Goal: Task Accomplishment & Management: Complete application form

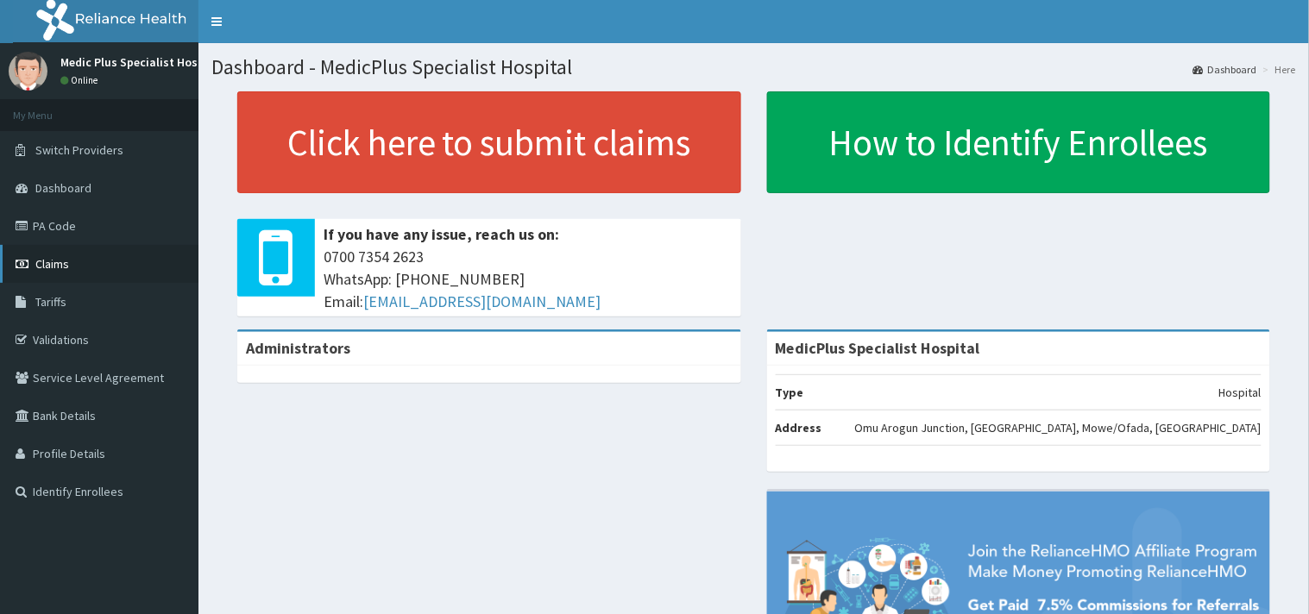
click at [63, 251] on link "Claims" at bounding box center [99, 264] width 198 height 38
click at [66, 253] on link "Claims" at bounding box center [99, 264] width 198 height 38
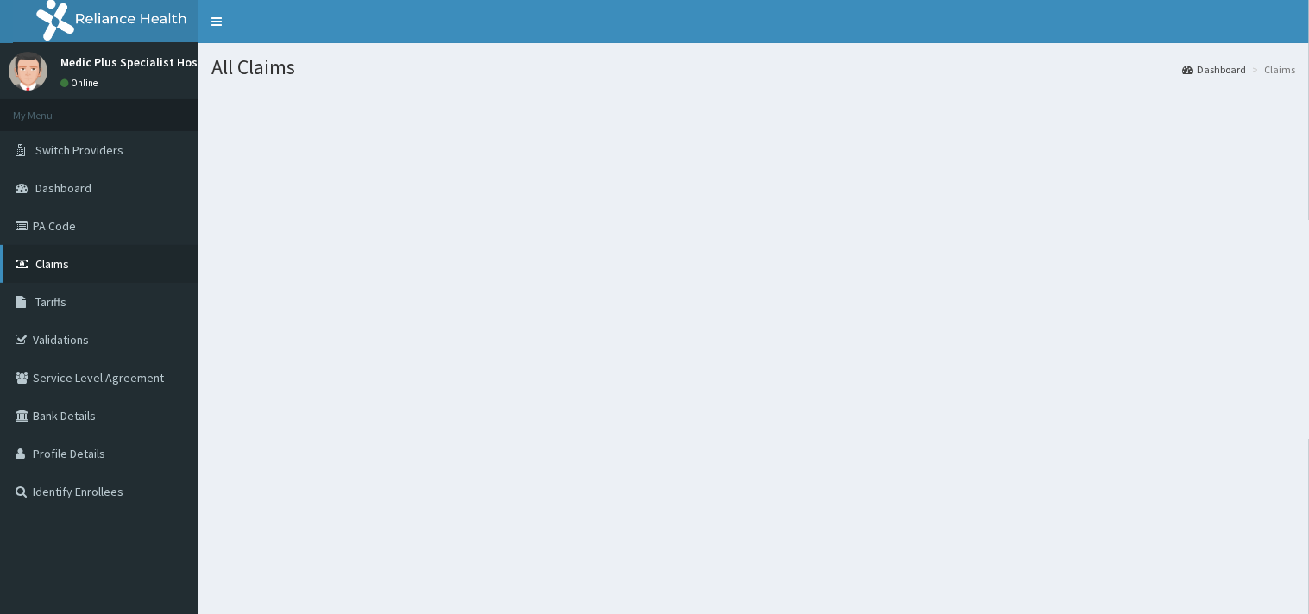
click at [75, 259] on link "Claims" at bounding box center [99, 264] width 198 height 38
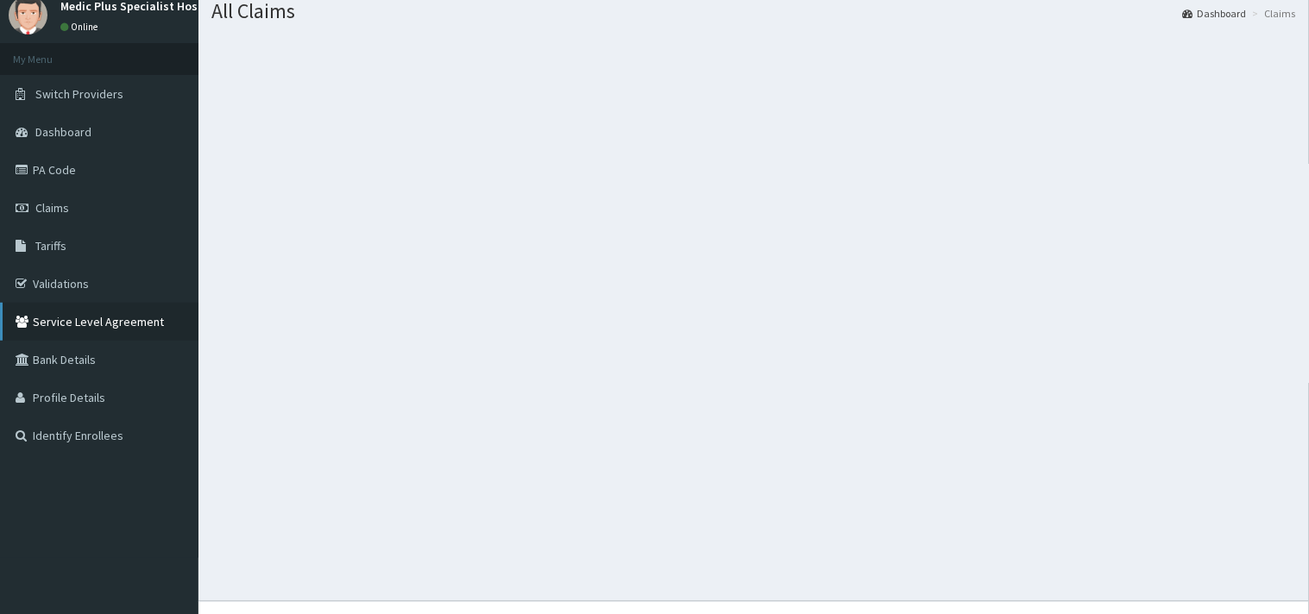
scroll to position [87, 0]
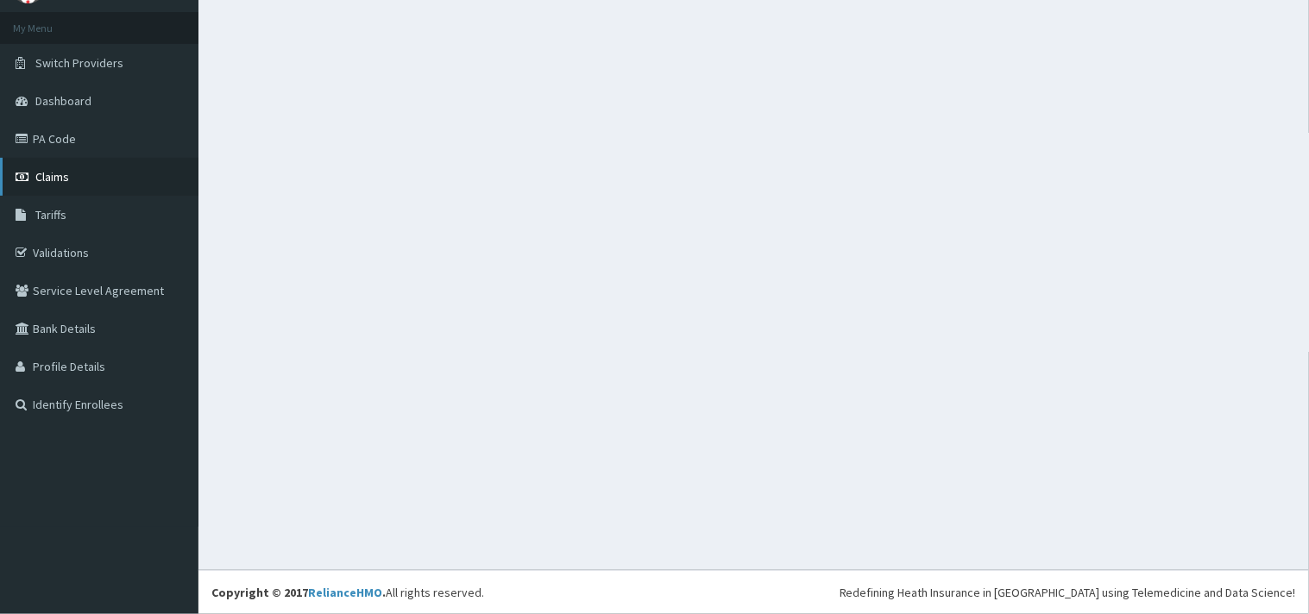
click at [53, 161] on link "Claims" at bounding box center [99, 177] width 198 height 38
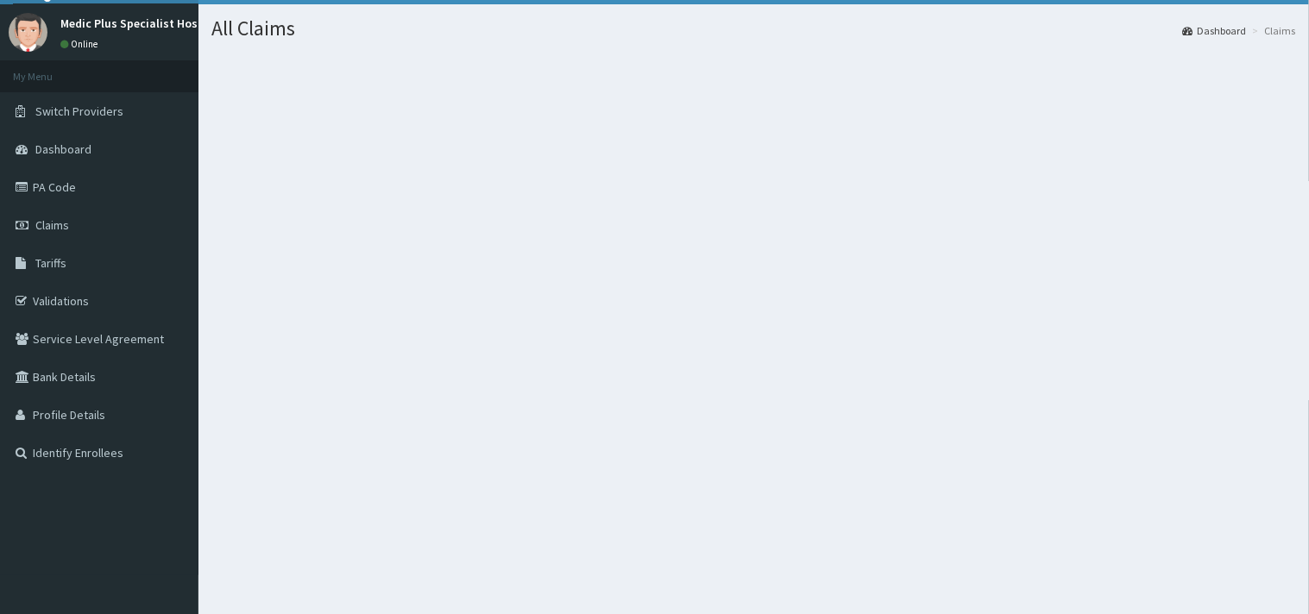
scroll to position [0, 0]
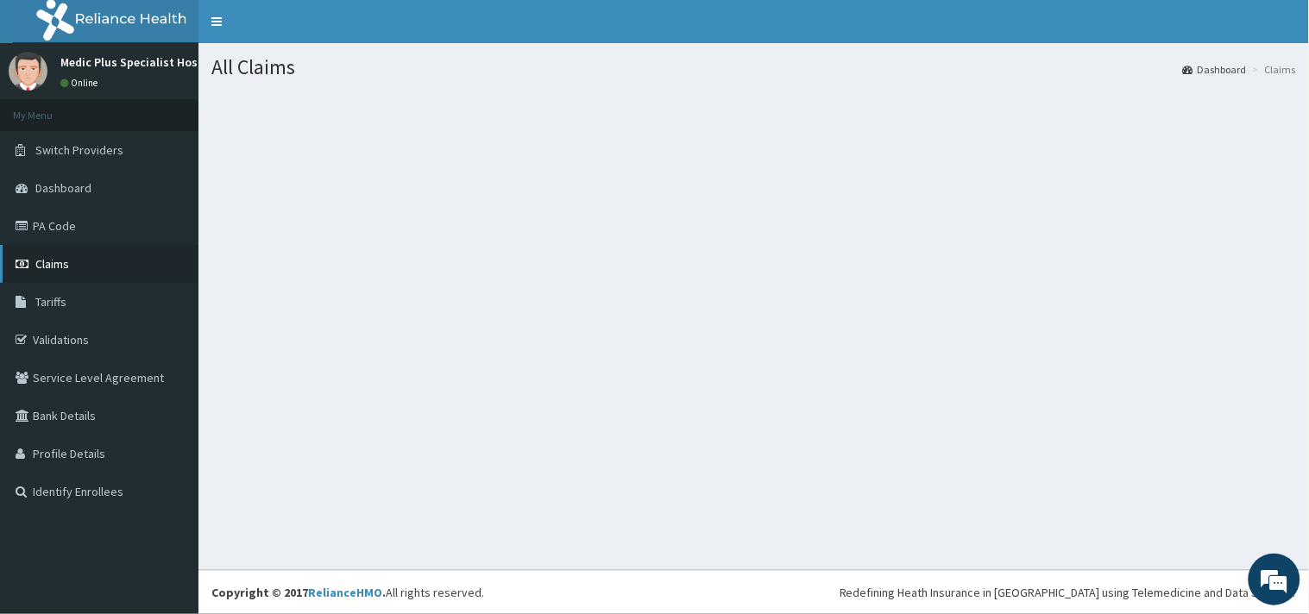
click at [41, 256] on span "Claims" at bounding box center [52, 264] width 34 height 16
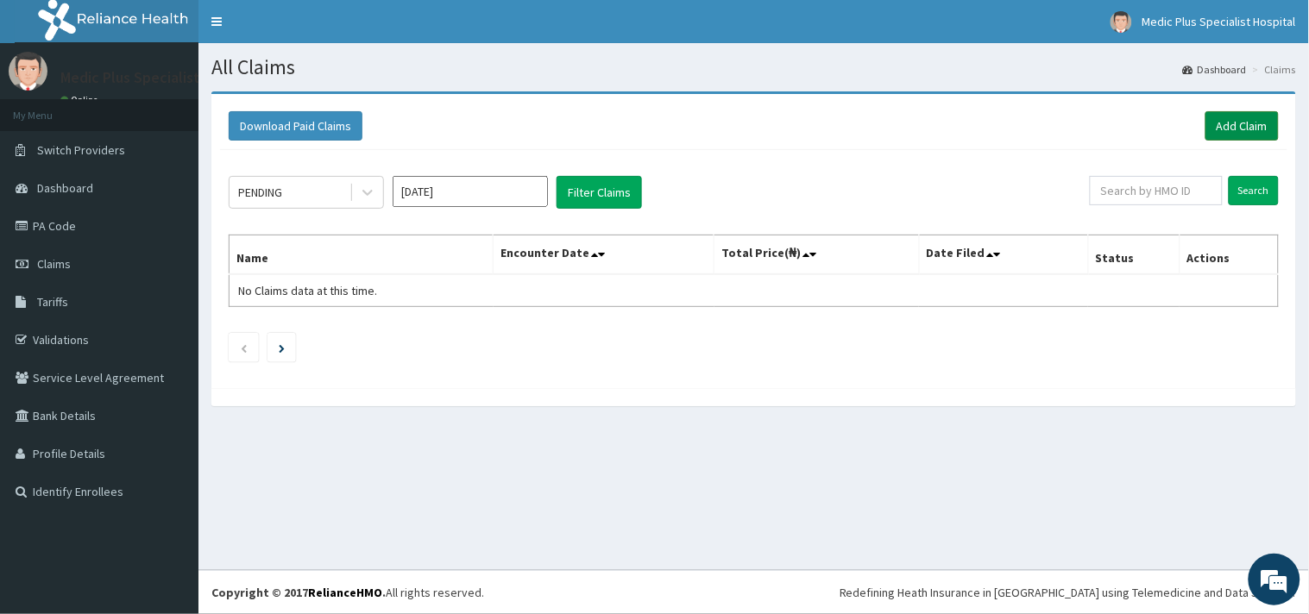
click at [1244, 135] on link "Add Claim" at bounding box center [1241, 125] width 73 height 29
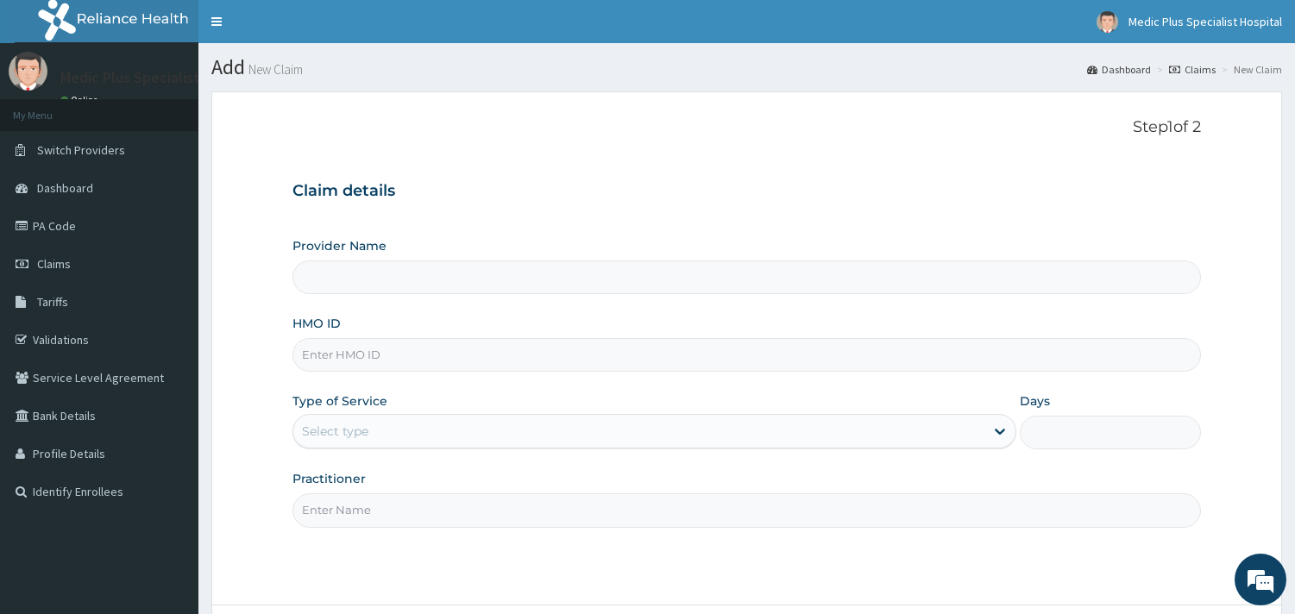
type input "MedicPlus Specialist Hospital"
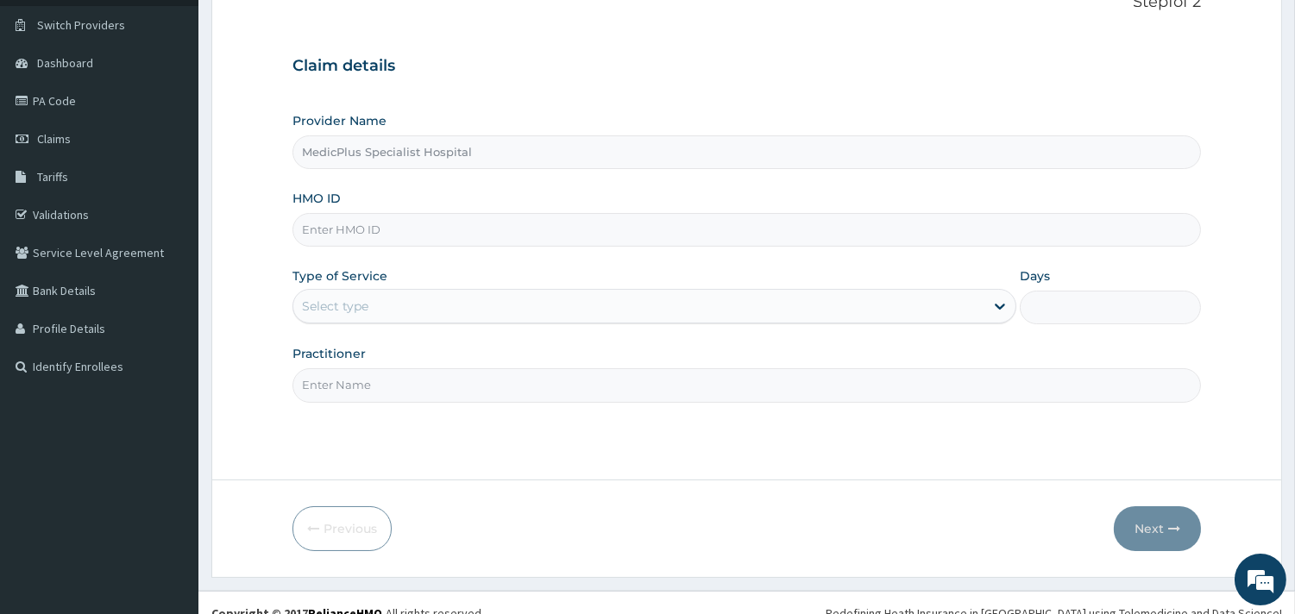
scroll to position [147, 0]
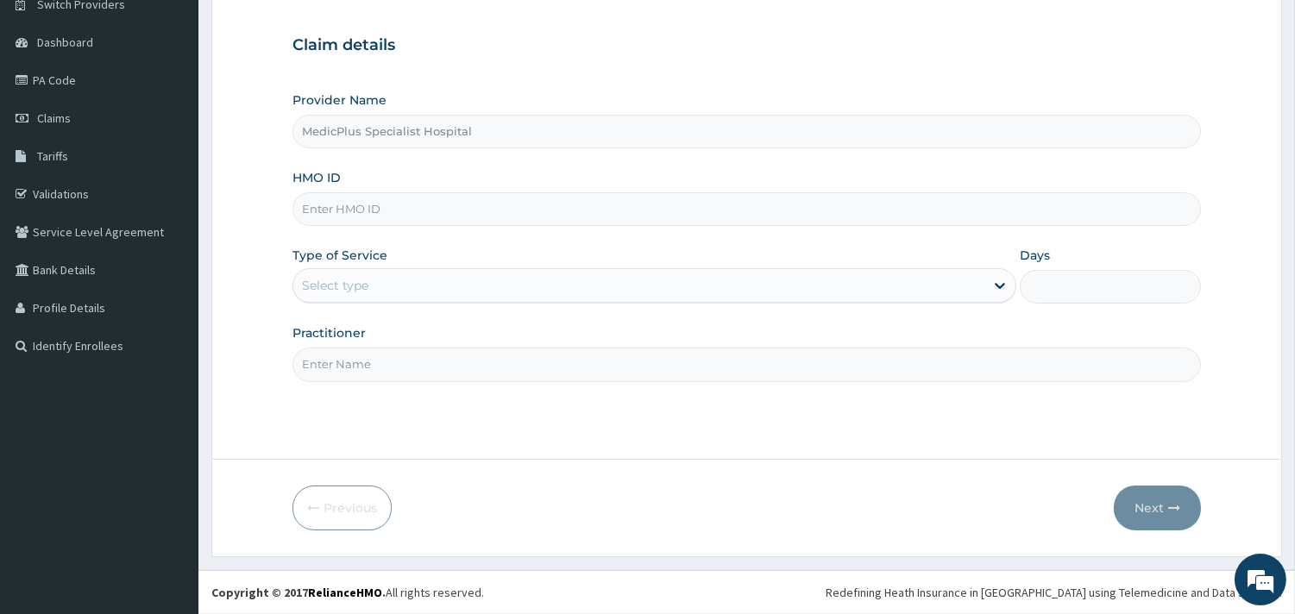
click at [374, 136] on input "MedicPlus Specialist Hospital" at bounding box center [746, 132] width 908 height 34
click at [367, 220] on input "HMO ID" at bounding box center [746, 209] width 908 height 34
paste input "SOA/10051/C"
type input "SOA/10051/C"
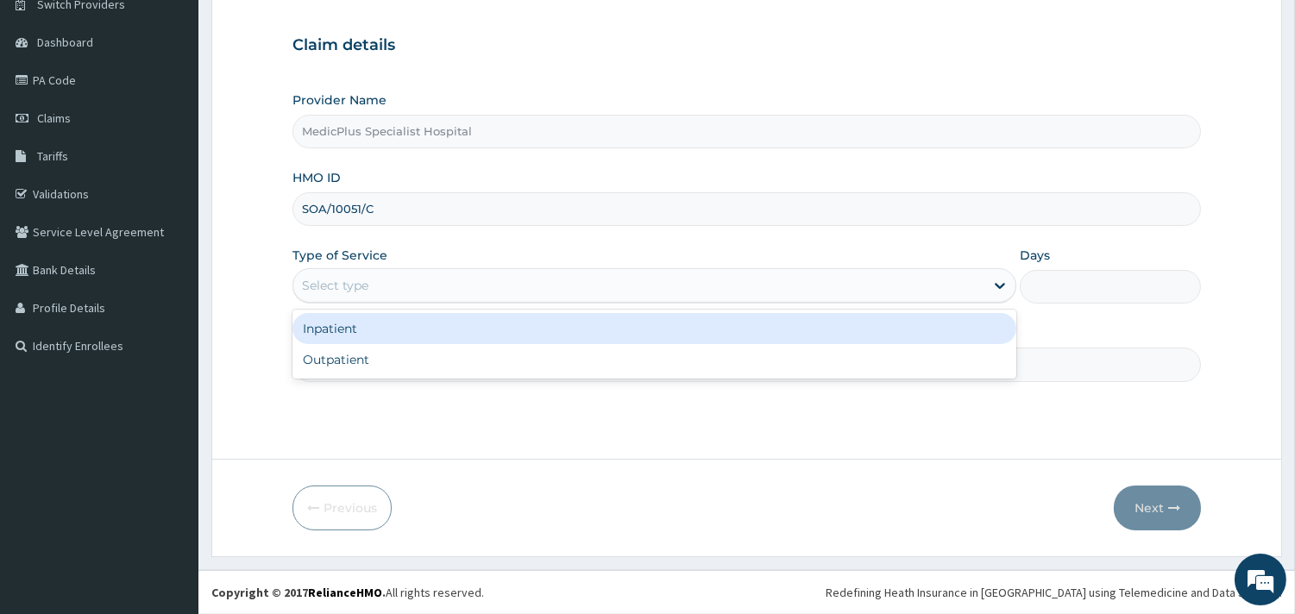
click at [366, 289] on div "Select type" at bounding box center [335, 285] width 66 height 17
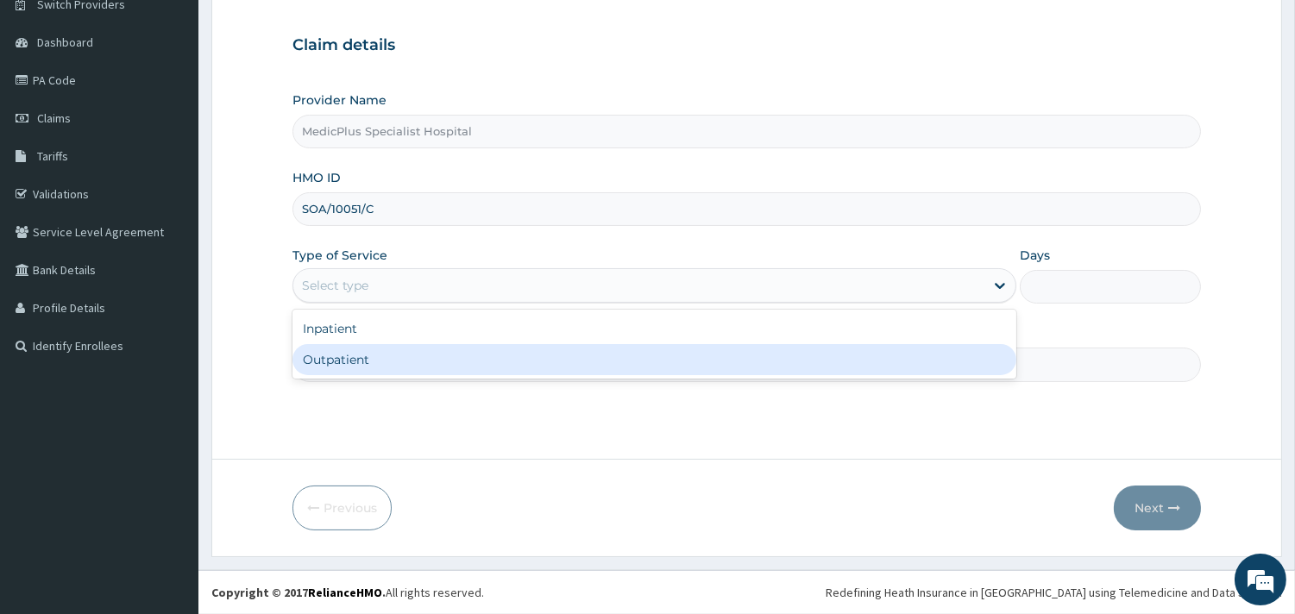
click at [332, 372] on div "Outpatient" at bounding box center [654, 359] width 724 height 31
type input "1"
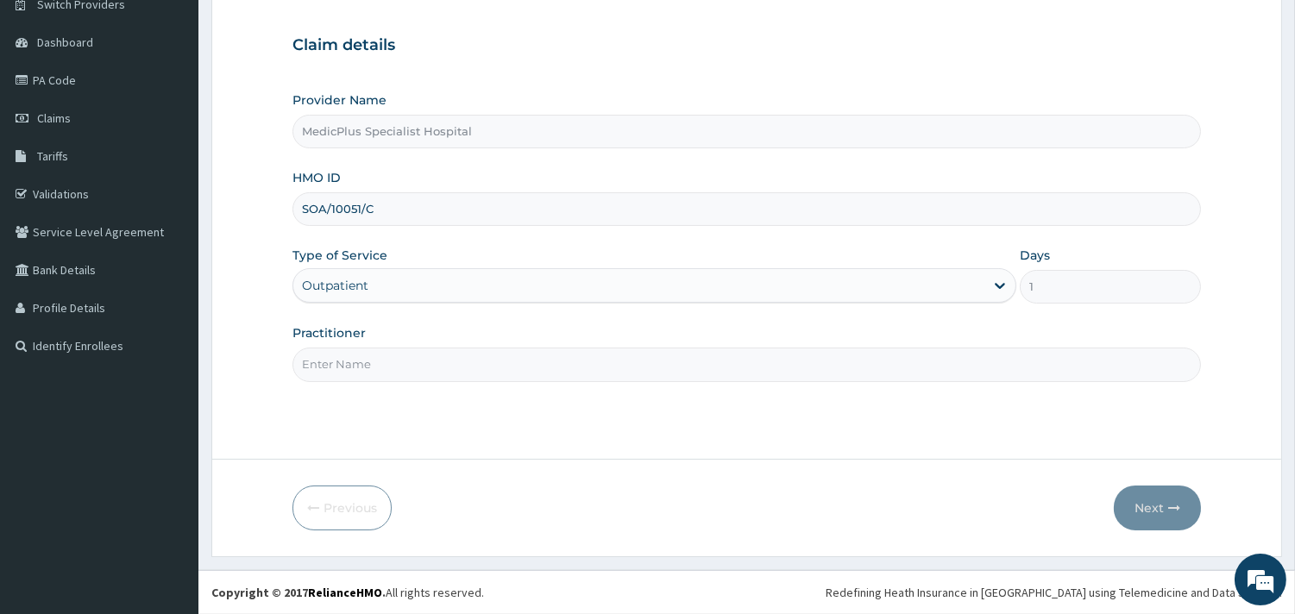
click at [369, 356] on input "Practitioner" at bounding box center [746, 365] width 908 height 34
type input "[PERSON_NAME] SUBOMI"
click at [1148, 522] on button "Next" at bounding box center [1157, 508] width 87 height 45
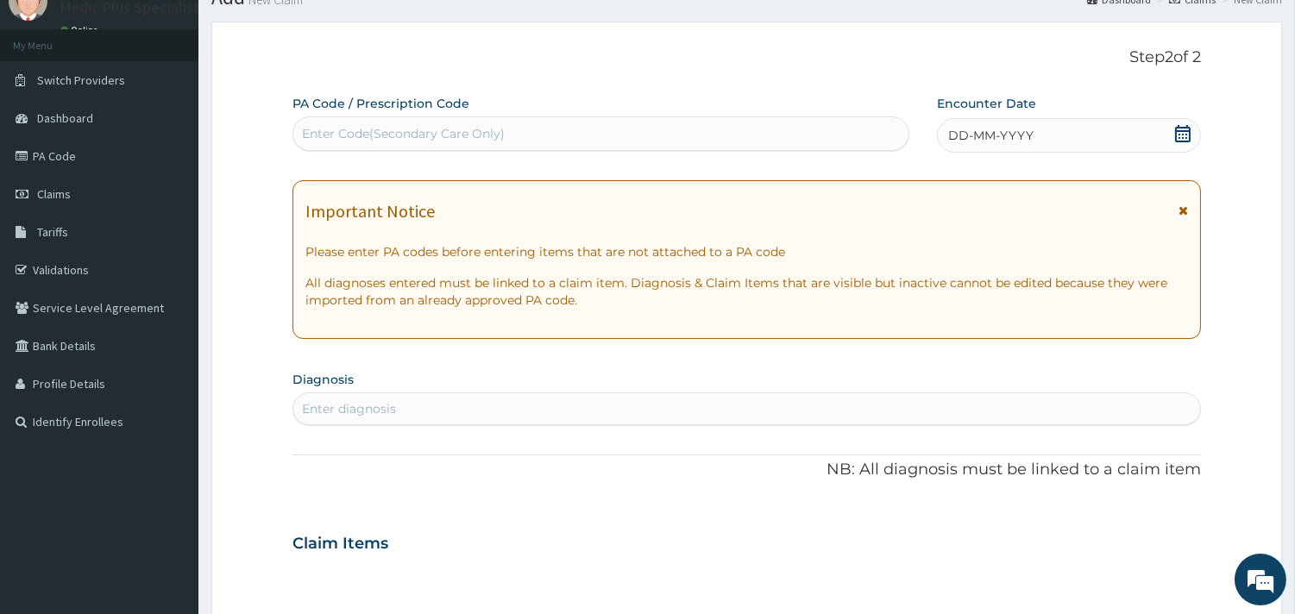
scroll to position [50, 0]
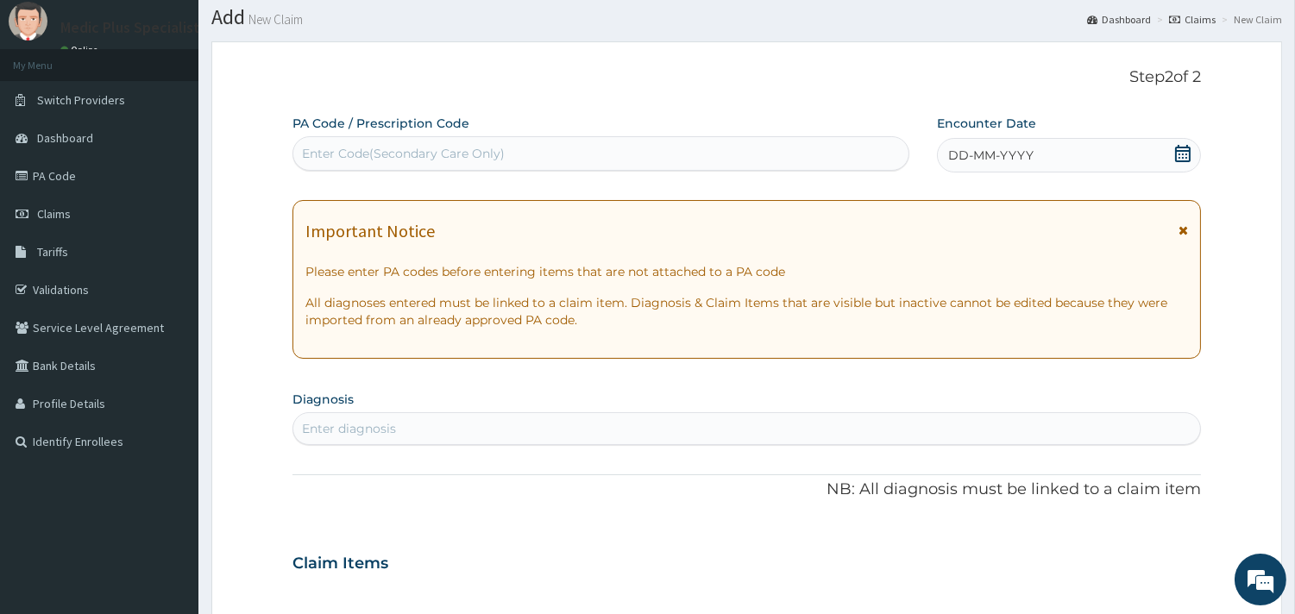
click at [1183, 149] on icon at bounding box center [1183, 153] width 16 height 17
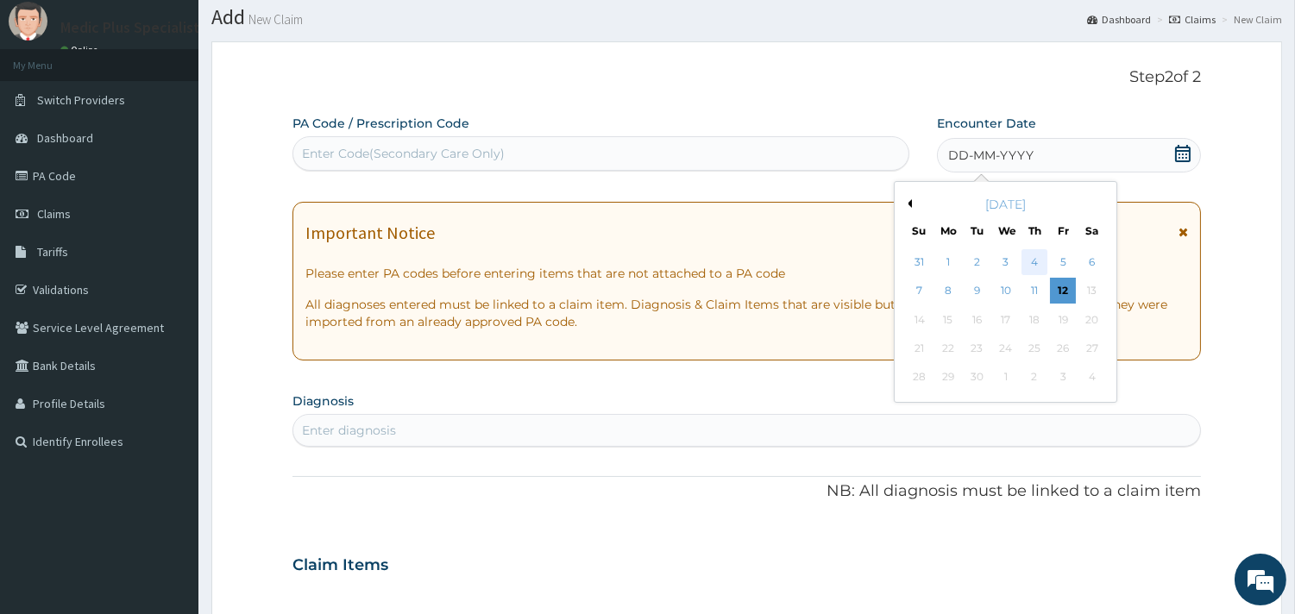
click at [1029, 263] on div "4" at bounding box center [1034, 262] width 26 height 26
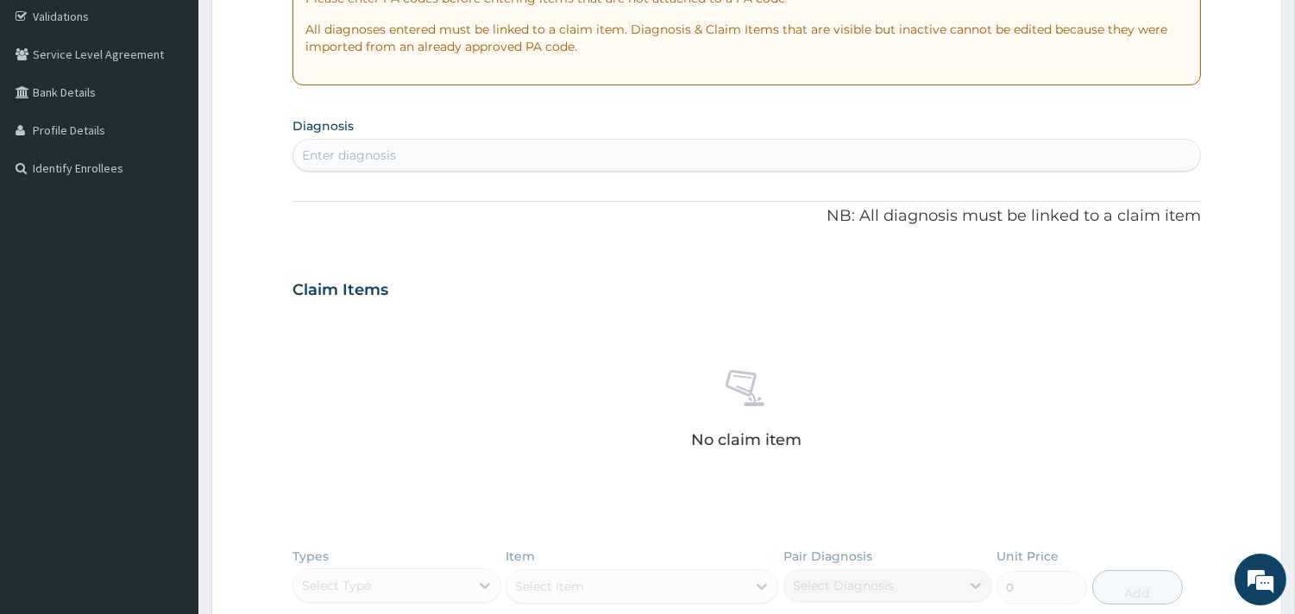
scroll to position [338, 0]
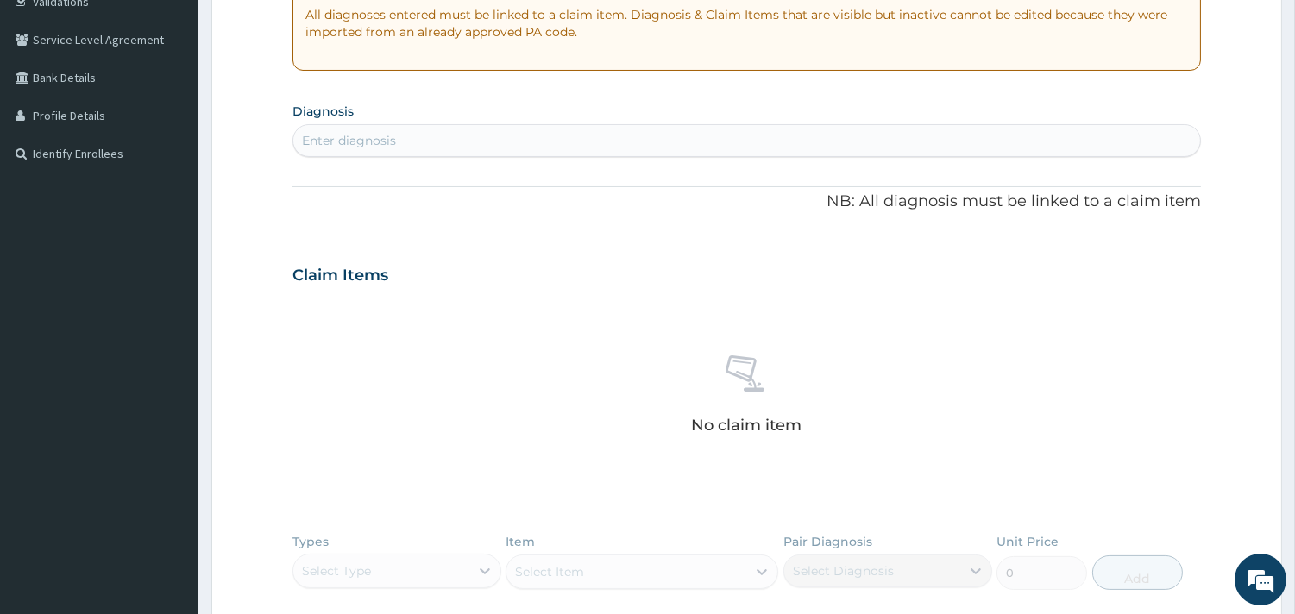
click at [446, 151] on div "Enter diagnosis" at bounding box center [746, 141] width 907 height 28
type input "[MEDICAL_DATA]"
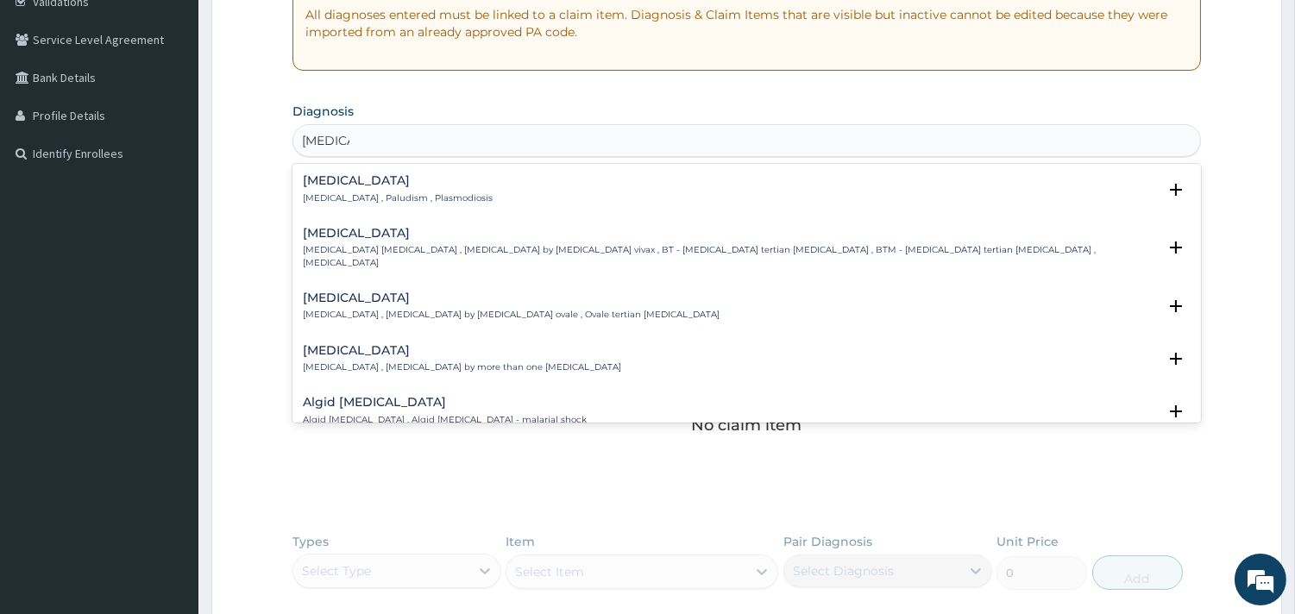
click at [369, 190] on div "Malaria Malaria , Paludism , Plasmodiosis" at bounding box center [398, 189] width 190 height 30
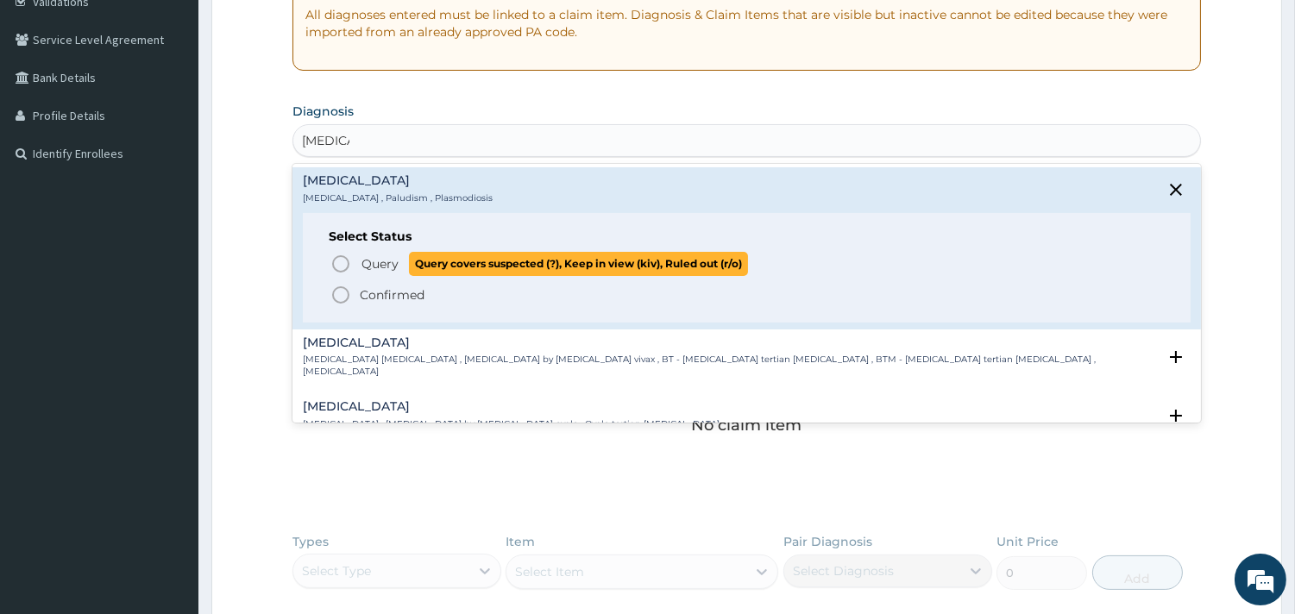
click at [362, 256] on span "Query" at bounding box center [379, 263] width 37 height 17
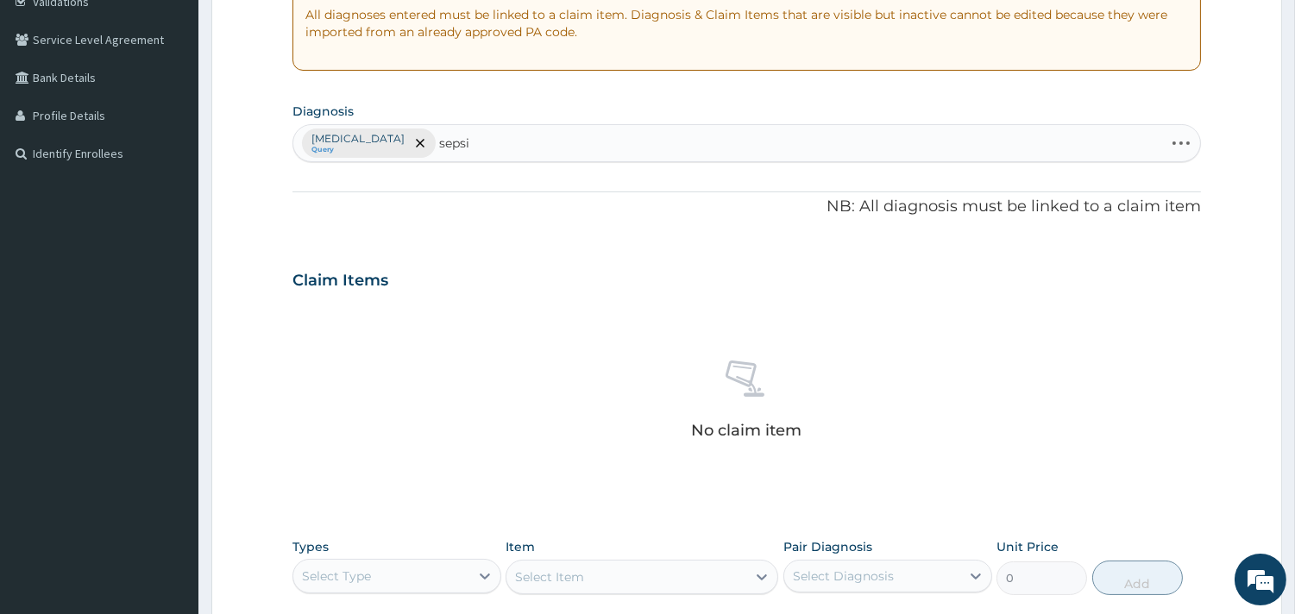
type input "sepsis"
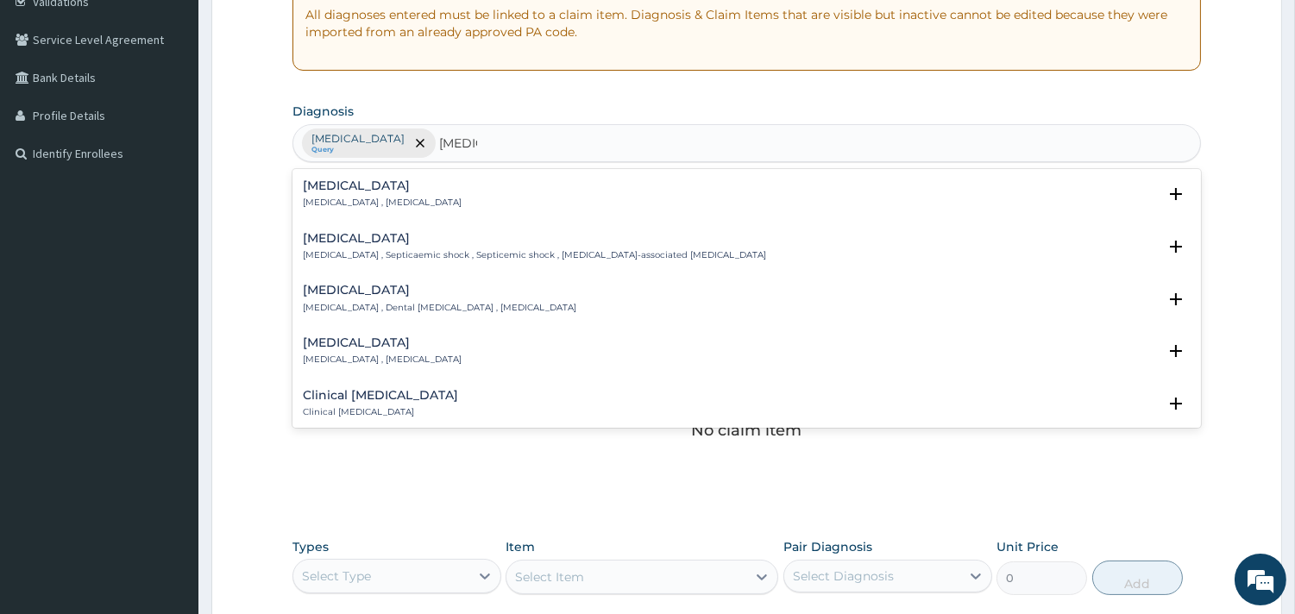
click at [354, 200] on p "Systemic infection , Sepsis" at bounding box center [382, 203] width 159 height 12
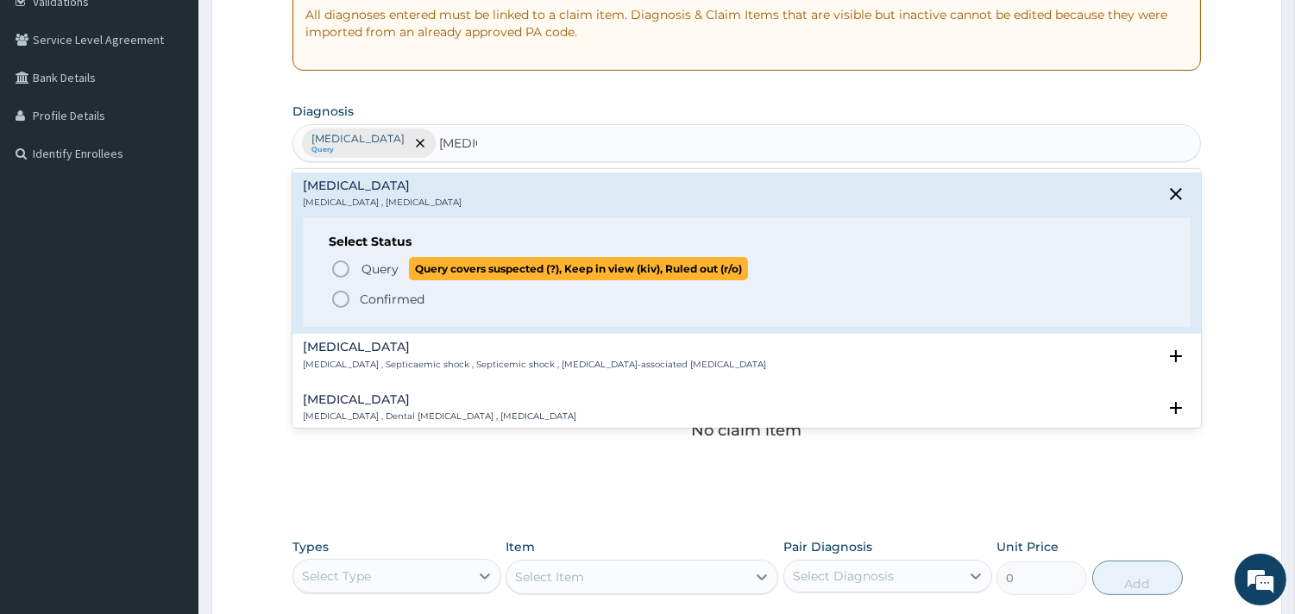
click at [351, 271] on span "Query Query covers suspected (?), Keep in view (kiv), Ruled out (r/o)" at bounding box center [747, 268] width 834 height 23
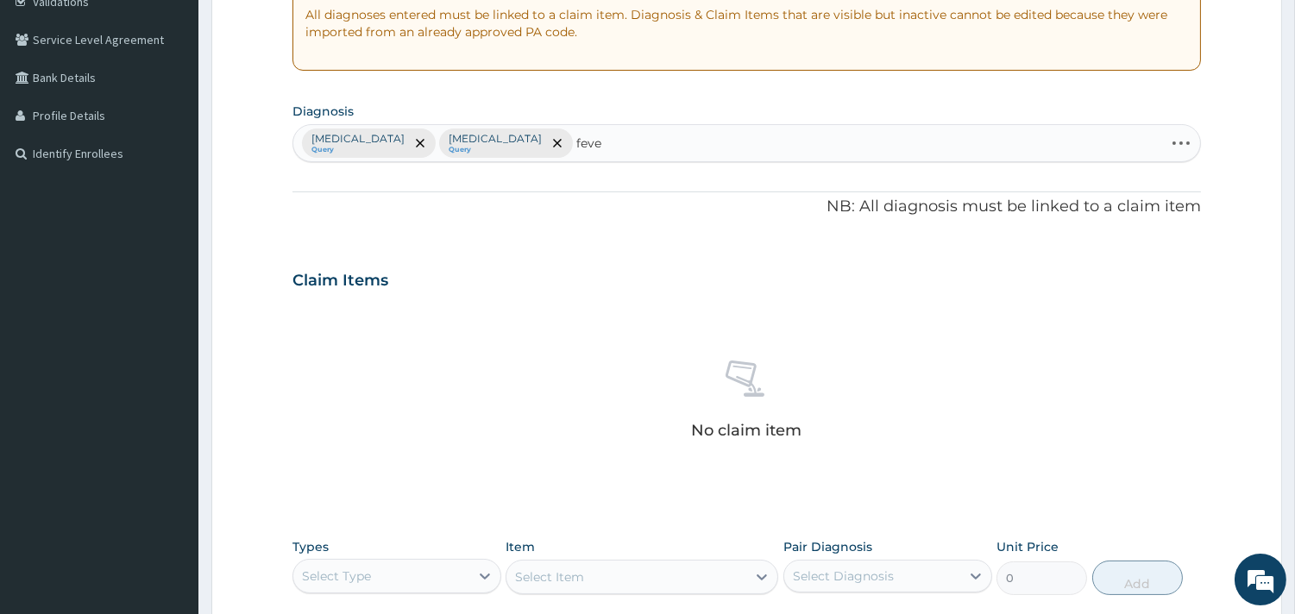
type input "fever"
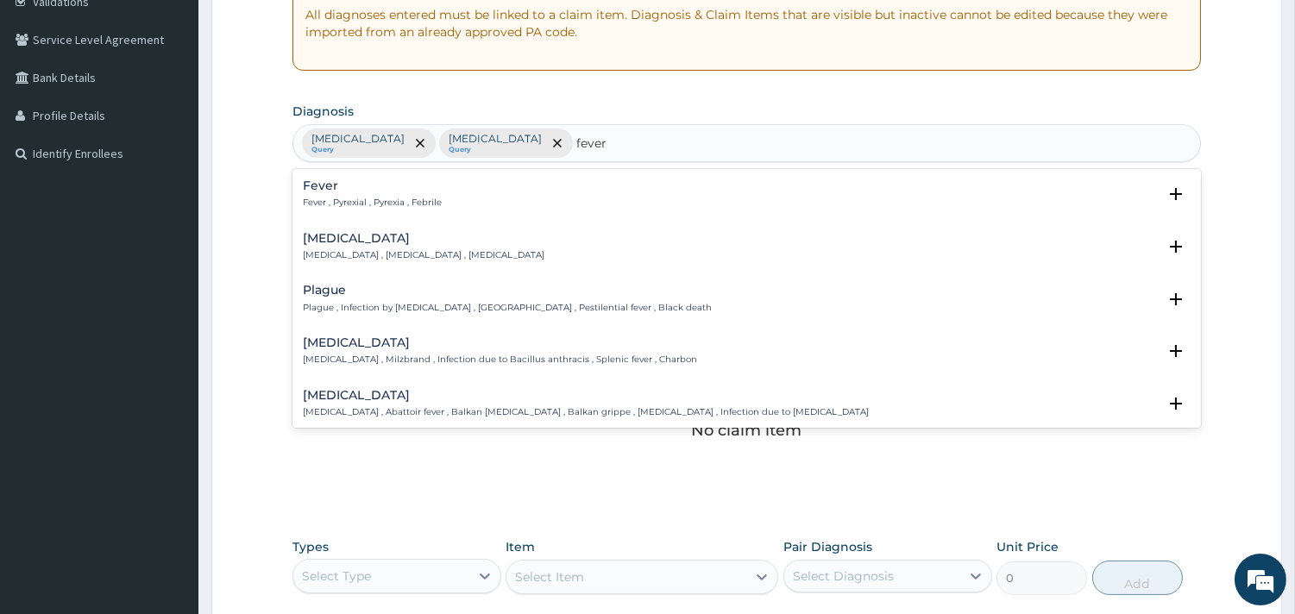
click at [361, 179] on h4 "Fever" at bounding box center [372, 185] width 139 height 13
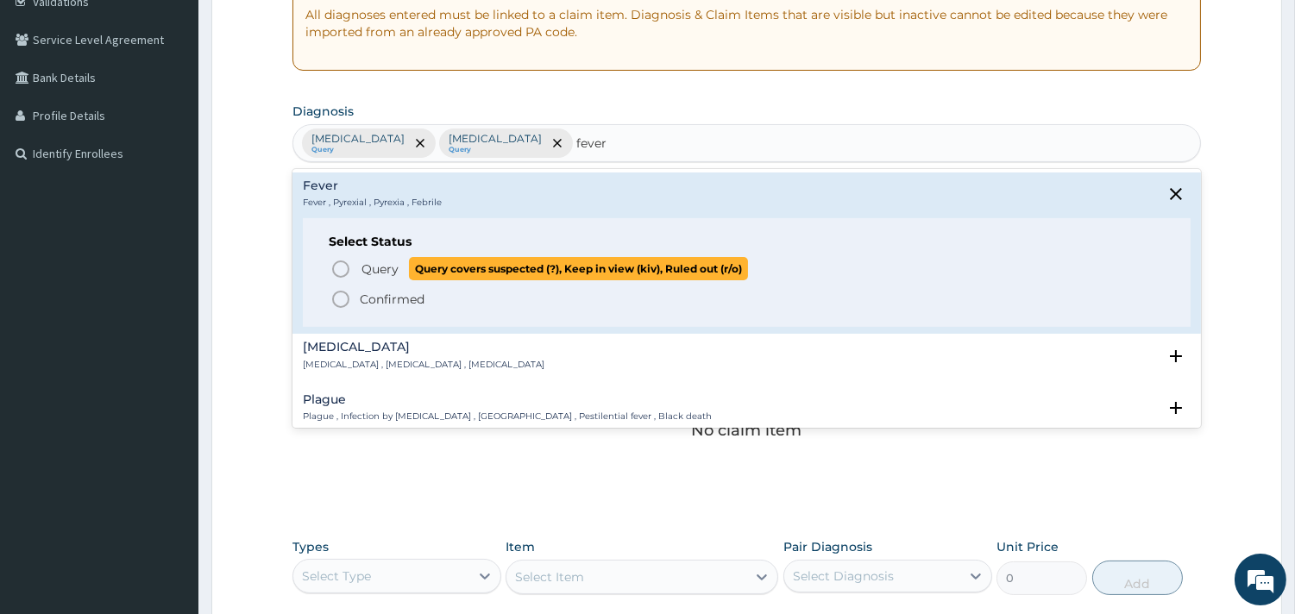
click at [330, 263] on icon "status option query" at bounding box center [340, 269] width 21 height 21
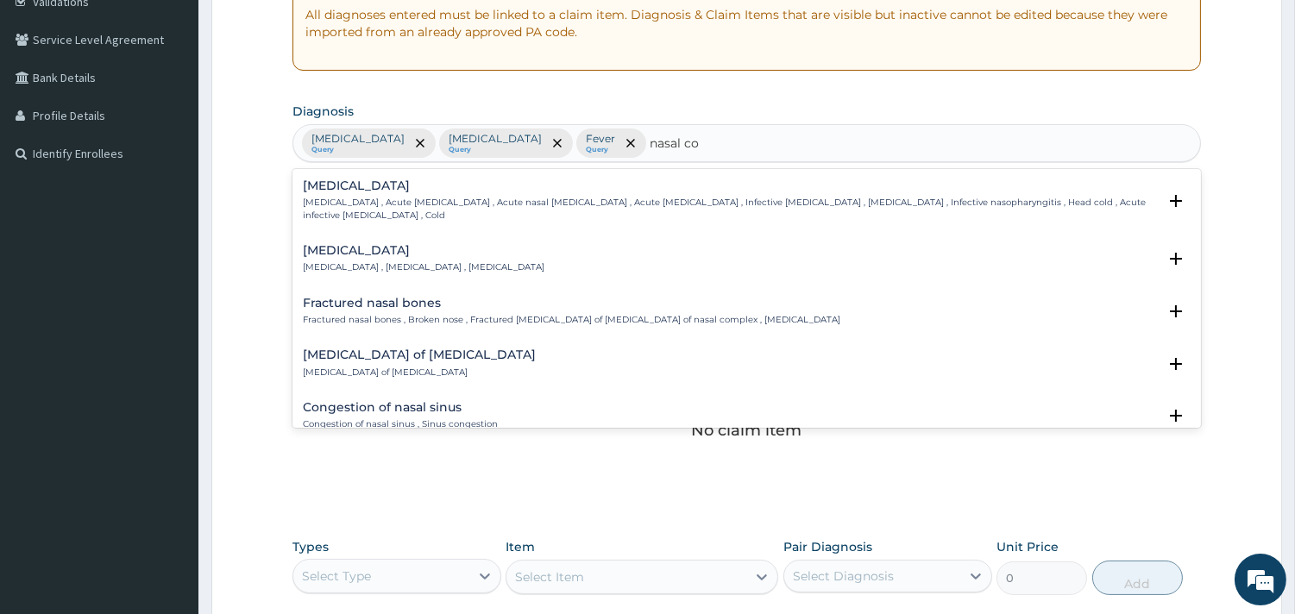
type input "nasal con"
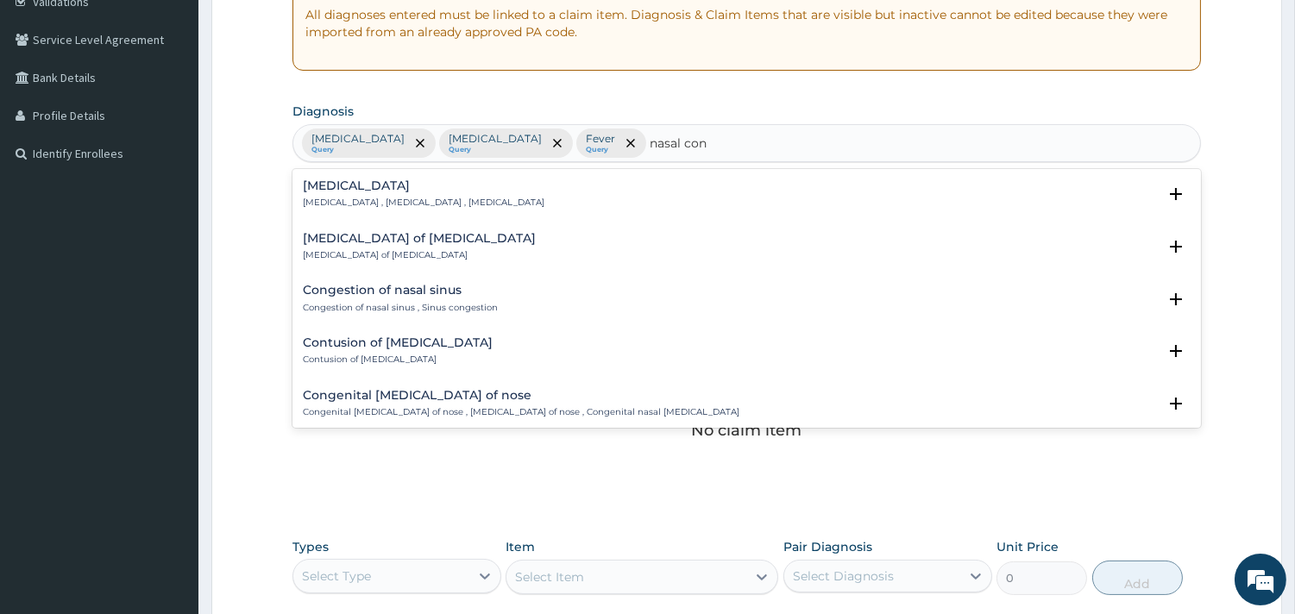
click at [380, 195] on div "[MEDICAL_DATA] [MEDICAL_DATA] , [MEDICAL_DATA] , [MEDICAL_DATA]" at bounding box center [424, 194] width 242 height 30
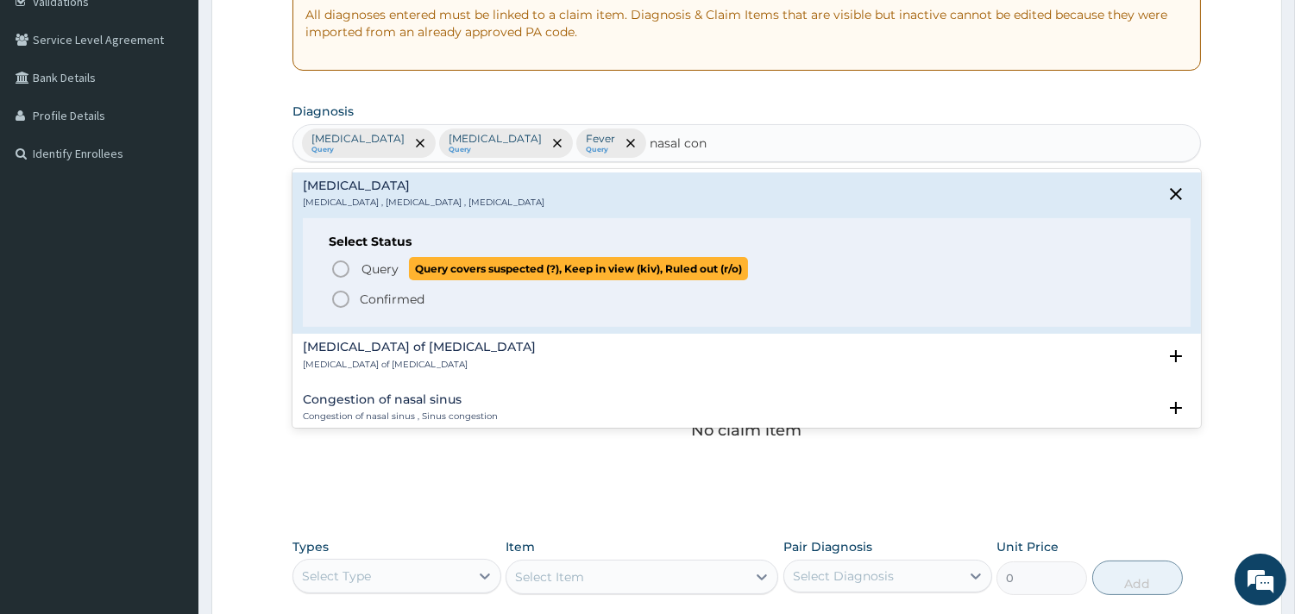
click at [348, 264] on icon "status option query" at bounding box center [340, 269] width 21 height 21
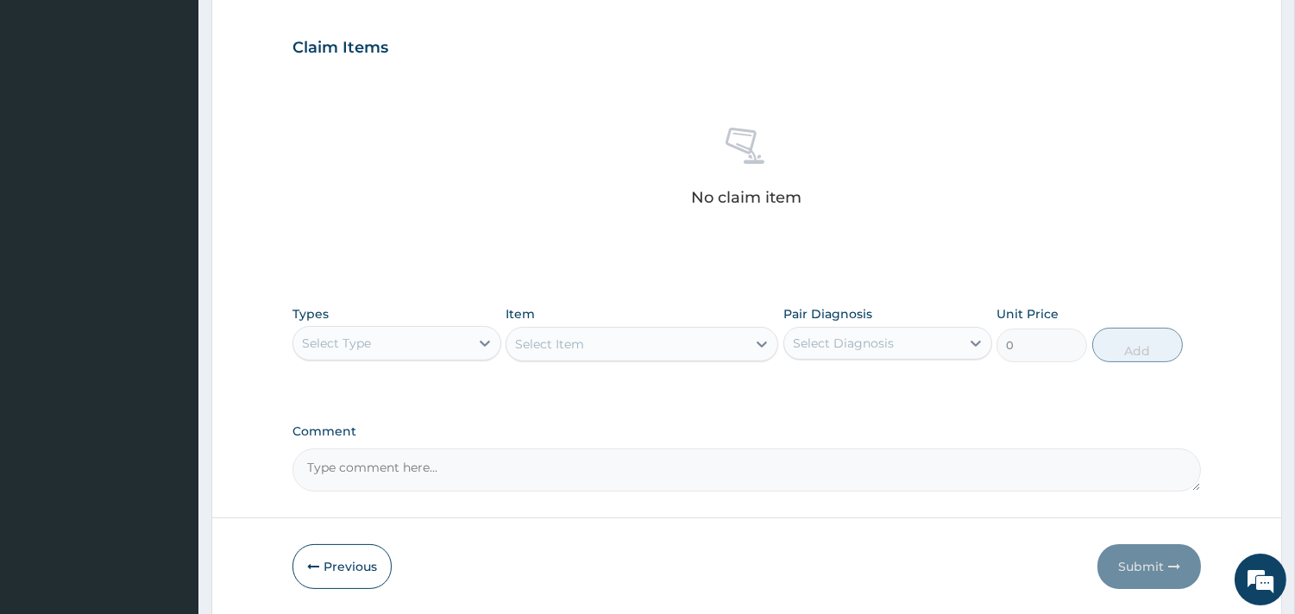
scroll to position [625, 0]
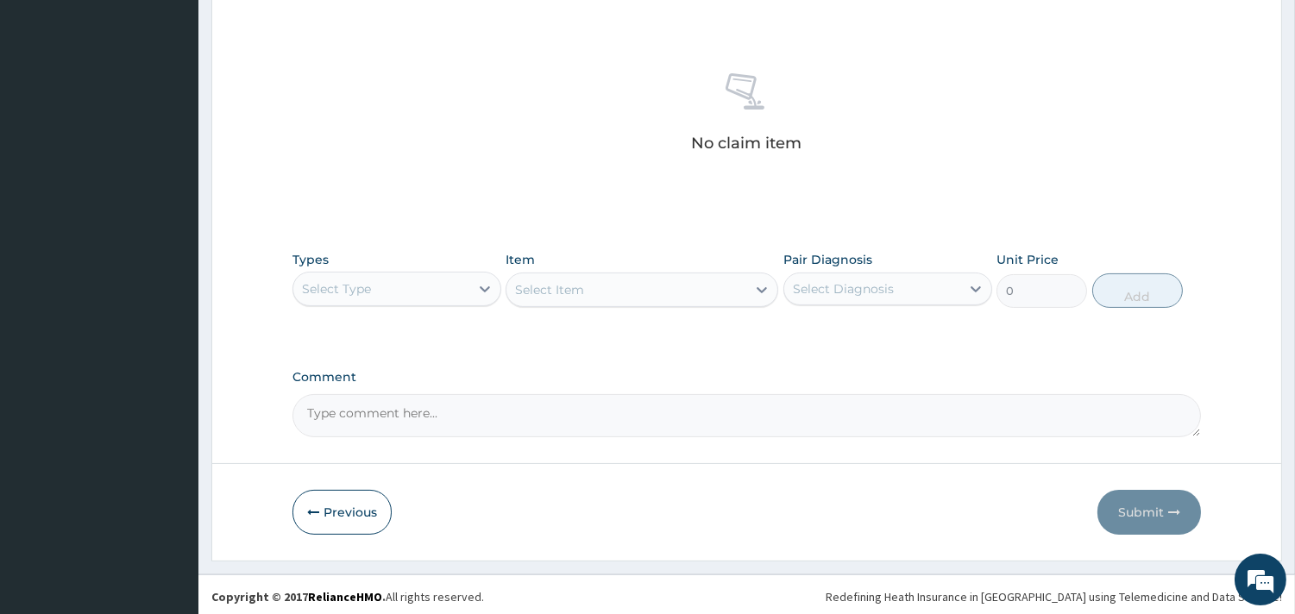
click at [402, 289] on div "Select Type" at bounding box center [381, 289] width 176 height 28
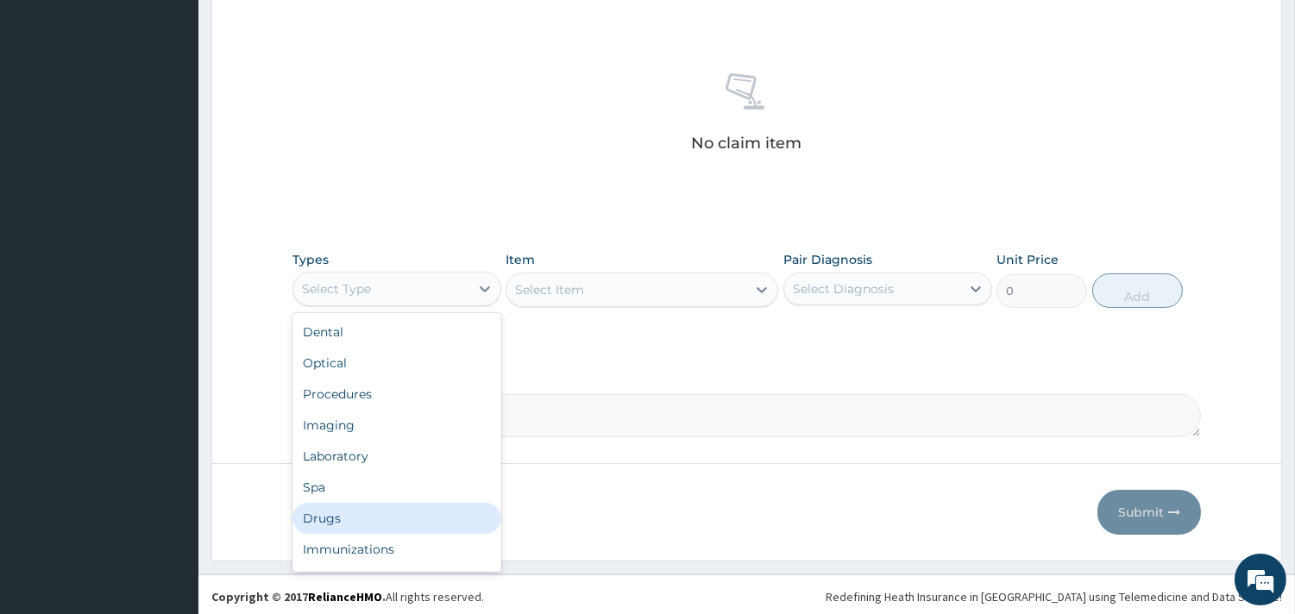
click at [324, 506] on div "Drugs" at bounding box center [396, 518] width 209 height 31
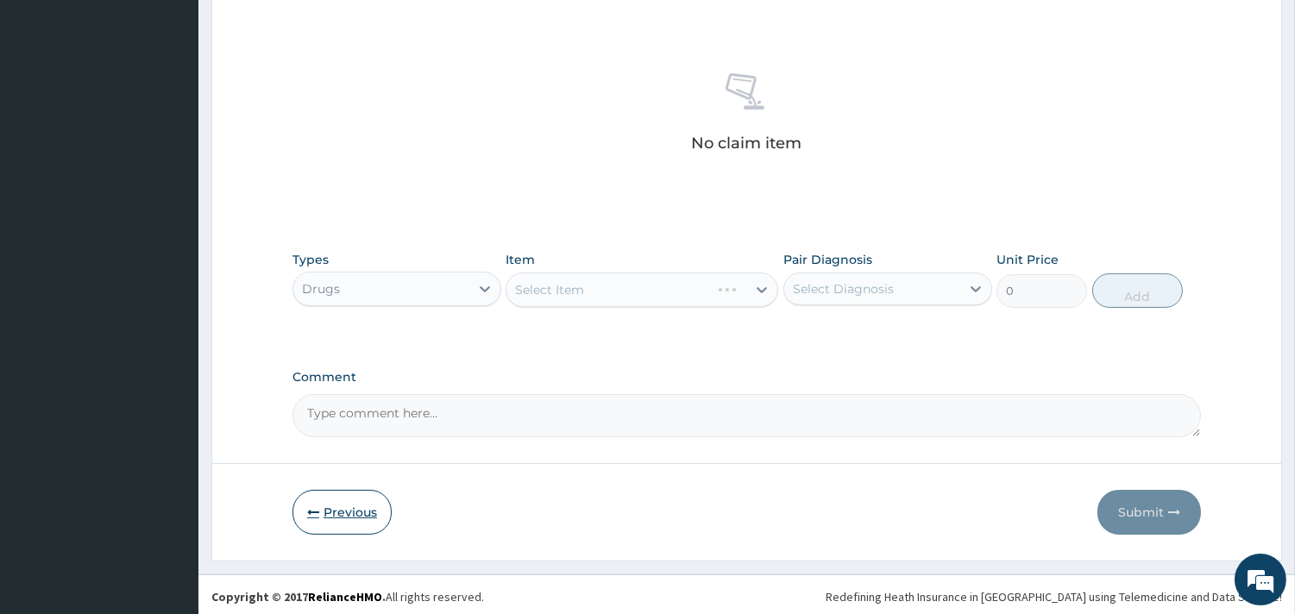
scroll to position [630, 0]
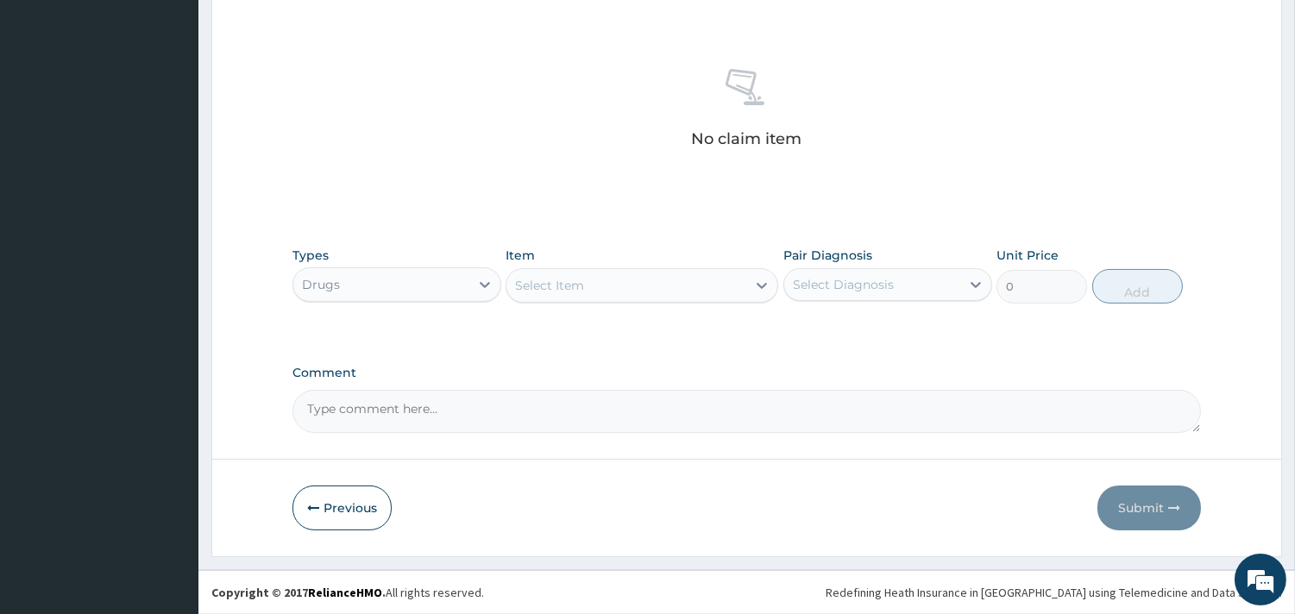
click at [656, 264] on div "Item Select Item" at bounding box center [641, 275] width 273 height 57
click at [651, 286] on div "Select Item" at bounding box center [626, 286] width 240 height 28
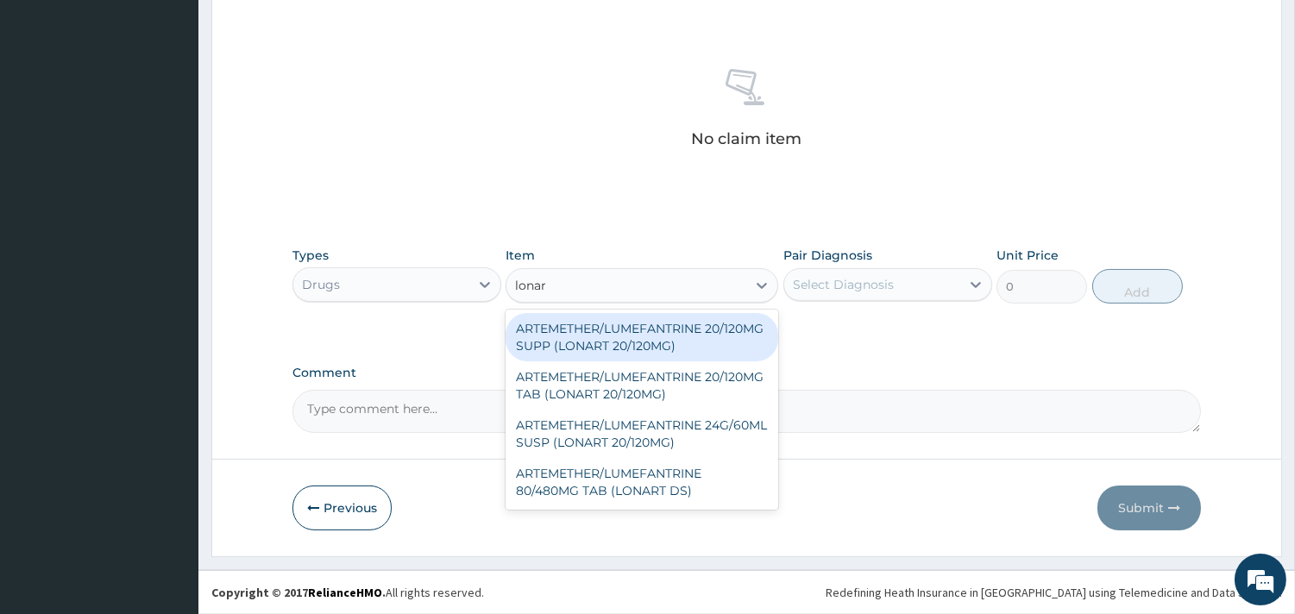
type input "lonart"
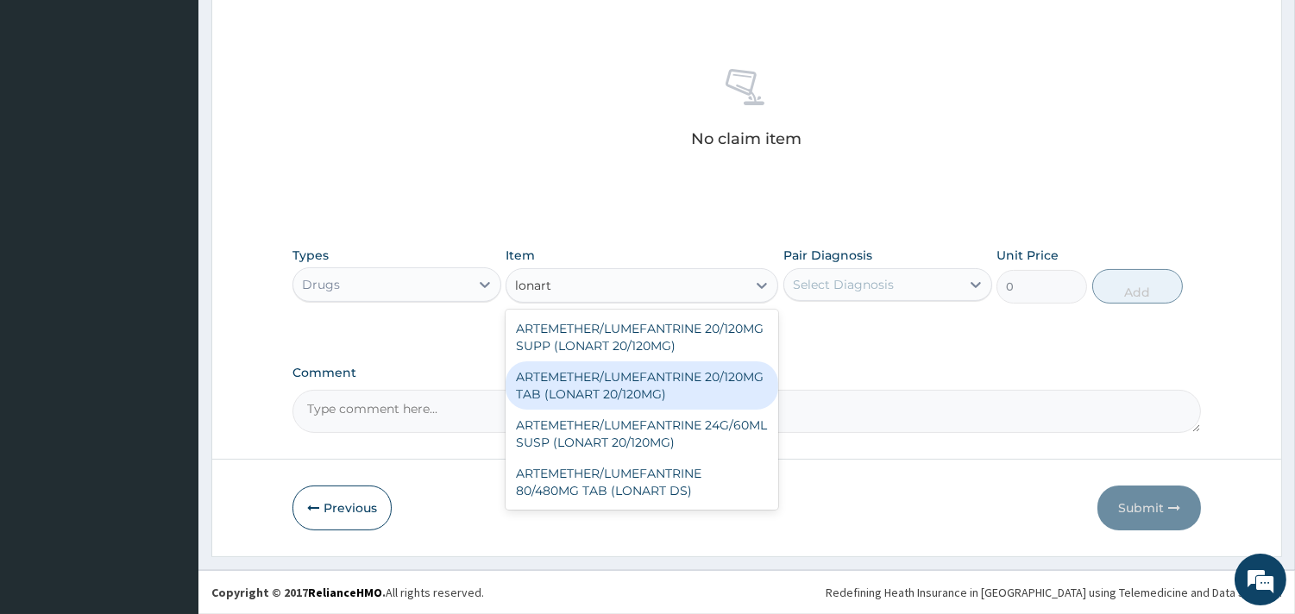
click at [652, 399] on div "ARTEMETHER/LUMEFANTRINE 20/120MG TAB (LONART 20/120MG)" at bounding box center [641, 385] width 273 height 48
type input "200"
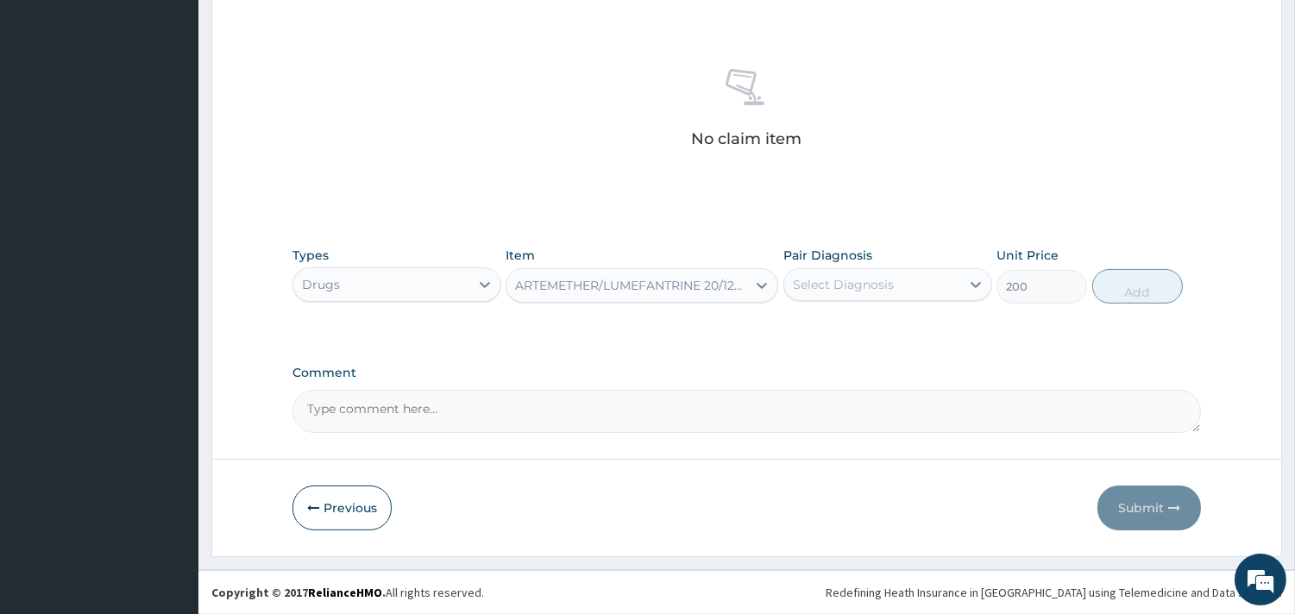
click at [790, 296] on div "Select Diagnosis" at bounding box center [872, 285] width 176 height 28
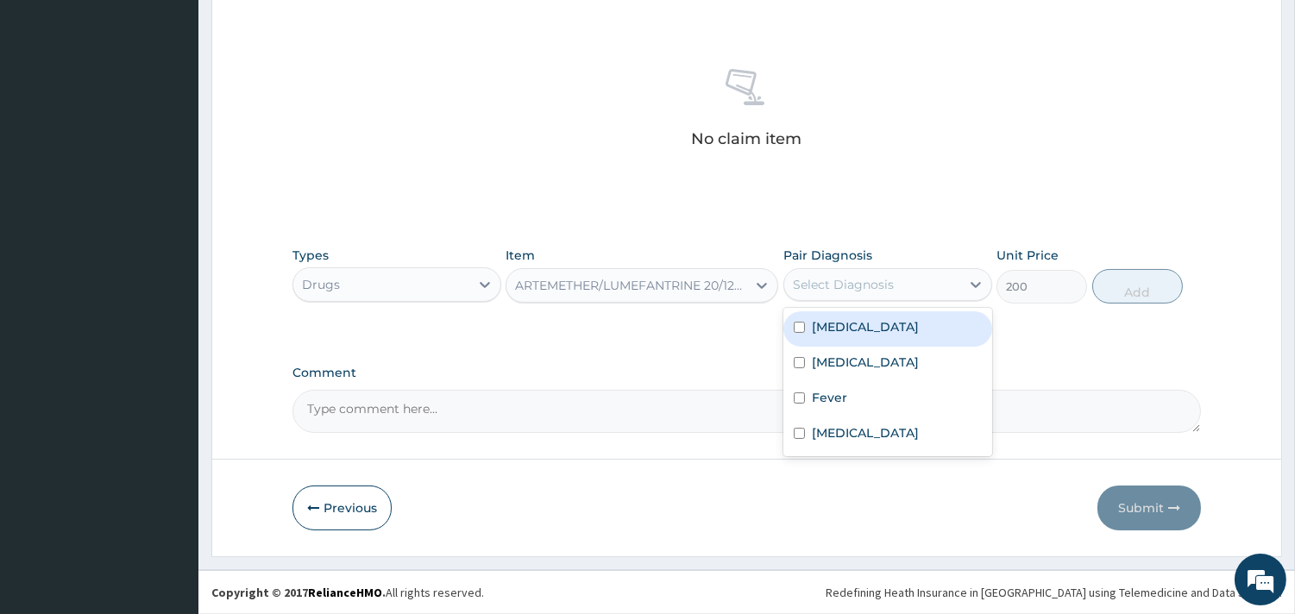
click at [816, 335] on label "[MEDICAL_DATA]" at bounding box center [865, 326] width 107 height 17
checkbox input "true"
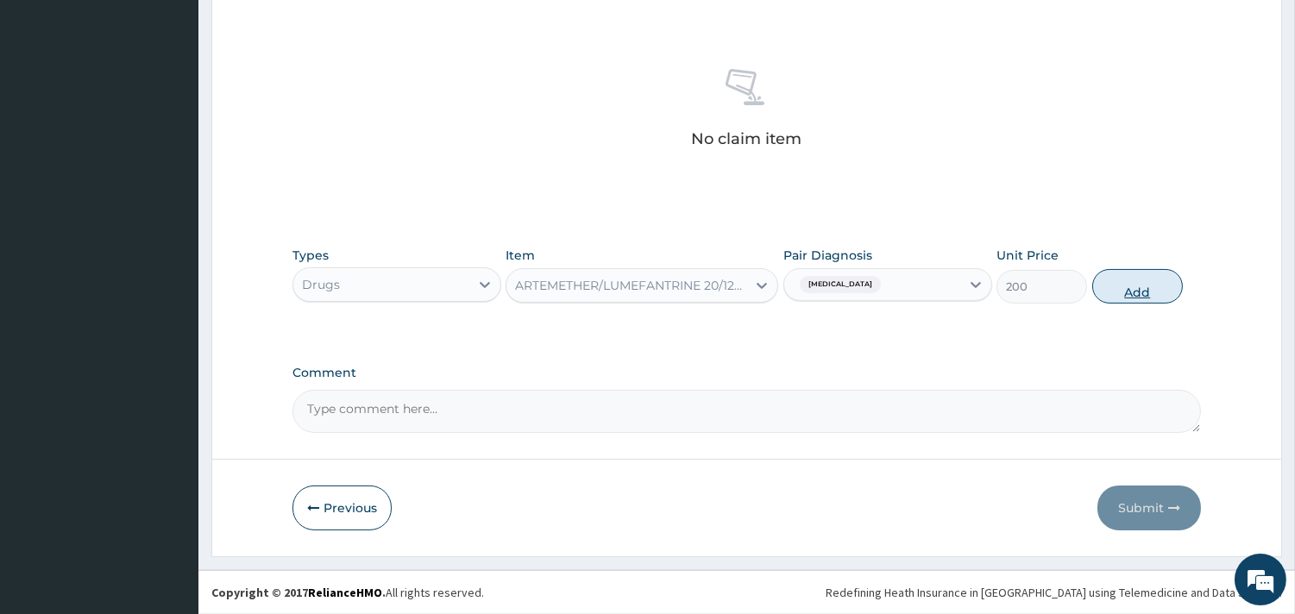
click at [1130, 298] on button "Add" at bounding box center [1137, 286] width 91 height 35
type input "0"
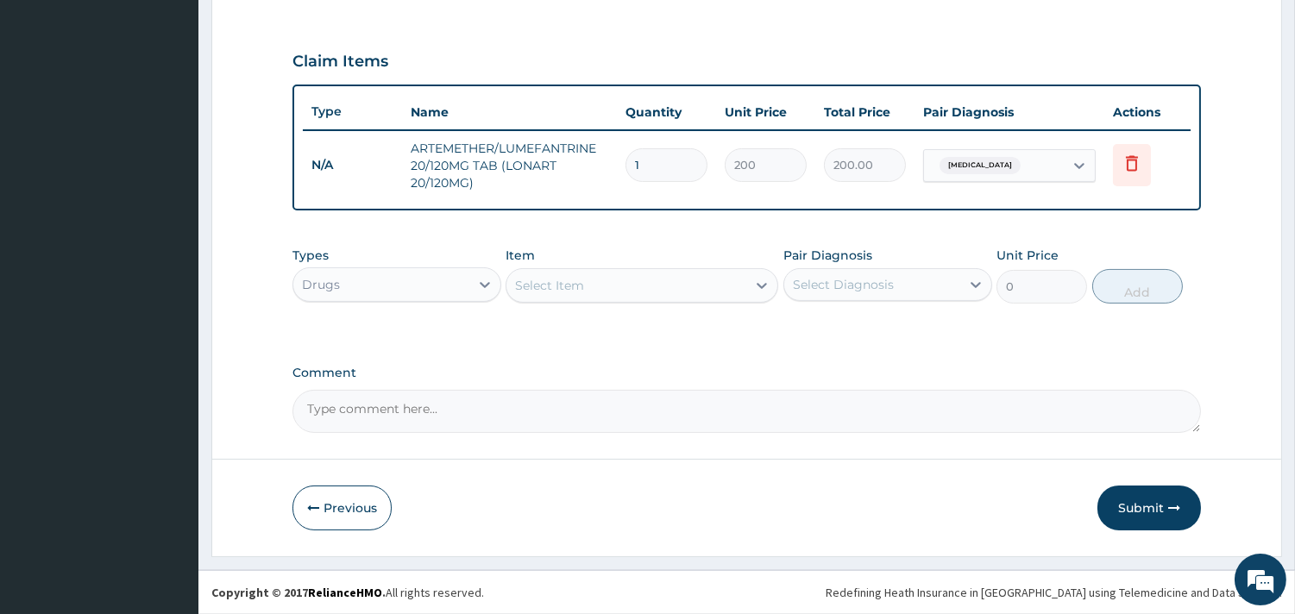
scroll to position [555, 0]
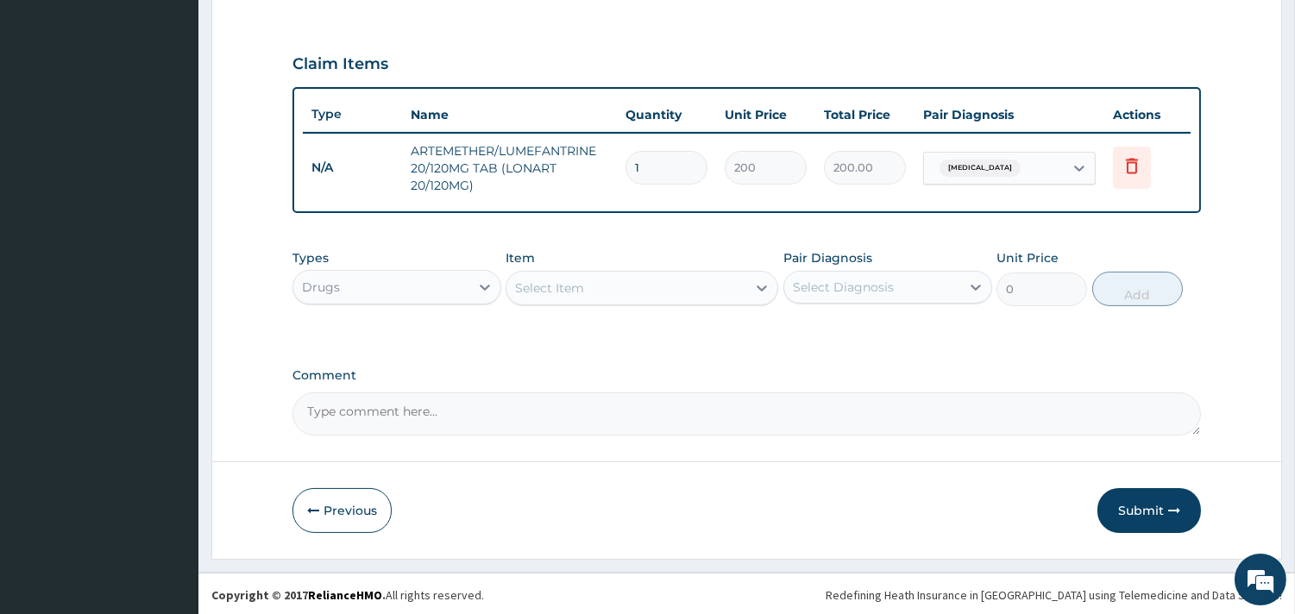
click at [635, 280] on div "Select Item" at bounding box center [626, 288] width 240 height 28
type input "parace"
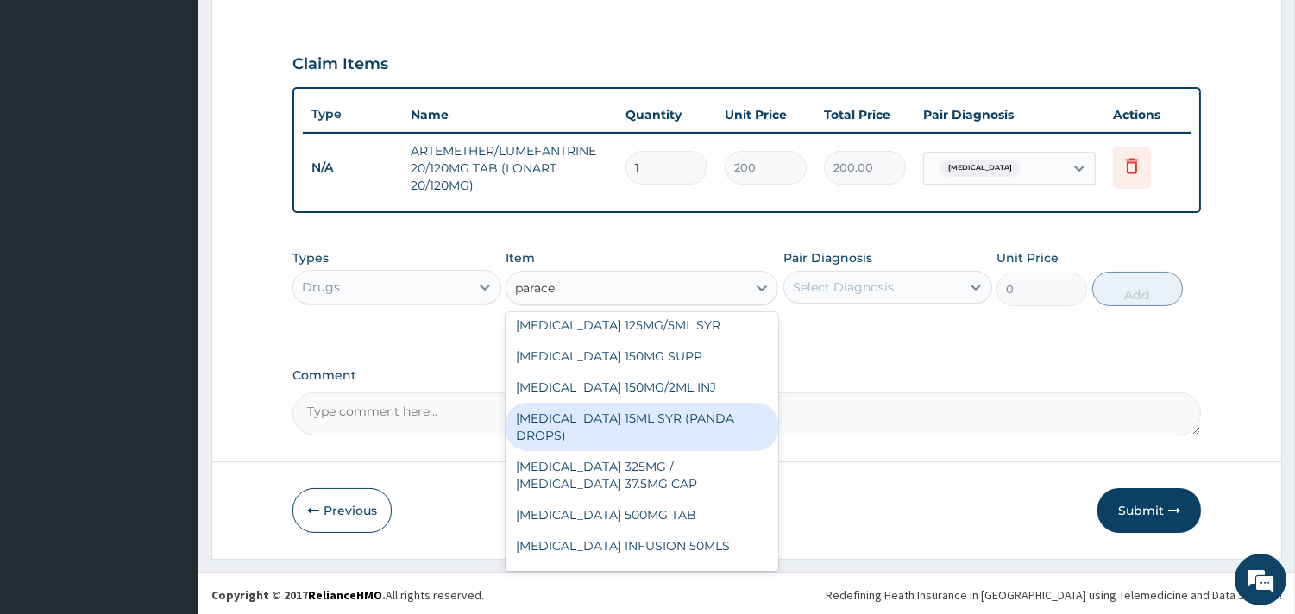
scroll to position [191, 0]
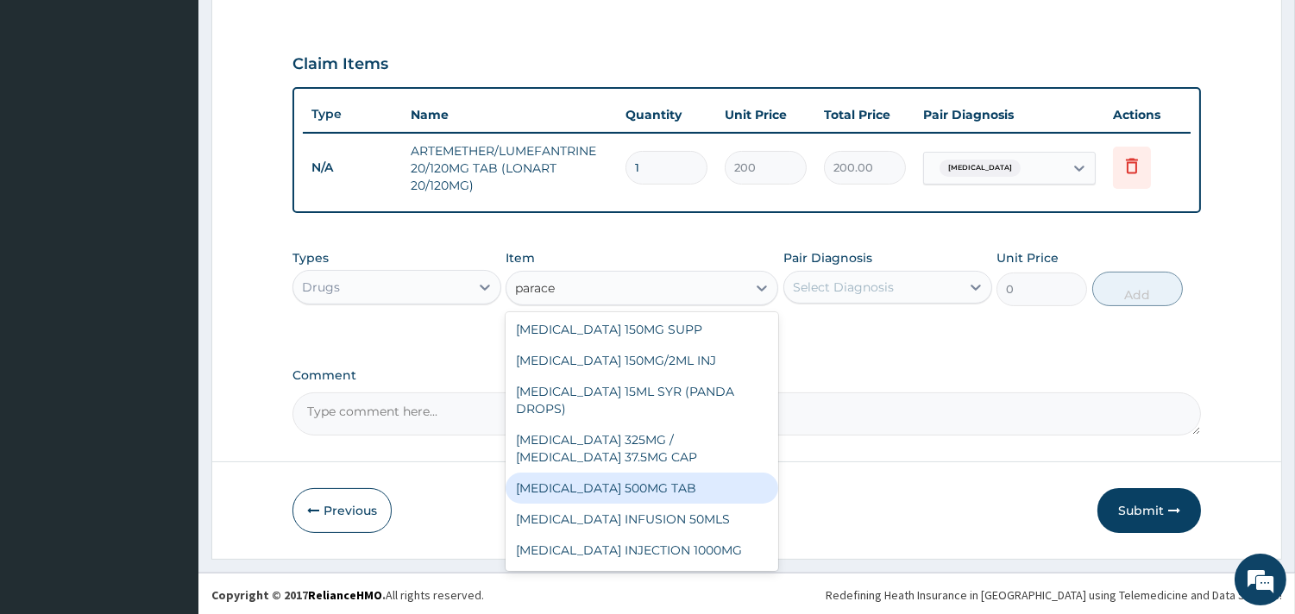
click at [638, 502] on div "[MEDICAL_DATA] 500MG TAB" at bounding box center [641, 488] width 273 height 31
type input "10"
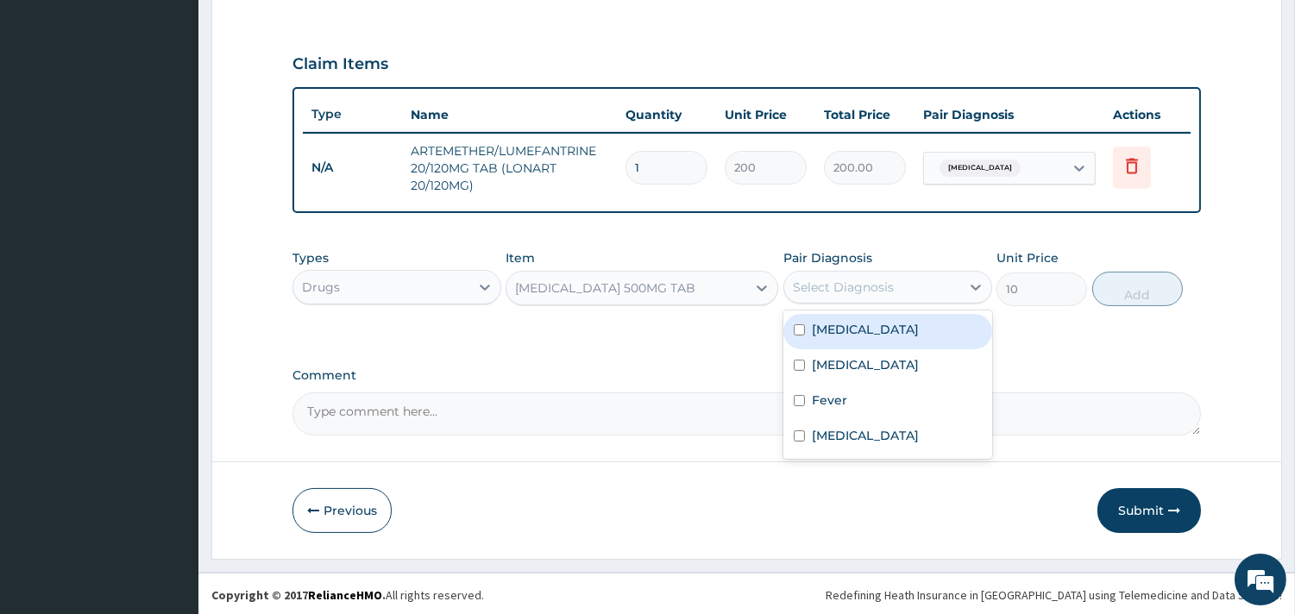
click at [841, 283] on div "Select Diagnosis" at bounding box center [843, 287] width 101 height 17
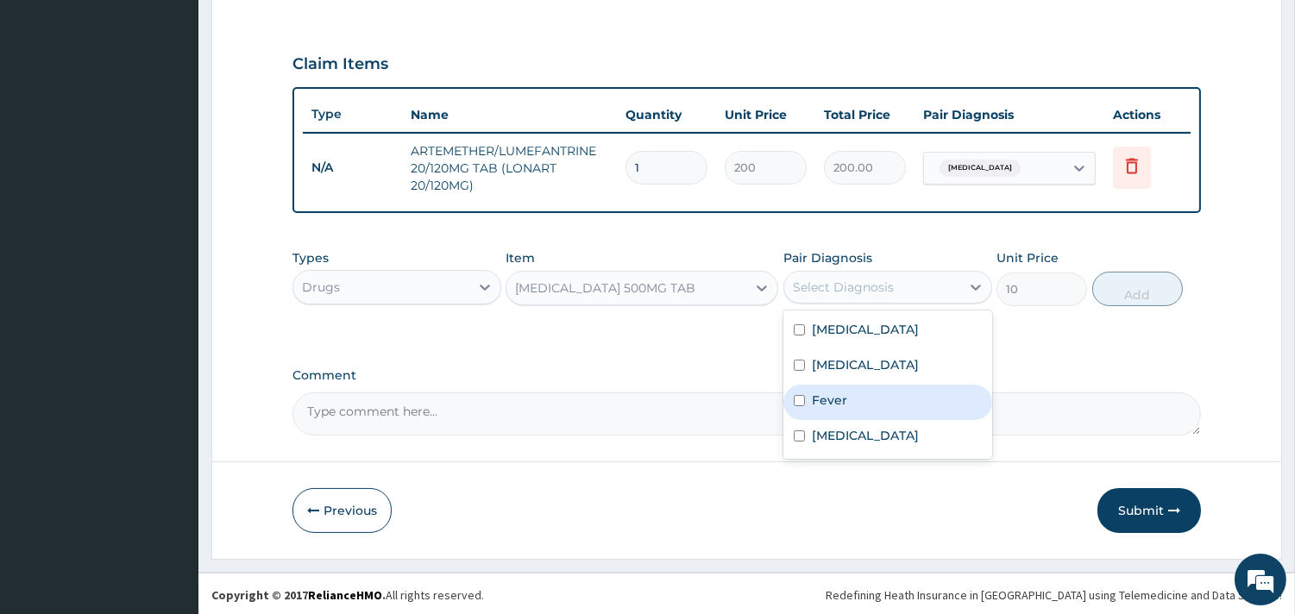
click at [812, 402] on label "Fever" at bounding box center [829, 400] width 35 height 17
checkbox input "true"
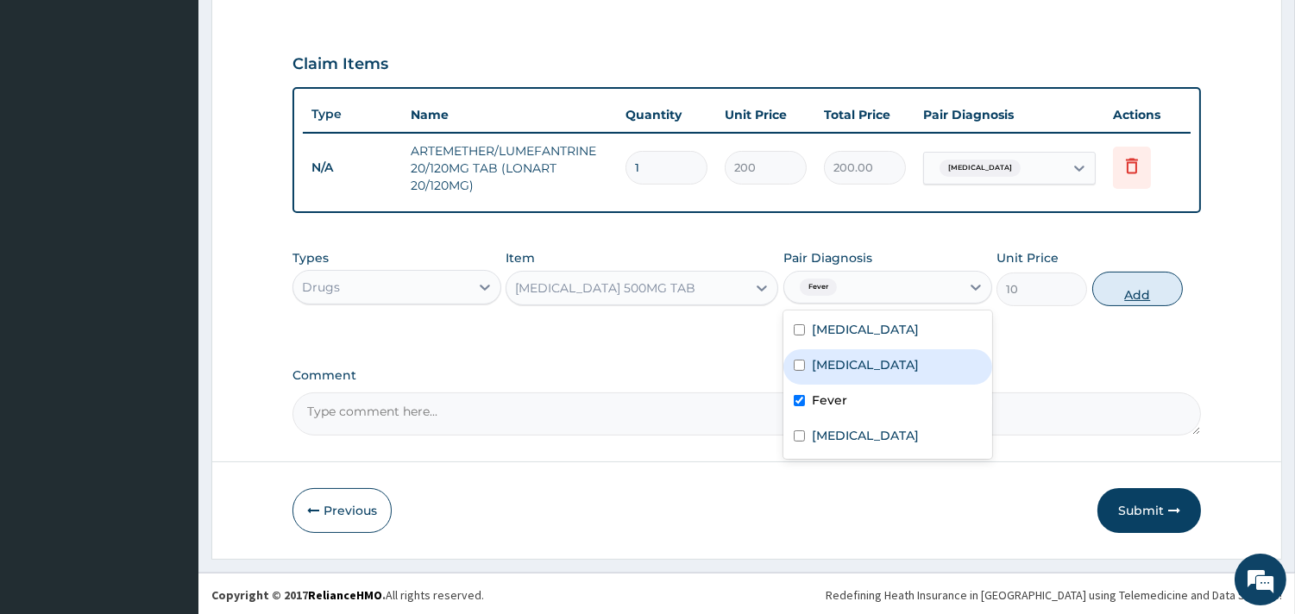
click at [1135, 272] on button "Add" at bounding box center [1137, 289] width 91 height 35
type input "0"
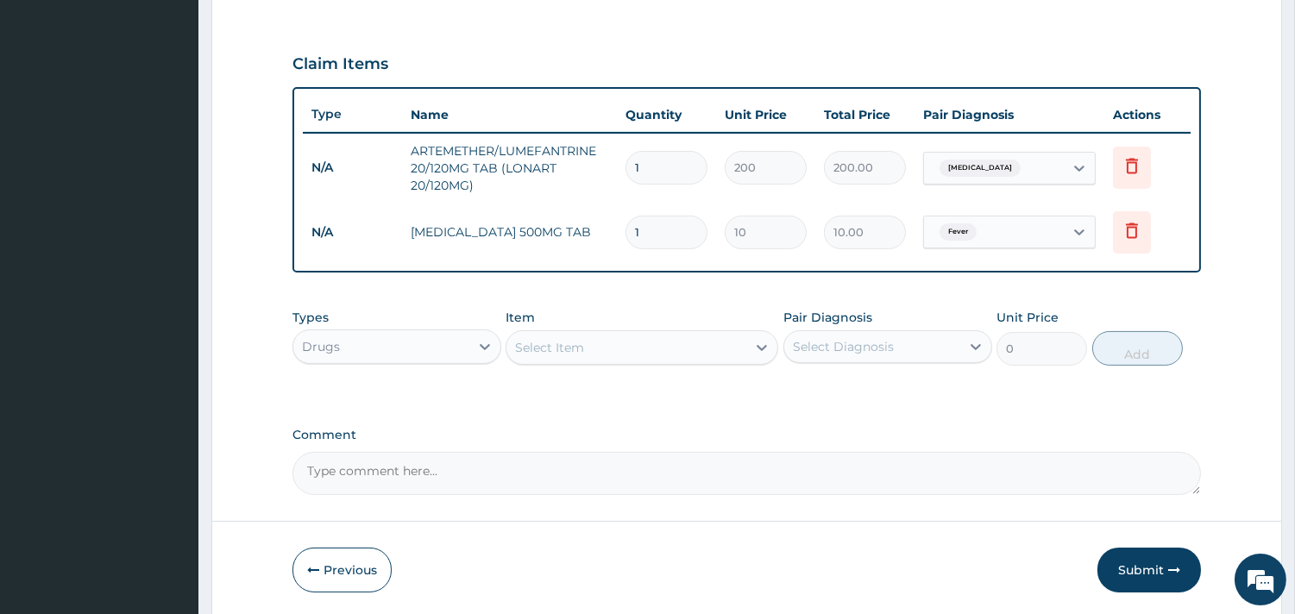
click at [649, 343] on div "Select Item" at bounding box center [626, 348] width 240 height 28
type input "lorat"
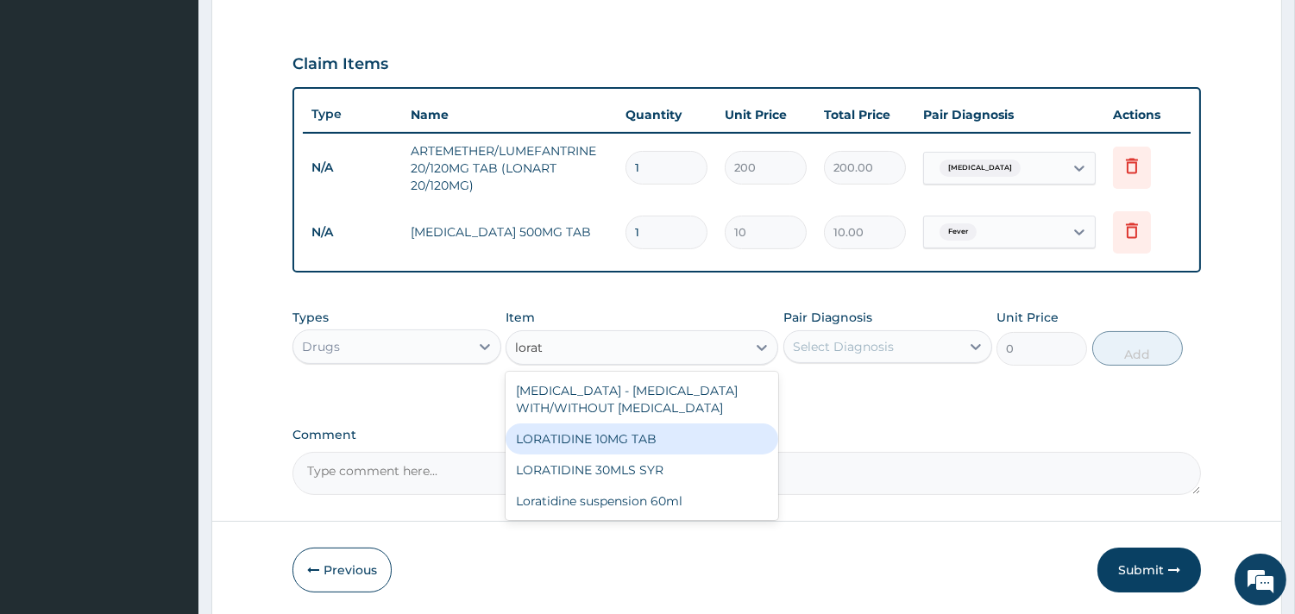
click at [644, 426] on div "LORATIDINE 10MG TAB" at bounding box center [641, 439] width 273 height 31
type input "45"
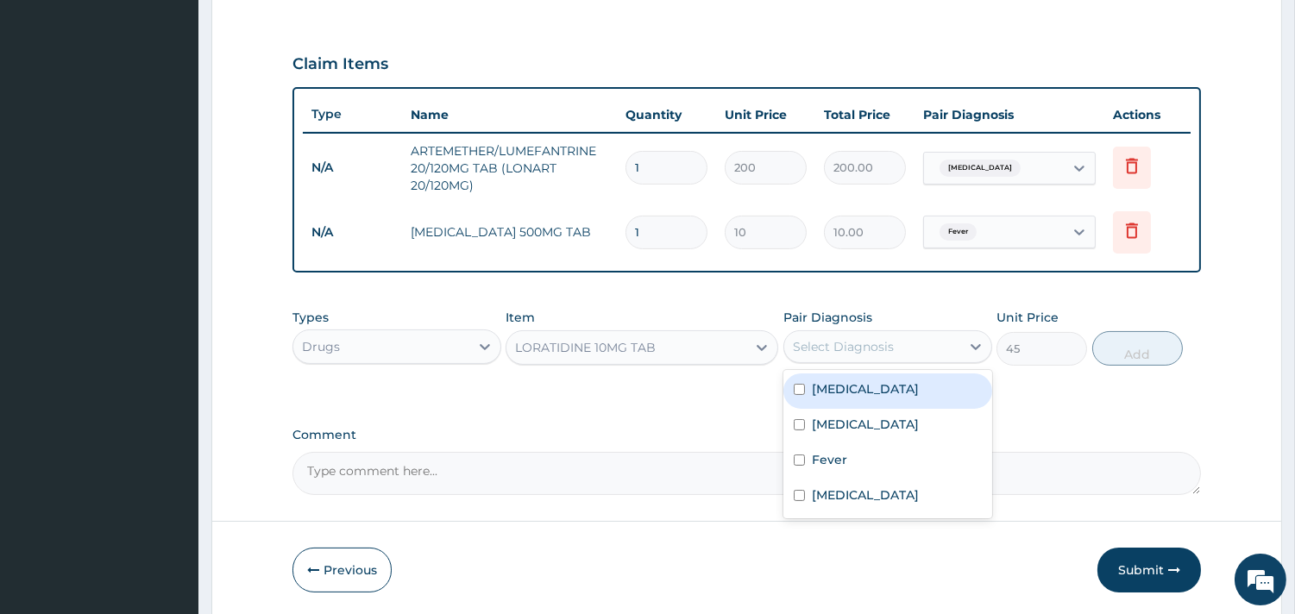
click at [889, 347] on div "Select Diagnosis" at bounding box center [843, 346] width 101 height 17
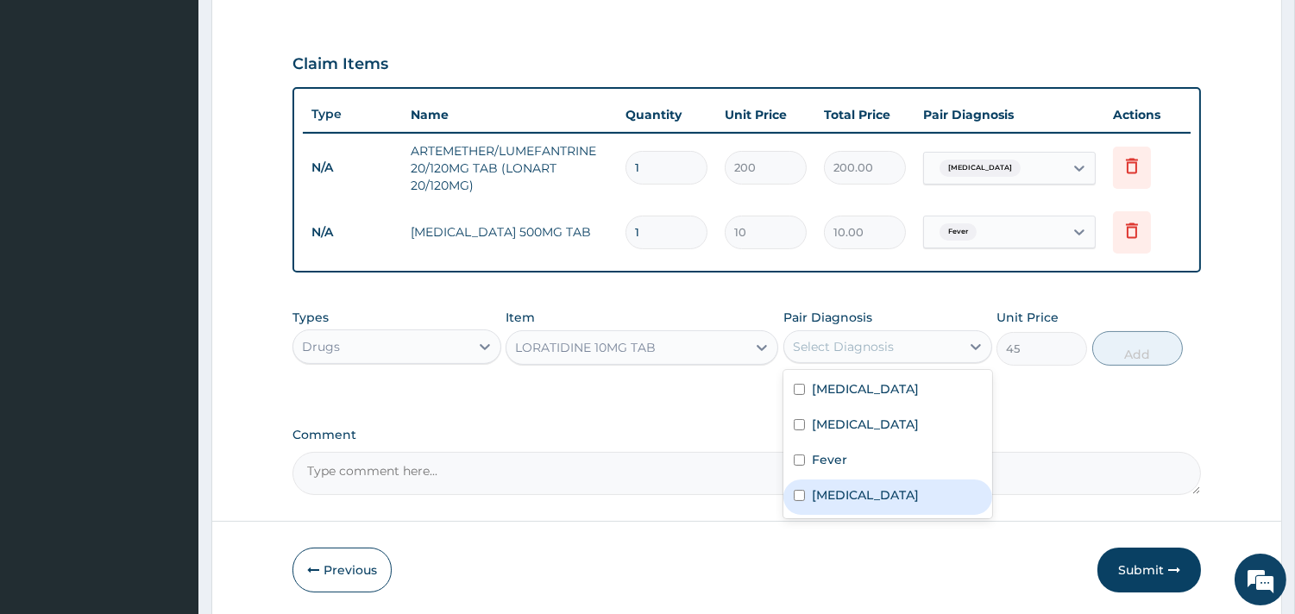
click at [863, 480] on div "Nasal congestion" at bounding box center [887, 497] width 209 height 35
checkbox input "true"
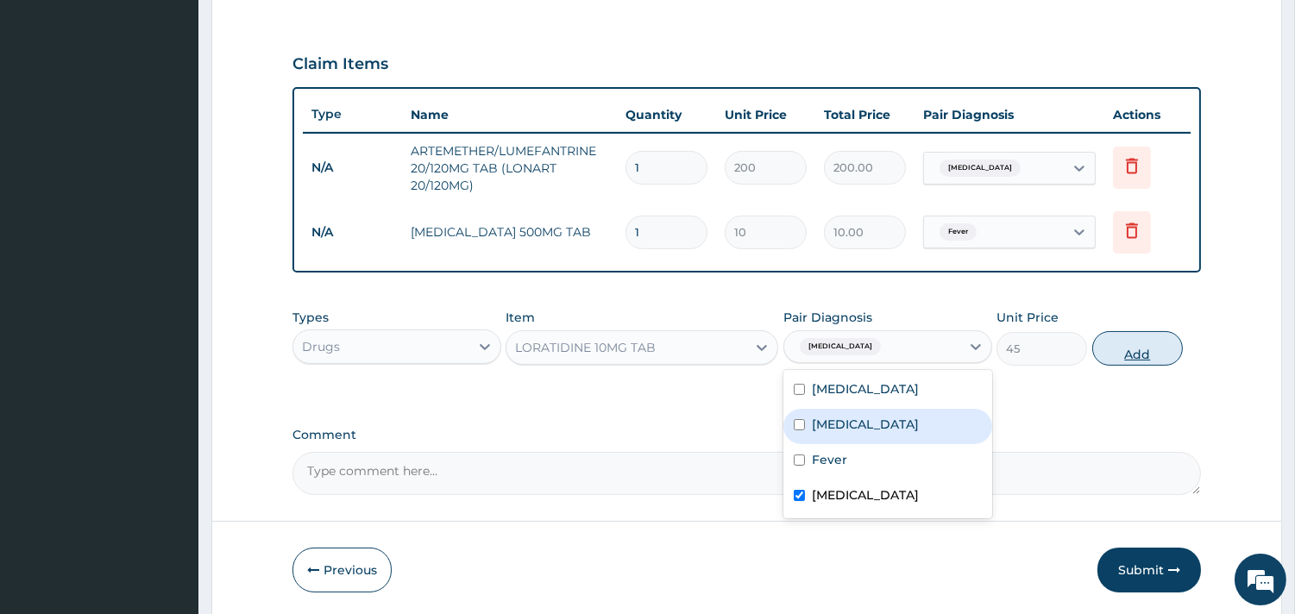
click at [1142, 342] on button "Add" at bounding box center [1137, 348] width 91 height 35
type input "0"
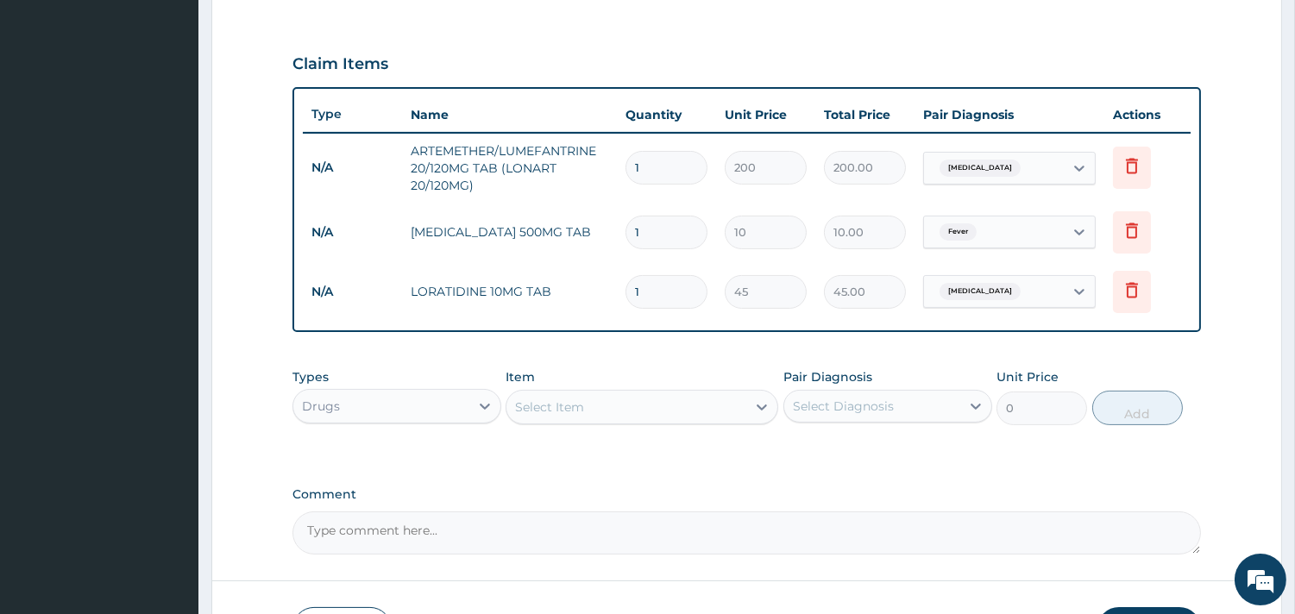
click at [599, 411] on div "Select Item" at bounding box center [626, 407] width 240 height 28
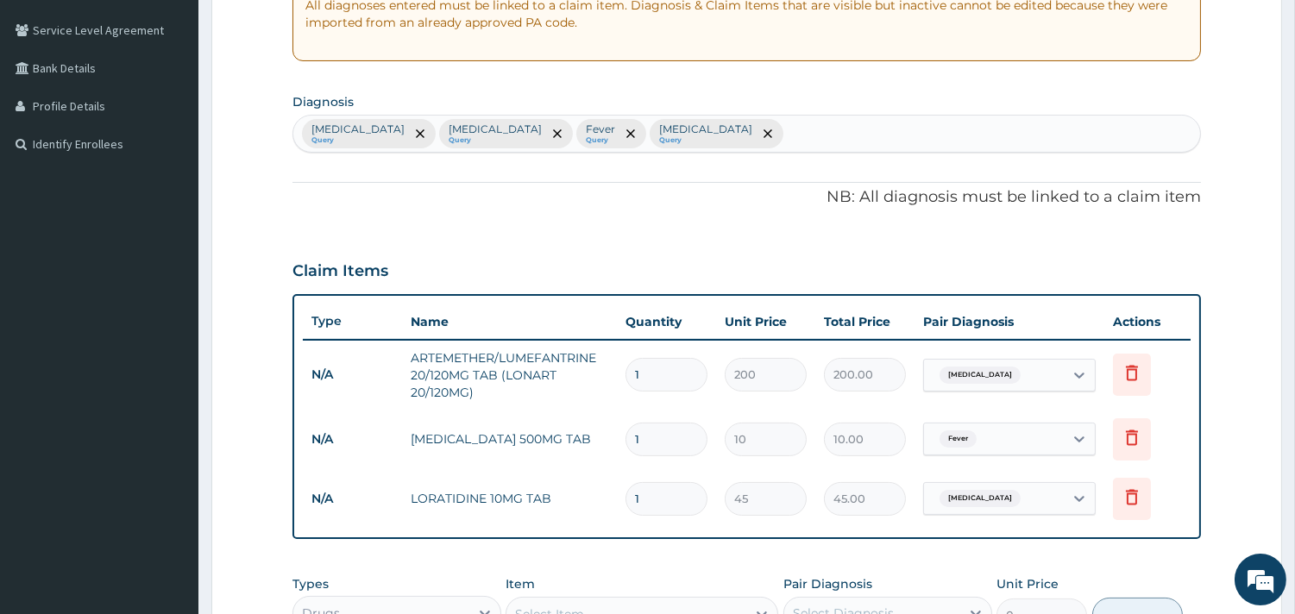
scroll to position [171, 0]
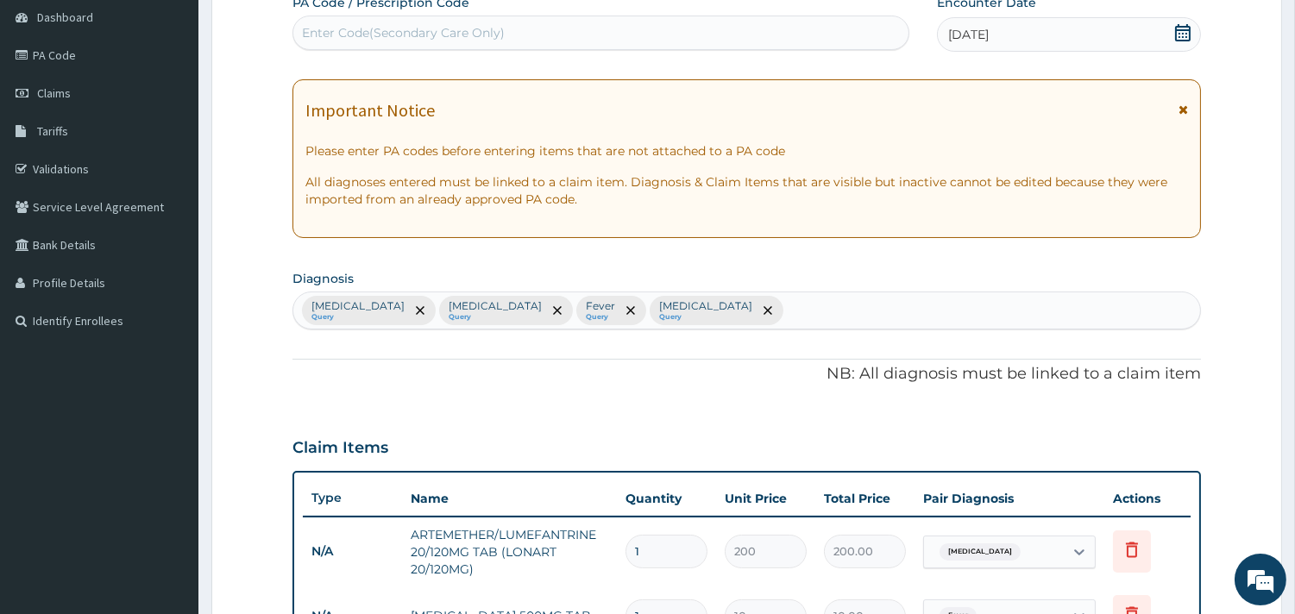
click at [731, 315] on div "Malaria Query Sepsis Query Fever Query Nasal congestion Query" at bounding box center [746, 310] width 907 height 36
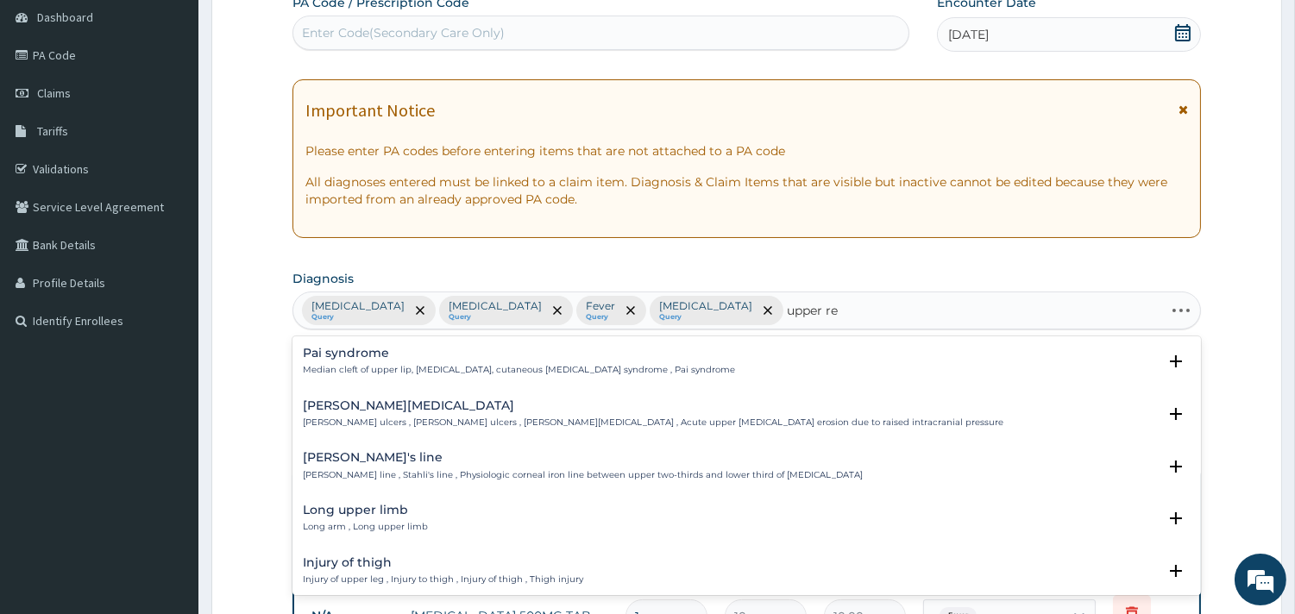
type input "upper res"
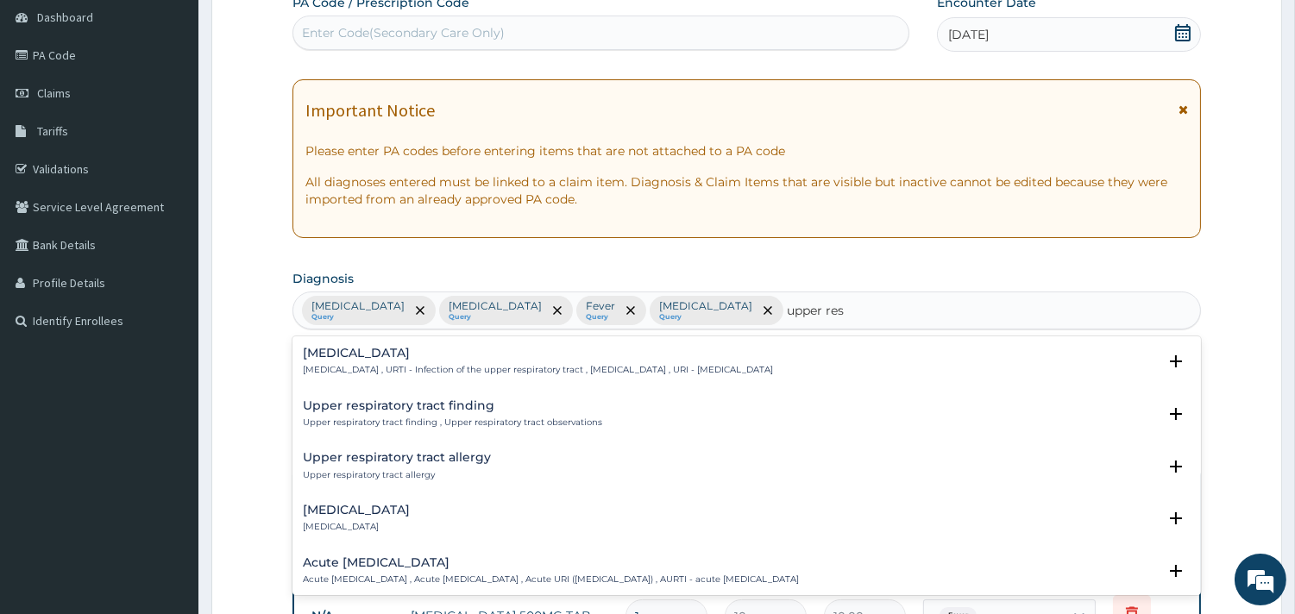
click at [351, 374] on p "Upper respiratory infection , URTI - Infection of the upper respiratory tract ,…" at bounding box center [538, 370] width 470 height 12
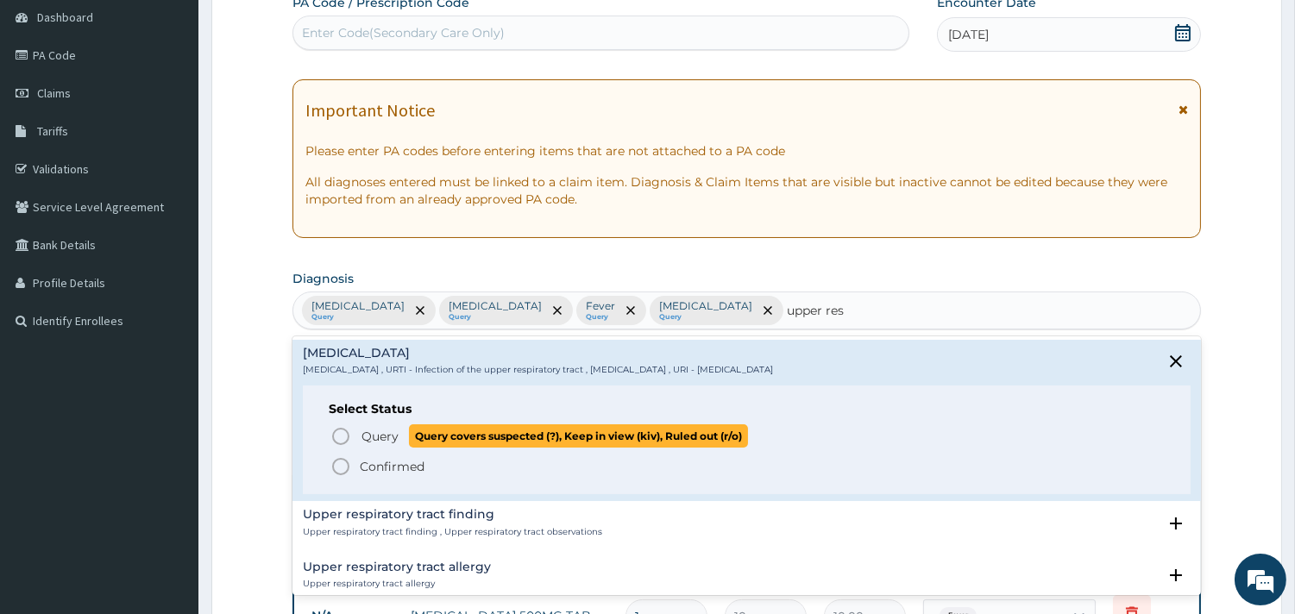
click at [348, 426] on icon "status option query" at bounding box center [340, 436] width 21 height 21
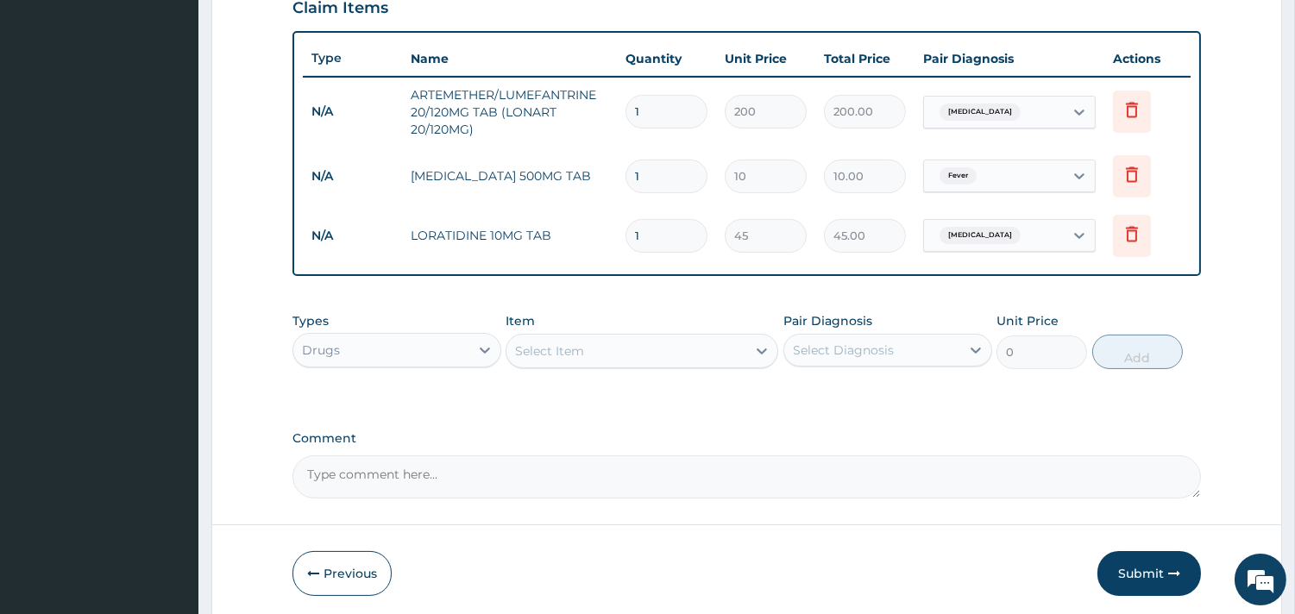
scroll to position [675, 0]
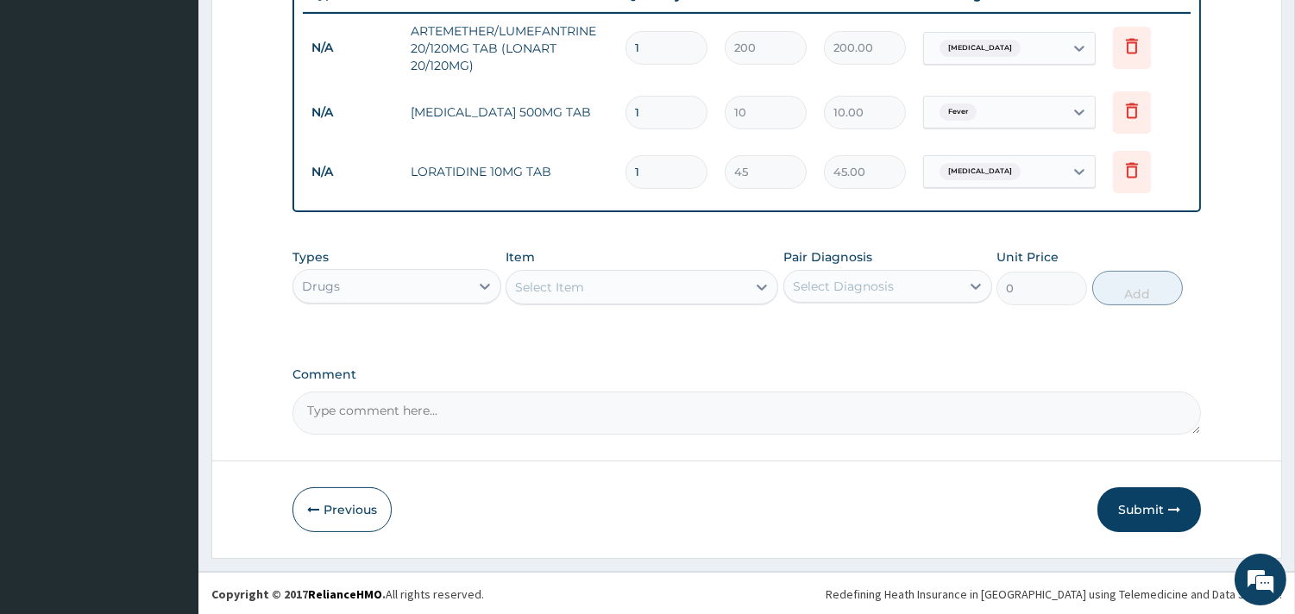
click at [568, 267] on div "Item Select Item" at bounding box center [641, 276] width 273 height 57
click at [556, 289] on div "Select Item" at bounding box center [549, 287] width 69 height 17
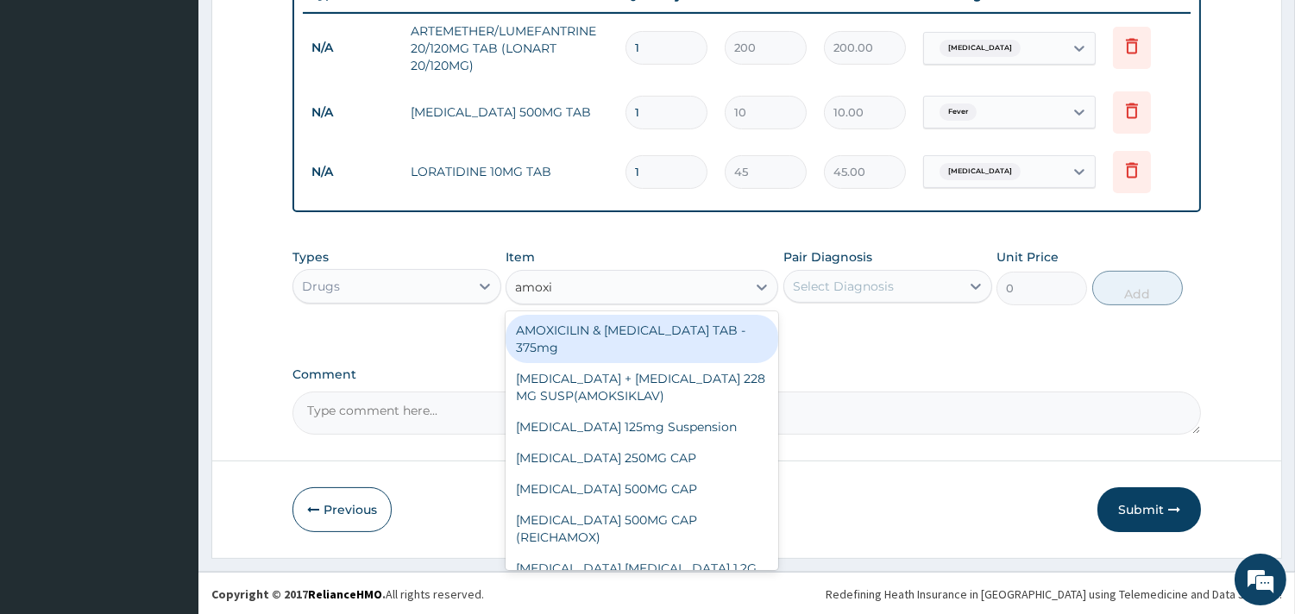
type input "amoxic"
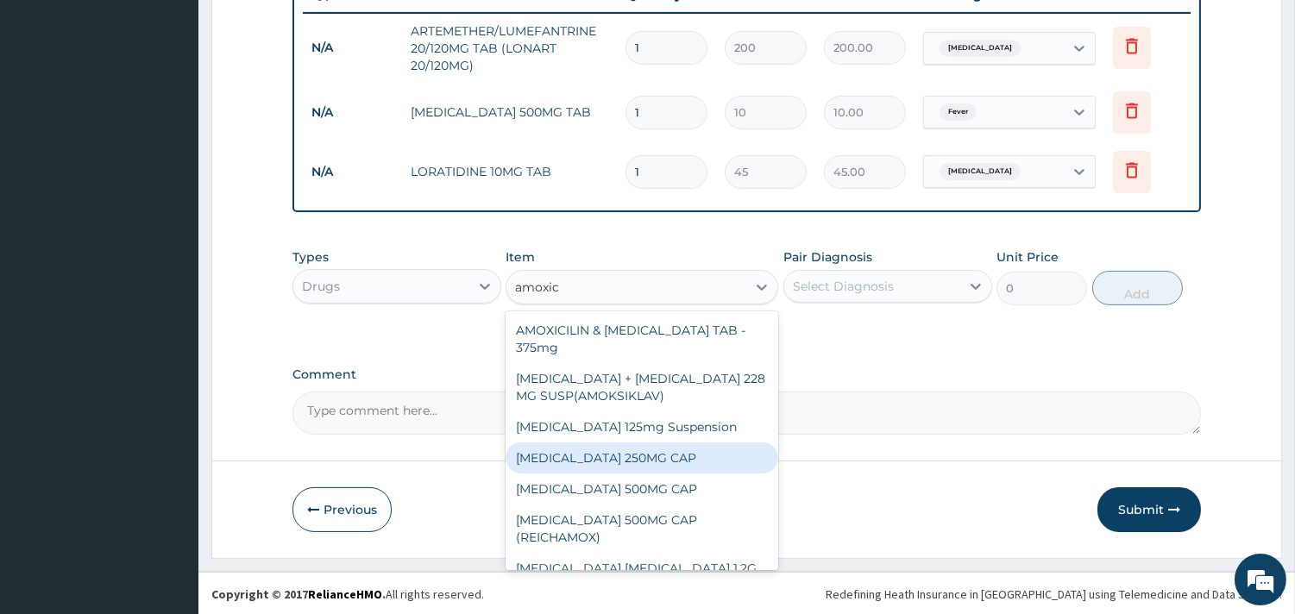
click at [606, 457] on div "AMOXICILLIN 250MG CAP" at bounding box center [641, 458] width 273 height 31
type input "30"
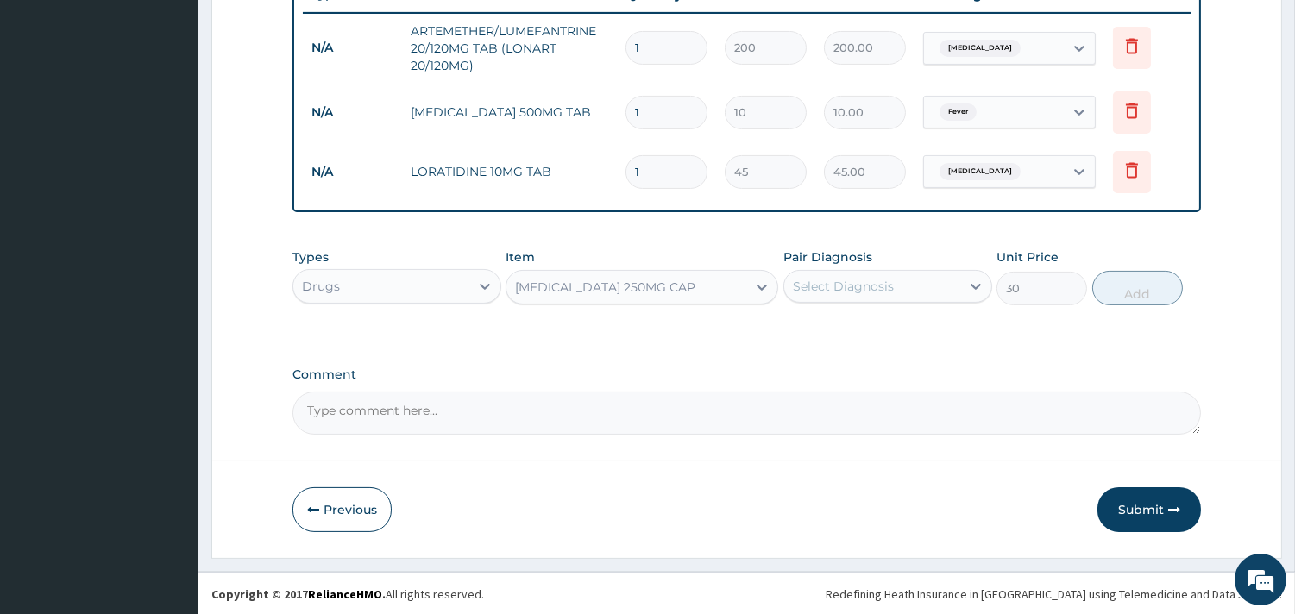
click at [909, 292] on div "Select Diagnosis" at bounding box center [872, 287] width 176 height 28
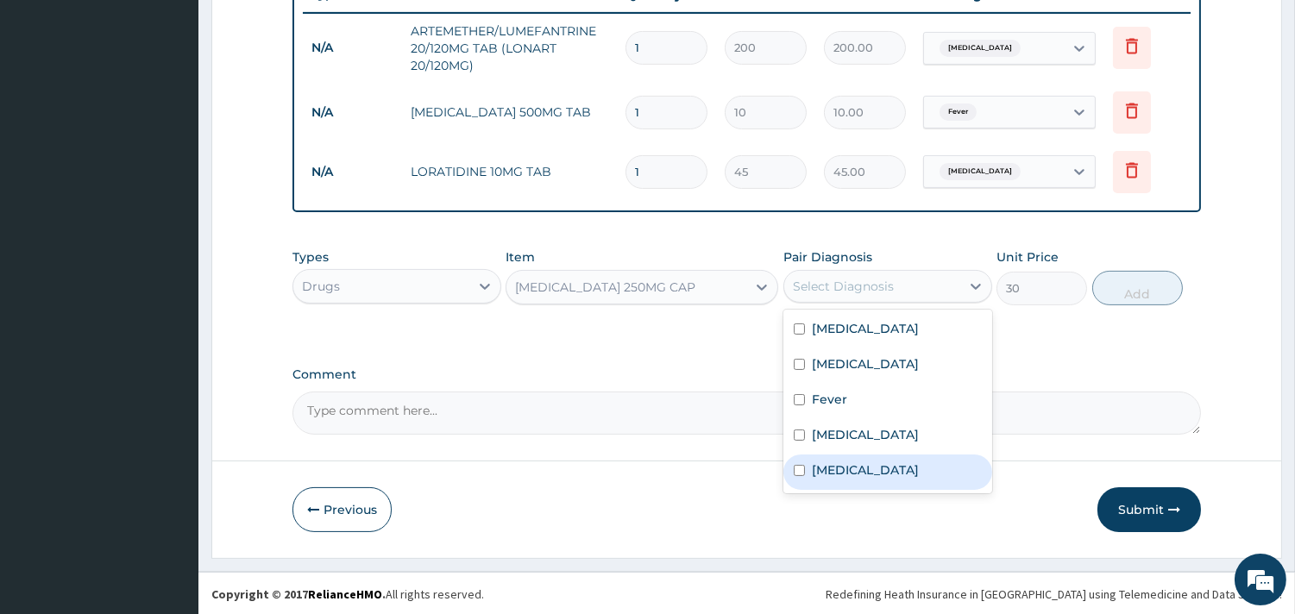
click at [832, 461] on label "Upper respiratory infection" at bounding box center [865, 469] width 107 height 17
checkbox input "true"
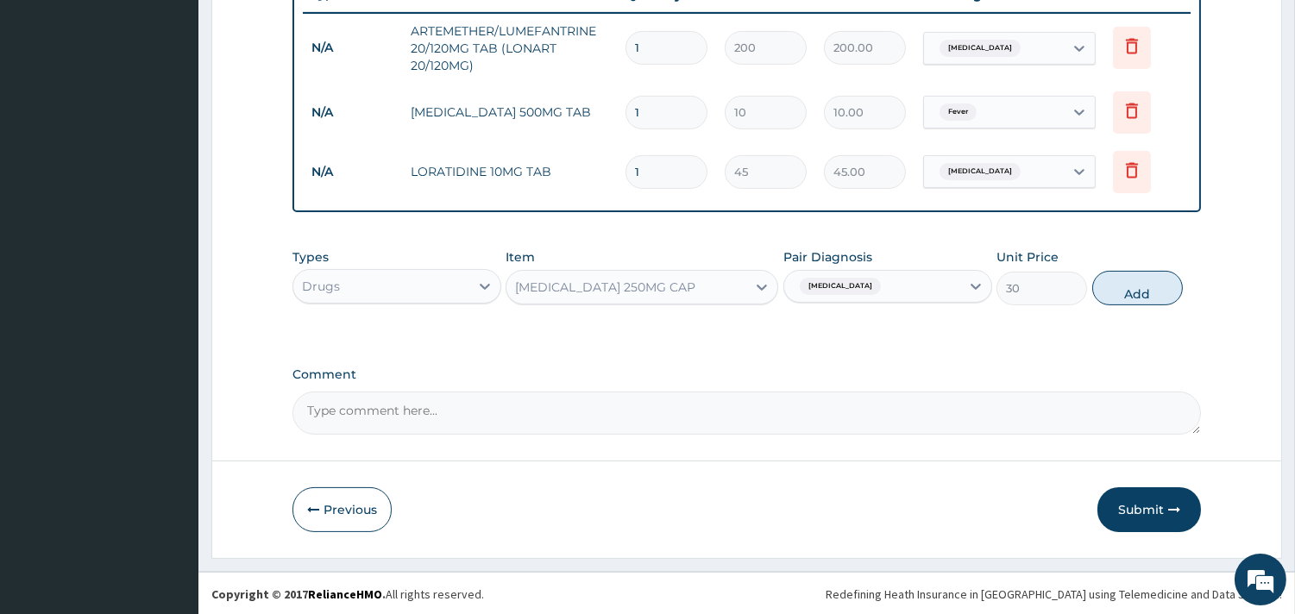
click at [1141, 259] on div "Types Drugs Item AMOXICILLIN 250MG CAP Pair Diagnosis Upper respiratory infecti…" at bounding box center [746, 277] width 908 height 74
click at [1128, 286] on button "Add" at bounding box center [1137, 288] width 91 height 35
type input "0"
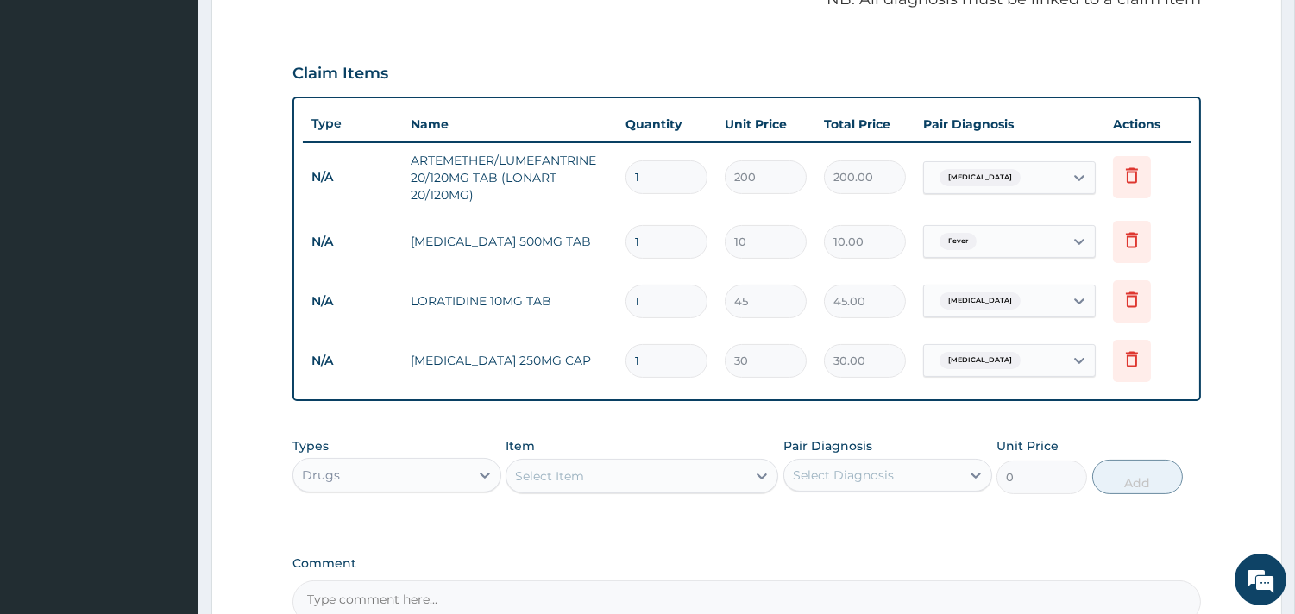
scroll to position [543, 0]
click at [398, 466] on div "Drugs" at bounding box center [381, 477] width 176 height 28
click at [335, 574] on div "Procedures" at bounding box center [396, 582] width 209 height 31
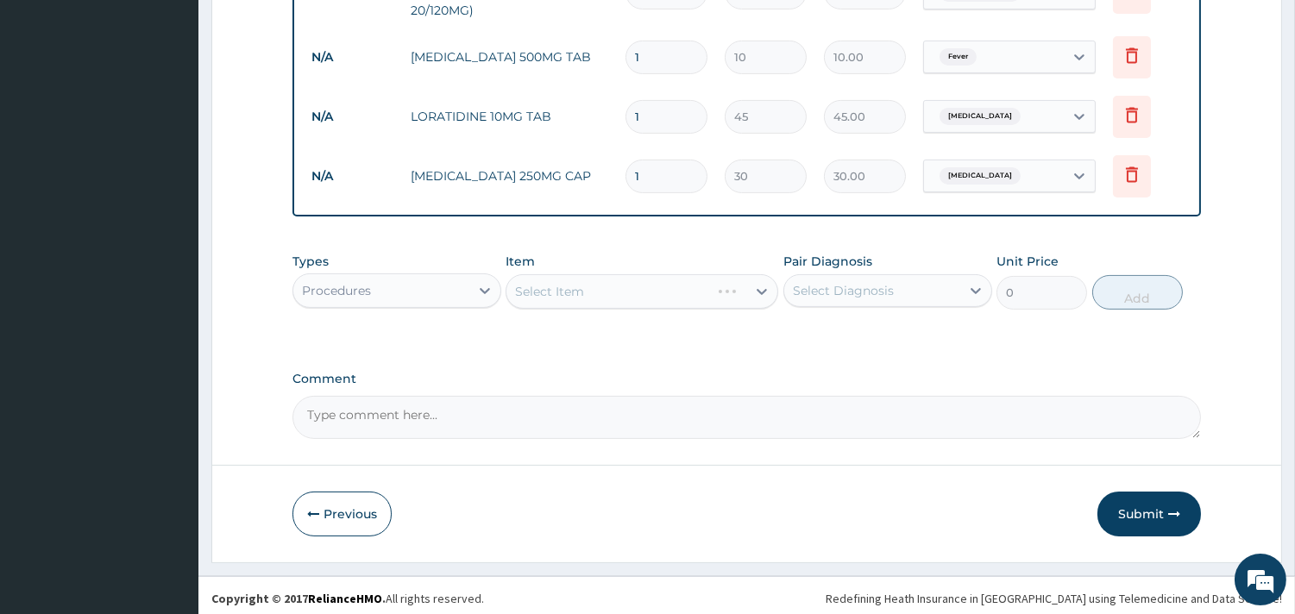
scroll to position [735, 0]
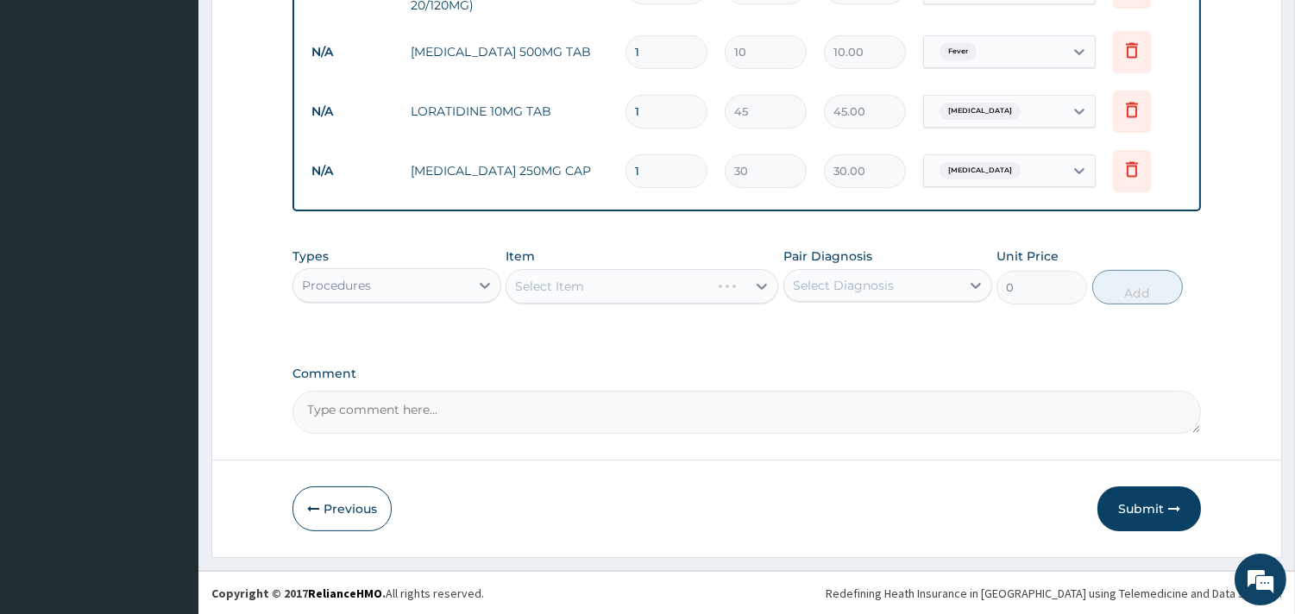
click at [681, 174] on input "1" at bounding box center [666, 171] width 82 height 34
type input "15"
type input "450.00"
type input "15"
click at [668, 118] on input "1" at bounding box center [666, 112] width 82 height 34
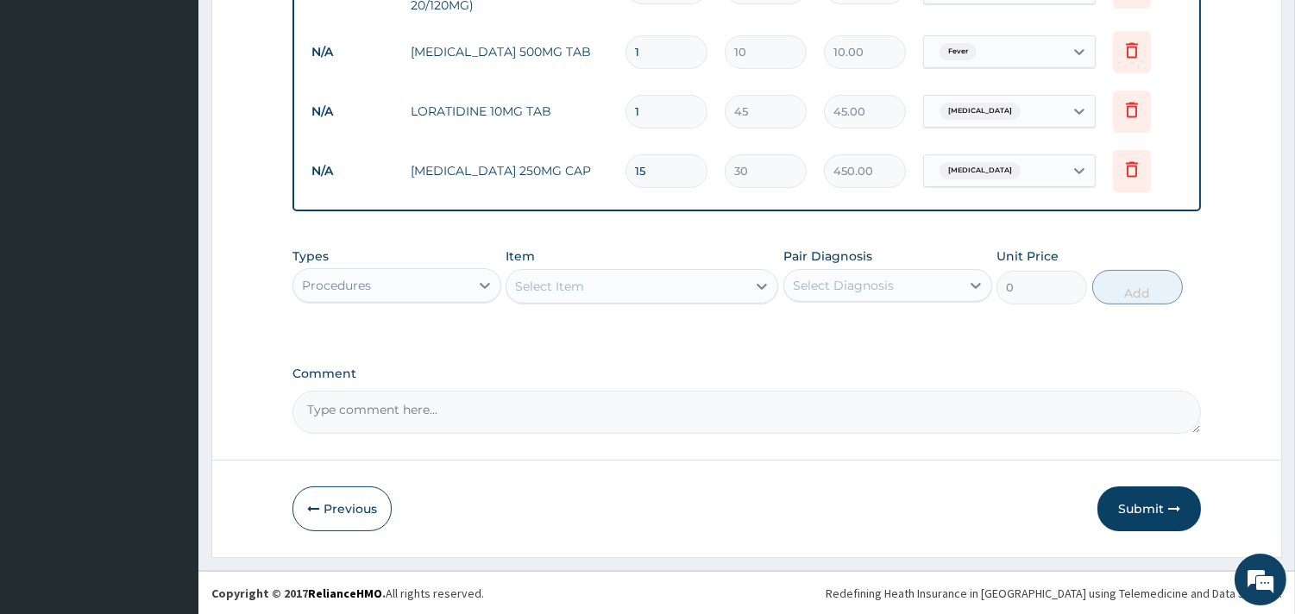
type input "10"
type input "450.00"
type input "10"
click at [695, 308] on div "Types Procedures Item Select Item Pair Diagnosis Select Diagnosis Unit Price 0 …" at bounding box center [746, 276] width 908 height 74
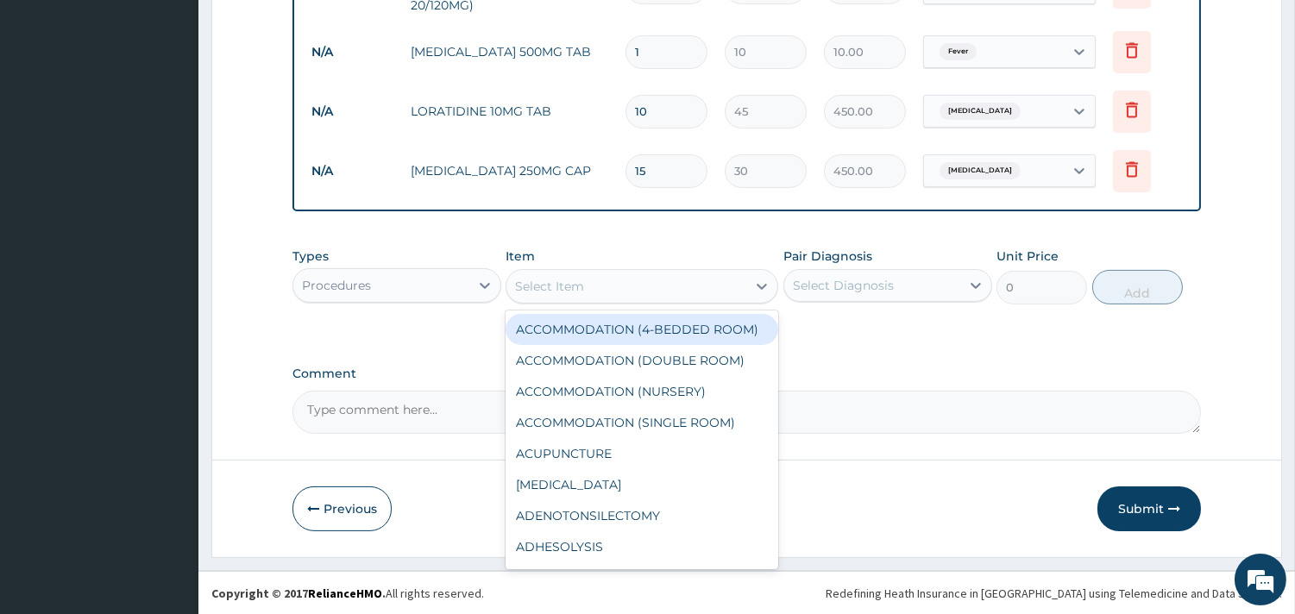
click at [696, 297] on div "Select Item" at bounding box center [626, 287] width 240 height 28
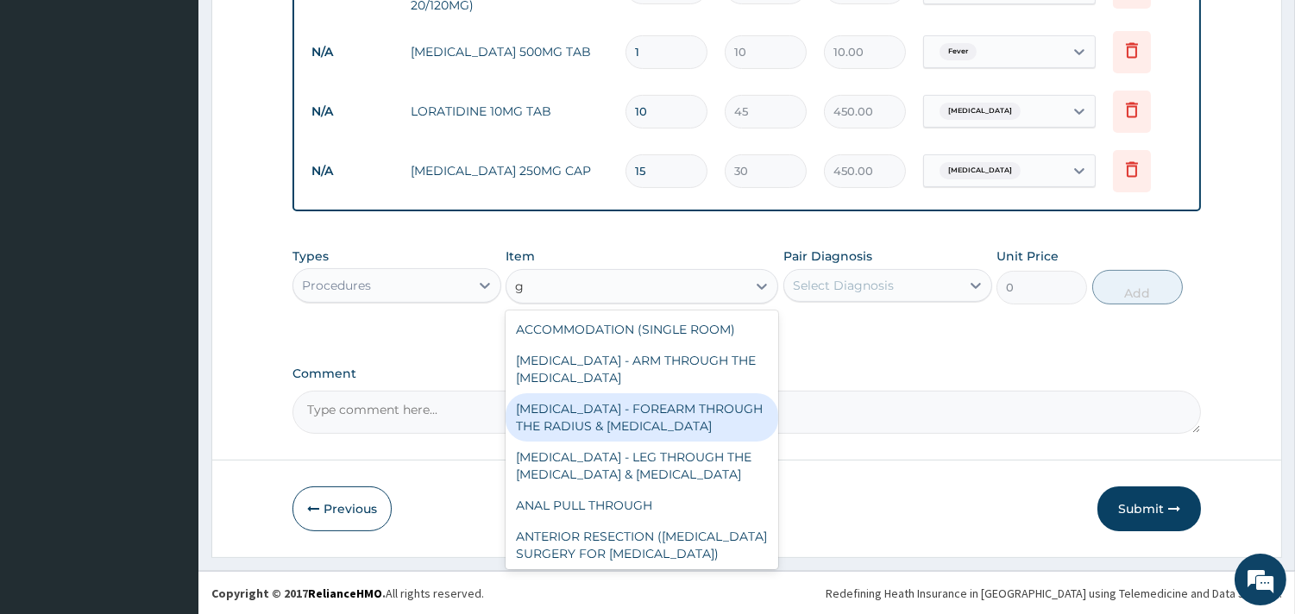
type input "gp"
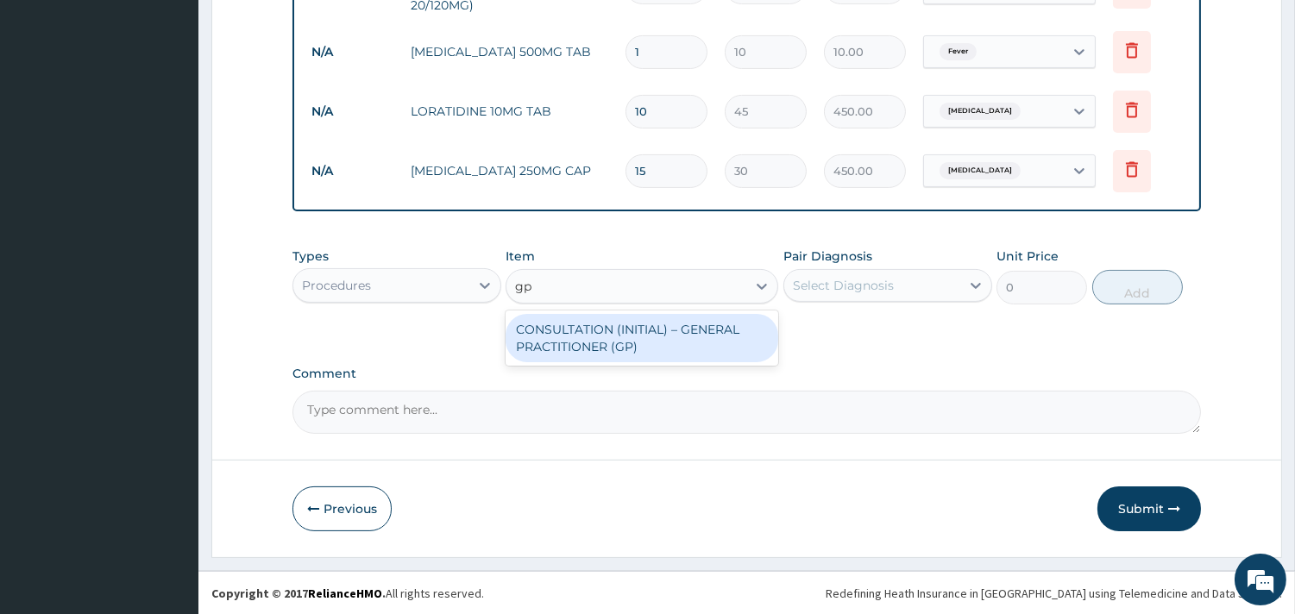
drag, startPoint x: 599, startPoint y: 320, endPoint x: 599, endPoint y: 329, distance: 8.7
click at [599, 321] on div "CONSULTATION (INITIAL) – GENERAL PRACTITIONER (GP)" at bounding box center [641, 338] width 273 height 48
type input "1500"
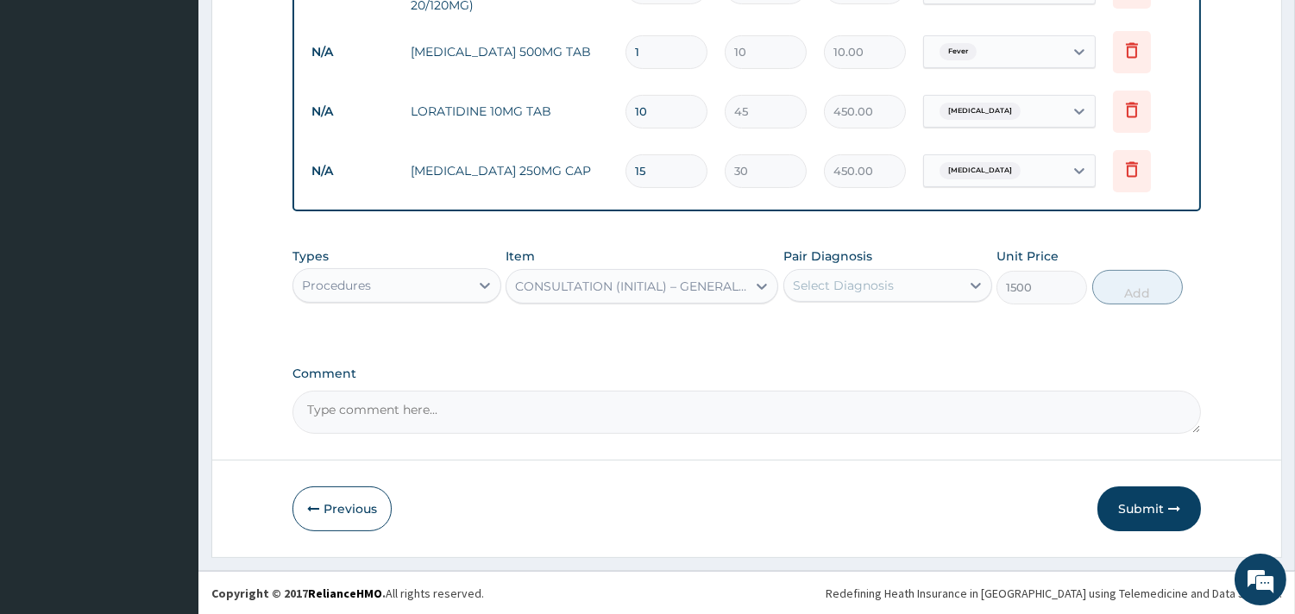
click at [818, 278] on div "Select Diagnosis" at bounding box center [843, 285] width 101 height 17
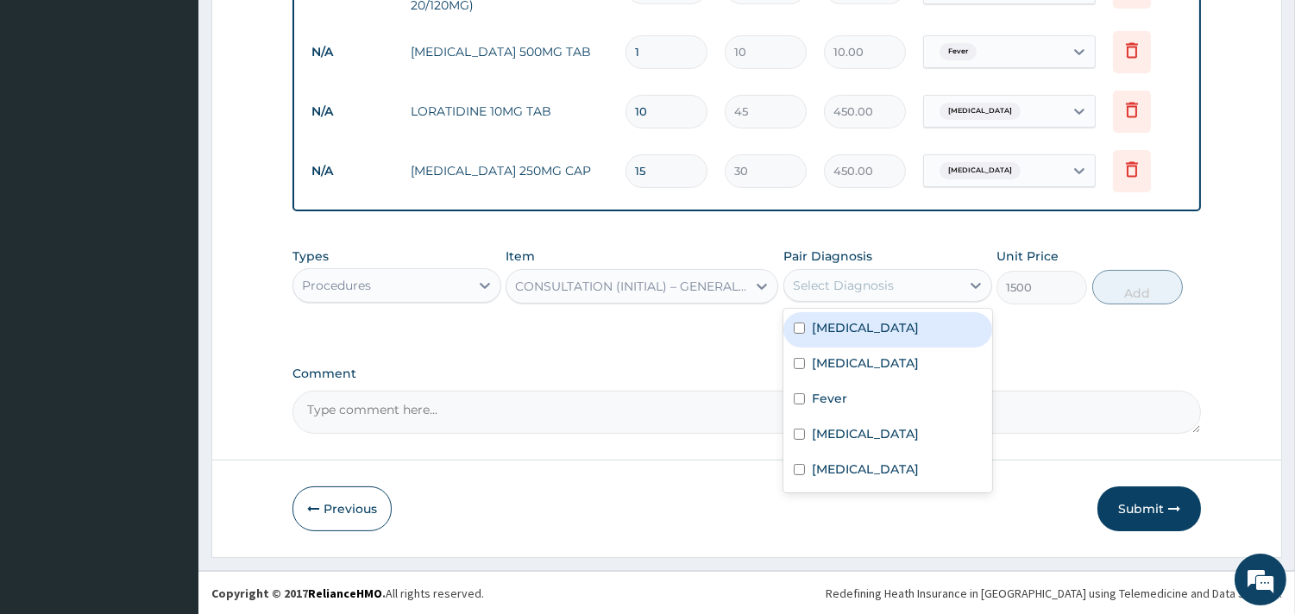
click at [813, 326] on label "Malaria" at bounding box center [865, 327] width 107 height 17
checkbox input "true"
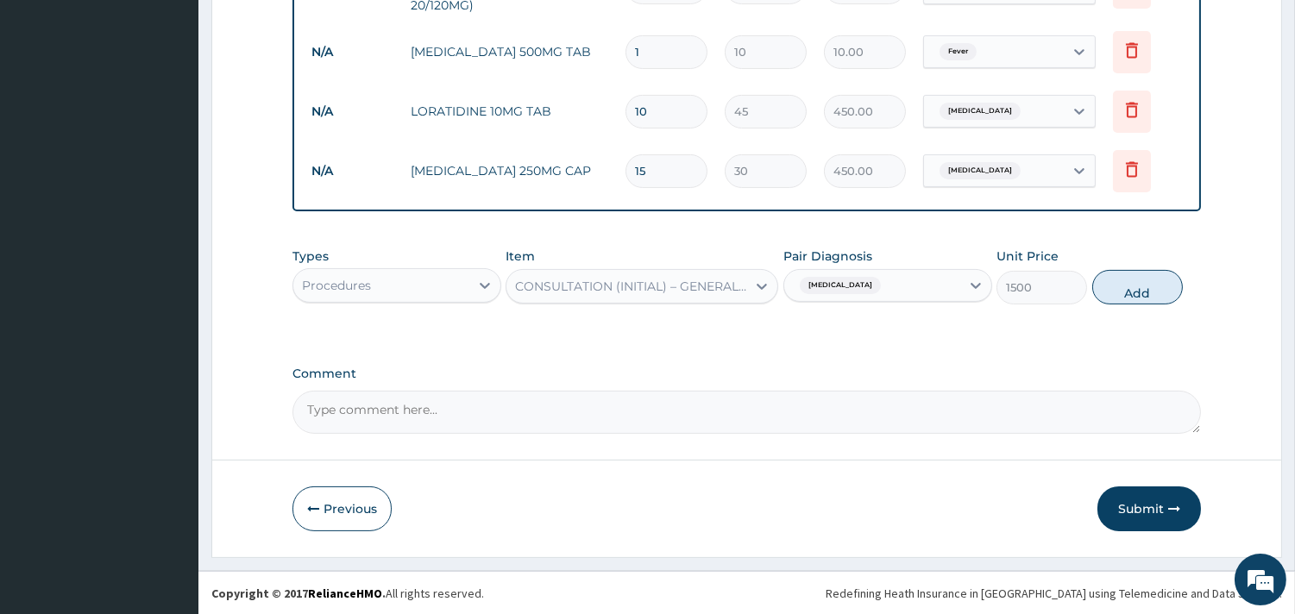
drag, startPoint x: 1144, startPoint y: 288, endPoint x: 492, endPoint y: 290, distance: 652.1
click at [1132, 290] on button "Add" at bounding box center [1137, 287] width 91 height 35
type input "0"
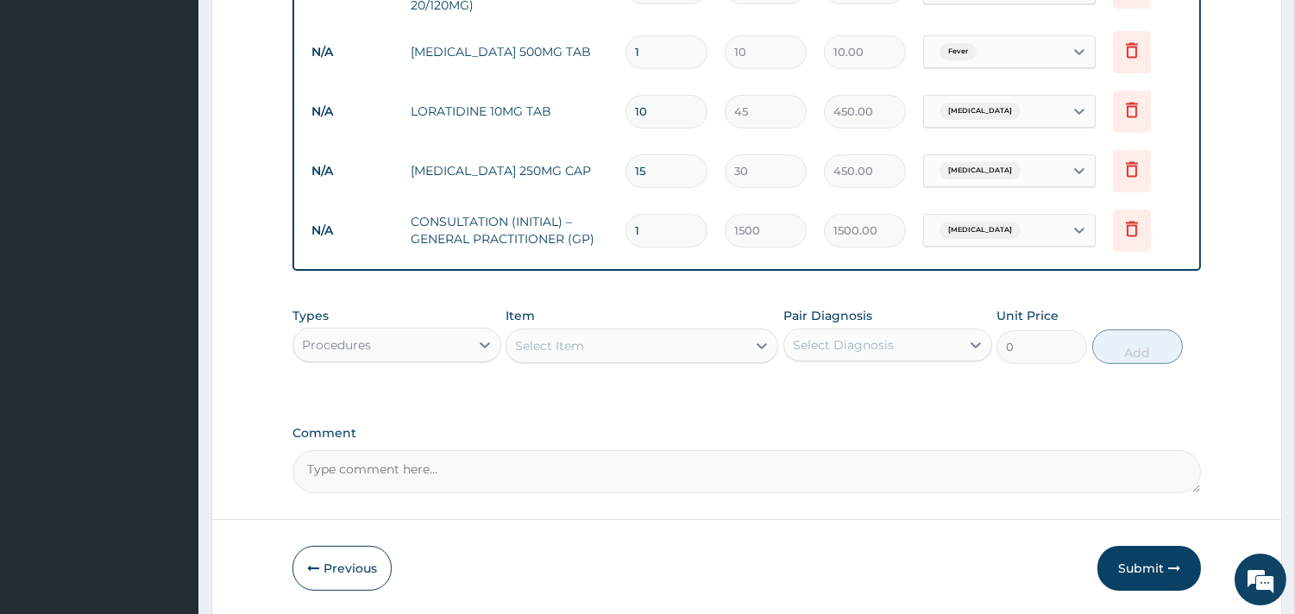
click at [434, 334] on div "Procedures" at bounding box center [381, 345] width 176 height 28
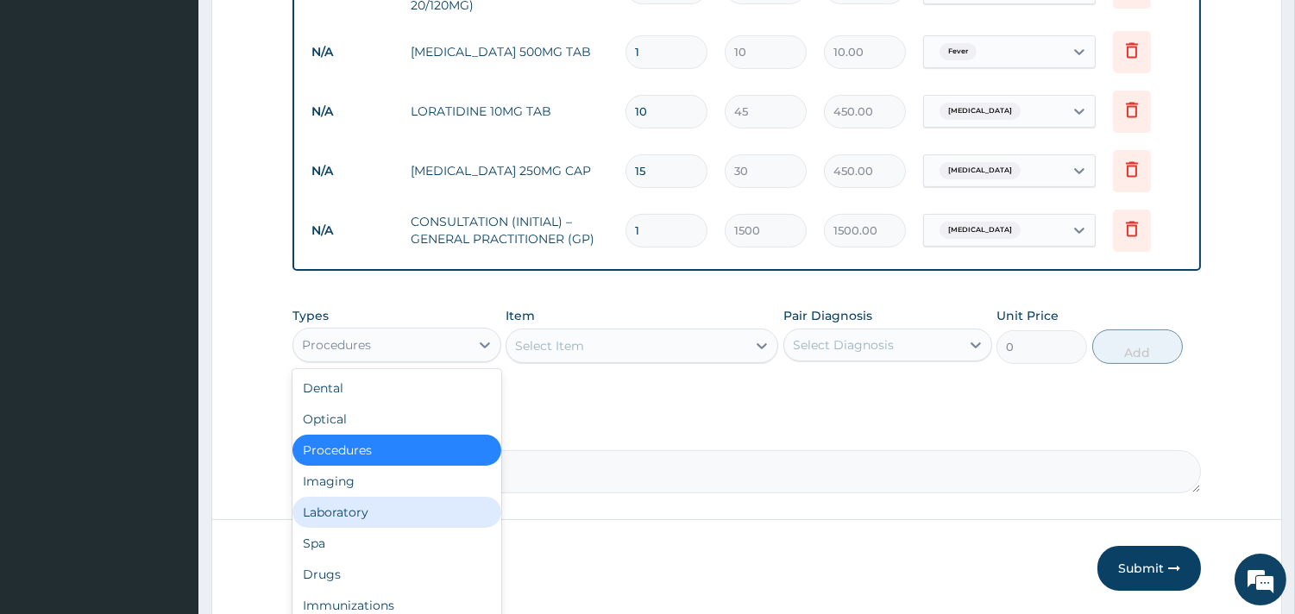
click at [366, 514] on div "Laboratory" at bounding box center [396, 512] width 209 height 31
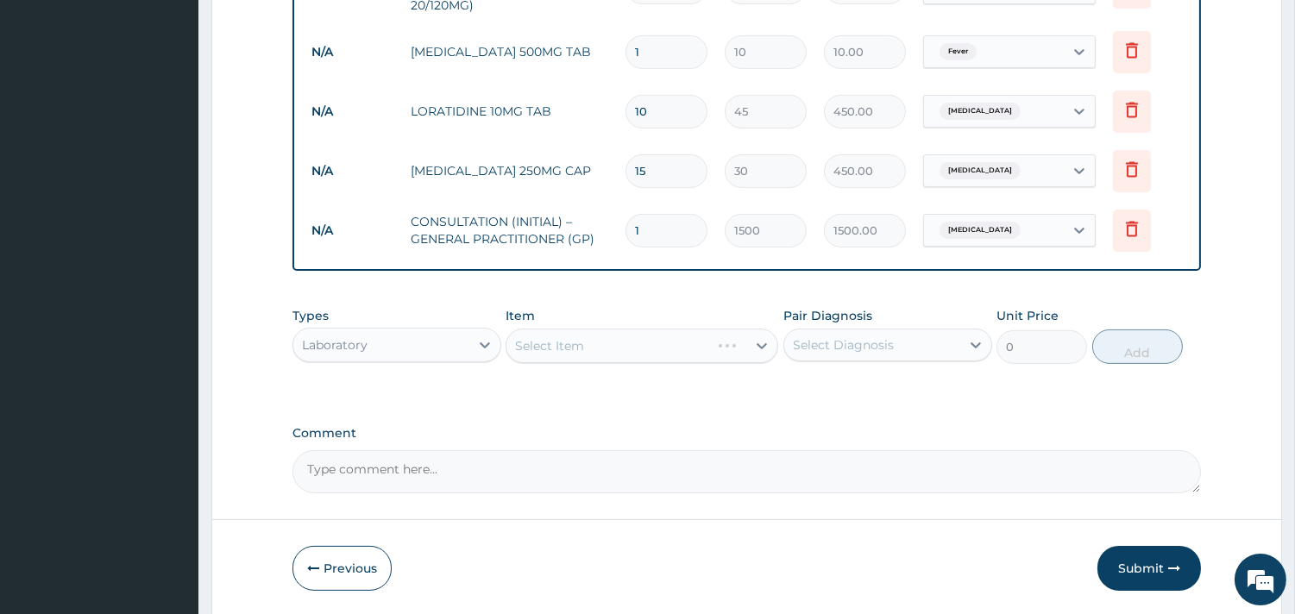
scroll to position [543, 0]
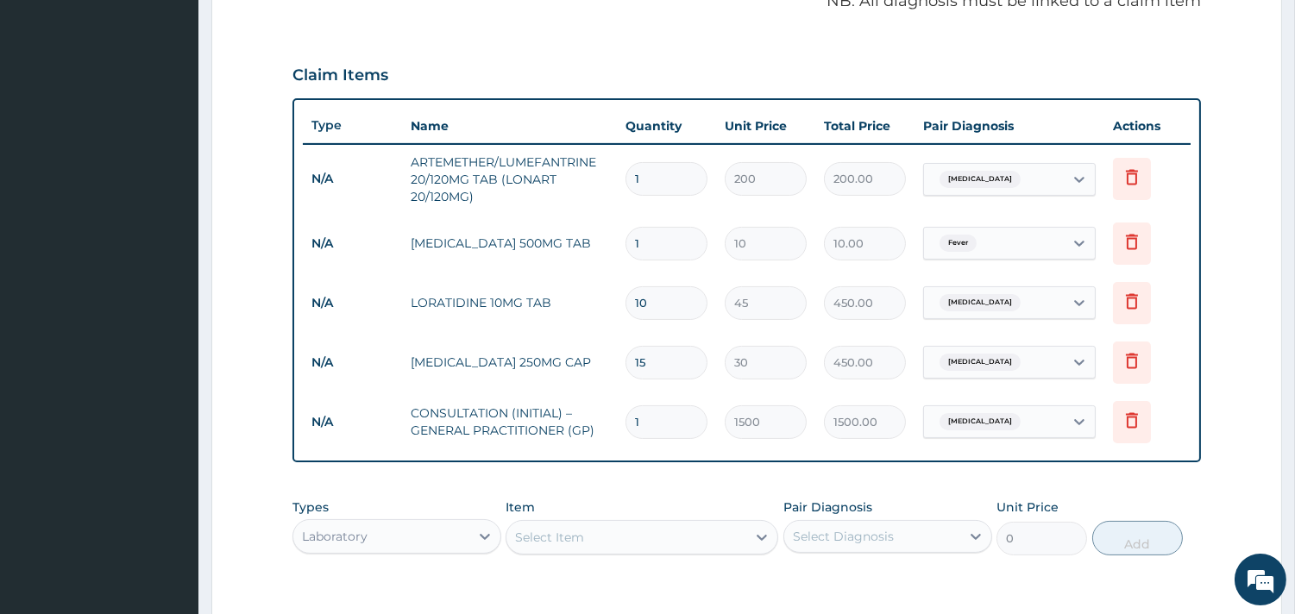
type input "2"
type input "20.00"
type input "42"
type input "420.00"
drag, startPoint x: 644, startPoint y: 254, endPoint x: 630, endPoint y: 247, distance: 16.2
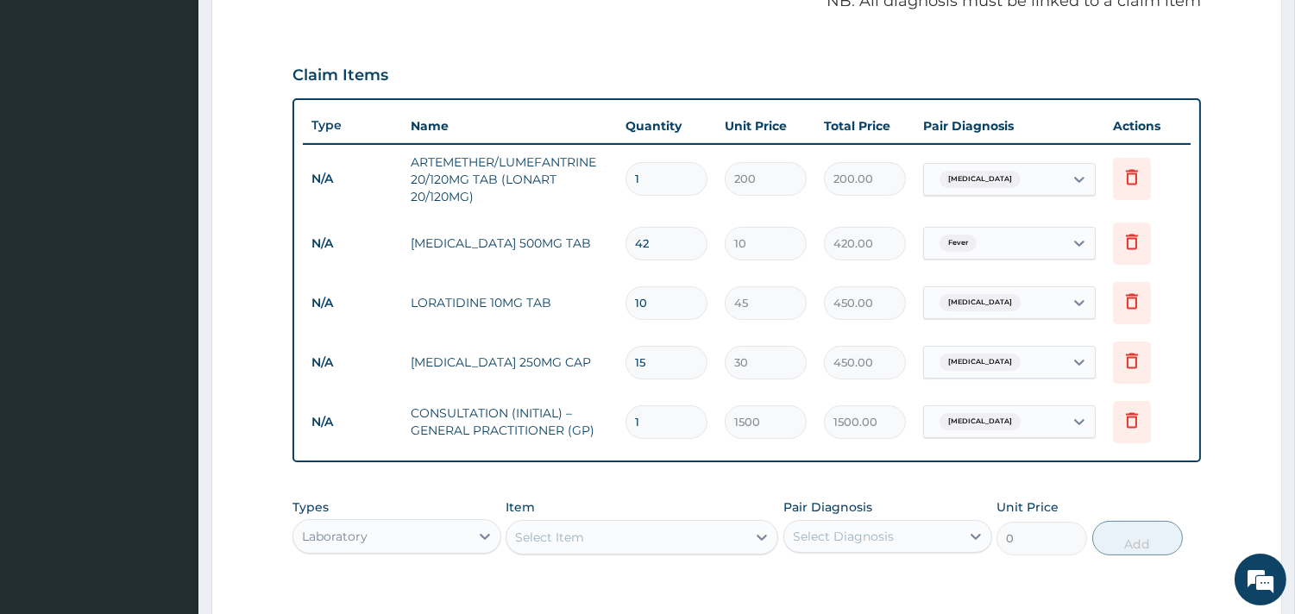
click at [630, 247] on input "42" at bounding box center [666, 244] width 82 height 34
drag, startPoint x: 647, startPoint y: 243, endPoint x: 633, endPoint y: 242, distance: 13.9
click at [633, 242] on input "42" at bounding box center [666, 244] width 82 height 34
type input "2"
type input "20.00"
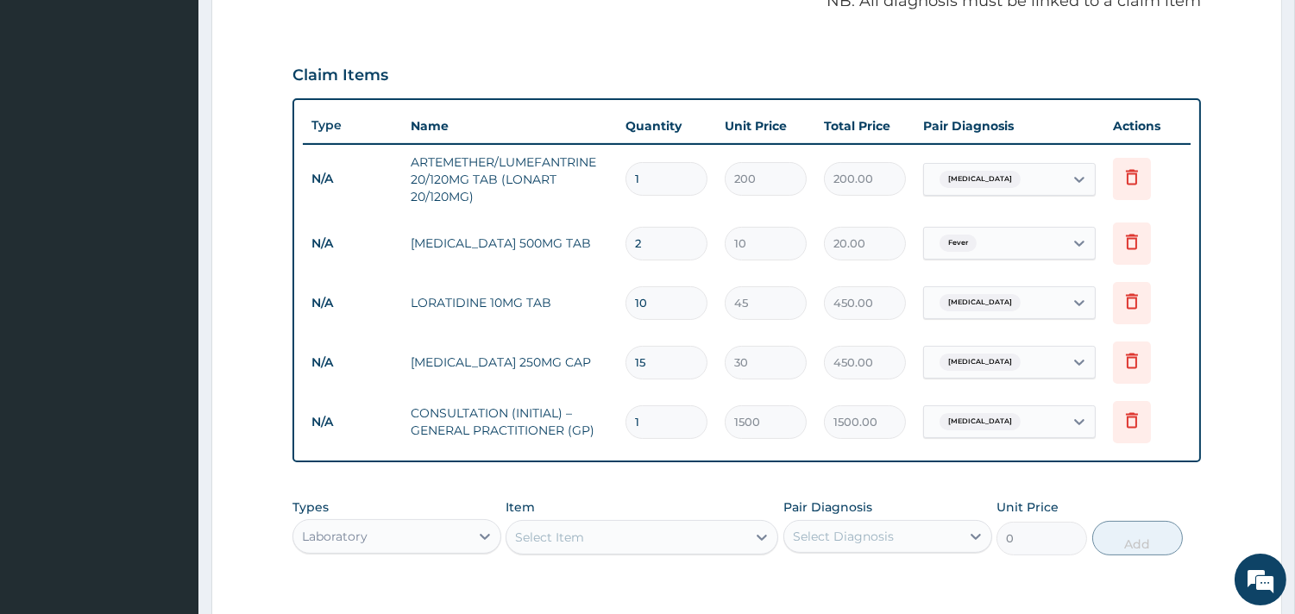
type input "24"
type input "240.00"
type input "24"
click at [658, 185] on input "1" at bounding box center [666, 179] width 82 height 34
type input "0.00"
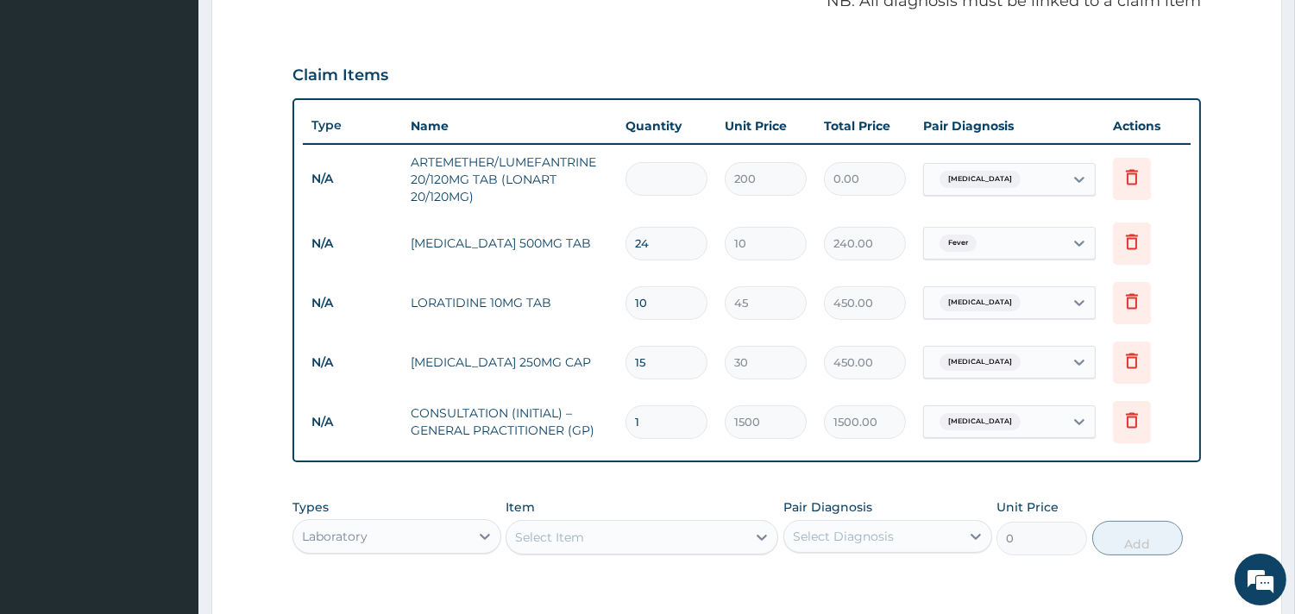
type input "6"
type input "1200.00"
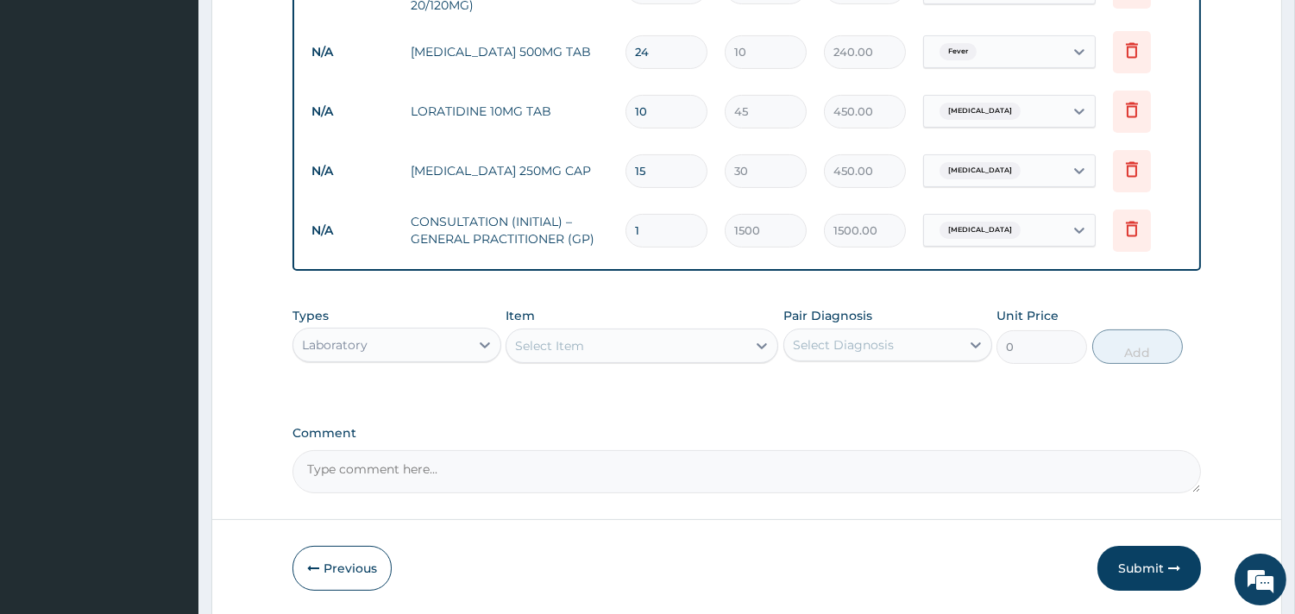
type input "6"
click at [623, 351] on div "Select Item" at bounding box center [626, 346] width 240 height 28
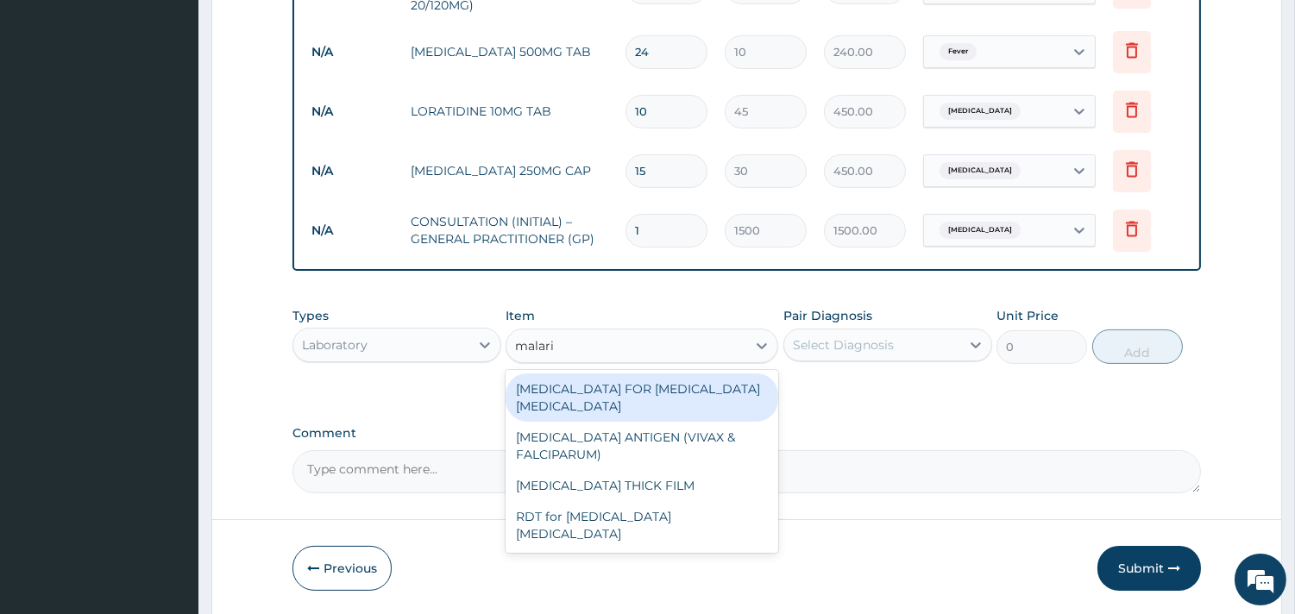
type input "malaria"
click at [590, 378] on div "BLOOD FILM FOR MALARIA PARASITE" at bounding box center [641, 398] width 273 height 48
type input "1100"
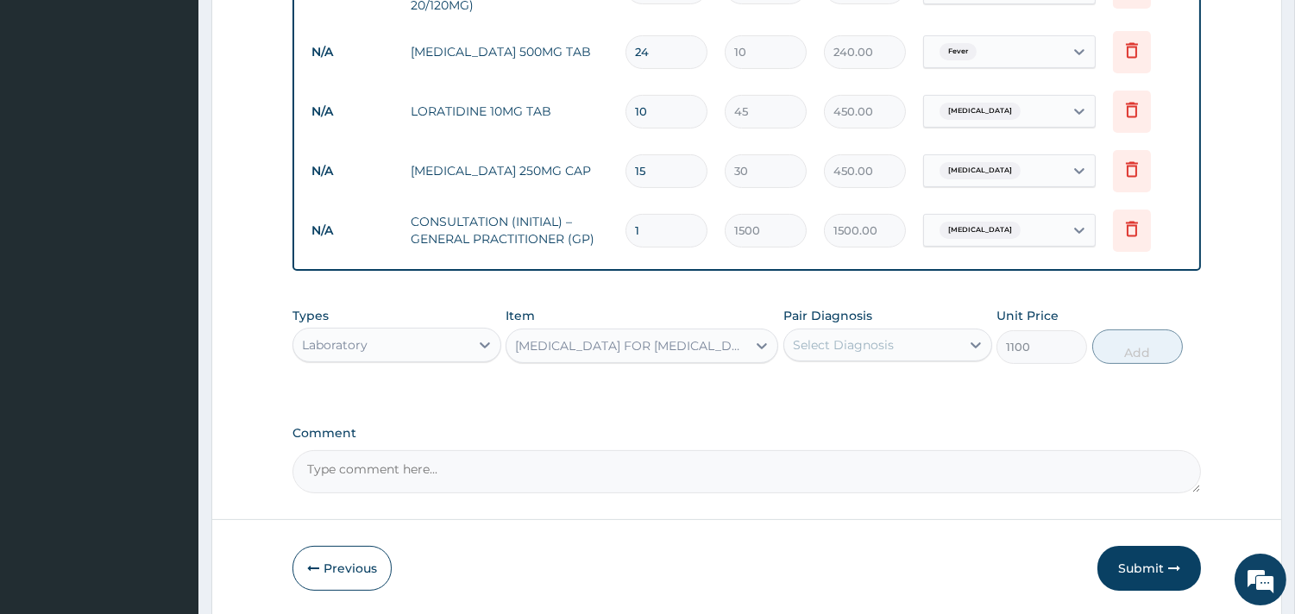
click at [902, 348] on div "Select Diagnosis" at bounding box center [872, 345] width 176 height 28
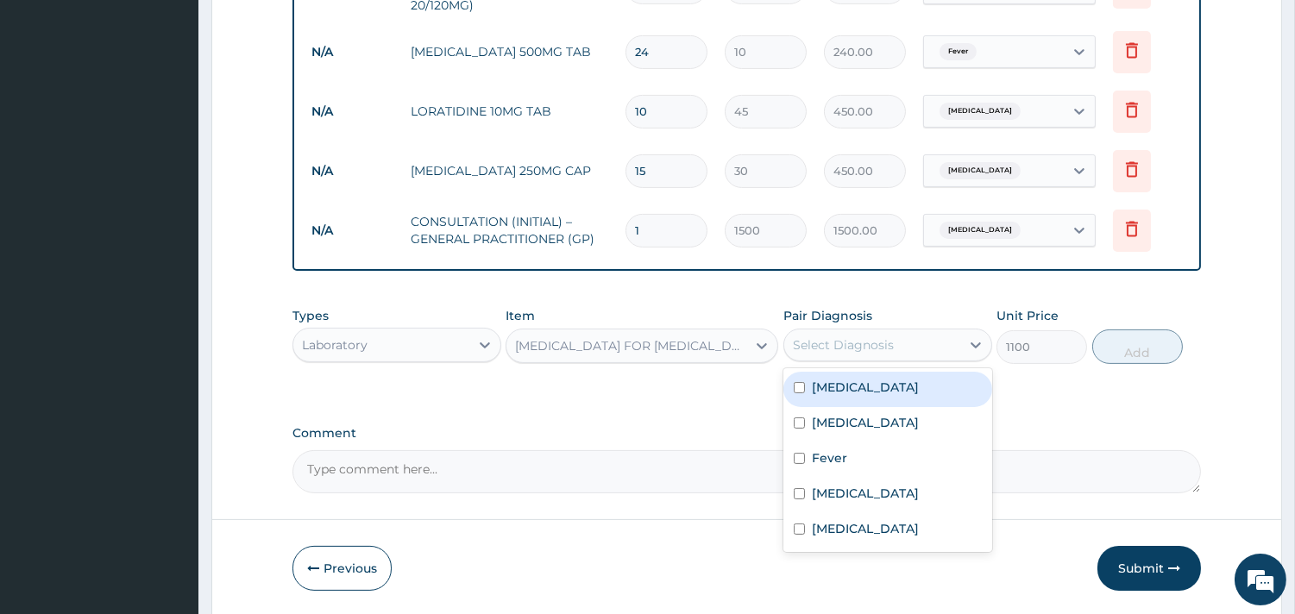
click at [876, 397] on div "Malaria" at bounding box center [887, 389] width 209 height 35
checkbox input "true"
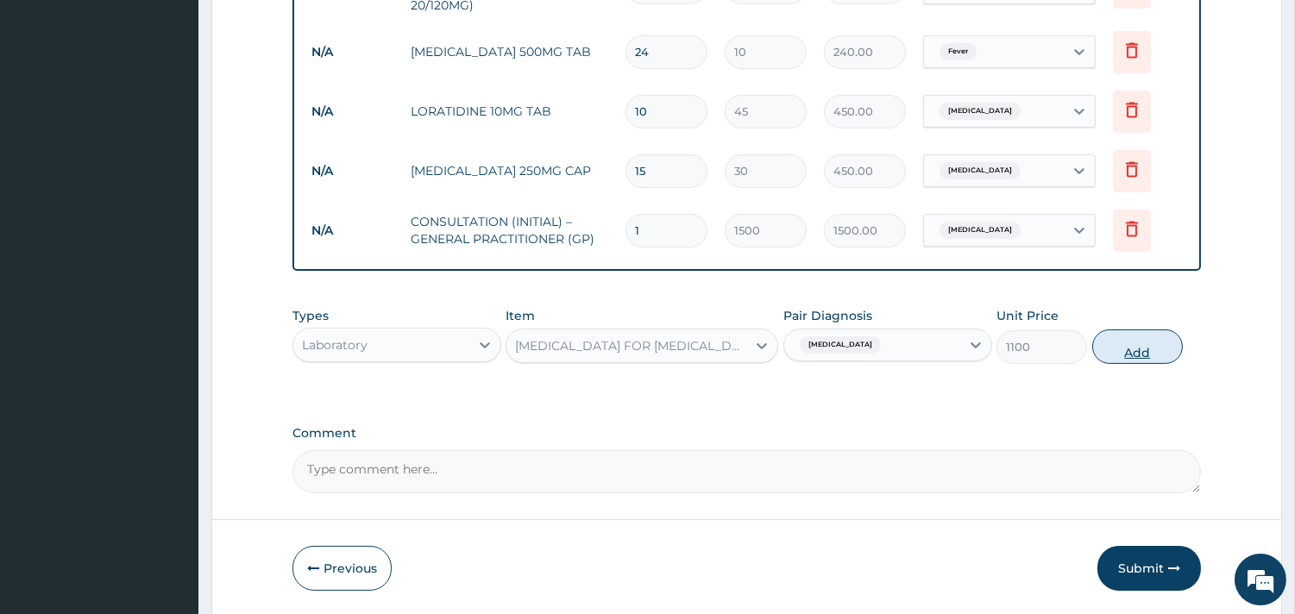
click at [1136, 351] on button "Add" at bounding box center [1137, 347] width 91 height 35
type input "0"
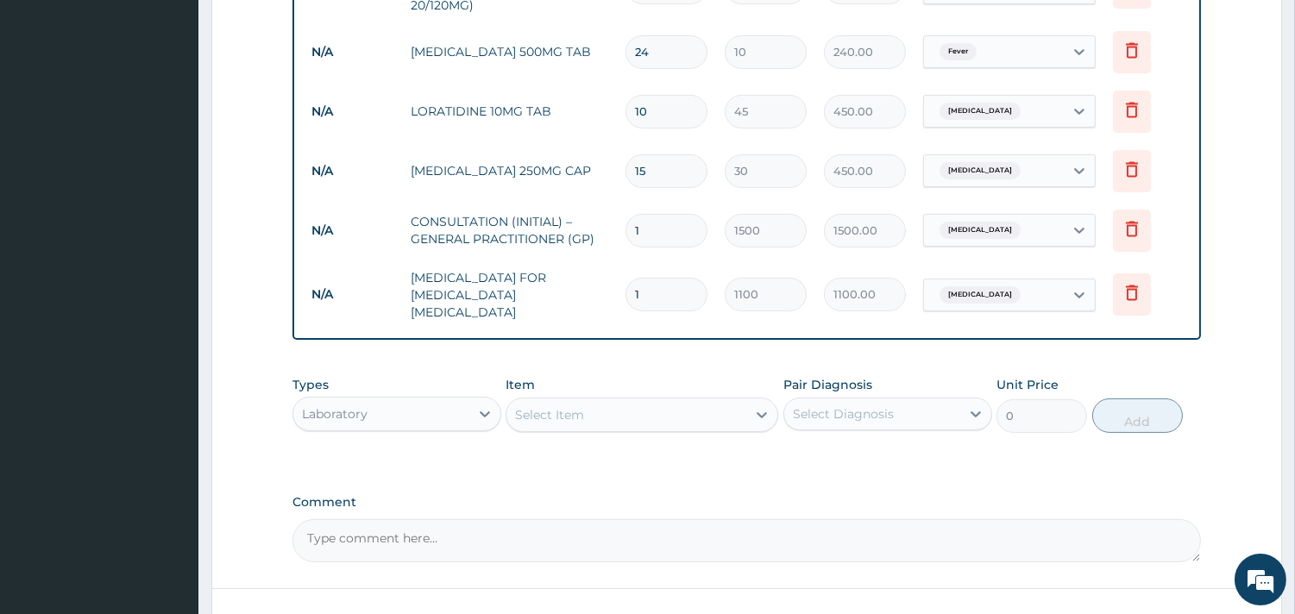
drag, startPoint x: 618, startPoint y: 367, endPoint x: 606, endPoint y: 403, distance: 37.1
click at [617, 381] on div "Item Select Item" at bounding box center [641, 404] width 273 height 57
click at [606, 410] on div "Select Item" at bounding box center [626, 415] width 240 height 28
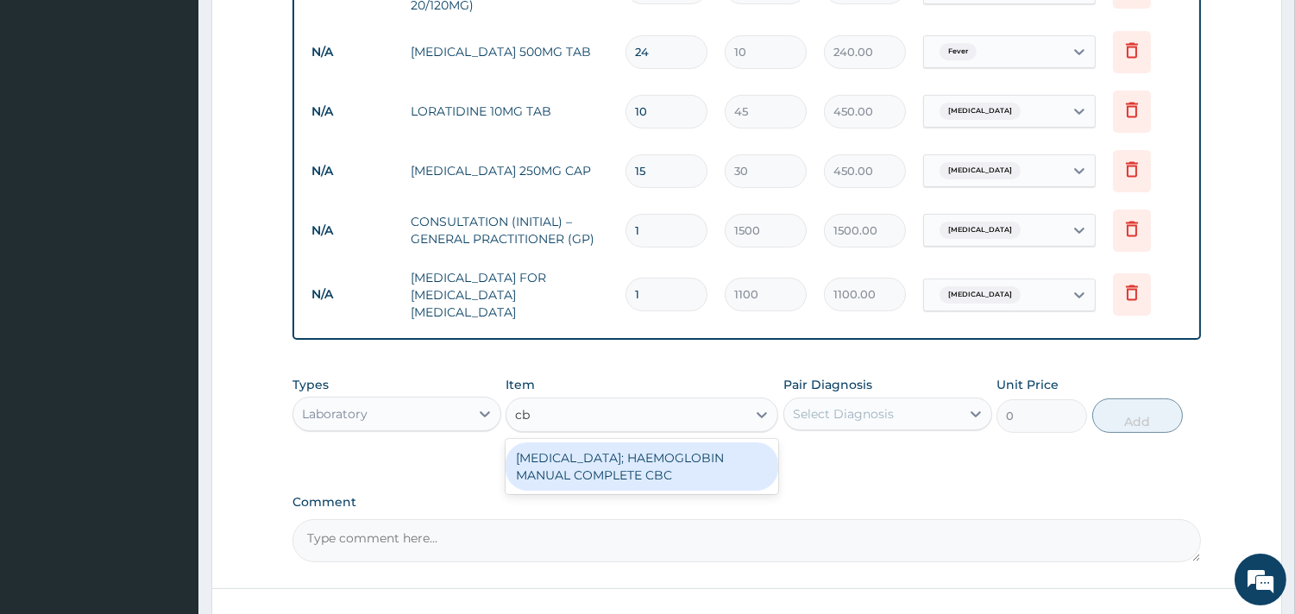
type input "cbc"
click at [588, 457] on div "BLOOD COUNT; HAEMOGLOBIN MANUAL COMPLETE CBC" at bounding box center [641, 467] width 273 height 48
type input "2500"
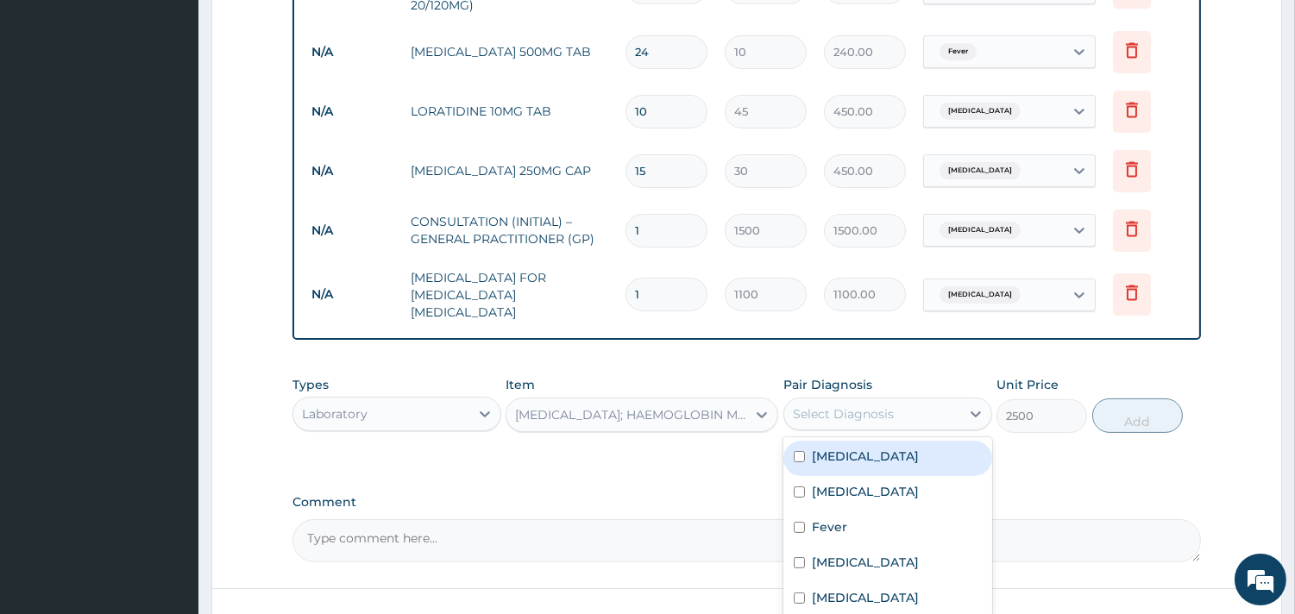
click at [829, 411] on div "Select Diagnosis" at bounding box center [843, 413] width 101 height 17
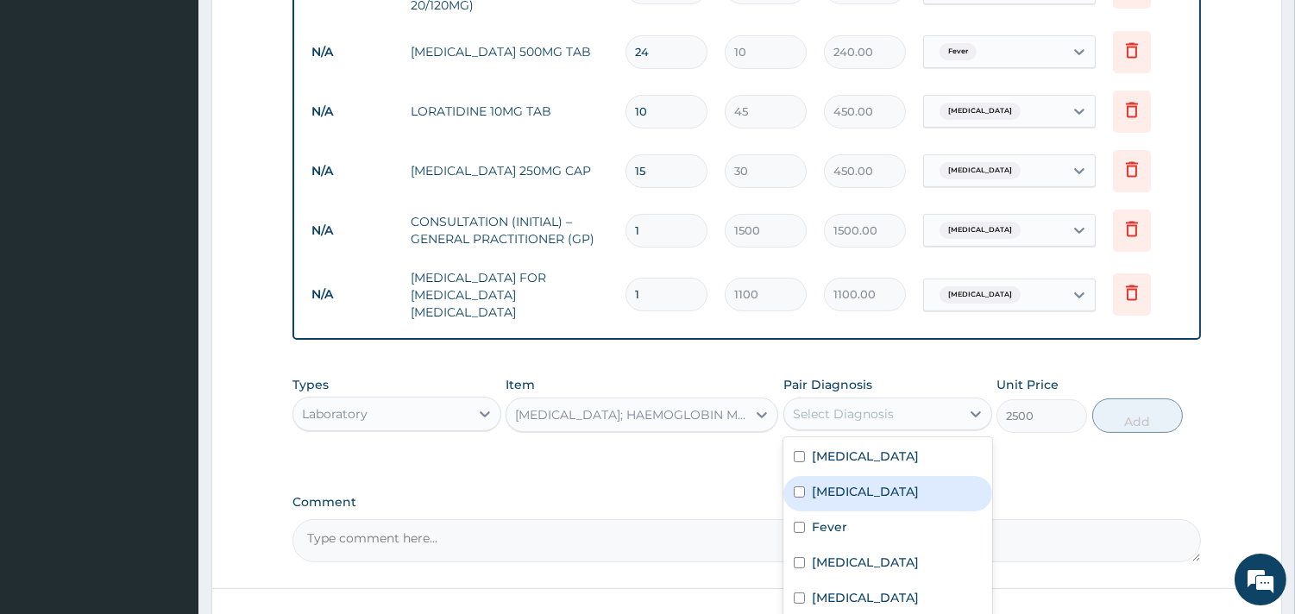
click at [813, 483] on label "Sepsis" at bounding box center [865, 491] width 107 height 17
checkbox input "true"
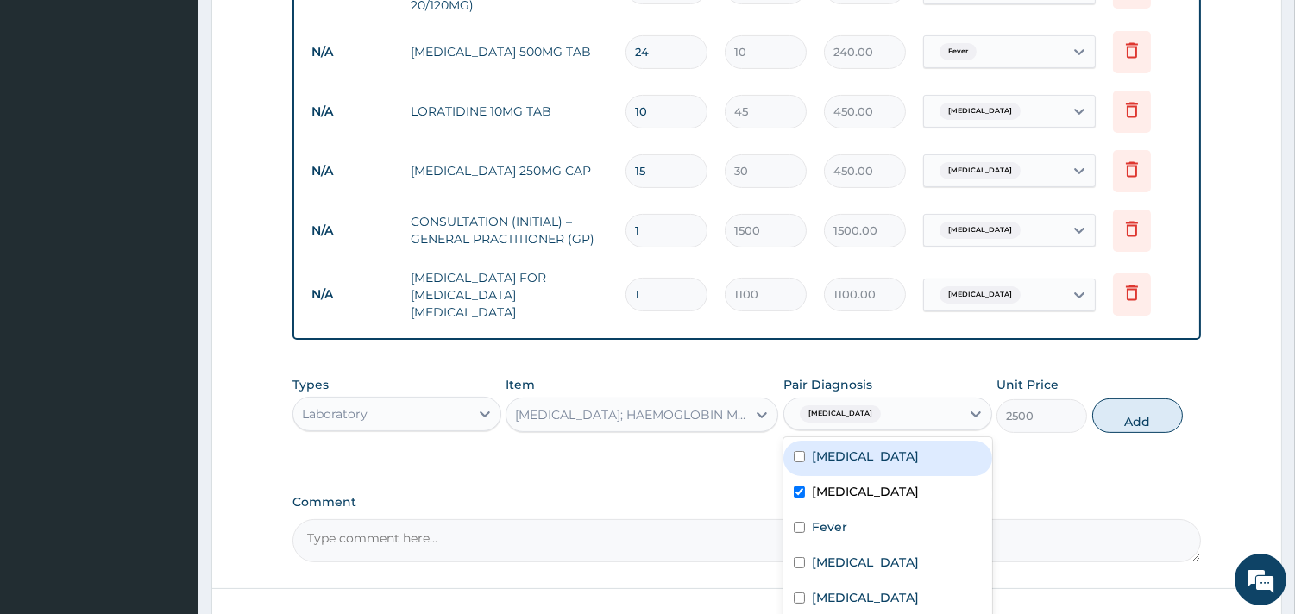
drag, startPoint x: 1122, startPoint y: 399, endPoint x: 891, endPoint y: 410, distance: 231.4
click at [1123, 399] on button "Add" at bounding box center [1137, 416] width 91 height 35
type input "0"
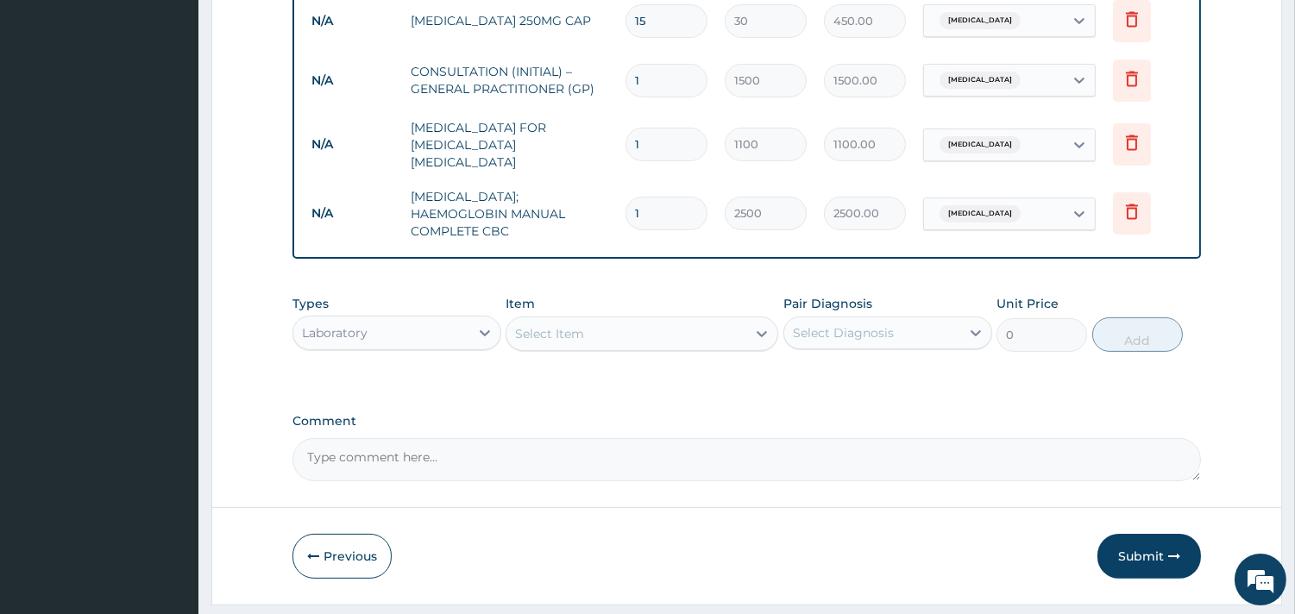
scroll to position [915, 0]
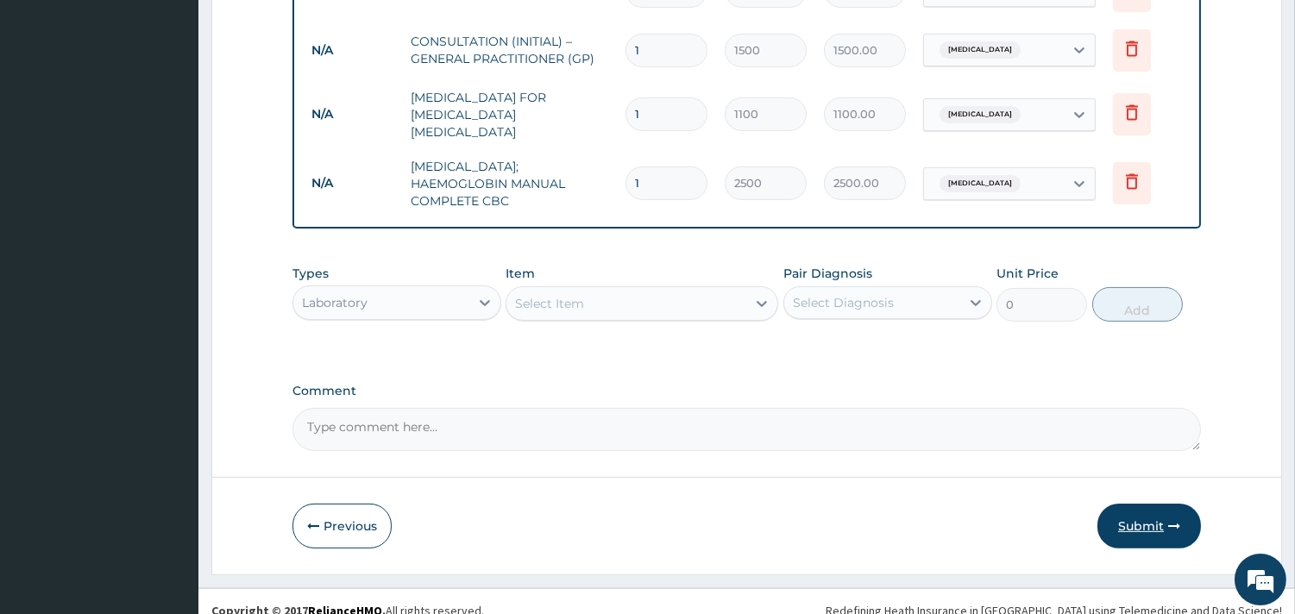
click at [1134, 504] on button "Submit" at bounding box center [1149, 526] width 104 height 45
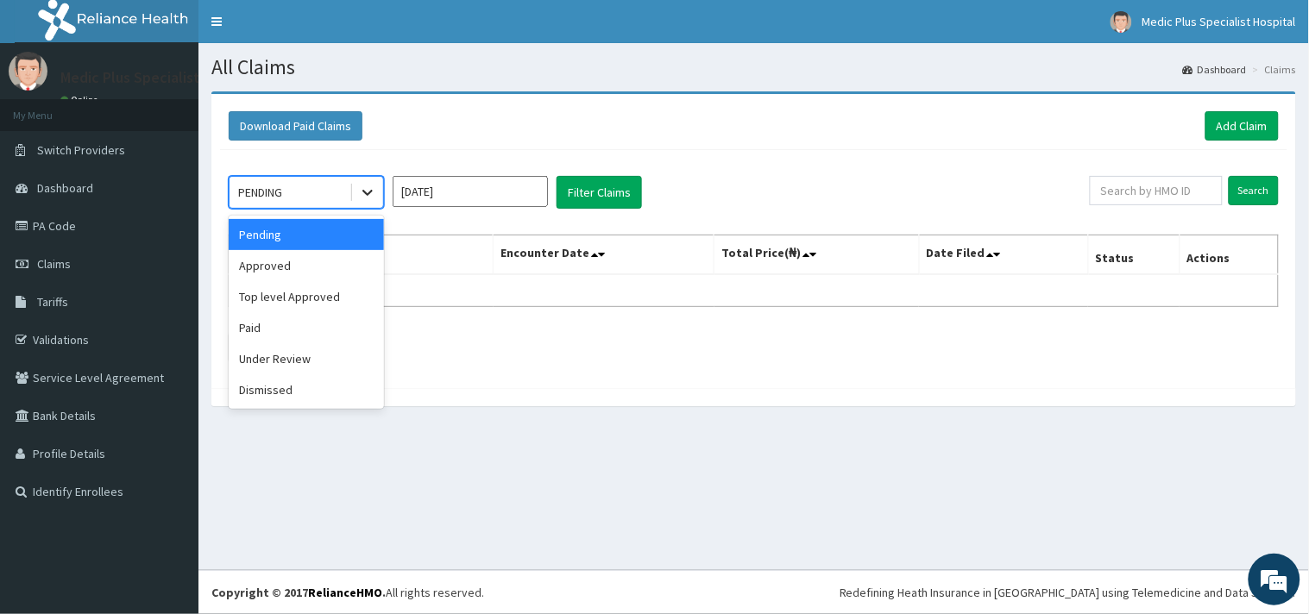
click at [356, 192] on div at bounding box center [367, 192] width 31 height 31
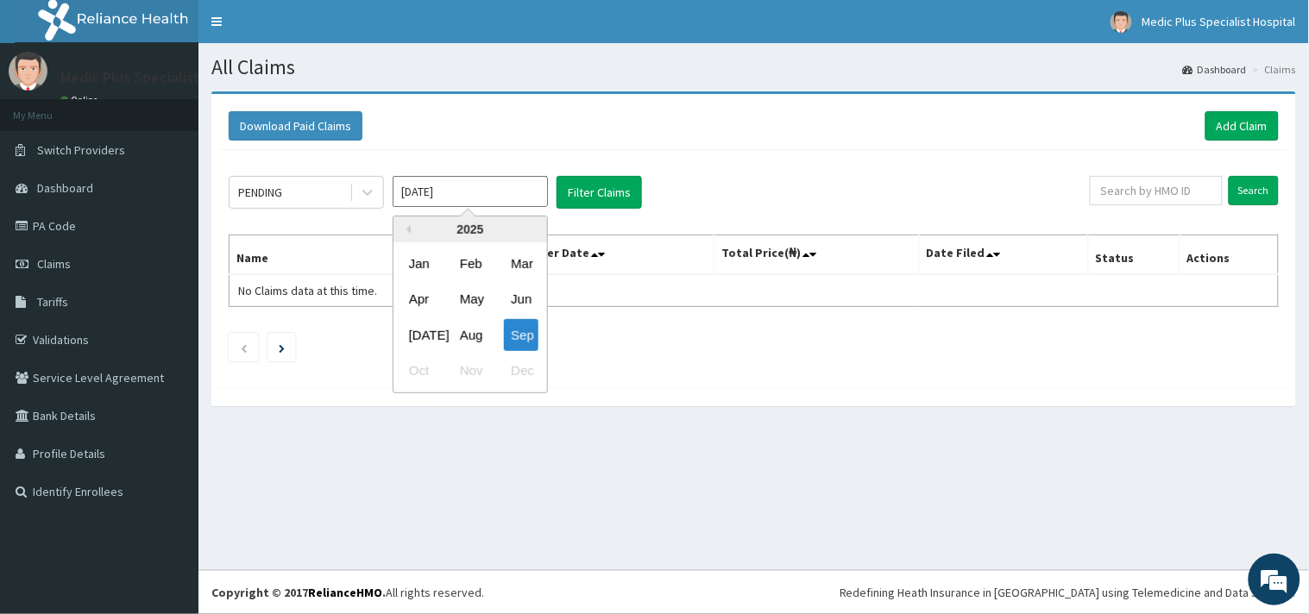
click at [412, 196] on input "Sep 2025" at bounding box center [469, 191] width 155 height 31
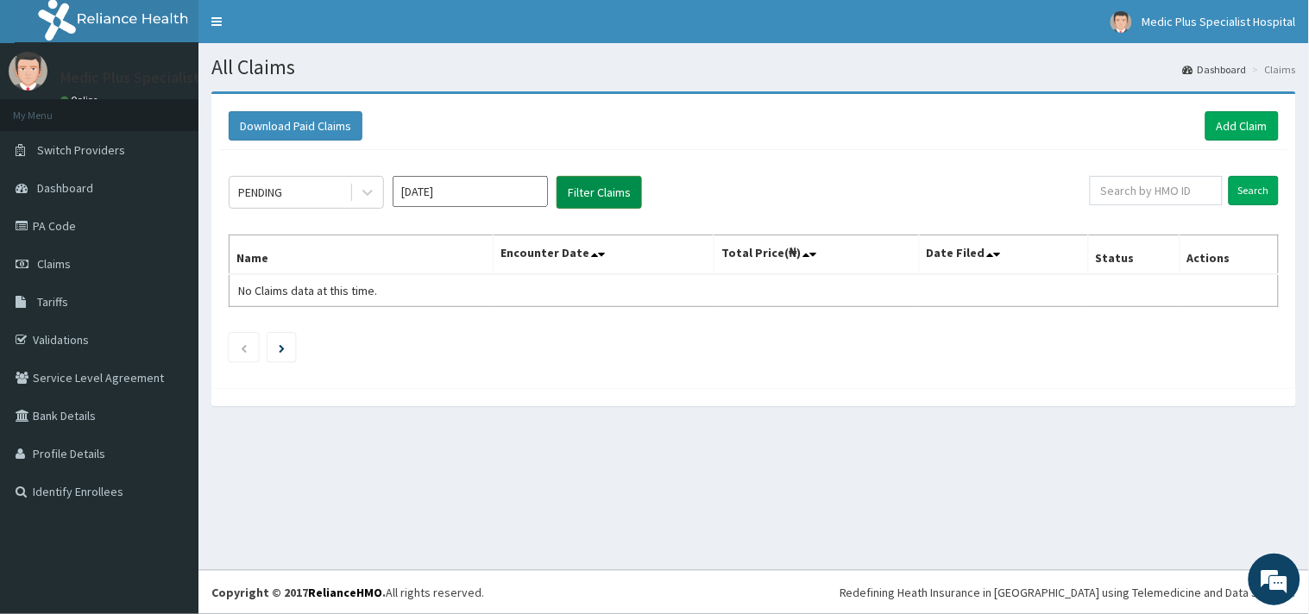
click at [587, 192] on button "Filter Claims" at bounding box center [598, 192] width 85 height 33
click at [587, 260] on th "Encounter Date" at bounding box center [603, 255] width 221 height 40
click at [604, 253] on icon at bounding box center [601, 254] width 7 height 12
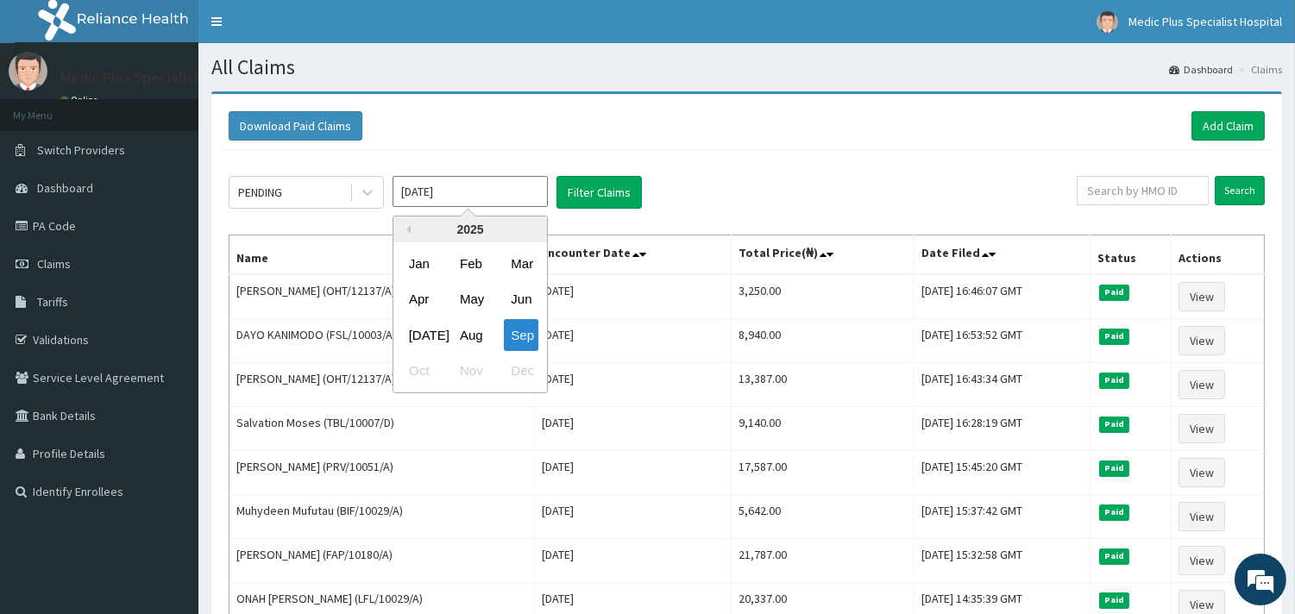
click at [489, 193] on input "Sep 2025" at bounding box center [469, 191] width 155 height 31
click at [423, 330] on div "Jul" at bounding box center [419, 335] width 35 height 32
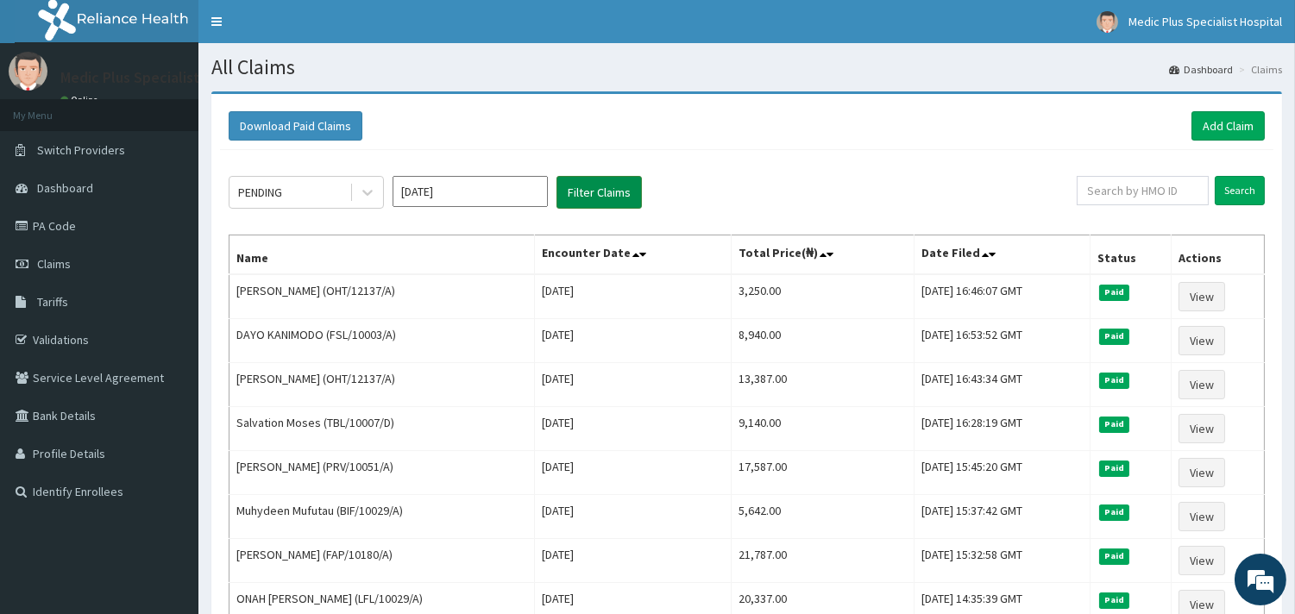
click at [592, 182] on button "Filter Claims" at bounding box center [598, 192] width 85 height 33
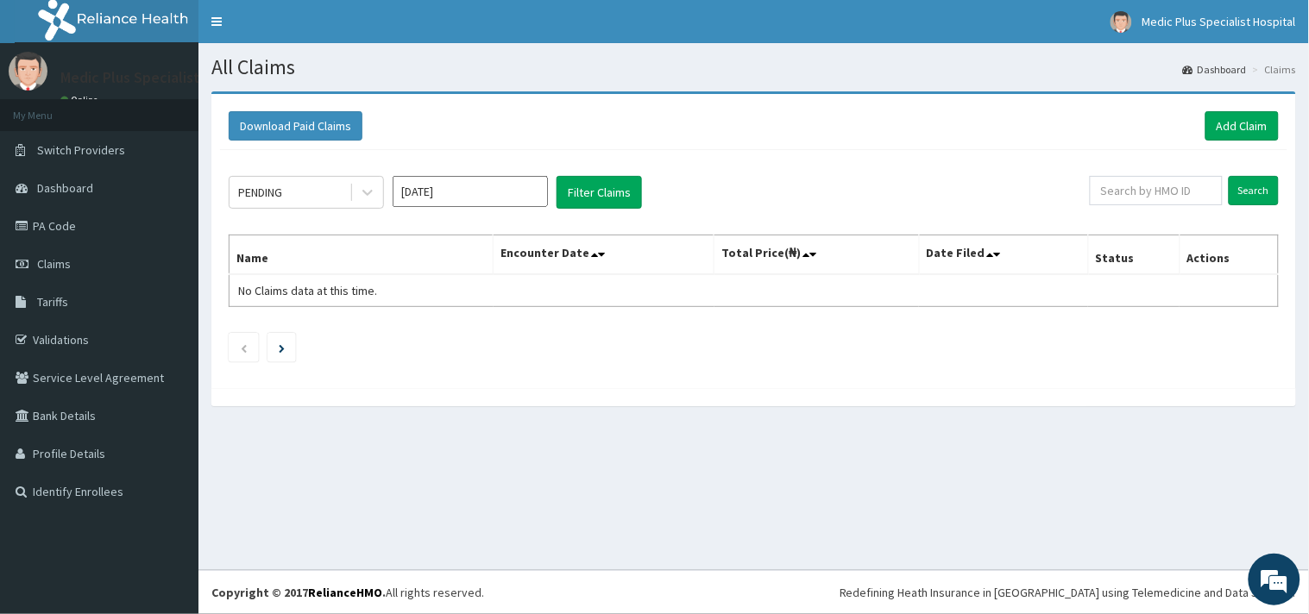
click at [553, 254] on th "Encounter Date" at bounding box center [603, 255] width 221 height 40
click at [598, 255] on icon at bounding box center [594, 254] width 7 height 12
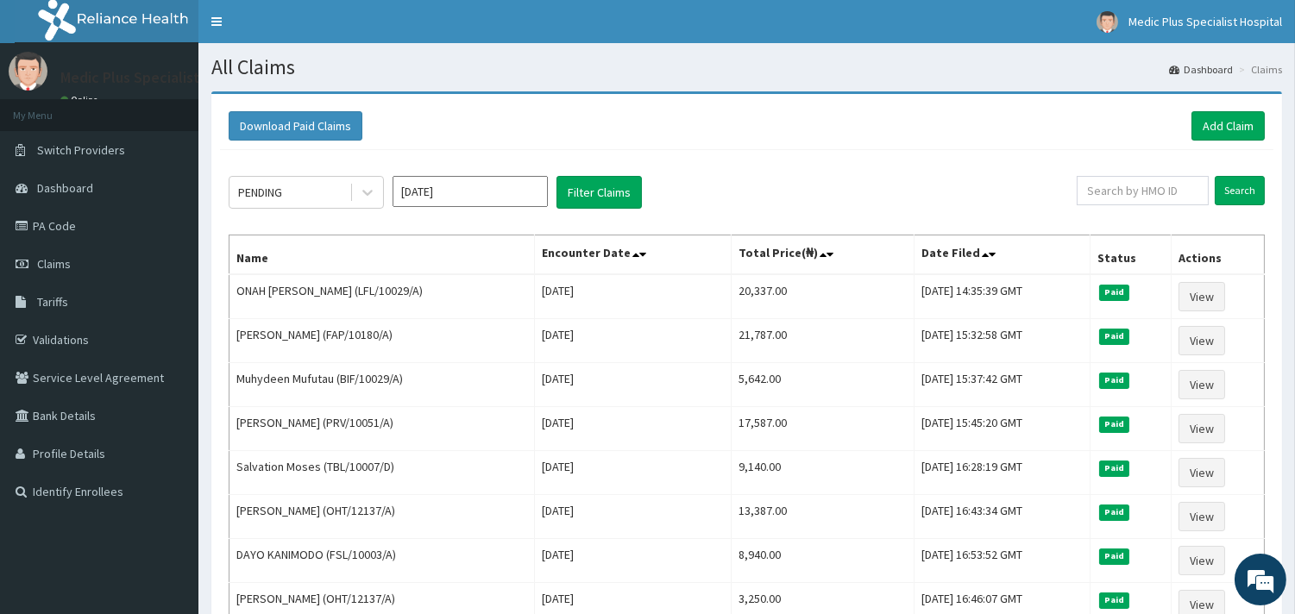
click at [532, 179] on input "Jul 2025" at bounding box center [469, 191] width 155 height 31
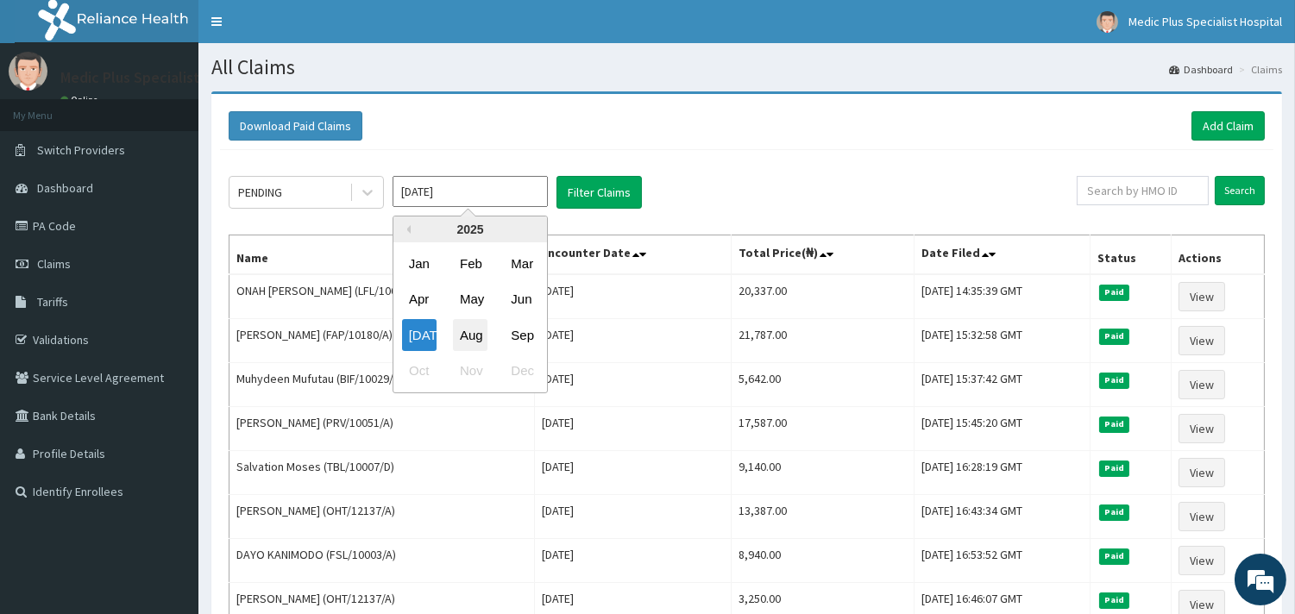
click at [469, 334] on div "Aug" at bounding box center [470, 335] width 35 height 32
type input "Aug 2025"
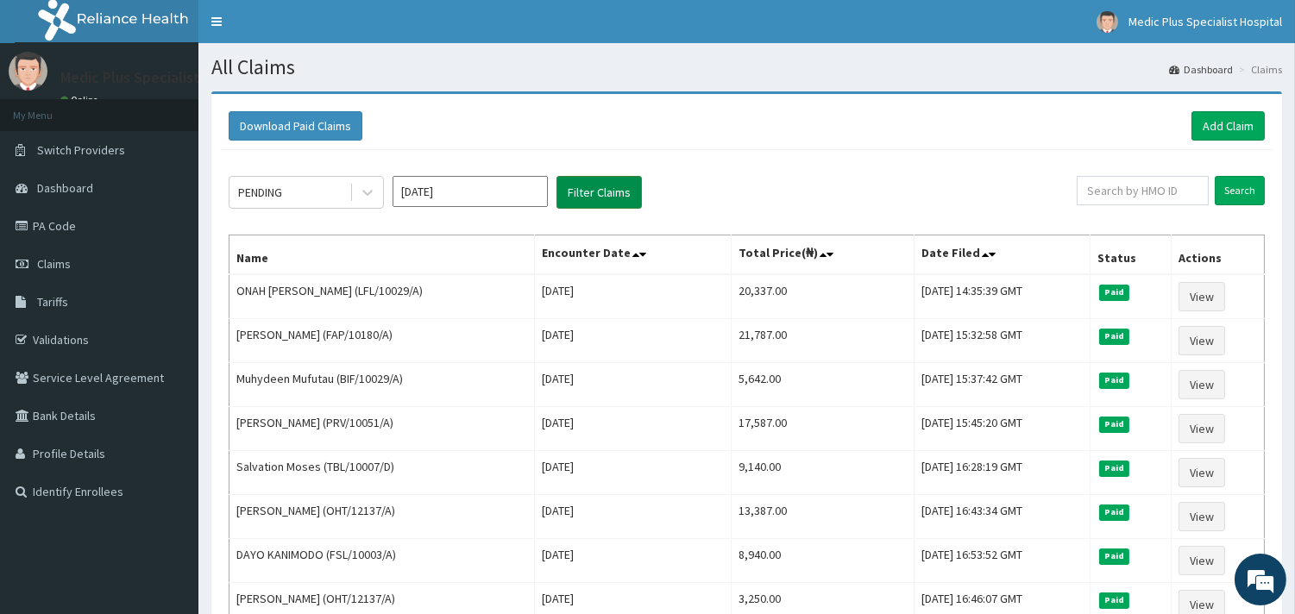
click at [599, 185] on button "Filter Claims" at bounding box center [598, 192] width 85 height 33
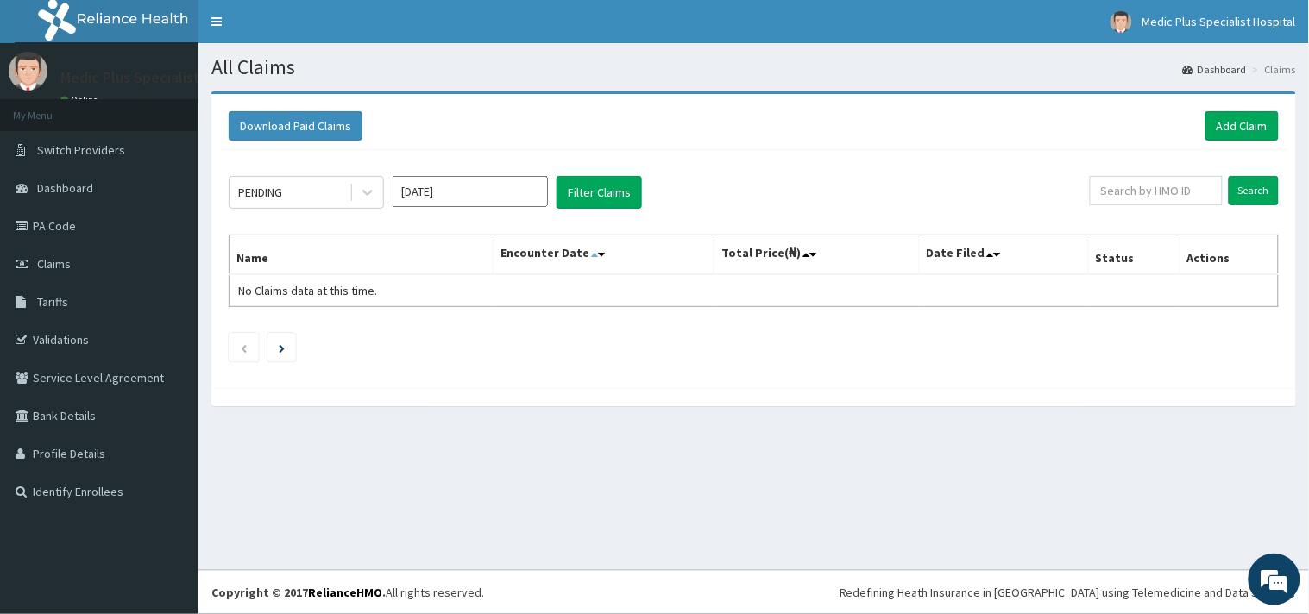
click at [598, 256] on icon at bounding box center [594, 254] width 7 height 12
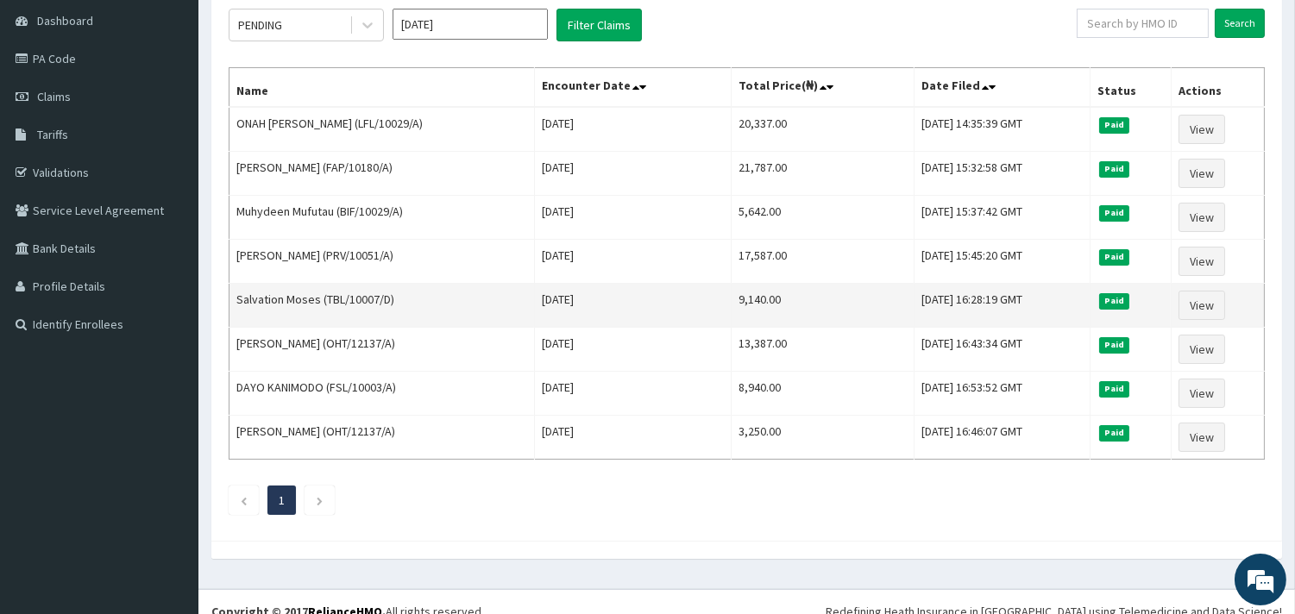
scroll to position [187, 0]
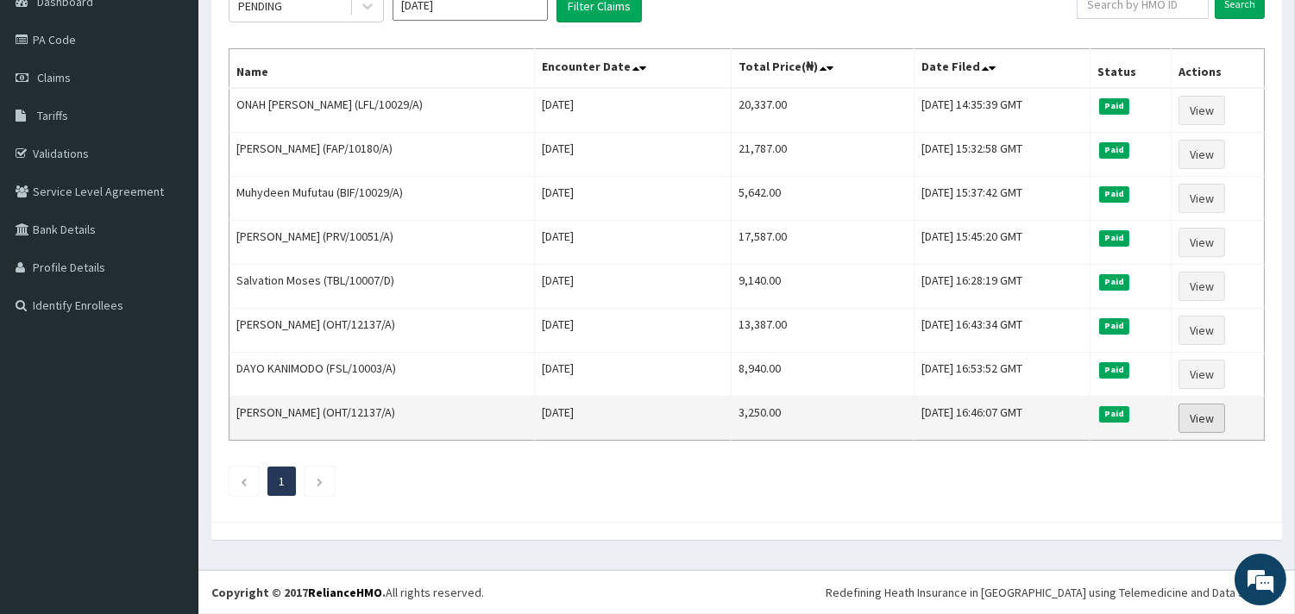
click at [1225, 417] on link "View" at bounding box center [1201, 418] width 47 height 29
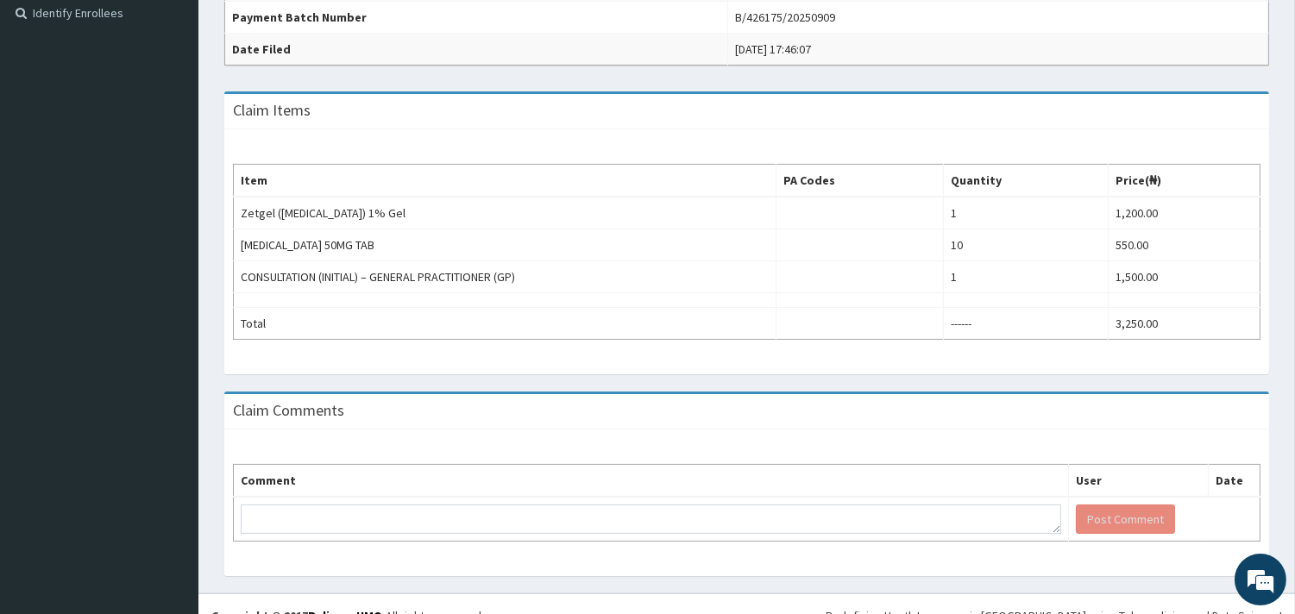
scroll to position [96, 0]
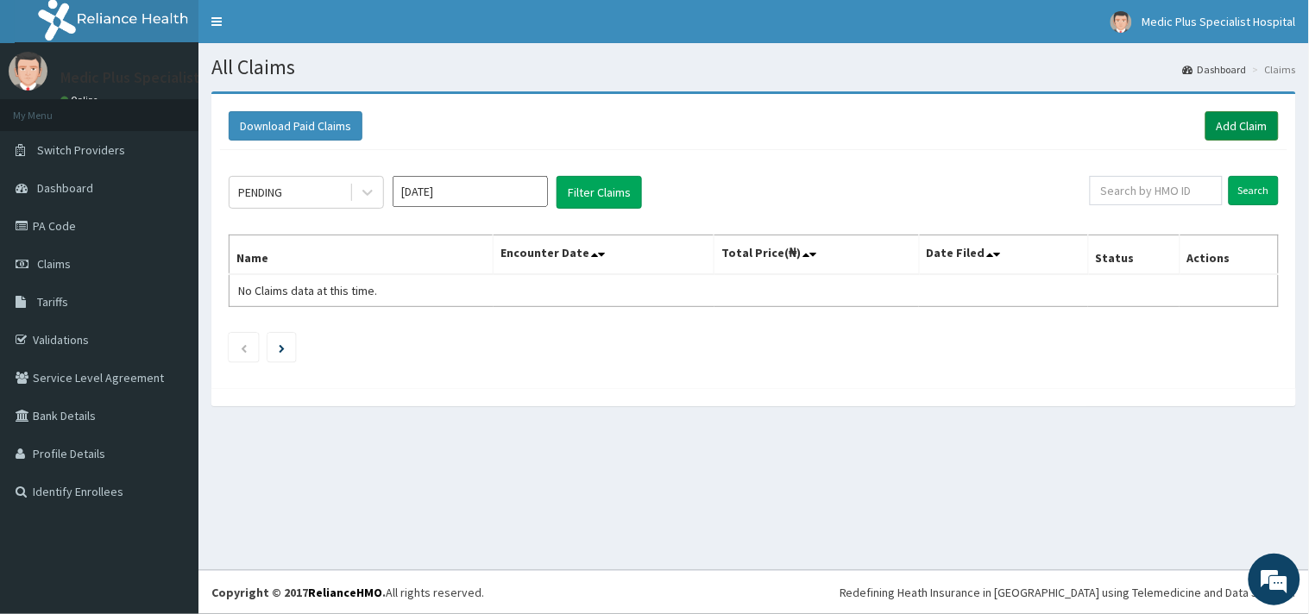
click at [1237, 126] on link "Add Claim" at bounding box center [1241, 125] width 73 height 29
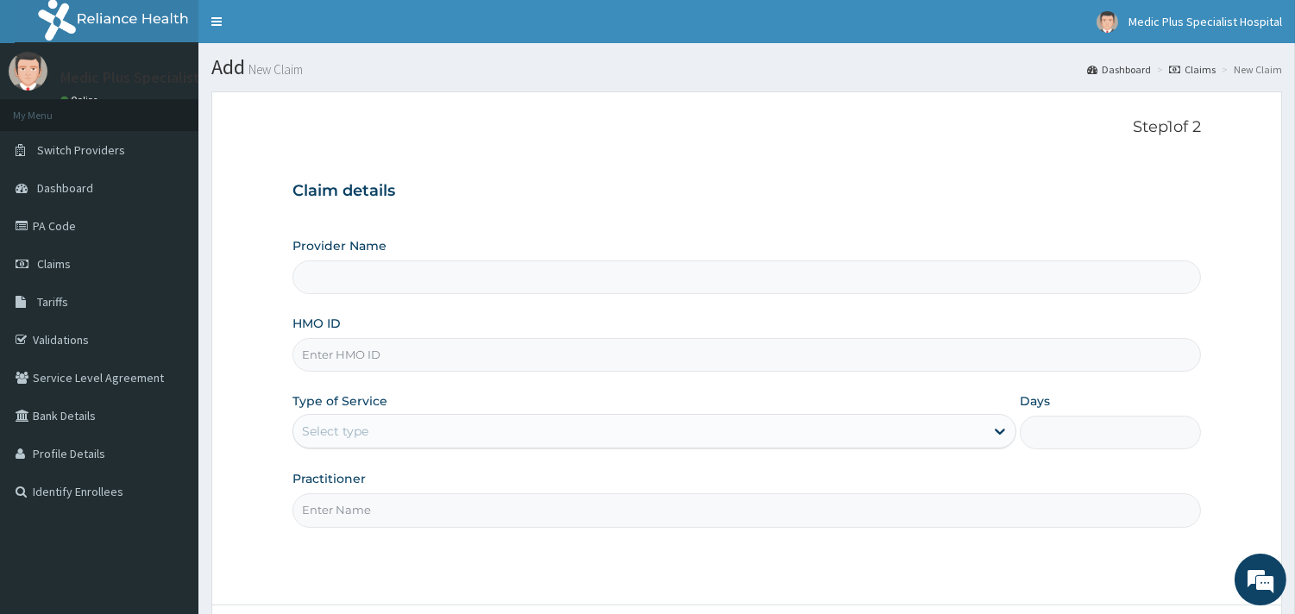
scroll to position [147, 0]
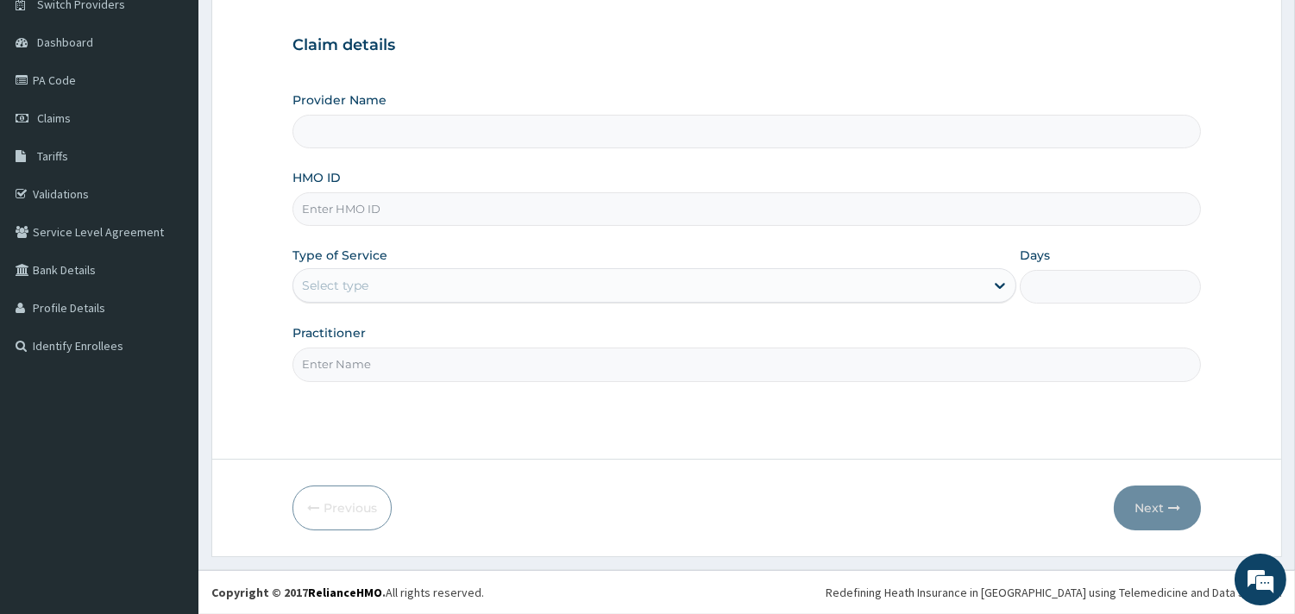
type input "MedicPlus Specialist Hospital"
click at [409, 213] on input "HMO ID" at bounding box center [746, 209] width 908 height 34
paste input "SOA/10051/C"
type input "SOA/10051/C"
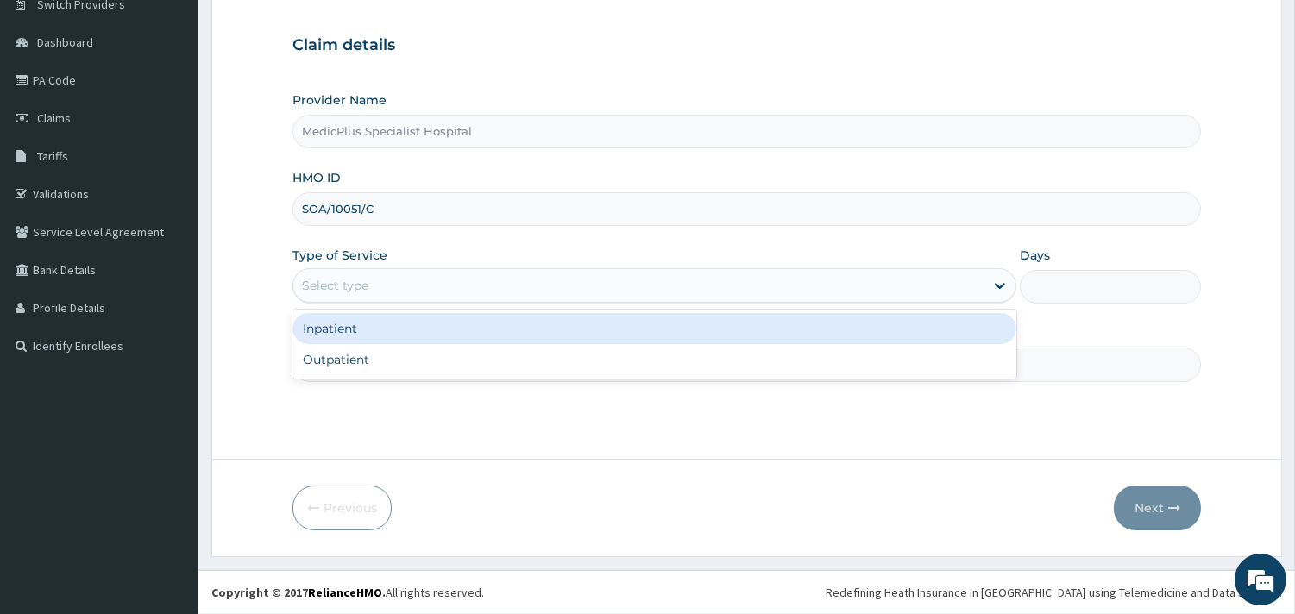
click at [415, 285] on div "Select type" at bounding box center [638, 286] width 691 height 28
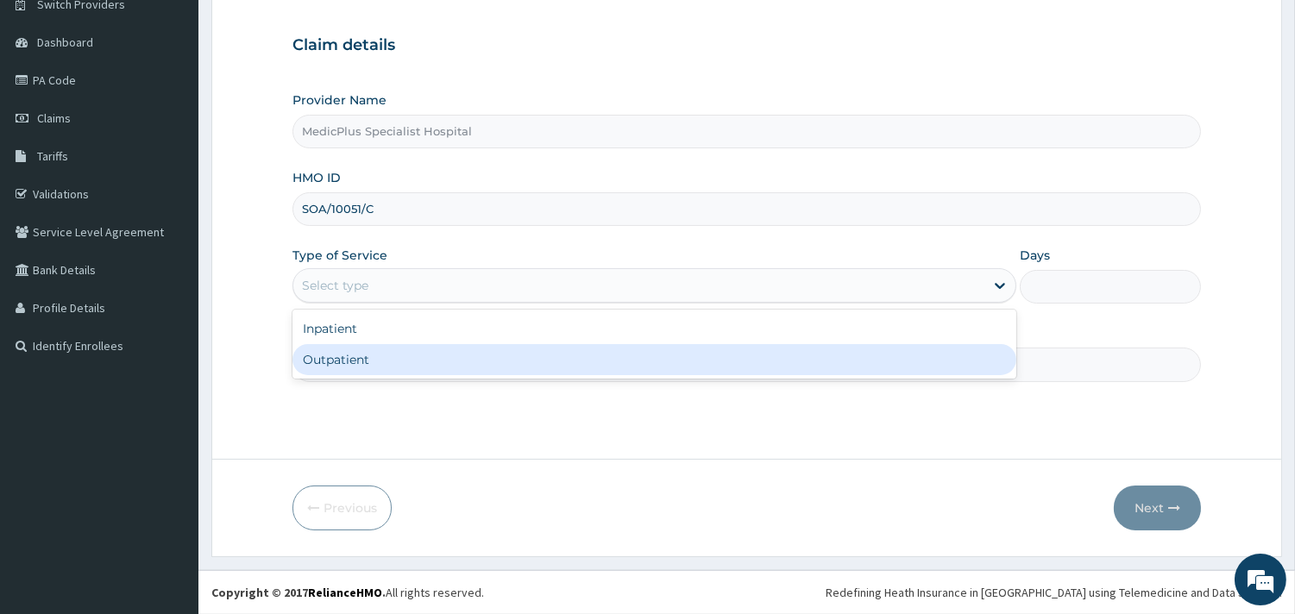
click at [364, 364] on div "Outpatient" at bounding box center [654, 359] width 724 height 31
type input "1"
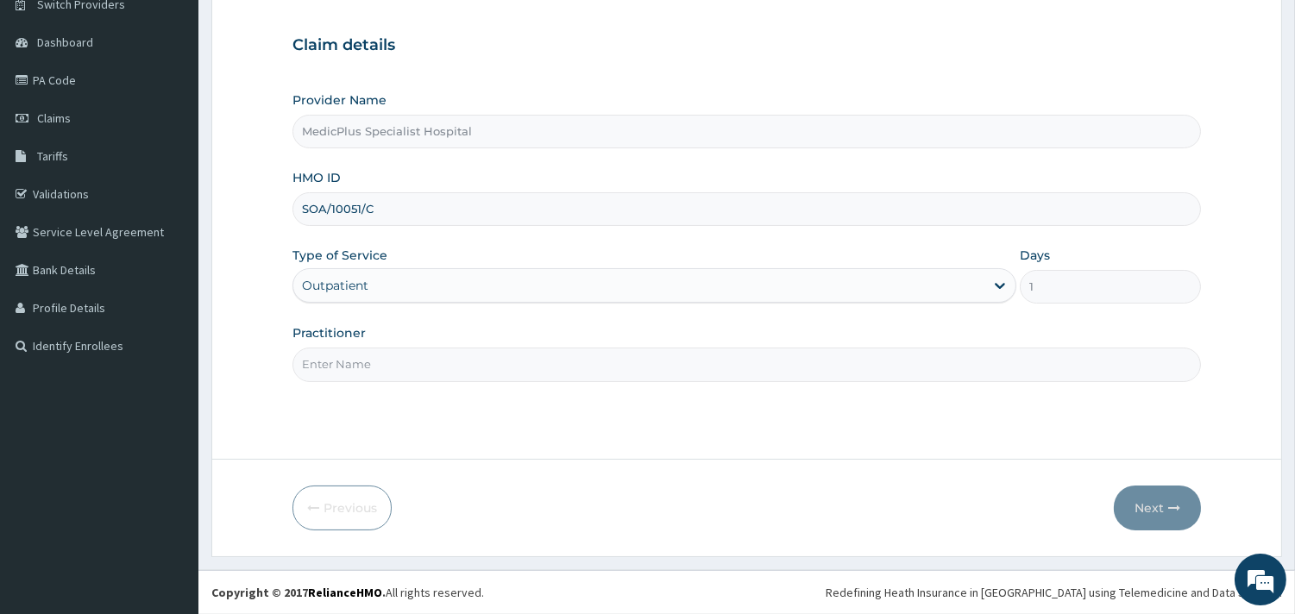
click at [380, 376] on input "Practitioner" at bounding box center [746, 365] width 908 height 34
type input "[PERSON_NAME] [PERSON_NAME]"
click at [1149, 505] on button "Next" at bounding box center [1157, 508] width 87 height 45
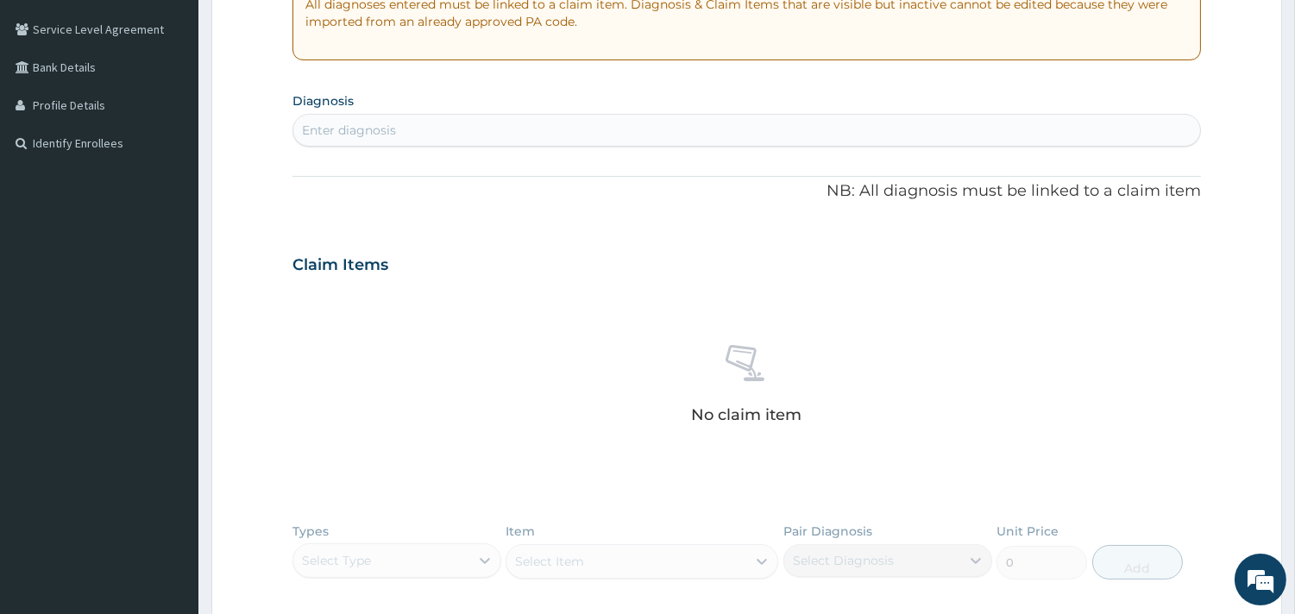
scroll to position [147, 0]
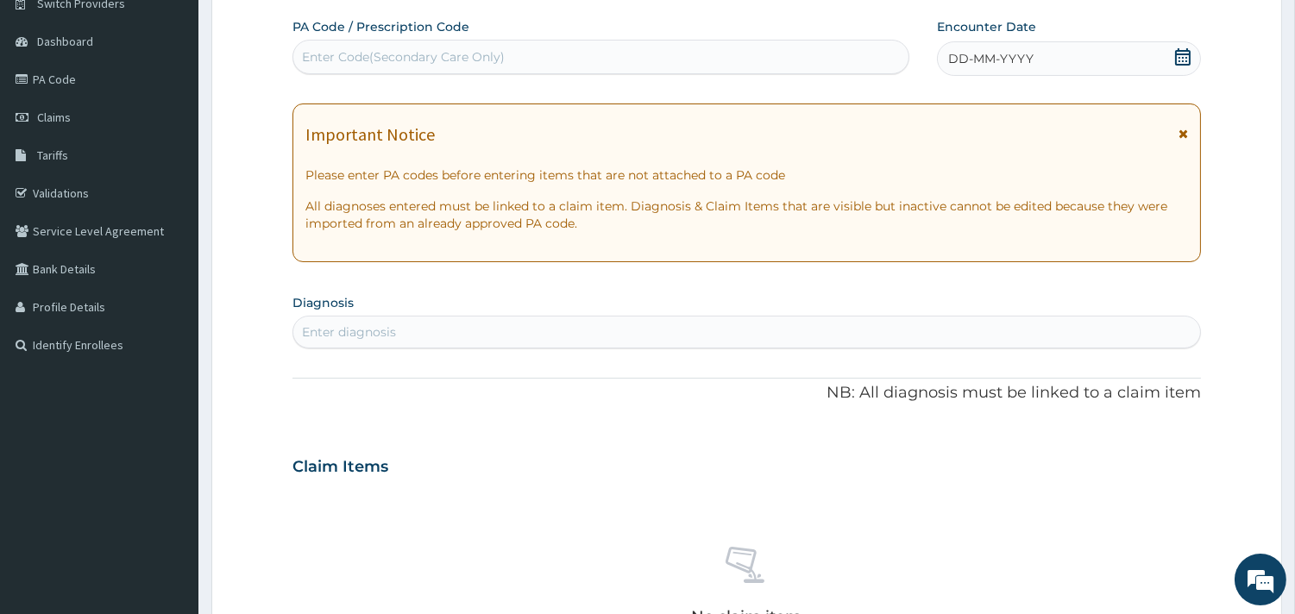
click at [1184, 61] on icon at bounding box center [1182, 56] width 17 height 17
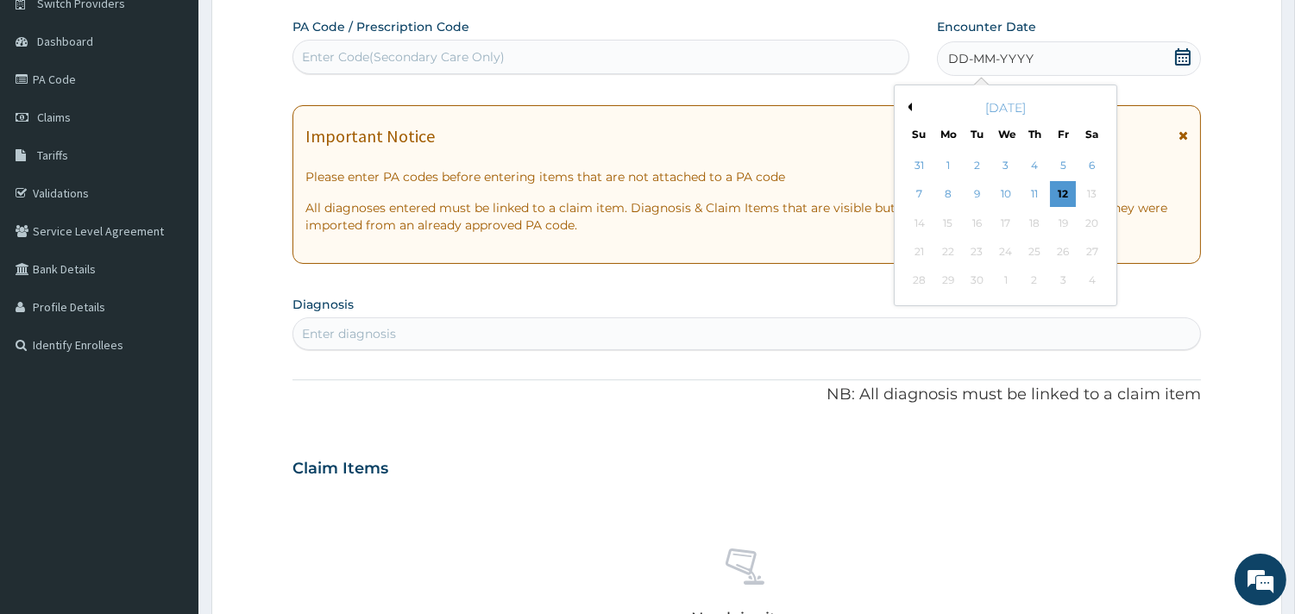
click at [907, 112] on div "[DATE]" at bounding box center [1005, 107] width 208 height 17
click at [908, 106] on button "Previous Month" at bounding box center [907, 107] width 9 height 9
click at [925, 219] on div "13" at bounding box center [919, 223] width 26 height 26
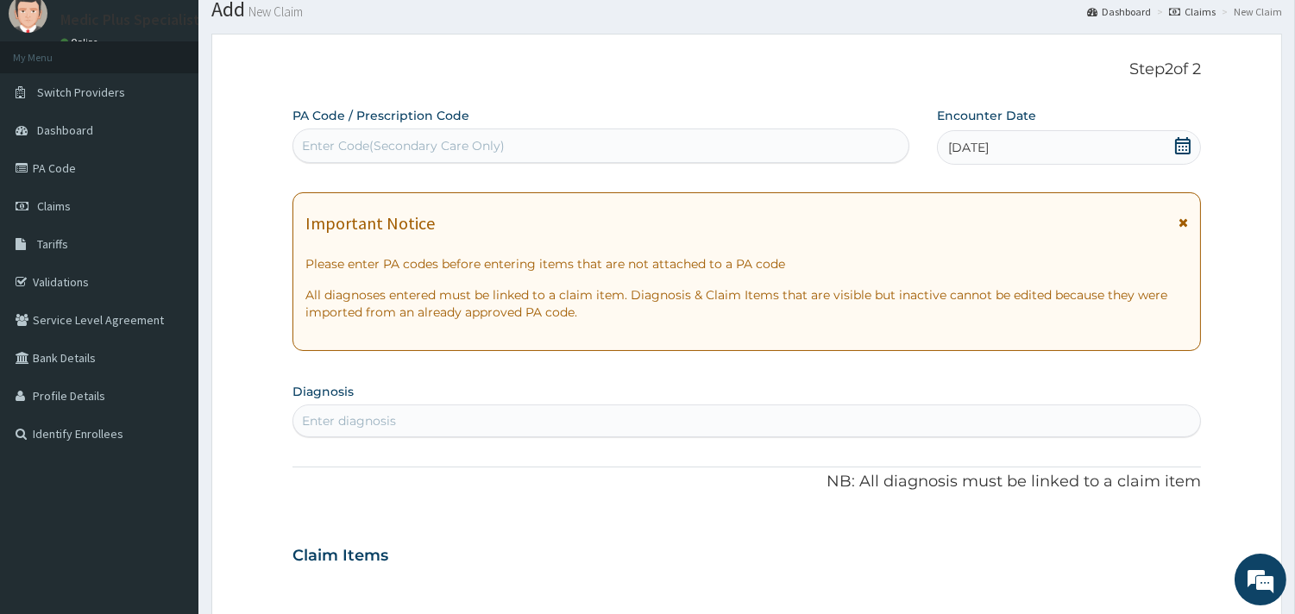
scroll to position [50, 0]
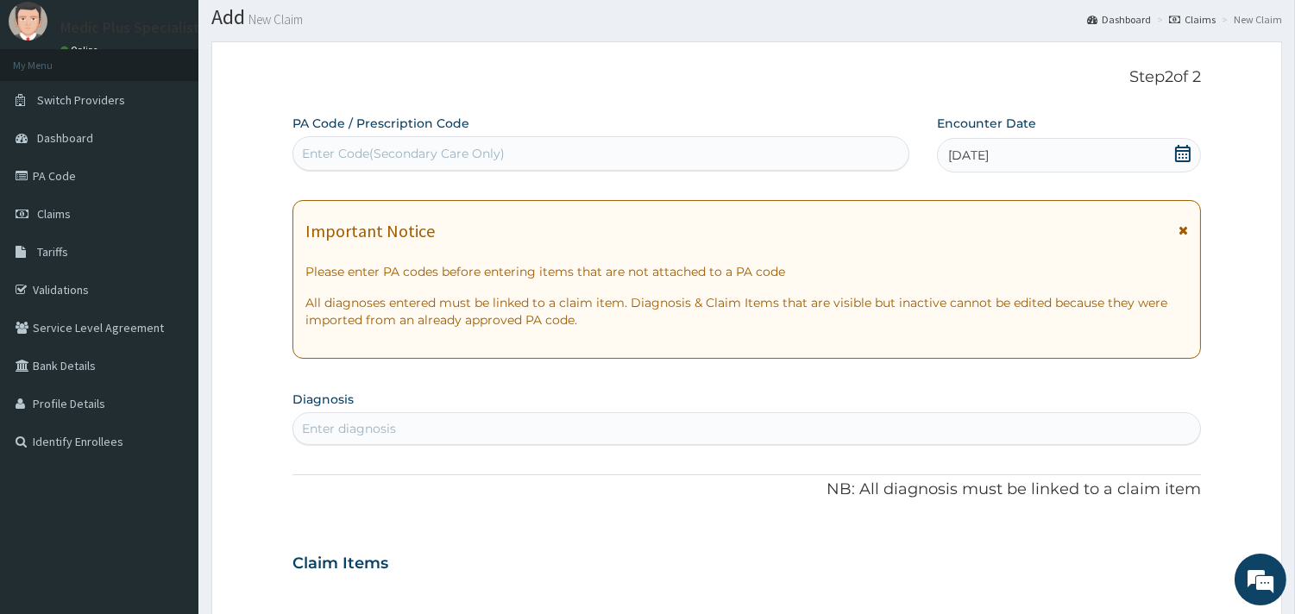
click at [376, 428] on div "Enter diagnosis" at bounding box center [349, 428] width 94 height 17
type input "malaria"
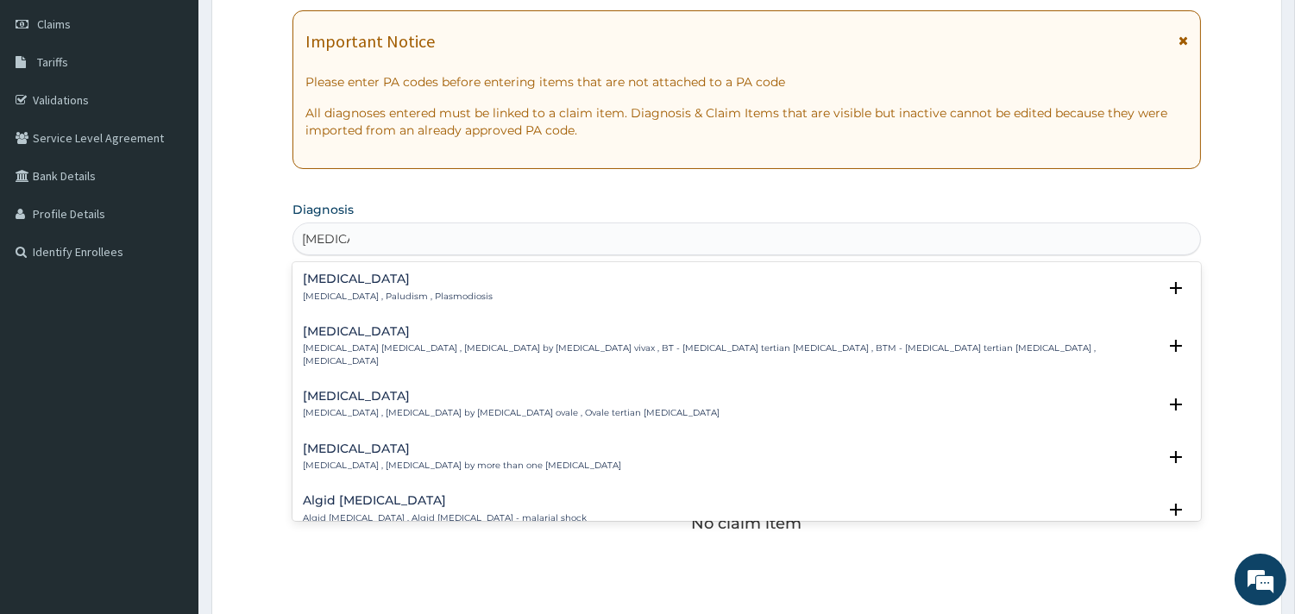
scroll to position [242, 0]
click at [357, 295] on p "Malaria , Paludism , Plasmodiosis" at bounding box center [398, 294] width 190 height 12
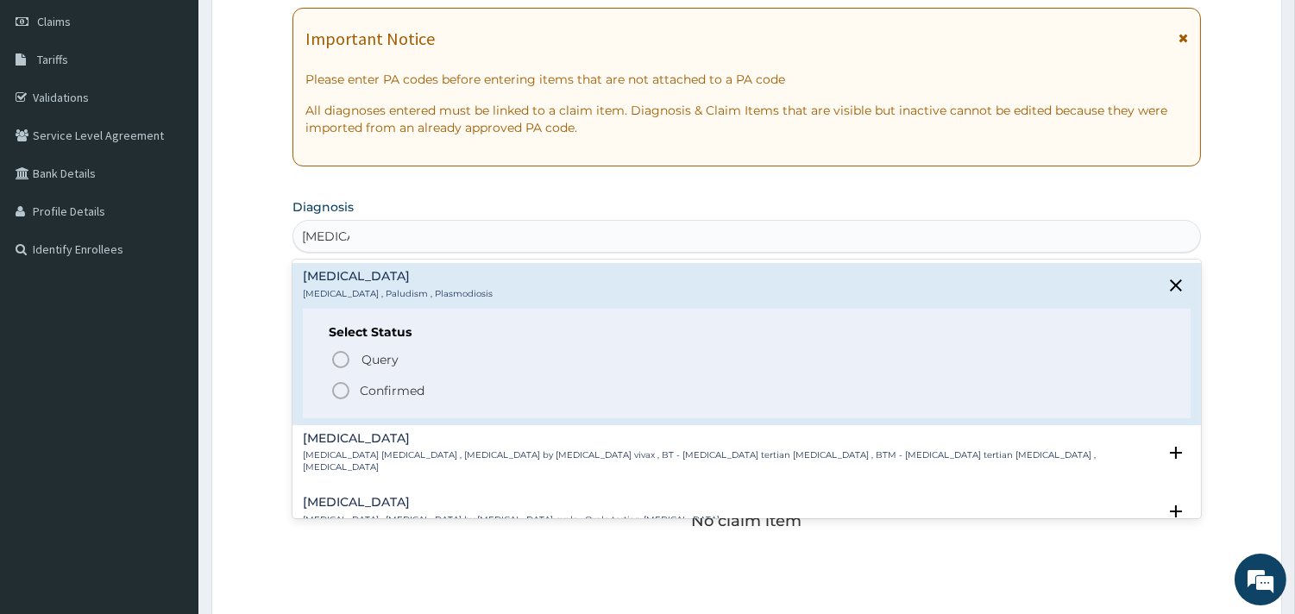
click at [354, 348] on span "Query Query covers suspected (?), Keep in view (kiv), Ruled out (r/o)" at bounding box center [747, 359] width 834 height 23
click at [354, 348] on div "PA Code / Prescription Code Enter Code(Secondary Care Only) Encounter Date 13-0…" at bounding box center [746, 368] width 908 height 893
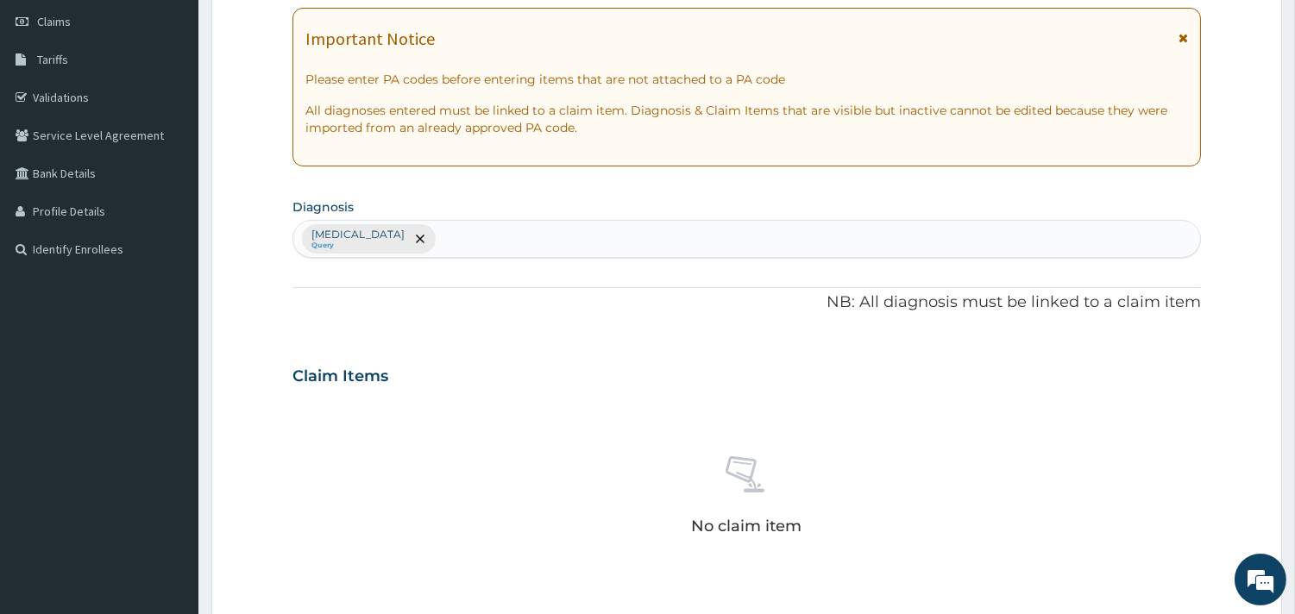
click at [449, 221] on div "Malaria Query" at bounding box center [746, 239] width 907 height 36
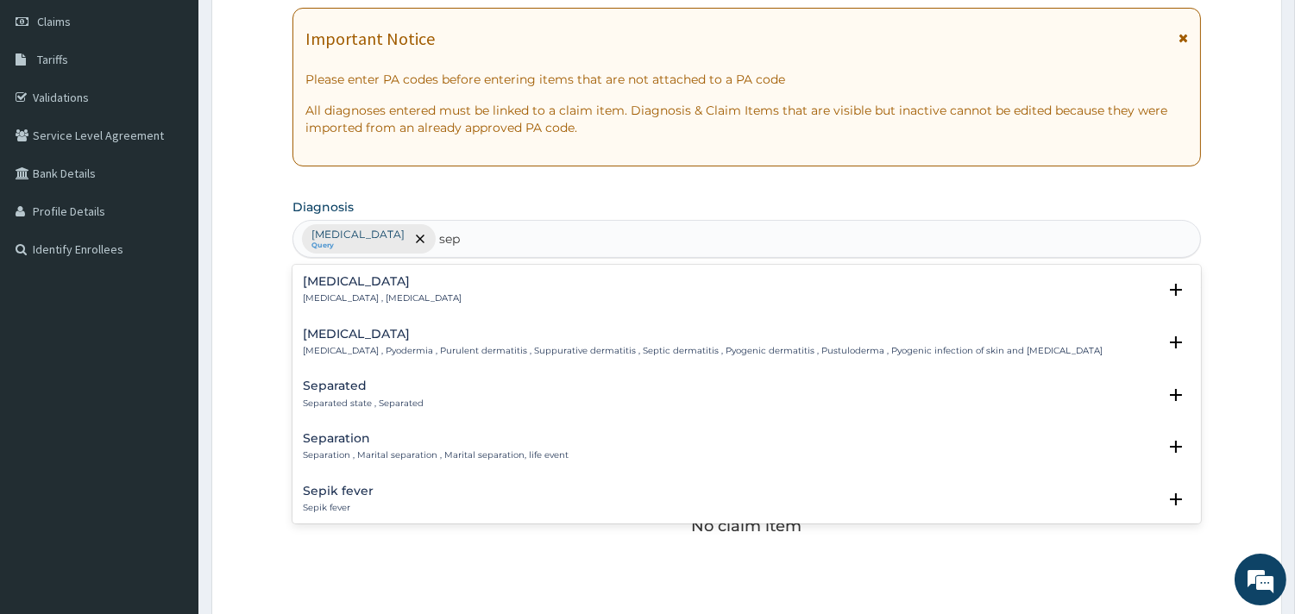
type input "seps"
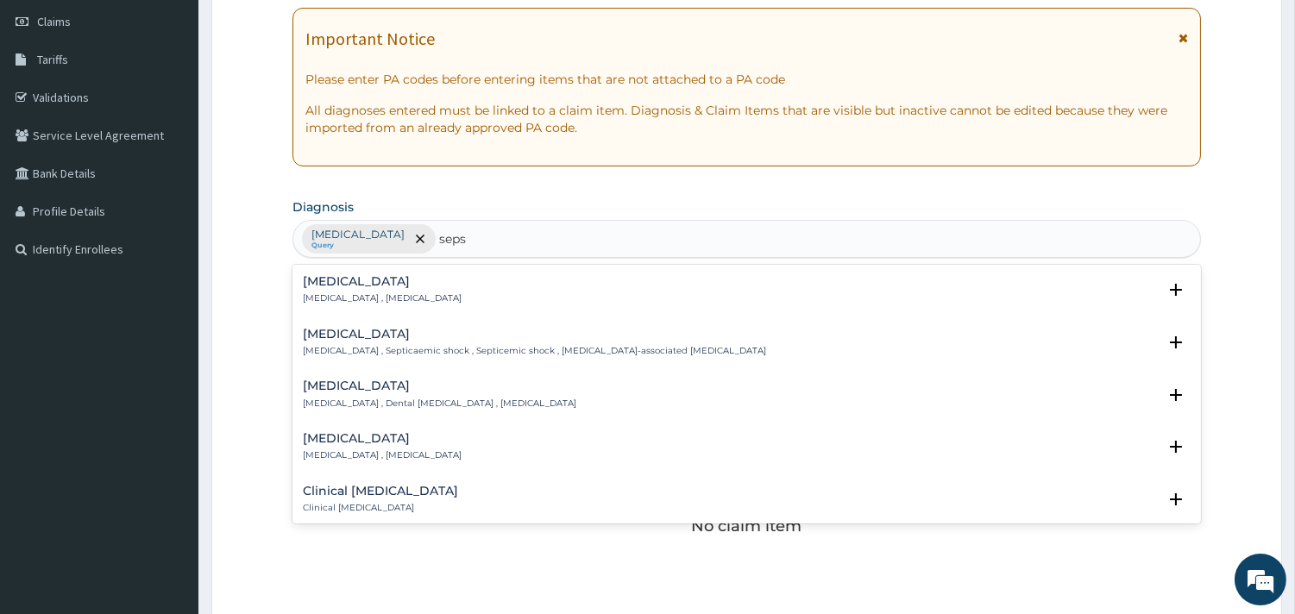
click at [374, 296] on p "Systemic infection , Sepsis" at bounding box center [382, 298] width 159 height 12
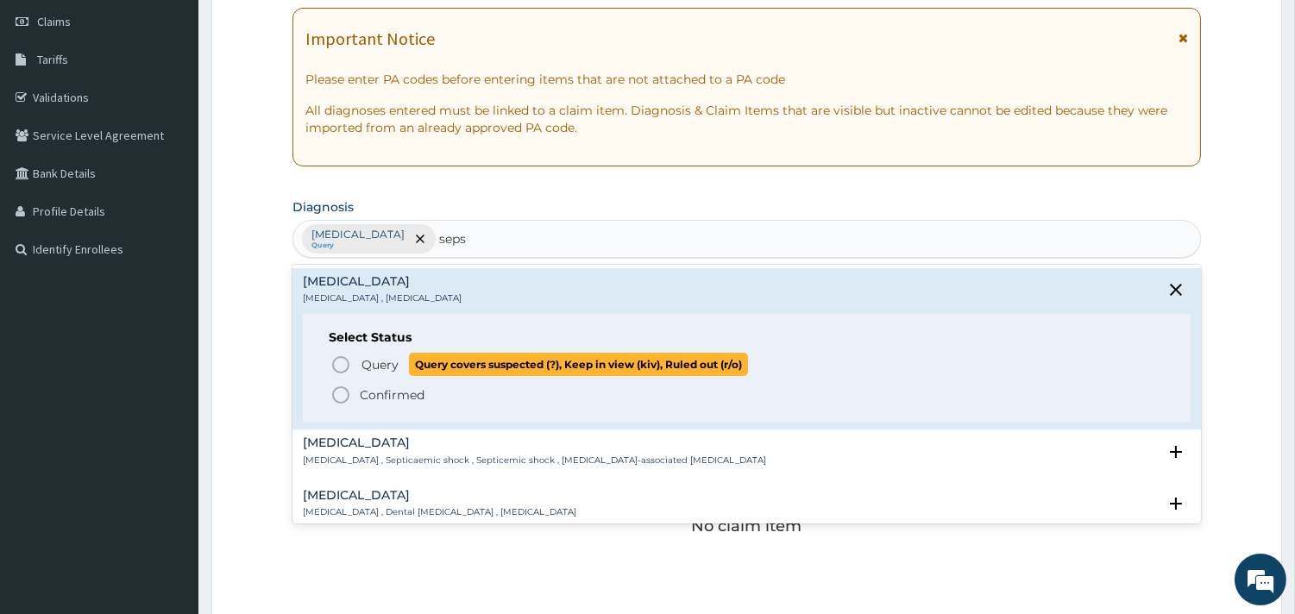
click at [341, 366] on icon "status option query" at bounding box center [340, 365] width 21 height 21
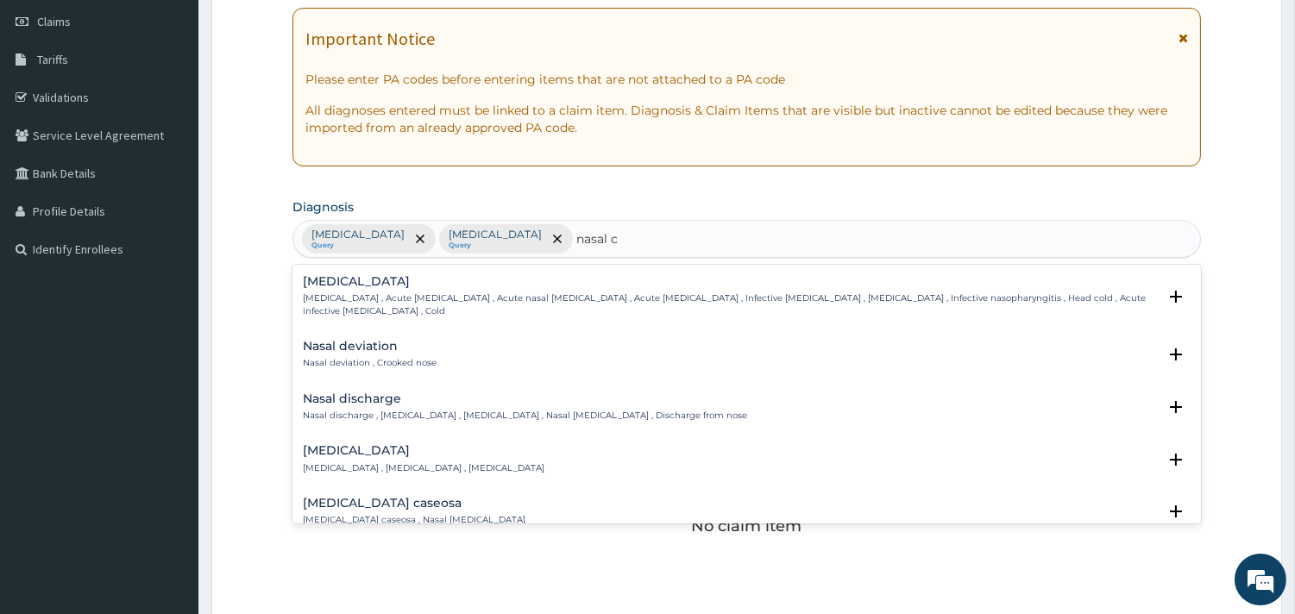
type input "nasal co"
click at [393, 341] on div "Nasal congestion Nasal congestion , Stuffed-up nose , Congested nose" at bounding box center [424, 355] width 242 height 30
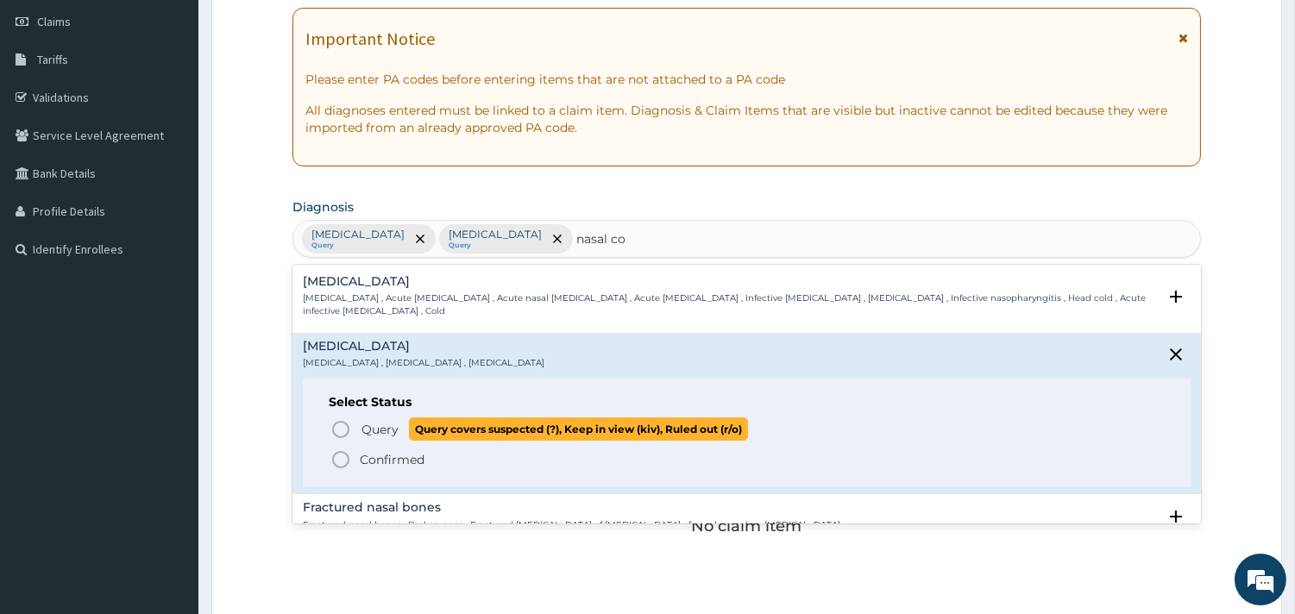
click at [348, 419] on icon "status option query" at bounding box center [340, 429] width 21 height 21
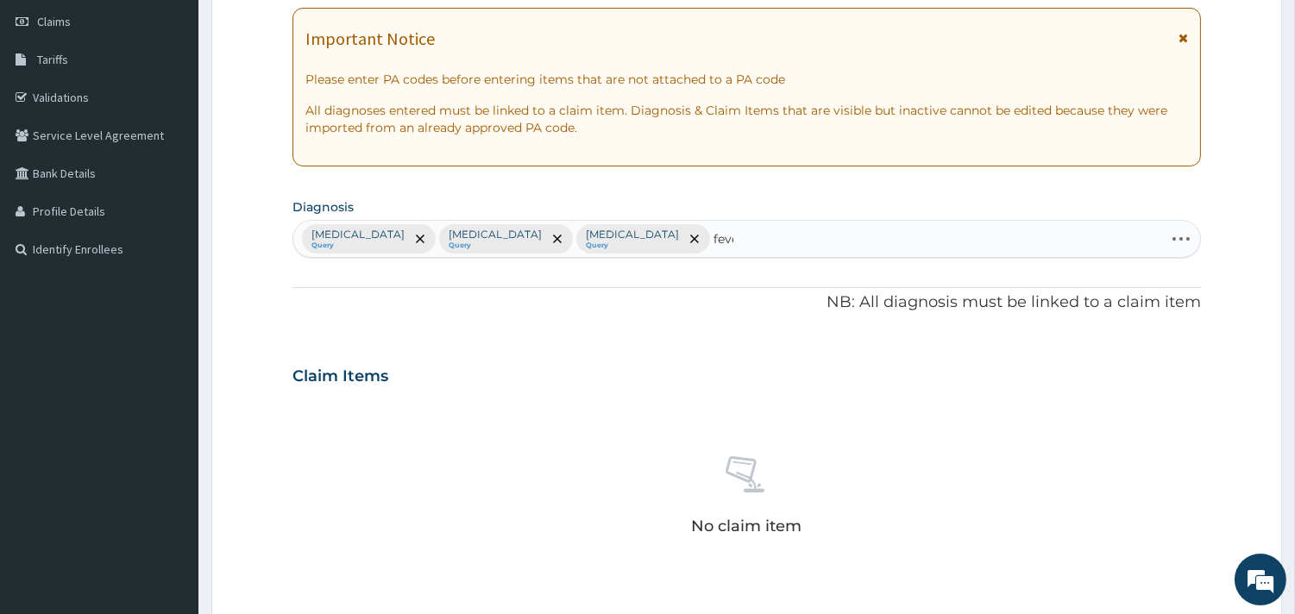
type input "fever"
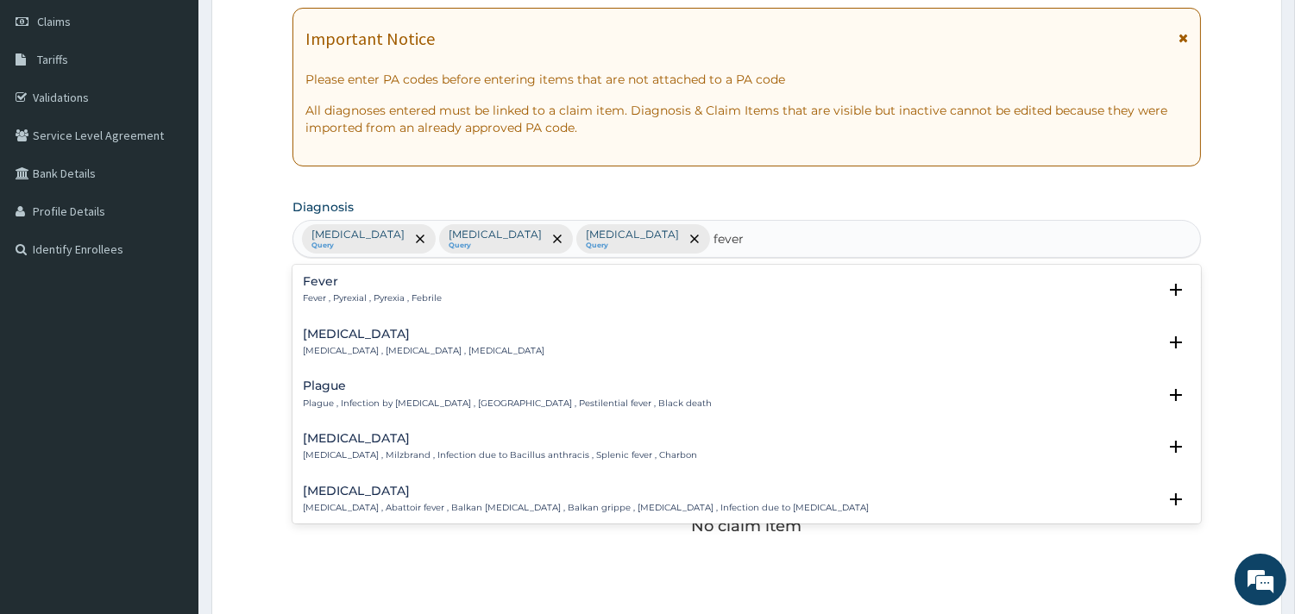
click at [381, 303] on p "Fever , Pyrexial , Pyrexia , Febrile" at bounding box center [372, 298] width 139 height 12
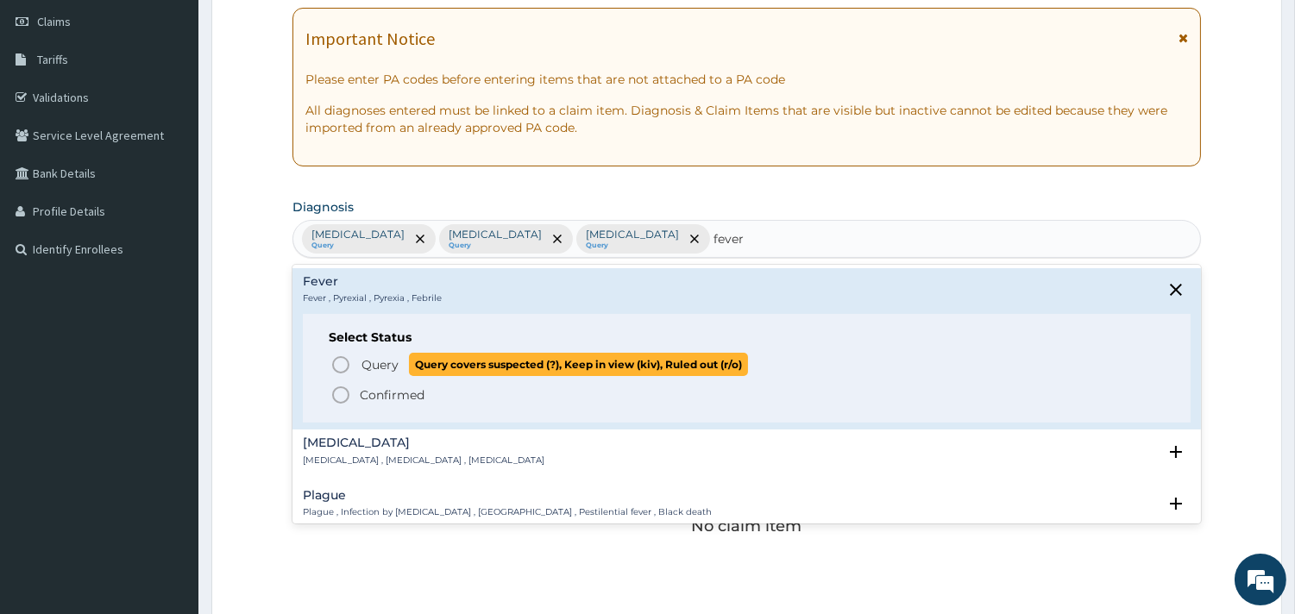
click at [345, 368] on icon "status option query" at bounding box center [340, 365] width 21 height 21
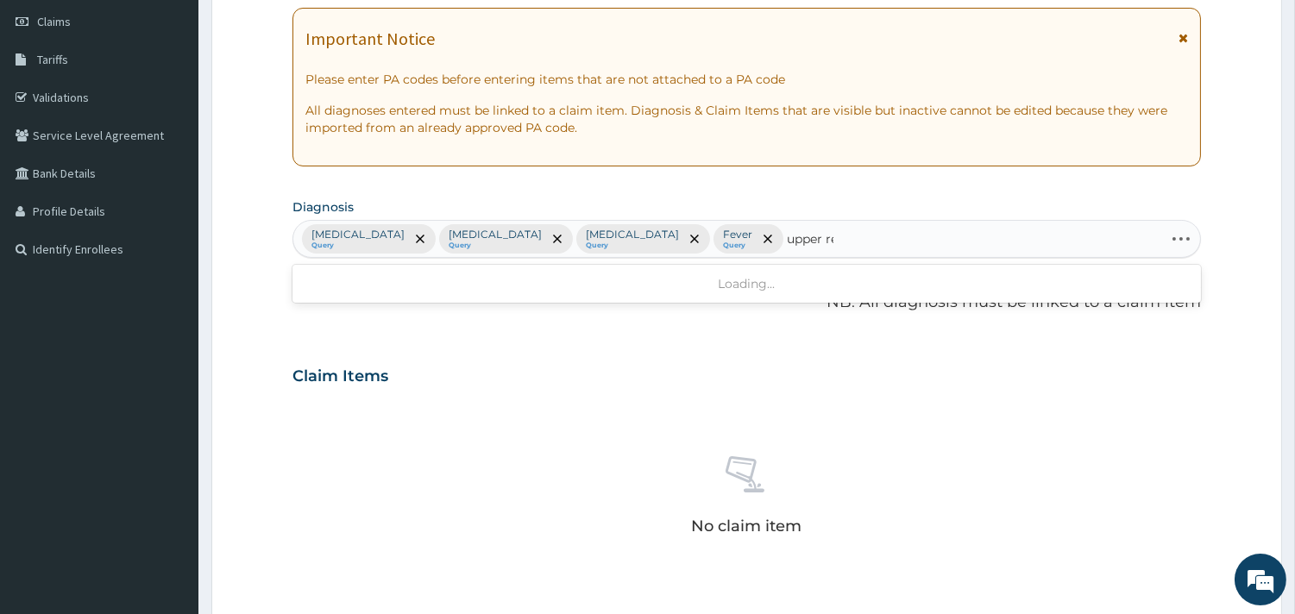
type input "upper res"
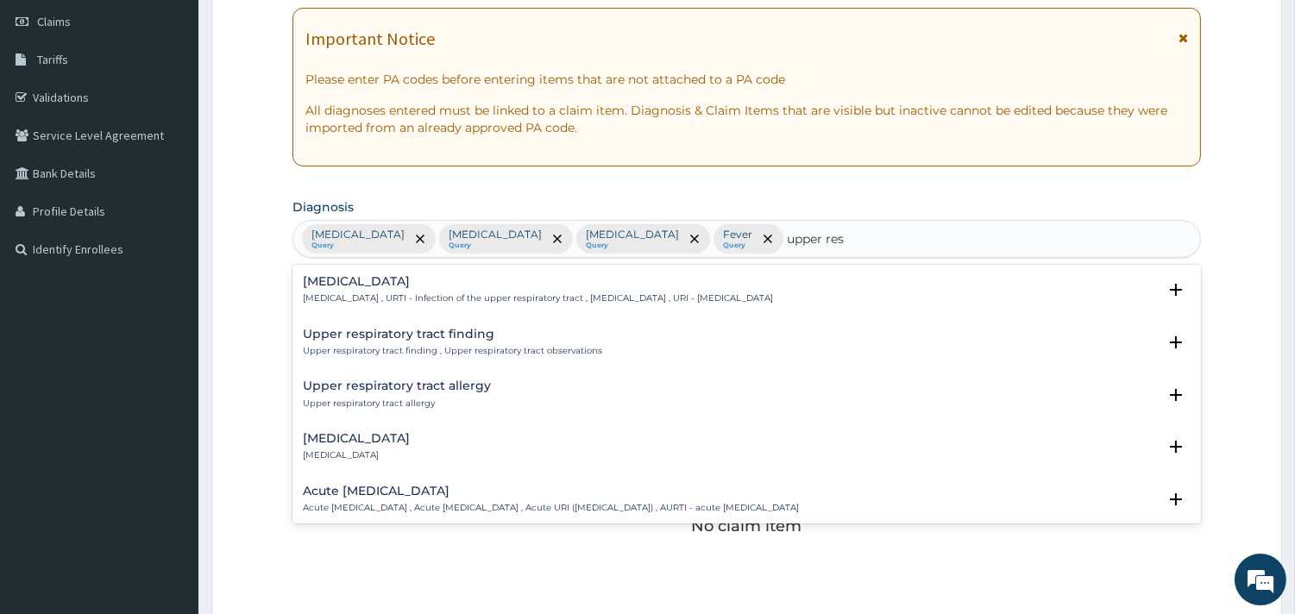
click at [445, 304] on p "[MEDICAL_DATA] , URTI - Infection of the upper respiratory tract , [MEDICAL_DAT…" at bounding box center [538, 298] width 470 height 12
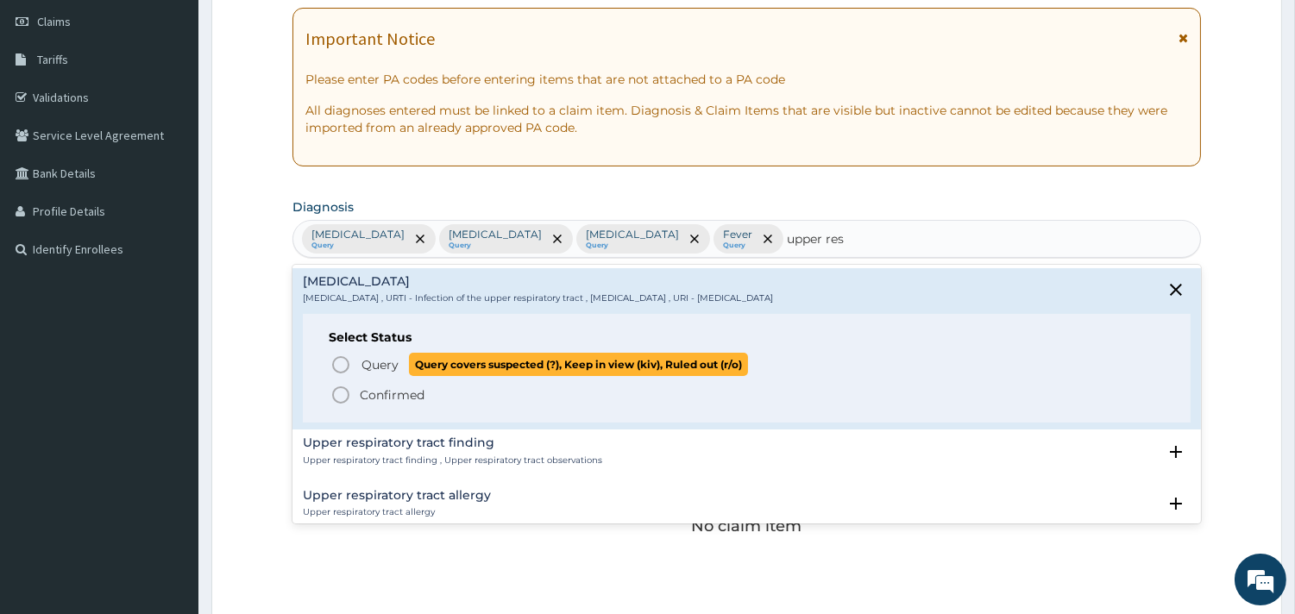
click at [341, 364] on icon "status option query" at bounding box center [340, 365] width 21 height 21
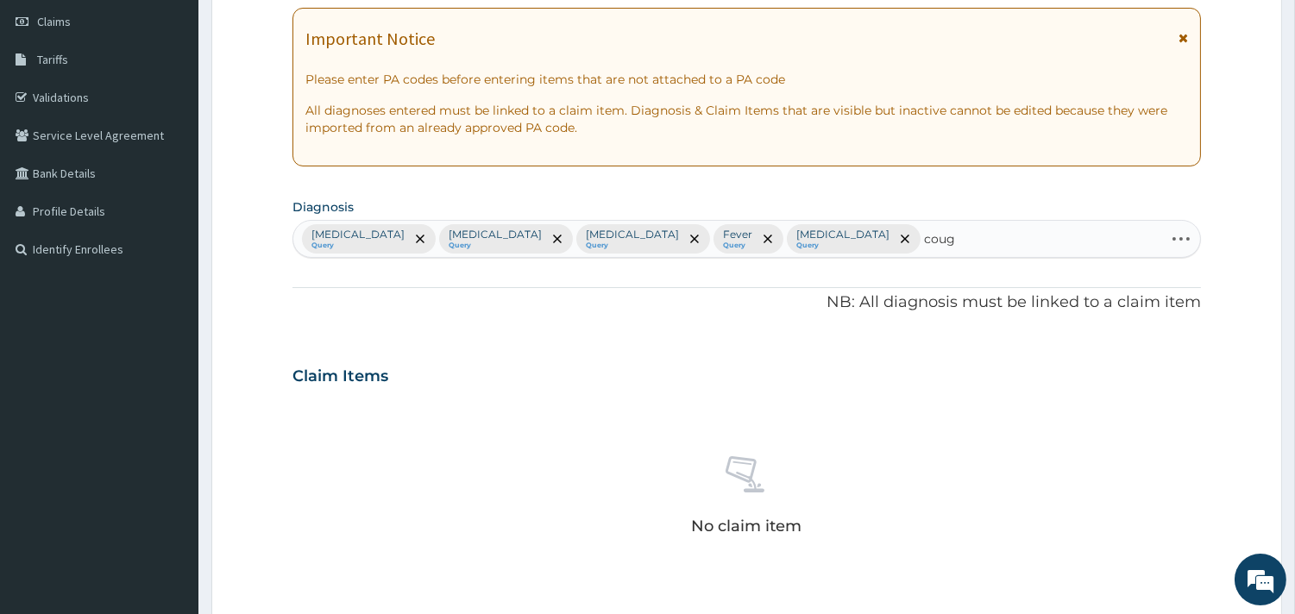
type input "cough"
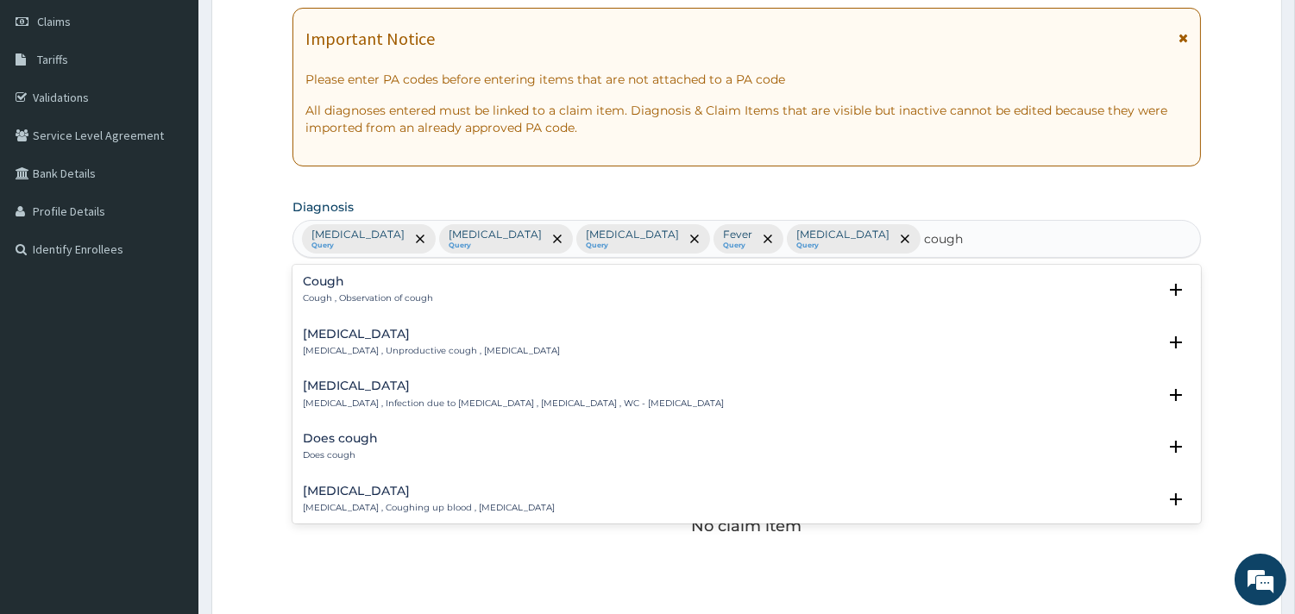
click at [313, 289] on div "Cough Cough , Observation of cough" at bounding box center [368, 290] width 130 height 30
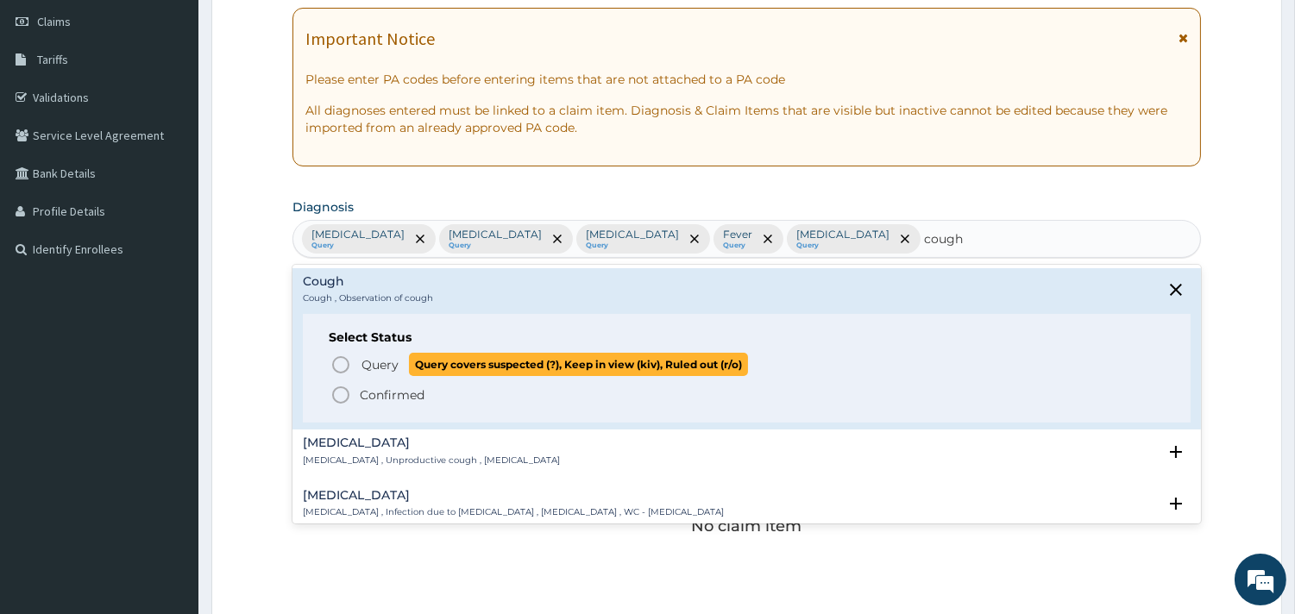
click at [348, 365] on circle "status option query" at bounding box center [341, 365] width 16 height 16
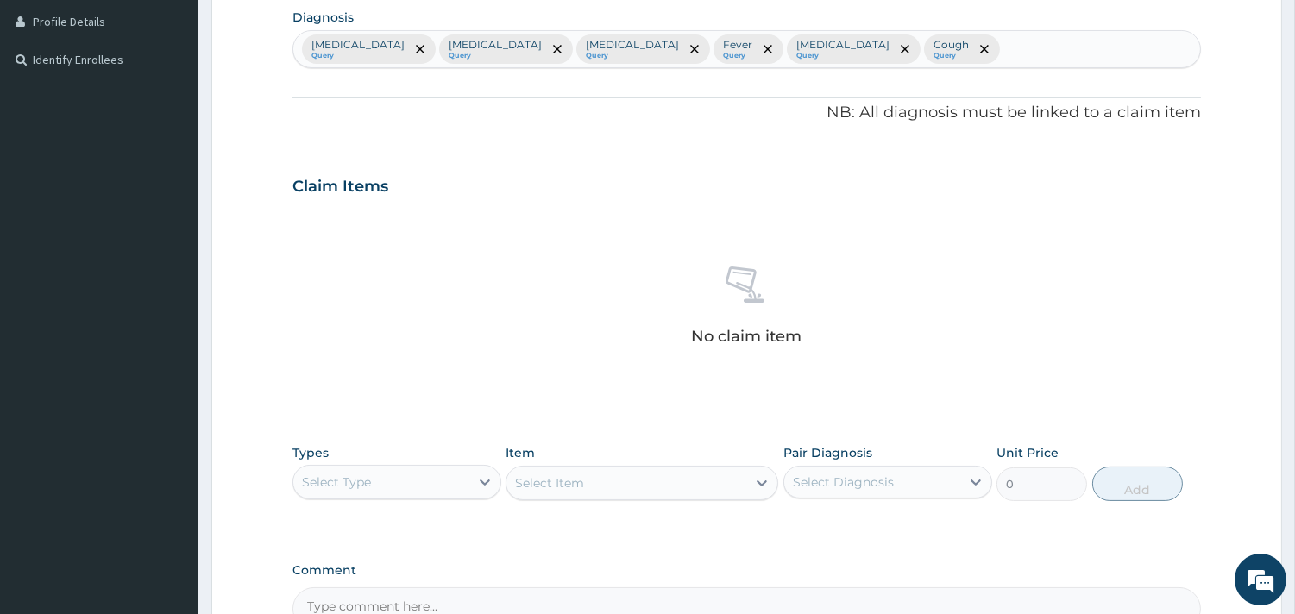
scroll to position [434, 0]
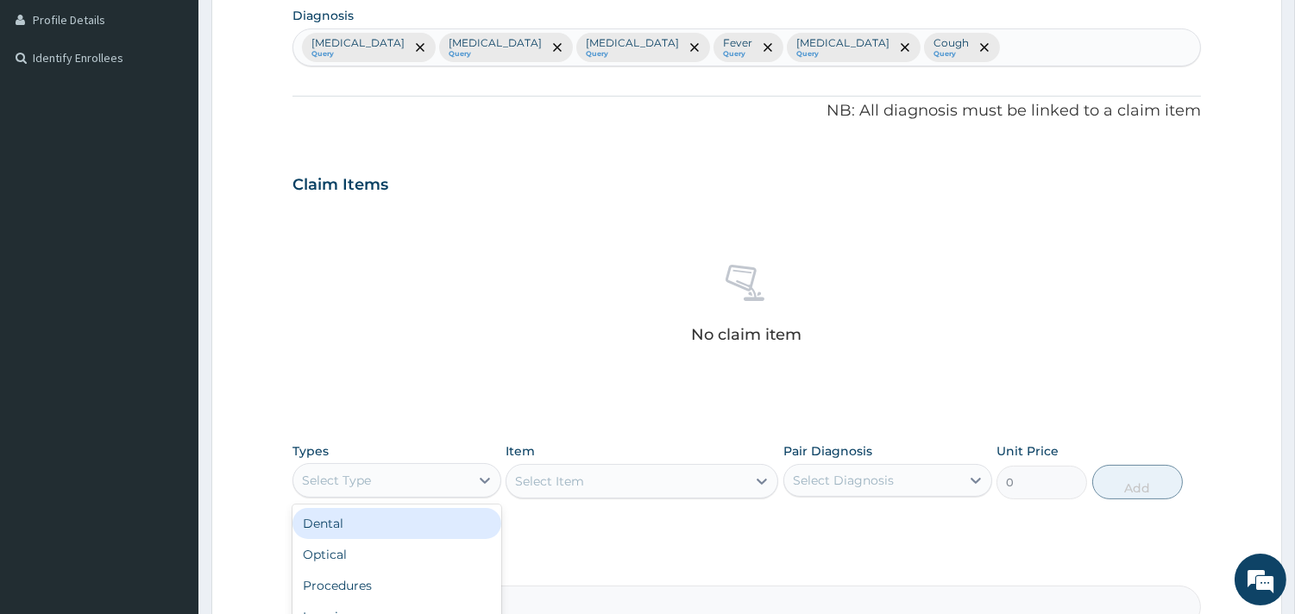
click at [359, 486] on div "Select Type" at bounding box center [336, 480] width 69 height 17
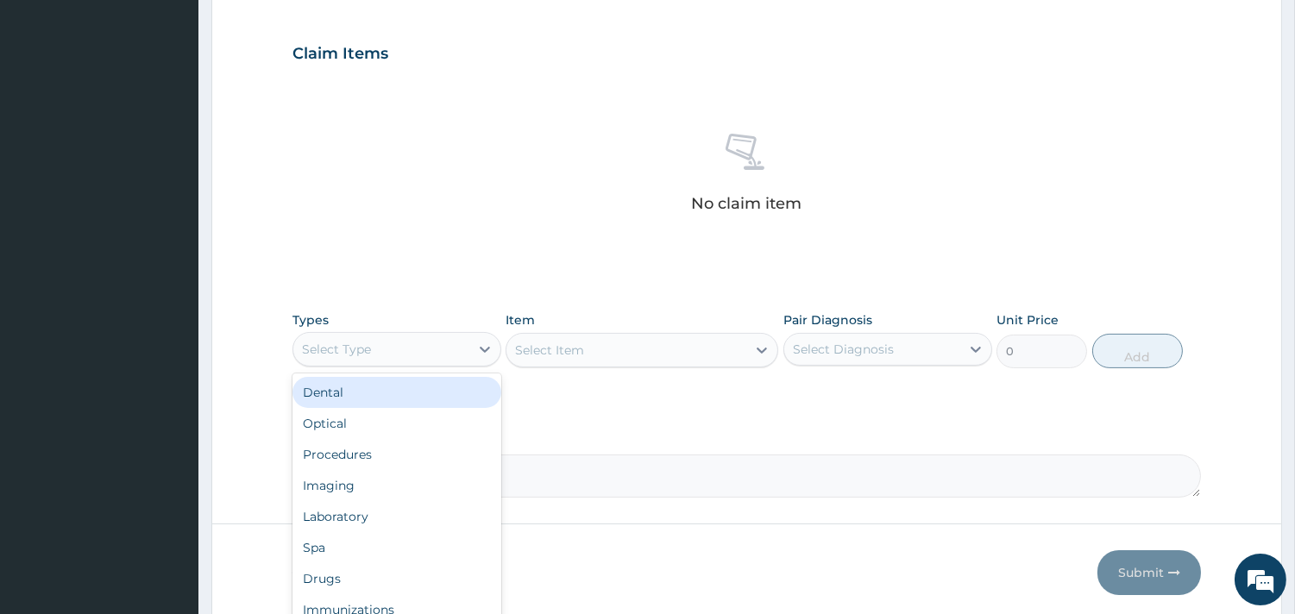
scroll to position [630, 0]
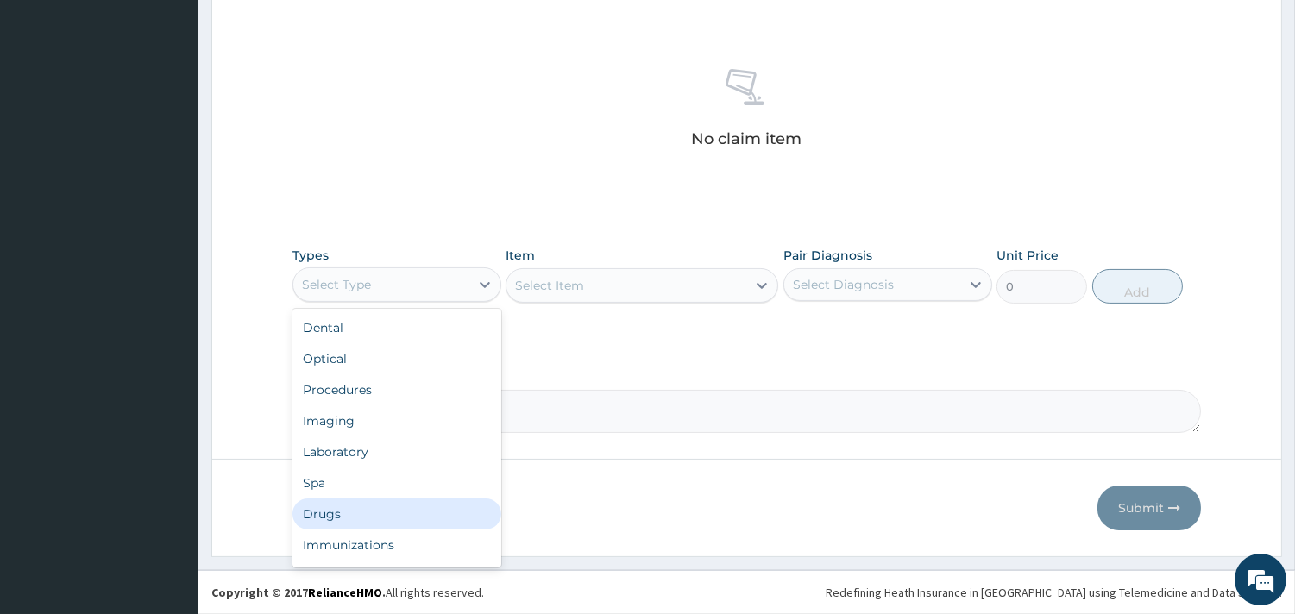
click at [337, 524] on div "Drugs" at bounding box center [396, 514] width 209 height 31
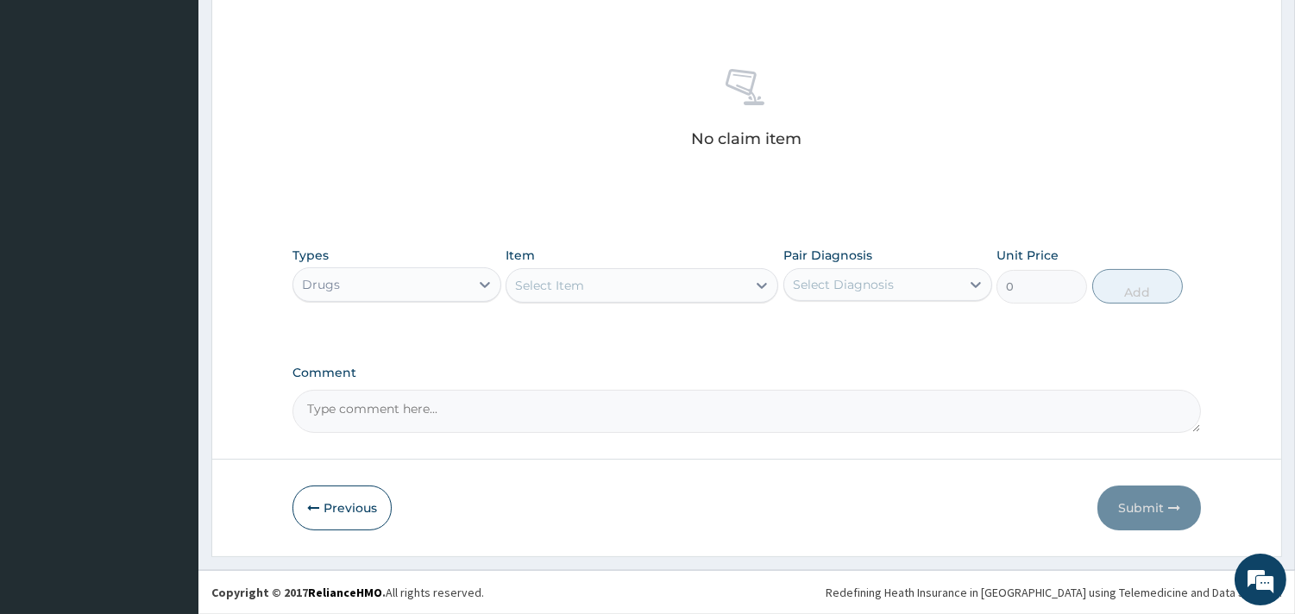
drag, startPoint x: 768, startPoint y: 294, endPoint x: 702, endPoint y: 282, distance: 66.7
click at [763, 297] on div at bounding box center [761, 285] width 31 height 31
click at [702, 282] on div "Select Item" at bounding box center [626, 286] width 240 height 28
type input "lo"
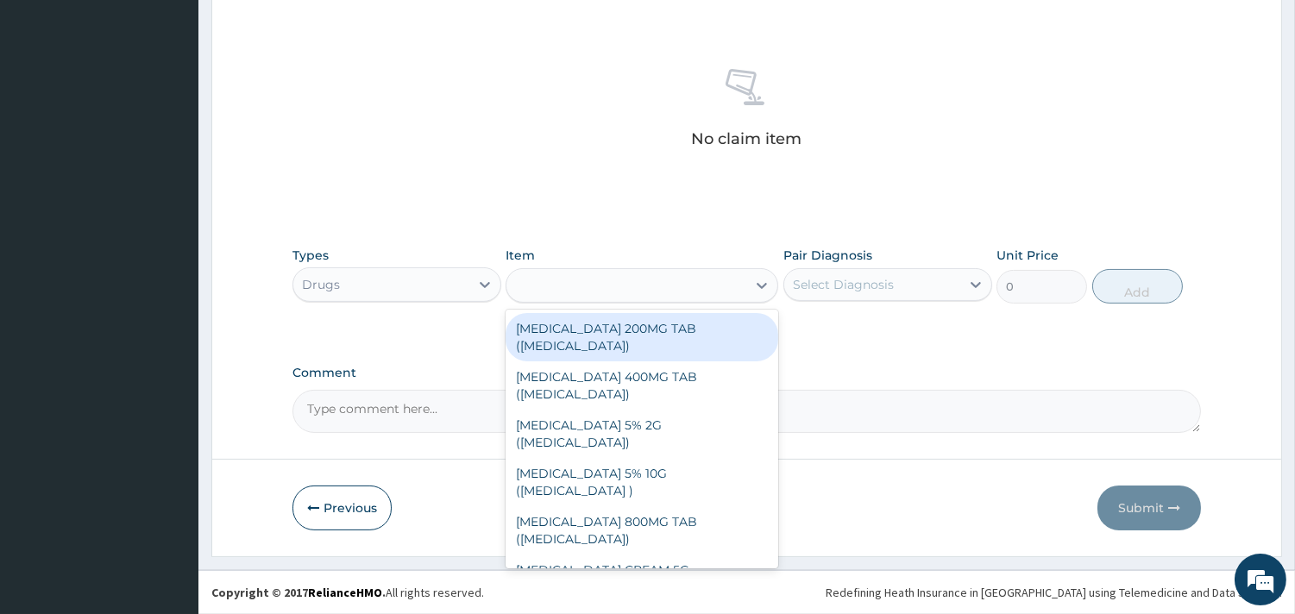
click at [702, 282] on div "lo" at bounding box center [626, 286] width 240 height 28
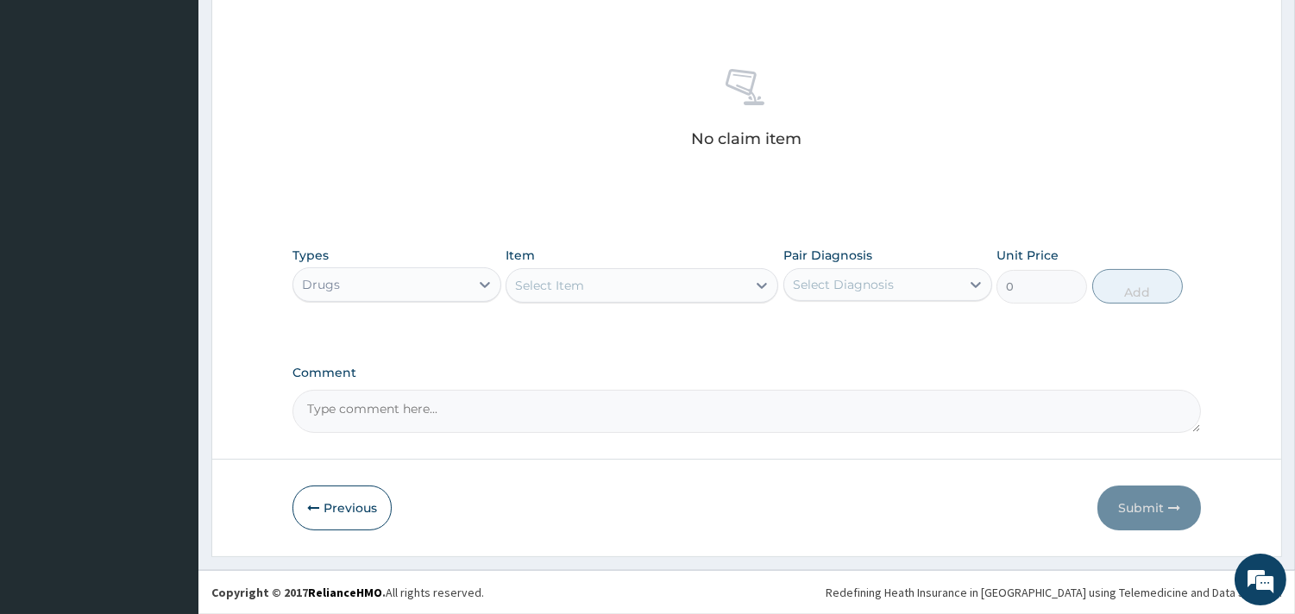
click at [702, 282] on div "Select Item" at bounding box center [626, 286] width 240 height 28
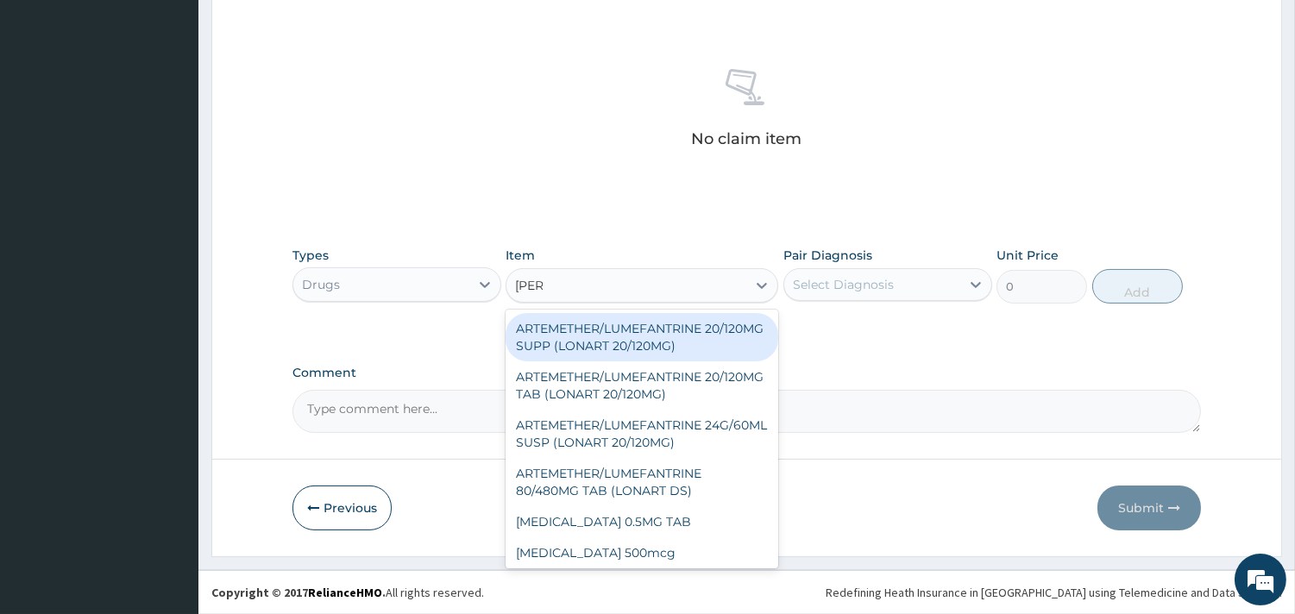
type input "lonar"
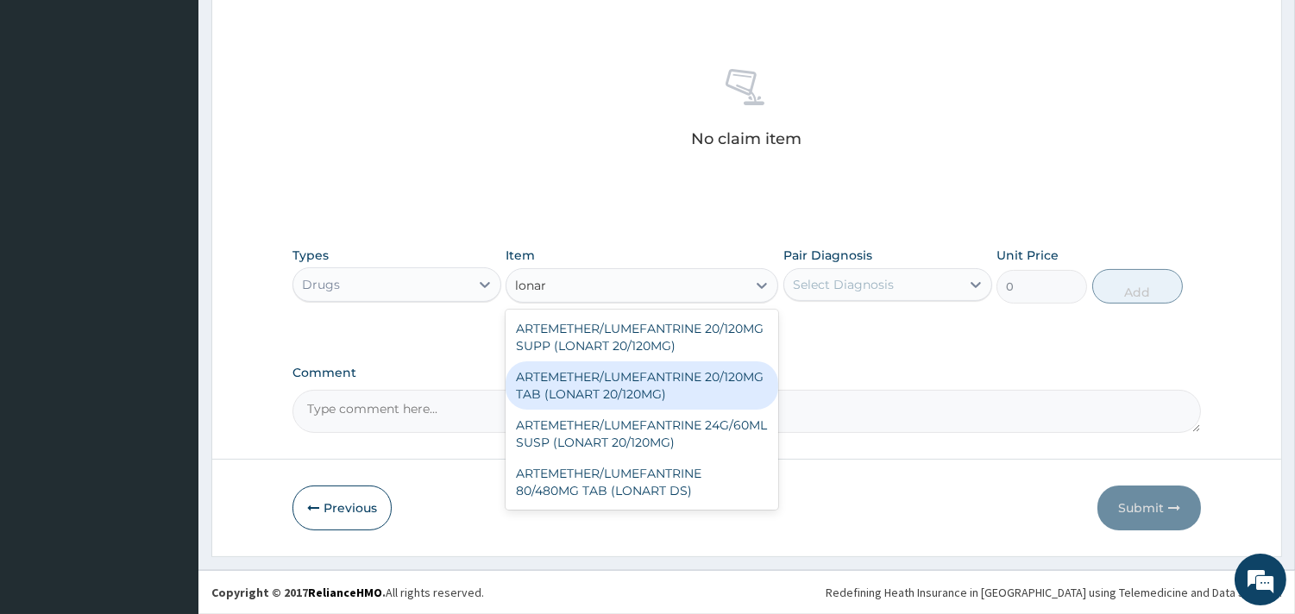
click at [625, 386] on div "ARTEMETHER/LUMEFANTRINE 20/120MG TAB (LONART 20/120MG)" at bounding box center [641, 385] width 273 height 48
type input "200"
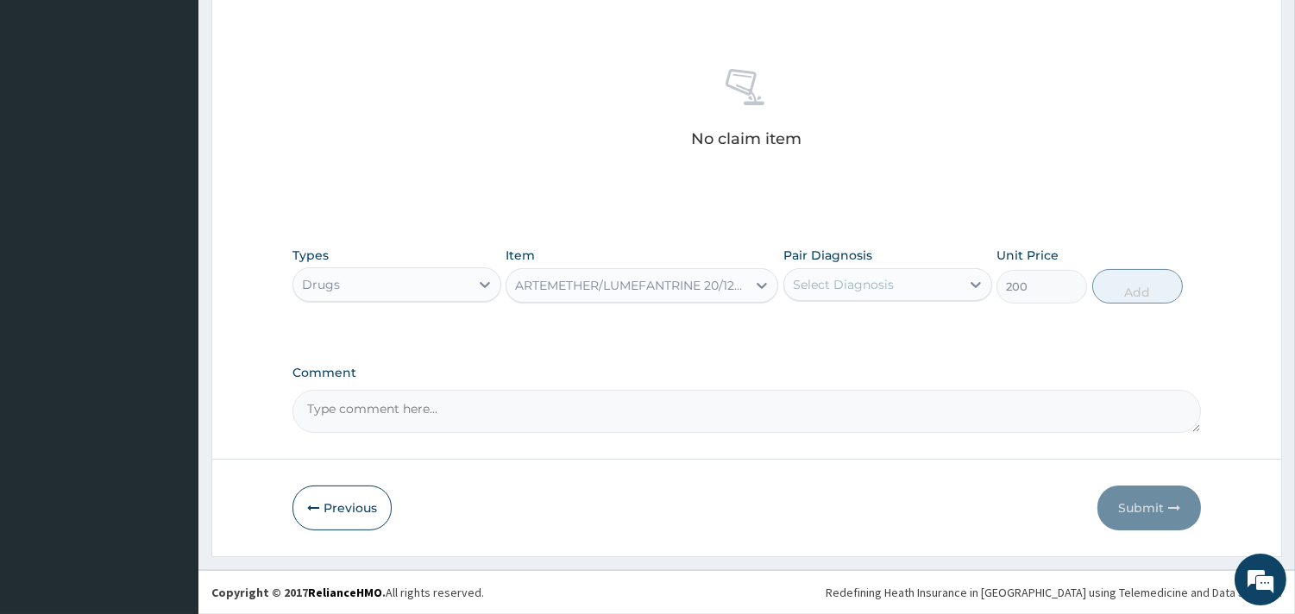
click at [868, 278] on div "Select Diagnosis" at bounding box center [843, 284] width 101 height 17
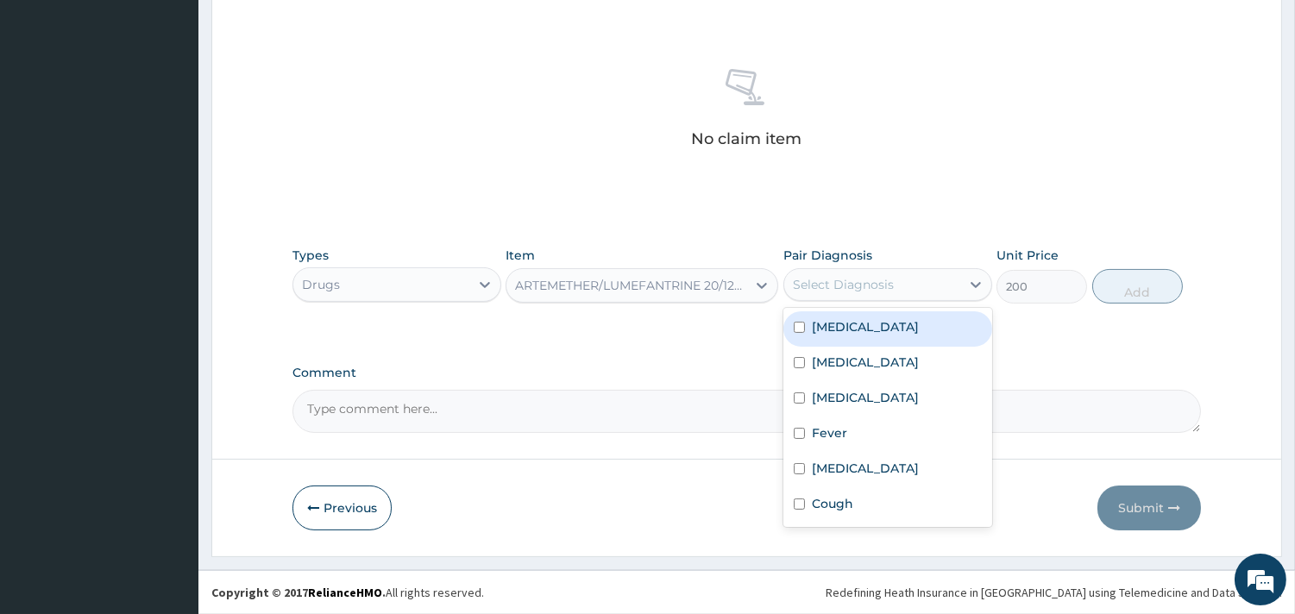
click at [857, 338] on div "Malaria" at bounding box center [887, 328] width 209 height 35
checkbox input "true"
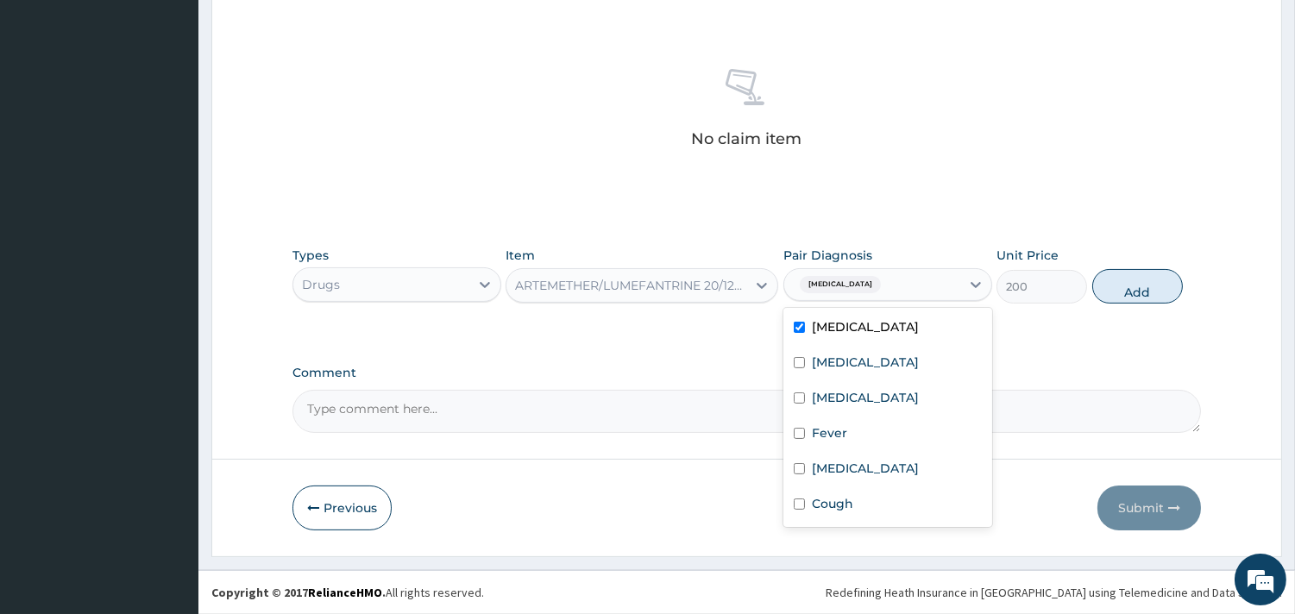
drag, startPoint x: 1127, startPoint y: 288, endPoint x: 716, endPoint y: 269, distance: 411.9
click at [1125, 288] on button "Add" at bounding box center [1137, 286] width 91 height 35
type input "0"
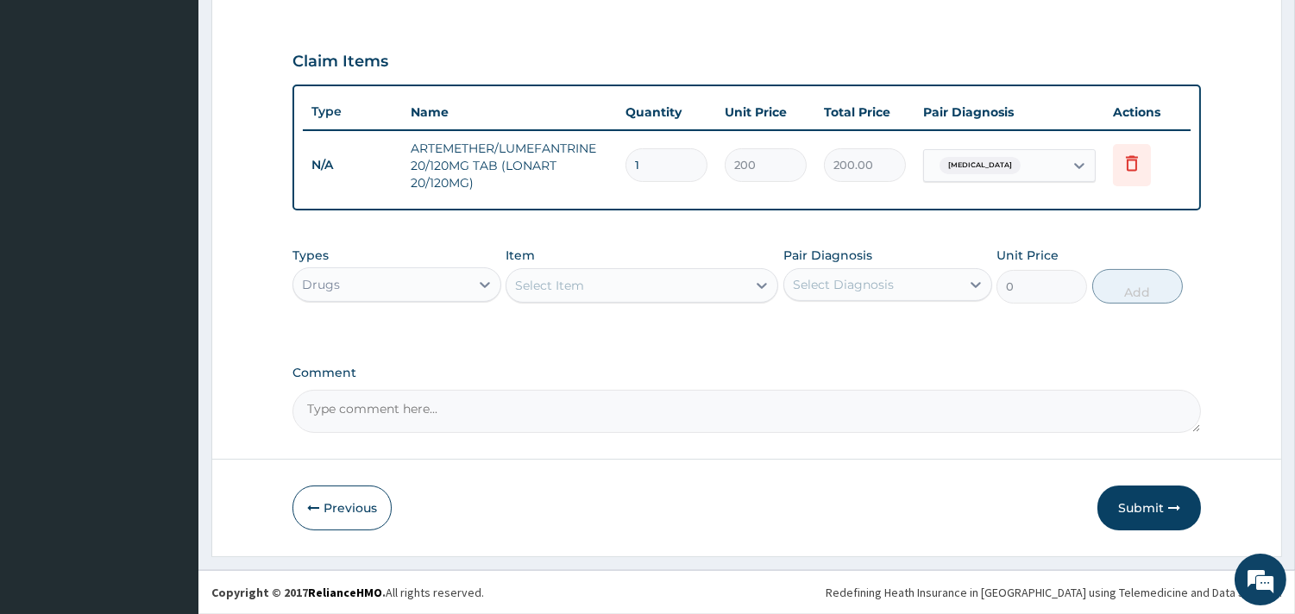
scroll to position [555, 0]
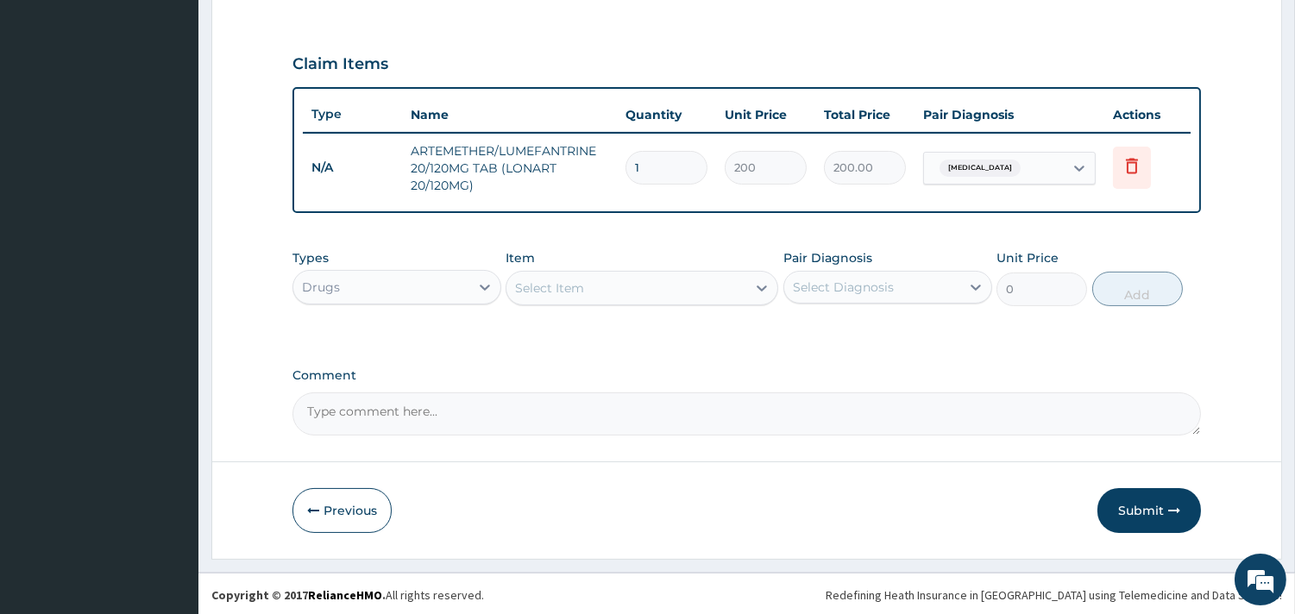
click at [661, 286] on div "Select Item" at bounding box center [626, 288] width 240 height 28
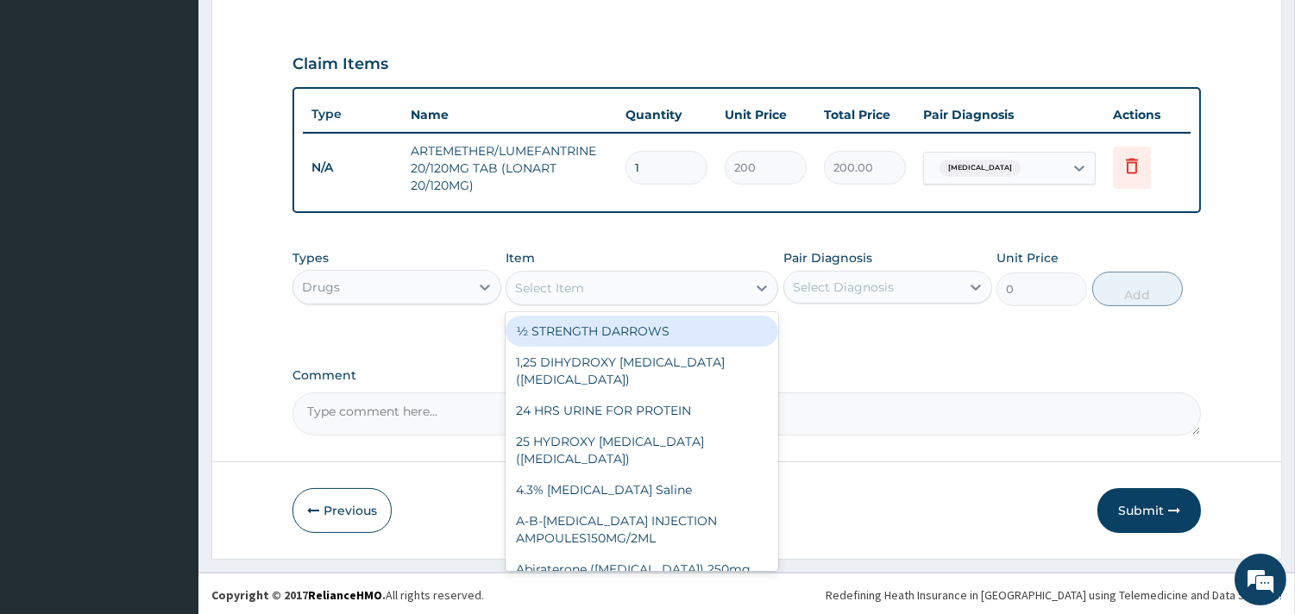
type input "h"
type input "o"
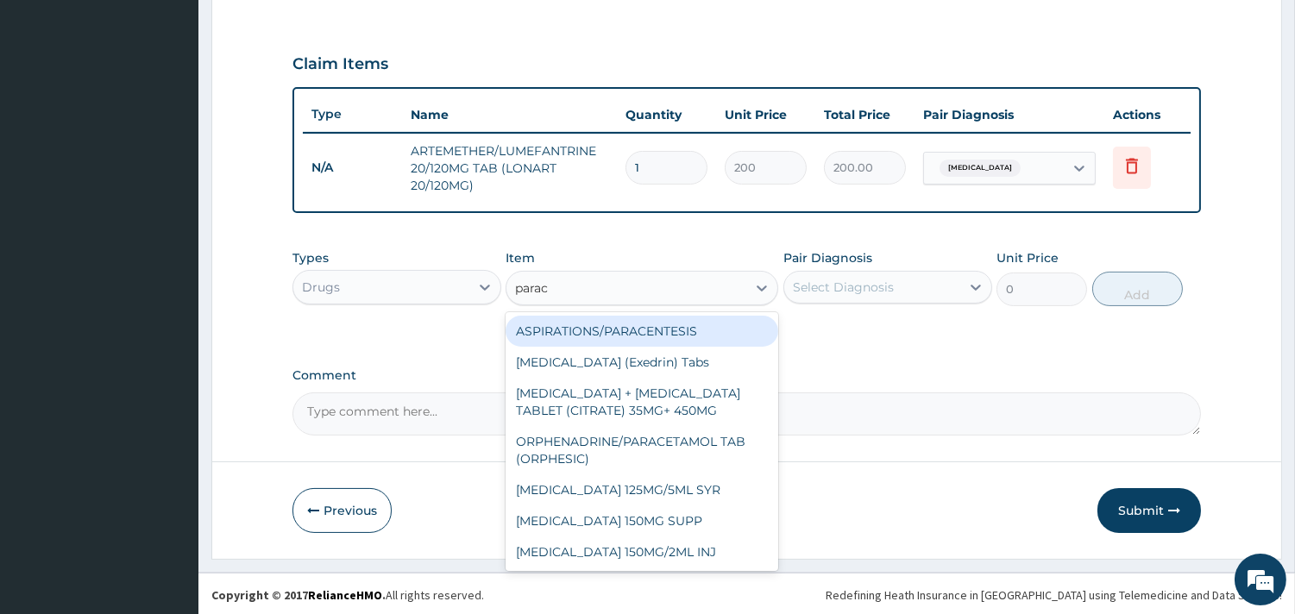
type input "parace"
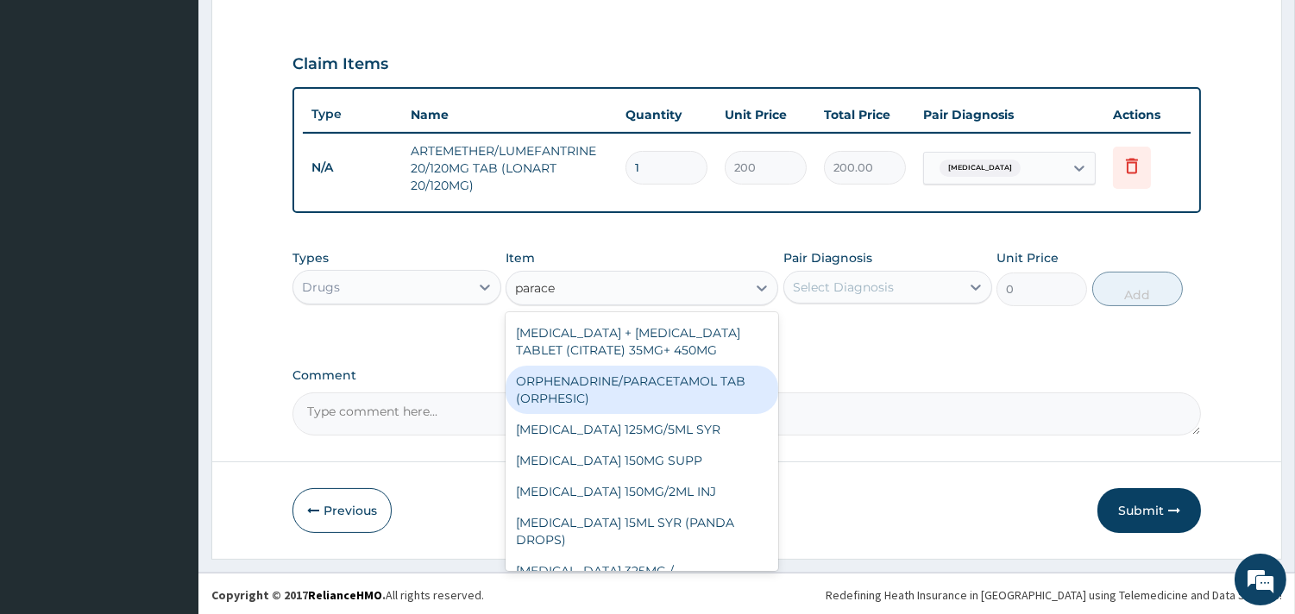
scroll to position [191, 0]
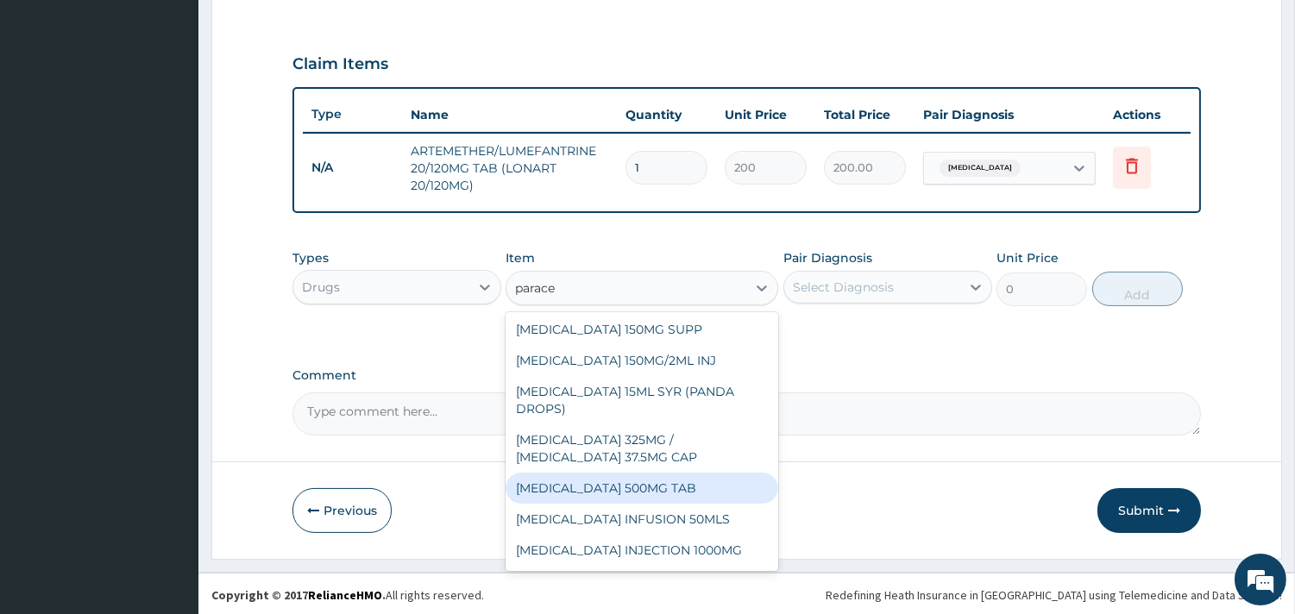
drag, startPoint x: 641, startPoint y: 502, endPoint x: 650, endPoint y: 499, distance: 9.3
click at [642, 502] on div "[MEDICAL_DATA] 500MG TAB" at bounding box center [641, 488] width 273 height 31
type input "10"
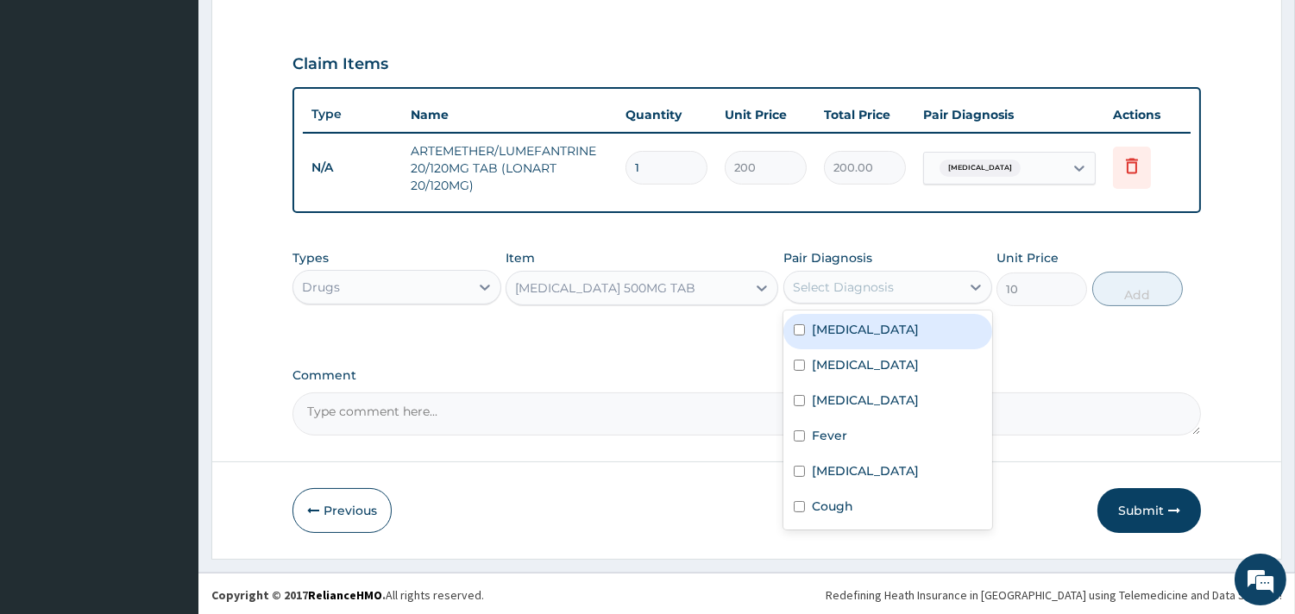
click at [890, 290] on div "Select Diagnosis" at bounding box center [843, 287] width 101 height 17
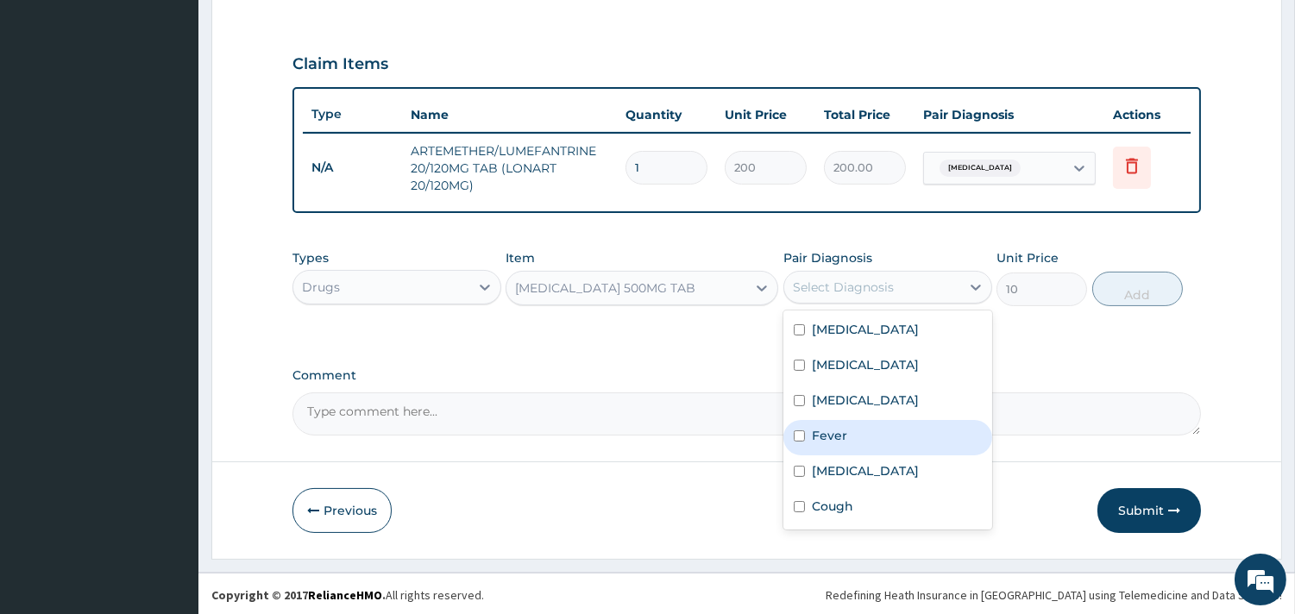
click at [798, 436] on input "checkbox" at bounding box center [799, 435] width 11 height 11
checkbox input "true"
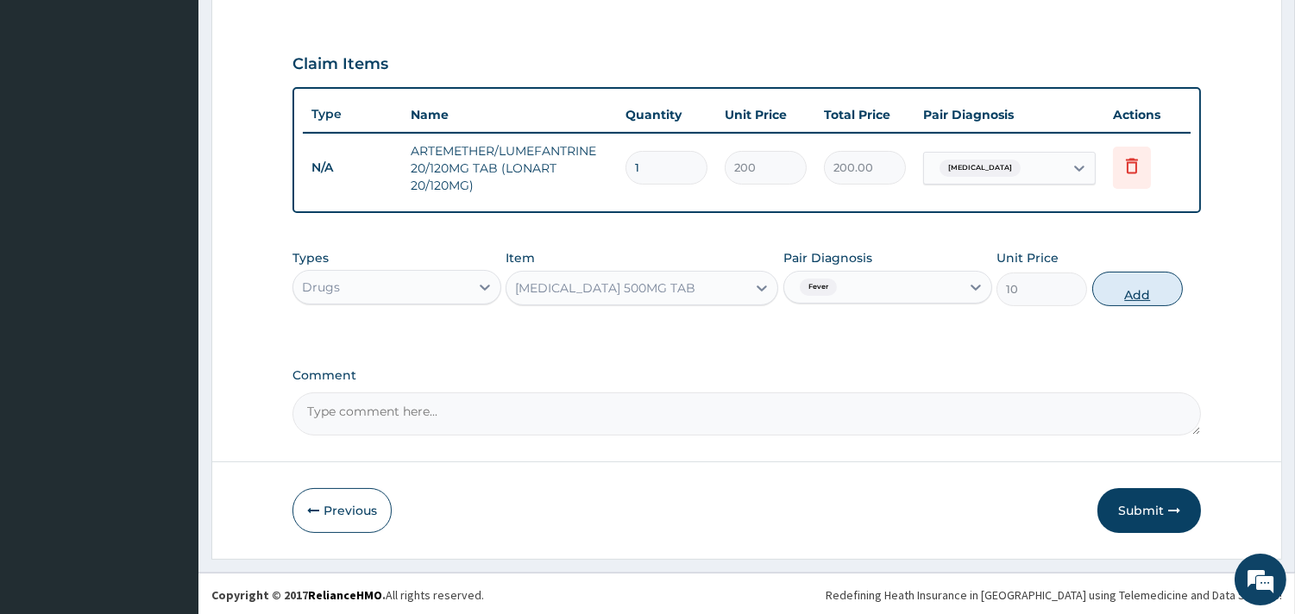
click at [1148, 295] on button "Add" at bounding box center [1137, 289] width 91 height 35
type input "0"
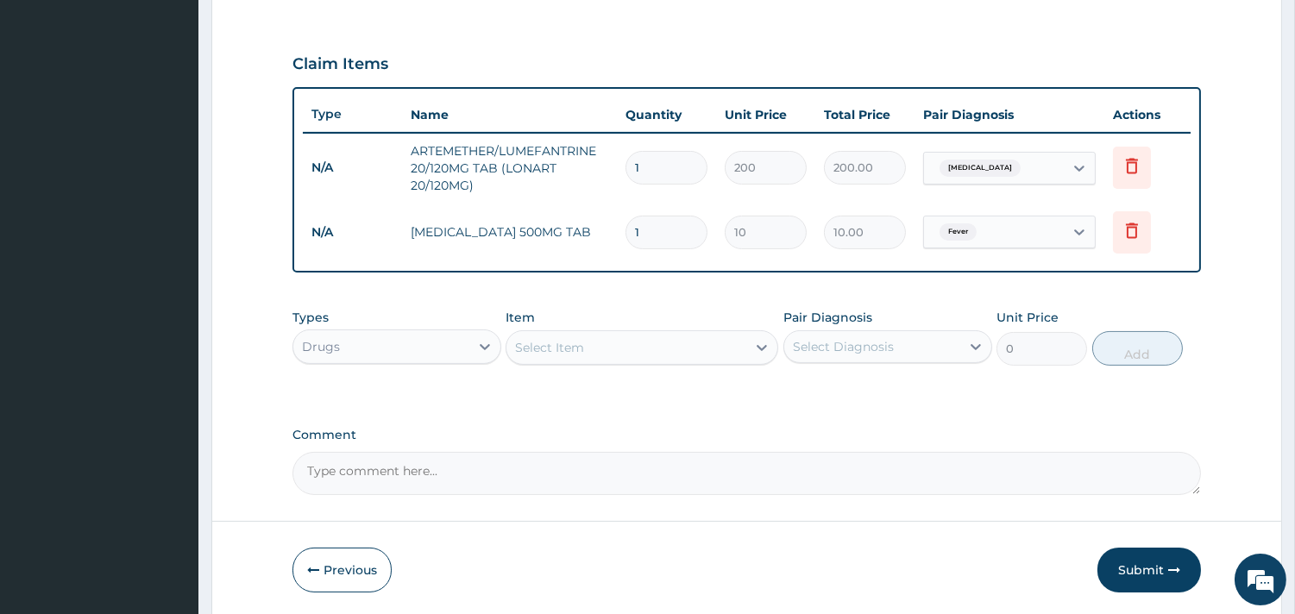
click at [606, 348] on div "Select Item" at bounding box center [626, 348] width 240 height 28
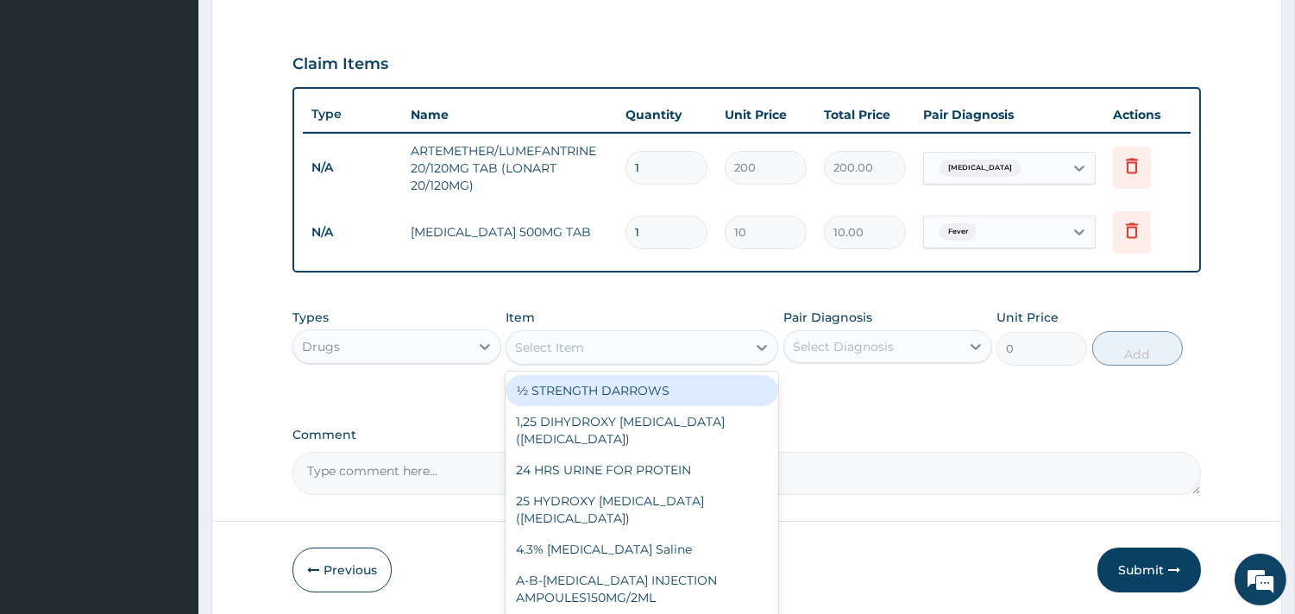
scroll to position [615, 0]
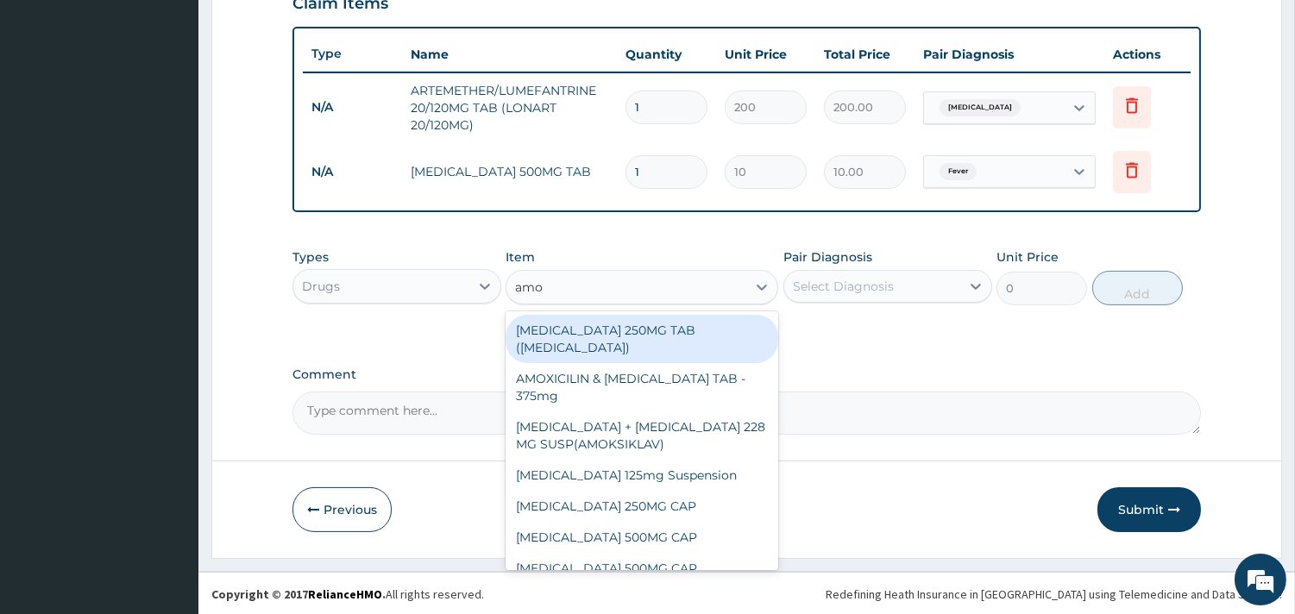
type input "amox"
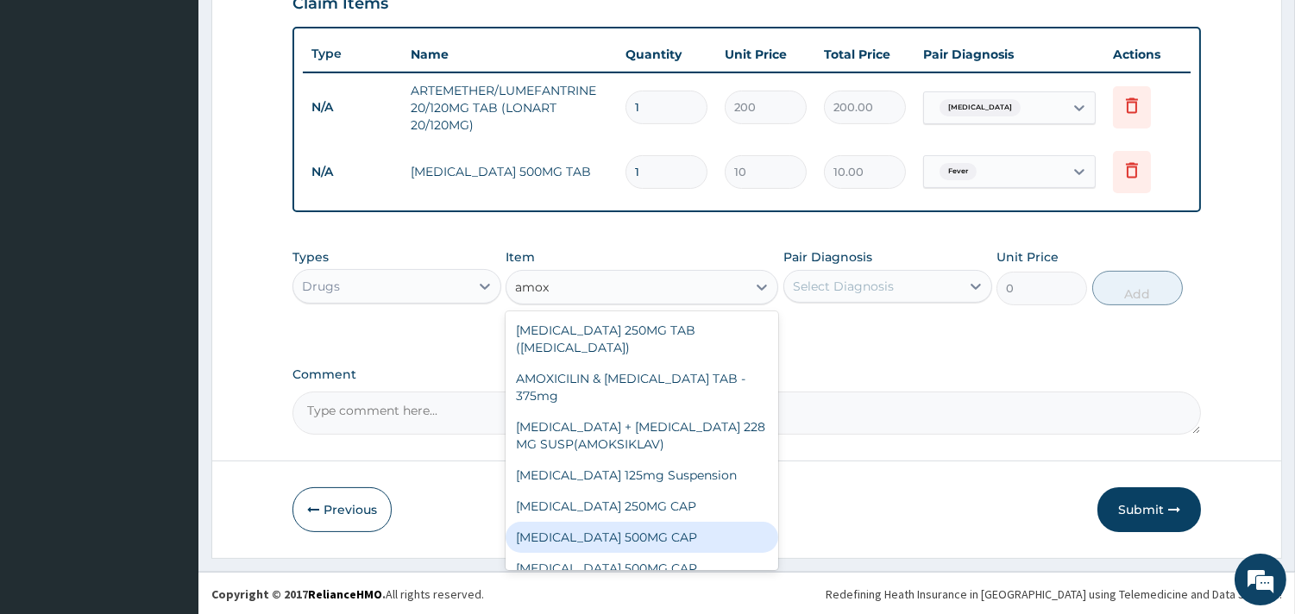
click at [584, 533] on div "[MEDICAL_DATA] 500MG CAP" at bounding box center [641, 537] width 273 height 31
type input "50"
click at [584, 533] on form "Step 2 of 2 PA Code / Prescription Code Enter Code(Secondary Care Only) Encount…" at bounding box center [746, 17] width 1070 height 1082
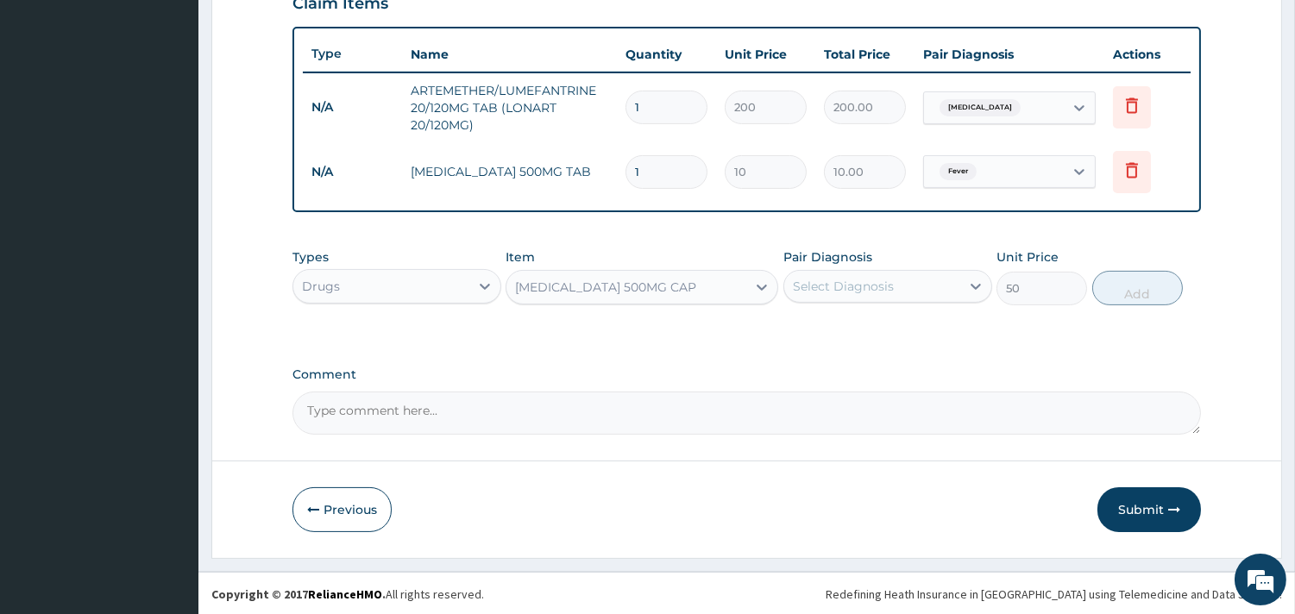
click at [894, 295] on div "Select Diagnosis" at bounding box center [872, 287] width 176 height 28
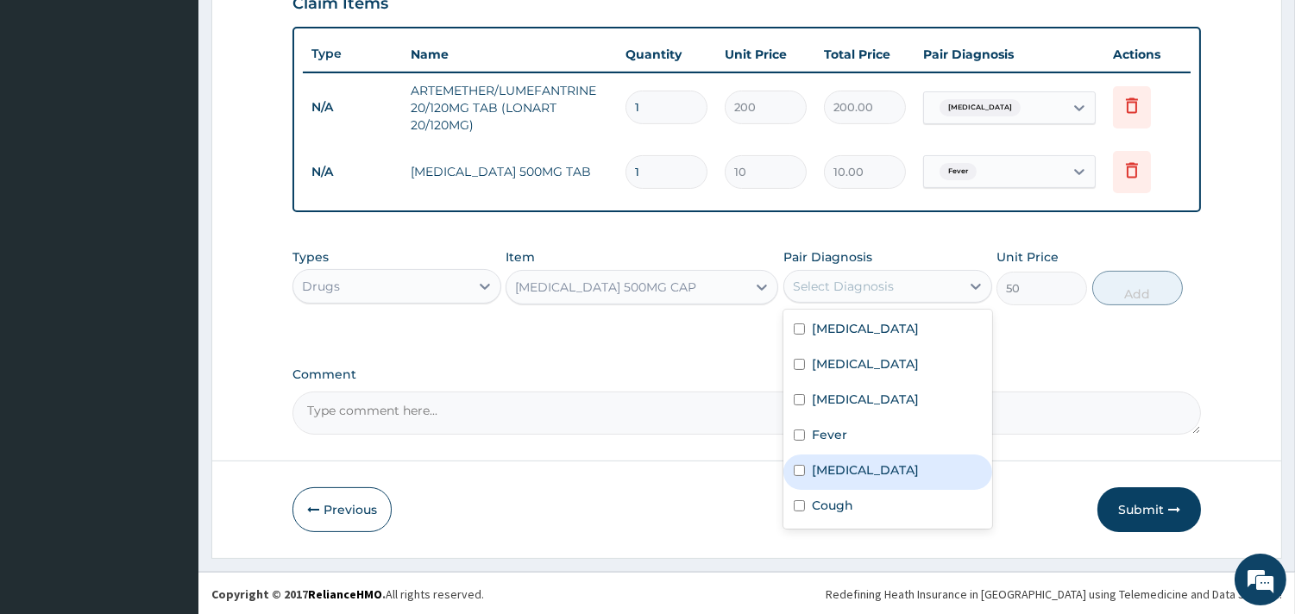
click at [834, 476] on label "[MEDICAL_DATA]" at bounding box center [865, 469] width 107 height 17
checkbox input "true"
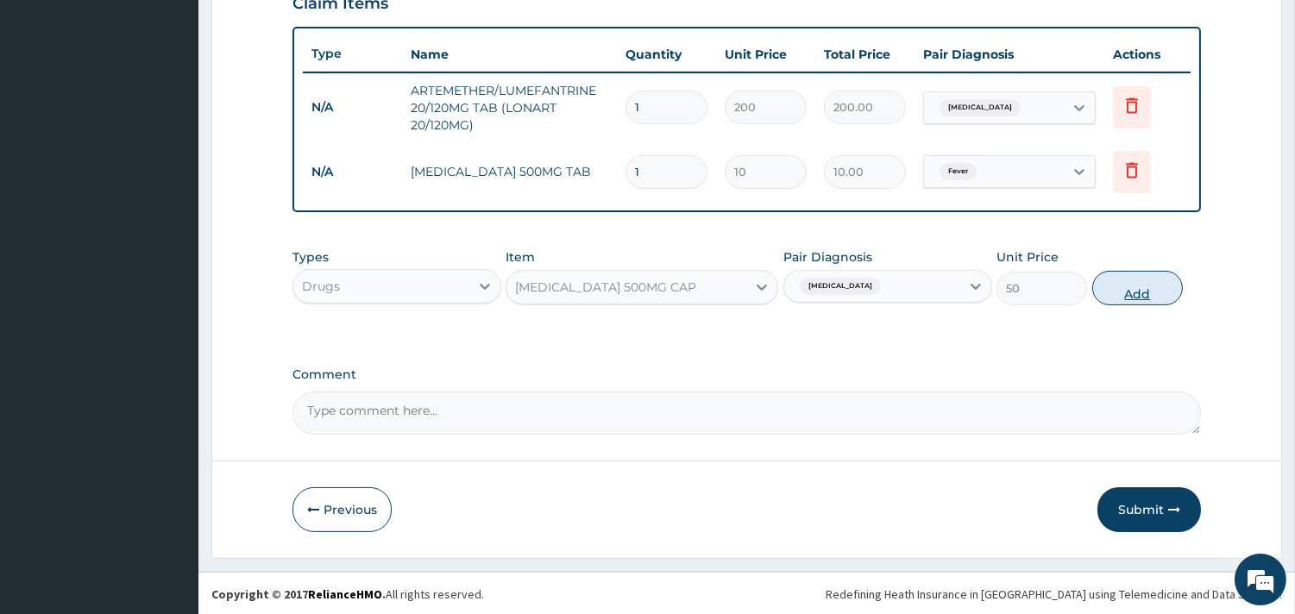
click at [1134, 289] on button "Add" at bounding box center [1137, 288] width 91 height 35
type input "0"
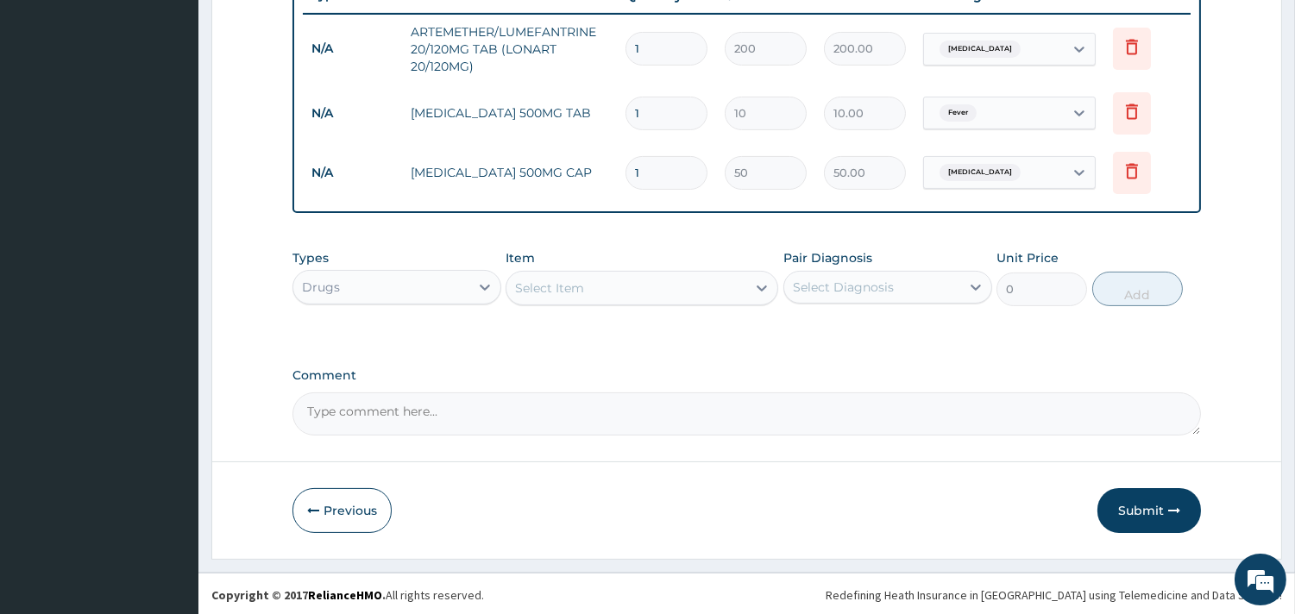
scroll to position [675, 0]
click at [580, 283] on div "Select Item" at bounding box center [549, 287] width 69 height 17
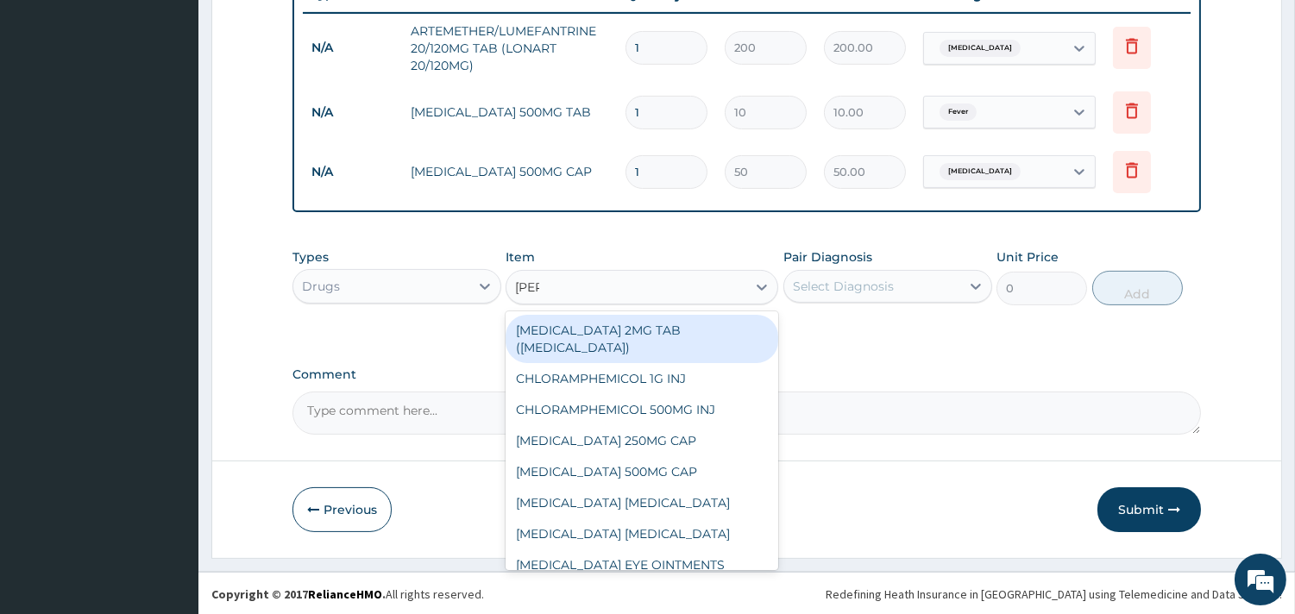
type input "lorat"
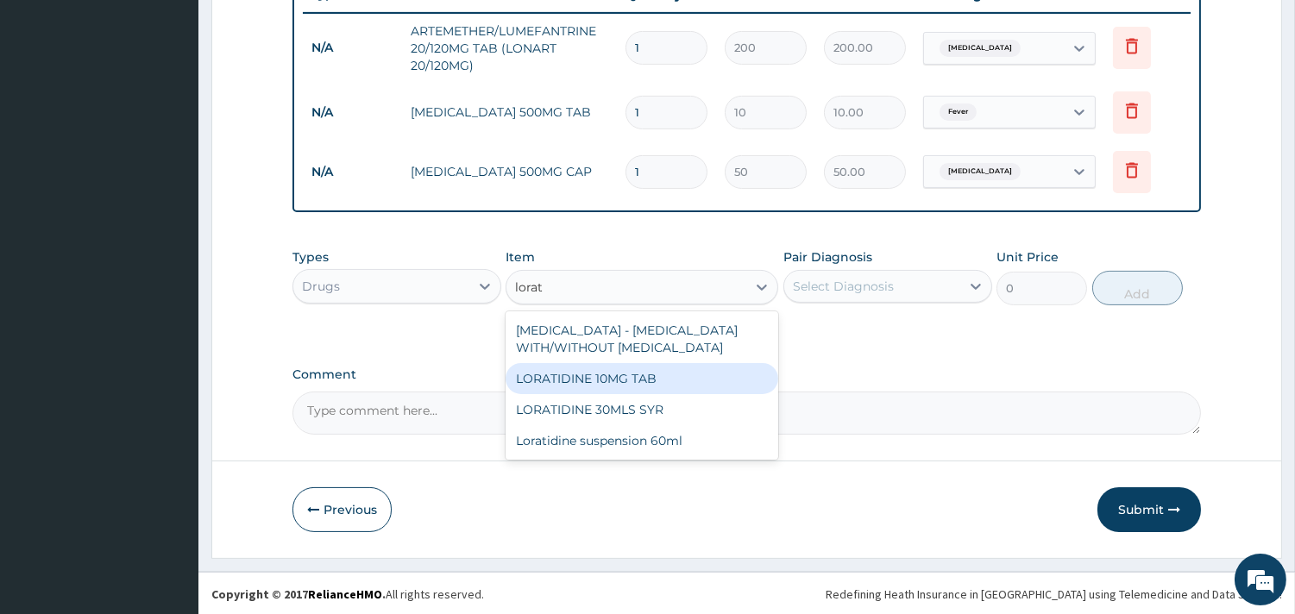
click at [605, 377] on div "LORATIDINE 10MG TAB" at bounding box center [641, 378] width 273 height 31
type input "45"
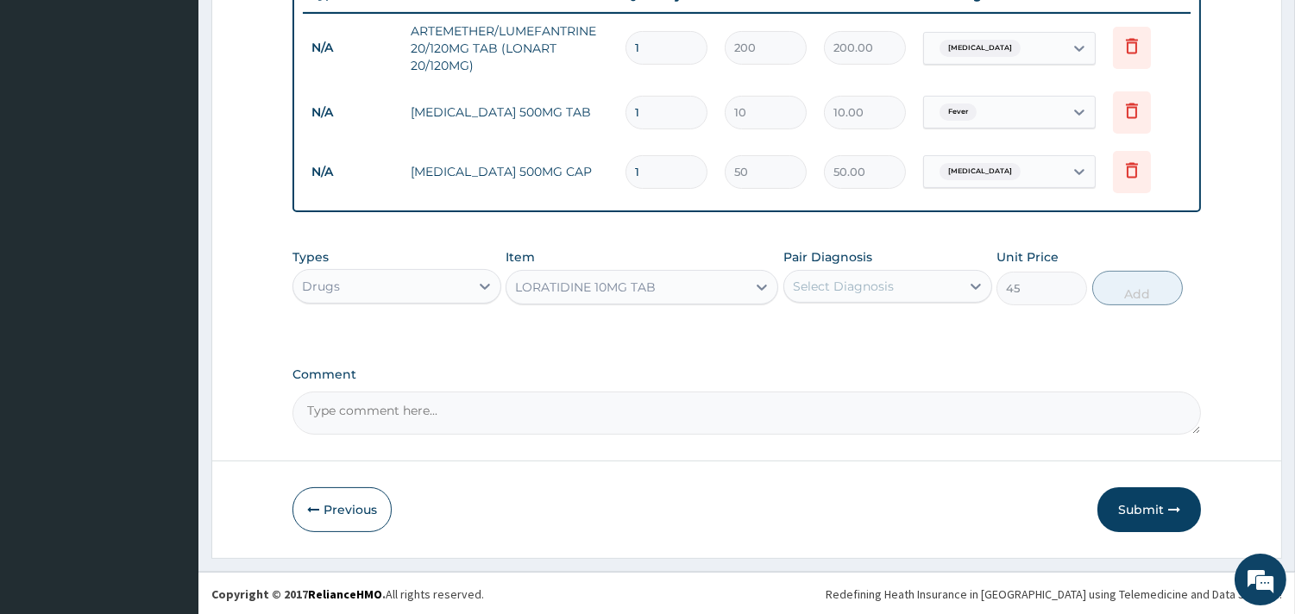
click at [895, 273] on div "Select Diagnosis" at bounding box center [872, 287] width 176 height 28
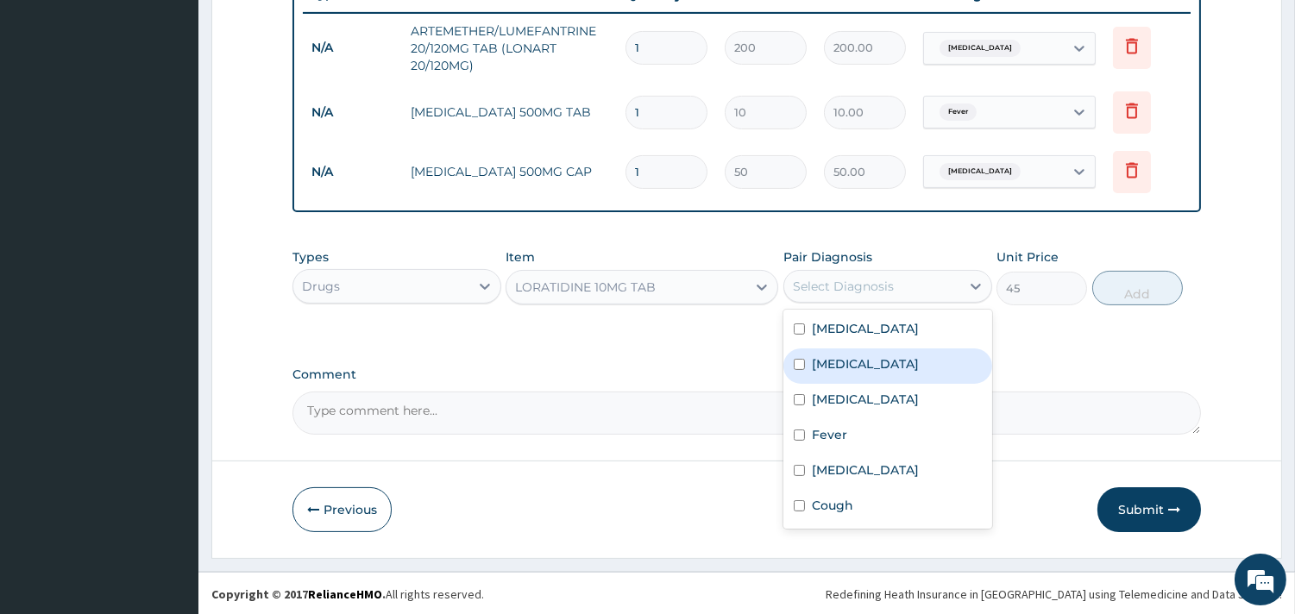
click at [851, 381] on div "[MEDICAL_DATA]" at bounding box center [887, 365] width 209 height 35
checkbox input "true"
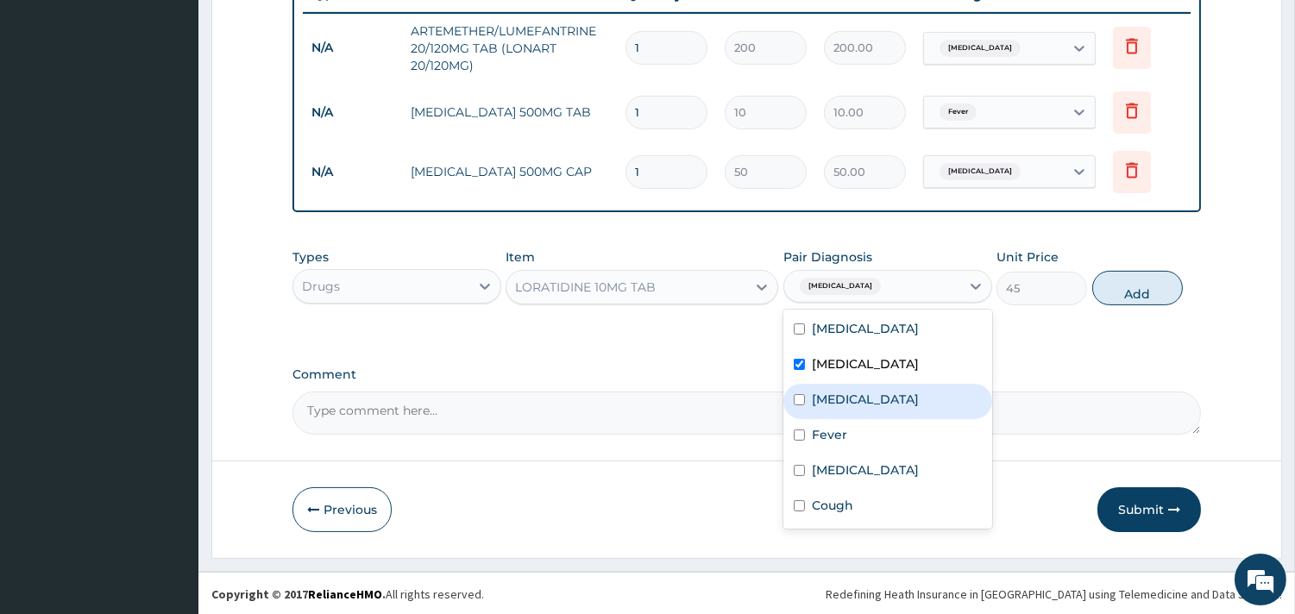
click at [800, 406] on div "Nasal congestion" at bounding box center [887, 401] width 209 height 35
checkbox input "true"
click at [800, 374] on div "[MEDICAL_DATA]" at bounding box center [887, 365] width 209 height 35
checkbox input "false"
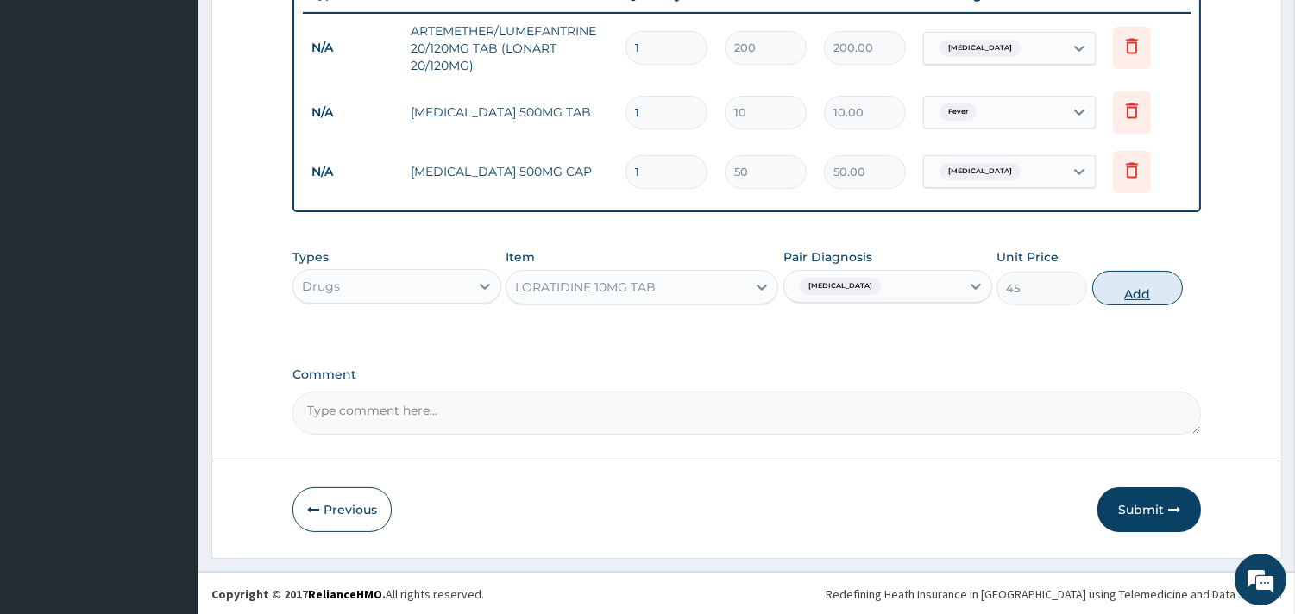
click at [1139, 290] on button "Add" at bounding box center [1137, 288] width 91 height 35
type input "0"
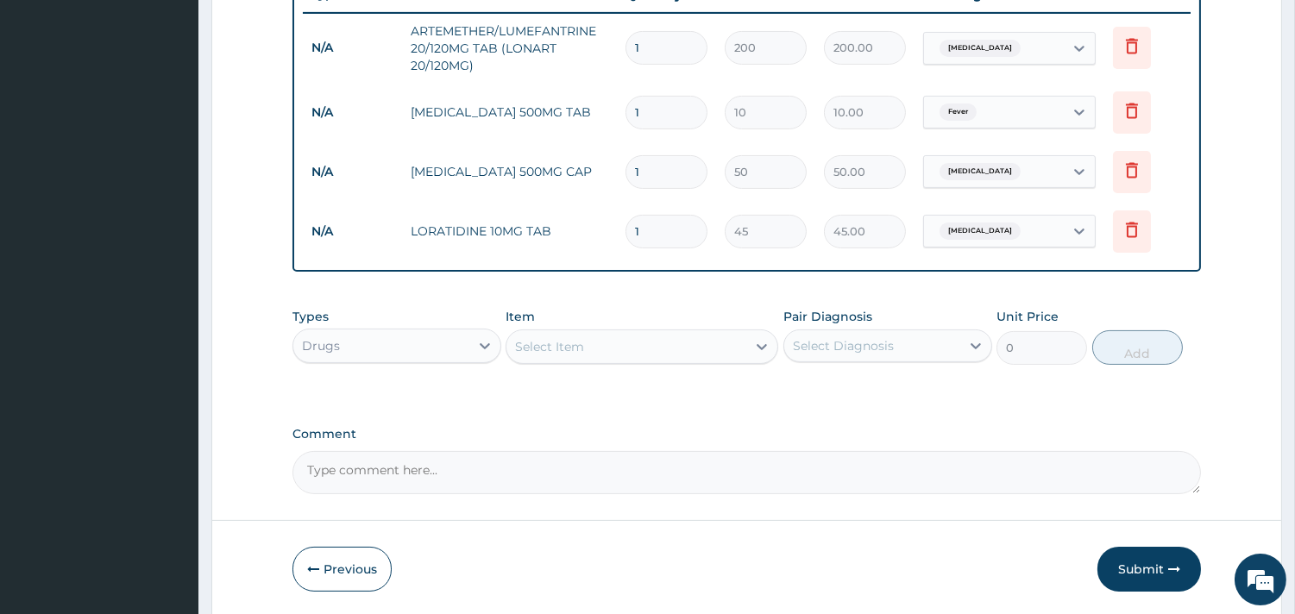
click at [681, 342] on div "Select Item" at bounding box center [626, 347] width 240 height 28
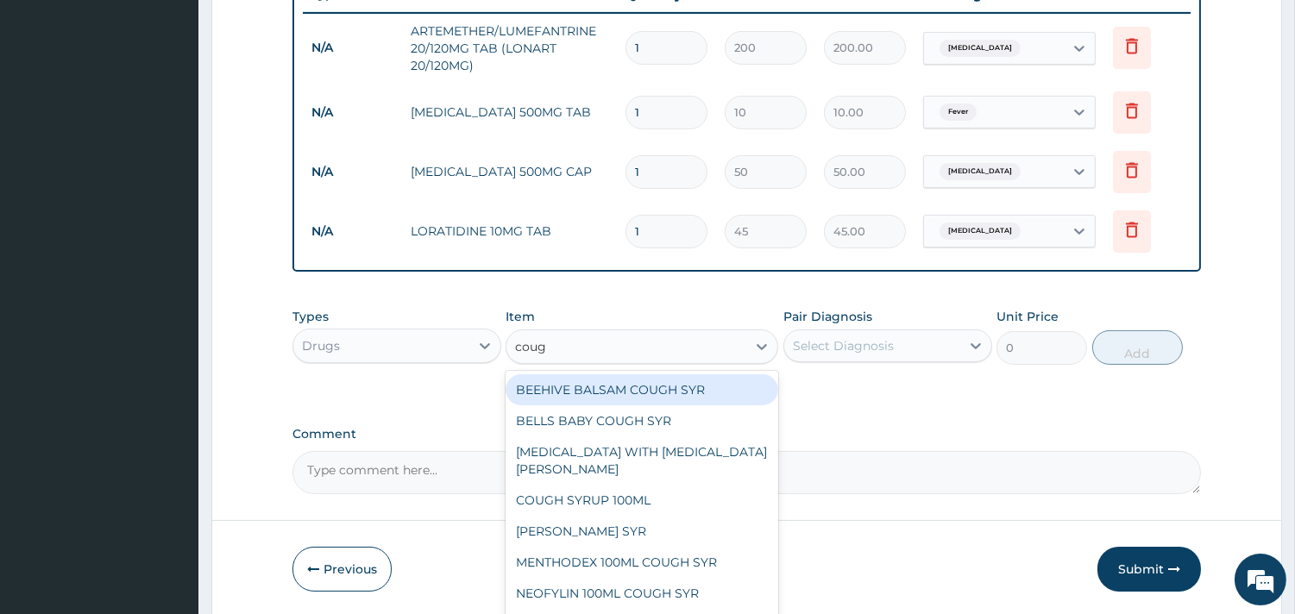
type input "cough"
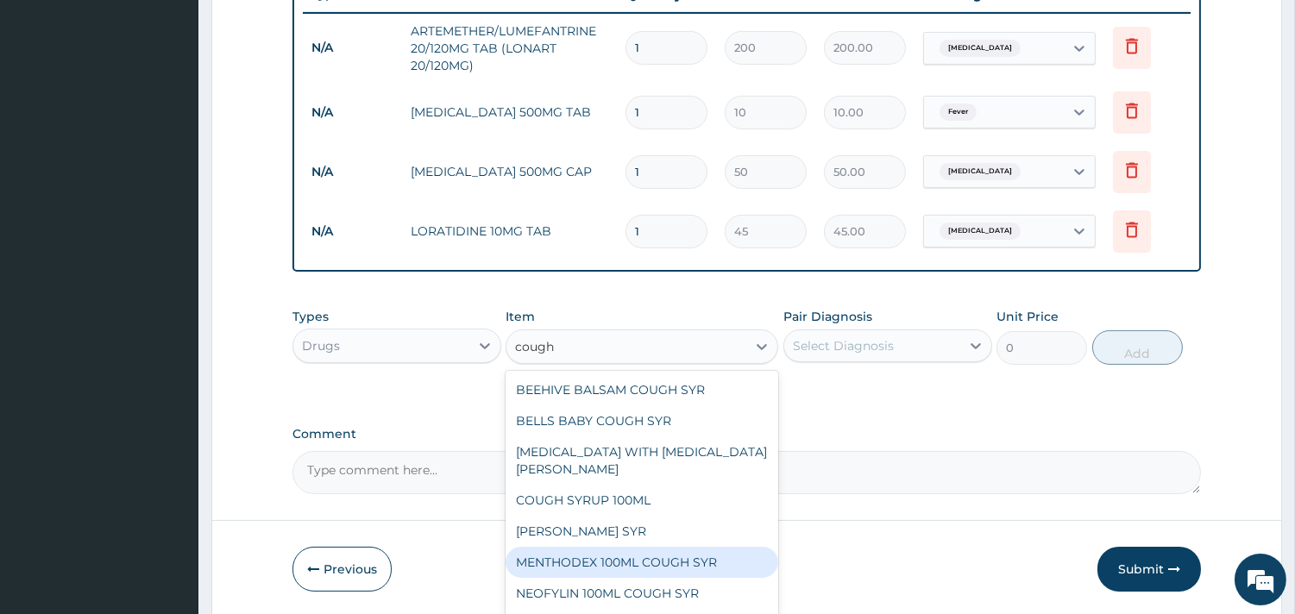
click at [608, 561] on div "MENTHODEX 100ML COUGH SYR" at bounding box center [641, 562] width 273 height 31
type input "847"
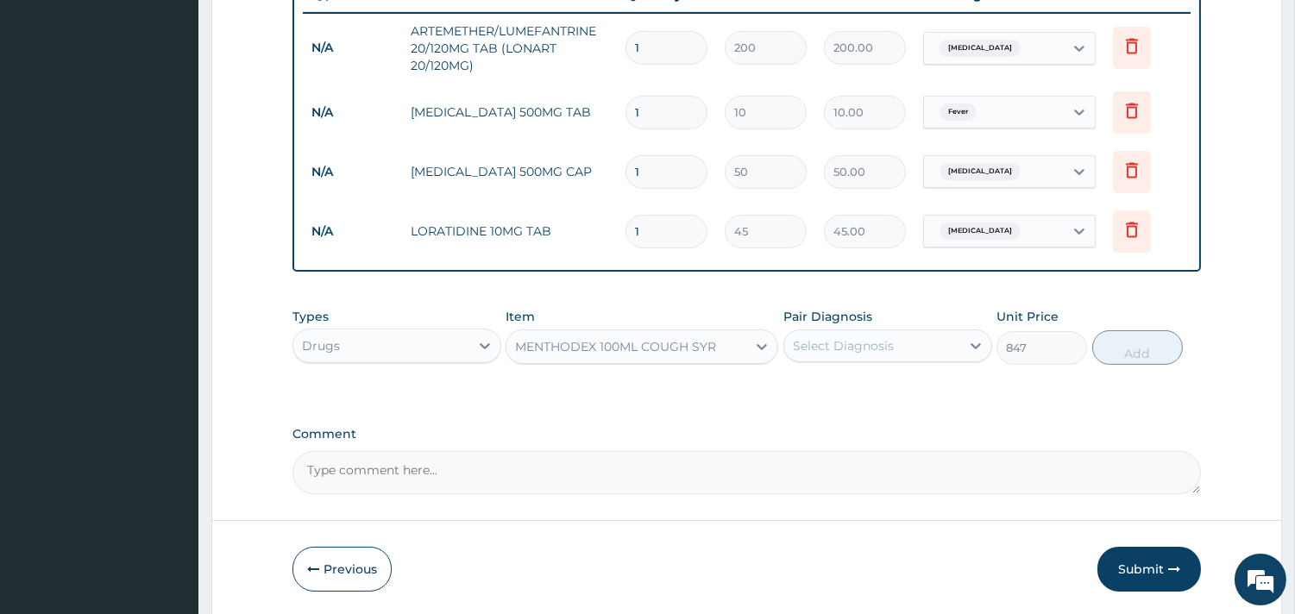
click at [846, 347] on div "Select Diagnosis" at bounding box center [843, 345] width 101 height 17
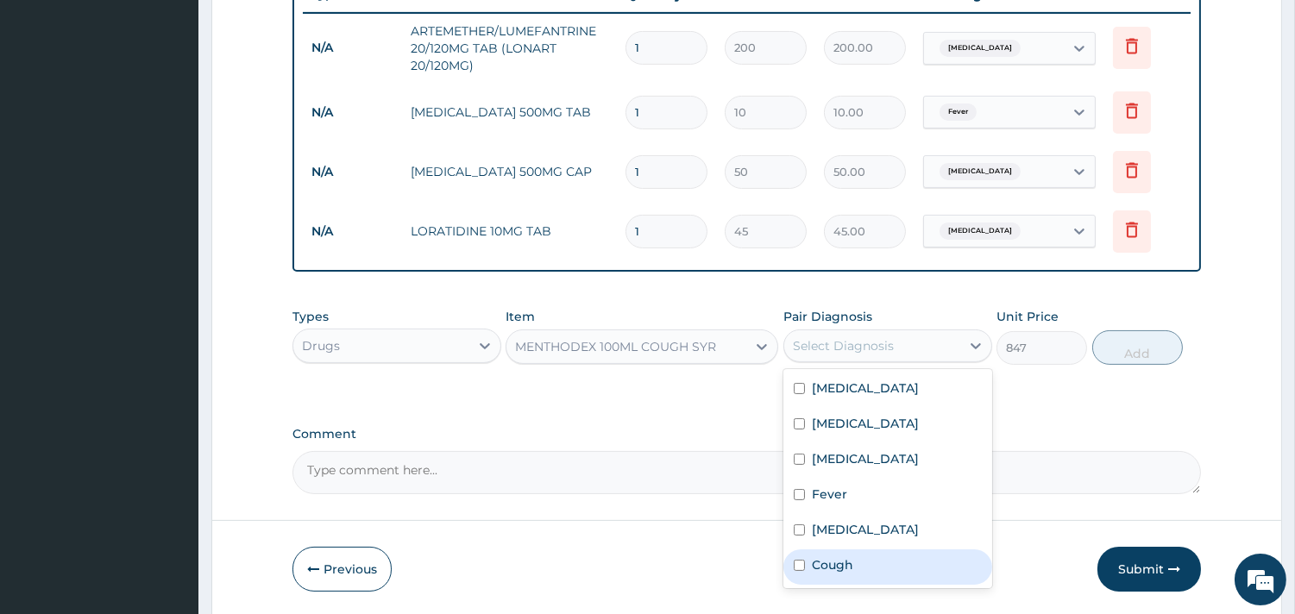
click at [840, 562] on label "Cough" at bounding box center [832, 564] width 41 height 17
checkbox input "true"
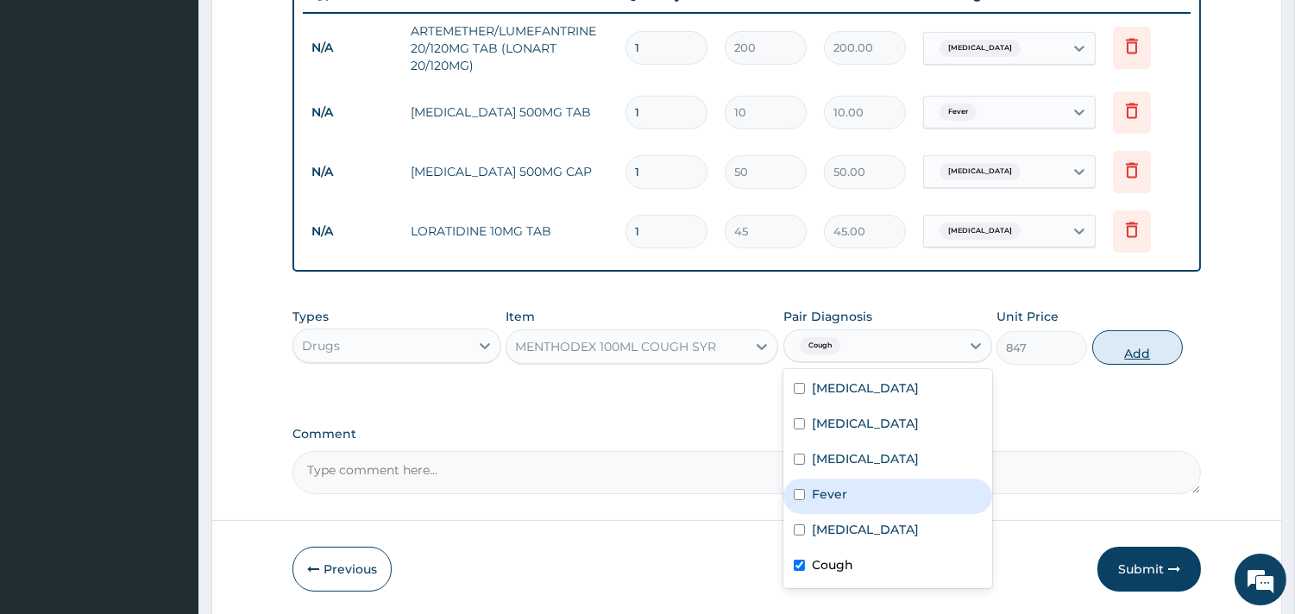
click at [1136, 342] on button "Add" at bounding box center [1137, 347] width 91 height 35
type input "0"
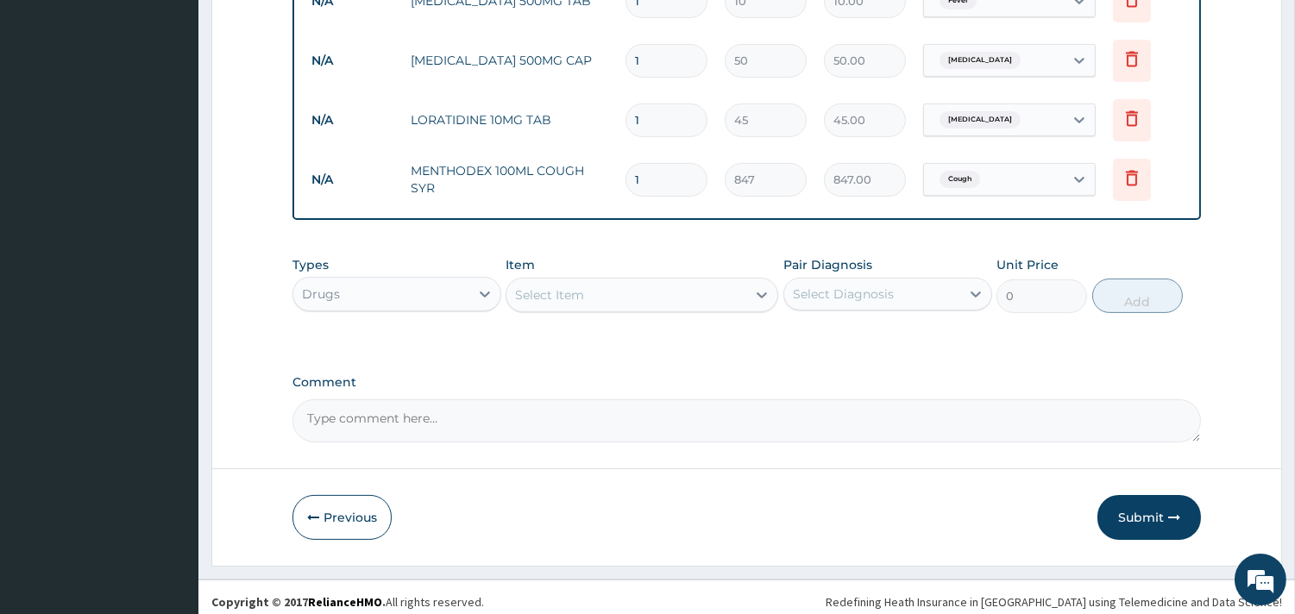
scroll to position [795, 0]
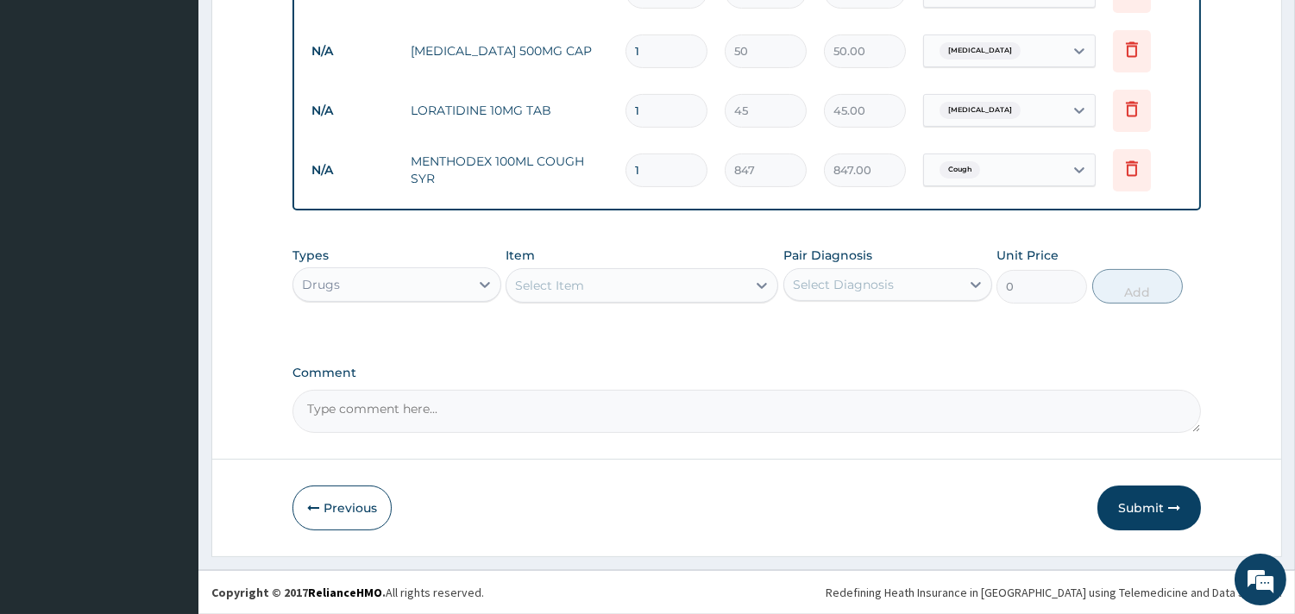
click at [639, 283] on div "Select Item" at bounding box center [626, 286] width 240 height 28
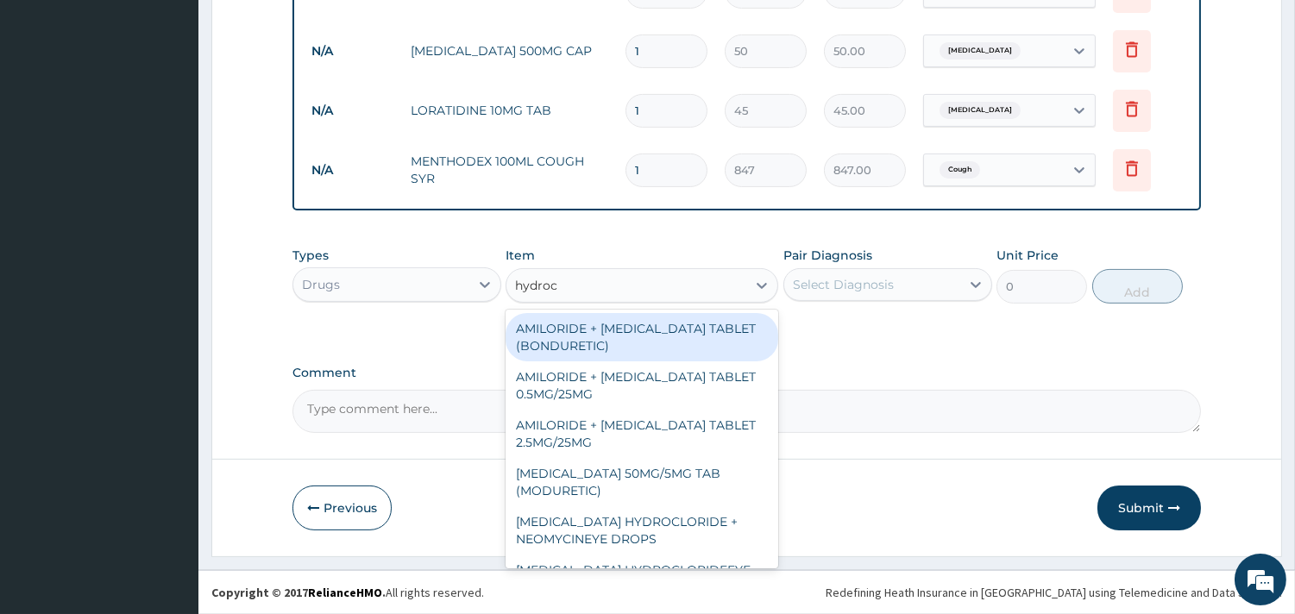
type input "hydroco"
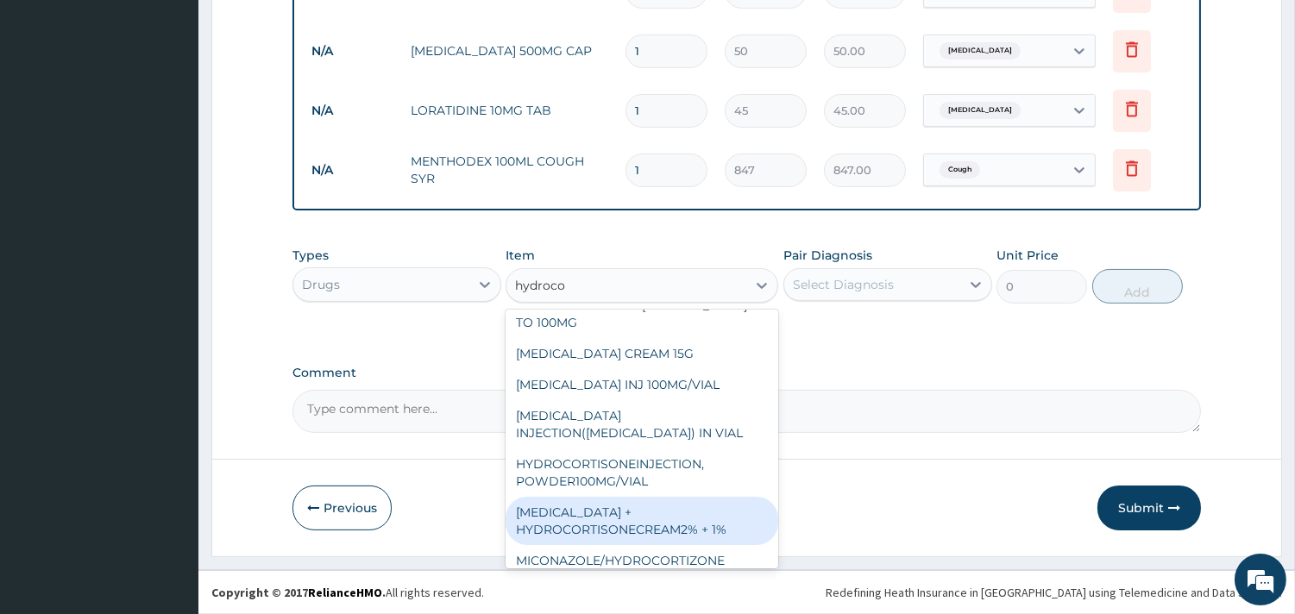
scroll to position [21, 0]
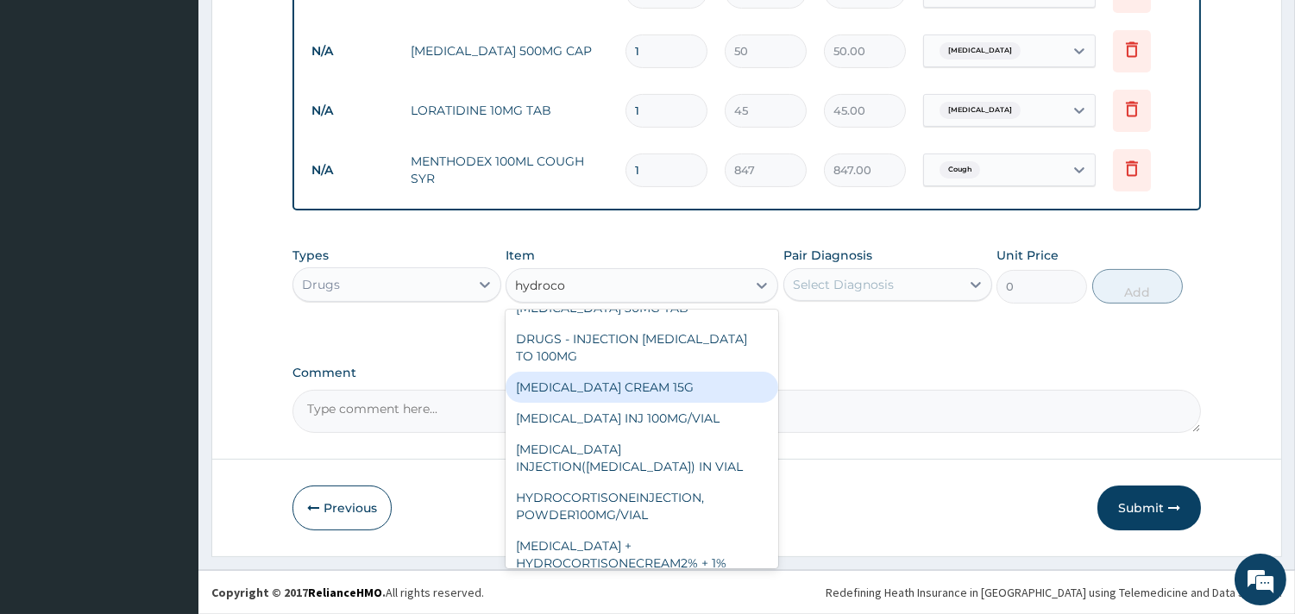
click at [665, 394] on div "[MEDICAL_DATA] CREAM 15G" at bounding box center [641, 387] width 273 height 31
type input "800"
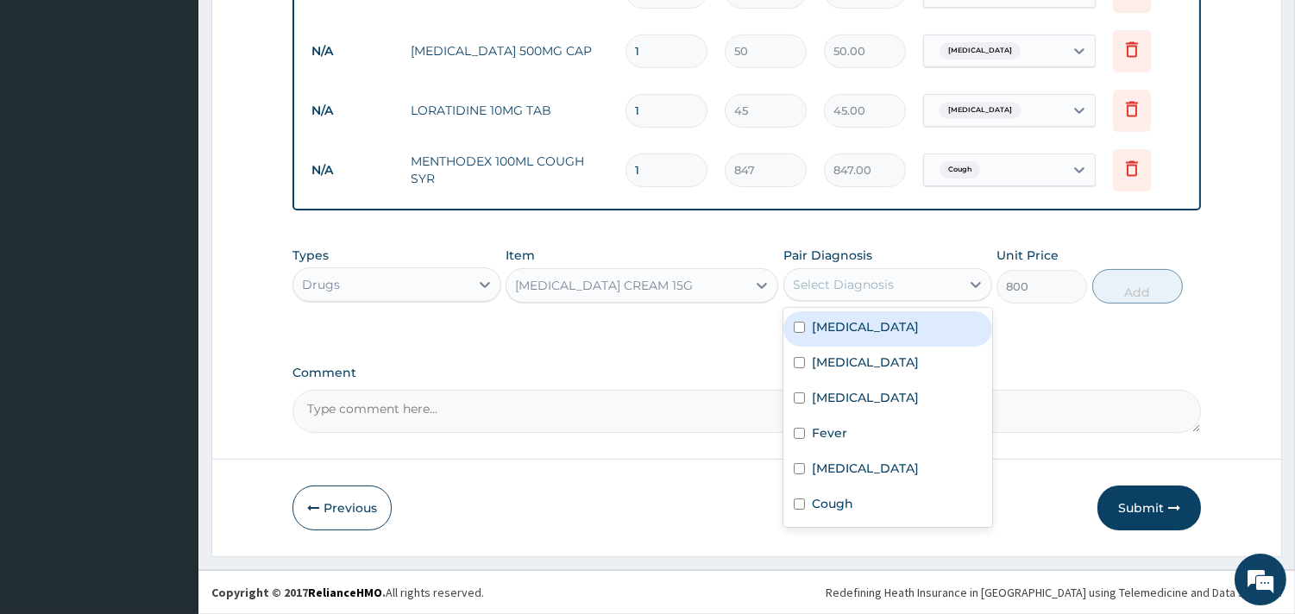
click at [861, 294] on div "Select Diagnosis" at bounding box center [872, 285] width 176 height 28
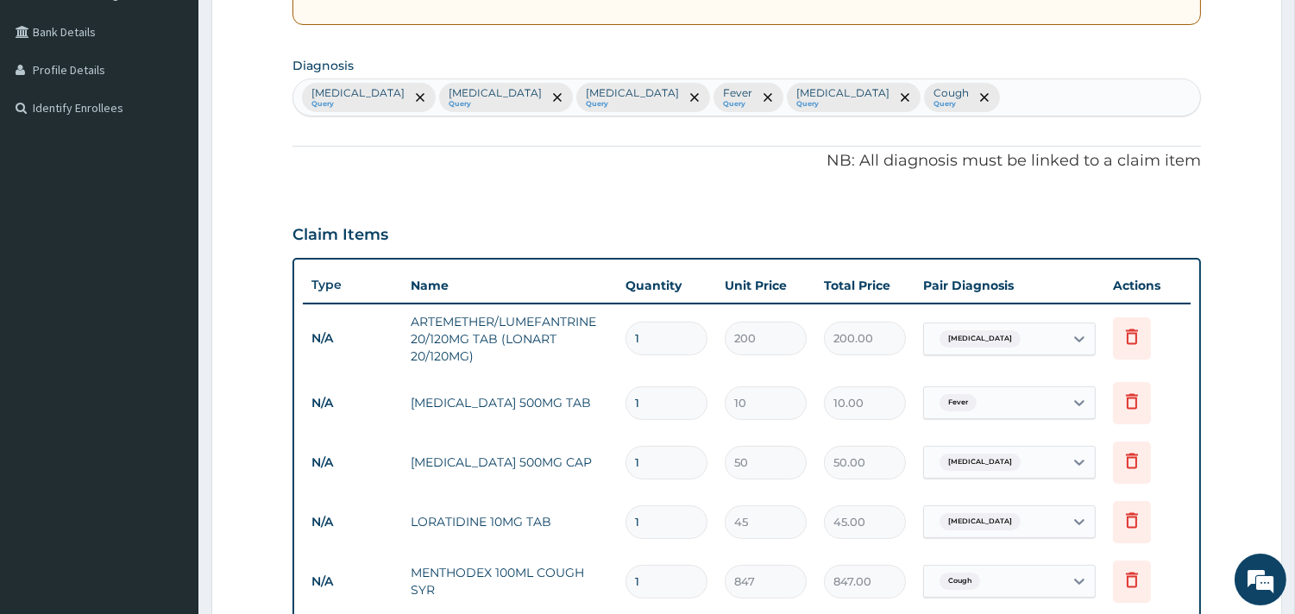
scroll to position [316, 0]
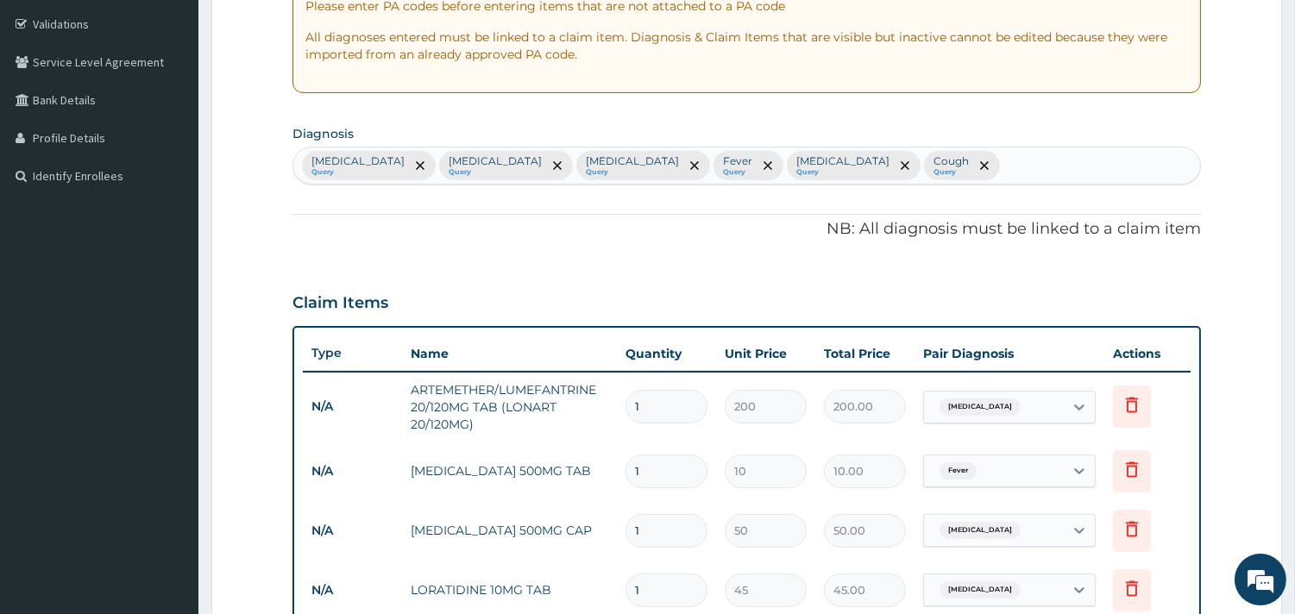
click at [962, 174] on div "Malaria Query Sepsis Query Nasal congestion Query Fever Query Upper respiratory…" at bounding box center [746, 166] width 907 height 36
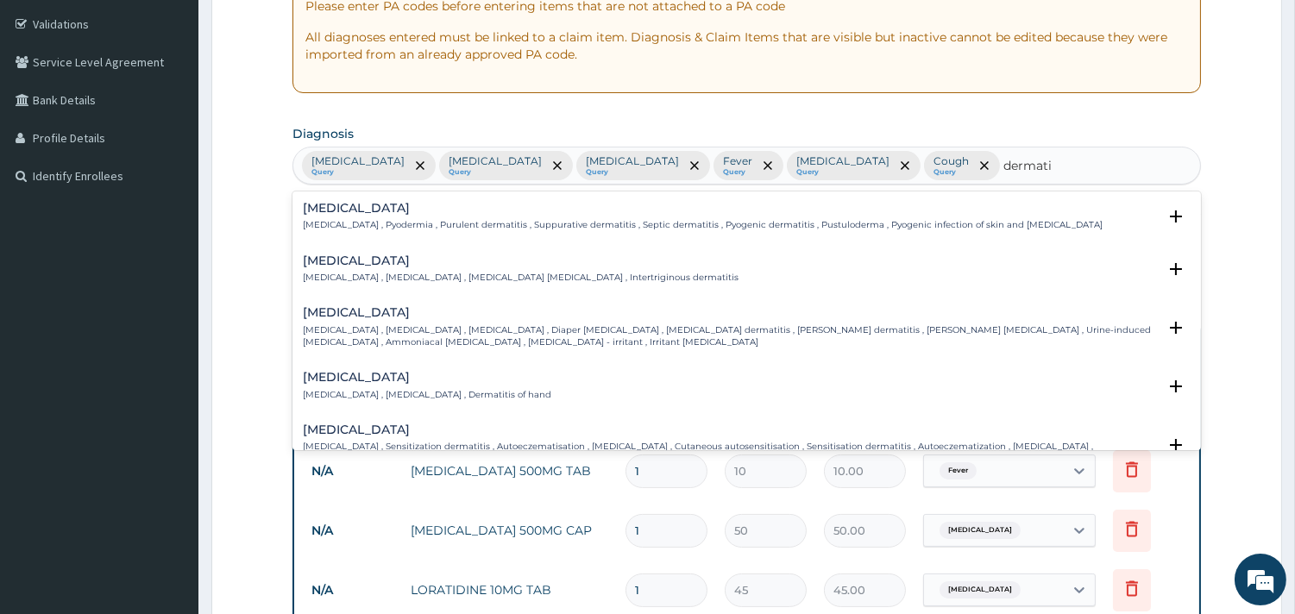
type input "dermatit"
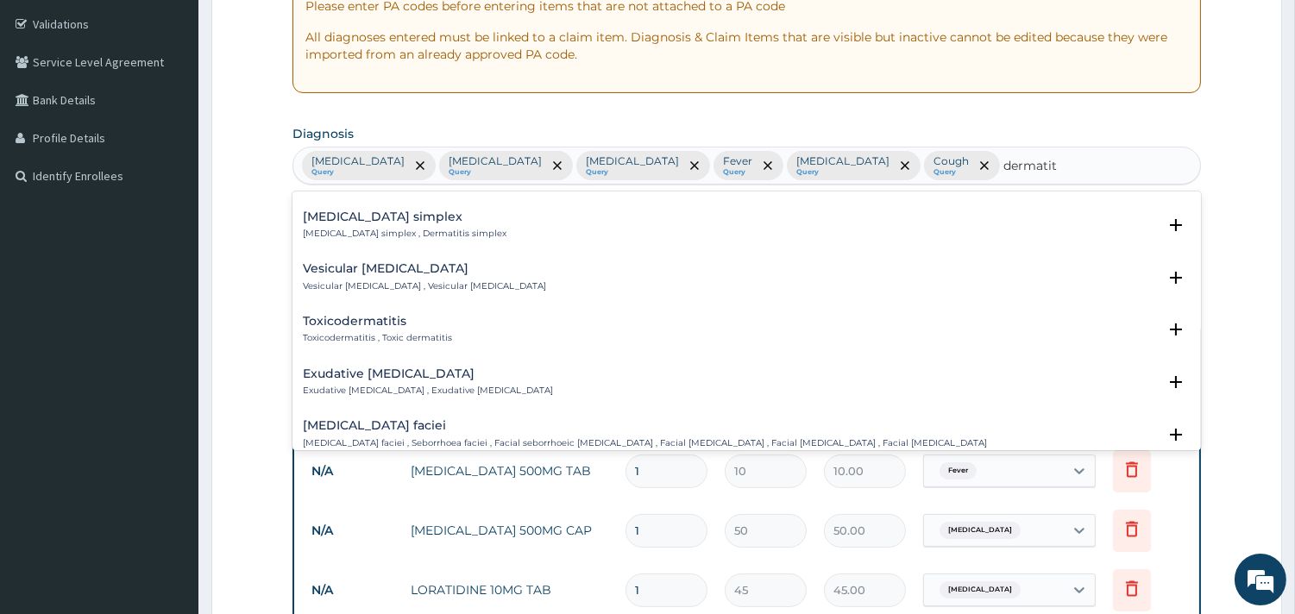
scroll to position [766, 0]
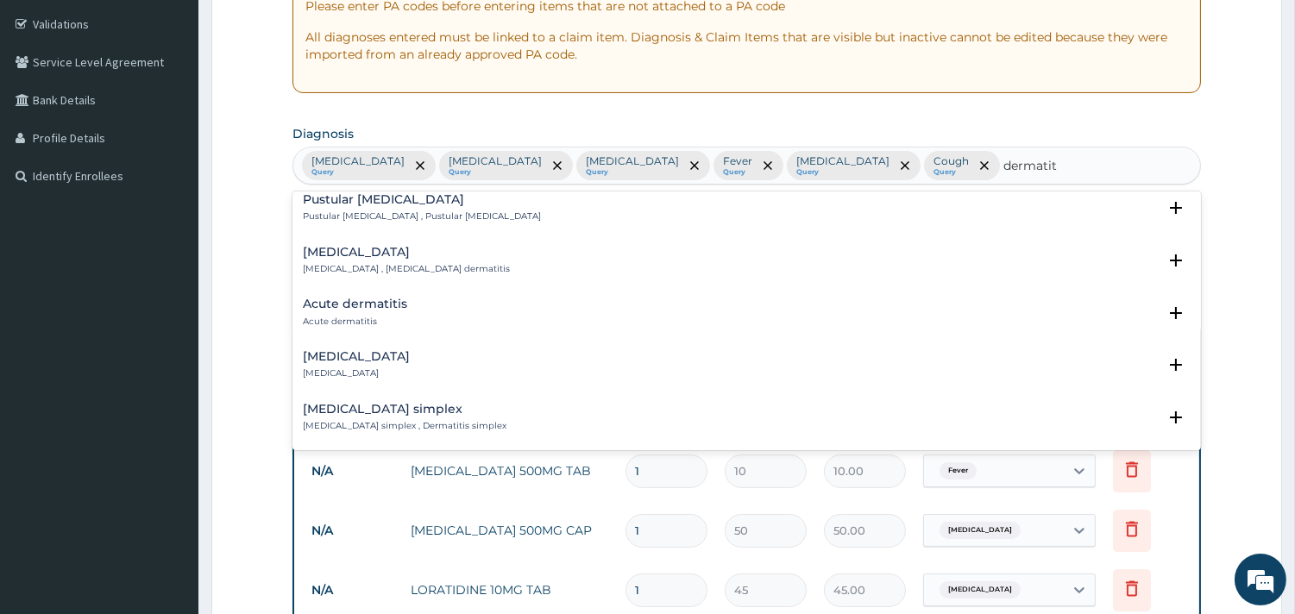
click at [374, 303] on h4 "Acute dermatitis" at bounding box center [355, 304] width 104 height 13
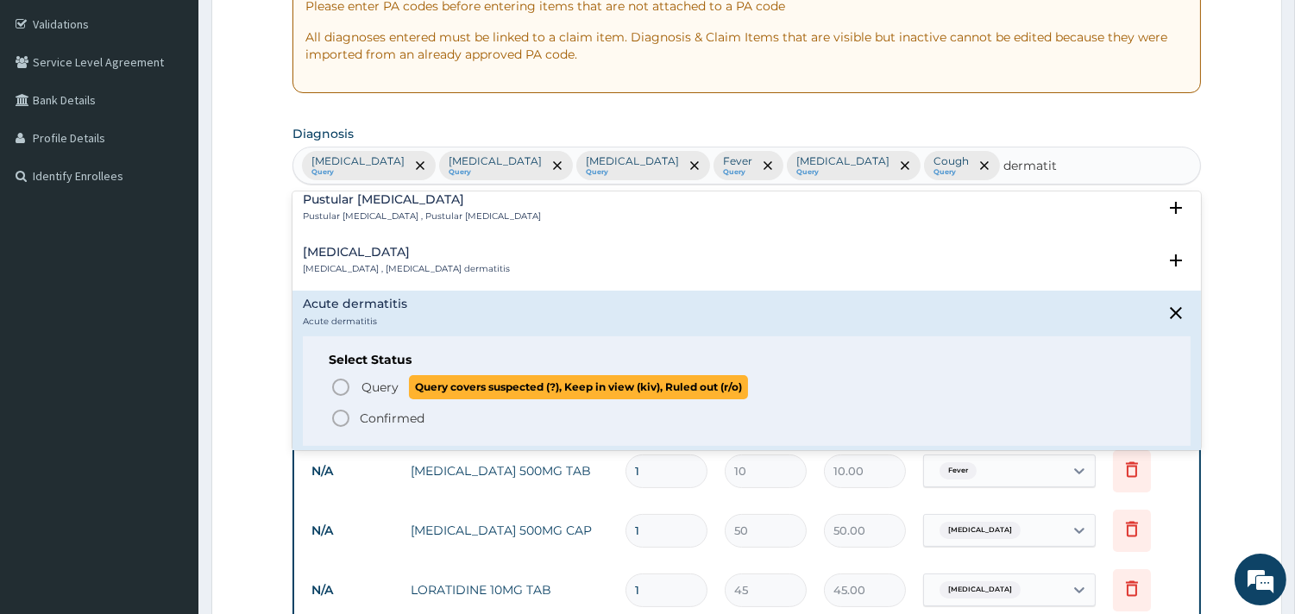
click at [342, 380] on icon "status option query" at bounding box center [340, 387] width 21 height 21
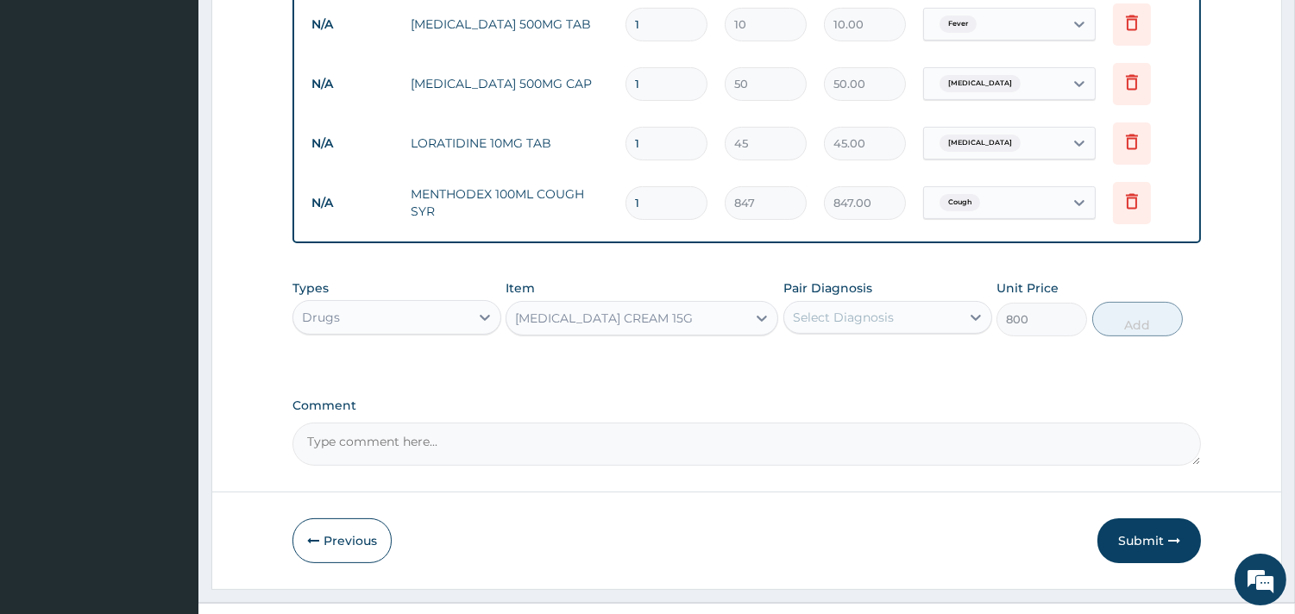
scroll to position [795, 0]
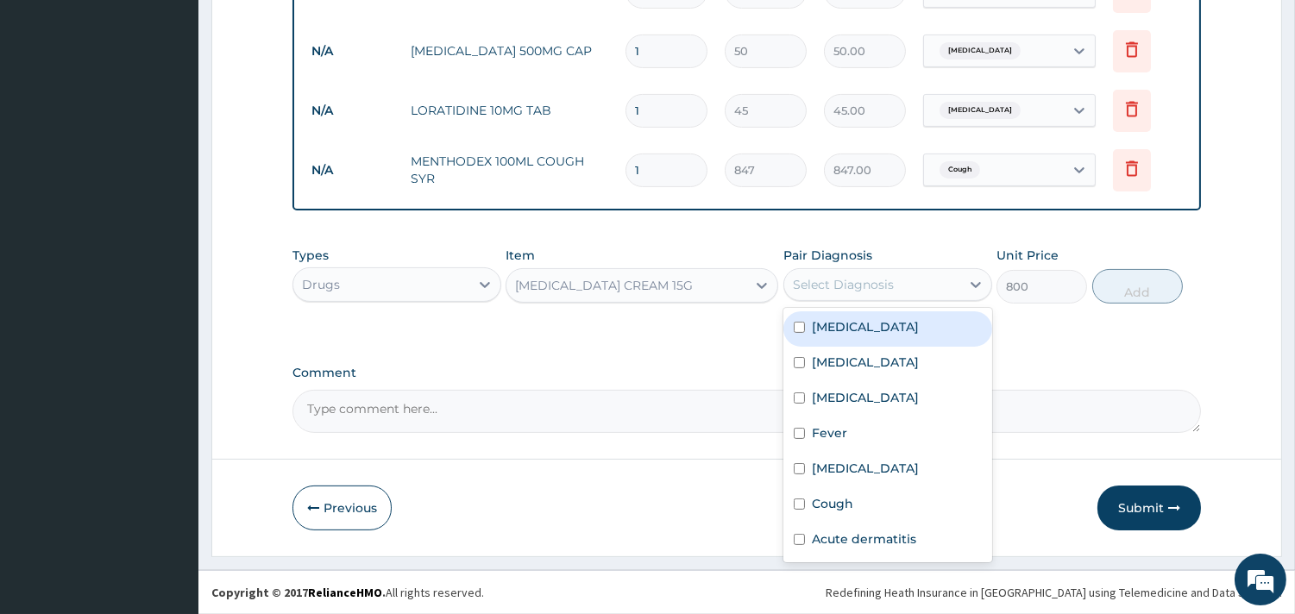
click at [847, 285] on div "Select Diagnosis" at bounding box center [843, 284] width 101 height 17
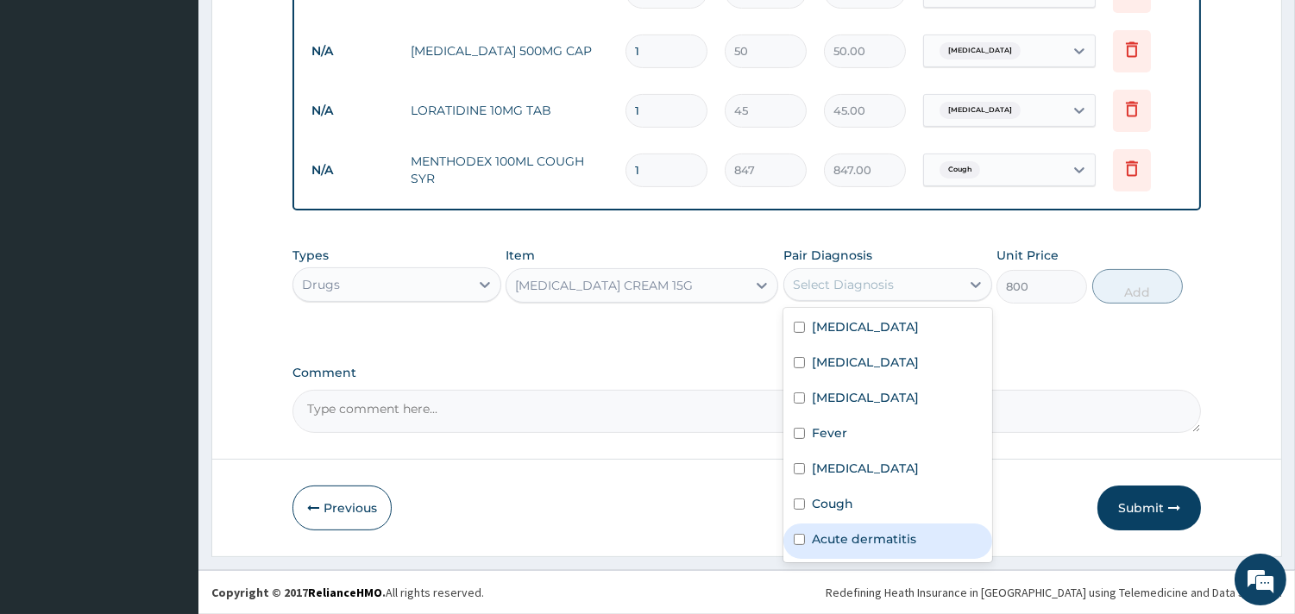
click at [844, 545] on label "Acute dermatitis" at bounding box center [864, 538] width 104 height 17
checkbox input "true"
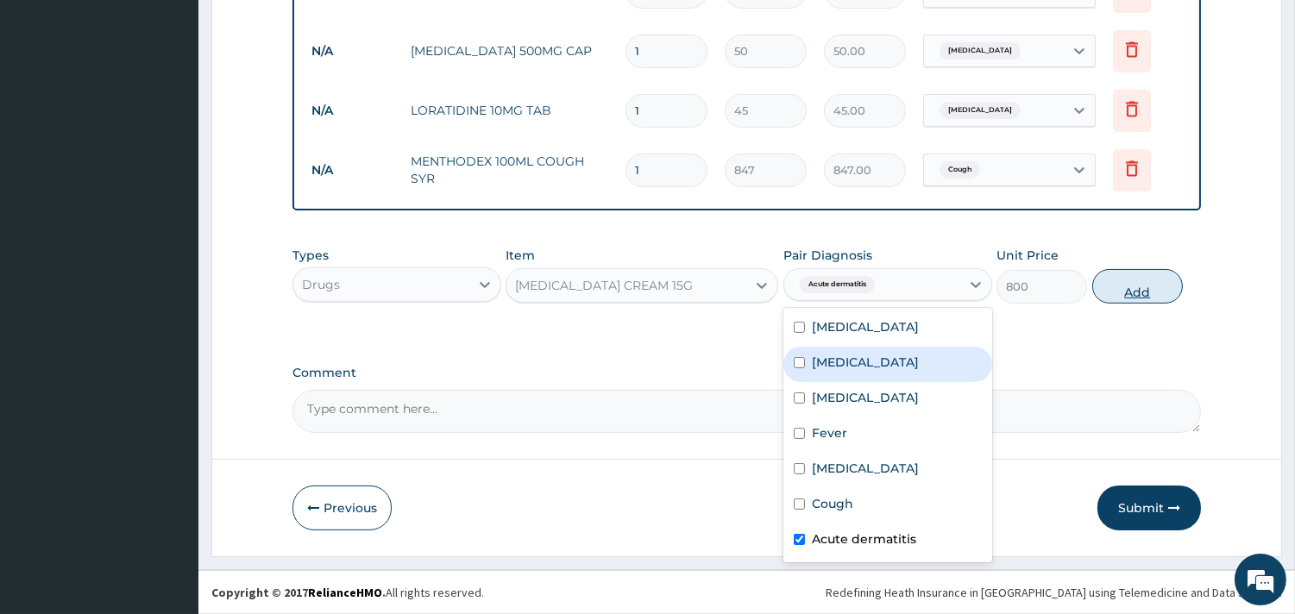
click at [1125, 290] on button "Add" at bounding box center [1137, 286] width 91 height 35
type input "0"
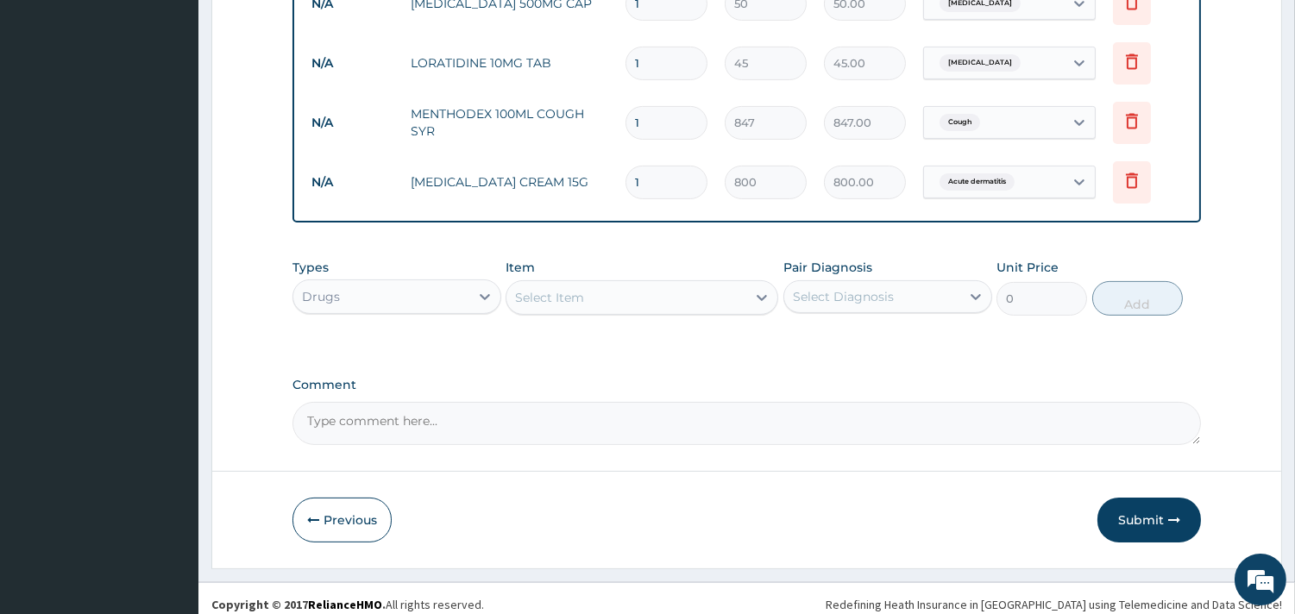
scroll to position [855, 0]
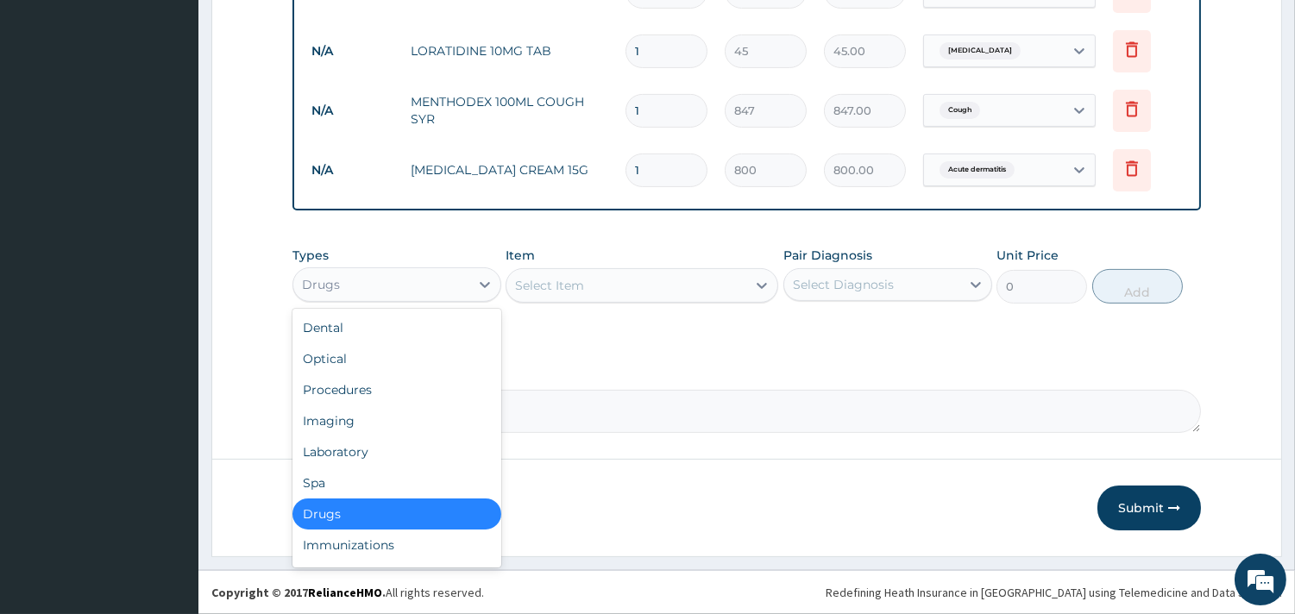
click at [378, 271] on div "Drugs" at bounding box center [381, 285] width 176 height 28
click at [366, 397] on div "Procedures" at bounding box center [396, 389] width 209 height 31
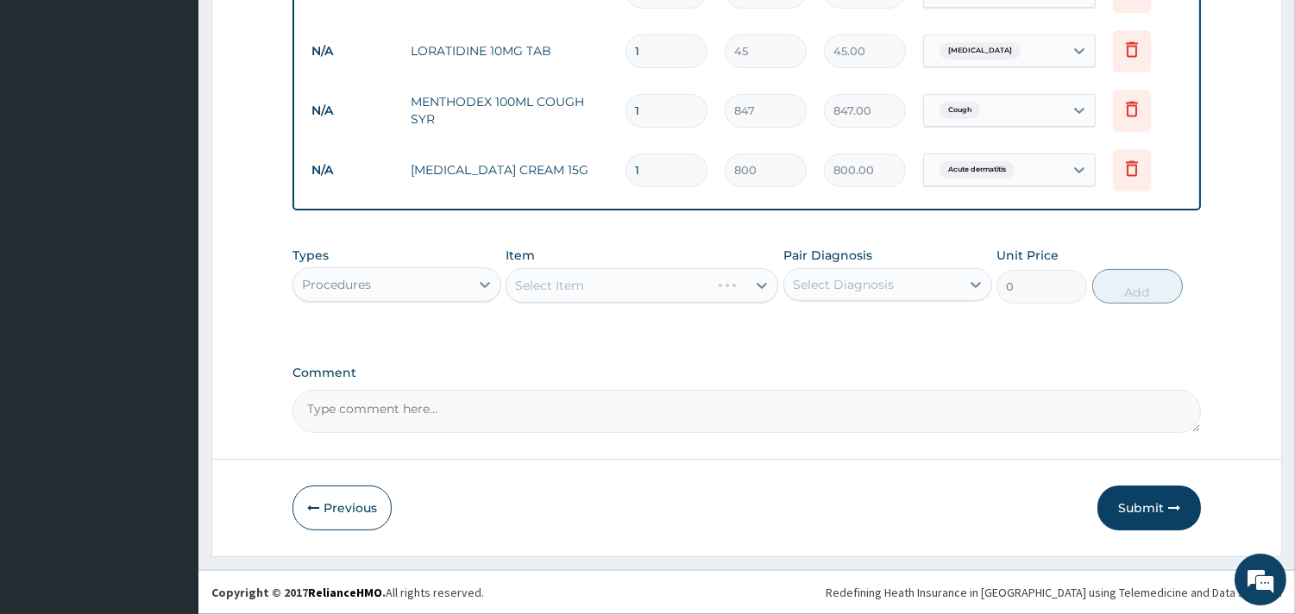
click at [621, 273] on div "Select Item" at bounding box center [641, 285] width 273 height 35
click at [627, 302] on div "Select Item" at bounding box center [641, 285] width 273 height 35
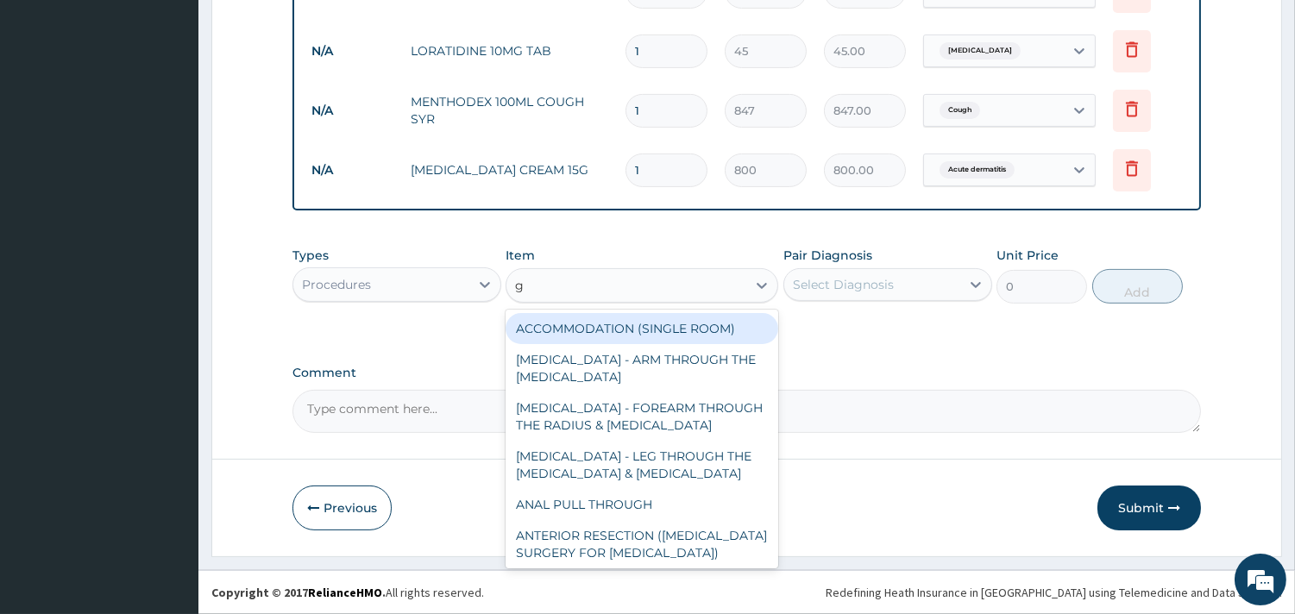
type input "gp"
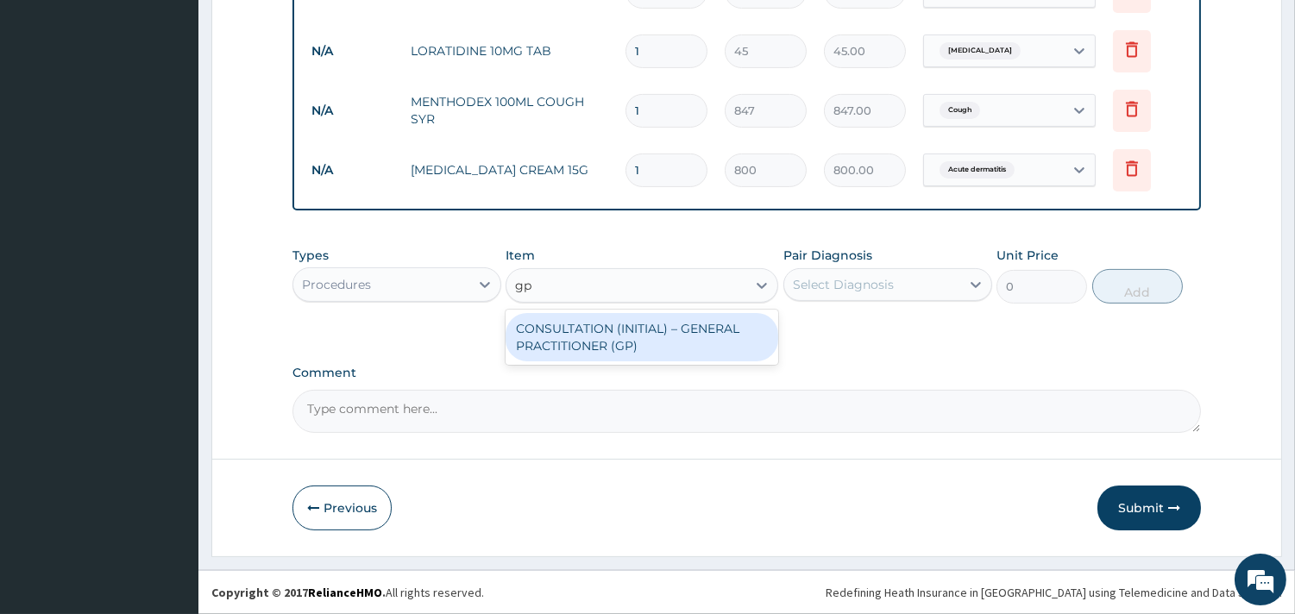
click at [668, 349] on div "CONSULTATION (INITIAL) – GENERAL PRACTITIONER (GP)" at bounding box center [641, 337] width 273 height 48
type input "1500"
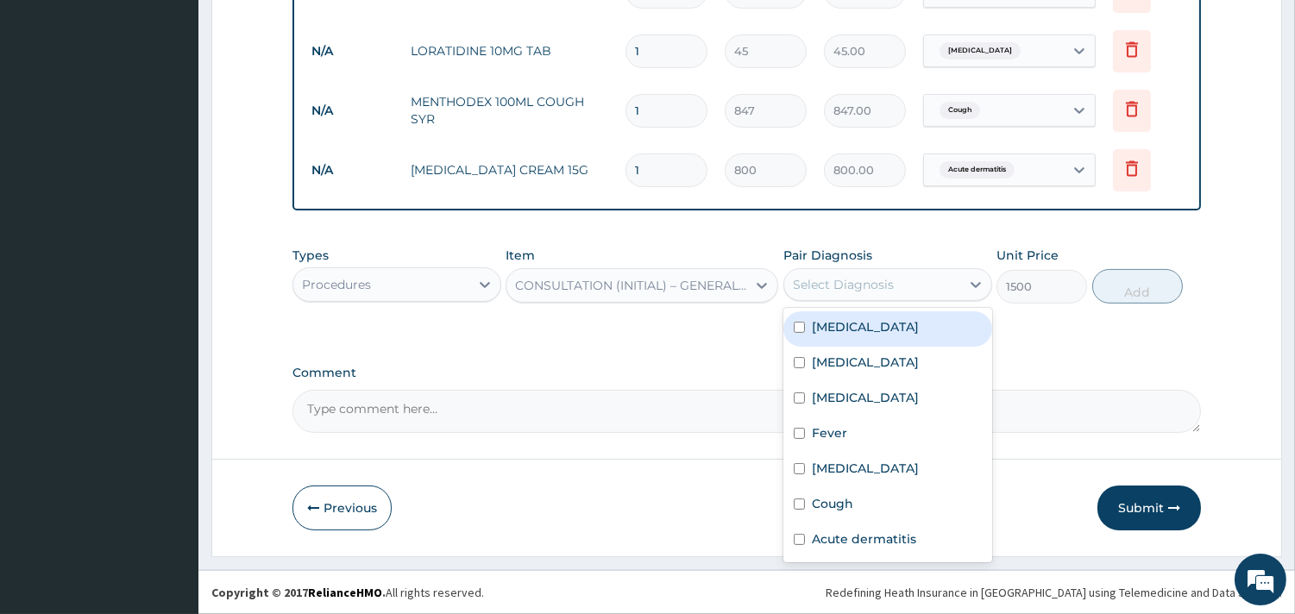
click at [840, 290] on div "Select Diagnosis" at bounding box center [843, 284] width 101 height 17
click at [842, 337] on div "Malaria" at bounding box center [887, 328] width 209 height 35
checkbox input "true"
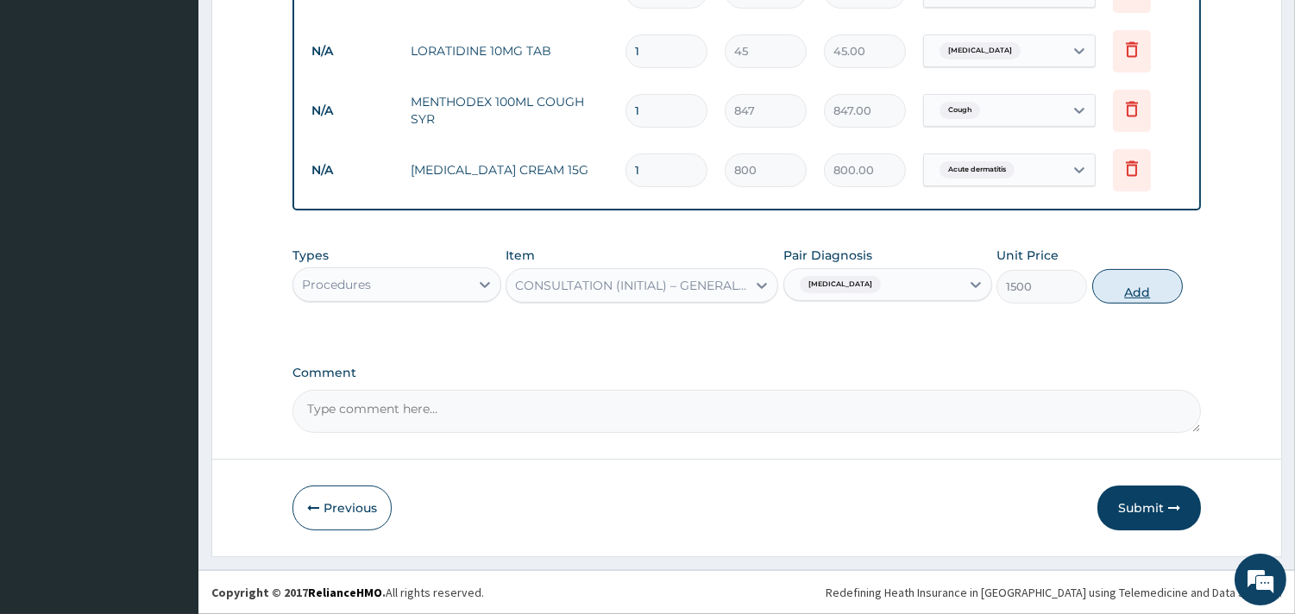
click at [1142, 282] on button "Add" at bounding box center [1137, 286] width 91 height 35
type input "0"
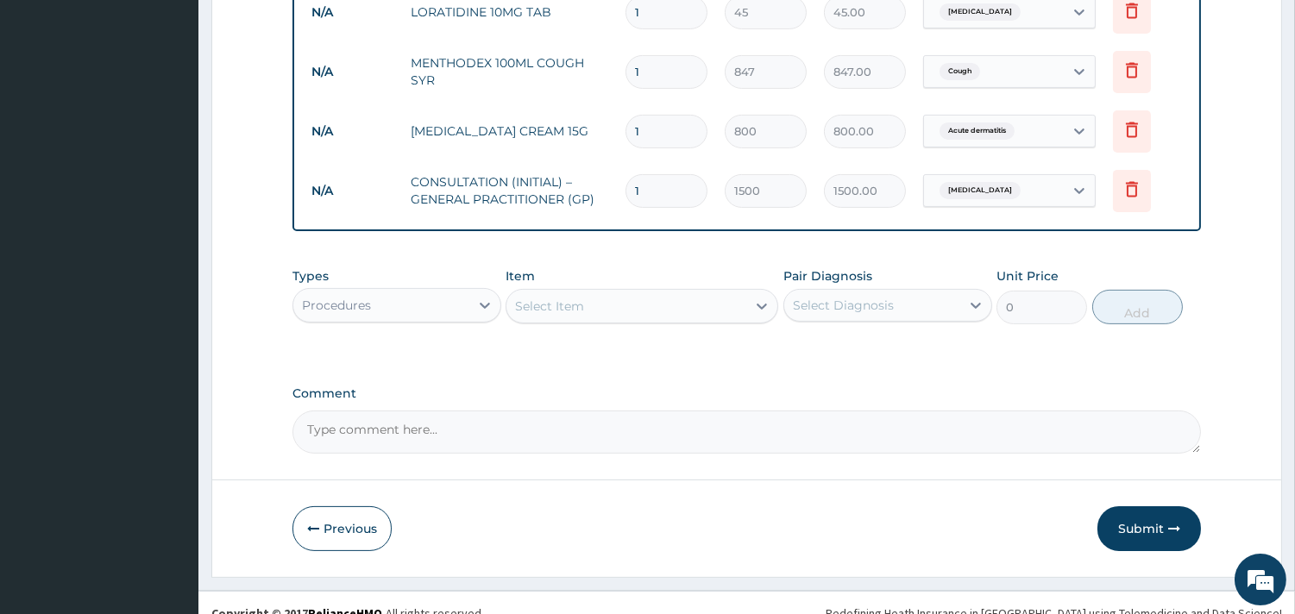
scroll to position [915, 0]
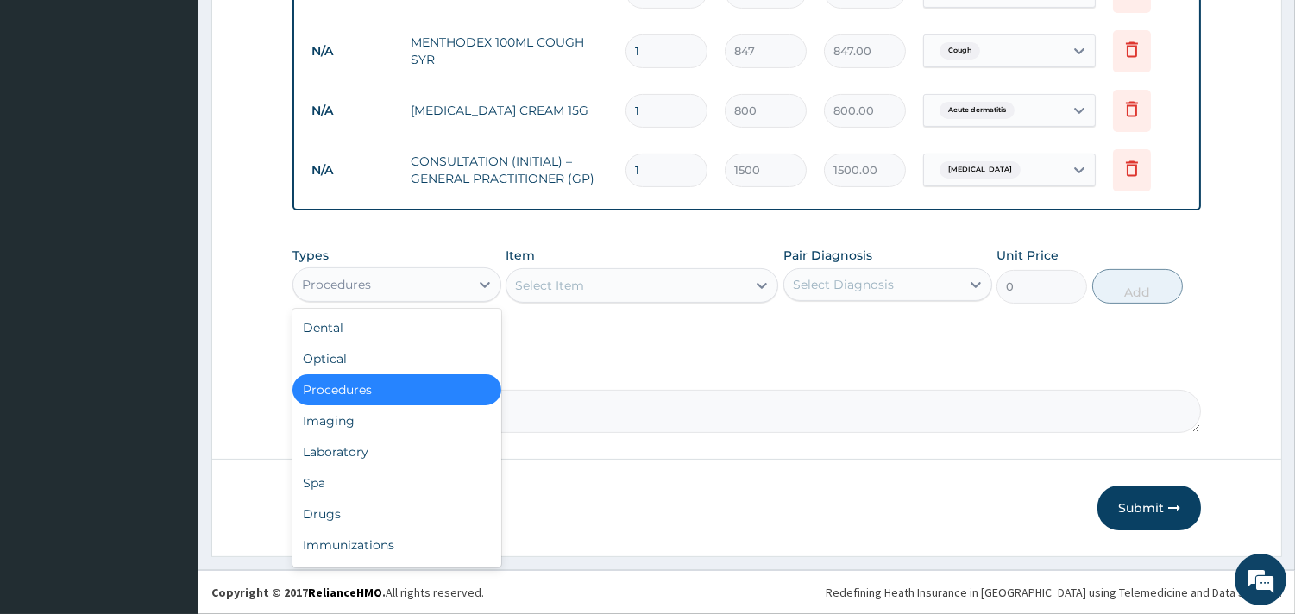
click at [458, 296] on div "Procedures" at bounding box center [381, 285] width 176 height 28
click at [377, 461] on div "Laboratory" at bounding box center [396, 451] width 209 height 31
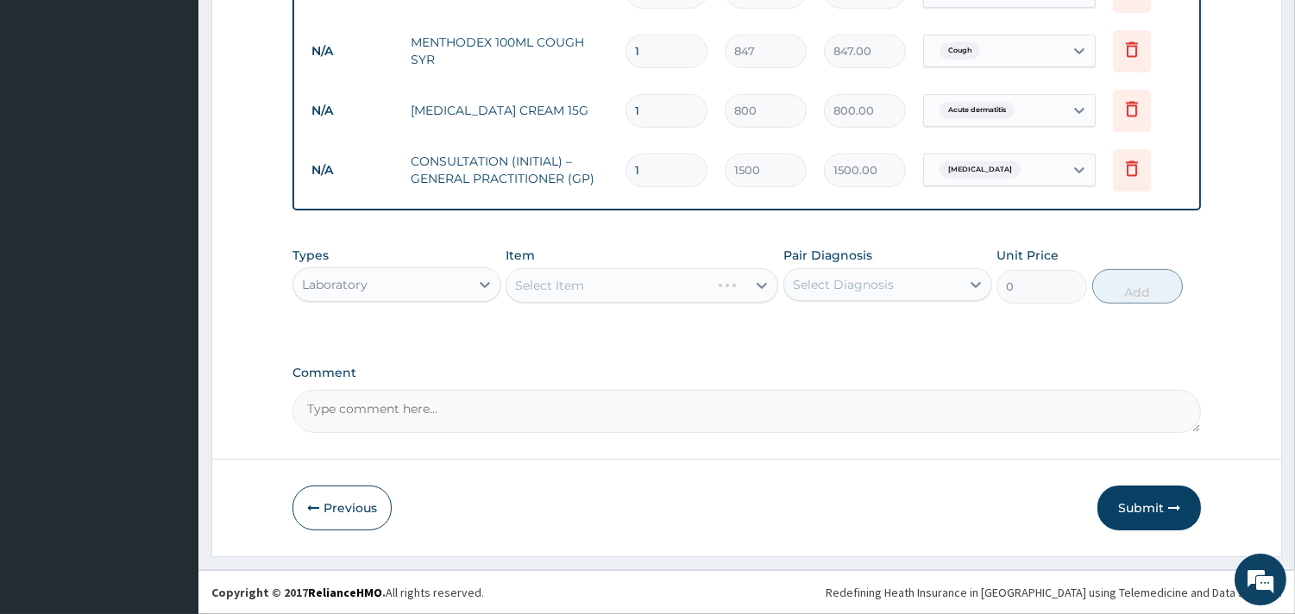
click at [588, 300] on div "Select Item" at bounding box center [641, 285] width 273 height 35
click at [615, 282] on div "Select Item" at bounding box center [626, 286] width 240 height 28
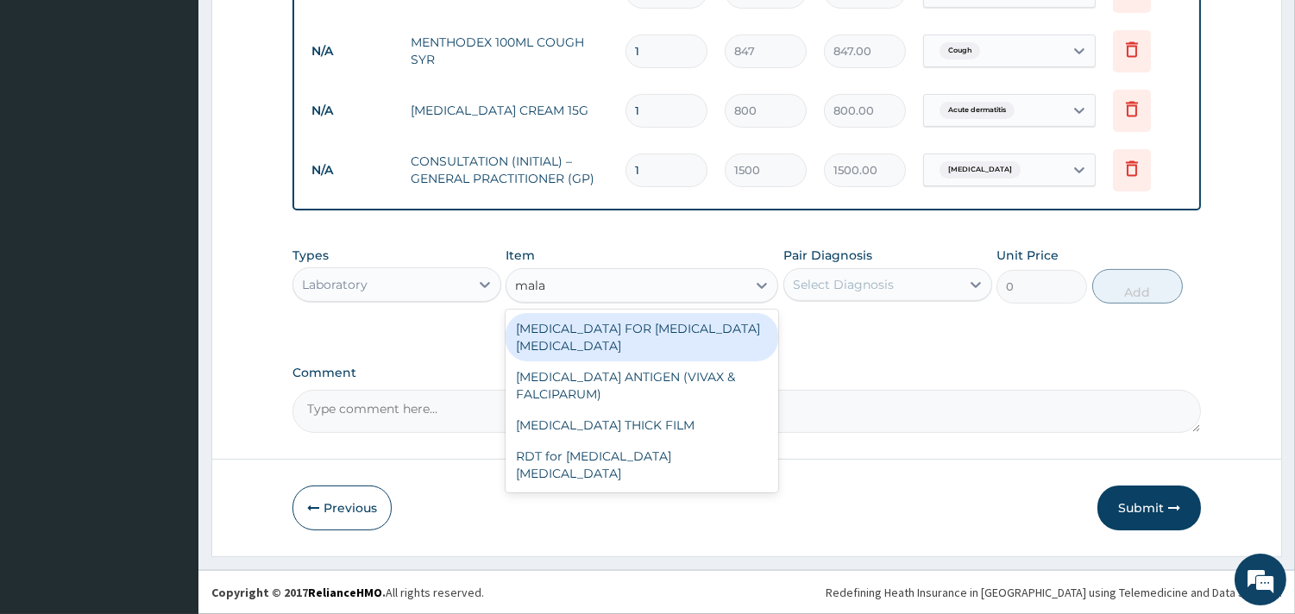
type input "malar"
click at [648, 330] on div "BLOOD FILM FOR MALARIA PARASITE" at bounding box center [641, 337] width 273 height 48
type input "1100"
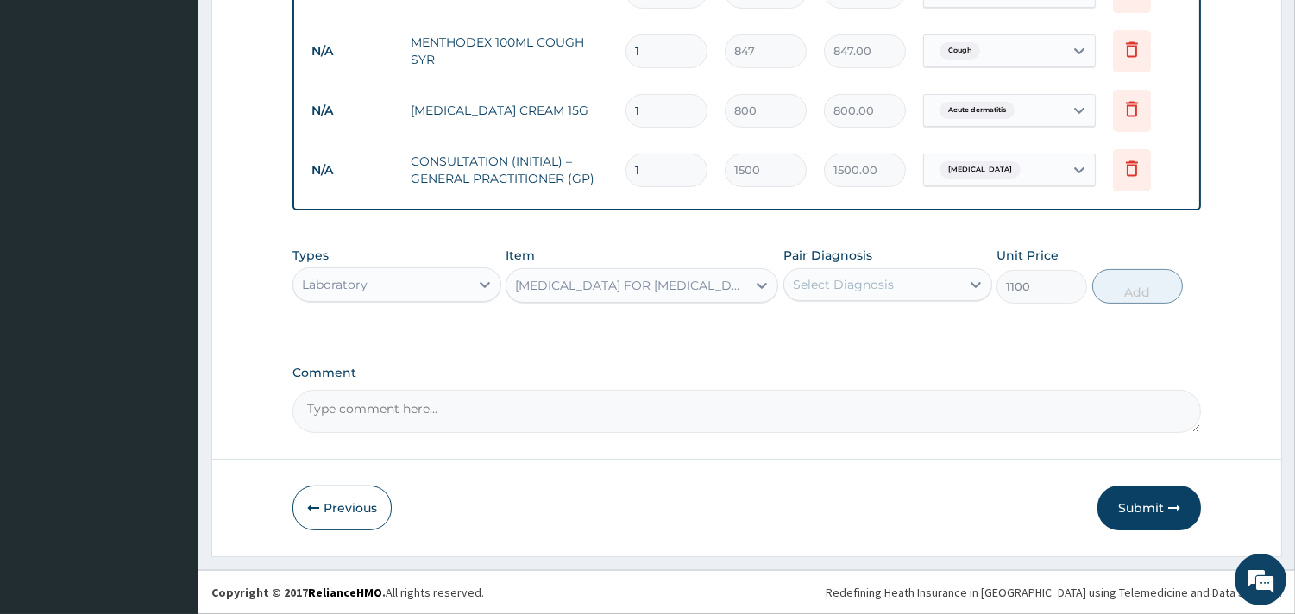
click at [812, 279] on div "Select Diagnosis" at bounding box center [843, 284] width 101 height 17
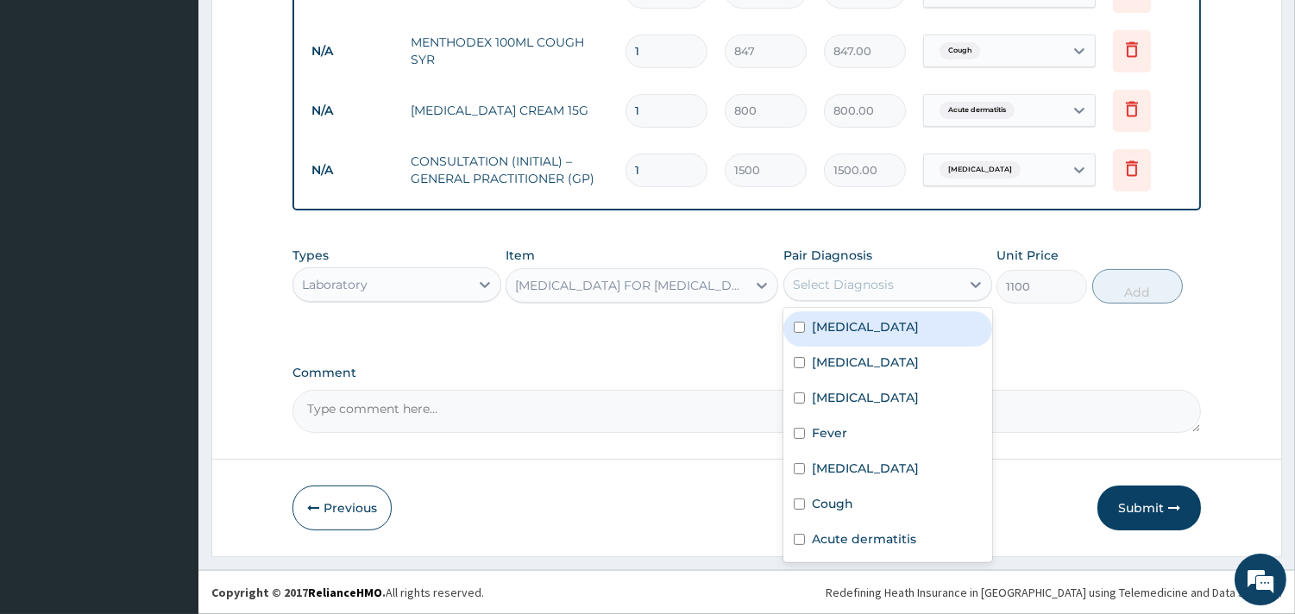
click at [847, 340] on div "Malaria" at bounding box center [887, 328] width 209 height 35
checkbox input "true"
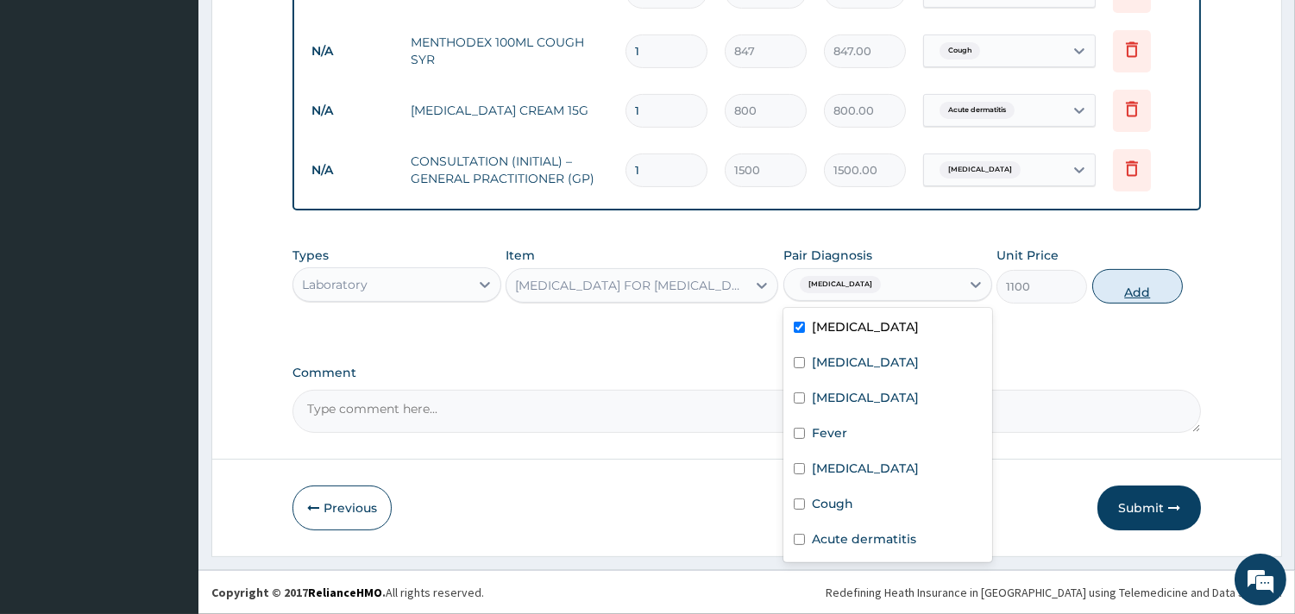
click at [1132, 287] on button "Add" at bounding box center [1137, 286] width 91 height 35
type input "0"
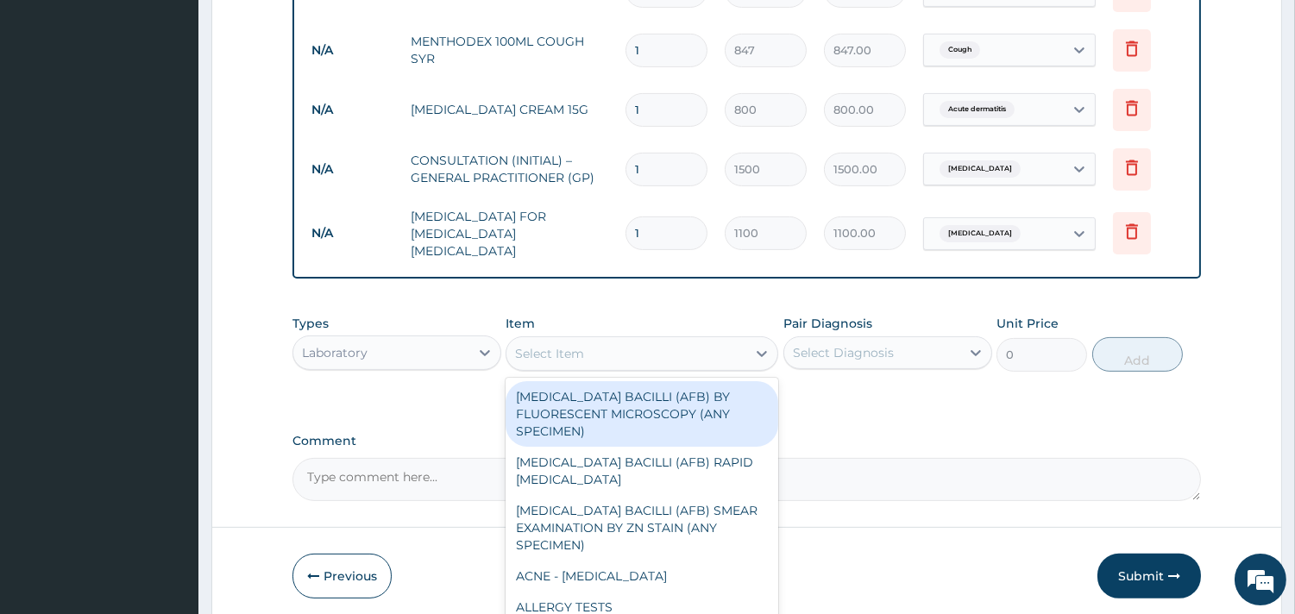
click at [640, 360] on div "Select Item" at bounding box center [641, 353] width 273 height 35
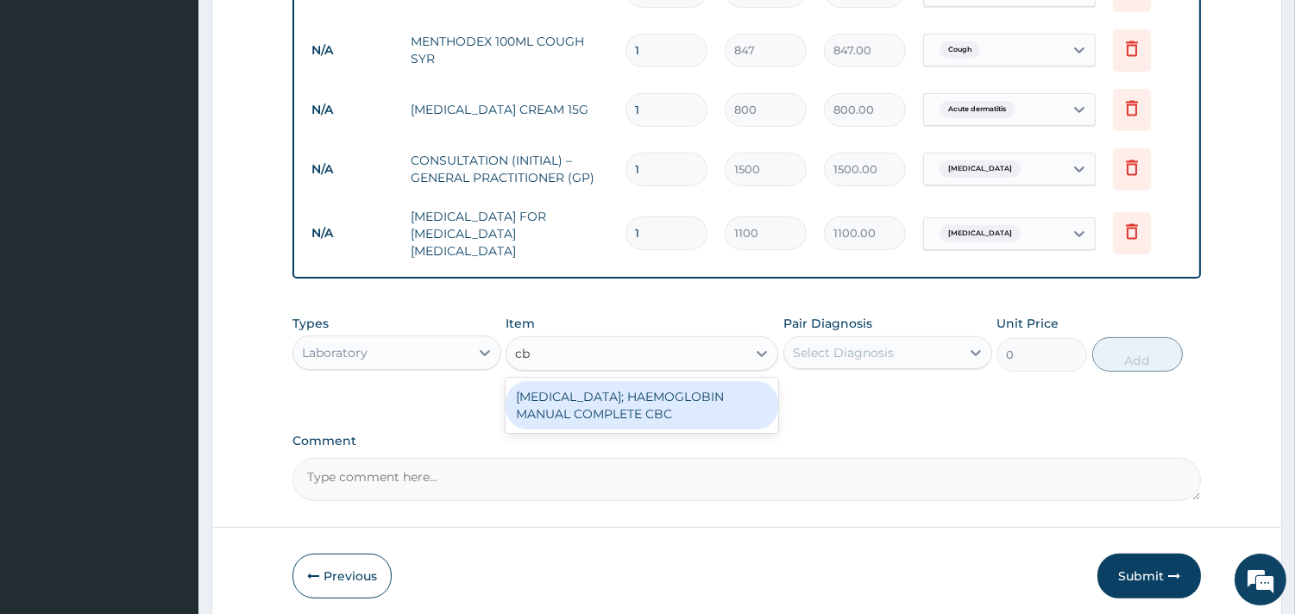
type input "cbc"
click at [631, 395] on div "BLOOD COUNT; HAEMOGLOBIN MANUAL COMPLETE CBC" at bounding box center [641, 405] width 273 height 48
type input "2500"
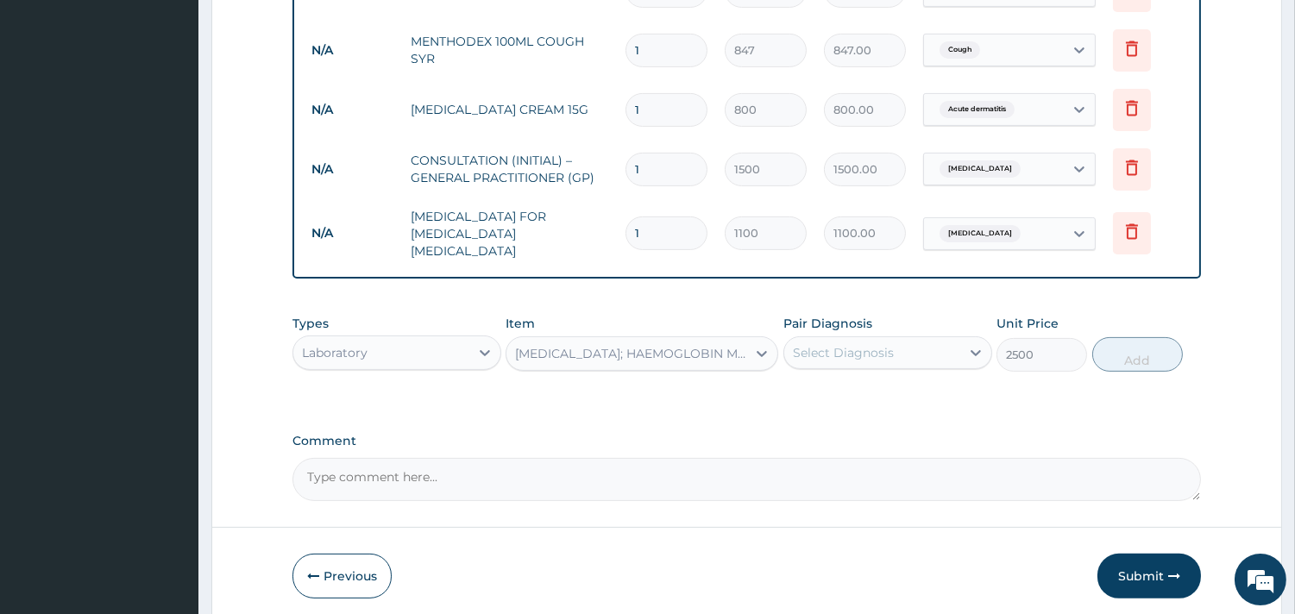
click at [817, 354] on div "Select Diagnosis" at bounding box center [872, 353] width 176 height 28
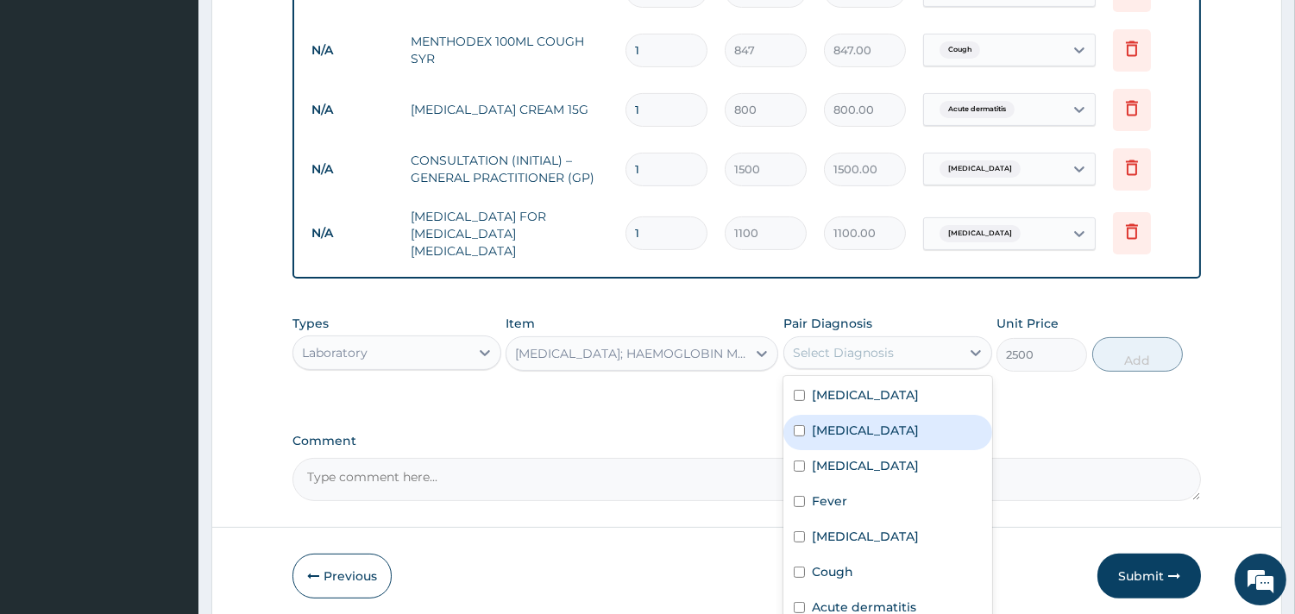
click at [813, 428] on label "Sepsis" at bounding box center [865, 430] width 107 height 17
checkbox input "true"
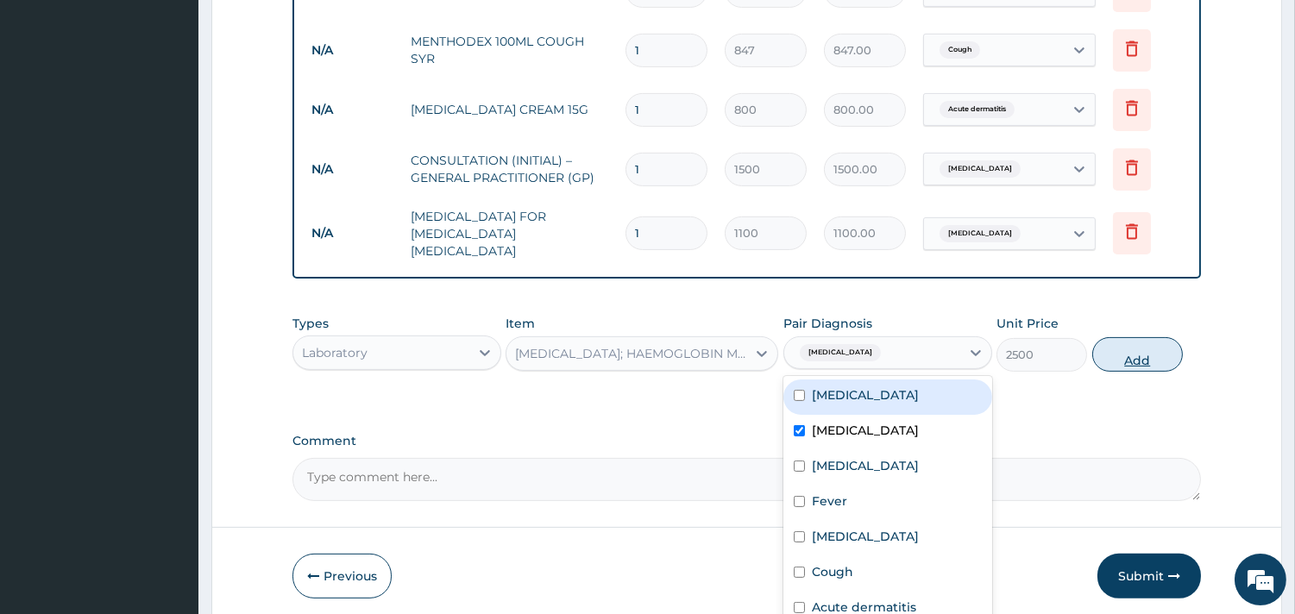
click at [1154, 337] on button "Add" at bounding box center [1137, 354] width 91 height 35
type input "0"
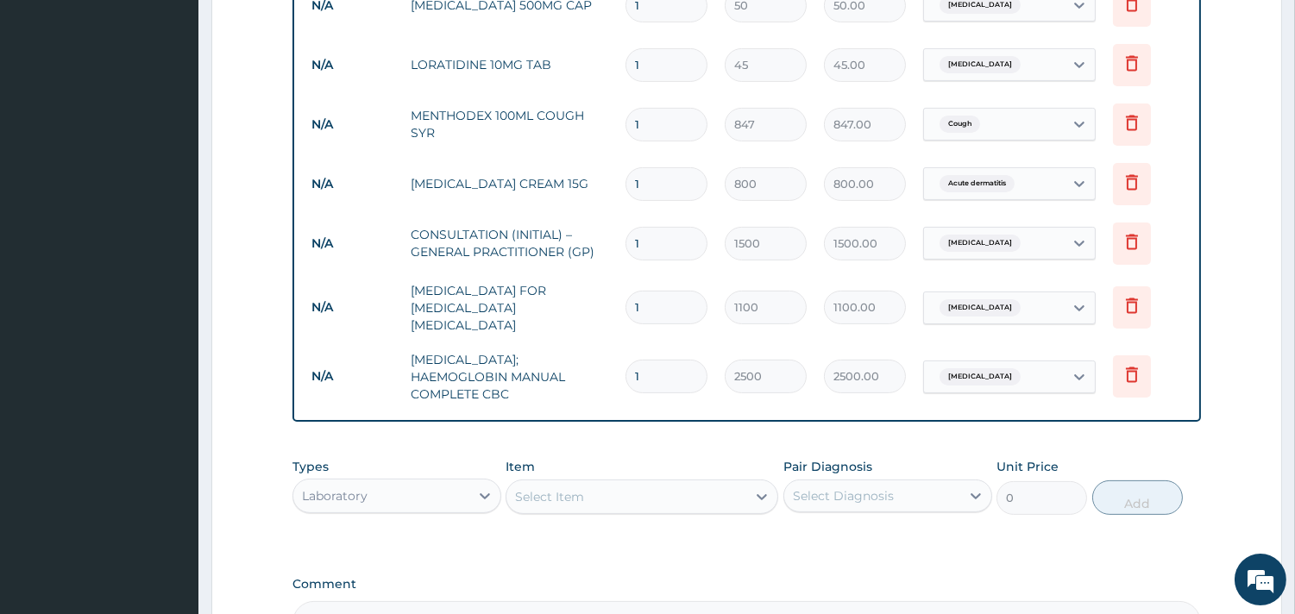
scroll to position [819, 0]
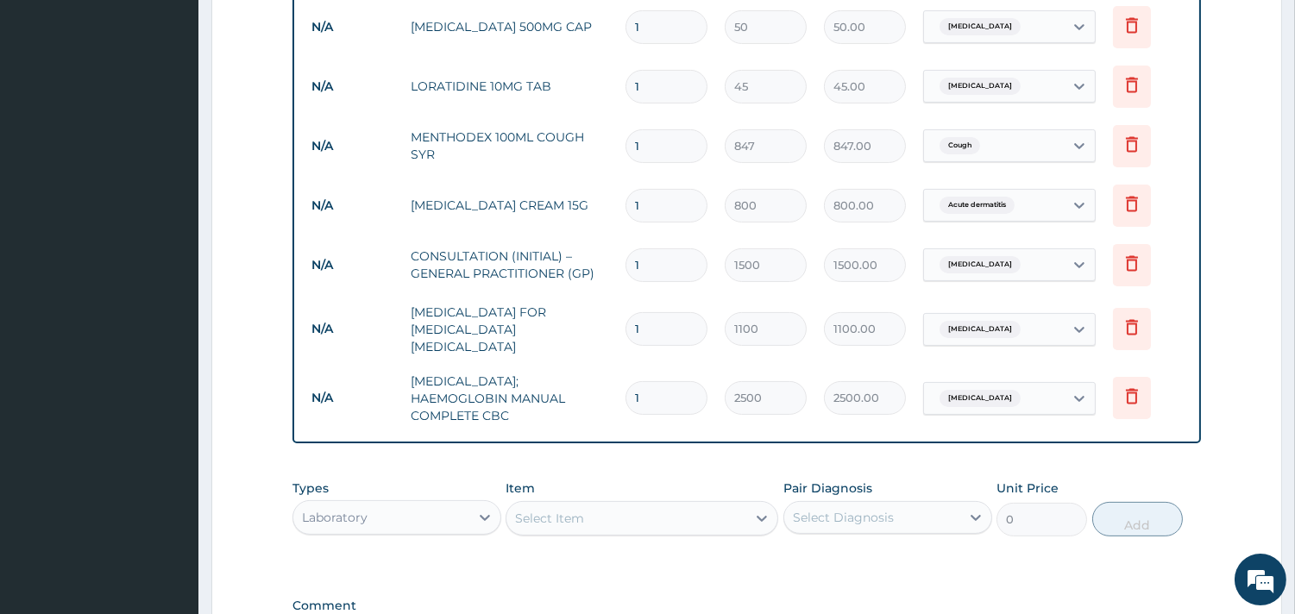
click at [667, 82] on input "1" at bounding box center [666, 87] width 82 height 34
type input "10"
type input "450.00"
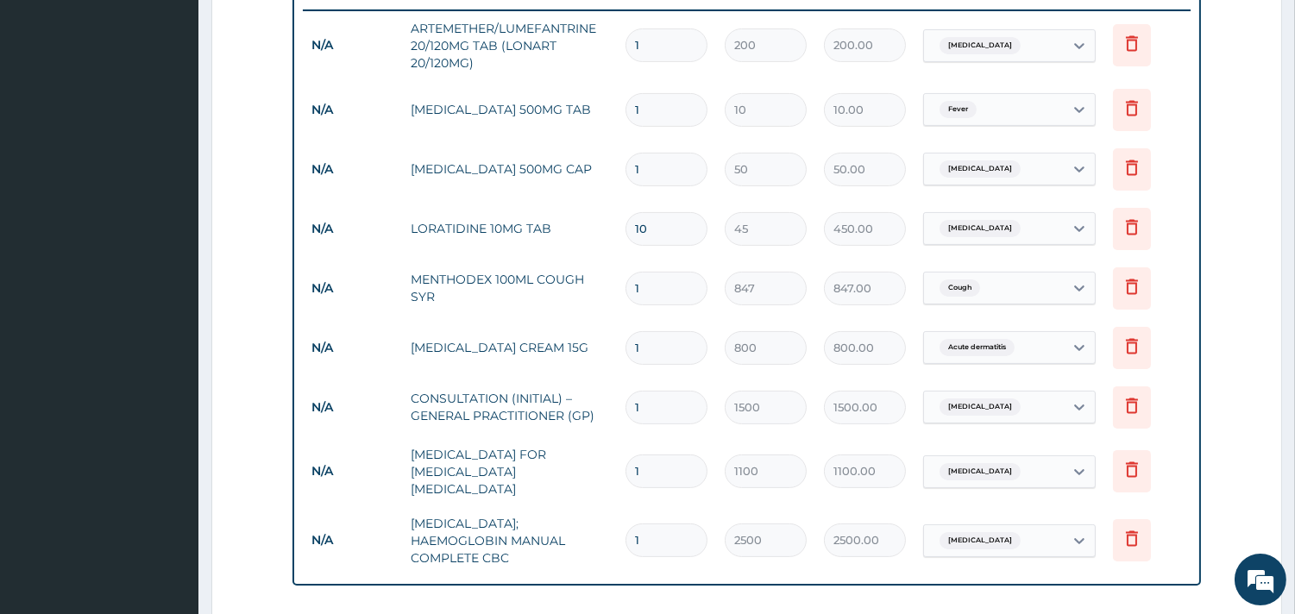
scroll to position [627, 0]
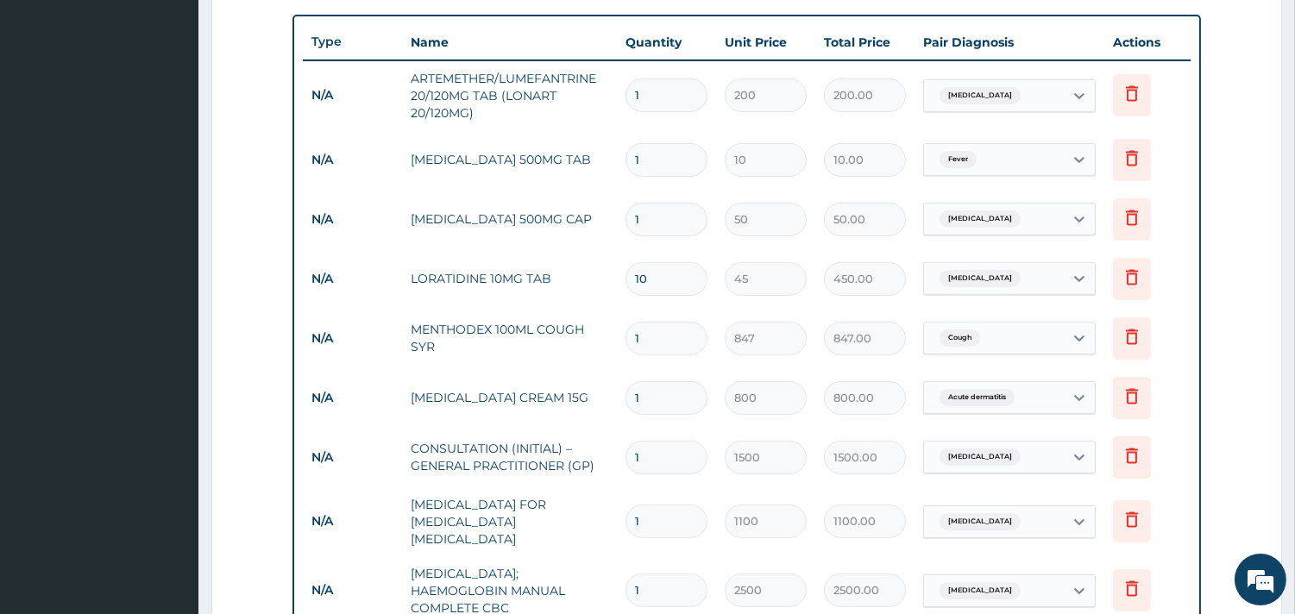
type input "10"
click at [653, 220] on input "1" at bounding box center [666, 220] width 82 height 34
type input "15"
type input "750.00"
type input "15"
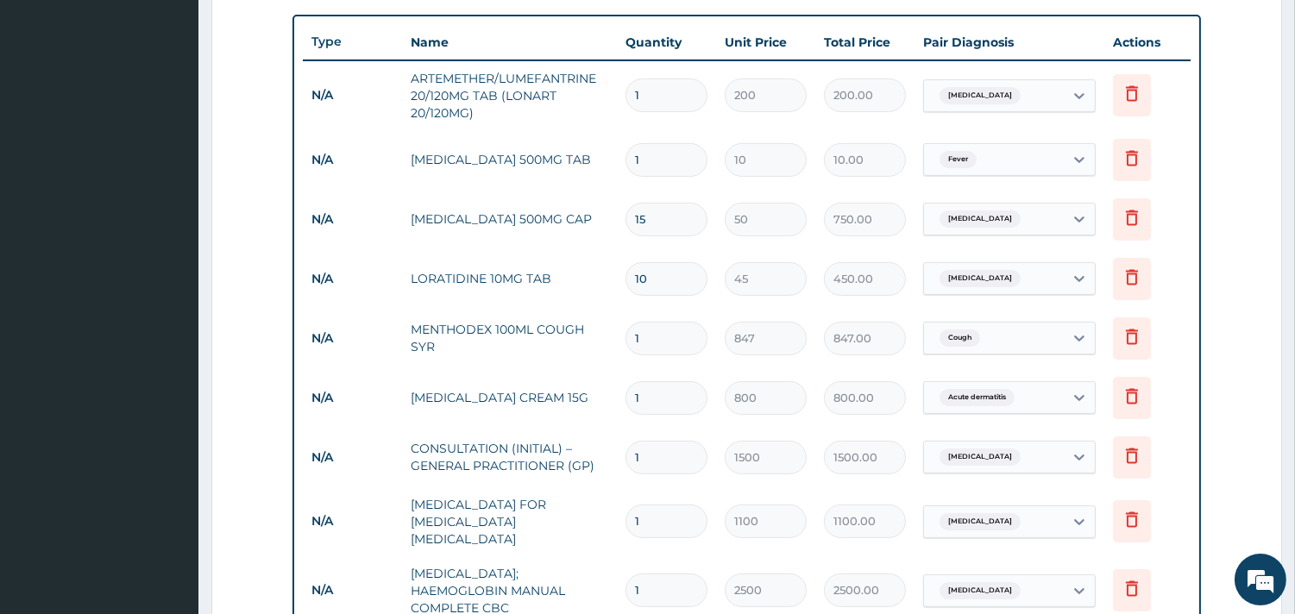
click at [662, 158] on input "1" at bounding box center [666, 160] width 82 height 34
type input "2"
type input "20.00"
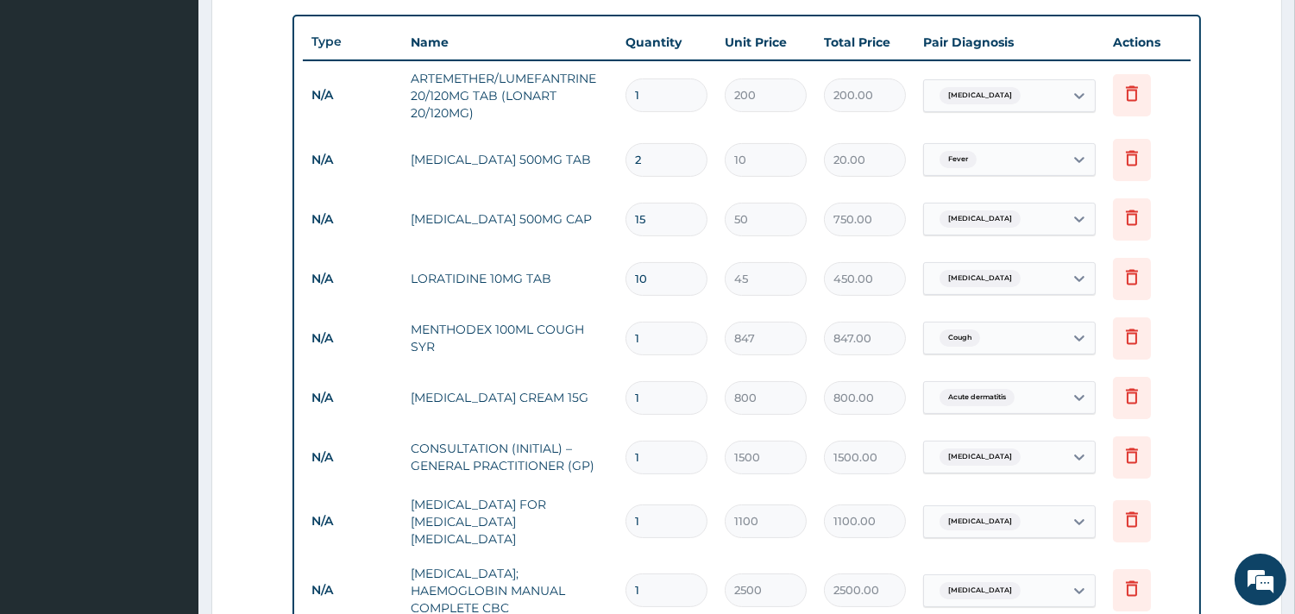
type input "24"
type input "240.00"
type input "24"
click at [659, 96] on input "1" at bounding box center [666, 95] width 82 height 34
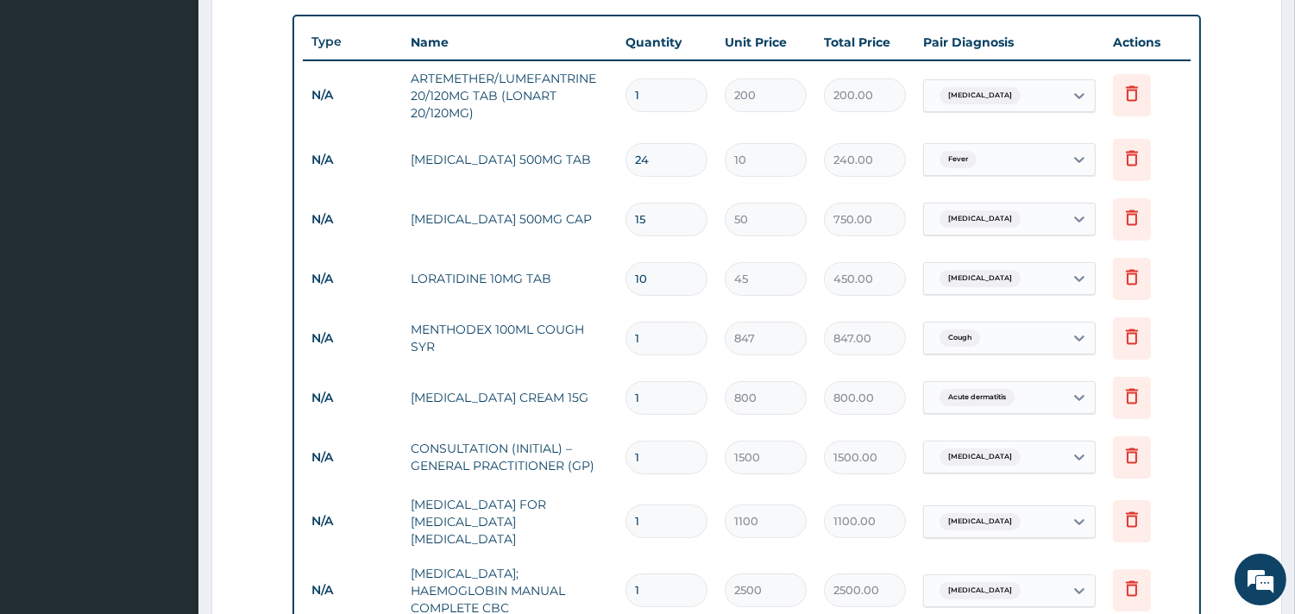
click at [659, 96] on input "1" at bounding box center [666, 95] width 82 height 34
type input "6"
type input "1200.00"
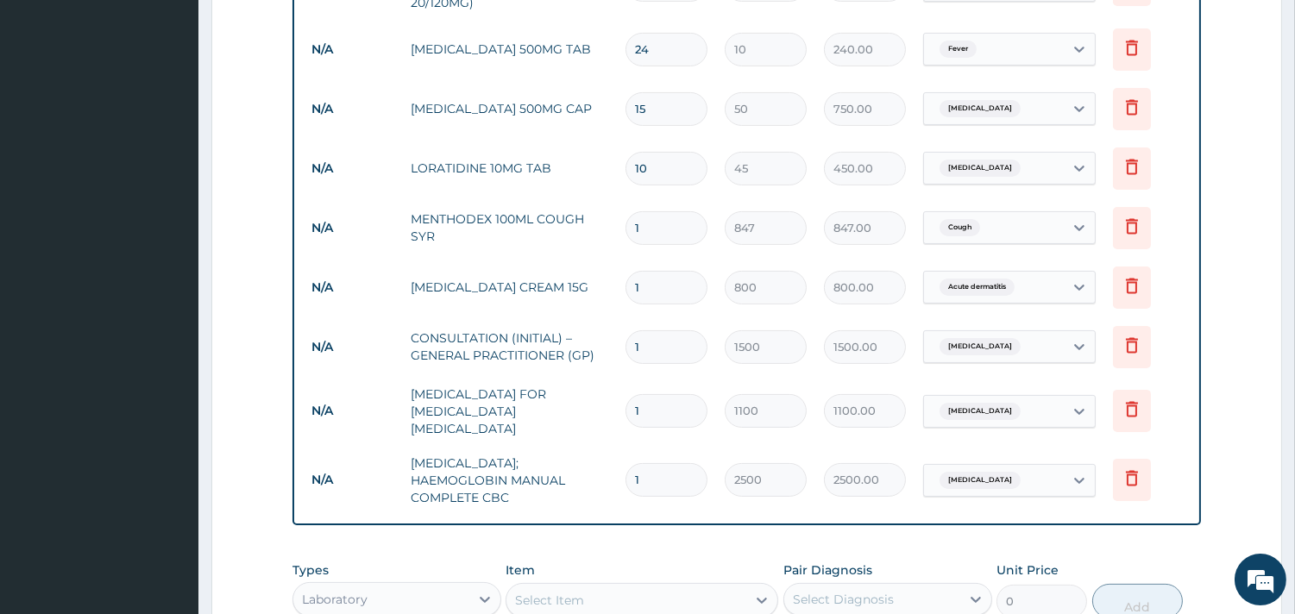
scroll to position [1011, 0]
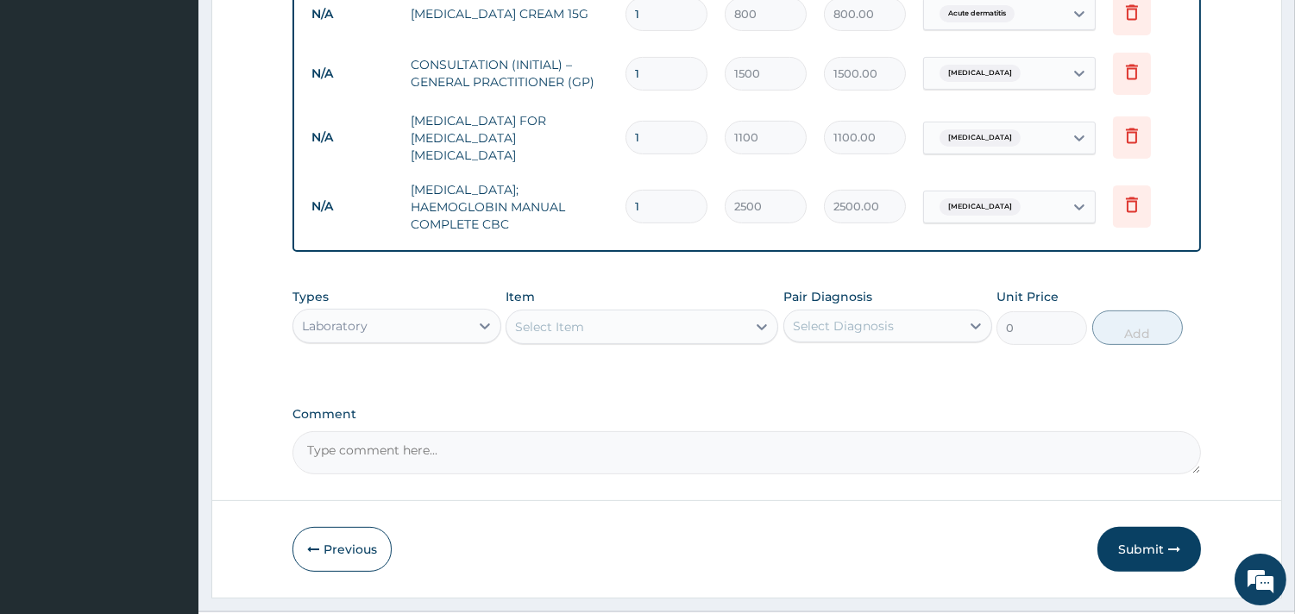
type input "6"
click at [691, 431] on textarea "Comment" at bounding box center [746, 452] width 908 height 43
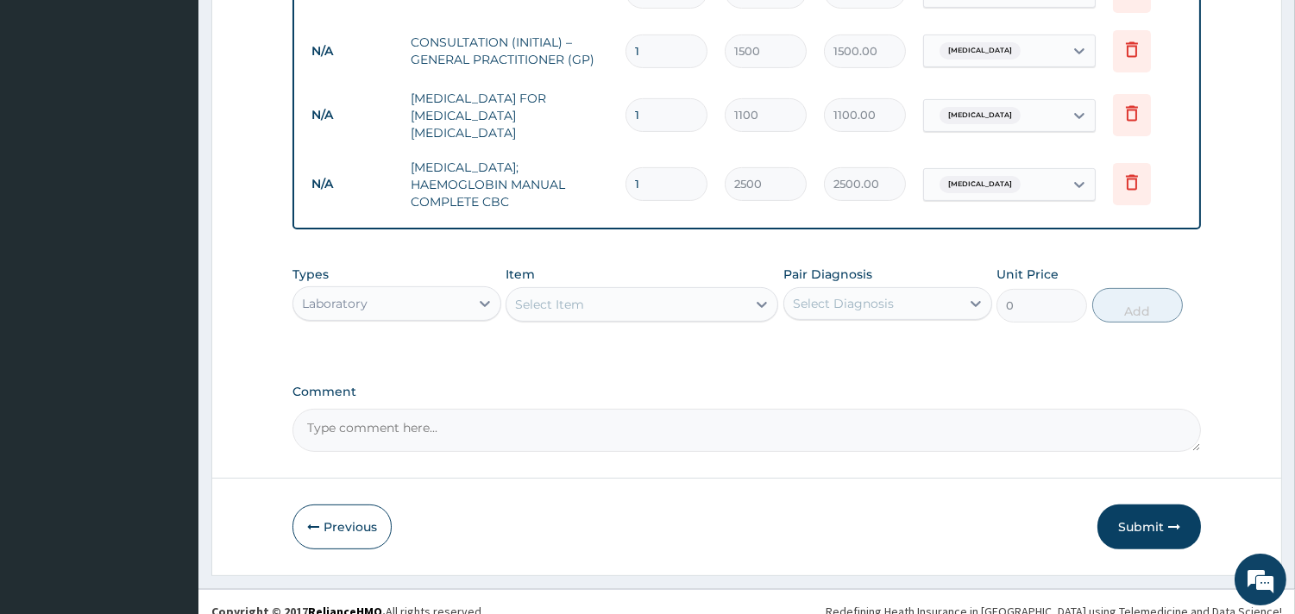
scroll to position [1035, 0]
click at [1139, 509] on button "Submit" at bounding box center [1149, 525] width 104 height 45
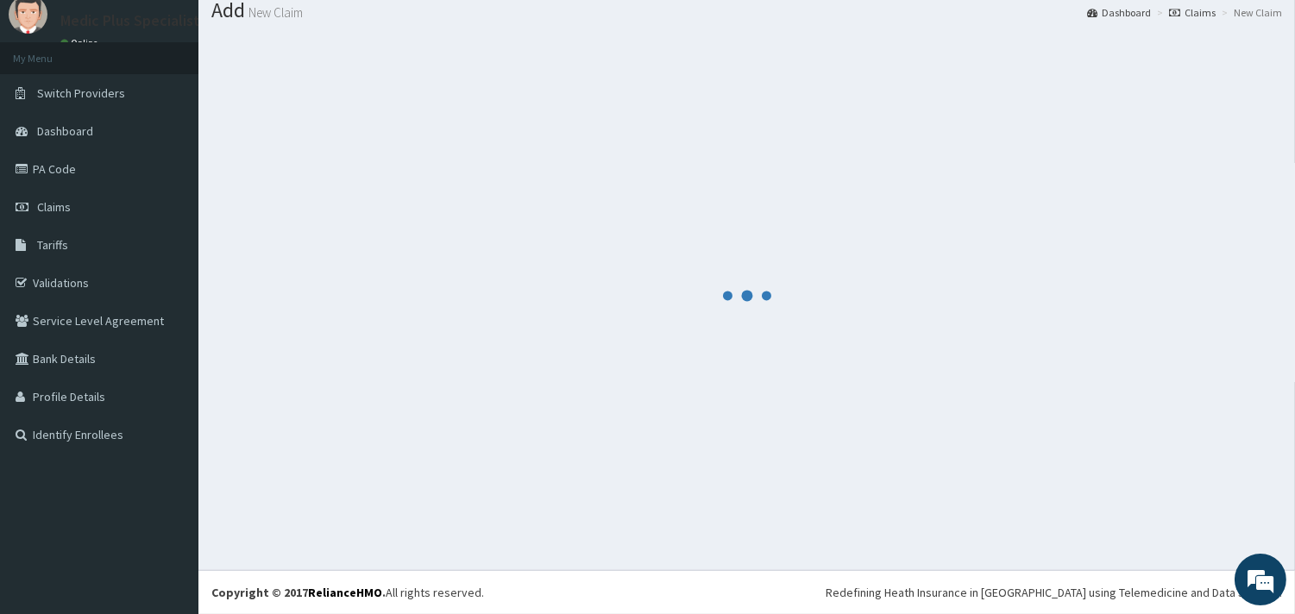
scroll to position [56, 0]
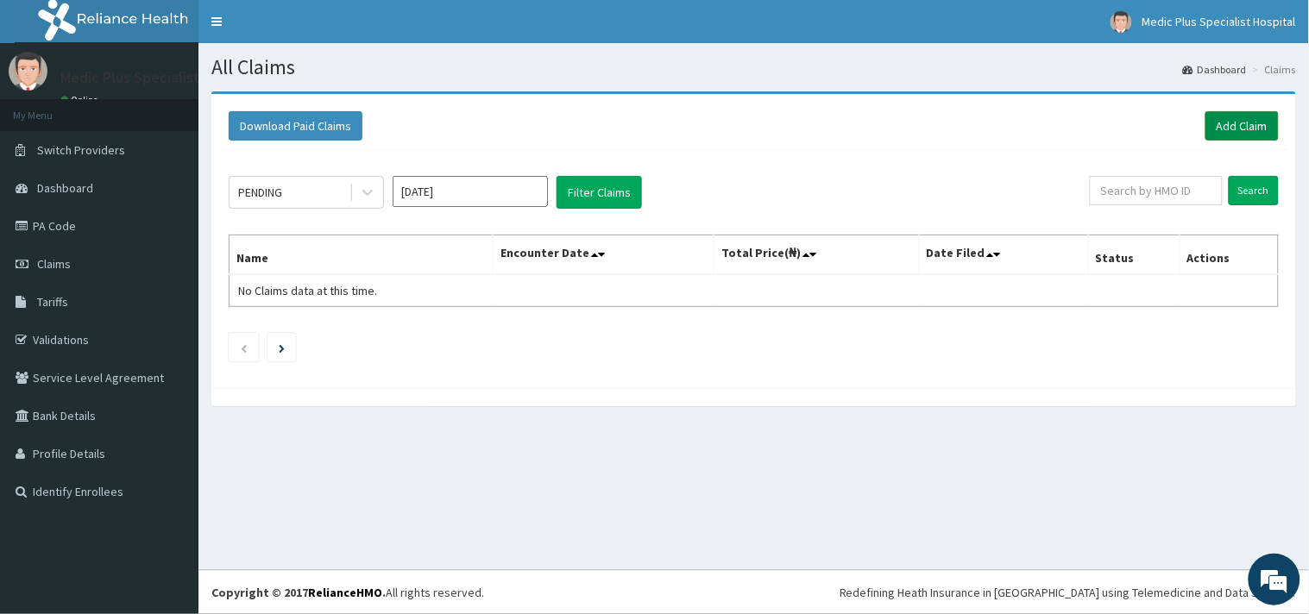
click at [1232, 129] on link "Add Claim" at bounding box center [1241, 125] width 73 height 29
click at [1228, 130] on link "Add Claim" at bounding box center [1241, 125] width 73 height 29
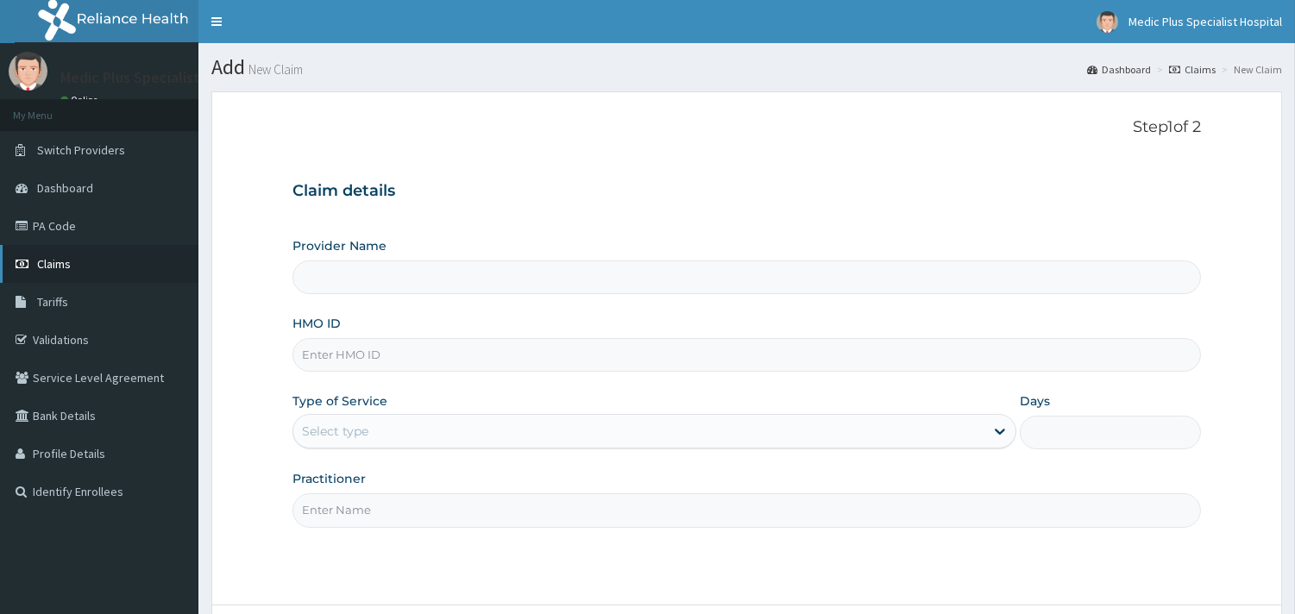
click at [41, 268] on span "Claims" at bounding box center [54, 264] width 34 height 16
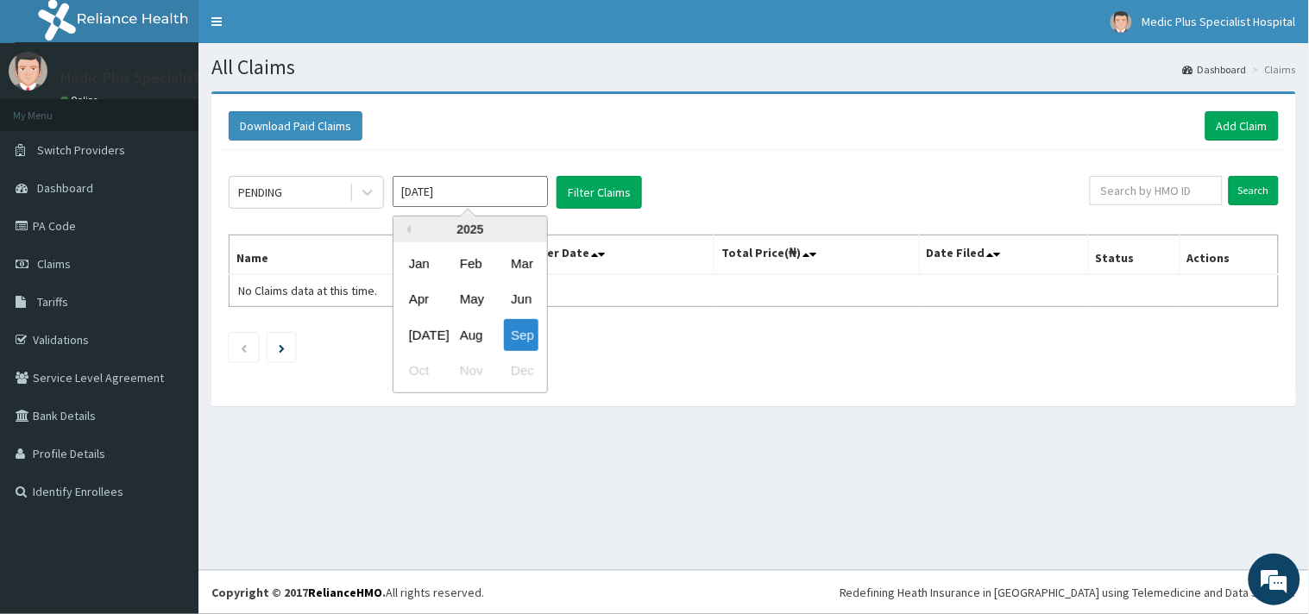
click at [486, 191] on input "[DATE]" at bounding box center [469, 191] width 155 height 31
click at [512, 331] on div "Sep" at bounding box center [521, 335] width 35 height 32
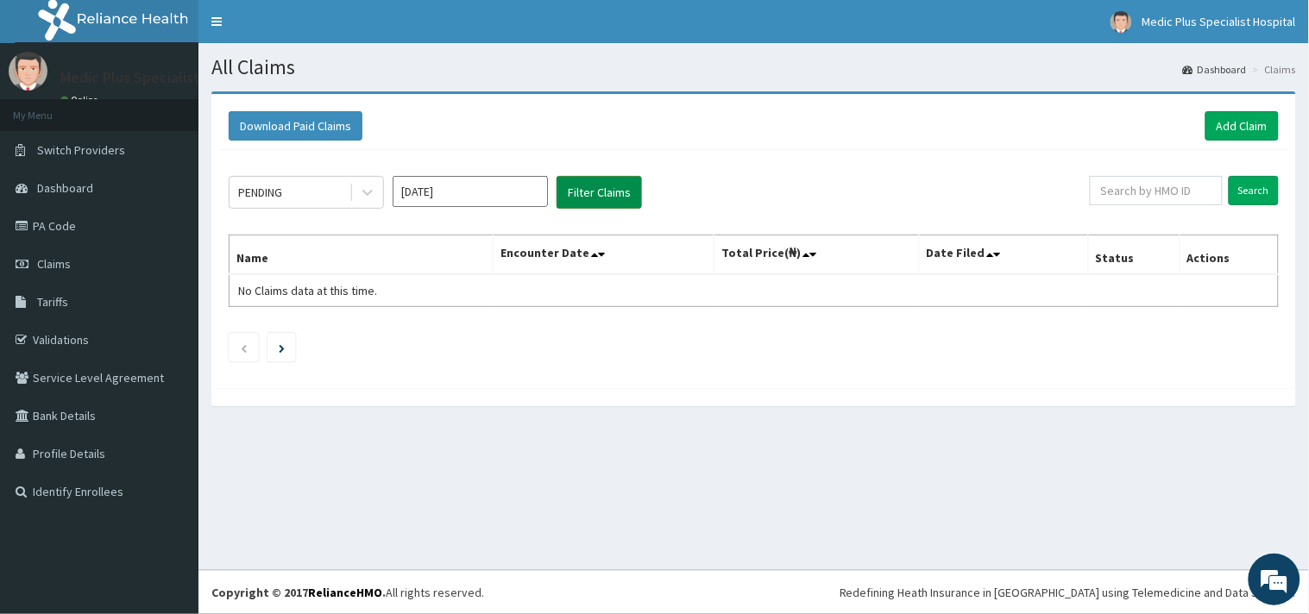
click at [567, 187] on button "Filter Claims" at bounding box center [598, 192] width 85 height 33
click at [597, 262] on span at bounding box center [603, 254] width 24 height 24
click at [598, 260] on icon at bounding box center [594, 254] width 7 height 12
click at [599, 260] on div "PENDING [DATE] Filter Claims Search Name Encounter Date Total Price(₦) Date Fil…" at bounding box center [753, 264] width 1067 height 229
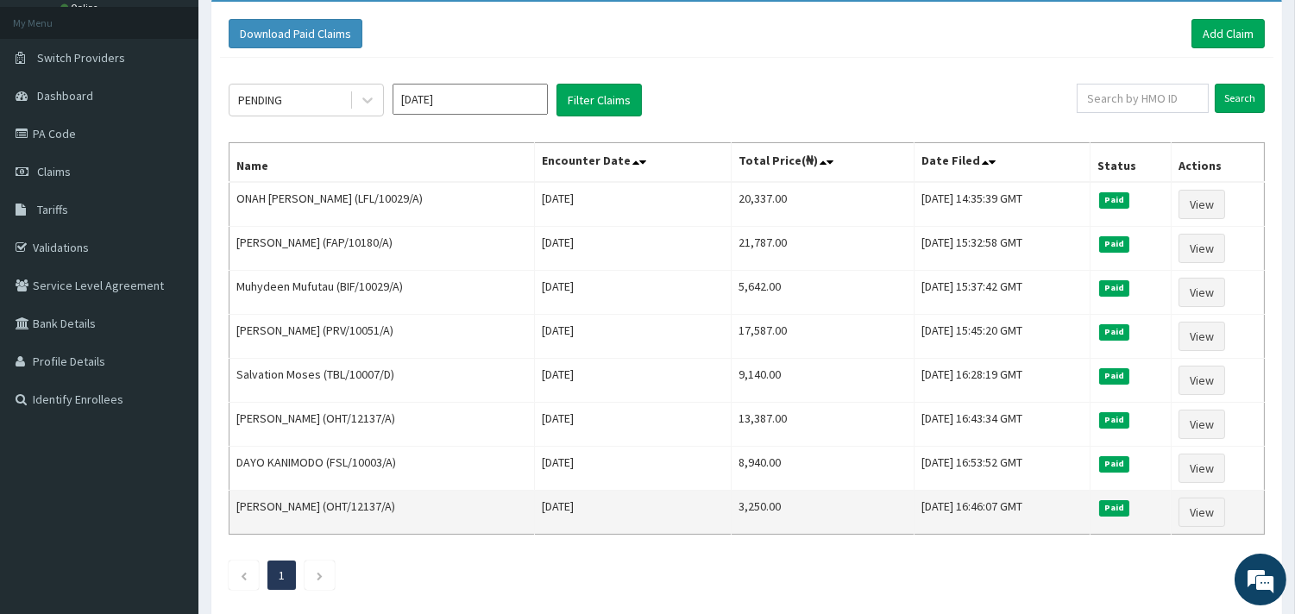
scroll to position [91, 0]
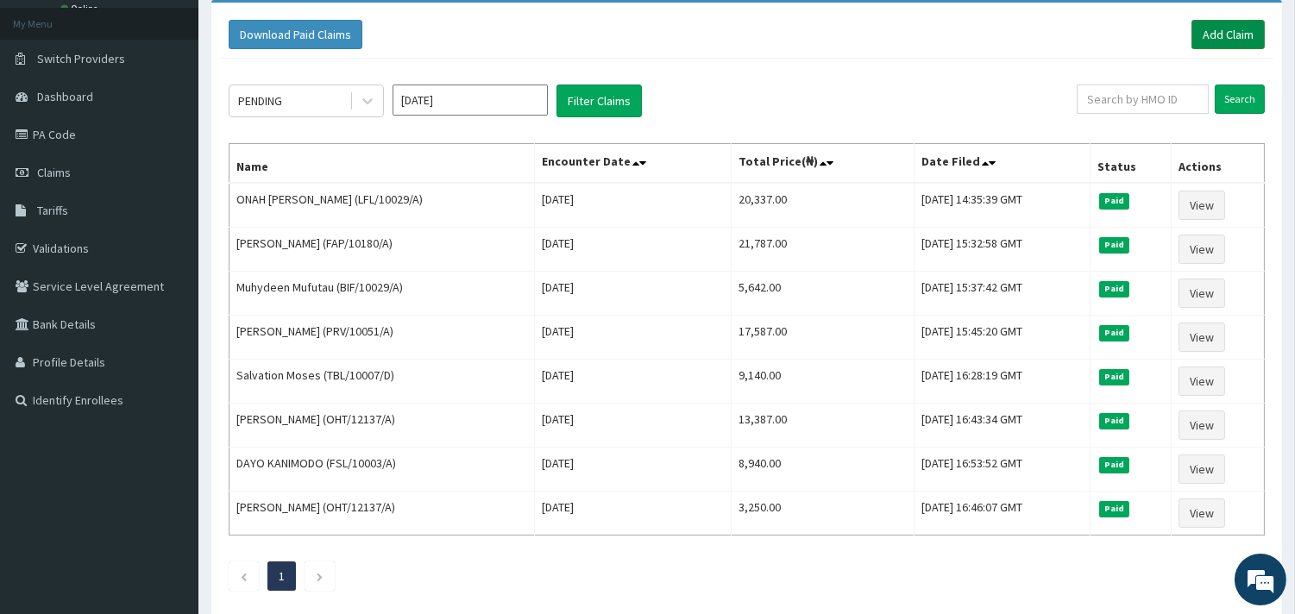
click at [1196, 37] on link "Add Claim" at bounding box center [1227, 34] width 73 height 29
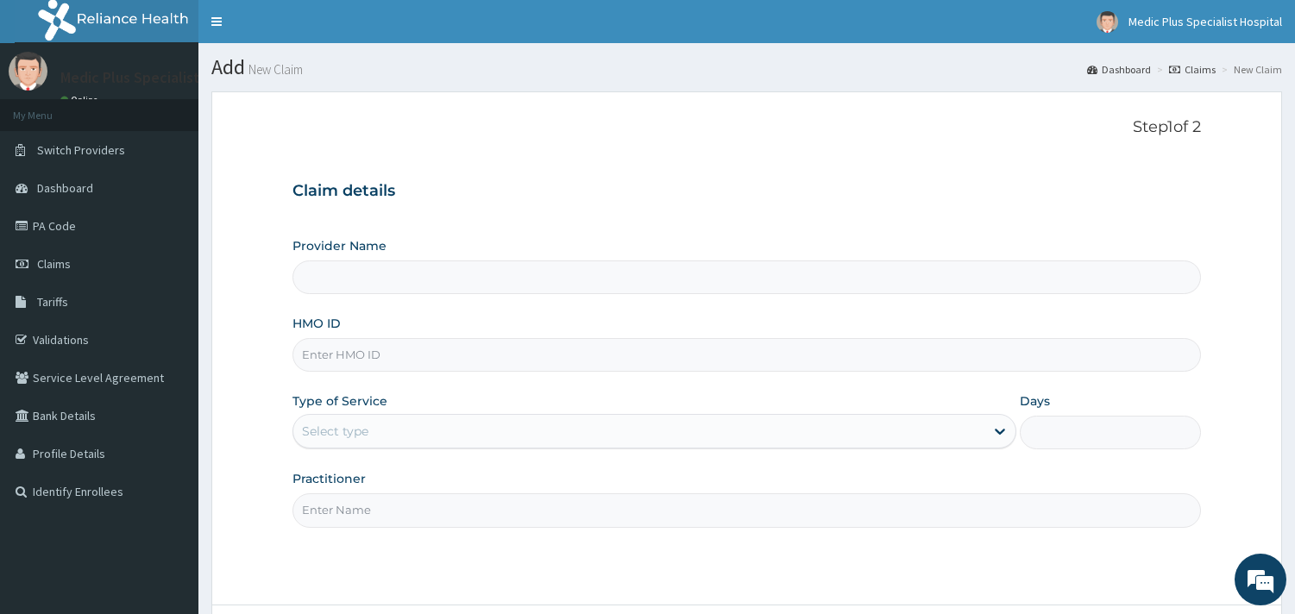
type input "MedicPlus Specialist Hospital"
click at [418, 364] on input "HMO ID" at bounding box center [746, 355] width 908 height 34
paste input "SOA/10051/D"
type input "SOA/10051/D"
click at [424, 433] on div "Select type" at bounding box center [638, 431] width 691 height 28
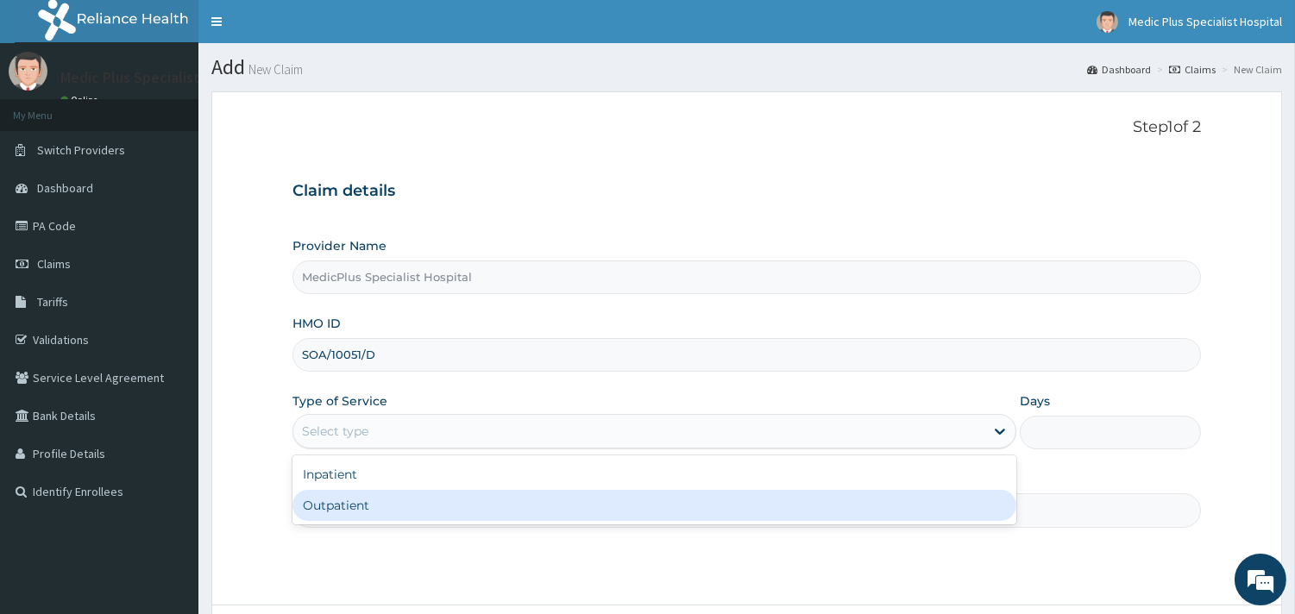
click at [380, 519] on div "Outpatient" at bounding box center [654, 505] width 724 height 31
type input "1"
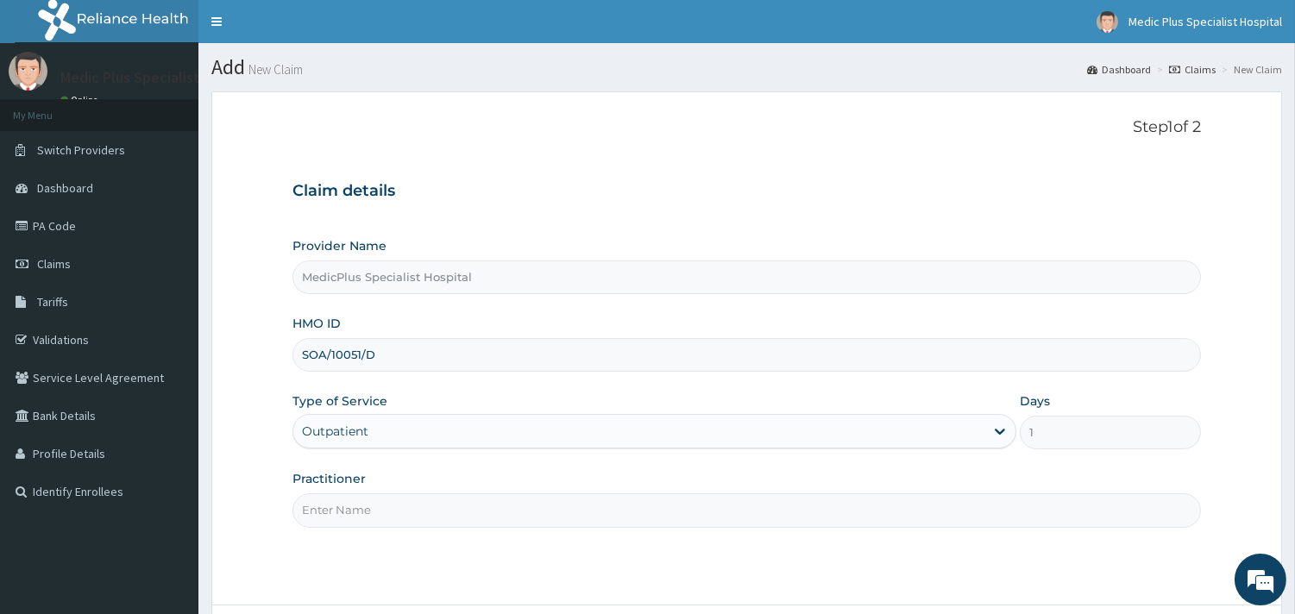
click at [444, 518] on input "Practitioner" at bounding box center [746, 510] width 908 height 34
type input "DR OLUWATUYI SUBOMI"
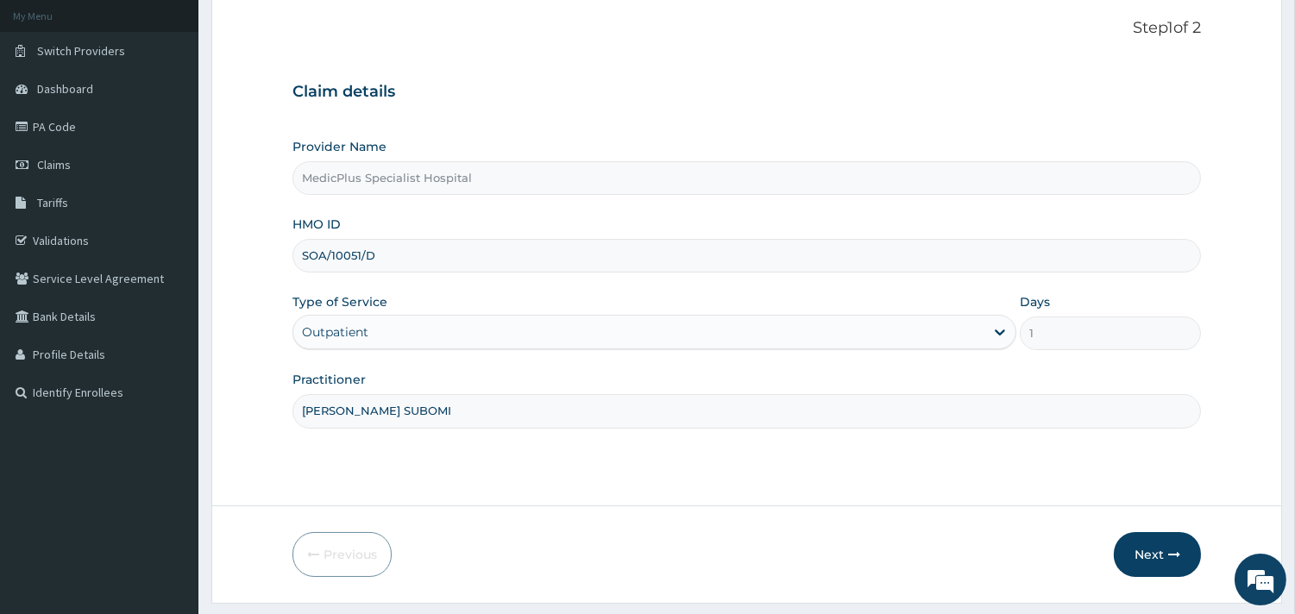
scroll to position [147, 0]
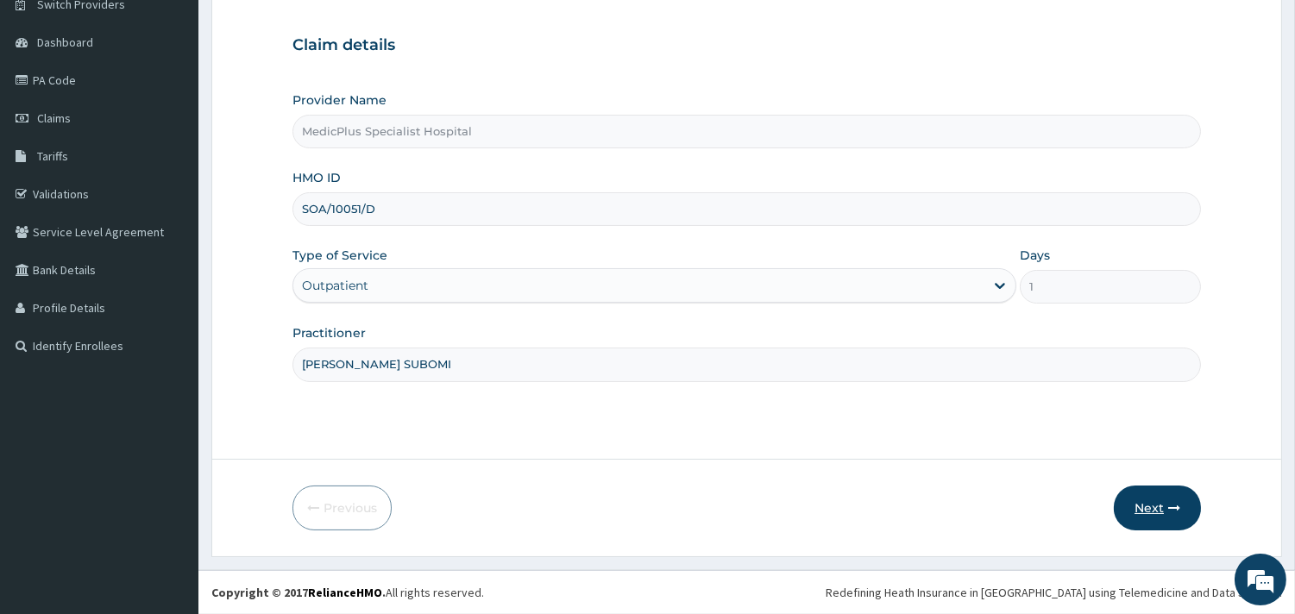
click at [1162, 524] on button "Next" at bounding box center [1157, 508] width 87 height 45
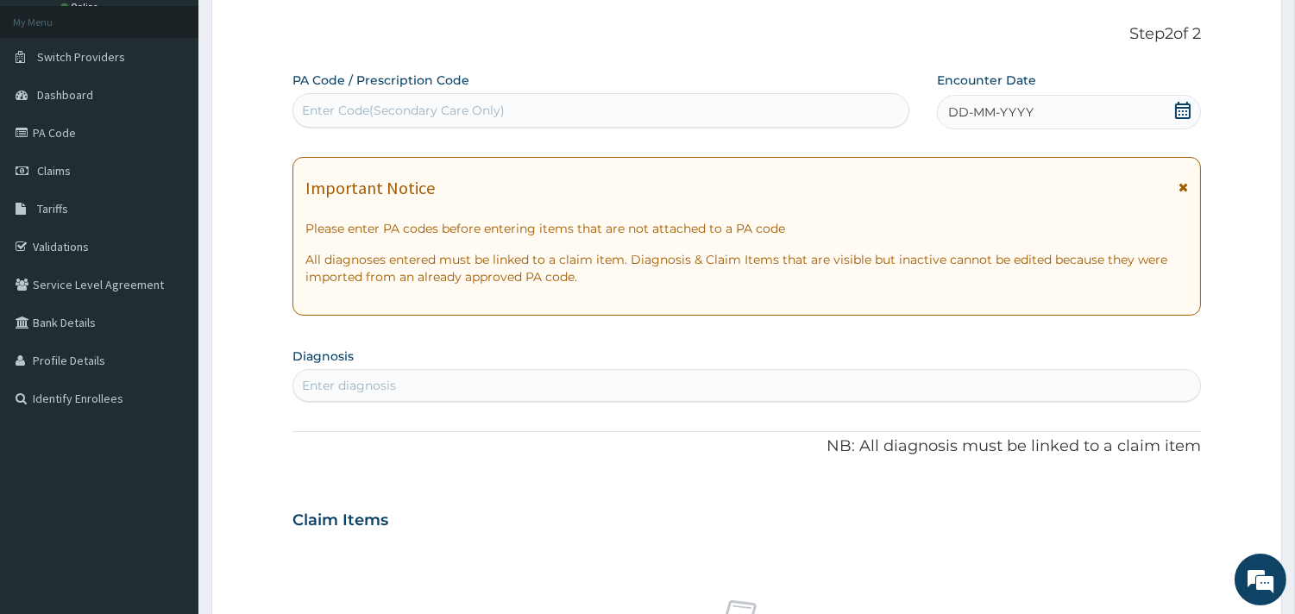
scroll to position [50, 0]
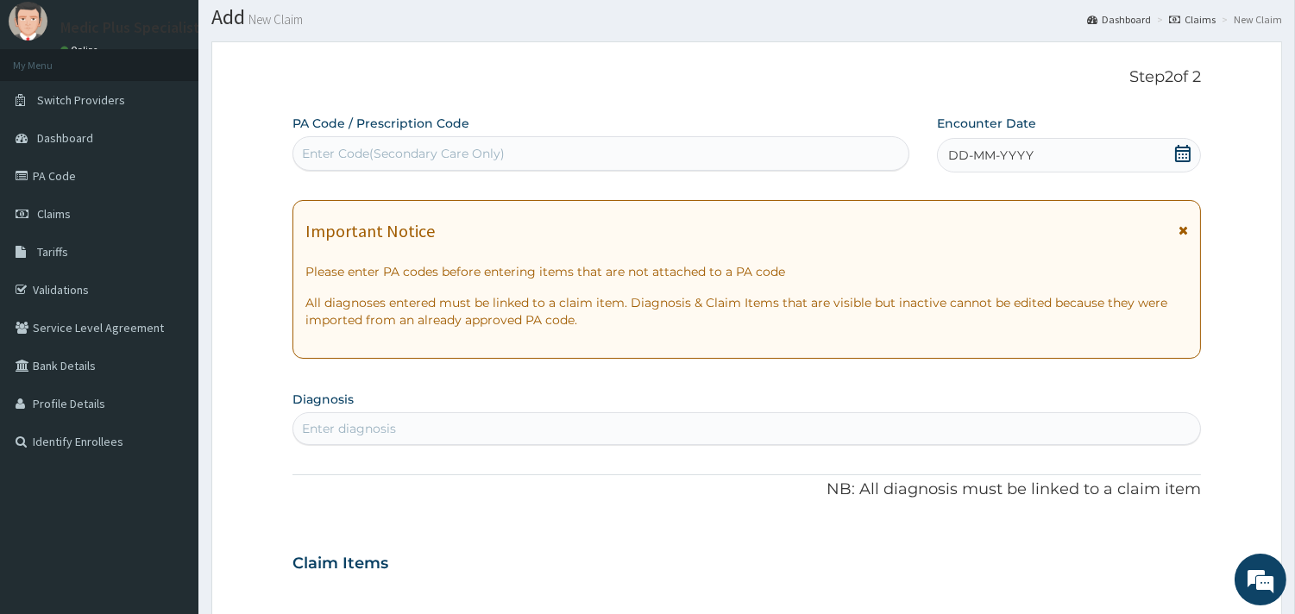
click at [1185, 151] on icon at bounding box center [1182, 153] width 17 height 17
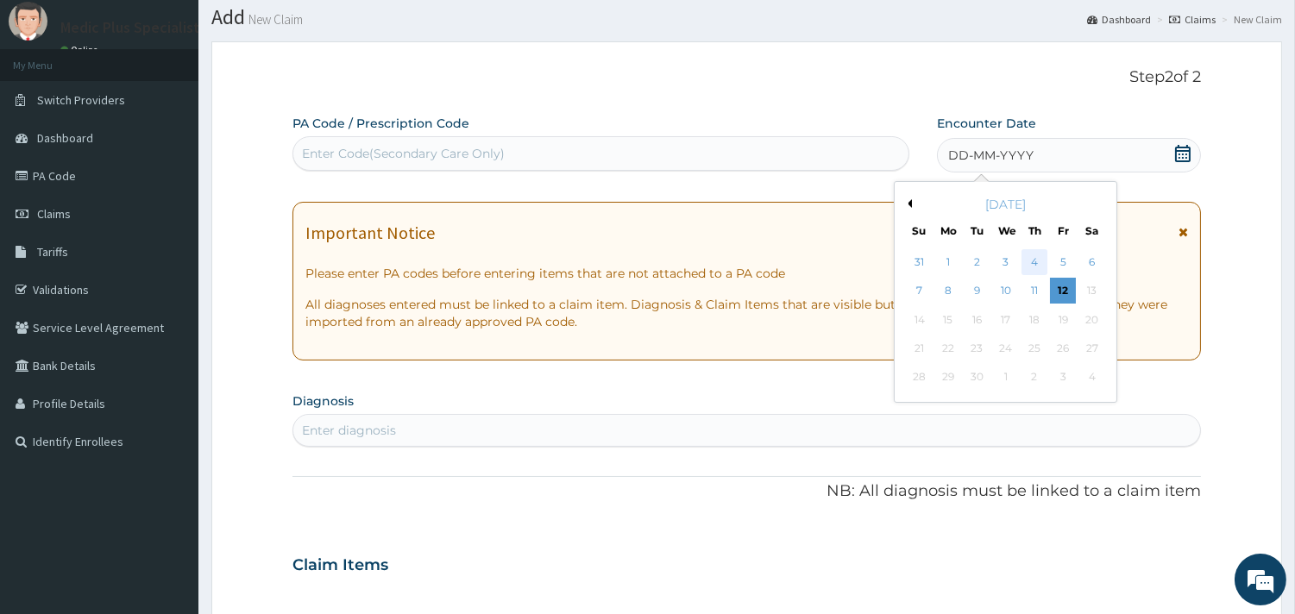
click at [1037, 259] on div "4" at bounding box center [1034, 262] width 26 height 26
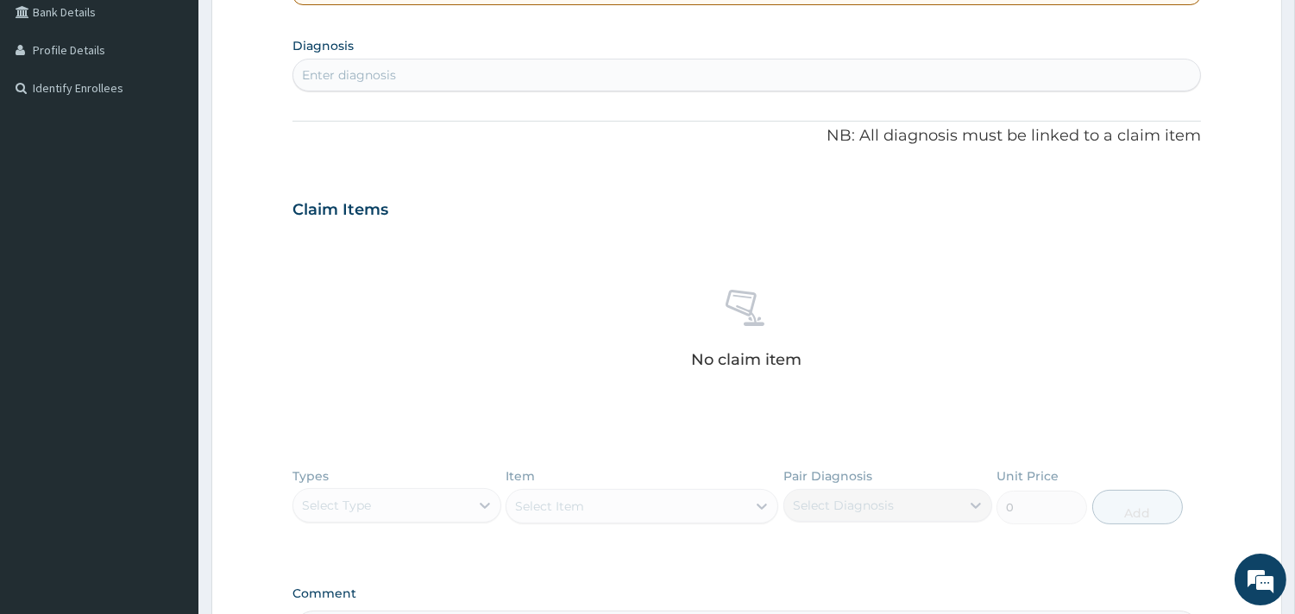
scroll to position [242, 0]
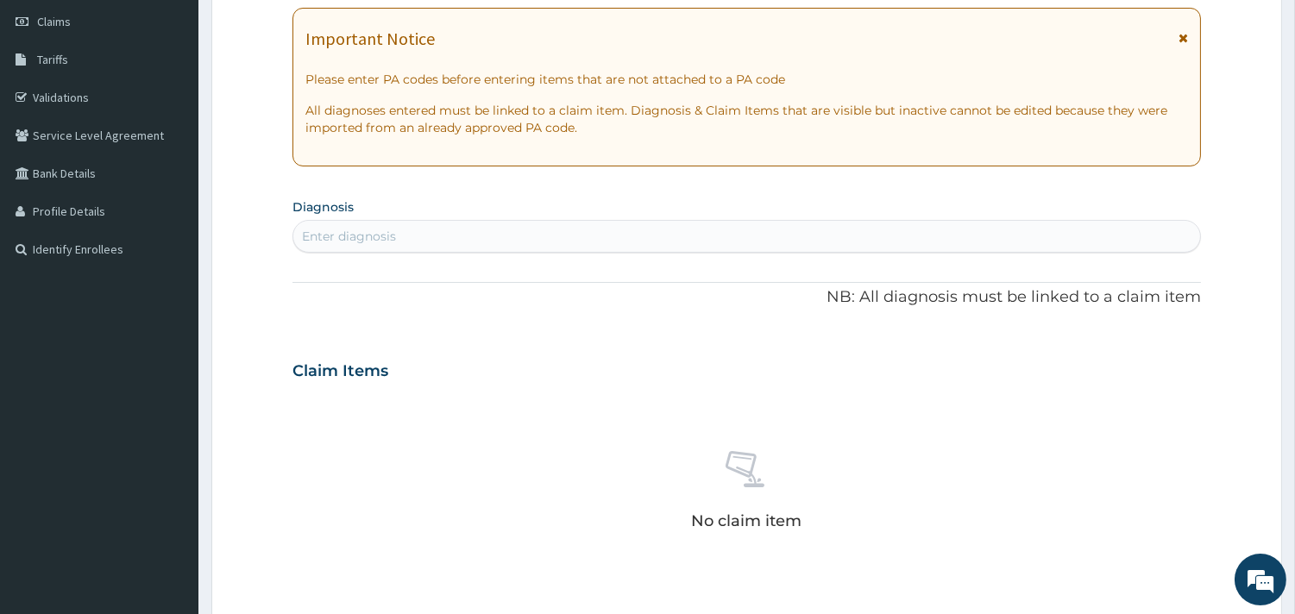
click at [375, 236] on div "Enter diagnosis" at bounding box center [349, 236] width 94 height 17
type input "tonsil"
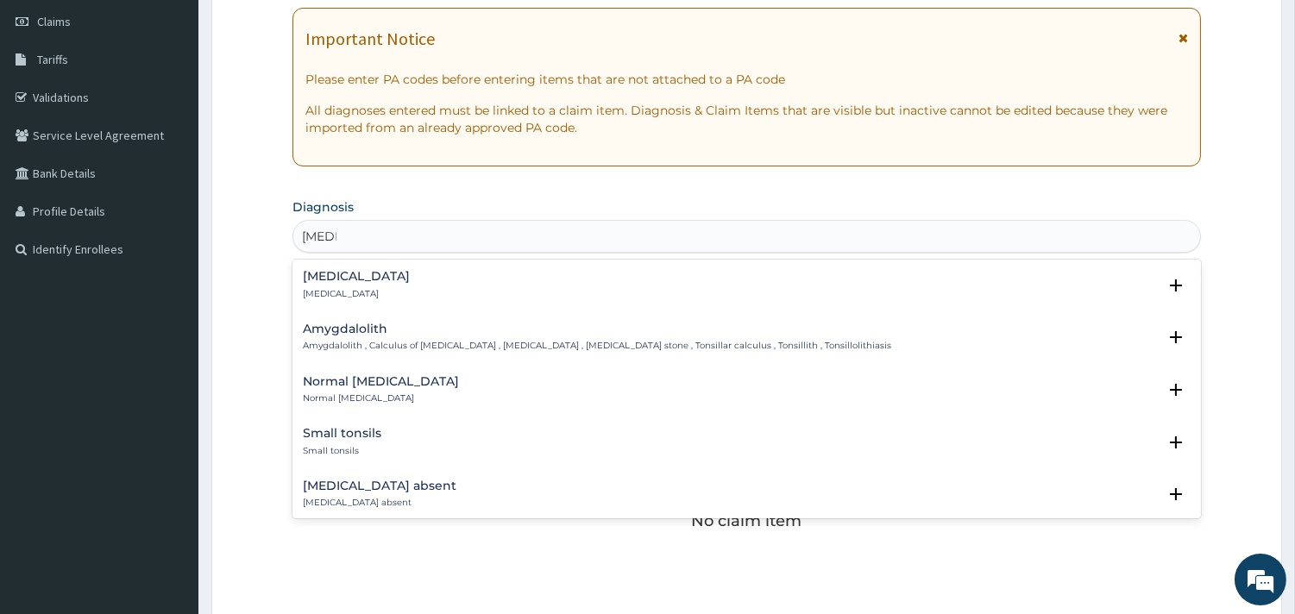
click at [317, 288] on p "Tonsillitis" at bounding box center [356, 294] width 107 height 12
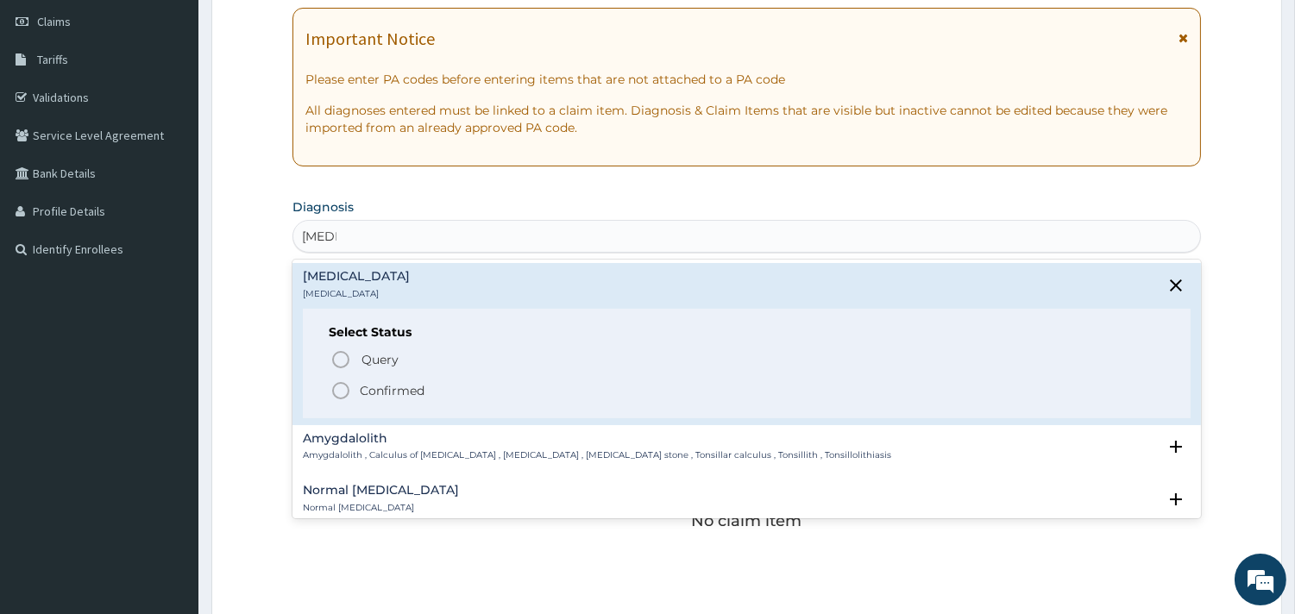
click at [329, 367] on div "Query Query covers suspected (?), Keep in view (kiv), Ruled out (r/o) Confirmed" at bounding box center [747, 374] width 836 height 53
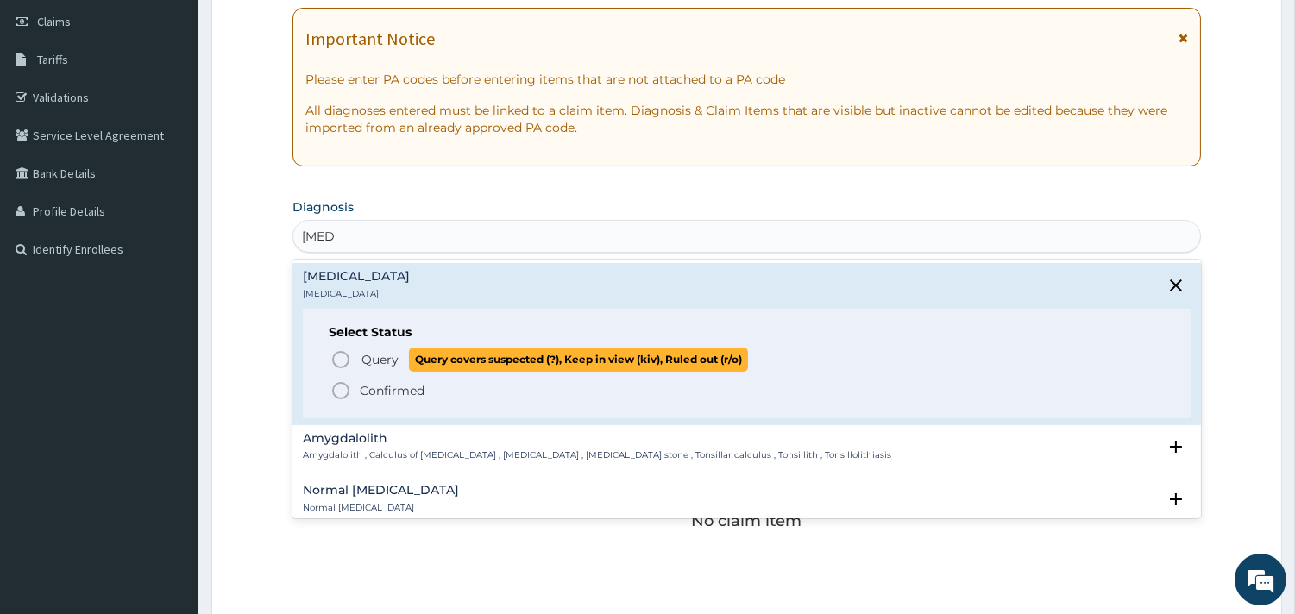
click at [335, 359] on icon "status option query" at bounding box center [340, 359] width 21 height 21
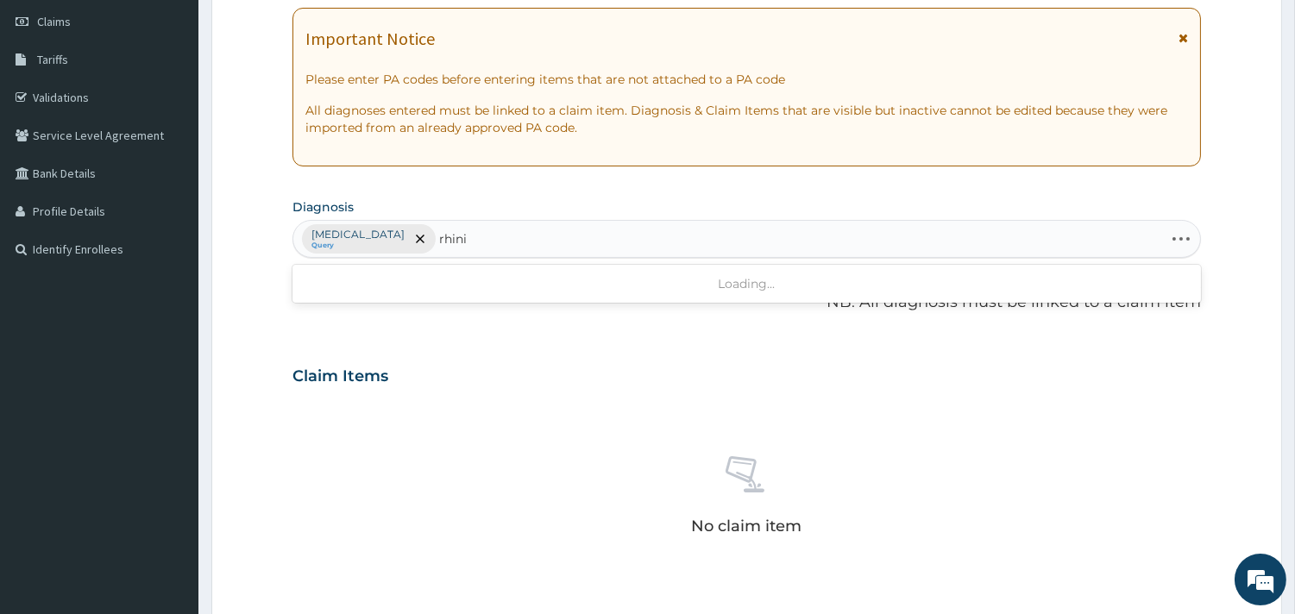
type input "rhinit"
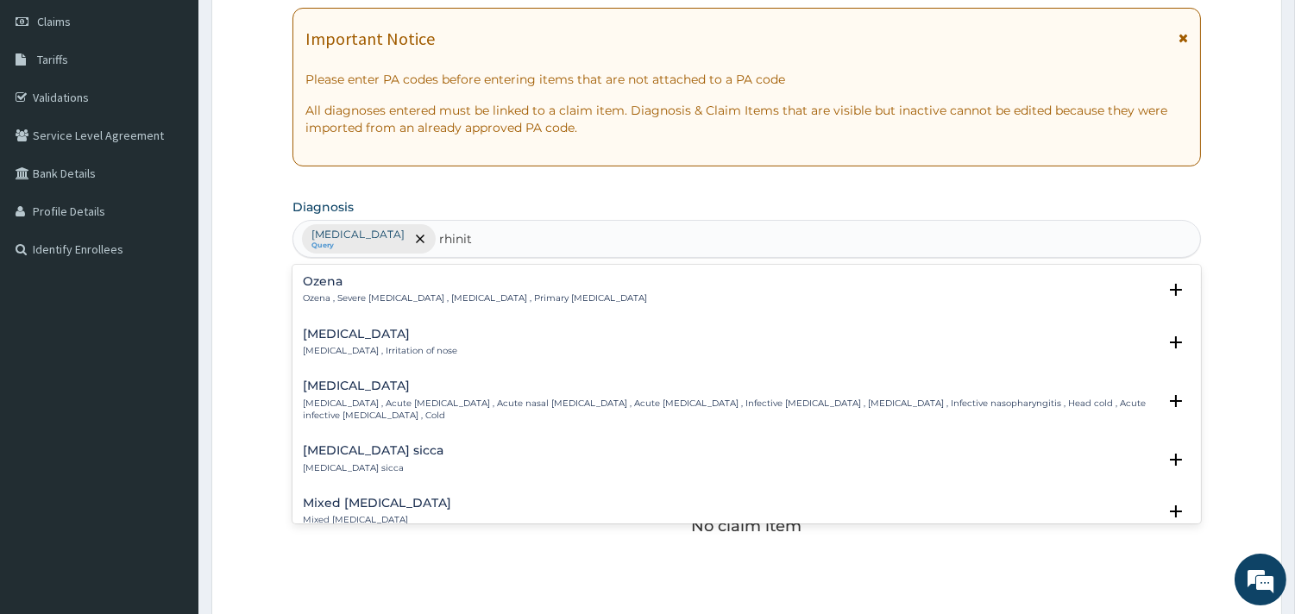
click at [349, 340] on h4 "Rhinitis" at bounding box center [380, 334] width 154 height 13
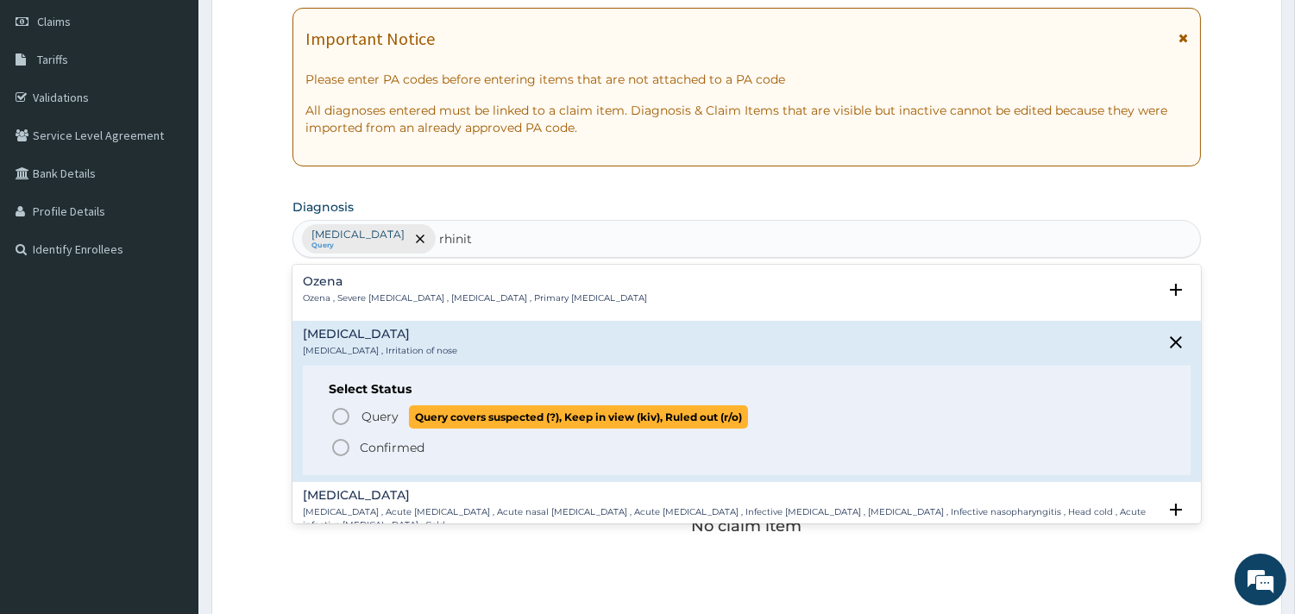
click at [337, 411] on icon "status option query" at bounding box center [340, 416] width 21 height 21
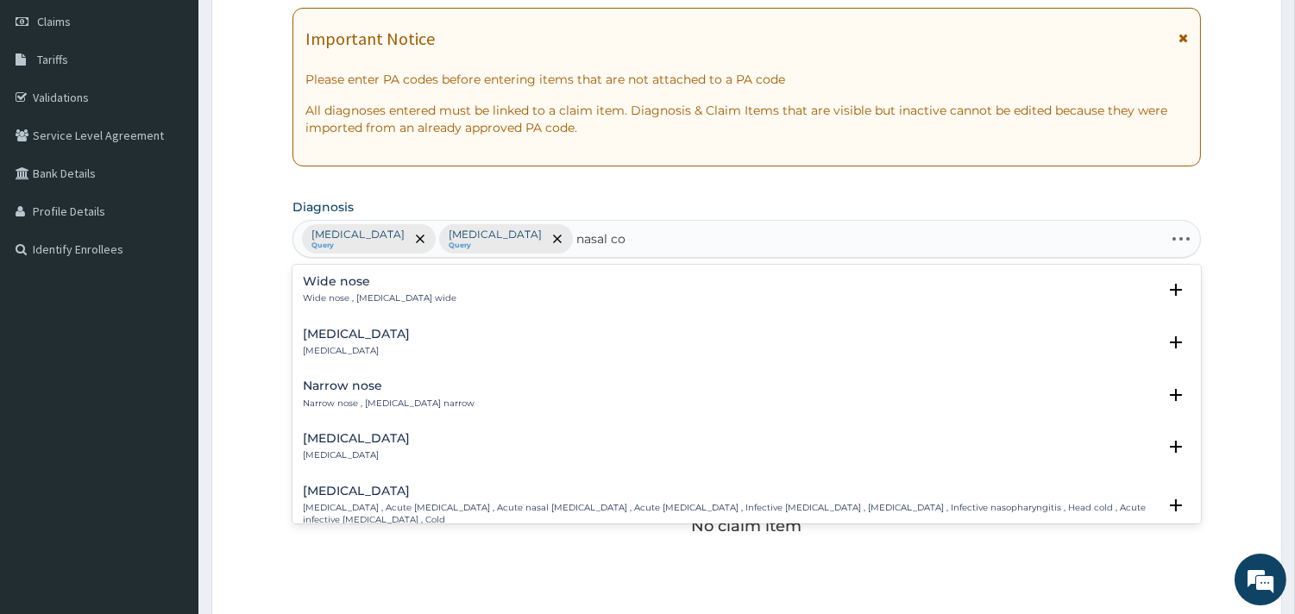
type input "nasal con"
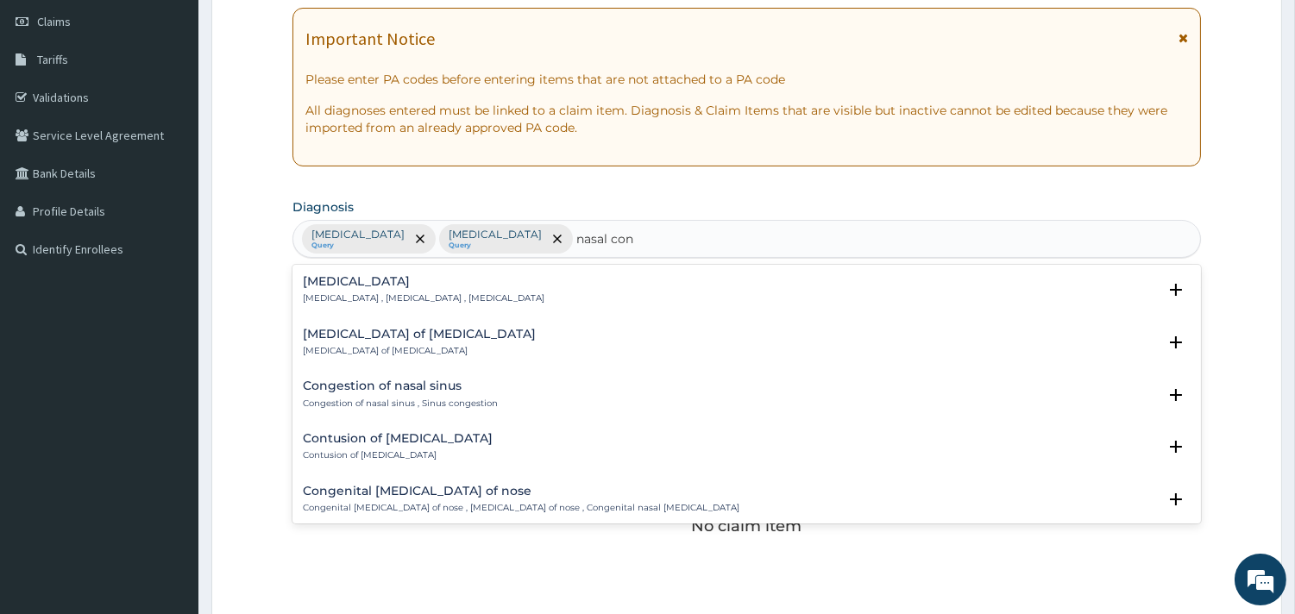
click at [374, 289] on div "Nasal congestion Nasal congestion , Stuffed-up nose , Congested nose" at bounding box center [424, 290] width 242 height 30
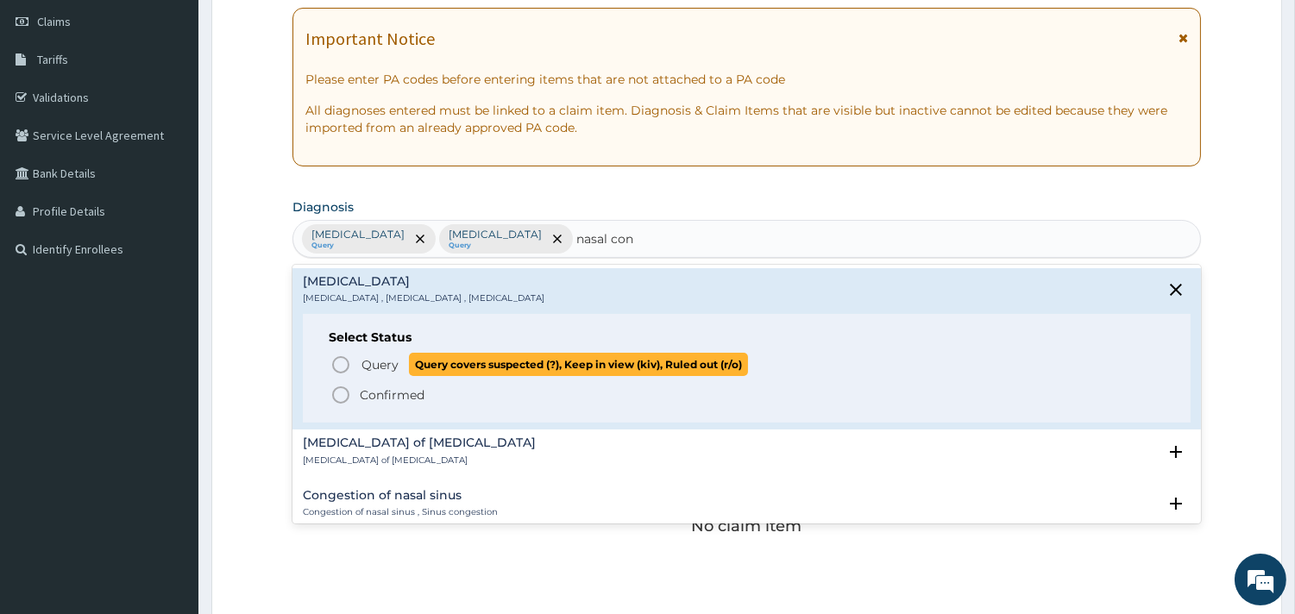
click at [340, 371] on icon "status option query" at bounding box center [340, 365] width 21 height 21
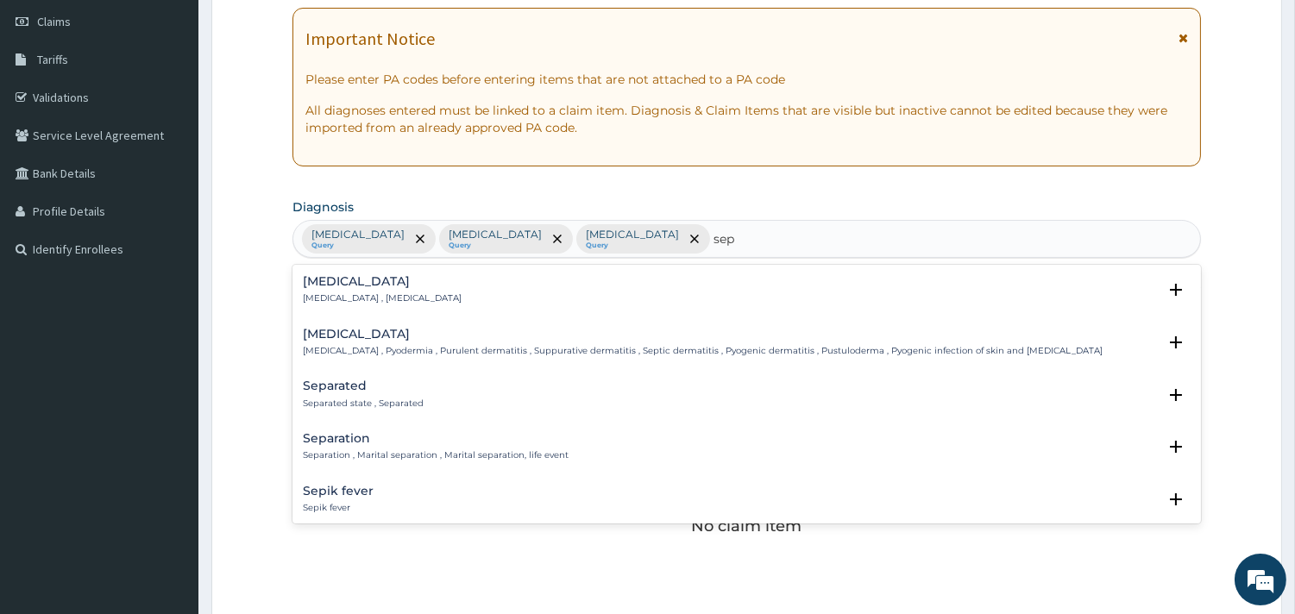
type input "seps"
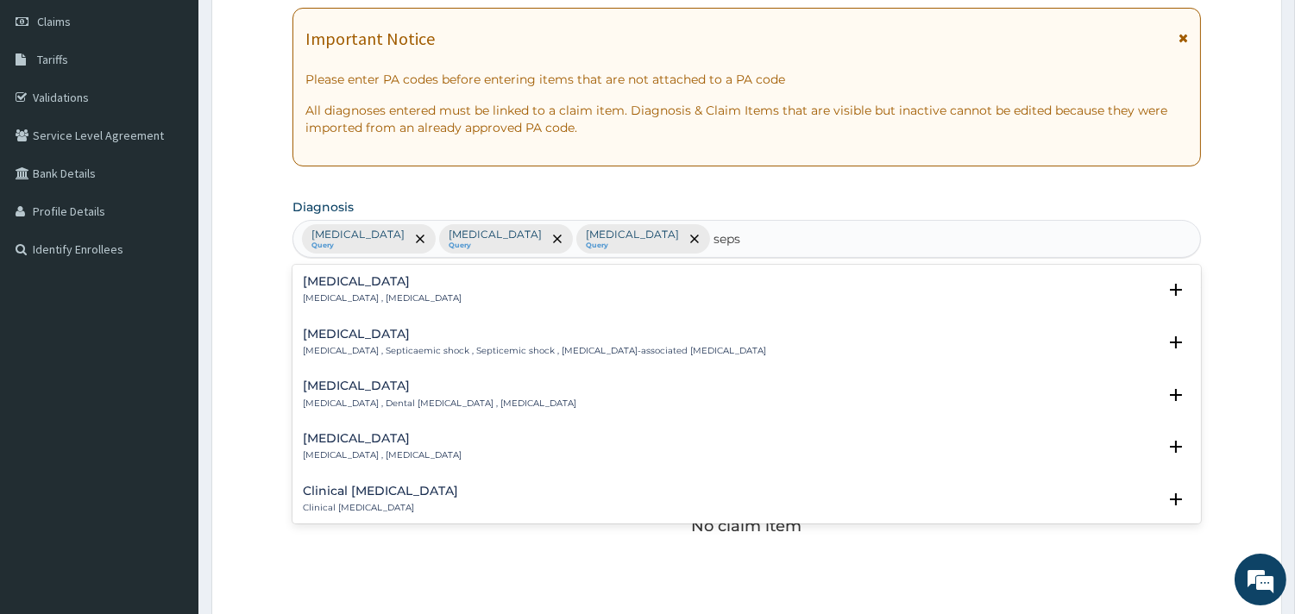
click at [363, 286] on h4 "[MEDICAL_DATA]" at bounding box center [382, 281] width 159 height 13
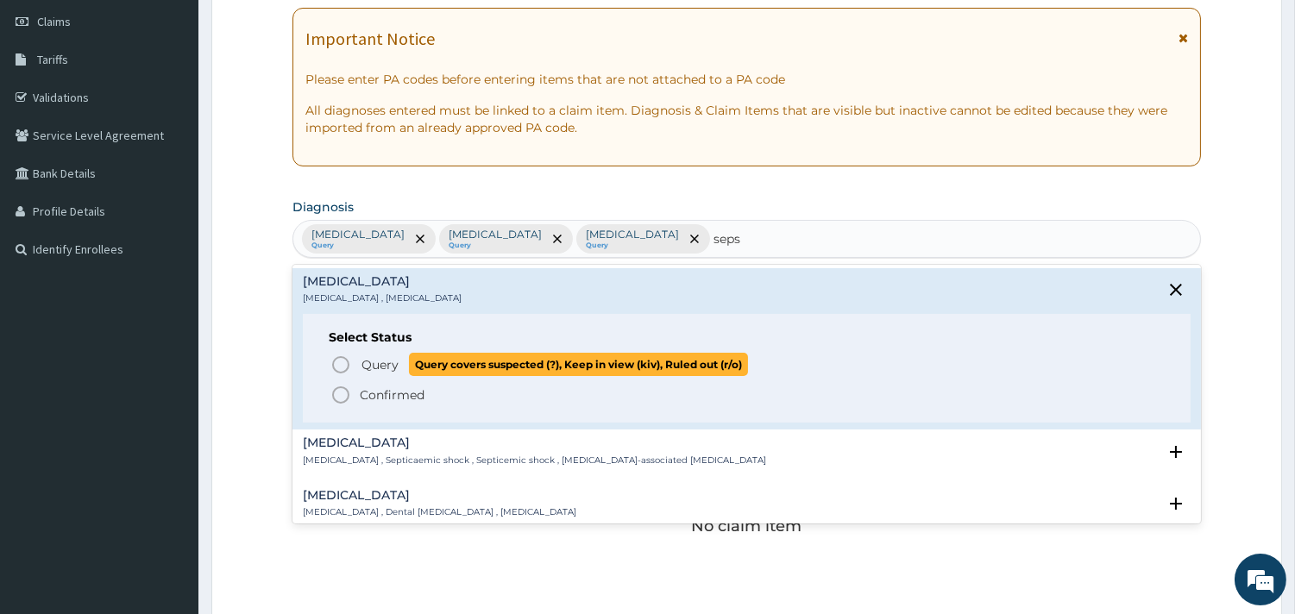
click at [343, 365] on icon "status option query" at bounding box center [340, 365] width 21 height 21
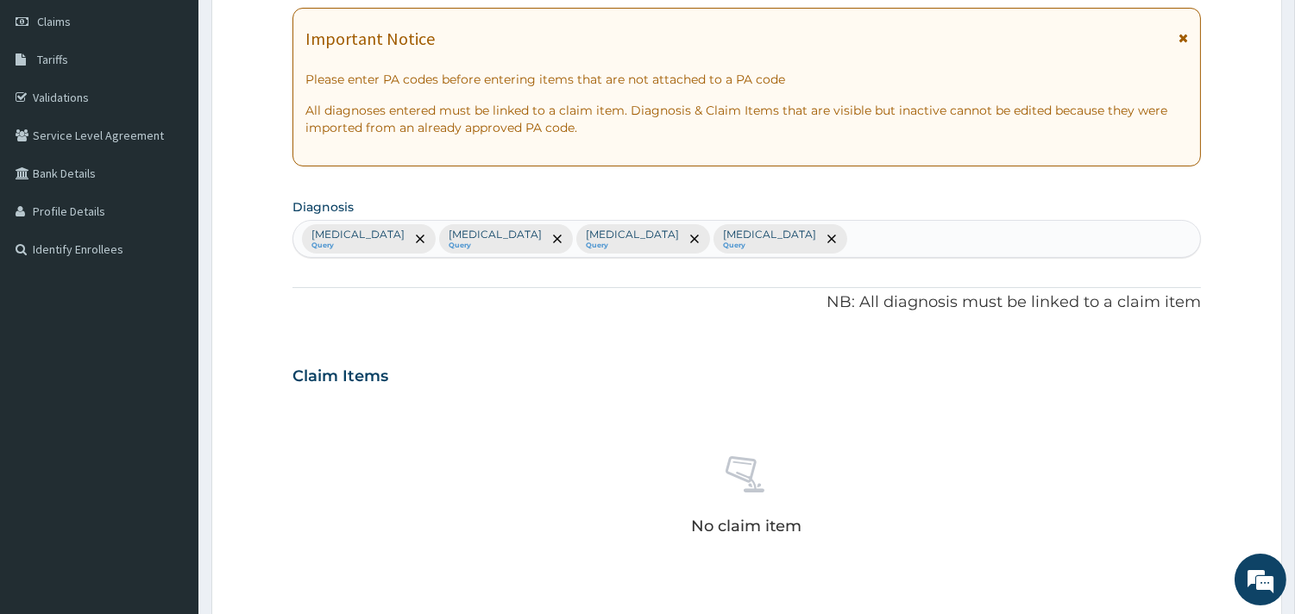
scroll to position [625, 0]
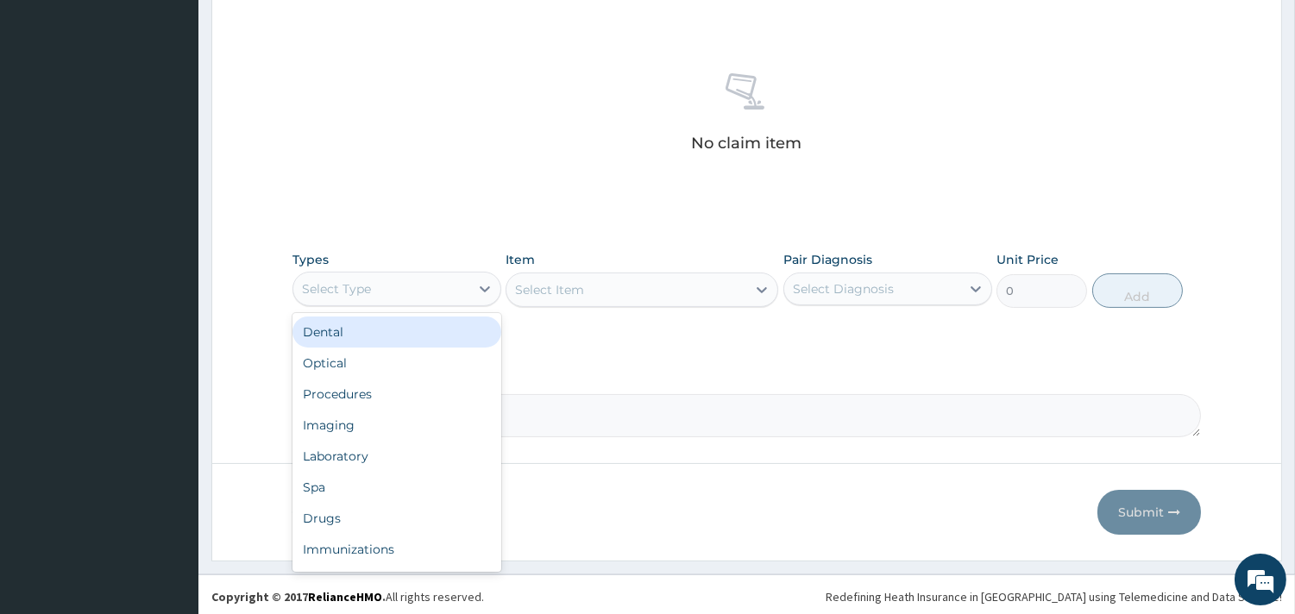
click at [407, 298] on div "Select Type" at bounding box center [381, 289] width 176 height 28
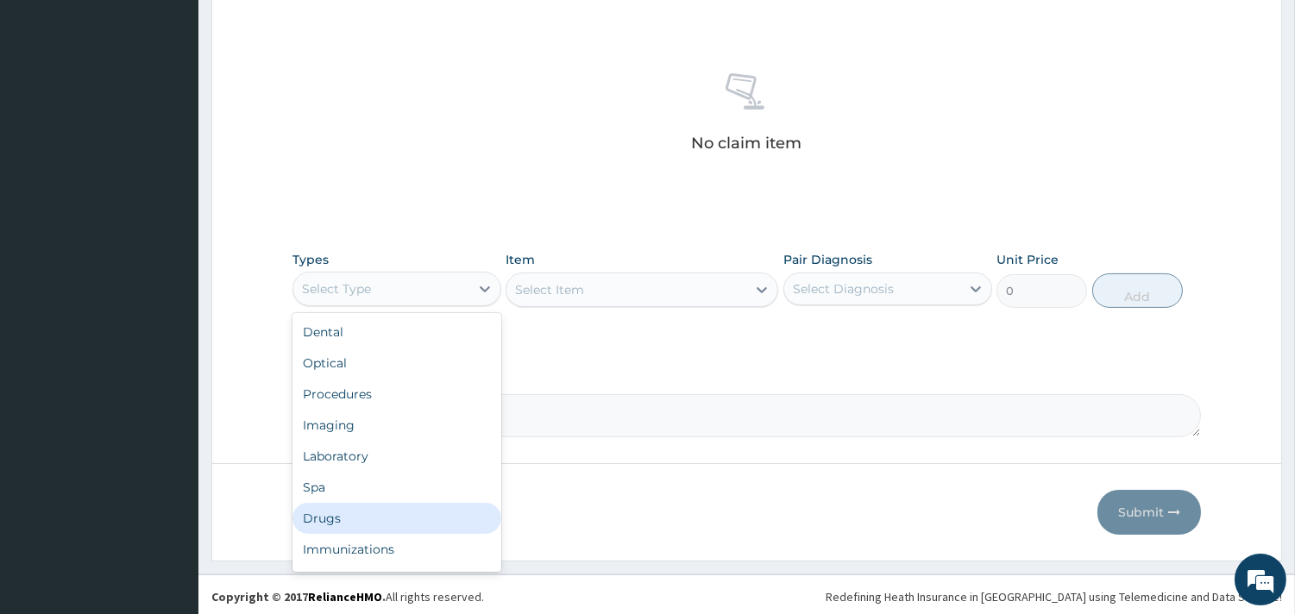
click at [351, 516] on div "Drugs" at bounding box center [396, 518] width 209 height 31
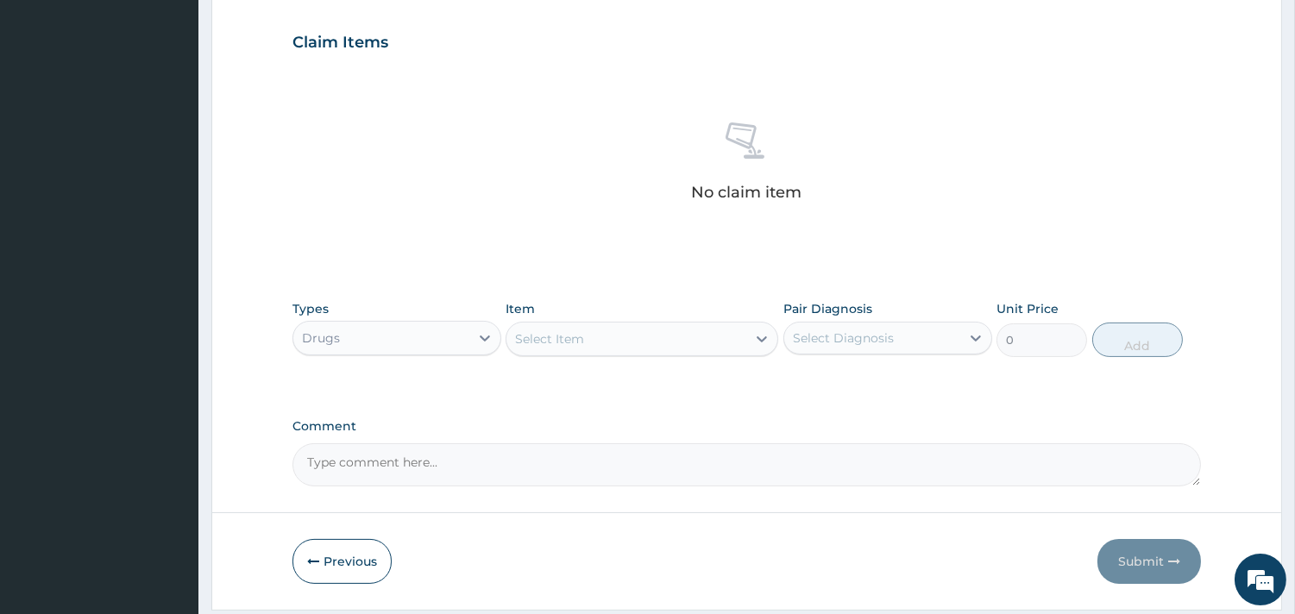
scroll to position [533, 0]
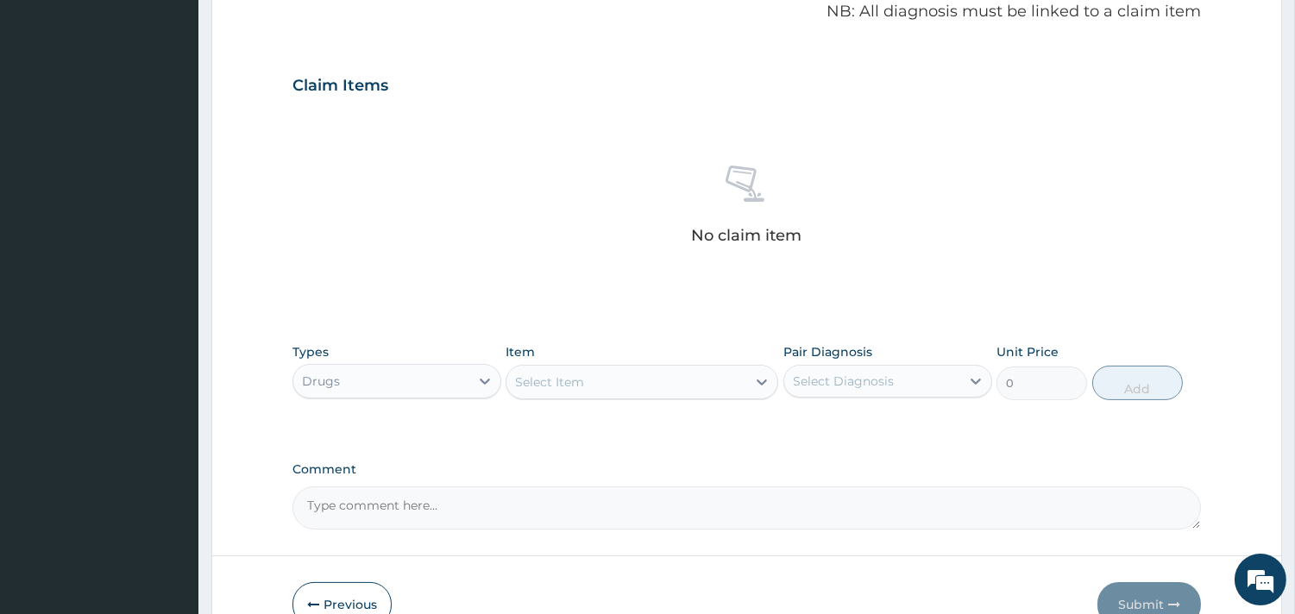
click at [608, 392] on div "Select Item" at bounding box center [626, 382] width 240 height 28
type input "lorat"
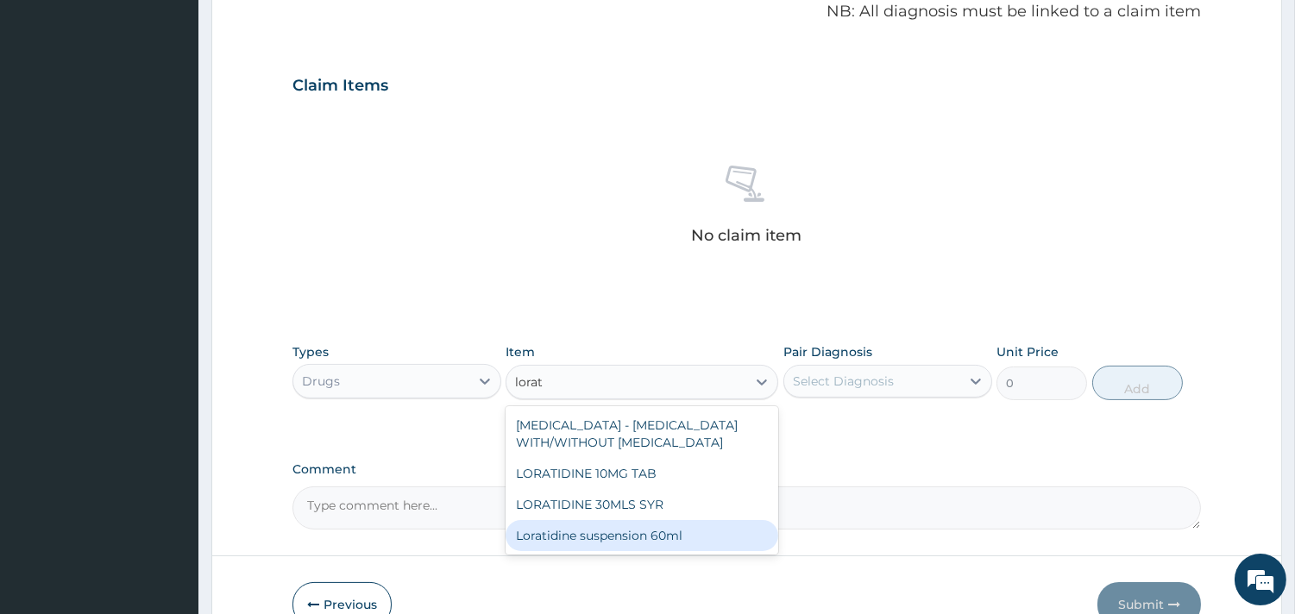
click at [593, 529] on div "Loratidine suspension 60ml" at bounding box center [641, 535] width 273 height 31
type input "1000"
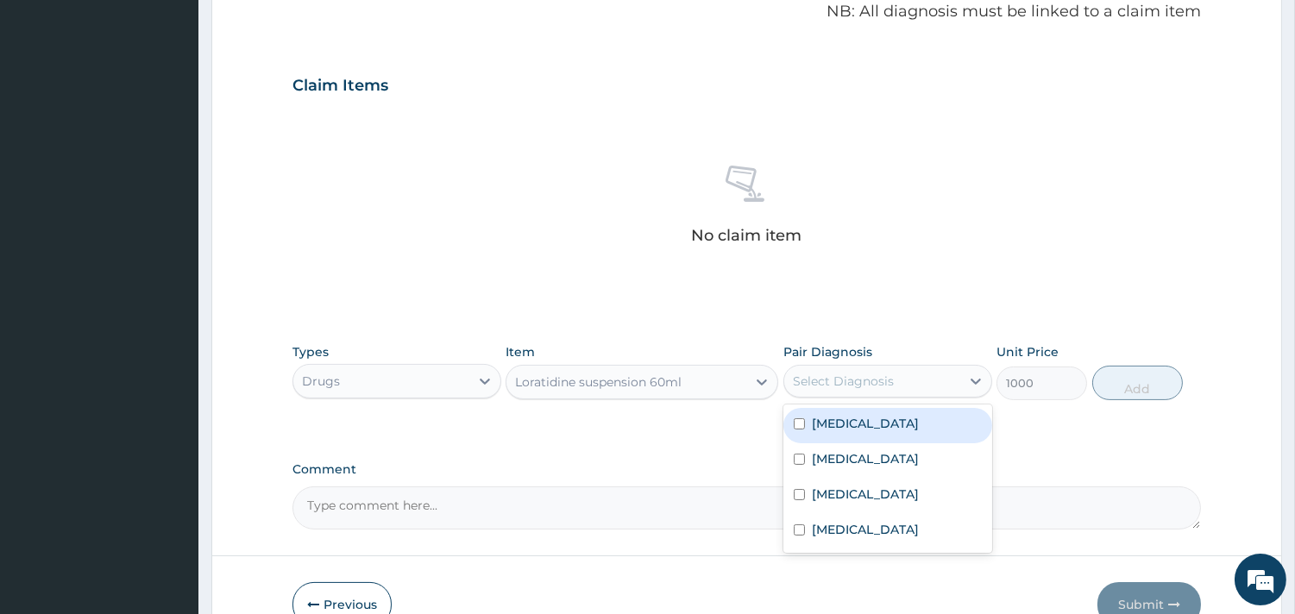
click at [911, 385] on div "Select Diagnosis" at bounding box center [872, 381] width 176 height 28
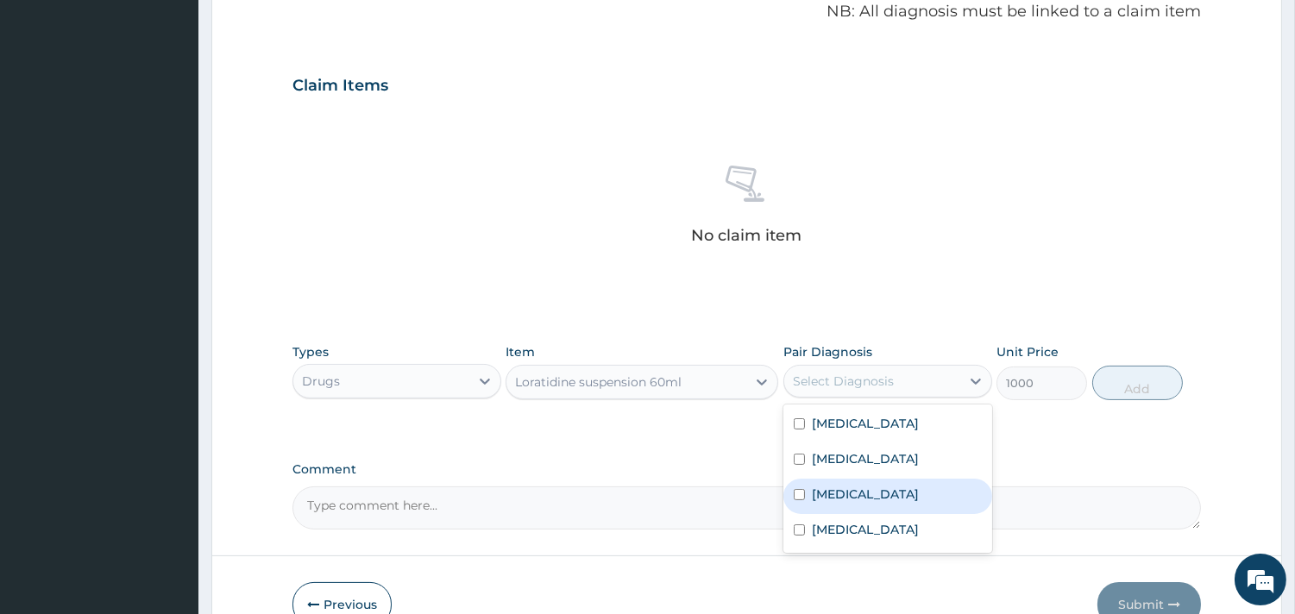
click at [840, 498] on label "Nasal congestion" at bounding box center [865, 494] width 107 height 17
checkbox input "true"
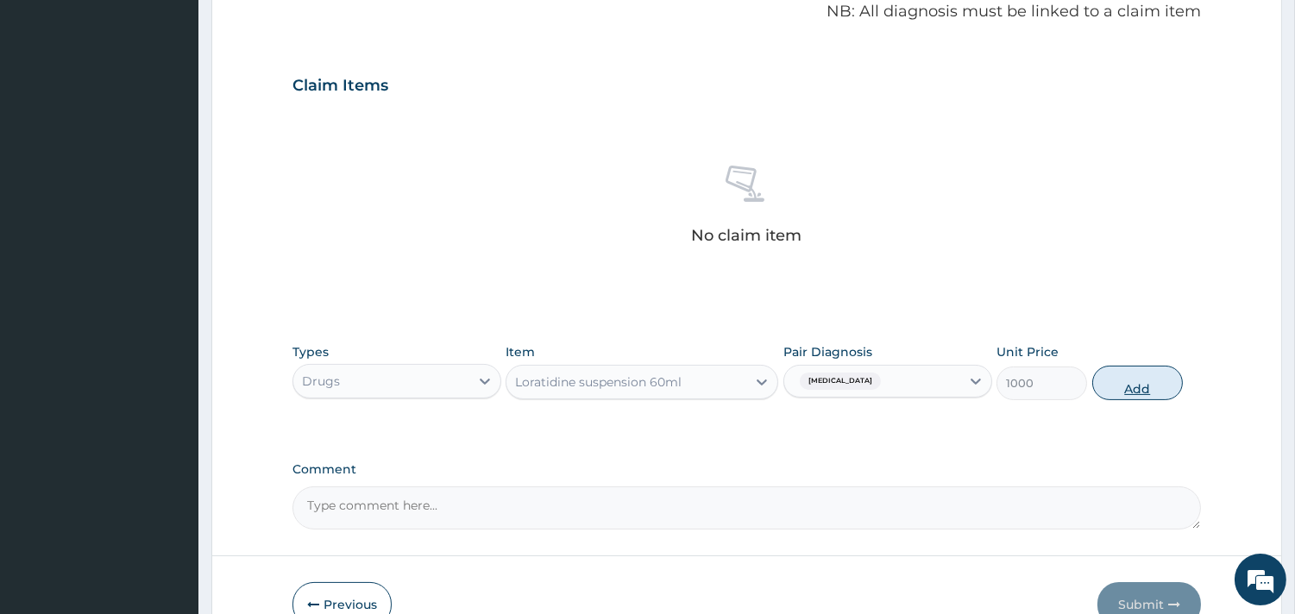
click at [1148, 389] on button "Add" at bounding box center [1137, 383] width 91 height 35
type input "0"
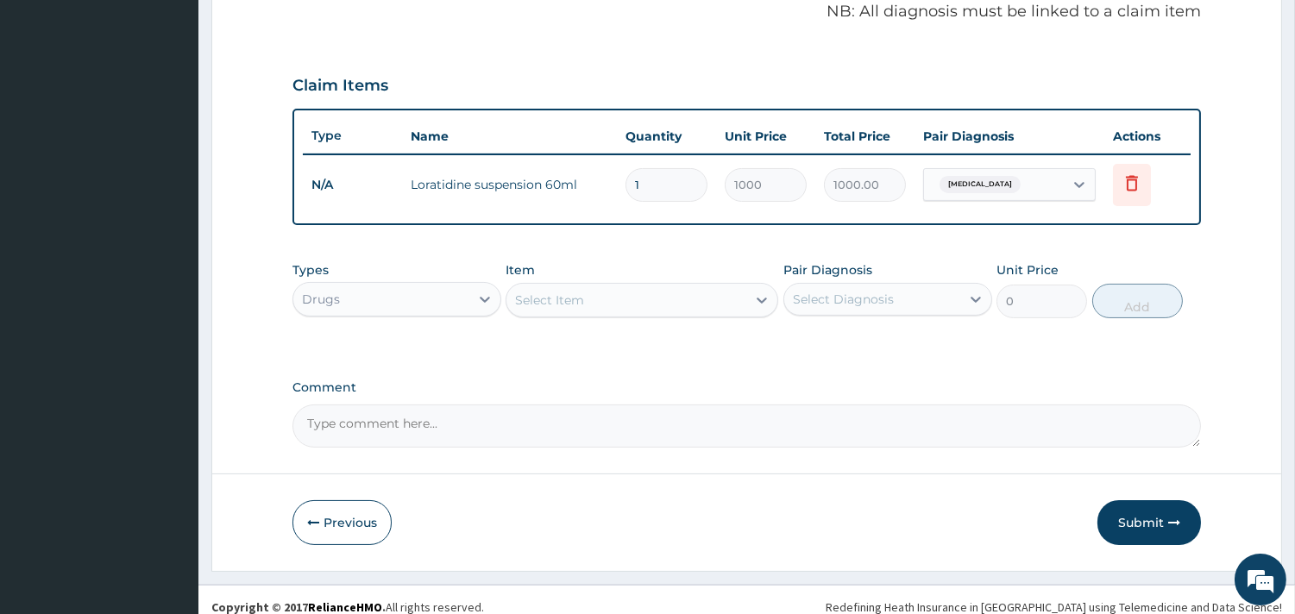
click at [648, 294] on div "Select Item" at bounding box center [626, 300] width 240 height 28
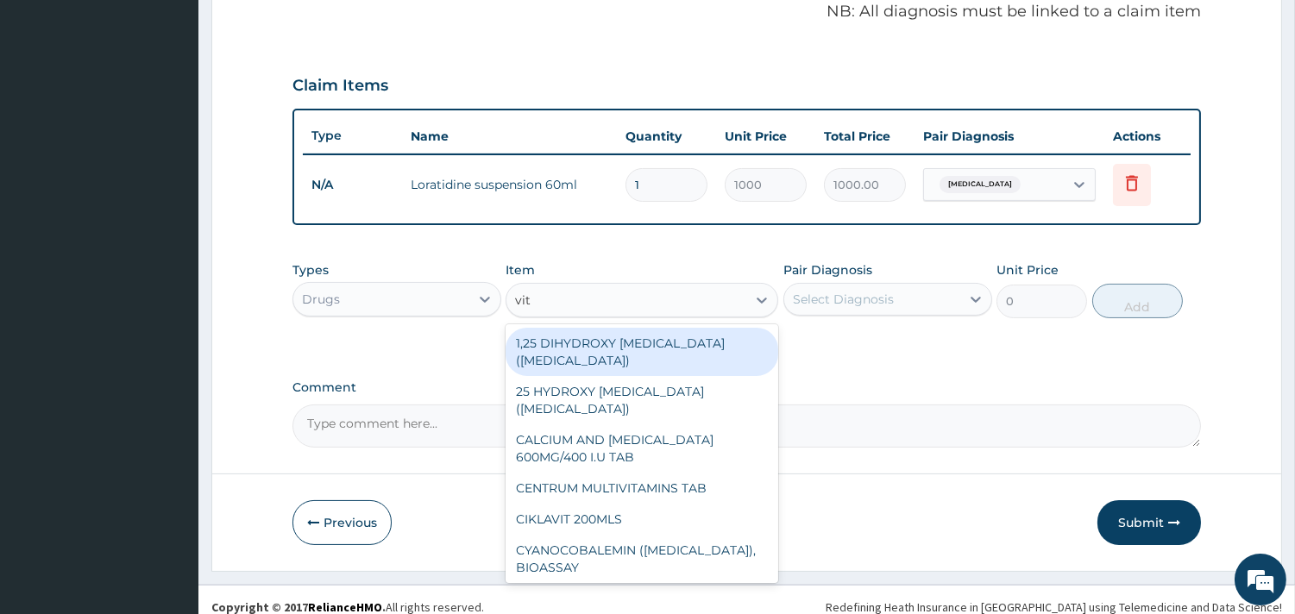
type input "vit c"
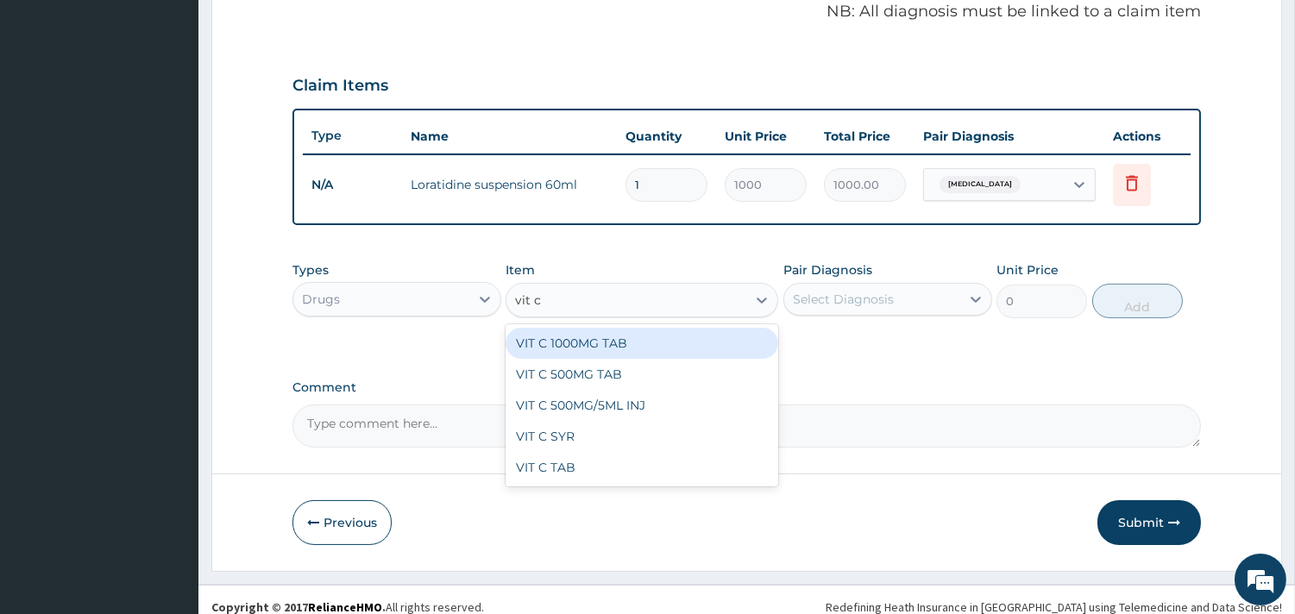
click at [638, 348] on div "VIT C 1000MG TAB" at bounding box center [641, 343] width 273 height 31
type input "55"
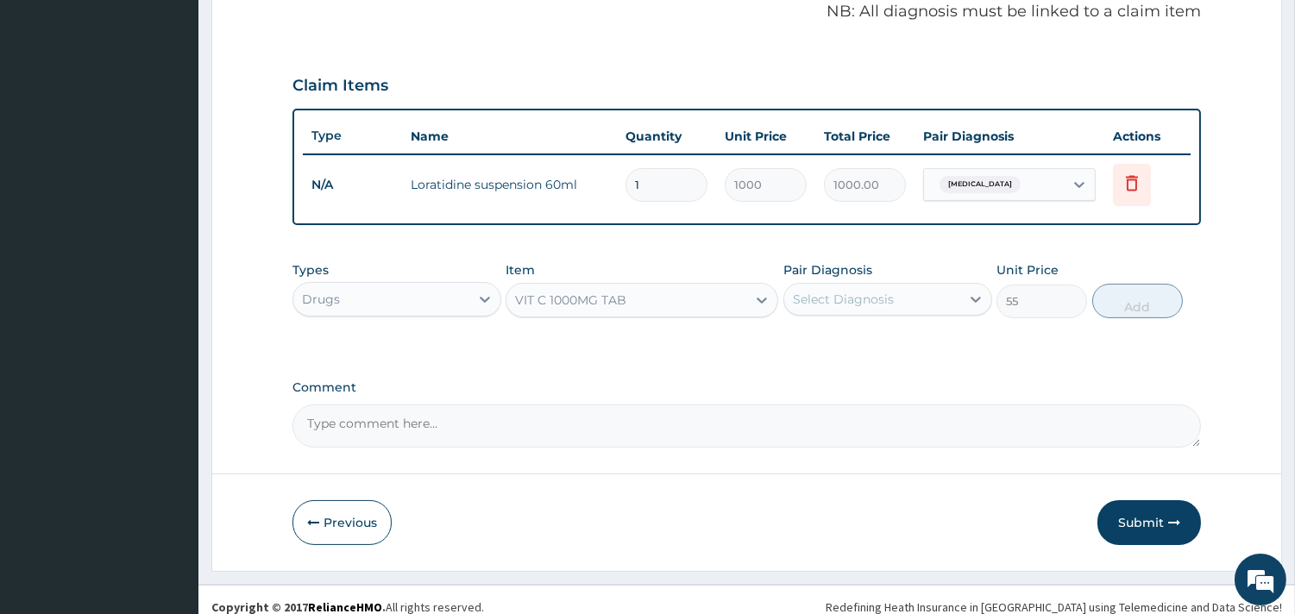
click at [854, 286] on div "Select Diagnosis" at bounding box center [872, 300] width 176 height 28
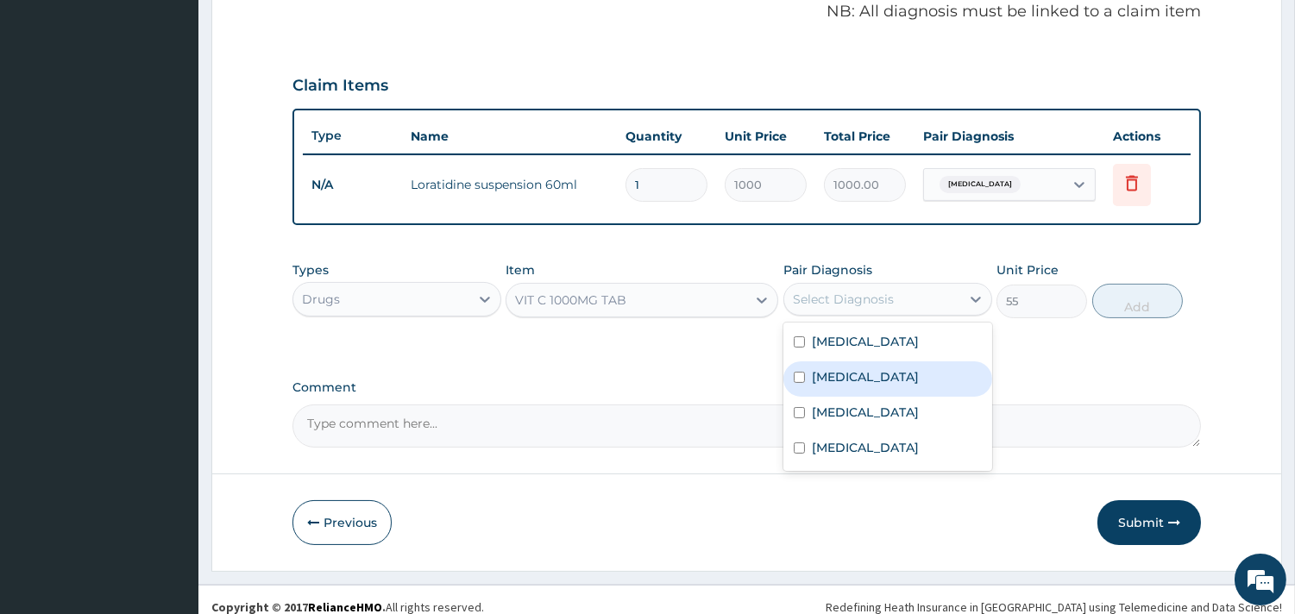
click at [794, 377] on input "checkbox" at bounding box center [799, 377] width 11 height 11
checkbox input "true"
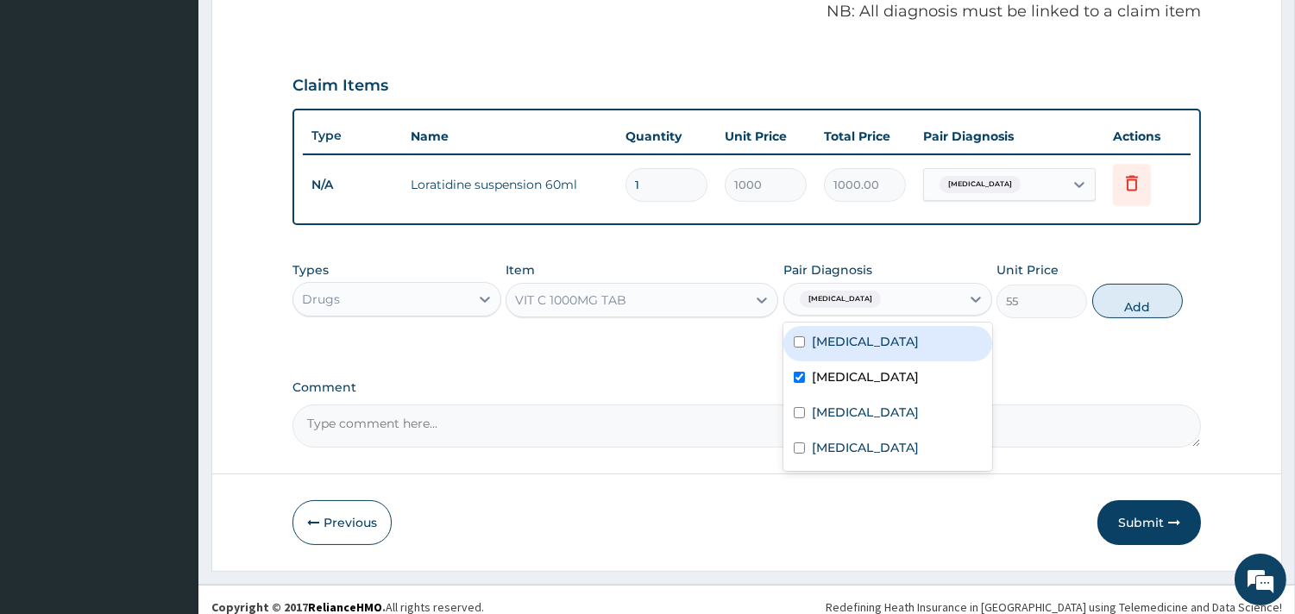
click at [796, 340] on input "checkbox" at bounding box center [799, 341] width 11 height 11
checkbox input "true"
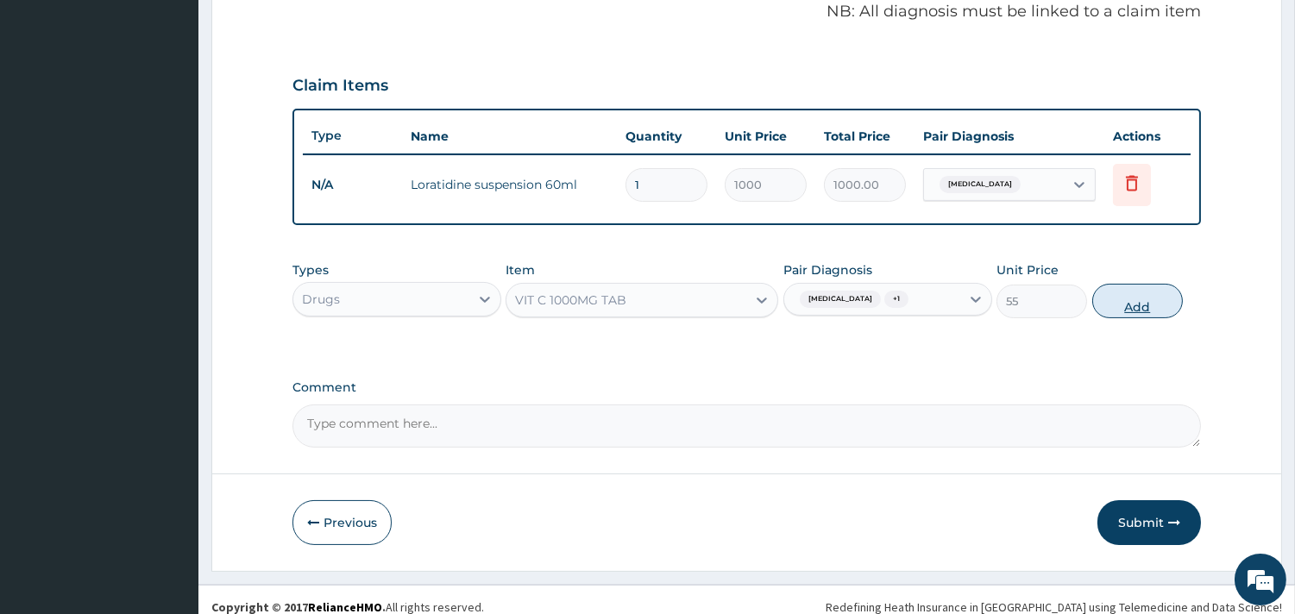
click at [1111, 303] on button "Add" at bounding box center [1137, 301] width 91 height 35
type input "0"
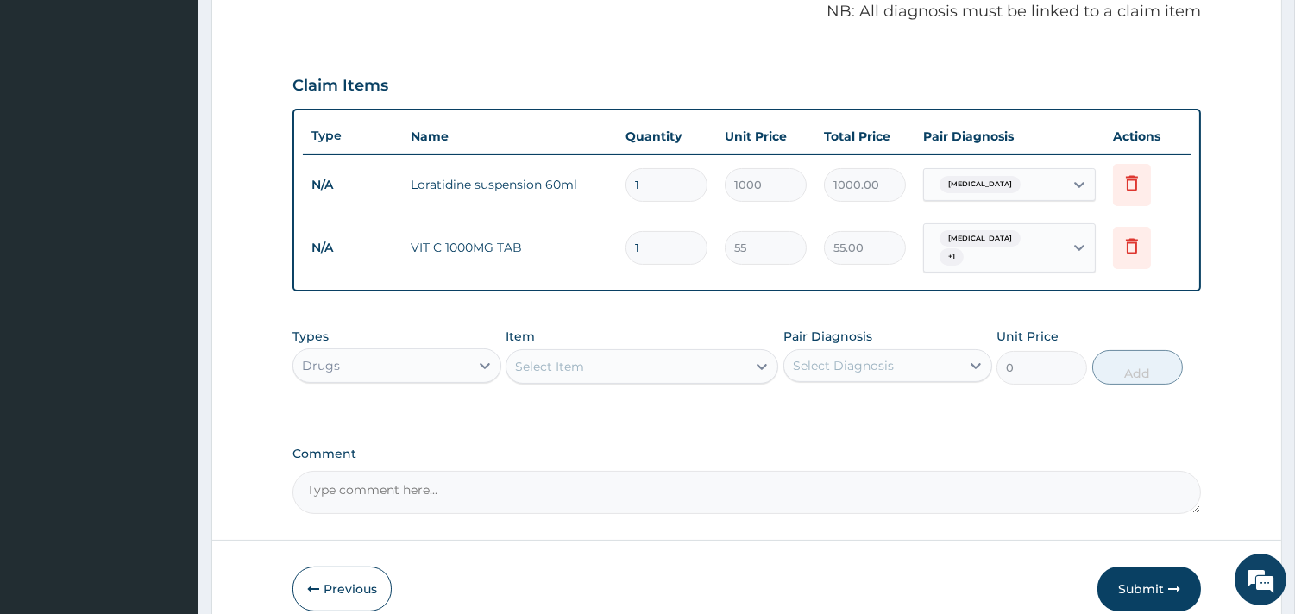
click at [565, 366] on div "Select Item" at bounding box center [549, 366] width 69 height 17
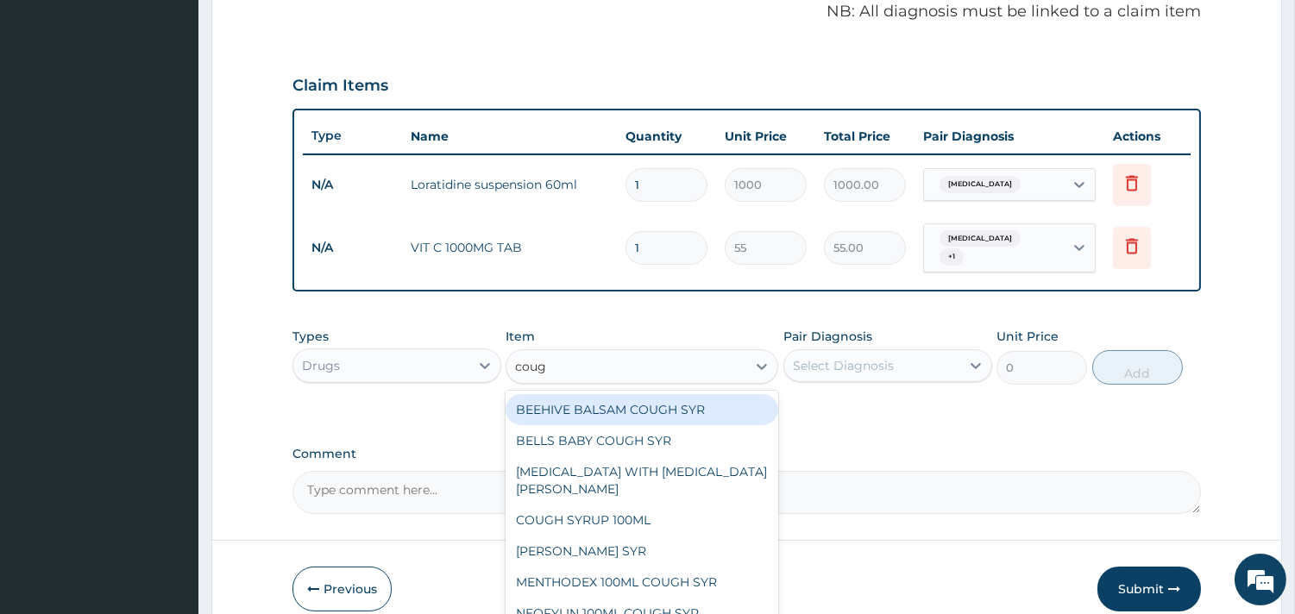
type input "cough"
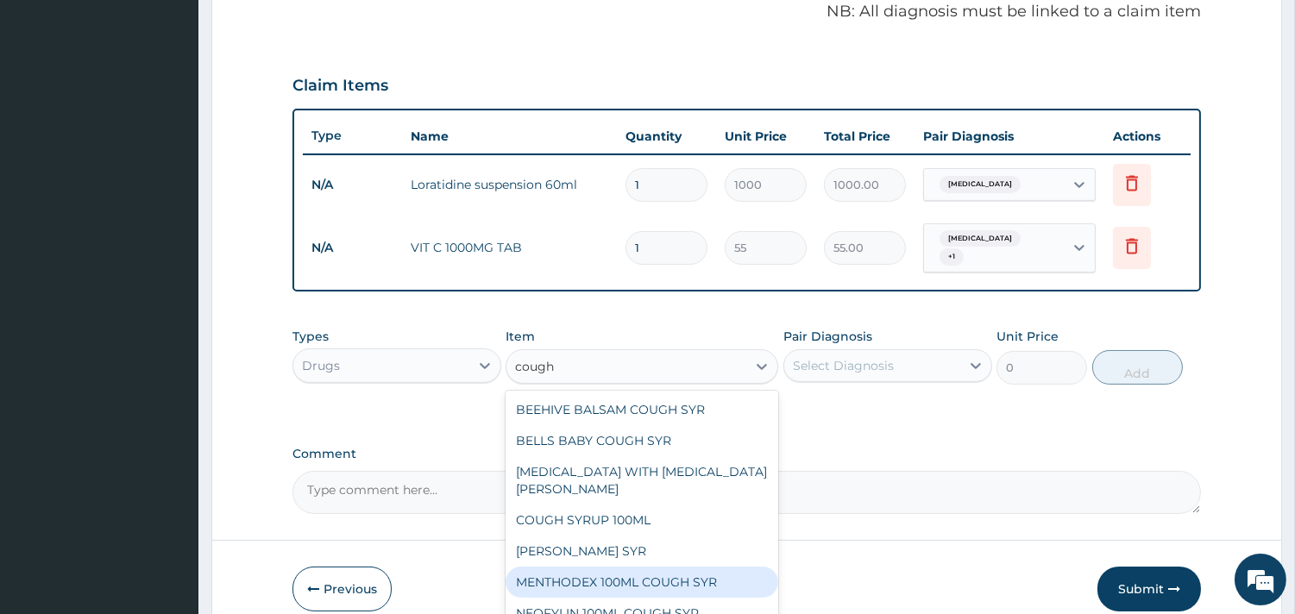
click at [593, 570] on div "MENTHODEX 100ML COUGH SYR" at bounding box center [641, 582] width 273 height 31
type input "847"
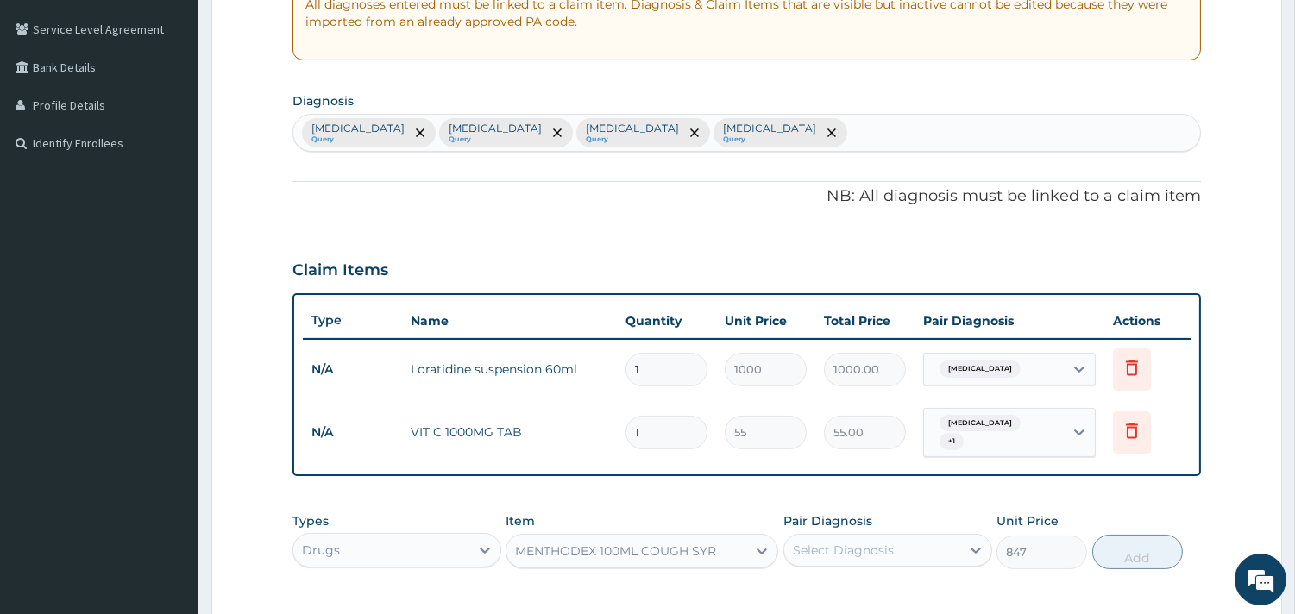
scroll to position [342, 0]
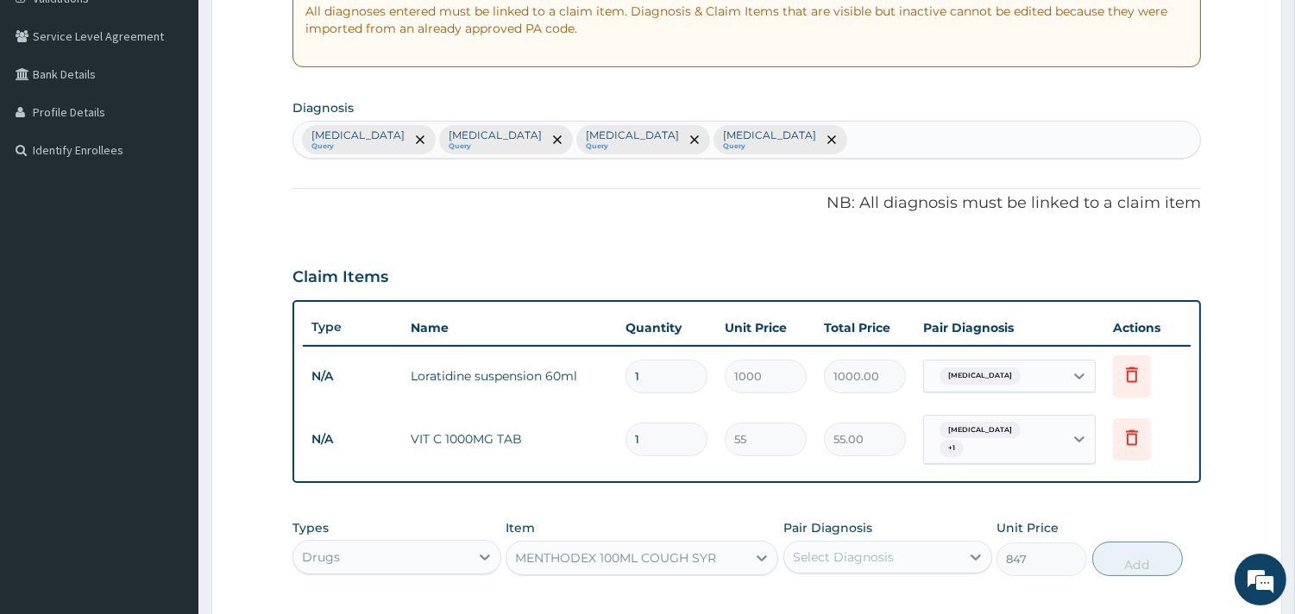
click at [714, 133] on div "Tonsillitis Query Rhinitis Query Nasal congestion Query Sepsis Query" at bounding box center [746, 140] width 907 height 36
type input "cough"
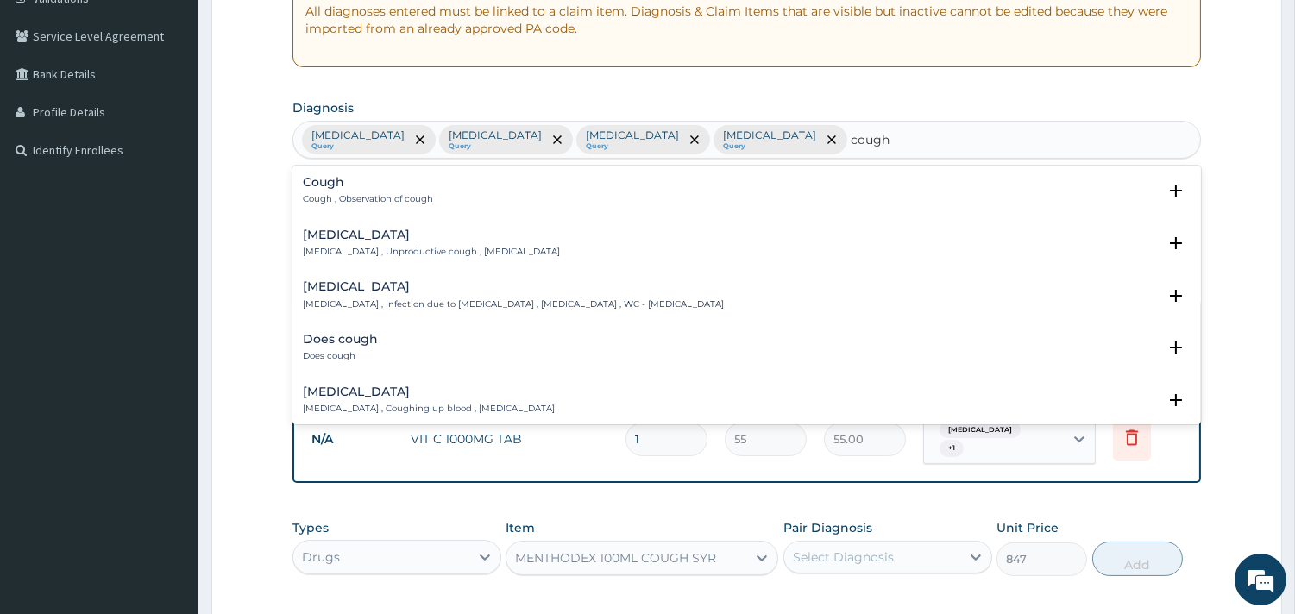
click at [349, 191] on div "Cough Cough , Observation of cough" at bounding box center [368, 191] width 130 height 30
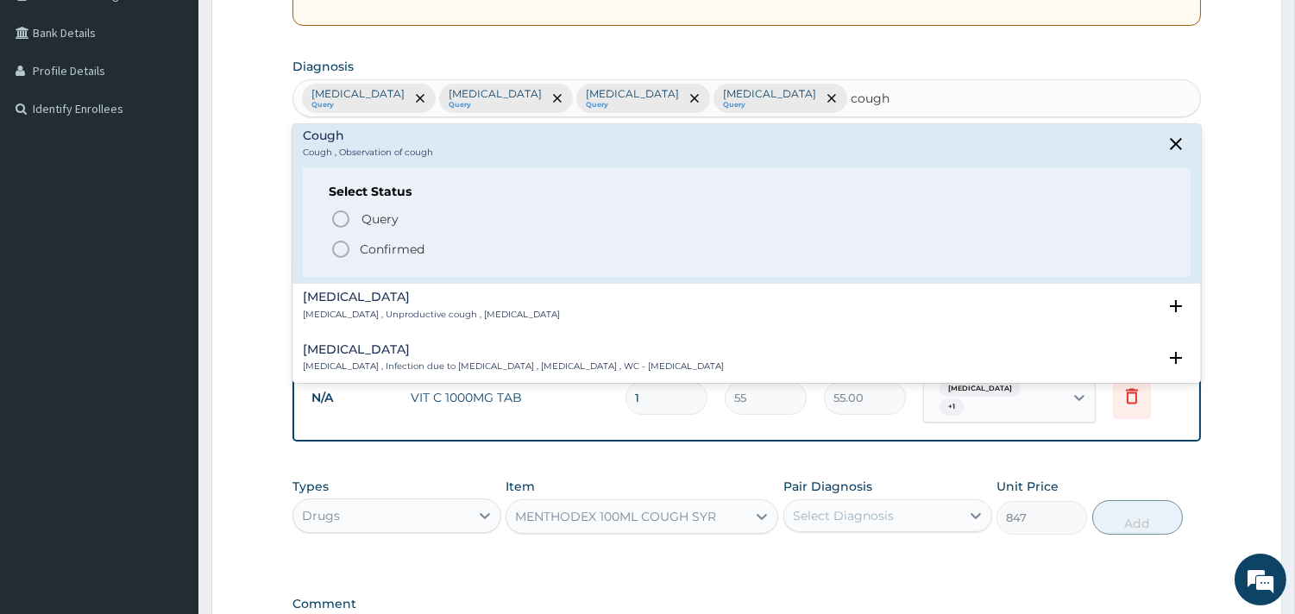
scroll to position [0, 0]
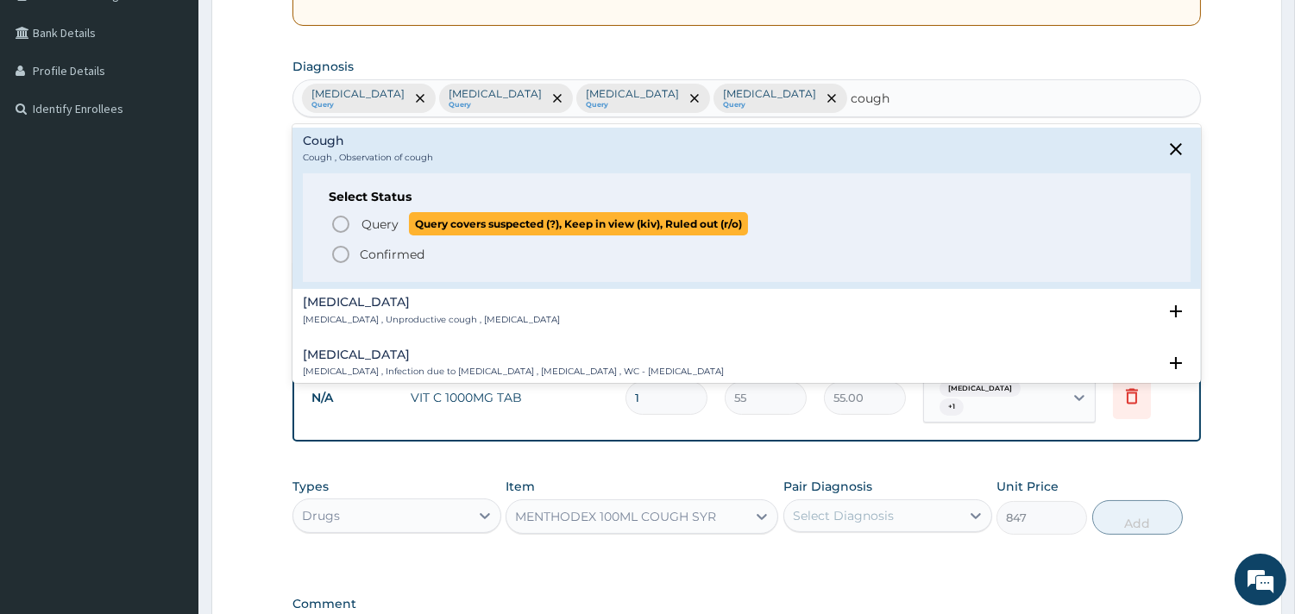
click at [339, 221] on icon "status option query" at bounding box center [340, 224] width 21 height 21
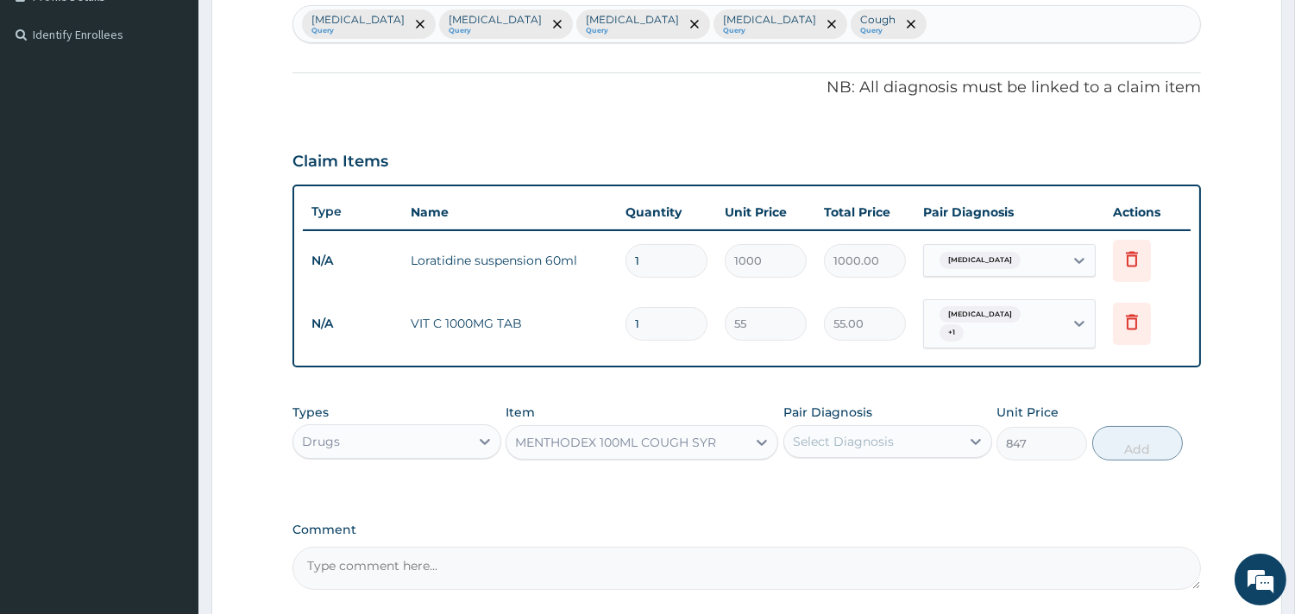
scroll to position [606, 0]
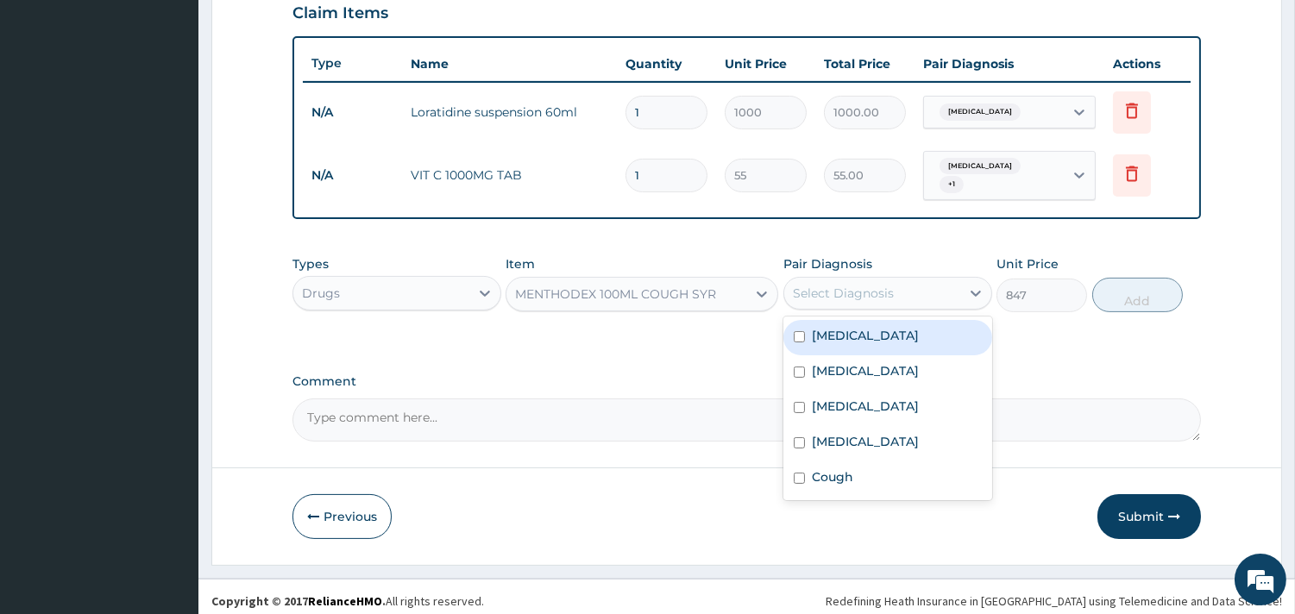
click at [807, 286] on div "Select Diagnosis" at bounding box center [843, 293] width 101 height 17
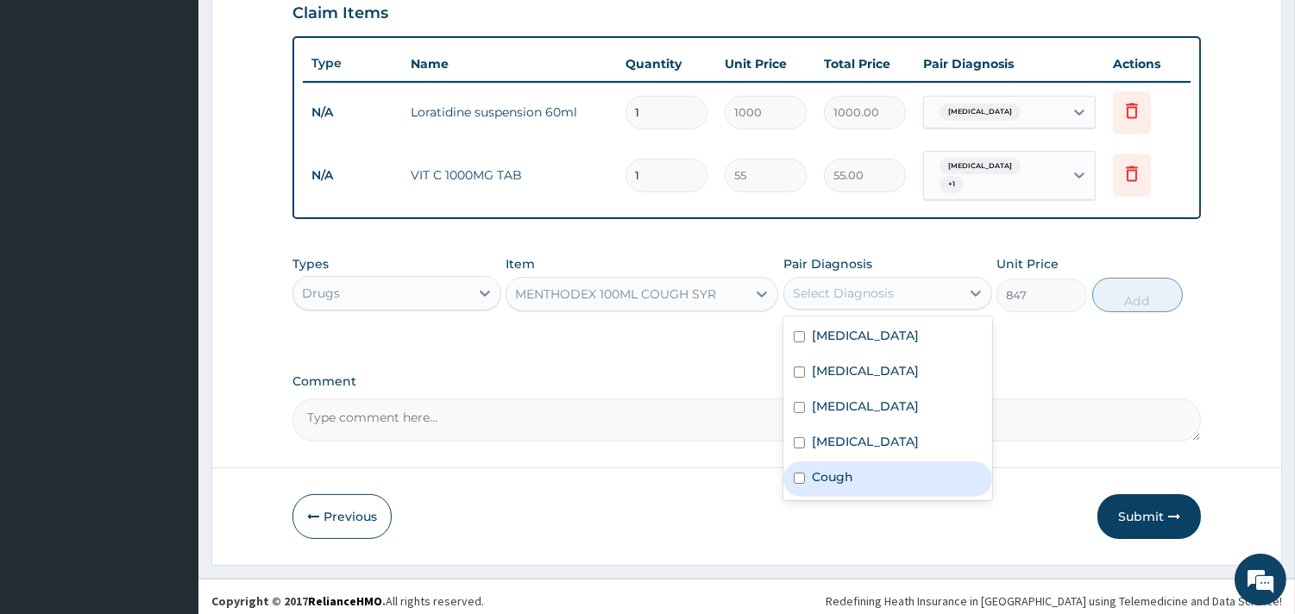
click at [817, 468] on label "Cough" at bounding box center [832, 476] width 41 height 17
checkbox input "true"
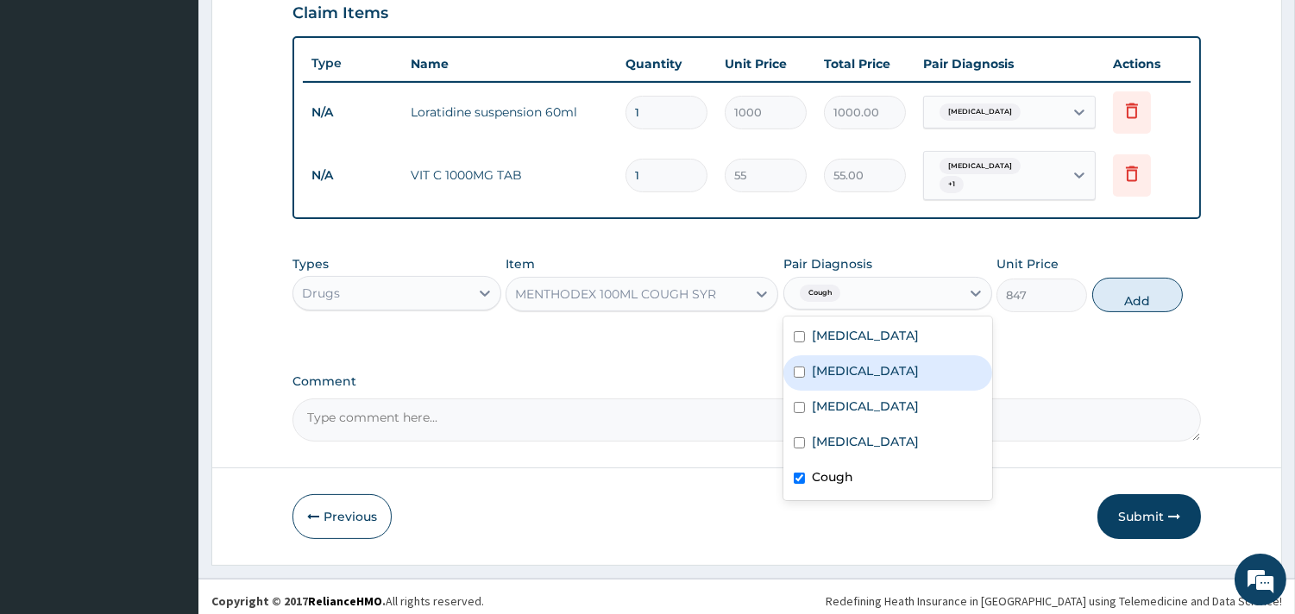
click at [1083, 279] on div "847" at bounding box center [1041, 296] width 91 height 34
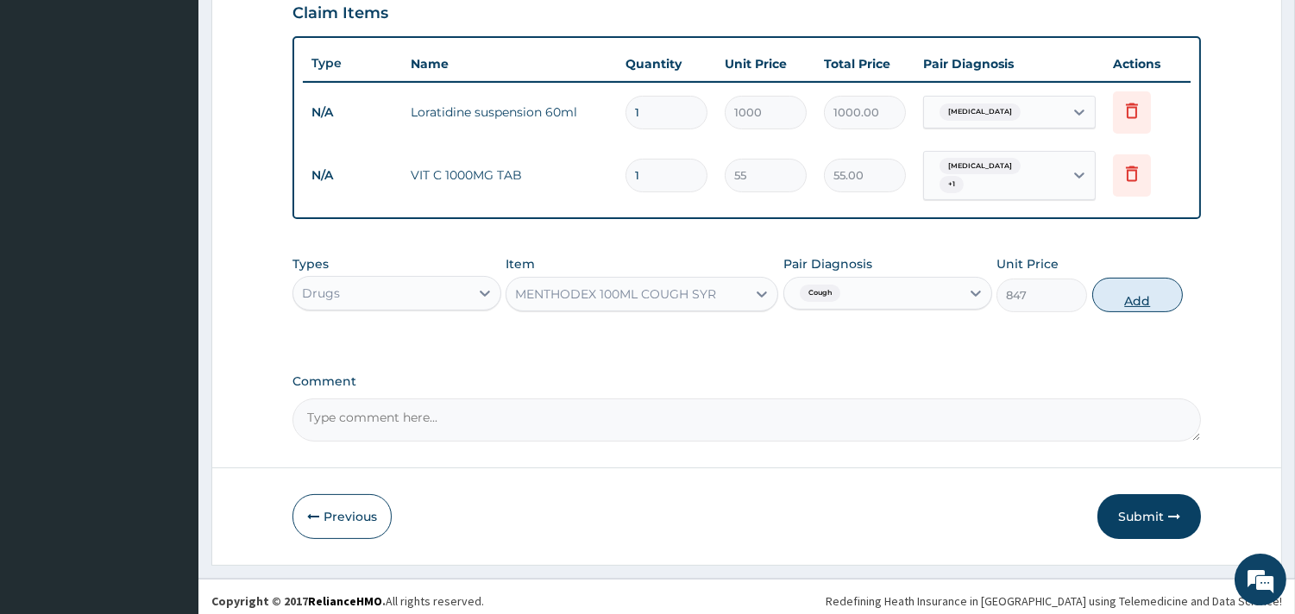
click at [1122, 278] on button "Add" at bounding box center [1137, 295] width 91 height 35
type input "0"
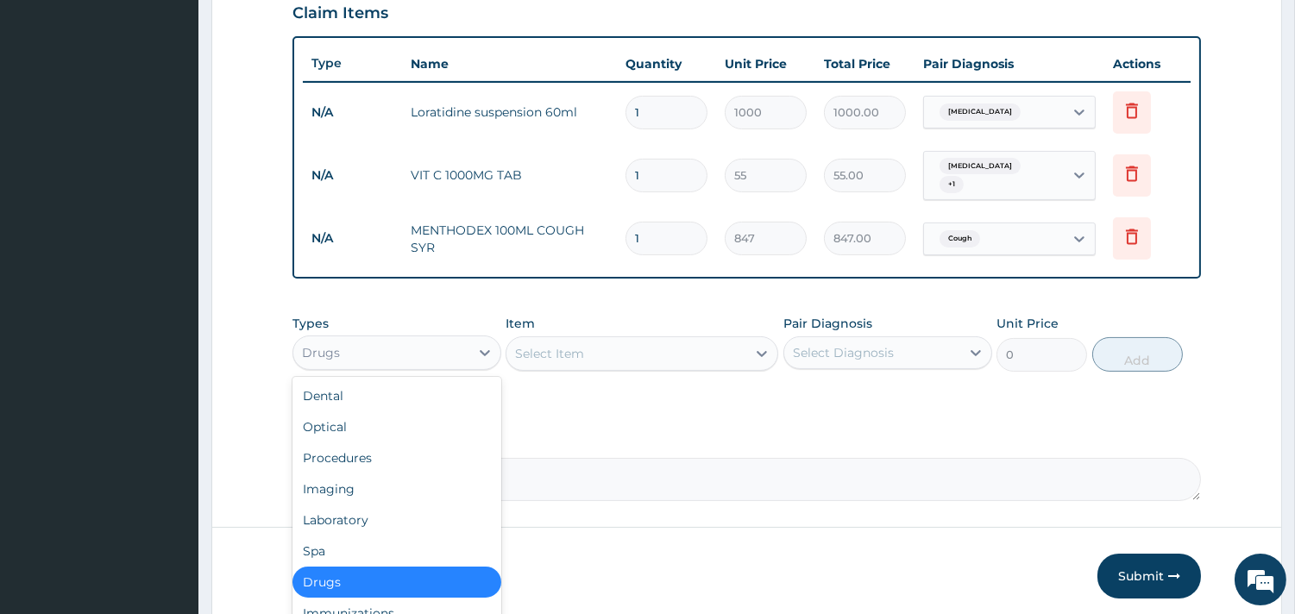
click at [406, 345] on div "Drugs" at bounding box center [381, 353] width 176 height 28
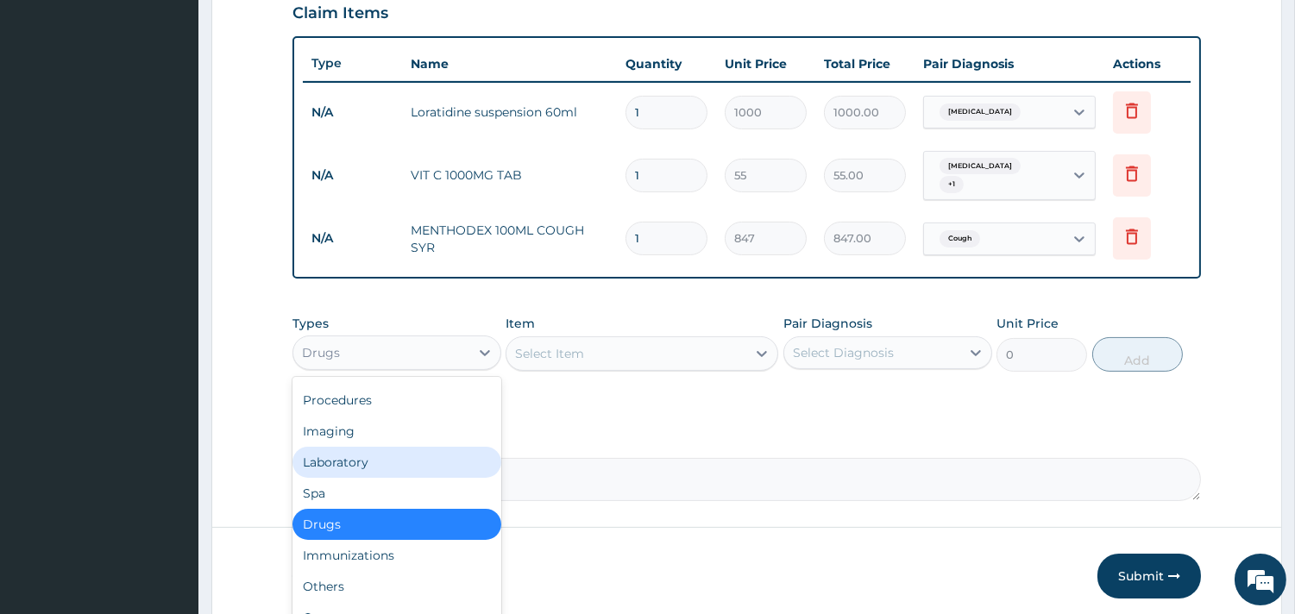
click at [337, 450] on div "Laboratory" at bounding box center [396, 462] width 209 height 31
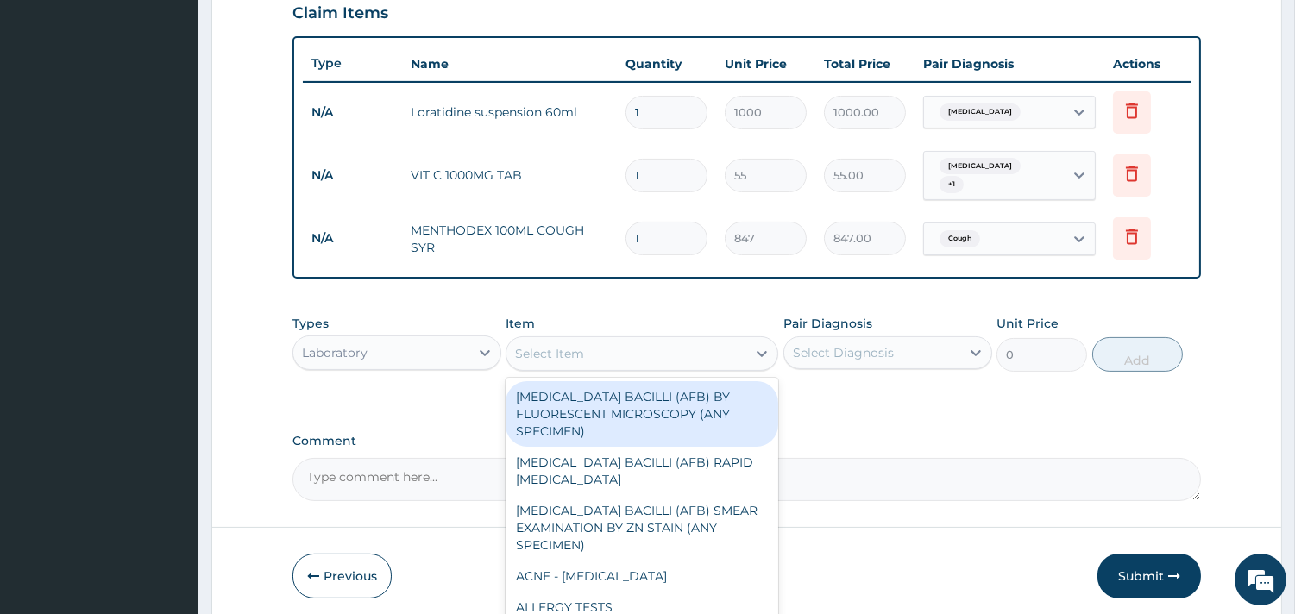
click at [682, 351] on div "Select Item" at bounding box center [626, 354] width 240 height 28
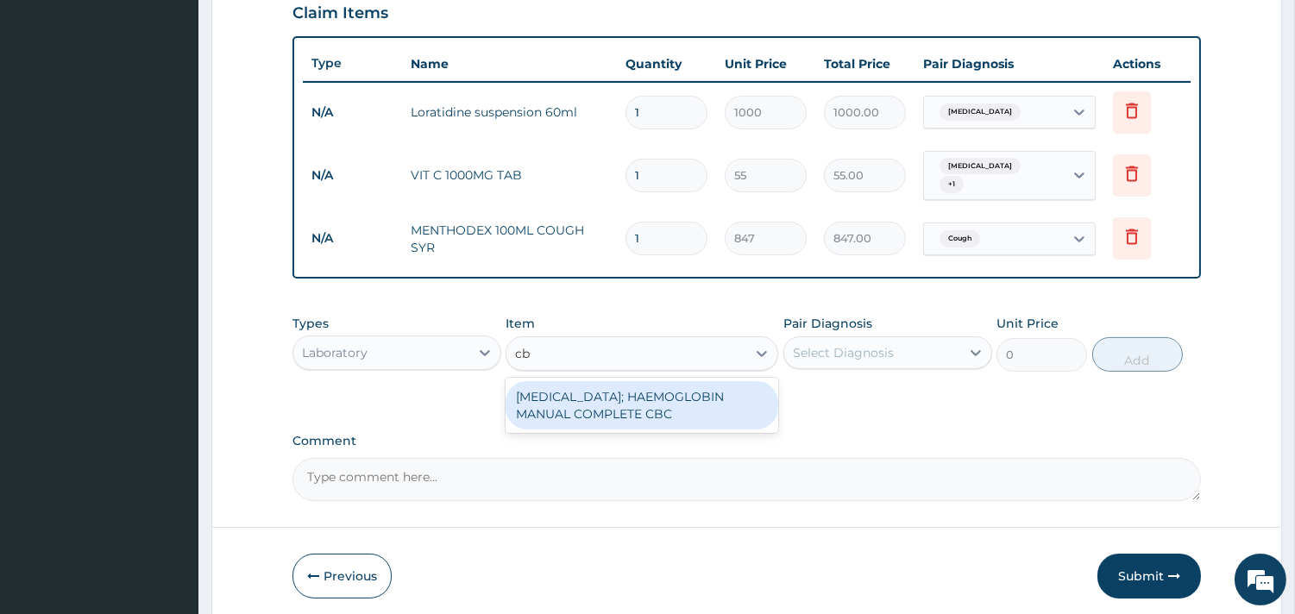
type input "cbc"
click at [625, 418] on div "[MEDICAL_DATA]; HAEMOGLOBIN MANUAL COMPLETE CBC" at bounding box center [641, 405] width 273 height 48
type input "2500"
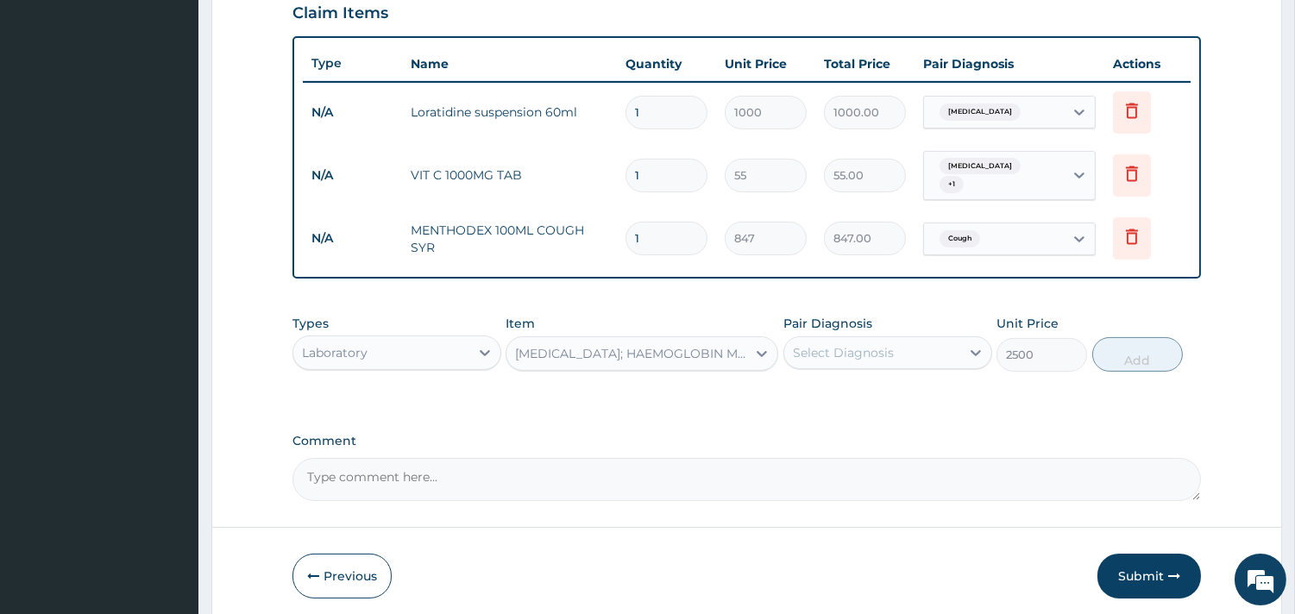
click at [909, 339] on div "Select Diagnosis" at bounding box center [872, 353] width 176 height 28
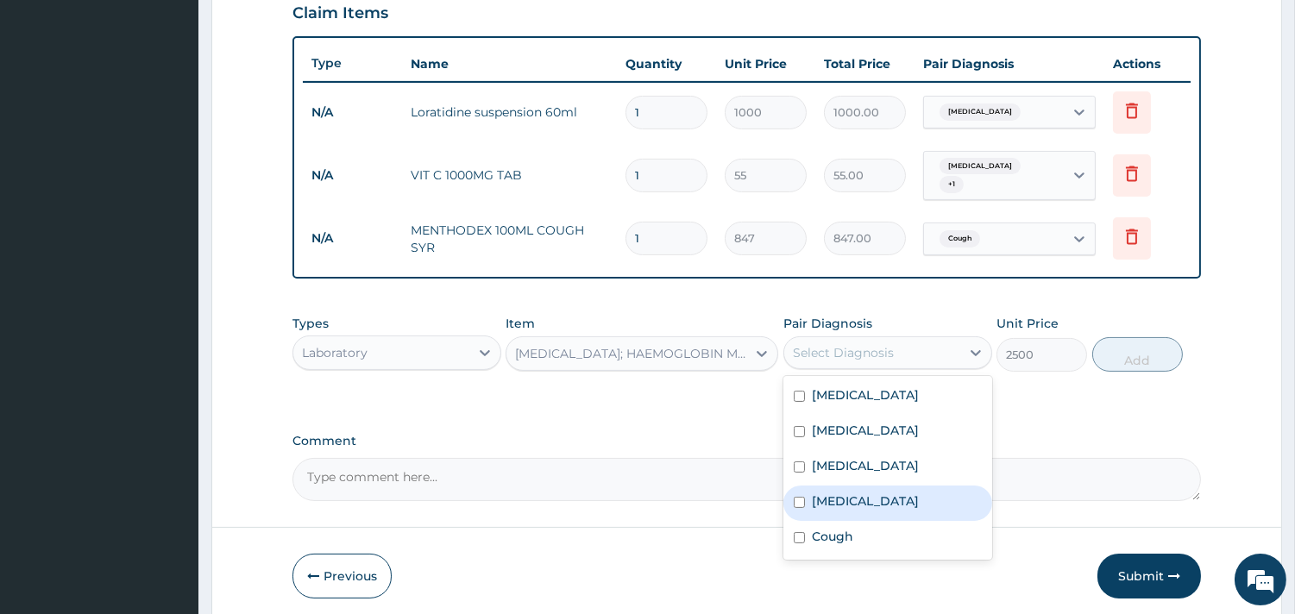
click at [828, 498] on label "[MEDICAL_DATA]" at bounding box center [865, 501] width 107 height 17
checkbox input "true"
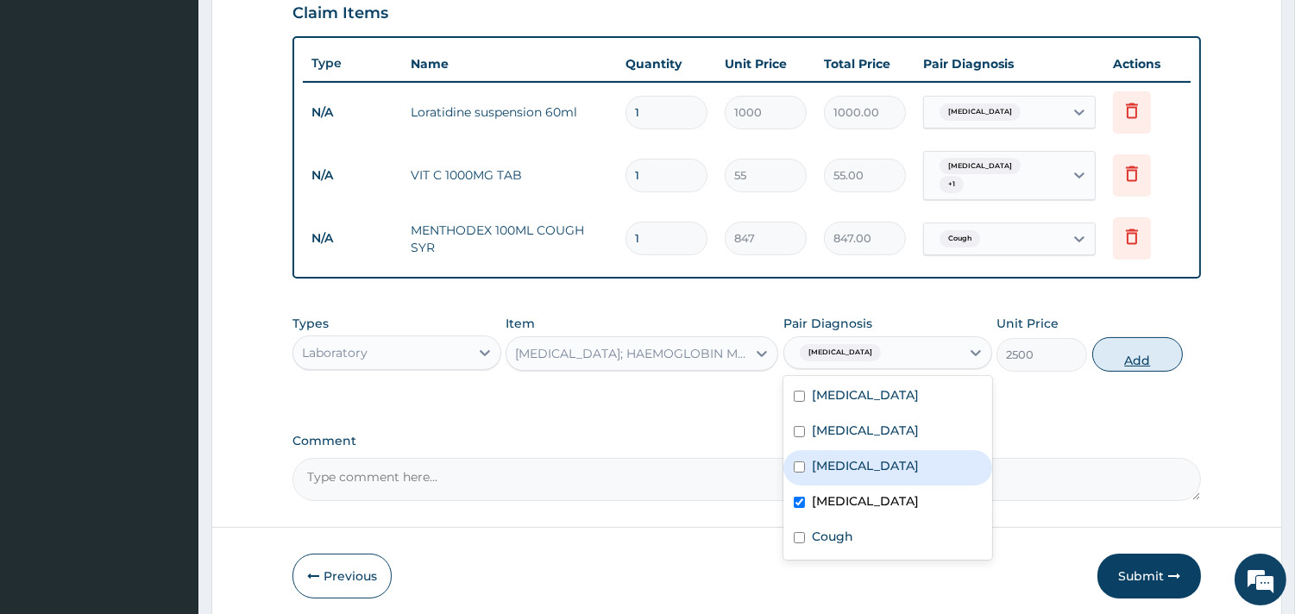
click at [1152, 358] on button "Add" at bounding box center [1137, 354] width 91 height 35
type input "0"
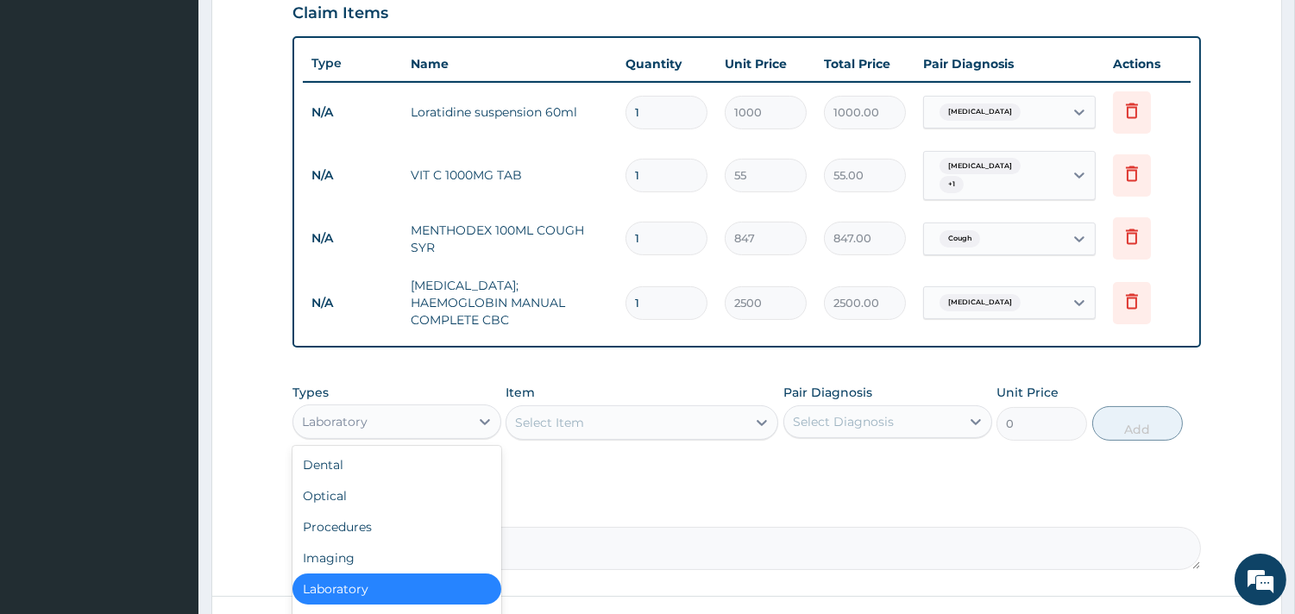
click at [405, 411] on div "Laboratory" at bounding box center [381, 422] width 176 height 28
click at [369, 519] on div "Procedures" at bounding box center [396, 527] width 209 height 31
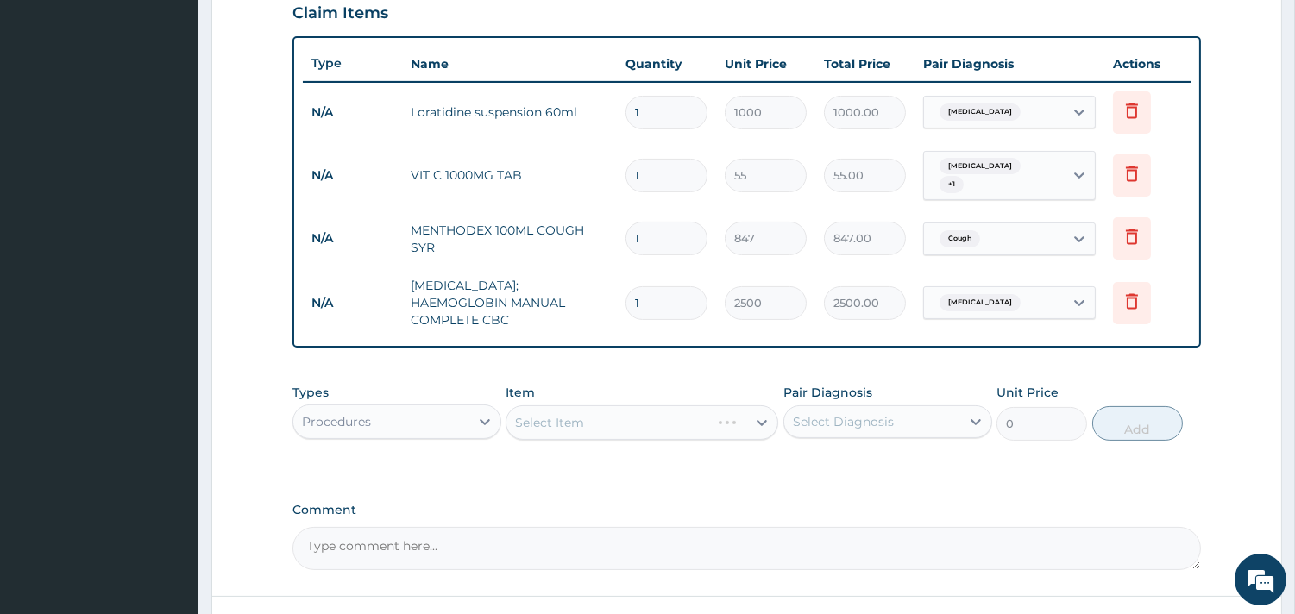
click at [587, 411] on div "Select Item" at bounding box center [641, 422] width 273 height 35
click at [587, 411] on div "Select Item" at bounding box center [626, 423] width 240 height 28
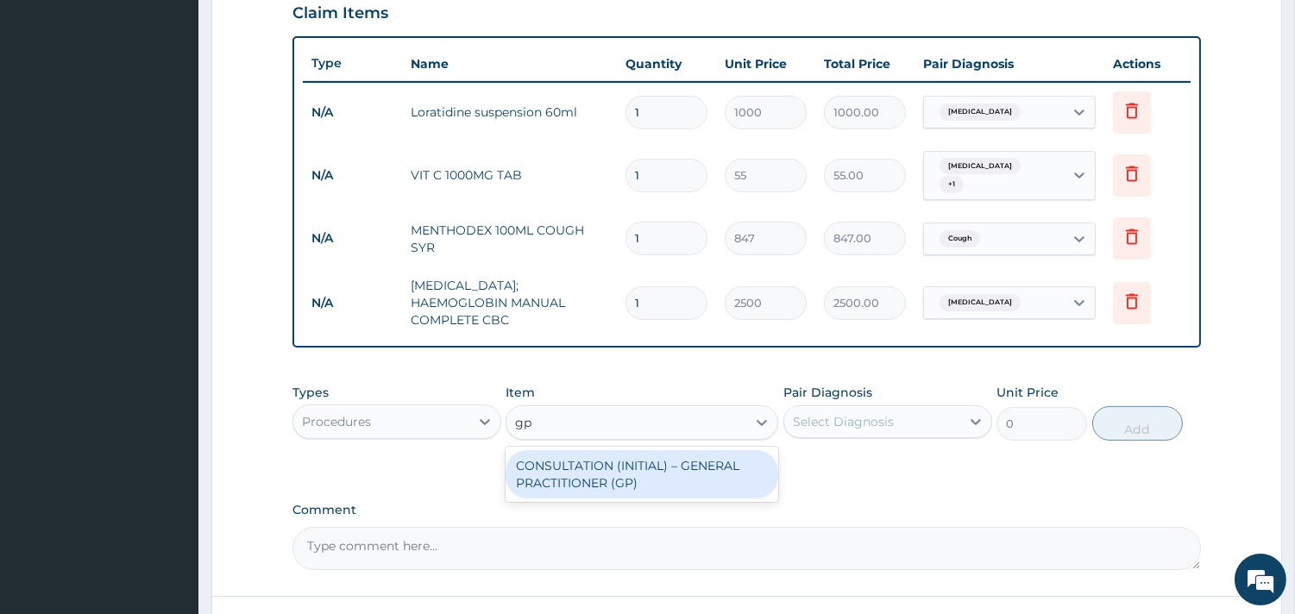
type input "gp"
click at [656, 470] on div "CONSULTATION (INITIAL) – GENERAL PRACTITIONER (GP)" at bounding box center [641, 474] width 273 height 48
type input "1500"
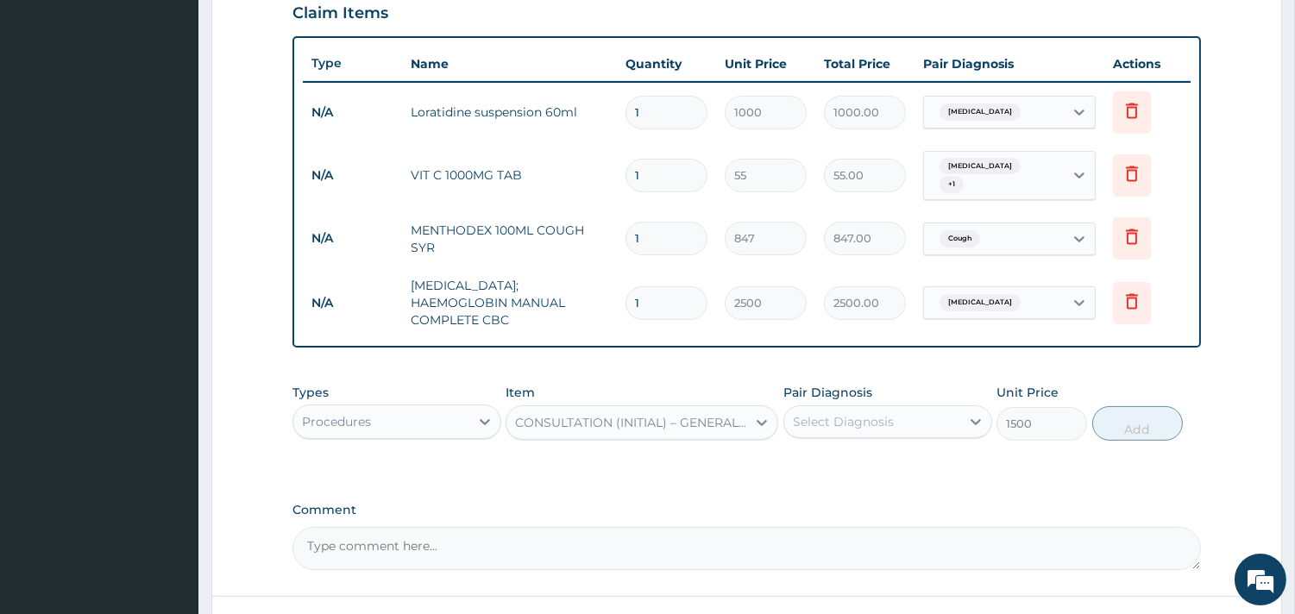
click at [842, 416] on div "Select Diagnosis" at bounding box center [872, 422] width 176 height 28
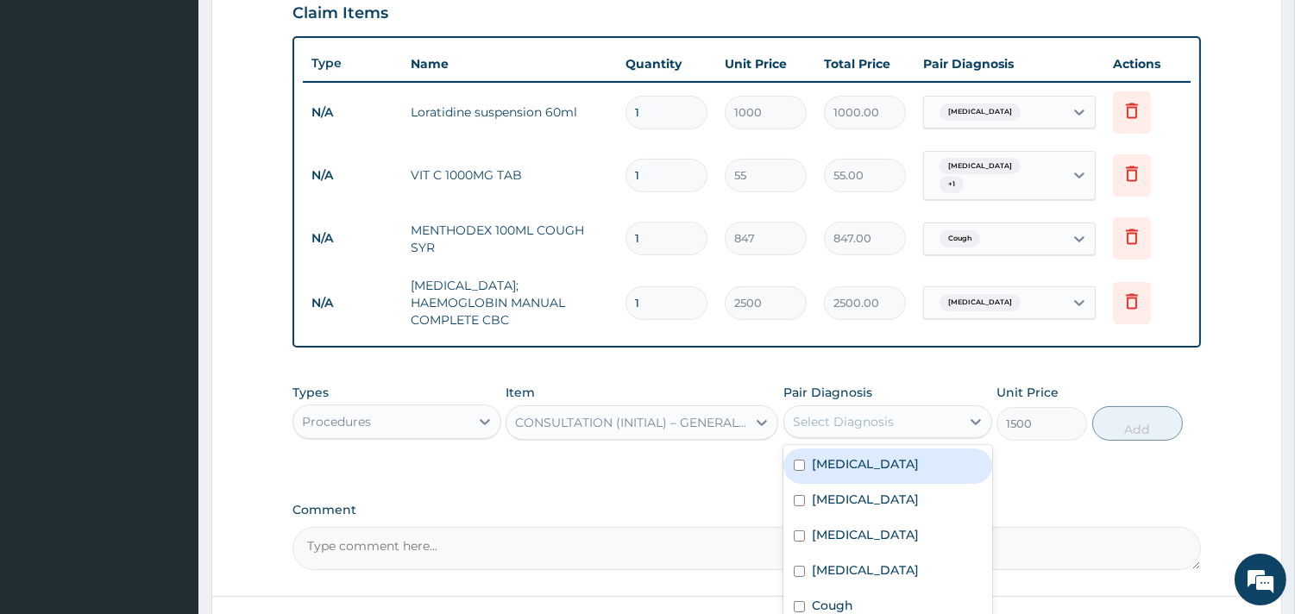
click at [823, 455] on label "[MEDICAL_DATA]" at bounding box center [865, 463] width 107 height 17
checkbox input "true"
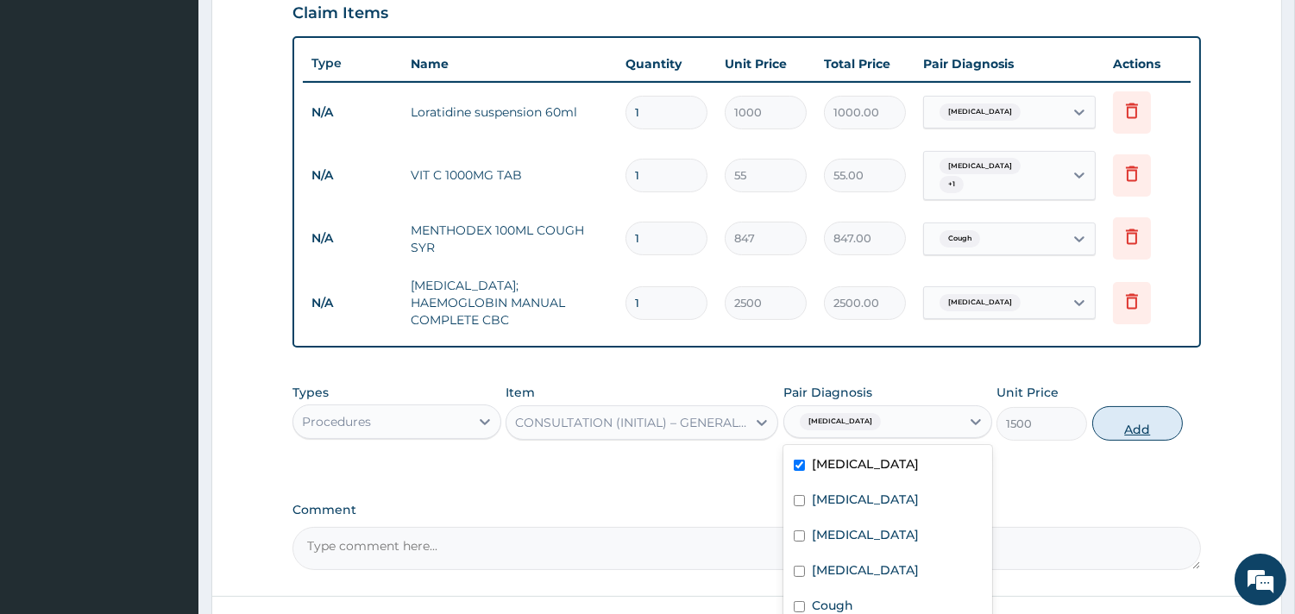
click at [1162, 407] on button "Add" at bounding box center [1137, 423] width 91 height 35
type input "0"
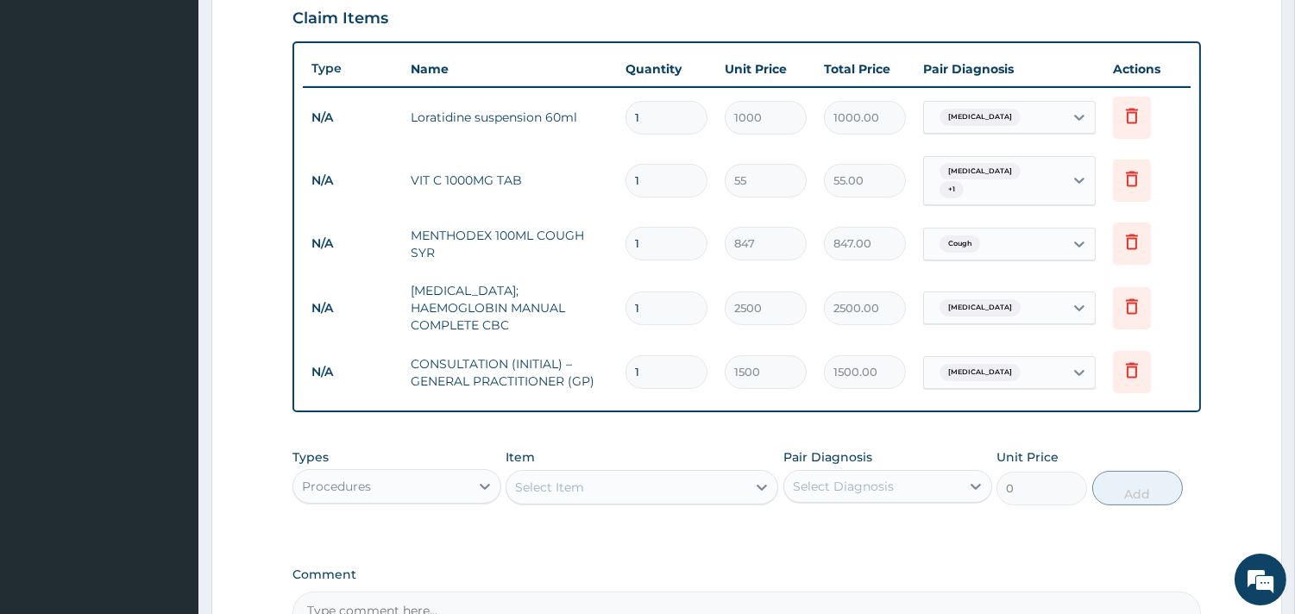
scroll to position [593, 0]
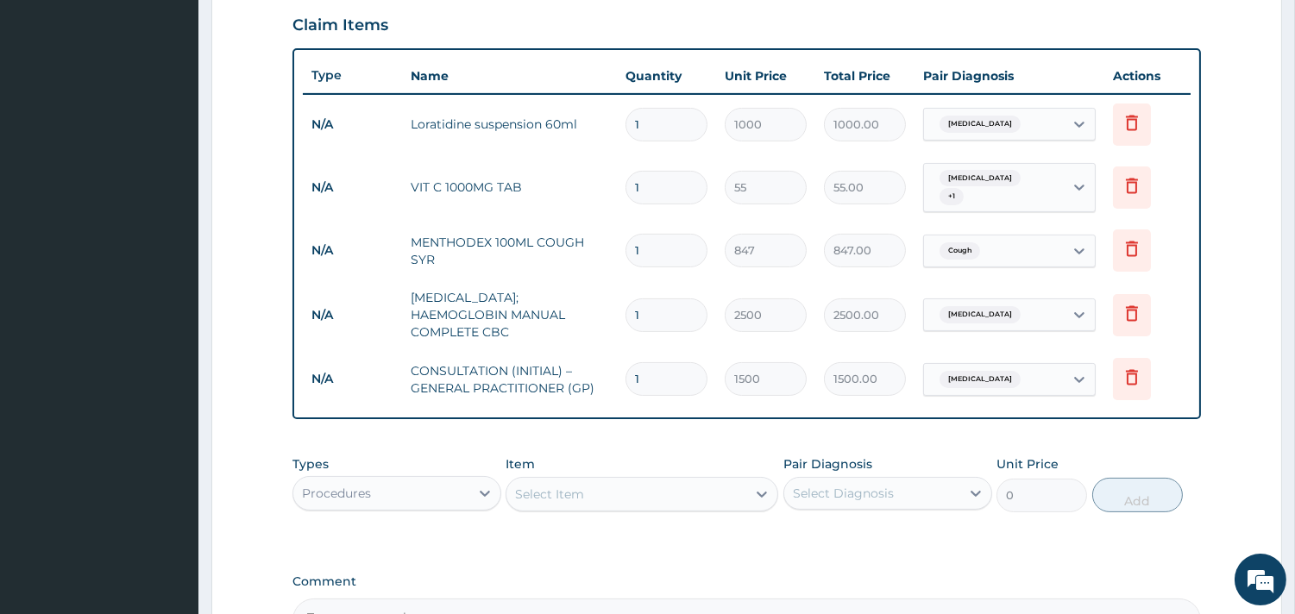
drag, startPoint x: 653, startPoint y: 185, endPoint x: 602, endPoint y: 179, distance: 51.2
click at [602, 179] on tr "N/A VIT C 1000MG TAB 1 55 55.00 Rhinitis + 1 Delete" at bounding box center [747, 187] width 888 height 67
type input "3"
type input "165.00"
type input "30"
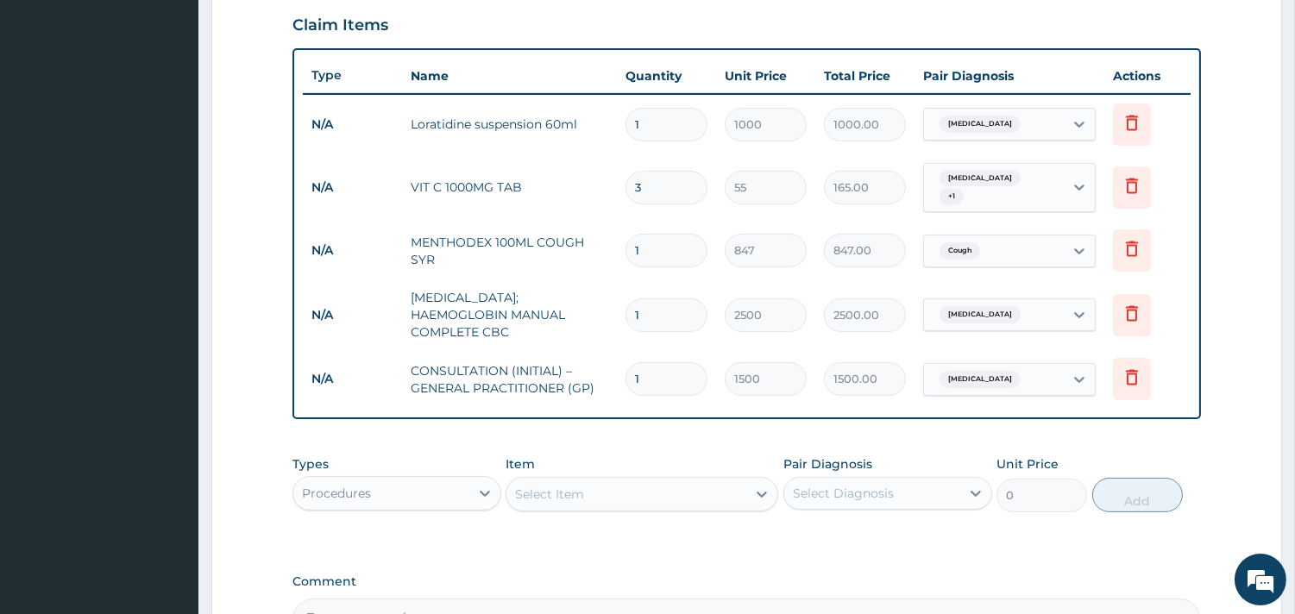
type input "1650.00"
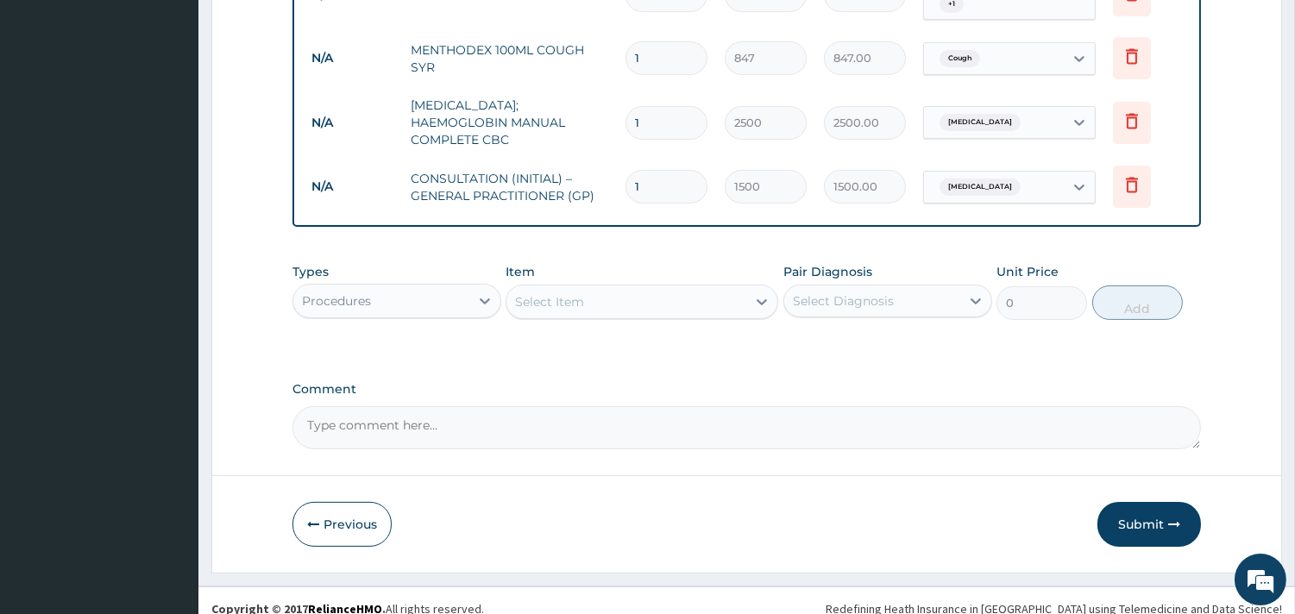
type input "30"
click at [669, 433] on textarea "Comment" at bounding box center [746, 427] width 908 height 43
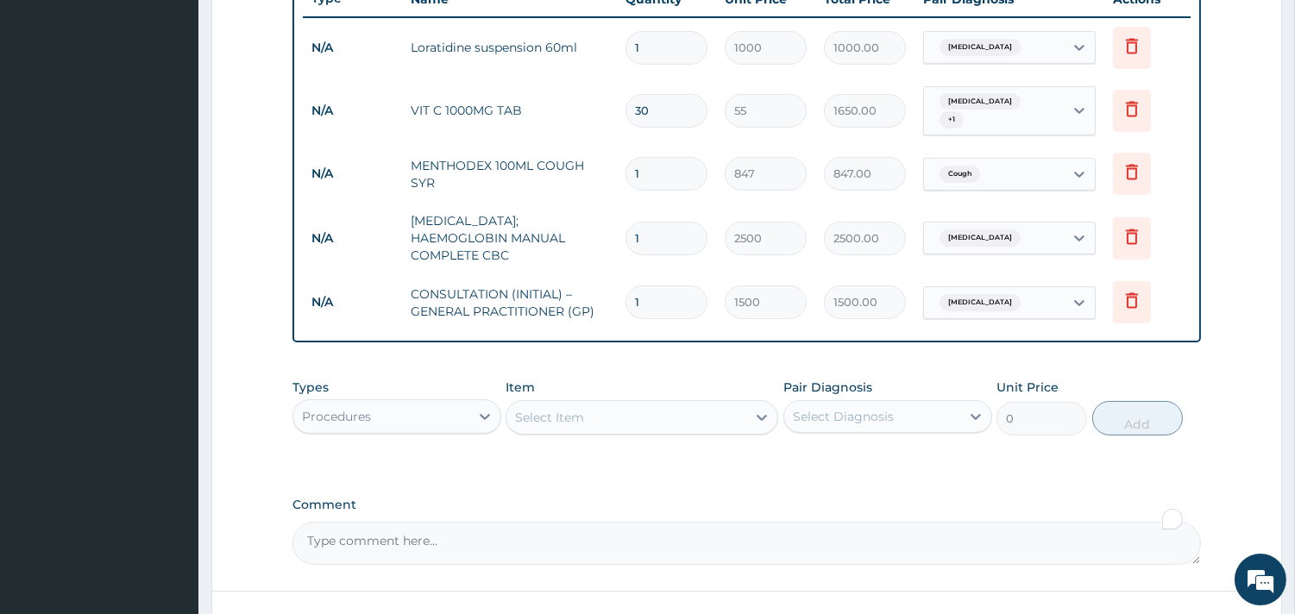
scroll to position [690, 0]
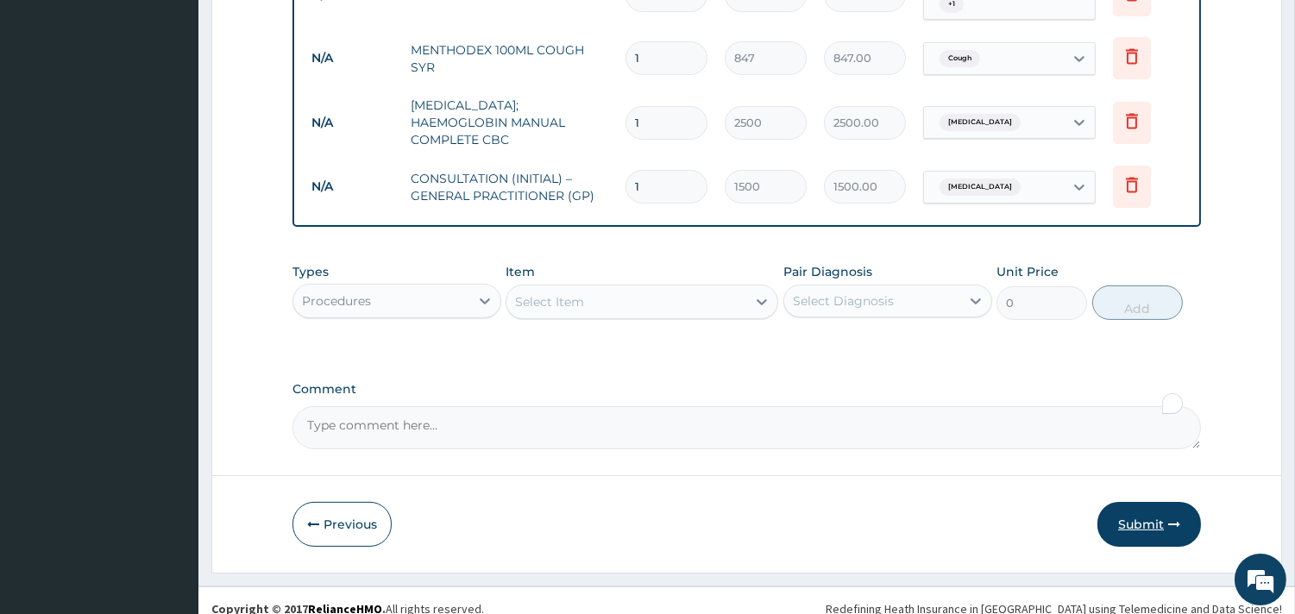
click at [1143, 512] on button "Submit" at bounding box center [1149, 524] width 104 height 45
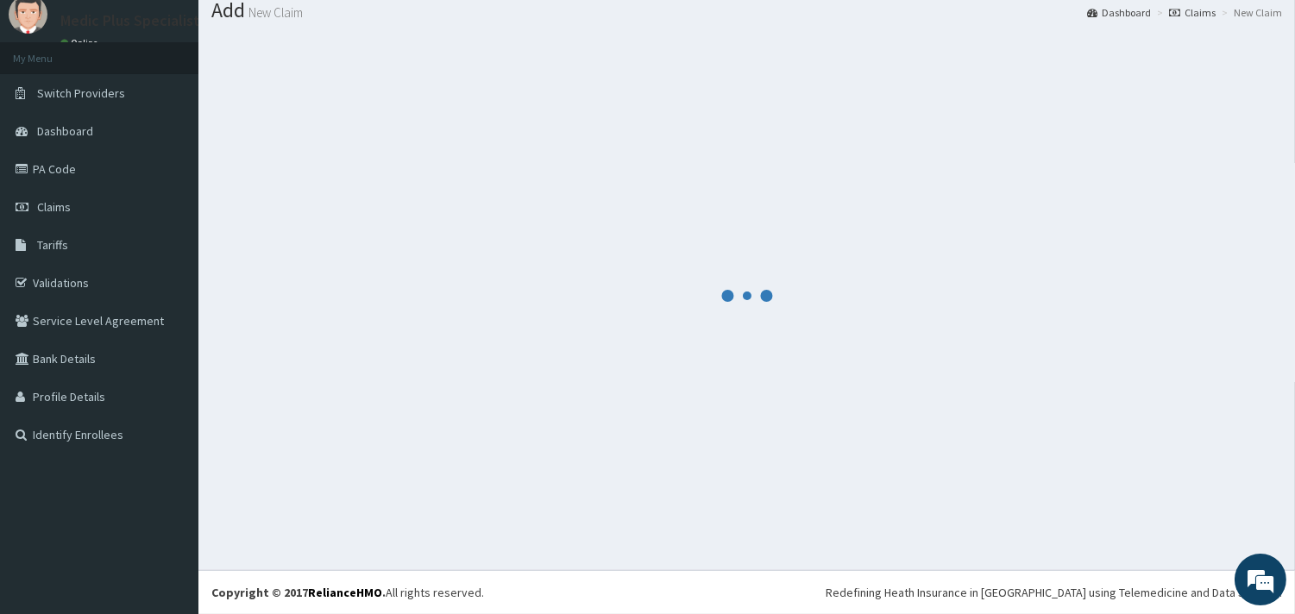
scroll to position [56, 0]
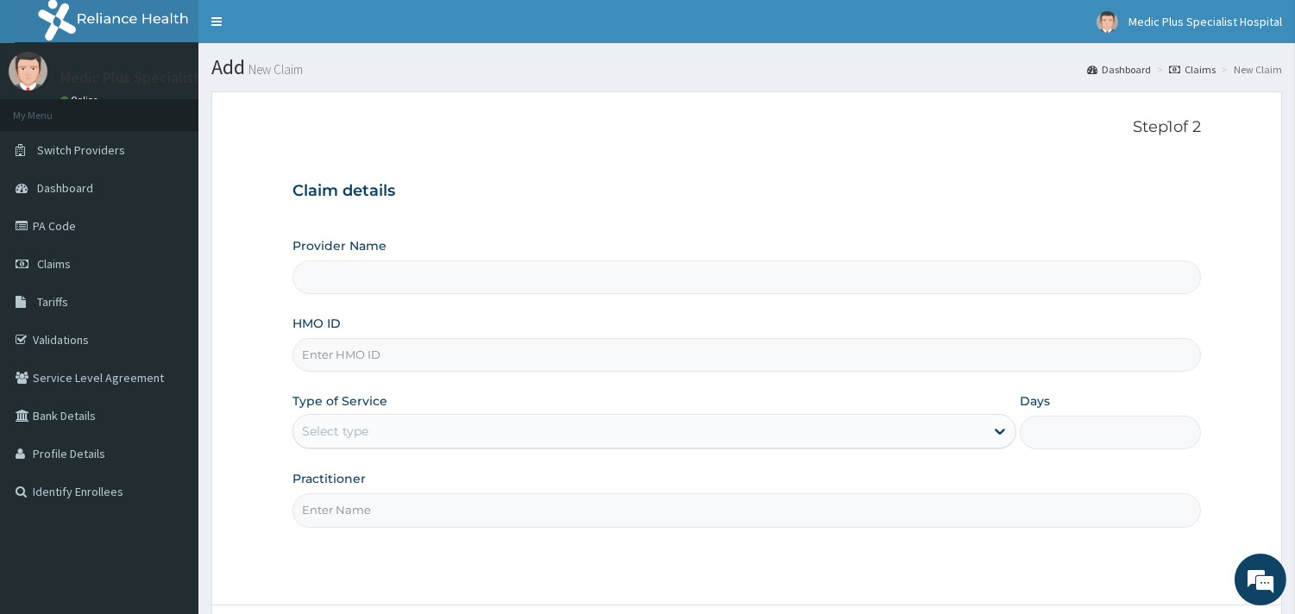
click at [367, 355] on input "HMO ID" at bounding box center [746, 355] width 908 height 34
paste input "SOA/10051/D"
type input "SOA/10051/D"
type input "MedicPlus Specialist Hospital"
type input "SOA/10051/D"
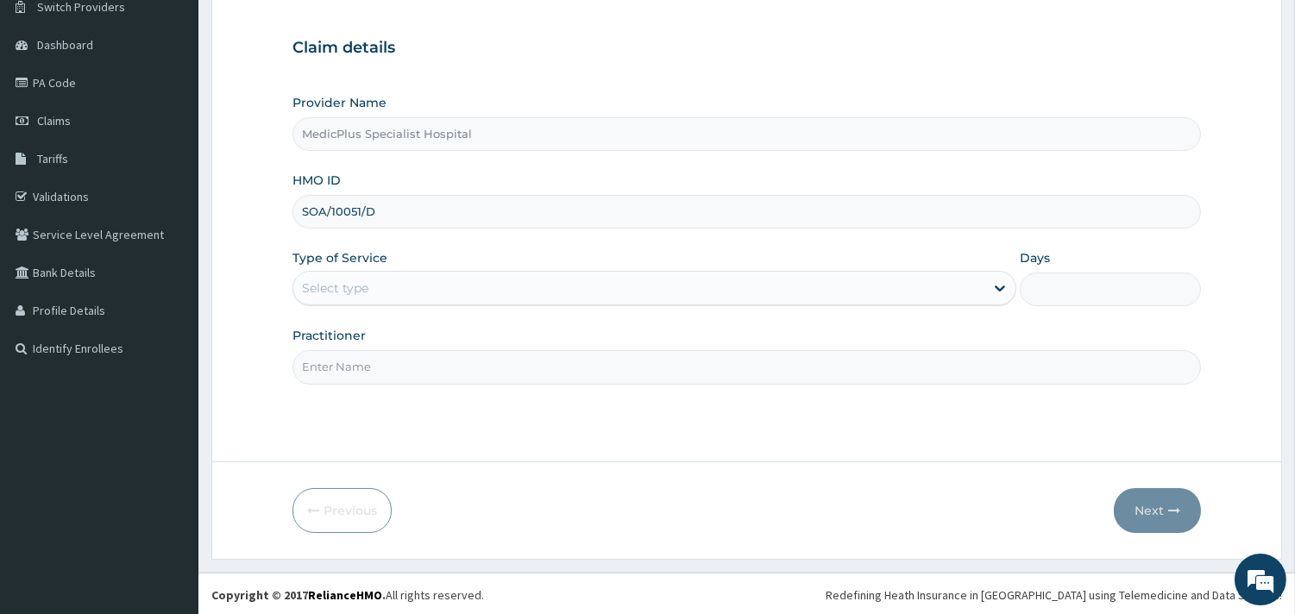
scroll to position [147, 0]
click at [682, 286] on div "Select type" at bounding box center [638, 286] width 691 height 28
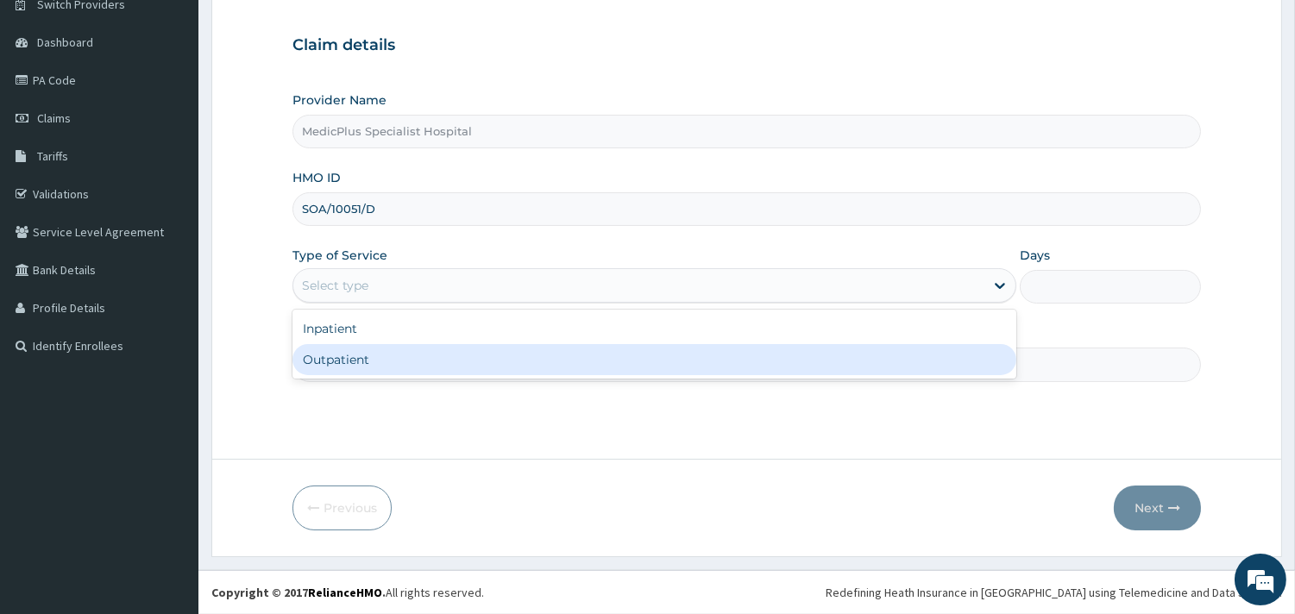
click at [377, 364] on div "Outpatient" at bounding box center [654, 359] width 724 height 31
type input "1"
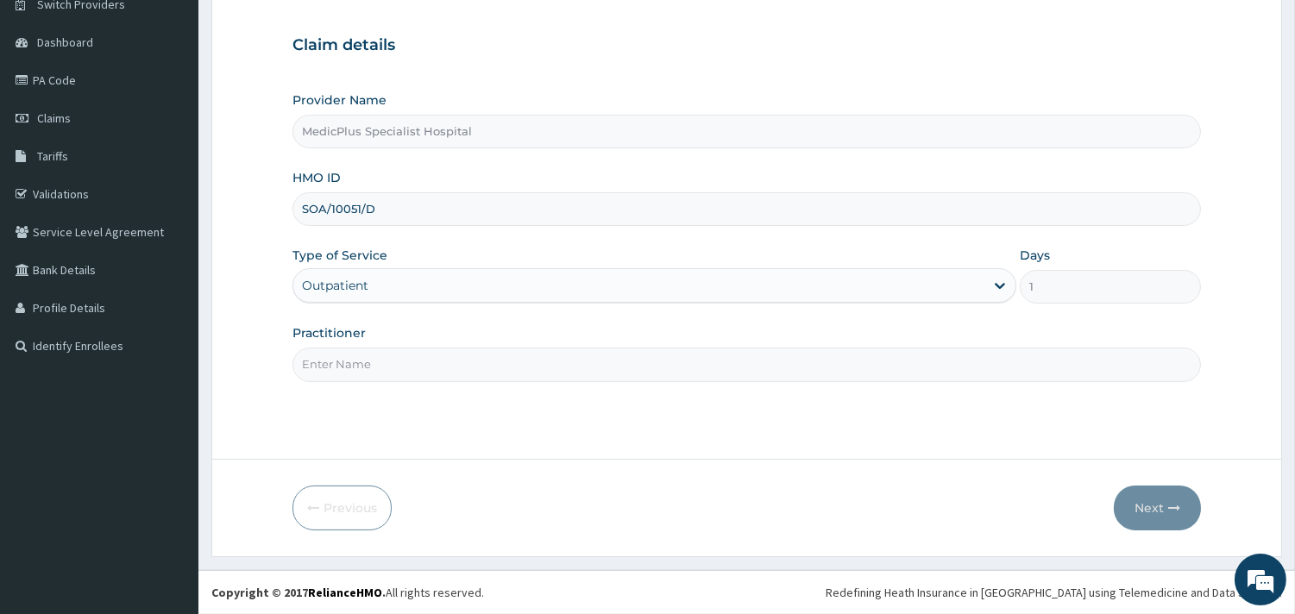
click at [357, 368] on input "Practitioner" at bounding box center [746, 365] width 908 height 34
type input "[PERSON_NAME] [PERSON_NAME]"
click at [1137, 505] on button "Next" at bounding box center [1157, 508] width 87 height 45
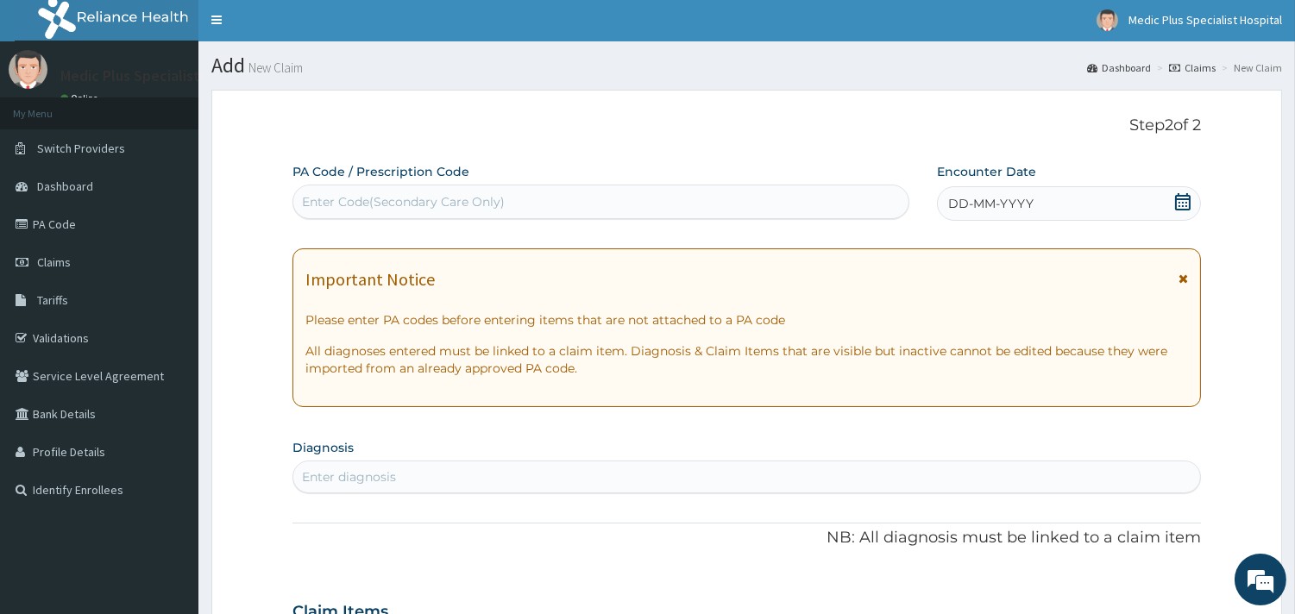
scroll to position [0, 0]
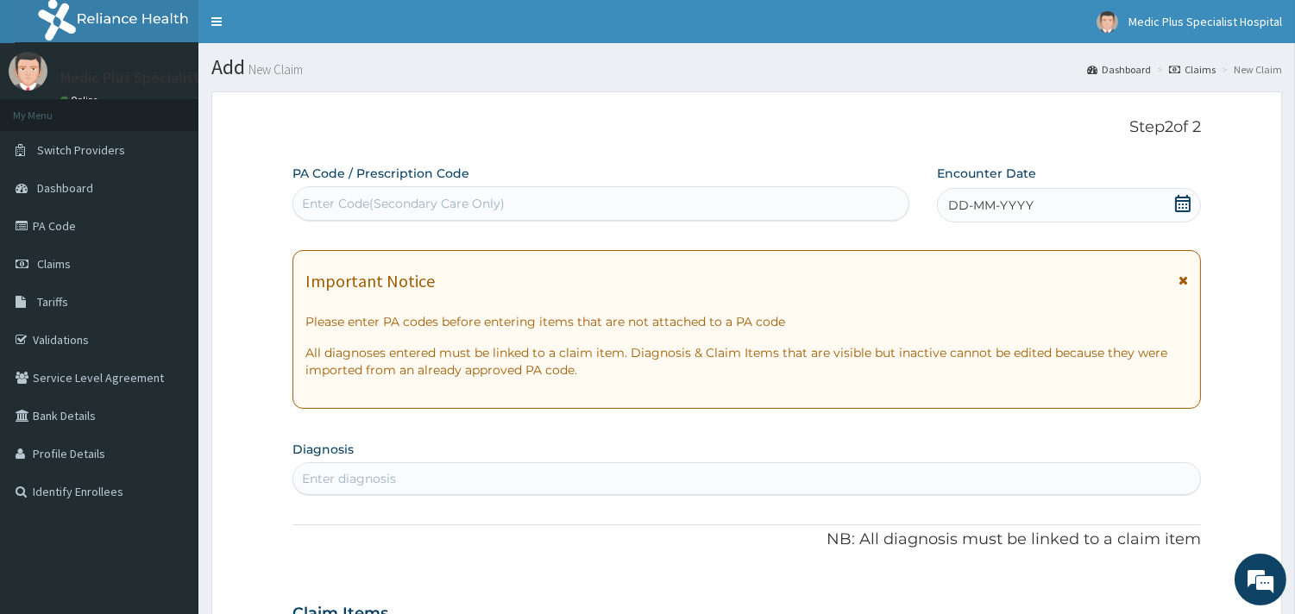
click at [1183, 204] on icon at bounding box center [1182, 203] width 17 height 17
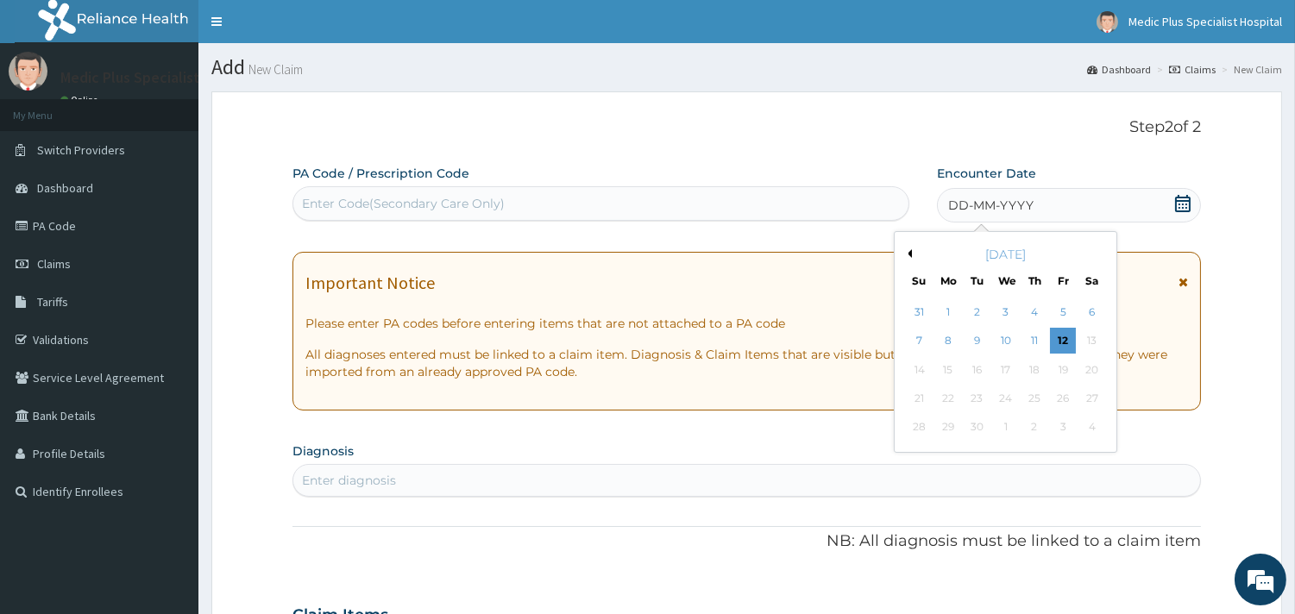
click at [916, 255] on div "September 2025" at bounding box center [1005, 254] width 208 height 17
click at [916, 254] on div "September 2025" at bounding box center [1005, 254] width 208 height 17
click at [908, 256] on button "Previous Month" at bounding box center [907, 253] width 9 height 9
click at [907, 256] on button "Previous Month" at bounding box center [907, 253] width 9 height 9
click at [916, 375] on div "13" at bounding box center [919, 370] width 26 height 26
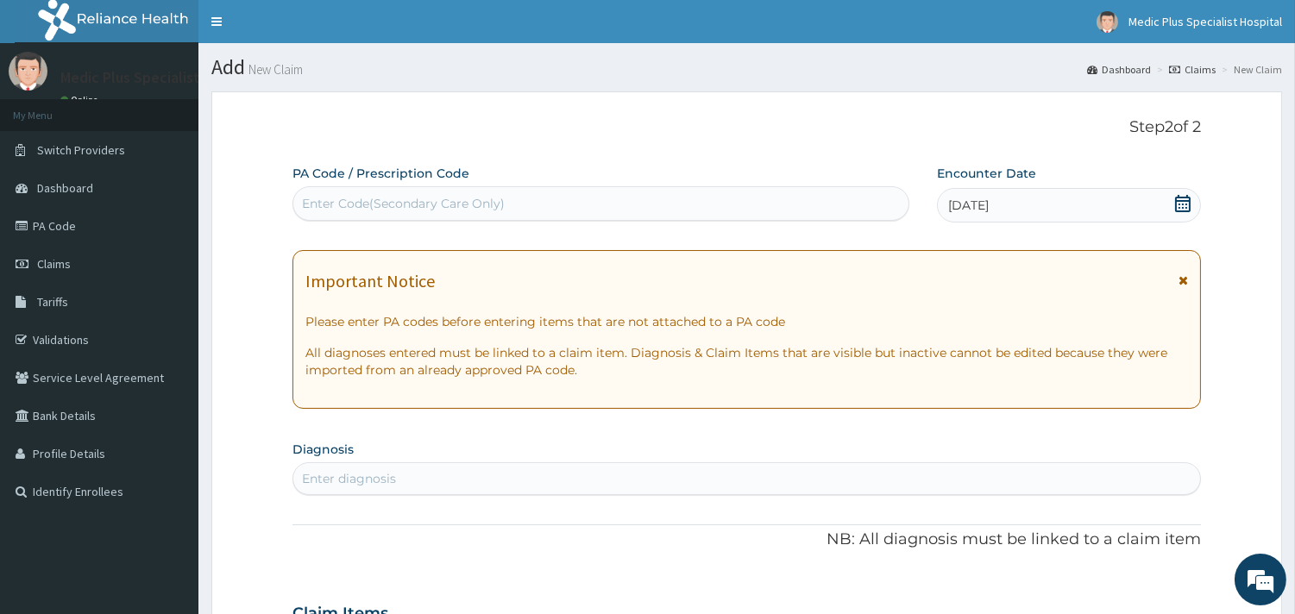
scroll to position [383, 0]
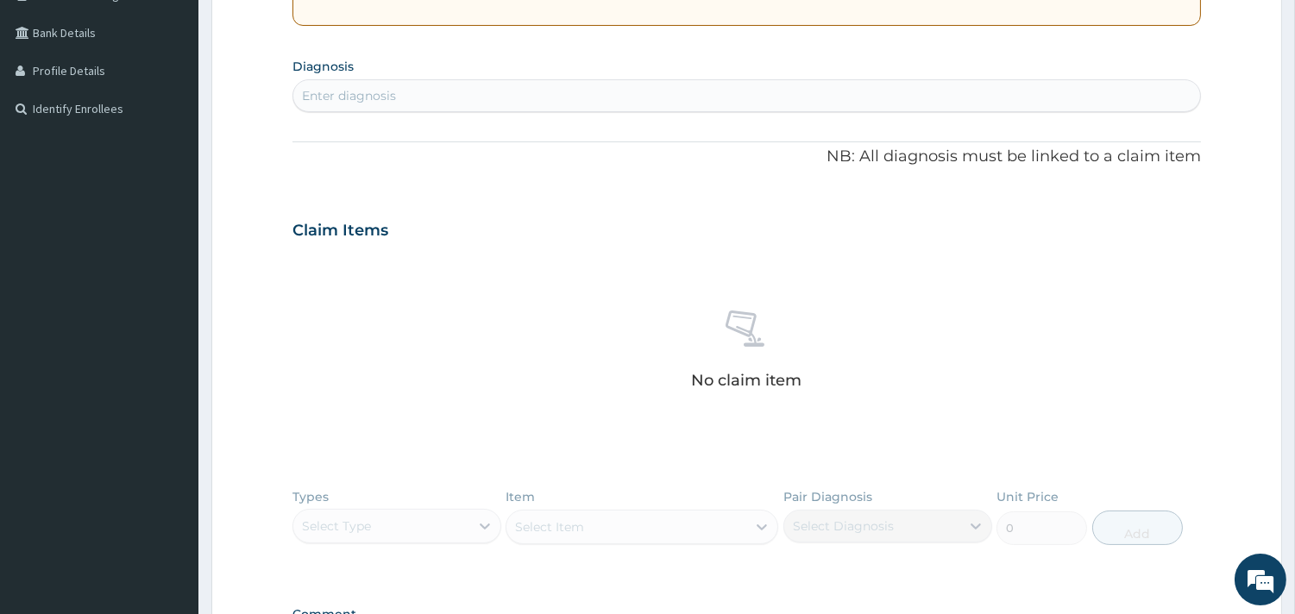
click at [510, 93] on div "Enter diagnosis" at bounding box center [746, 96] width 907 height 28
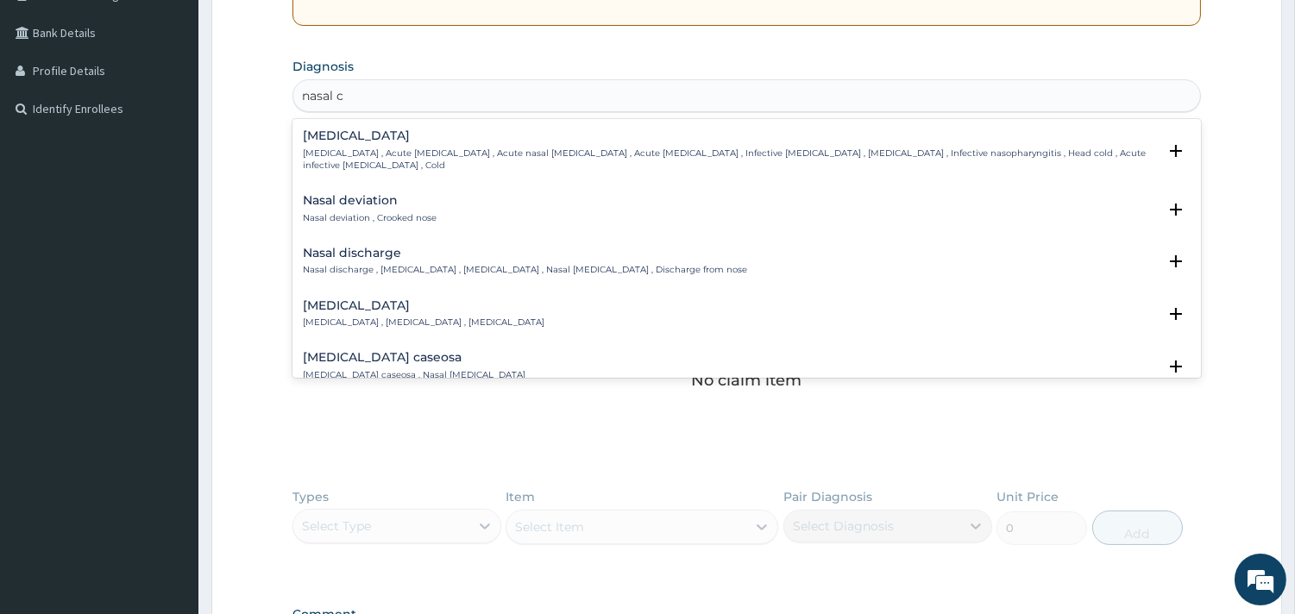
type input "nasal co"
click at [356, 212] on p "Nasal congestion , Stuffed-up nose , Congested nose" at bounding box center [424, 218] width 242 height 12
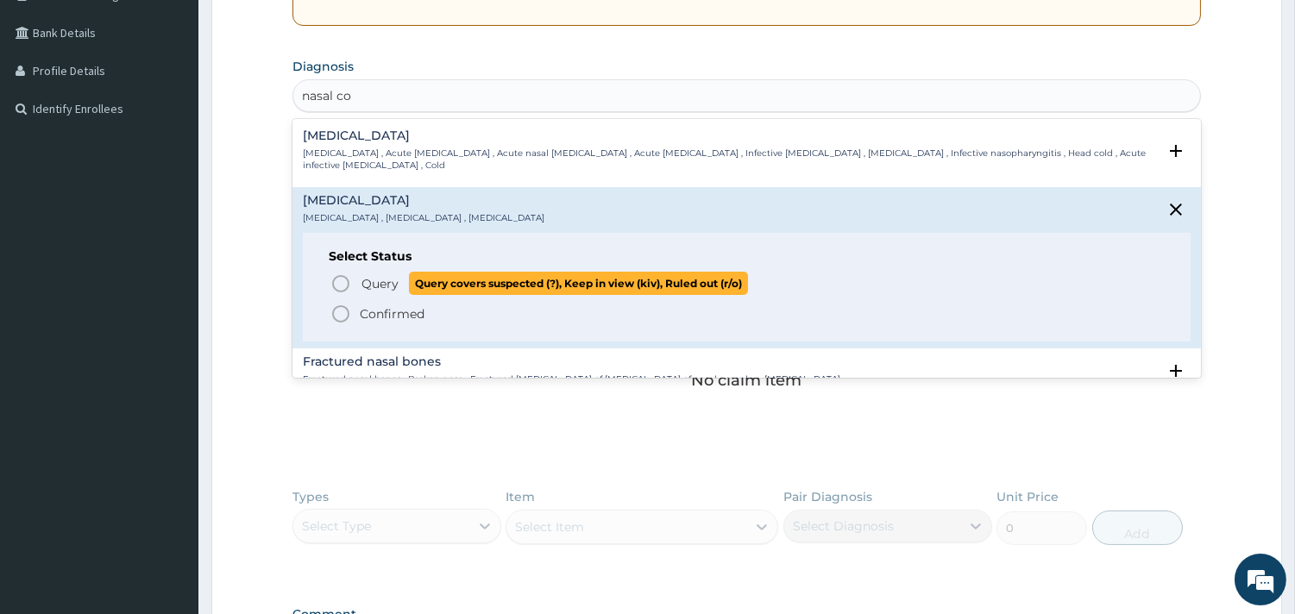
click at [336, 273] on icon "status option query" at bounding box center [340, 283] width 21 height 21
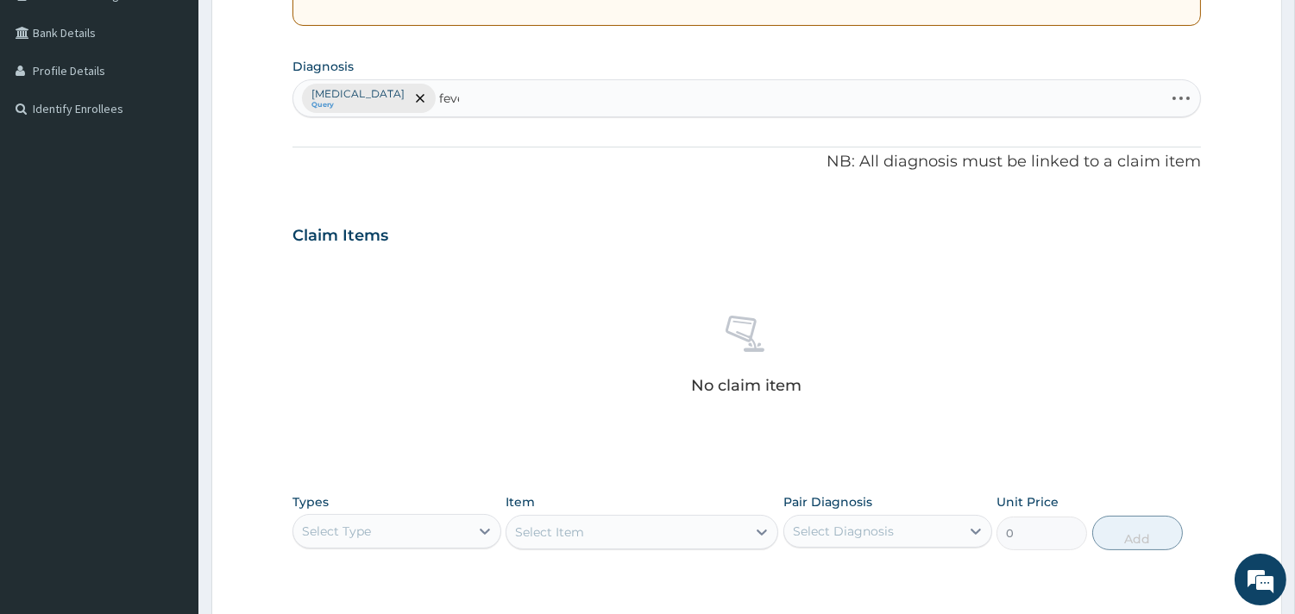
type input "fever"
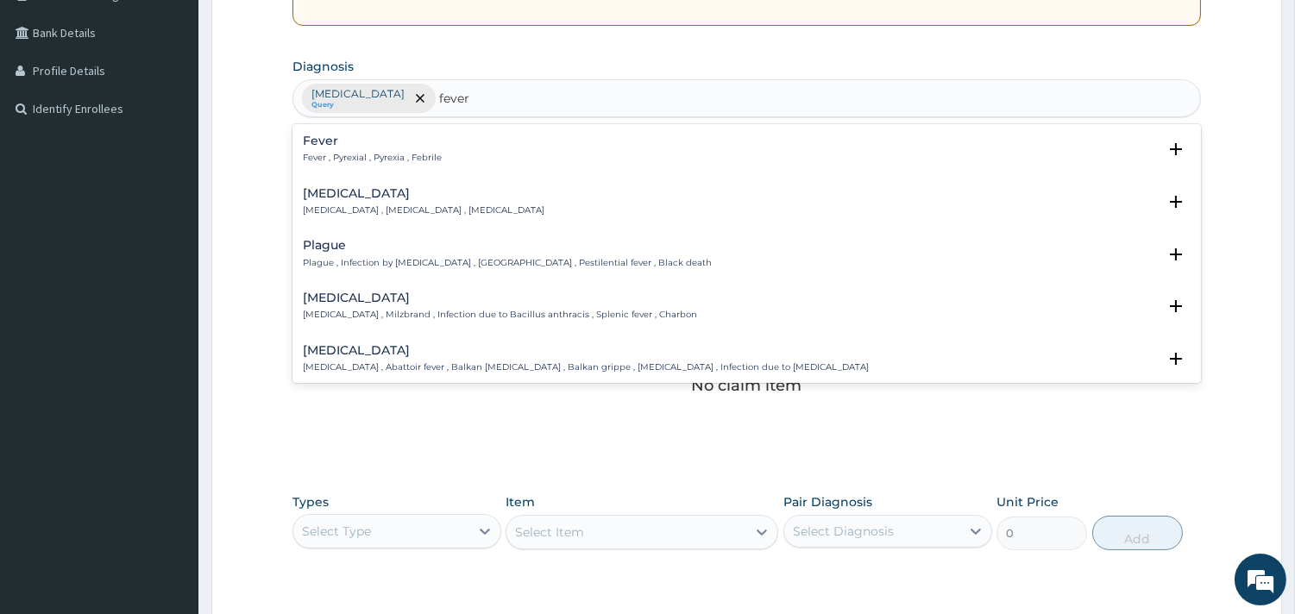
click at [420, 155] on p "Fever , Pyrexial , Pyrexia , Febrile" at bounding box center [372, 158] width 139 height 12
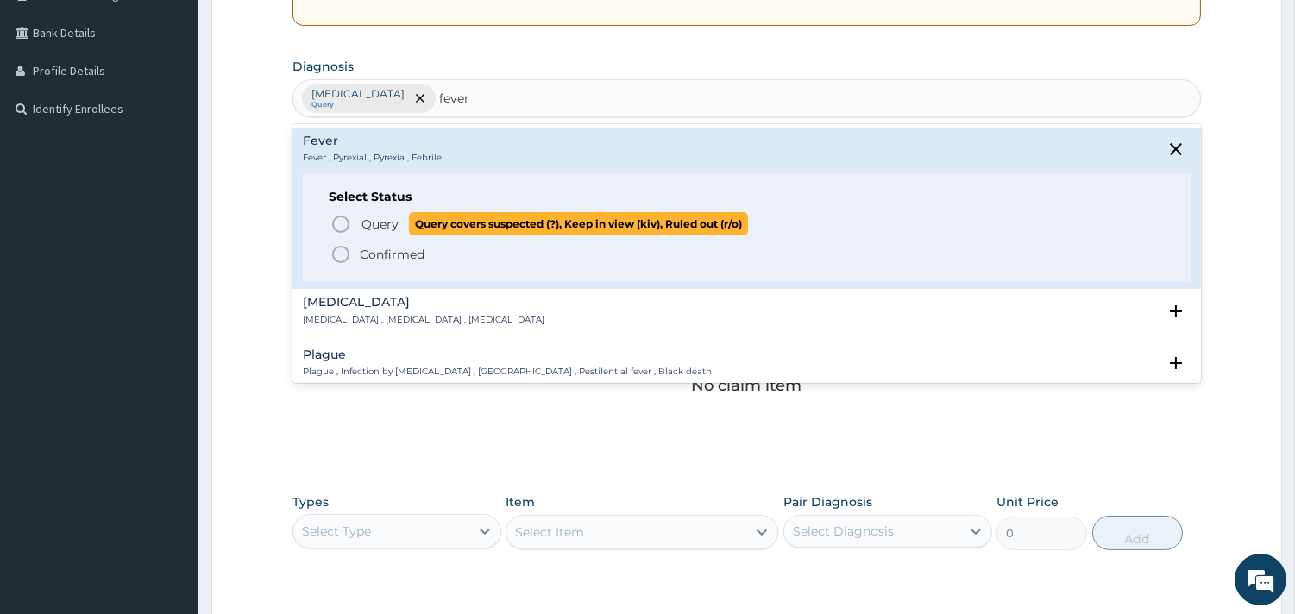
click at [342, 223] on icon "status option query" at bounding box center [340, 224] width 21 height 21
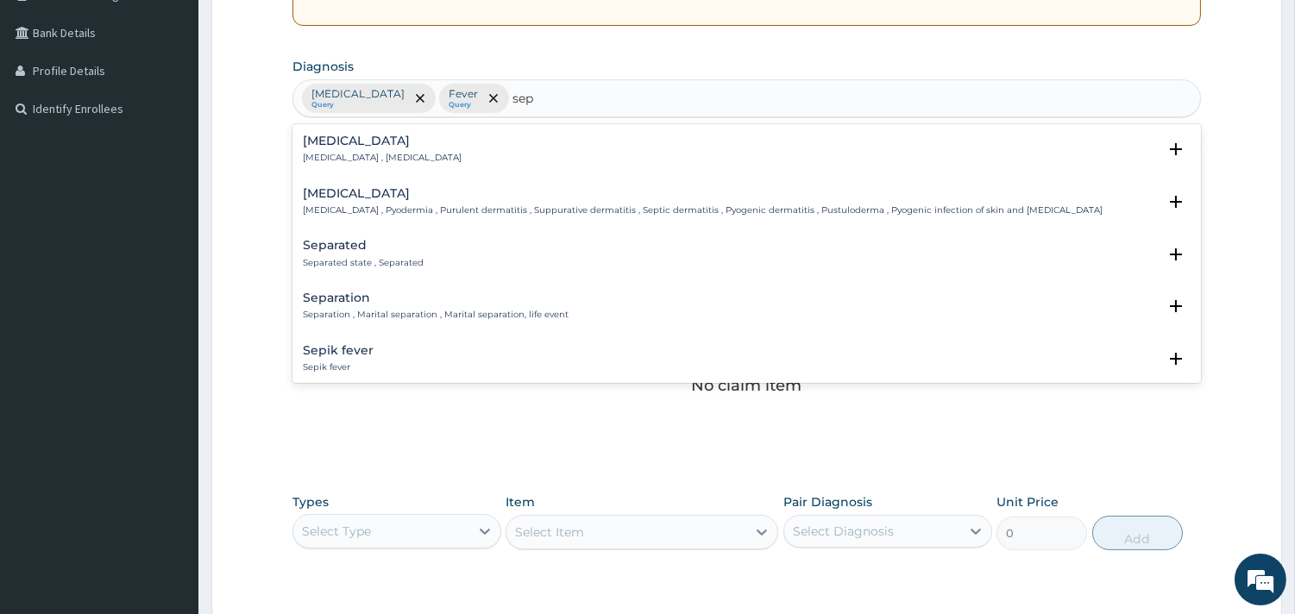
type input "seps"
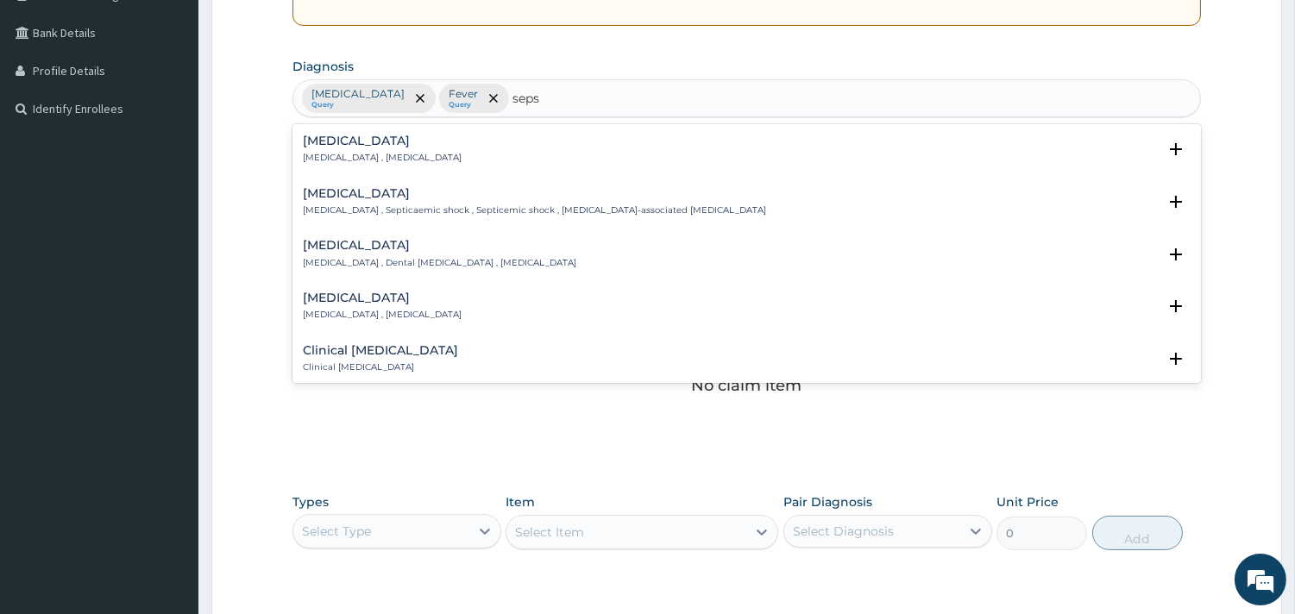
click at [461, 147] on div "Sepsis Systemic infection , Sepsis" at bounding box center [747, 150] width 888 height 30
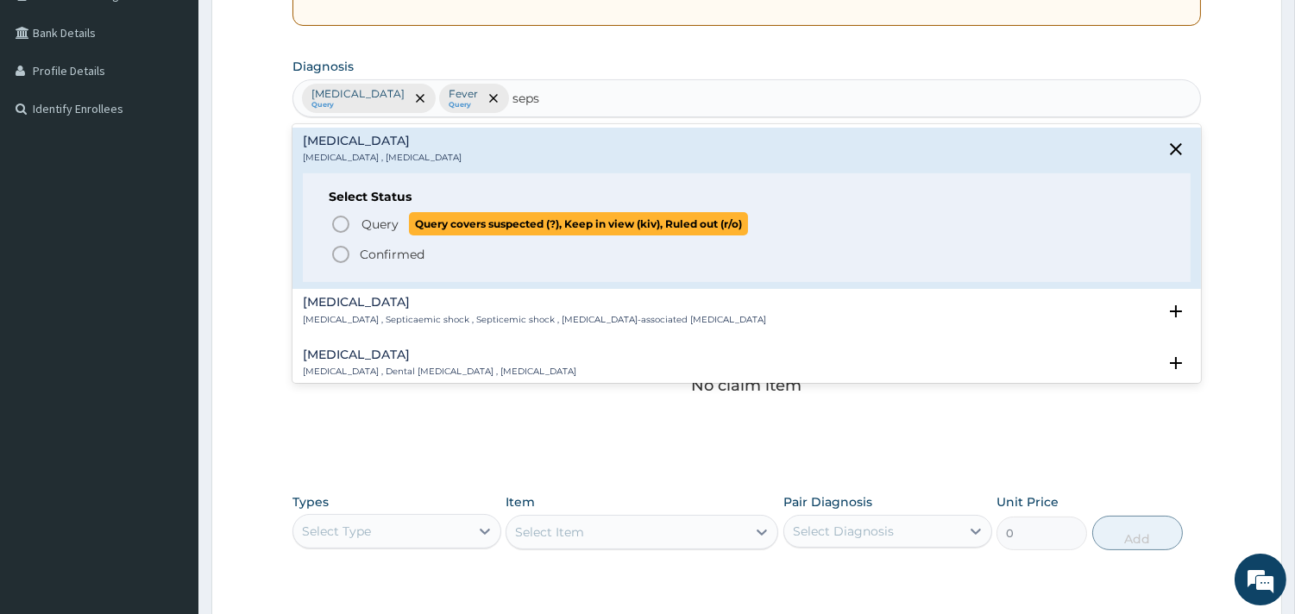
click at [337, 223] on icon "status option query" at bounding box center [340, 224] width 21 height 21
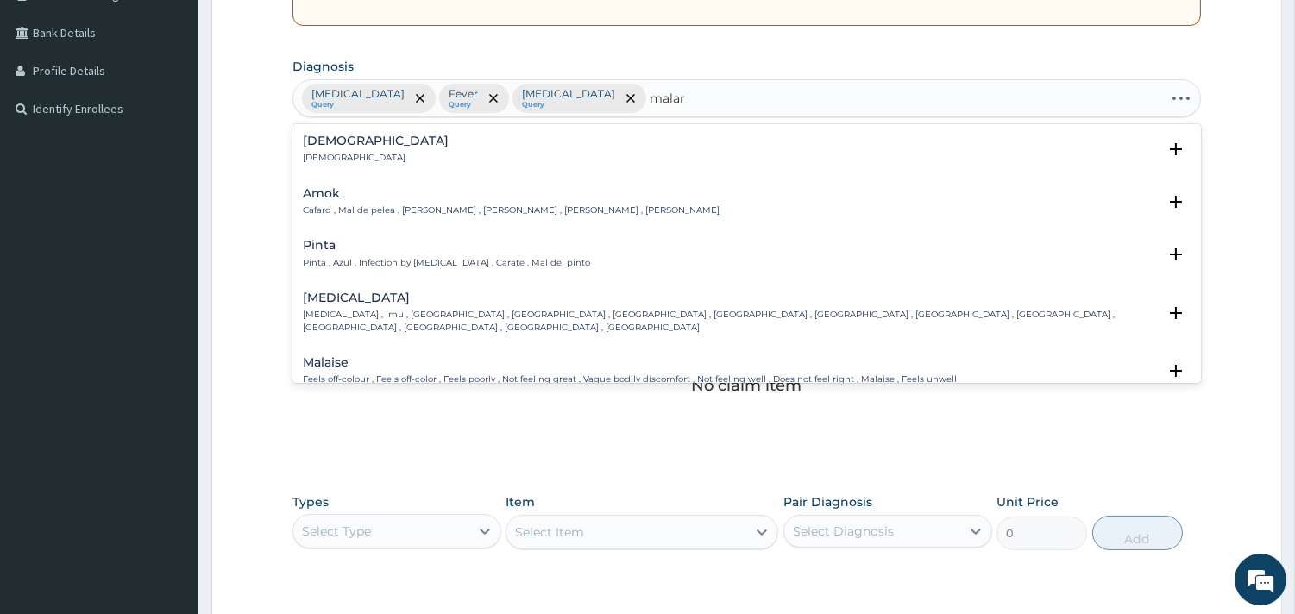
type input "malari"
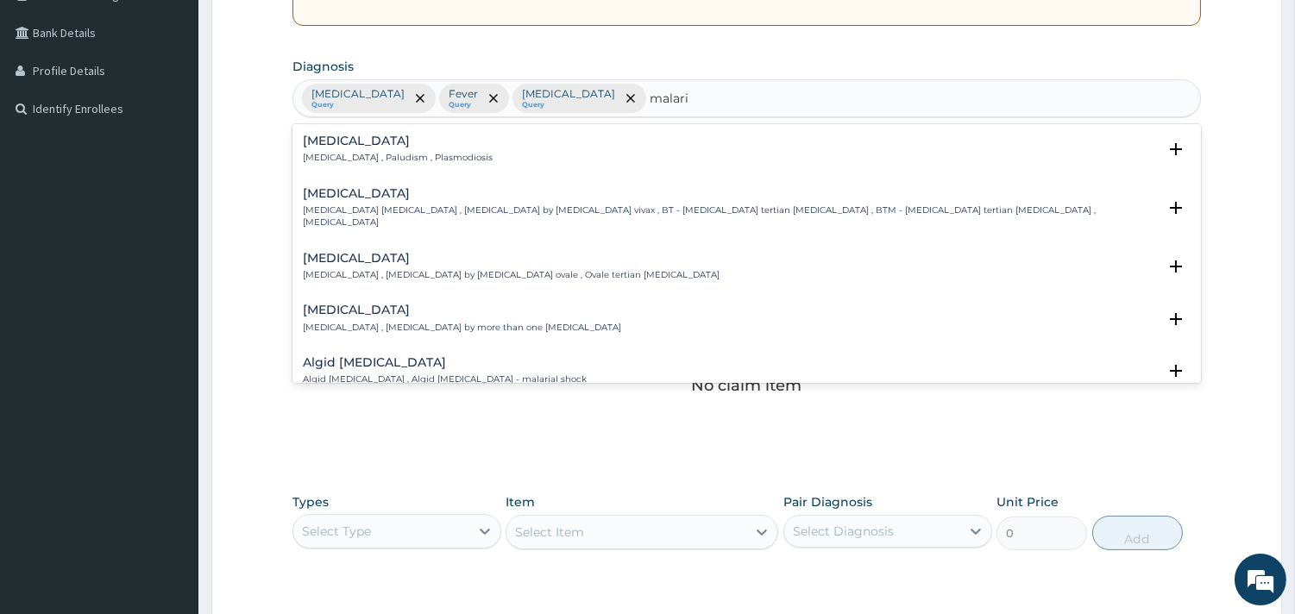
click at [395, 155] on p "Malaria , Paludism , Plasmodiosis" at bounding box center [398, 158] width 190 height 12
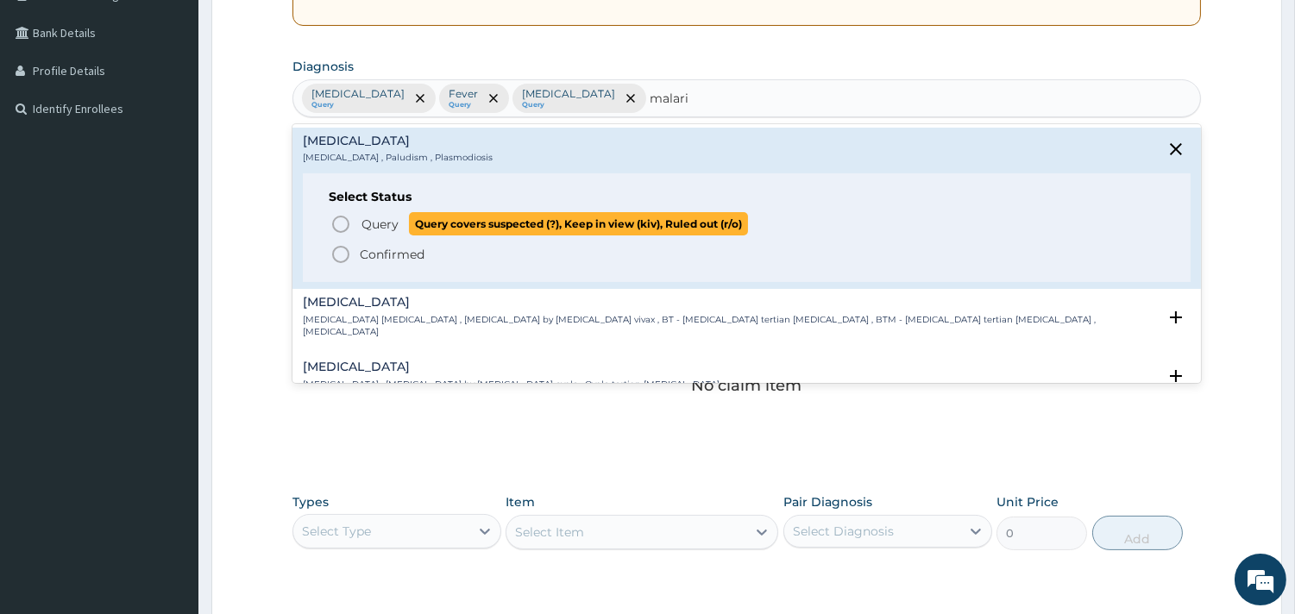
click at [368, 217] on span "Query" at bounding box center [379, 224] width 37 height 17
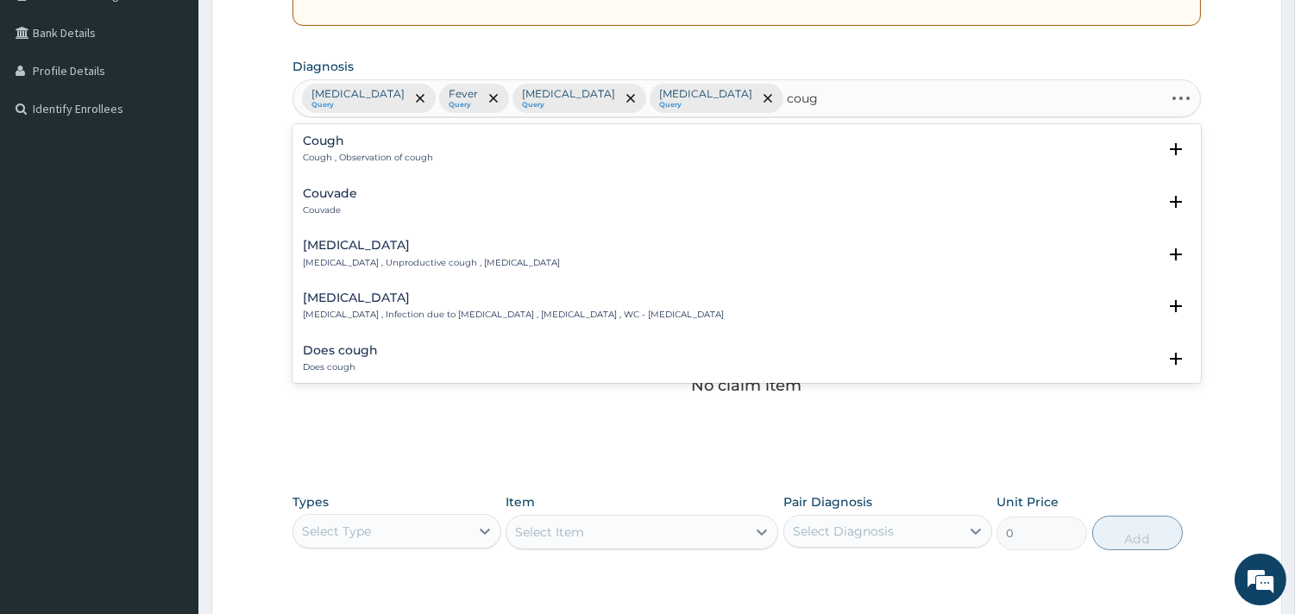
type input "cough"
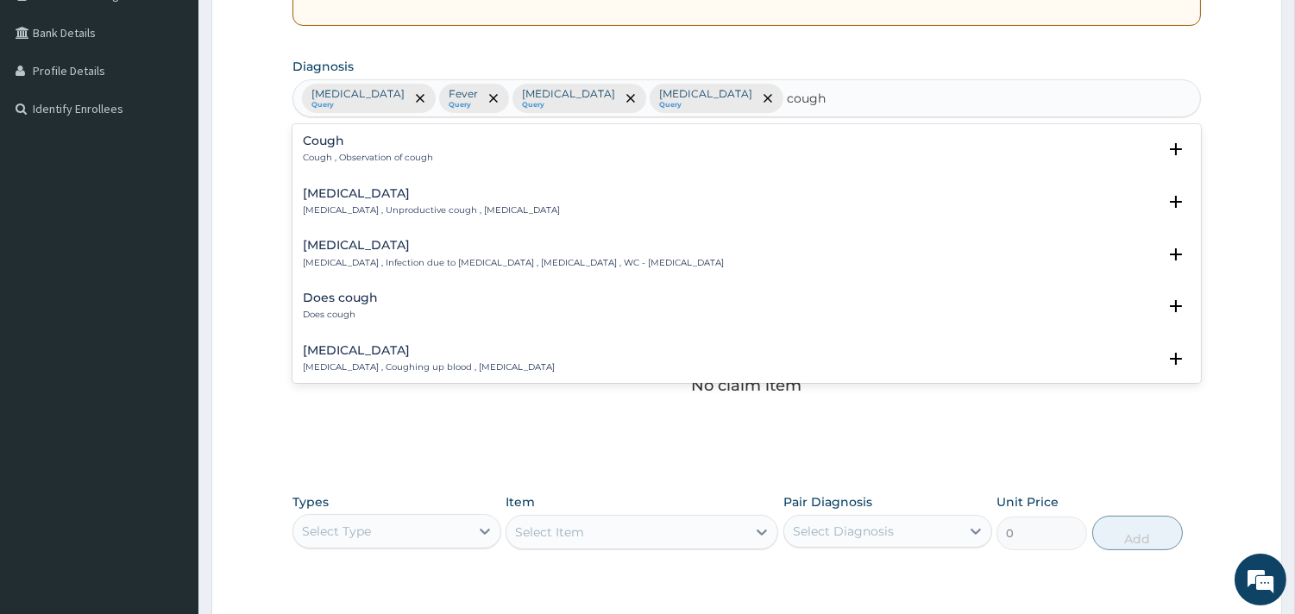
click at [348, 152] on p "Cough , Observation of cough" at bounding box center [368, 158] width 130 height 12
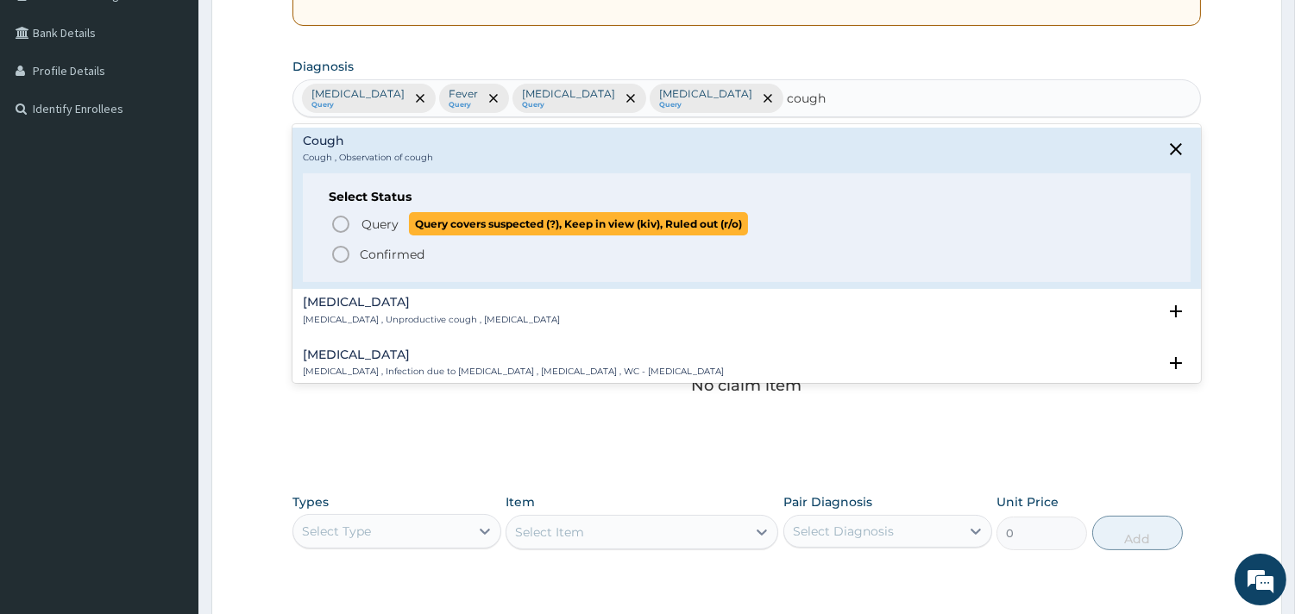
click at [360, 218] on p "Query Query covers suspected (?), Keep in view (kiv), Ruled out (r/o)" at bounding box center [554, 223] width 388 height 23
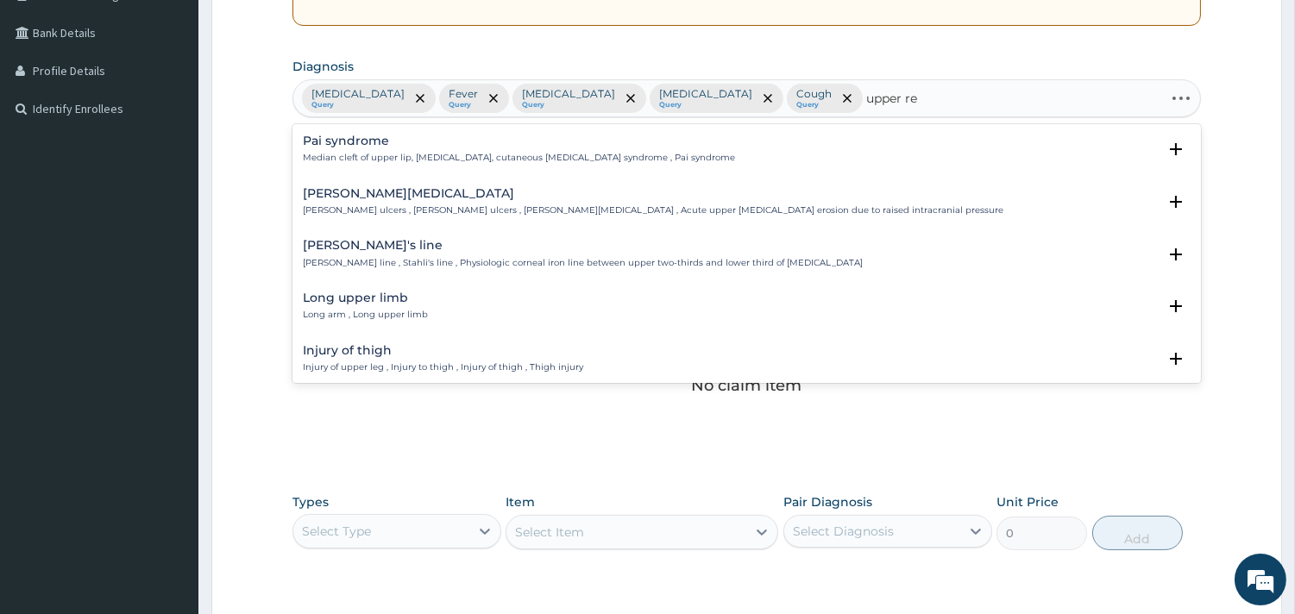
type input "upper res"
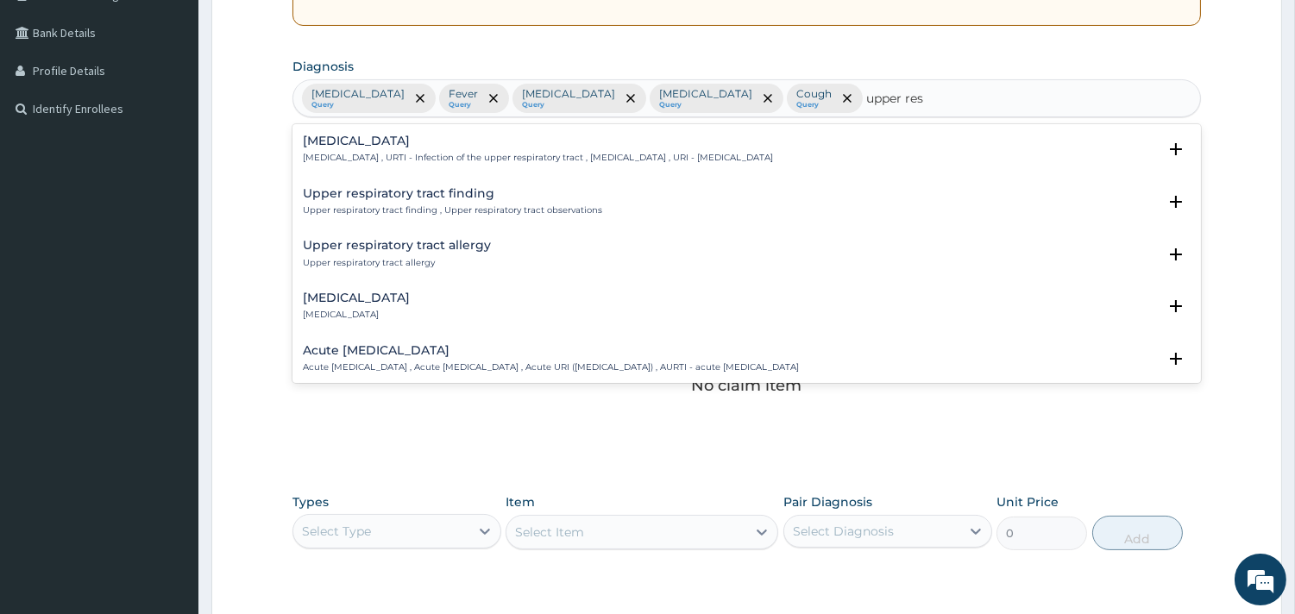
click at [474, 136] on h4 "[MEDICAL_DATA]" at bounding box center [538, 141] width 470 height 13
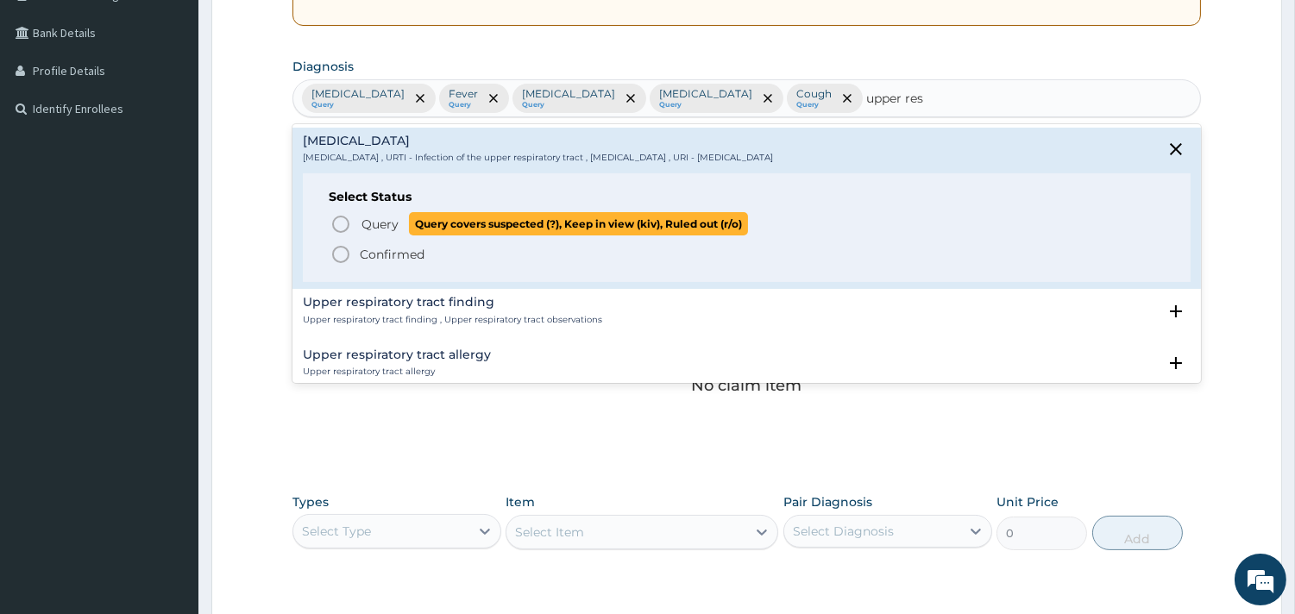
click at [356, 221] on span "Query Query covers suspected (?), Keep in view (kiv), Ruled out (r/o)" at bounding box center [747, 223] width 834 height 23
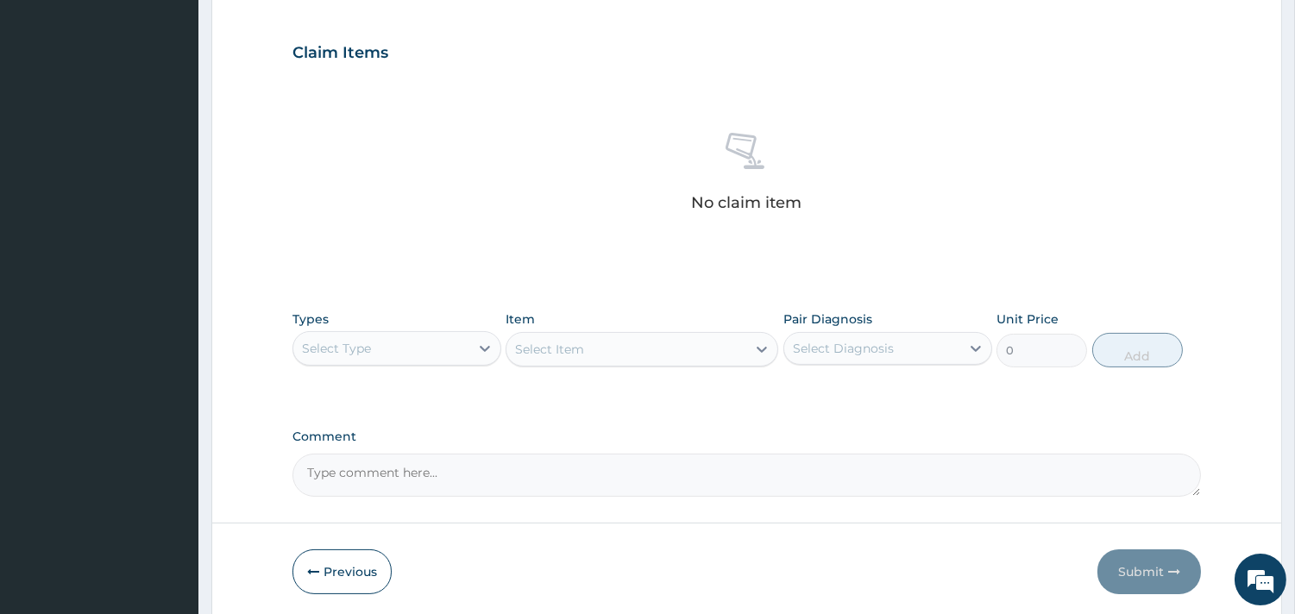
scroll to position [630, 0]
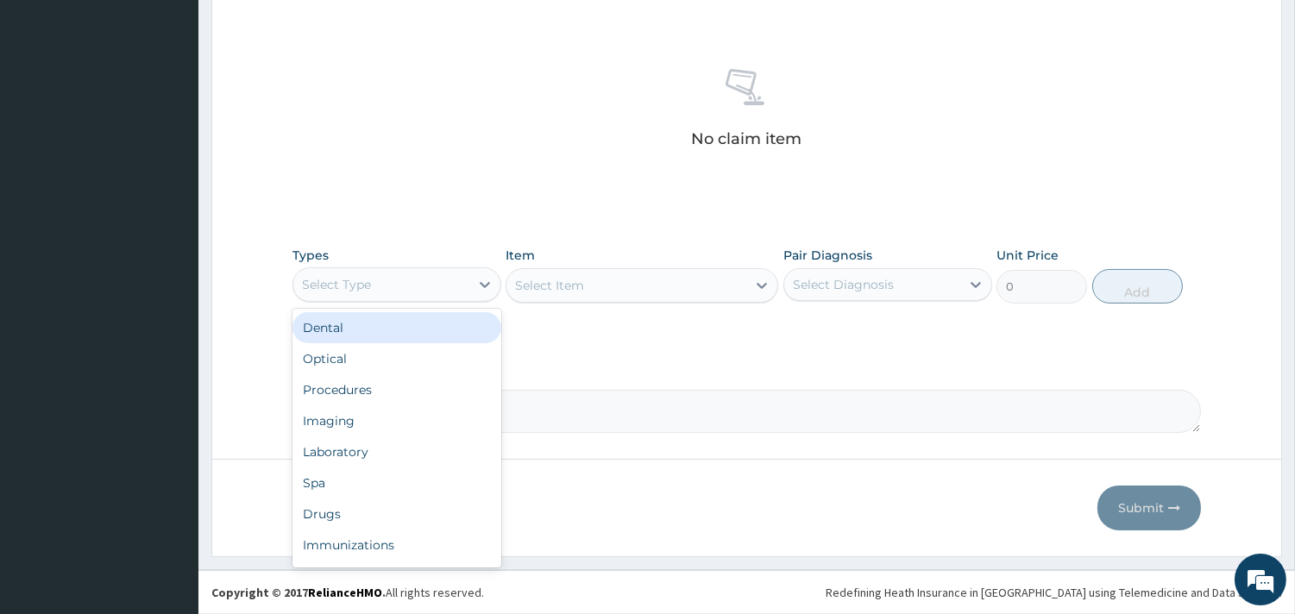
click at [432, 286] on div "Select Type" at bounding box center [381, 285] width 176 height 28
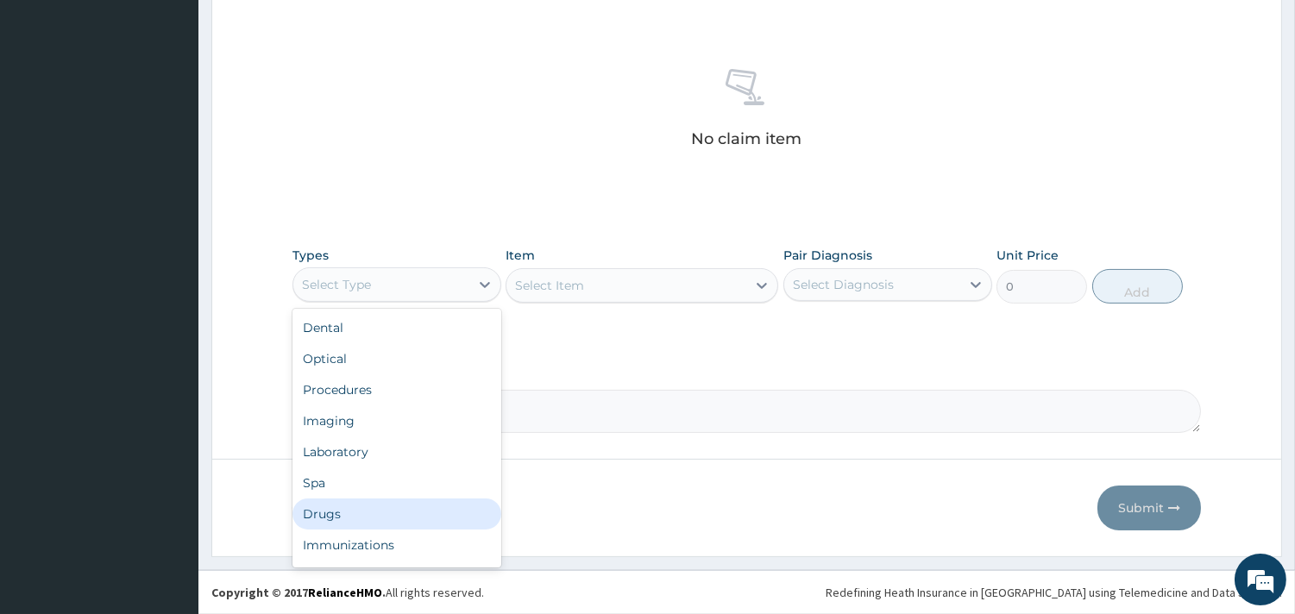
click at [341, 505] on div "Drugs" at bounding box center [396, 514] width 209 height 31
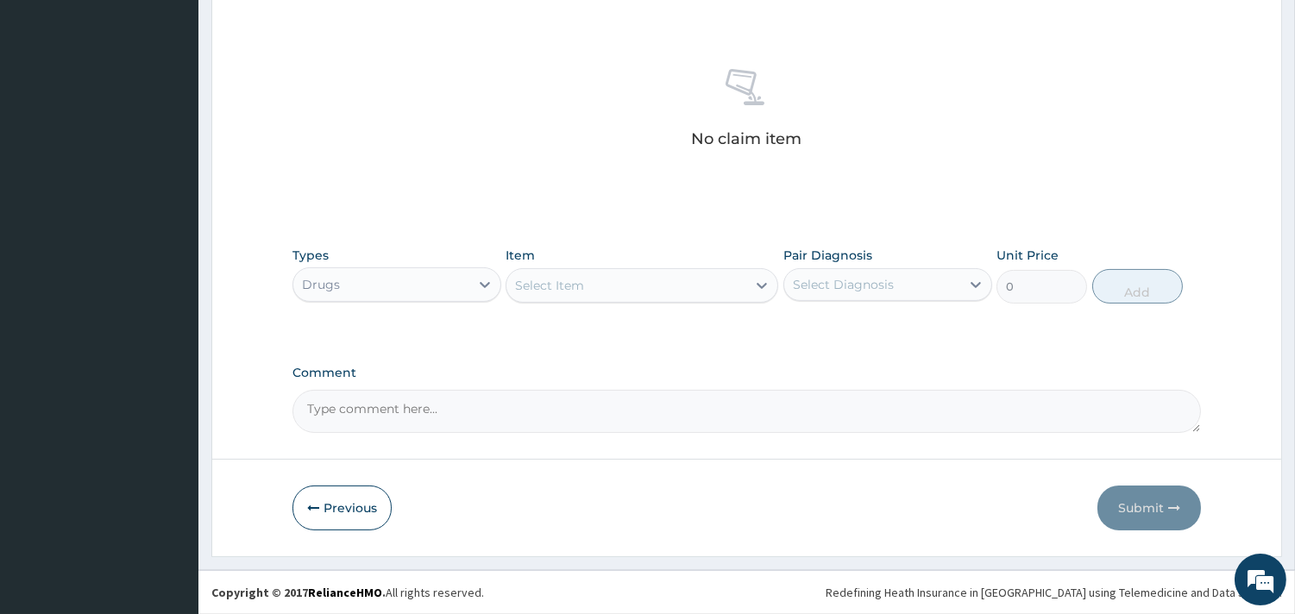
drag, startPoint x: 636, startPoint y: 288, endPoint x: 694, endPoint y: 10, distance: 283.7
click at [637, 288] on div "Select Item" at bounding box center [626, 286] width 240 height 28
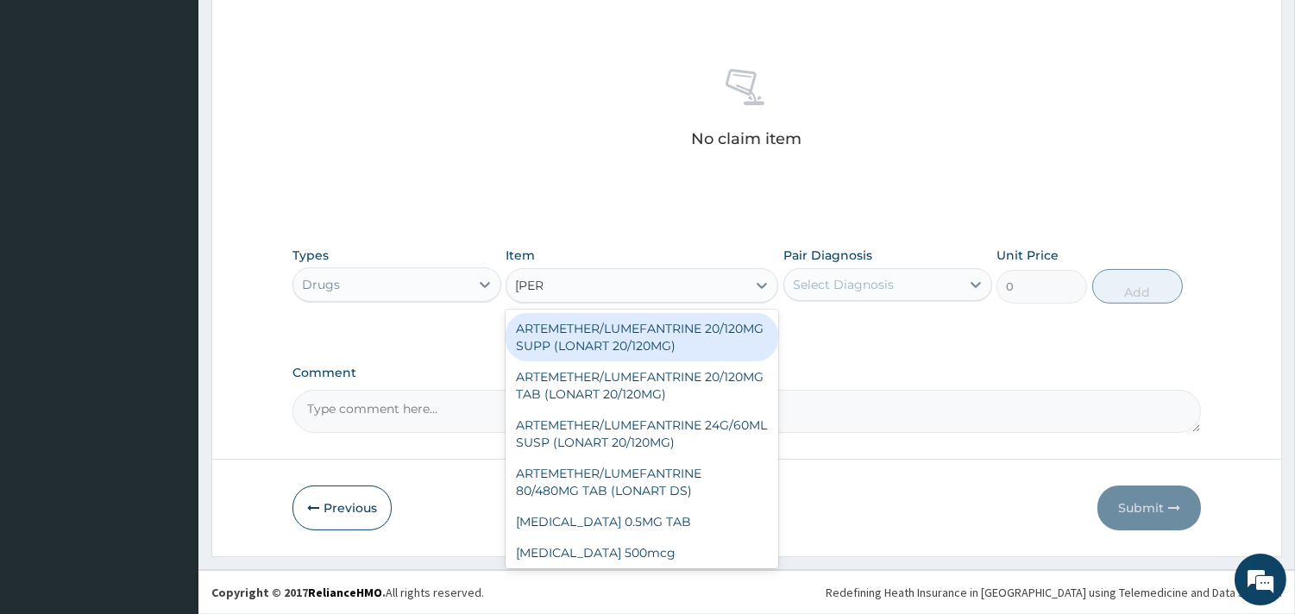
type input "lonar"
click at [634, 330] on div "ARTEMETHER/LUMEFANTRINE 20/120MG SUPP (LONART 20/120MG)" at bounding box center [641, 337] width 273 height 48
type input "1800"
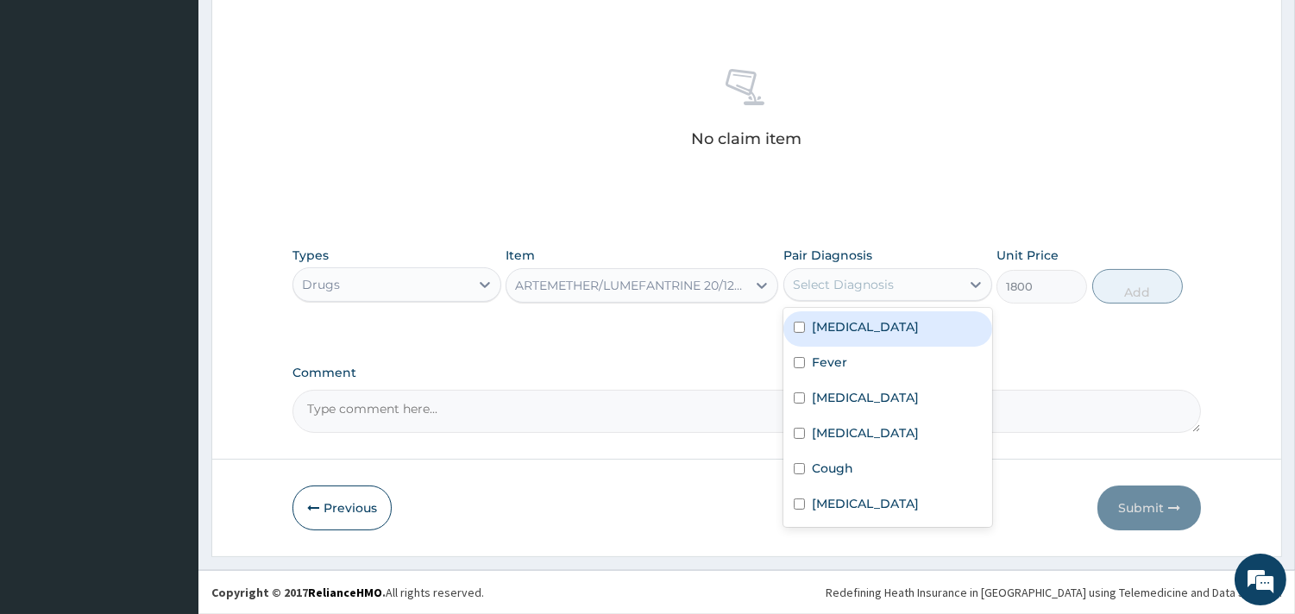
click at [837, 289] on div "Select Diagnosis" at bounding box center [843, 284] width 101 height 17
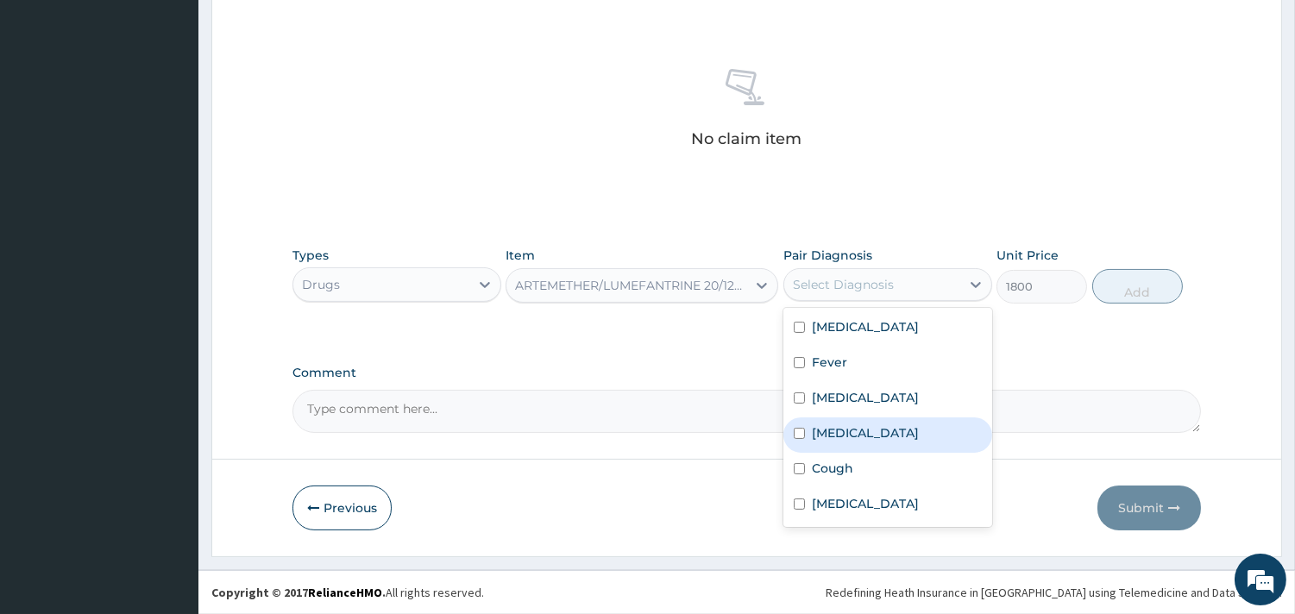
click at [813, 430] on label "[MEDICAL_DATA]" at bounding box center [865, 432] width 107 height 17
checkbox input "true"
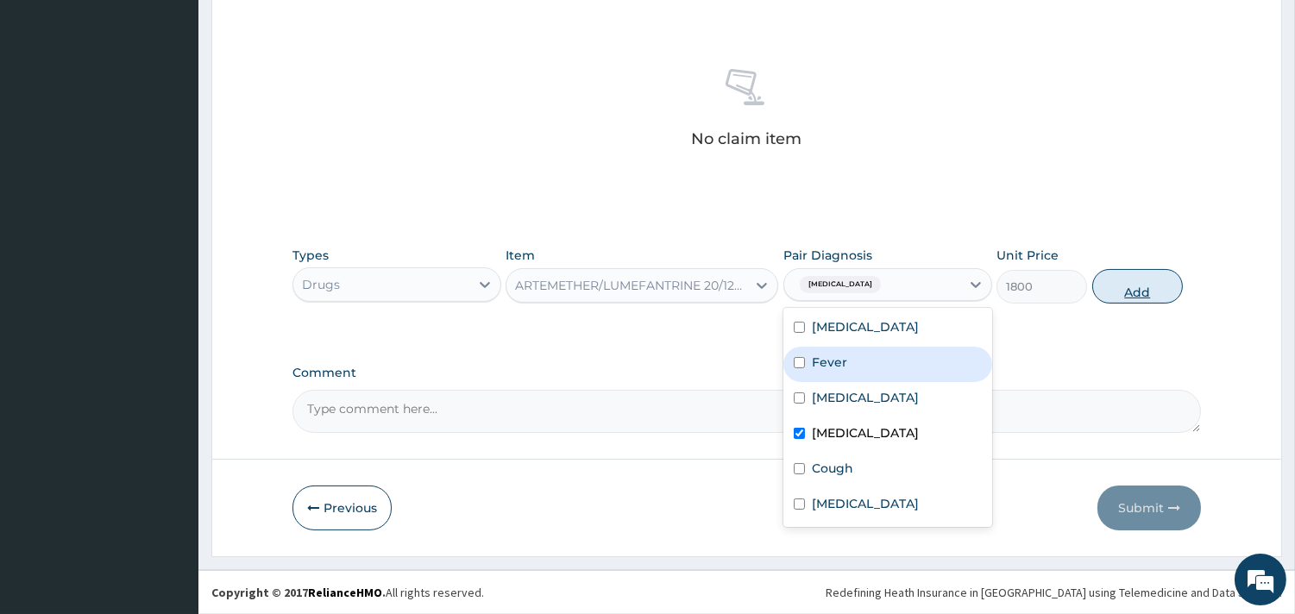
click at [1113, 289] on button "Add" at bounding box center [1137, 286] width 91 height 35
type input "0"
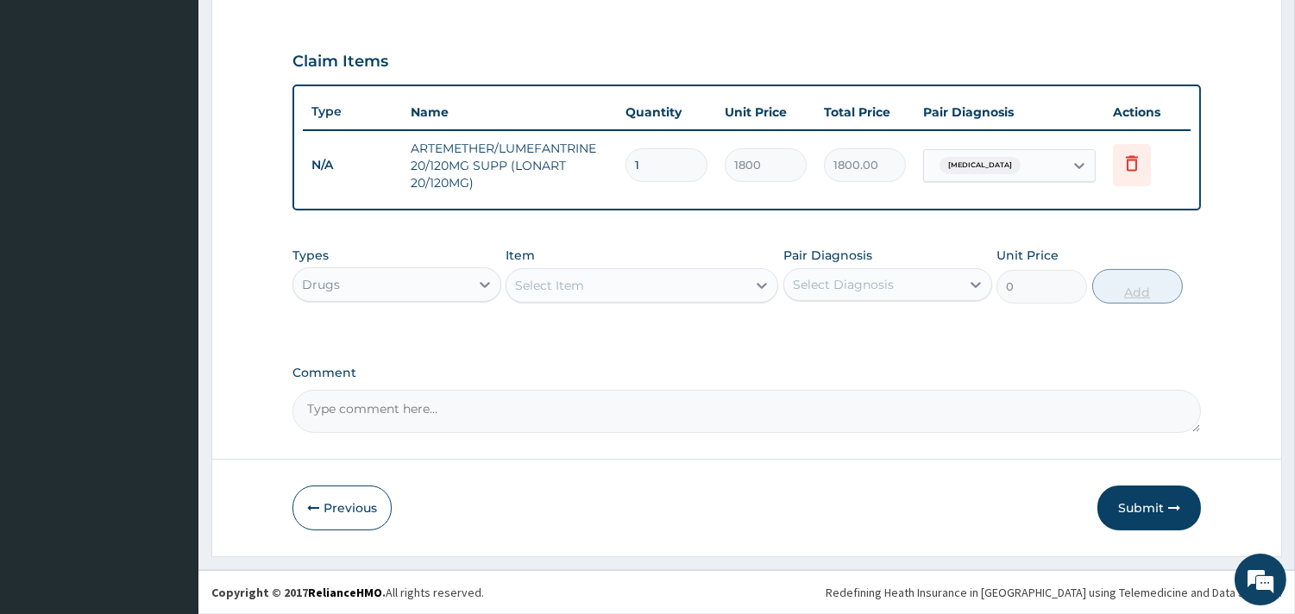
scroll to position [555, 0]
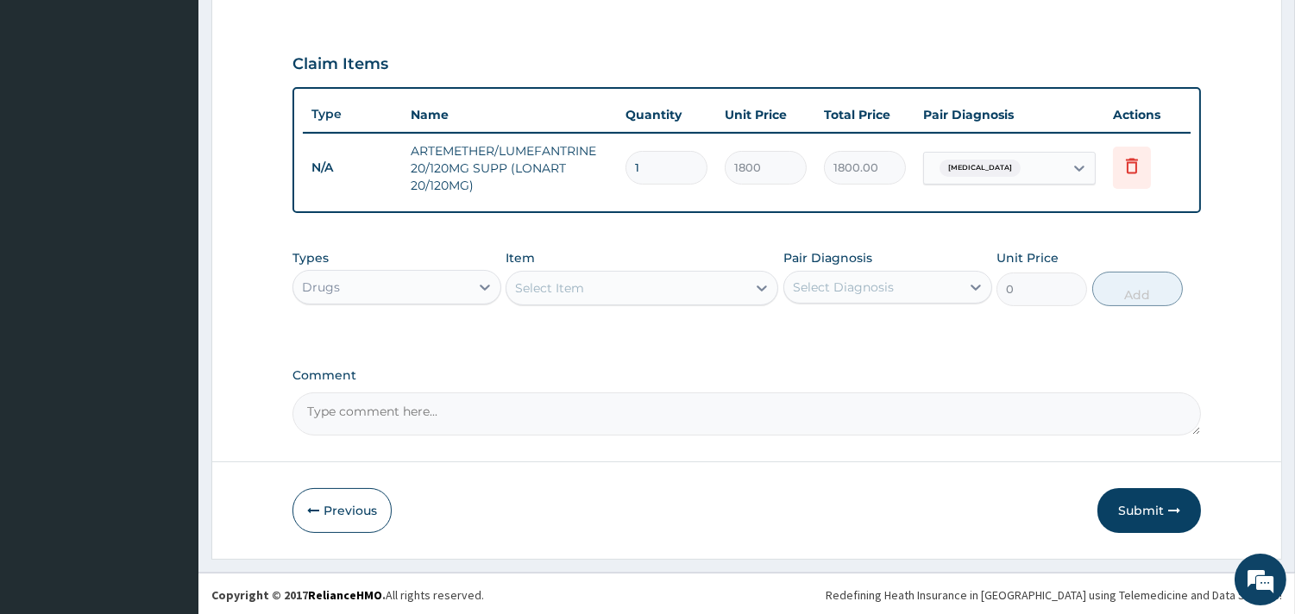
click at [623, 279] on div "Select Item" at bounding box center [626, 288] width 240 height 28
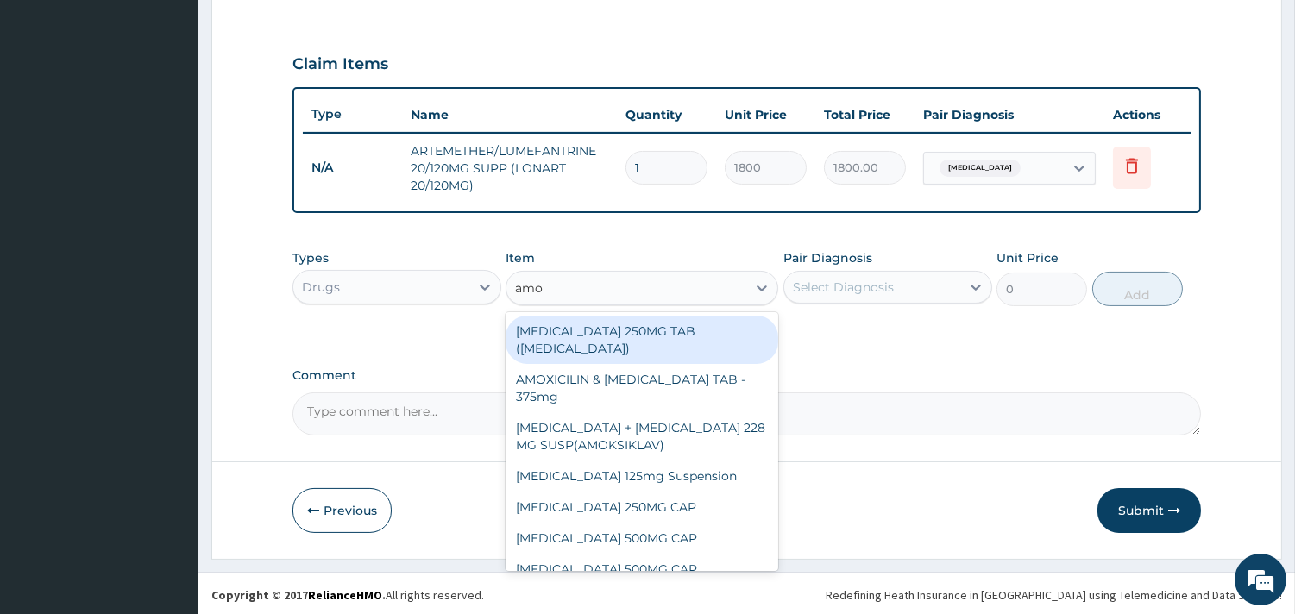
type input "amox"
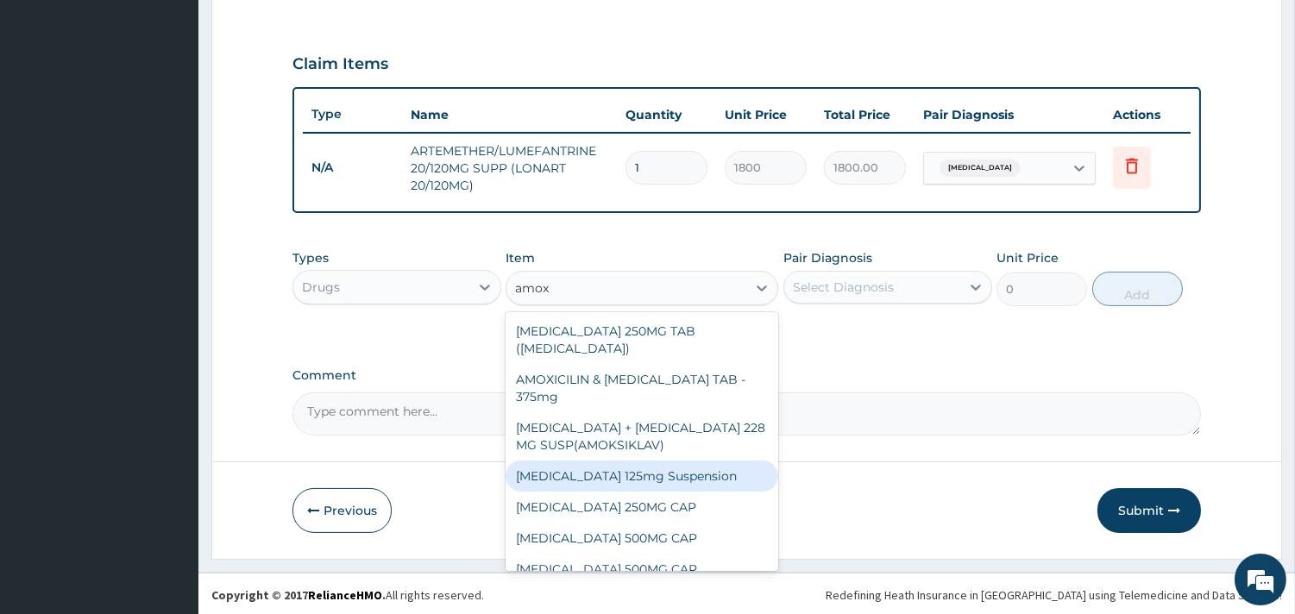
click at [643, 469] on div "[MEDICAL_DATA] 125mg Suspension" at bounding box center [641, 476] width 273 height 31
type input "1000"
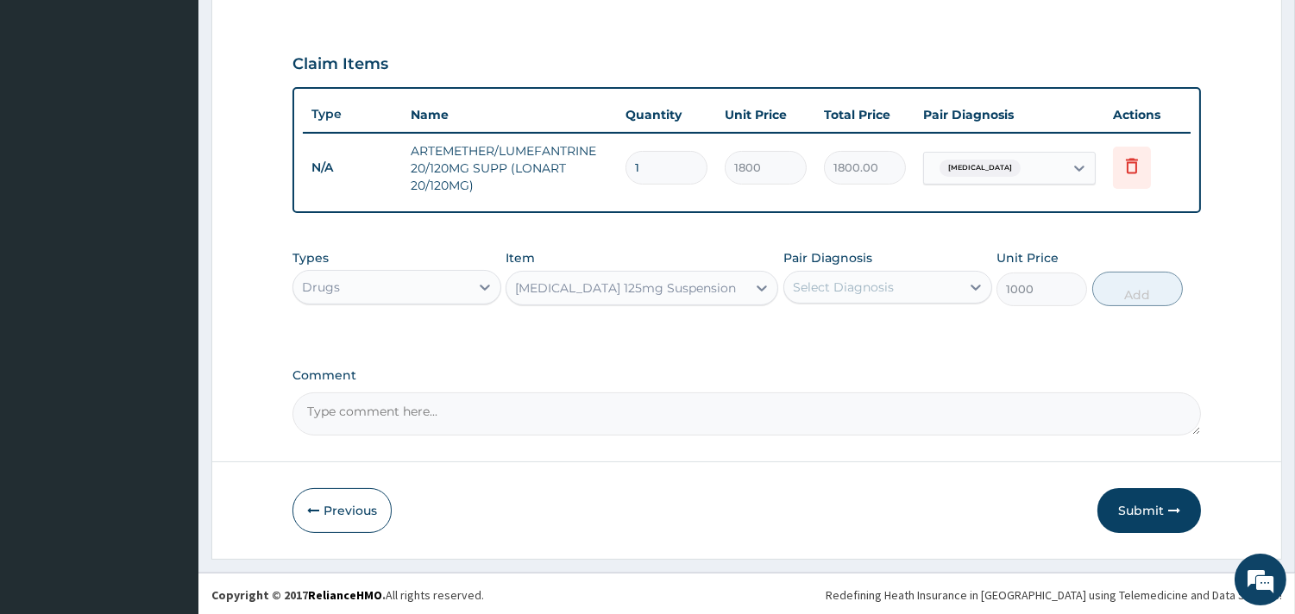
click at [840, 289] on div "Select Diagnosis" at bounding box center [843, 287] width 101 height 17
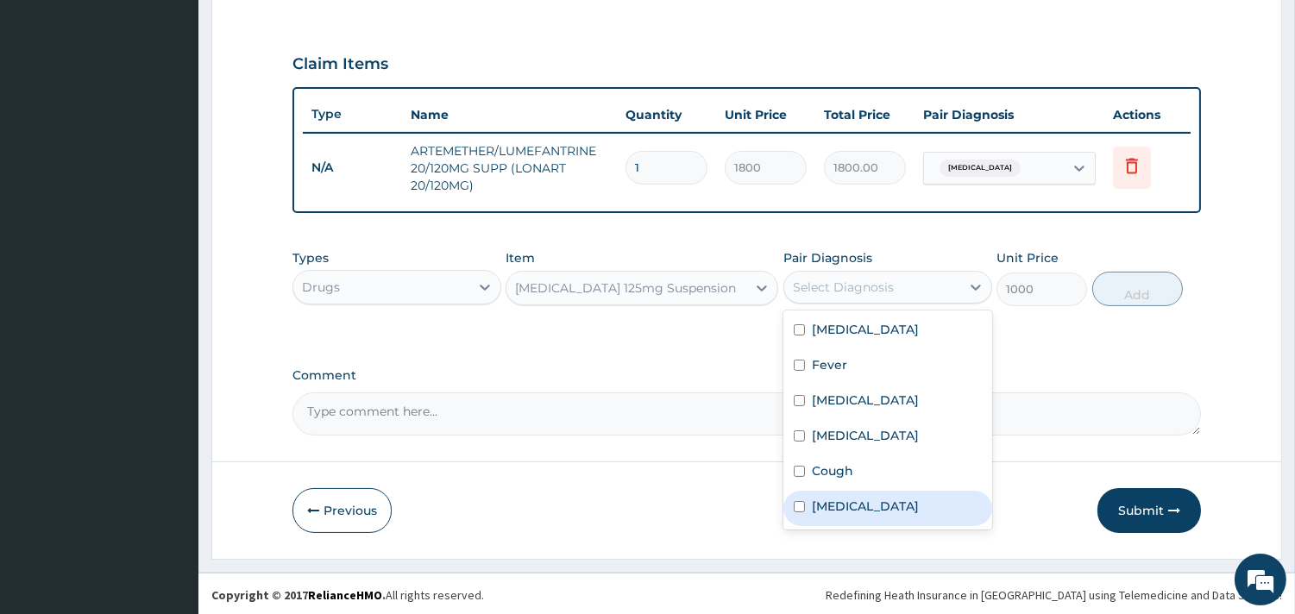
click at [833, 506] on label "[MEDICAL_DATA]" at bounding box center [865, 506] width 107 height 17
checkbox input "true"
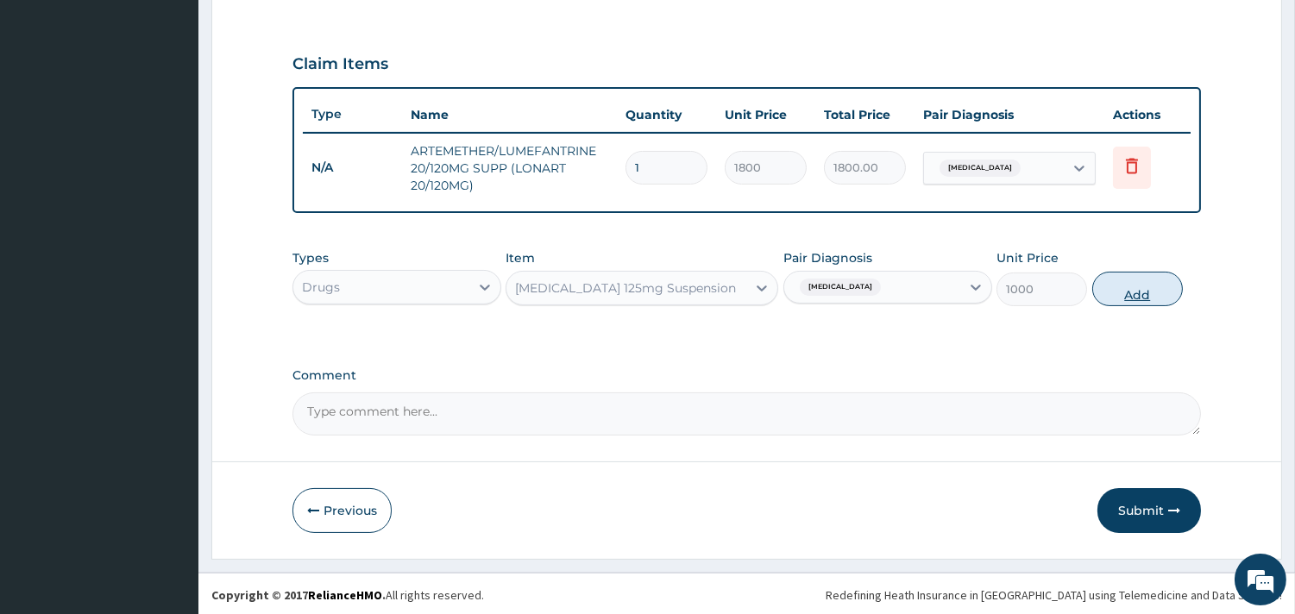
click at [1150, 283] on button "Add" at bounding box center [1137, 289] width 91 height 35
type input "0"
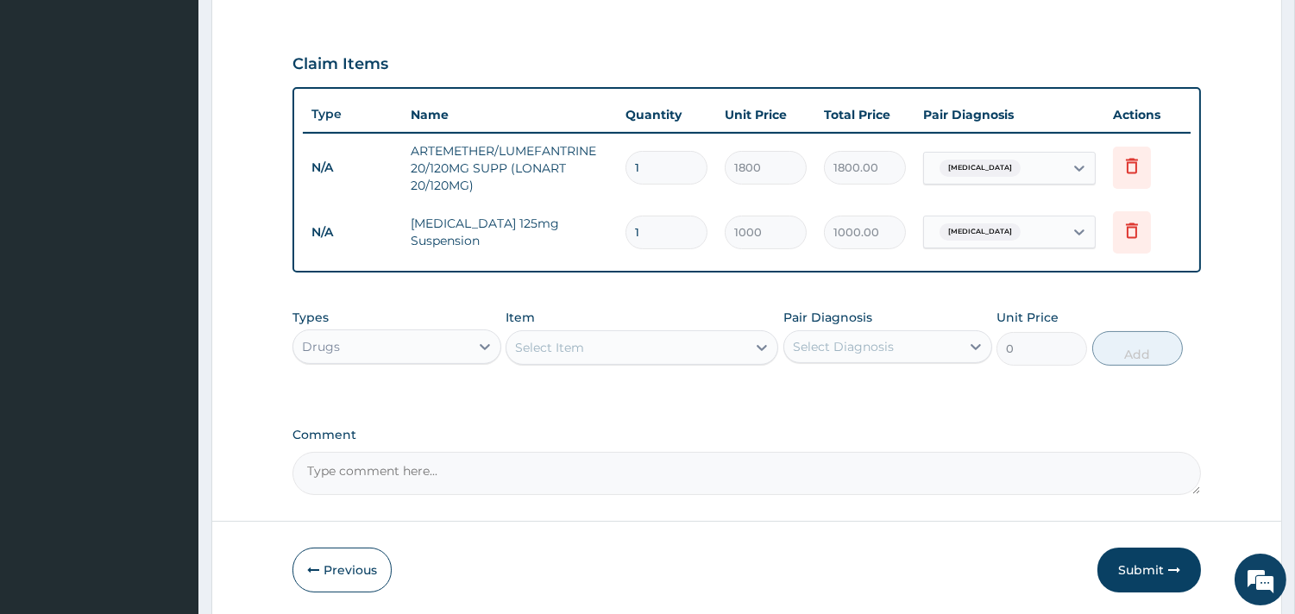
scroll to position [615, 0]
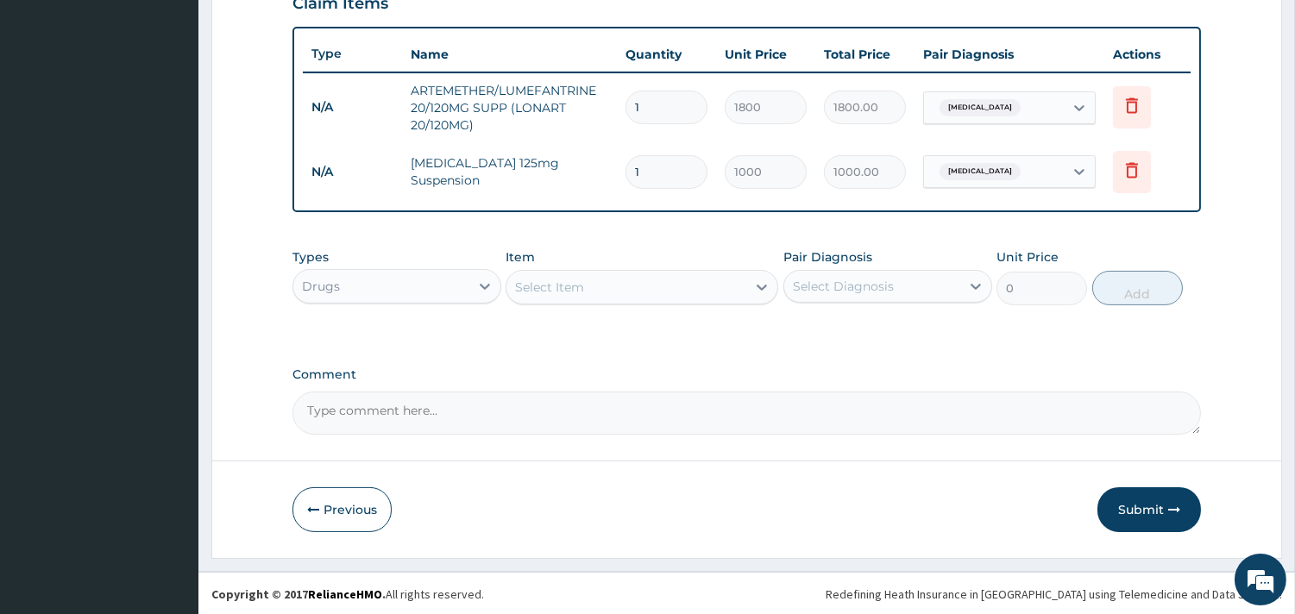
click at [590, 293] on div "Select Item" at bounding box center [626, 287] width 240 height 28
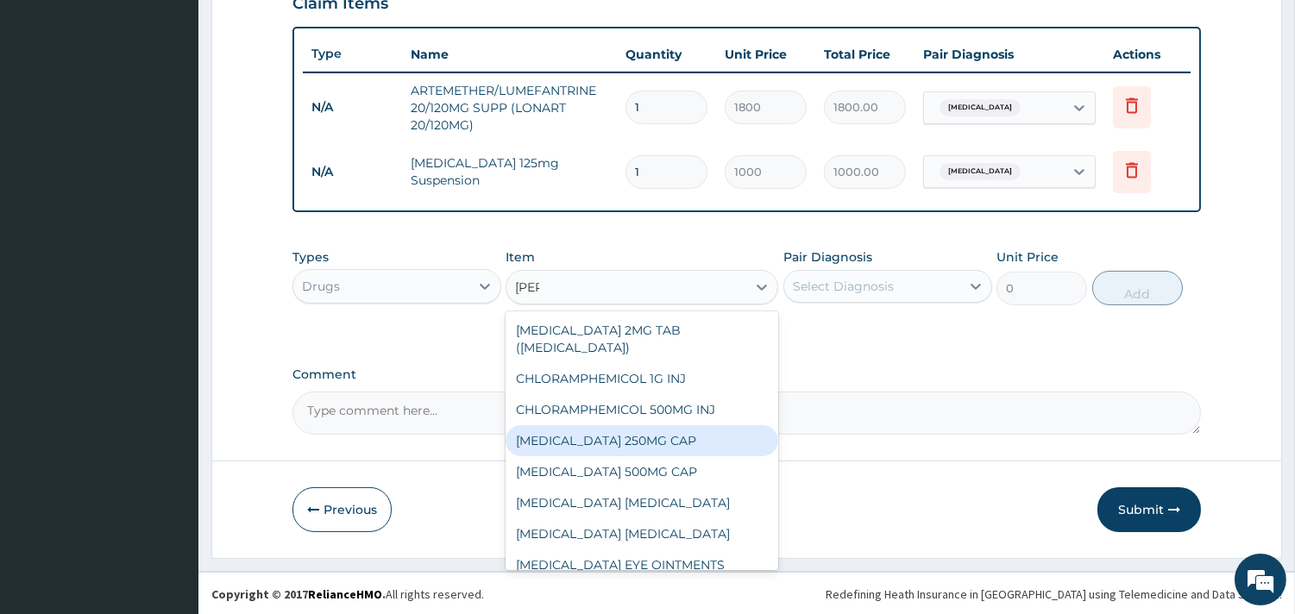
type input "lorat"
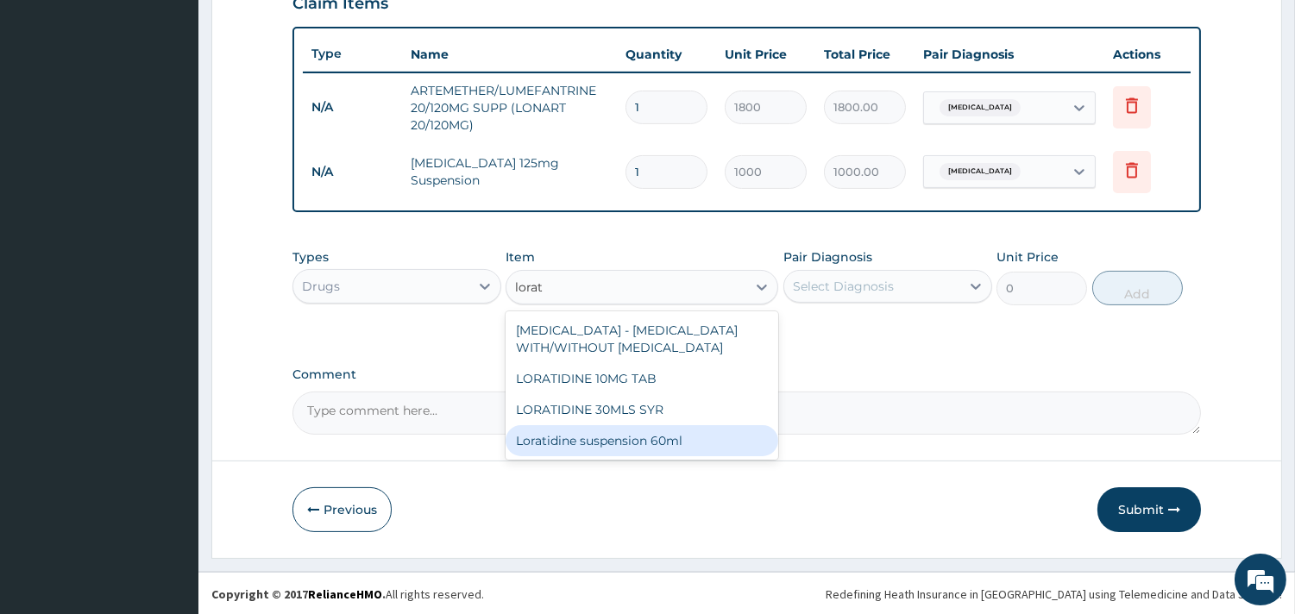
click at [600, 449] on div "Loratidine suspension 60ml" at bounding box center [641, 440] width 273 height 31
type input "1000"
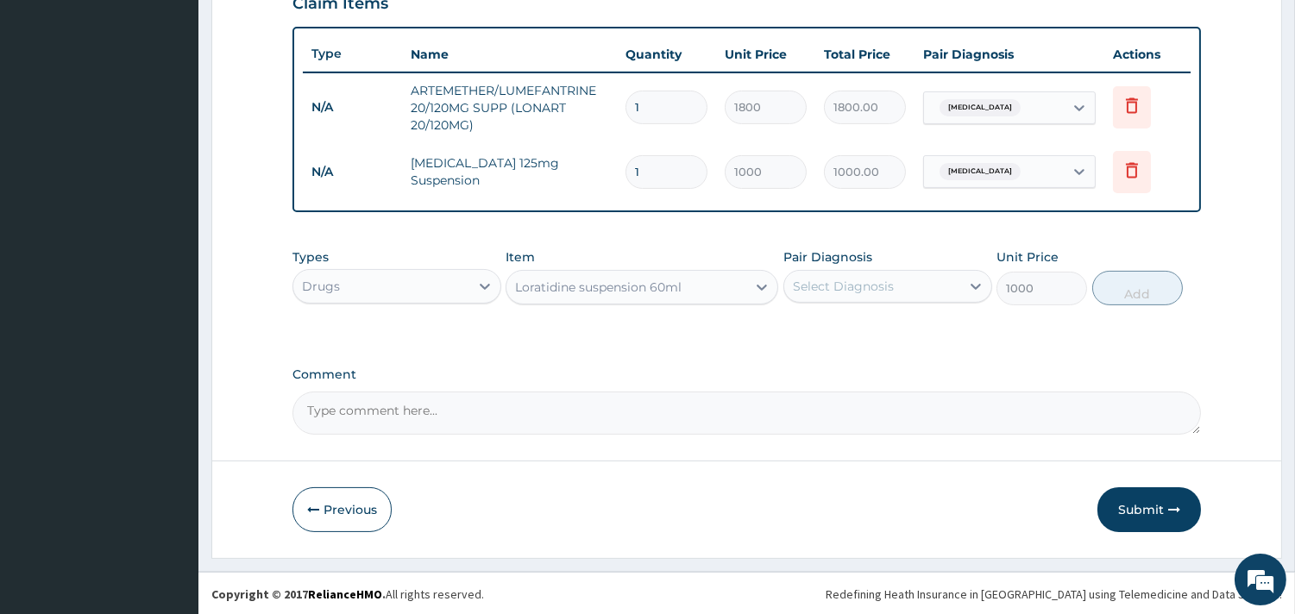
click at [842, 292] on div "Select Diagnosis" at bounding box center [843, 286] width 101 height 17
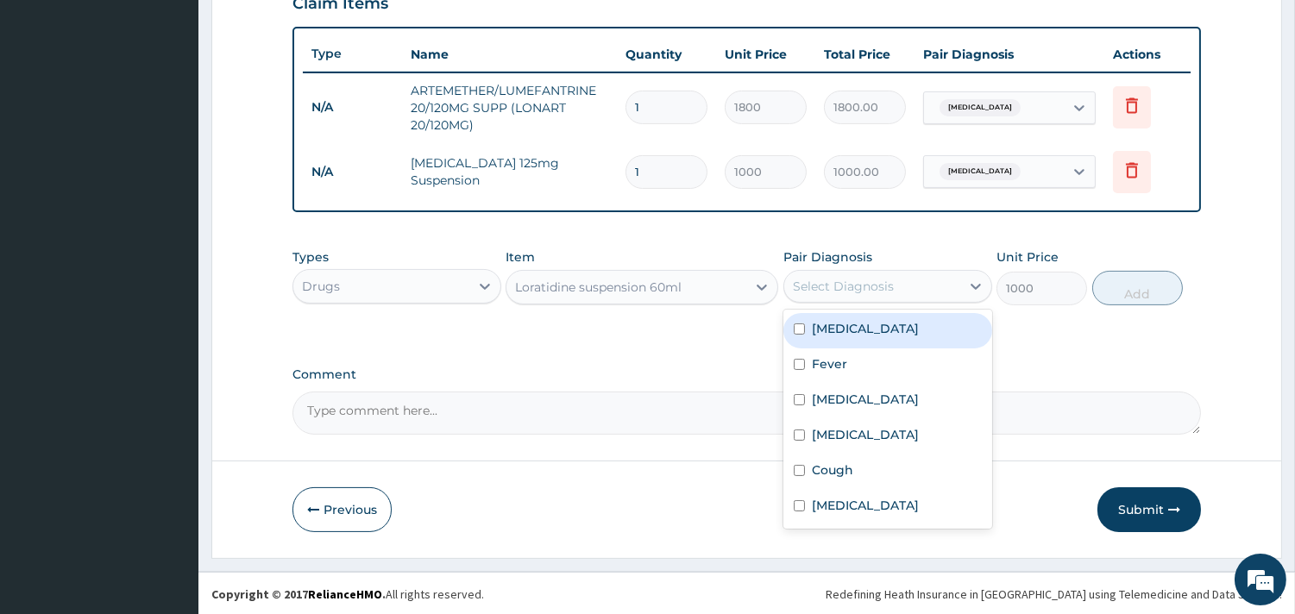
drag, startPoint x: 825, startPoint y: 328, endPoint x: 958, endPoint y: 298, distance: 136.2
click at [825, 329] on label "Nasal congestion" at bounding box center [865, 328] width 107 height 17
checkbox input "true"
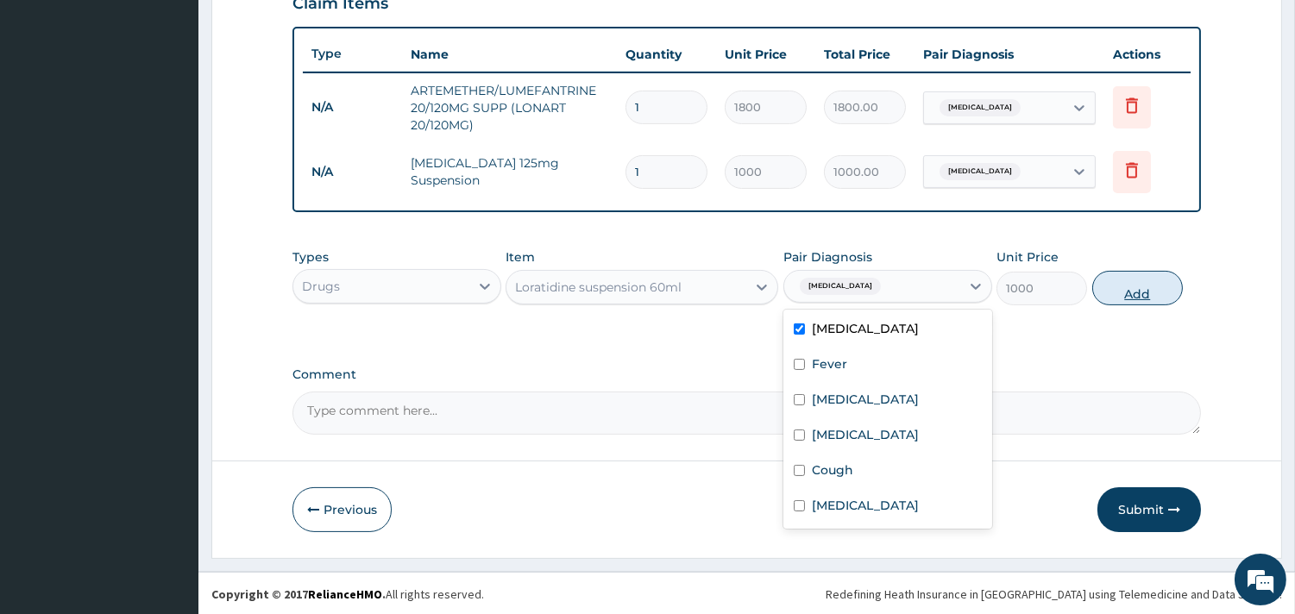
click at [1150, 298] on button "Add" at bounding box center [1137, 288] width 91 height 35
type input "0"
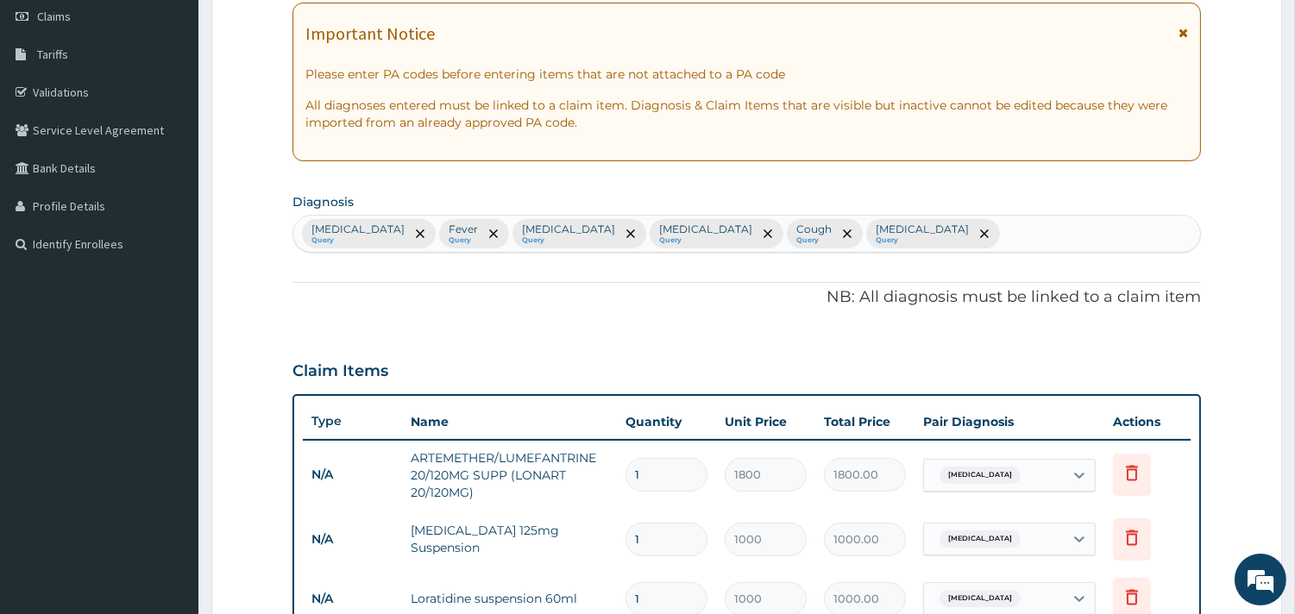
scroll to position [675, 0]
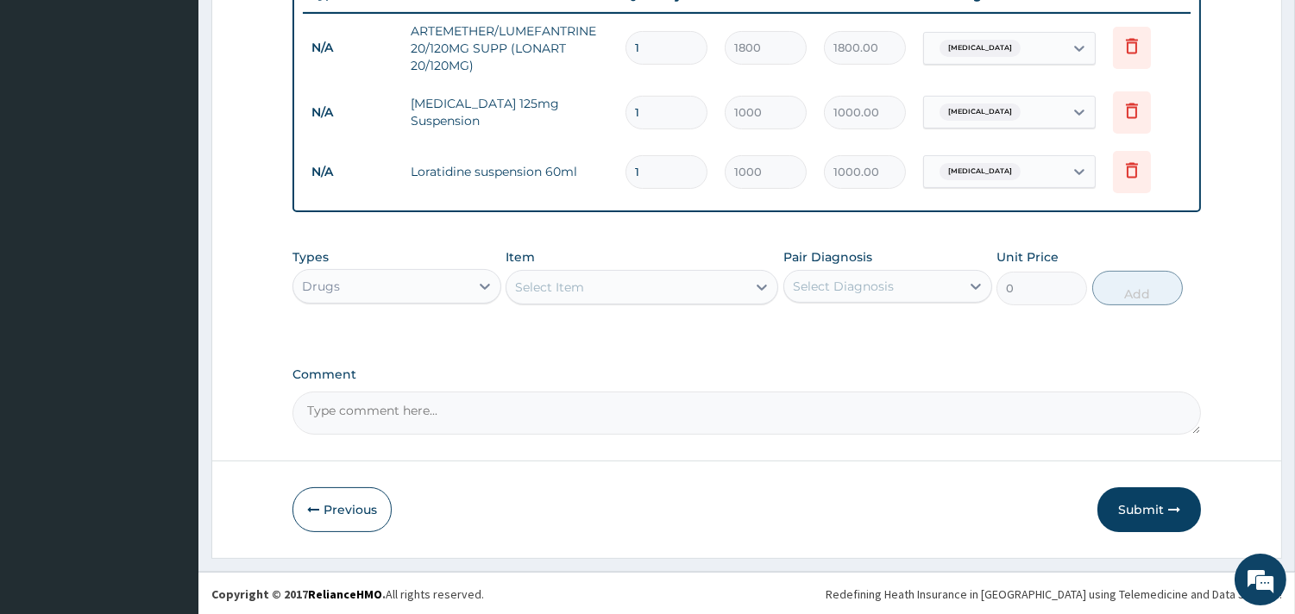
click at [631, 293] on div "Select Item" at bounding box center [626, 287] width 240 height 28
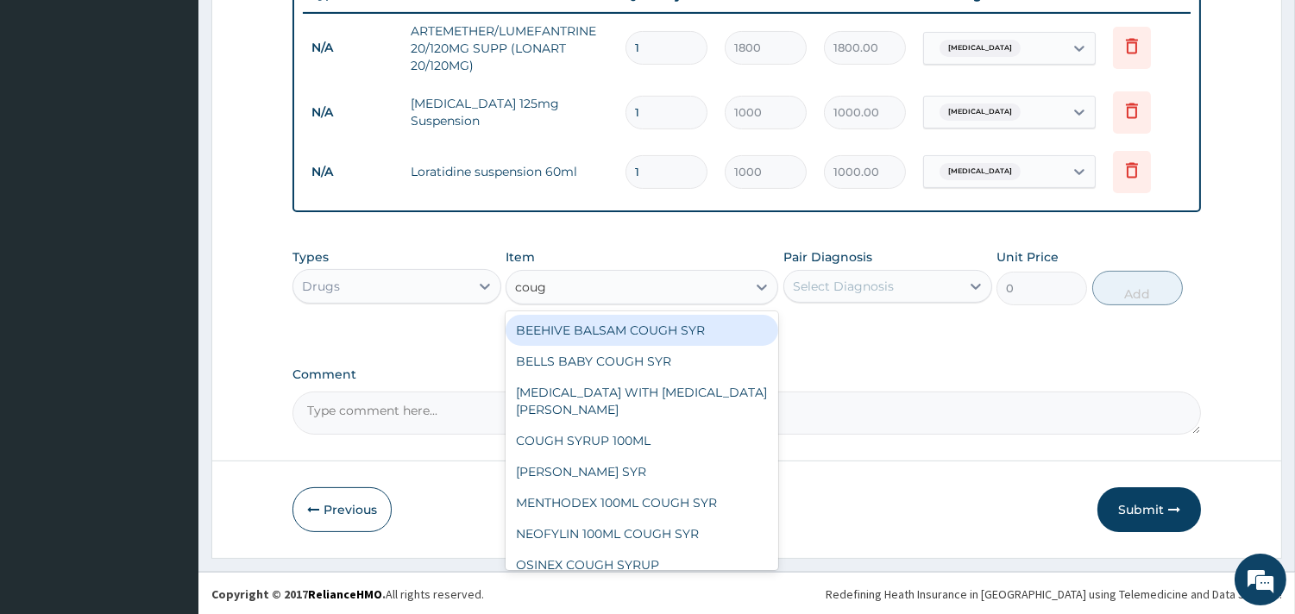
type input "cough"
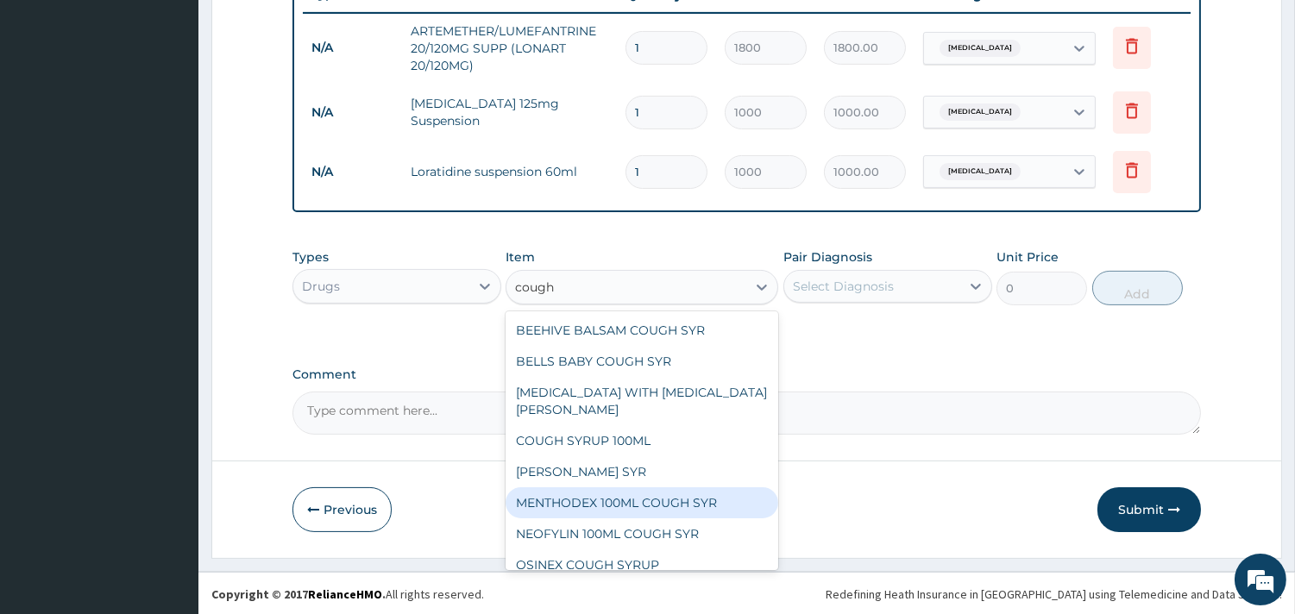
drag, startPoint x: 599, startPoint y: 504, endPoint x: 775, endPoint y: 436, distance: 187.9
click at [604, 504] on div "MENTHODEX 100ML COUGH SYR" at bounding box center [641, 502] width 273 height 31
type input "847"
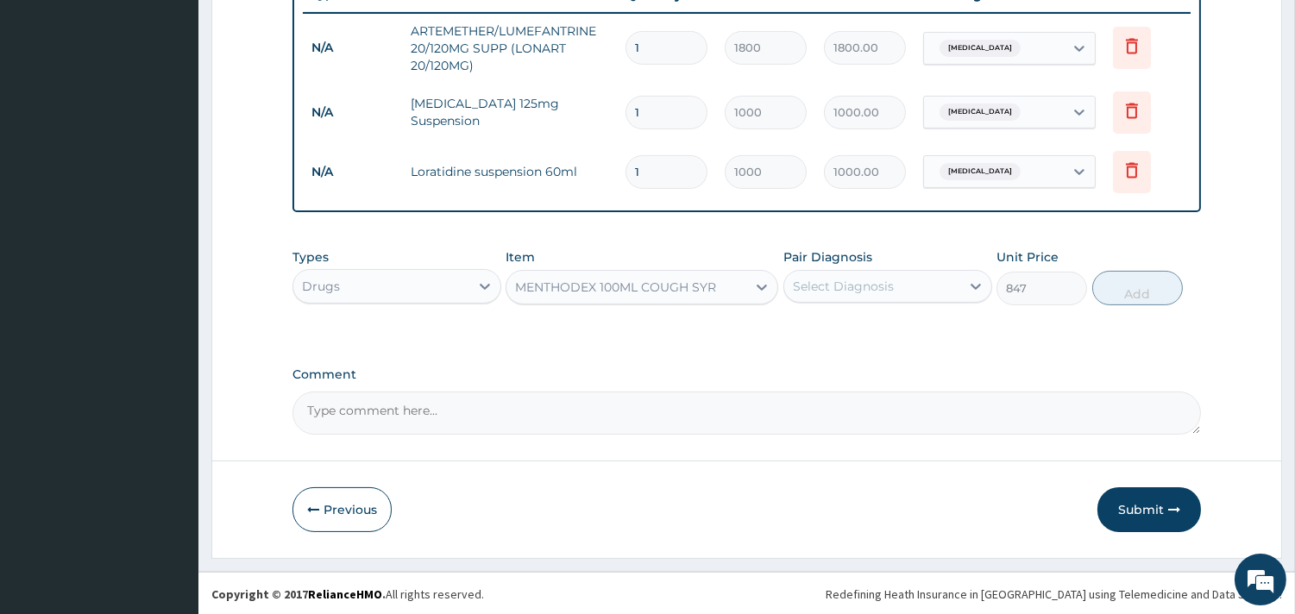
click at [857, 295] on div "Select Diagnosis" at bounding box center [872, 287] width 176 height 28
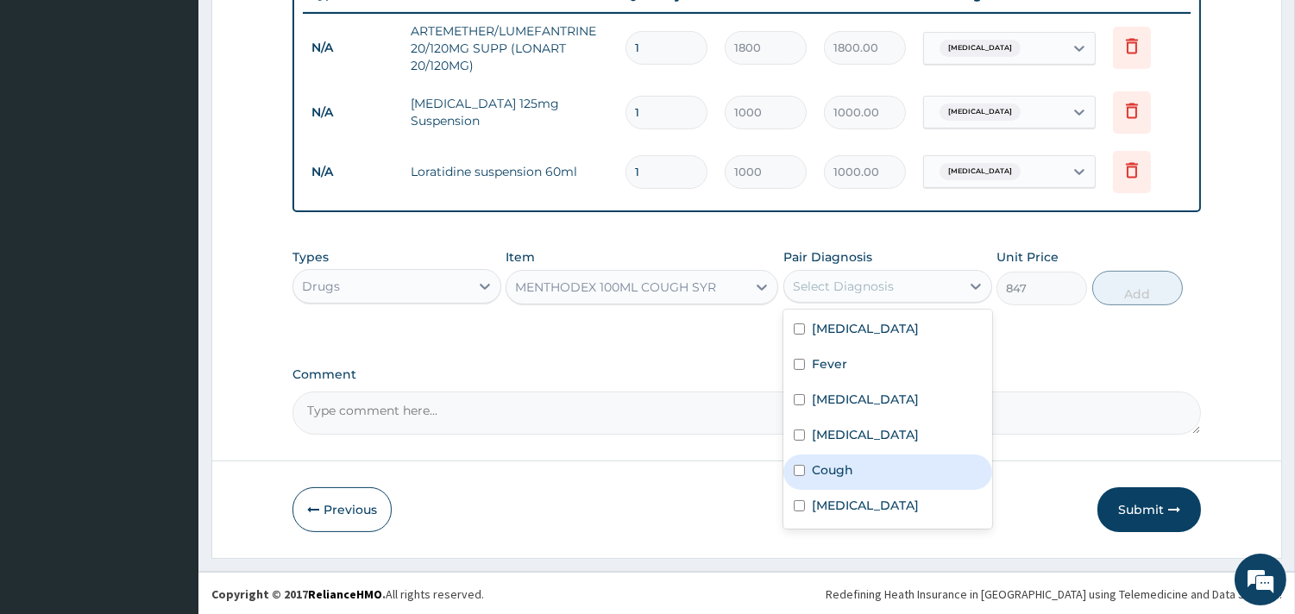
click at [835, 471] on label "Cough" at bounding box center [832, 469] width 41 height 17
checkbox input "true"
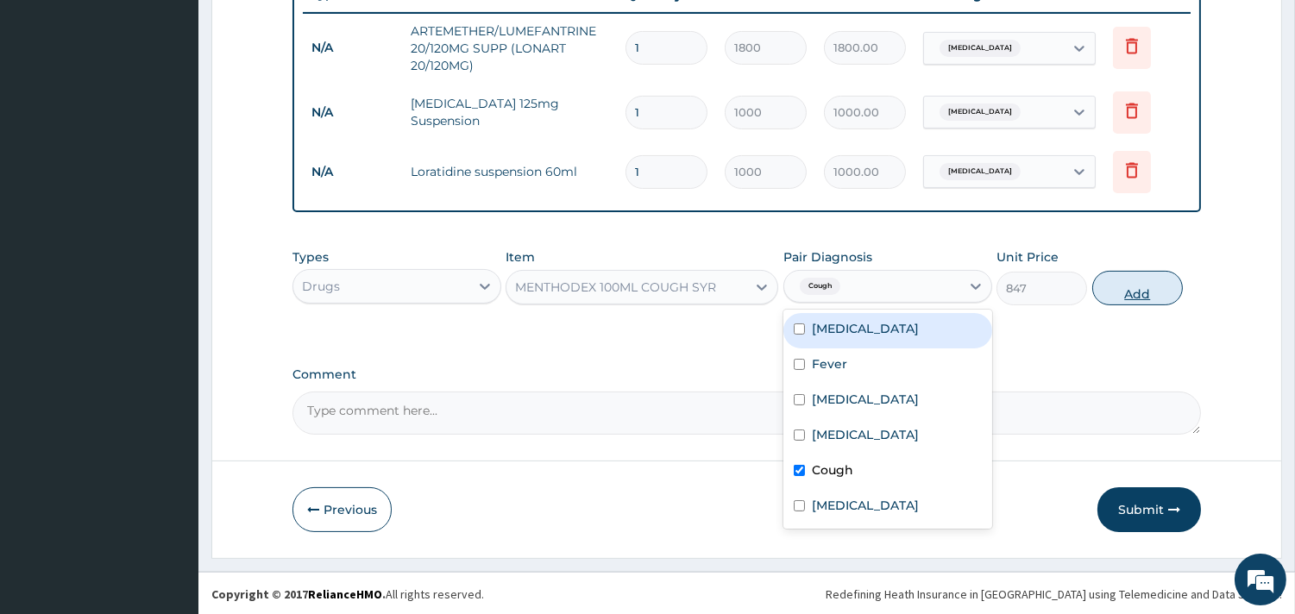
click at [1132, 289] on button "Add" at bounding box center [1137, 288] width 91 height 35
type input "0"
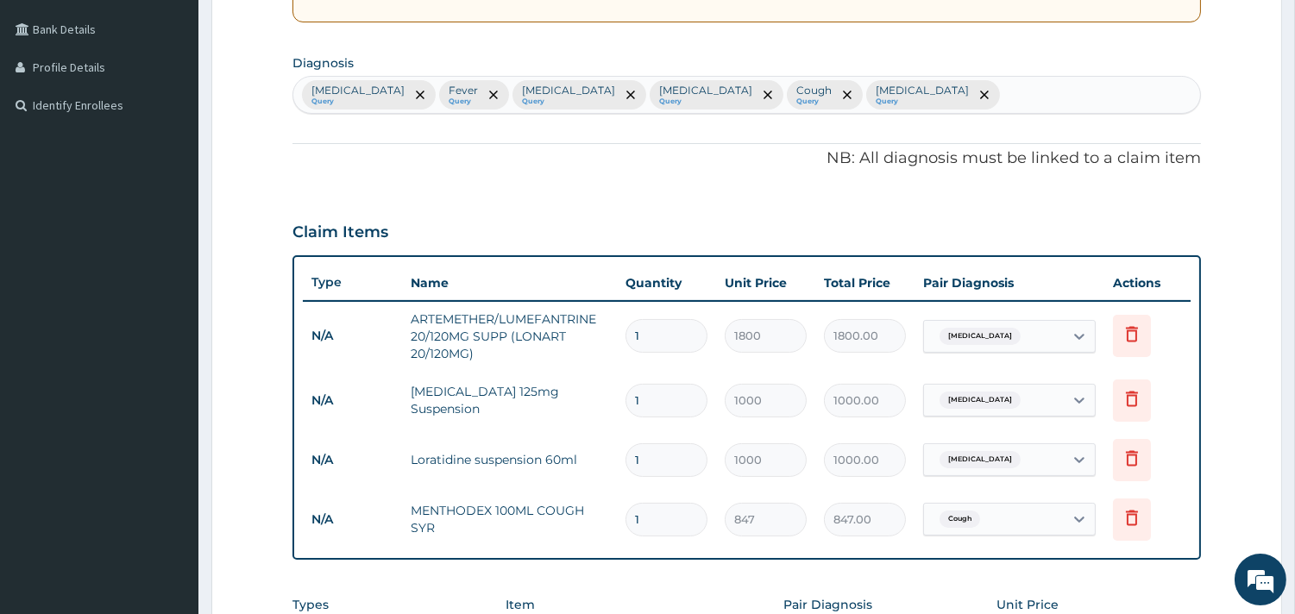
scroll to position [579, 0]
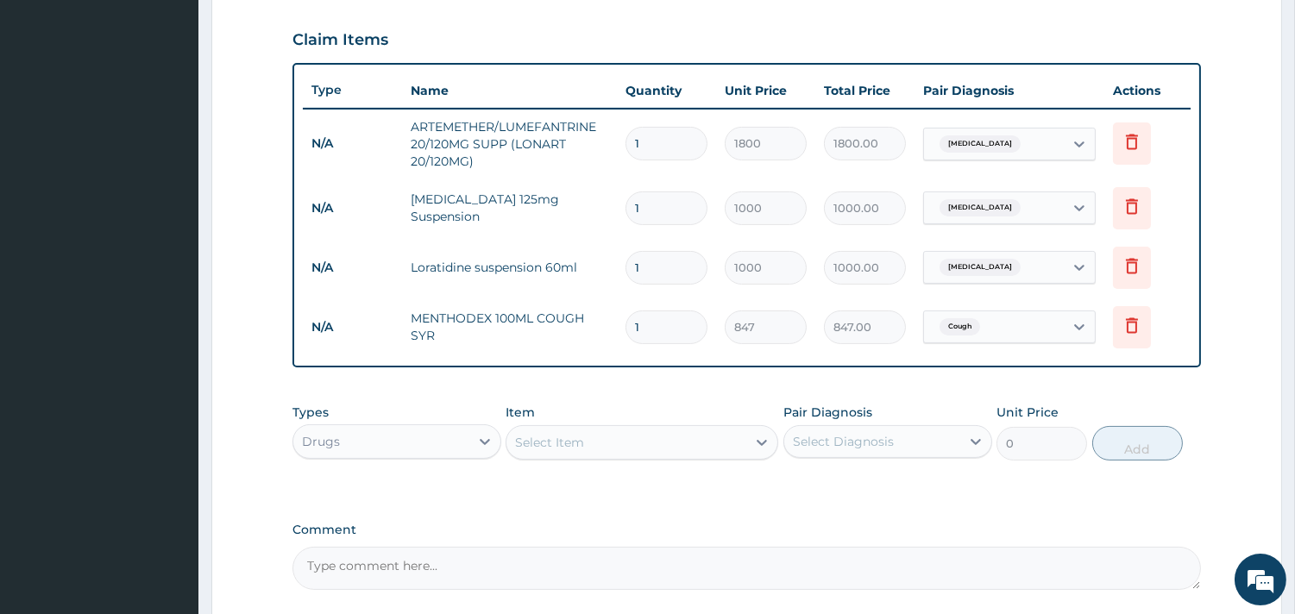
click at [599, 436] on div "Select Item" at bounding box center [626, 443] width 240 height 28
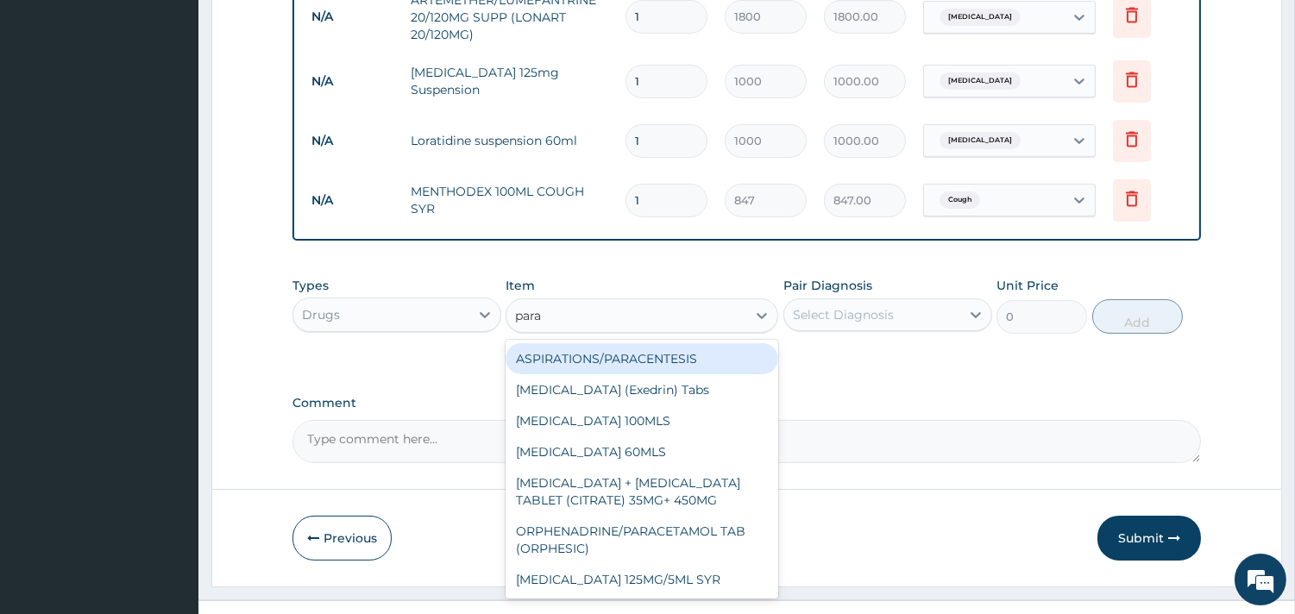
scroll to position [735, 0]
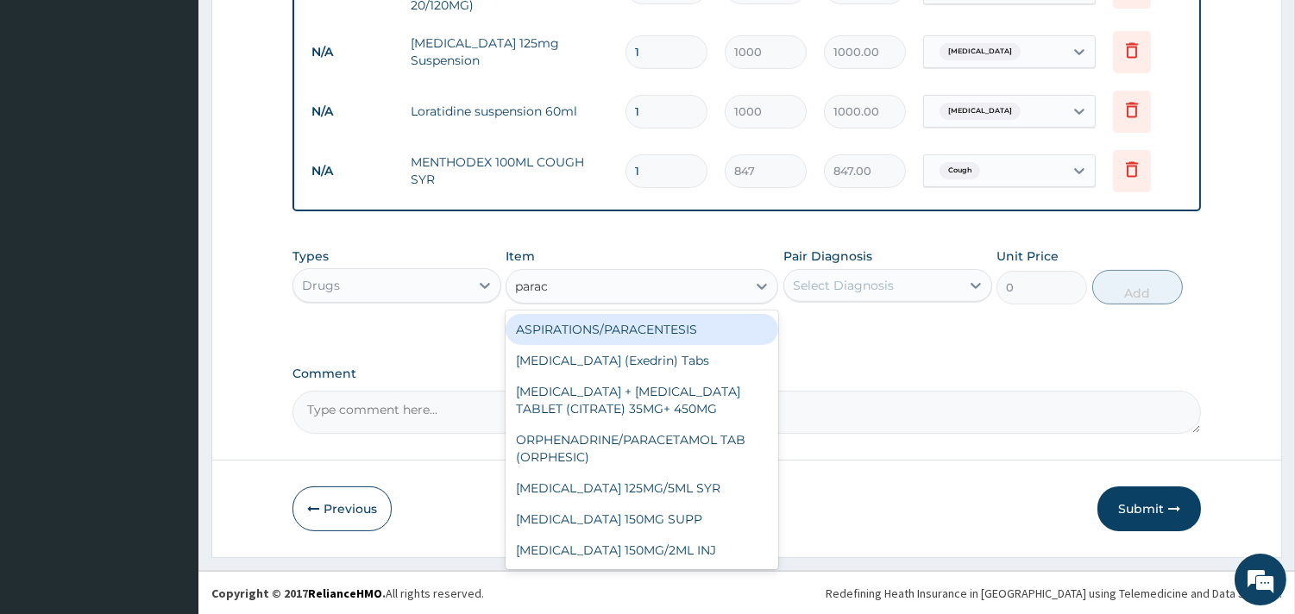
type input "parace"
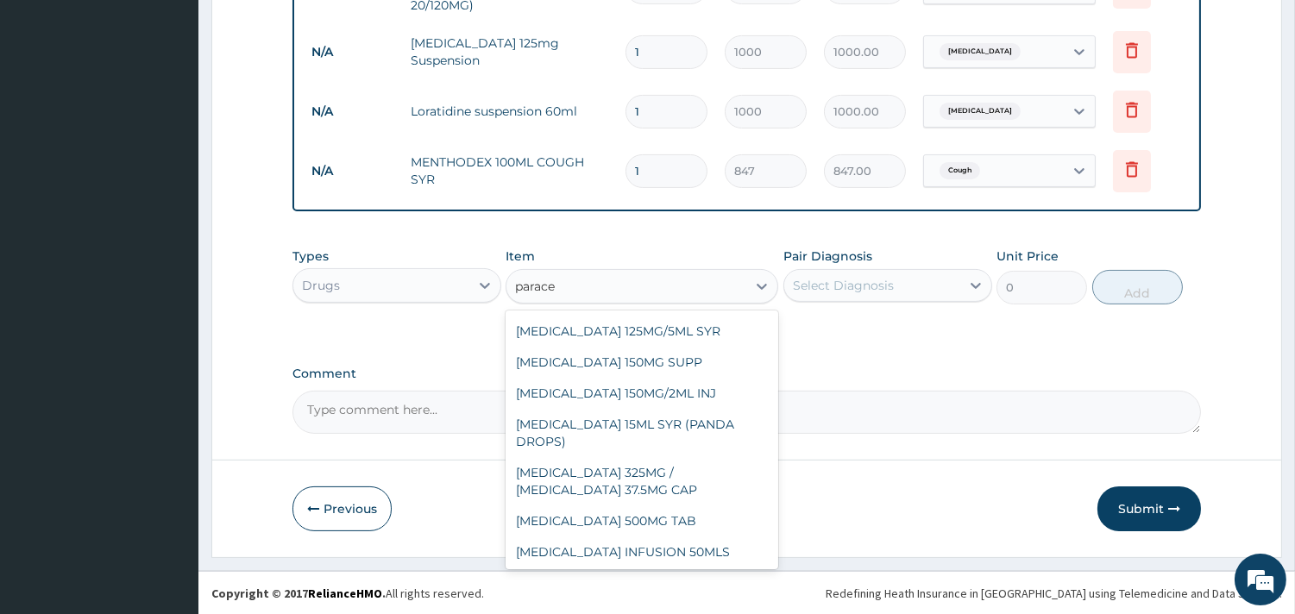
scroll to position [191, 0]
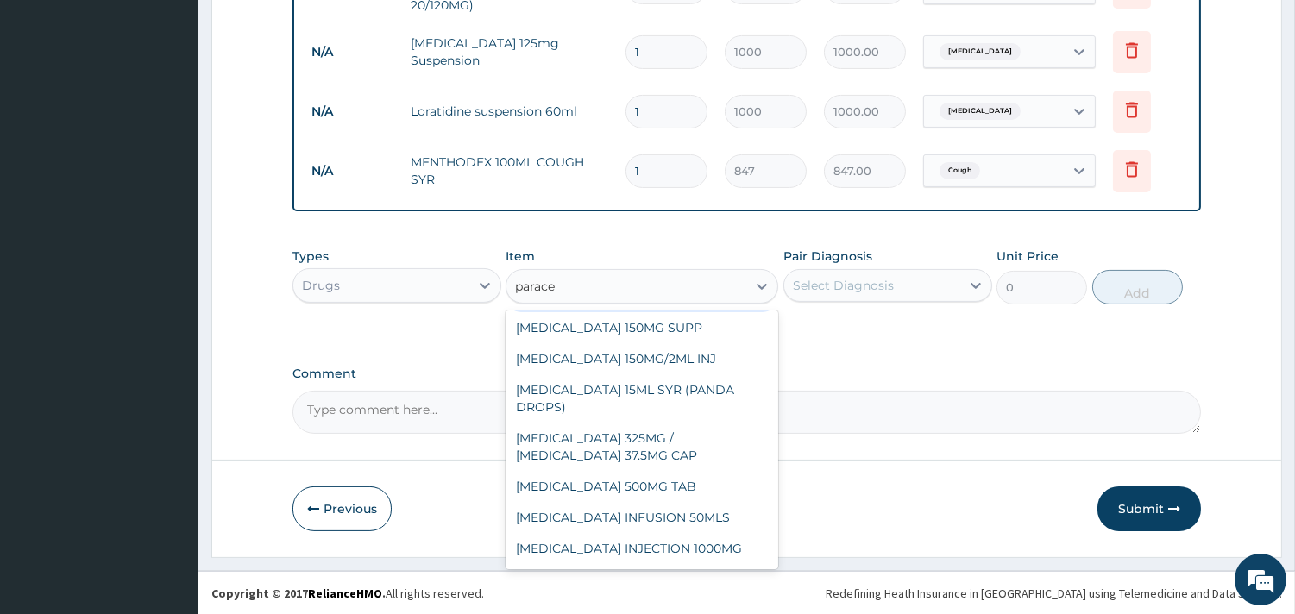
click at [649, 312] on div "[MEDICAL_DATA] 125MG/5ML SYR" at bounding box center [641, 296] width 273 height 31
type input "600"
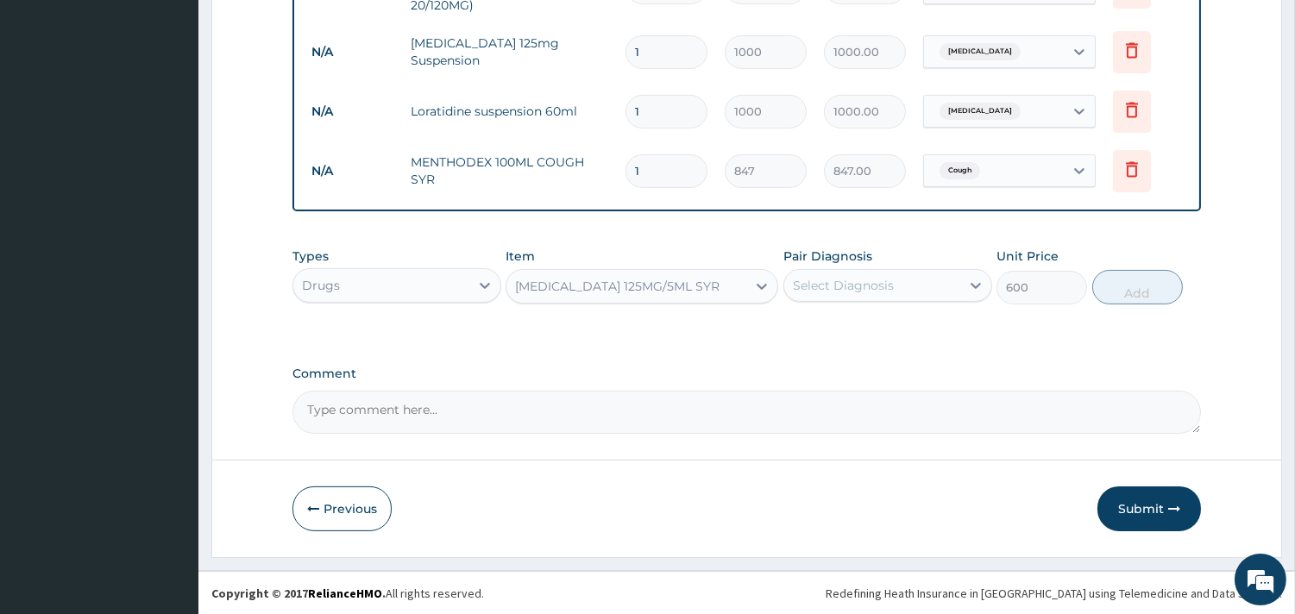
click at [855, 269] on div "Select Diagnosis" at bounding box center [887, 285] width 209 height 33
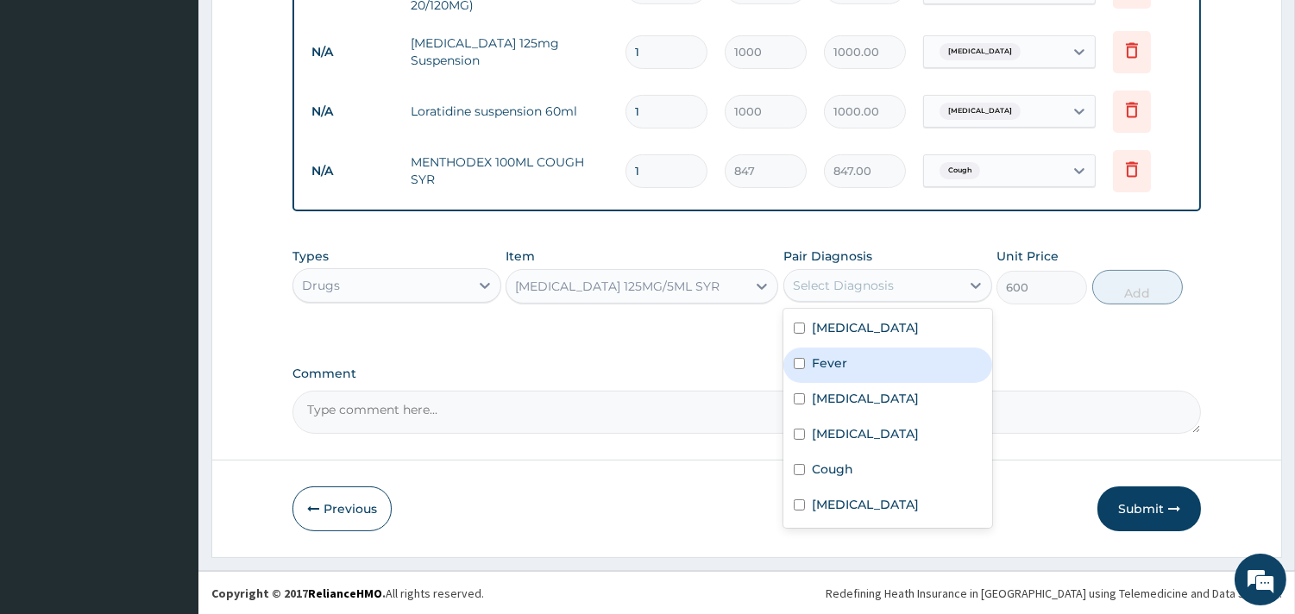
click at [822, 371] on div "Fever" at bounding box center [887, 365] width 209 height 35
checkbox input "true"
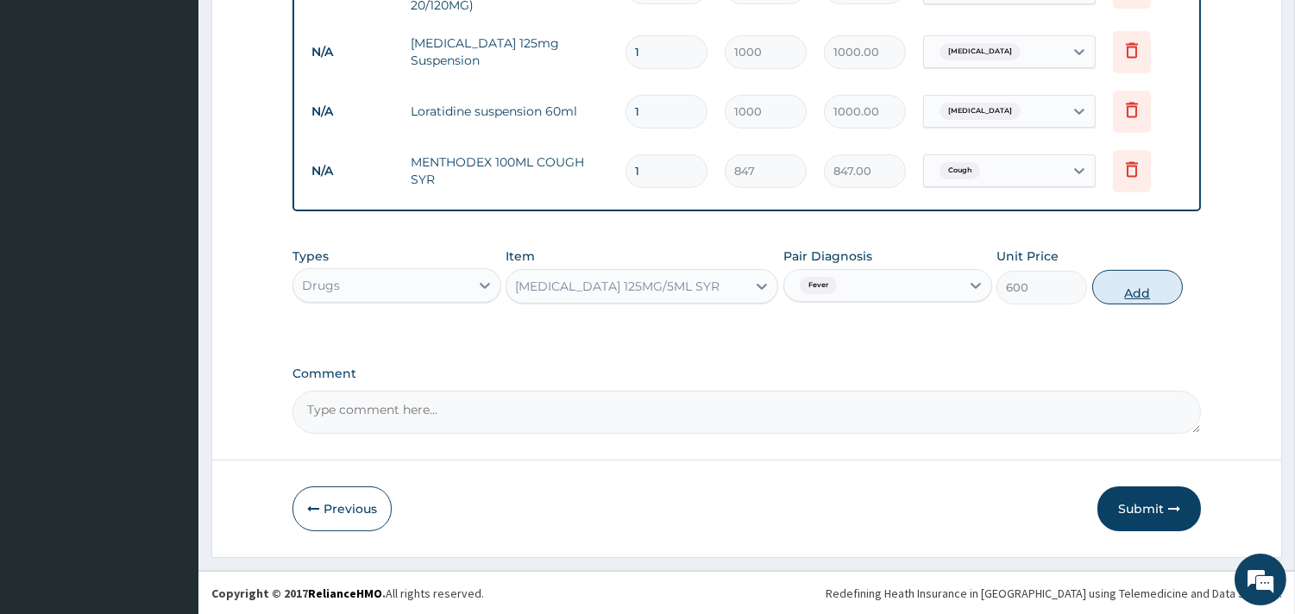
click at [1128, 290] on button "Add" at bounding box center [1137, 287] width 91 height 35
type input "0"
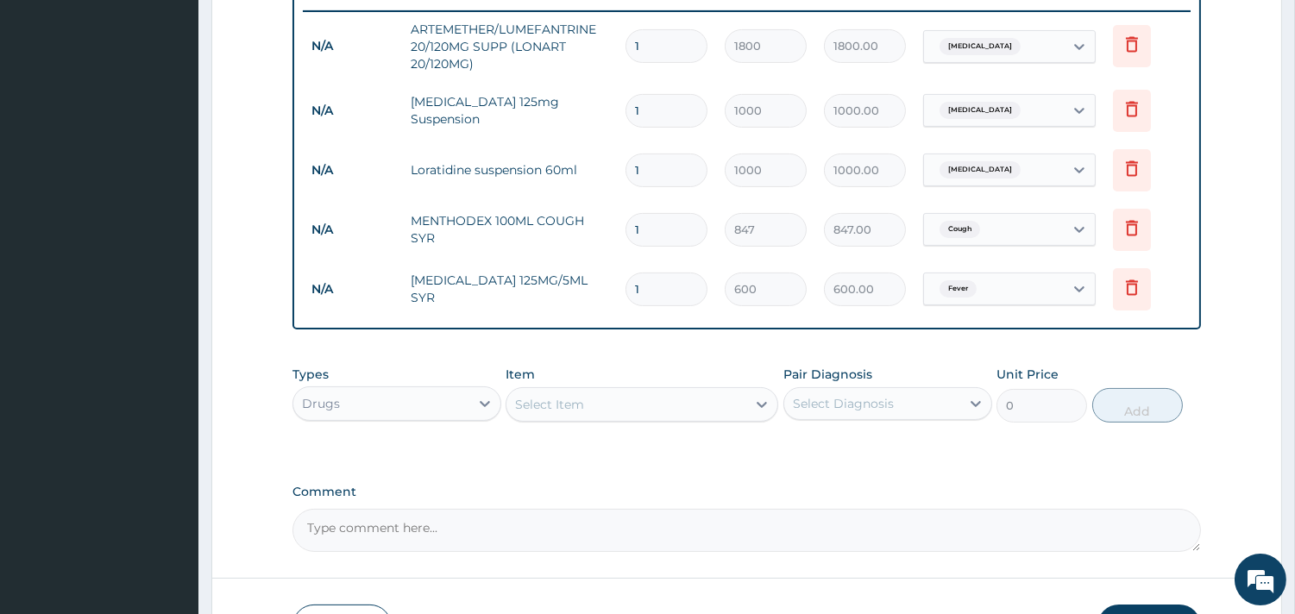
scroll to position [795, 0]
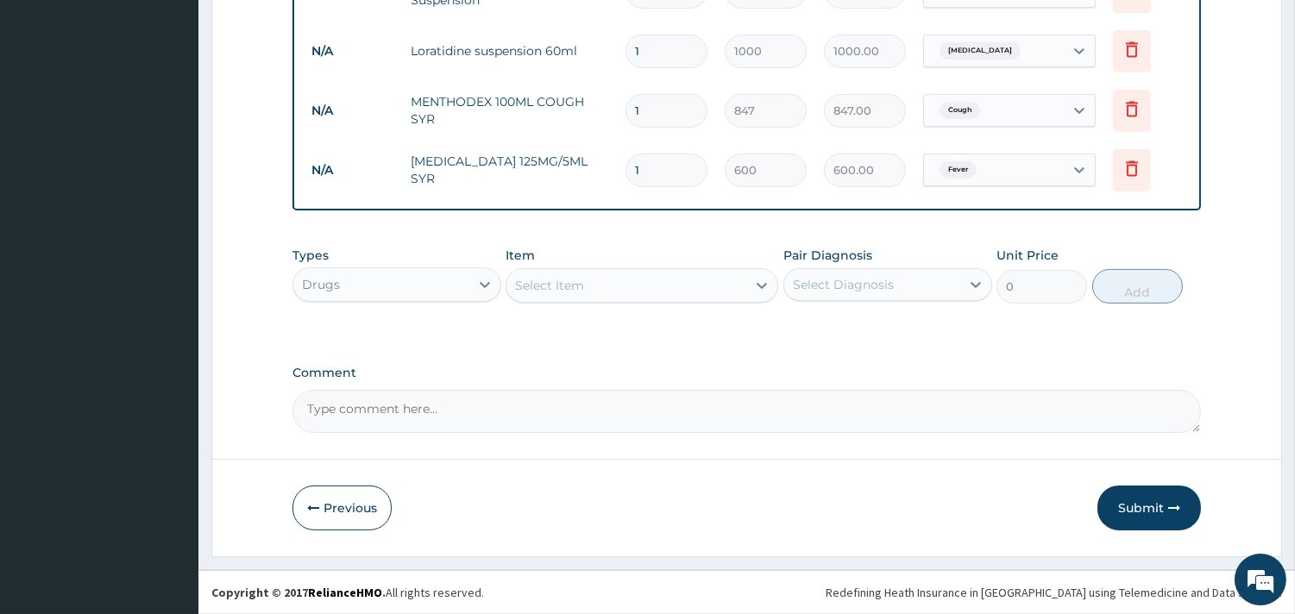
click at [444, 281] on div "Drugs" at bounding box center [381, 285] width 176 height 28
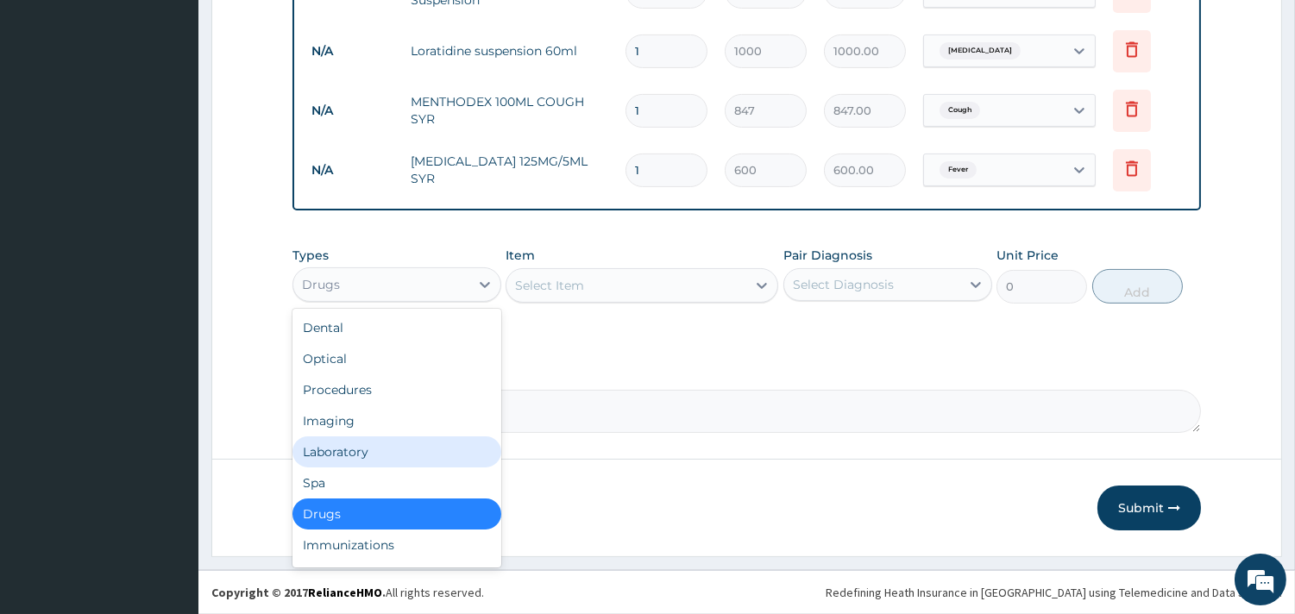
click at [362, 454] on div "Laboratory" at bounding box center [396, 451] width 209 height 31
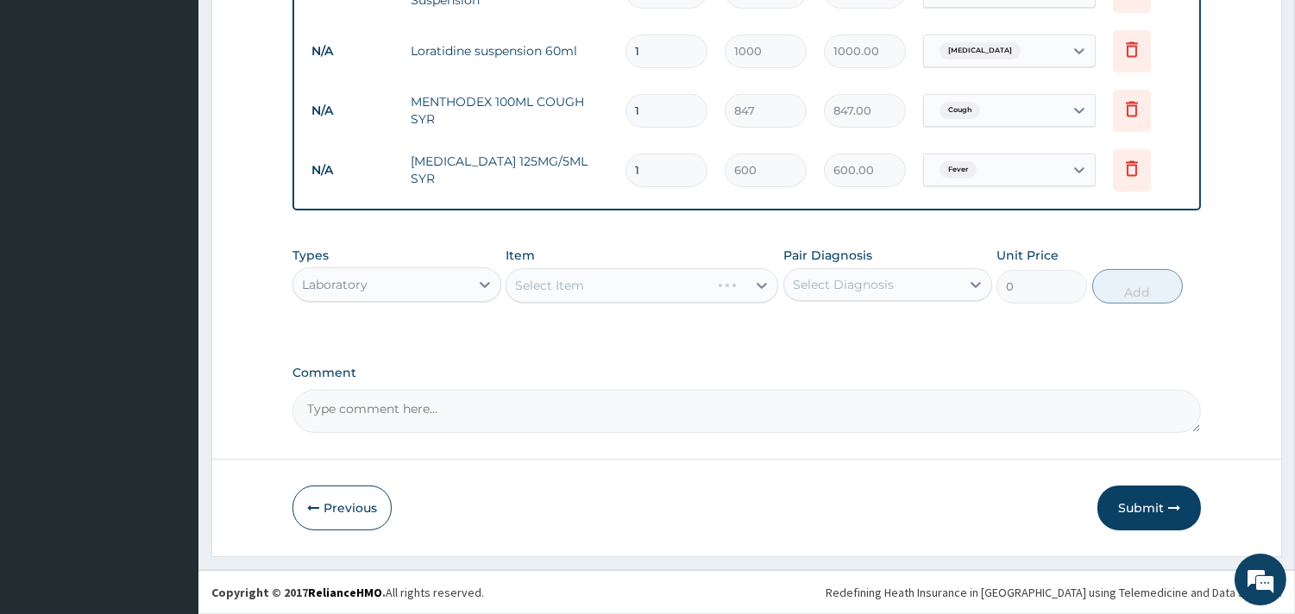
click at [675, 286] on div "Select Item" at bounding box center [641, 285] width 273 height 35
click at [675, 287] on div "Select Item" at bounding box center [626, 286] width 240 height 28
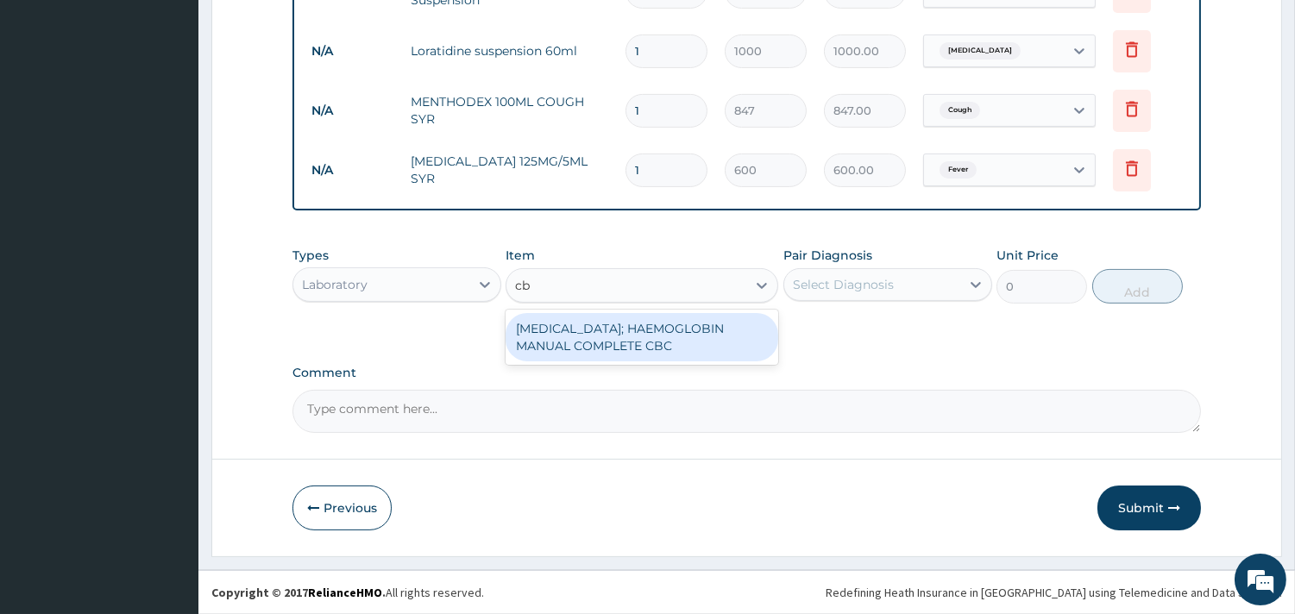
type input "cbc"
click at [582, 328] on div "[MEDICAL_DATA]; HAEMOGLOBIN MANUAL COMPLETE CBC" at bounding box center [641, 337] width 273 height 48
type input "2500"
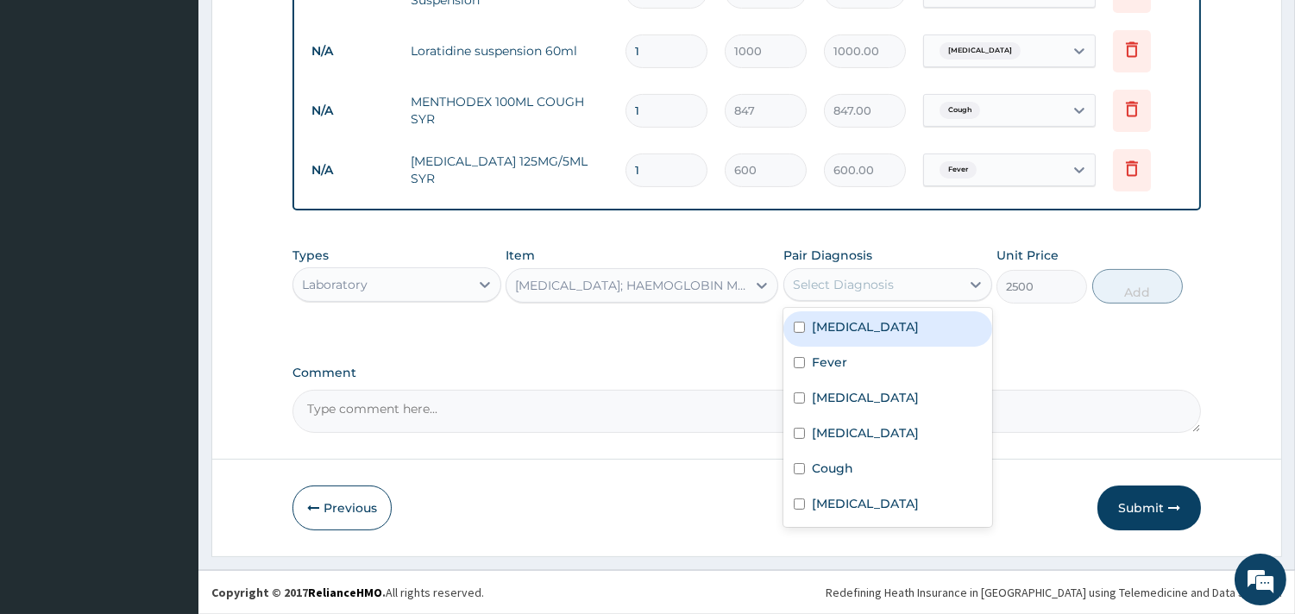
click at [871, 289] on div "Select Diagnosis" at bounding box center [843, 284] width 101 height 17
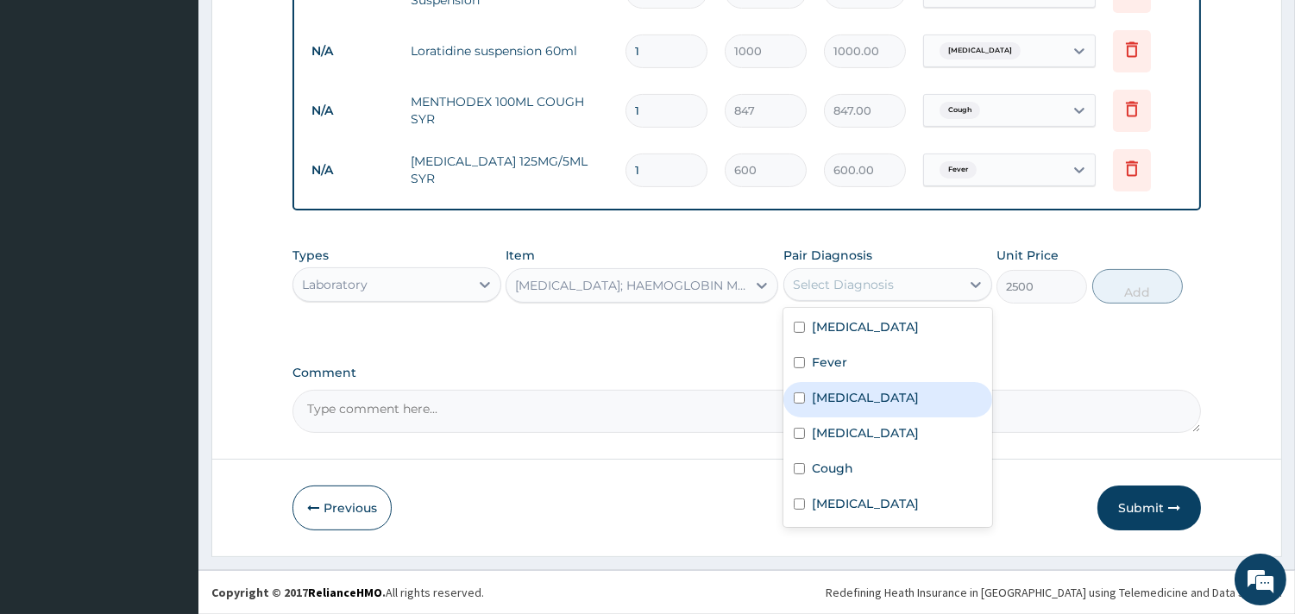
click at [825, 392] on label "[MEDICAL_DATA]" at bounding box center [865, 397] width 107 height 17
checkbox input "true"
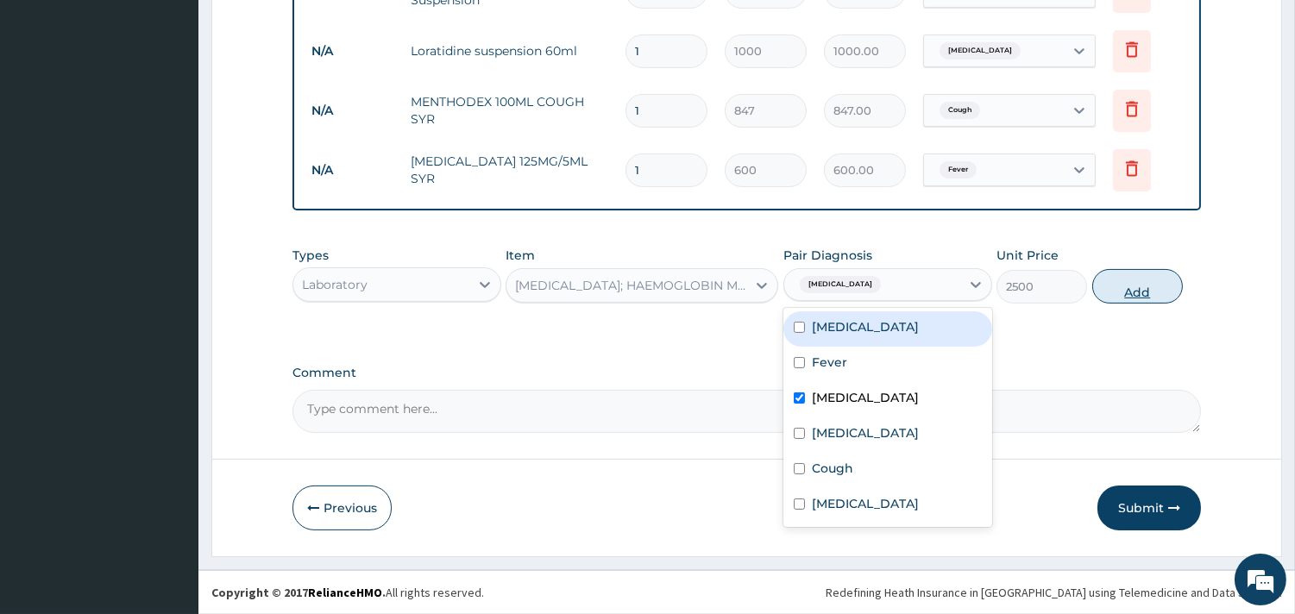
click at [1134, 290] on button "Add" at bounding box center [1137, 286] width 91 height 35
type input "0"
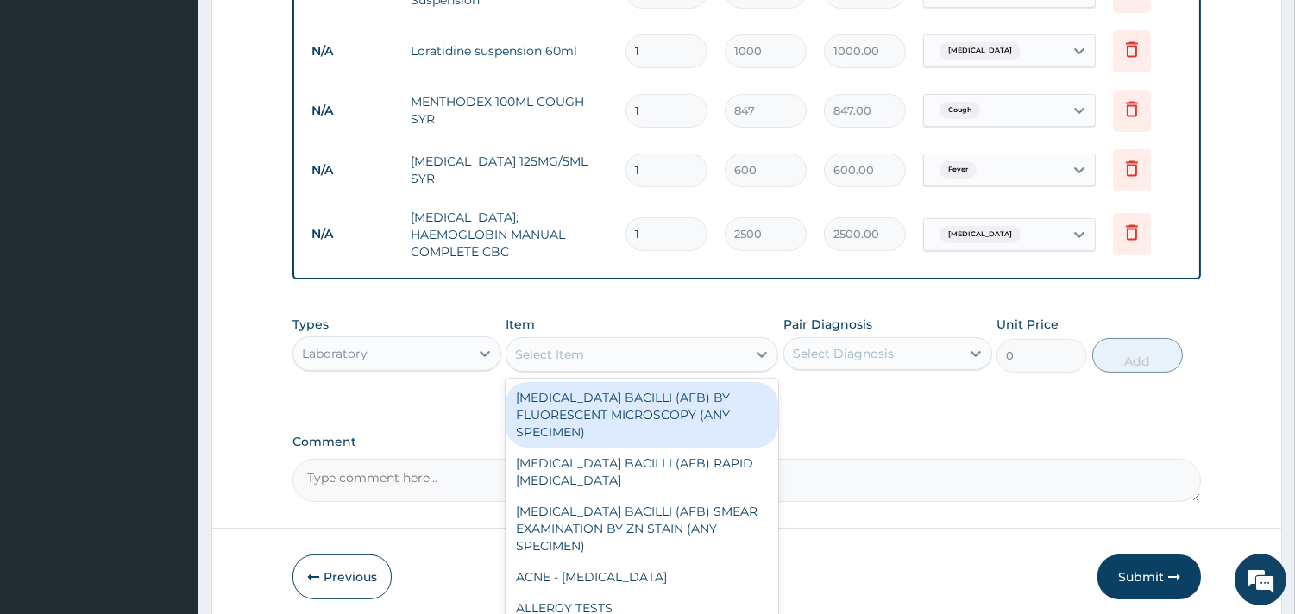
click at [654, 341] on div "Select Item" at bounding box center [626, 355] width 240 height 28
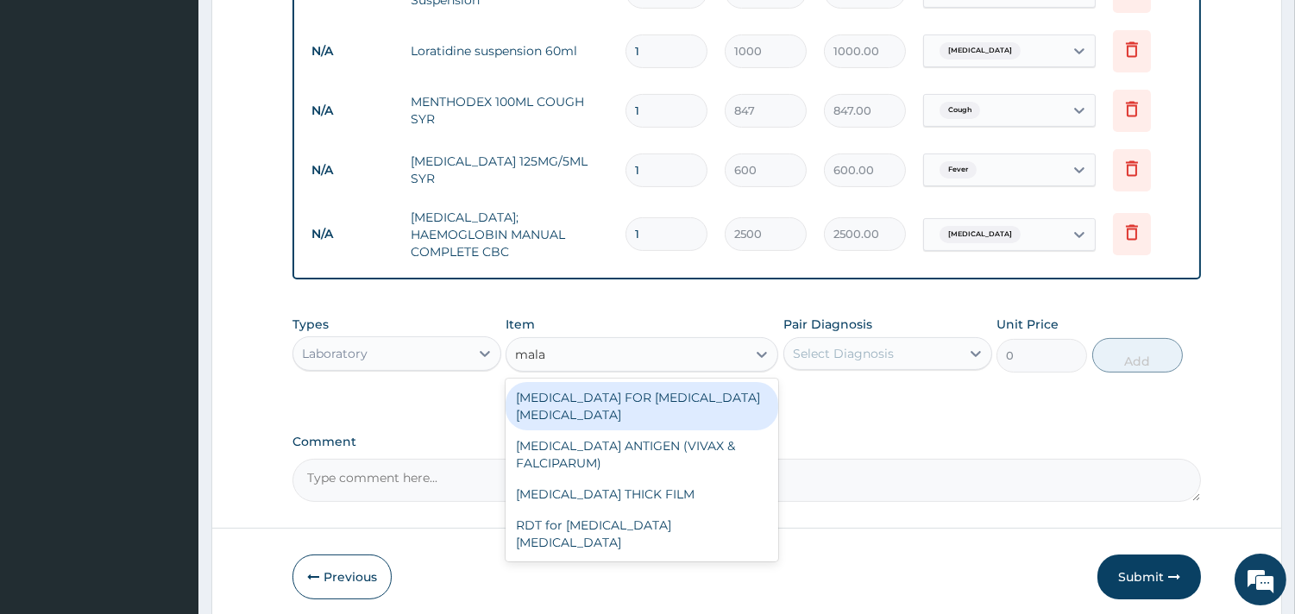
type input "malar"
click at [657, 399] on div "[MEDICAL_DATA] FOR [MEDICAL_DATA] [MEDICAL_DATA]" at bounding box center [641, 406] width 273 height 48
type input "1100"
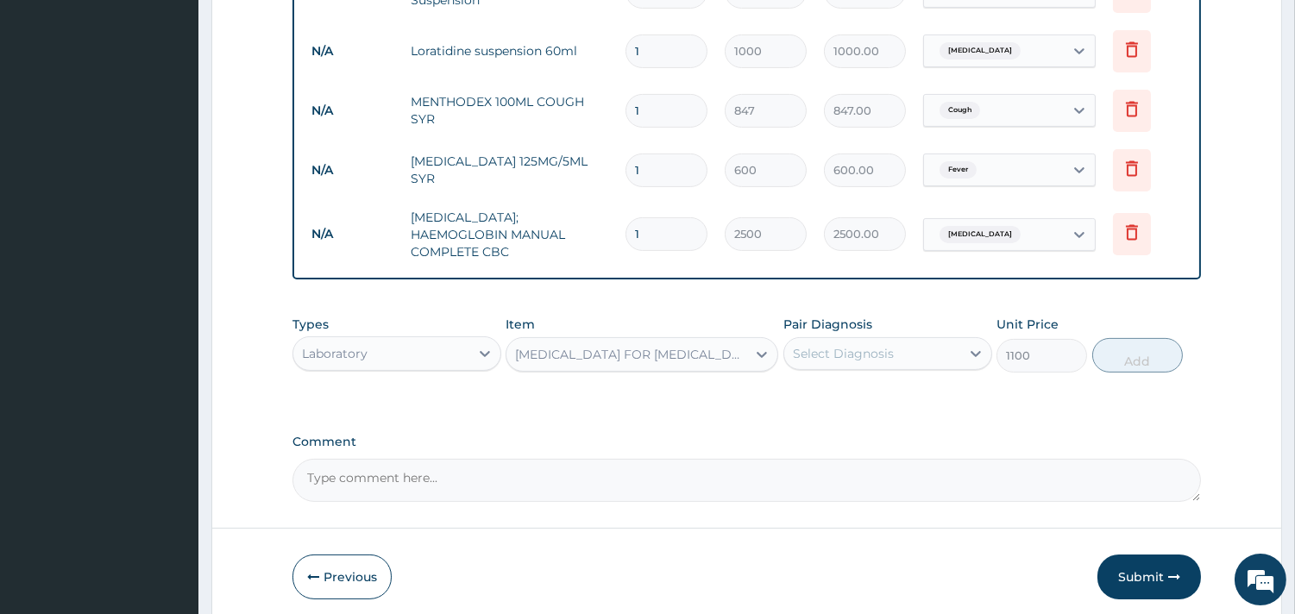
click at [863, 322] on label "Pair Diagnosis" at bounding box center [827, 324] width 89 height 17
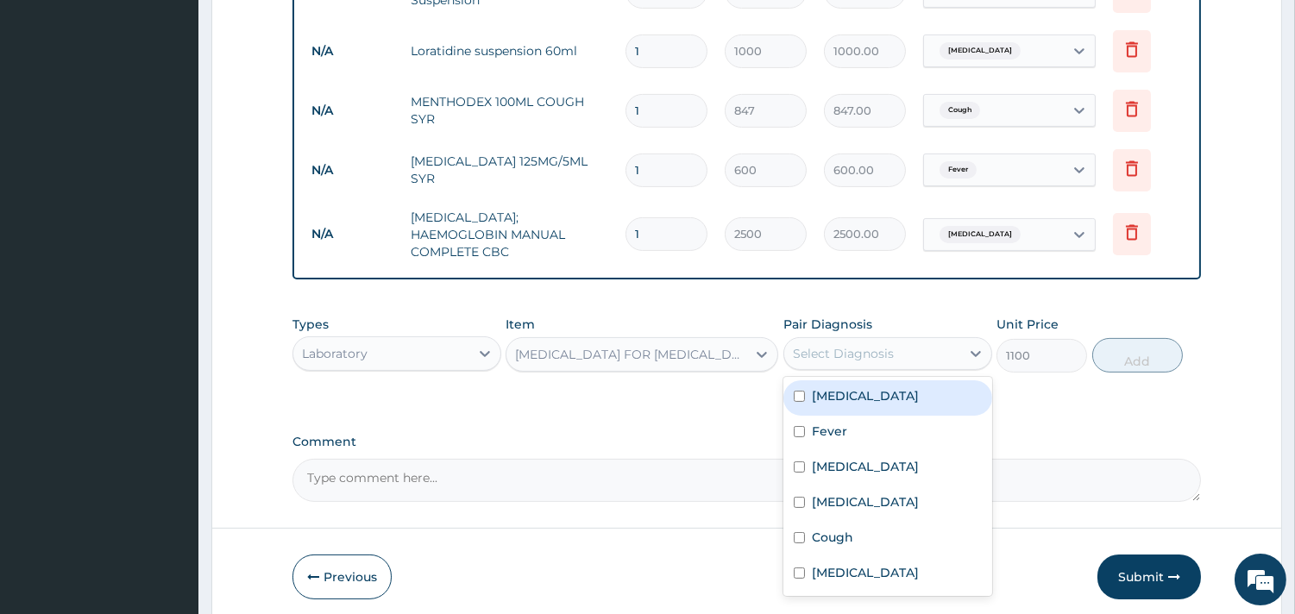
click at [860, 345] on div "Select Diagnosis" at bounding box center [843, 353] width 101 height 17
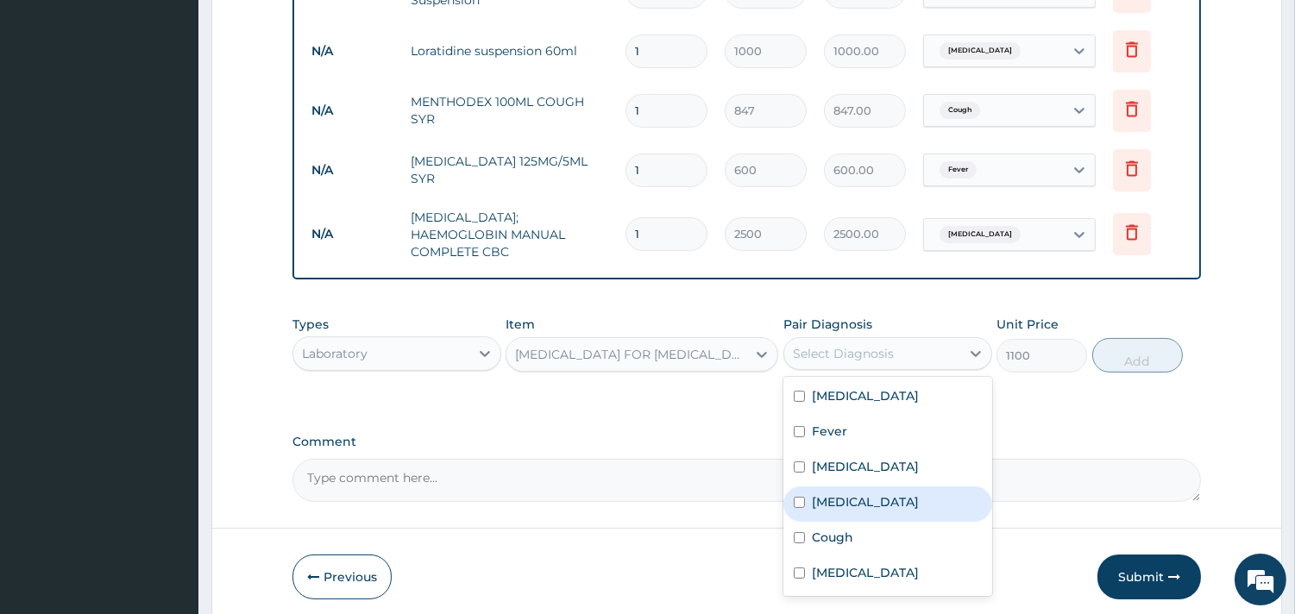
click at [850, 501] on div "[MEDICAL_DATA]" at bounding box center [887, 503] width 209 height 35
checkbox input "true"
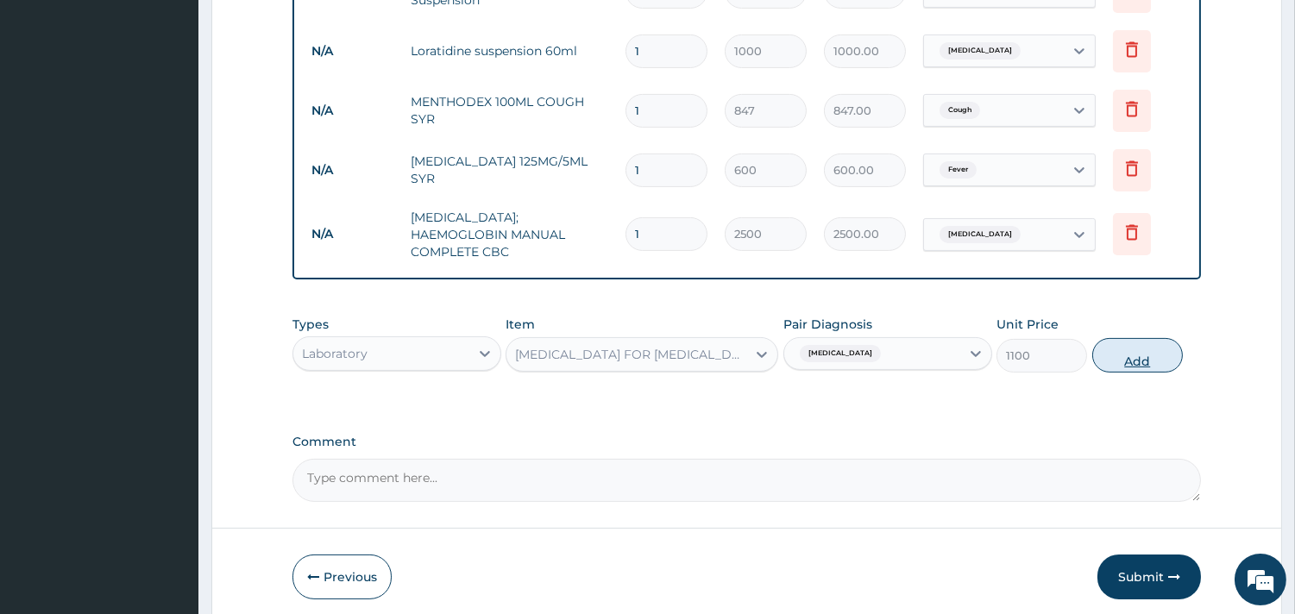
click at [1166, 342] on button "Add" at bounding box center [1137, 355] width 91 height 35
type input "0"
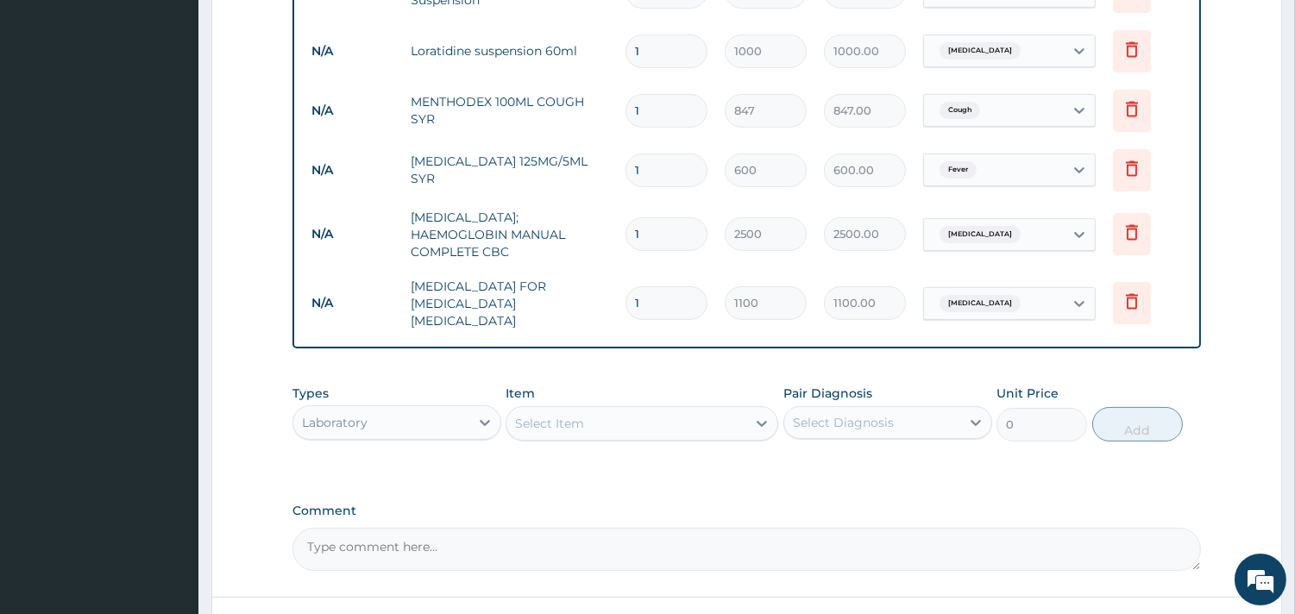
click at [424, 409] on div "Laboratory" at bounding box center [381, 423] width 176 height 28
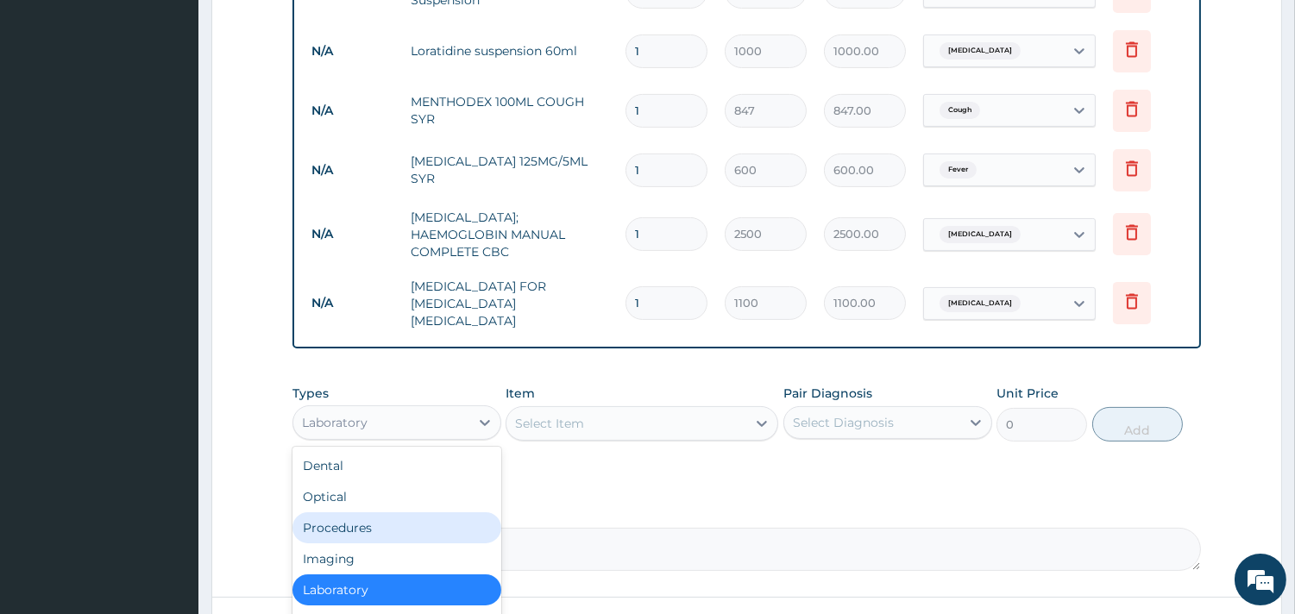
click at [347, 512] on div "Procedures" at bounding box center [396, 527] width 209 height 31
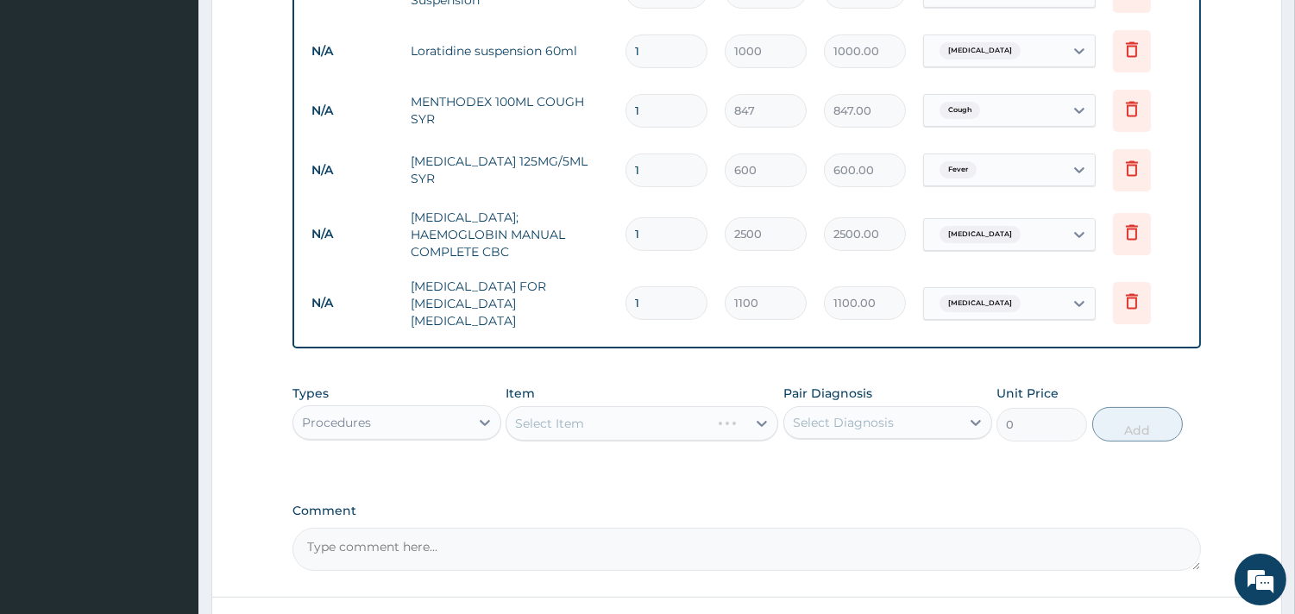
click at [595, 406] on div "Select Item" at bounding box center [641, 423] width 273 height 35
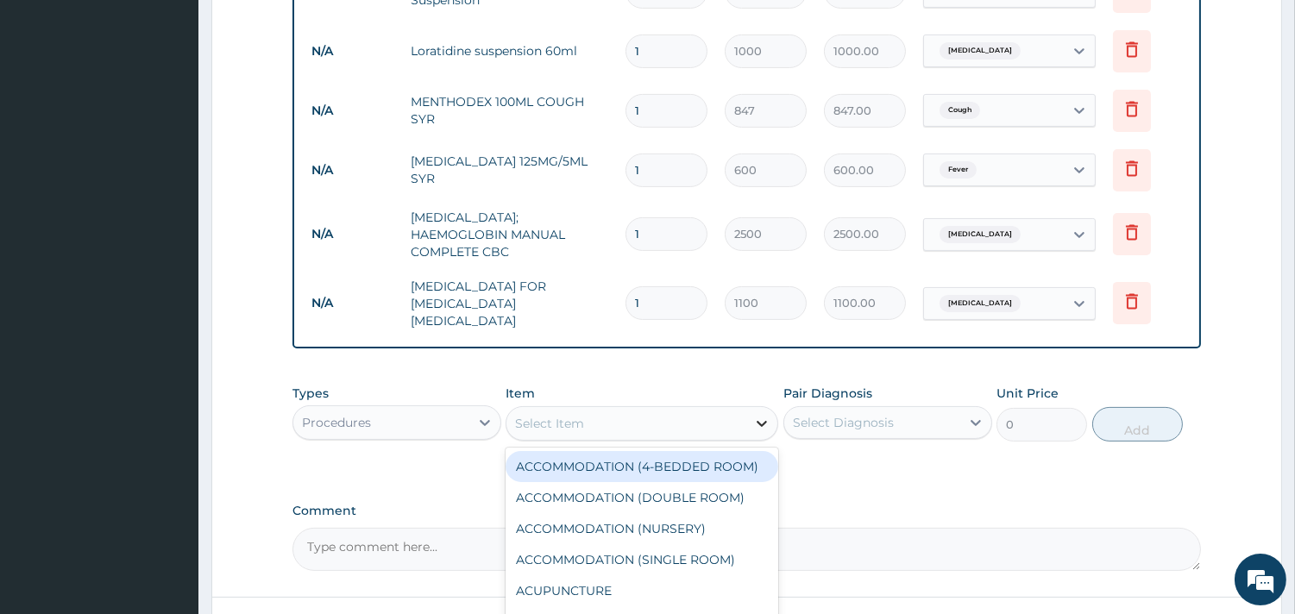
click at [762, 415] on icon at bounding box center [761, 423] width 17 height 17
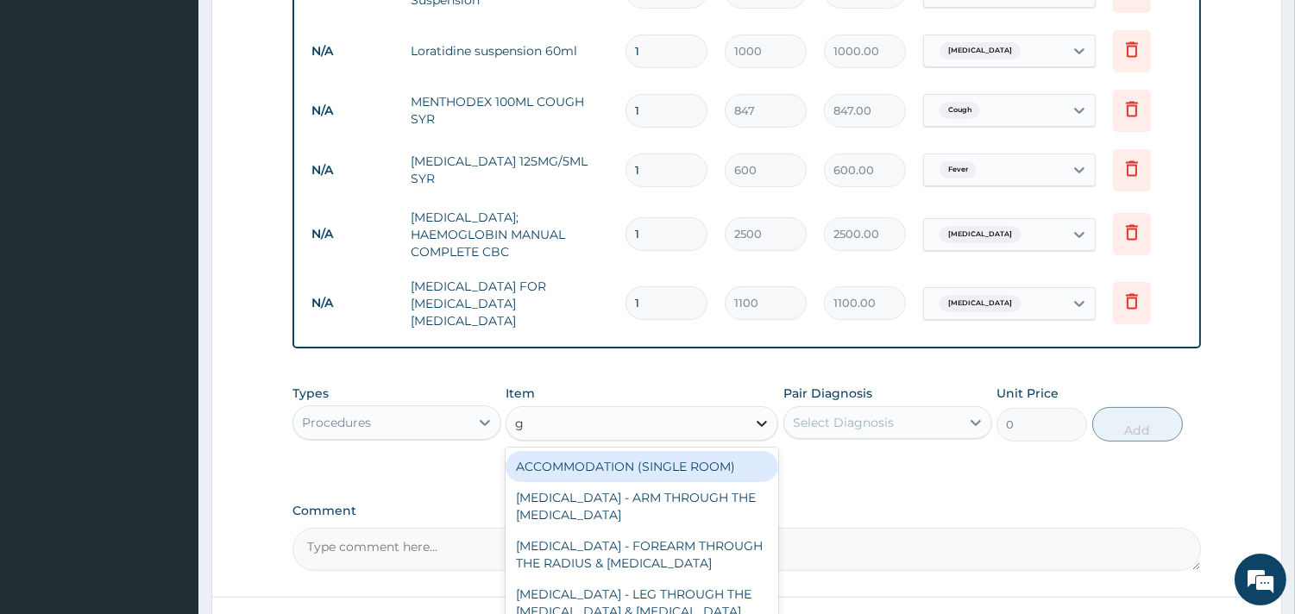
type input "gp"
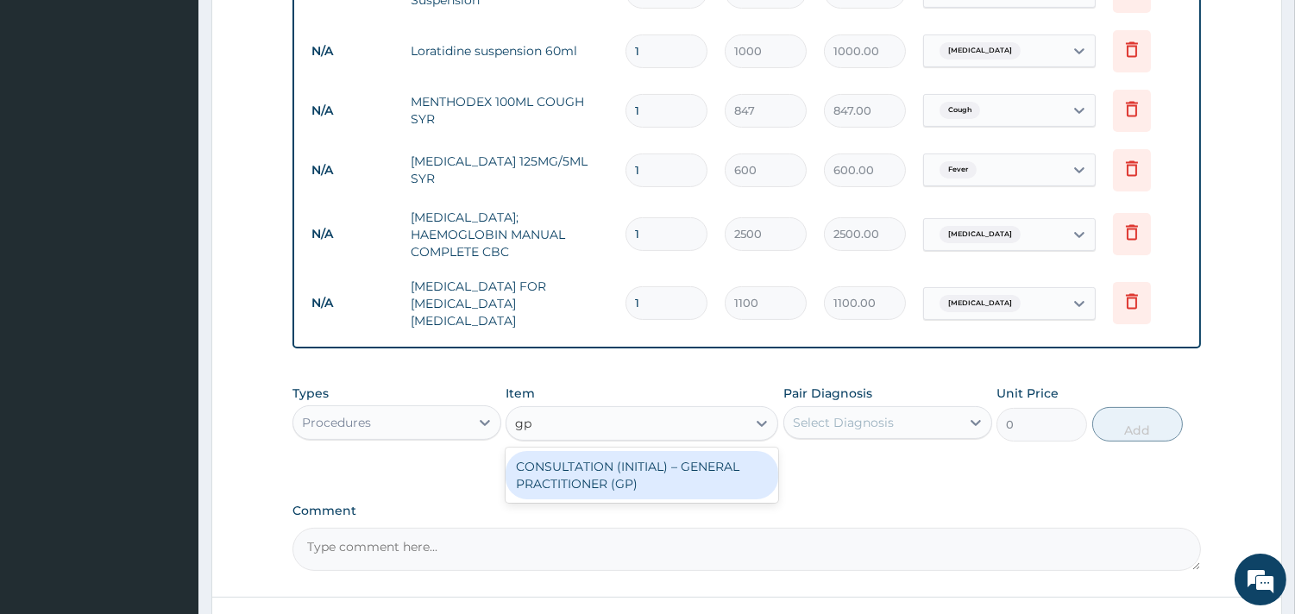
click at [707, 451] on div "CONSULTATION (INITIAL) – GENERAL PRACTITIONER (GP)" at bounding box center [641, 475] width 273 height 48
type input "1500"
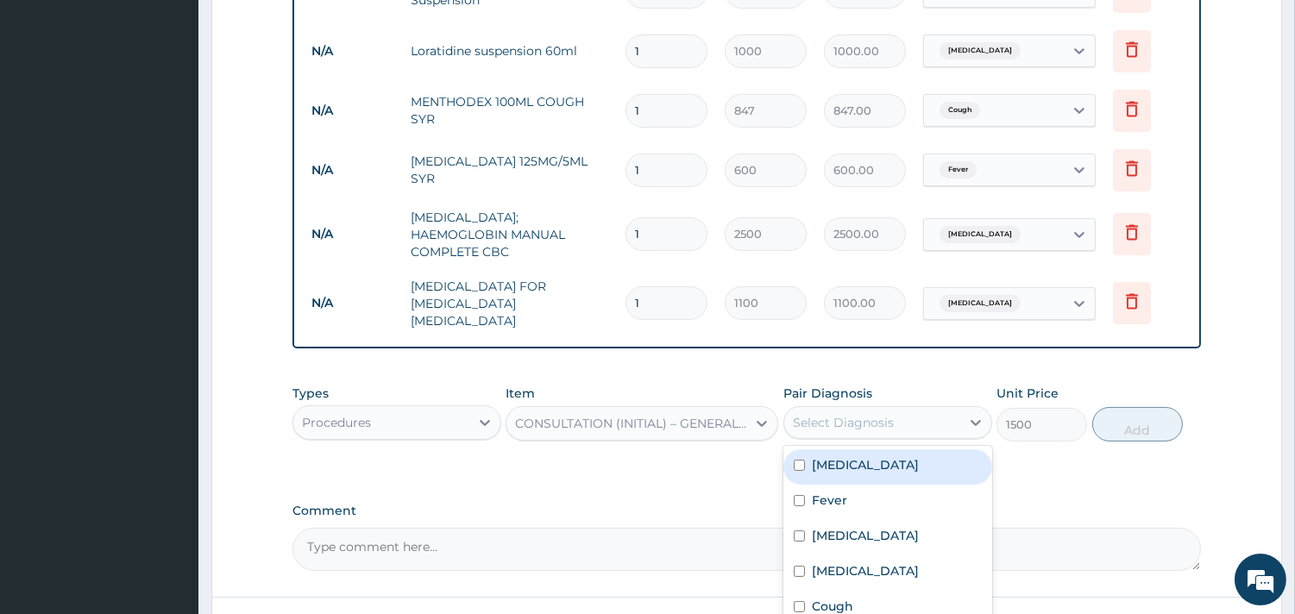
click at [834, 412] on div "Select Diagnosis" at bounding box center [872, 423] width 176 height 28
click at [815, 456] on label "Nasal congestion" at bounding box center [865, 464] width 107 height 17
checkbox input "true"
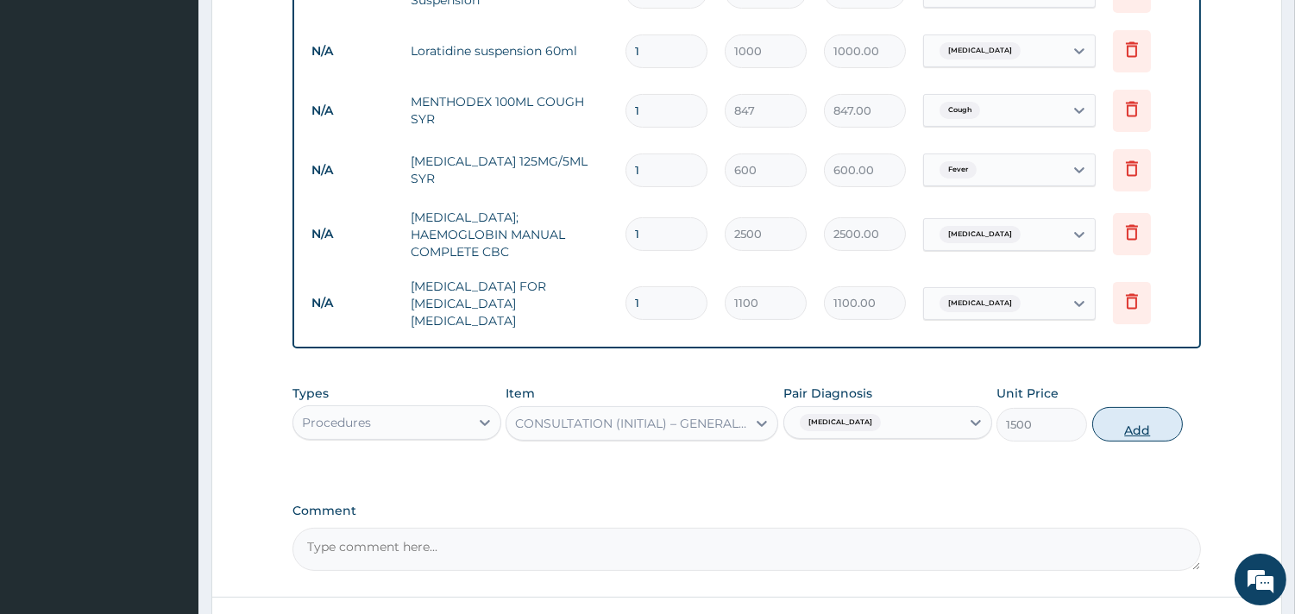
click at [1157, 407] on button "Add" at bounding box center [1137, 424] width 91 height 35
type input "0"
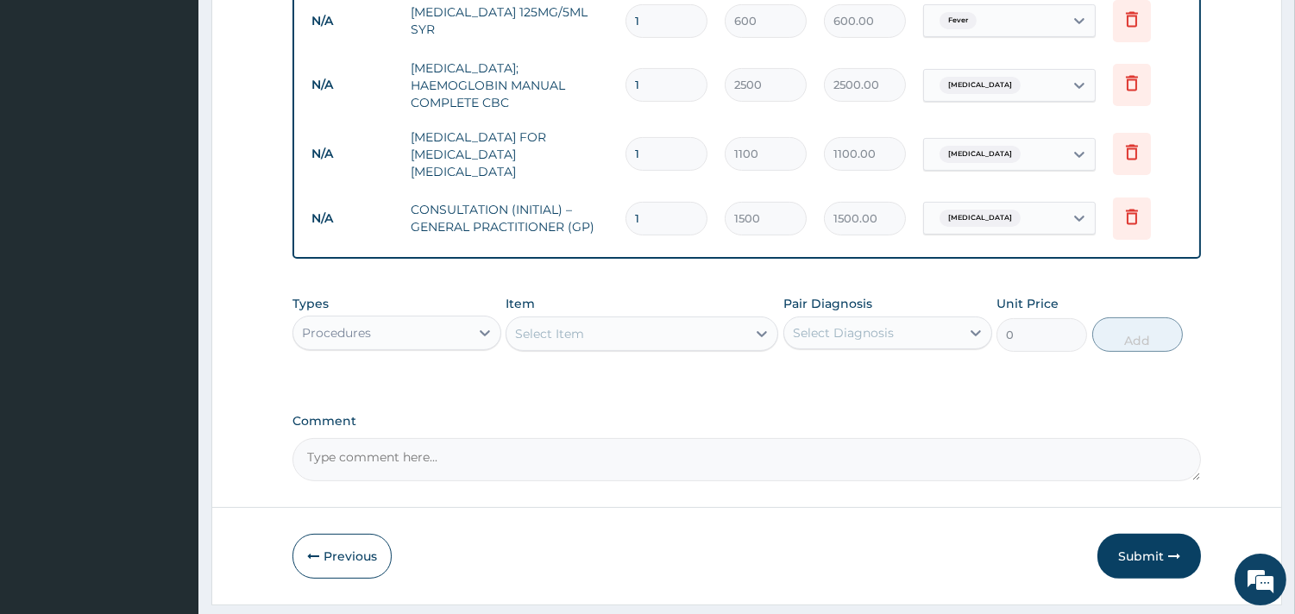
scroll to position [975, 0]
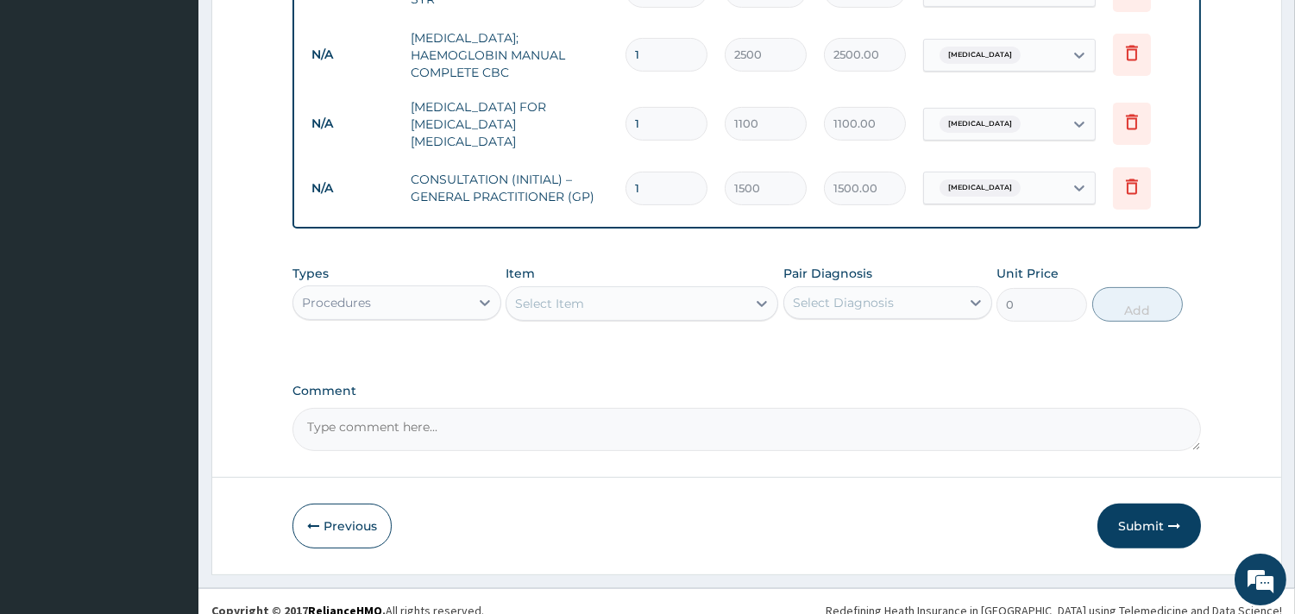
click at [1130, 512] on button "Submit" at bounding box center [1149, 526] width 104 height 45
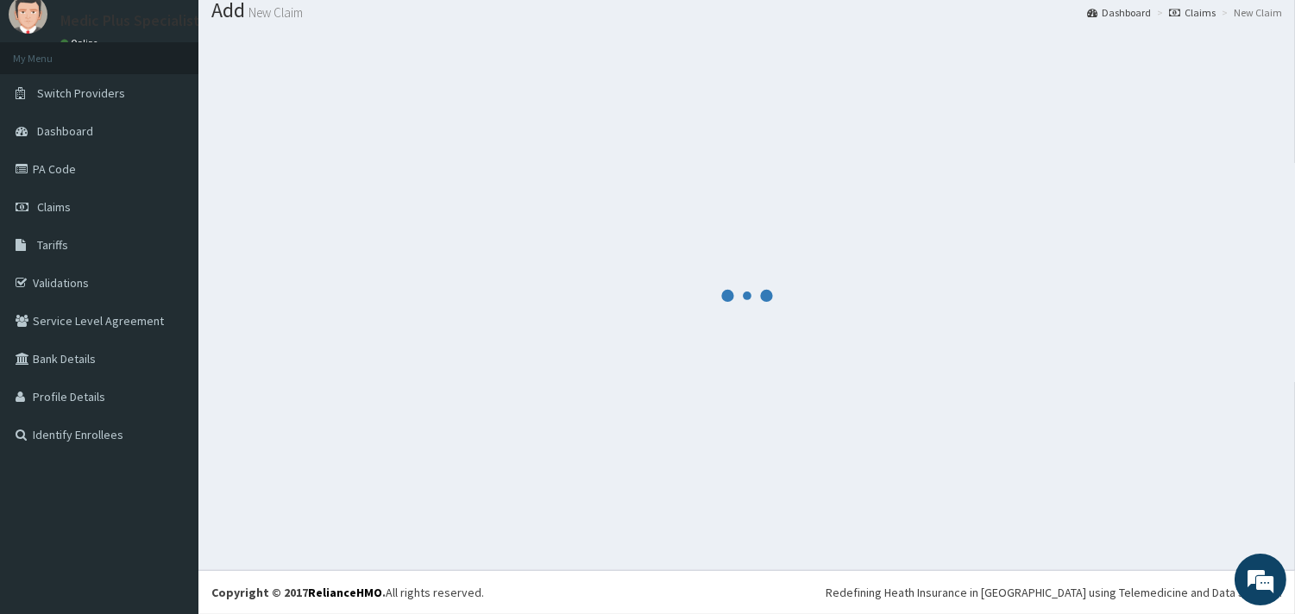
scroll to position [56, 0]
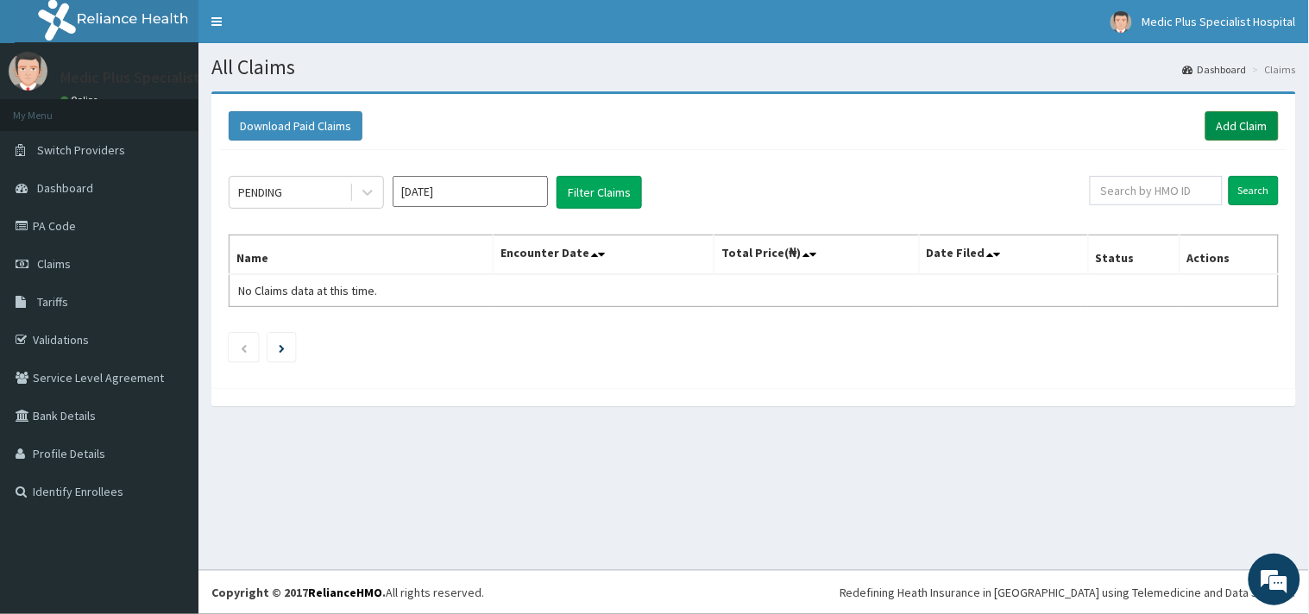
click at [1234, 116] on link "Add Claim" at bounding box center [1241, 125] width 73 height 29
click at [1258, 134] on link "Add Claim" at bounding box center [1241, 125] width 73 height 29
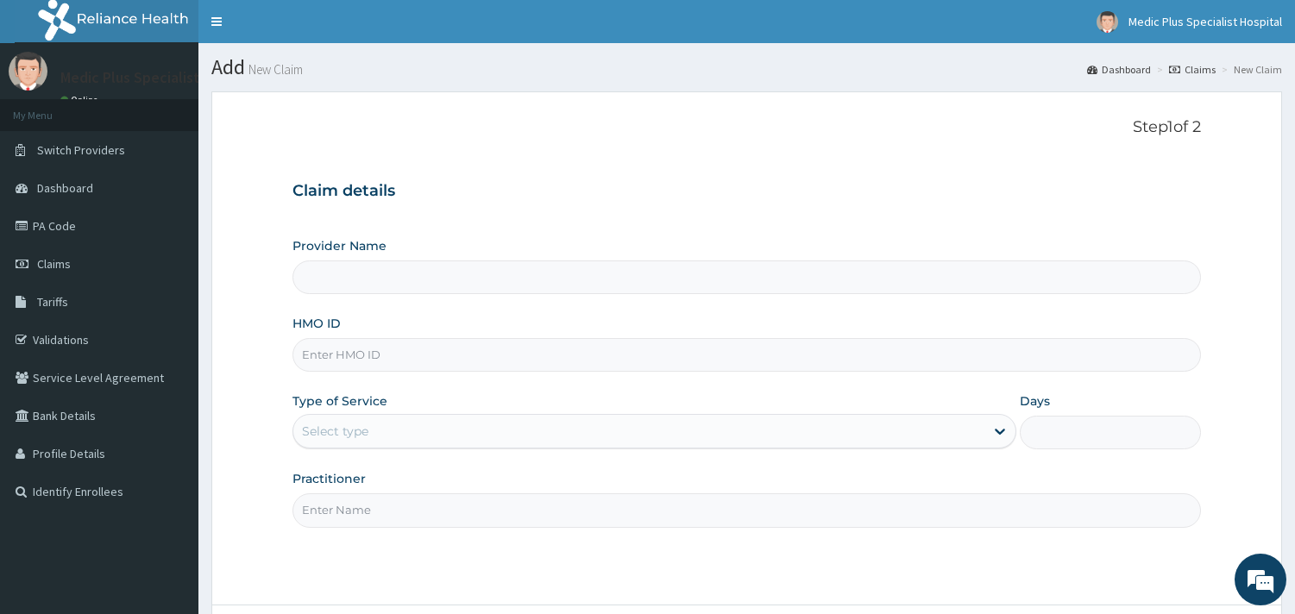
type input "MedicPlus Specialist Hospital"
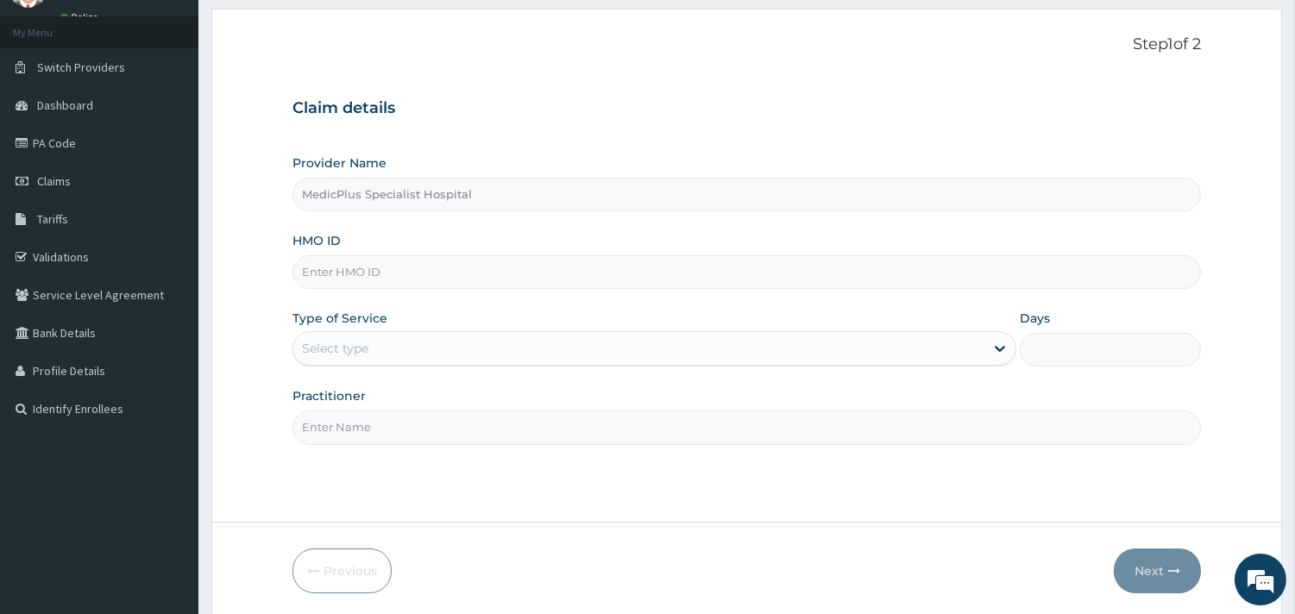
scroll to position [147, 0]
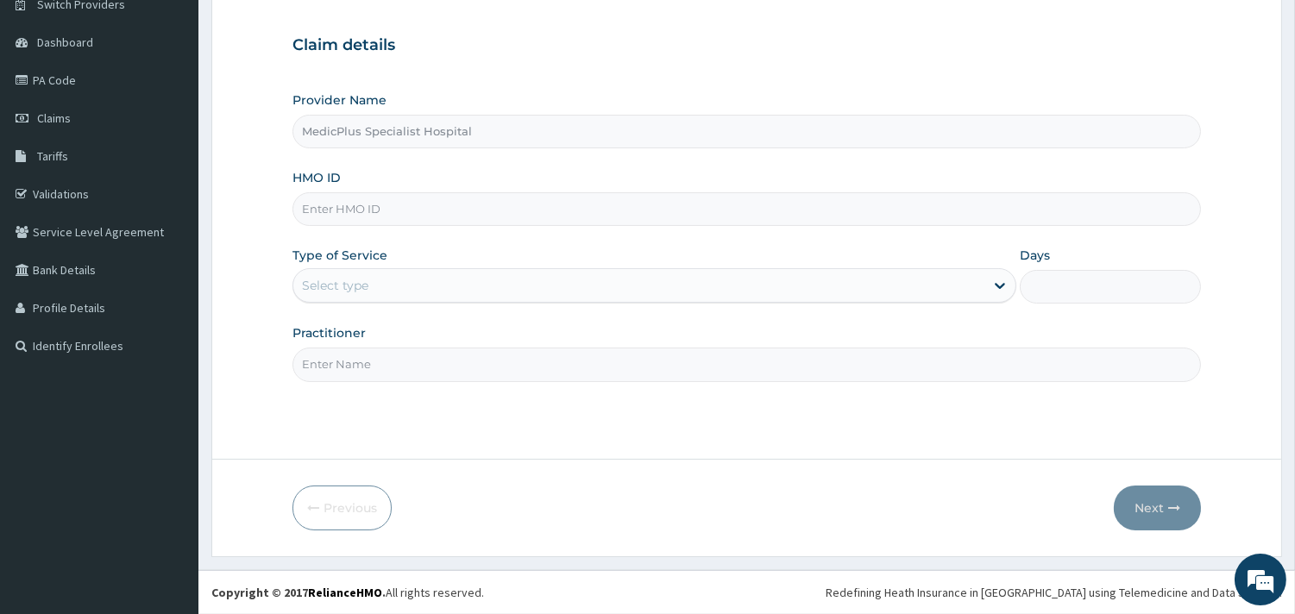
click at [386, 197] on input "HMO ID" at bounding box center [746, 209] width 908 height 34
paste input "SOA/10051/B"
type input "SOA/10051/B"
click at [624, 302] on div "Select type" at bounding box center [654, 285] width 724 height 35
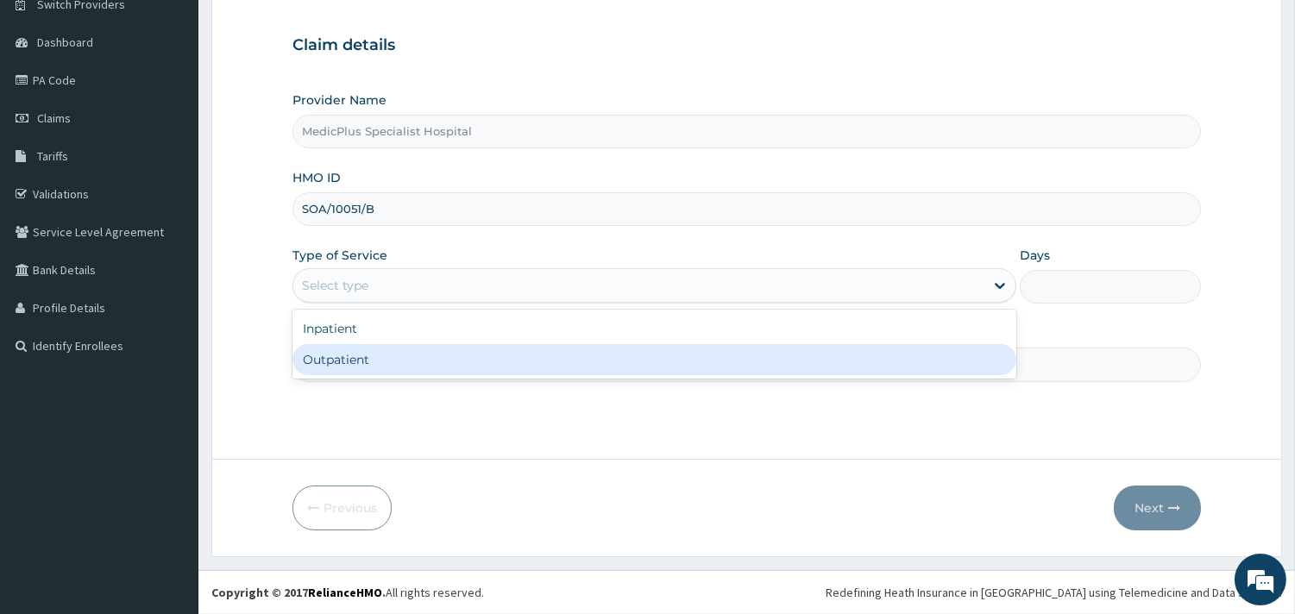
click at [590, 364] on div "Outpatient" at bounding box center [654, 359] width 724 height 31
type input "1"
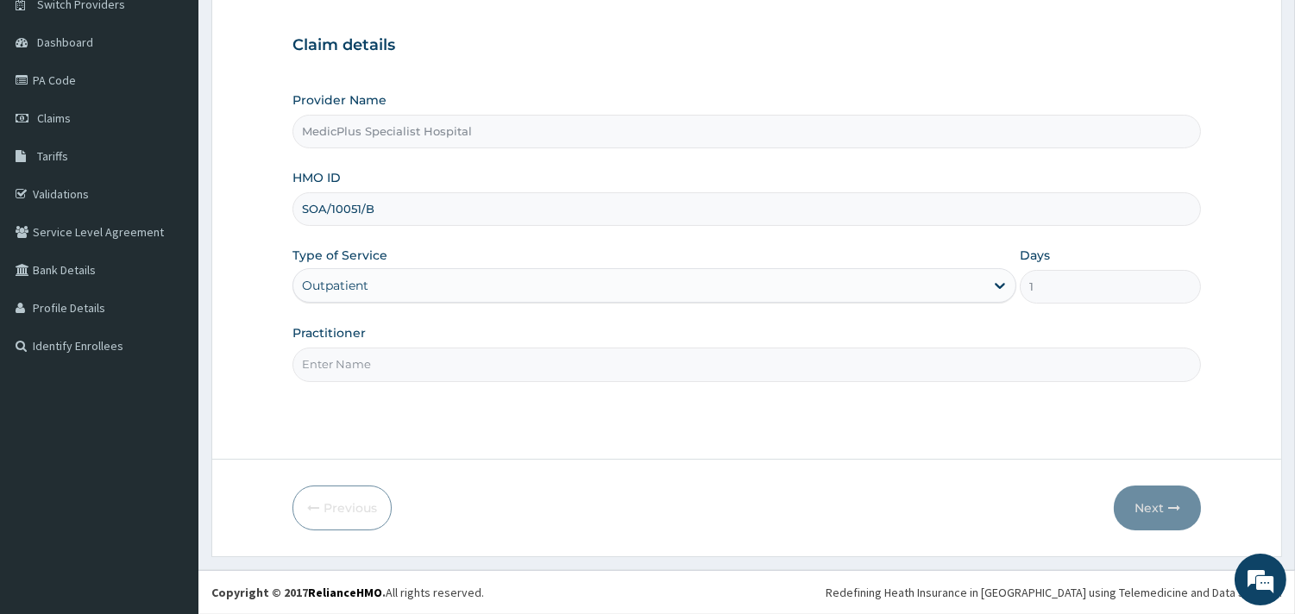
click at [562, 378] on input "Practitioner" at bounding box center [746, 365] width 908 height 34
type input "[PERSON_NAME] SUBOMI"
click at [1156, 504] on button "Next" at bounding box center [1157, 508] width 87 height 45
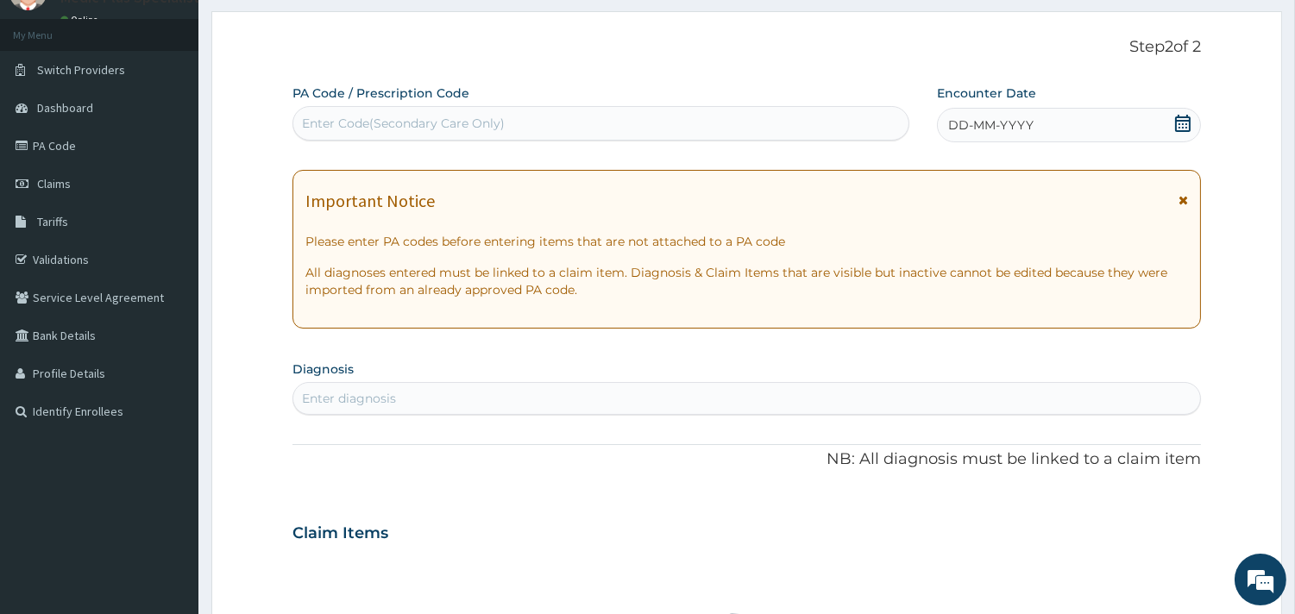
scroll to position [0, 0]
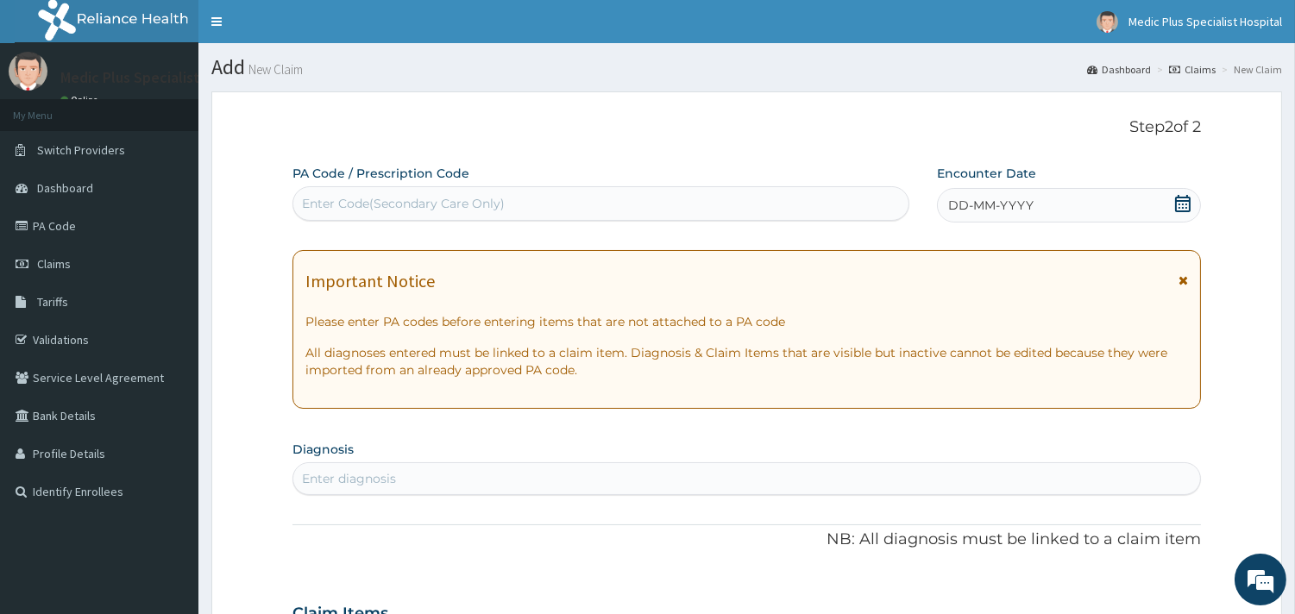
click at [1184, 210] on icon at bounding box center [1183, 203] width 16 height 17
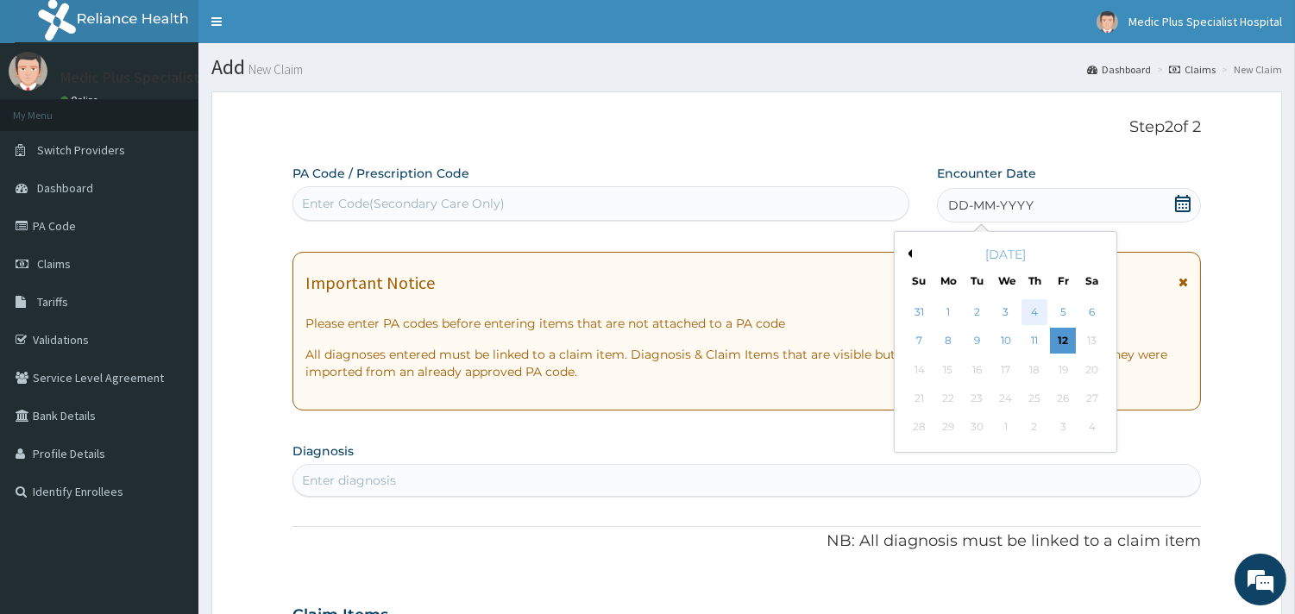
click at [1037, 316] on div "4" at bounding box center [1034, 312] width 26 height 26
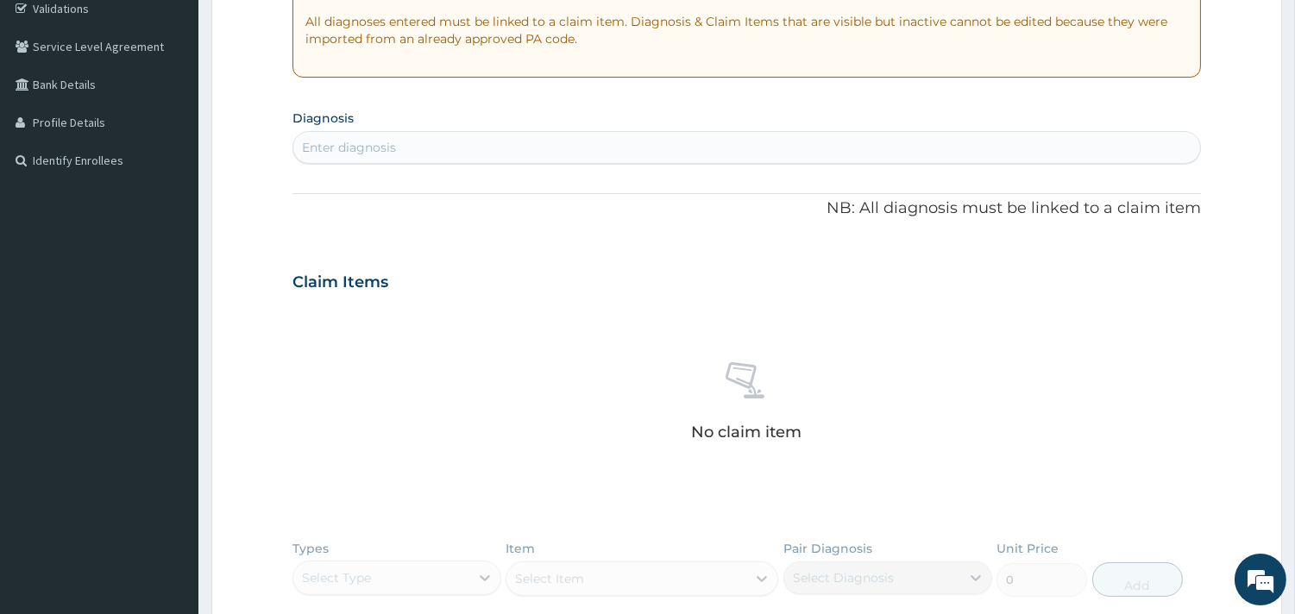
scroll to position [383, 0]
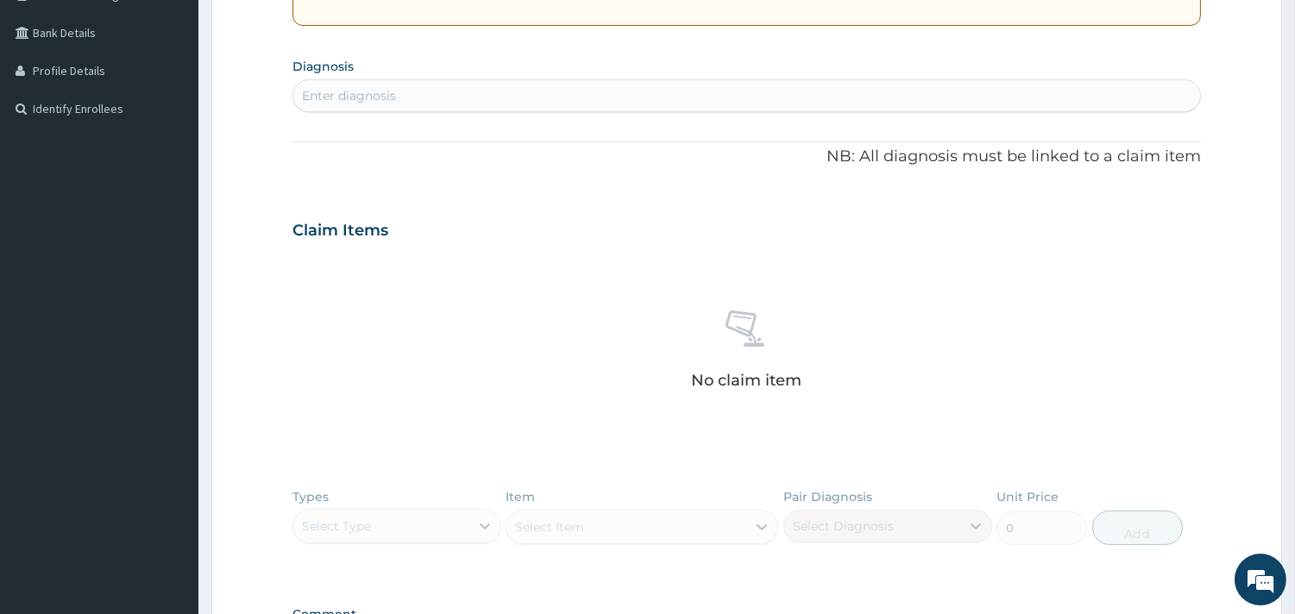
click at [398, 96] on div "Enter diagnosis" at bounding box center [746, 96] width 907 height 28
type input "malari"
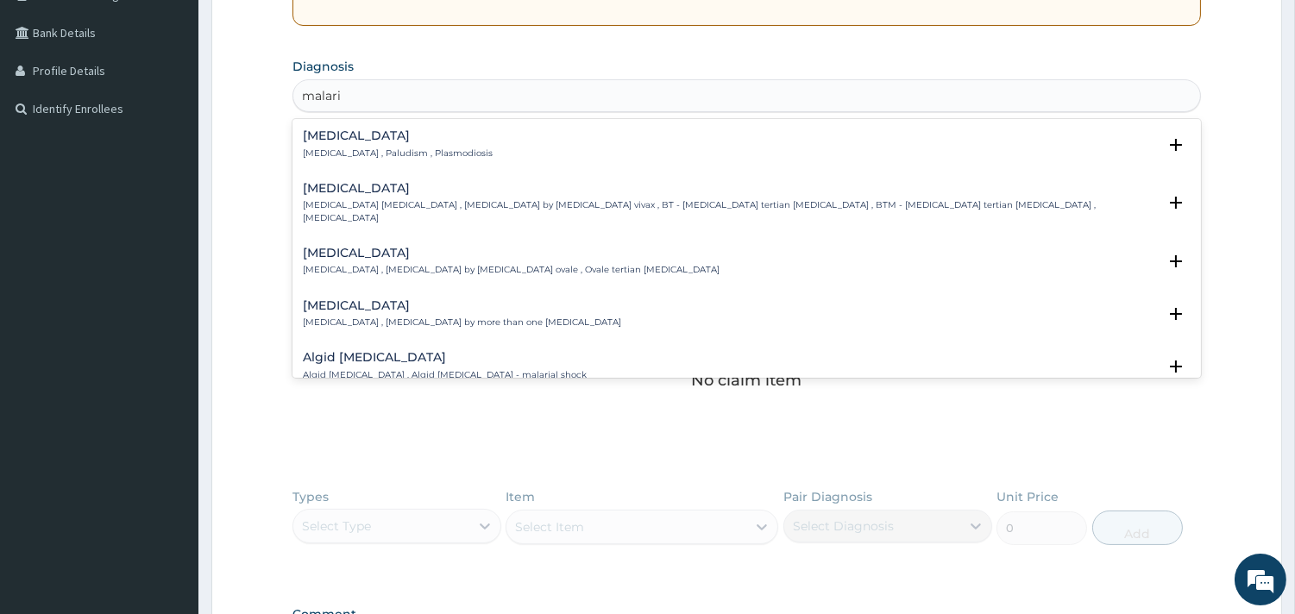
click at [360, 129] on h4 "[MEDICAL_DATA]" at bounding box center [398, 135] width 190 height 13
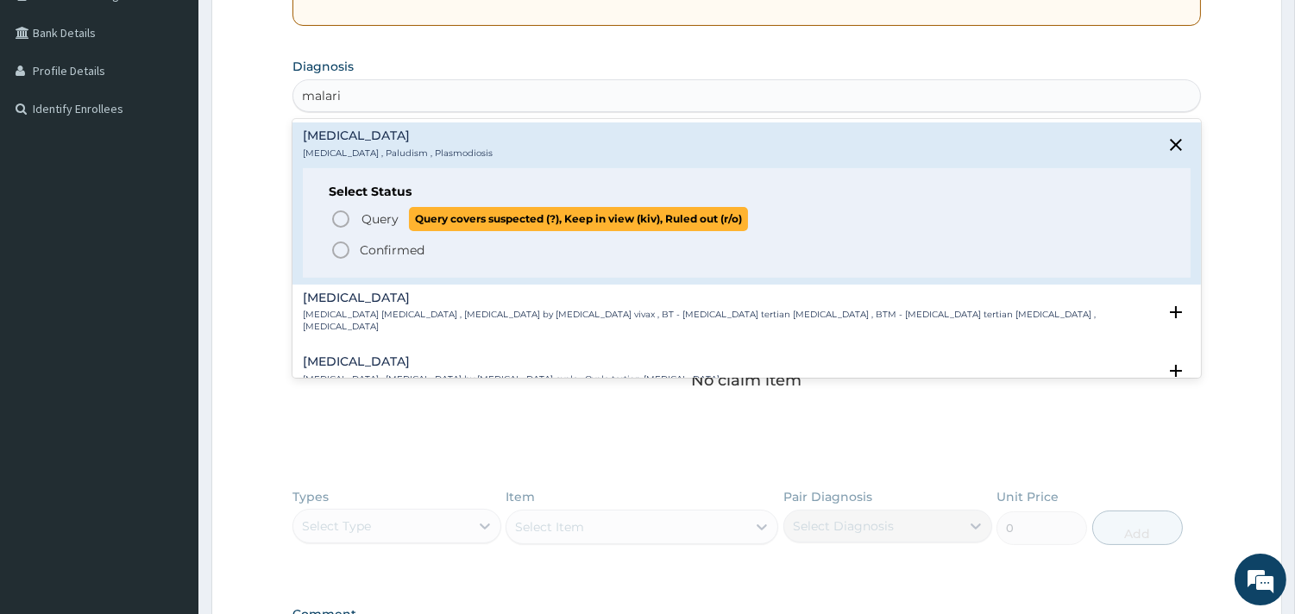
click at [337, 217] on icon "status option query" at bounding box center [340, 219] width 21 height 21
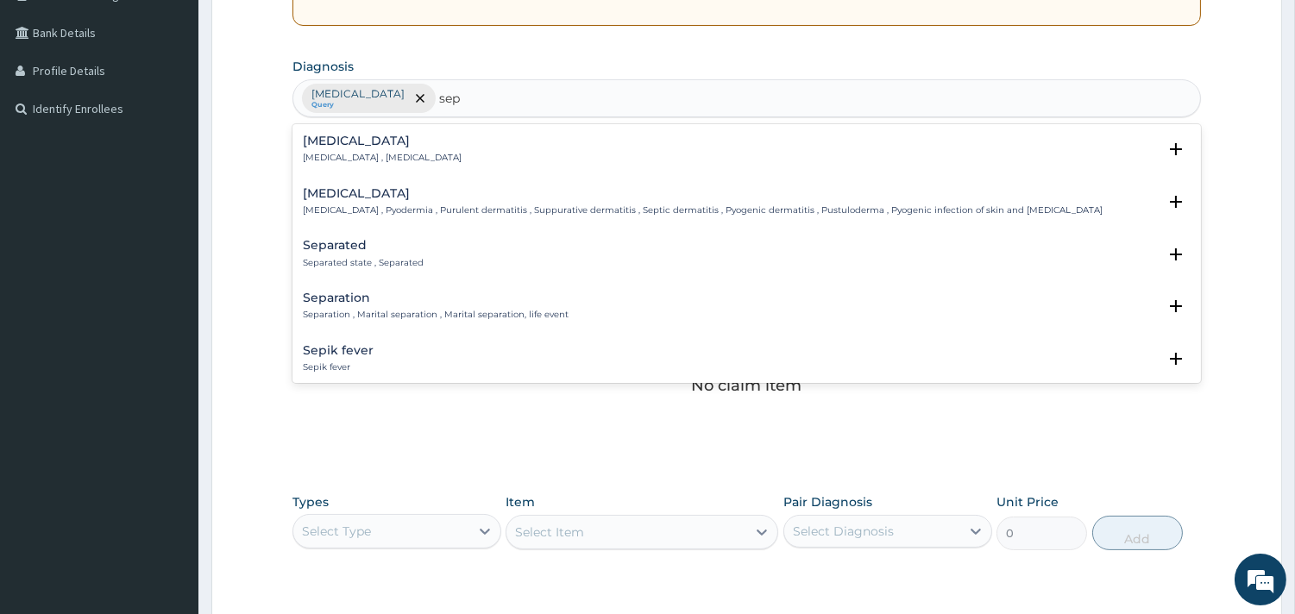
type input "seps"
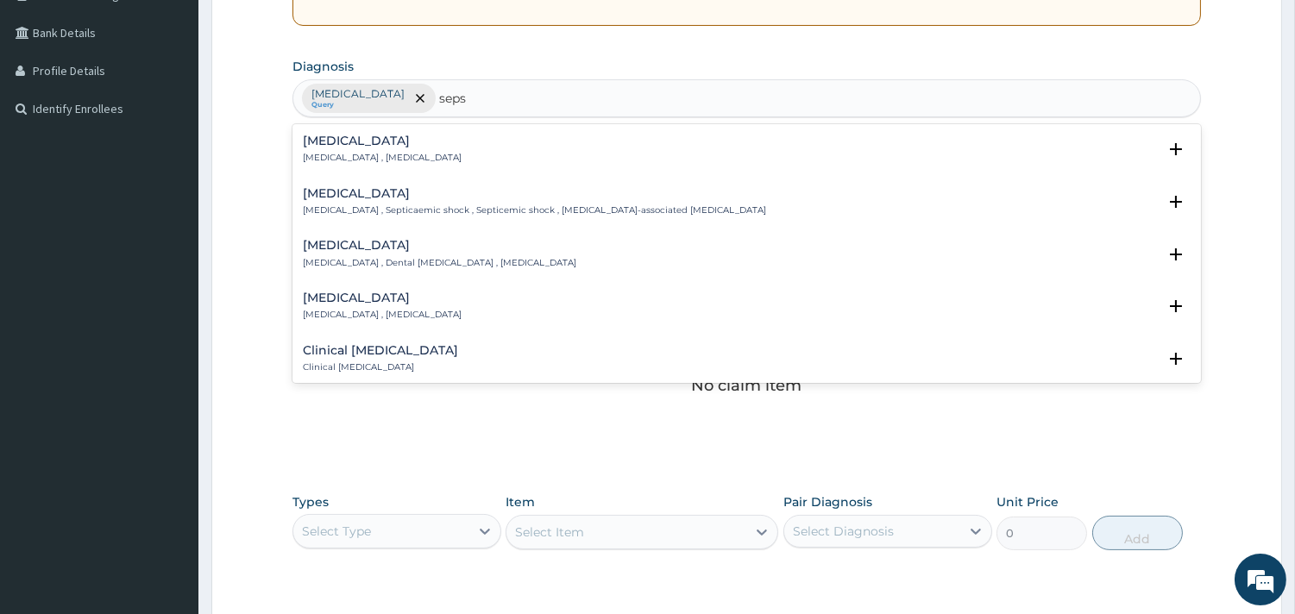
click at [335, 141] on h4 "[MEDICAL_DATA]" at bounding box center [382, 141] width 159 height 13
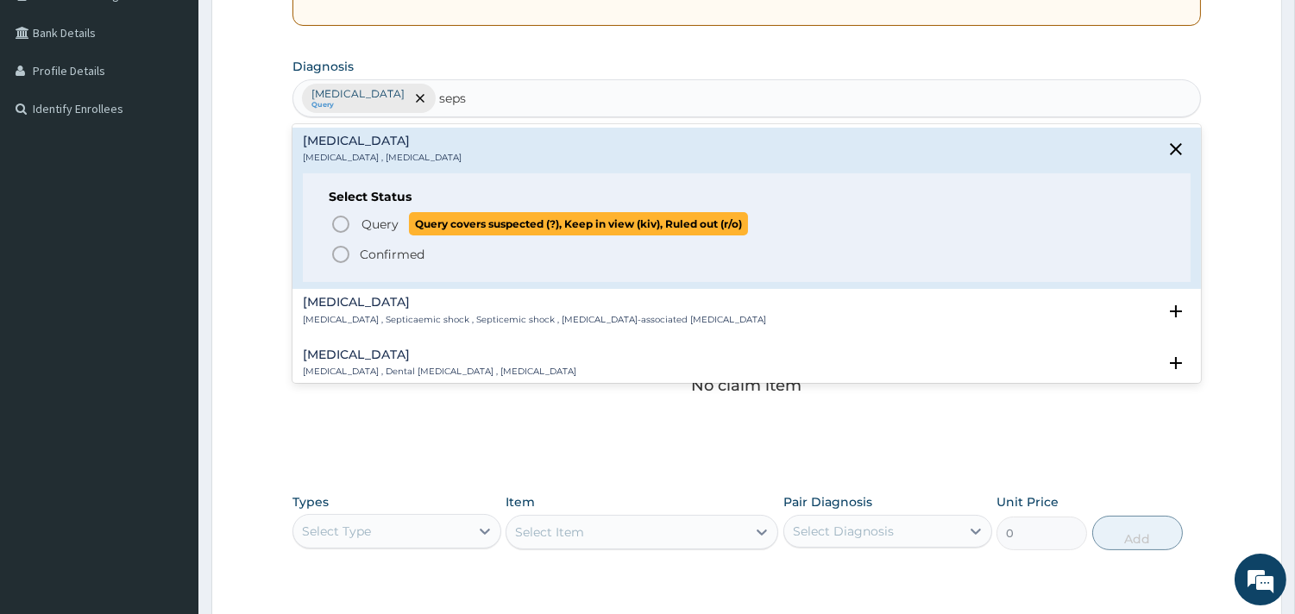
click at [338, 224] on icon "status option query" at bounding box center [340, 224] width 21 height 21
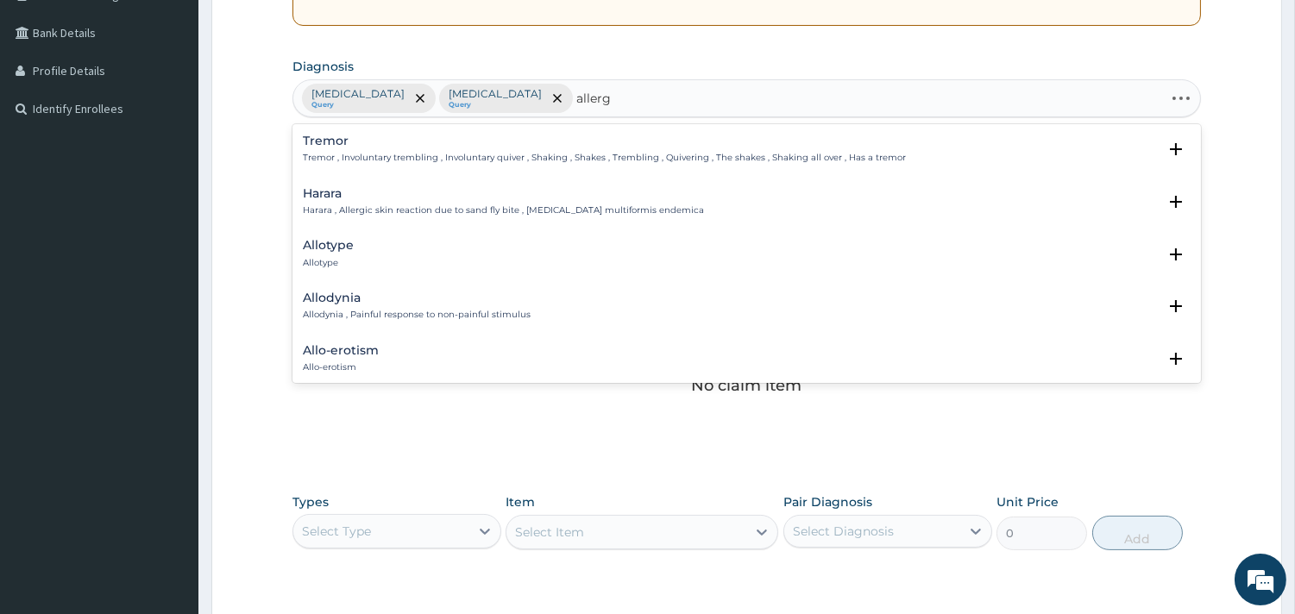
type input "allergy"
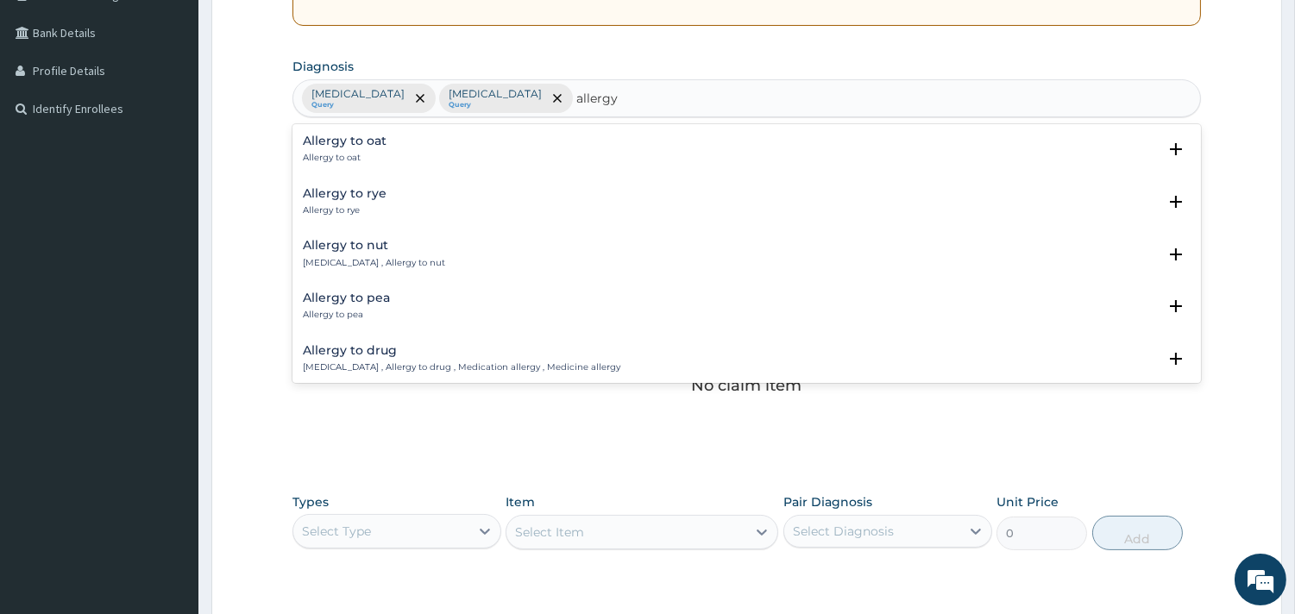
click at [376, 254] on div "Allergy to nut [MEDICAL_DATA] , Allergy to nut" at bounding box center [374, 254] width 142 height 30
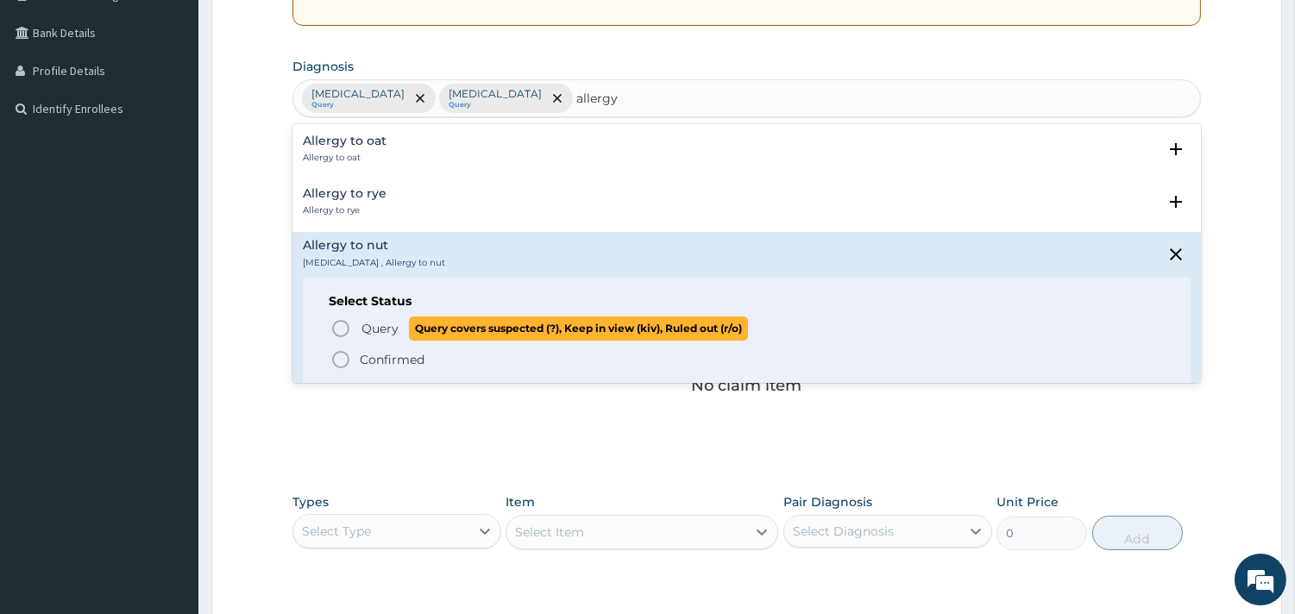
click at [339, 325] on icon "status option query" at bounding box center [340, 328] width 21 height 21
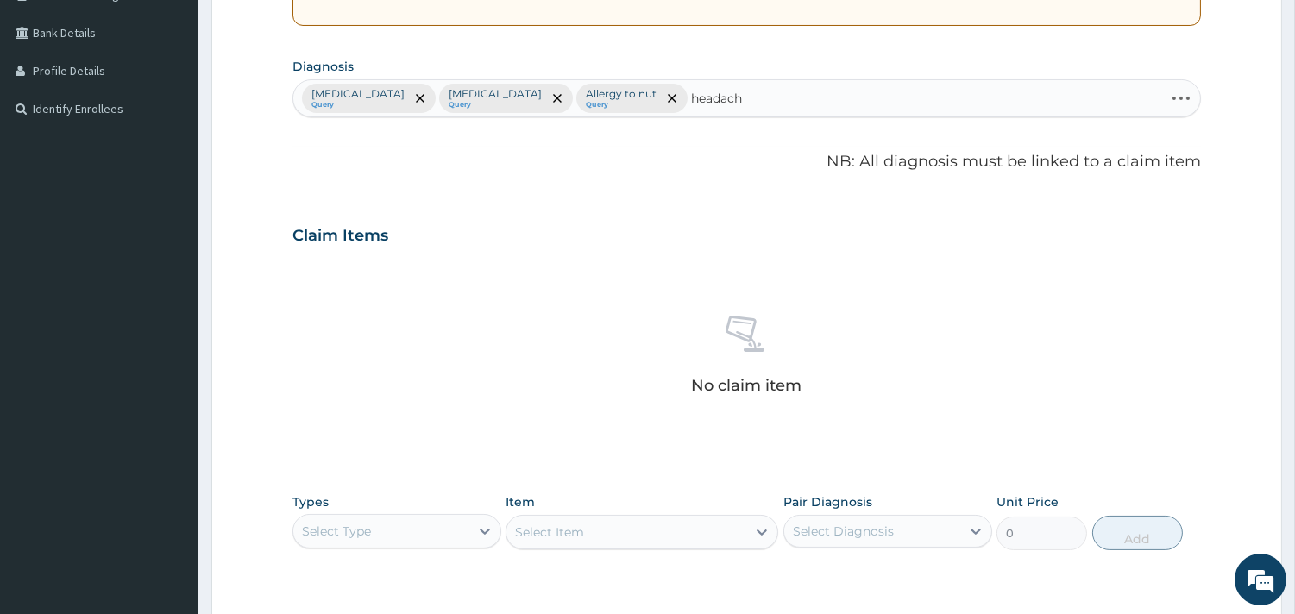
type input "headache"
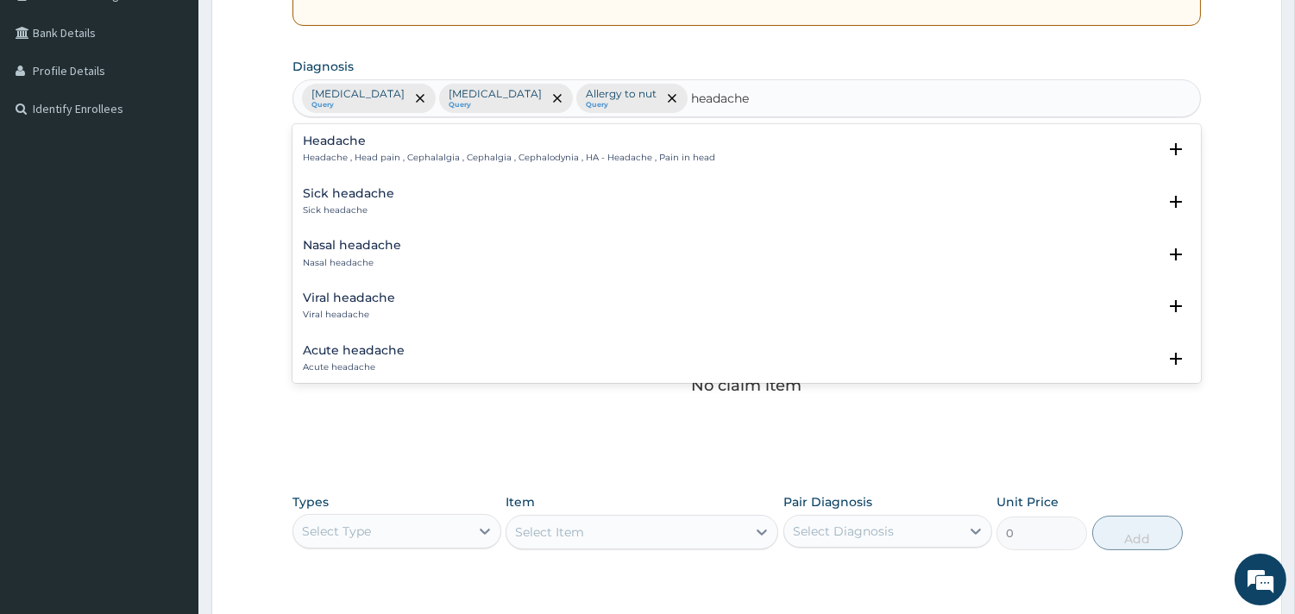
click at [389, 141] on h4 "Headache" at bounding box center [509, 141] width 412 height 13
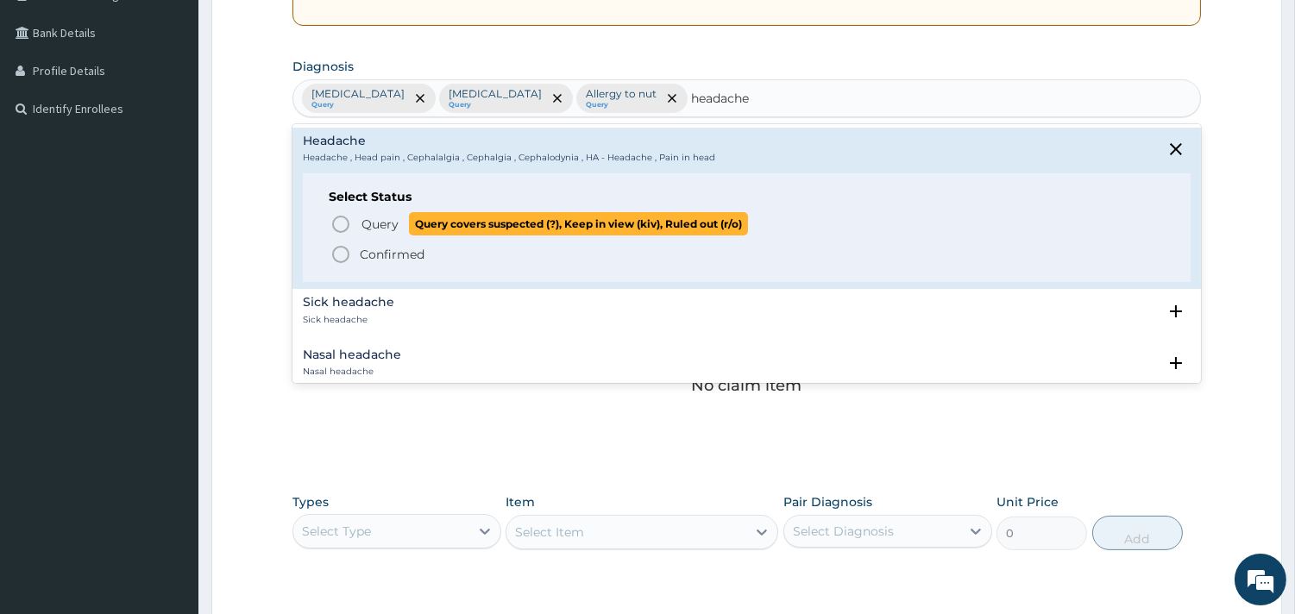
click at [380, 233] on p "Query Query covers suspected (?), Keep in view (kiv), Ruled out (r/o)" at bounding box center [554, 223] width 388 height 23
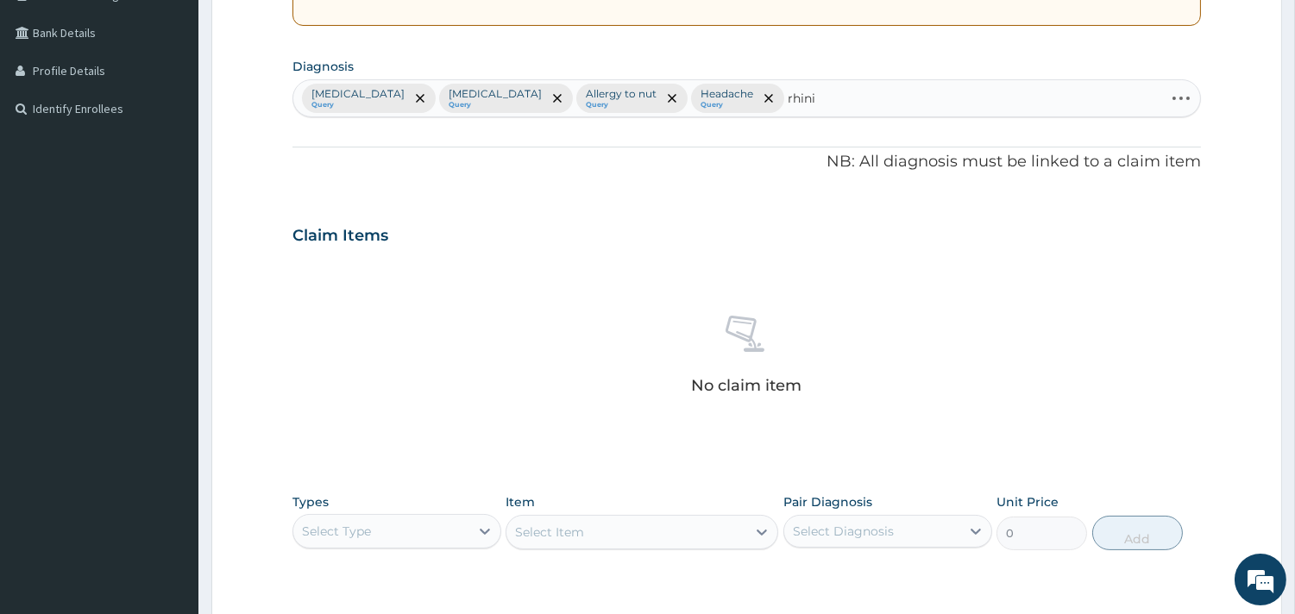
type input "rhinit"
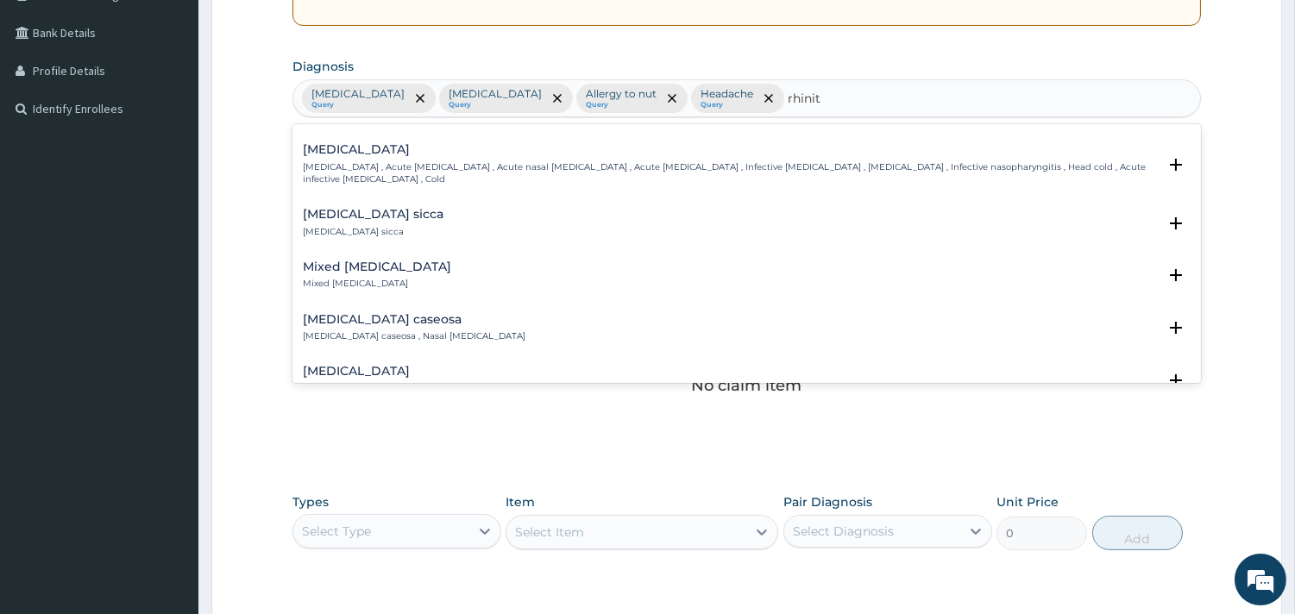
scroll to position [0, 0]
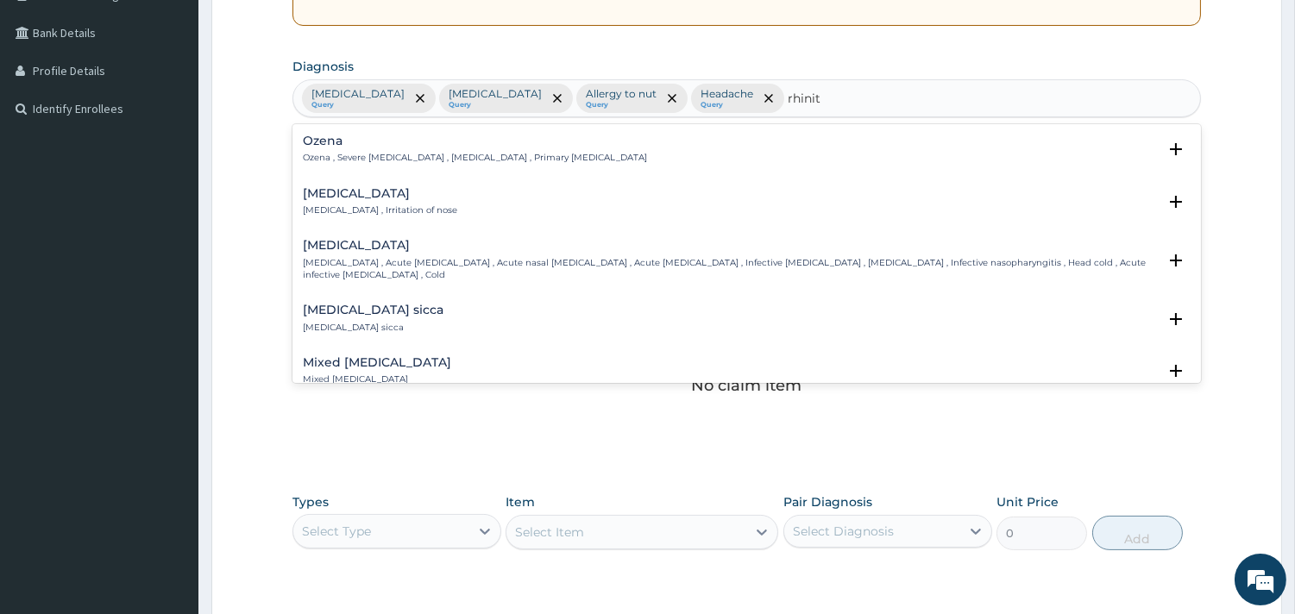
click at [351, 198] on h4 "[MEDICAL_DATA]" at bounding box center [380, 193] width 154 height 13
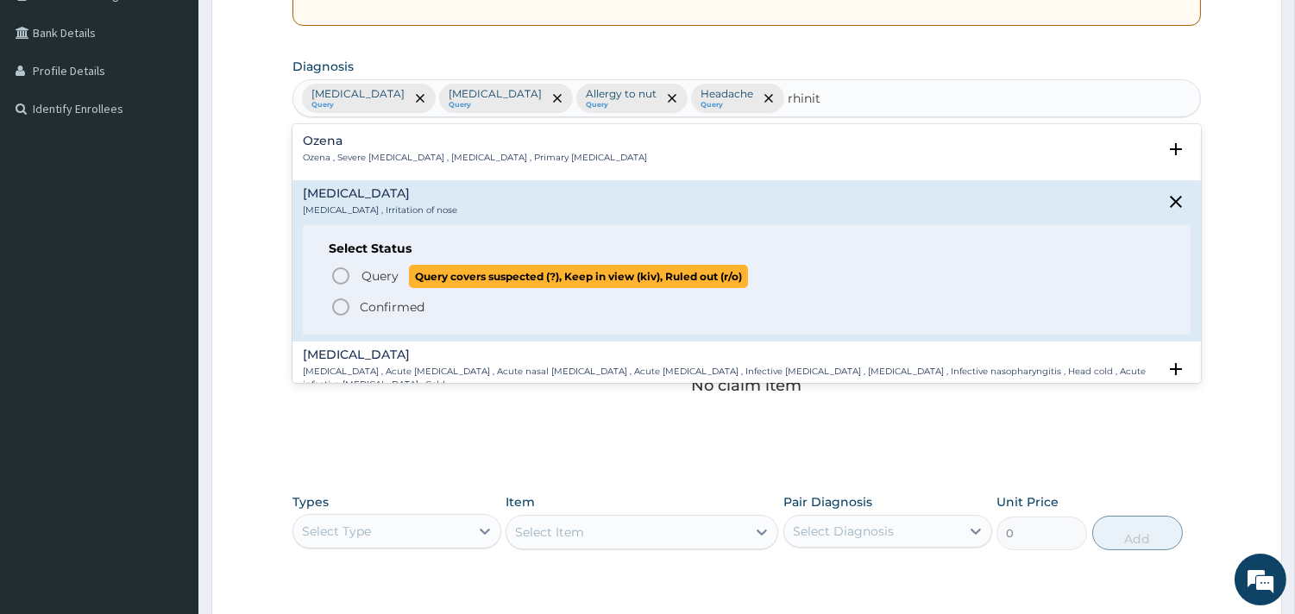
click at [348, 266] on icon "status option query" at bounding box center [340, 276] width 21 height 21
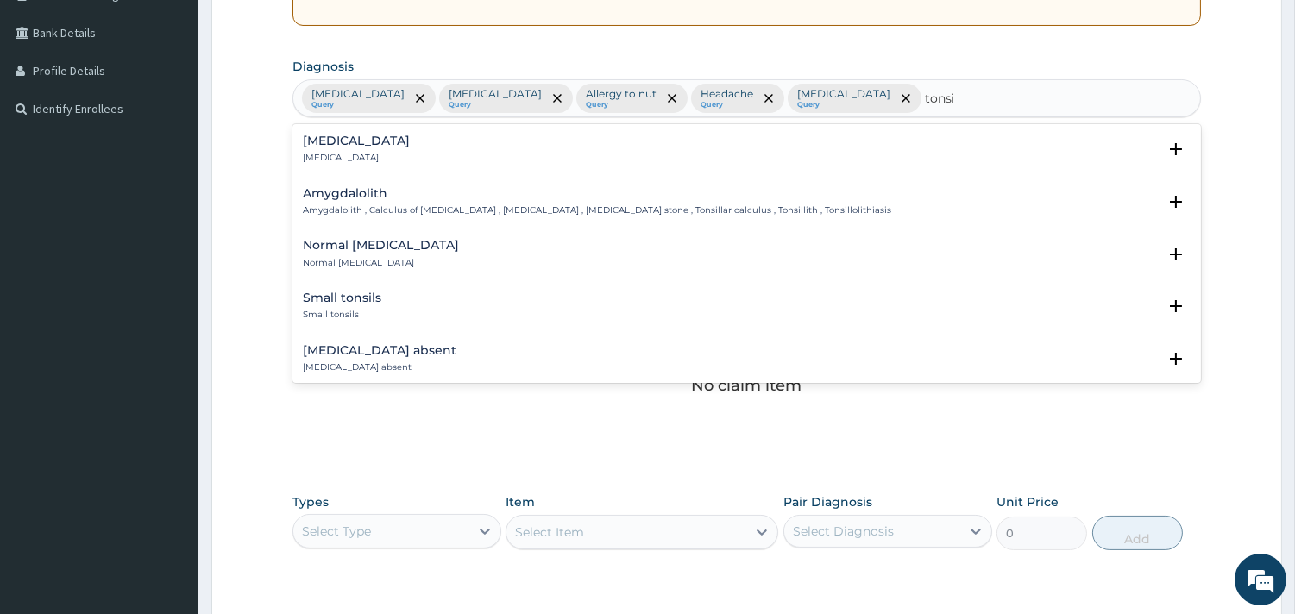
type input "[MEDICAL_DATA]"
click at [337, 167] on div "[MEDICAL_DATA] [MEDICAL_DATA] Select Status Query Query covers suspected (?), K…" at bounding box center [747, 154] width 888 height 39
click at [340, 158] on p "[MEDICAL_DATA]" at bounding box center [356, 158] width 107 height 12
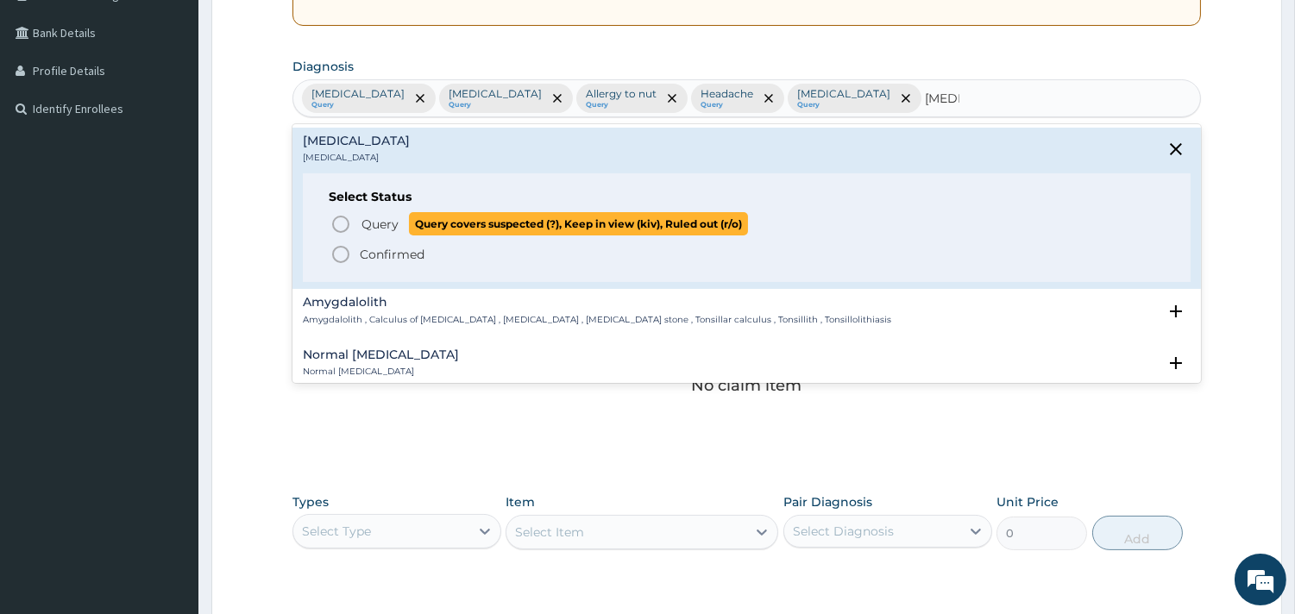
click at [337, 227] on icon "status option query" at bounding box center [340, 224] width 21 height 21
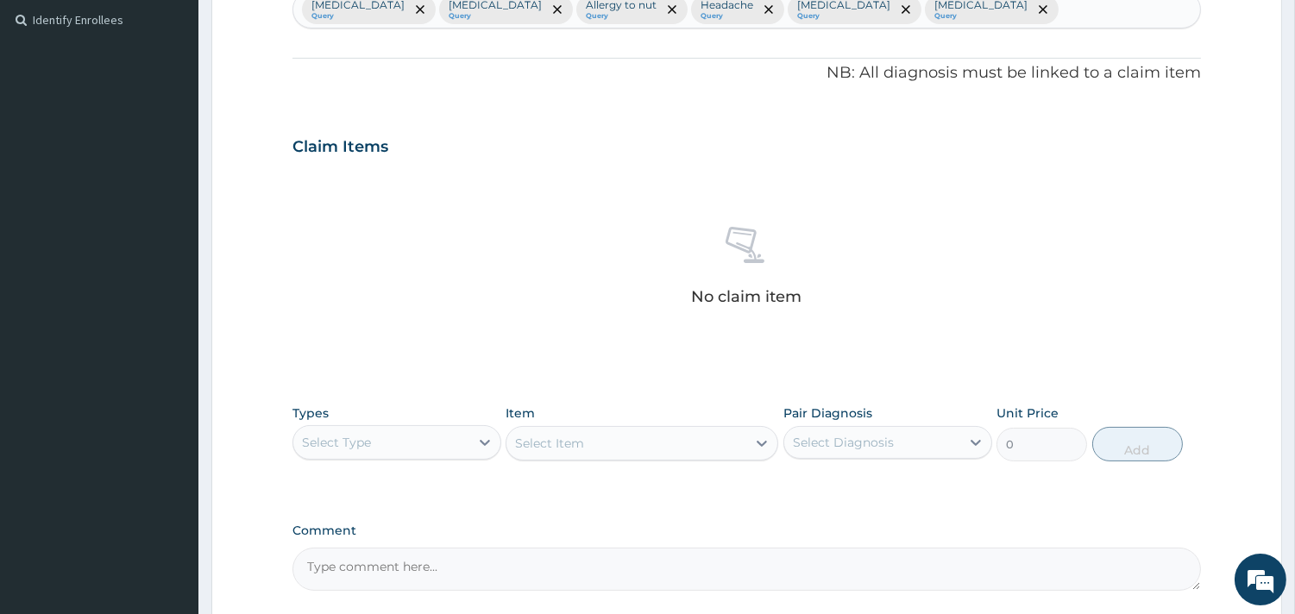
scroll to position [630, 0]
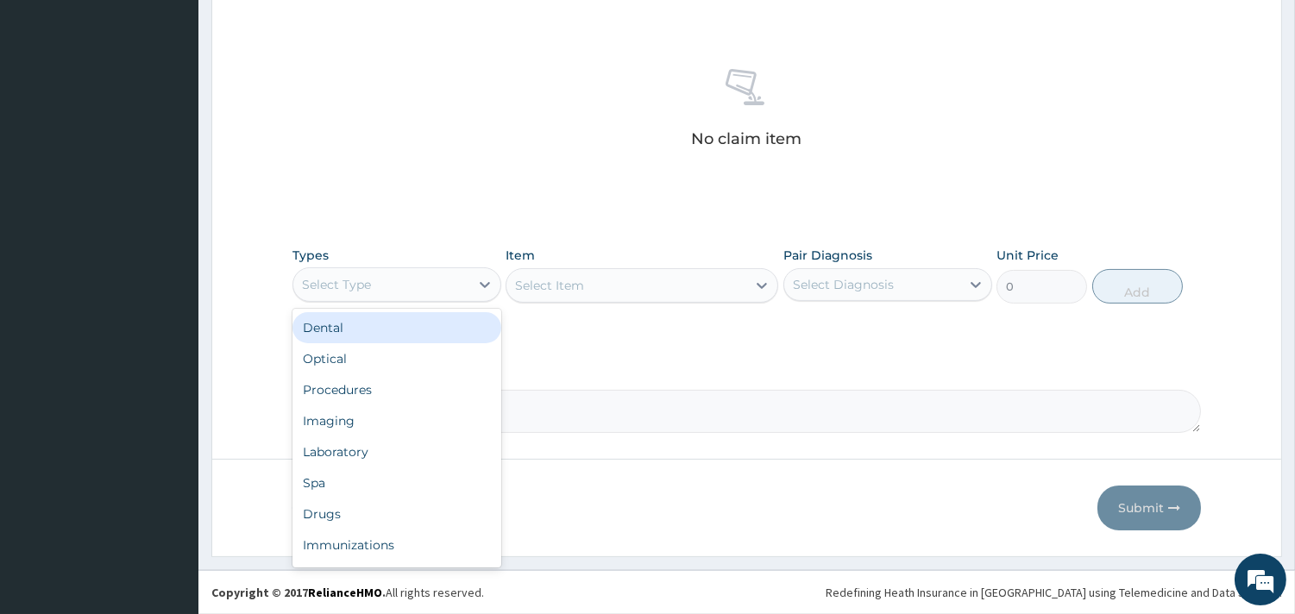
click at [401, 280] on div "Select Type" at bounding box center [381, 285] width 176 height 28
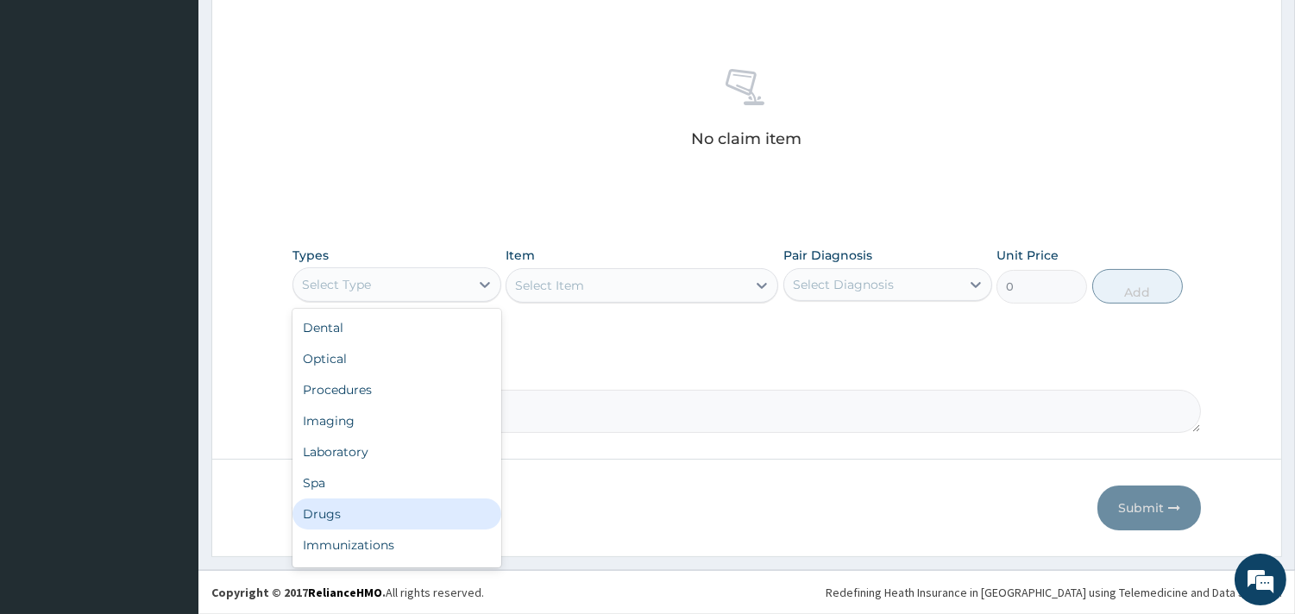
click at [364, 510] on div "Drugs" at bounding box center [396, 514] width 209 height 31
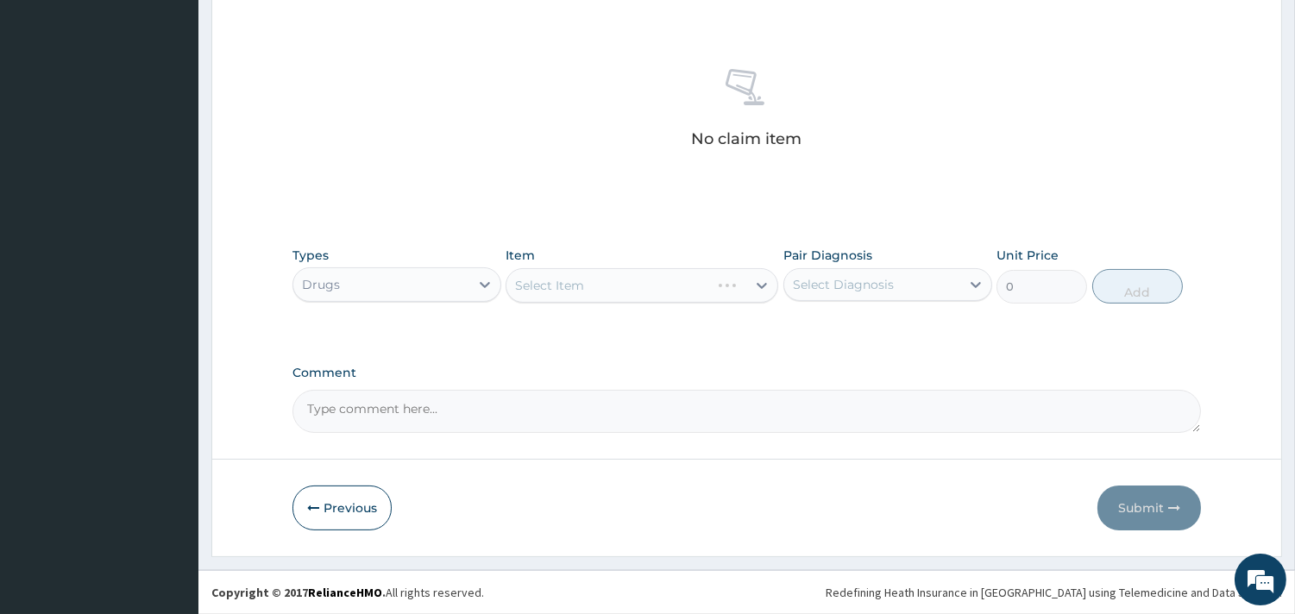
click at [858, 144] on div "No claim item" at bounding box center [746, 111] width 908 height 198
click at [675, 278] on div "Select Item" at bounding box center [626, 286] width 240 height 28
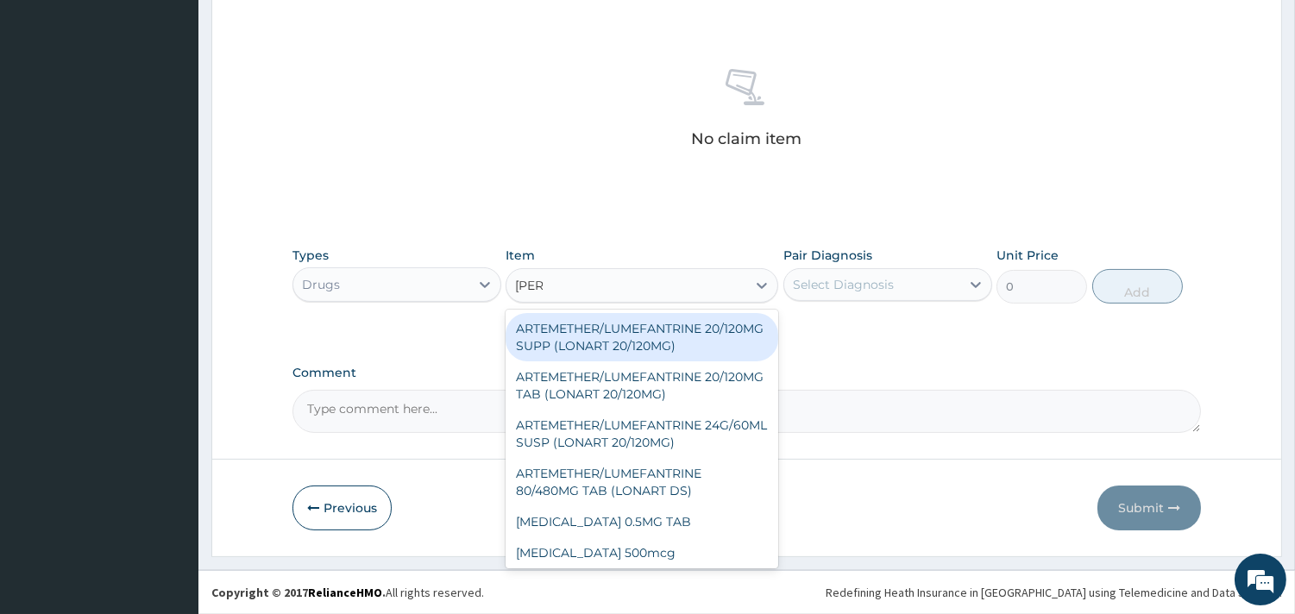
type input "lonar"
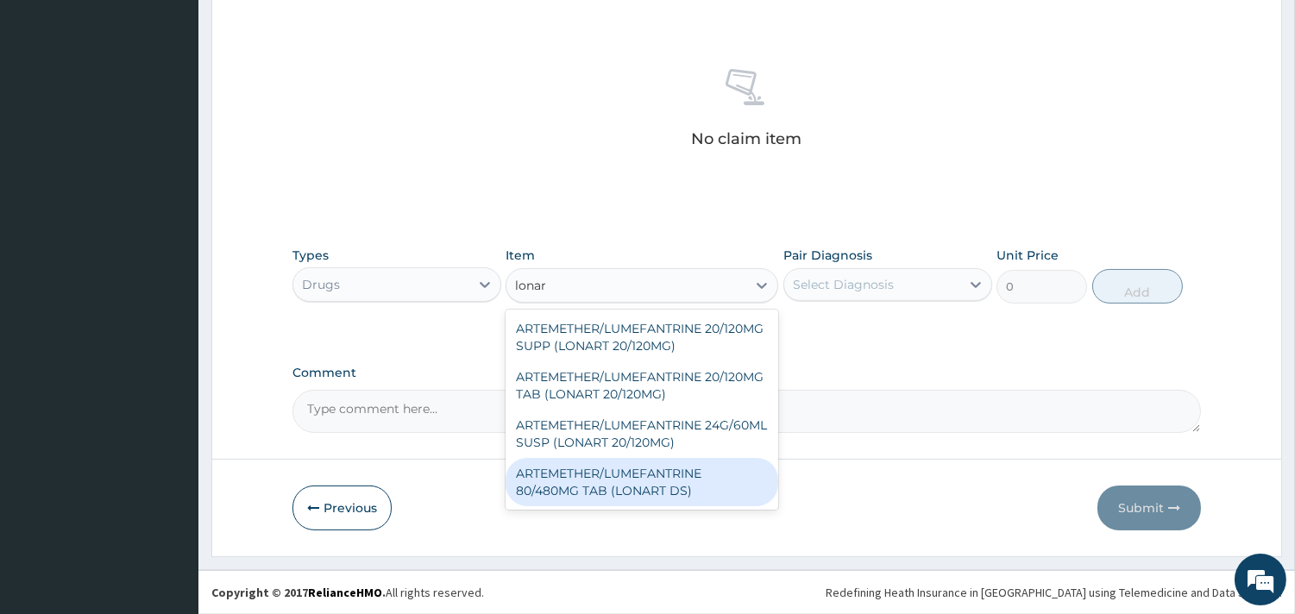
click at [618, 480] on div "ARTEMETHER/LUMEFANTRINE 80/480MG TAB (LONART DS)" at bounding box center [641, 482] width 273 height 48
type input "400"
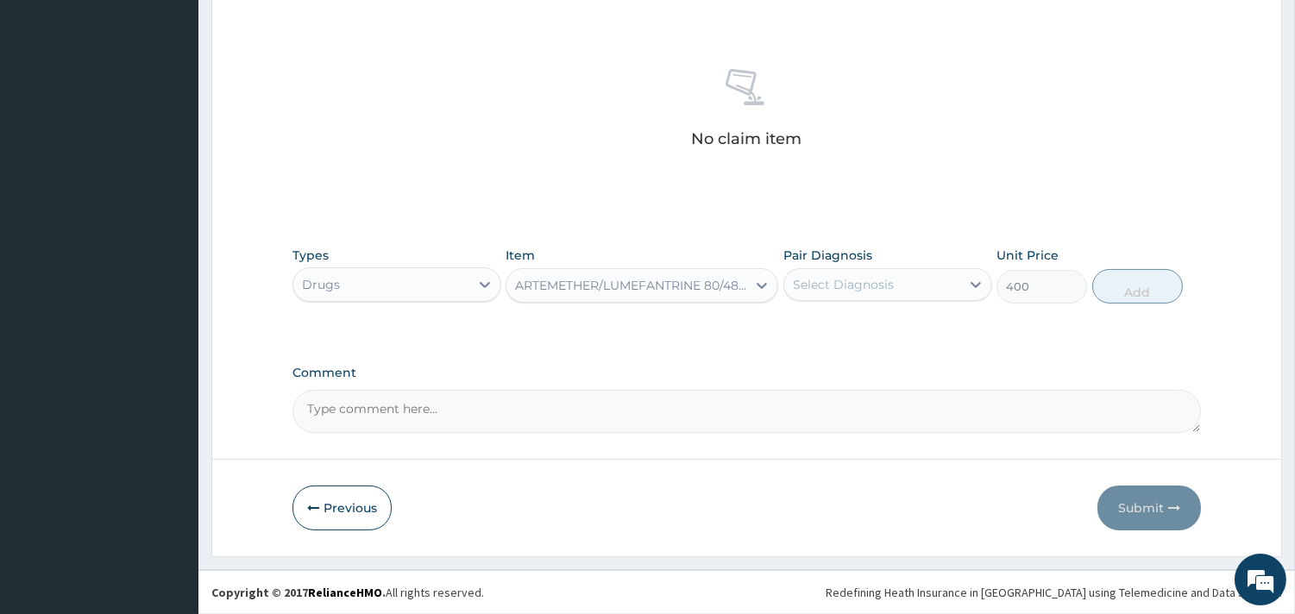
click at [908, 296] on div "Select Diagnosis" at bounding box center [872, 285] width 176 height 28
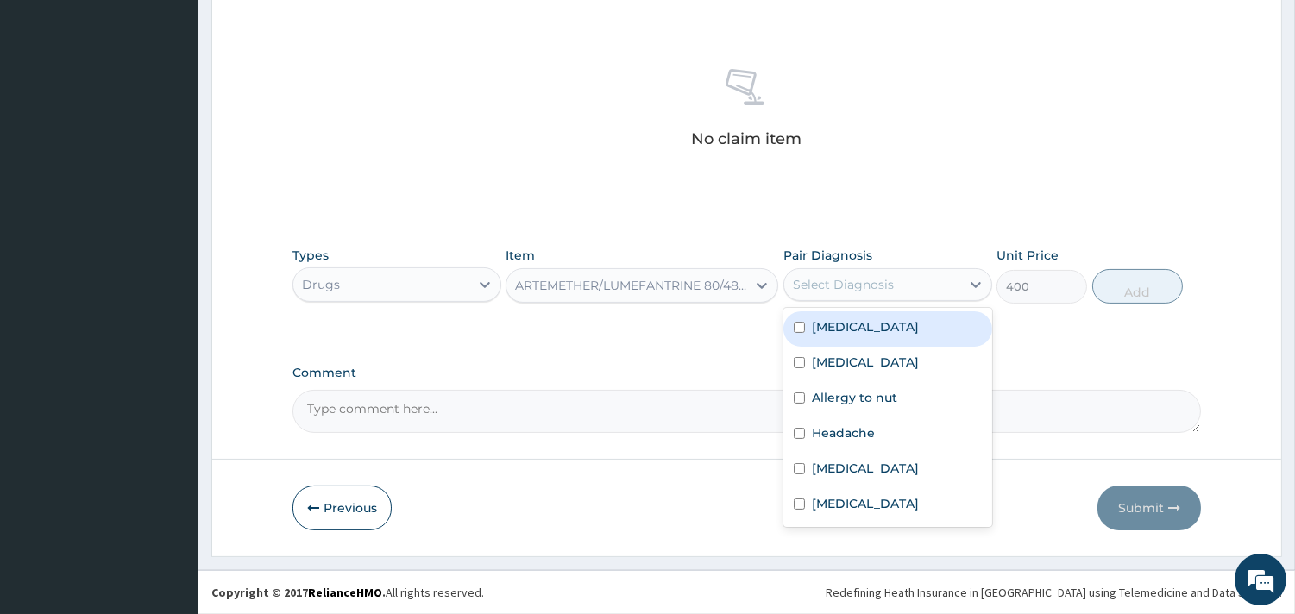
click at [846, 329] on label "[MEDICAL_DATA]" at bounding box center [865, 326] width 107 height 17
checkbox input "true"
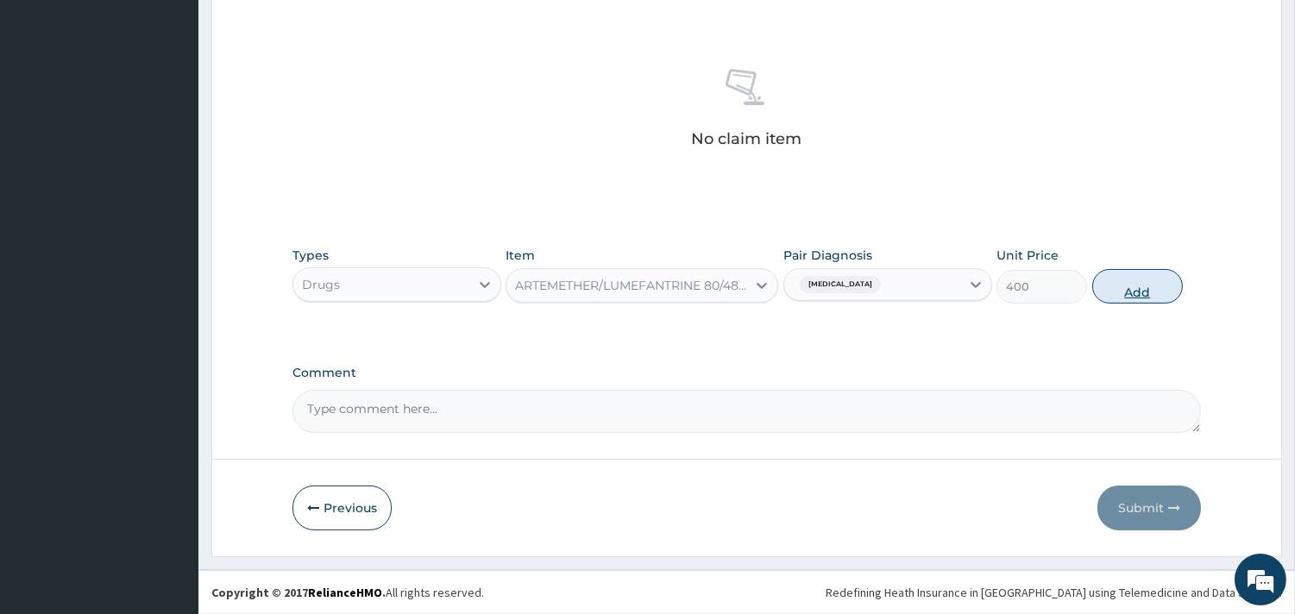
click at [1108, 287] on button "Add" at bounding box center [1137, 286] width 91 height 35
type input "0"
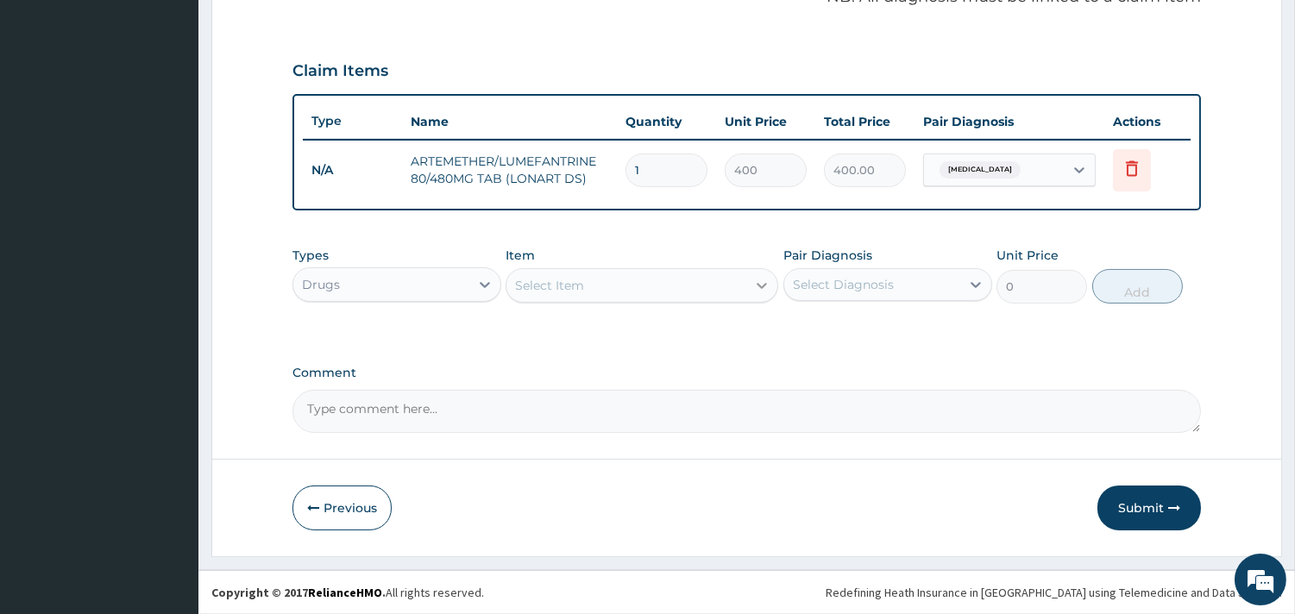
scroll to position [546, 0]
click at [627, 263] on div "Item Select Item" at bounding box center [641, 276] width 273 height 57
click at [626, 304] on div "Types Drugs Item Select Item Pair Diagnosis Select Diagnosis Unit Price 0 Add" at bounding box center [746, 277] width 908 height 74
click at [635, 300] on div "Select Item" at bounding box center [641, 287] width 273 height 35
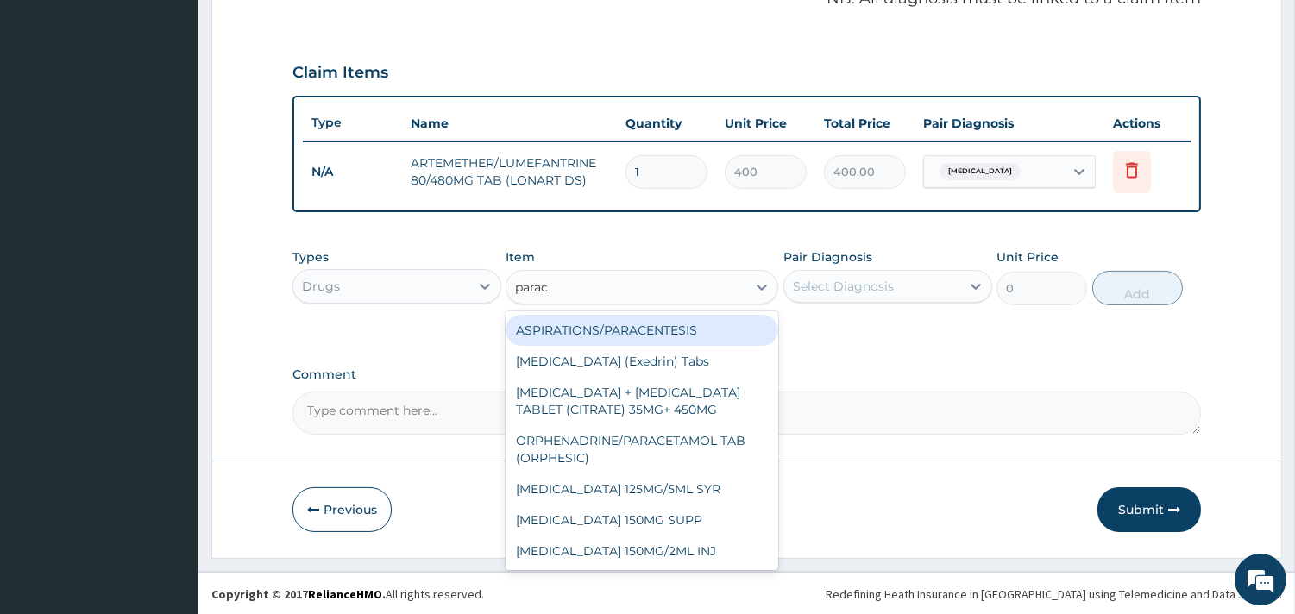
type input "parace"
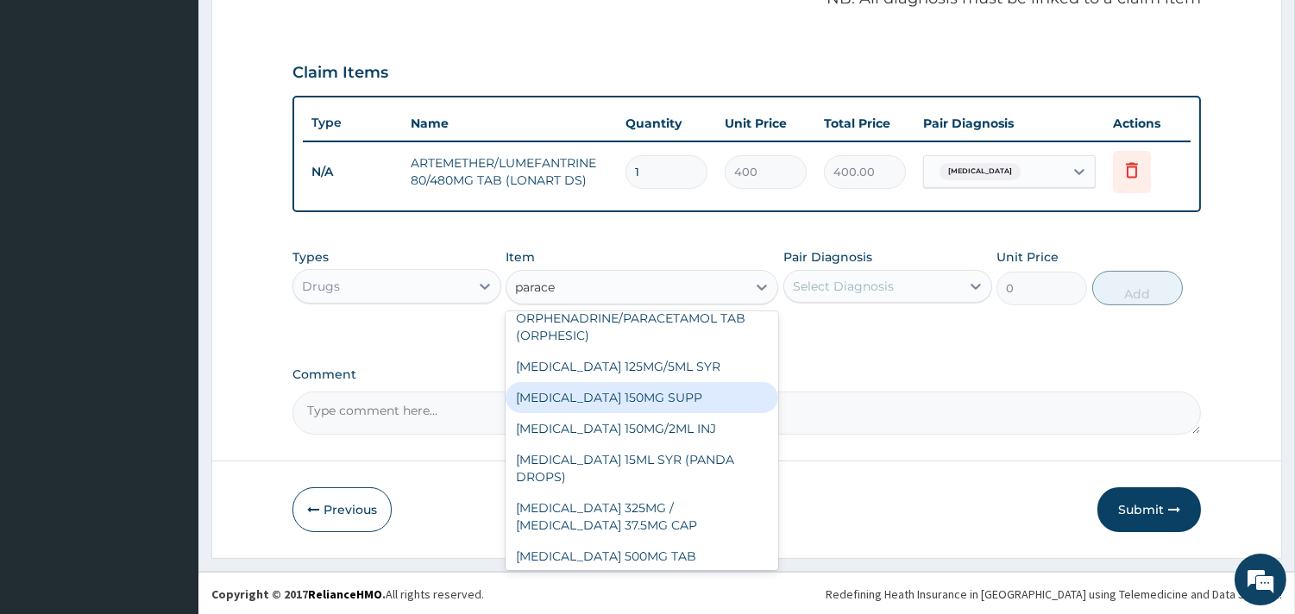
scroll to position [191, 0]
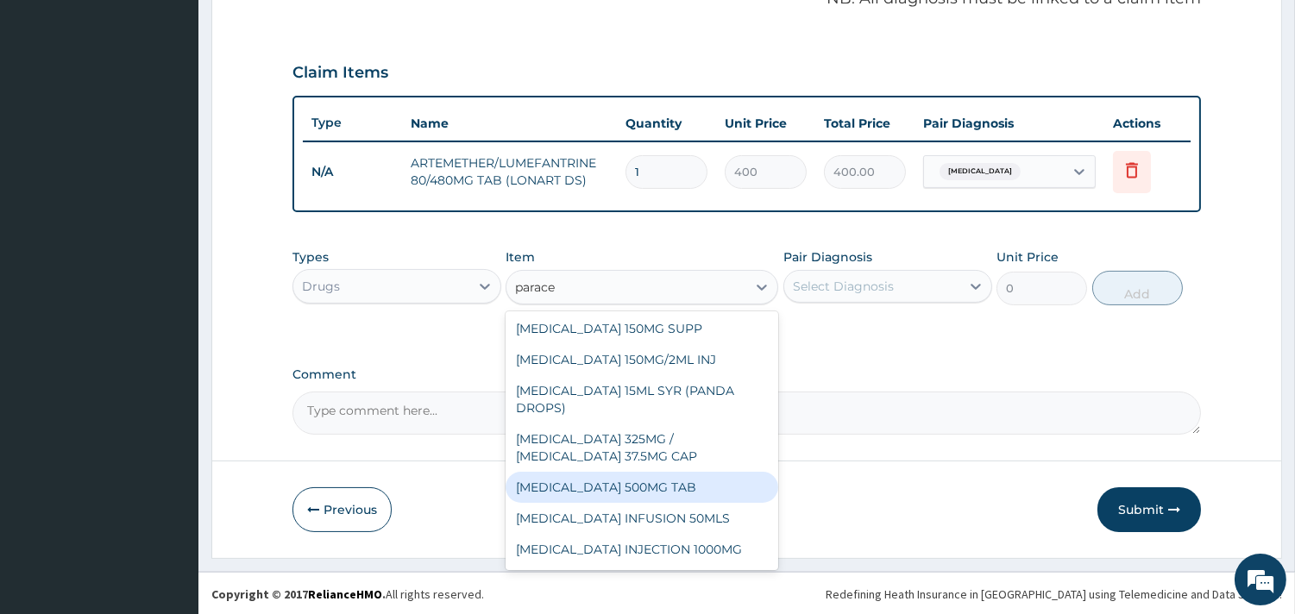
click at [623, 503] on div "[MEDICAL_DATA] 500MG TAB" at bounding box center [641, 487] width 273 height 31
type input "10"
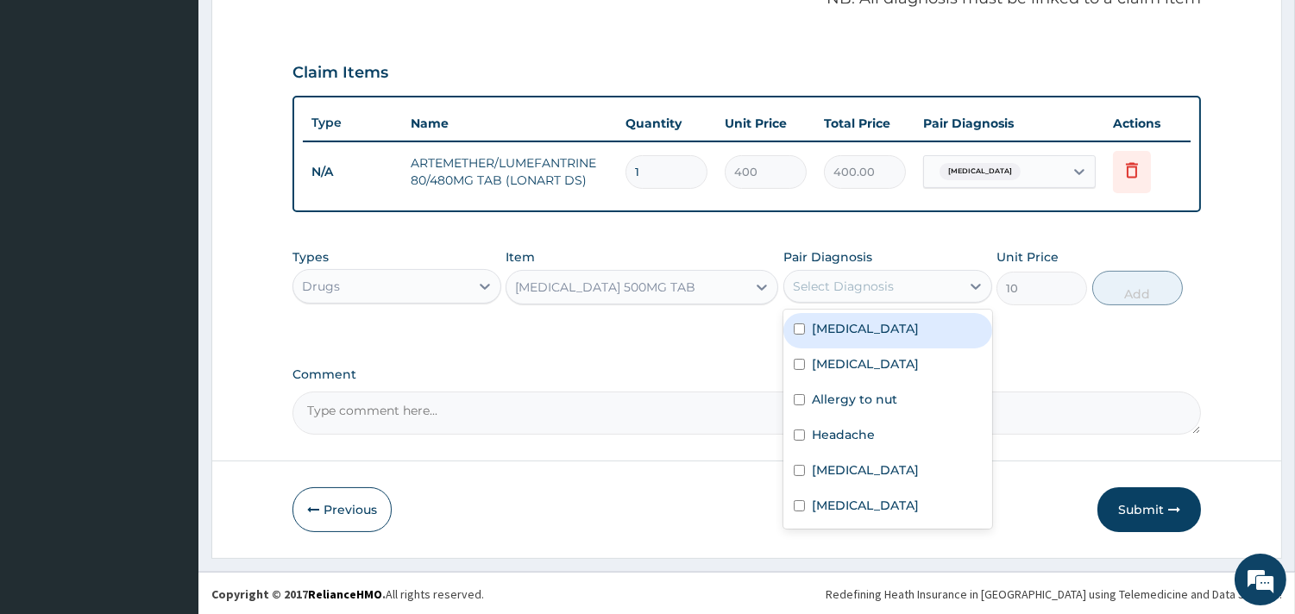
click at [874, 298] on div "Select Diagnosis" at bounding box center [872, 287] width 176 height 28
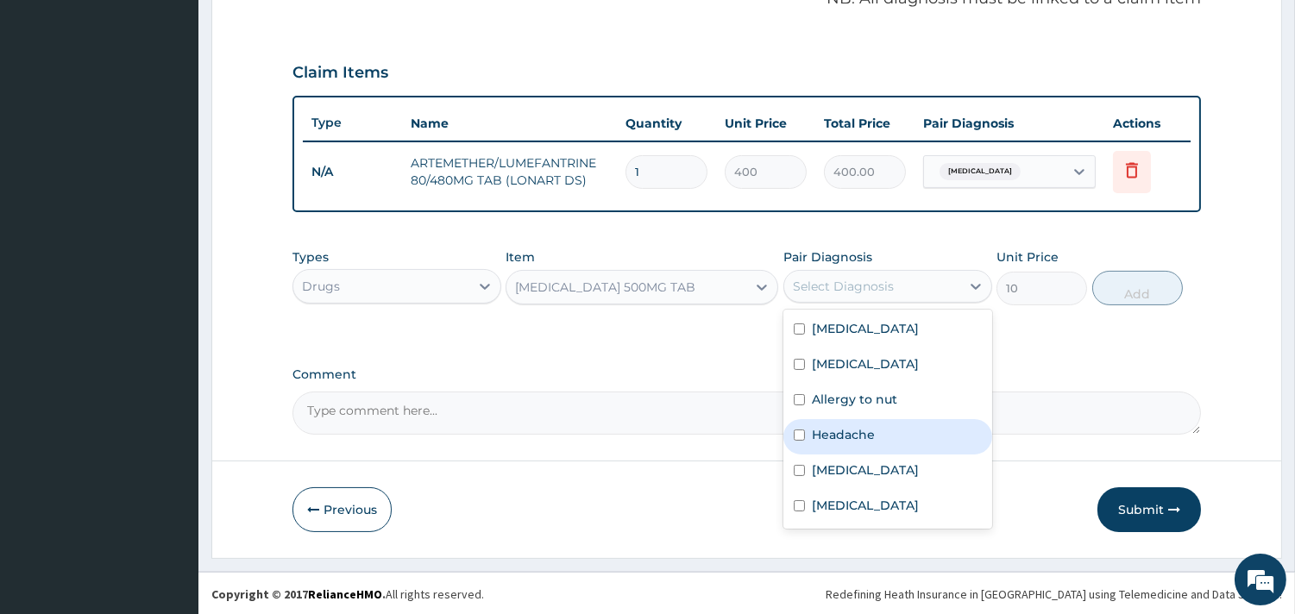
click at [820, 432] on label "Headache" at bounding box center [843, 434] width 63 height 17
checkbox input "true"
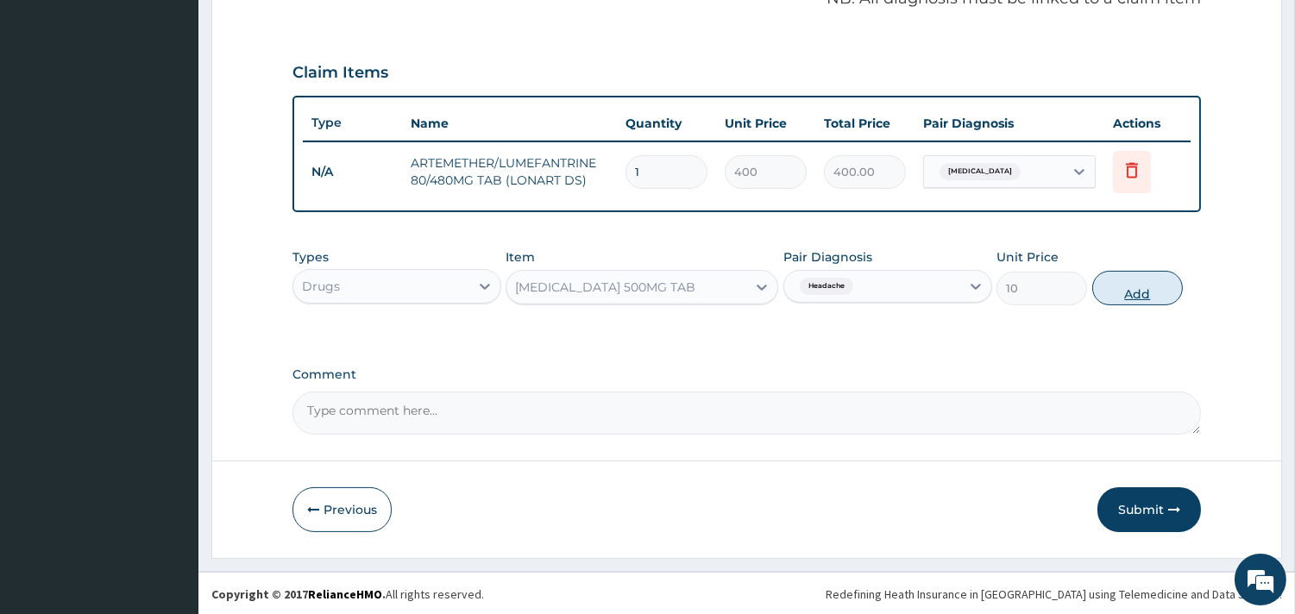
click at [1152, 271] on button "Add" at bounding box center [1137, 288] width 91 height 35
type input "0"
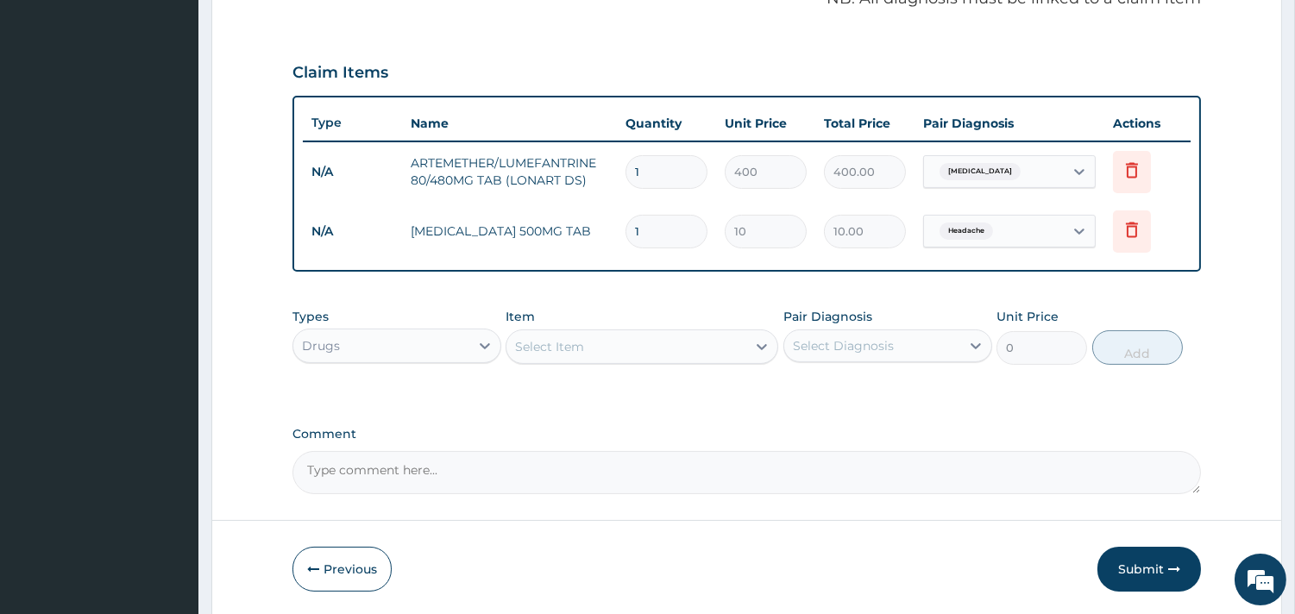
click at [544, 351] on div "Select Item" at bounding box center [549, 346] width 69 height 17
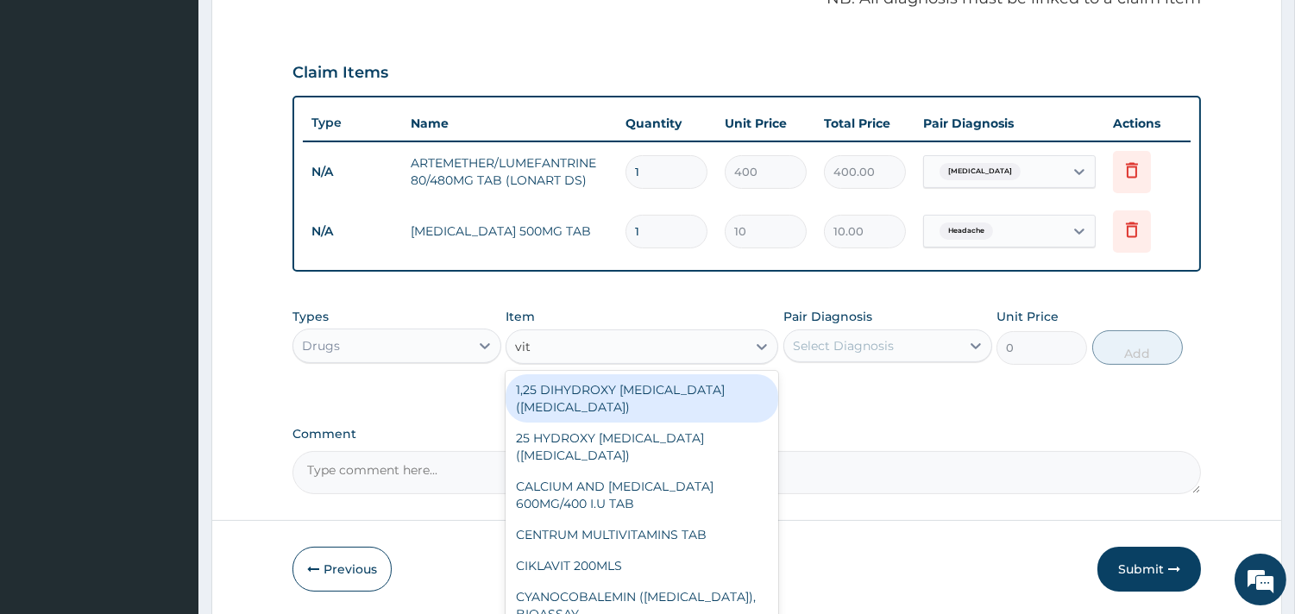
type input "vit c"
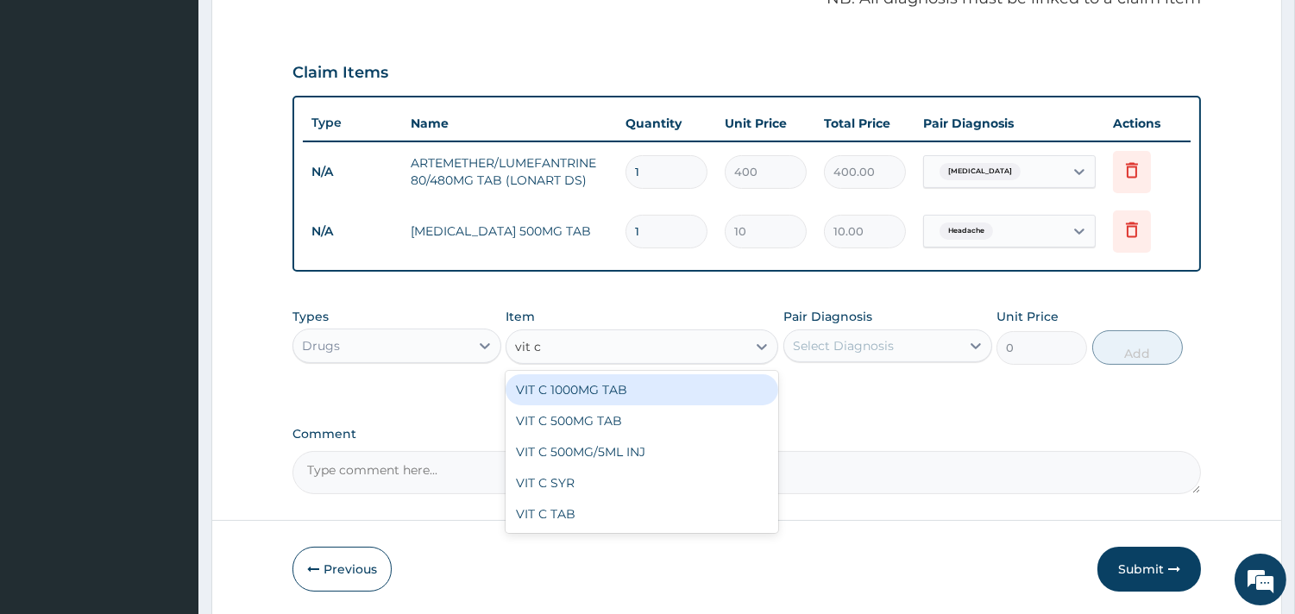
click at [597, 384] on div "VIT C 1000MG TAB" at bounding box center [641, 389] width 273 height 31
type input "55"
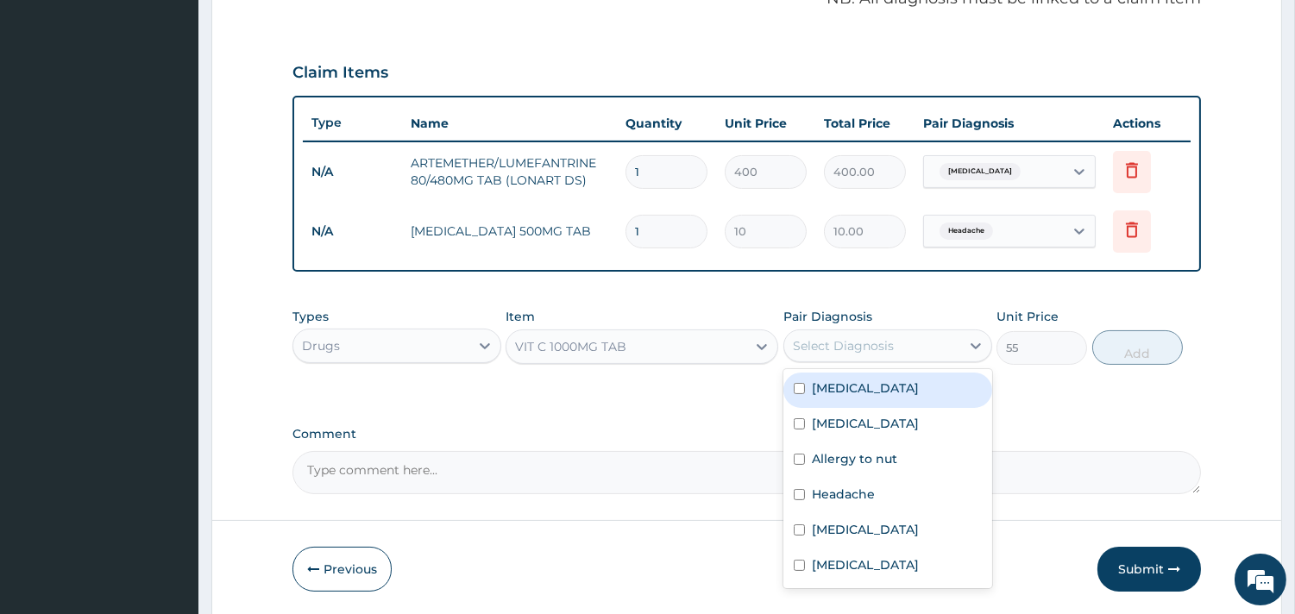
click at [859, 359] on div "Select Diagnosis" at bounding box center [887, 346] width 209 height 33
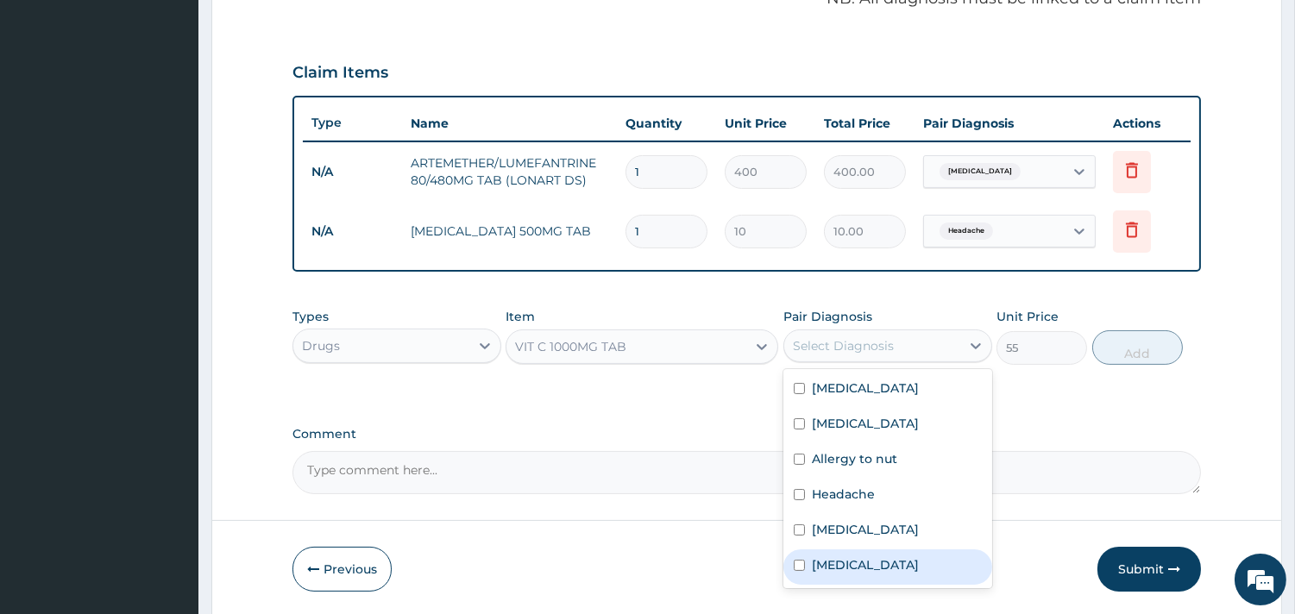
click at [794, 573] on div "[MEDICAL_DATA]" at bounding box center [887, 566] width 209 height 35
checkbox input "true"
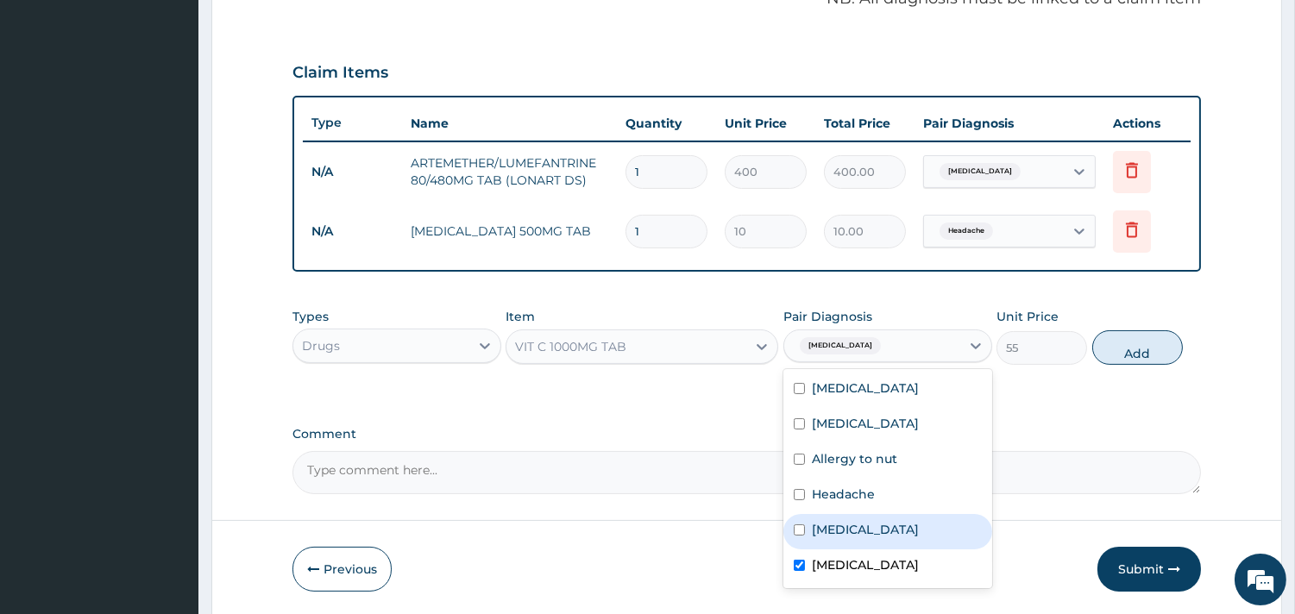
click at [796, 539] on div "[MEDICAL_DATA]" at bounding box center [887, 531] width 209 height 35
checkbox input "true"
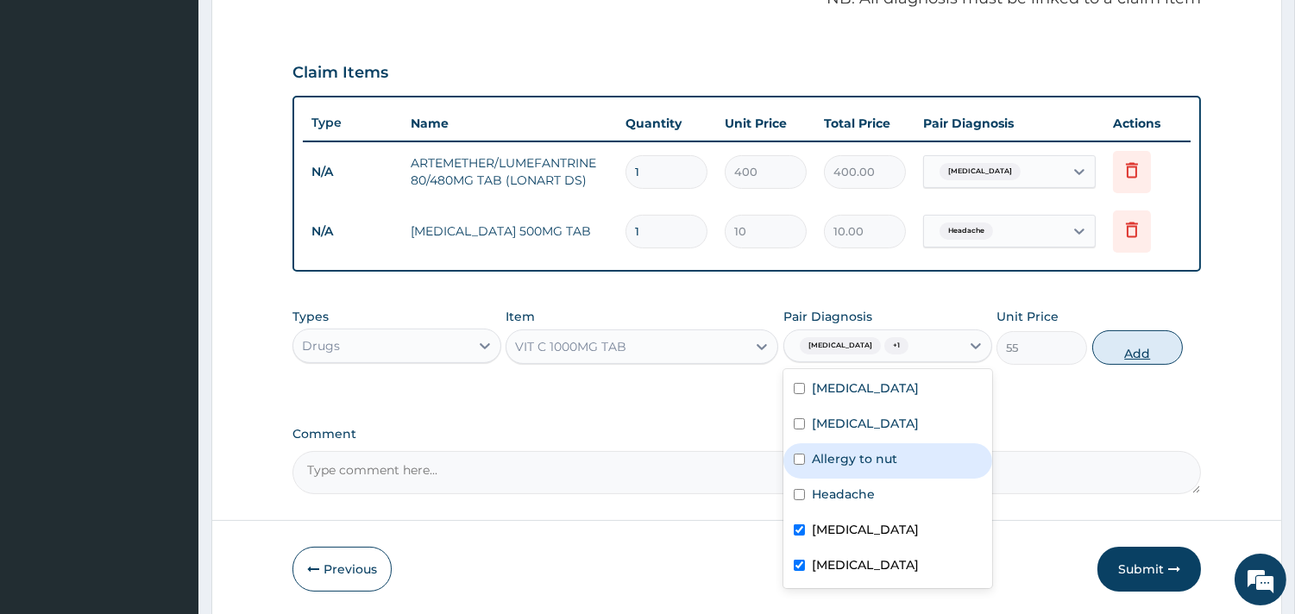
click at [1146, 349] on button "Add" at bounding box center [1137, 347] width 91 height 35
type input "0"
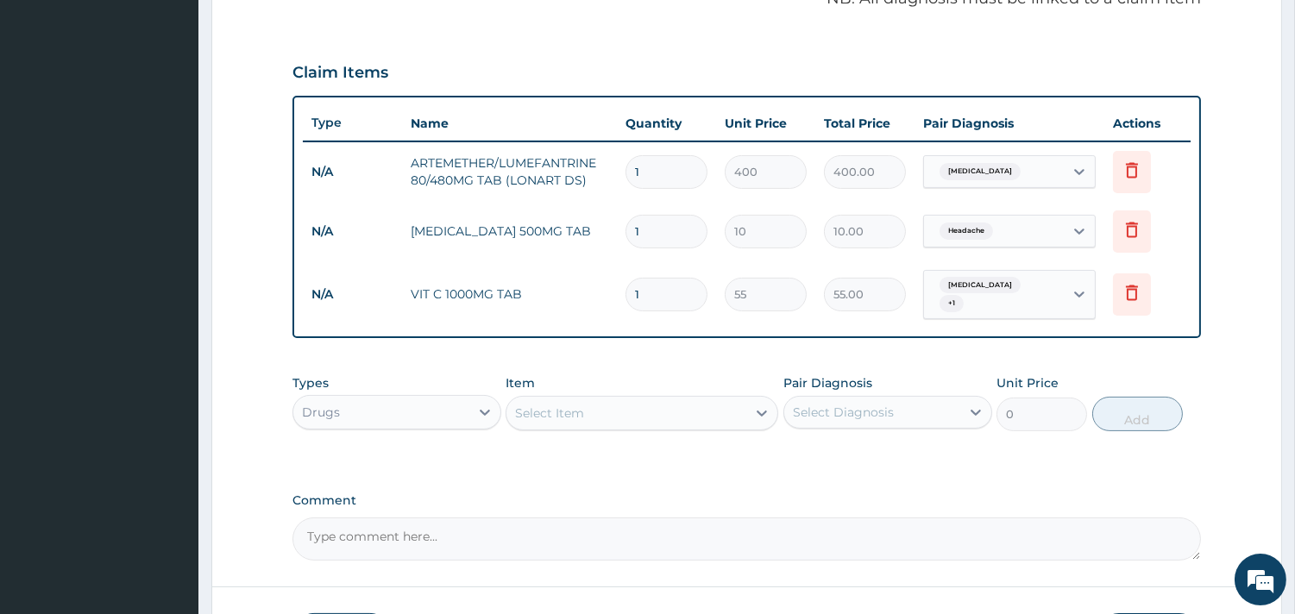
scroll to position [642, 0]
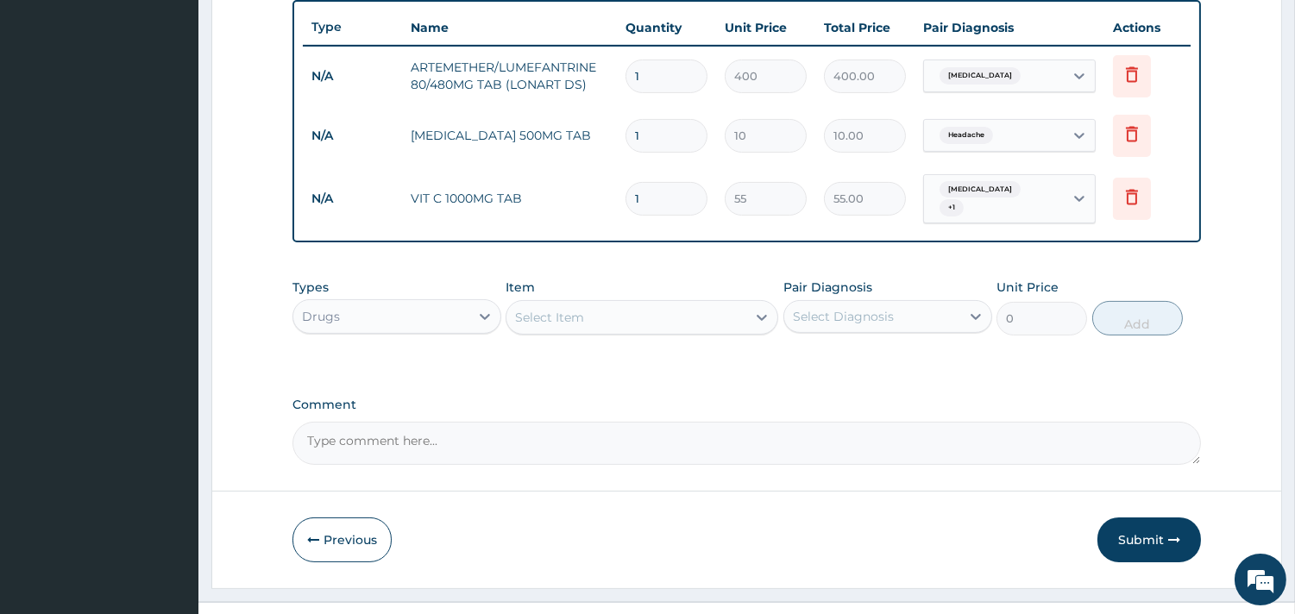
click at [643, 313] on div "Select Item" at bounding box center [626, 318] width 240 height 28
click at [615, 306] on div "Select Item" at bounding box center [626, 318] width 240 height 28
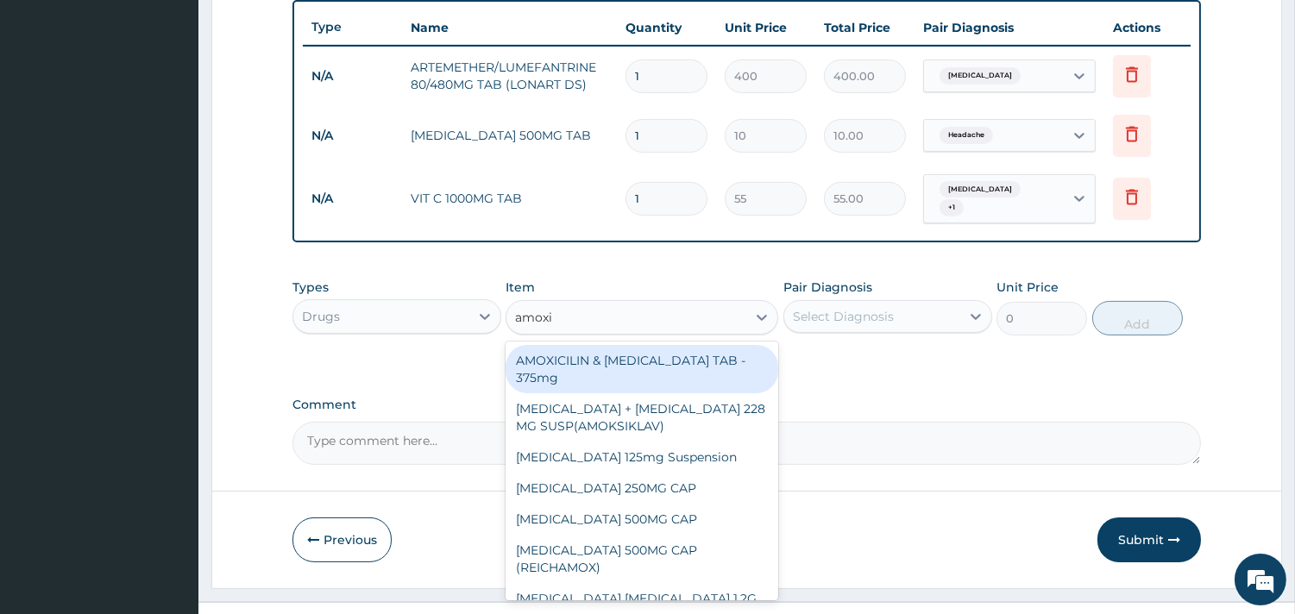
type input "amoxic"
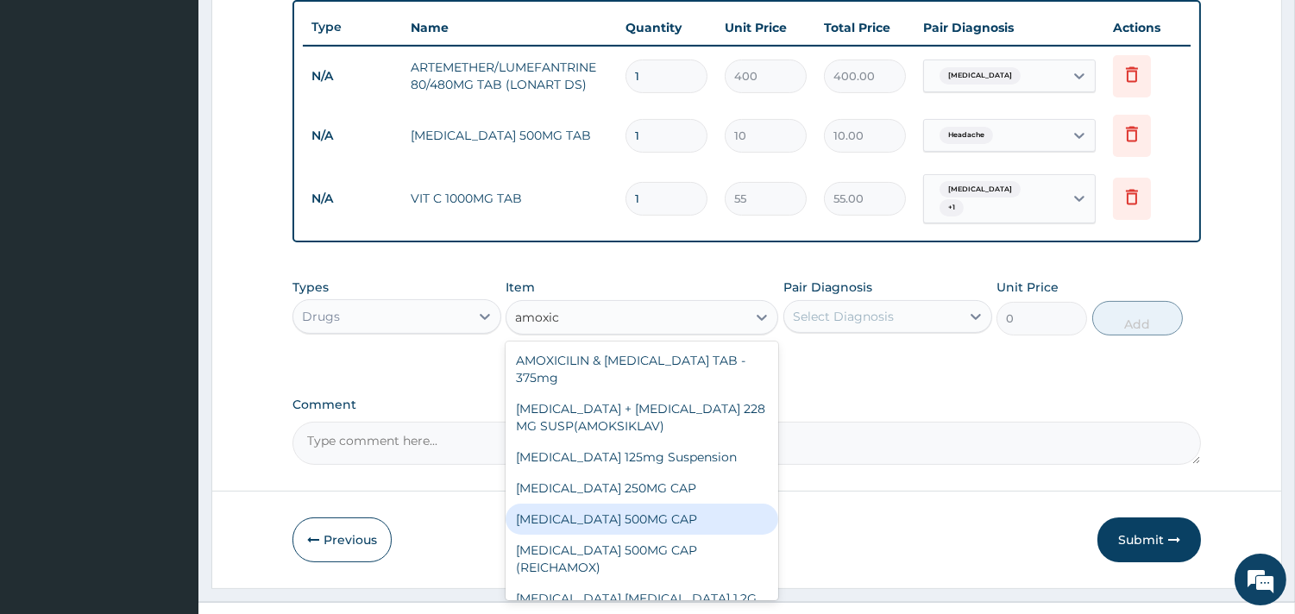
drag, startPoint x: 570, startPoint y: 514, endPoint x: 703, endPoint y: 463, distance: 142.3
click at [573, 514] on div "[MEDICAL_DATA] 500MG CAP" at bounding box center [641, 519] width 273 height 31
type input "50"
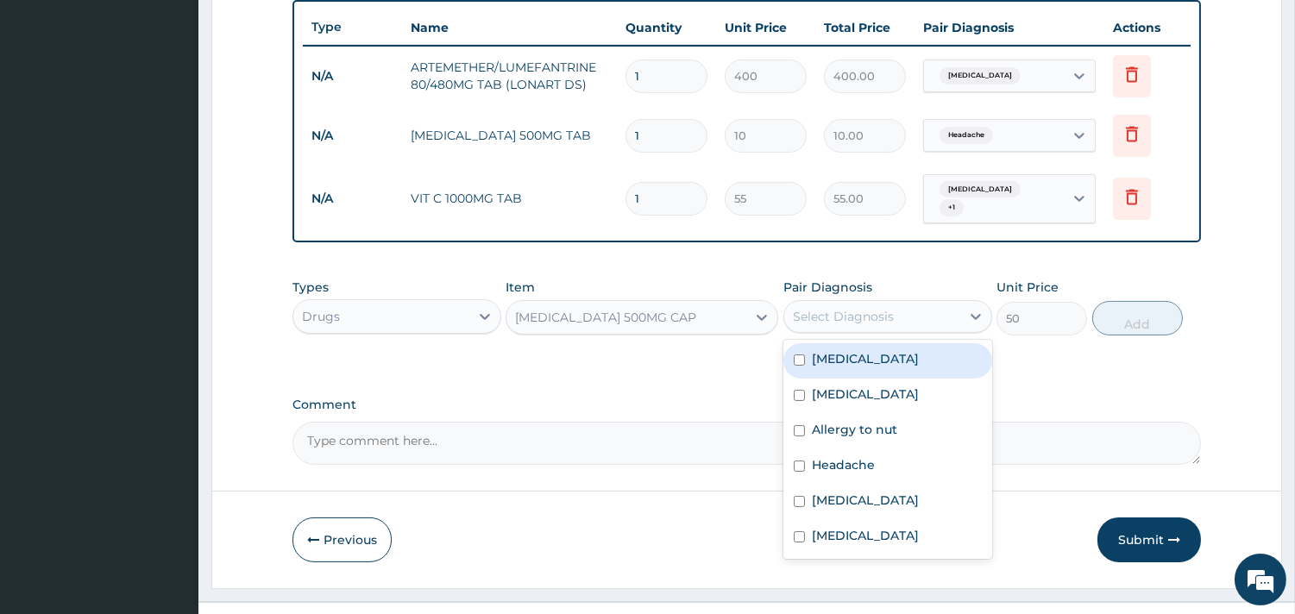
click at [866, 308] on div "Select Diagnosis" at bounding box center [843, 316] width 101 height 17
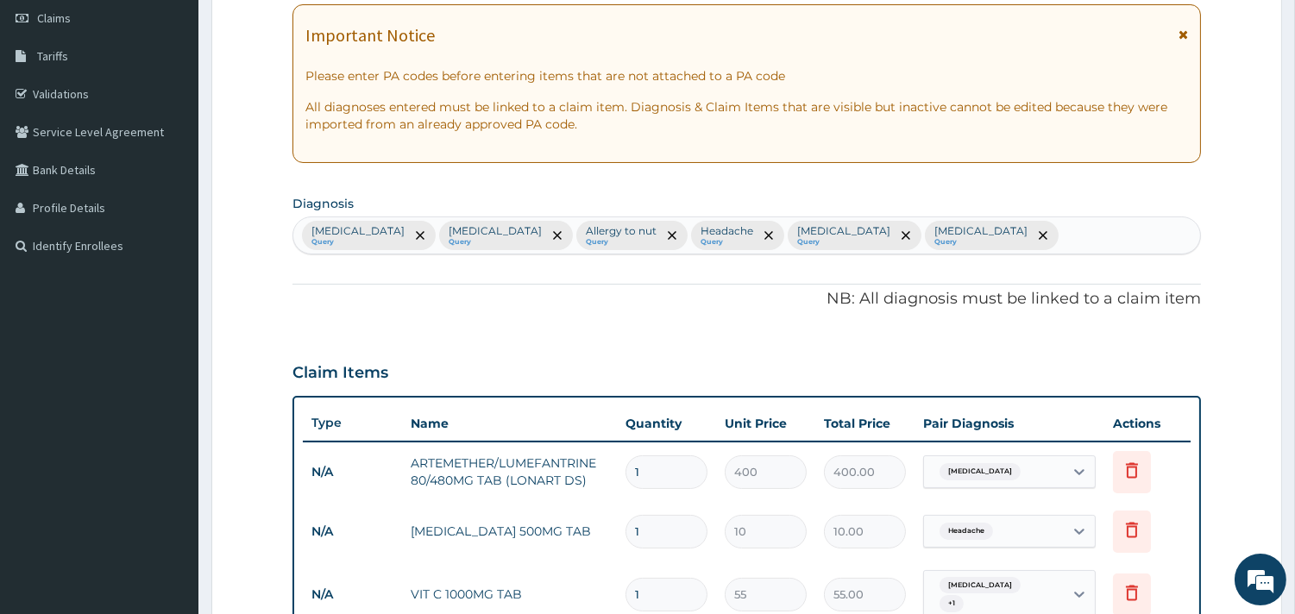
scroll to position [162, 0]
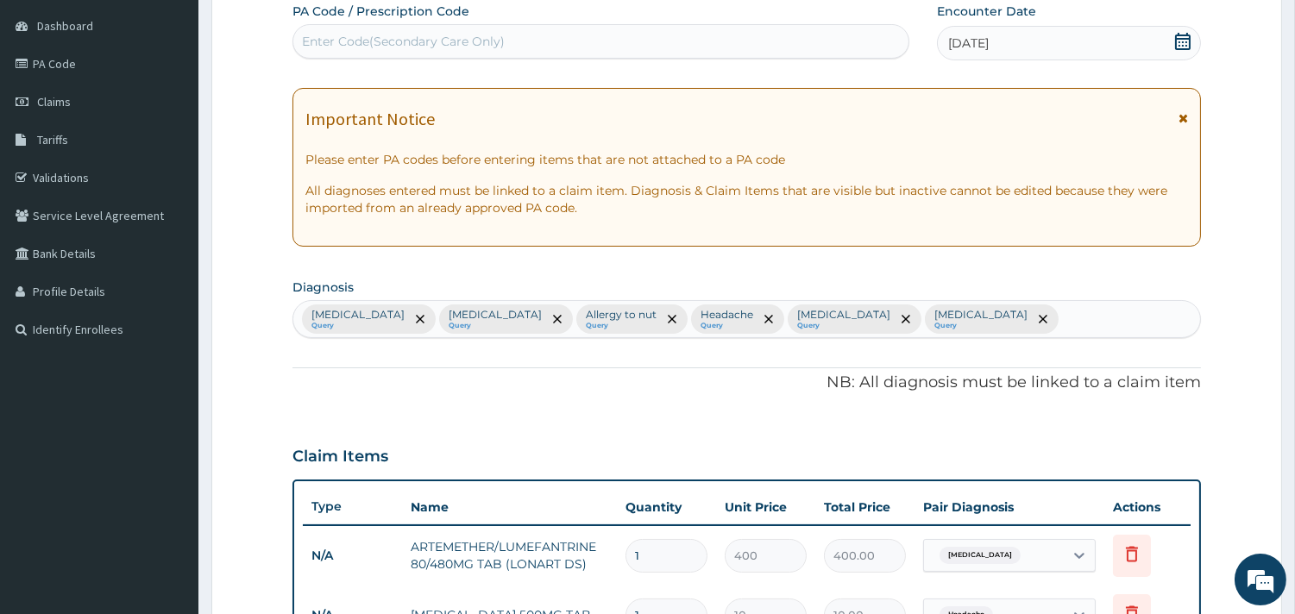
click at [886, 311] on div "[MEDICAL_DATA] Query [MEDICAL_DATA] Query Allergy to nut Query Headache Query […" at bounding box center [746, 319] width 907 height 36
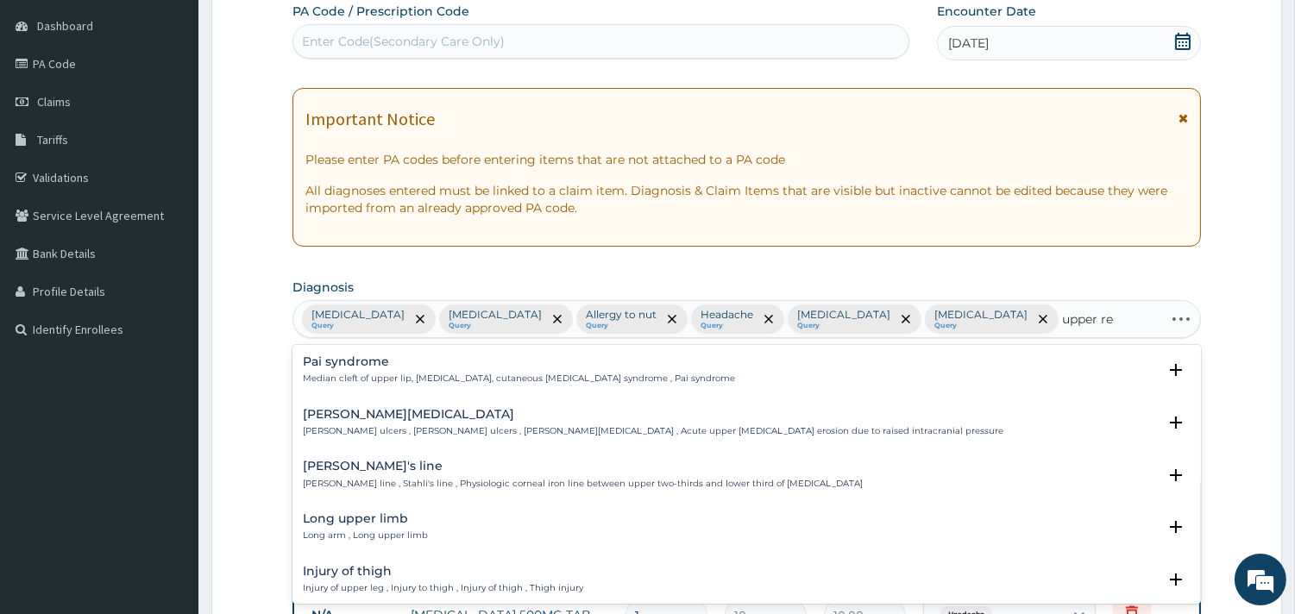
type input "upper res"
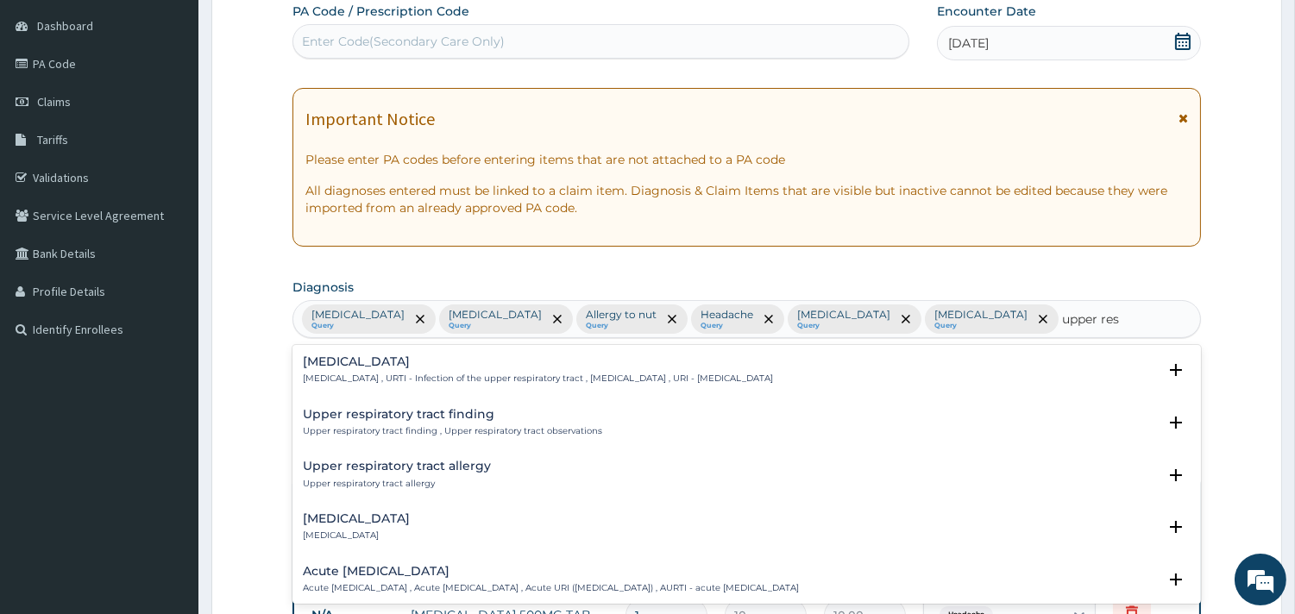
click at [505, 375] on p "[MEDICAL_DATA] , URTI - Infection of the upper respiratory tract , [MEDICAL_DAT…" at bounding box center [538, 379] width 470 height 12
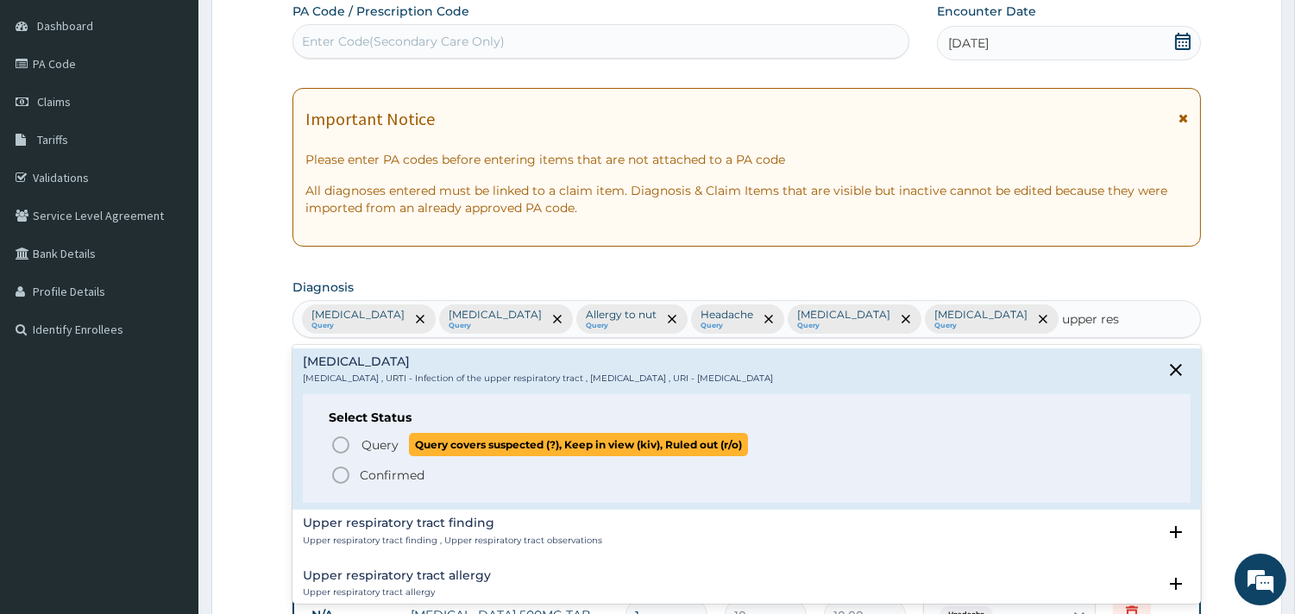
click at [334, 445] on icon "status option query" at bounding box center [340, 445] width 21 height 21
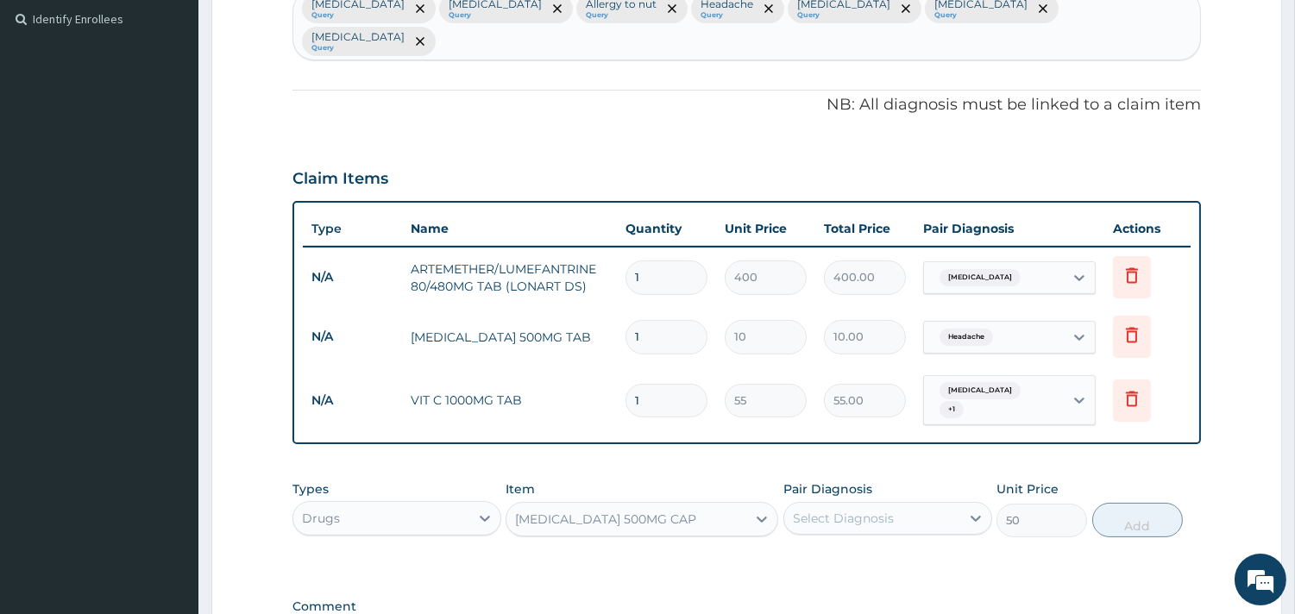
scroll to position [546, 0]
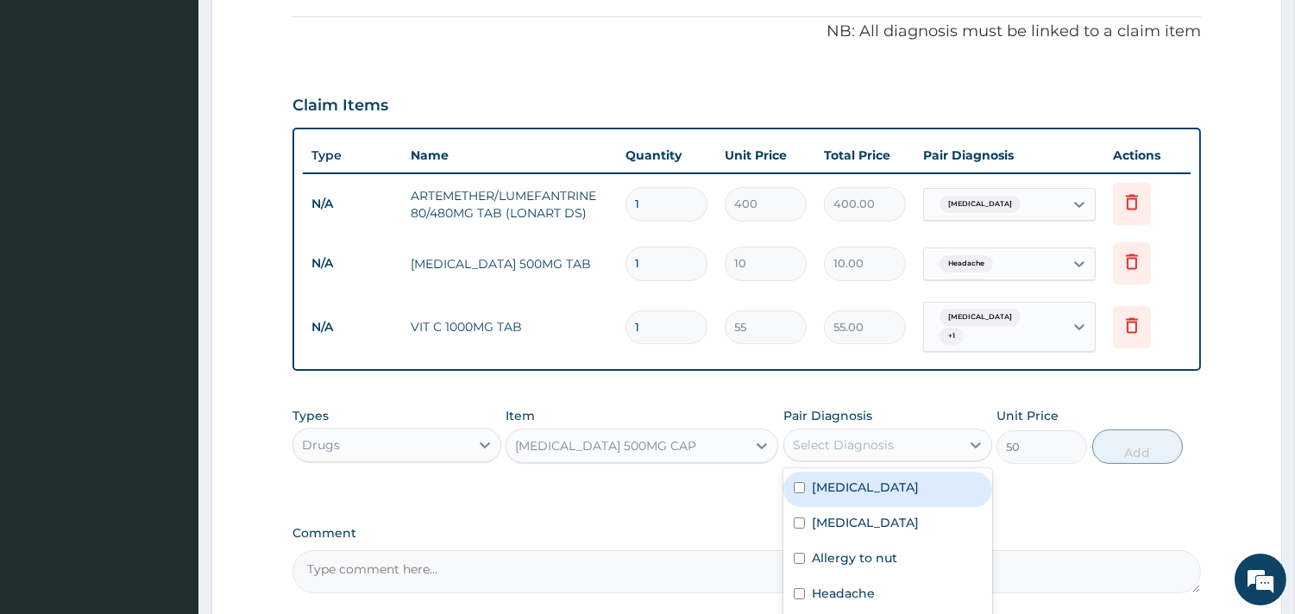
click at [908, 431] on div "Select Diagnosis" at bounding box center [872, 445] width 176 height 28
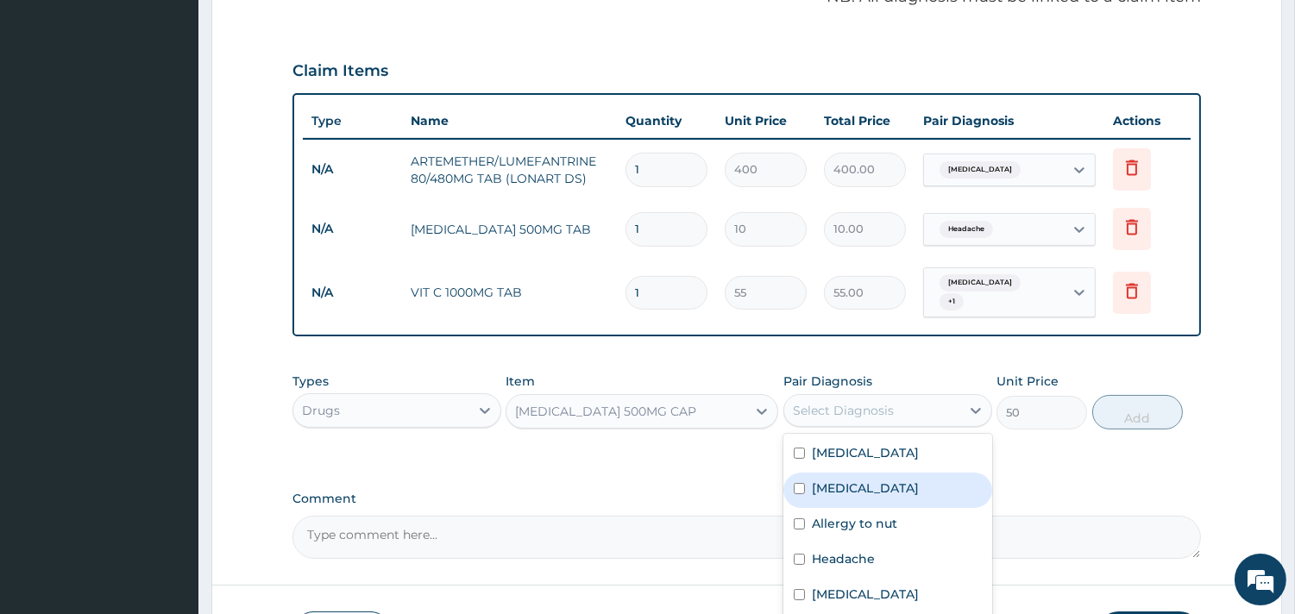
scroll to position [666, 0]
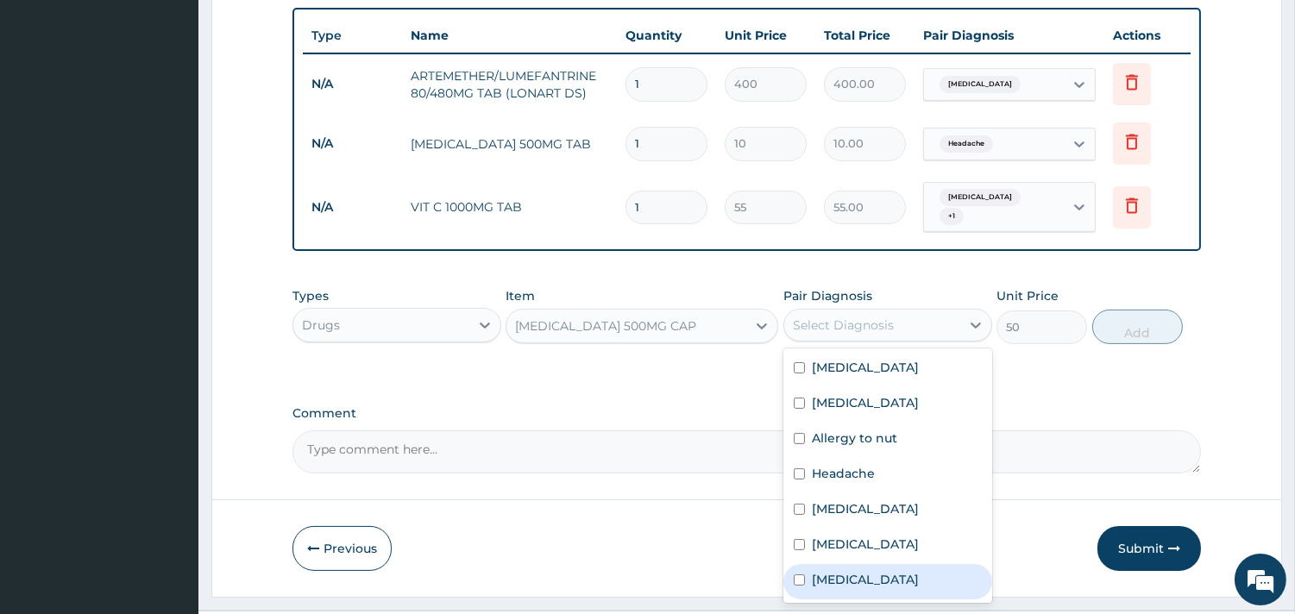
click at [860, 571] on label "[MEDICAL_DATA]" at bounding box center [865, 579] width 107 height 17
checkbox input "true"
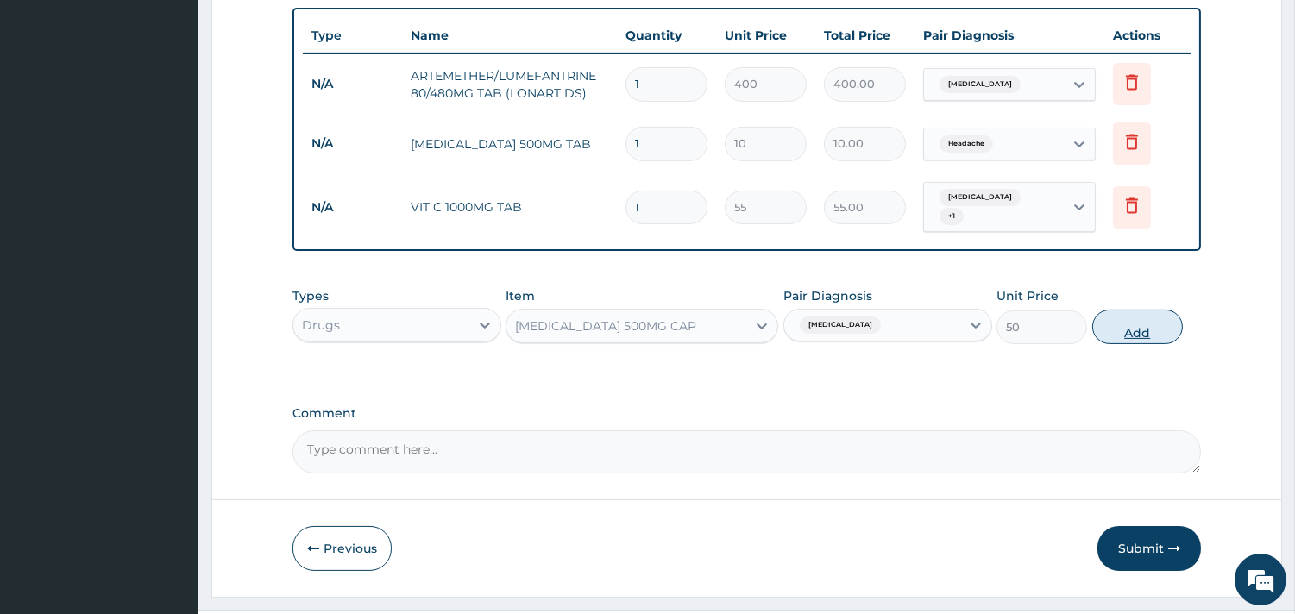
click at [1142, 310] on button "Add" at bounding box center [1137, 327] width 91 height 35
type input "0"
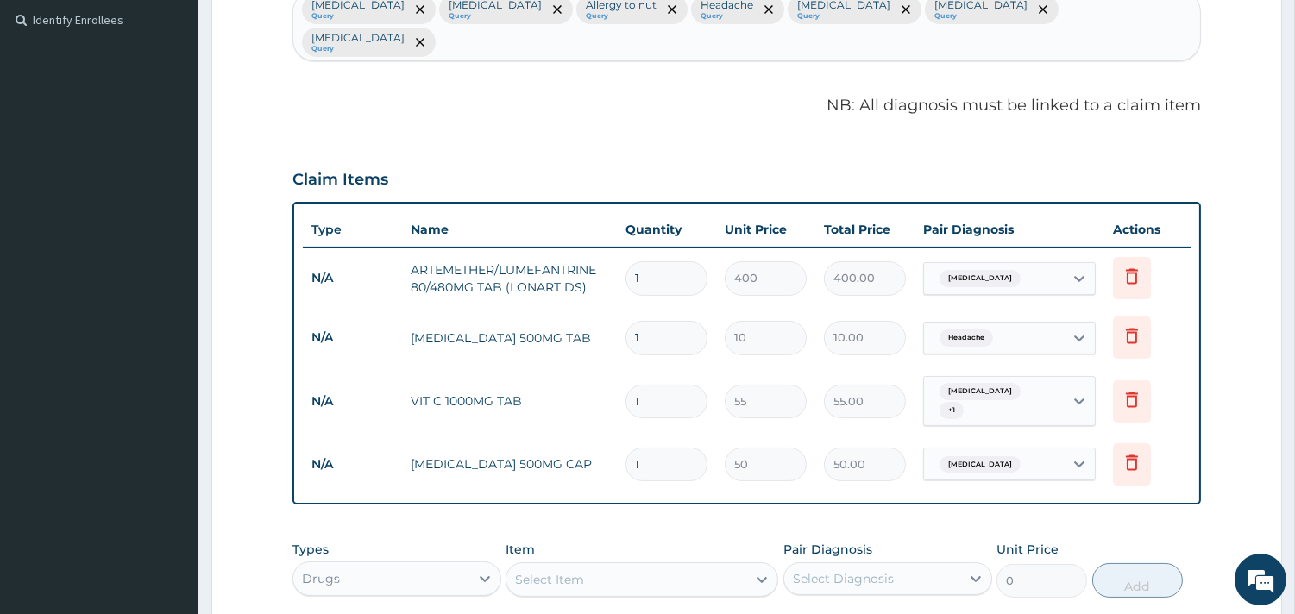
scroll to position [438, 0]
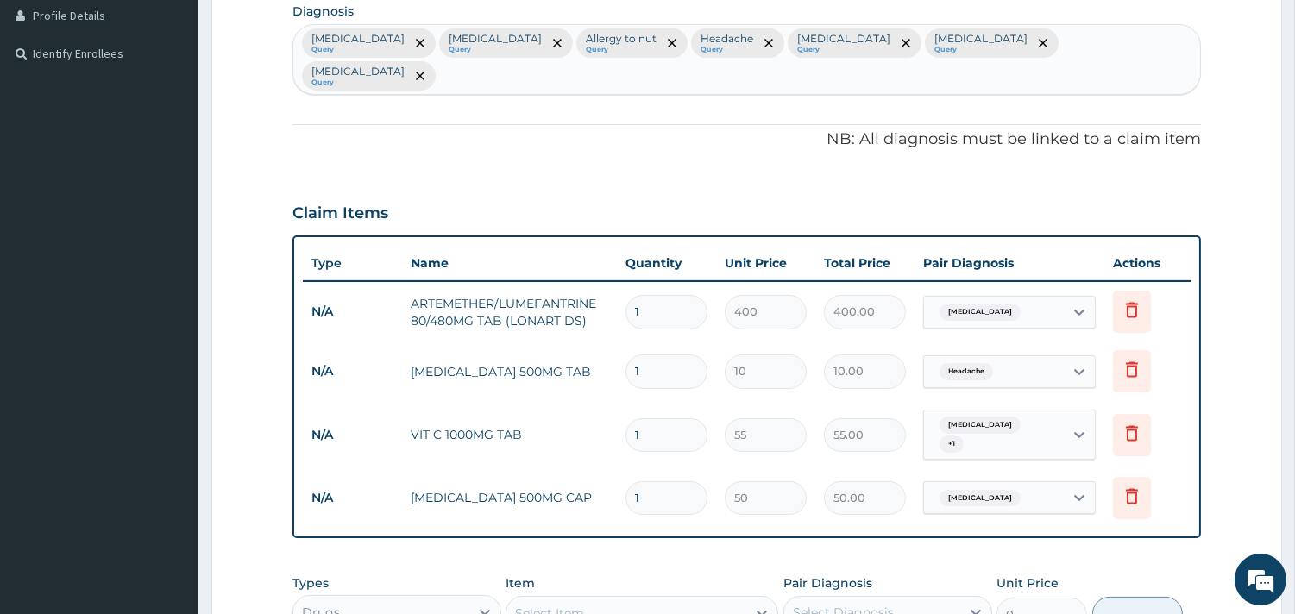
drag, startPoint x: 666, startPoint y: 286, endPoint x: 616, endPoint y: 279, distance: 50.5
click at [616, 282] on tr "N/A ARTEMETHER/LUMEFANTRINE 80/480MG TAB (LONART DS) 1 400 400.00 [MEDICAL_DATA…" at bounding box center [747, 312] width 888 height 60
type input "6"
type input "2400.00"
type input "6"
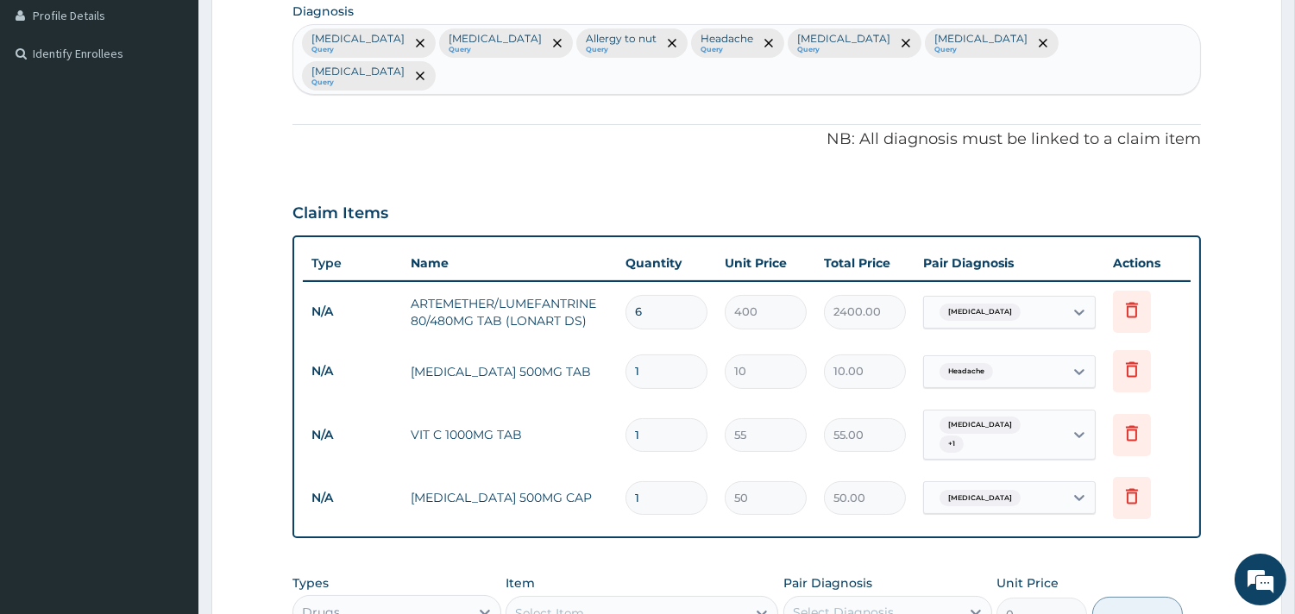
drag, startPoint x: 674, startPoint y: 350, endPoint x: 632, endPoint y: 337, distance: 43.4
click at [632, 355] on input "1" at bounding box center [666, 372] width 82 height 34
type input "2"
type input "20.00"
type input "24"
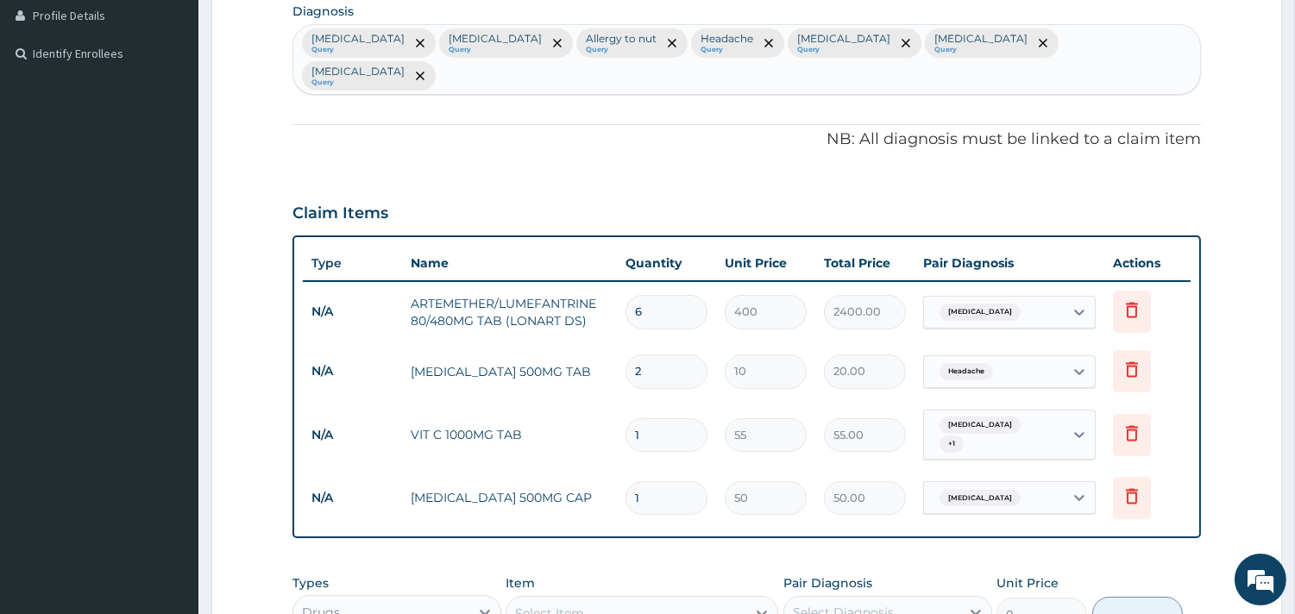
type input "240.00"
type input "24"
drag, startPoint x: 659, startPoint y: 390, endPoint x: 623, endPoint y: 390, distance: 36.2
click at [623, 410] on td "1" at bounding box center [666, 435] width 99 height 51
type input "3"
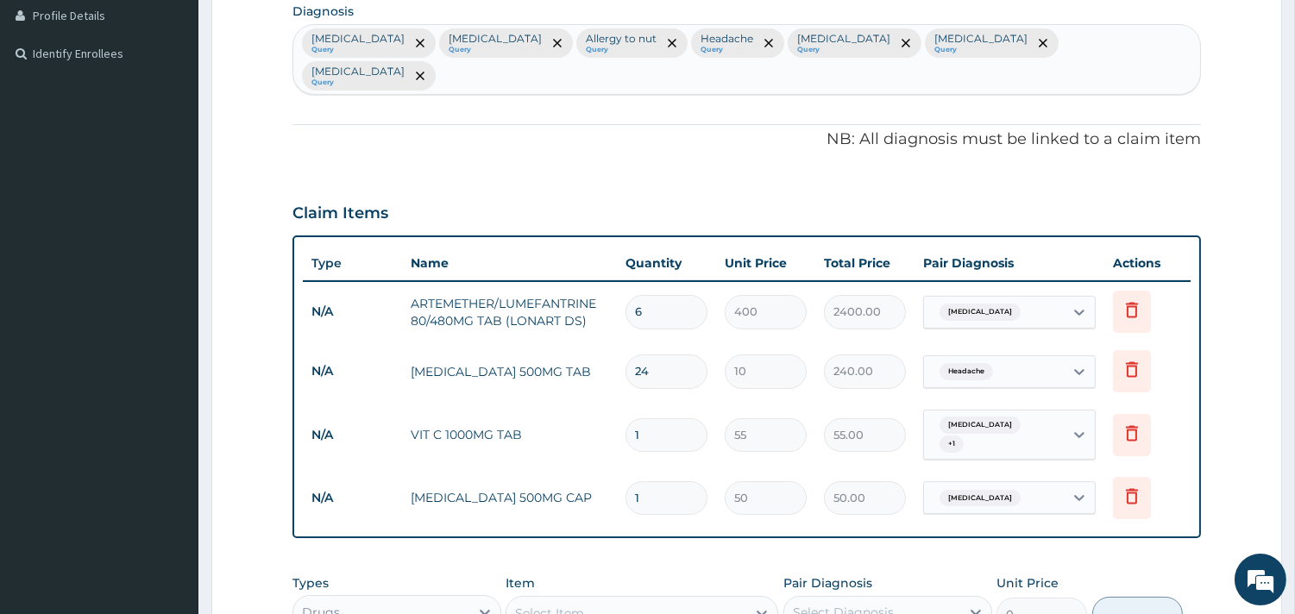
type input "165.00"
type input "30"
type input "1650.00"
type input "30"
click at [649, 481] on input "1" at bounding box center [666, 498] width 82 height 34
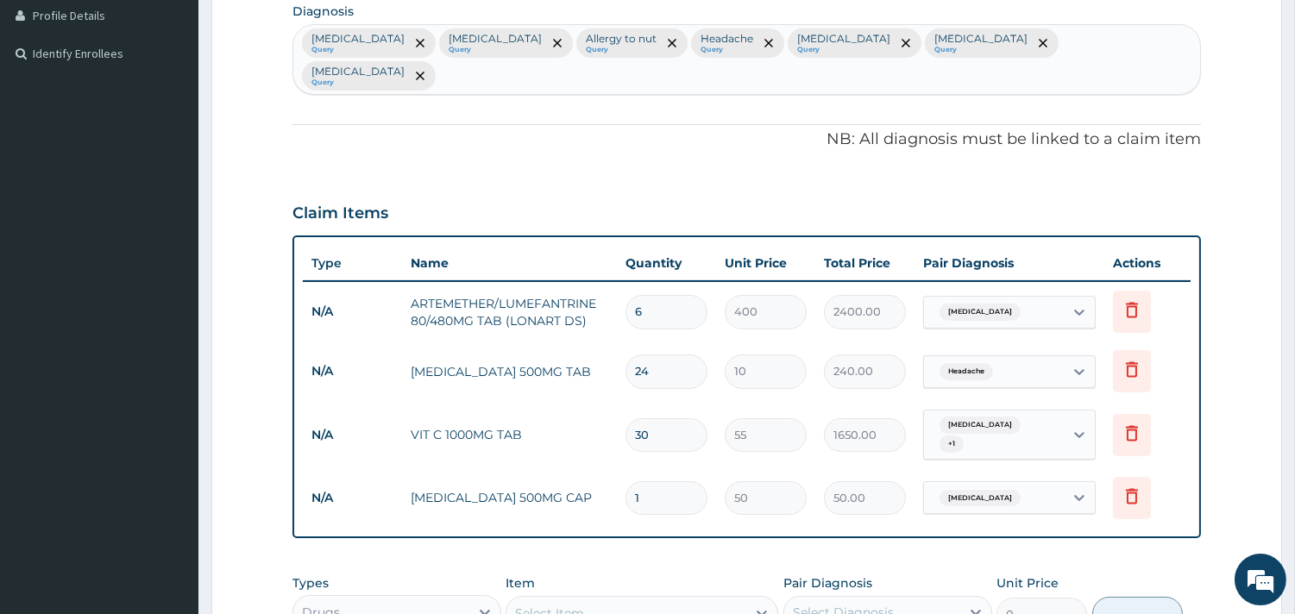
type input "15"
type input "750.00"
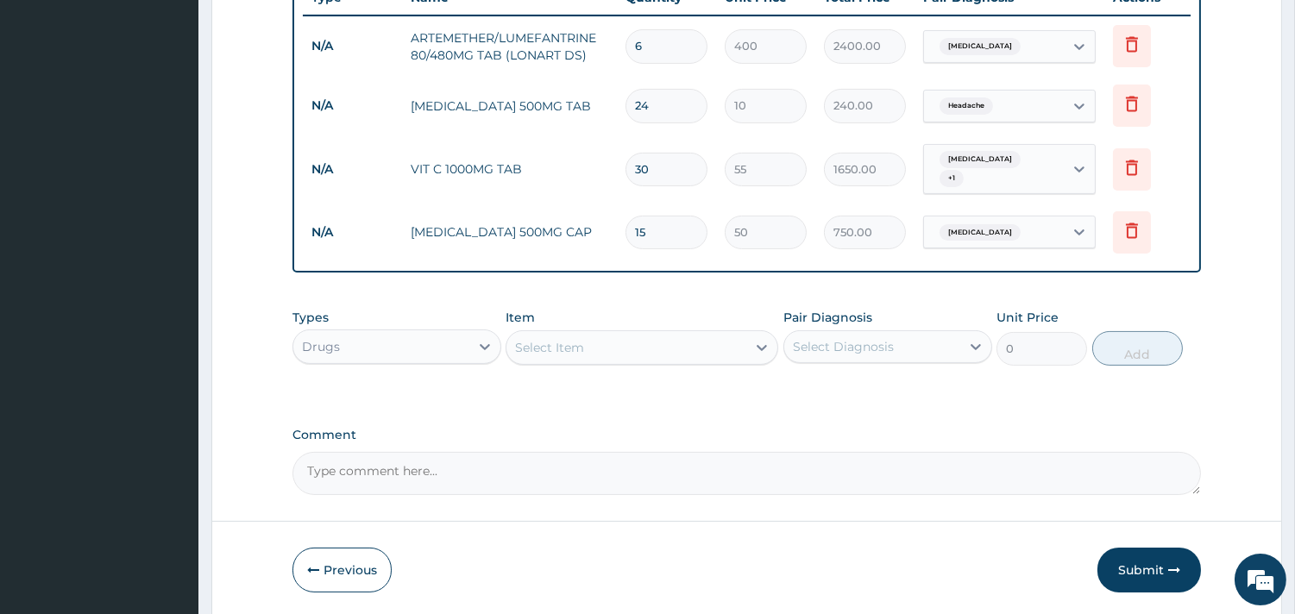
scroll to position [726, 0]
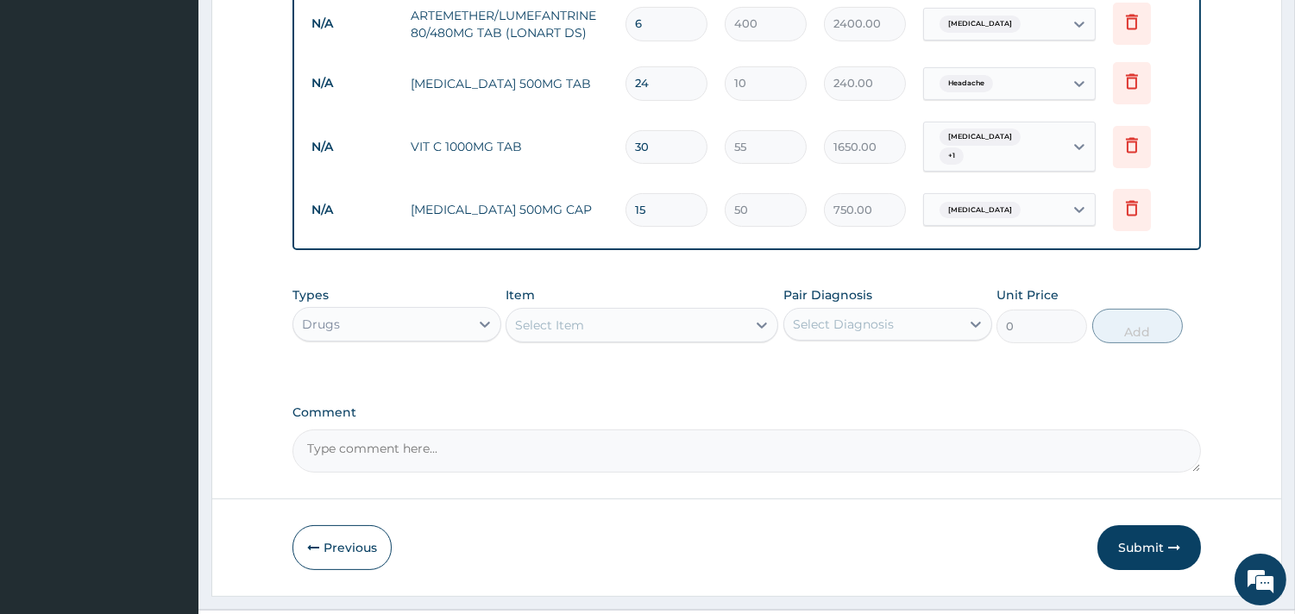
type input "15"
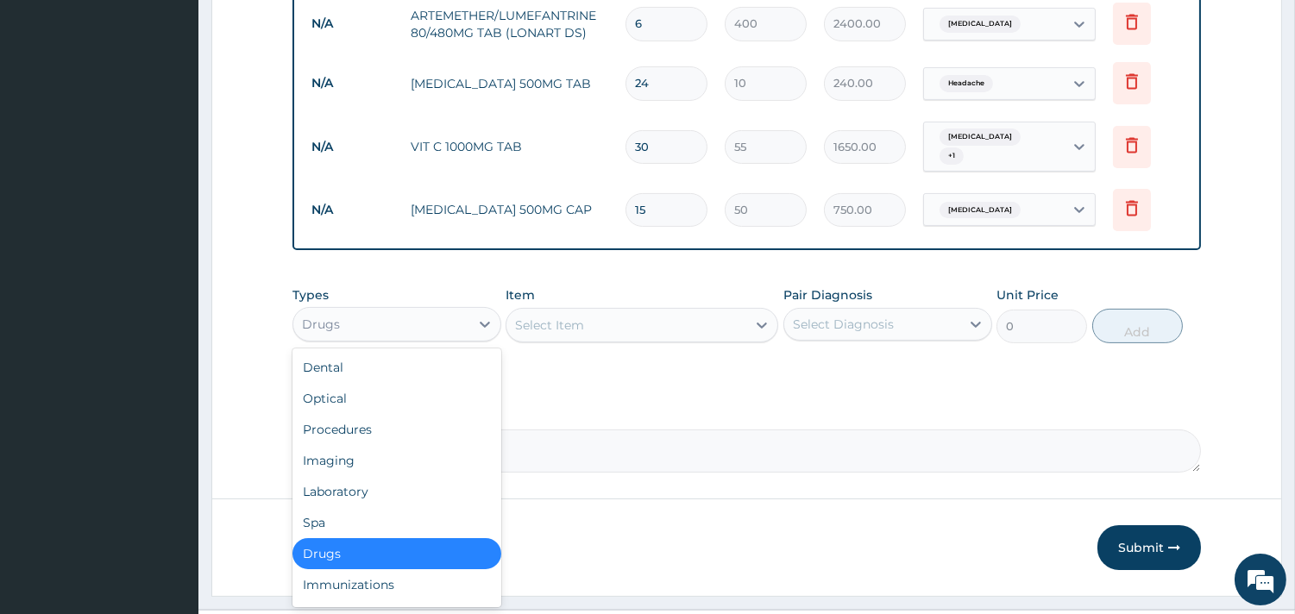
click at [383, 311] on div "Drugs" at bounding box center [381, 325] width 176 height 28
click at [347, 476] on div "Laboratory" at bounding box center [396, 491] width 209 height 31
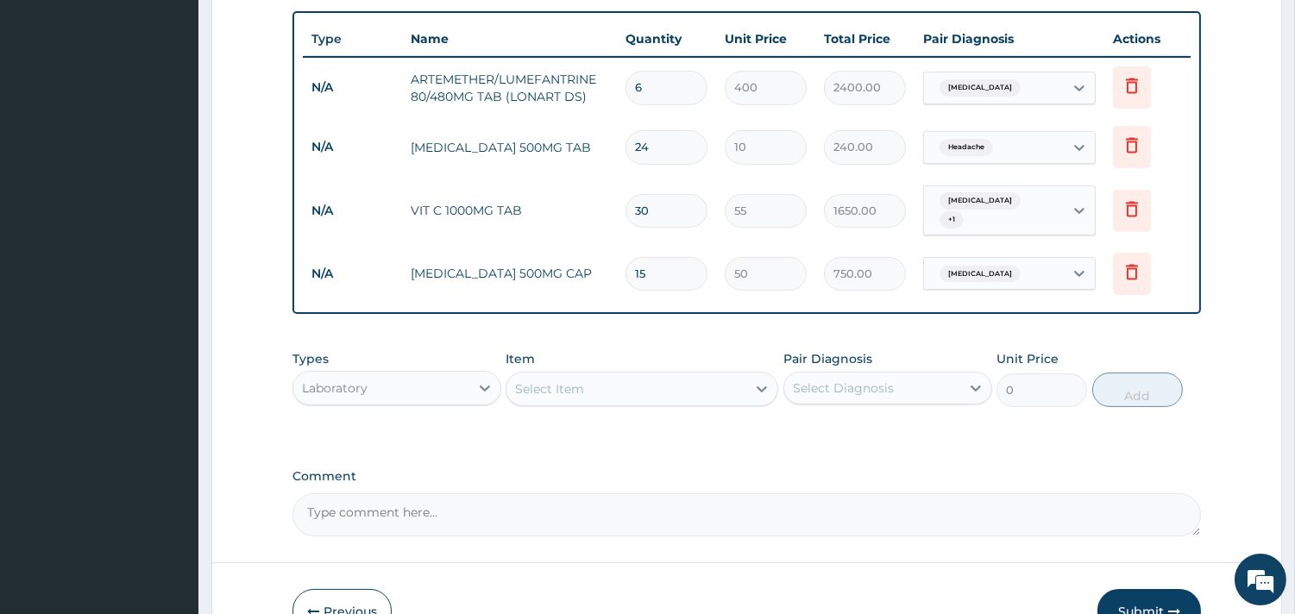
scroll to position [631, 0]
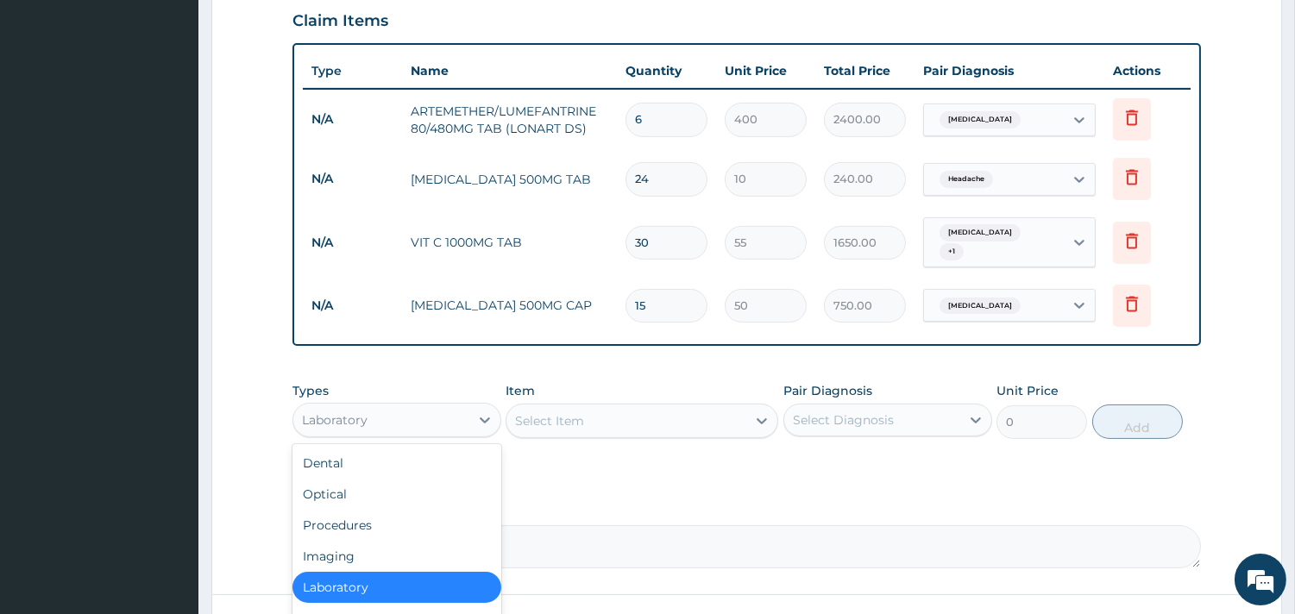
click at [393, 406] on div "Laboratory" at bounding box center [381, 420] width 176 height 28
click at [596, 525] on textarea "Comment" at bounding box center [746, 546] width 908 height 43
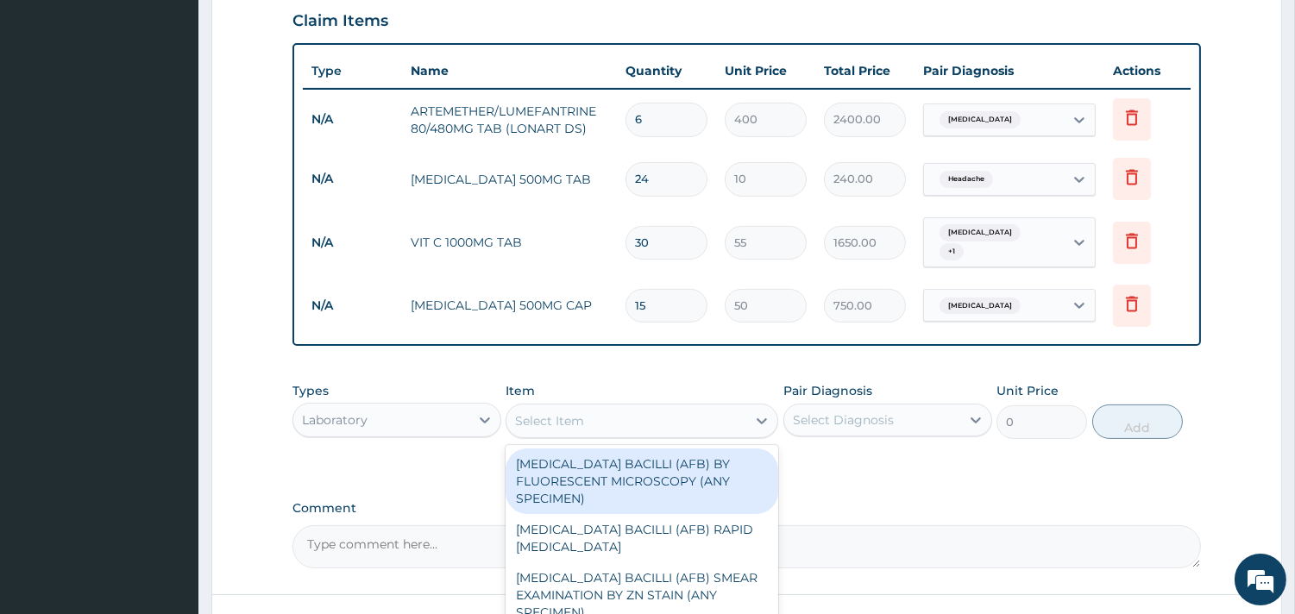
click at [640, 407] on div "Select Item" at bounding box center [626, 421] width 240 height 28
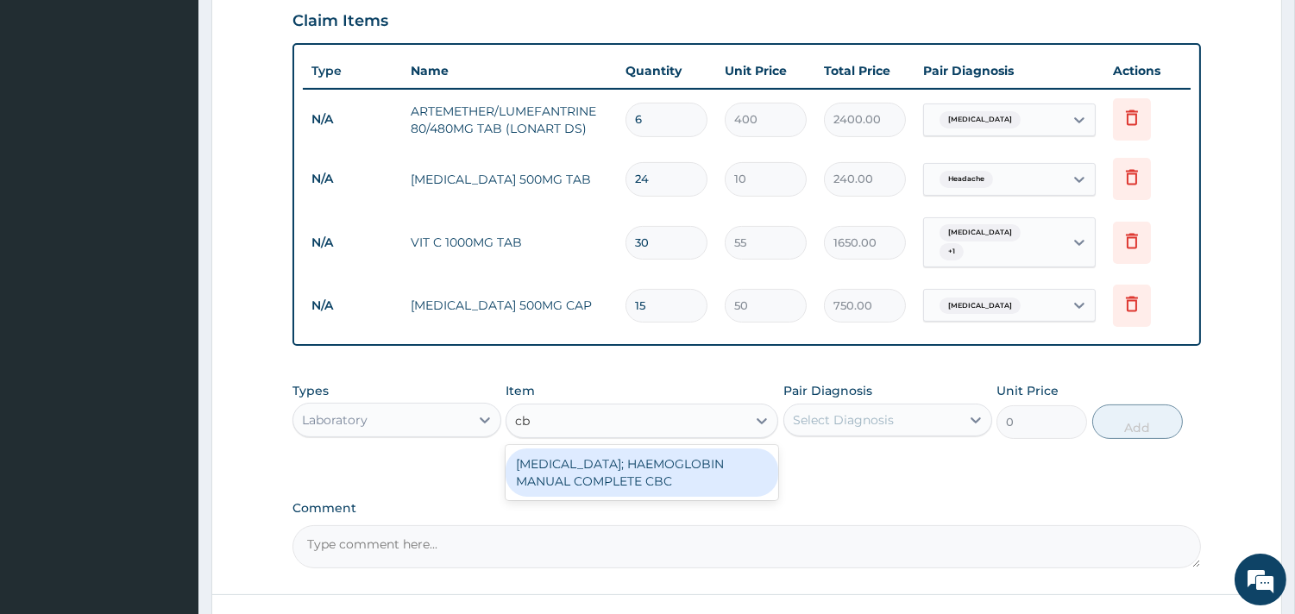
type input "cbc"
click at [640, 449] on div "BLOOD COUNT; HAEMOGLOBIN MANUAL COMPLETE CBC" at bounding box center [641, 473] width 273 height 48
type input "2500"
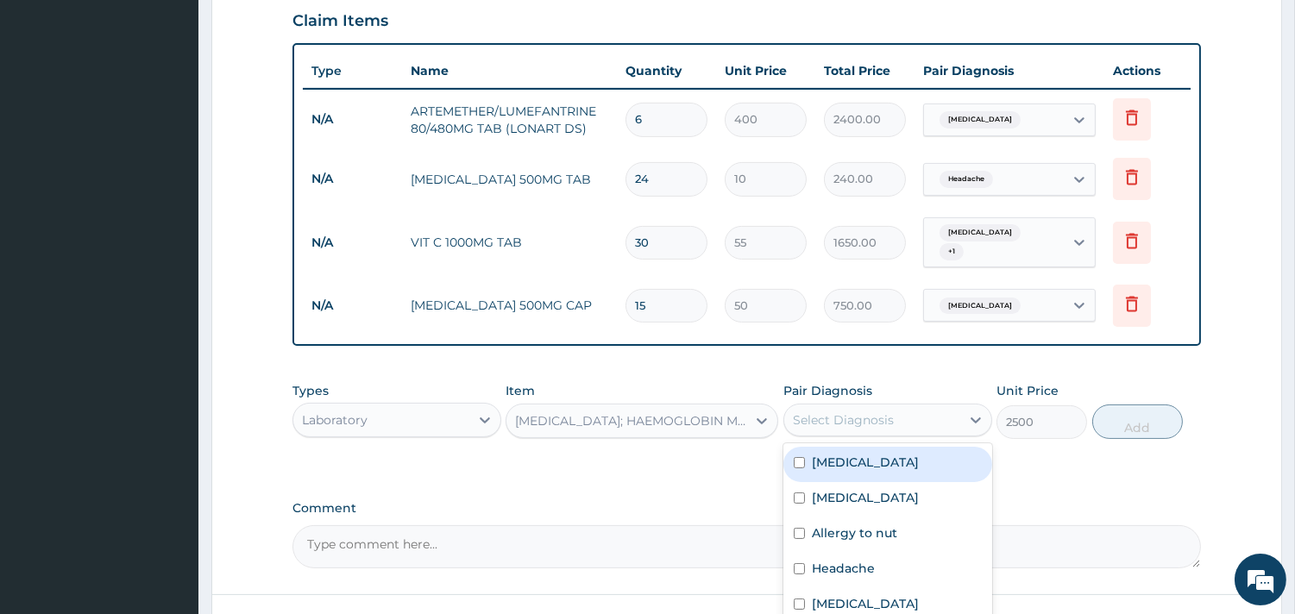
click at [828, 411] on div "Select Diagnosis" at bounding box center [843, 419] width 101 height 17
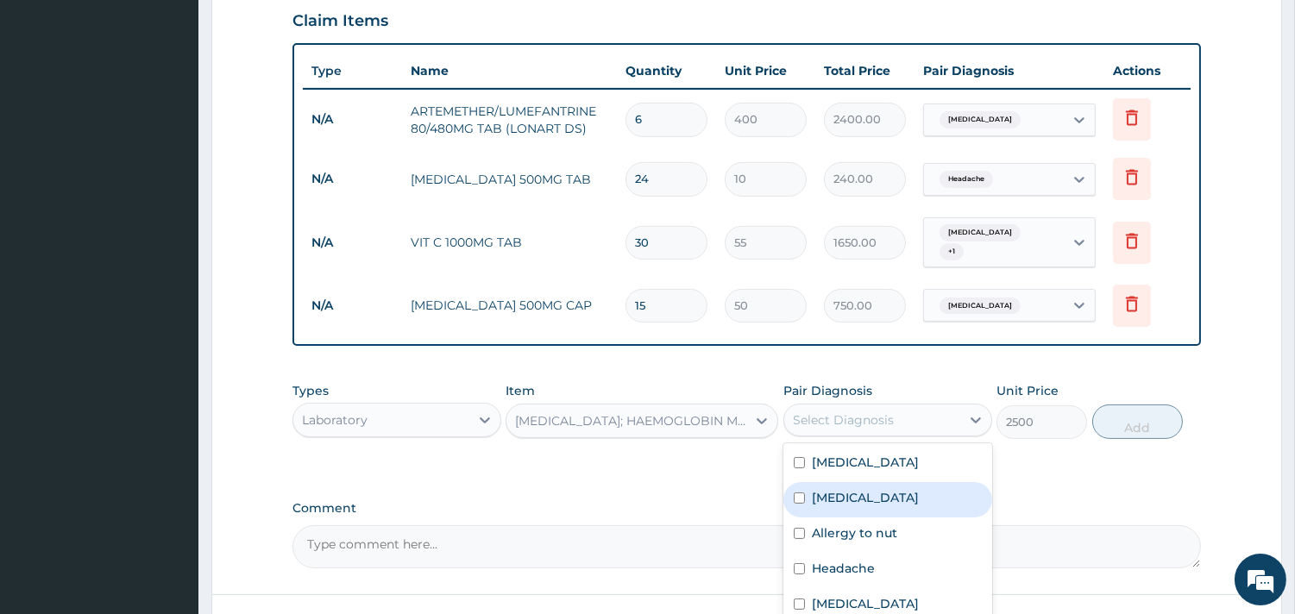
click at [819, 489] on label "Sepsis" at bounding box center [865, 497] width 107 height 17
checkbox input "true"
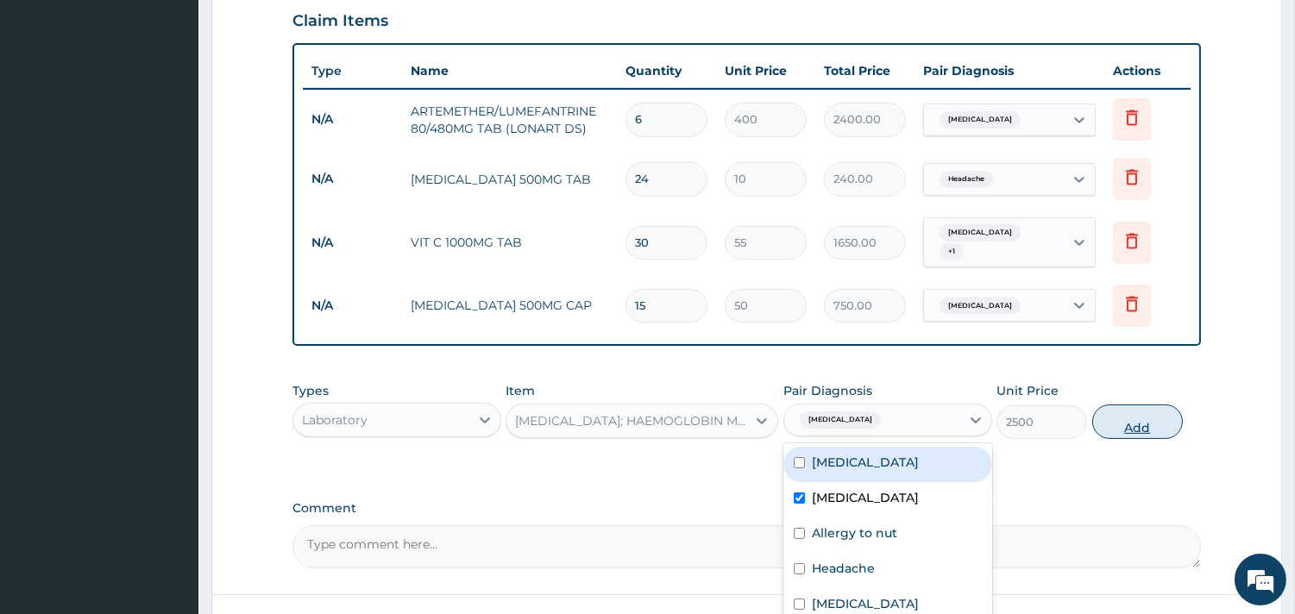
click at [1108, 405] on button "Add" at bounding box center [1137, 422] width 91 height 35
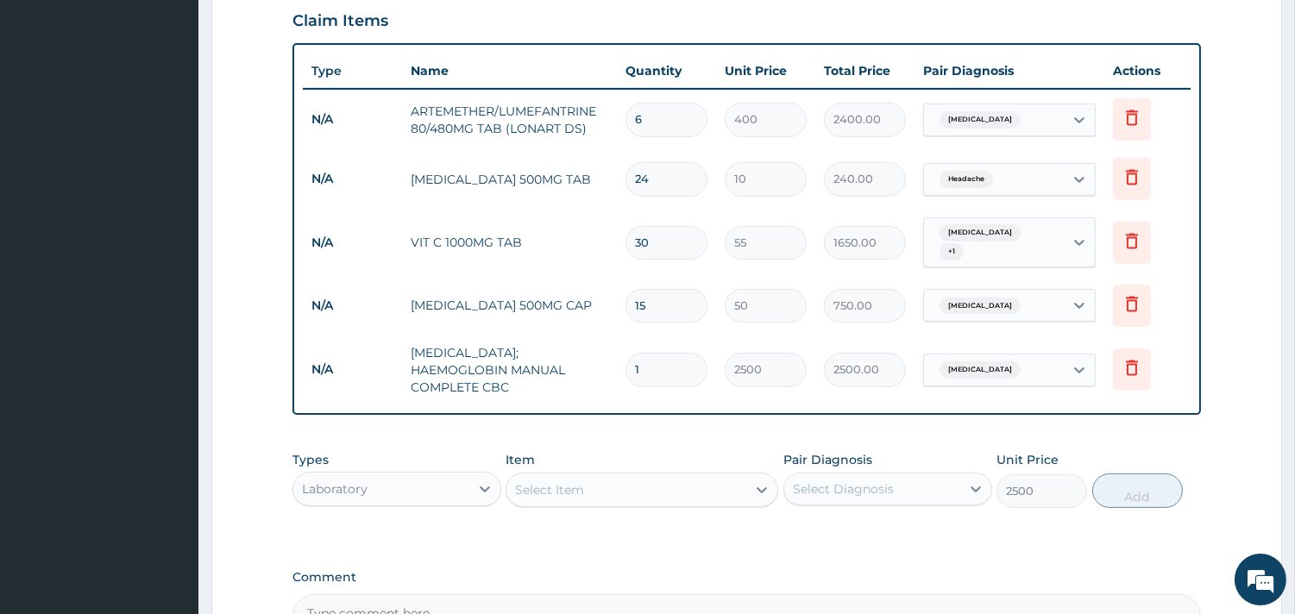
type input "0"
click at [549, 481] on div "Select Item" at bounding box center [549, 489] width 69 height 17
type input "l"
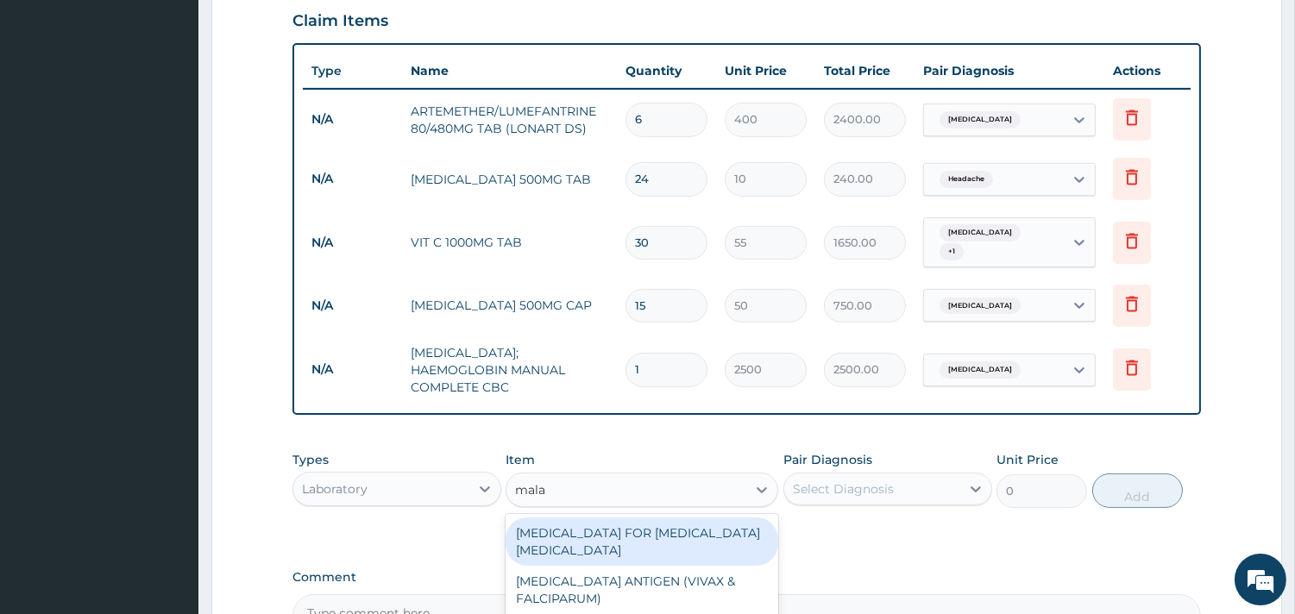
type input "malar"
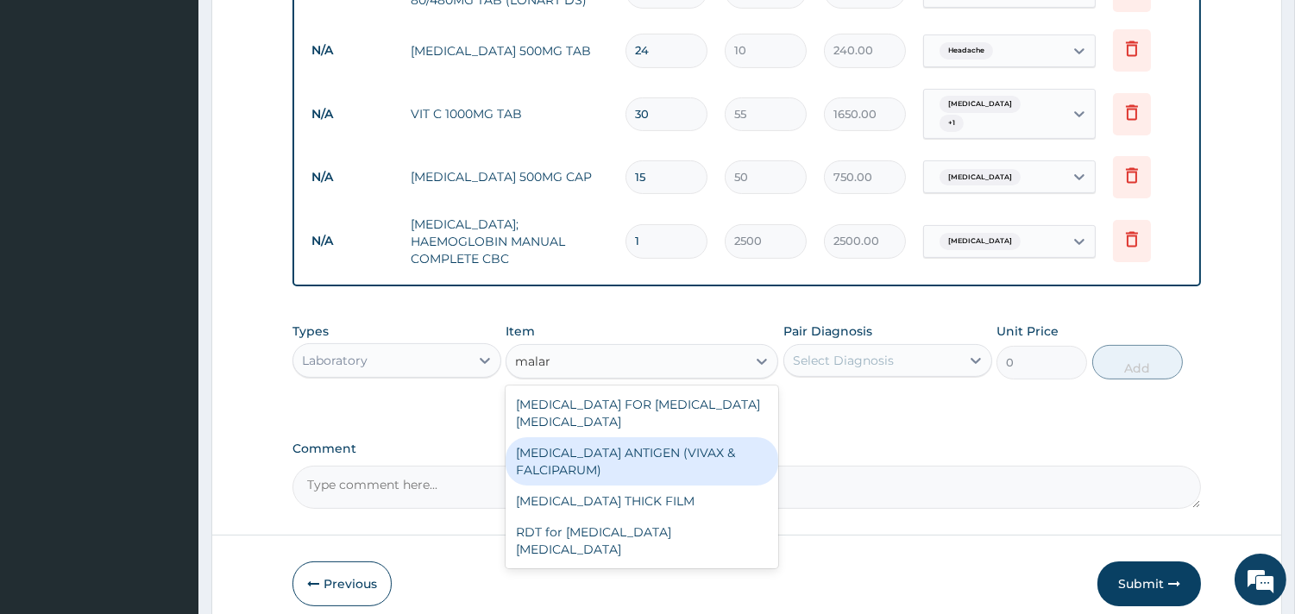
scroll to position [786, 0]
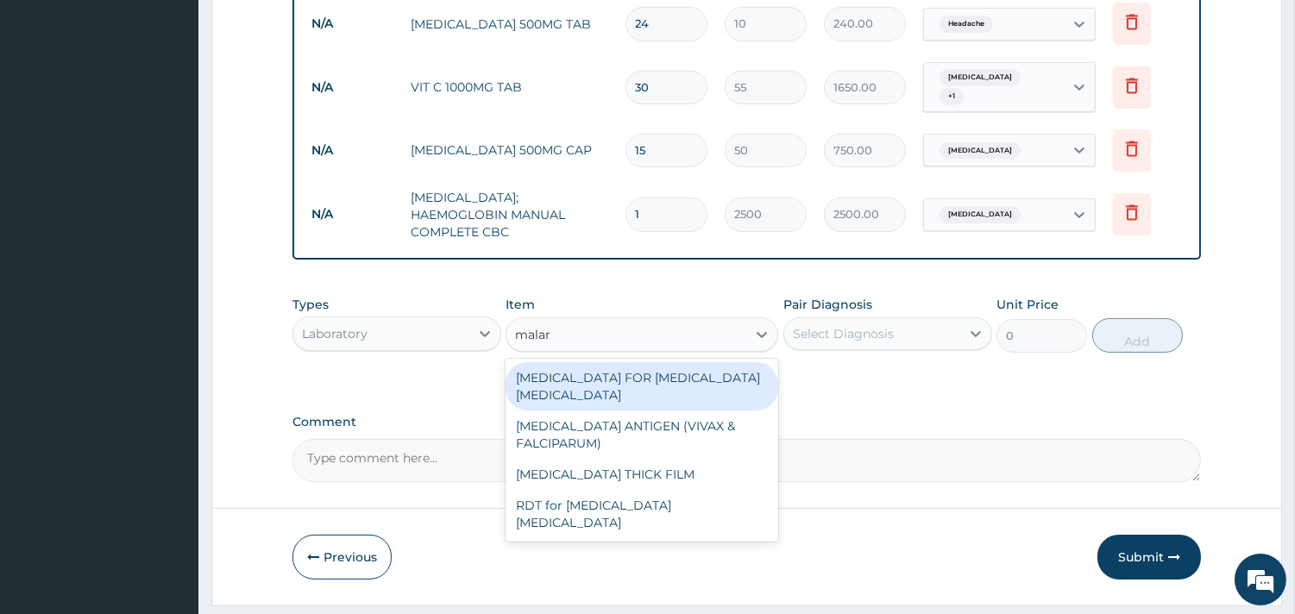
click at [682, 362] on div "BLOOD FILM FOR MALARIA PARASITE" at bounding box center [641, 386] width 273 height 48
type input "1100"
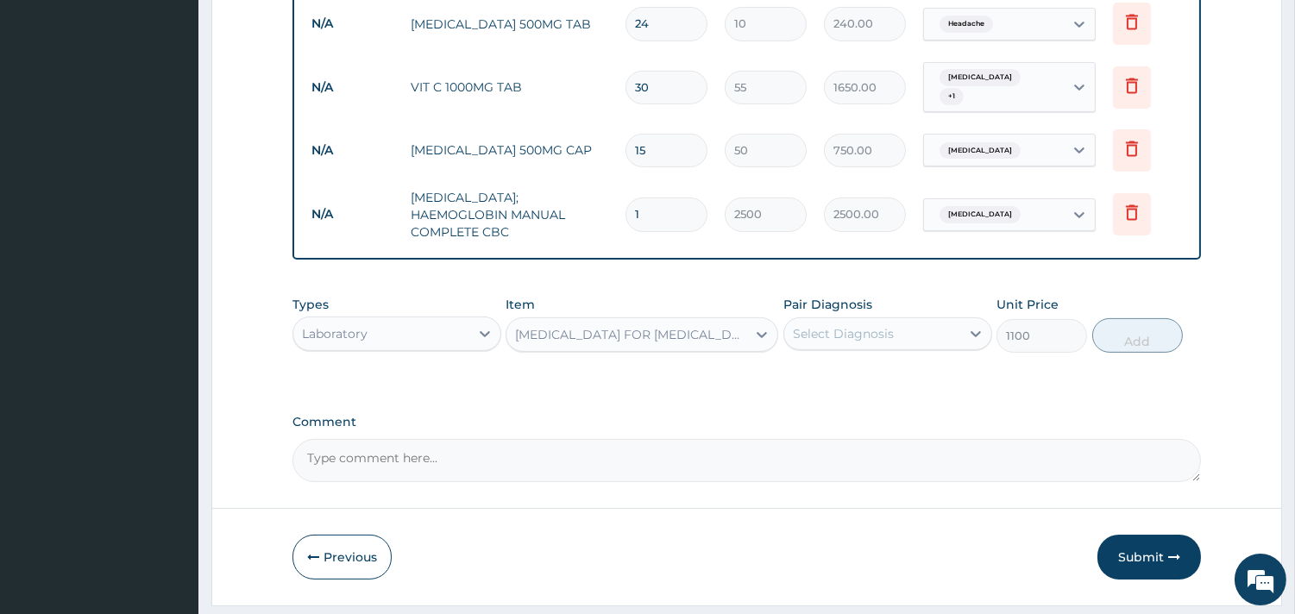
click at [868, 325] on div "Select Diagnosis" at bounding box center [843, 333] width 101 height 17
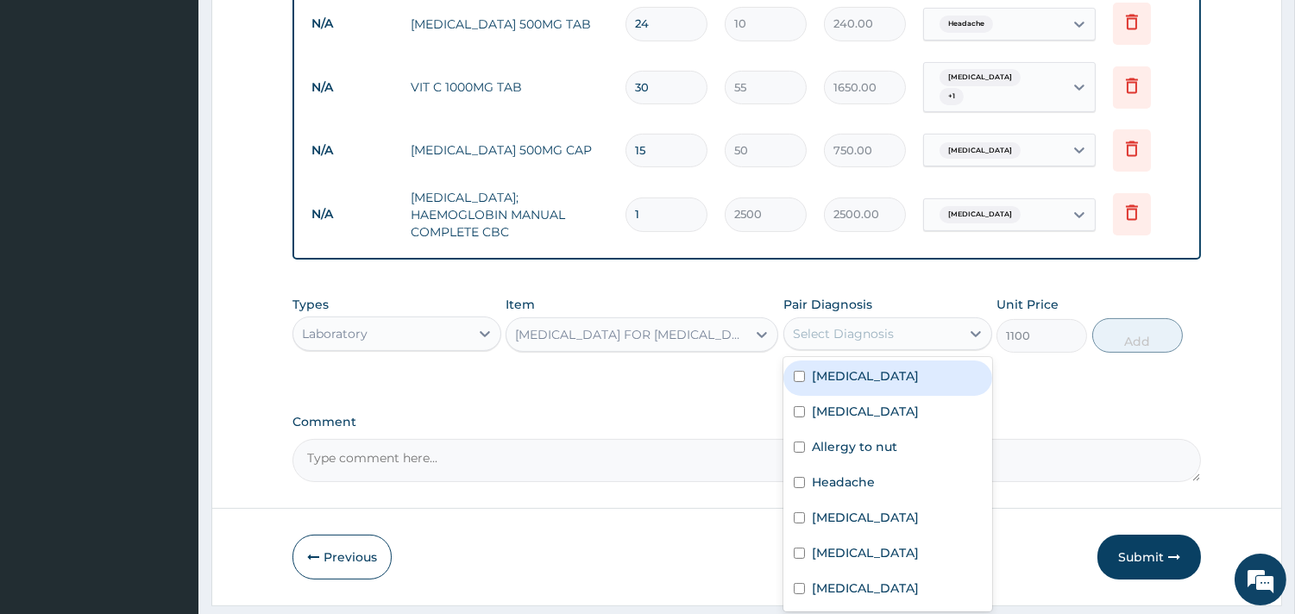
click at [837, 367] on label "Malaria" at bounding box center [865, 375] width 107 height 17
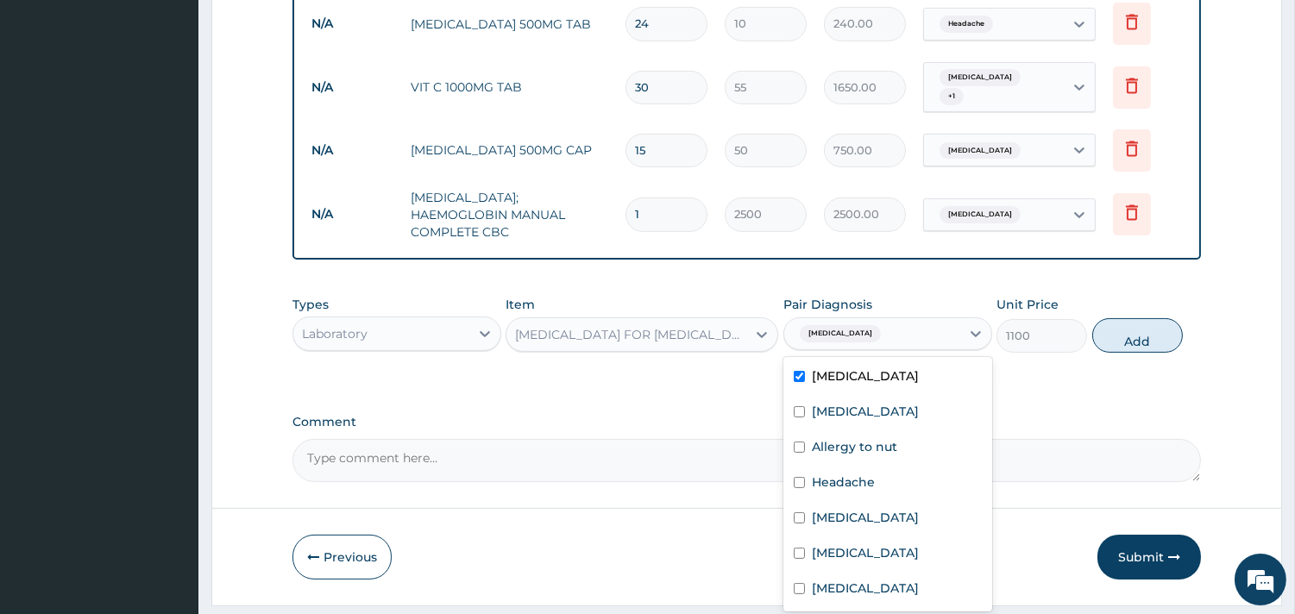
checkbox input "true"
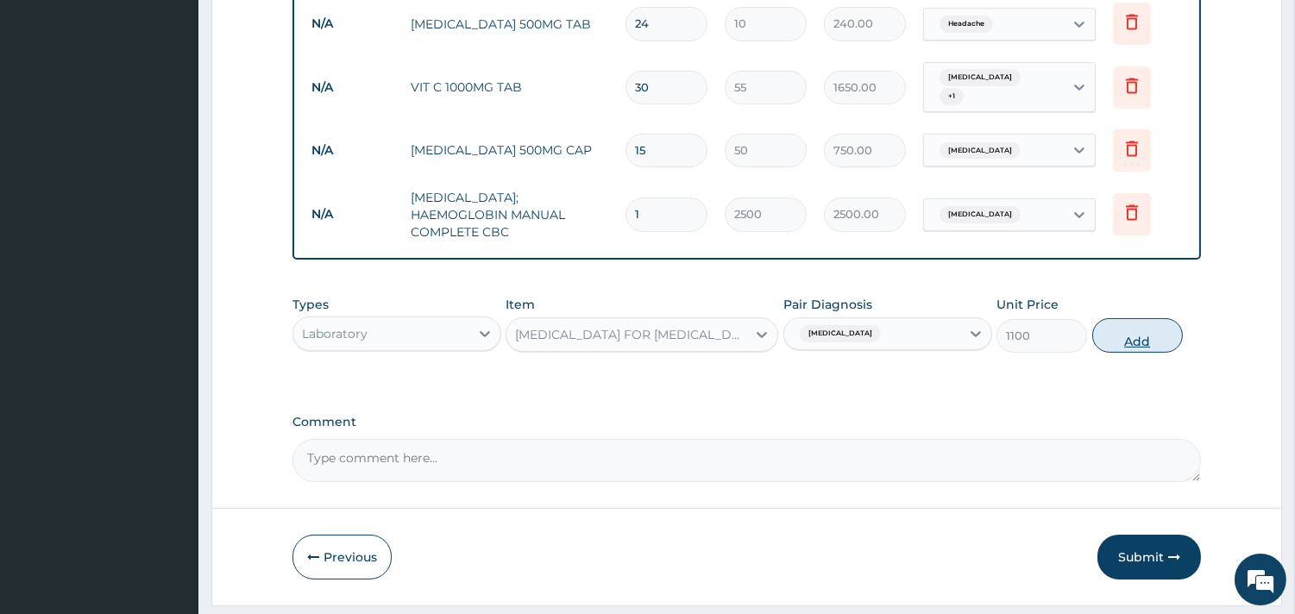
click at [1148, 318] on button "Add" at bounding box center [1137, 335] width 91 height 35
type input "0"
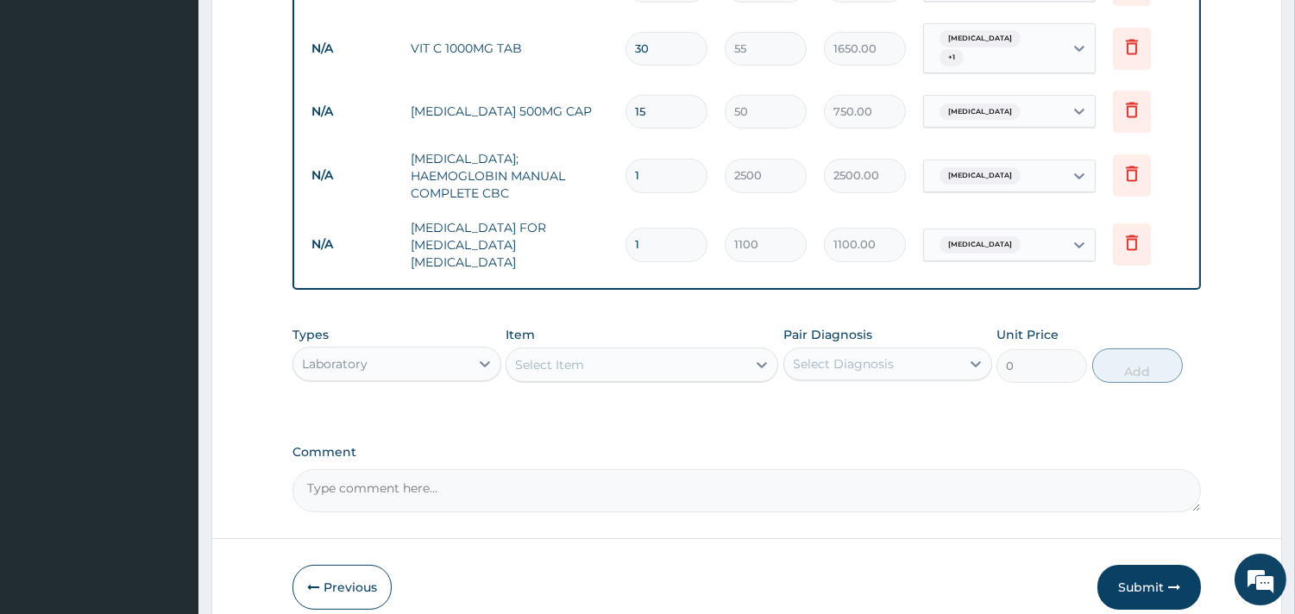
scroll to position [846, 0]
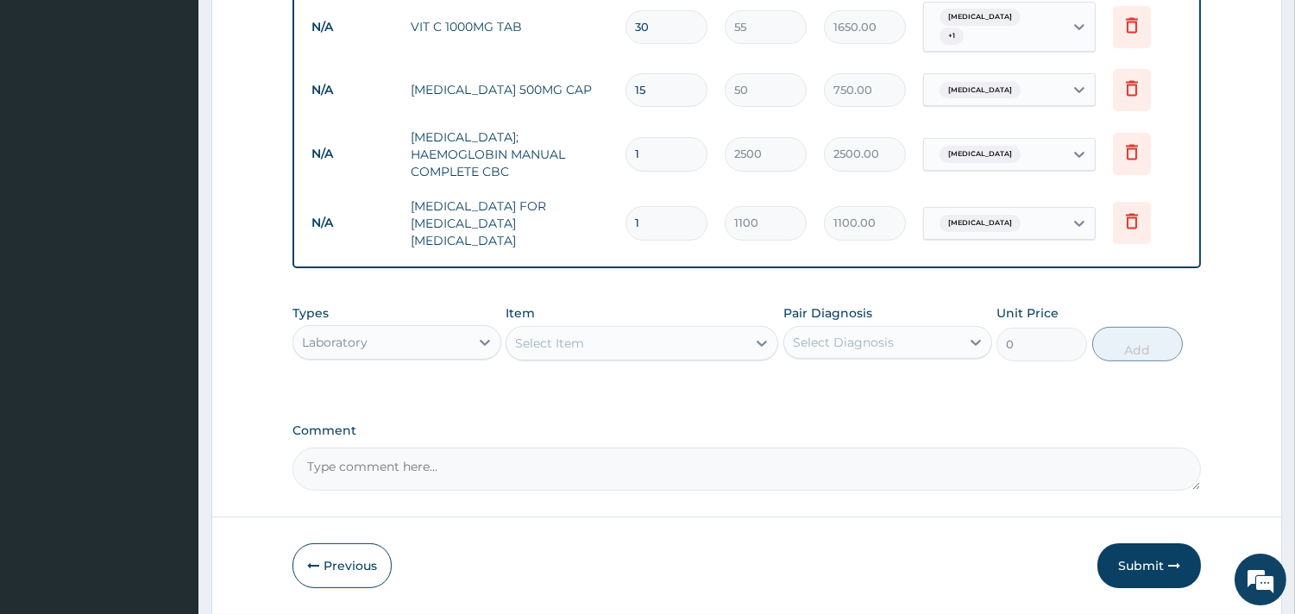
click at [450, 329] on div "Laboratory" at bounding box center [381, 343] width 176 height 28
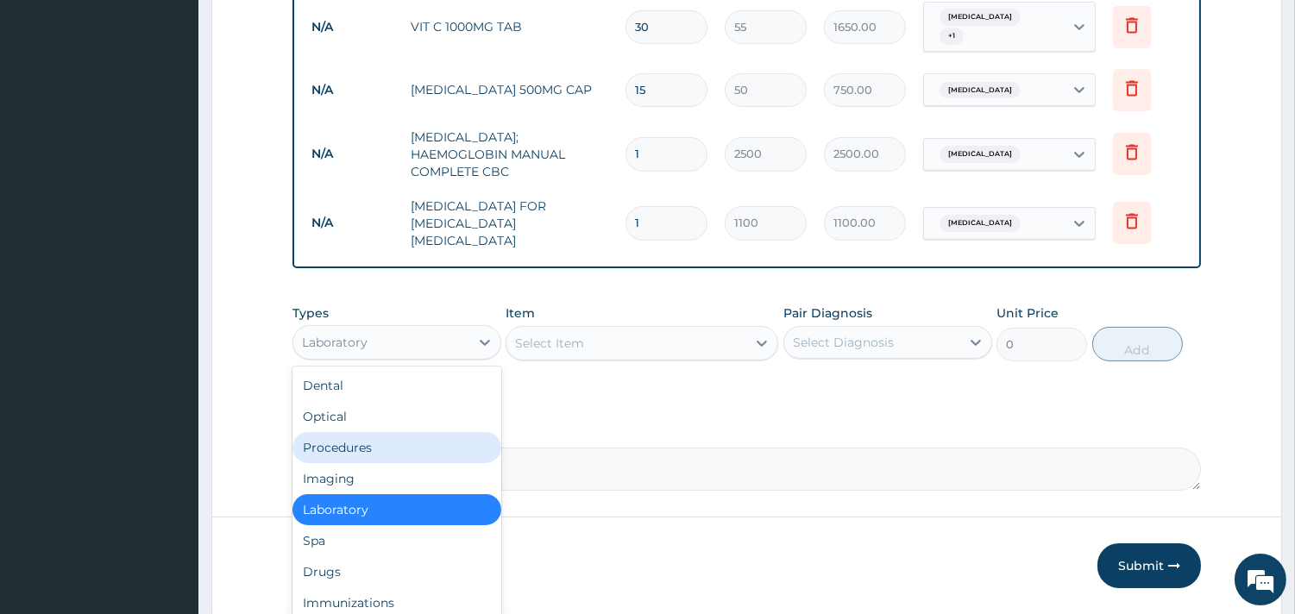
click at [355, 432] on div "Procedures" at bounding box center [396, 447] width 209 height 31
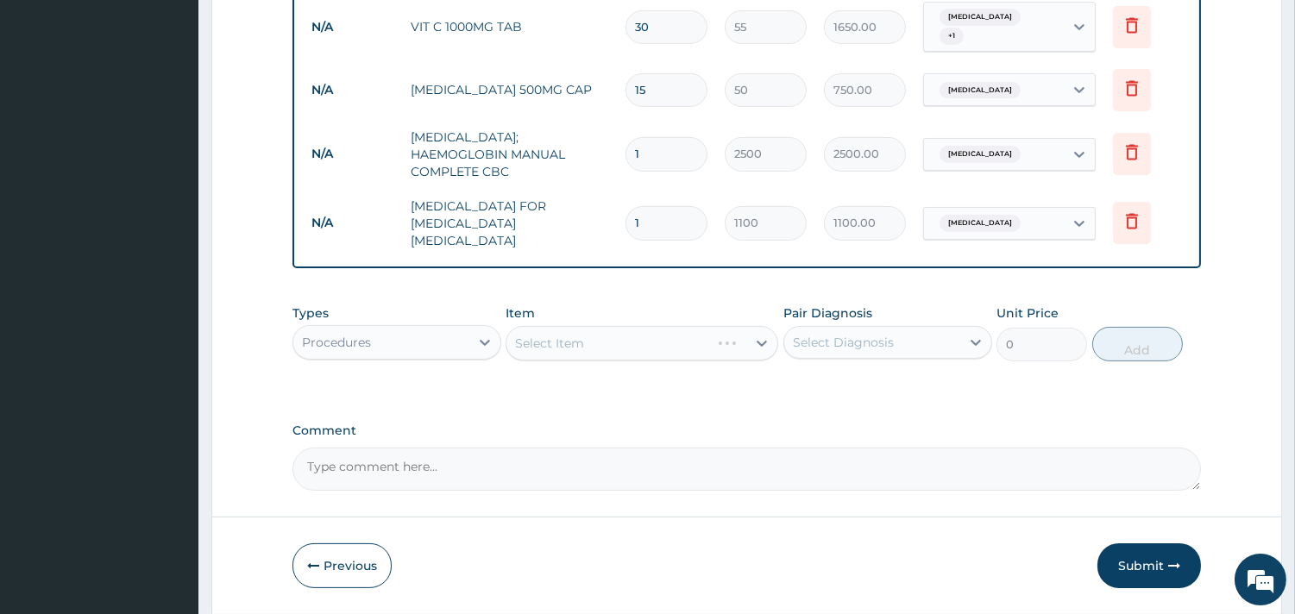
click at [618, 326] on div "Select Item" at bounding box center [641, 343] width 273 height 35
click at [621, 330] on div "Select Item" at bounding box center [626, 344] width 240 height 28
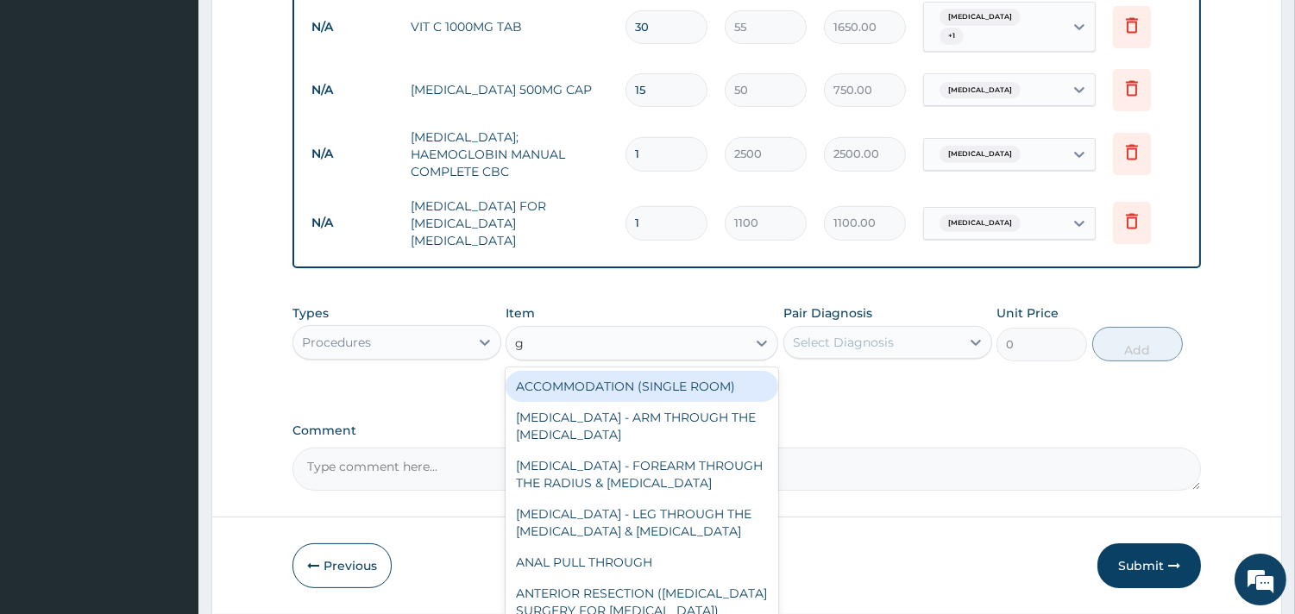
type input "gp"
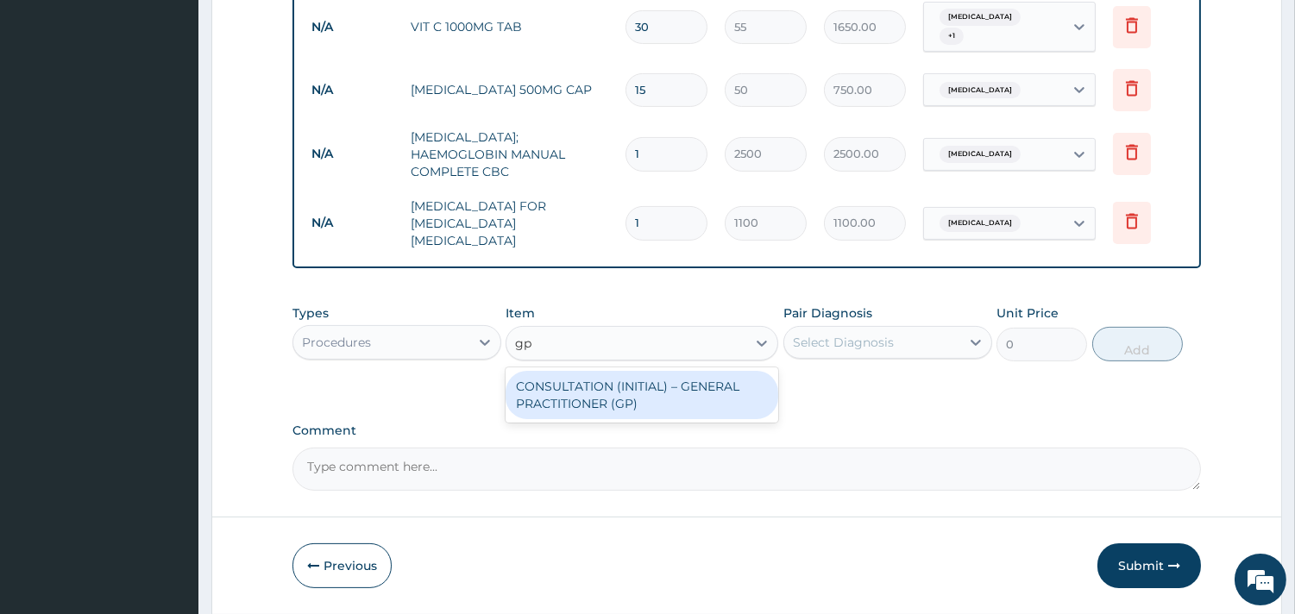
click at [618, 371] on div "CONSULTATION (INITIAL) – GENERAL PRACTITIONER (GP)" at bounding box center [641, 395] width 273 height 48
type input "1500"
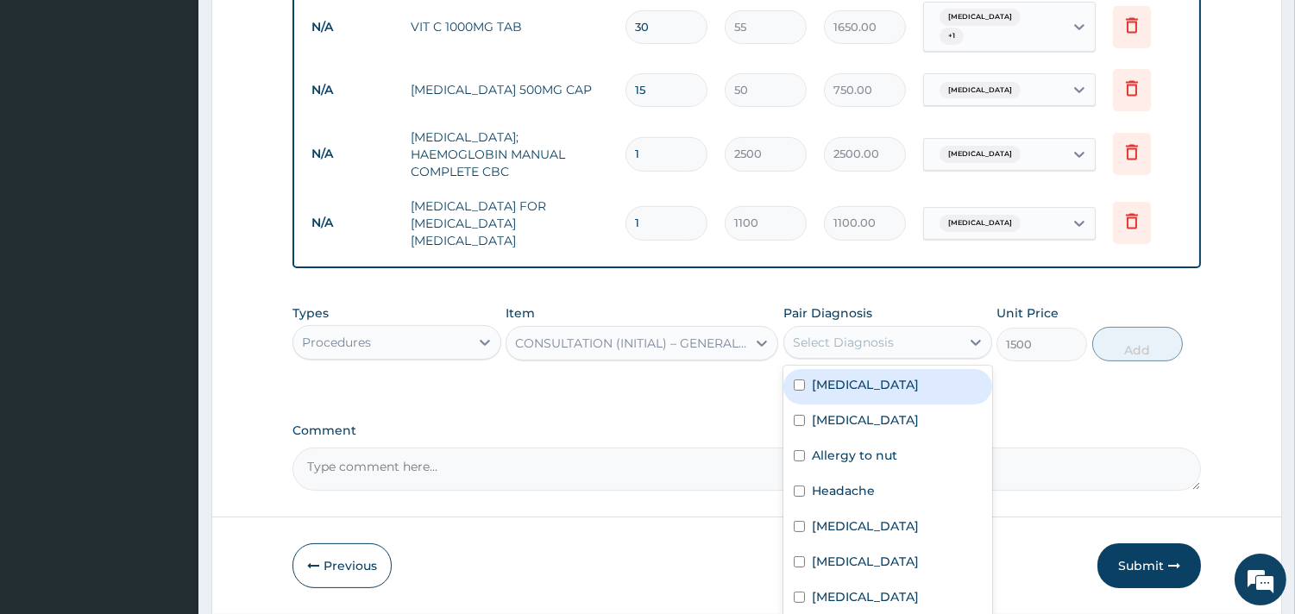
click at [885, 329] on div "Select Diagnosis" at bounding box center [872, 343] width 176 height 28
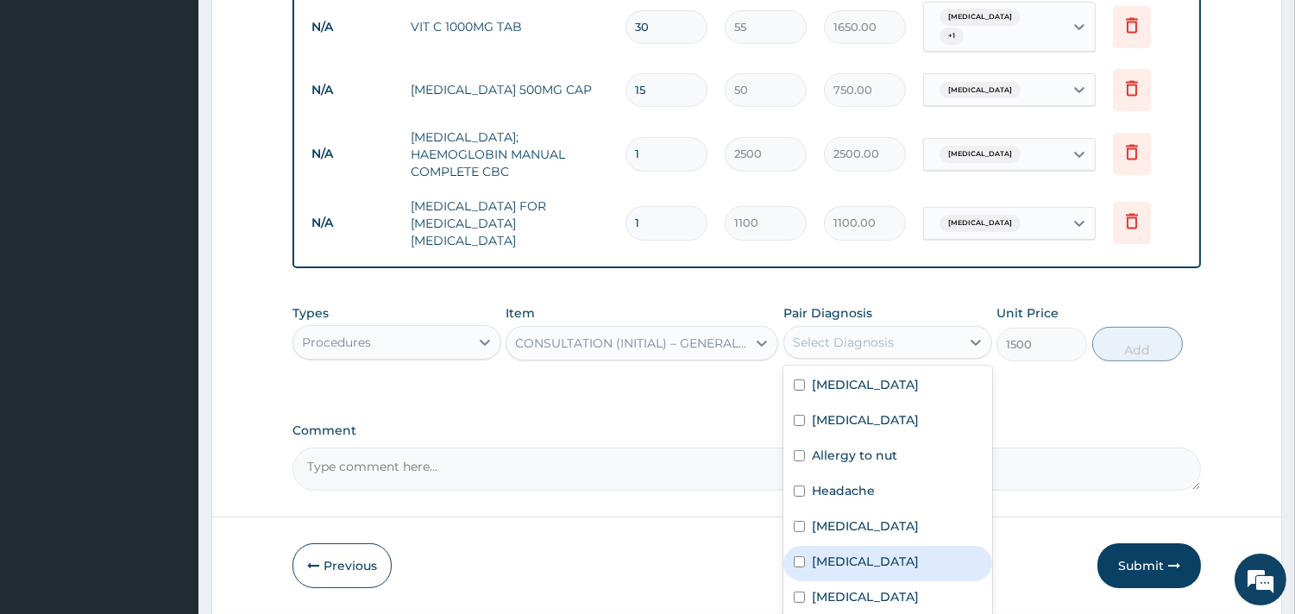
drag, startPoint x: 817, startPoint y: 506, endPoint x: 845, endPoint y: 486, distance: 34.7
click at [819, 553] on label "Tonsillitis" at bounding box center [865, 561] width 107 height 17
checkbox input "true"
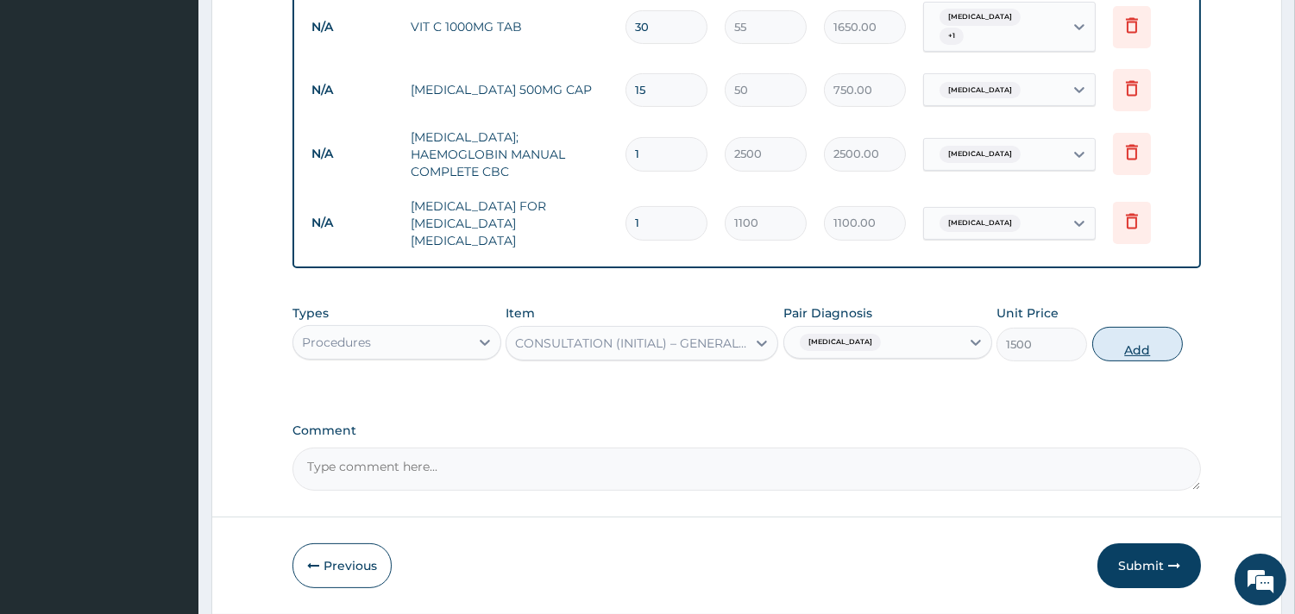
click at [1144, 327] on button "Add" at bounding box center [1137, 344] width 91 height 35
type input "0"
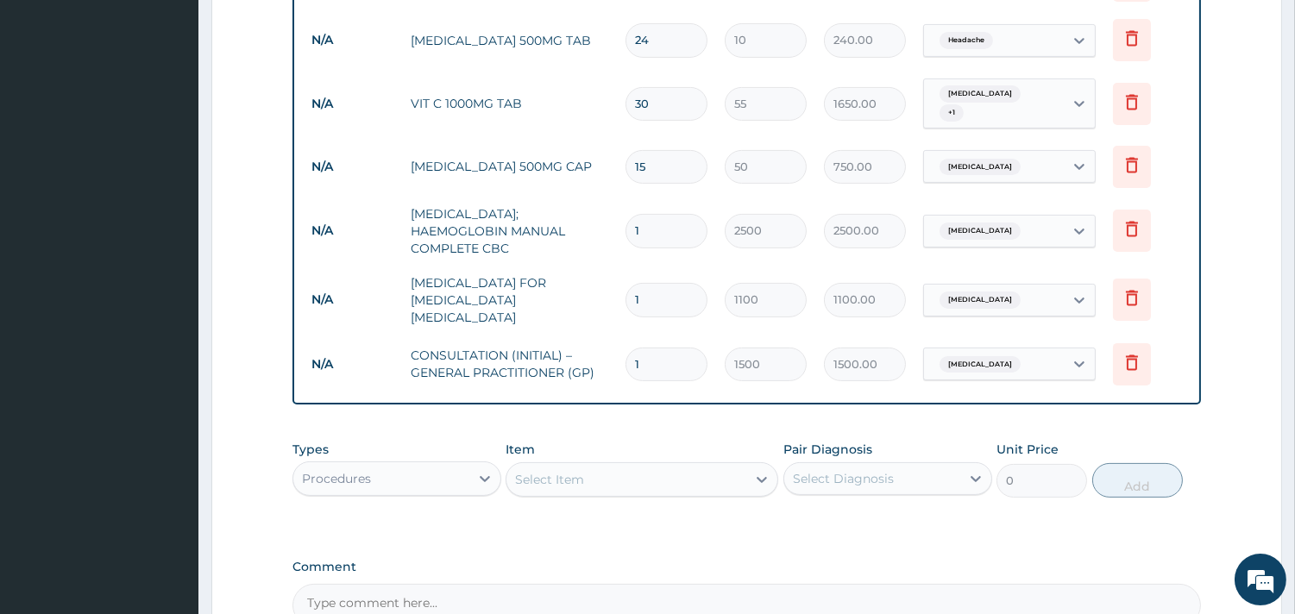
scroll to position [906, 0]
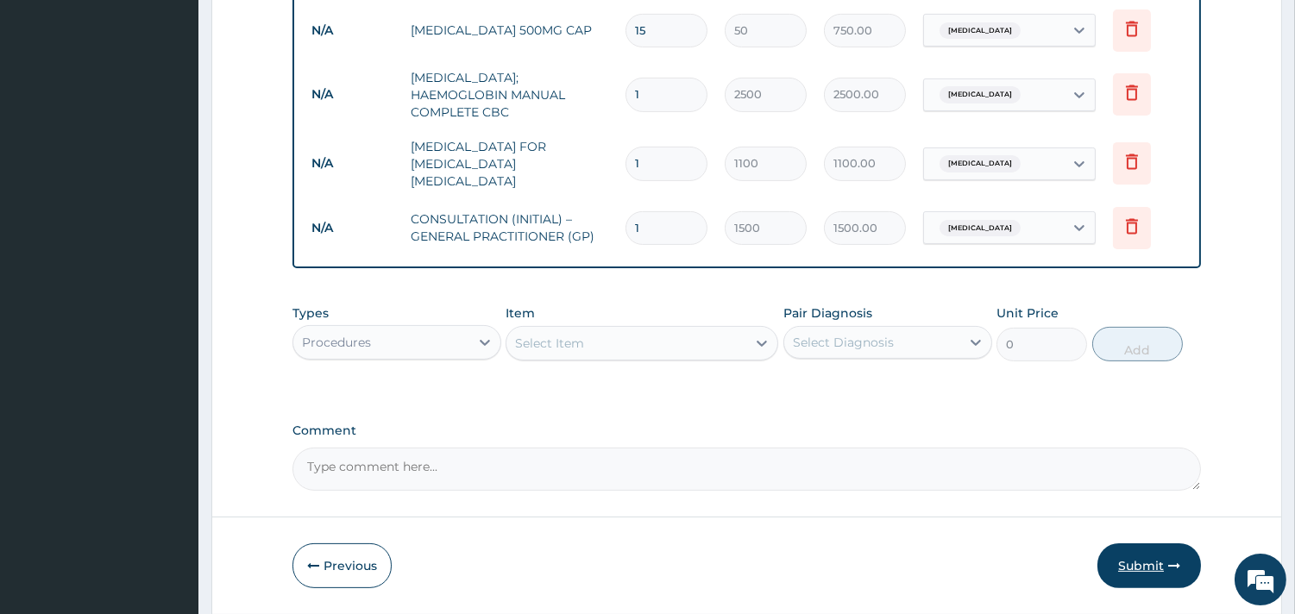
click at [1137, 543] on button "Submit" at bounding box center [1149, 565] width 104 height 45
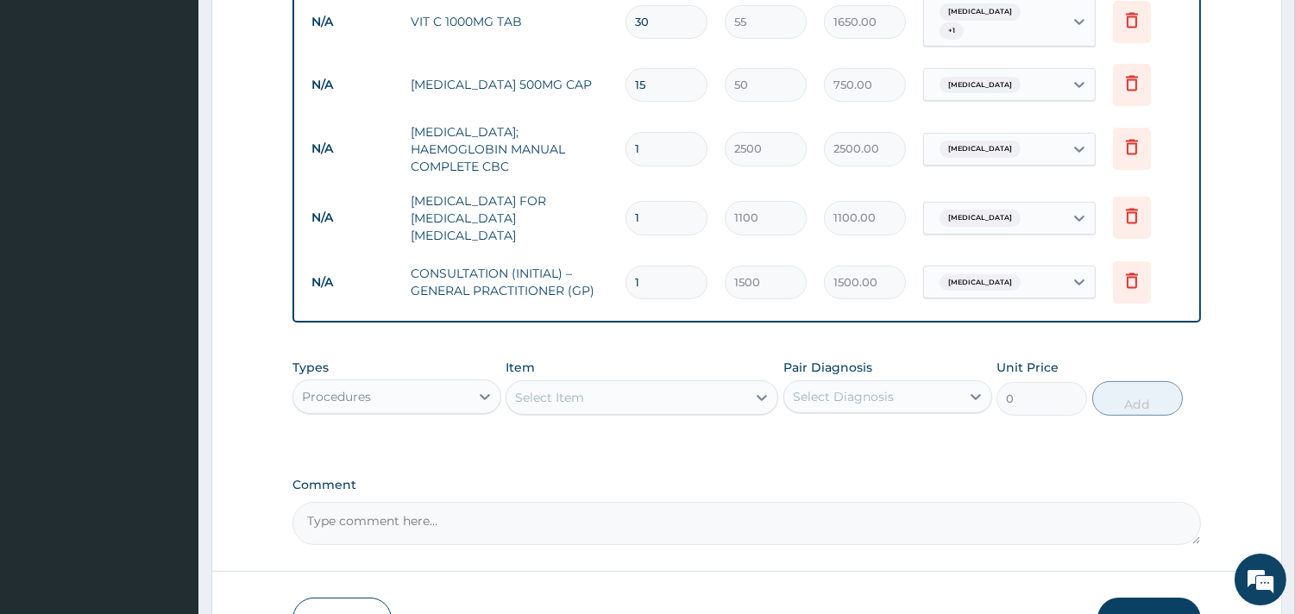
scroll to position [426, 0]
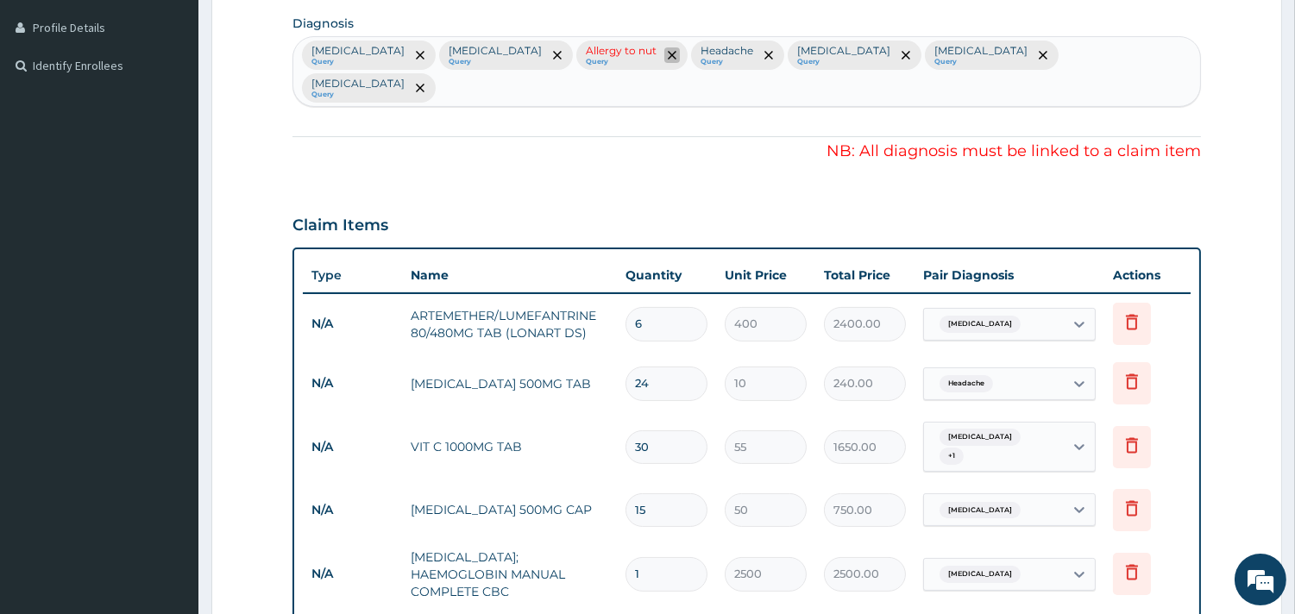
click at [668, 53] on icon "remove selection option" at bounding box center [672, 55] width 9 height 9
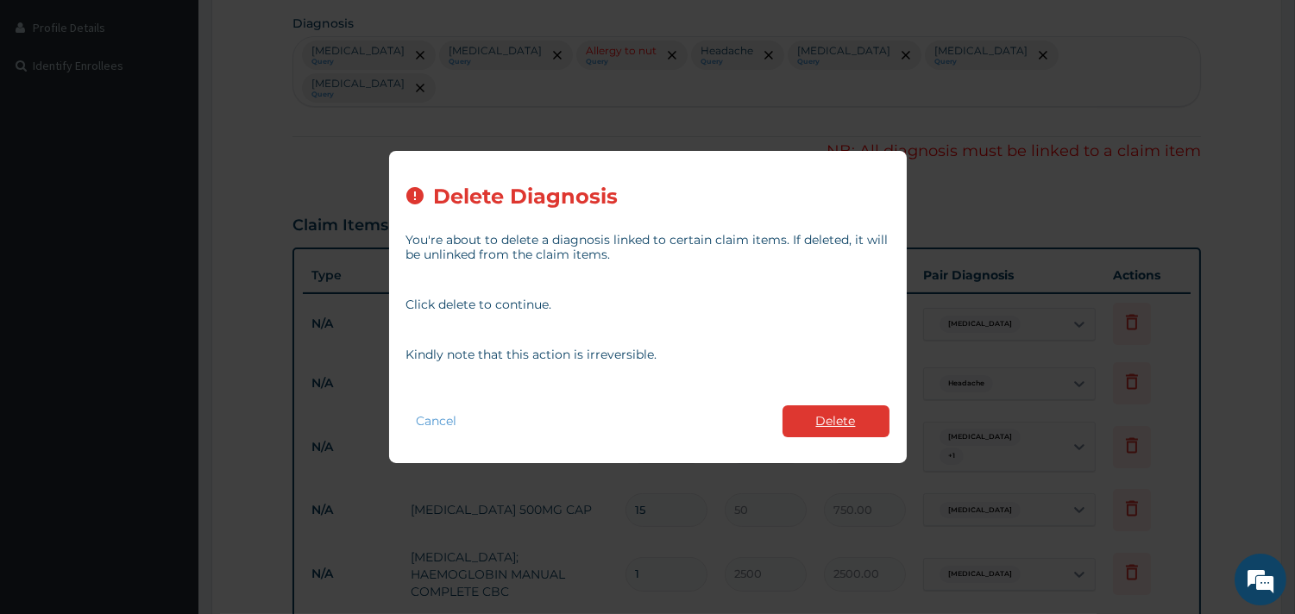
click at [817, 428] on button "Delete" at bounding box center [835, 421] width 107 height 32
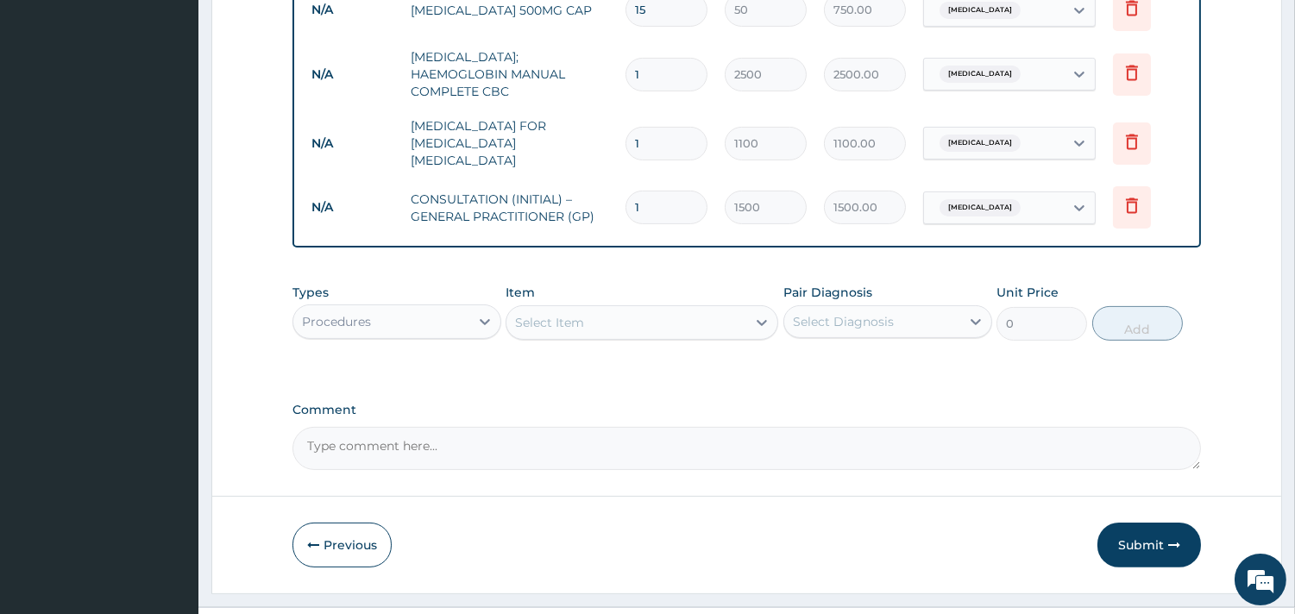
scroll to position [906, 0]
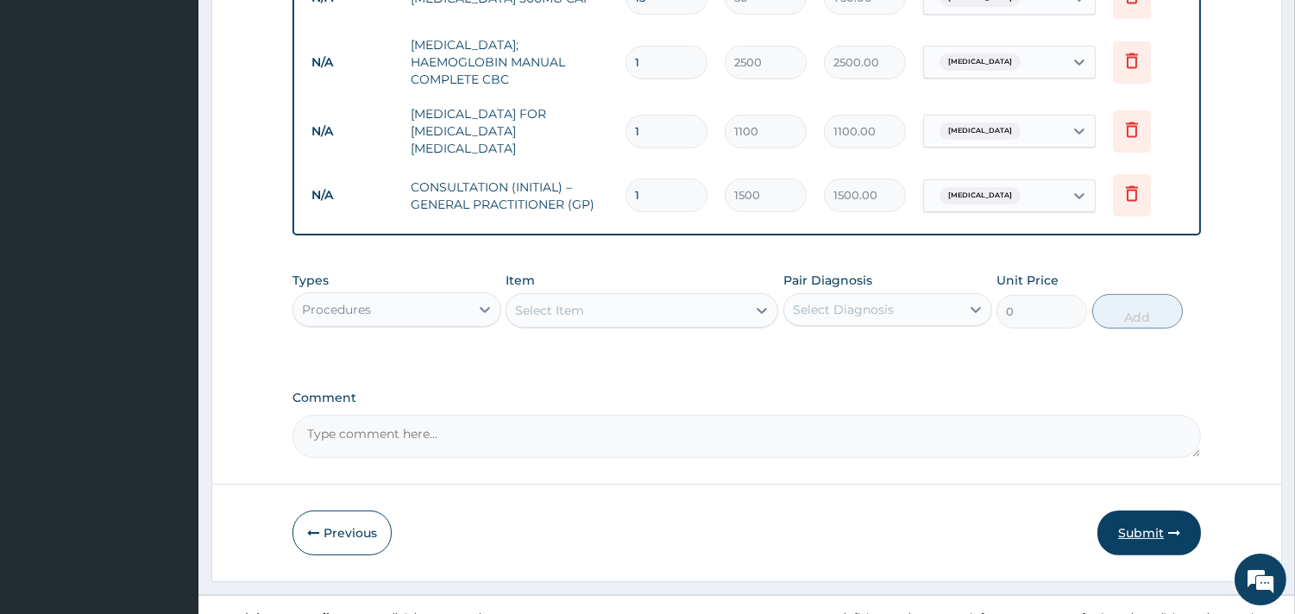
click at [1175, 511] on button "Submit" at bounding box center [1149, 533] width 104 height 45
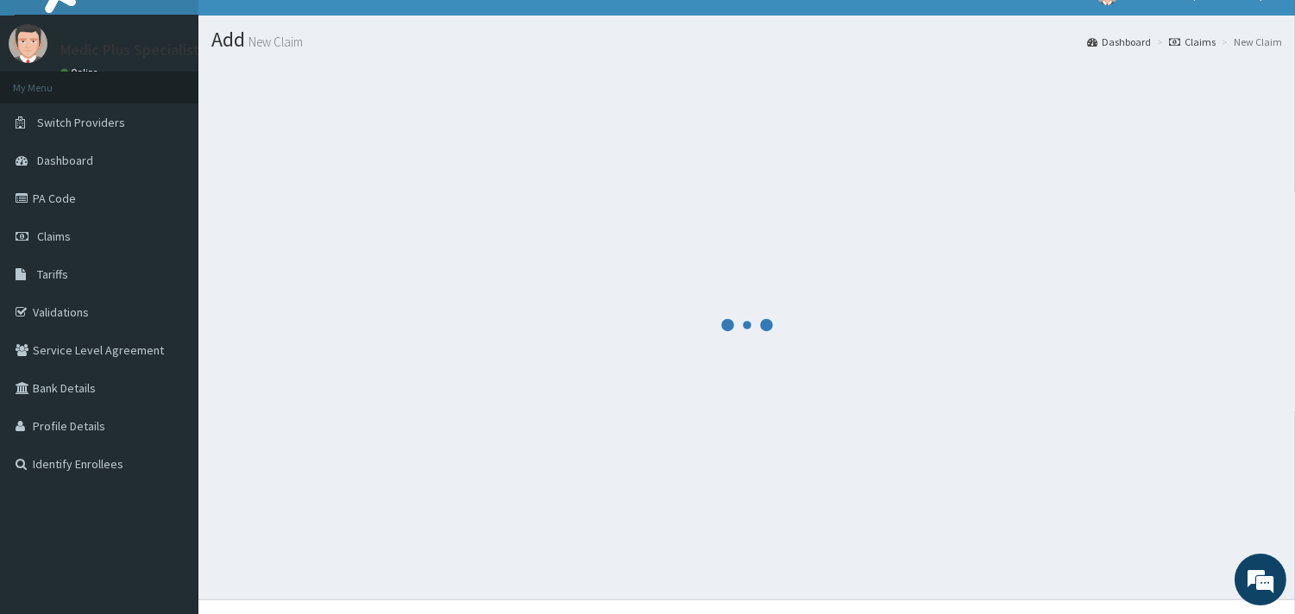
scroll to position [0, 0]
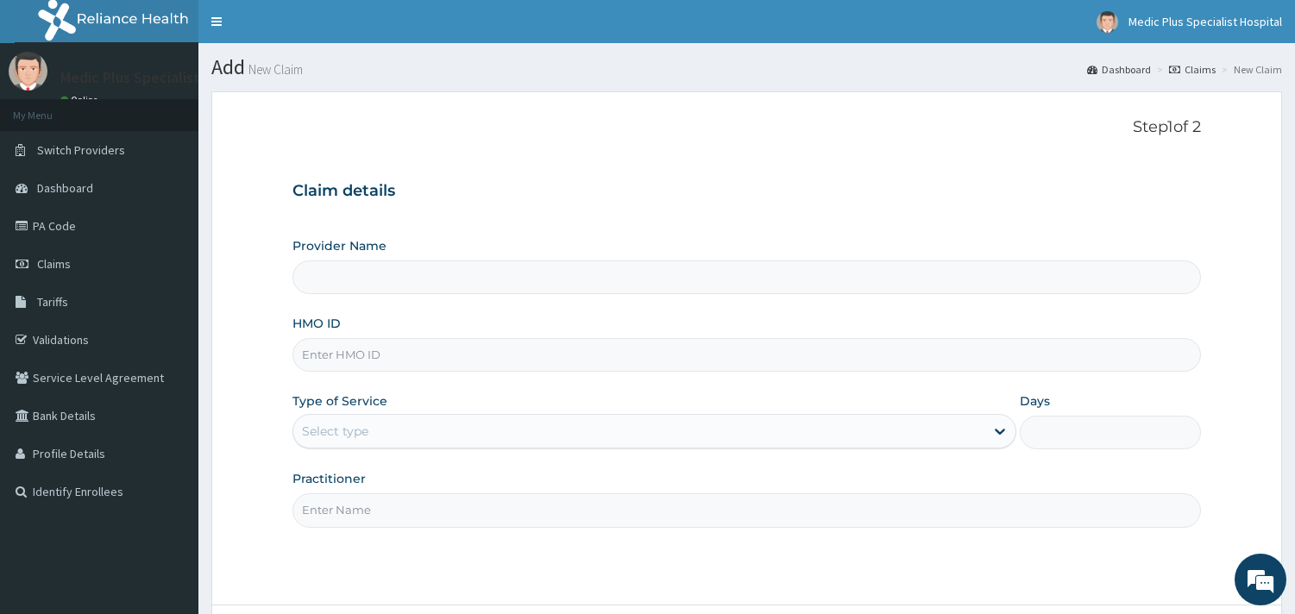
type input "MedicPlus Specialist Hospital"
click at [454, 372] on input "HMO ID" at bounding box center [746, 355] width 908 height 34
paste input "SOA/10051/B"
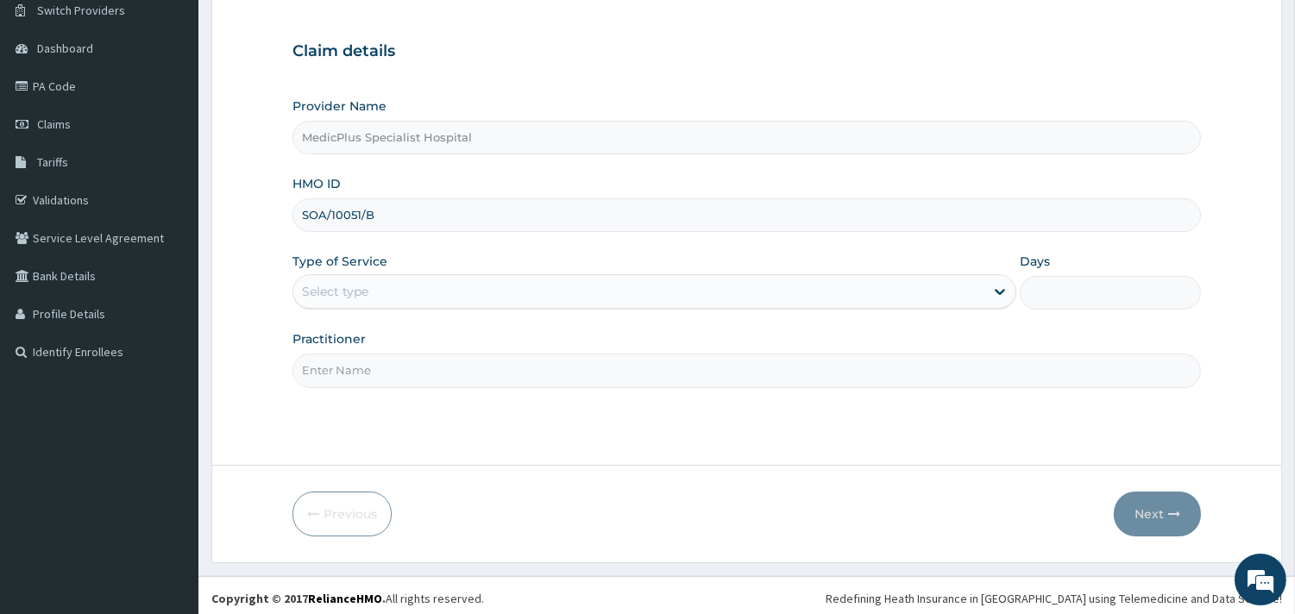
scroll to position [147, 0]
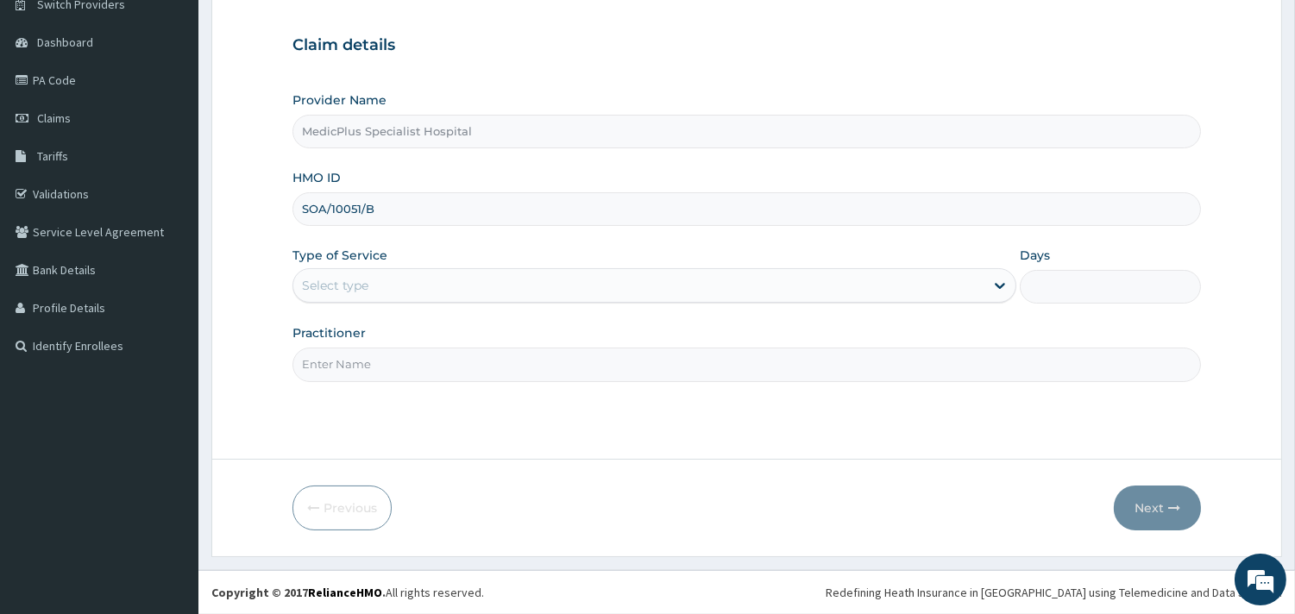
type input "SOA/10051/B"
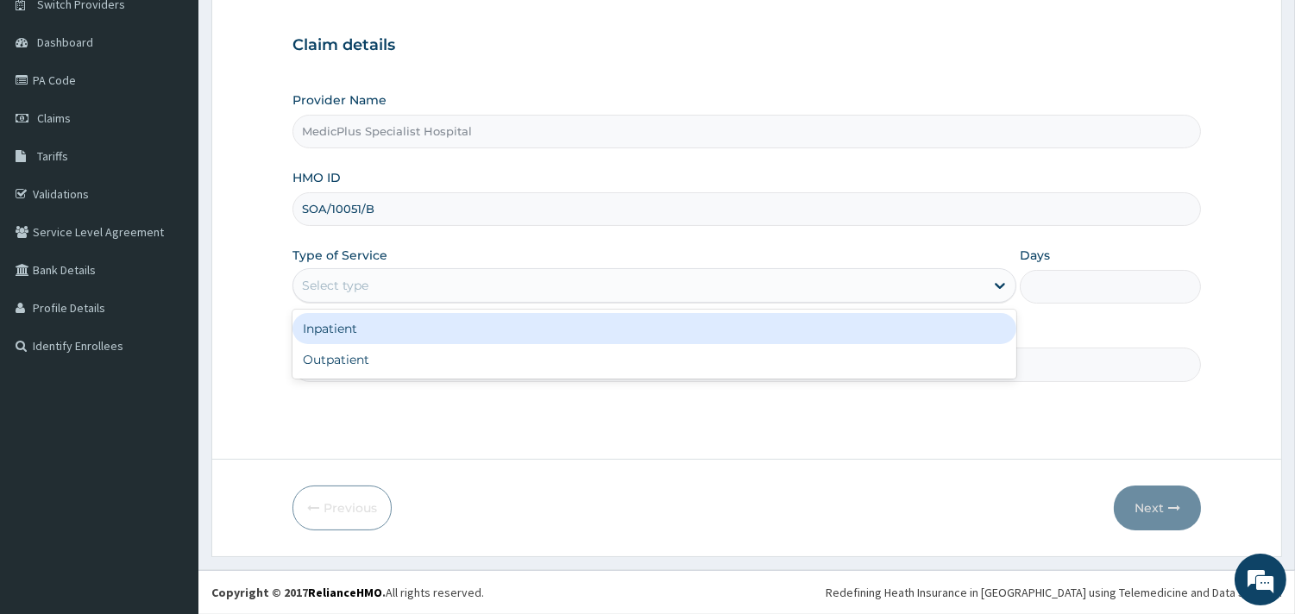
click at [466, 288] on div "Select type" at bounding box center [638, 286] width 691 height 28
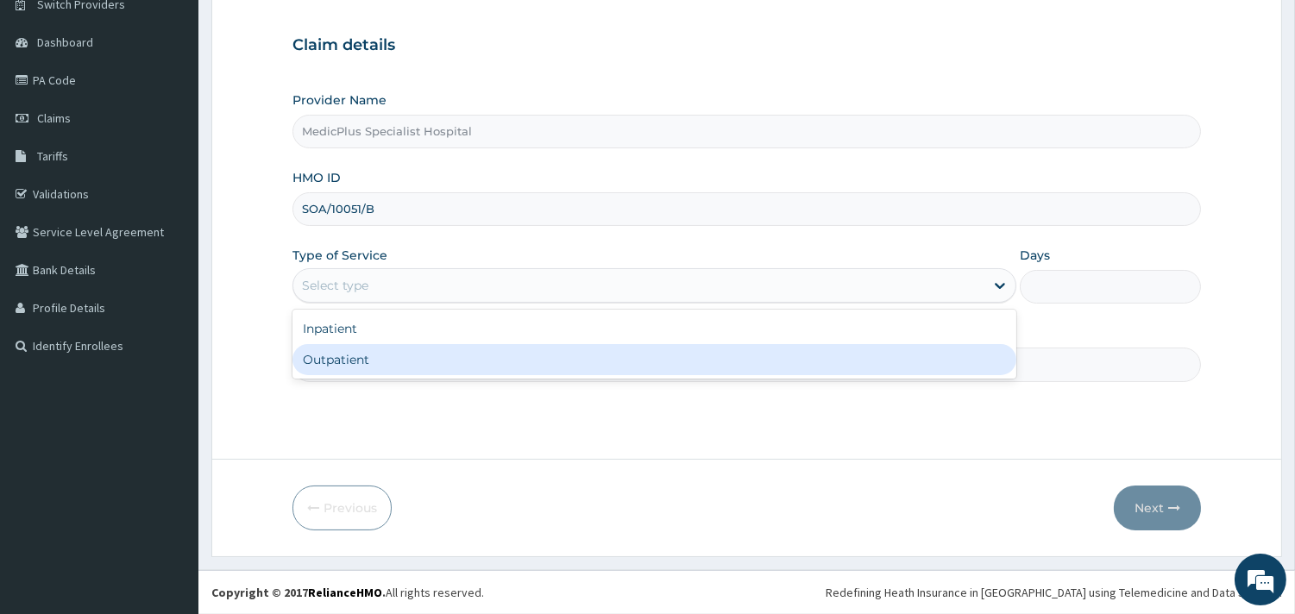
click at [417, 361] on div "Outpatient" at bounding box center [654, 359] width 724 height 31
type input "1"
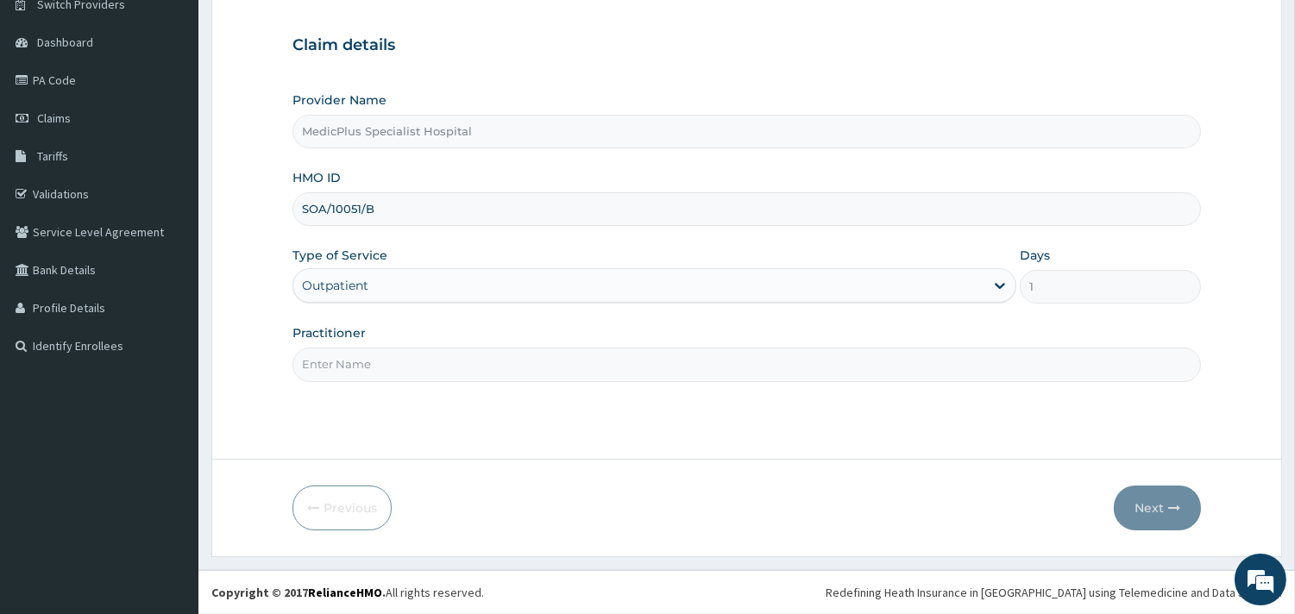
click at [399, 368] on input "Practitioner" at bounding box center [746, 365] width 908 height 34
type input "DR OMOWUNMI OSHO"
click at [1169, 503] on icon "button" at bounding box center [1174, 508] width 12 height 12
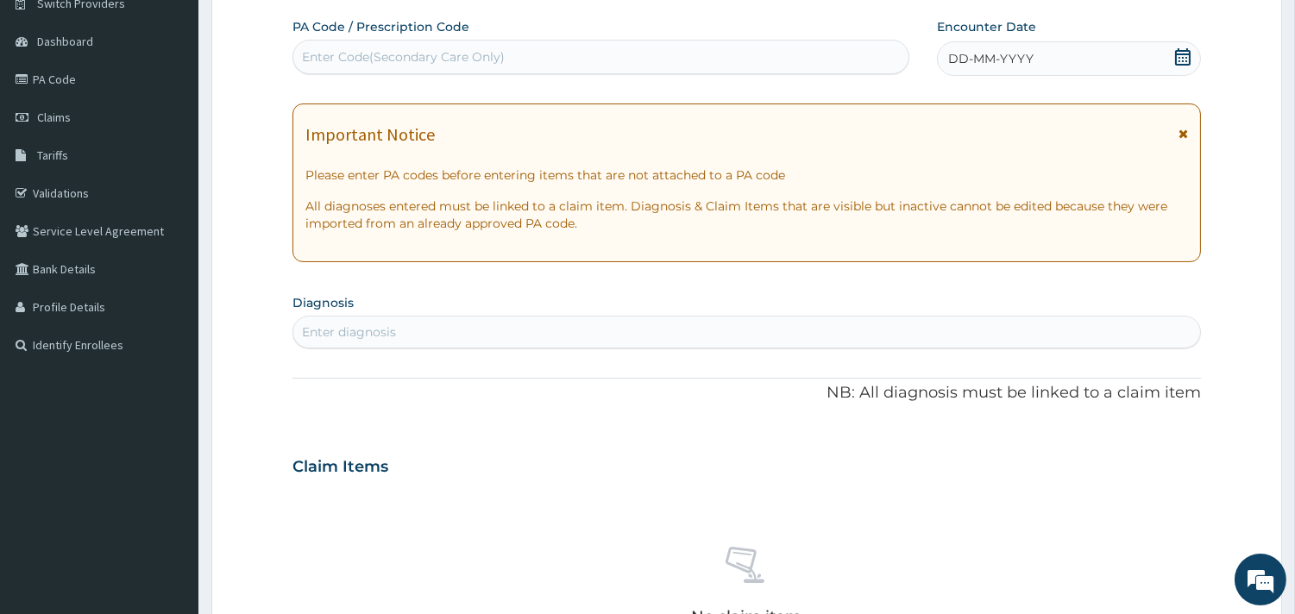
click at [1178, 56] on icon at bounding box center [1182, 56] width 17 height 17
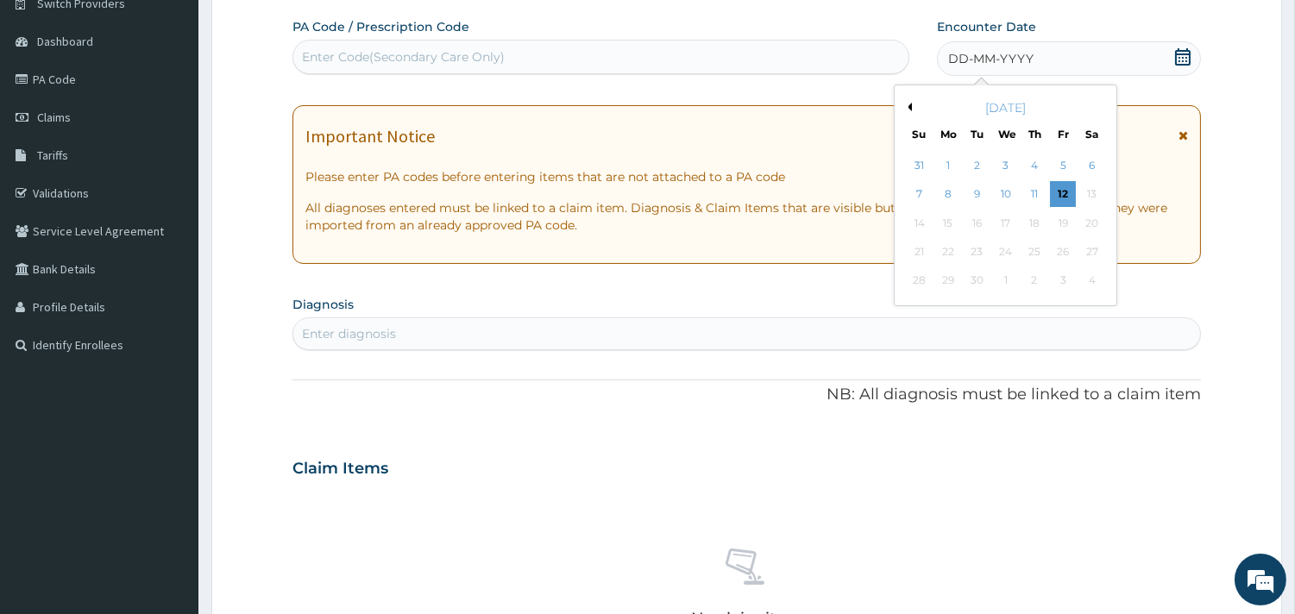
click at [912, 106] on div "[DATE]" at bounding box center [1005, 107] width 208 height 17
click at [909, 106] on button "Previous Month" at bounding box center [907, 107] width 9 height 9
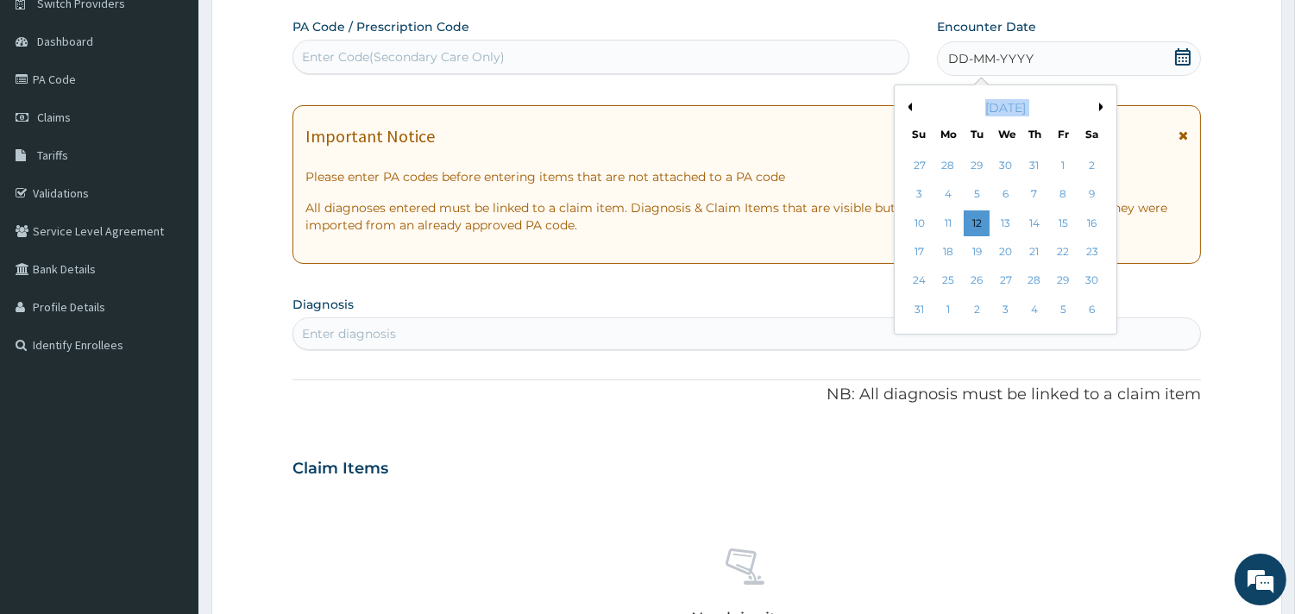
click at [909, 106] on button "Previous Month" at bounding box center [907, 107] width 9 height 9
click at [1093, 106] on div "June 2025" at bounding box center [1005, 107] width 208 height 17
click at [1094, 100] on div "June 2025" at bounding box center [1005, 107] width 208 height 17
click at [1099, 108] on div "Previous Month Next Month June 2025 Su Mo Tu We Th Fr Sa 1 2 3 4 5 6 7 8 9 10 1…" at bounding box center [1005, 196] width 223 height 222
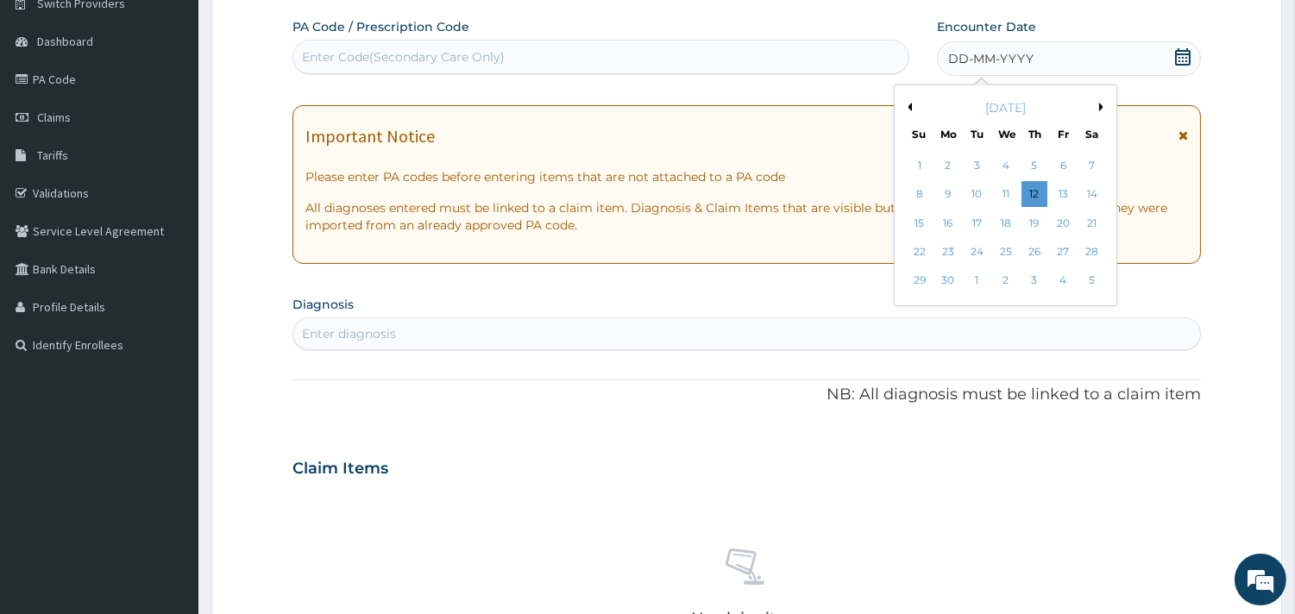
click at [1099, 108] on button "Next Month" at bounding box center [1103, 107] width 9 height 9
click at [926, 227] on div "13" at bounding box center [919, 223] width 26 height 26
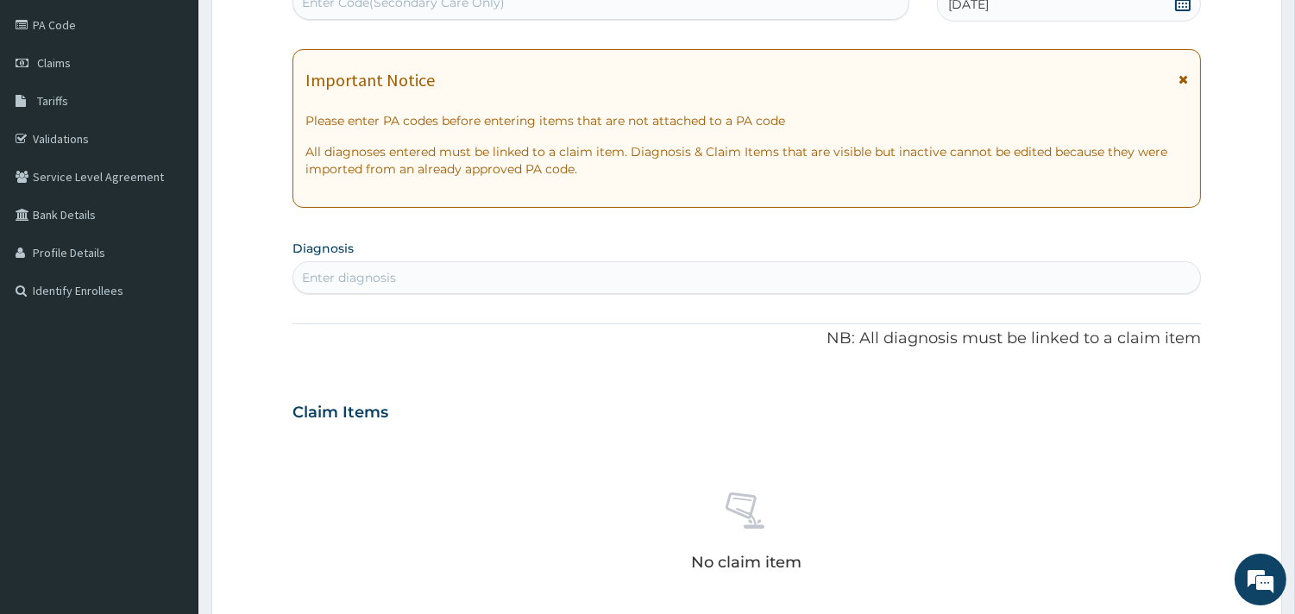
scroll to position [434, 0]
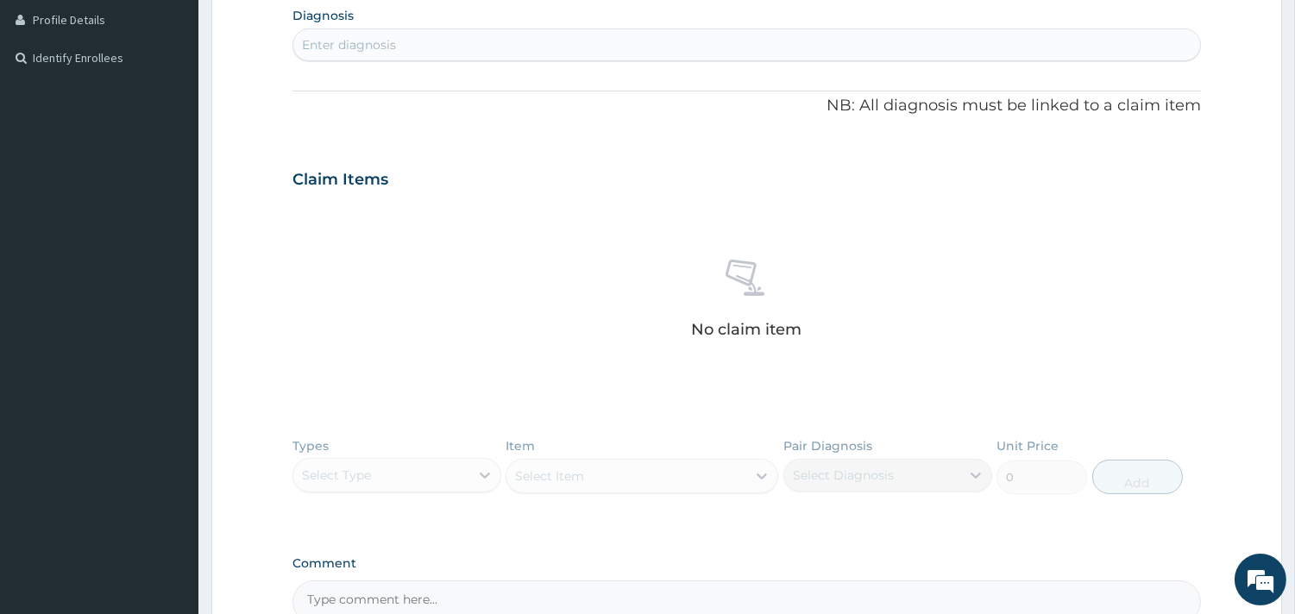
click at [397, 41] on div "Enter diagnosis" at bounding box center [746, 45] width 907 height 28
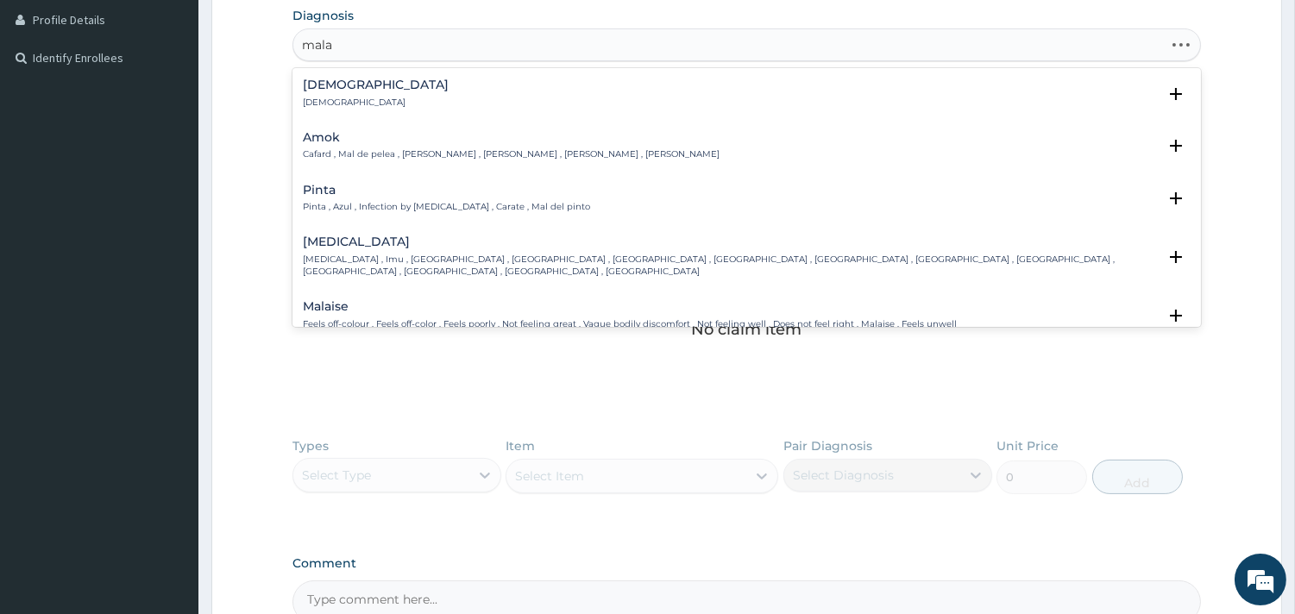
type input "malar"
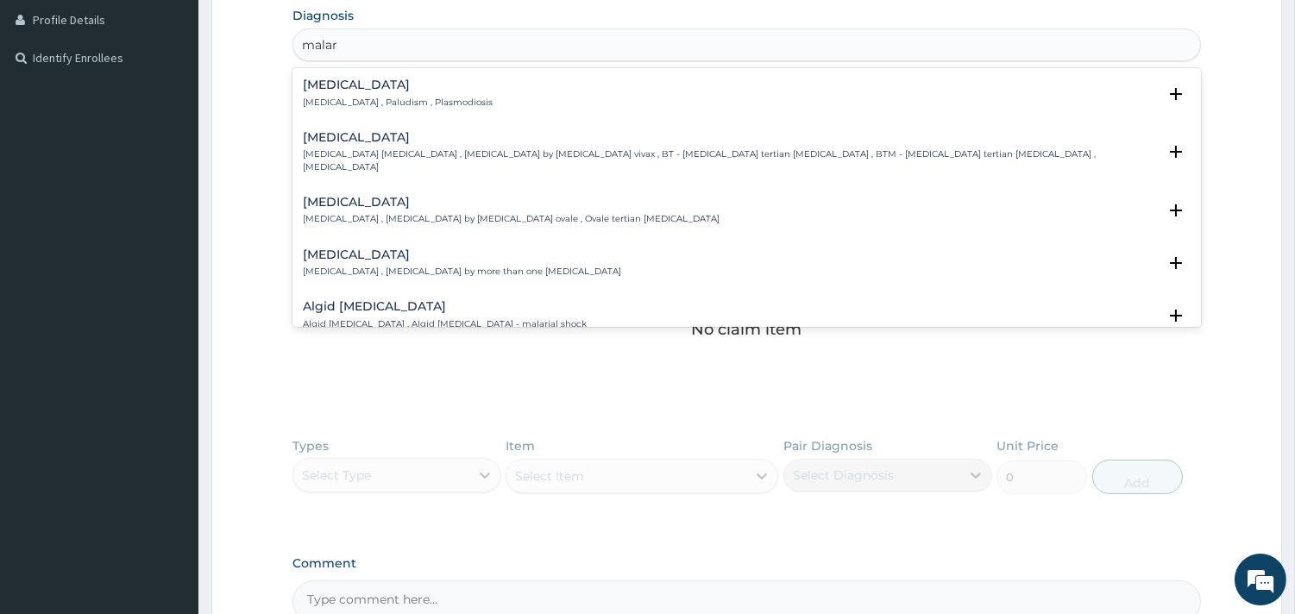
click at [331, 105] on p "[MEDICAL_DATA] , Paludism , Plasmodiosis" at bounding box center [398, 103] width 190 height 12
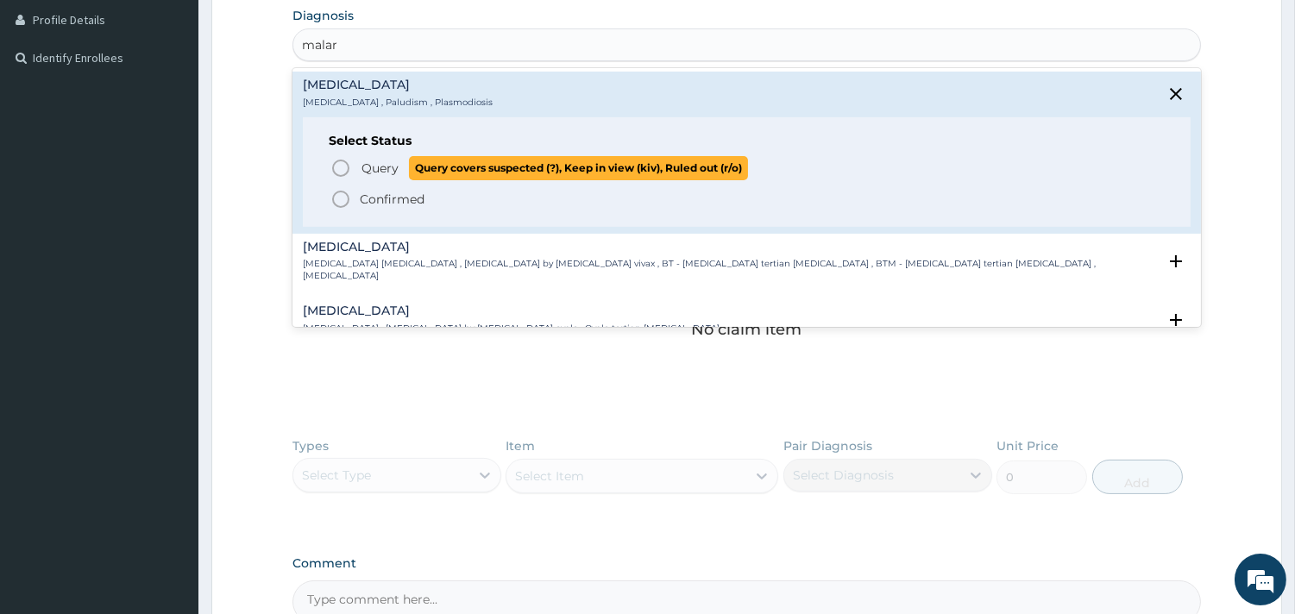
click at [345, 168] on icon "status option query" at bounding box center [340, 168] width 21 height 21
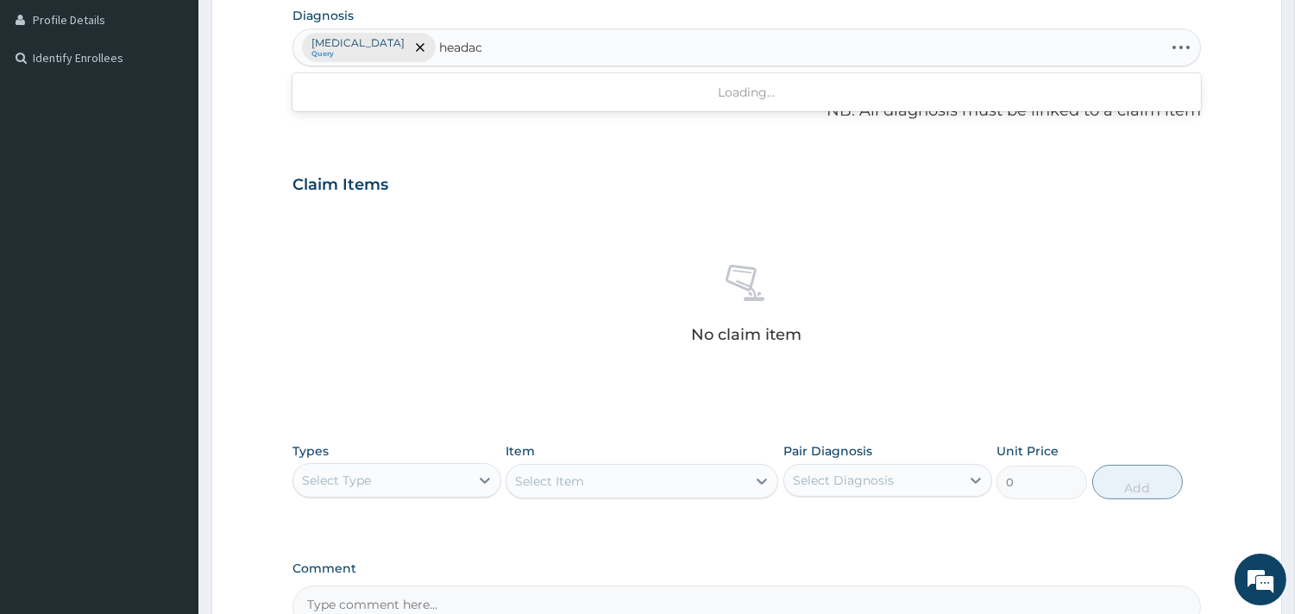
type input "headach"
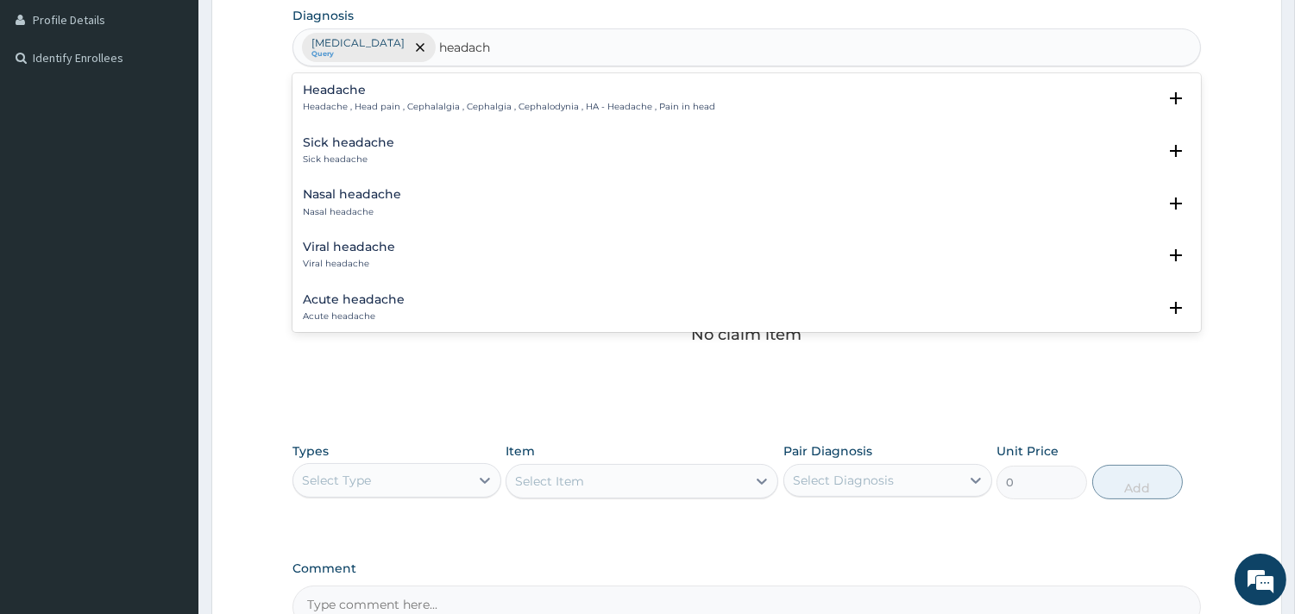
click at [366, 110] on p "Headache , Head pain , Cephalalgia , Cephalgia , Cephalodynia , HA - Headache ,…" at bounding box center [509, 107] width 412 height 12
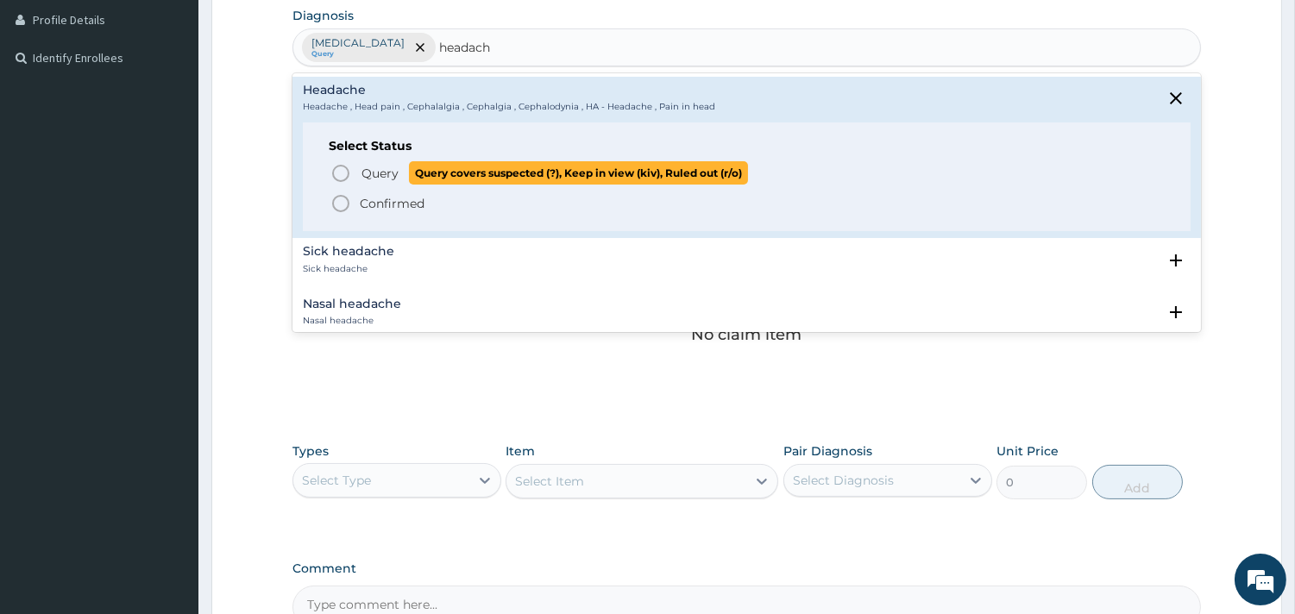
click at [337, 173] on icon "status option query" at bounding box center [340, 173] width 21 height 21
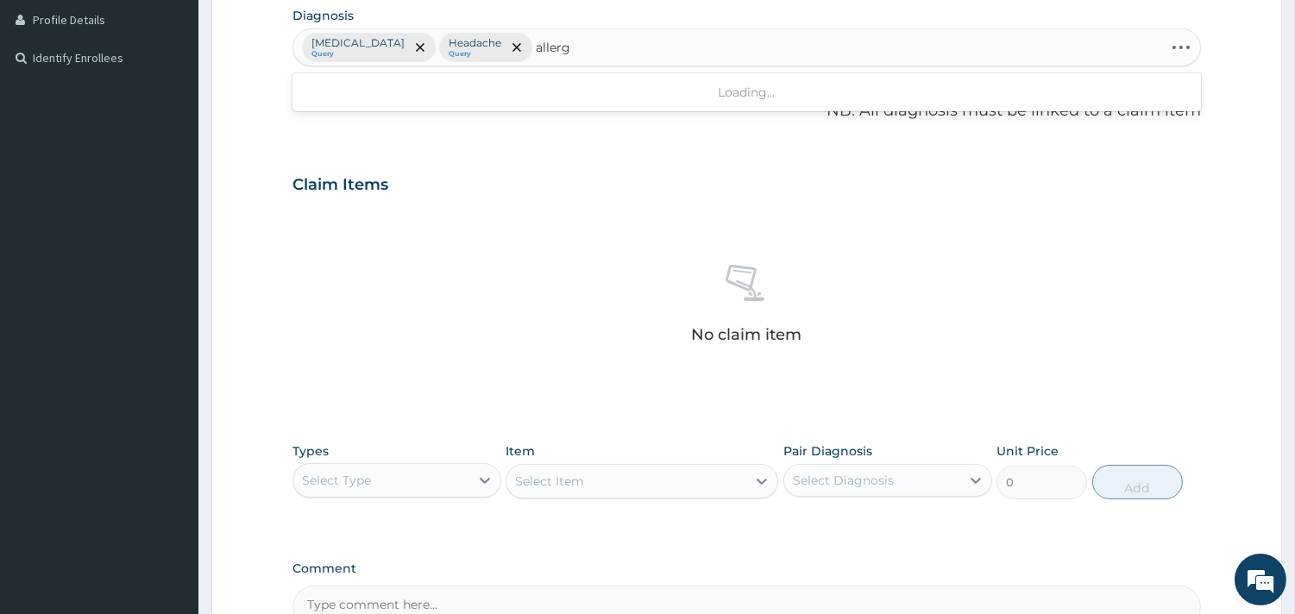
type input "allergy"
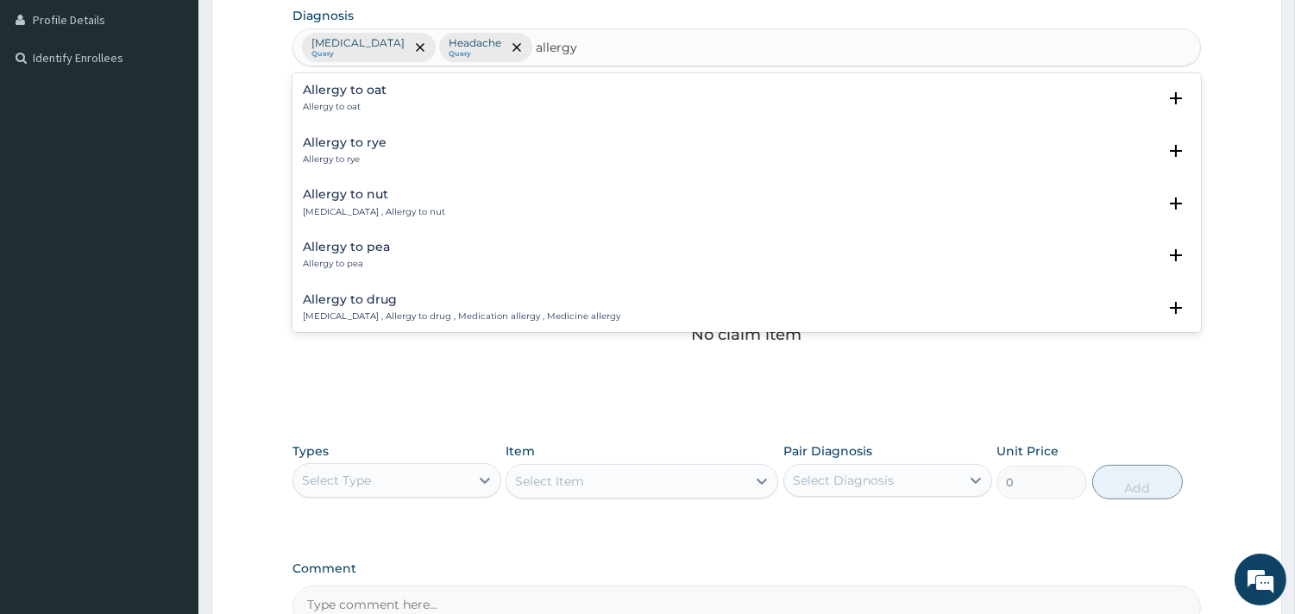
click at [361, 206] on p "Nut allergy , Allergy to nut" at bounding box center [374, 212] width 142 height 12
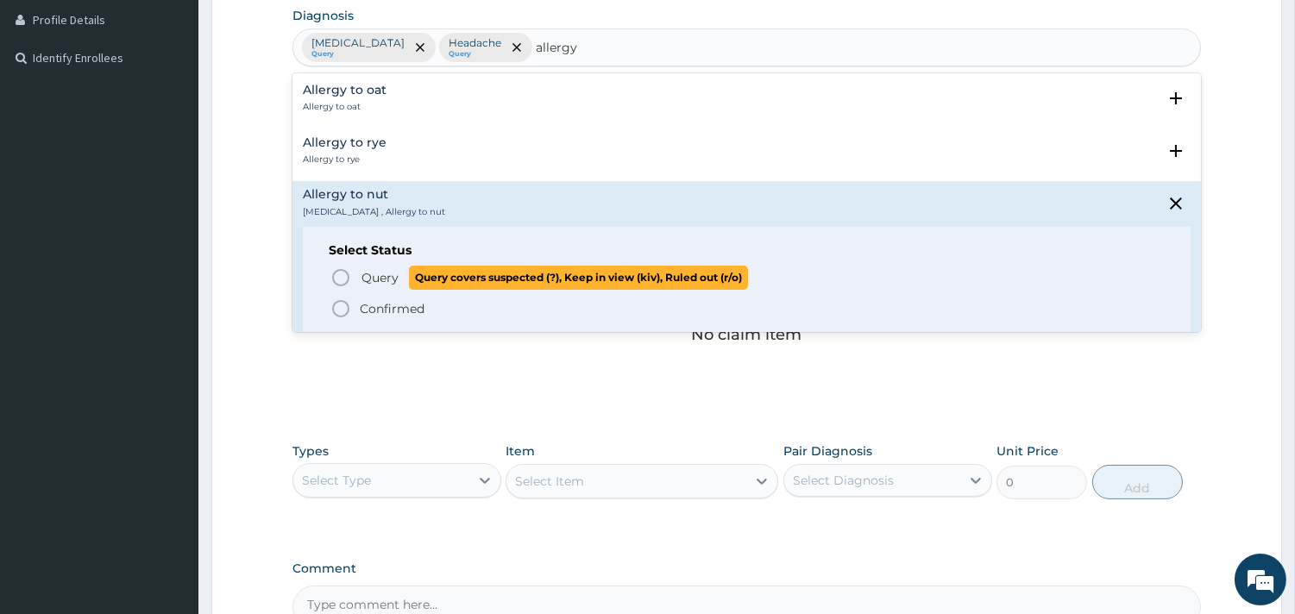
click at [341, 279] on icon "status option query" at bounding box center [340, 277] width 21 height 21
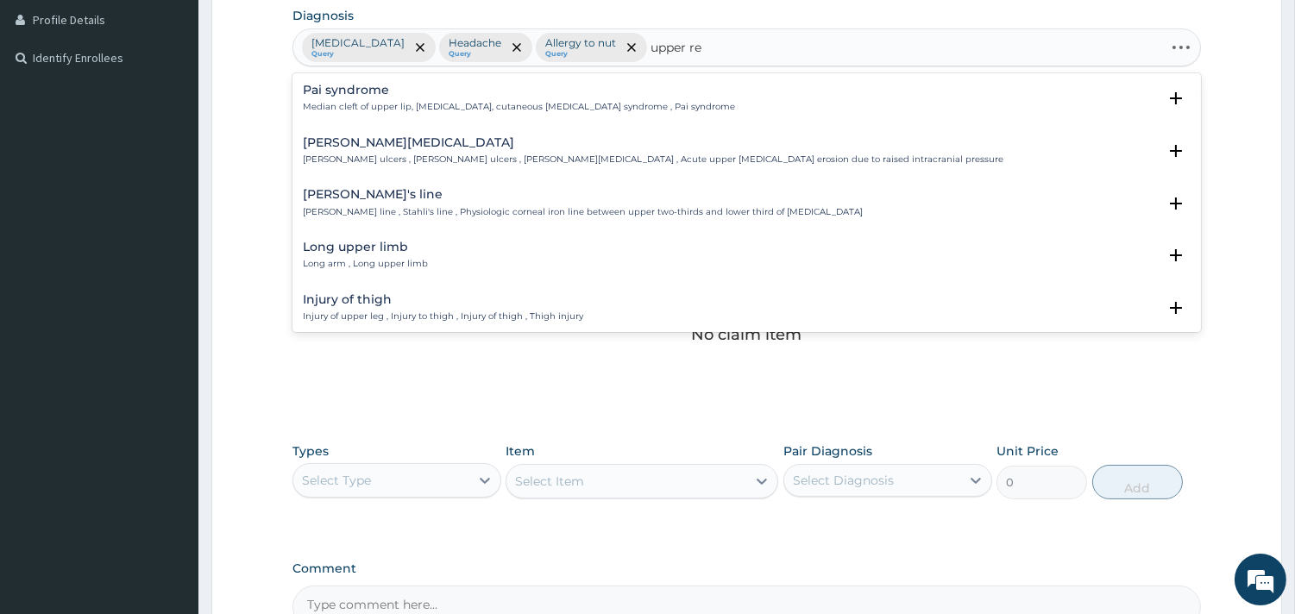
type input "upper res"
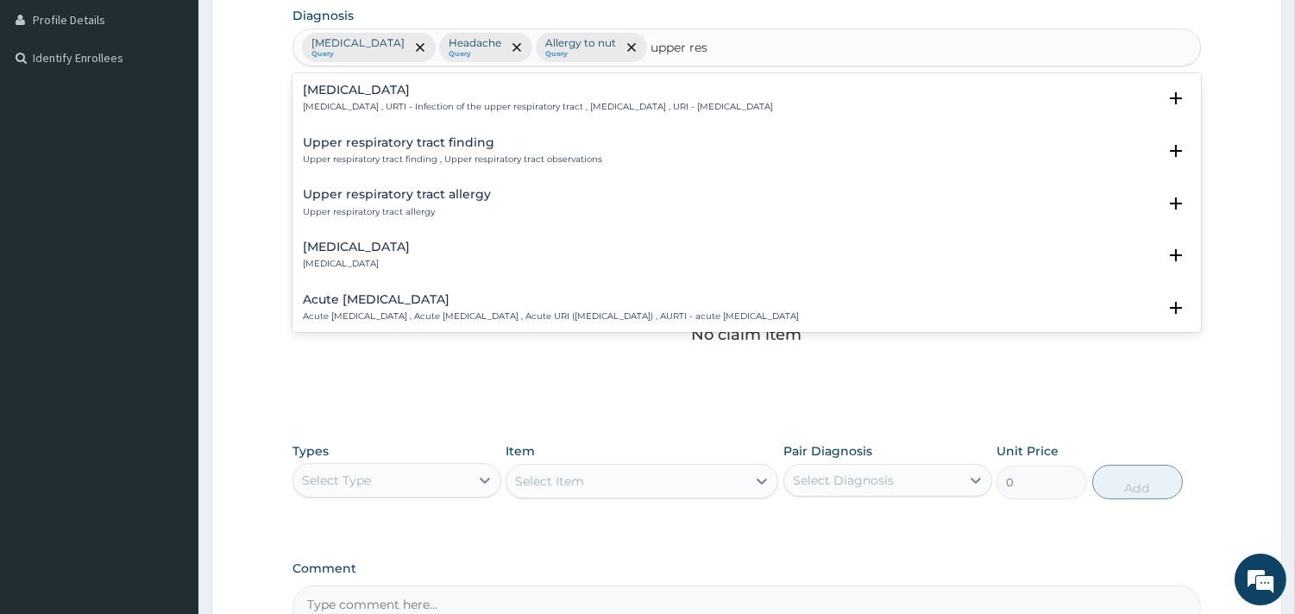
click at [397, 99] on div "Upper respiratory infection Upper respiratory infection , URTI - Infection of t…" at bounding box center [538, 99] width 470 height 30
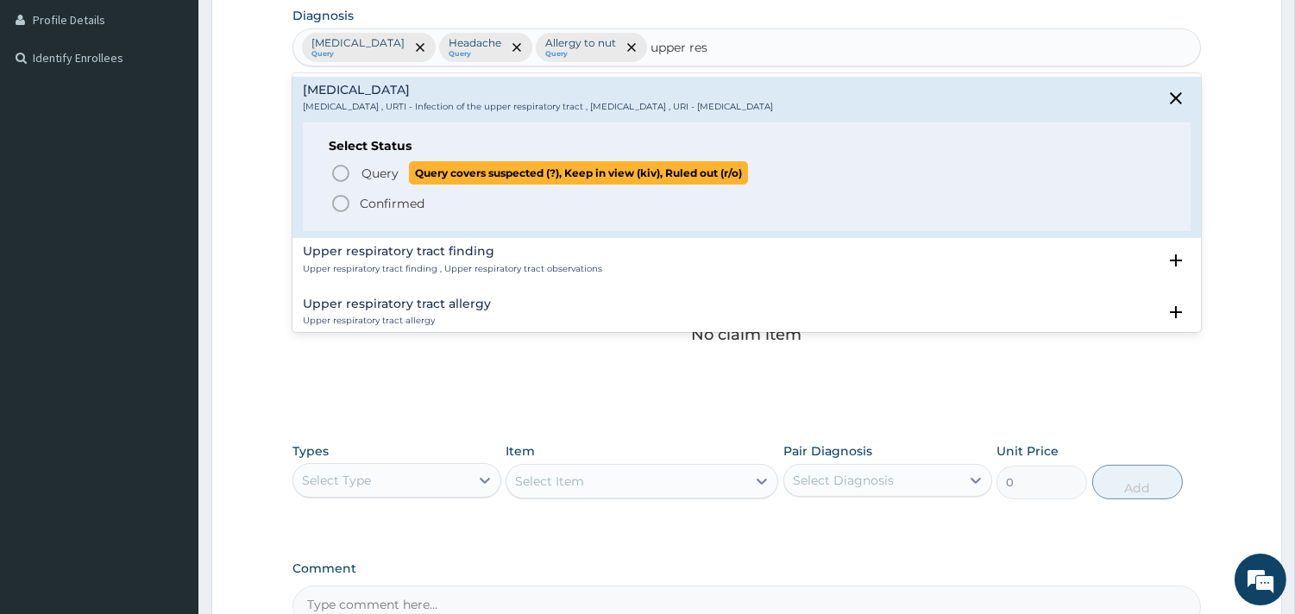
click at [365, 169] on span "Query" at bounding box center [379, 173] width 37 height 17
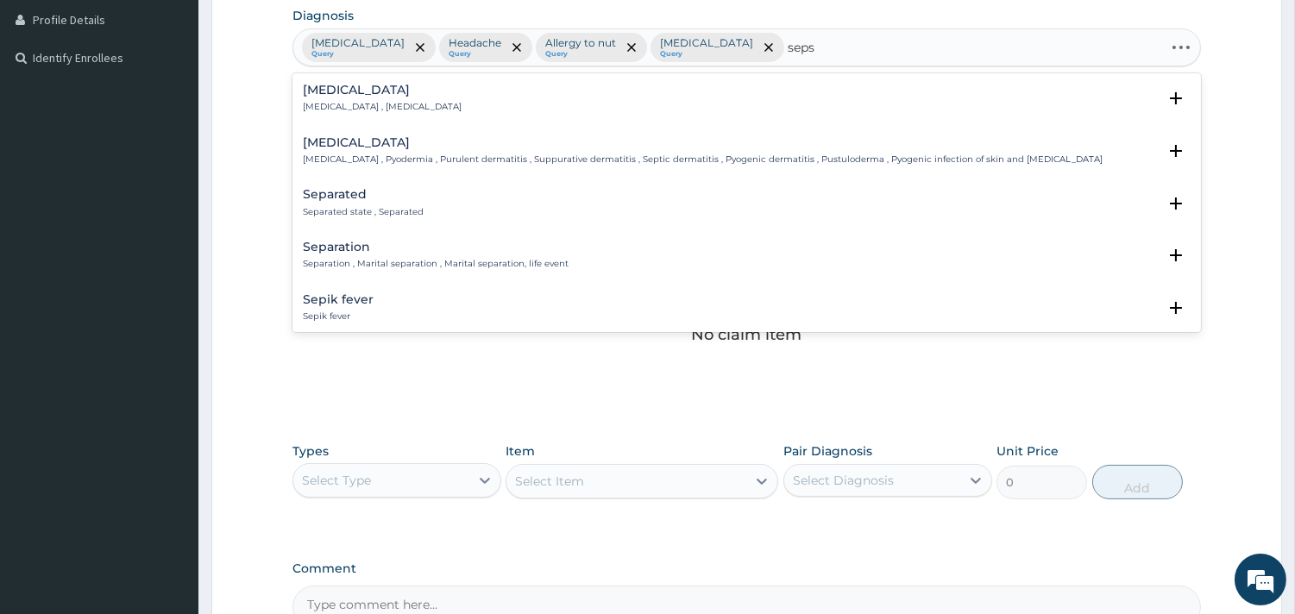
type input "sepsi"
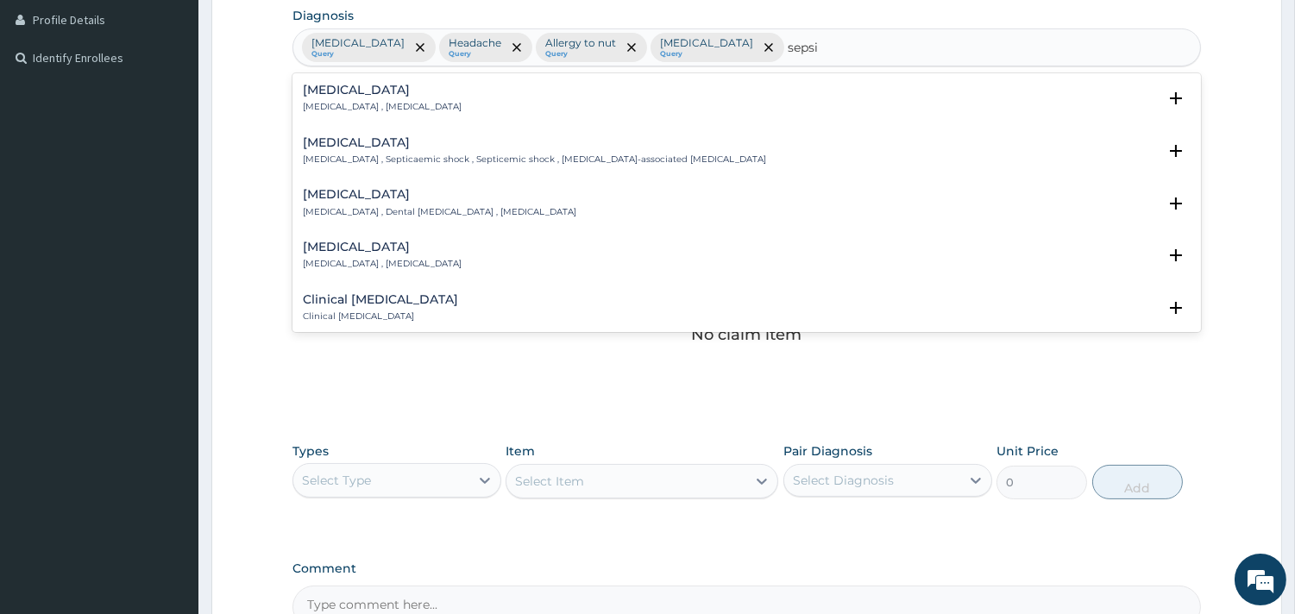
click at [348, 104] on p "[MEDICAL_DATA] , [MEDICAL_DATA]" at bounding box center [382, 107] width 159 height 12
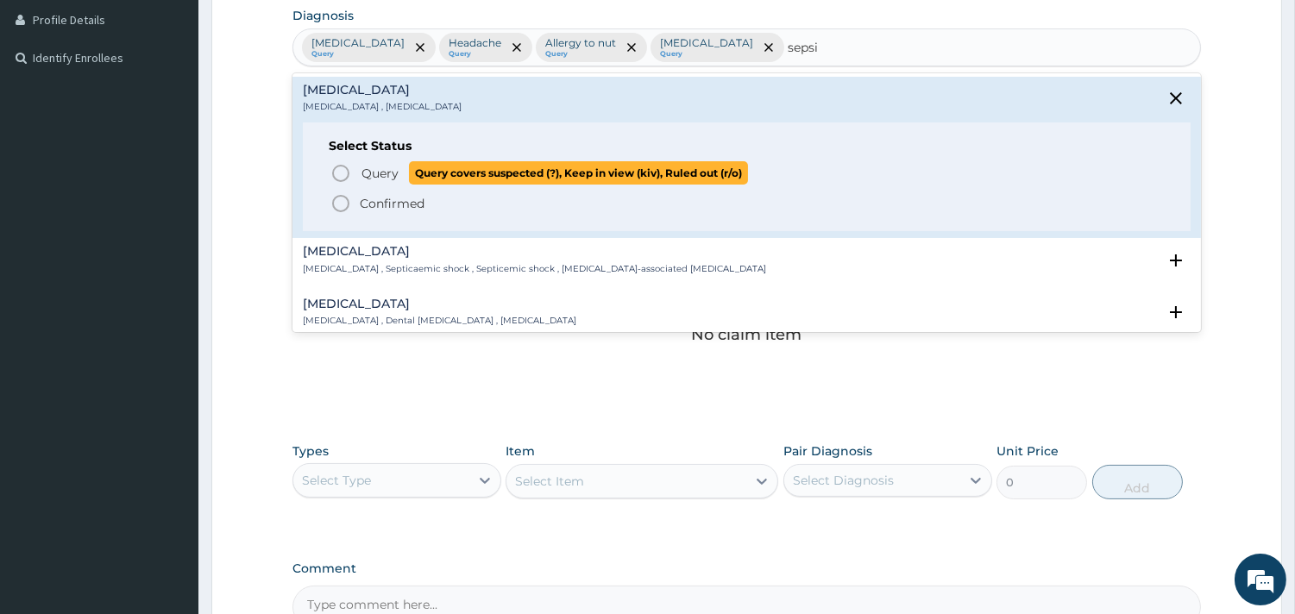
click at [346, 173] on icon "status option query" at bounding box center [340, 173] width 21 height 21
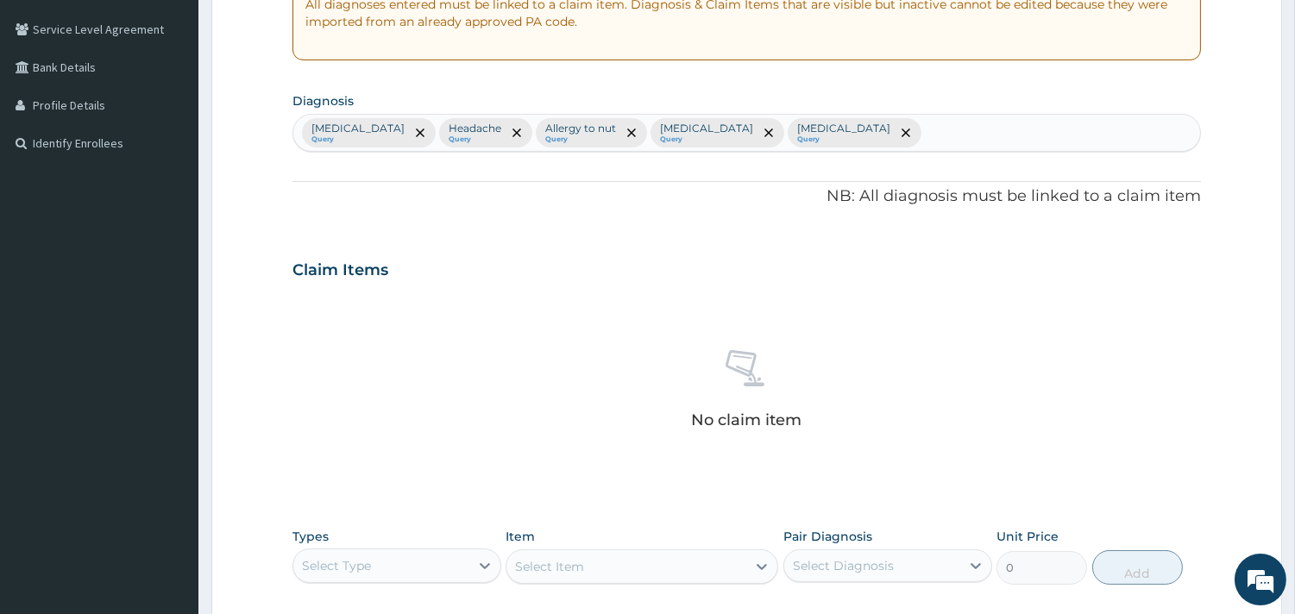
scroll to position [630, 0]
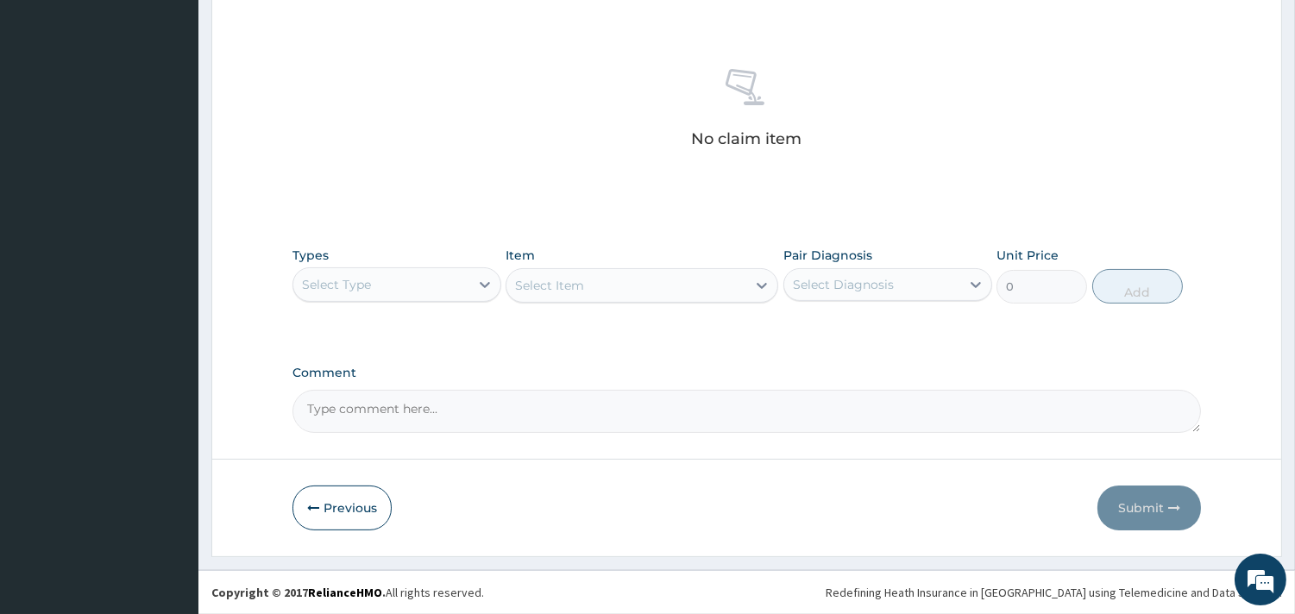
click at [435, 281] on div "Select Type" at bounding box center [381, 285] width 176 height 28
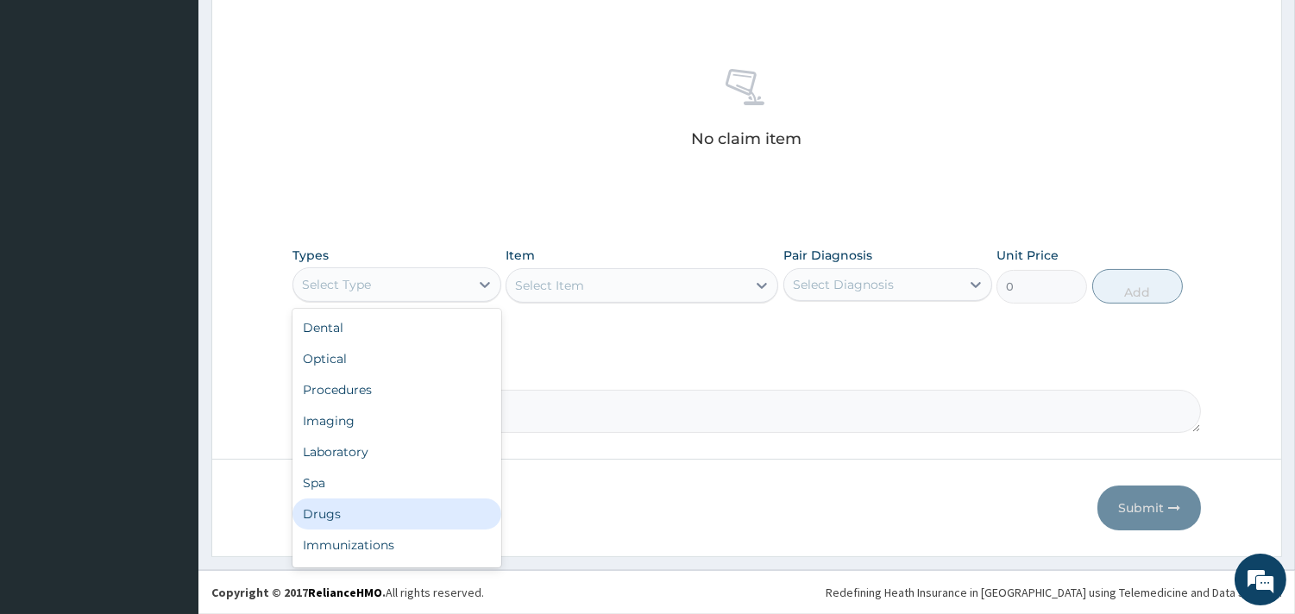
click at [328, 518] on div "Drugs" at bounding box center [396, 514] width 209 height 31
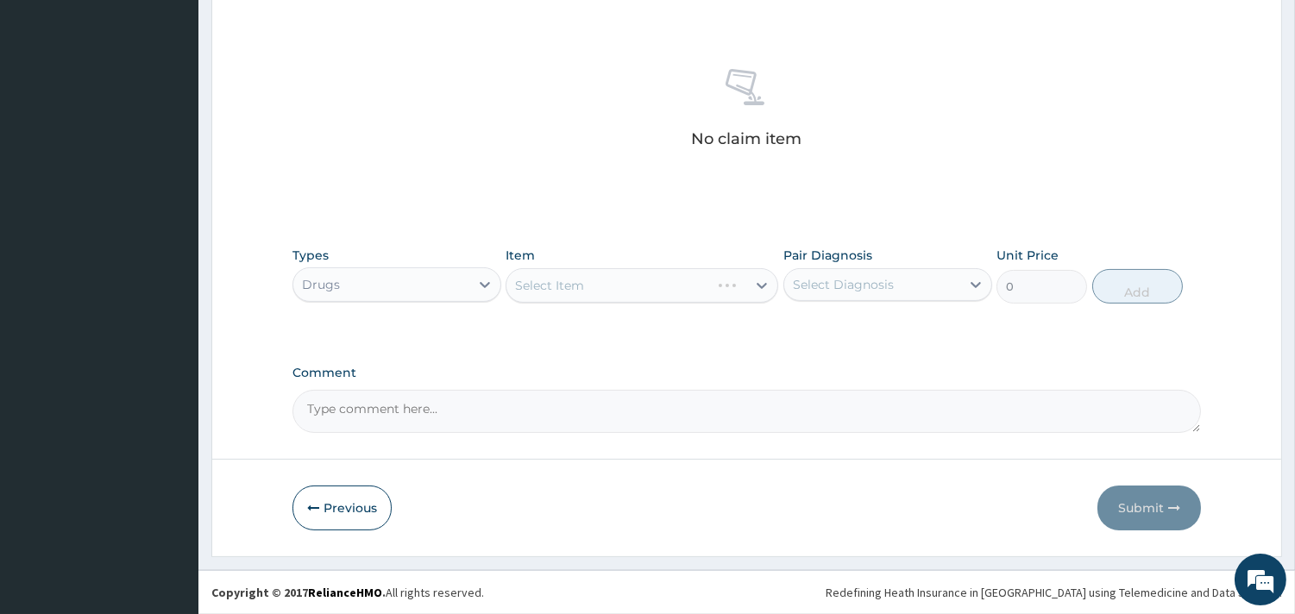
click at [602, 286] on div "Select Item" at bounding box center [641, 285] width 273 height 35
click at [559, 296] on div "Select Item" at bounding box center [626, 286] width 240 height 28
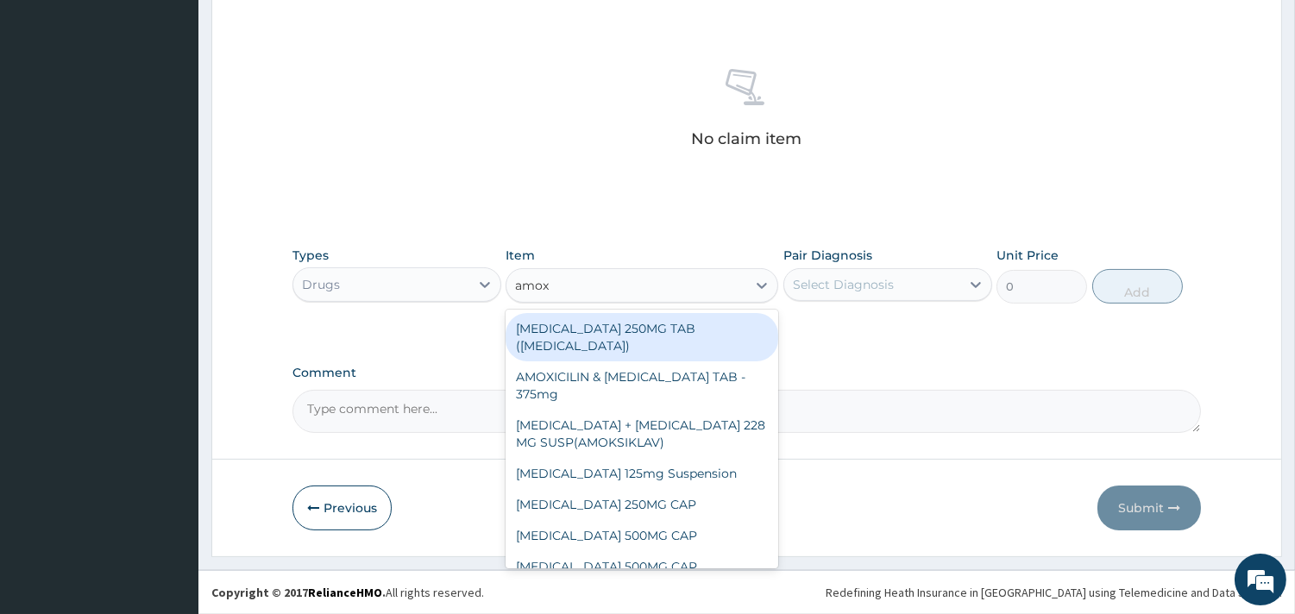
type input "amoxi"
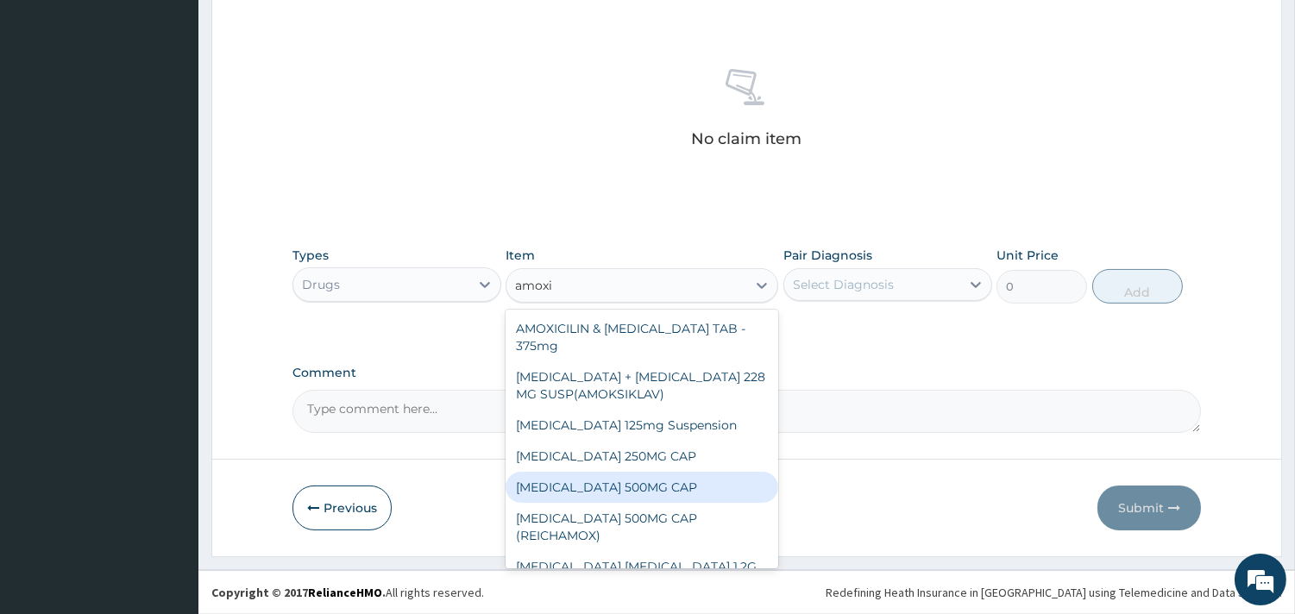
click at [616, 481] on div "[MEDICAL_DATA] 500MG CAP" at bounding box center [641, 487] width 273 height 31
type input "50"
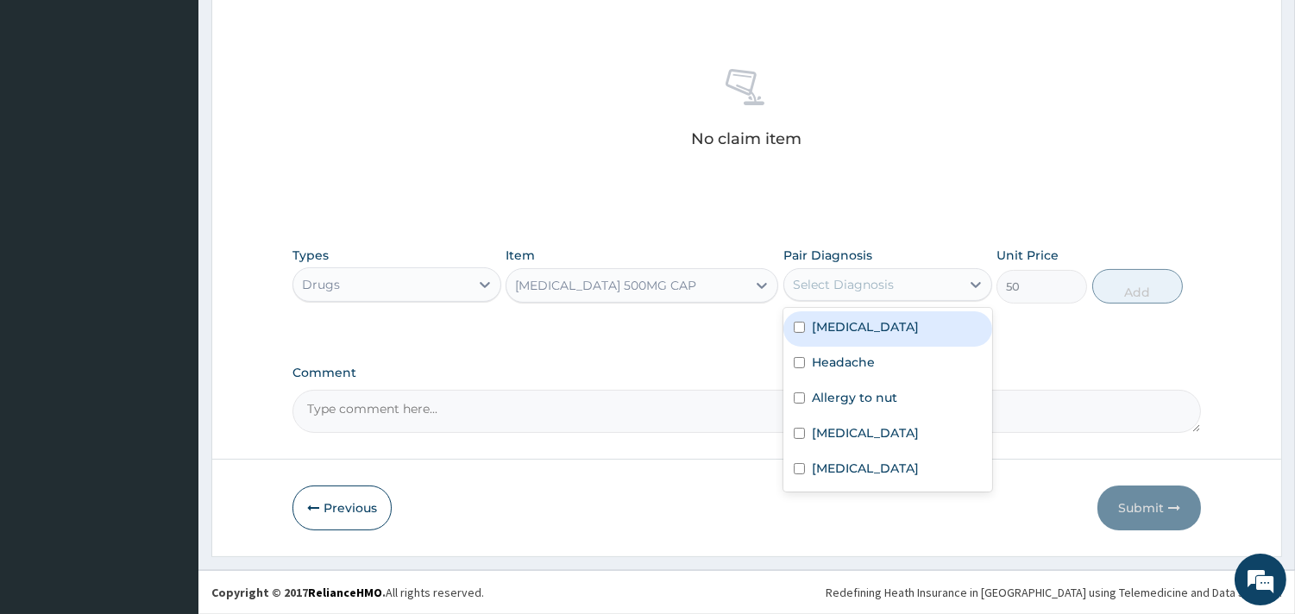
click at [813, 287] on div "Select Diagnosis" at bounding box center [843, 284] width 101 height 17
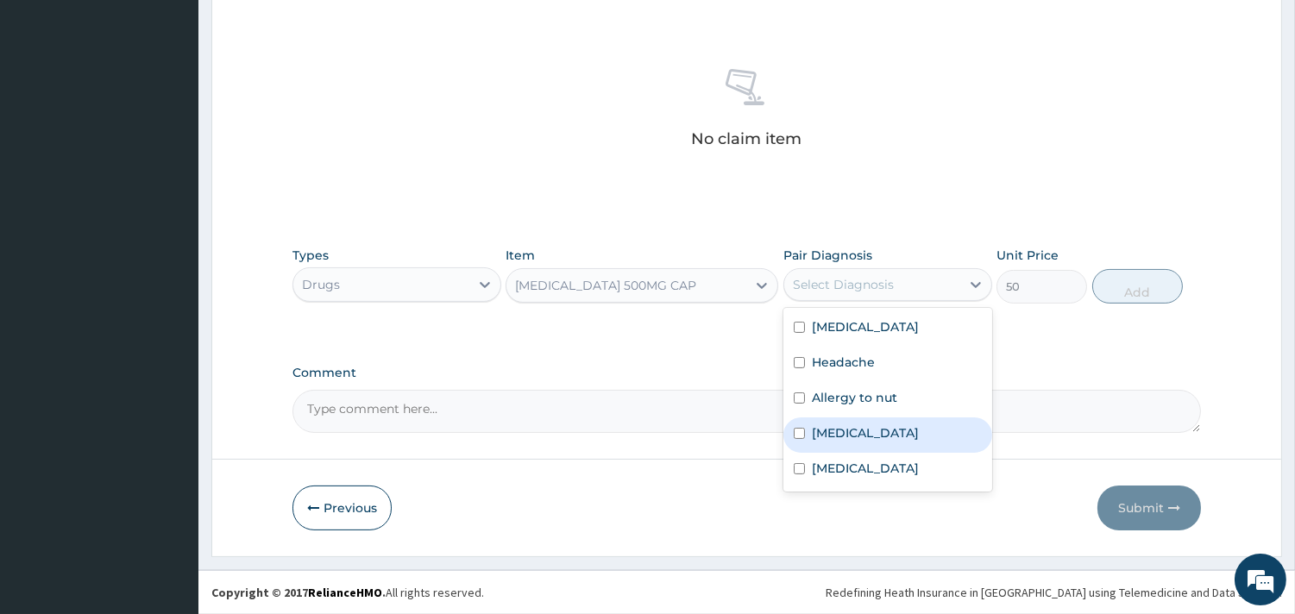
click at [826, 443] on div "Upper respiratory infection" at bounding box center [887, 434] width 209 height 35
checkbox input "true"
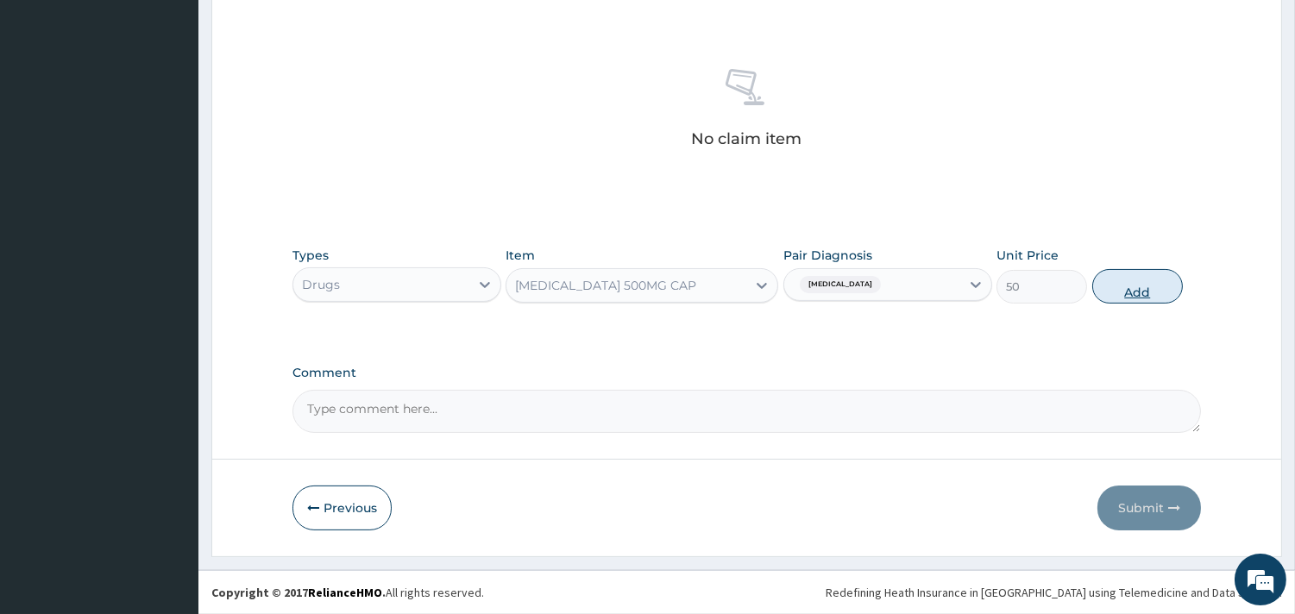
click at [1113, 289] on button "Add" at bounding box center [1137, 286] width 91 height 35
type input "0"
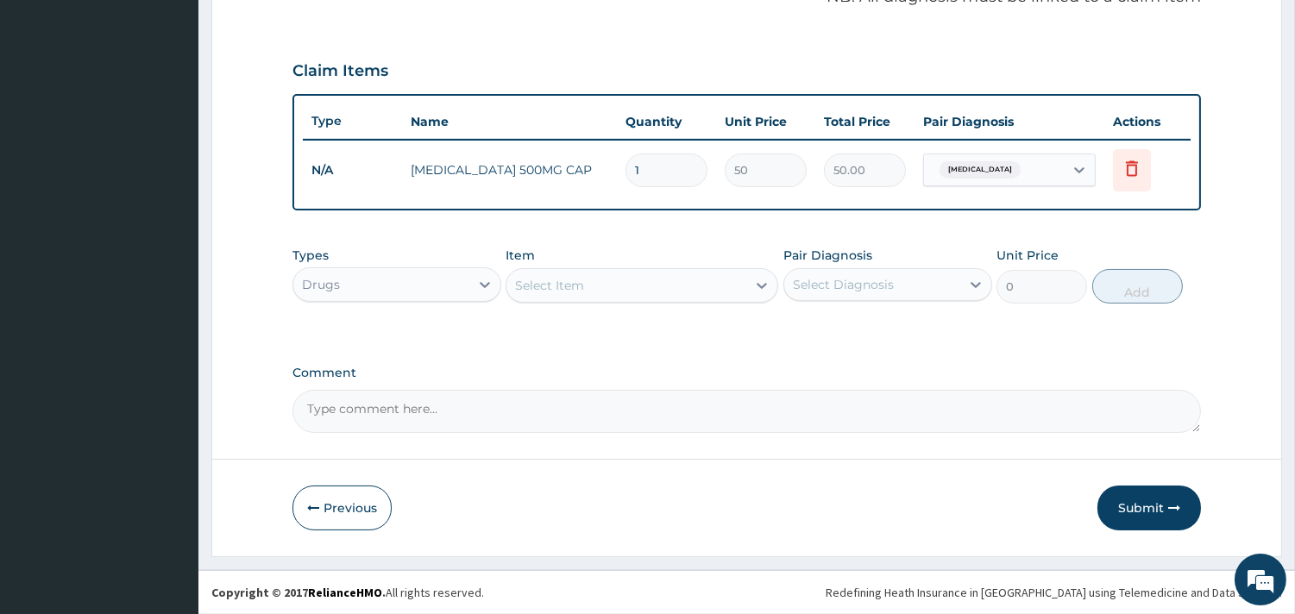
scroll to position [546, 0]
click at [628, 273] on div "Select Item" at bounding box center [626, 287] width 240 height 28
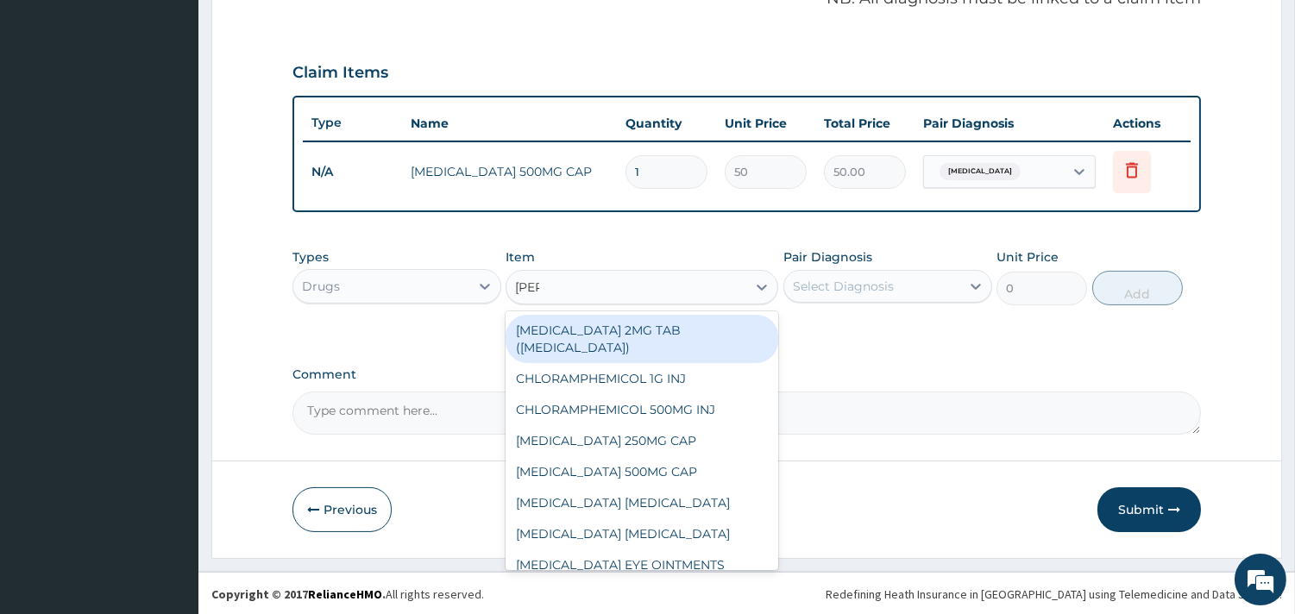
type input "lorat"
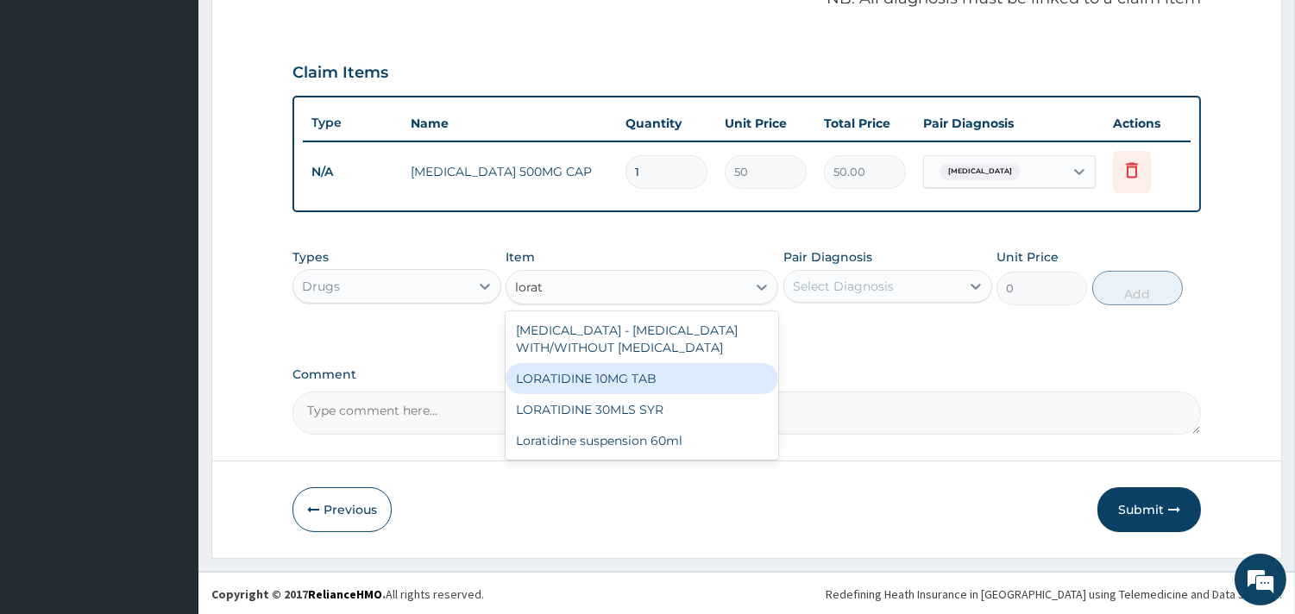
click at [598, 377] on div "LORATIDINE 10MG TAB" at bounding box center [641, 378] width 273 height 31
type input "45"
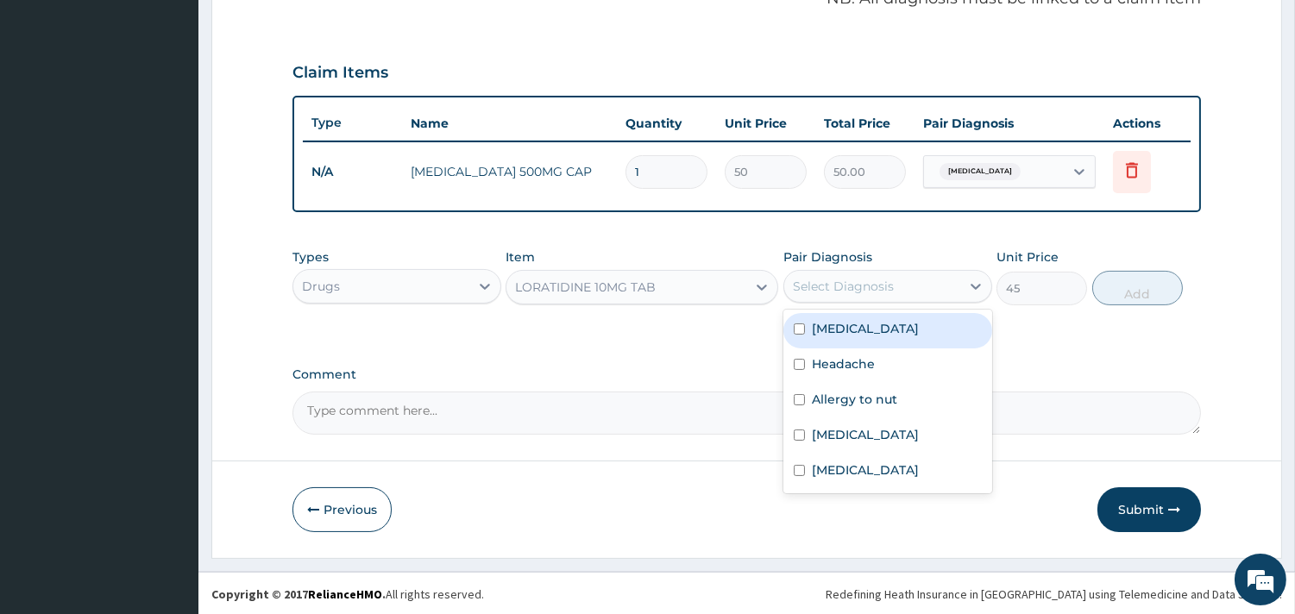
click at [842, 290] on div "Select Diagnosis" at bounding box center [843, 286] width 101 height 17
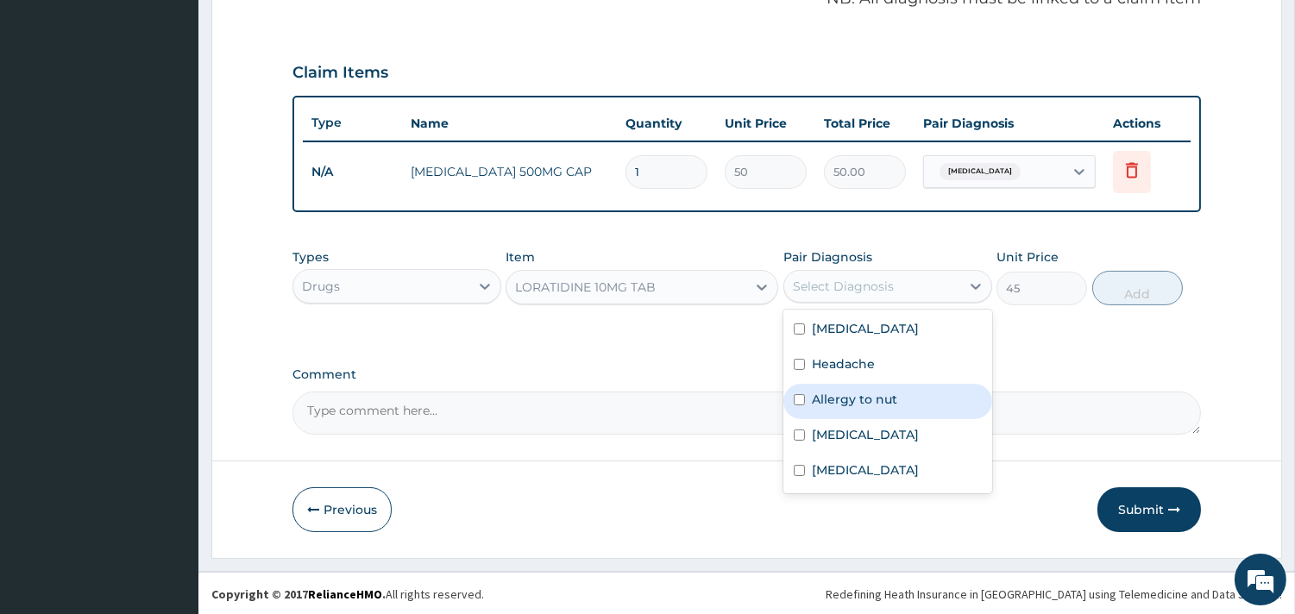
click at [808, 397] on div "Allergy to nut" at bounding box center [887, 401] width 209 height 35
checkbox input "true"
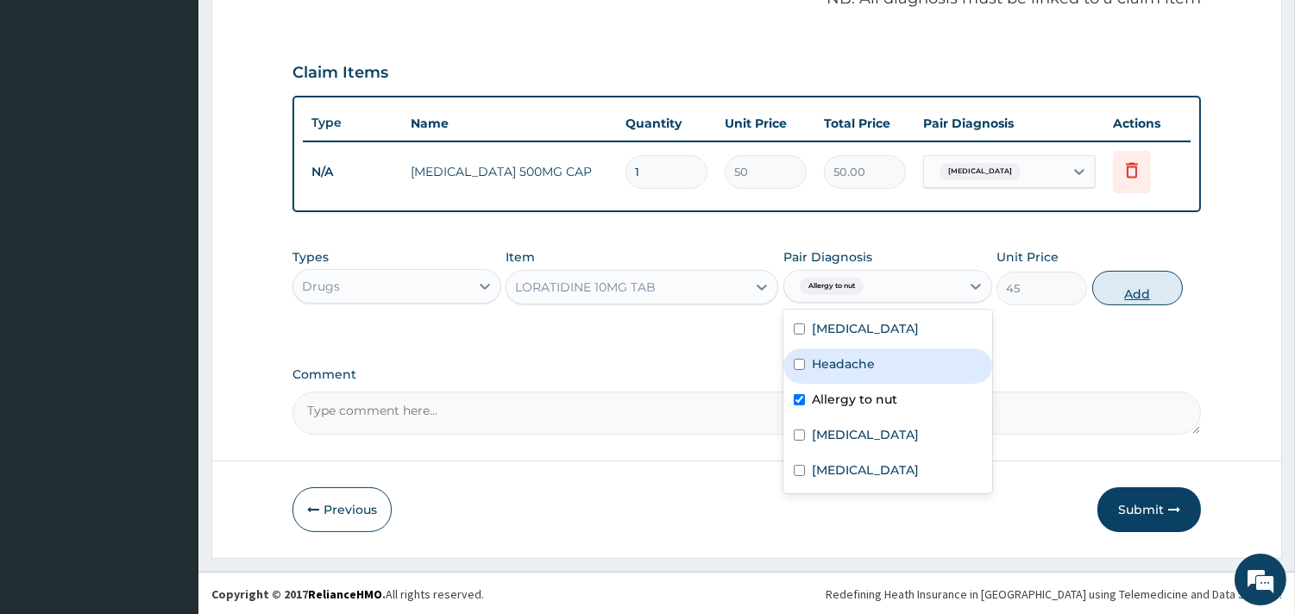
click at [1118, 286] on button "Add" at bounding box center [1137, 288] width 91 height 35
type input "0"
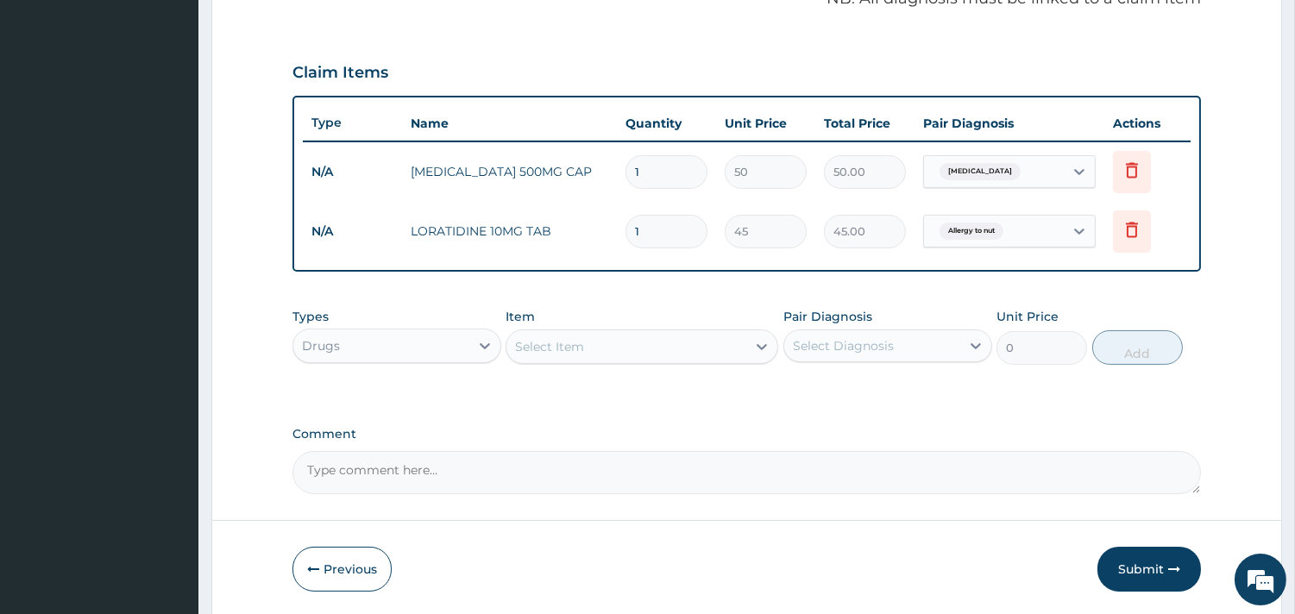
click at [566, 345] on div "Select Item" at bounding box center [549, 346] width 69 height 17
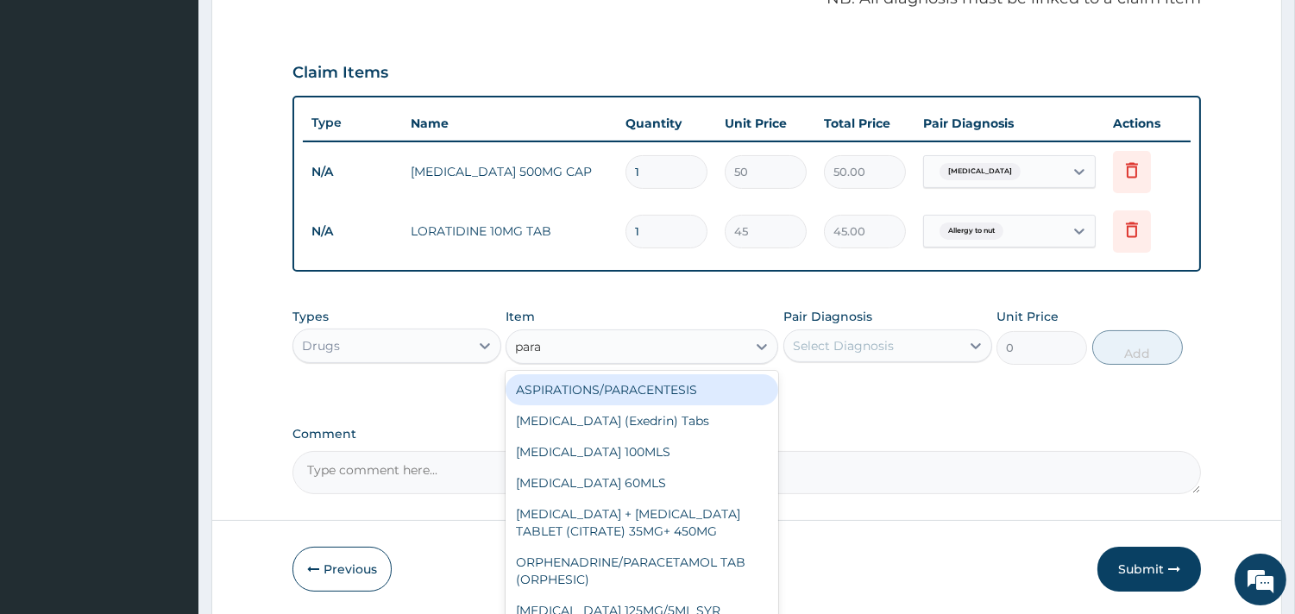
type input "parac"
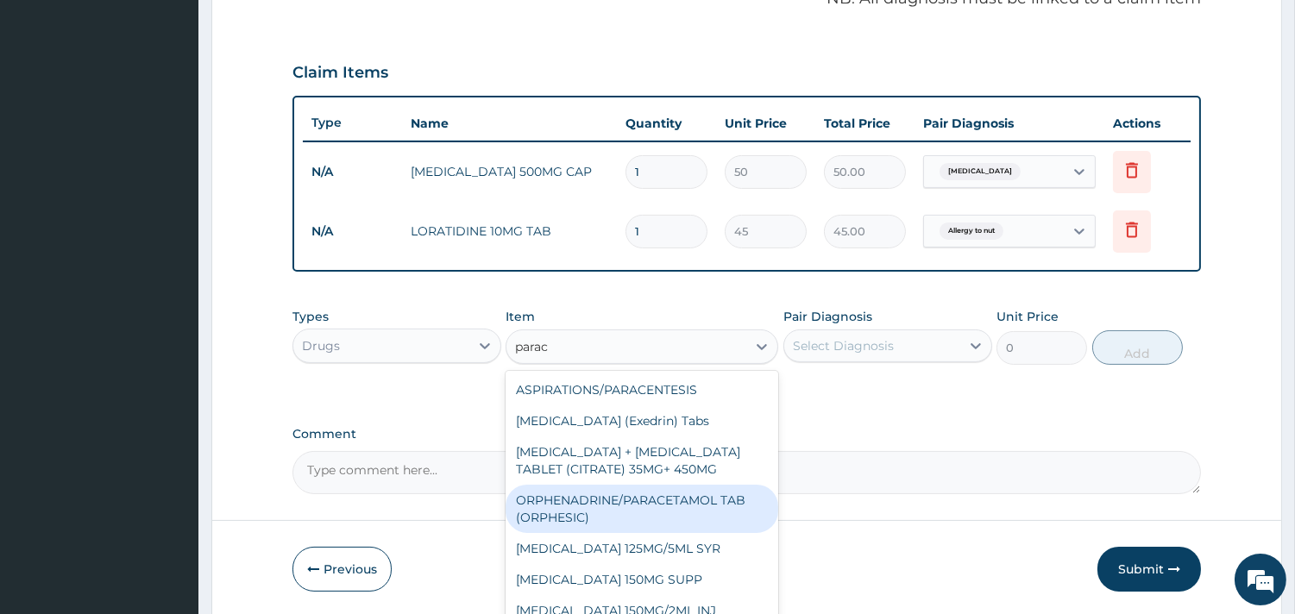
scroll to position [191, 0]
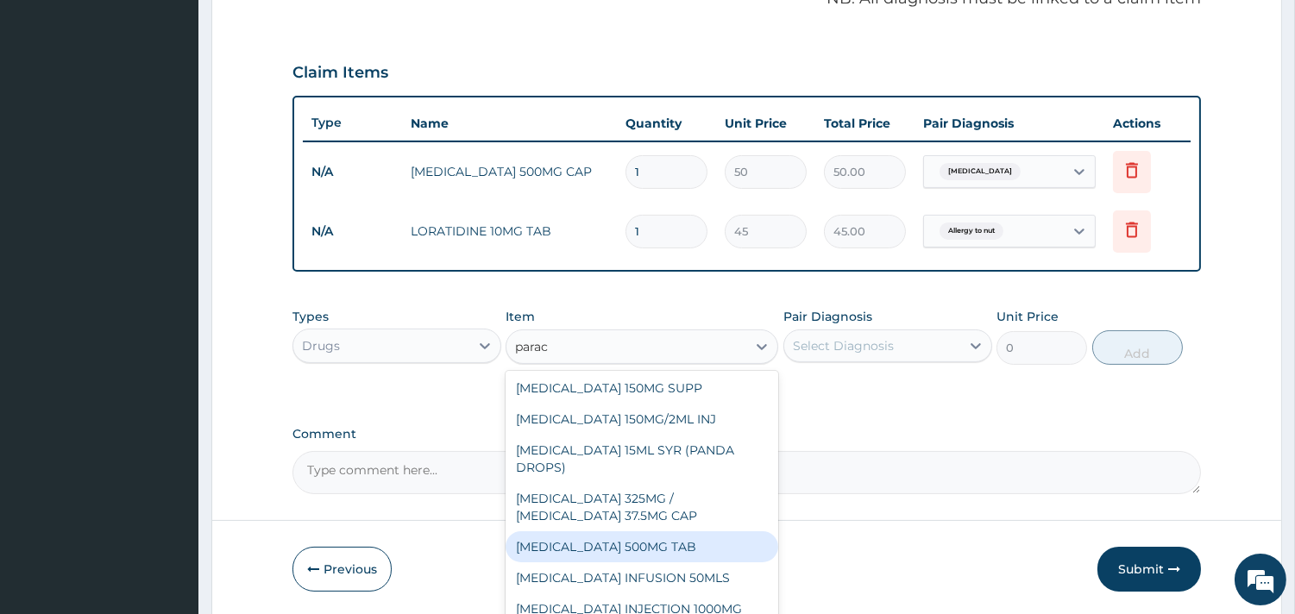
click at [615, 562] on div "PARACETAMOL 500MG TAB" at bounding box center [641, 546] width 273 height 31
type input "10"
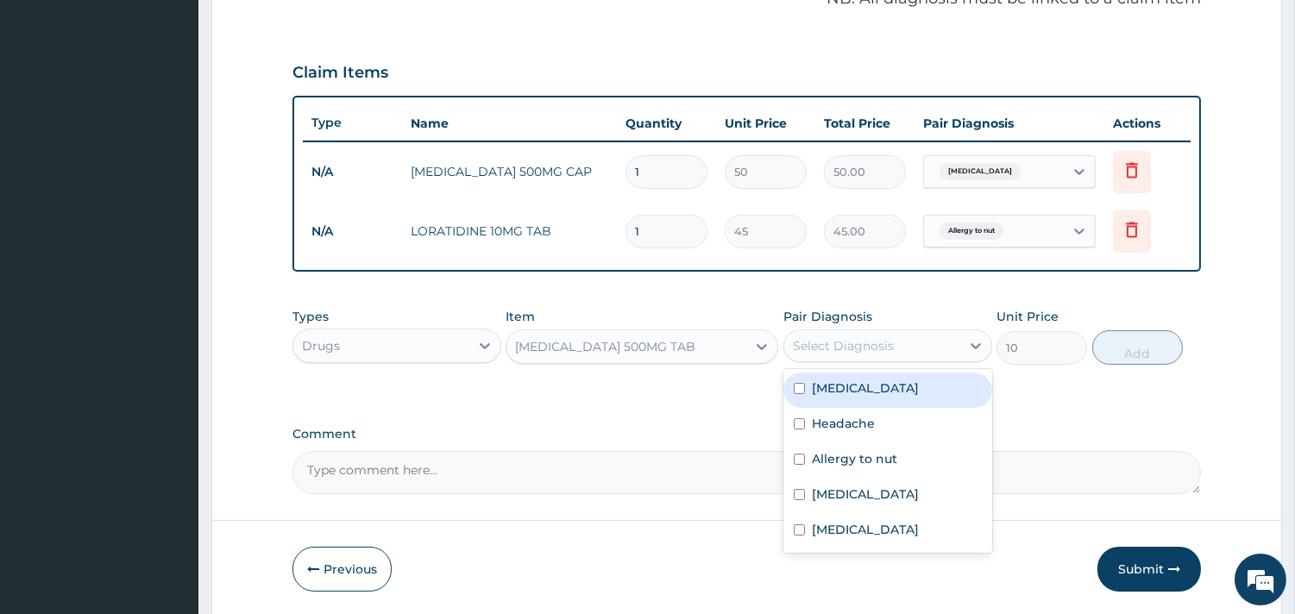
click at [863, 341] on div "Select Diagnosis" at bounding box center [843, 345] width 101 height 17
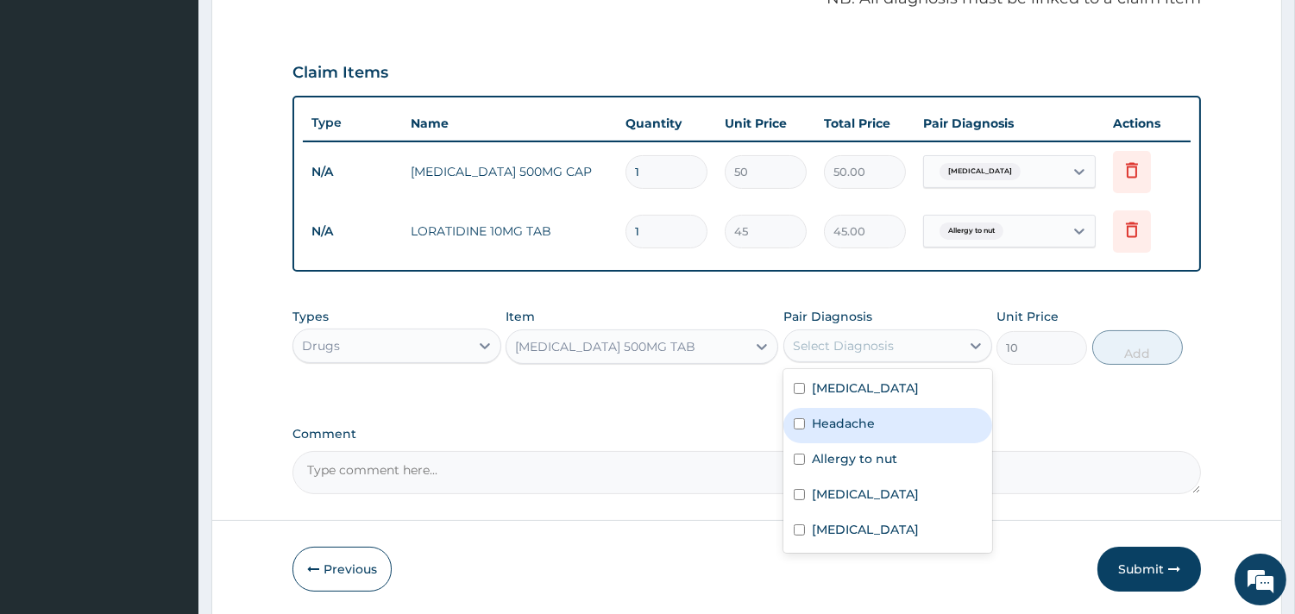
click at [826, 410] on div "Headache" at bounding box center [887, 425] width 209 height 35
checkbox input "true"
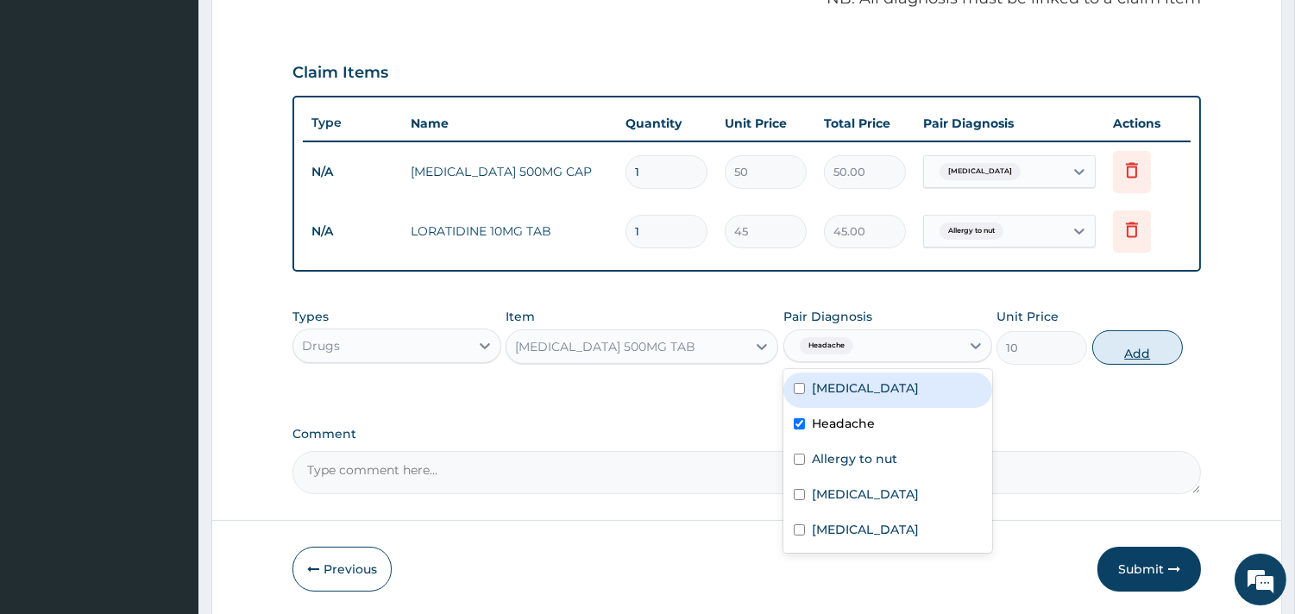
click at [1115, 348] on button "Add" at bounding box center [1137, 347] width 91 height 35
type input "0"
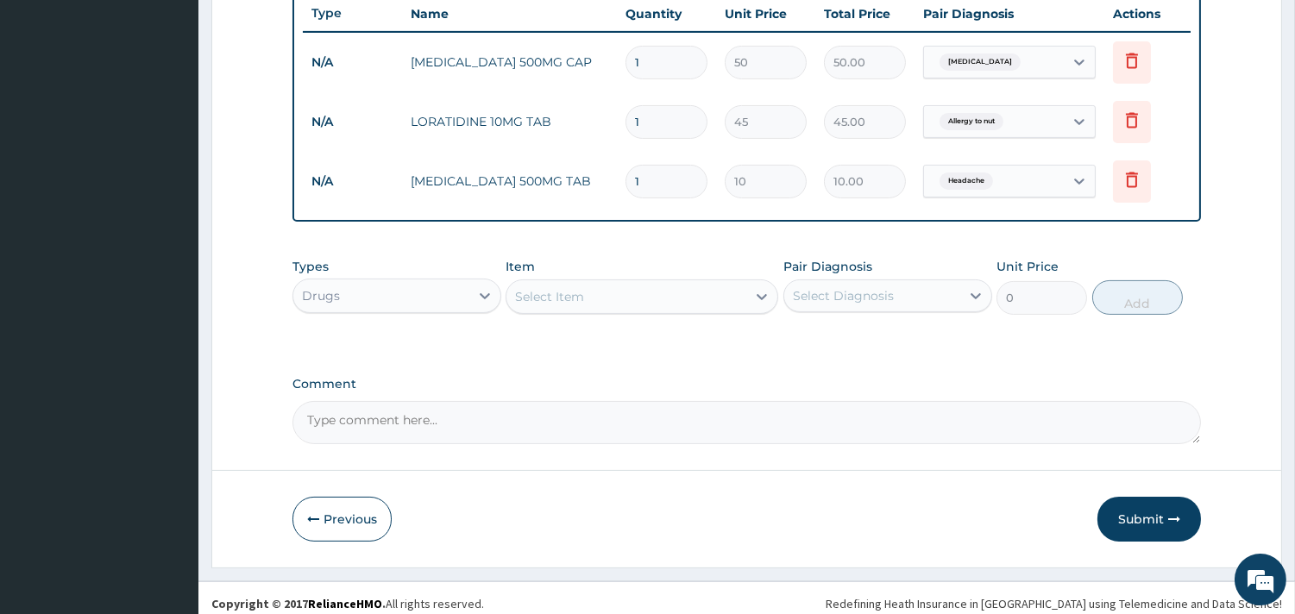
scroll to position [666, 0]
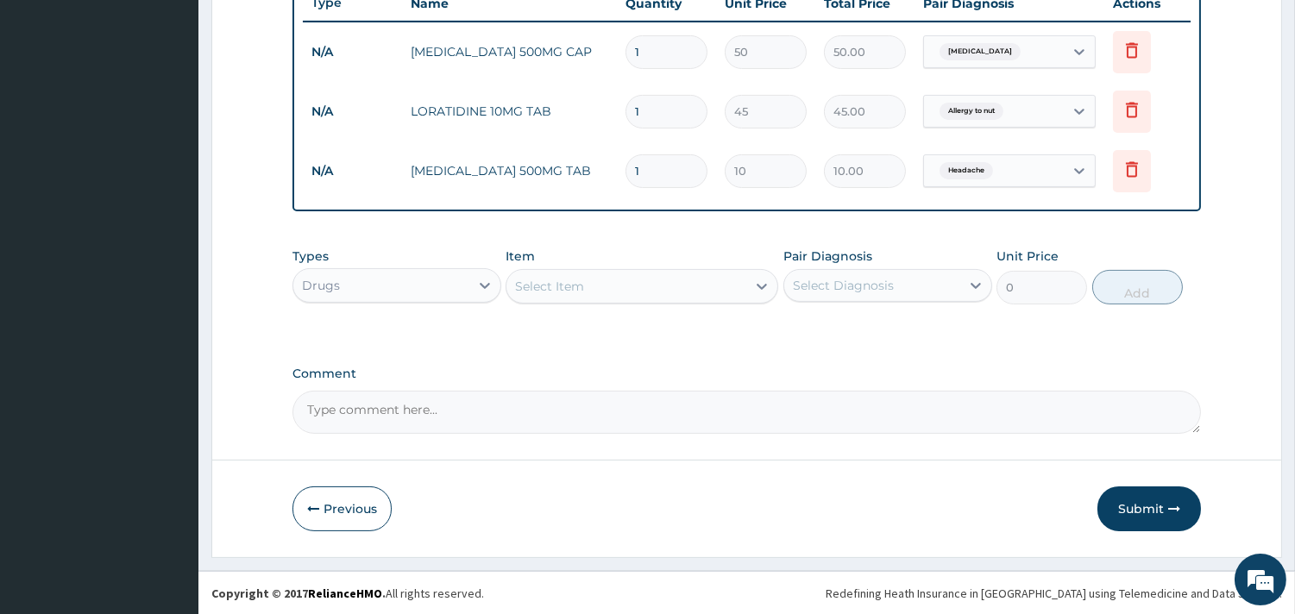
click at [622, 290] on div "Select Item" at bounding box center [626, 287] width 240 height 28
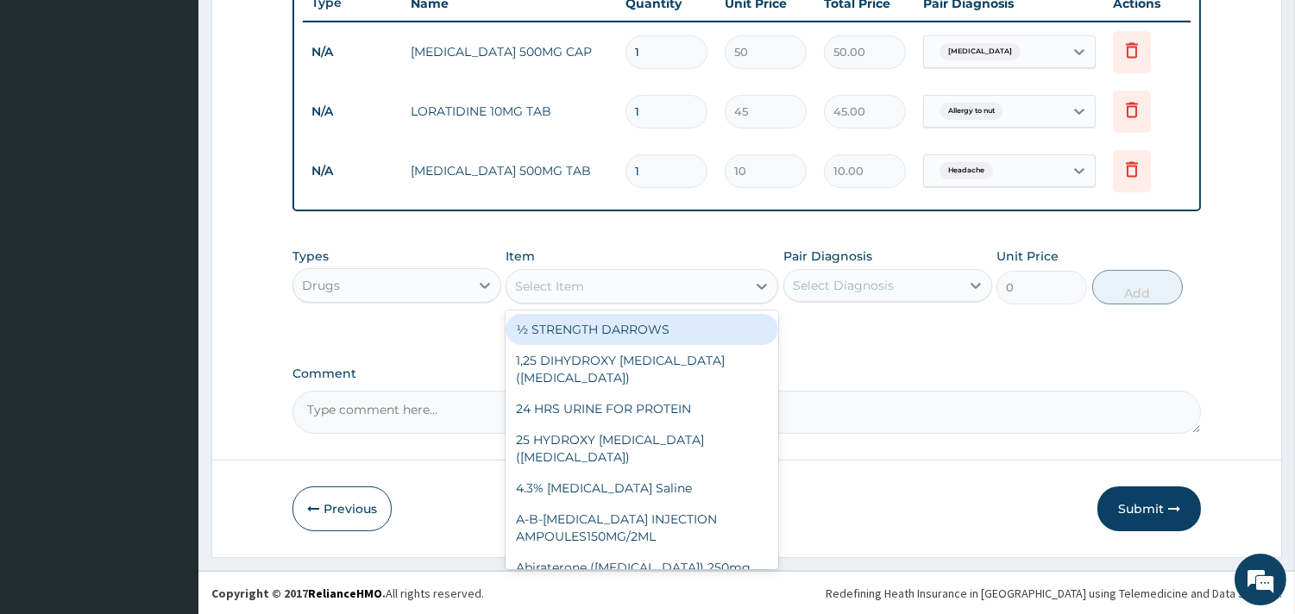
type input "m"
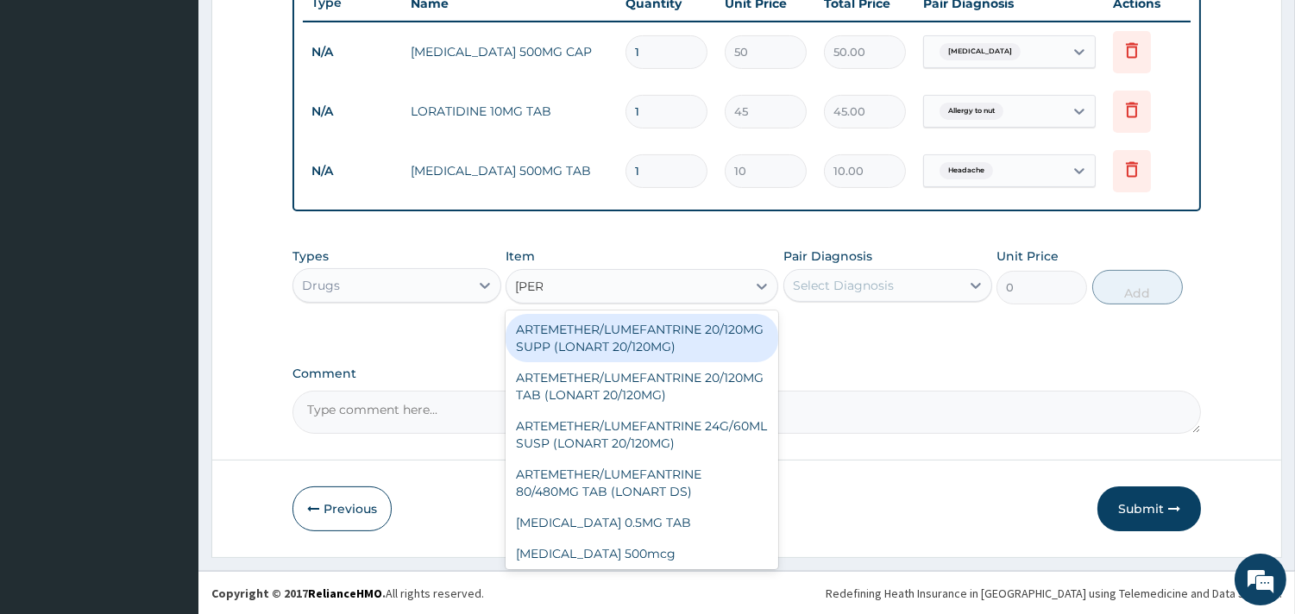
type input "lonar"
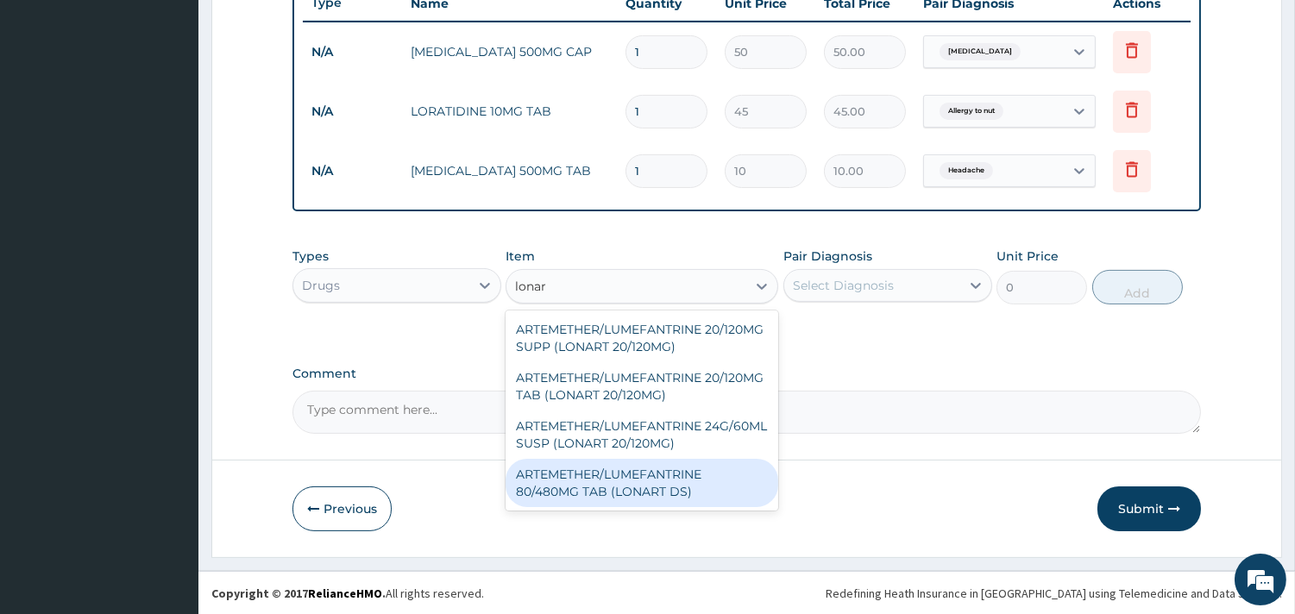
click at [597, 479] on div "ARTEMETHER/LUMEFANTRINE 80/480MG TAB (LONART DS)" at bounding box center [641, 483] width 273 height 48
type input "400"
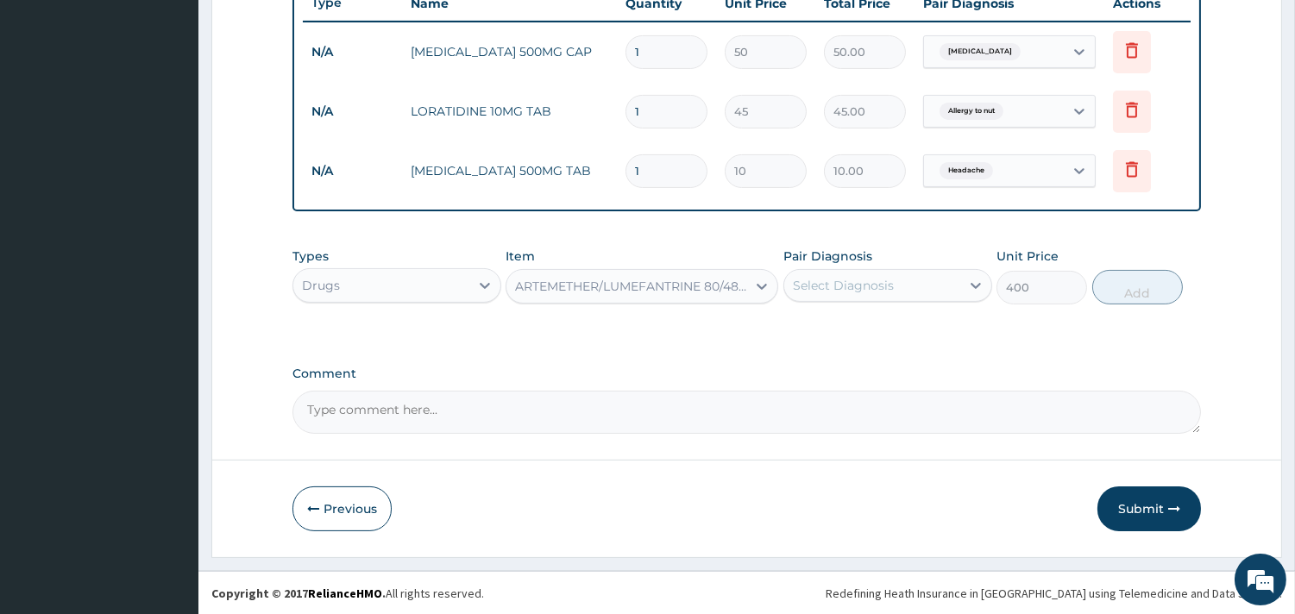
click at [844, 290] on div "Select Diagnosis" at bounding box center [843, 285] width 101 height 17
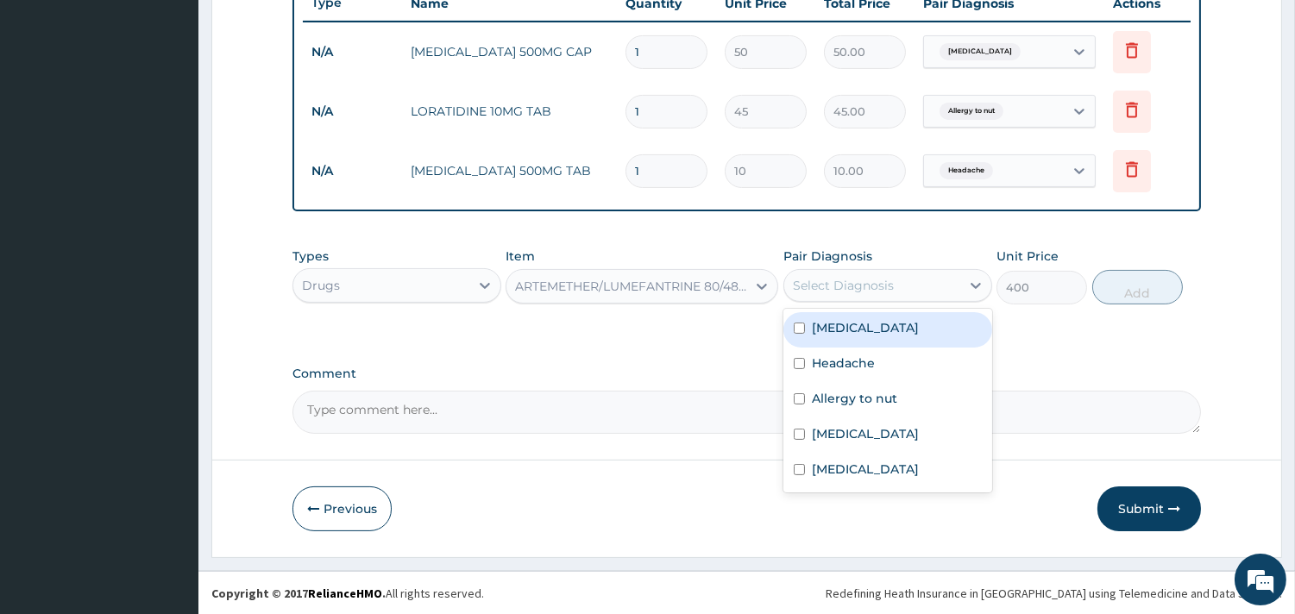
click at [808, 336] on div "Malaria" at bounding box center [887, 329] width 209 height 35
checkbox input "true"
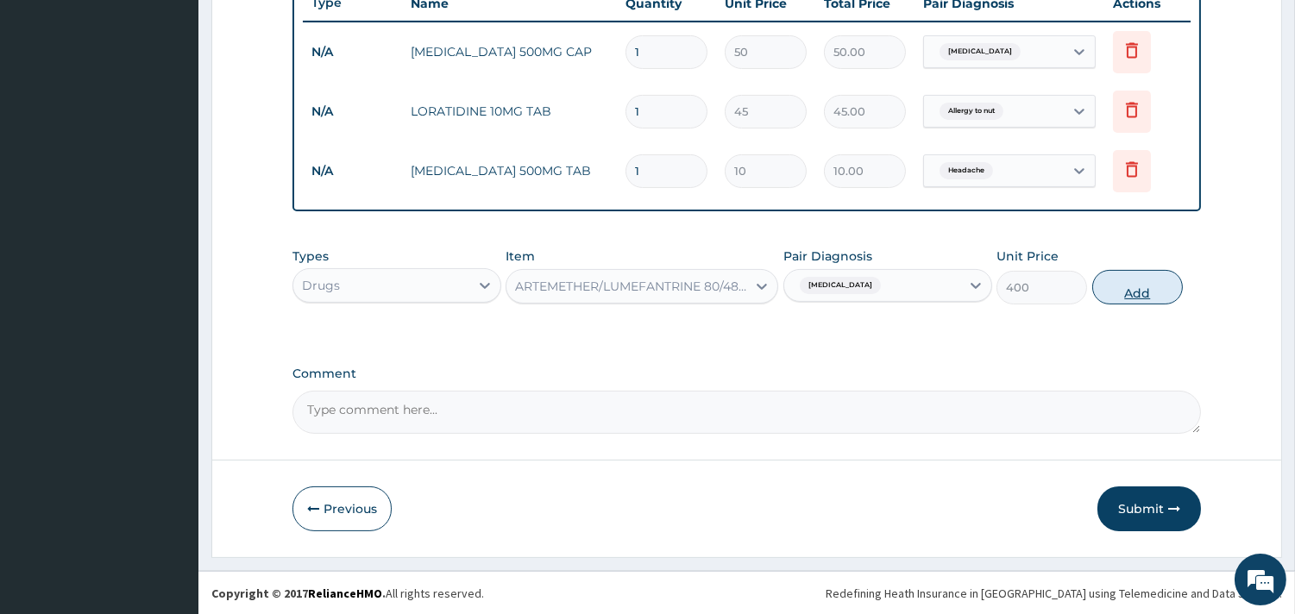
click at [1108, 290] on button "Add" at bounding box center [1137, 287] width 91 height 35
type input "0"
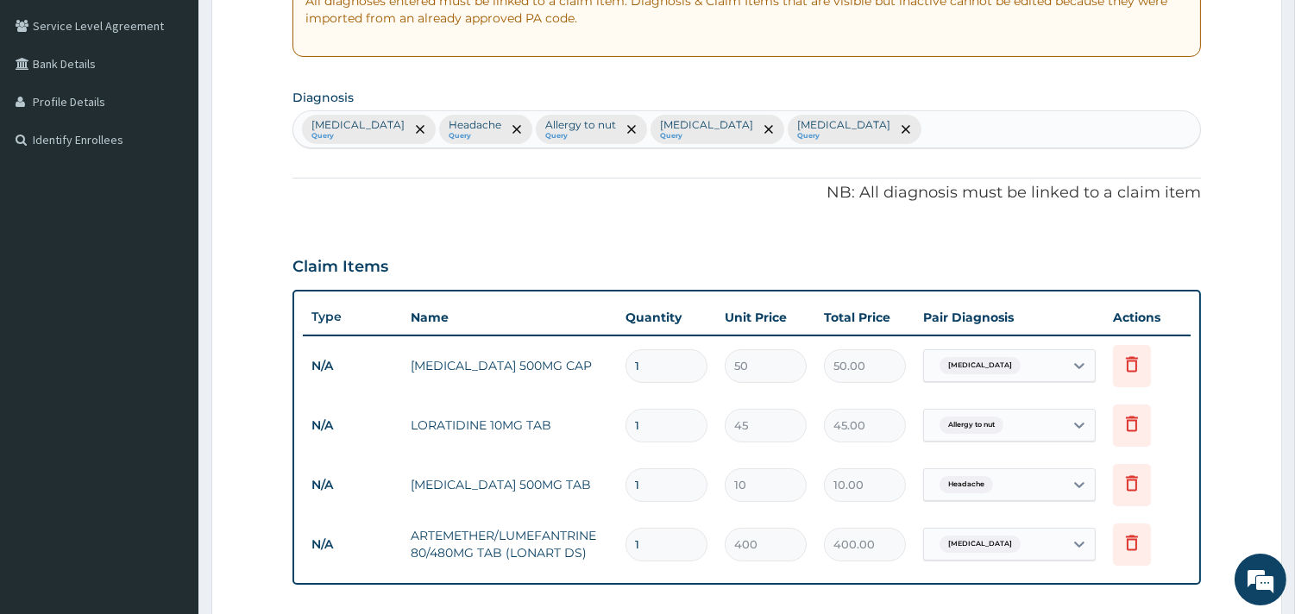
scroll to position [342, 0]
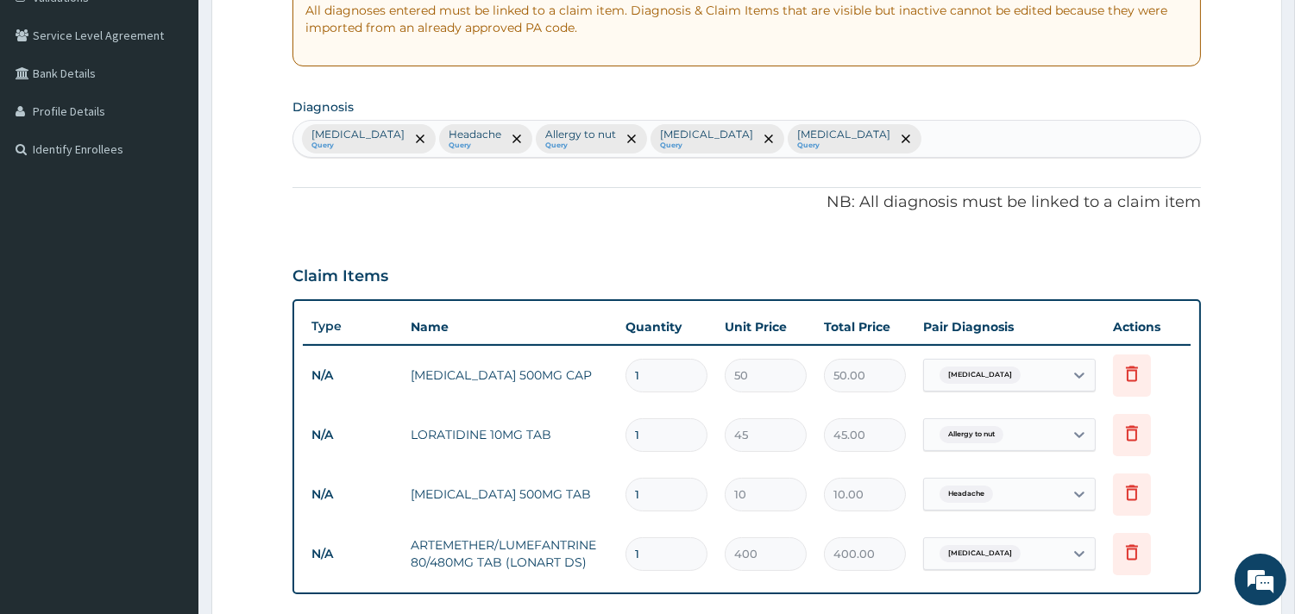
drag, startPoint x: 893, startPoint y: 108, endPoint x: 898, endPoint y: 134, distance: 26.4
click at [898, 130] on section "Diagnosis Malaria Query Headache Query Allergy to nut Query Upper respiratory i…" at bounding box center [746, 126] width 908 height 64
click at [898, 135] on div "Malaria Query Headache Query Allergy to nut Query Upper respiratory infection Q…" at bounding box center [746, 139] width 907 height 36
type input "cough"
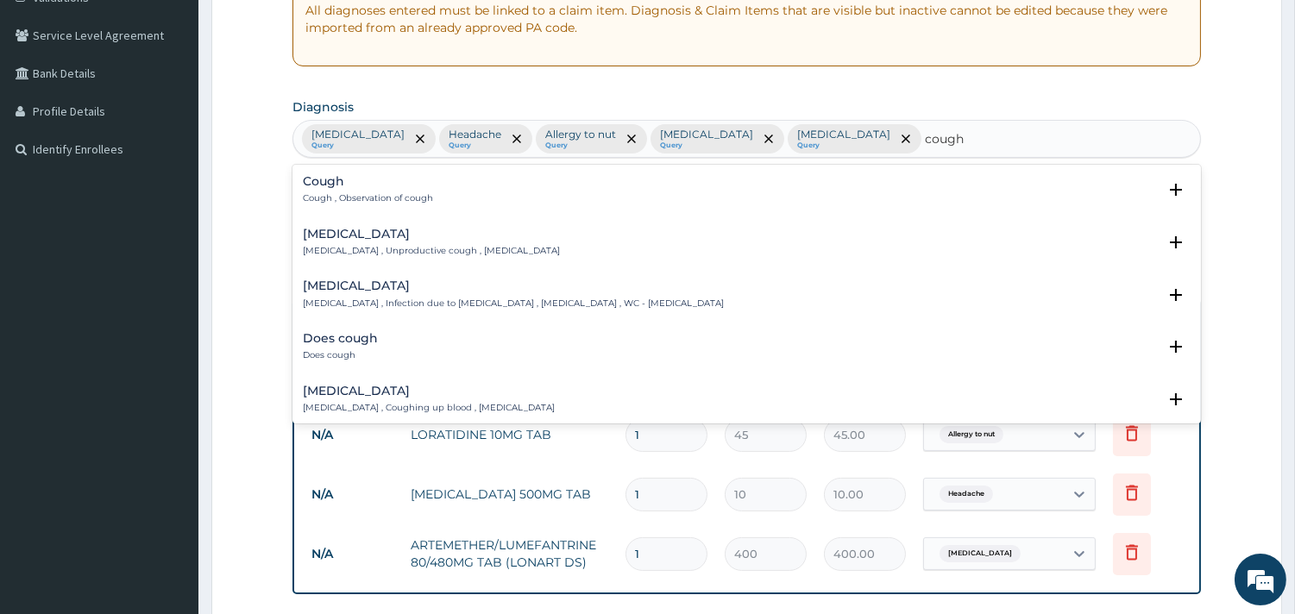
click at [371, 200] on p "Cough , Observation of cough" at bounding box center [368, 198] width 130 height 12
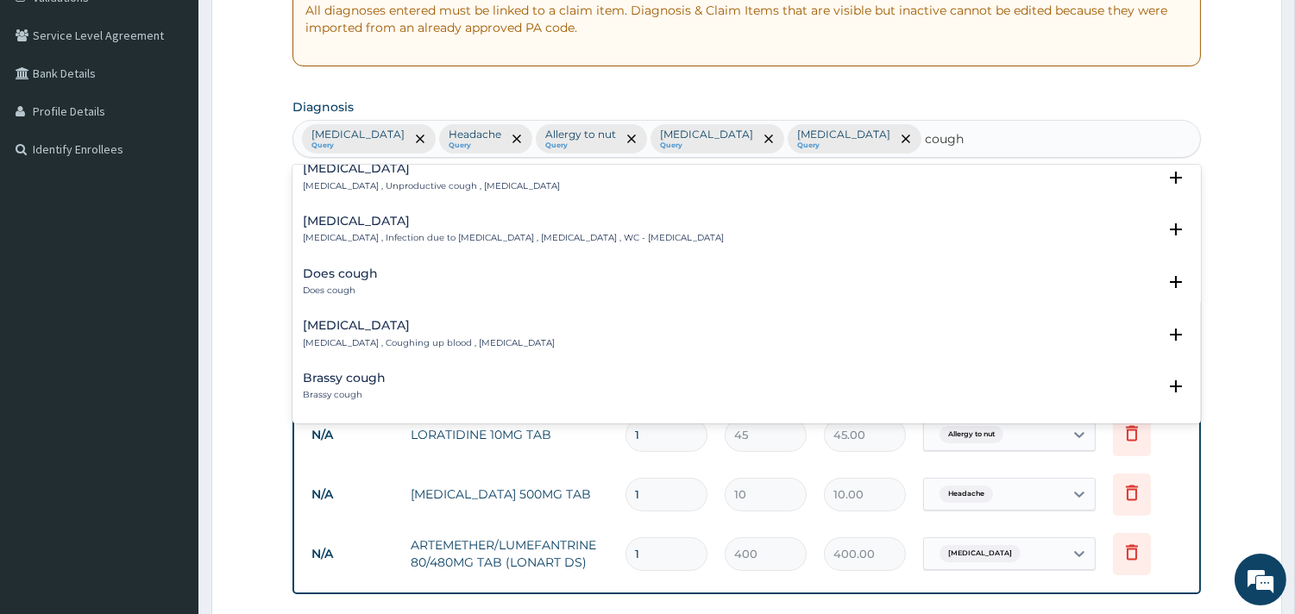
scroll to position [0, 0]
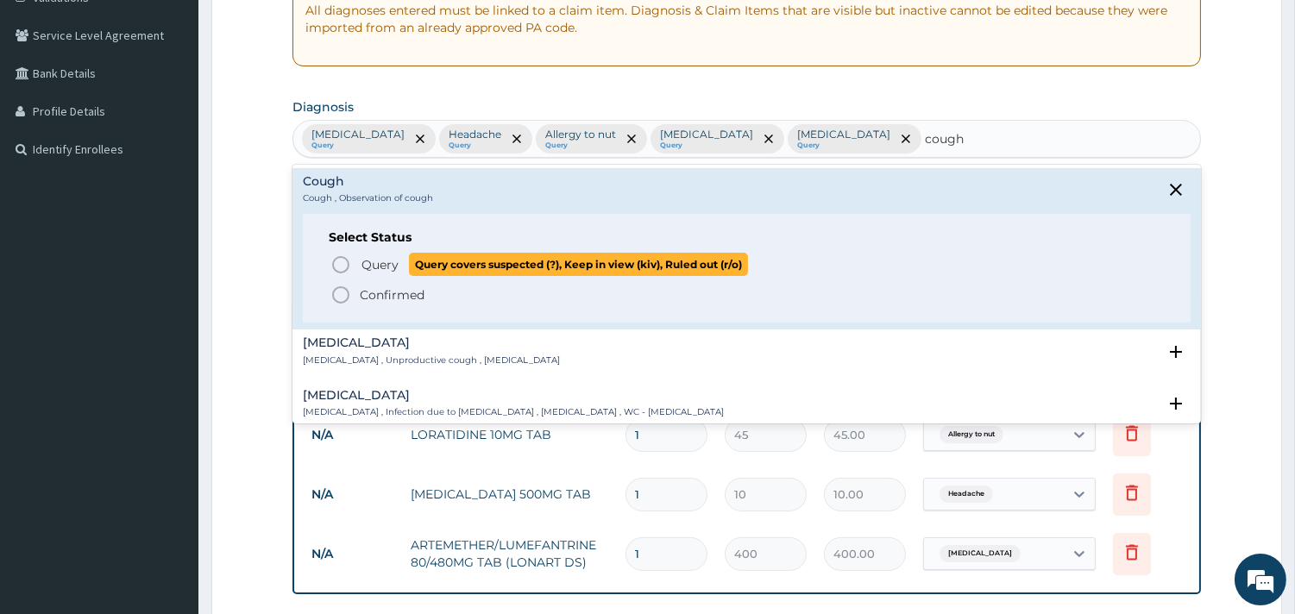
click at [333, 261] on circle "status option query" at bounding box center [341, 265] width 16 height 16
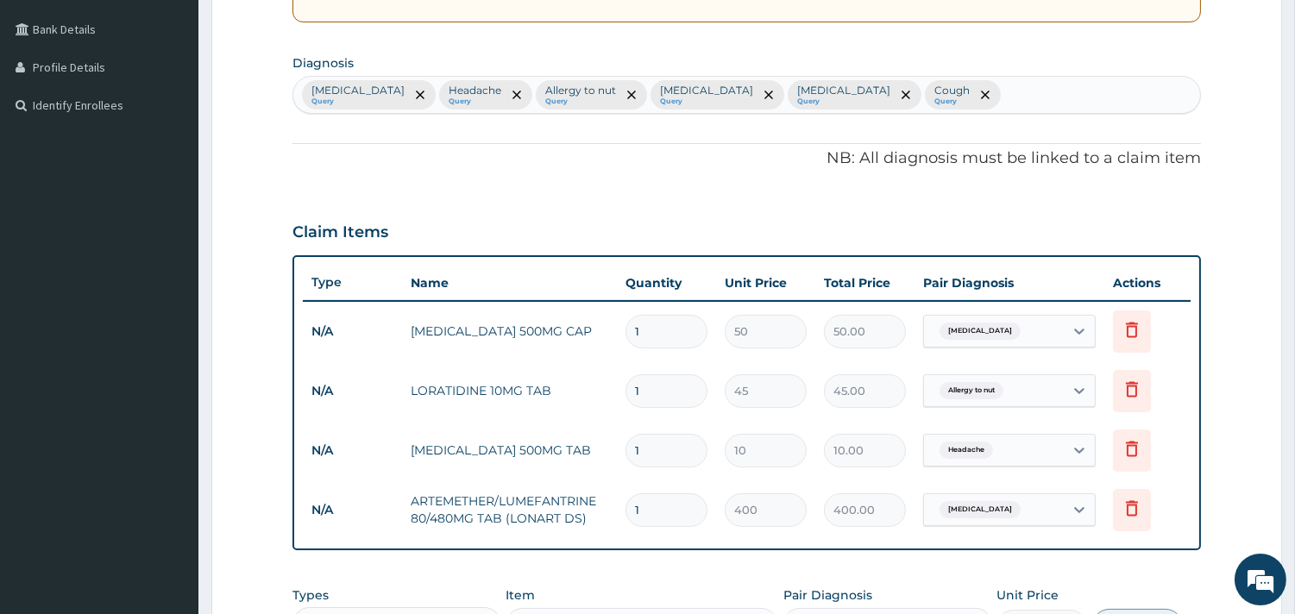
scroll to position [726, 0]
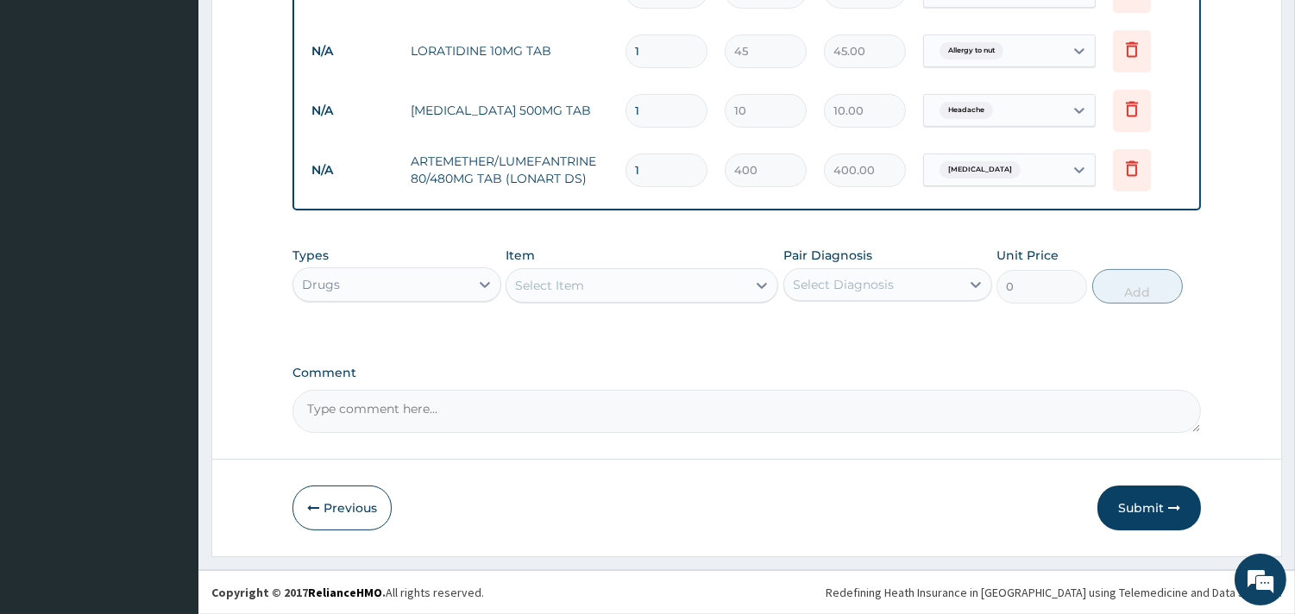
click at [580, 282] on div "Select Item" at bounding box center [549, 285] width 69 height 17
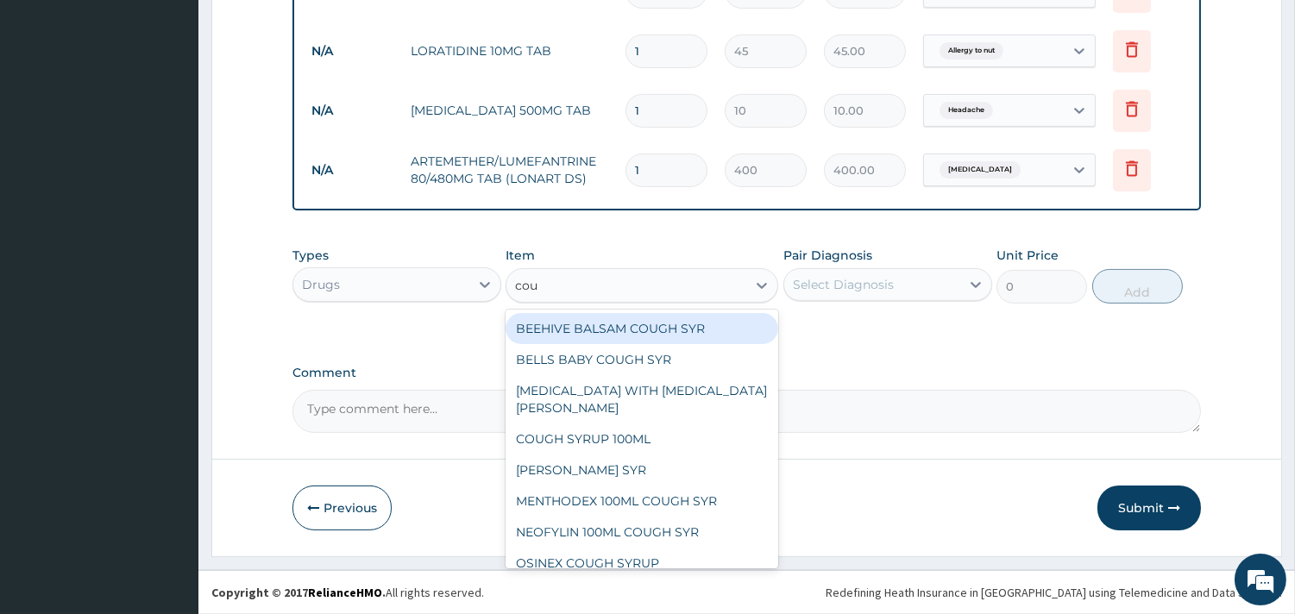
type input "coug"
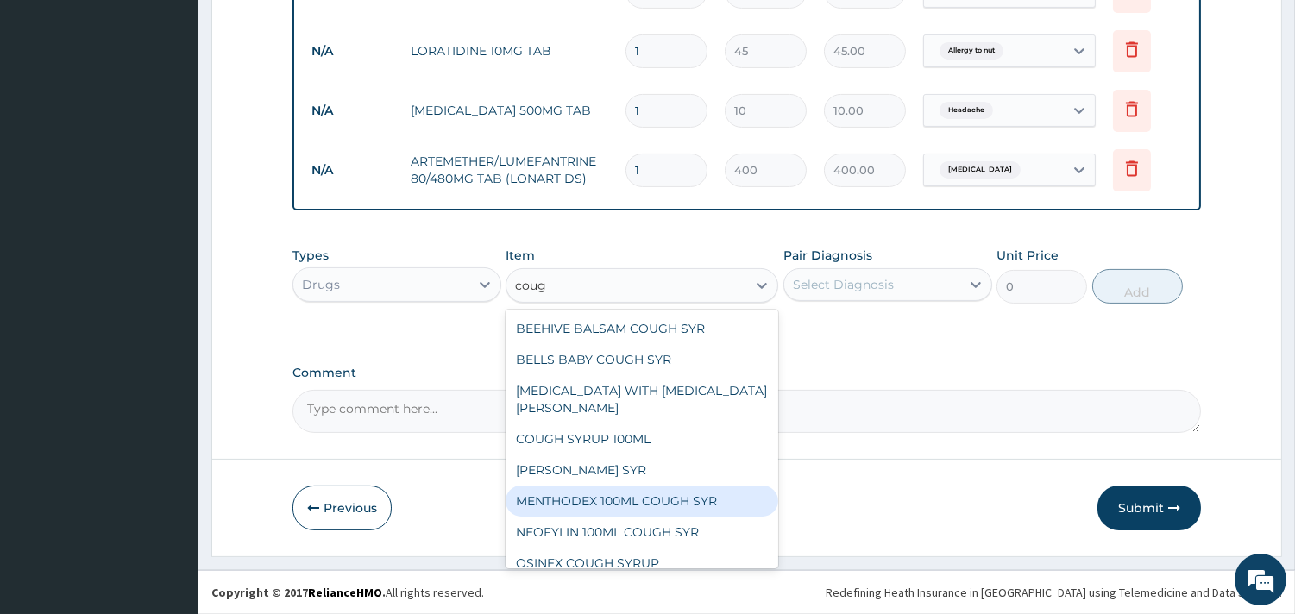
click at [614, 509] on div "MENTHODEX 100ML COUGH SYR" at bounding box center [641, 501] width 273 height 31
type input "847"
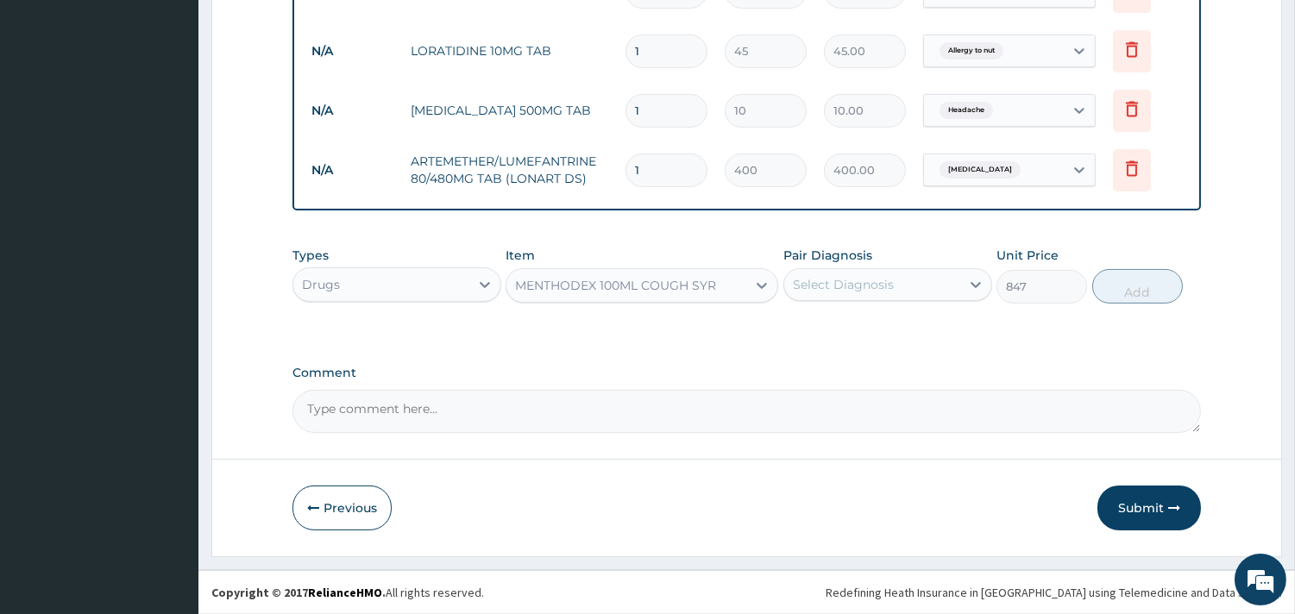
click at [892, 281] on div "Select Diagnosis" at bounding box center [872, 285] width 176 height 28
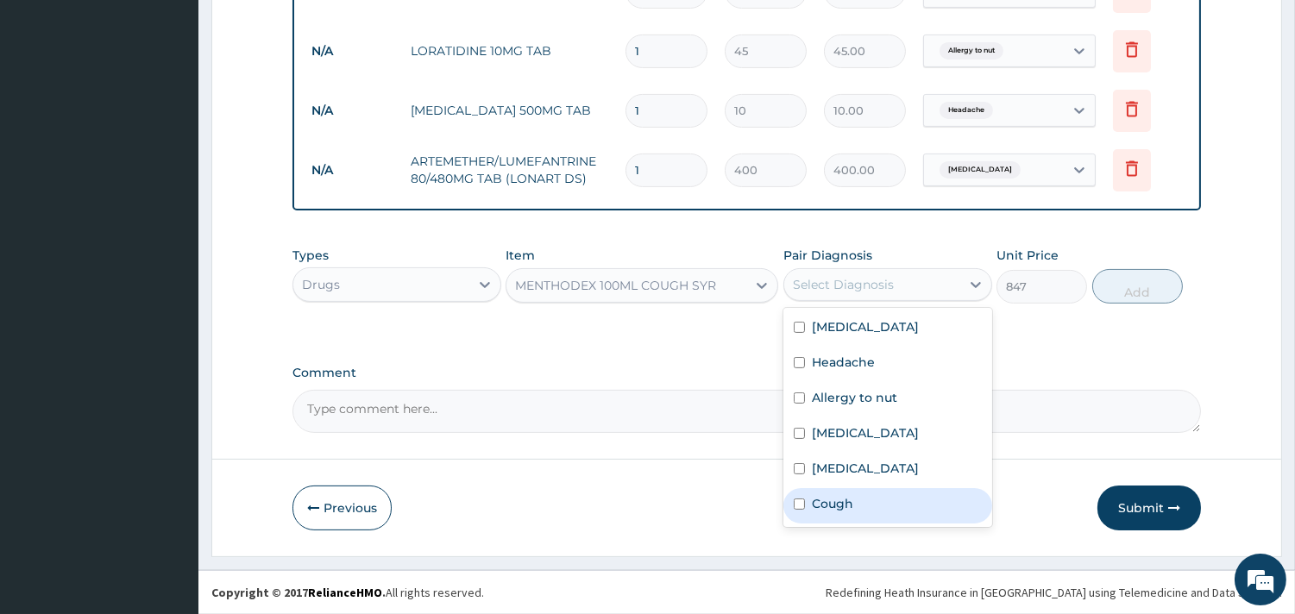
click at [851, 498] on label "Cough" at bounding box center [832, 503] width 41 height 17
checkbox input "true"
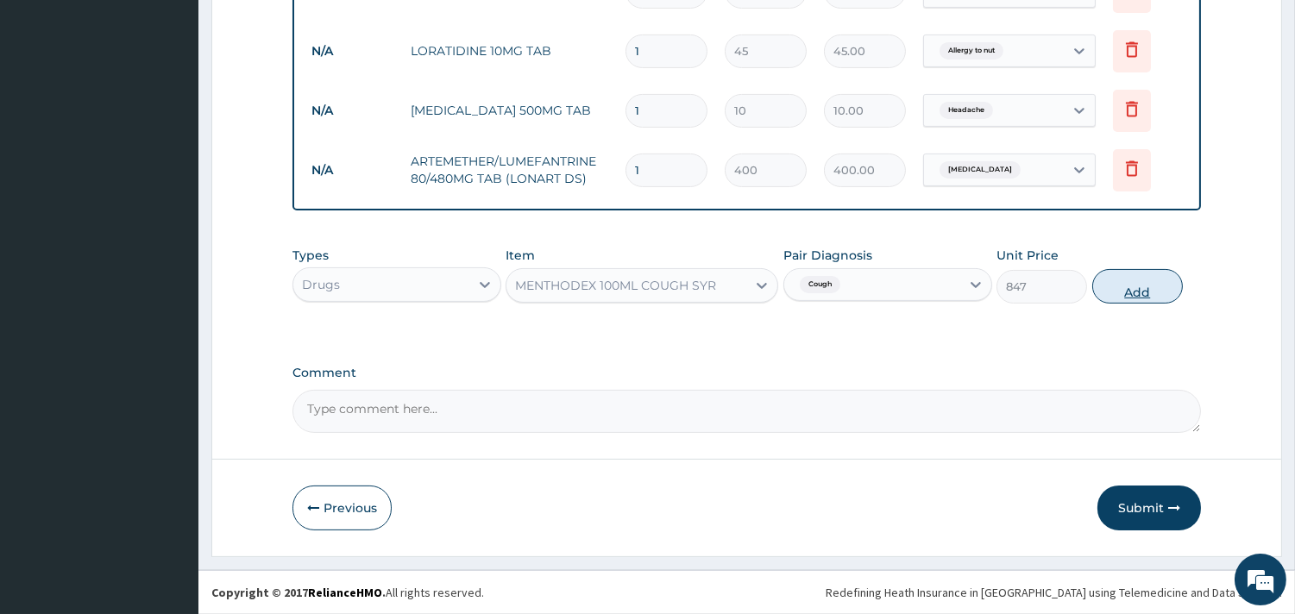
click at [1128, 283] on button "Add" at bounding box center [1137, 286] width 91 height 35
type input "0"
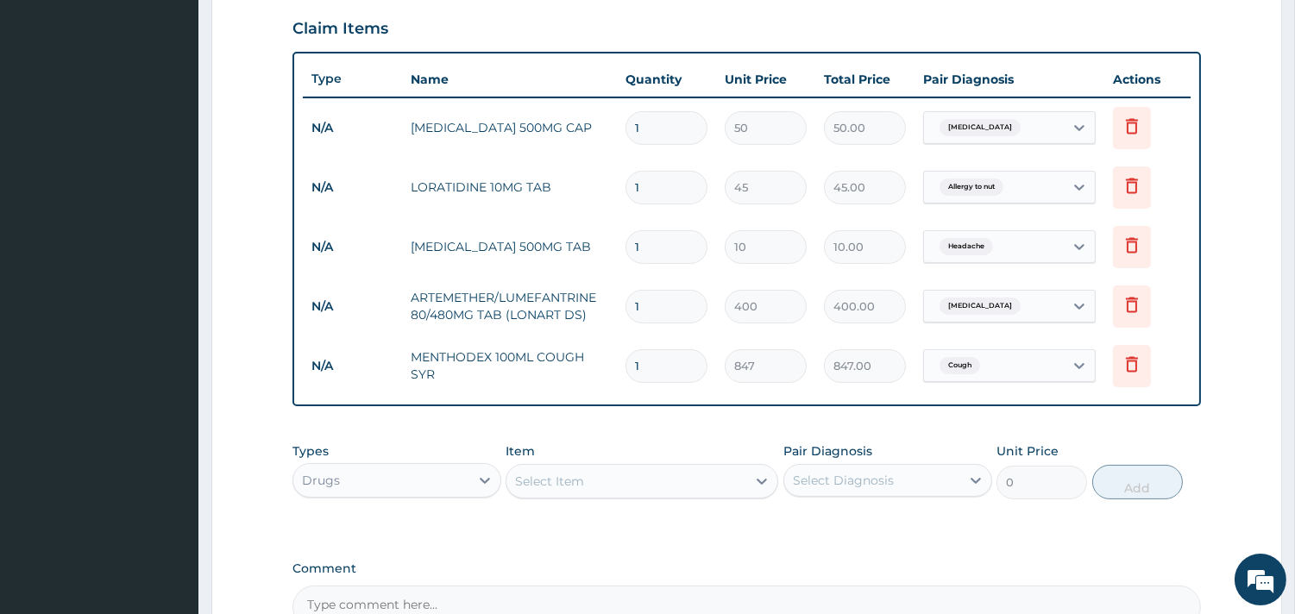
scroll to position [786, 0]
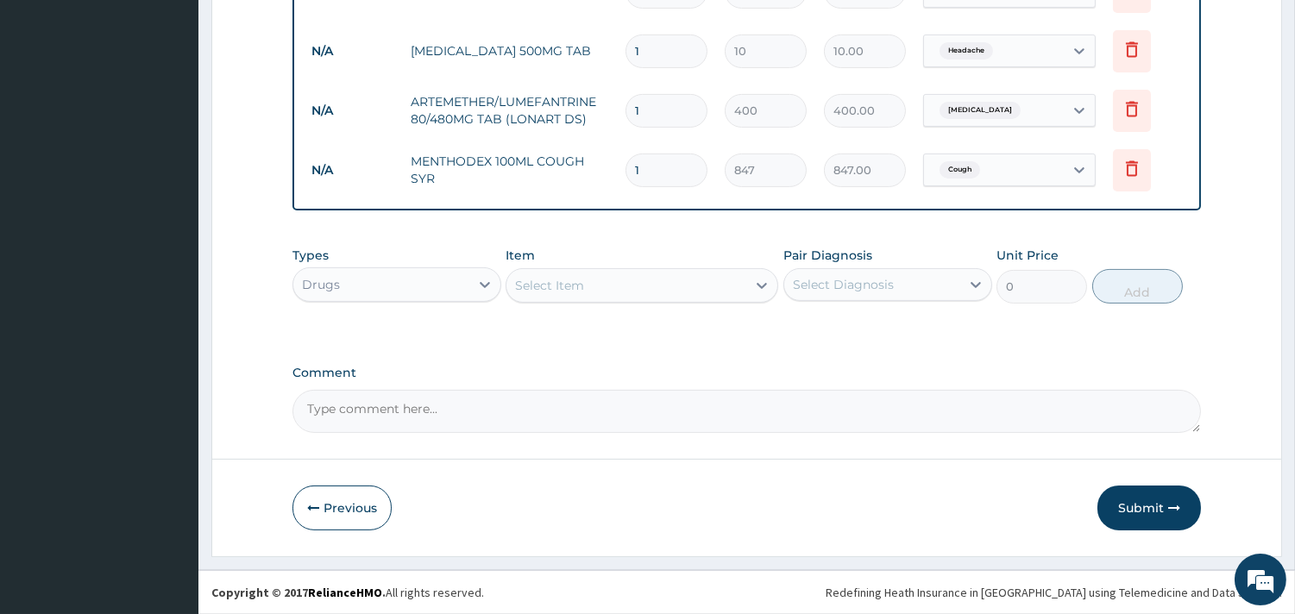
click at [436, 271] on div "Drugs" at bounding box center [381, 285] width 176 height 28
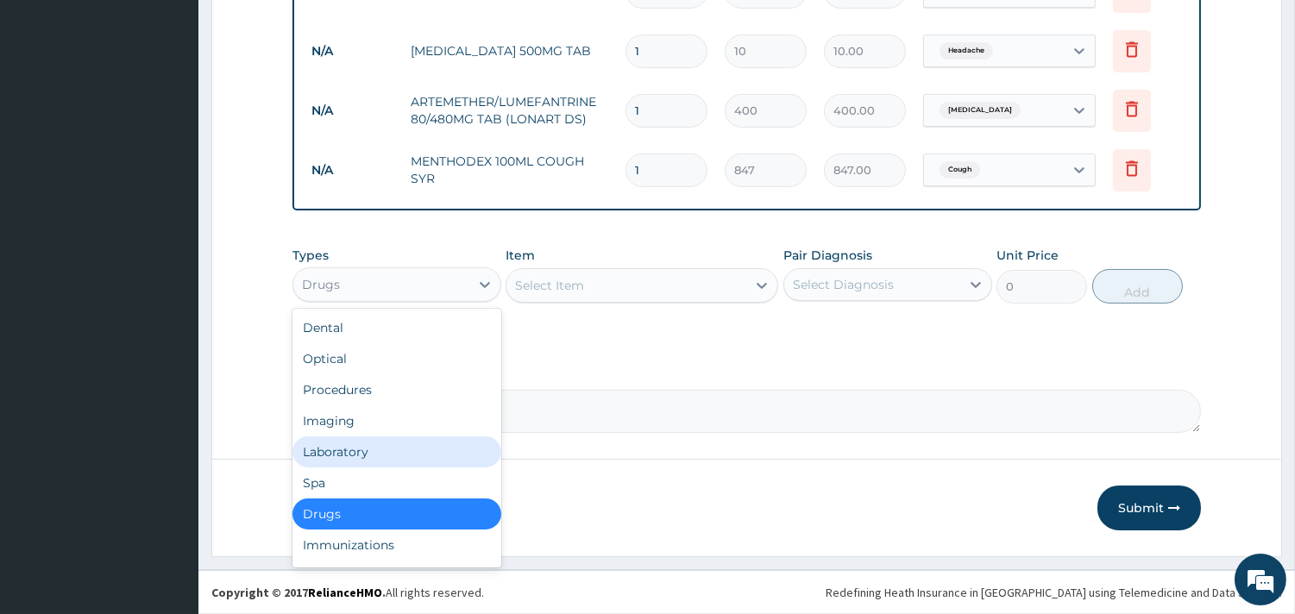
click at [357, 444] on div "Laboratory" at bounding box center [396, 451] width 209 height 31
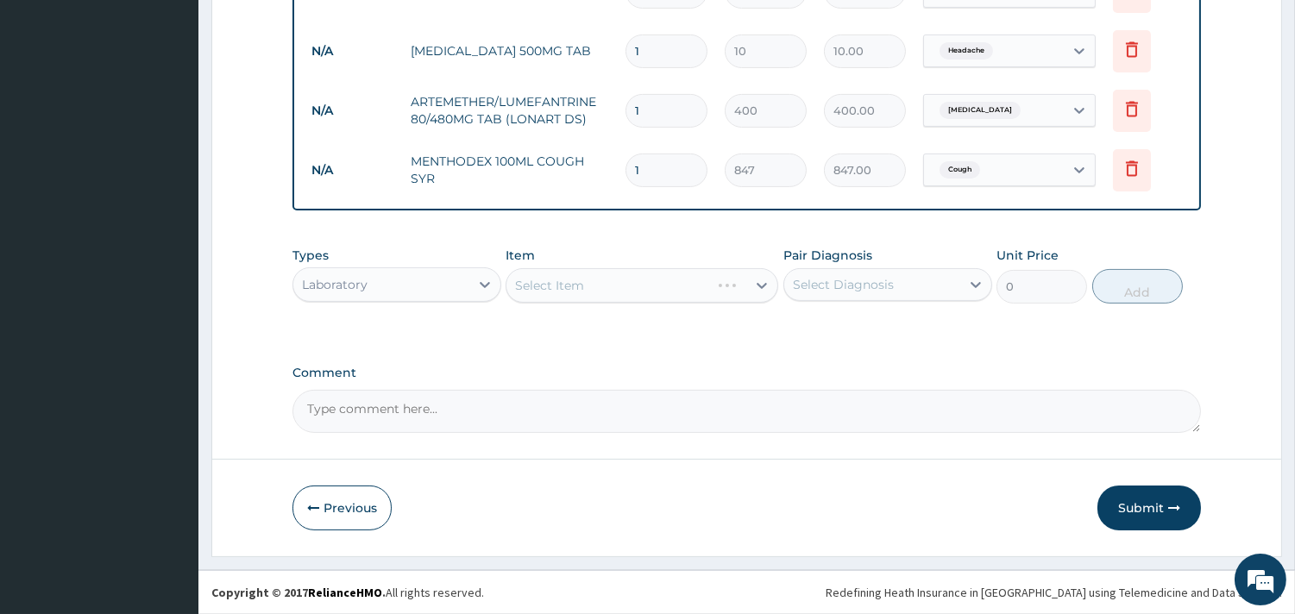
click at [635, 291] on div "Select Item" at bounding box center [641, 285] width 273 height 35
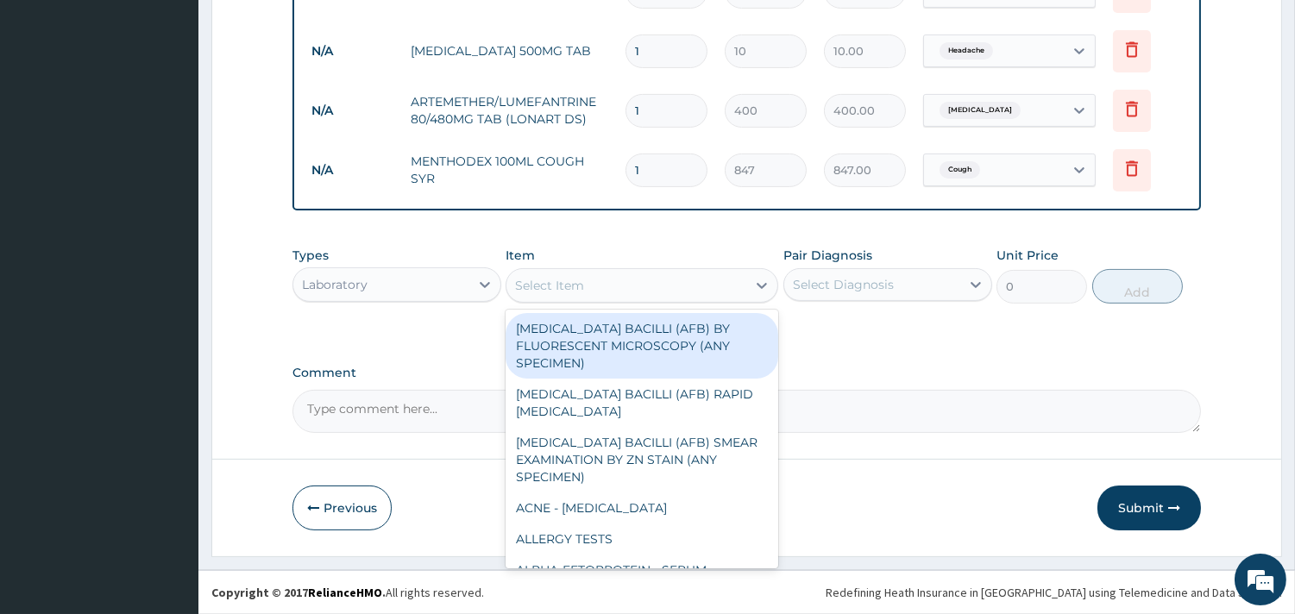
click at [635, 291] on div "Select Item" at bounding box center [626, 286] width 240 height 28
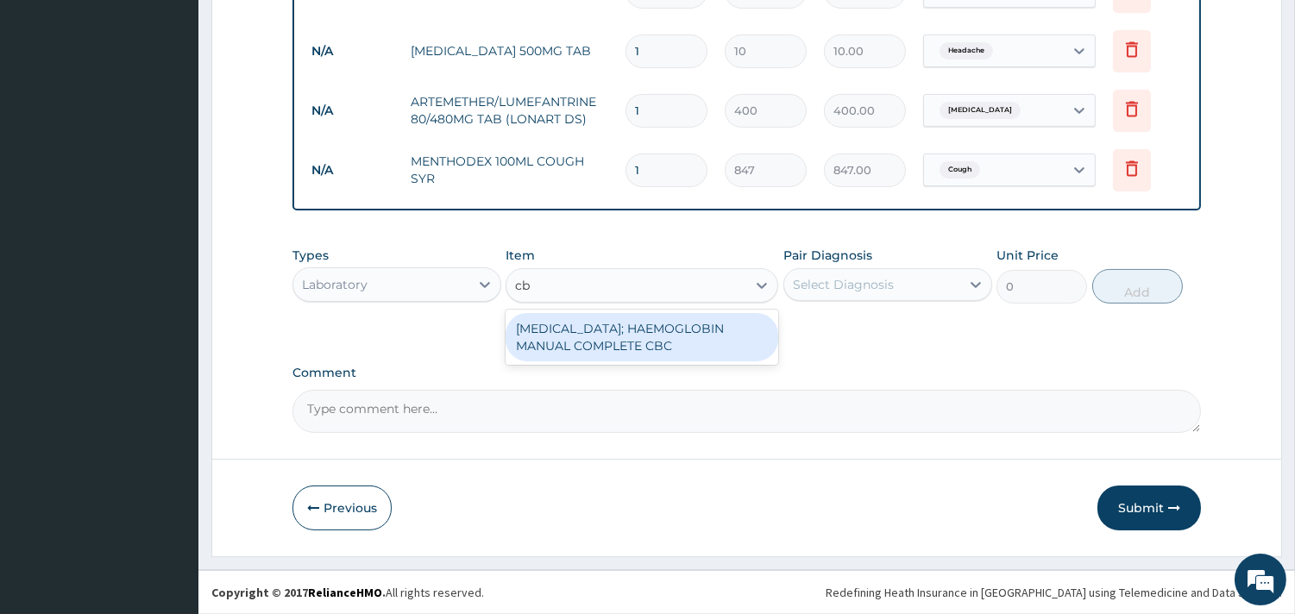
type input "cbc"
click at [625, 330] on div "BLOOD COUNT; HAEMOGLOBIN MANUAL COMPLETE CBC" at bounding box center [641, 337] width 273 height 48
type input "2500"
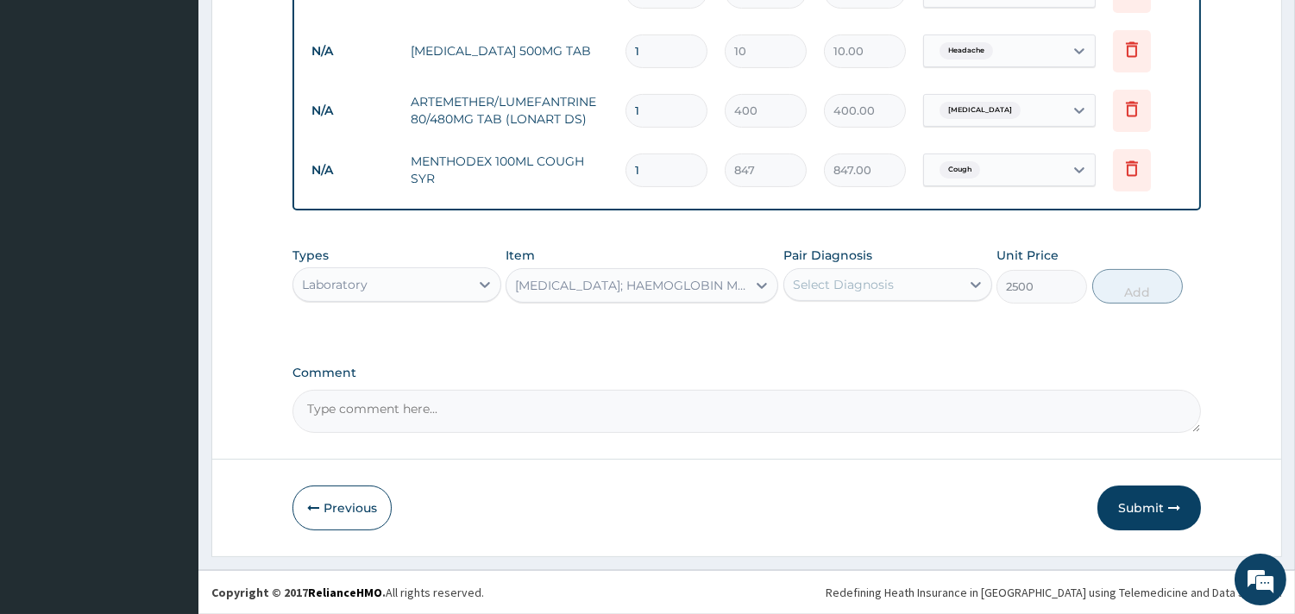
click at [850, 295] on div "Select Diagnosis" at bounding box center [872, 285] width 176 height 28
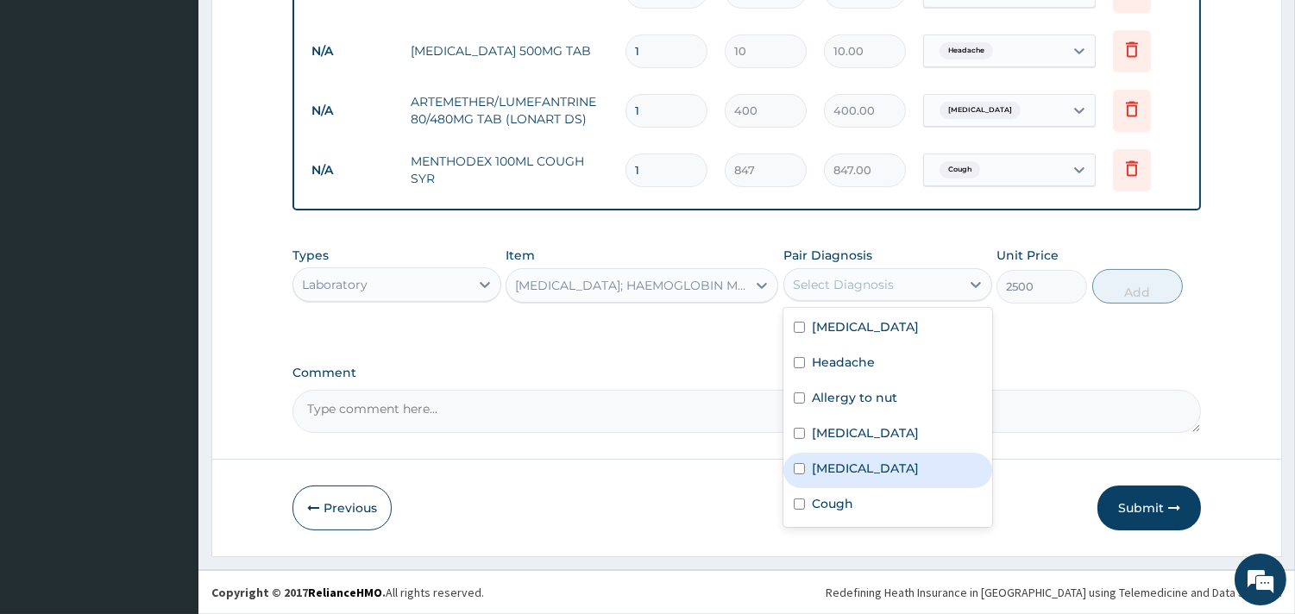
click at [824, 475] on label "Sepsis" at bounding box center [865, 468] width 107 height 17
checkbox input "true"
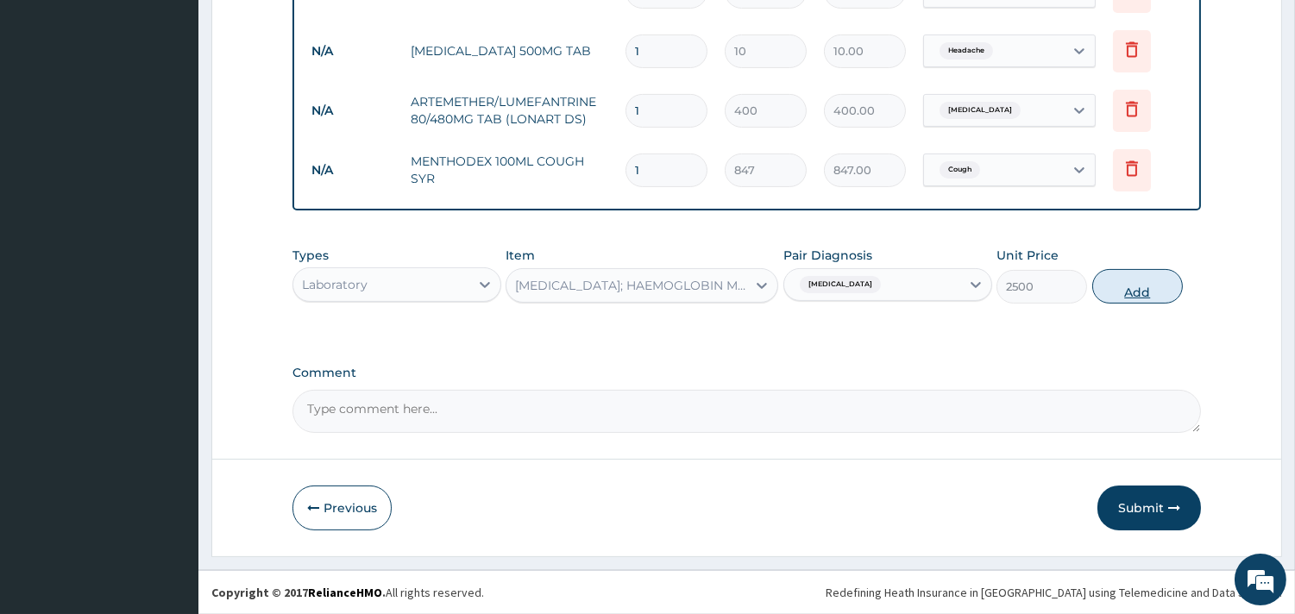
click at [1123, 286] on button "Add" at bounding box center [1137, 286] width 91 height 35
type input "0"
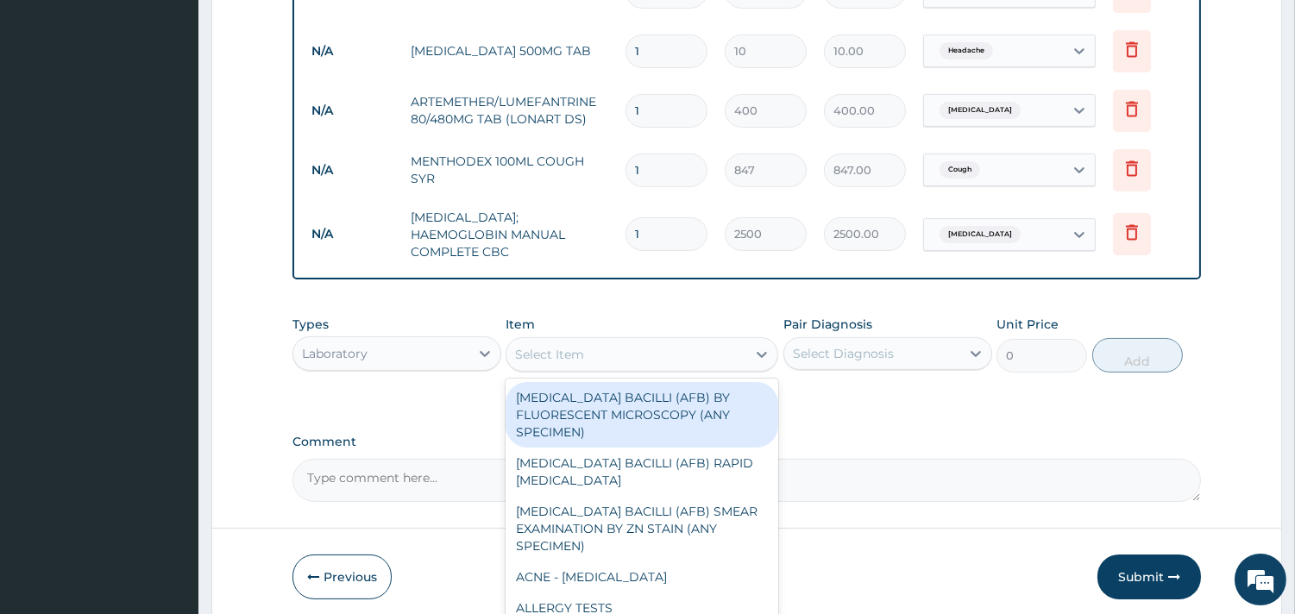
click at [610, 341] on div "Select Item" at bounding box center [626, 355] width 240 height 28
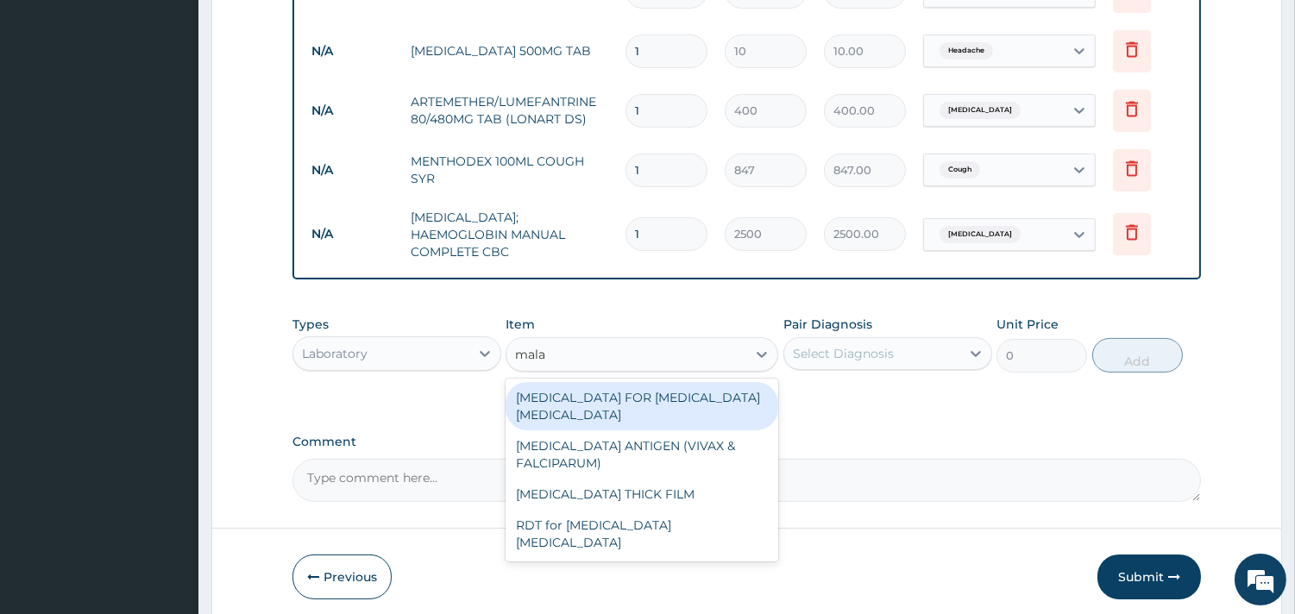
type input "malar"
click at [593, 386] on div "BLOOD FILM FOR MALARIA PARASITE" at bounding box center [641, 406] width 273 height 48
type input "1100"
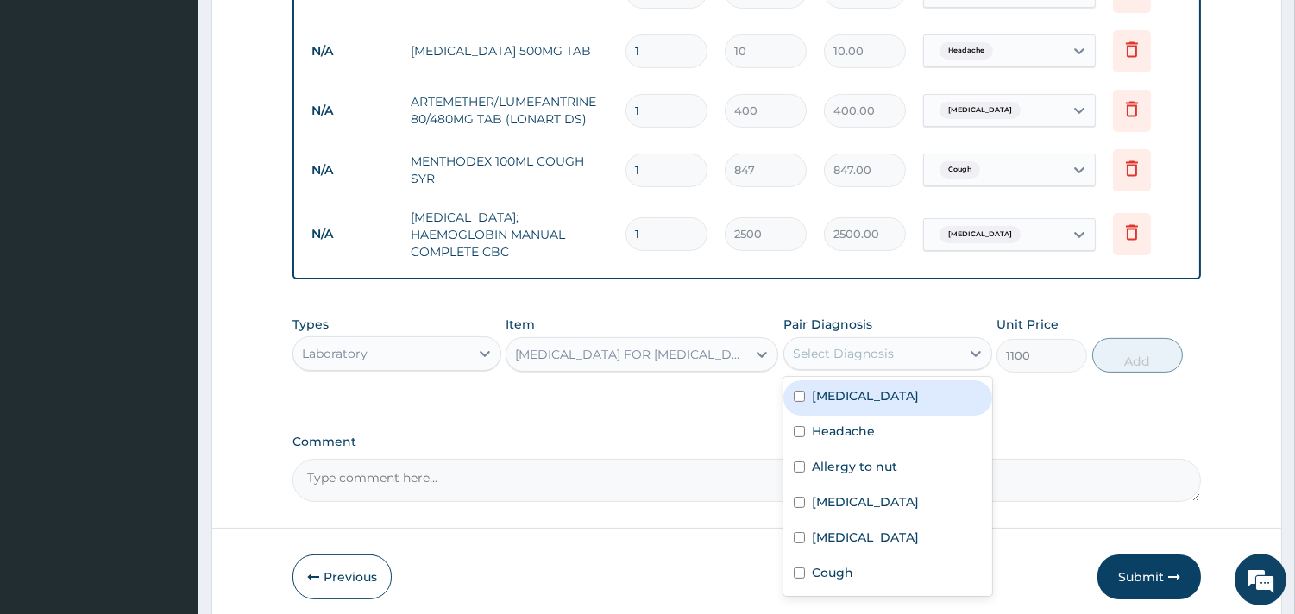
click at [872, 348] on div "Select Diagnosis" at bounding box center [843, 353] width 101 height 17
click at [838, 380] on div "Malaria" at bounding box center [887, 397] width 209 height 35
checkbox input "true"
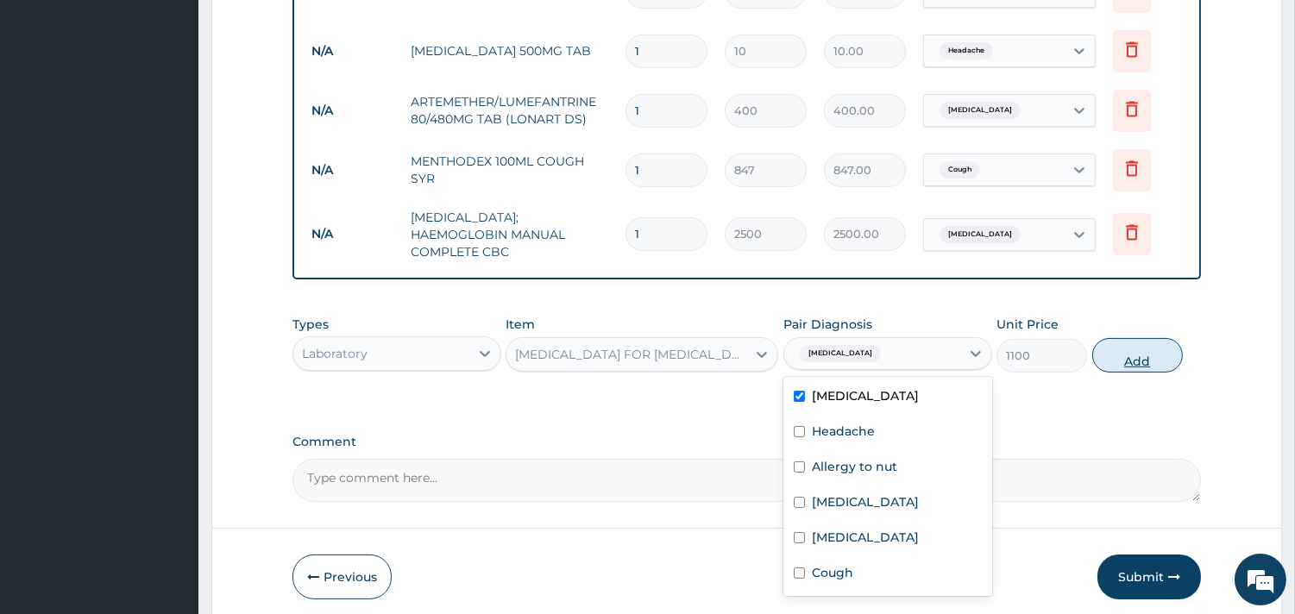
click at [1104, 351] on button "Add" at bounding box center [1137, 355] width 91 height 35
type input "0"
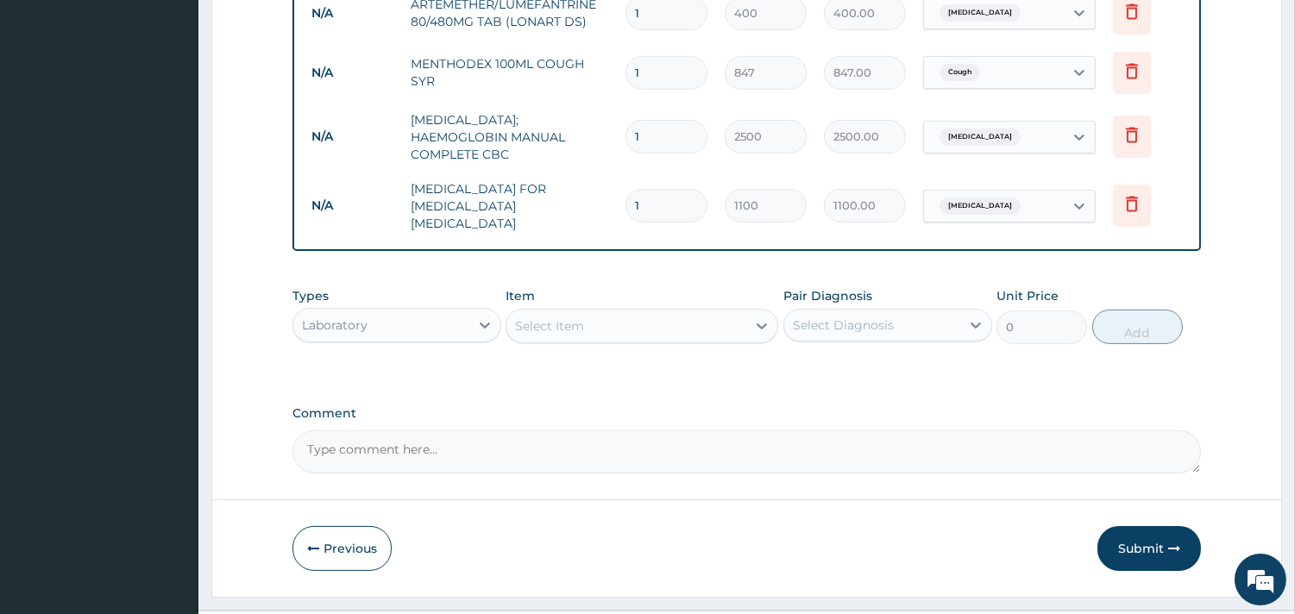
scroll to position [906, 0]
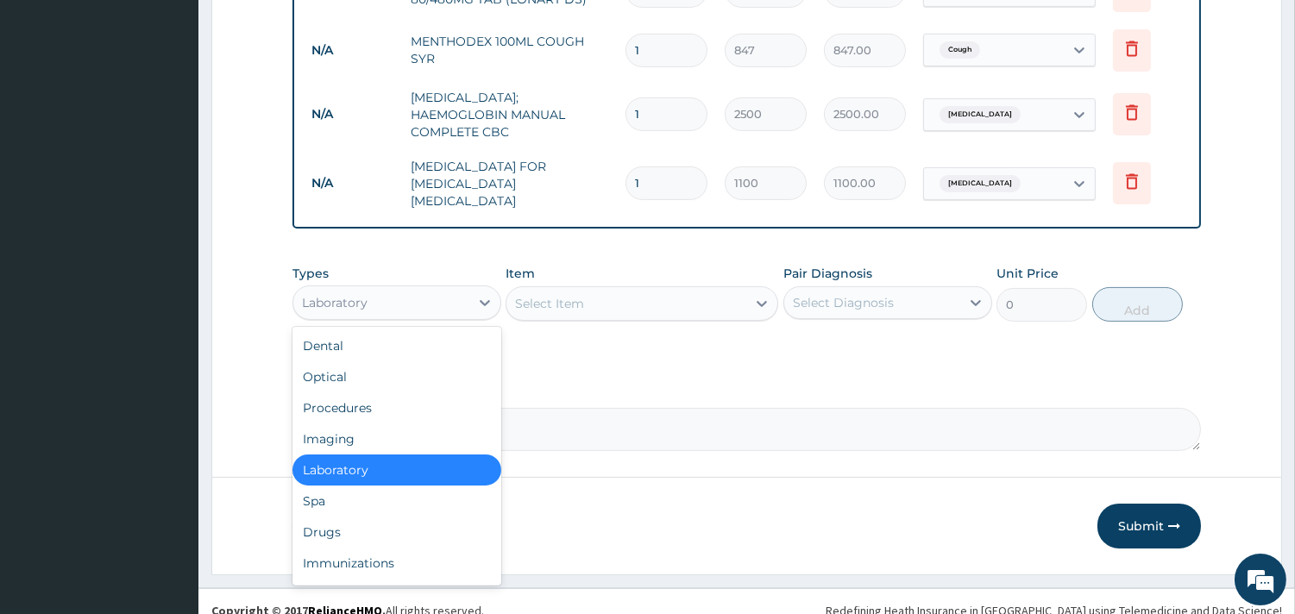
drag, startPoint x: 415, startPoint y: 268, endPoint x: 352, endPoint y: 386, distance: 133.1
click at [414, 286] on div "Laboratory" at bounding box center [396, 303] width 209 height 35
click at [363, 392] on div "Procedures" at bounding box center [396, 407] width 209 height 31
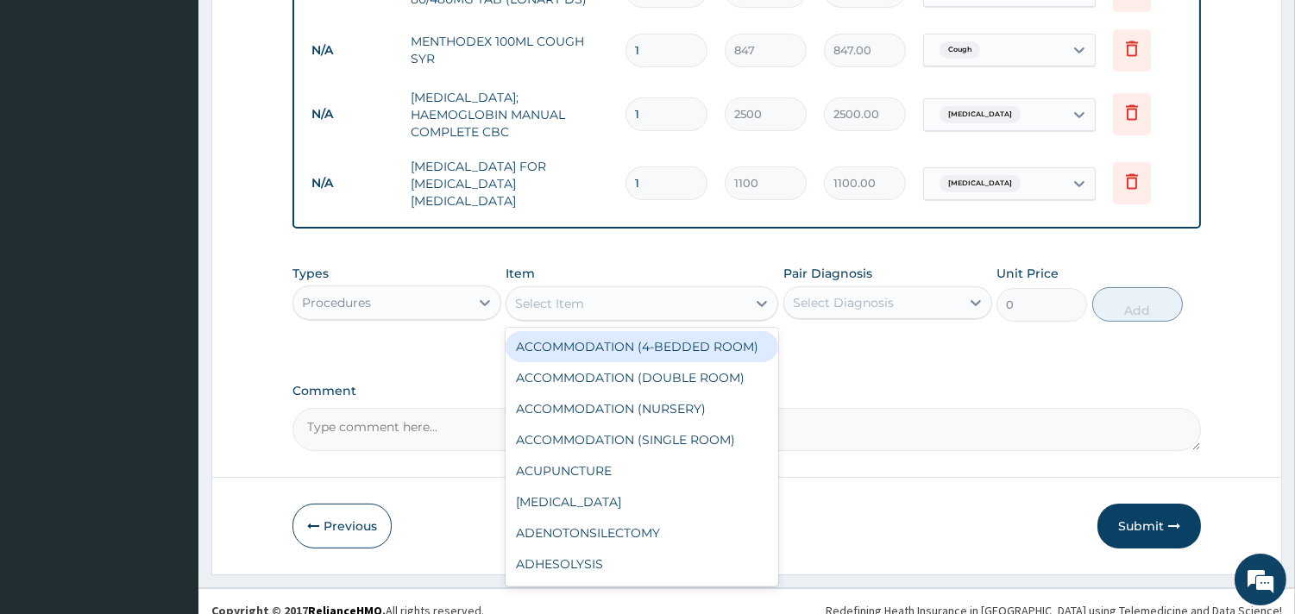
click at [623, 290] on div "Select Item" at bounding box center [626, 304] width 240 height 28
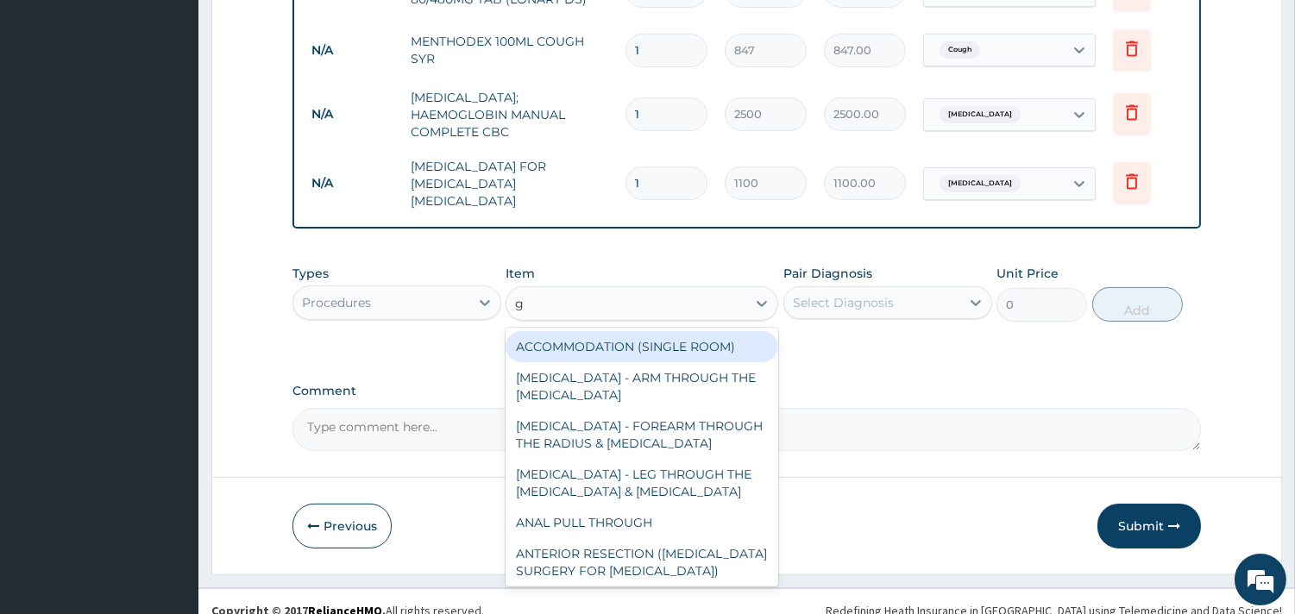
type input "gp"
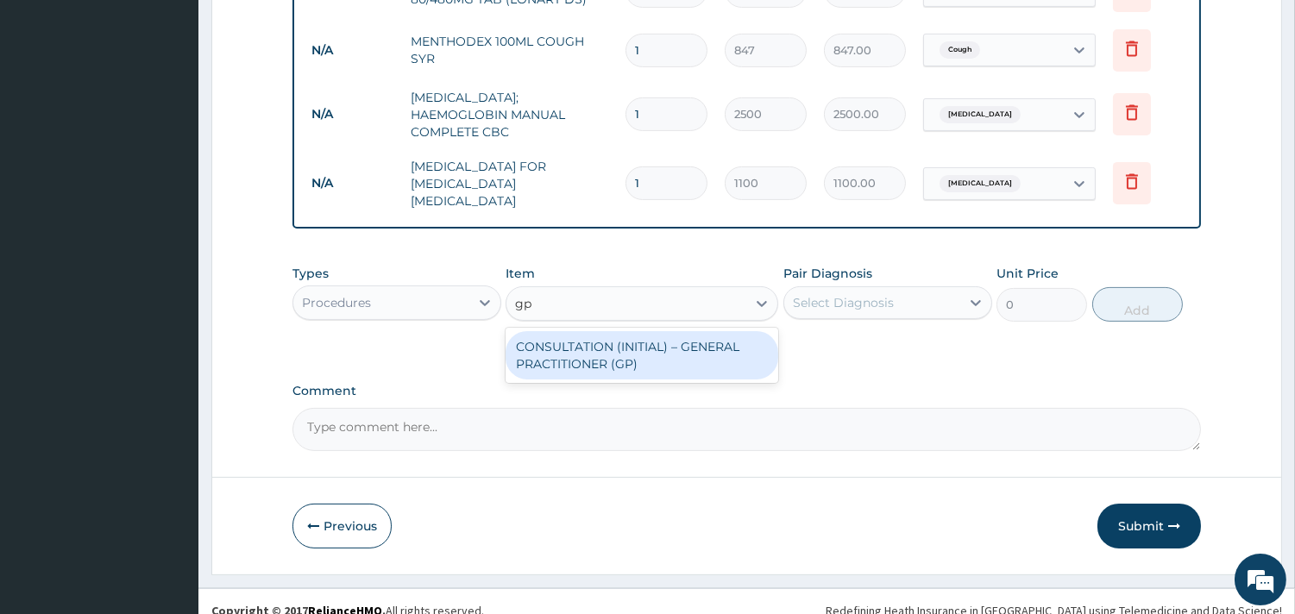
click at [612, 331] on div "CONSULTATION (INITIAL) – GENERAL PRACTITIONER (GP)" at bounding box center [641, 355] width 273 height 48
type input "1500"
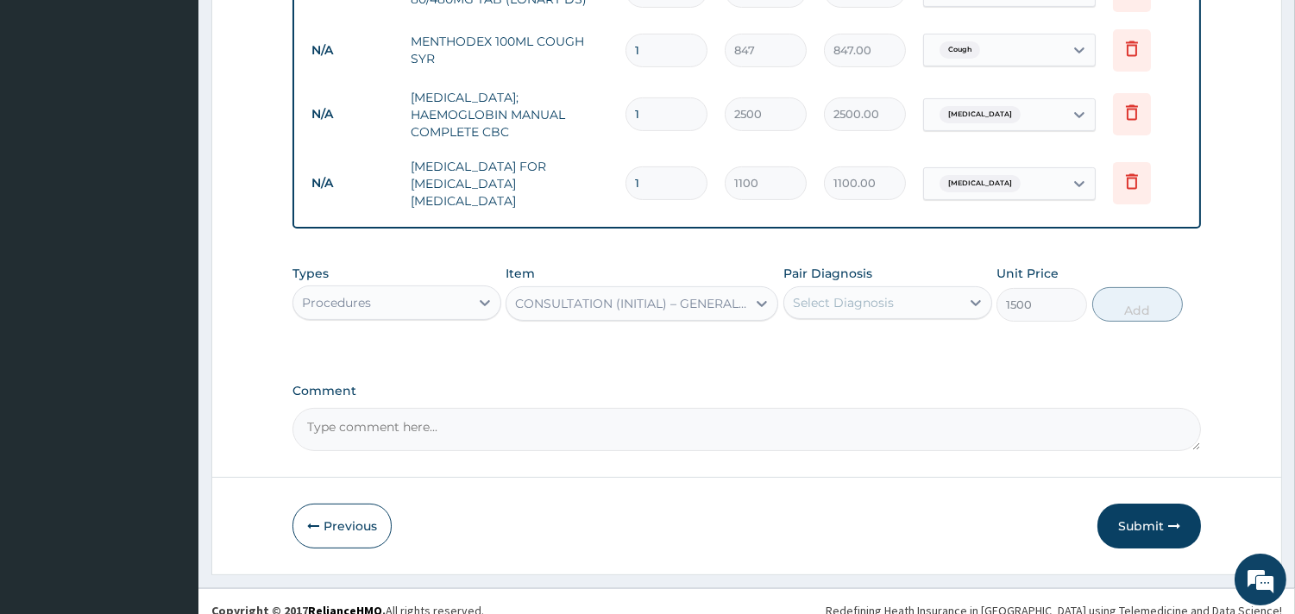
click at [880, 294] on div "Select Diagnosis" at bounding box center [843, 302] width 101 height 17
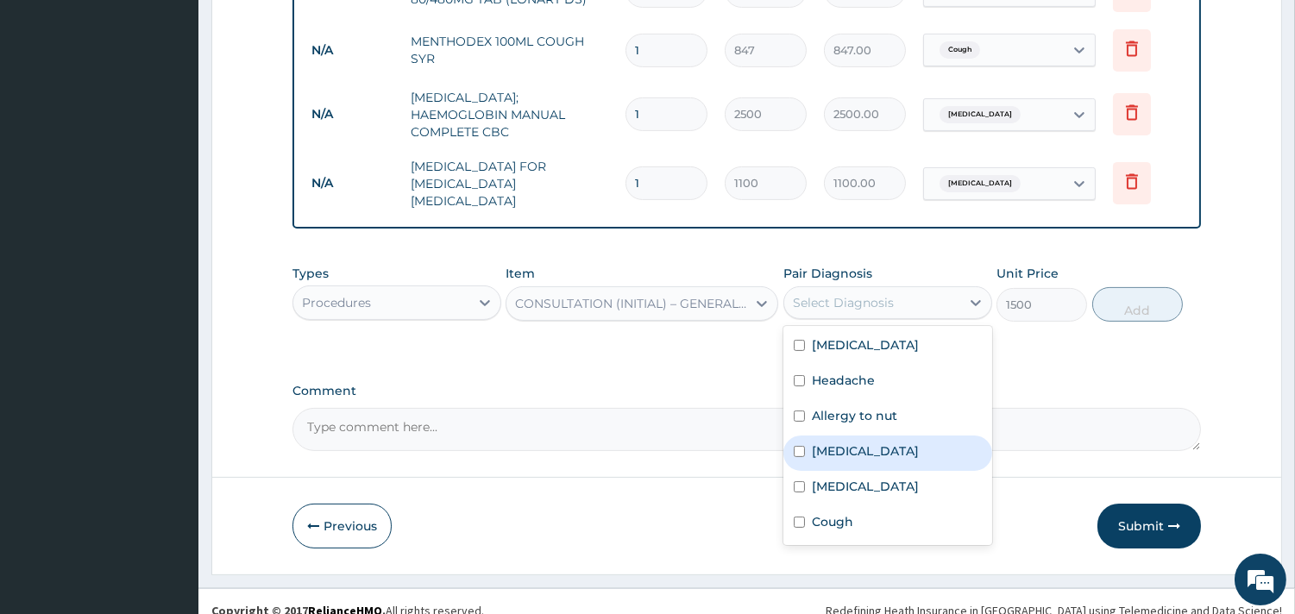
click at [837, 443] on label "Upper respiratory infection" at bounding box center [865, 451] width 107 height 17
checkbox input "true"
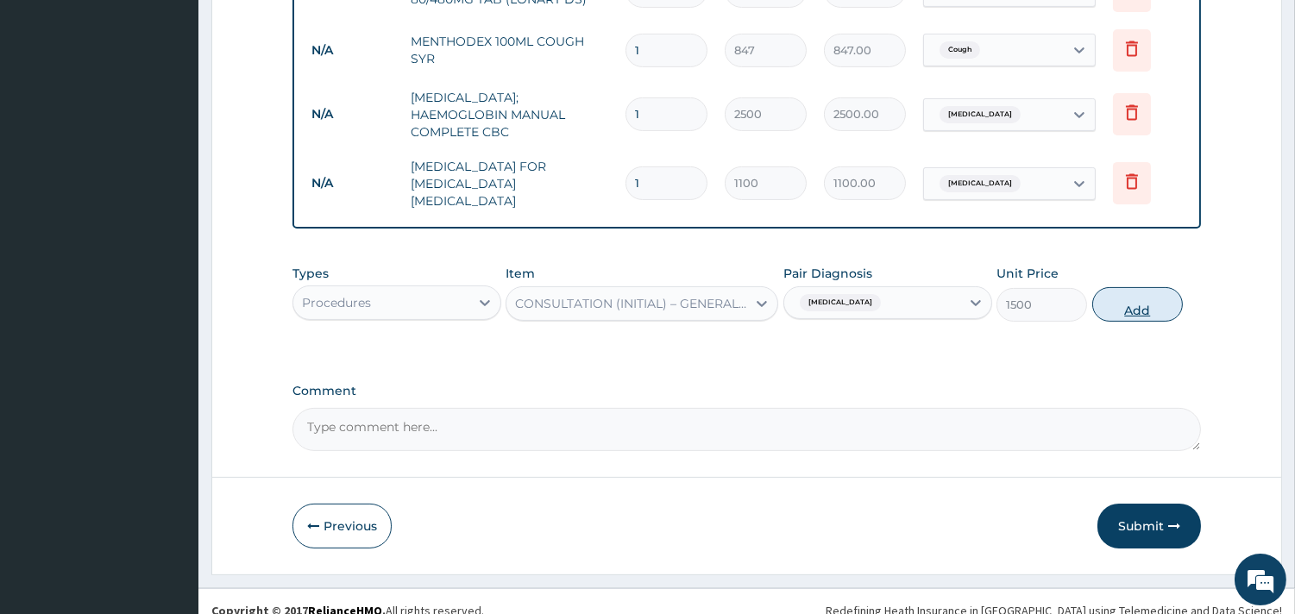
click at [1118, 295] on button "Add" at bounding box center [1137, 304] width 91 height 35
type input "0"
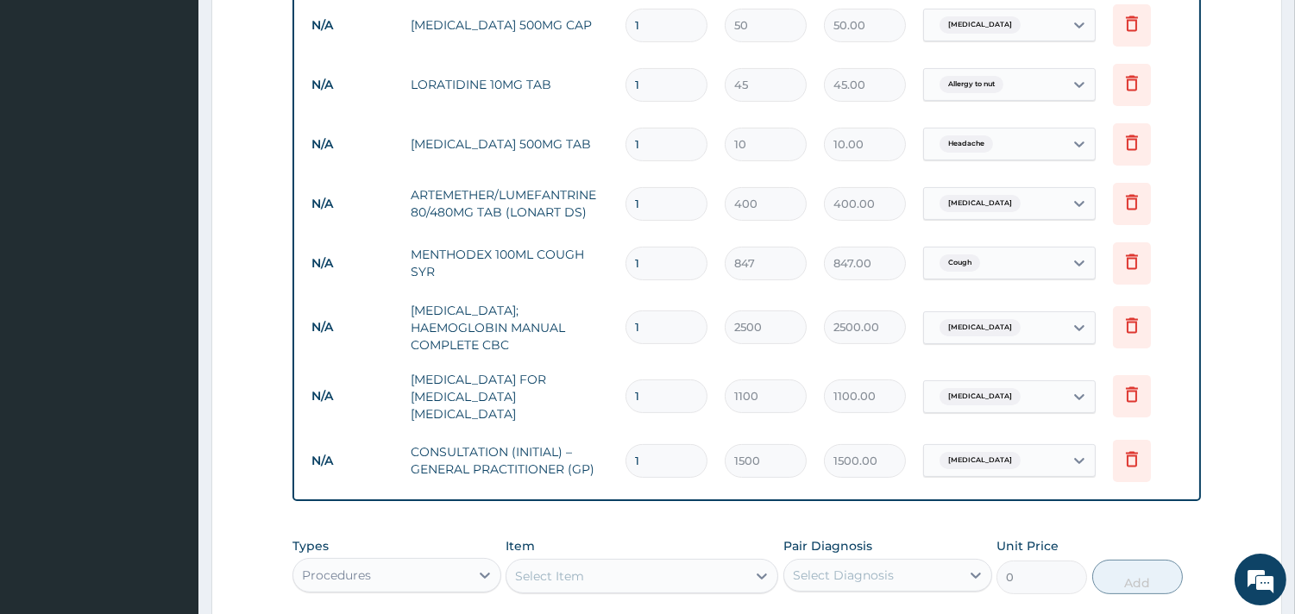
scroll to position [582, 0]
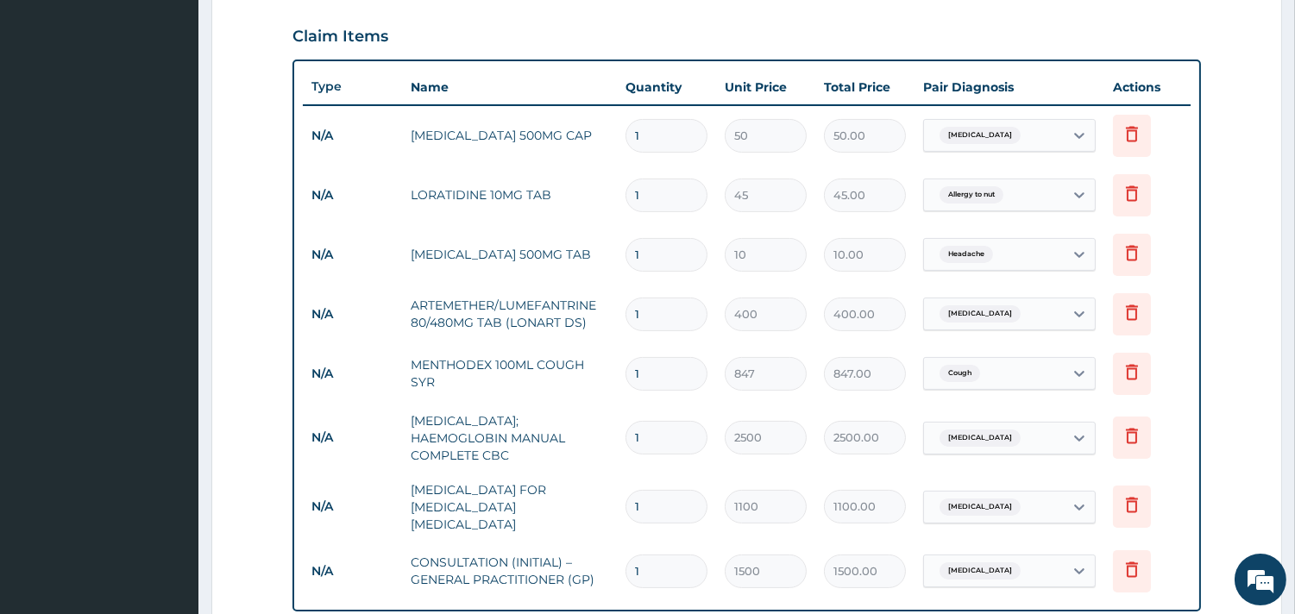
click at [666, 134] on input "1" at bounding box center [666, 136] width 82 height 34
type input "15"
type input "750.00"
type input "15"
click at [669, 208] on input "1" at bounding box center [666, 196] width 82 height 34
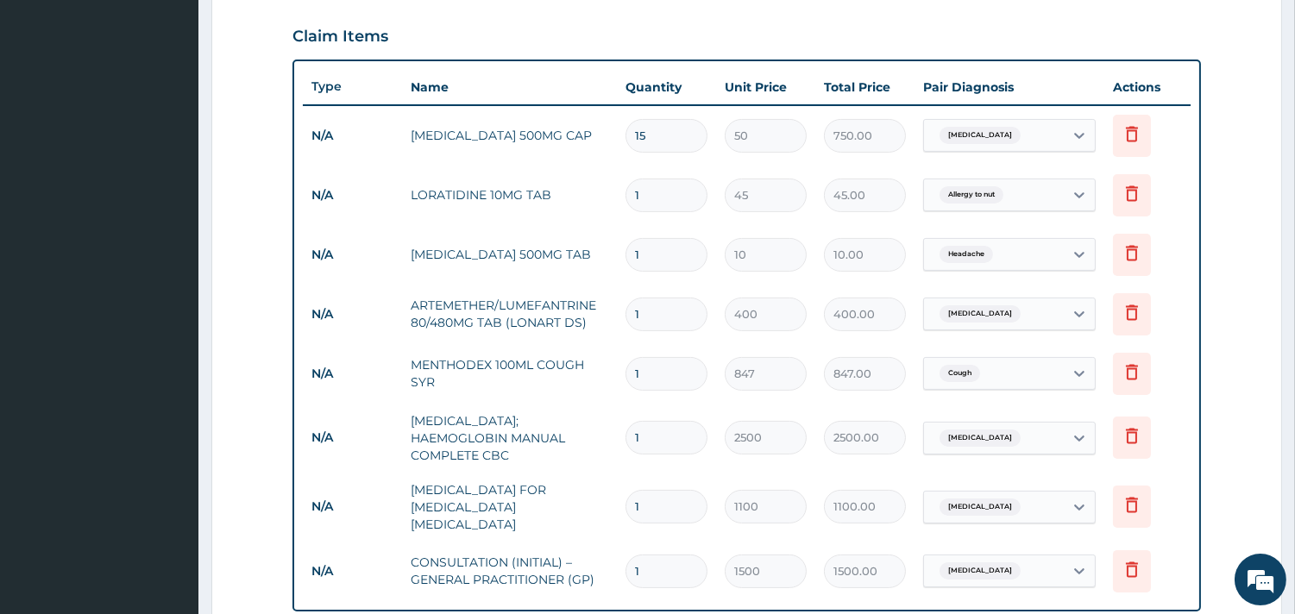
type input "10"
type input "450.00"
type input "10"
click at [686, 264] on input "1" at bounding box center [666, 255] width 82 height 34
click at [685, 264] on input "1" at bounding box center [666, 255] width 82 height 34
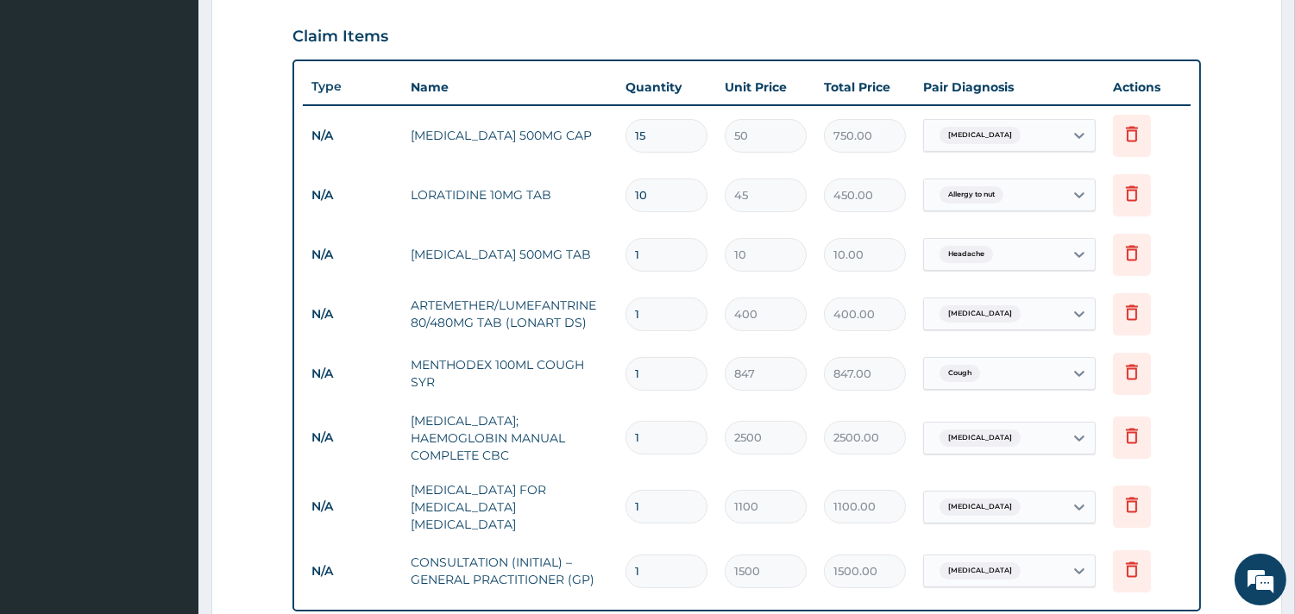
click at [685, 264] on input "1" at bounding box center [666, 255] width 82 height 34
type input "2"
type input "20.00"
type input "24"
type input "240.00"
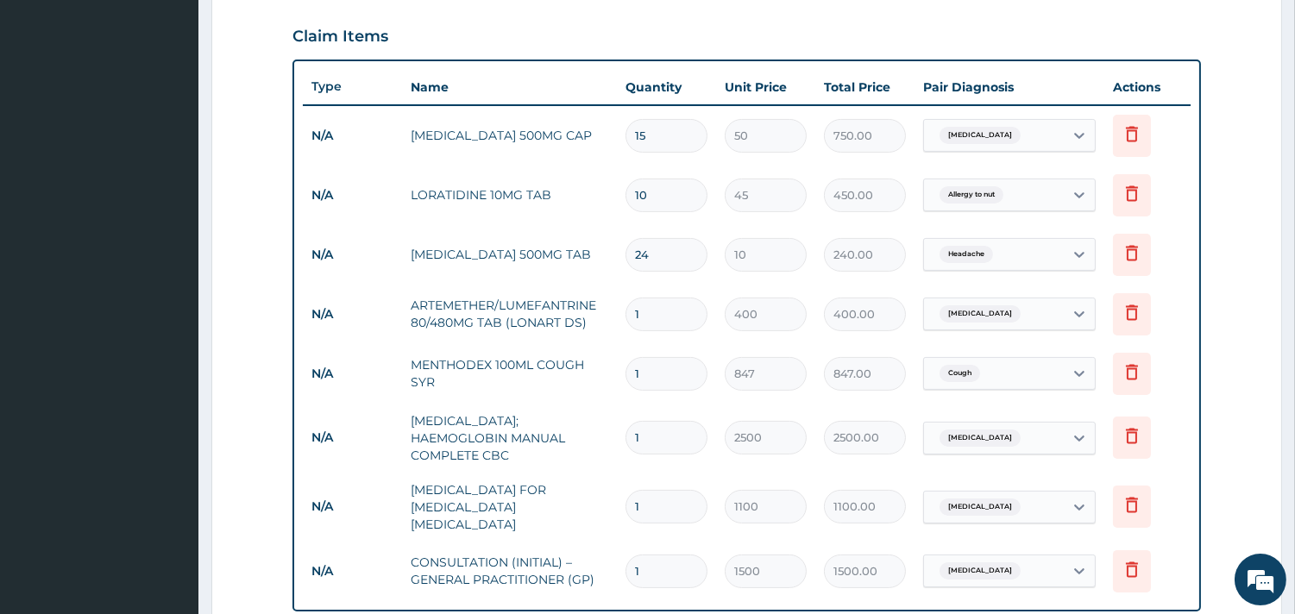
type input "24"
click at [669, 326] on input "1" at bounding box center [666, 315] width 82 height 34
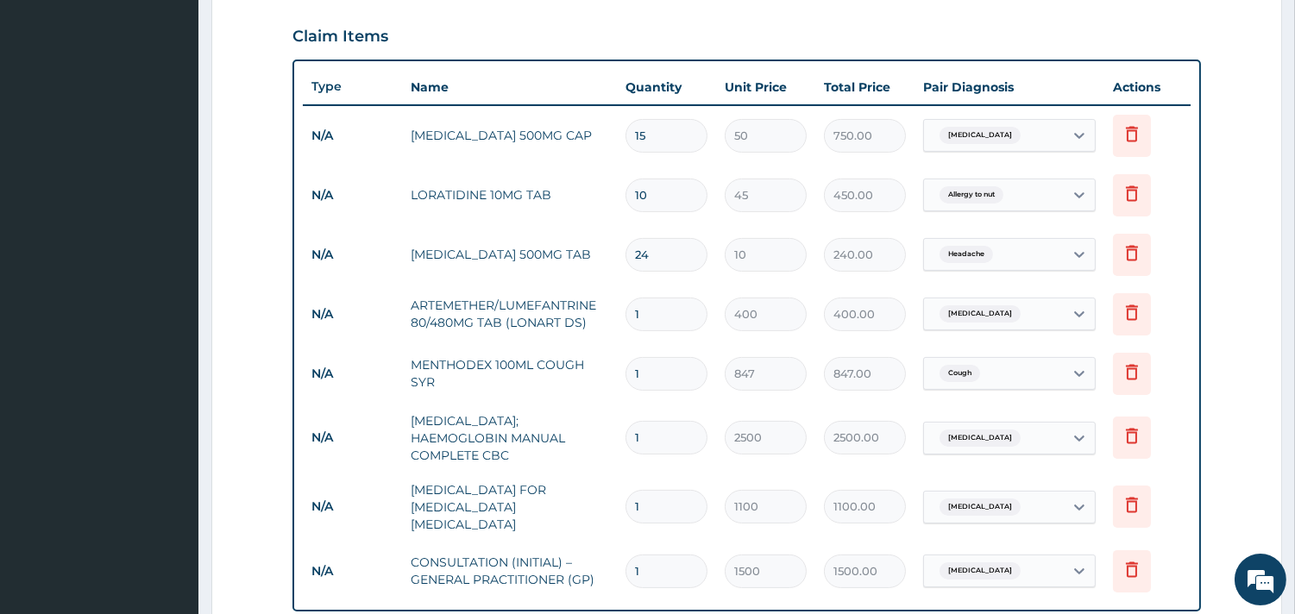
click at [669, 326] on input "1" at bounding box center [666, 315] width 82 height 34
click at [667, 323] on input "1" at bounding box center [666, 315] width 82 height 34
type input "16"
type input "6400.00"
click at [667, 317] on input "16" at bounding box center [666, 315] width 82 height 34
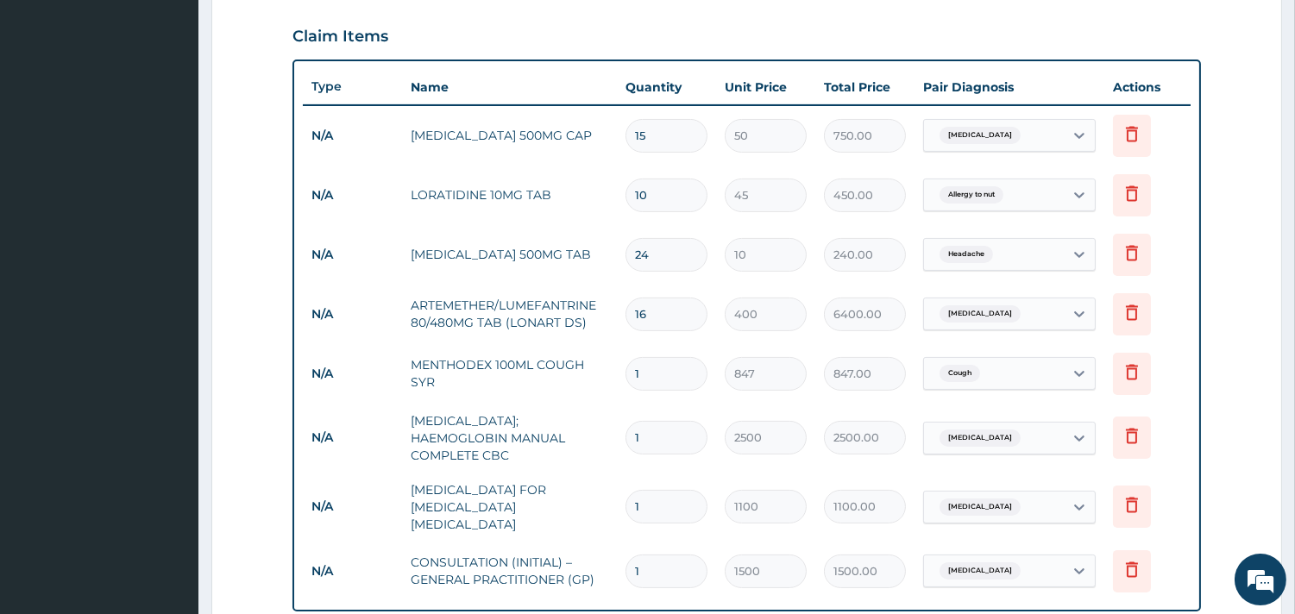
click at [667, 317] on input "16" at bounding box center [666, 315] width 82 height 34
type input "6"
type input "2400.00"
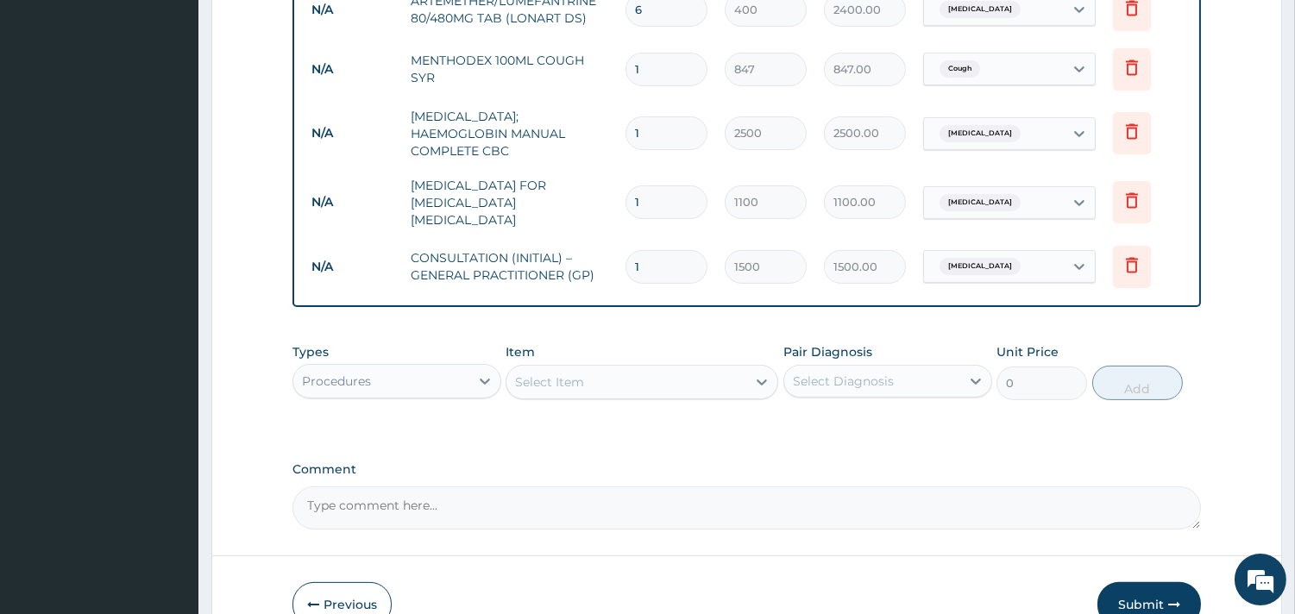
scroll to position [966, 0]
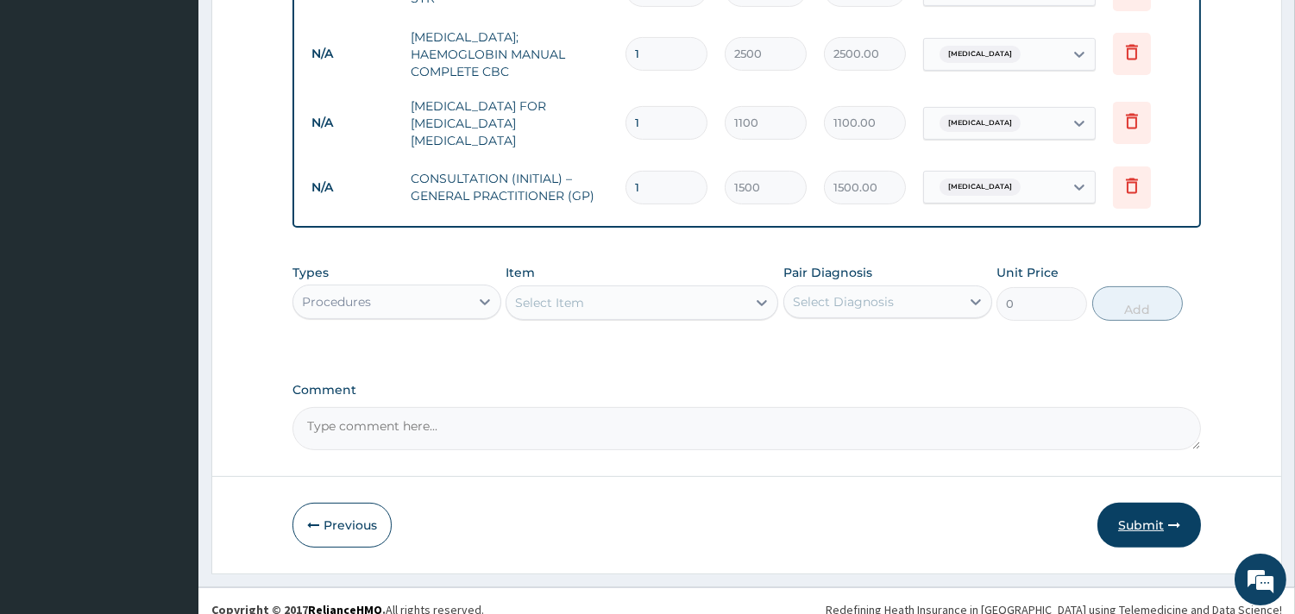
type input "6"
click at [1127, 527] on button "Submit" at bounding box center [1149, 525] width 104 height 45
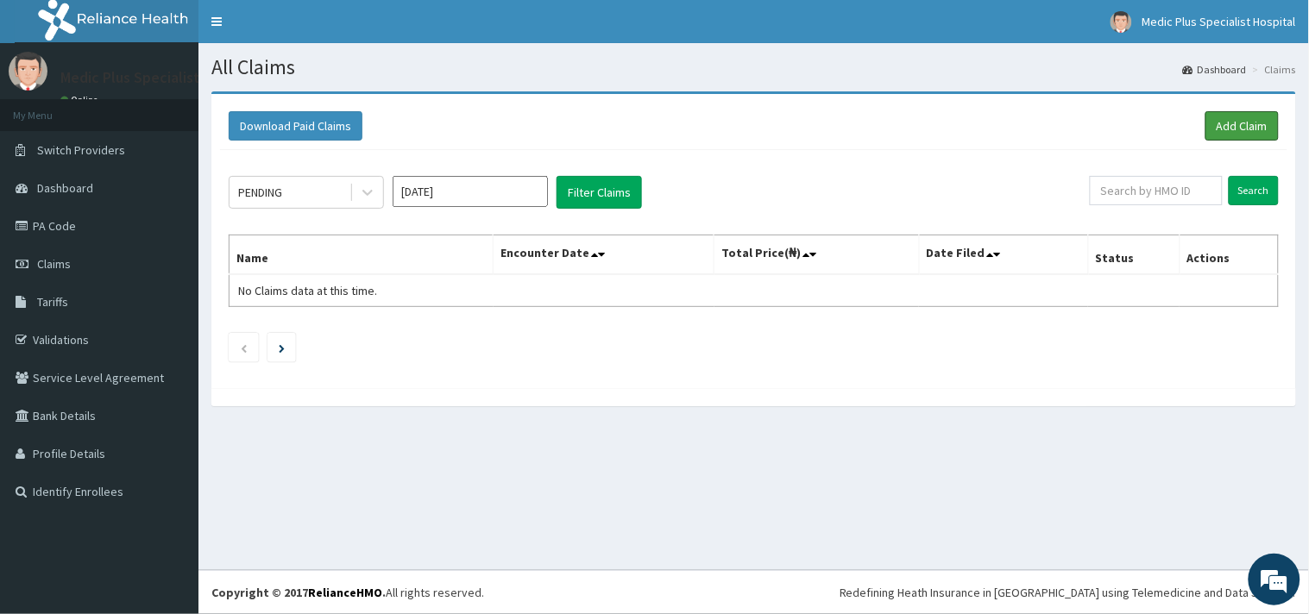
drag, startPoint x: 1227, startPoint y: 123, endPoint x: 1201, endPoint y: 128, distance: 26.2
click at [1227, 123] on link "Add Claim" at bounding box center [1241, 125] width 73 height 29
click at [1237, 124] on link "Add Claim" at bounding box center [1241, 125] width 73 height 29
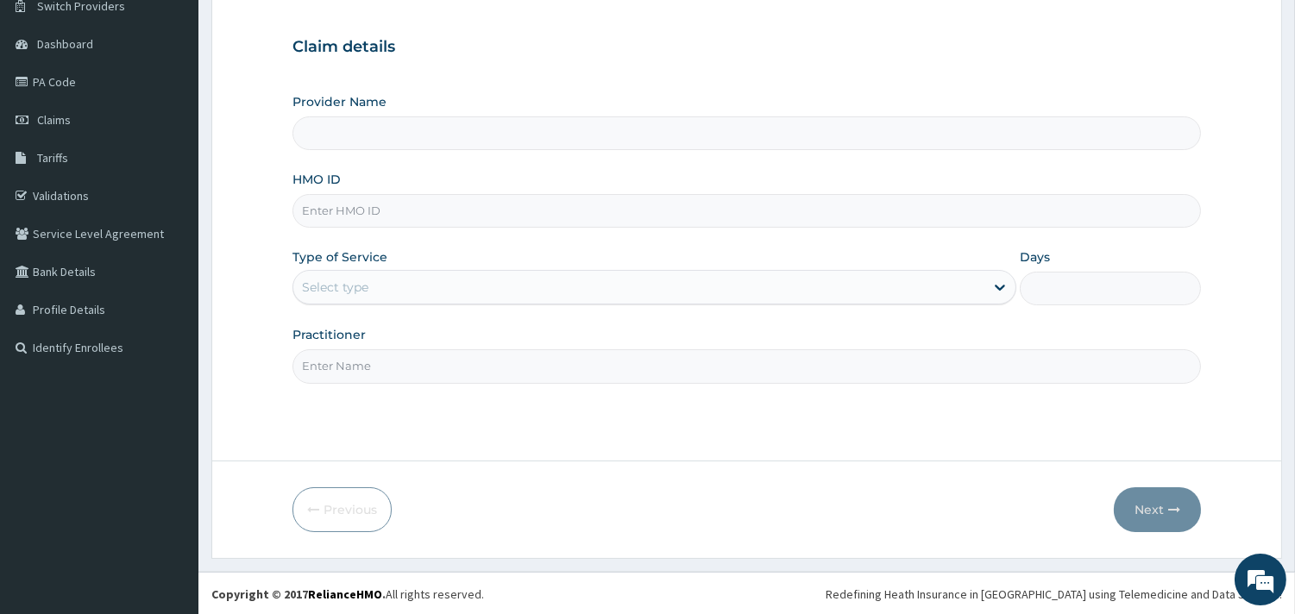
scroll to position [147, 0]
click at [440, 128] on input "Provider Name" at bounding box center [746, 132] width 908 height 34
type input "MedicPlus Specialist Hospital"
click at [394, 214] on input "HMO ID" at bounding box center [746, 209] width 908 height 34
paste input "cpd/10021/a"
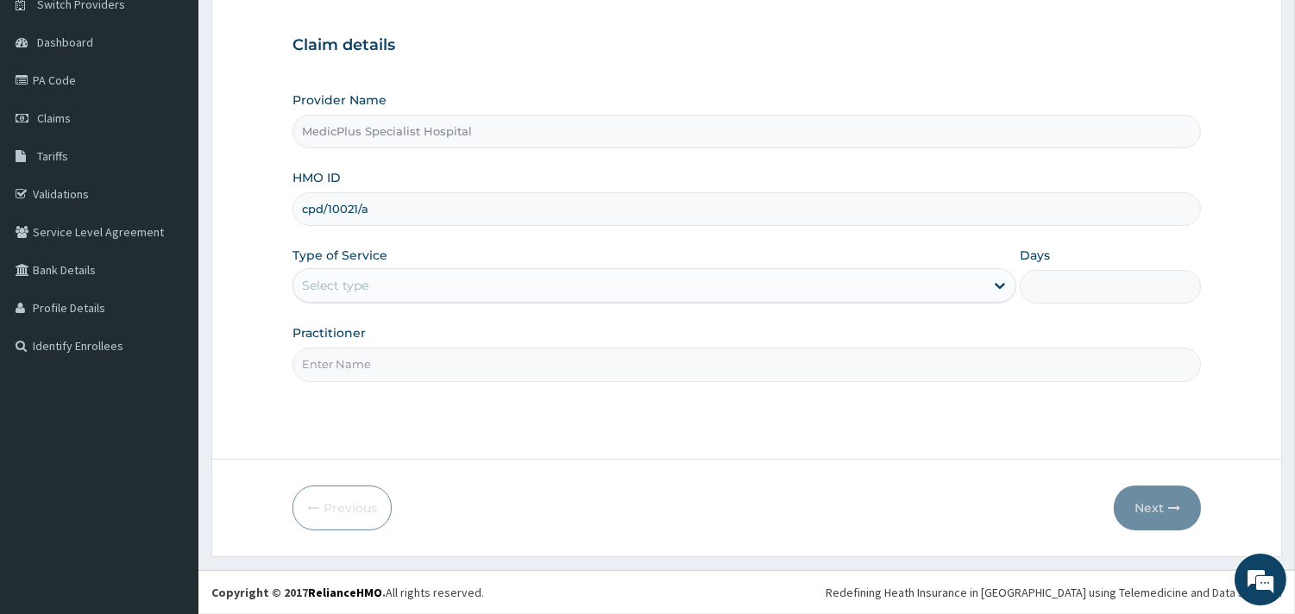
type input "cpd/10021/a"
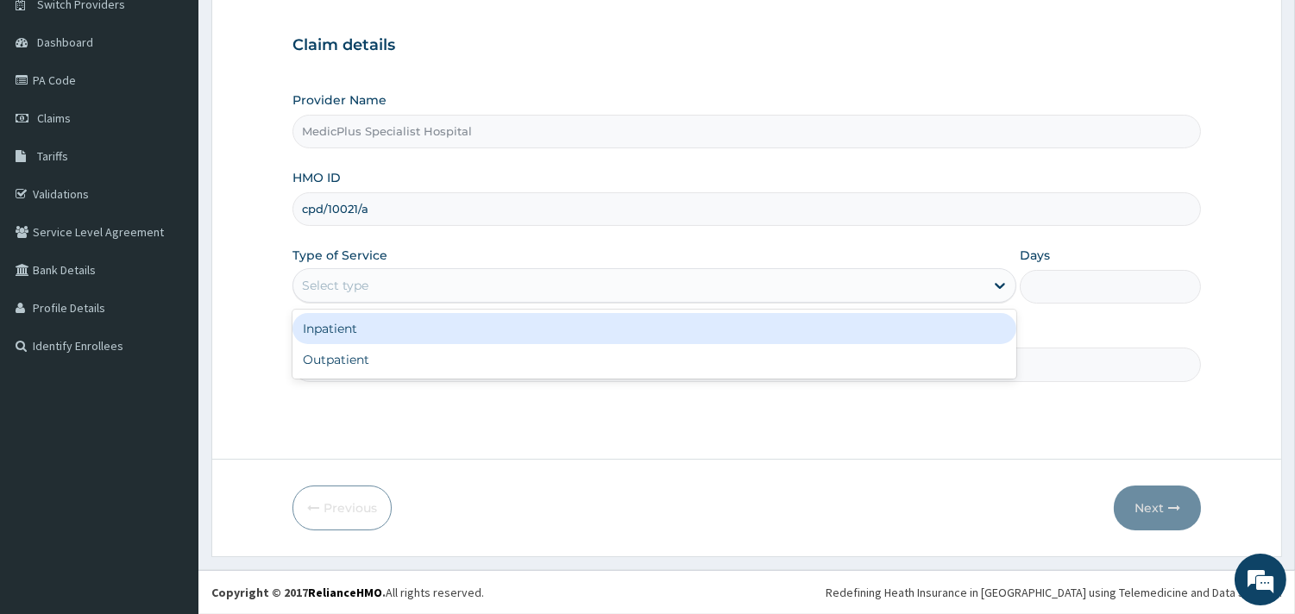
click at [378, 290] on div "Select type" at bounding box center [638, 286] width 691 height 28
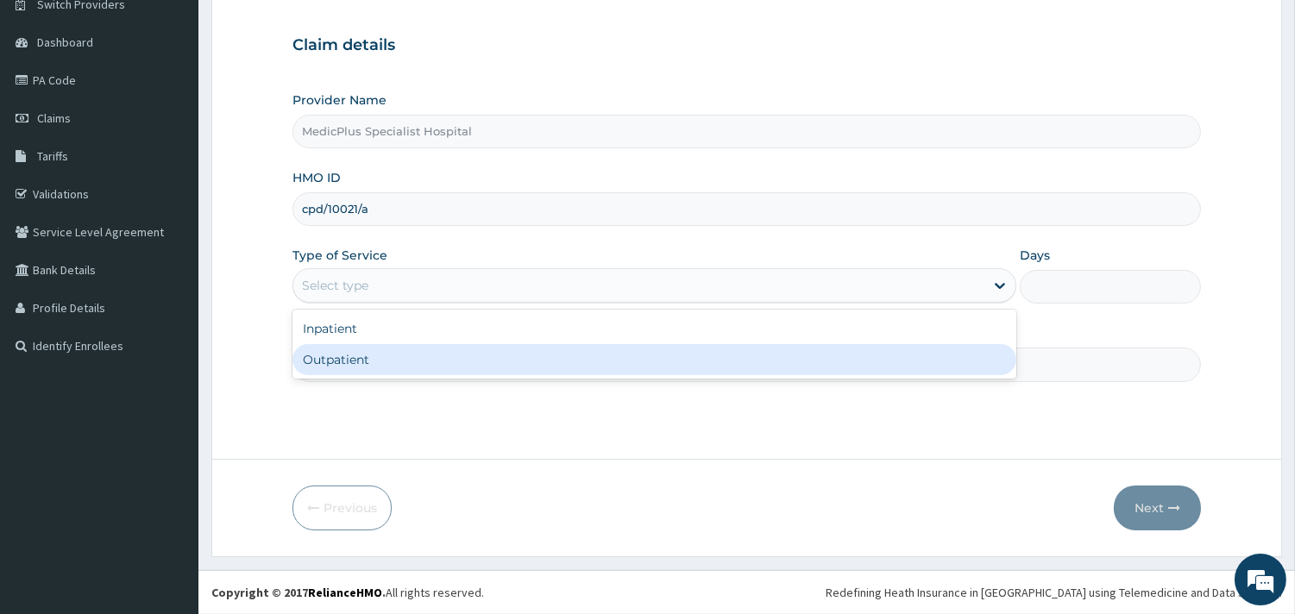
drag, startPoint x: 354, startPoint y: 356, endPoint x: 453, endPoint y: 366, distance: 99.7
click at [355, 358] on div "Outpatient" at bounding box center [654, 359] width 724 height 31
type input "1"
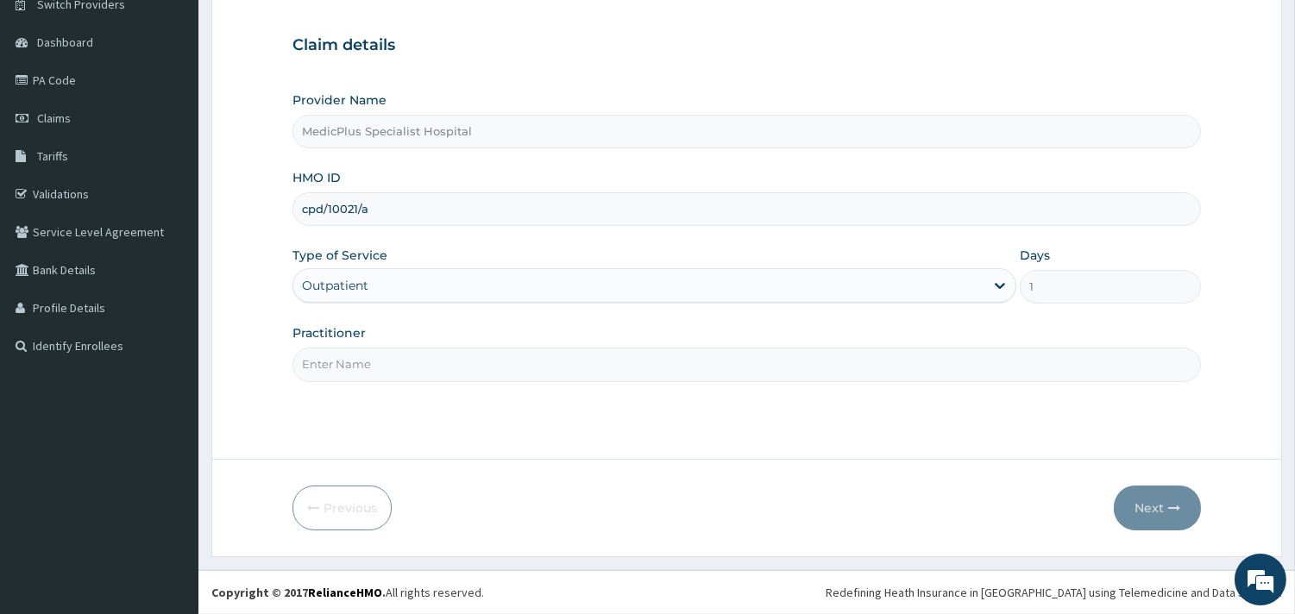
click at [453, 366] on input "Practitioner" at bounding box center [746, 365] width 908 height 34
type input "DR [PERSON_NAME]"
click at [1161, 509] on button "Next" at bounding box center [1157, 508] width 87 height 45
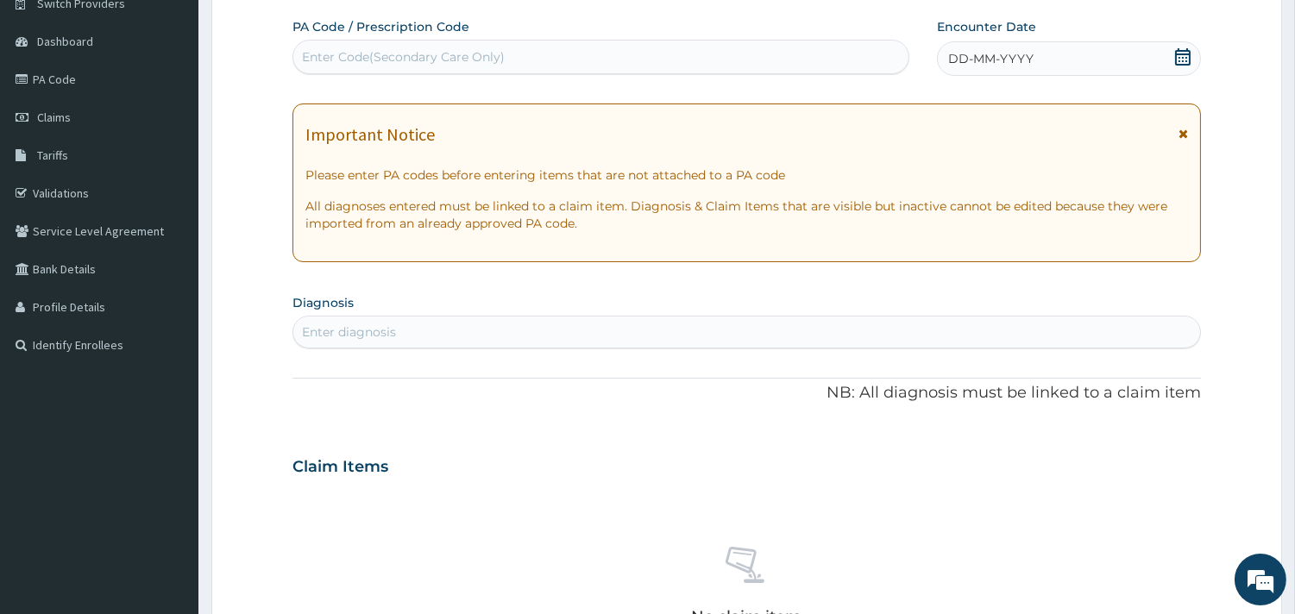
scroll to position [50, 0]
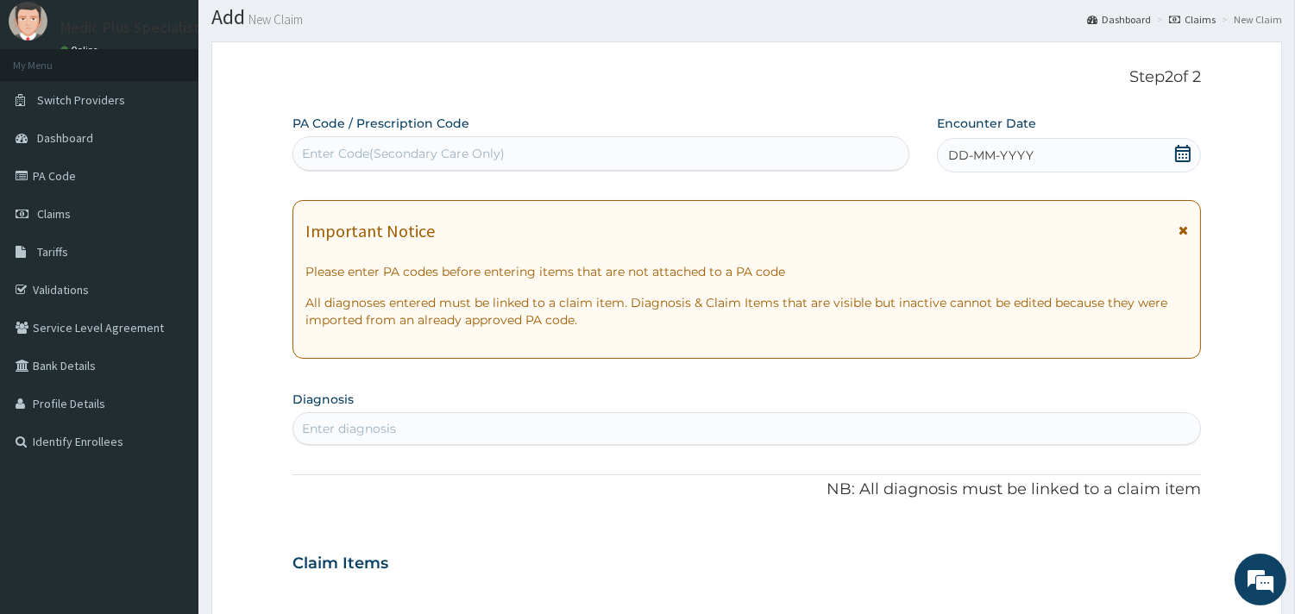
click at [1183, 153] on icon at bounding box center [1183, 153] width 16 height 17
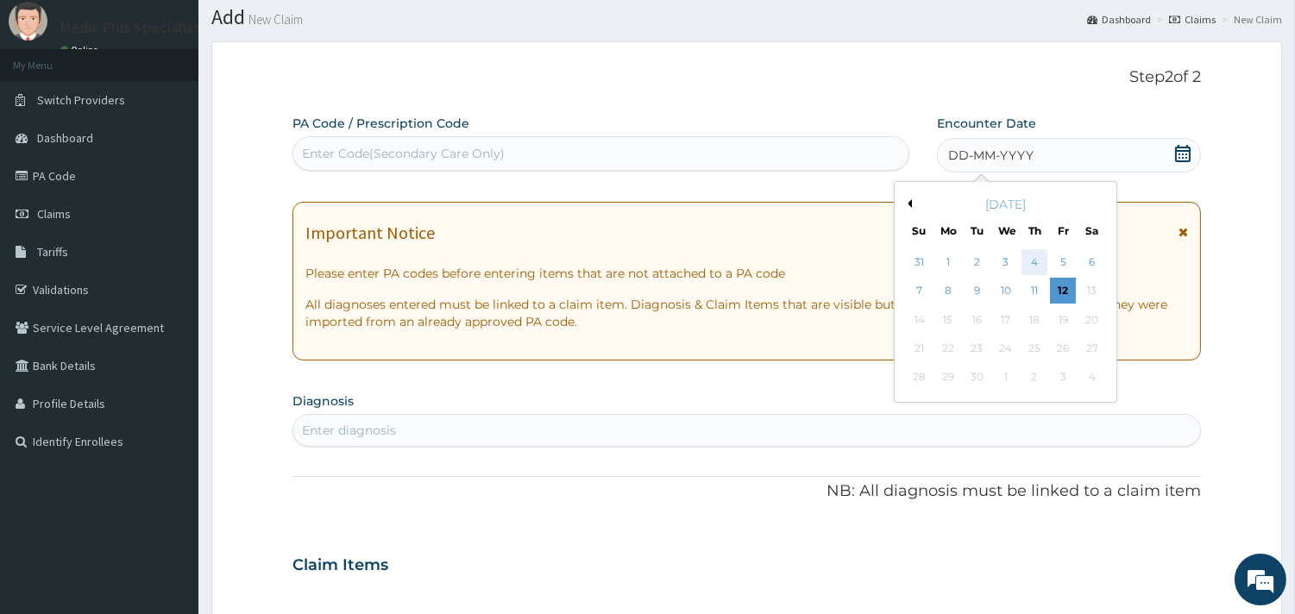
click at [1033, 250] on div "4" at bounding box center [1034, 262] width 26 height 26
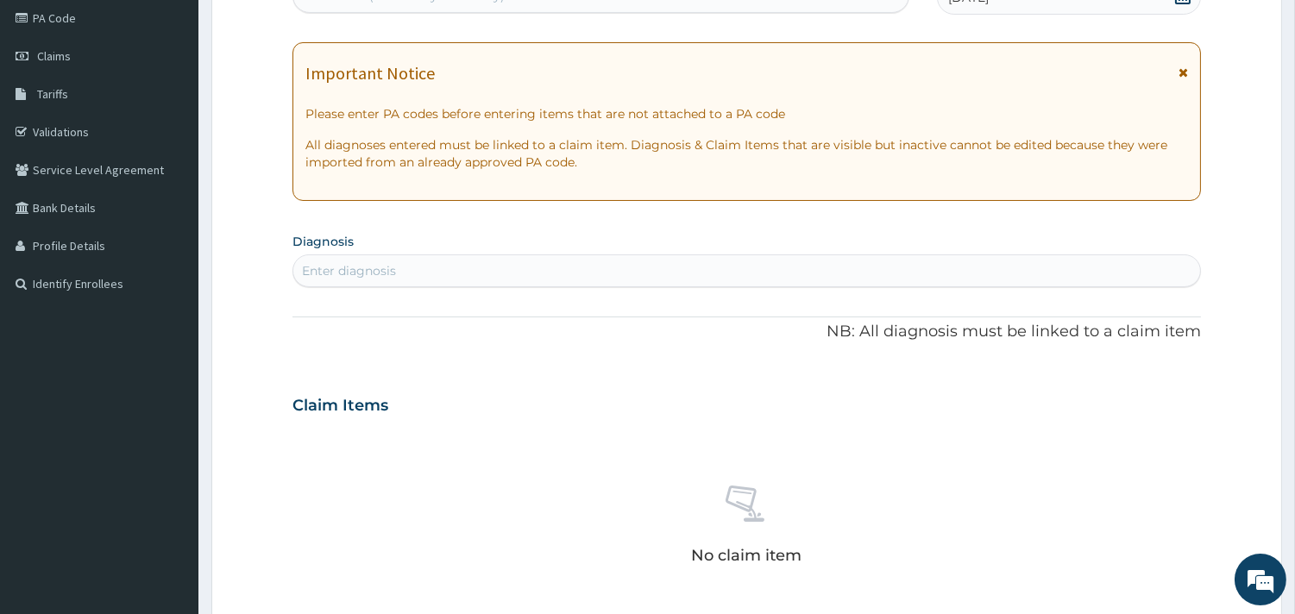
scroll to position [242, 0]
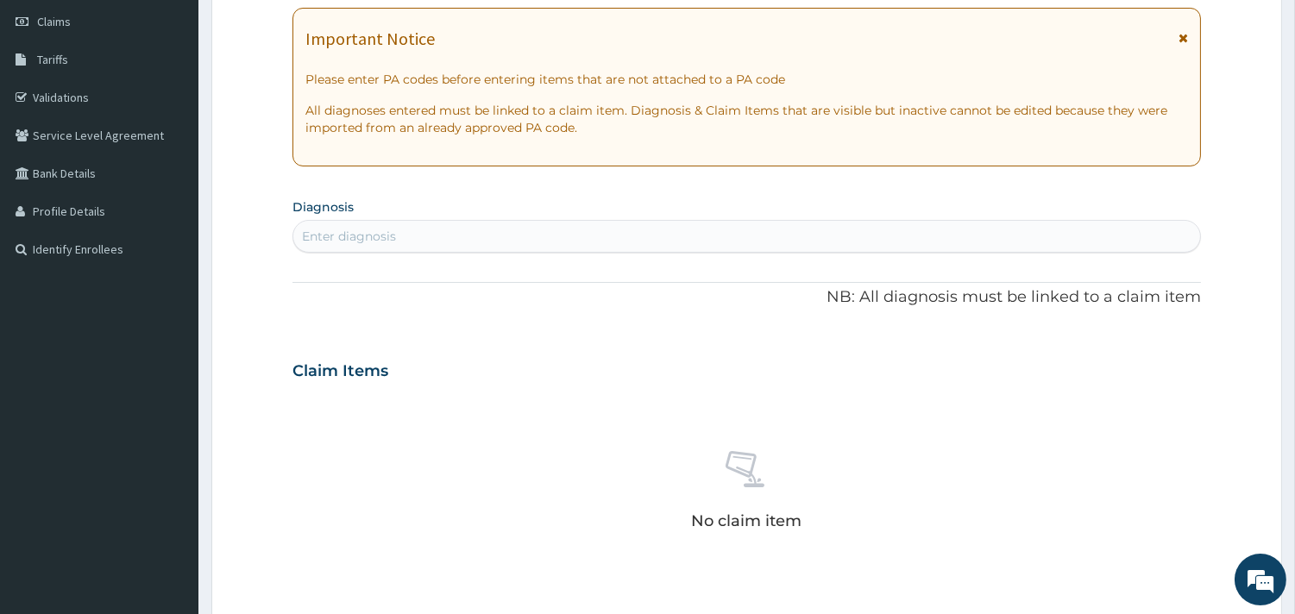
click at [424, 225] on div "Enter diagnosis" at bounding box center [746, 237] width 907 height 28
type input "fever"
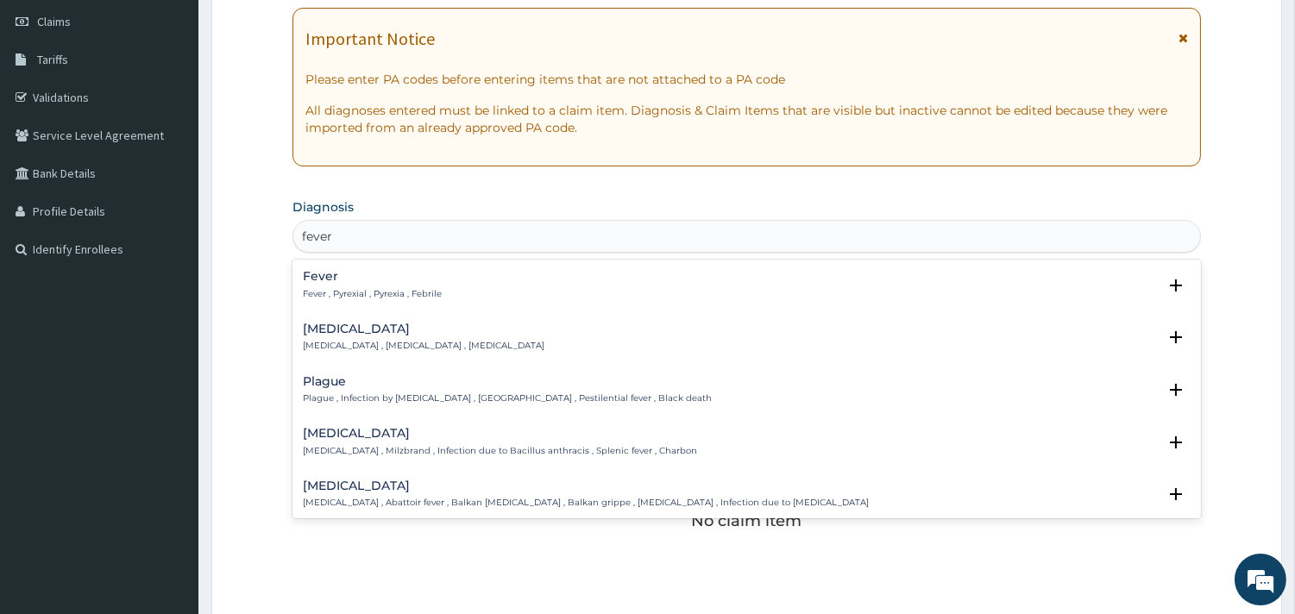
click at [449, 278] on div "Fever Fever , Pyrexial , Pyrexia , Febrile" at bounding box center [747, 285] width 888 height 30
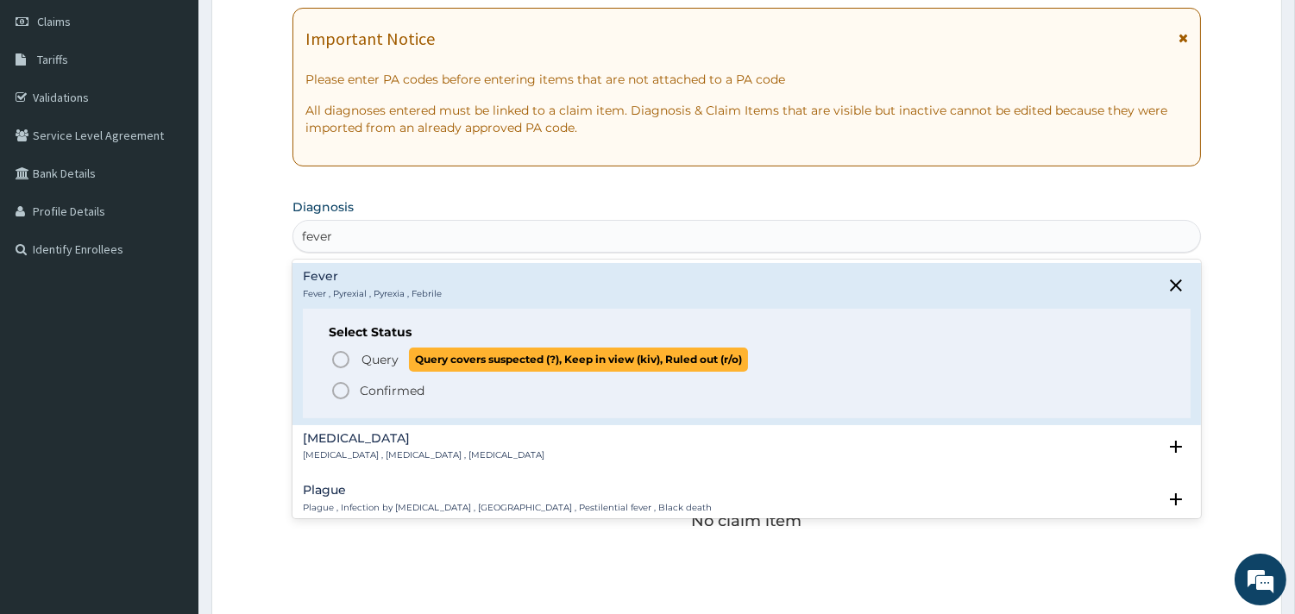
click at [341, 357] on icon "status option query" at bounding box center [340, 359] width 21 height 21
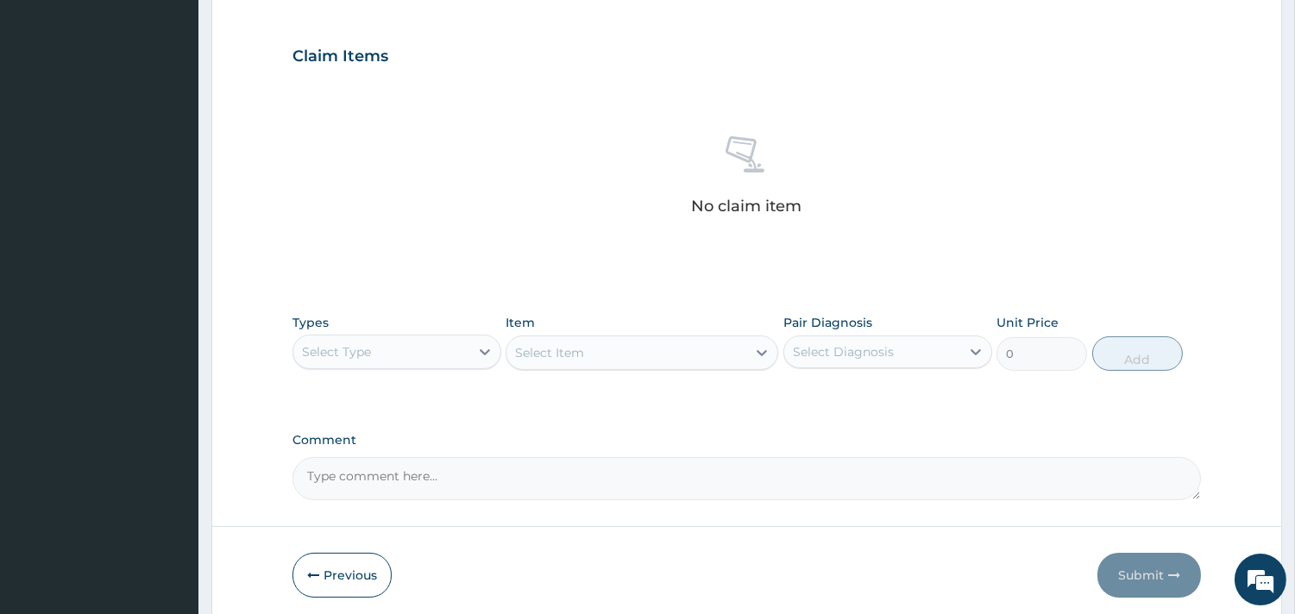
scroll to position [630, 0]
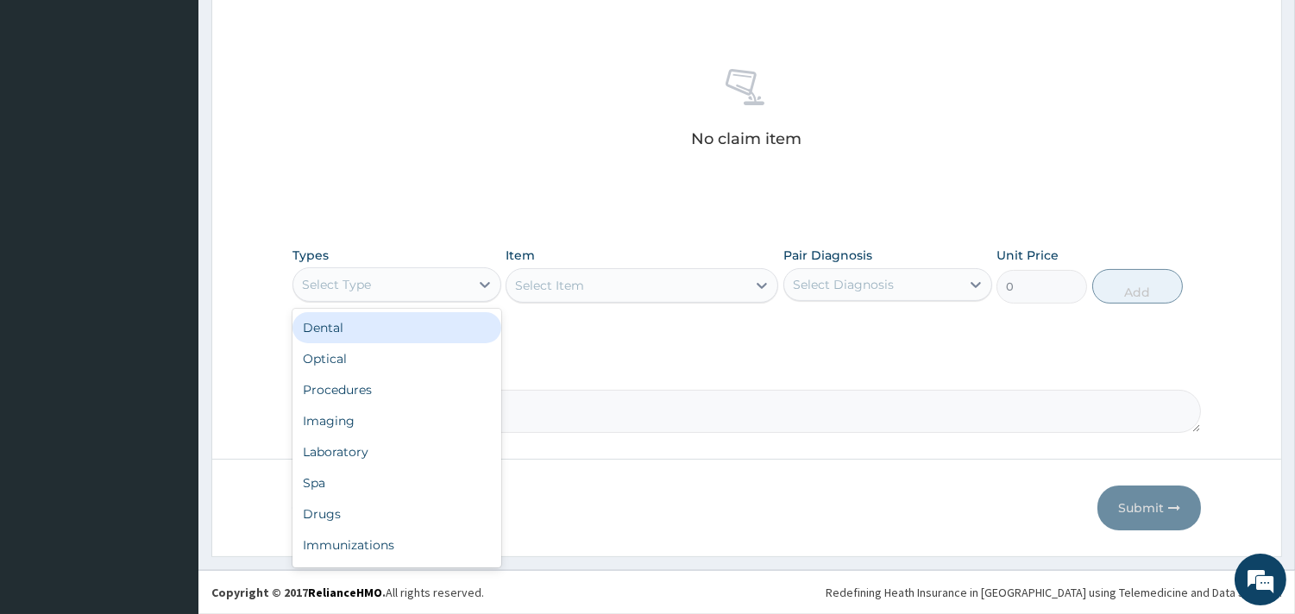
click at [449, 283] on div "Select Type" at bounding box center [381, 285] width 176 height 28
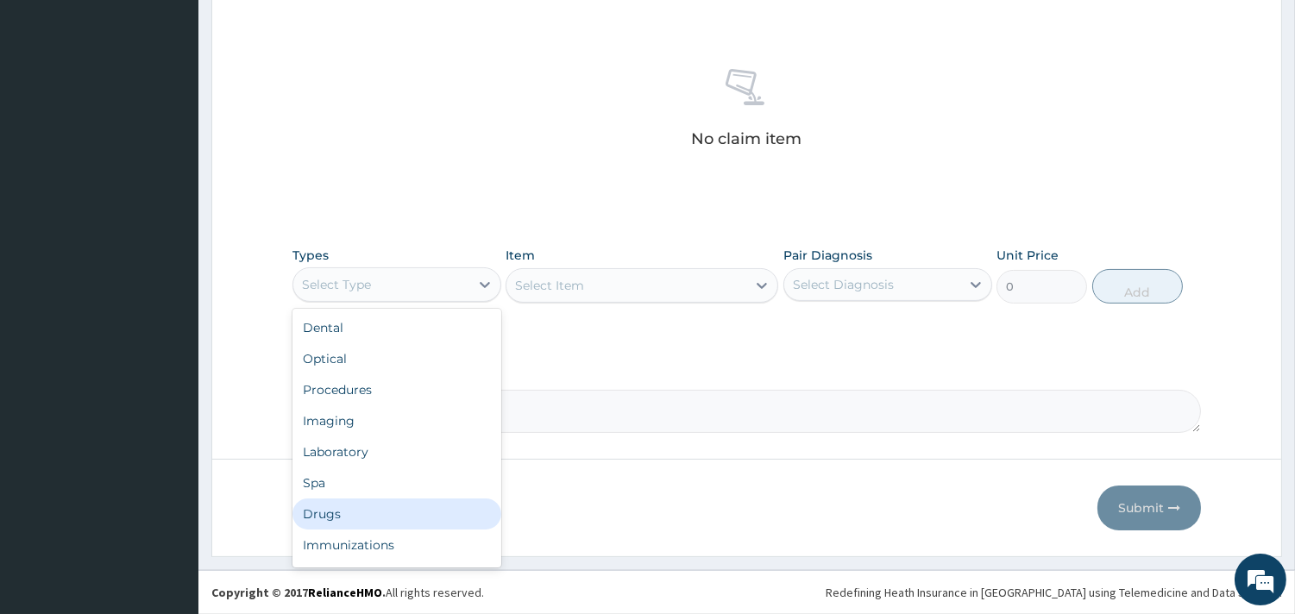
click at [355, 499] on div "Drugs" at bounding box center [396, 514] width 209 height 31
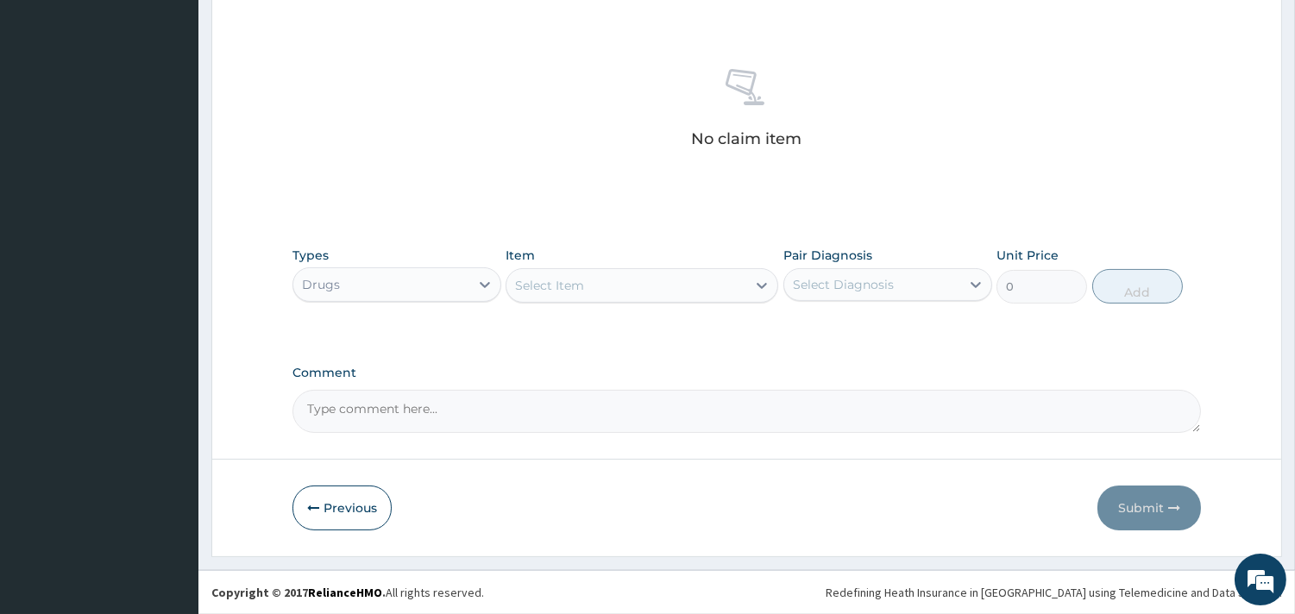
click at [618, 265] on div "Item Select Item" at bounding box center [641, 275] width 273 height 57
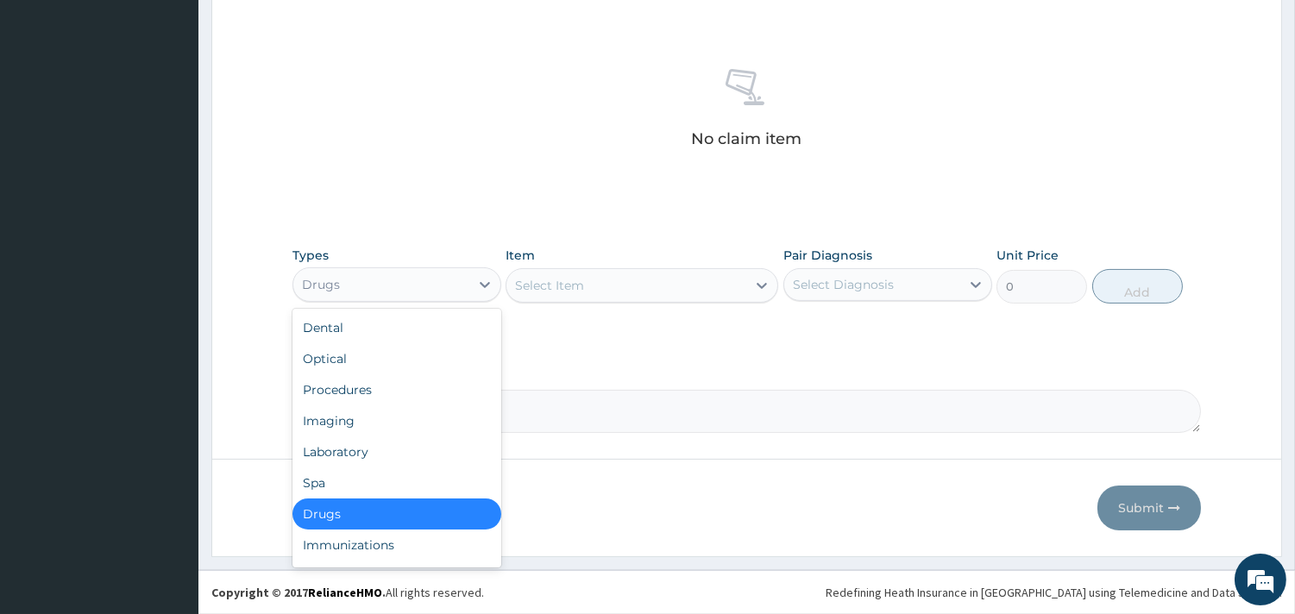
click at [438, 283] on div "Drugs" at bounding box center [381, 285] width 176 height 28
click at [355, 391] on div "Procedures" at bounding box center [396, 389] width 209 height 31
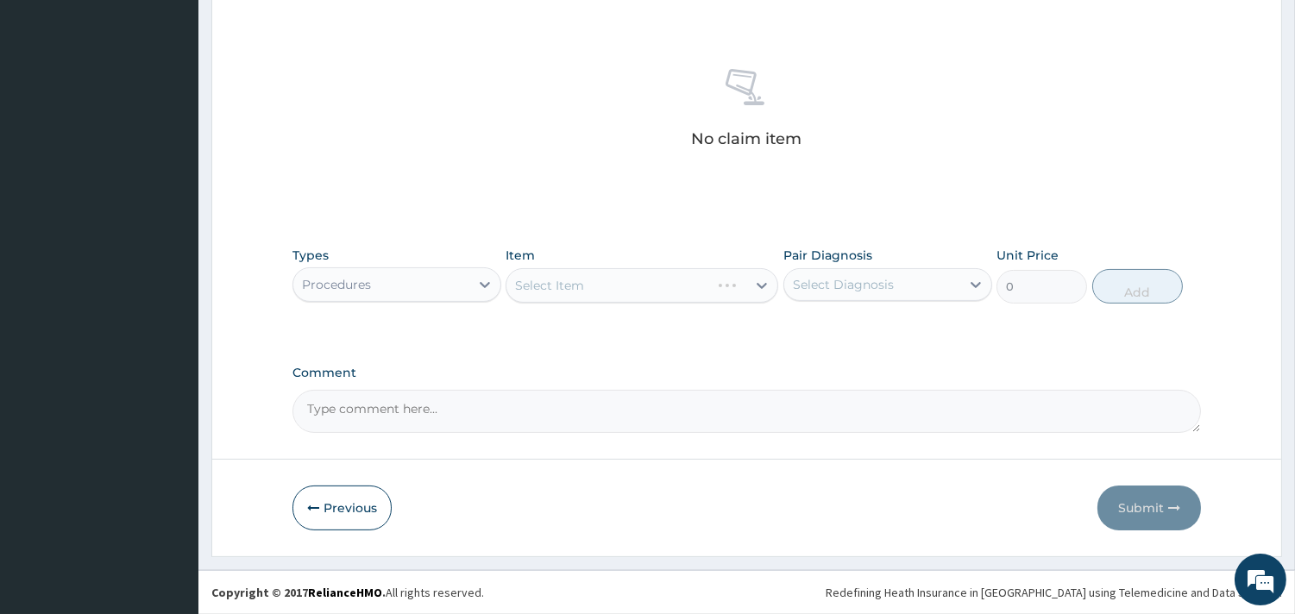
click at [652, 288] on div "Select Item" at bounding box center [641, 285] width 273 height 35
click at [667, 298] on div "Select Item" at bounding box center [641, 285] width 273 height 35
click at [557, 286] on div "Select Item" at bounding box center [641, 285] width 273 height 35
click at [748, 286] on div "Select Item" at bounding box center [641, 285] width 273 height 35
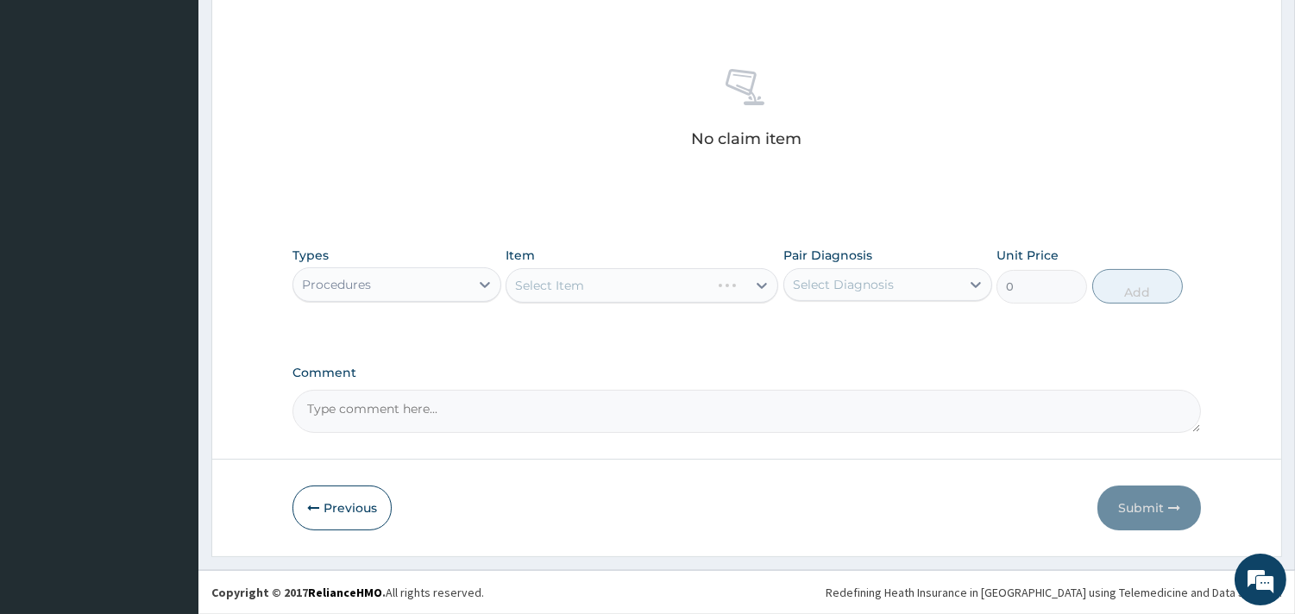
click at [729, 303] on div "Item Select Item" at bounding box center [641, 275] width 273 height 57
click at [725, 292] on div "Select Item" at bounding box center [641, 285] width 273 height 35
click at [720, 293] on div "Select Item" at bounding box center [641, 285] width 273 height 35
click at [709, 303] on div "Item Select Item" at bounding box center [641, 275] width 273 height 57
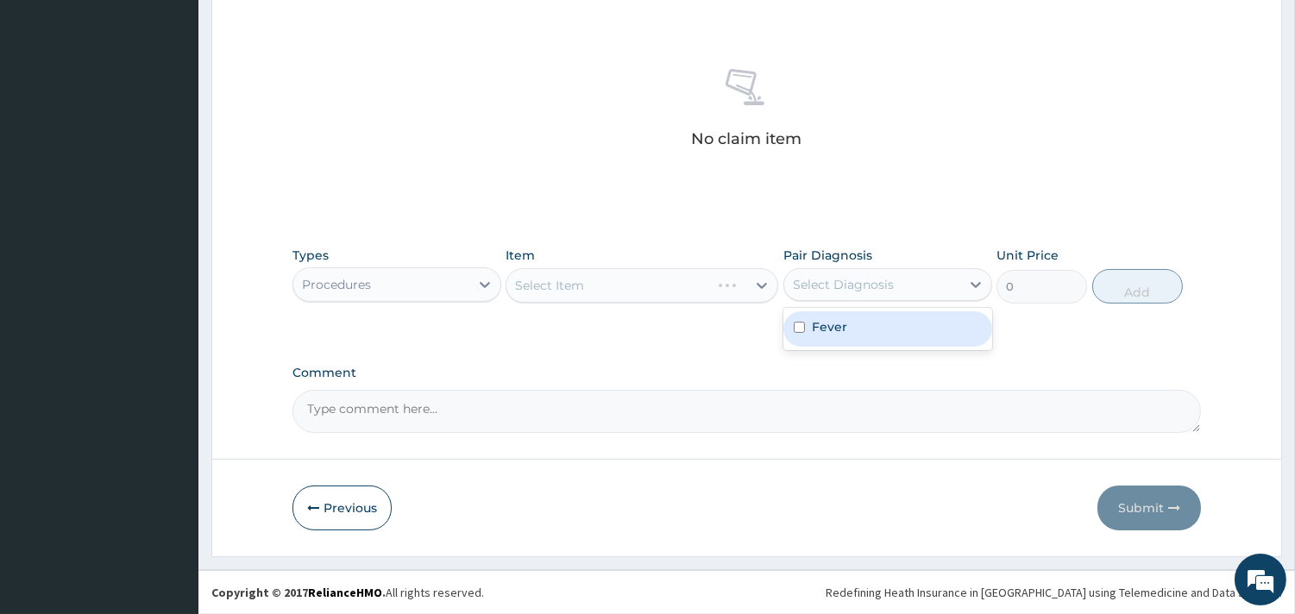
click at [800, 276] on div "Select Diagnosis" at bounding box center [843, 284] width 101 height 17
click at [789, 326] on div "Fever" at bounding box center [887, 328] width 209 height 35
checkbox input "true"
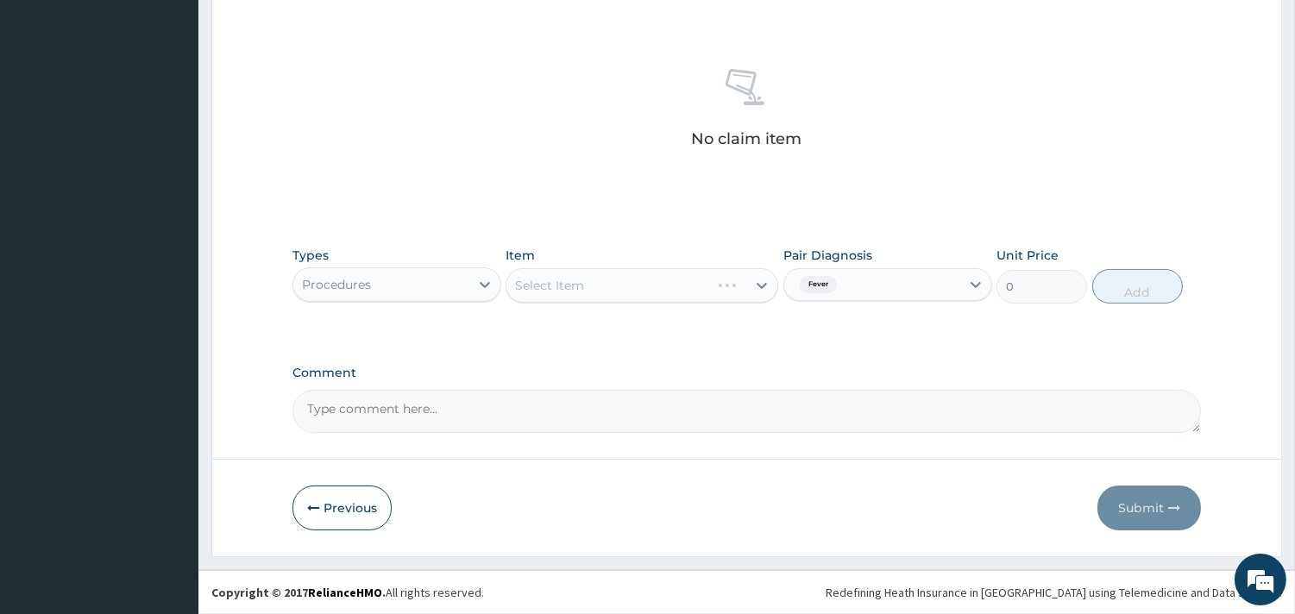
click at [720, 268] on div "Select Item" at bounding box center [641, 285] width 273 height 35
click at [761, 279] on div "Select Item" at bounding box center [641, 285] width 273 height 35
click at [690, 297] on div "Select Item" at bounding box center [641, 285] width 273 height 35
click at [694, 282] on div "Select Item" at bounding box center [641, 285] width 273 height 35
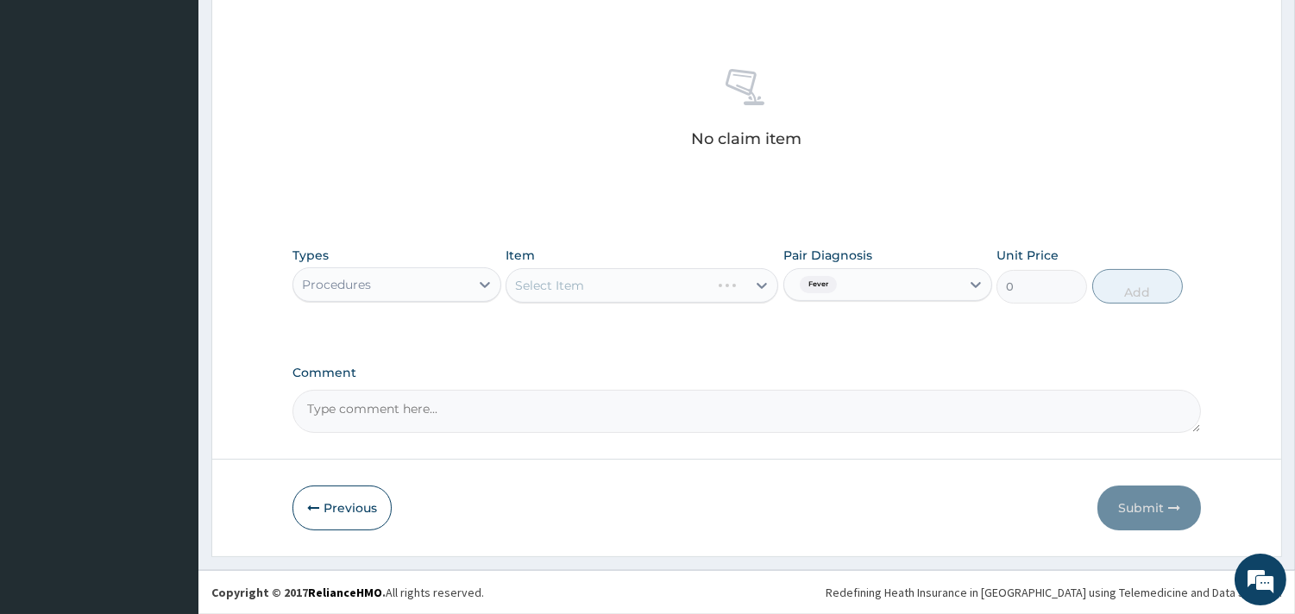
click at [694, 286] on div "Select Item" at bounding box center [641, 285] width 273 height 35
click at [694, 287] on div "Select Item" at bounding box center [641, 285] width 273 height 35
click at [702, 286] on div "Select Item" at bounding box center [641, 285] width 273 height 35
click at [542, 296] on div "Select Item" at bounding box center [641, 285] width 273 height 35
click at [632, 278] on div "Select Item" at bounding box center [641, 285] width 273 height 35
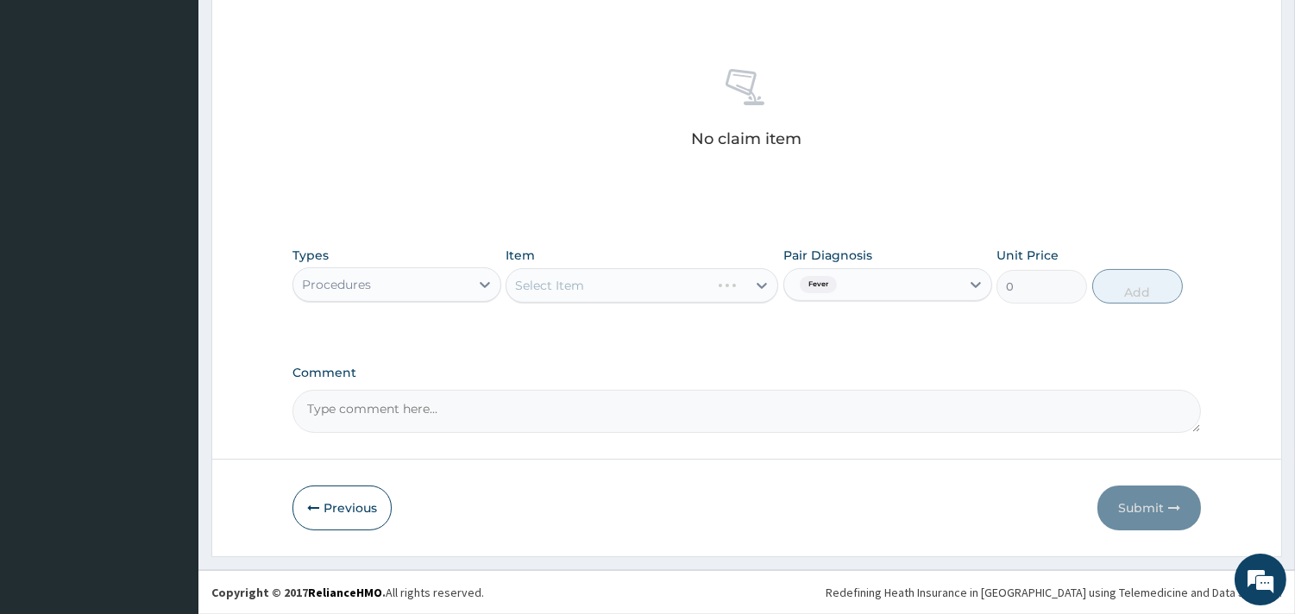
click at [738, 282] on div "Select Item" at bounding box center [641, 285] width 273 height 35
click at [759, 283] on div "Select Item" at bounding box center [641, 285] width 273 height 35
click at [743, 270] on div "Select Item" at bounding box center [641, 285] width 273 height 35
click at [700, 285] on div "Select Item" at bounding box center [641, 285] width 273 height 35
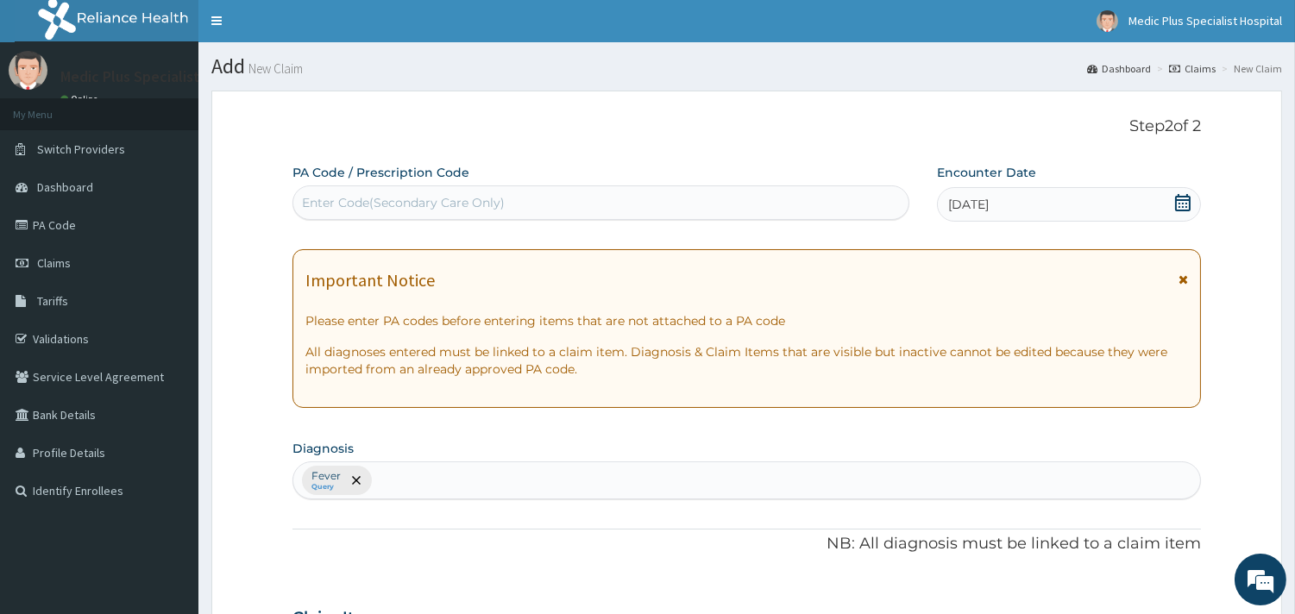
scroll to position [0, 0]
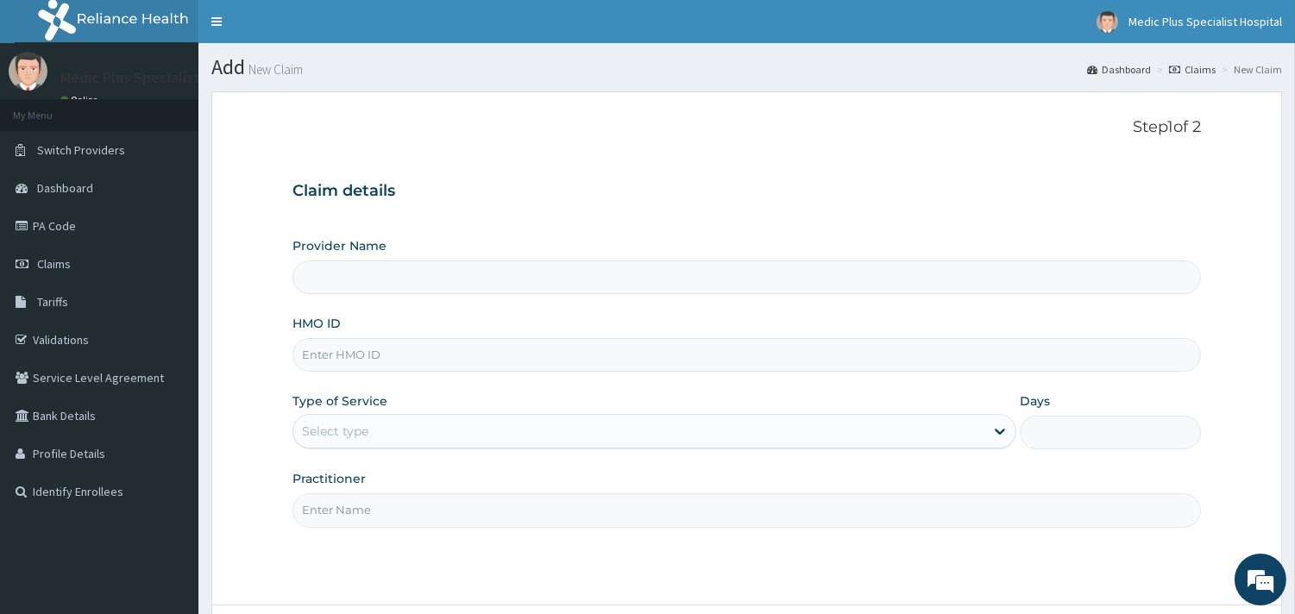
click at [435, 367] on input "HMO ID" at bounding box center [746, 355] width 908 height 34
type input "MedicPlus Specialist Hospital"
paste input "cpd/10021/a"
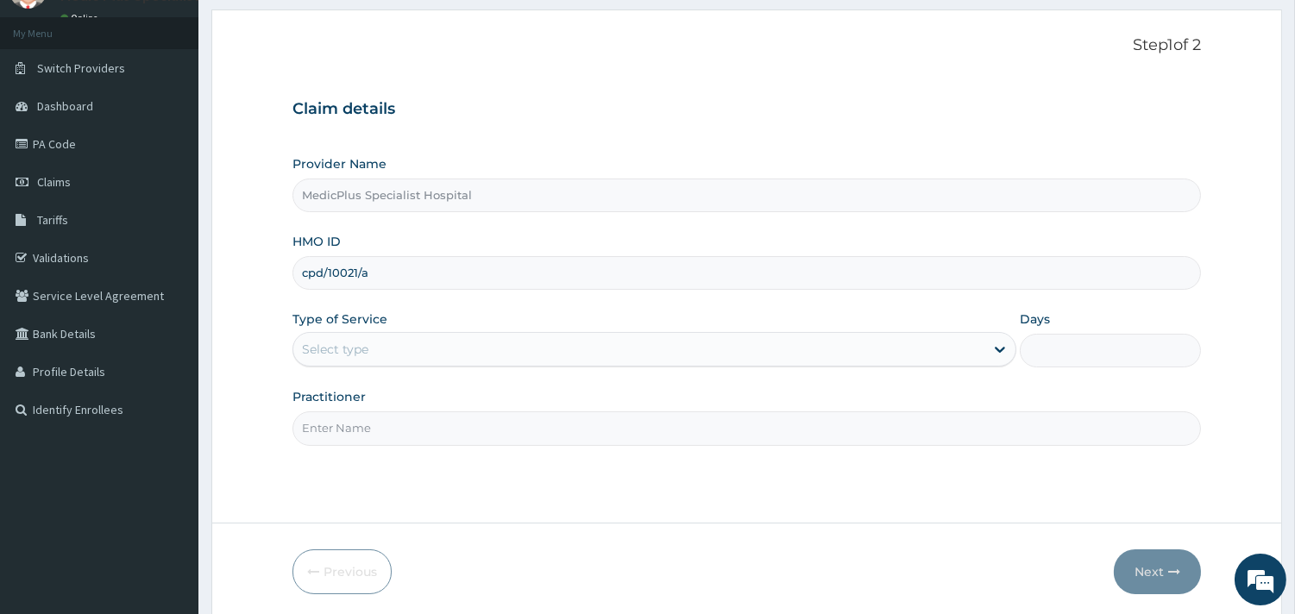
scroll to position [147, 0]
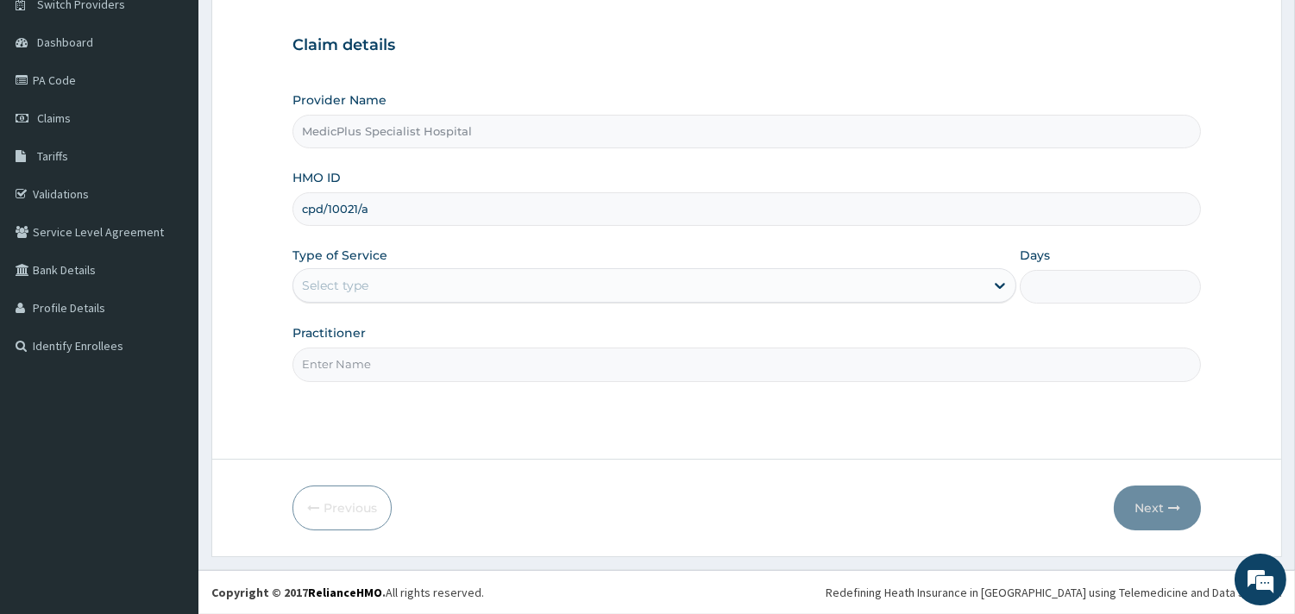
type input "cpd/10021/a"
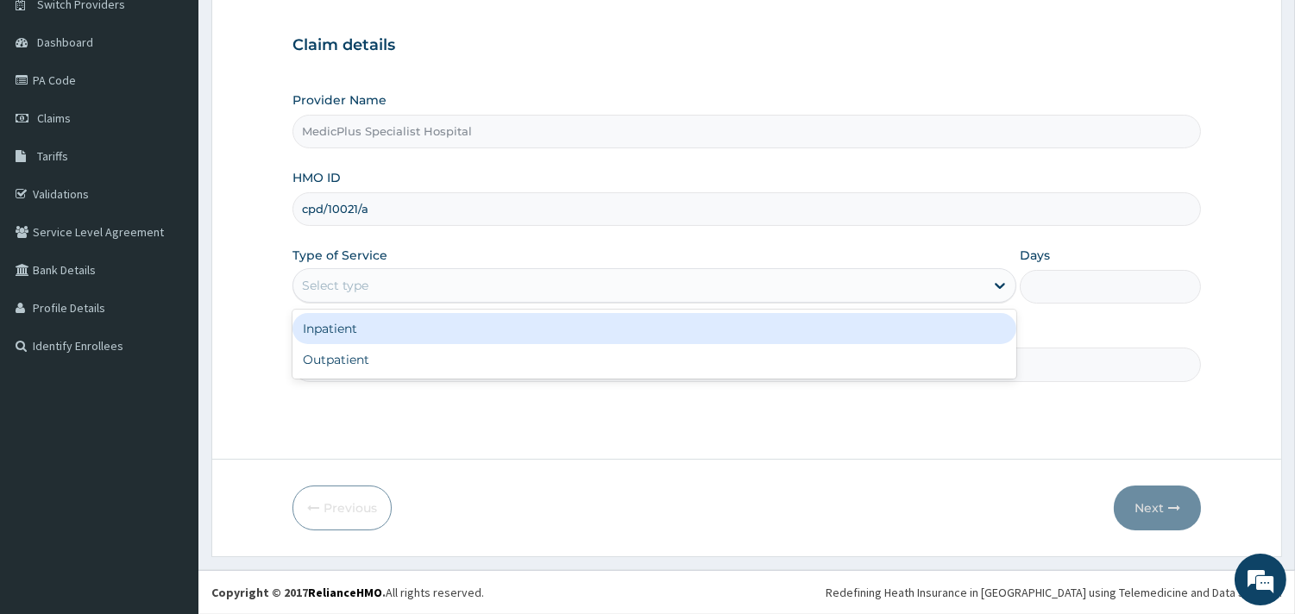
click at [409, 289] on div "Select type" at bounding box center [638, 286] width 691 height 28
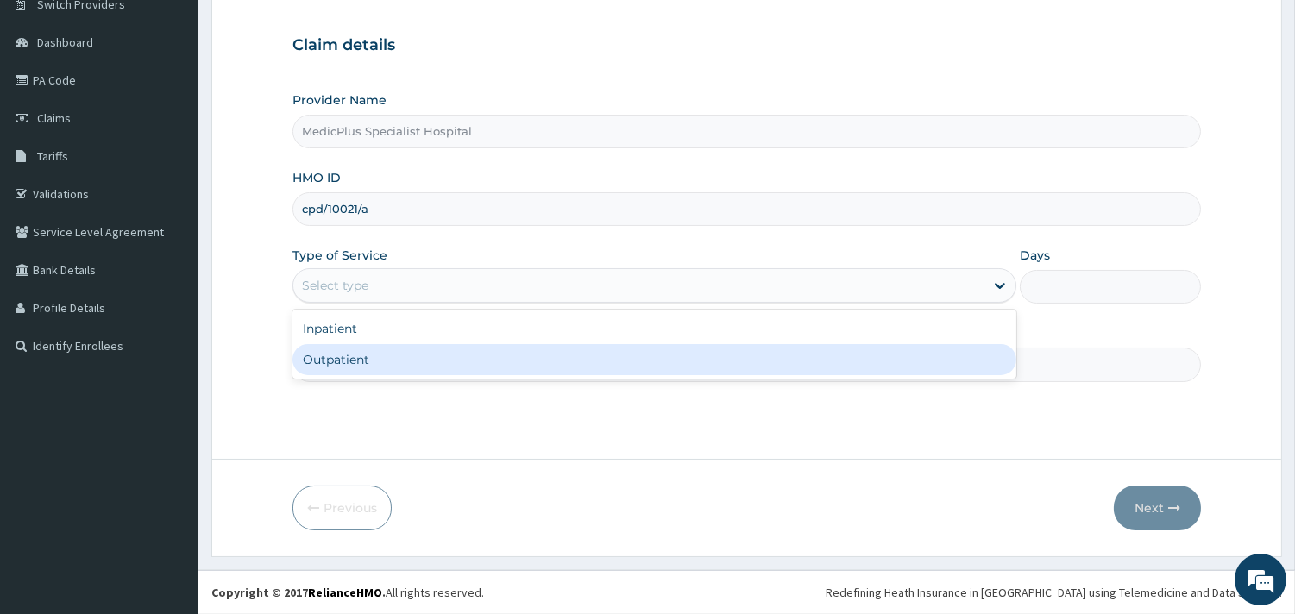
drag, startPoint x: 369, startPoint y: 361, endPoint x: 428, endPoint y: 377, distance: 60.9
click at [371, 364] on div "Outpatient" at bounding box center [654, 359] width 724 height 31
type input "1"
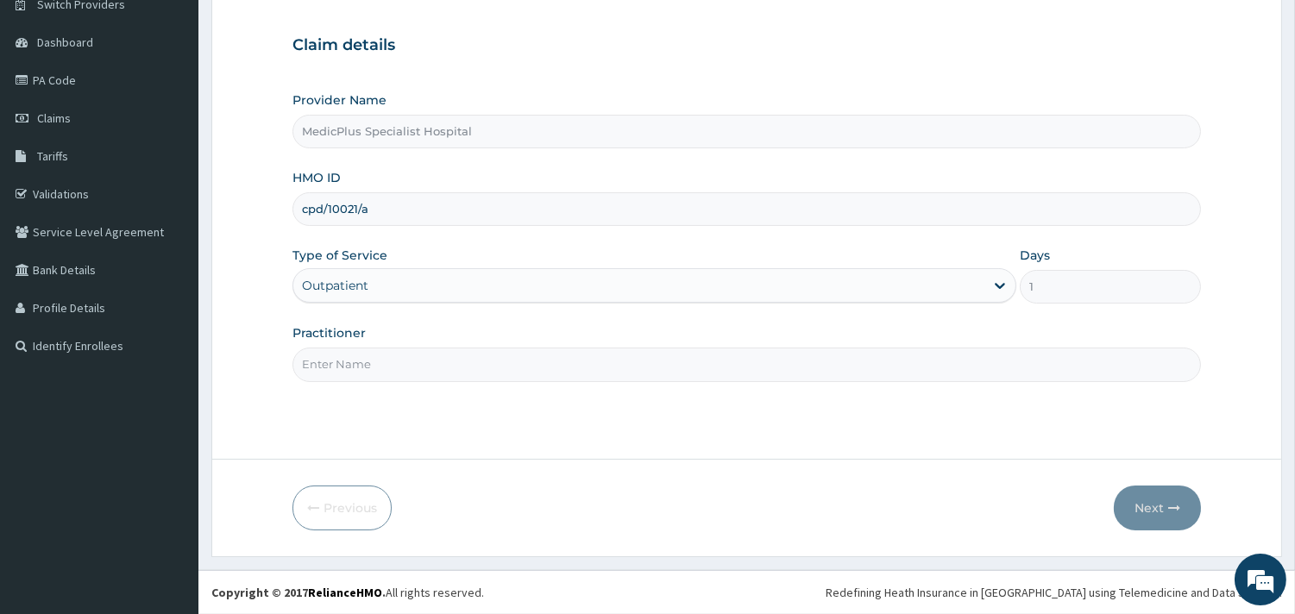
click at [428, 377] on input "Practitioner" at bounding box center [746, 365] width 908 height 34
type input "[PERSON_NAME] [PERSON_NAME]"
click at [1142, 514] on button "Next" at bounding box center [1157, 508] width 87 height 45
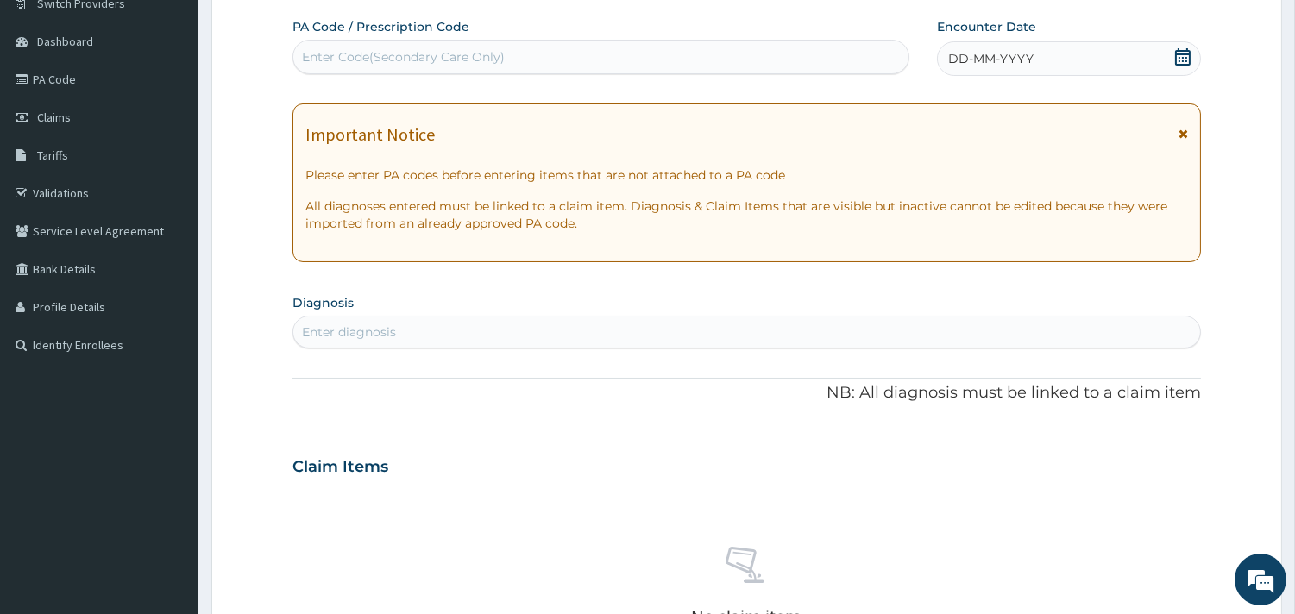
scroll to position [0, 0]
click at [1183, 61] on icon at bounding box center [1182, 56] width 17 height 17
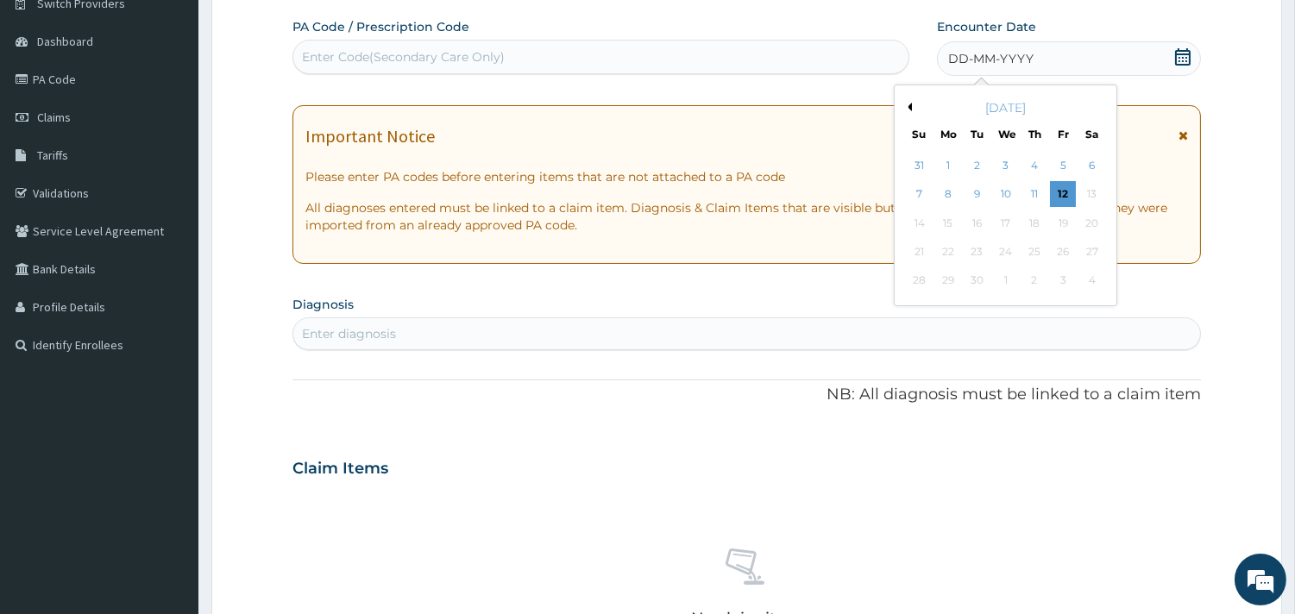
click at [909, 109] on button "Previous Month" at bounding box center [907, 107] width 9 height 9
click at [1039, 254] on div "21" at bounding box center [1034, 252] width 26 height 26
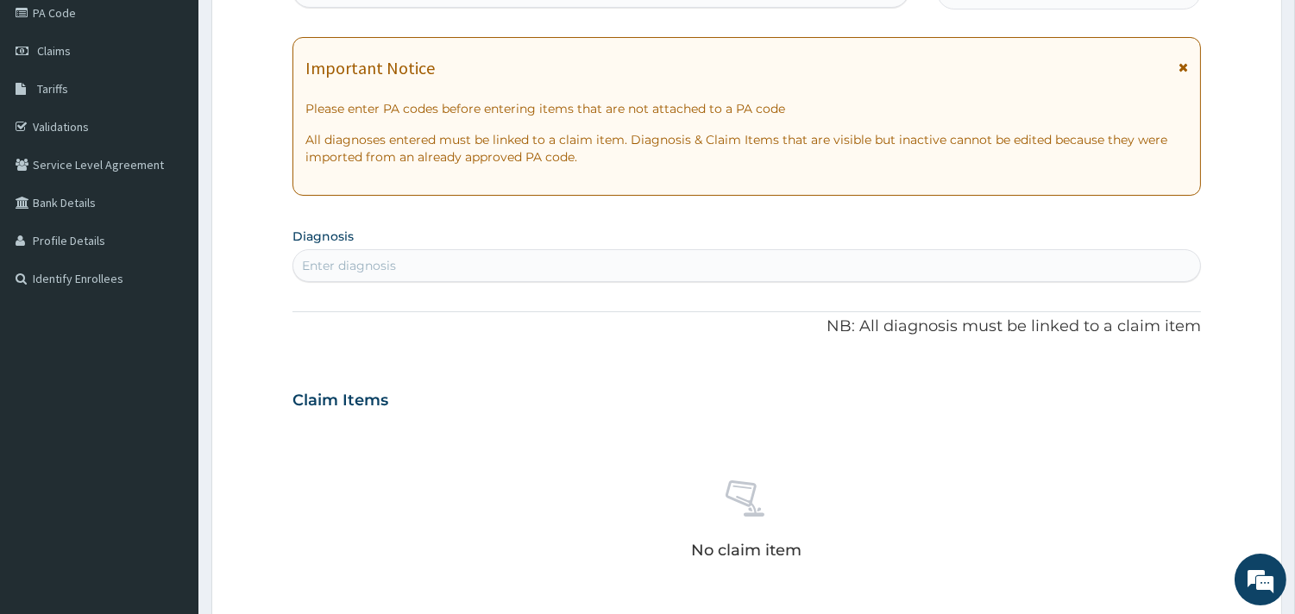
scroll to position [242, 0]
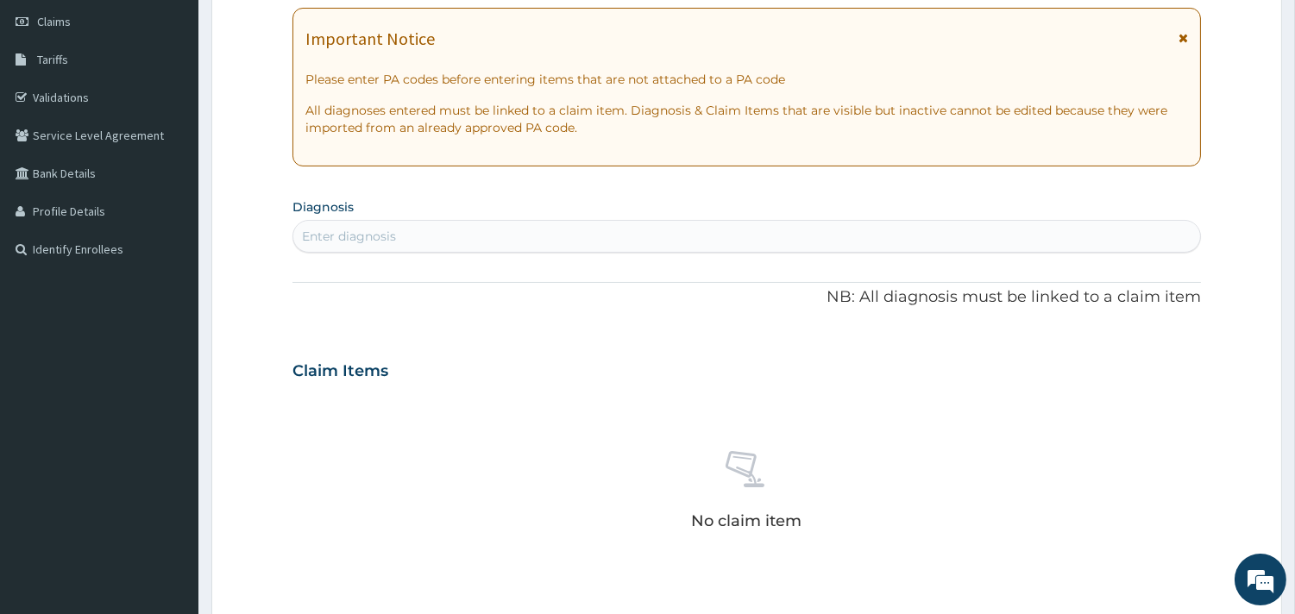
click at [445, 244] on div "Enter diagnosis" at bounding box center [746, 237] width 907 height 28
type input "t"
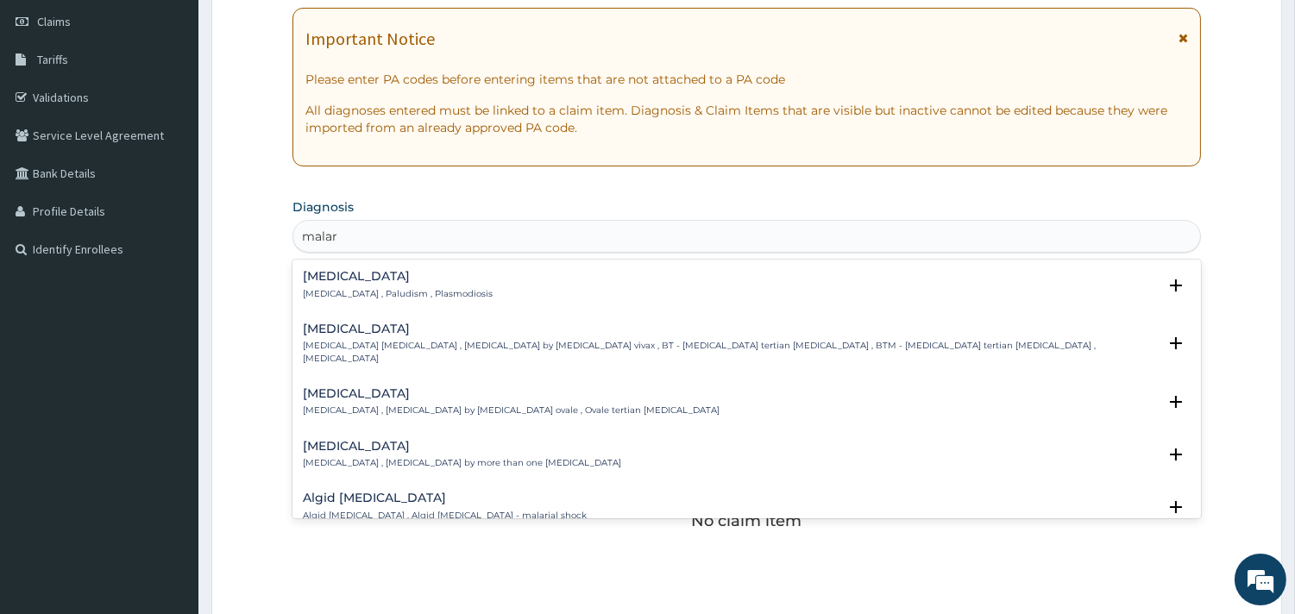
type input "malari"
click at [383, 291] on p "[MEDICAL_DATA] , Paludism , Plasmodiosis" at bounding box center [398, 294] width 190 height 12
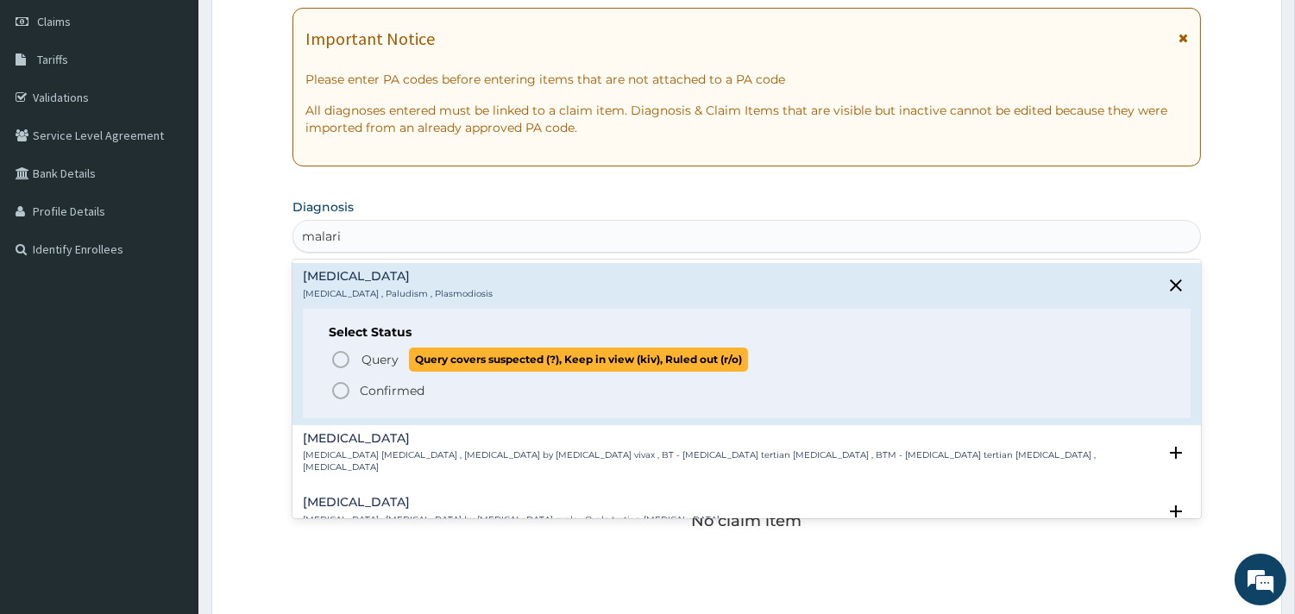
click at [351, 348] on span "Query Query covers suspected (?), Keep in view (kiv), Ruled out (r/o)" at bounding box center [747, 359] width 834 height 23
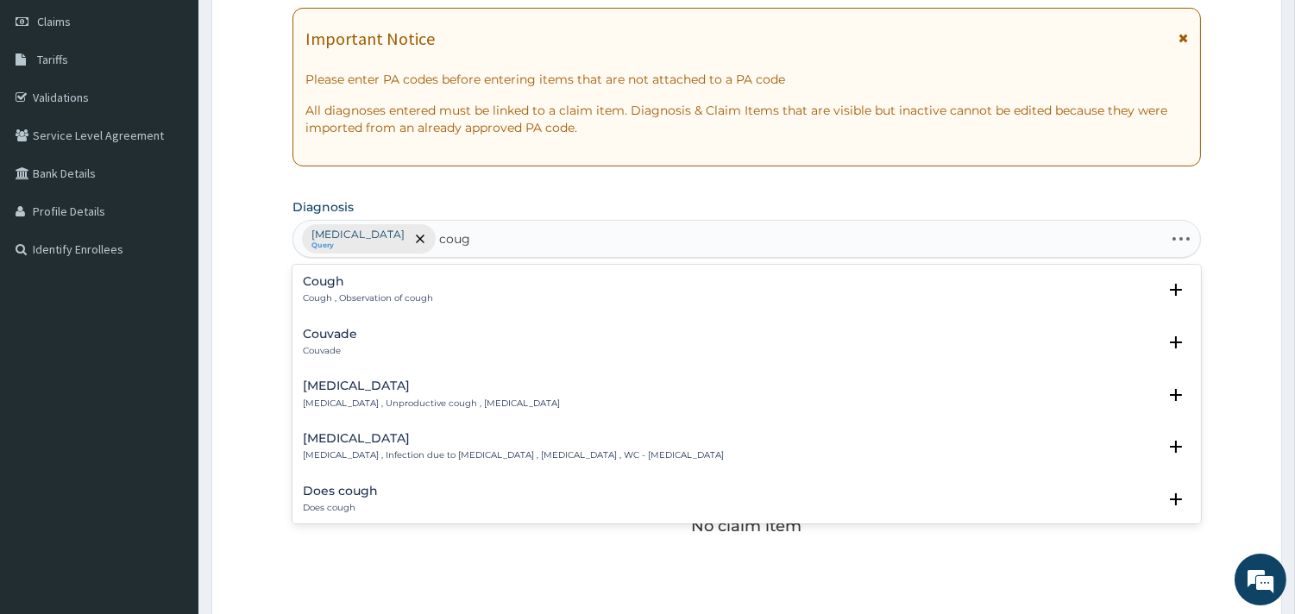
type input "cough"
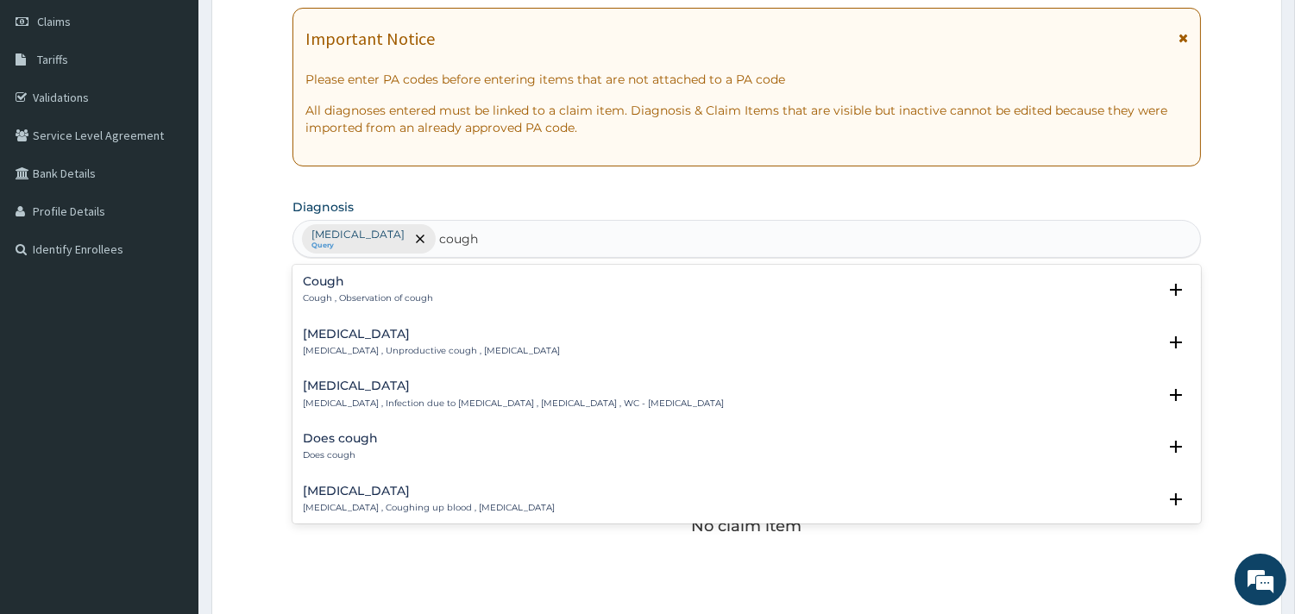
click at [347, 300] on p "Cough , Observation of cough" at bounding box center [368, 298] width 130 height 12
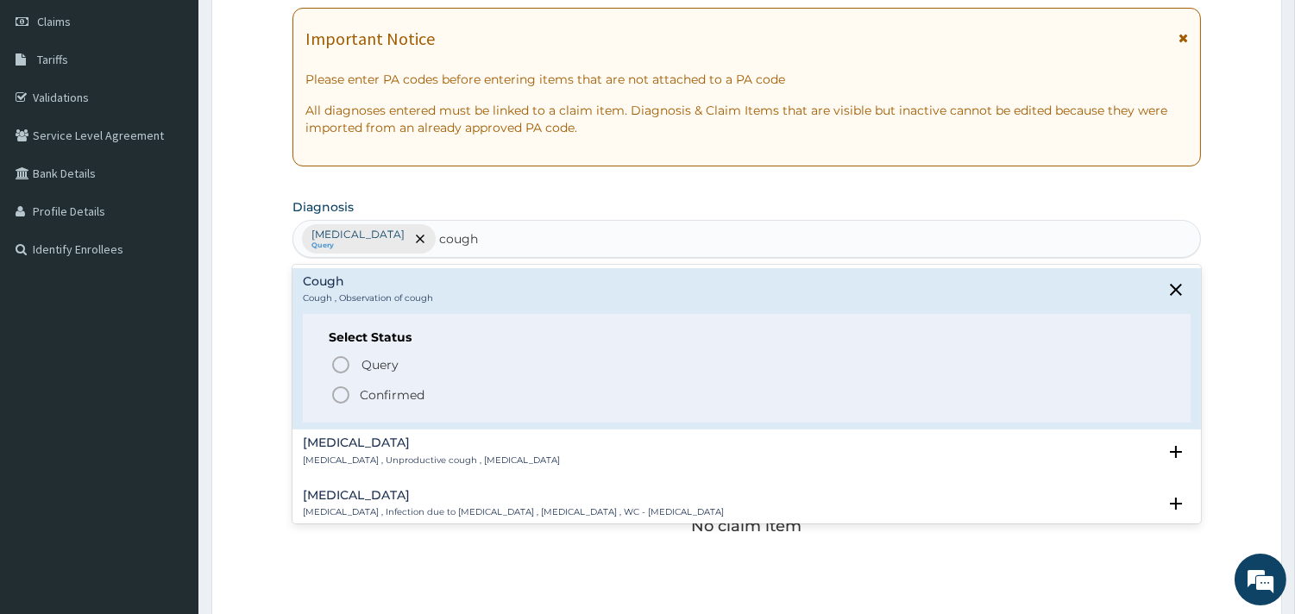
click at [348, 351] on div "Select Status Query Query covers suspected (?), Keep in view (kiv), Ruled out (…" at bounding box center [747, 369] width 888 height 110
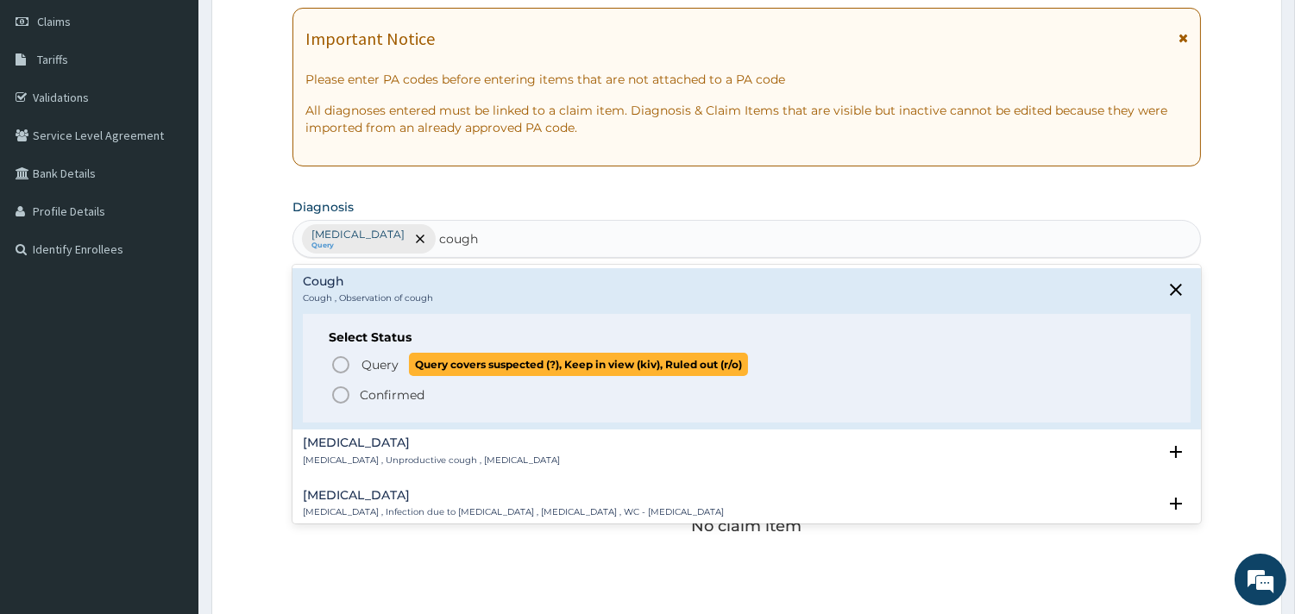
click at [336, 369] on icon "status option query" at bounding box center [340, 365] width 21 height 21
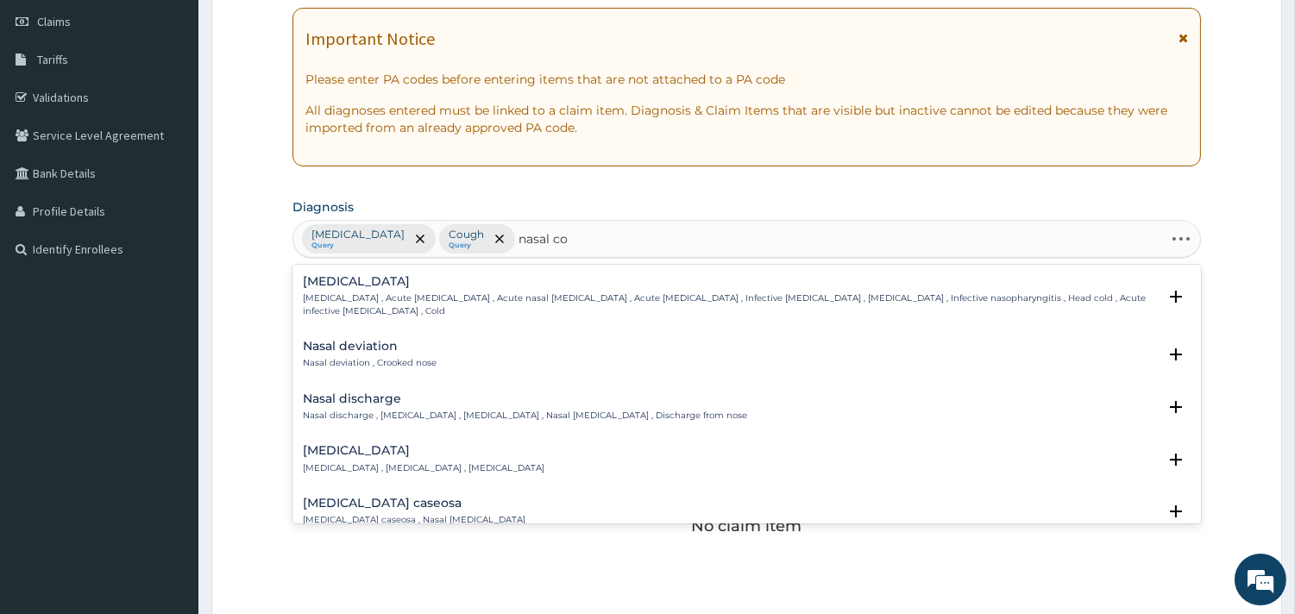
type input "nasal con"
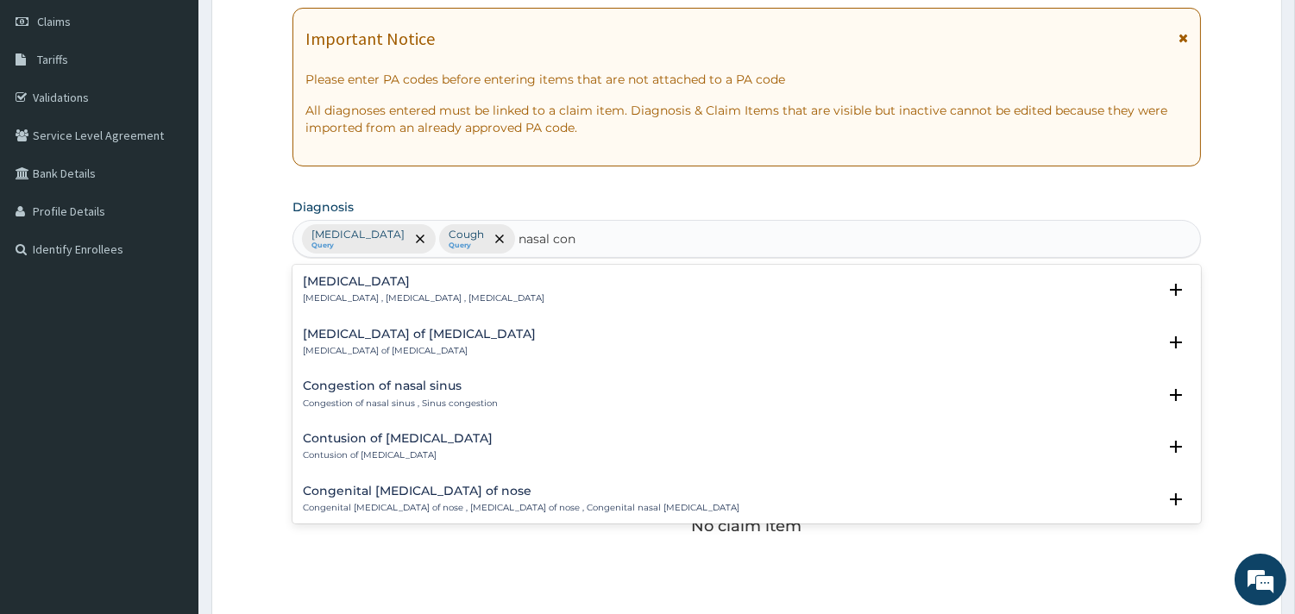
click at [391, 286] on h4 "Nasal congestion" at bounding box center [424, 281] width 242 height 13
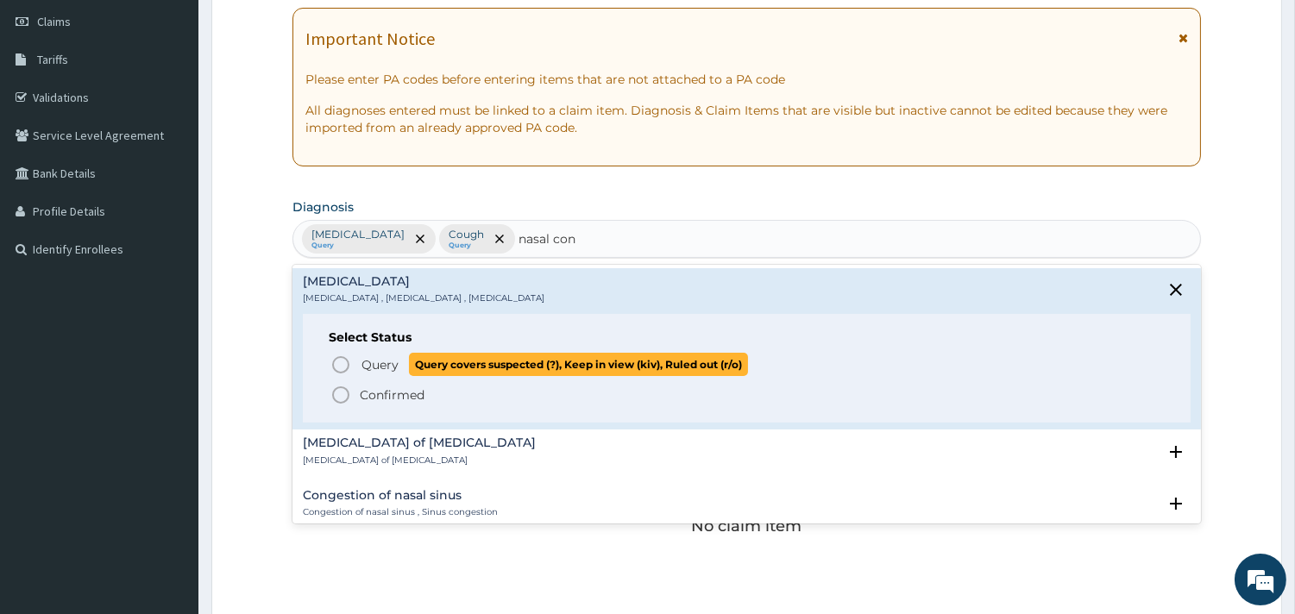
click at [357, 363] on span "Query Query covers suspected (?), Keep in view (kiv), Ruled out (r/o)" at bounding box center [747, 364] width 834 height 23
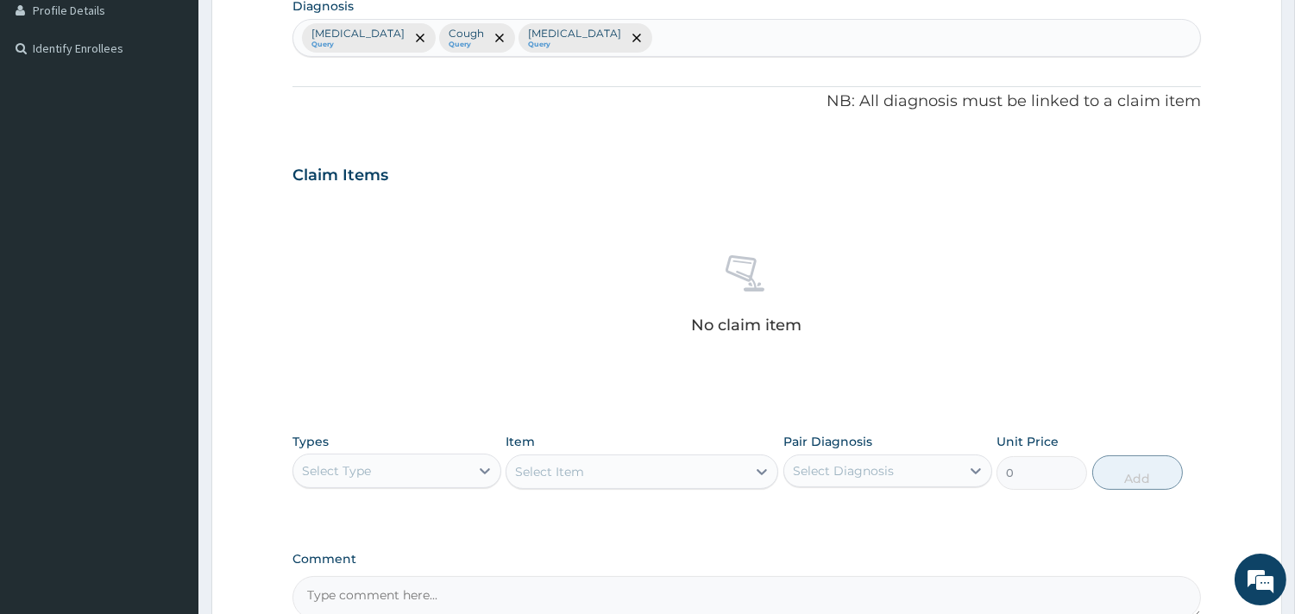
scroll to position [338, 0]
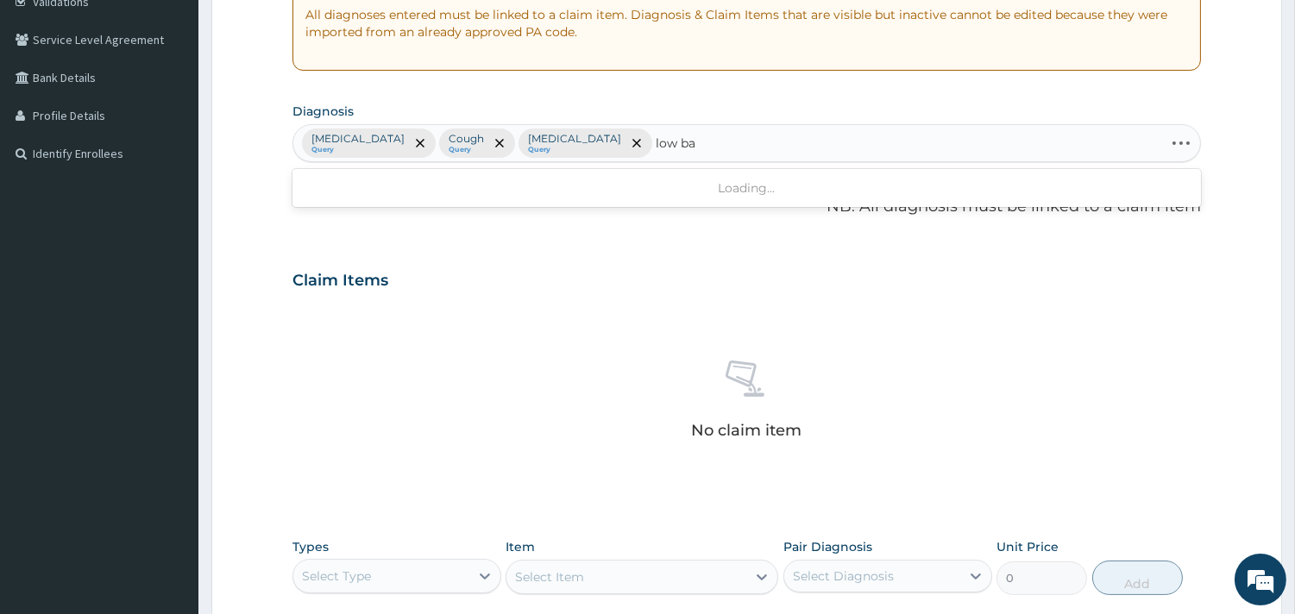
type input "low bac"
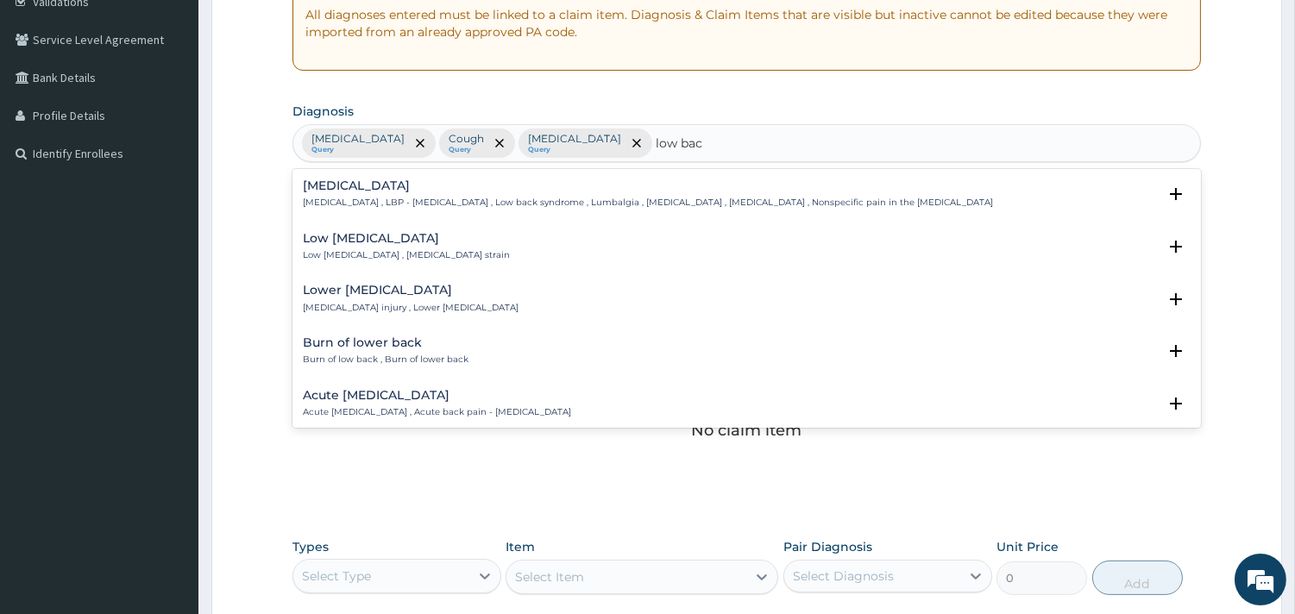
click at [329, 199] on p "[MEDICAL_DATA] , LBP - [MEDICAL_DATA] , Low back syndrome , Lumbalgia , [MEDICA…" at bounding box center [648, 203] width 690 height 12
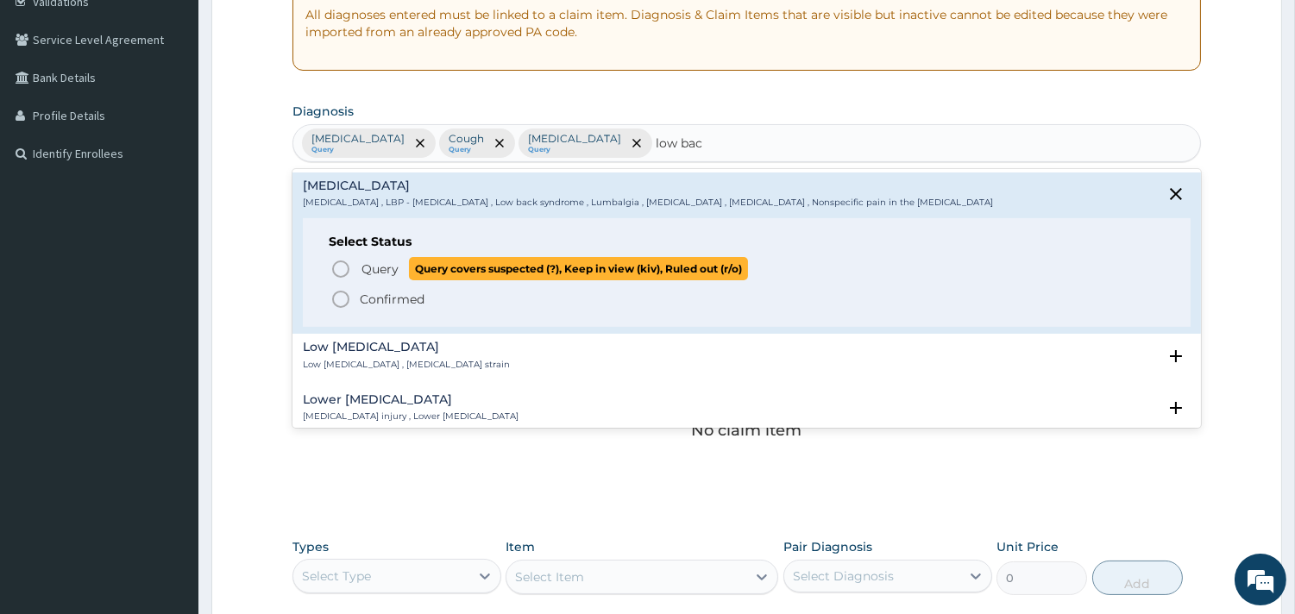
click at [343, 278] on icon "status option query" at bounding box center [340, 269] width 21 height 21
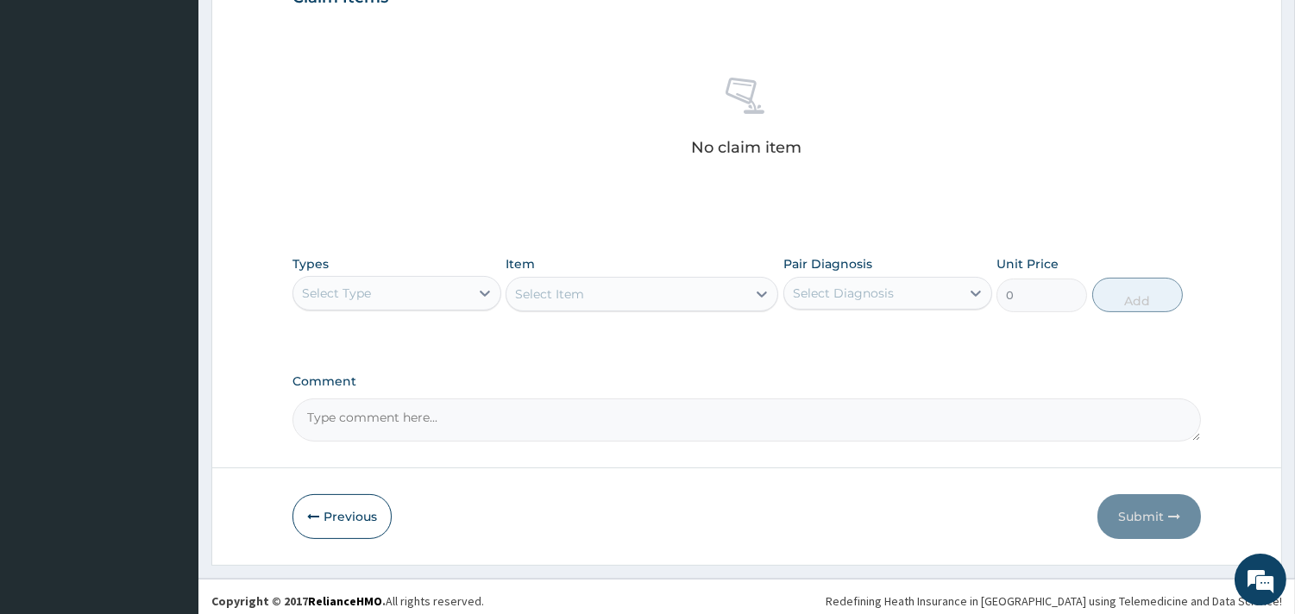
scroll to position [630, 0]
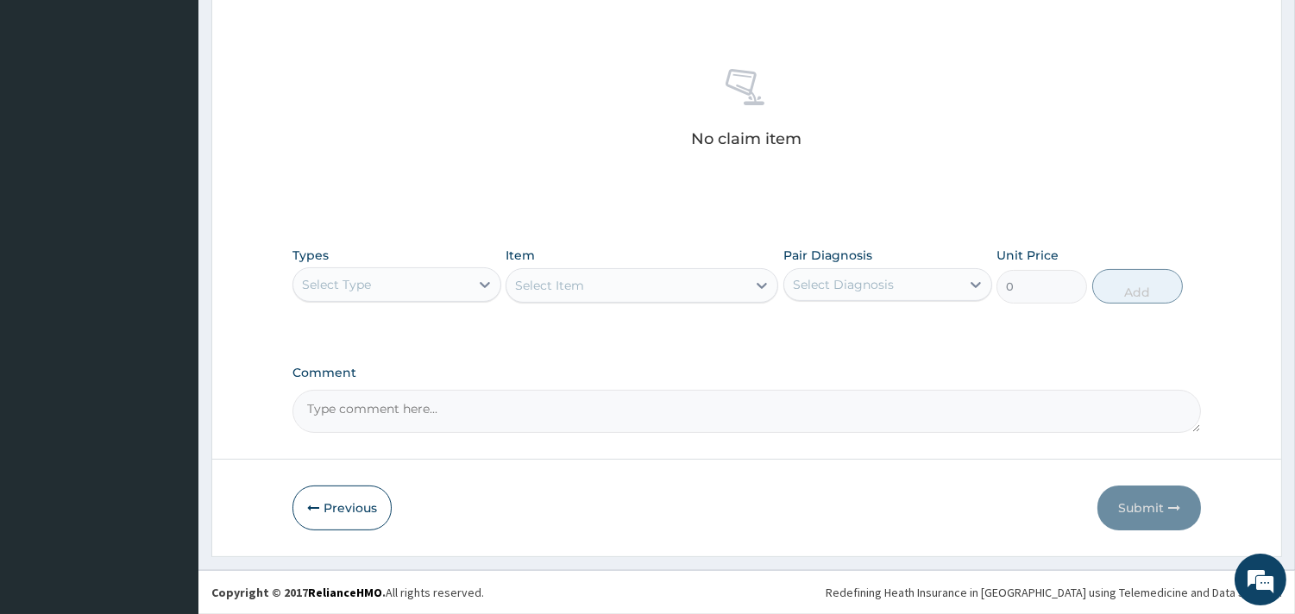
click at [432, 263] on div "Types Select Type" at bounding box center [396, 275] width 209 height 57
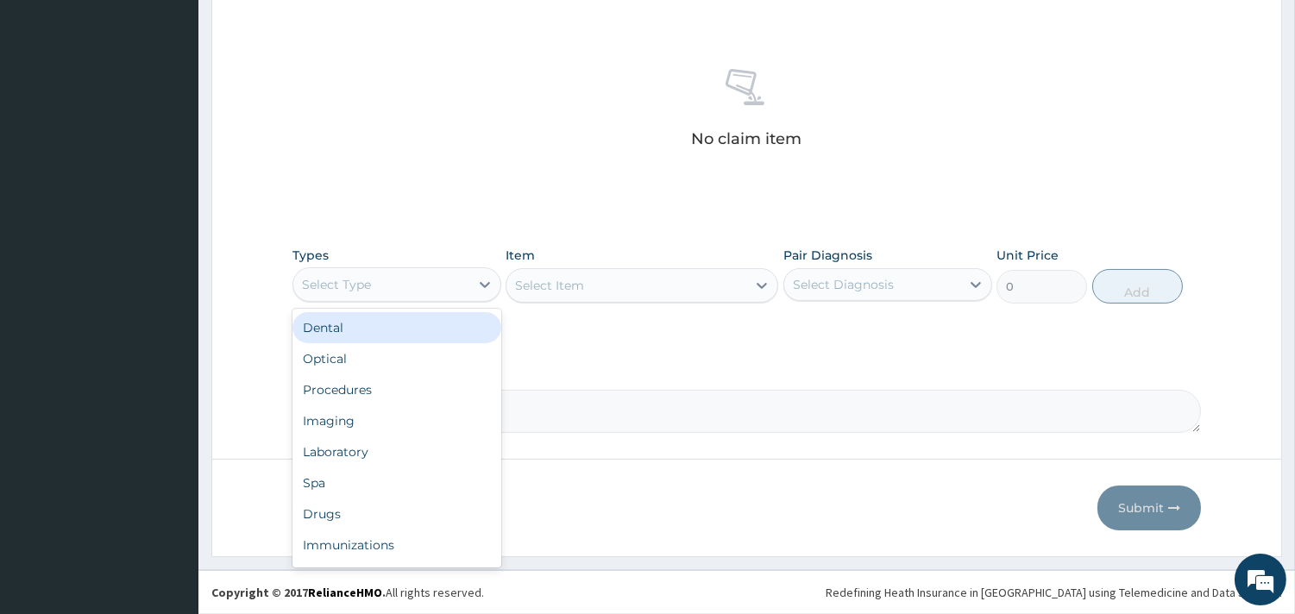
click at [436, 291] on div "Select Type" at bounding box center [381, 285] width 176 height 28
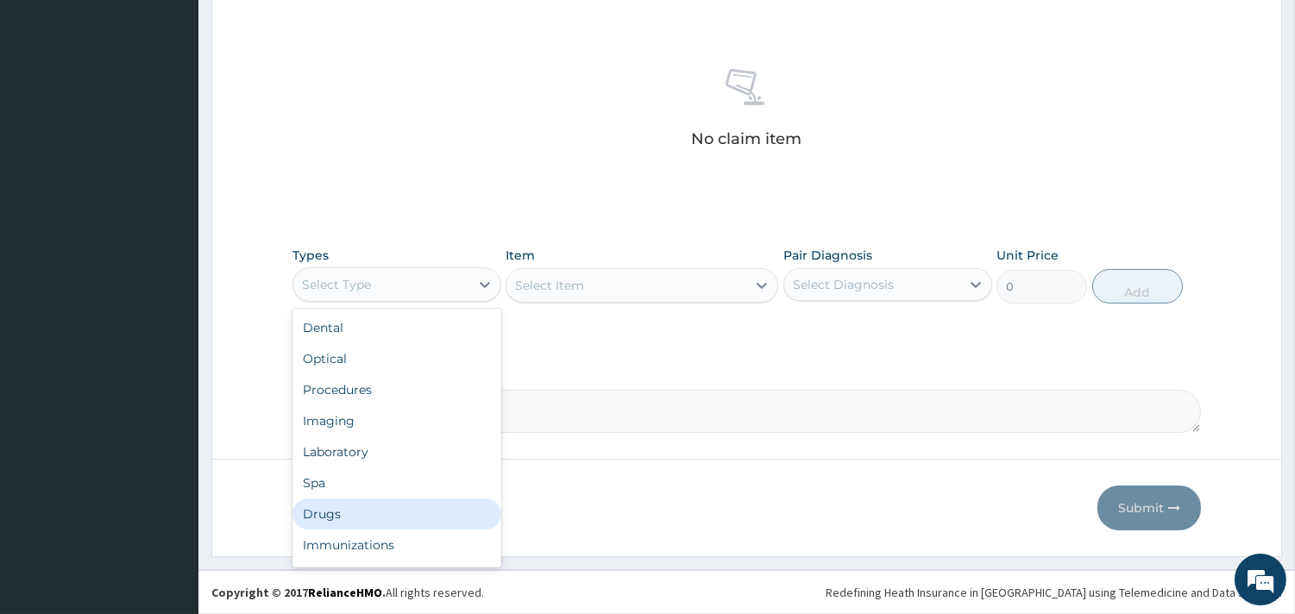
click at [340, 512] on div "Drugs" at bounding box center [396, 514] width 209 height 31
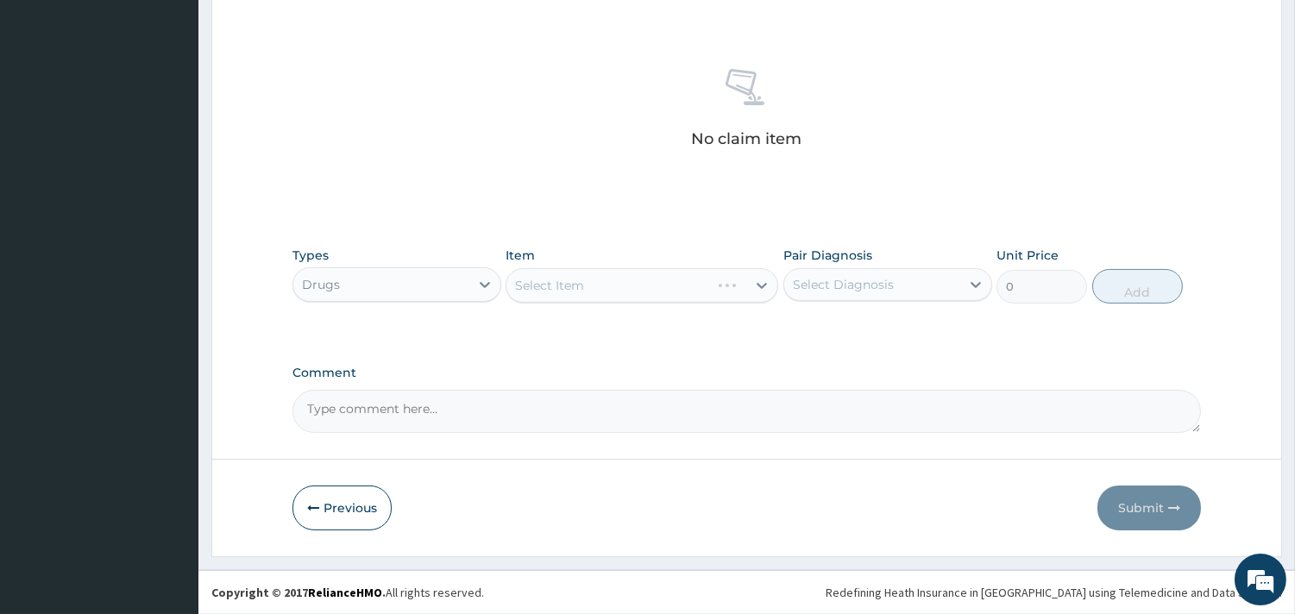
click at [743, 282] on div "Select Item" at bounding box center [641, 285] width 273 height 35
click at [606, 300] on div "Select Item" at bounding box center [641, 285] width 273 height 35
click at [720, 291] on div "Select Item" at bounding box center [641, 285] width 273 height 35
click at [756, 279] on div "Select Item" at bounding box center [641, 285] width 273 height 35
click at [723, 292] on div "Select Item" at bounding box center [641, 285] width 273 height 35
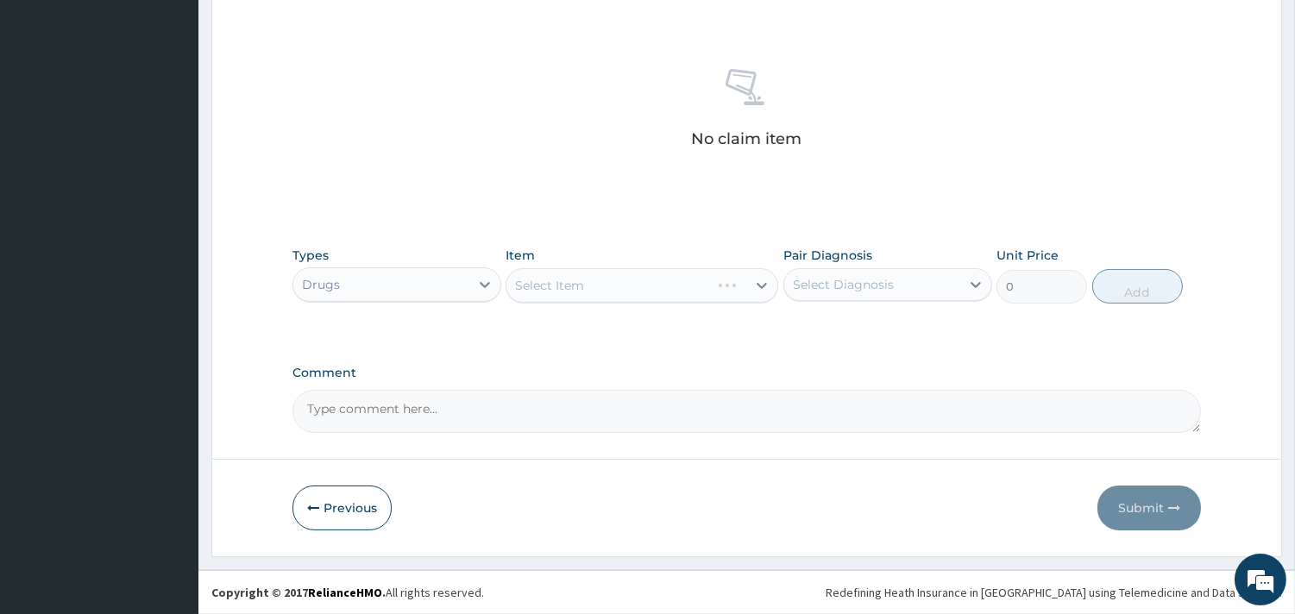
click at [723, 292] on div "Select Item" at bounding box center [641, 285] width 273 height 35
click at [695, 288] on div "Select Item" at bounding box center [641, 285] width 273 height 35
click at [755, 290] on div "Select Item" at bounding box center [641, 285] width 273 height 35
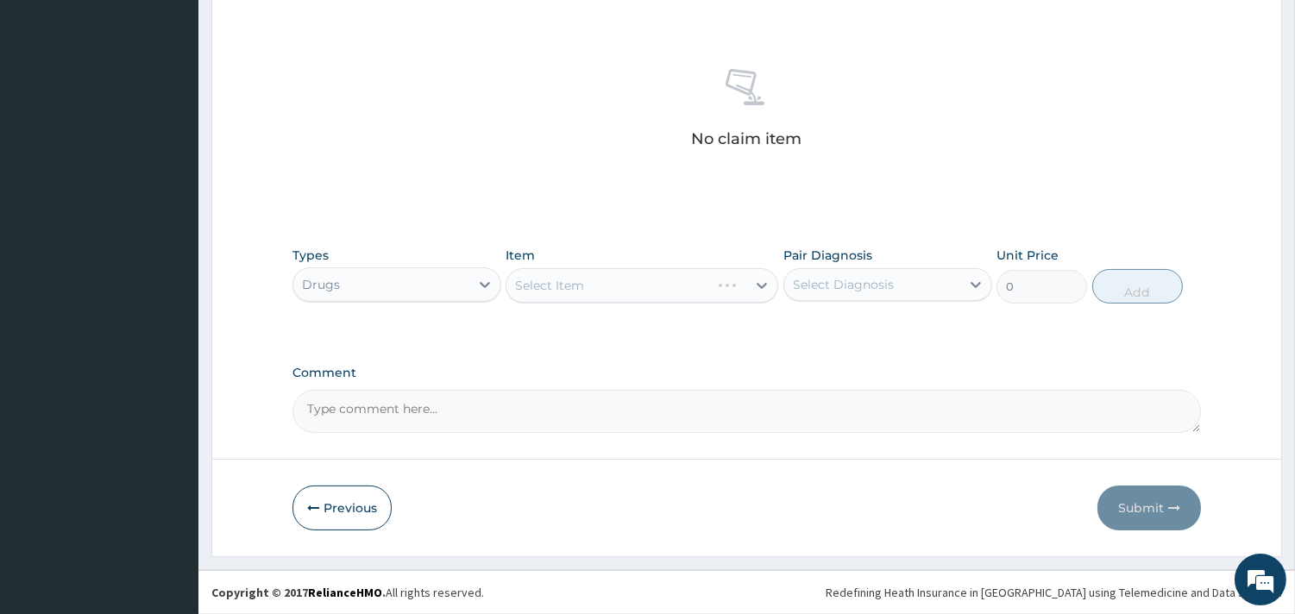
click at [755, 289] on div "Select Item" at bounding box center [641, 285] width 273 height 35
click at [731, 276] on div "Select Item" at bounding box center [641, 285] width 273 height 35
click at [731, 285] on div "Select Item" at bounding box center [641, 285] width 273 height 35
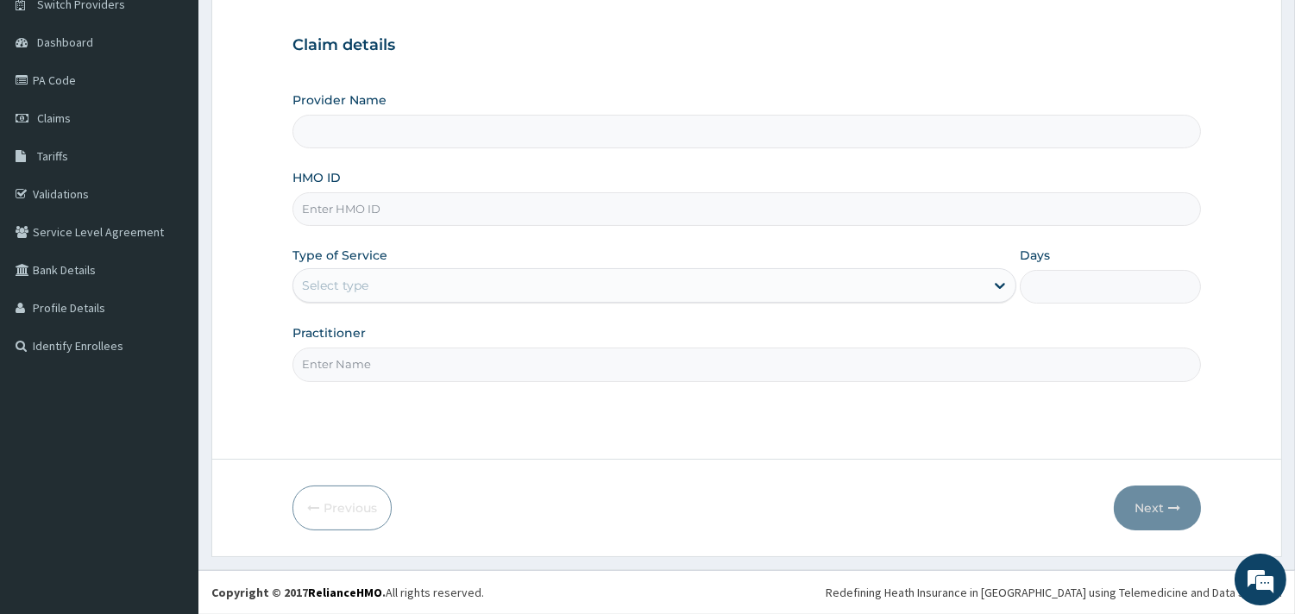
click at [401, 202] on input "HMO ID" at bounding box center [746, 209] width 908 height 34
paste input "cpd/10021/a"
type input "cpd/10021/a"
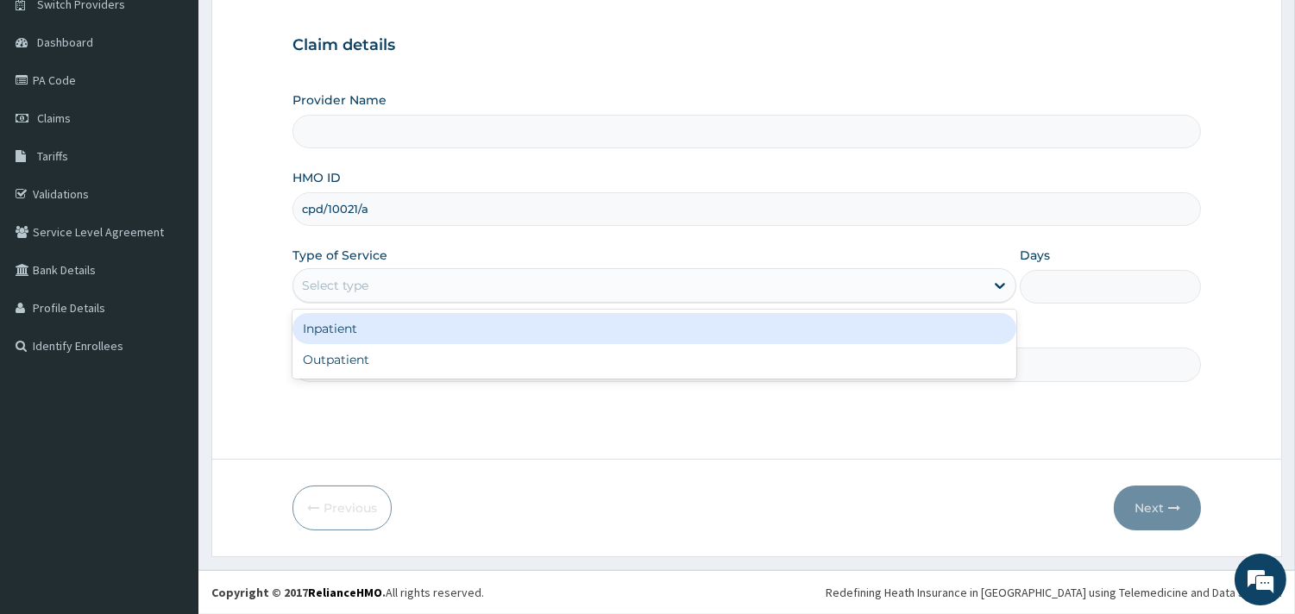
click at [382, 277] on div "Select type" at bounding box center [638, 286] width 691 height 28
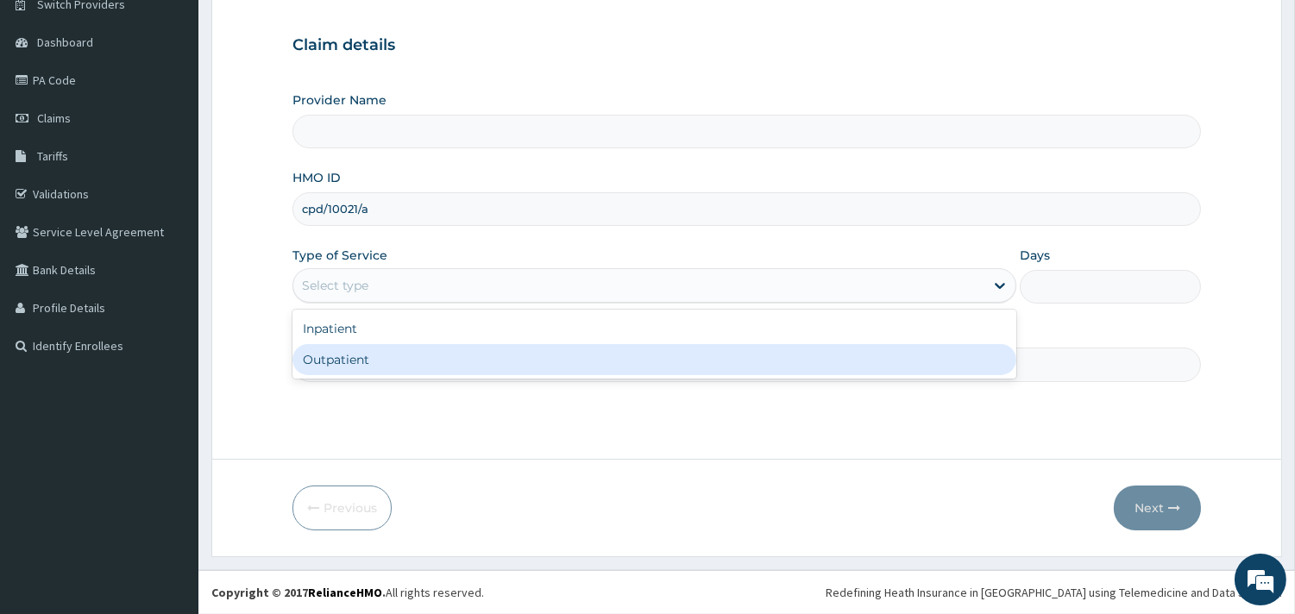
type input "MedicPlus Specialist Hospital"
click at [380, 355] on div "Outpatient" at bounding box center [654, 359] width 724 height 31
type input "1"
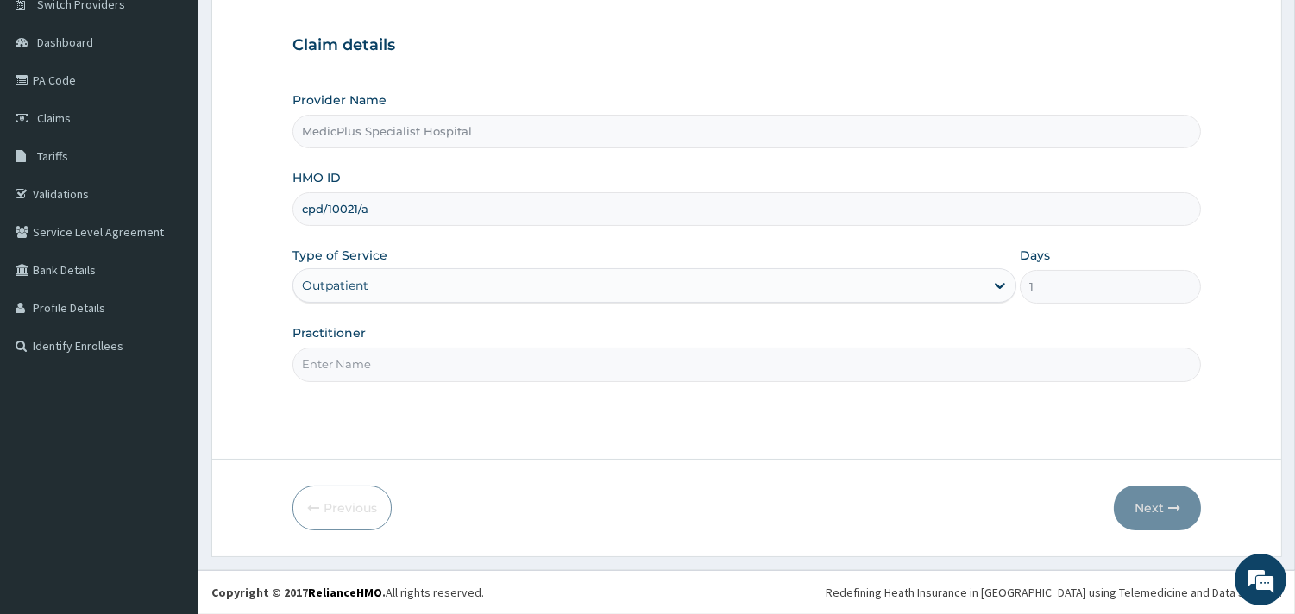
click at [407, 355] on input "Practitioner" at bounding box center [746, 365] width 908 height 34
type input "DR EMAMERE OGHENEYOME"
click at [1148, 493] on button "Next" at bounding box center [1157, 508] width 87 height 45
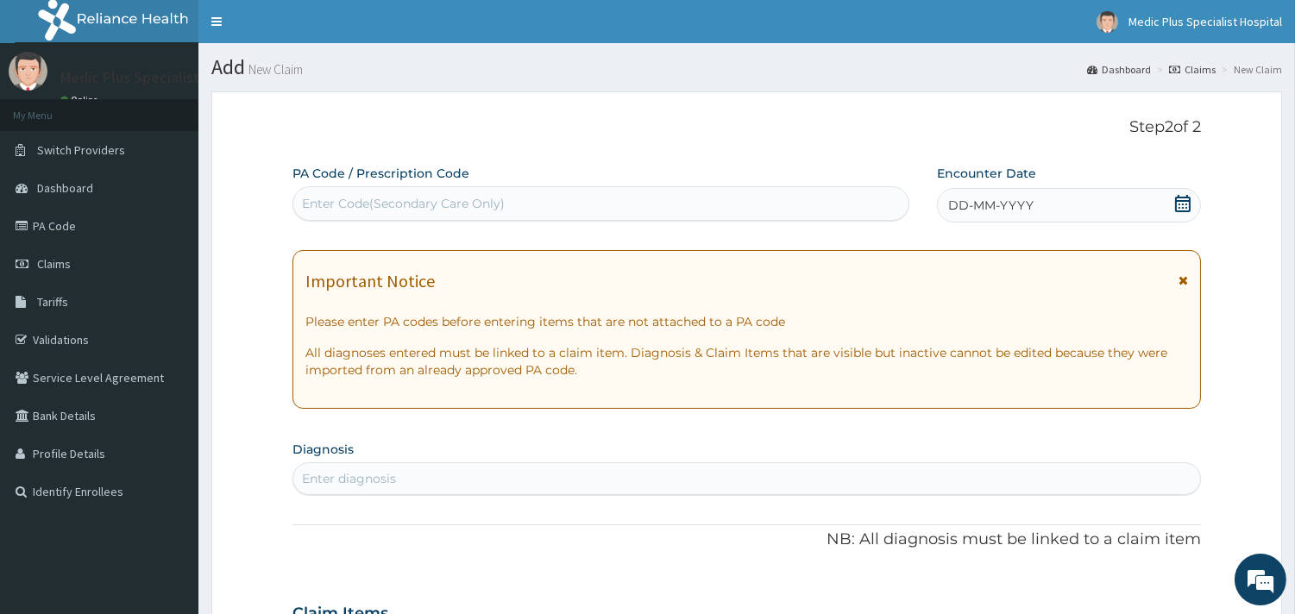
click at [1182, 210] on icon at bounding box center [1182, 203] width 17 height 17
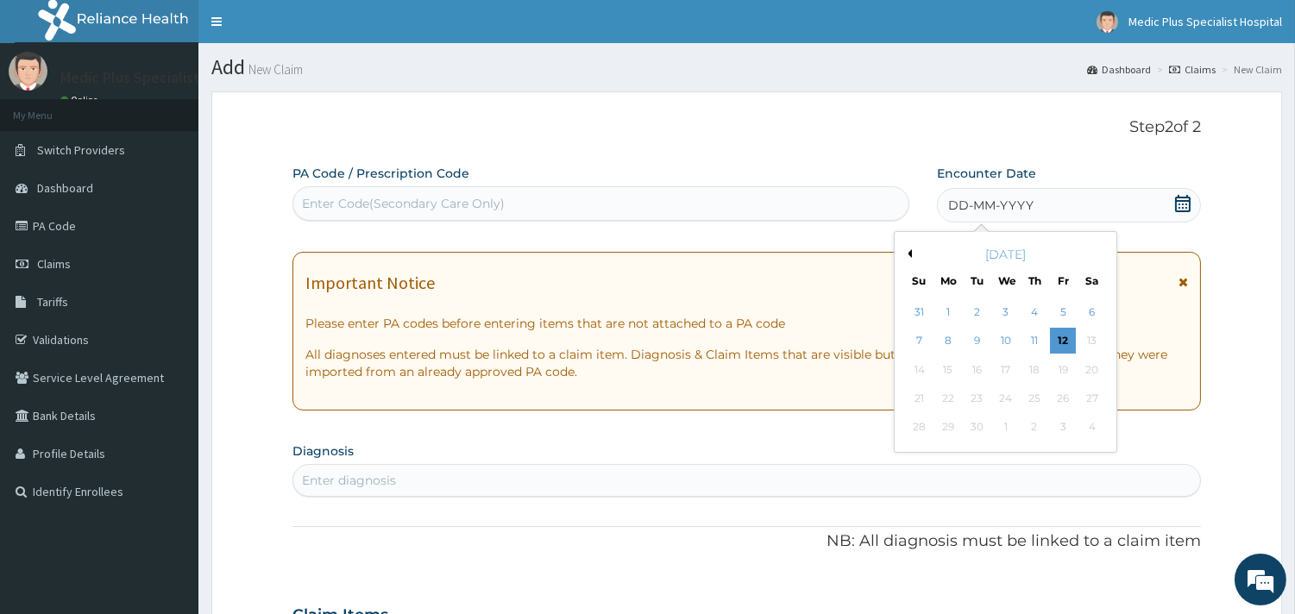
click at [910, 252] on button "Previous Month" at bounding box center [907, 253] width 9 height 9
click at [1097, 255] on div "[DATE]" at bounding box center [1005, 254] width 208 height 17
click at [1101, 254] on button "Next Month" at bounding box center [1103, 253] width 9 height 9
click at [1040, 315] on div "4" at bounding box center [1034, 312] width 26 height 26
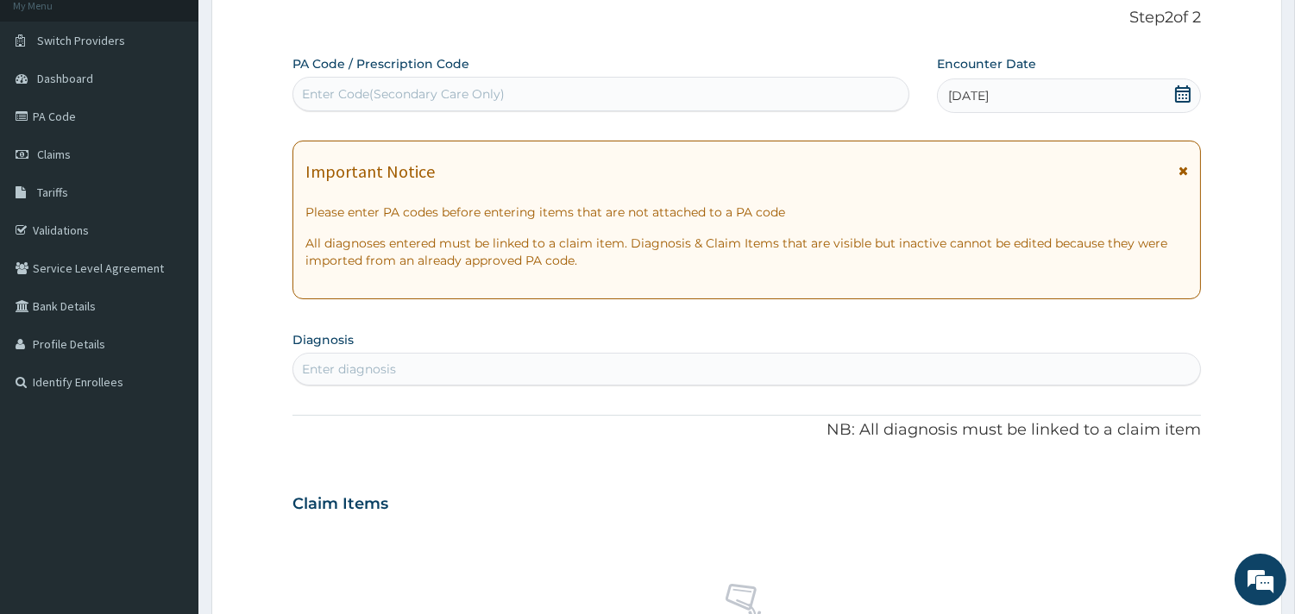
scroll to position [287, 0]
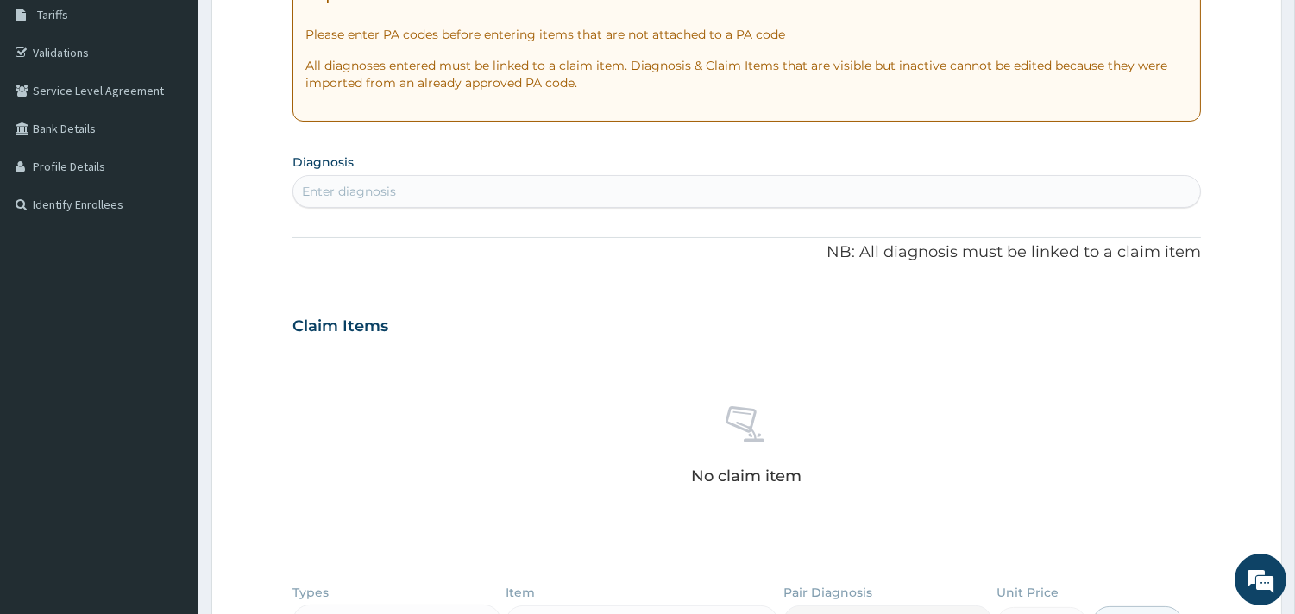
click at [437, 191] on div "Enter diagnosis" at bounding box center [746, 192] width 907 height 28
type input "fever"
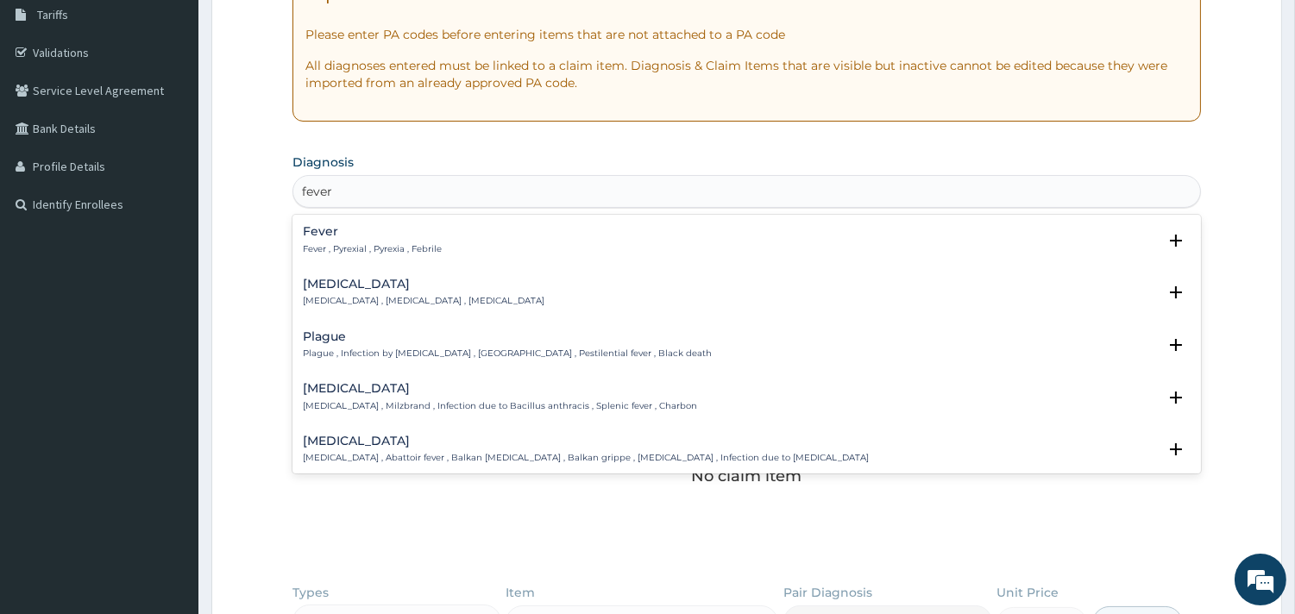
click at [372, 248] on p "Fever , Pyrexial , Pyrexia , Febrile" at bounding box center [372, 249] width 139 height 12
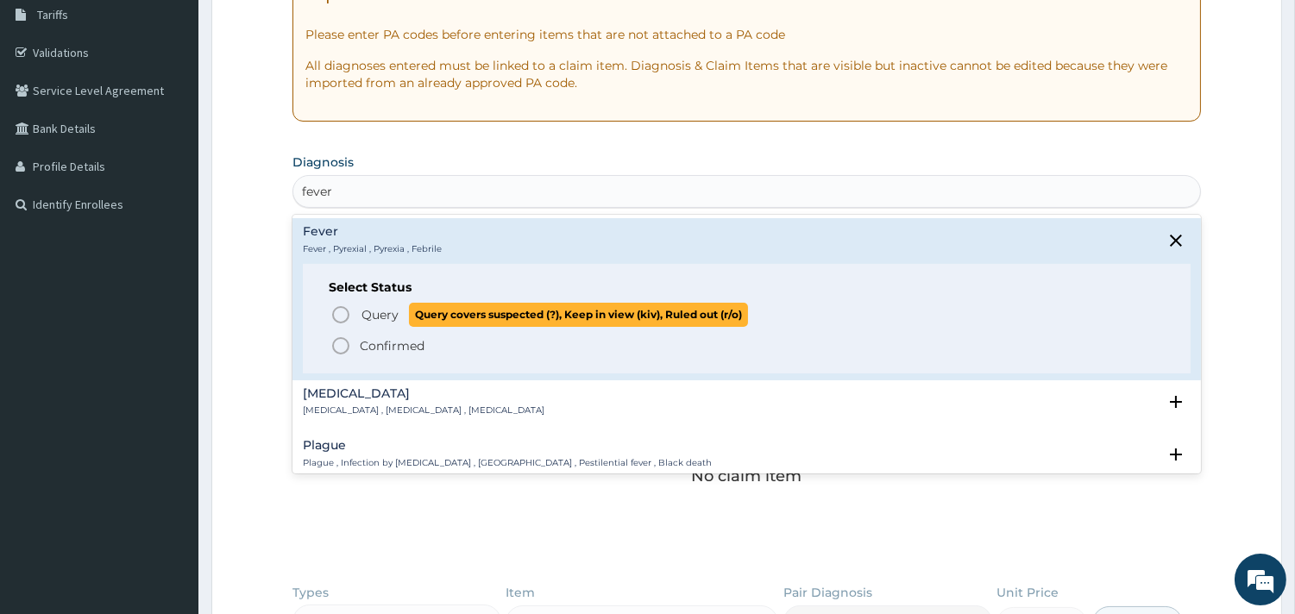
click at [351, 308] on span "Query Query covers suspected (?), Keep in view (kiv), Ruled out (r/o)" at bounding box center [747, 314] width 834 height 23
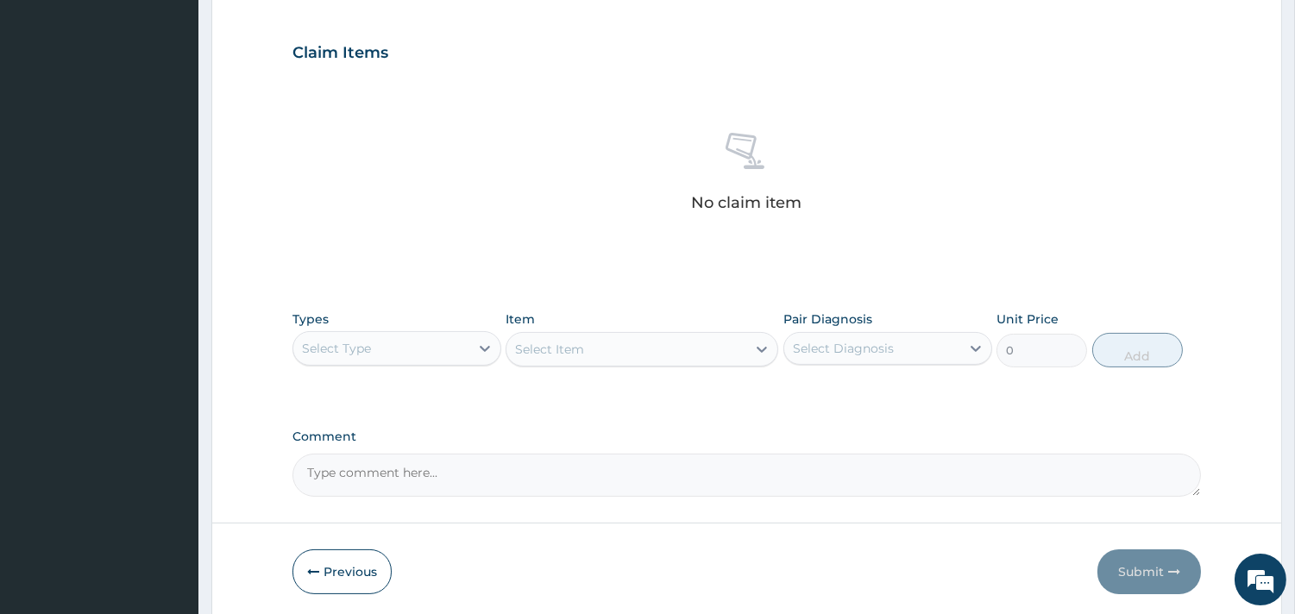
scroll to position [574, 0]
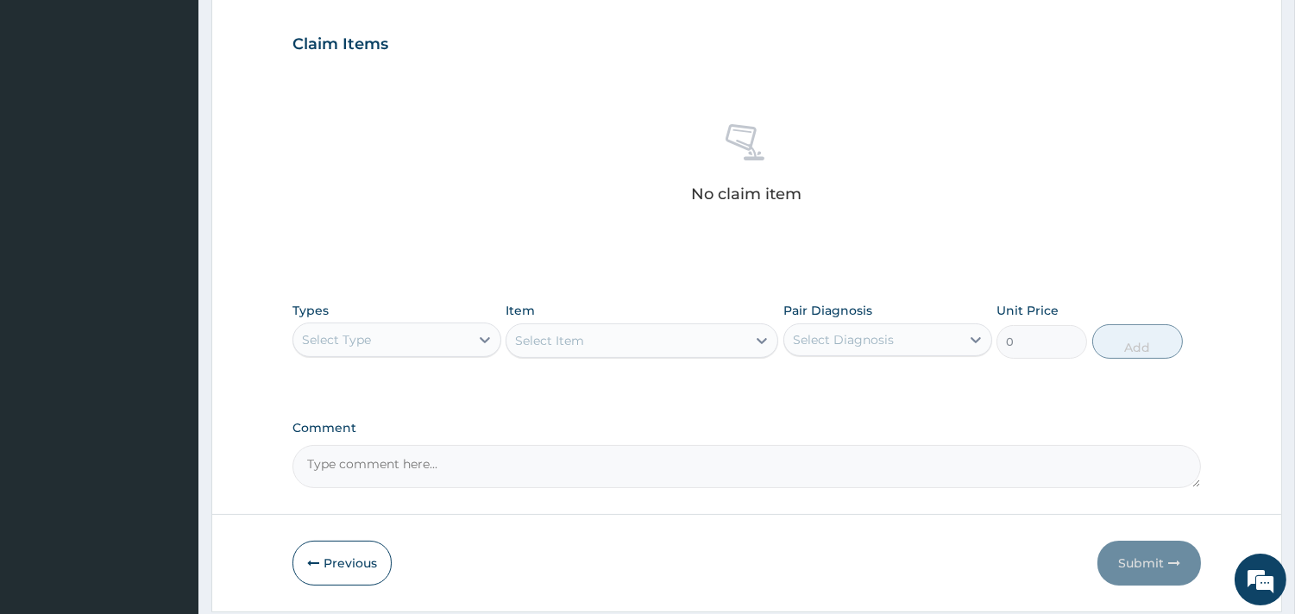
click at [421, 332] on div "Select Type" at bounding box center [381, 340] width 176 height 28
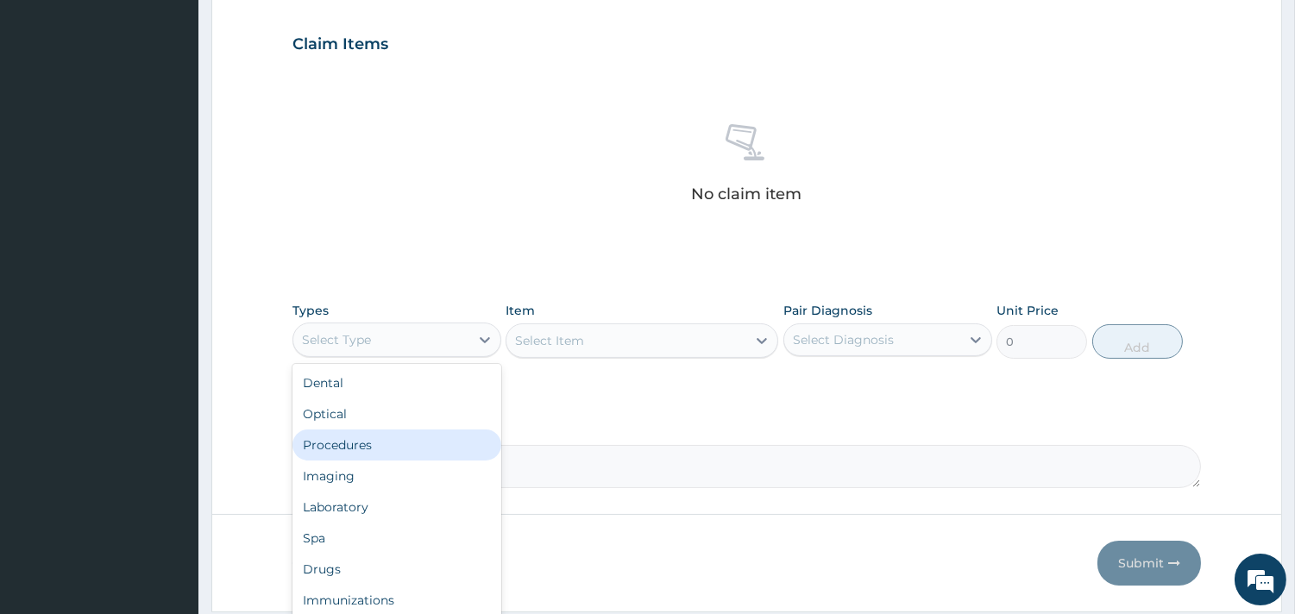
click at [362, 449] on div "Procedures" at bounding box center [396, 445] width 209 height 31
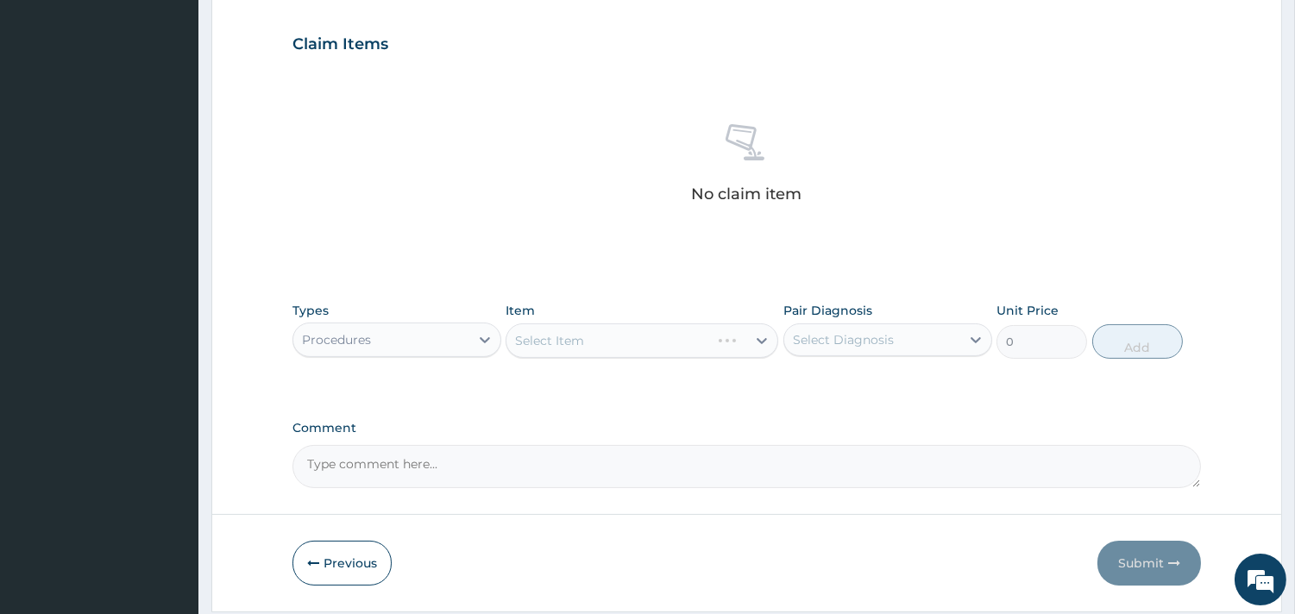
click at [651, 341] on div "Select Item" at bounding box center [641, 340] width 273 height 35
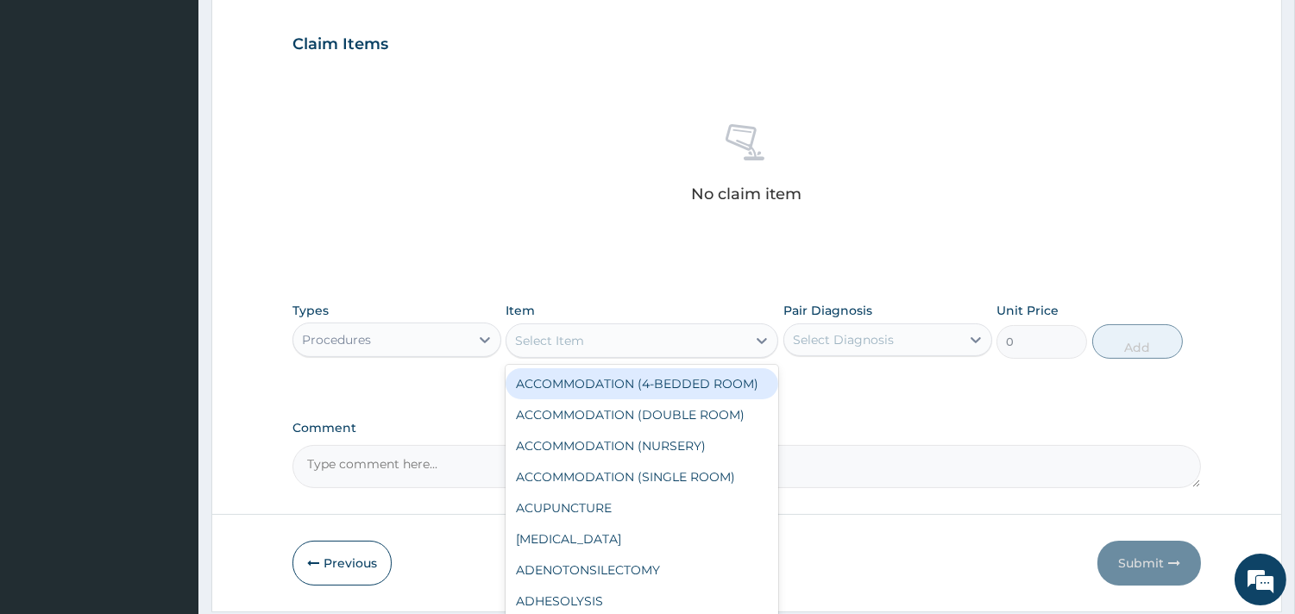
click at [576, 332] on div "Select Item" at bounding box center [549, 340] width 69 height 17
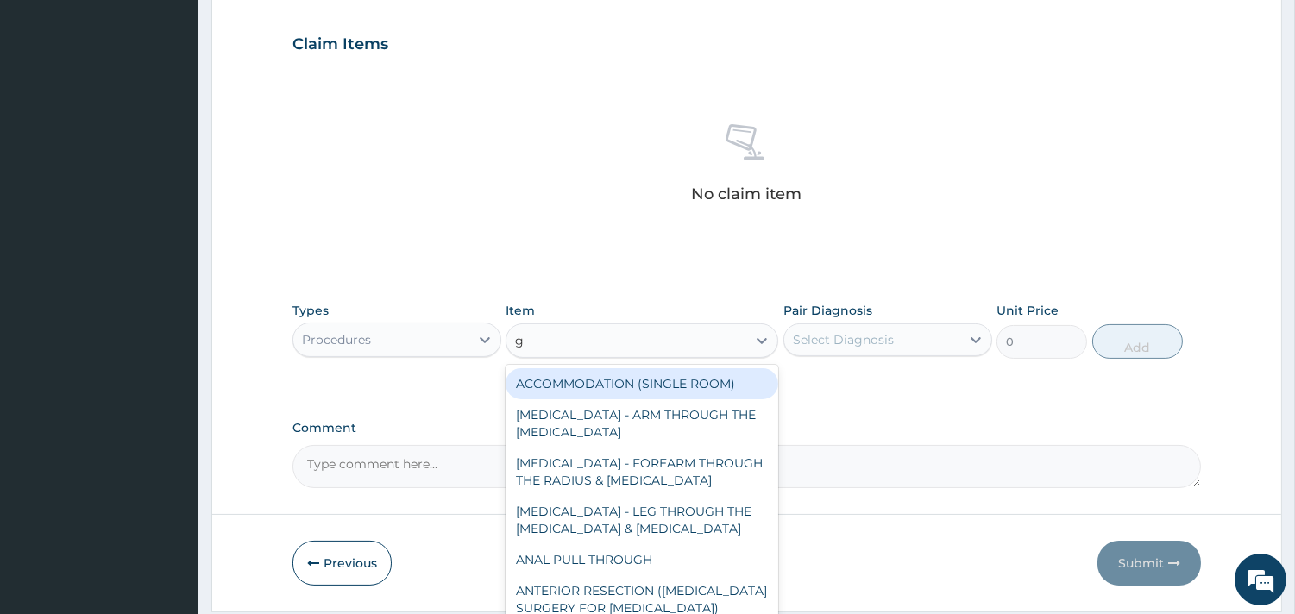
type input "gp"
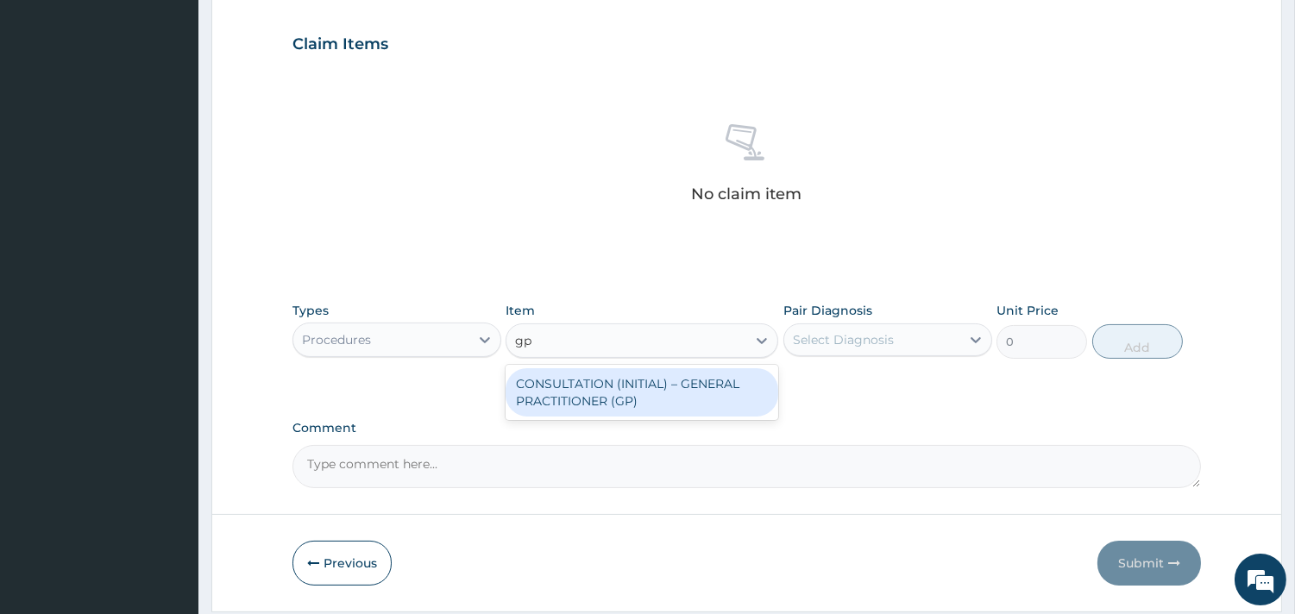
click at [618, 397] on div "CONSULTATION (INITIAL) – GENERAL PRACTITIONER (GP)" at bounding box center [641, 392] width 273 height 48
type input "1500"
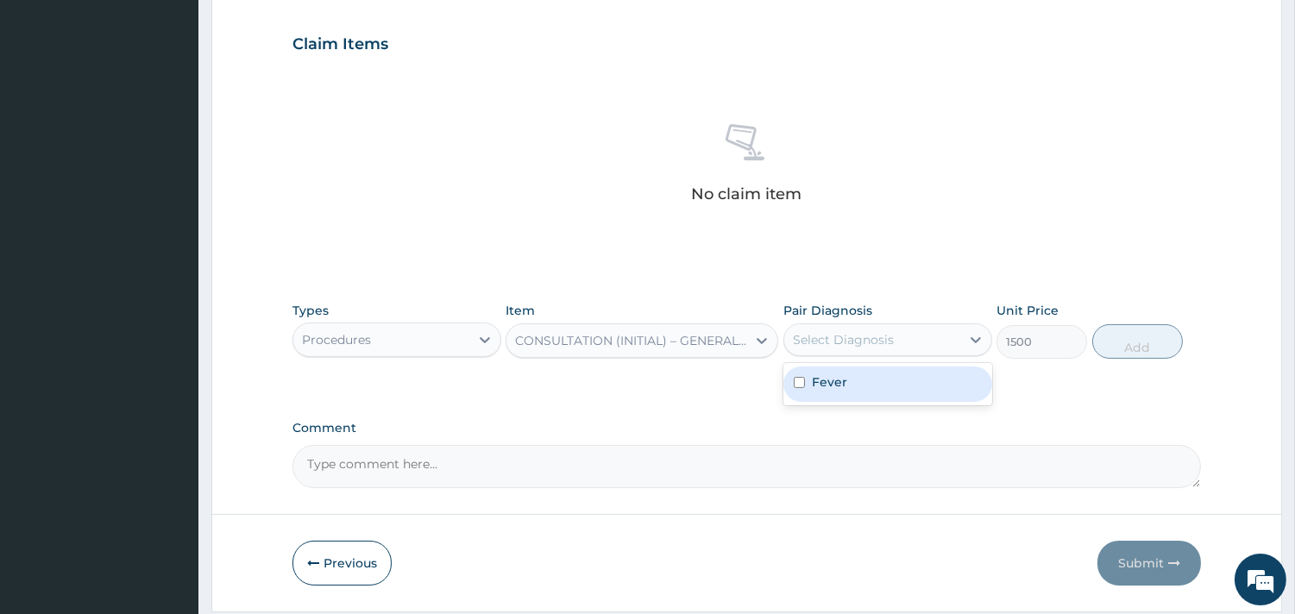
drag, startPoint x: 889, startPoint y: 332, endPoint x: 851, endPoint y: 367, distance: 51.9
click at [889, 333] on div "Select Diagnosis" at bounding box center [843, 339] width 101 height 17
click at [835, 392] on div "Fever" at bounding box center [887, 384] width 209 height 35
checkbox input "true"
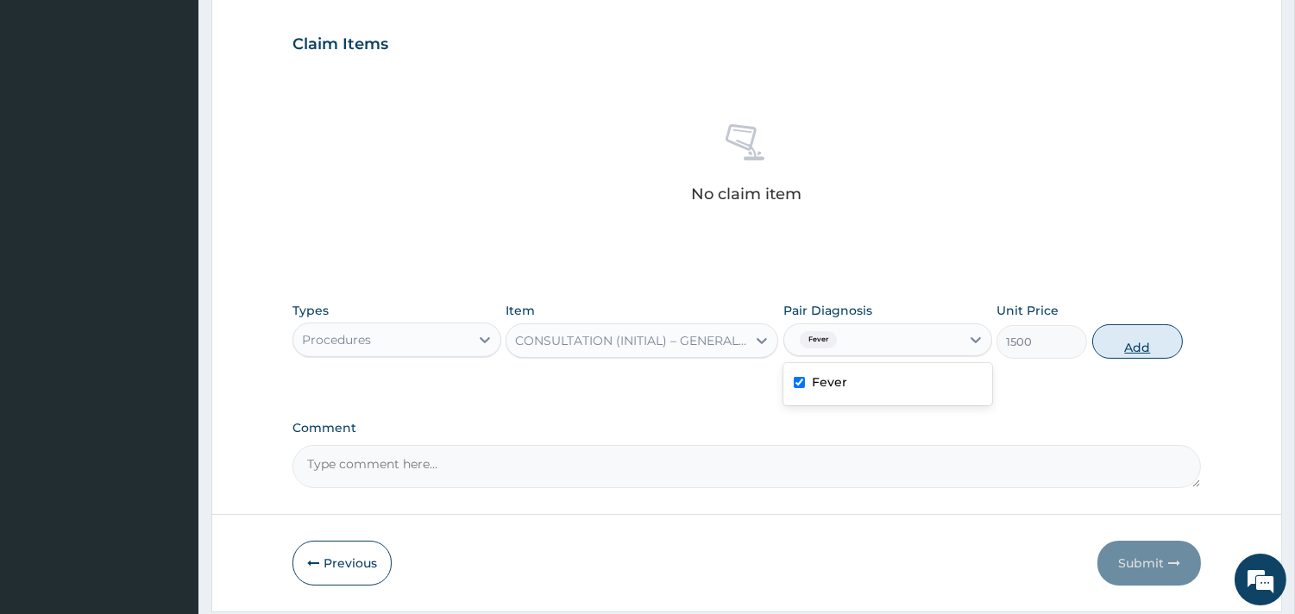
click at [1135, 338] on button "Add" at bounding box center [1137, 341] width 91 height 35
type input "0"
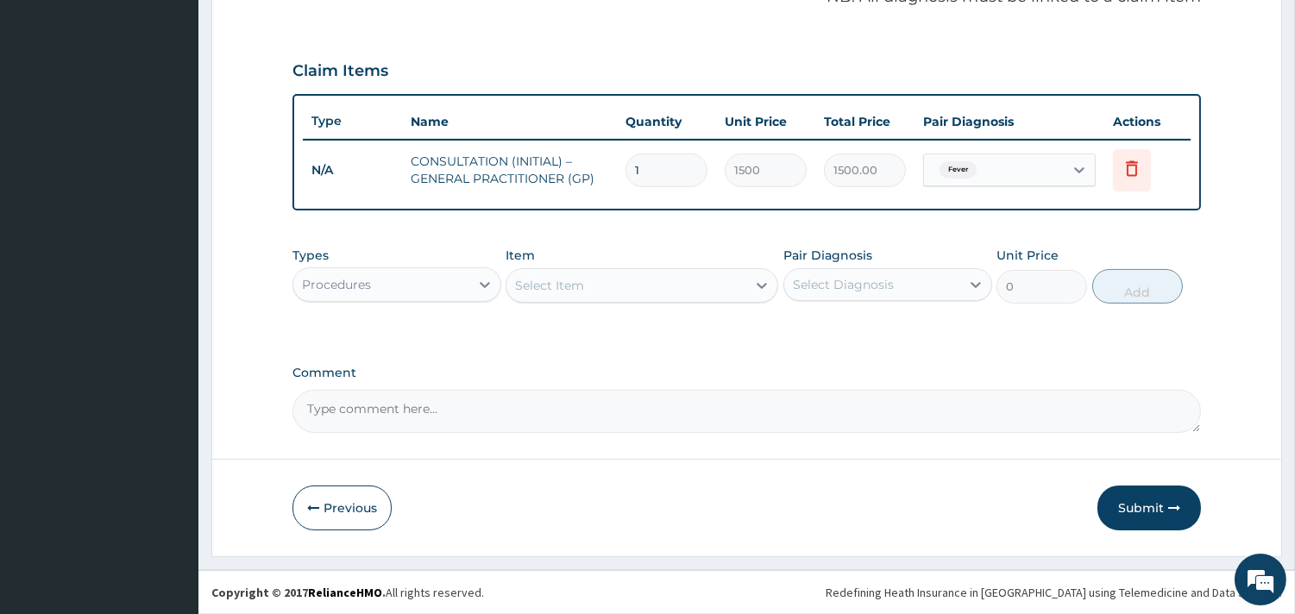
scroll to position [546, 0]
click at [1137, 509] on button "Submit" at bounding box center [1149, 509] width 104 height 45
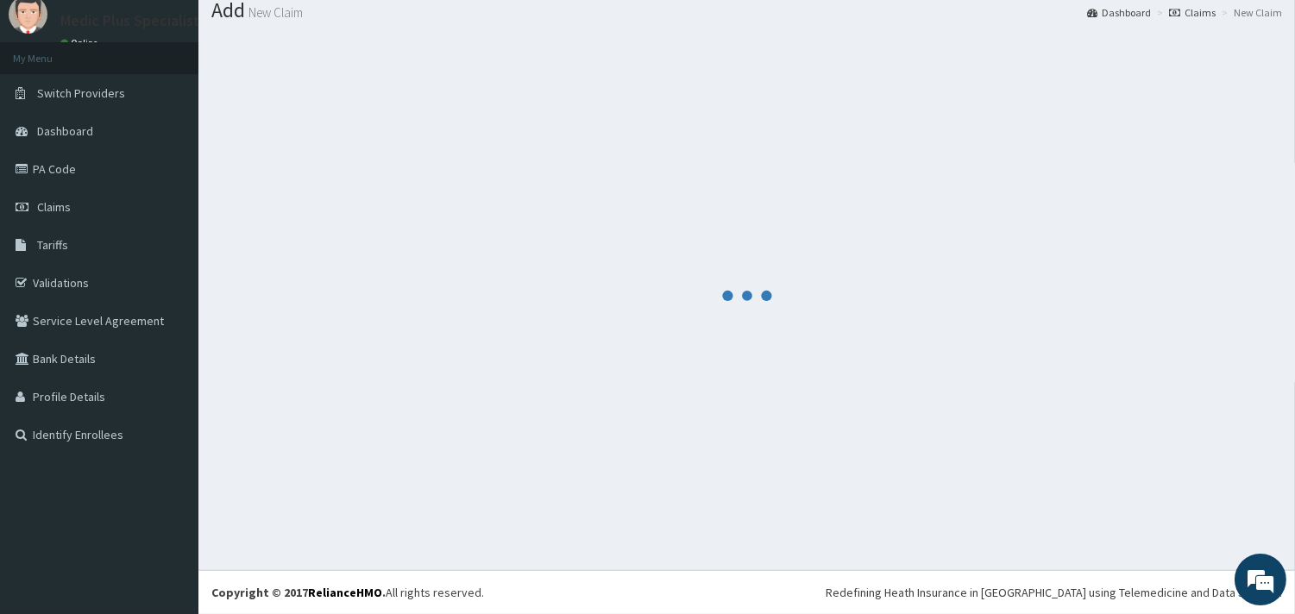
scroll to position [56, 0]
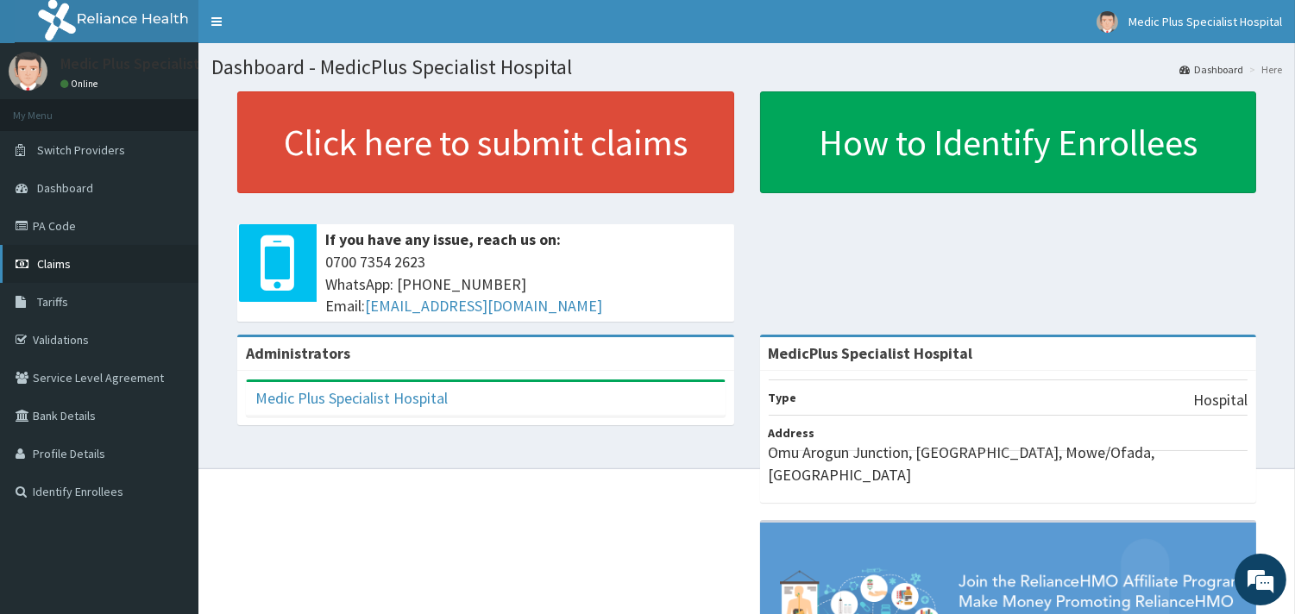
click at [62, 268] on span "Claims" at bounding box center [54, 264] width 34 height 16
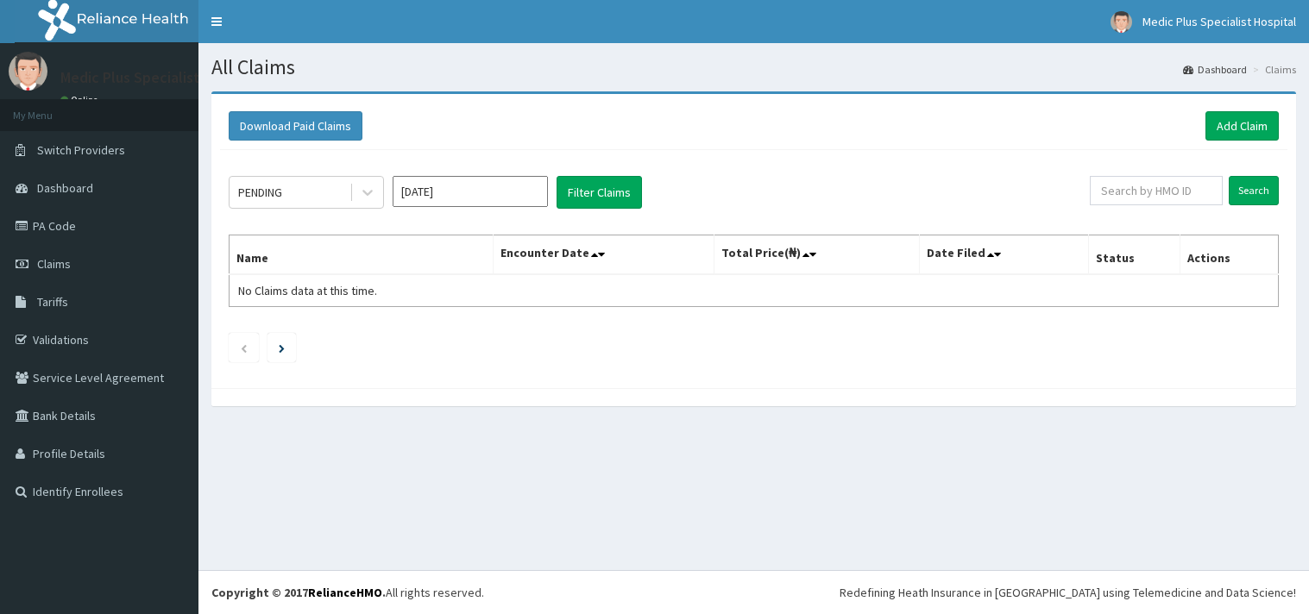
click at [1237, 140] on link "Add Claim" at bounding box center [1241, 125] width 73 height 29
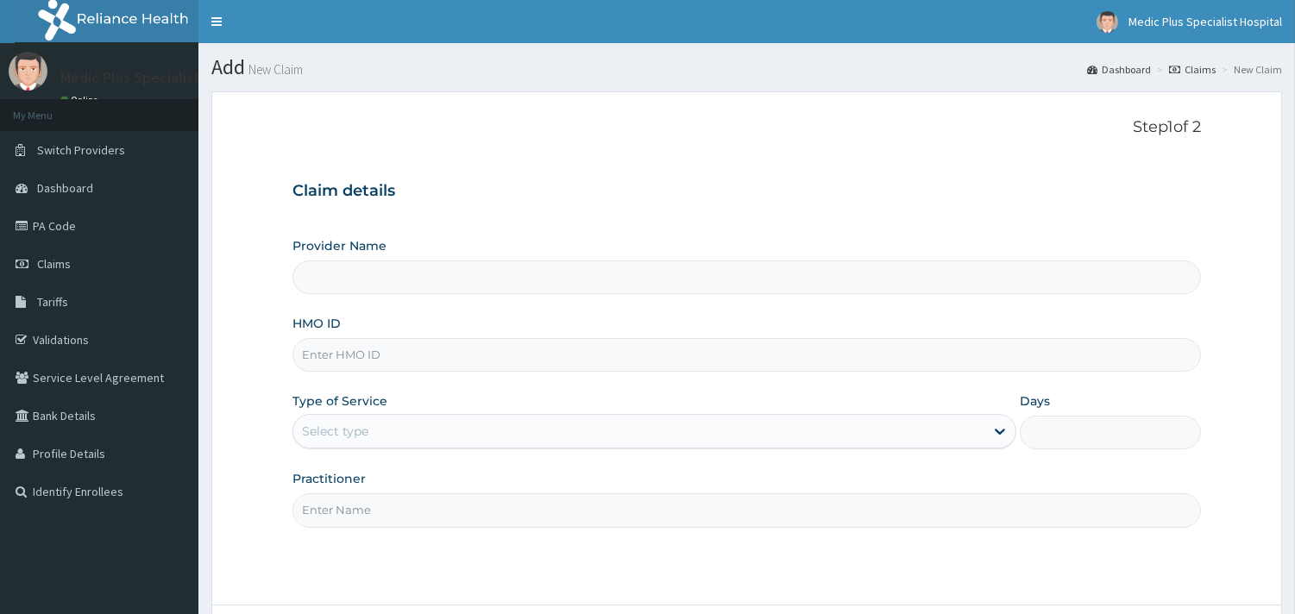
click at [410, 278] on input "Provider Name" at bounding box center [746, 278] width 908 height 34
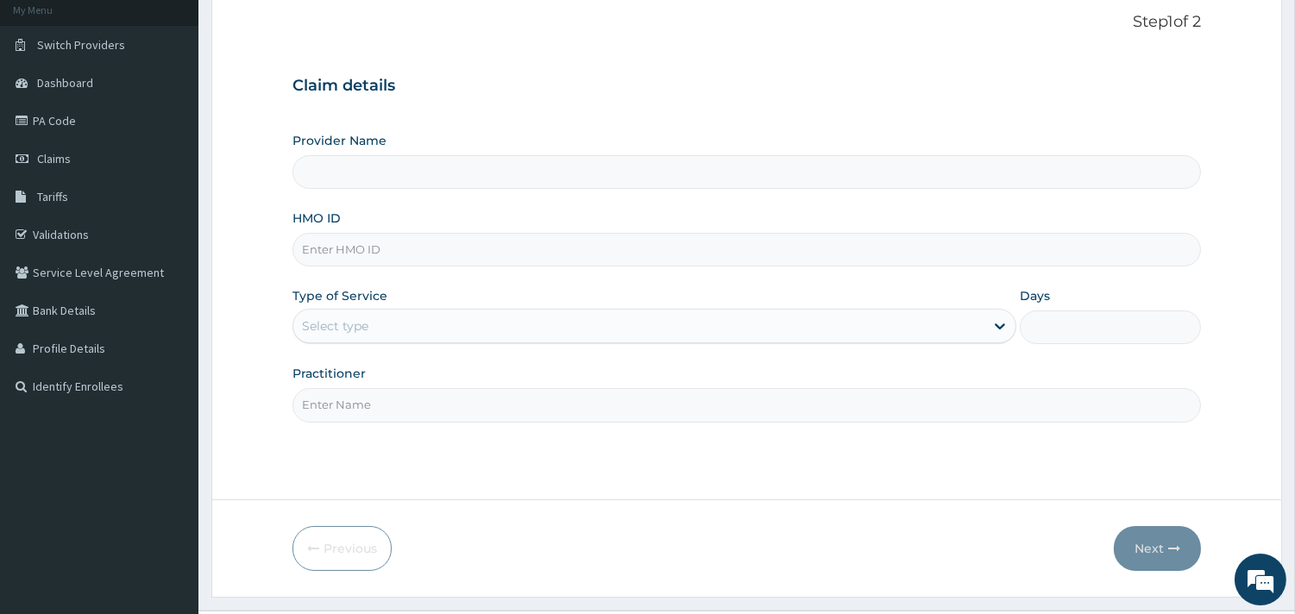
scroll to position [147, 0]
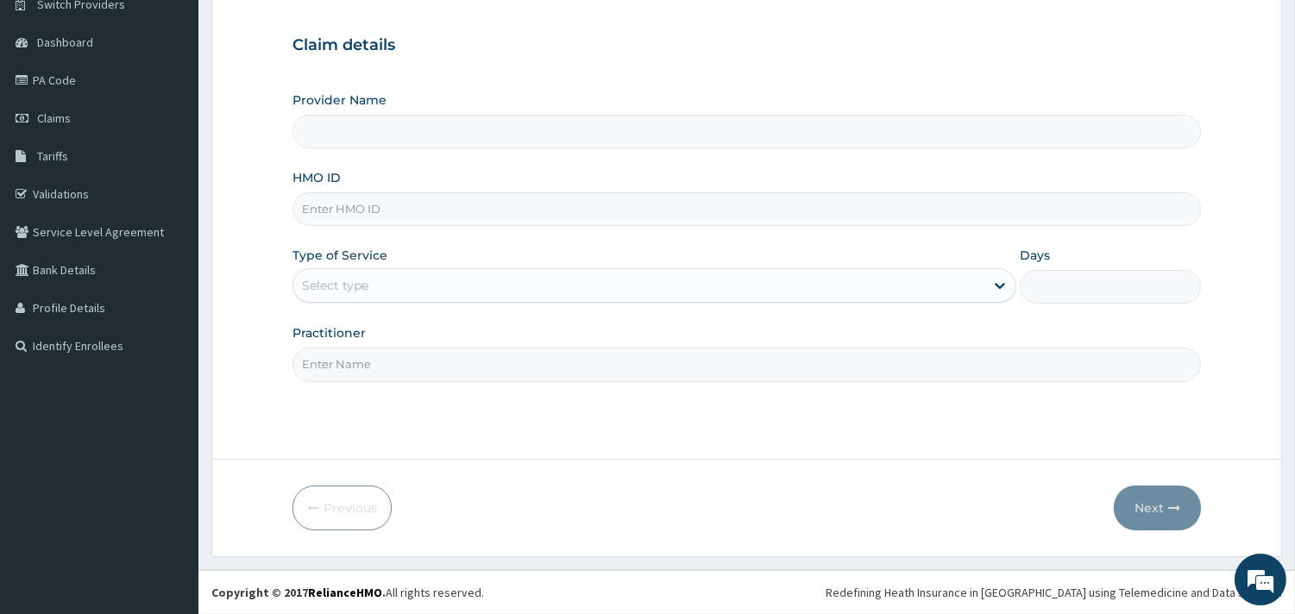
click at [380, 218] on input "HMO ID" at bounding box center [746, 209] width 908 height 34
type input "MedicPlus Specialist Hospital"
paste input "cpd/10021/a"
type input "cpd/10021/a"
click at [380, 276] on div "Select type" at bounding box center [638, 286] width 691 height 28
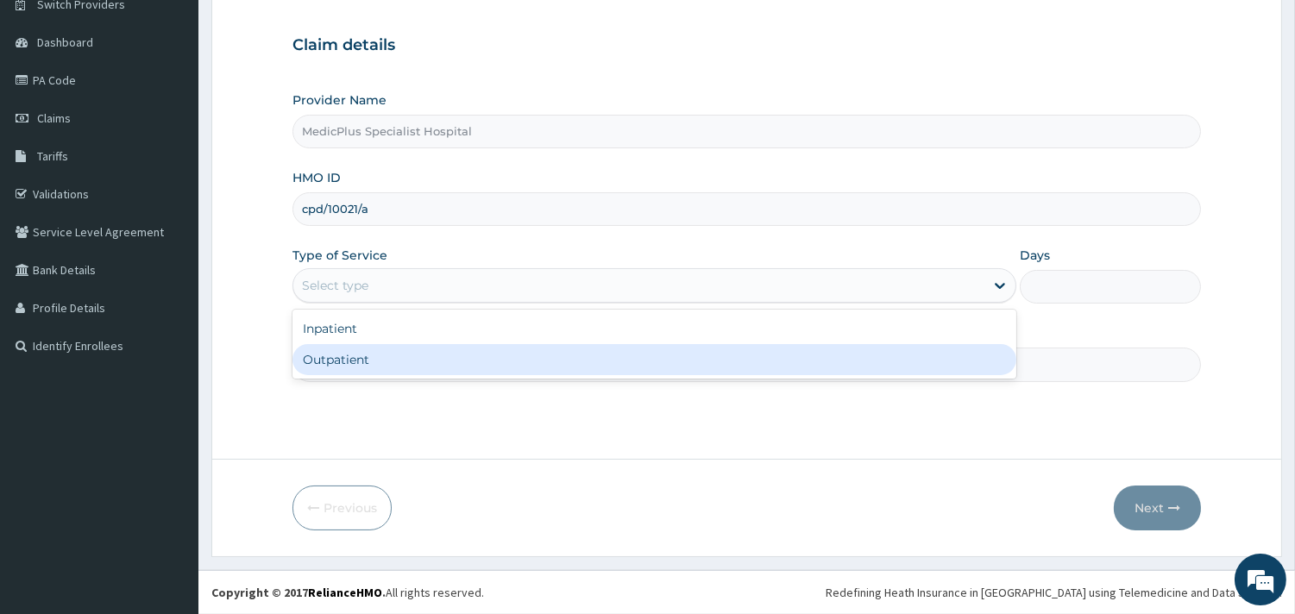
click at [345, 365] on div "Outpatient" at bounding box center [654, 359] width 724 height 31
type input "1"
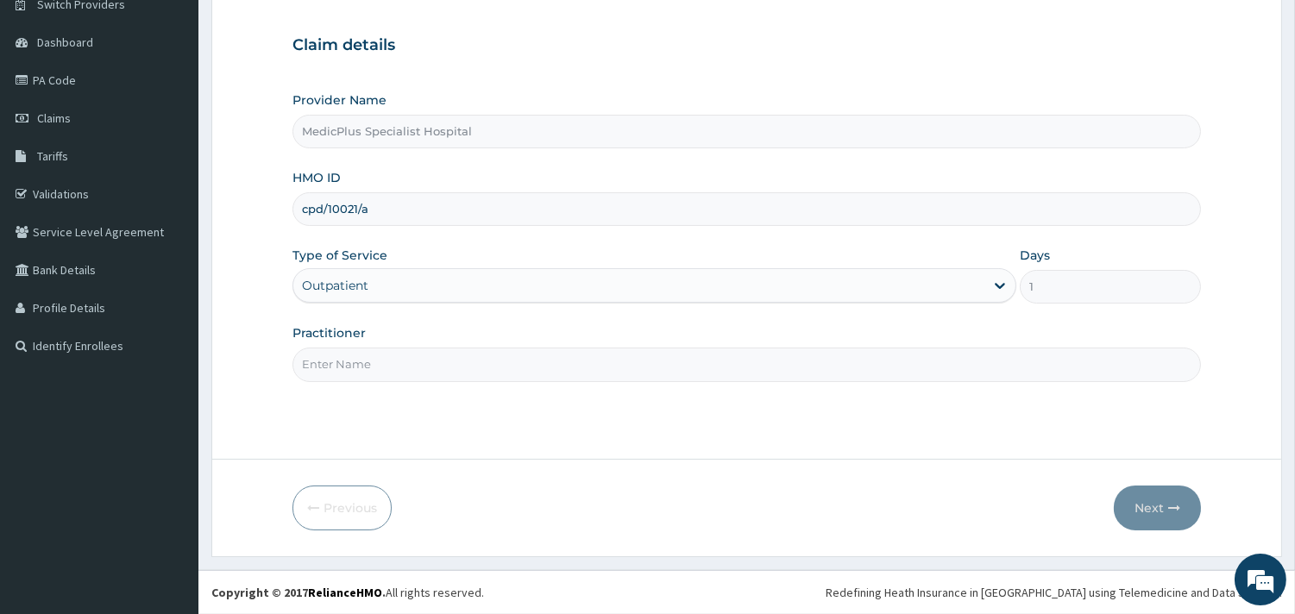
click at [389, 357] on input "Practitioner" at bounding box center [746, 365] width 908 height 34
type input "[PERSON_NAME] [PERSON_NAME]"
click at [1137, 510] on button "Next" at bounding box center [1157, 508] width 87 height 45
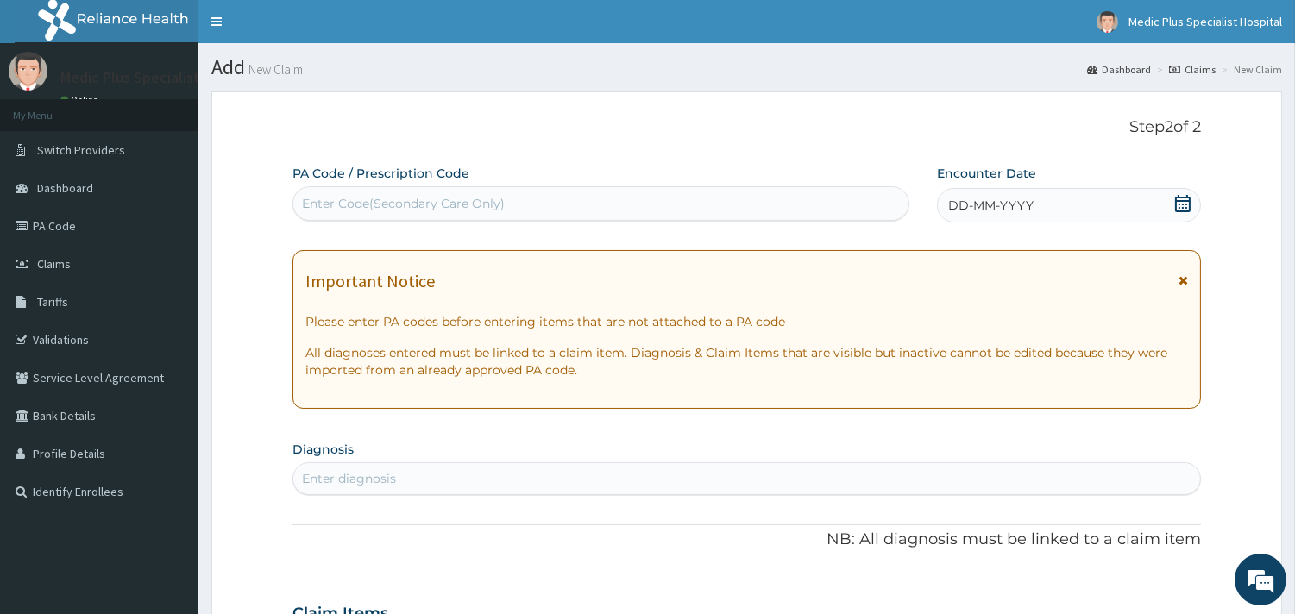
scroll to position [0, 0]
click at [1183, 200] on icon at bounding box center [1183, 203] width 16 height 17
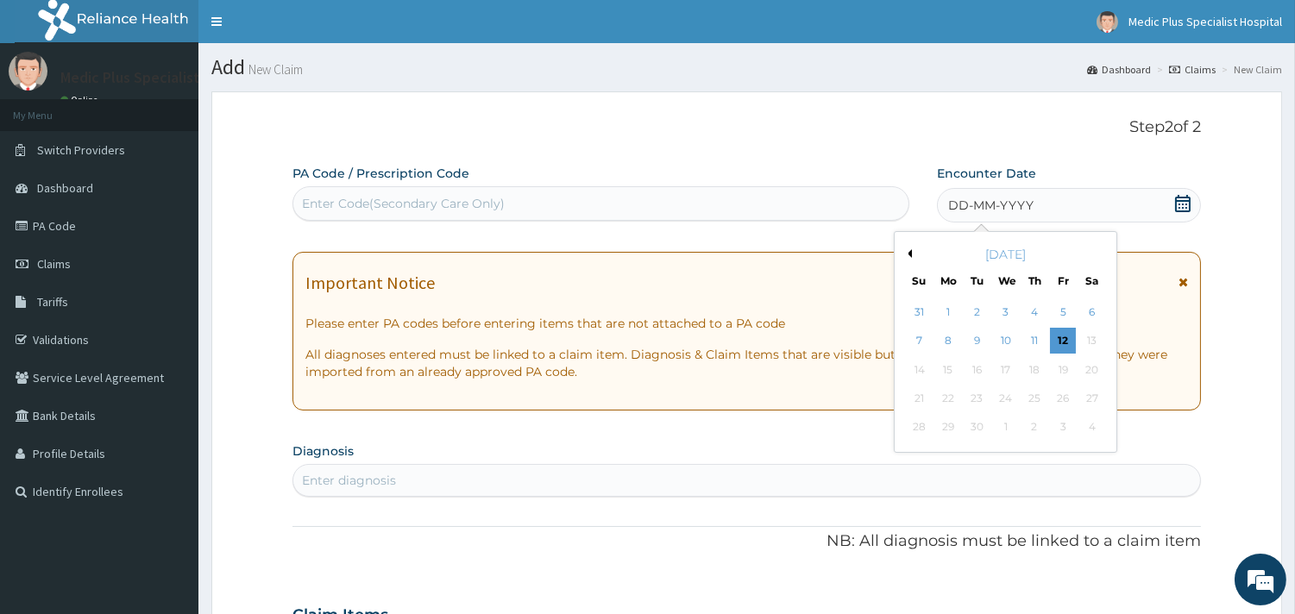
click at [909, 251] on button "Previous Month" at bounding box center [907, 253] width 9 height 9
click at [1037, 395] on div "21" at bounding box center [1034, 399] width 26 height 26
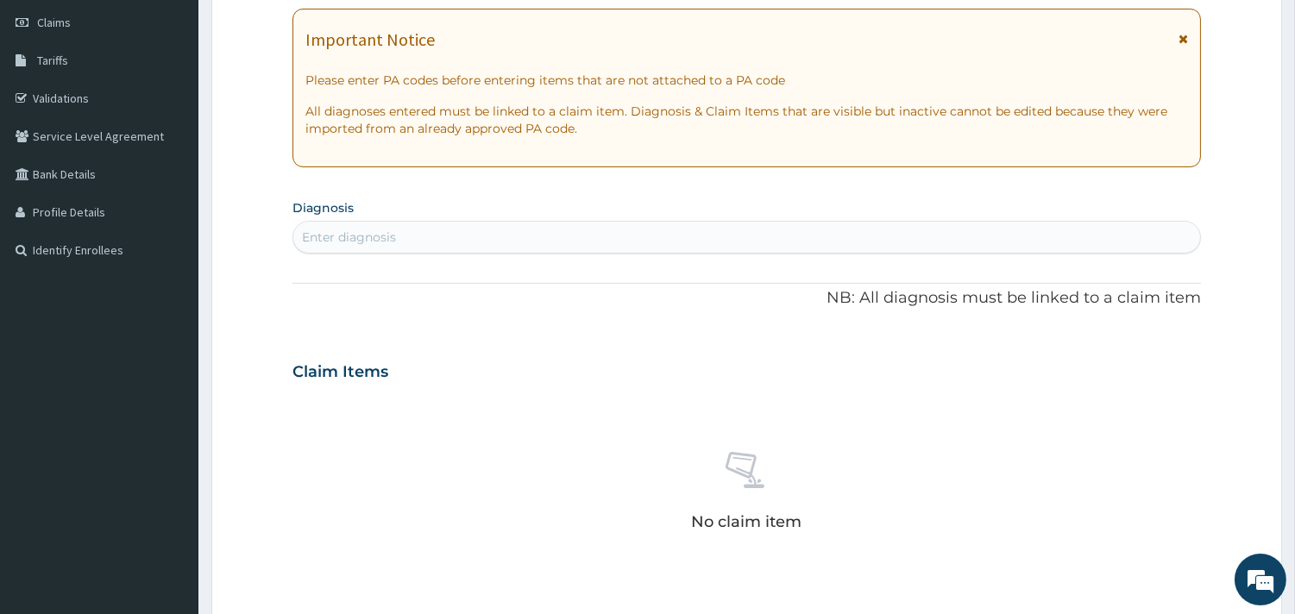
scroll to position [145, 0]
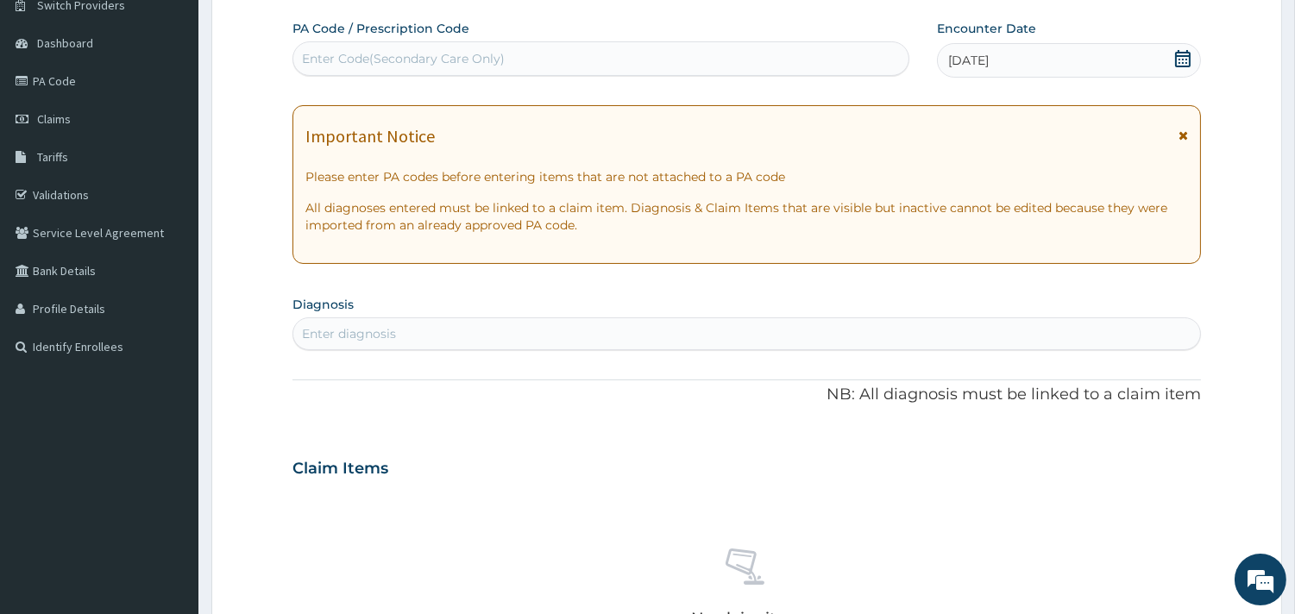
click at [365, 320] on div "Enter diagnosis" at bounding box center [746, 334] width 907 height 28
type input "f"
type input "headac"
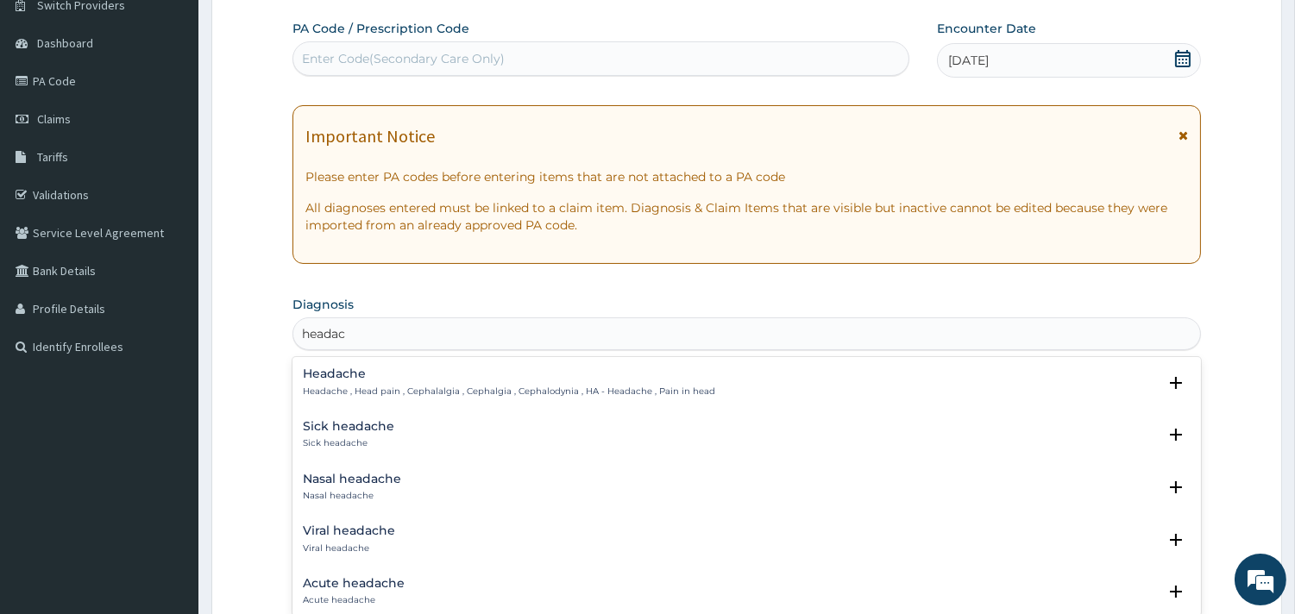
click at [392, 388] on p "Headache , Head pain , Cephalalgia , Cephalgia , Cephalodynia , HA - Headache ,…" at bounding box center [509, 392] width 412 height 12
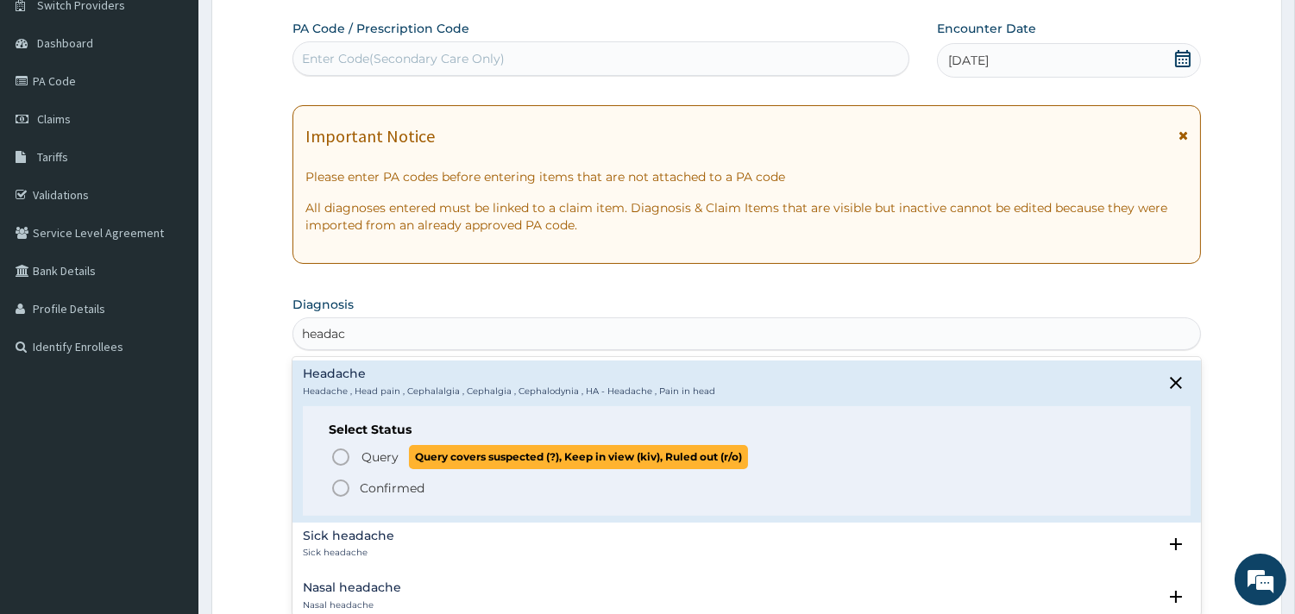
click at [346, 462] on circle "status option query" at bounding box center [341, 457] width 16 height 16
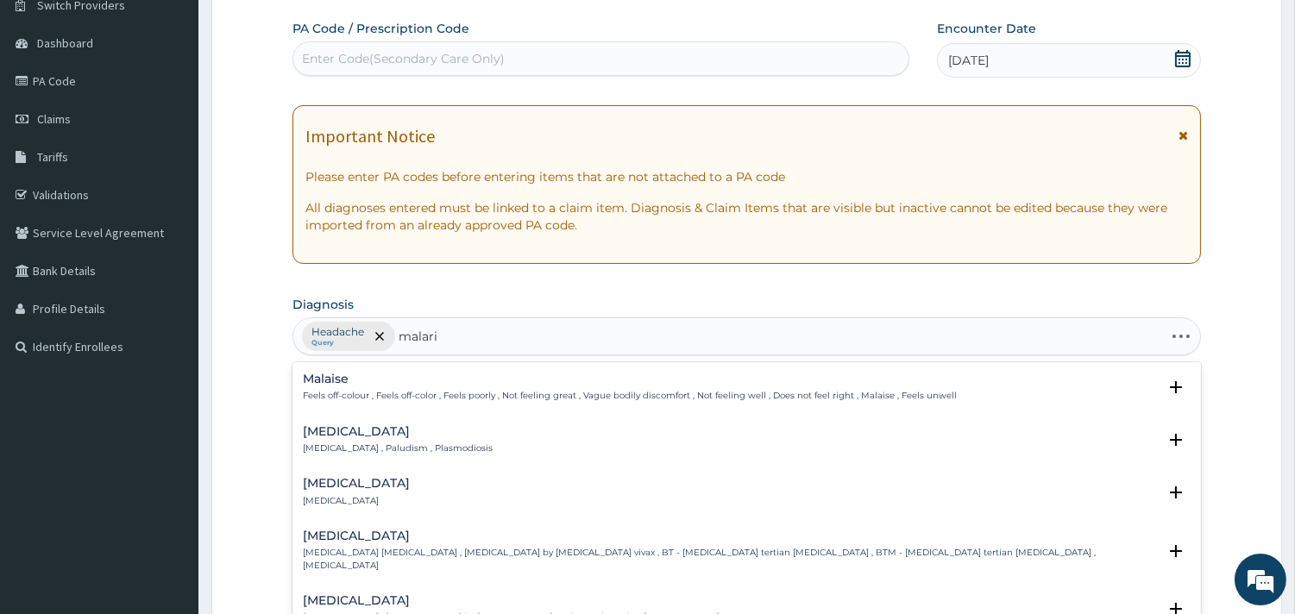
type input "[MEDICAL_DATA]"
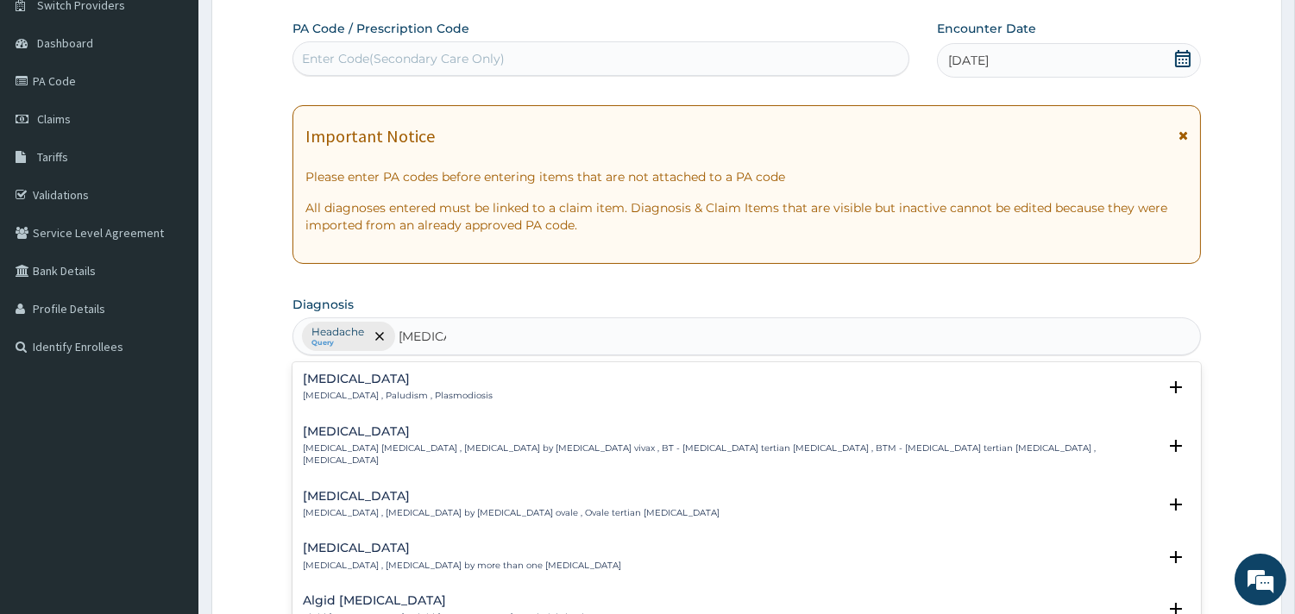
click at [321, 395] on p "[MEDICAL_DATA] , Paludism , Plasmodiosis" at bounding box center [398, 396] width 190 height 12
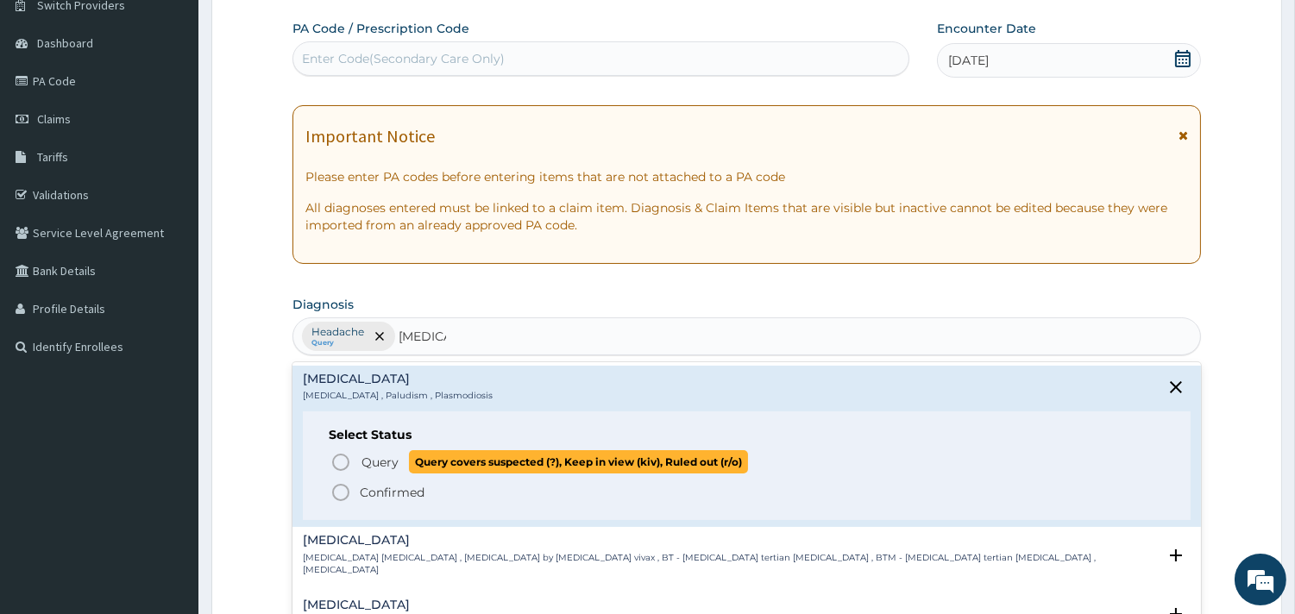
click at [336, 464] on icon "status option query" at bounding box center [340, 462] width 21 height 21
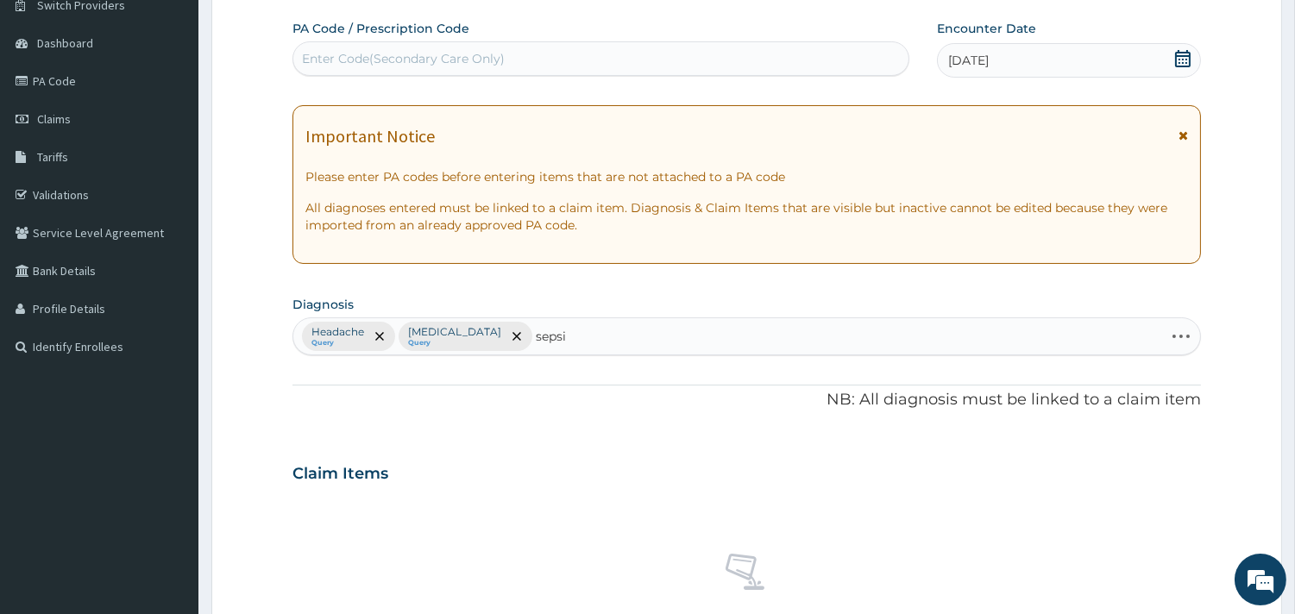
type input "[MEDICAL_DATA]"
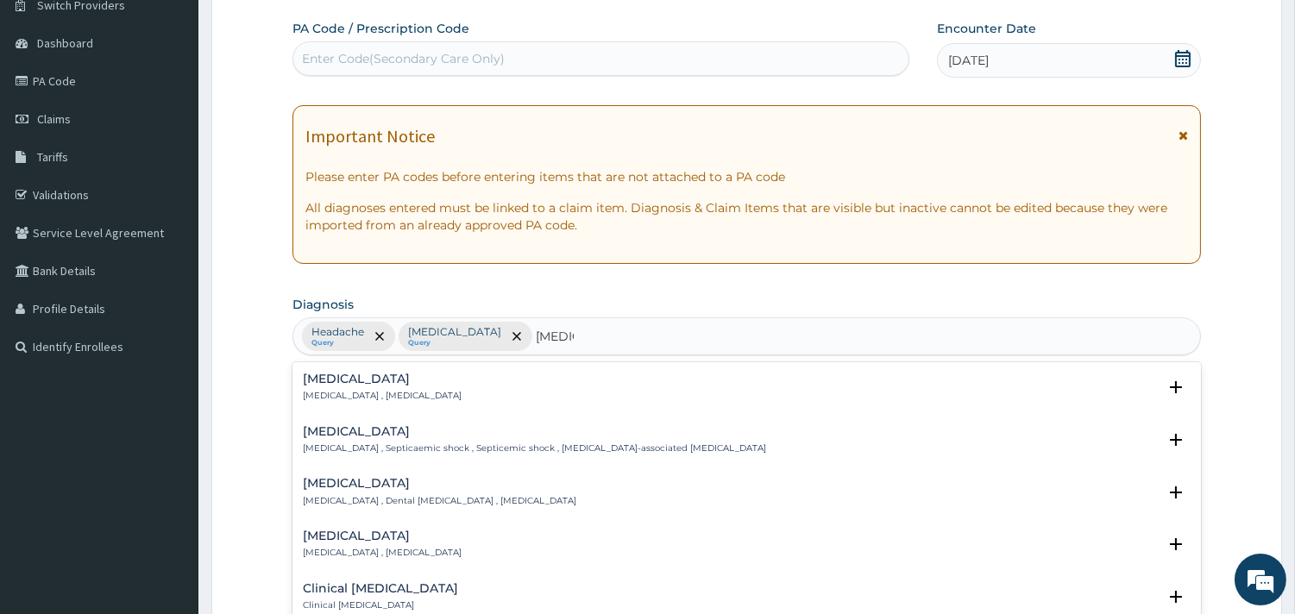
click at [375, 392] on p "[MEDICAL_DATA] , [MEDICAL_DATA]" at bounding box center [382, 396] width 159 height 12
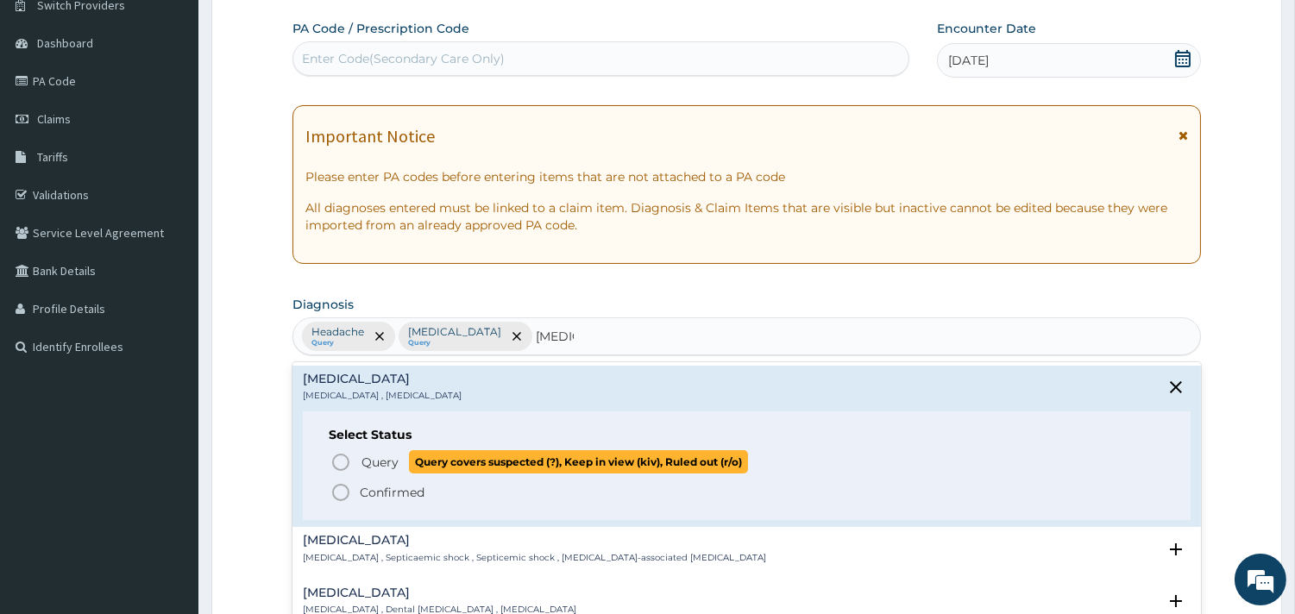
click at [348, 466] on icon "status option query" at bounding box center [340, 462] width 21 height 21
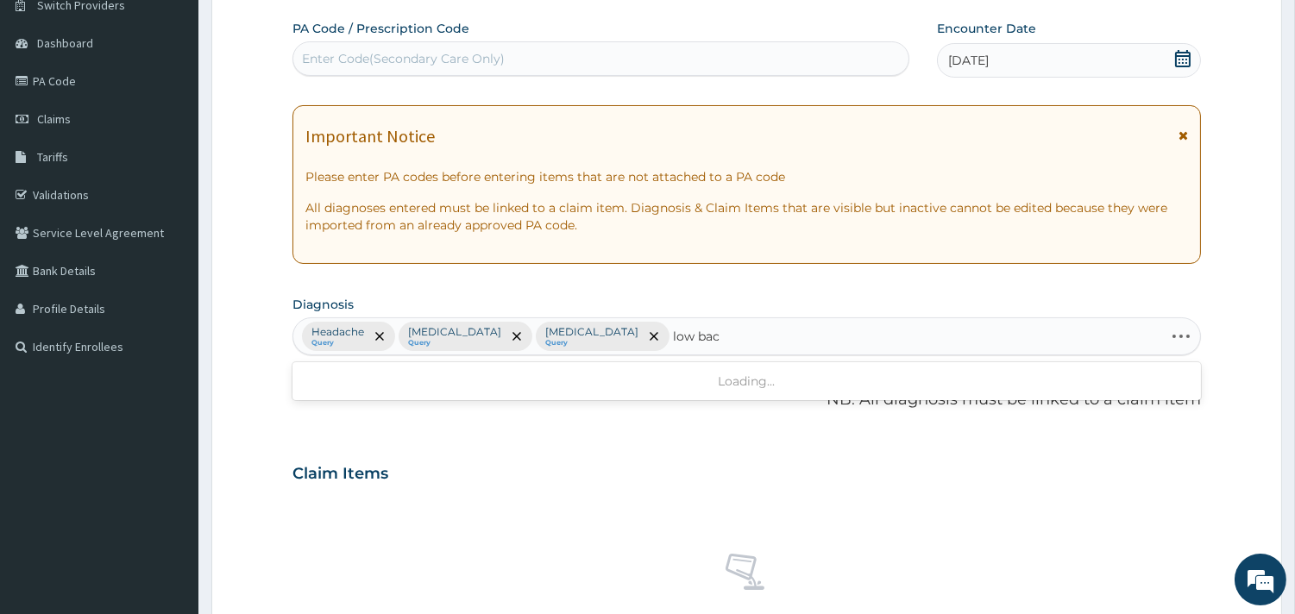
type input "low back"
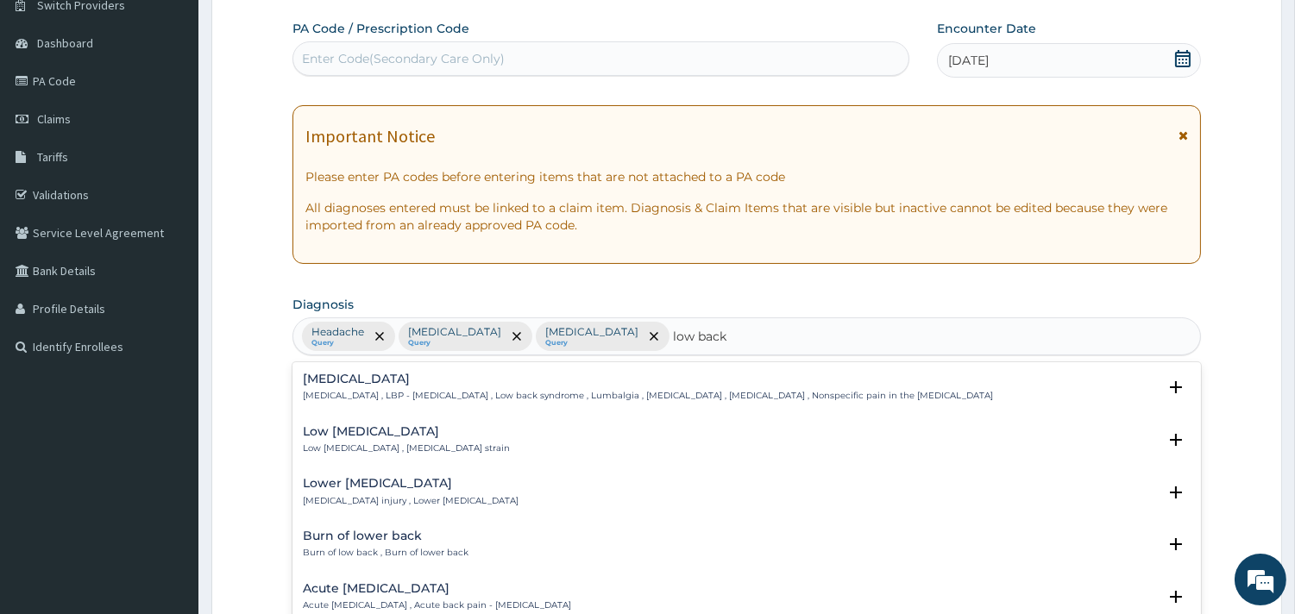
click at [406, 393] on p "[MEDICAL_DATA] , LBP - [MEDICAL_DATA] , Low back syndrome , Lumbalgia , [MEDICA…" at bounding box center [648, 396] width 690 height 12
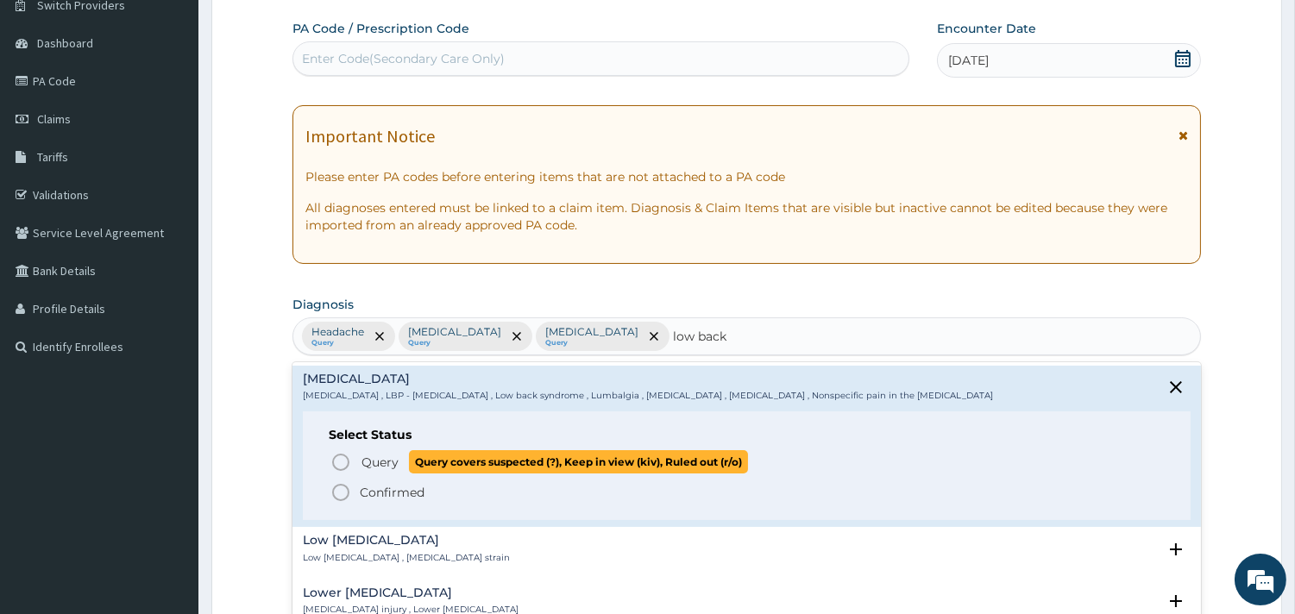
click at [348, 468] on icon "status option query" at bounding box center [340, 462] width 21 height 21
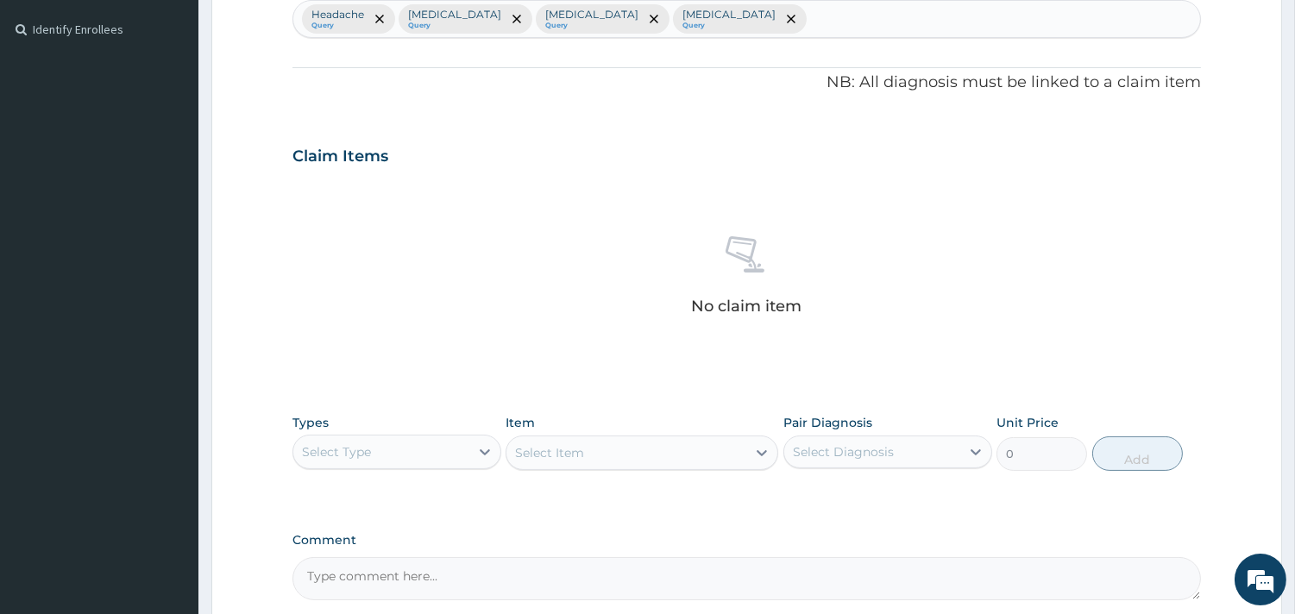
scroll to position [529, 0]
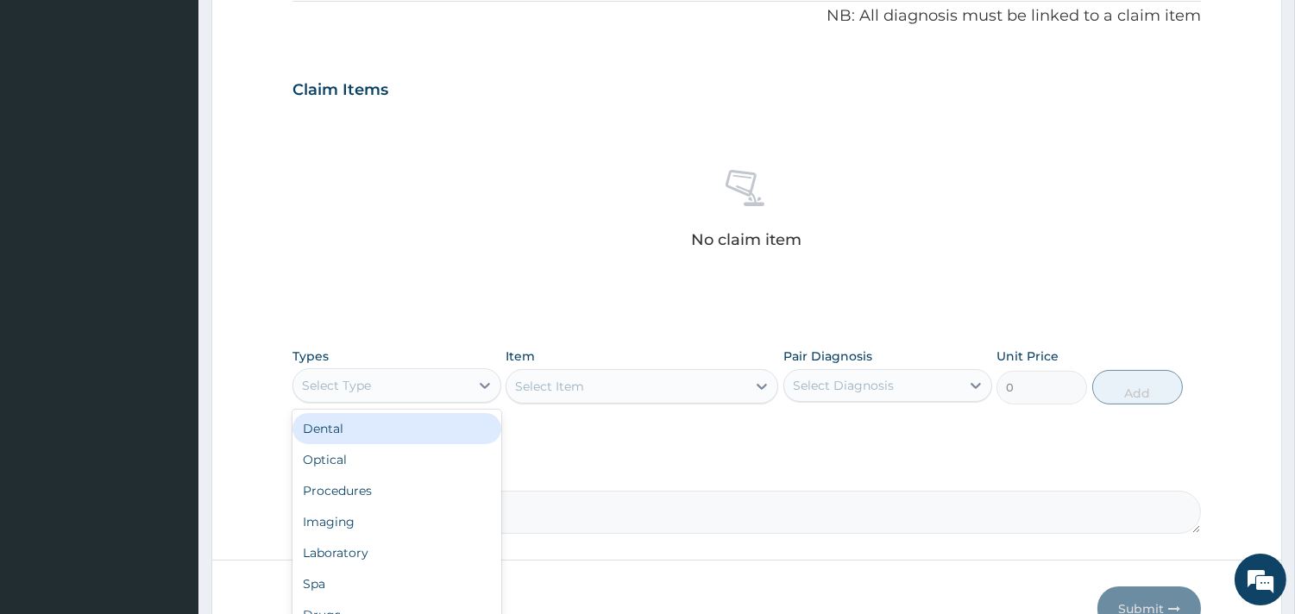
click at [401, 385] on div "Select Type" at bounding box center [381, 386] width 176 height 28
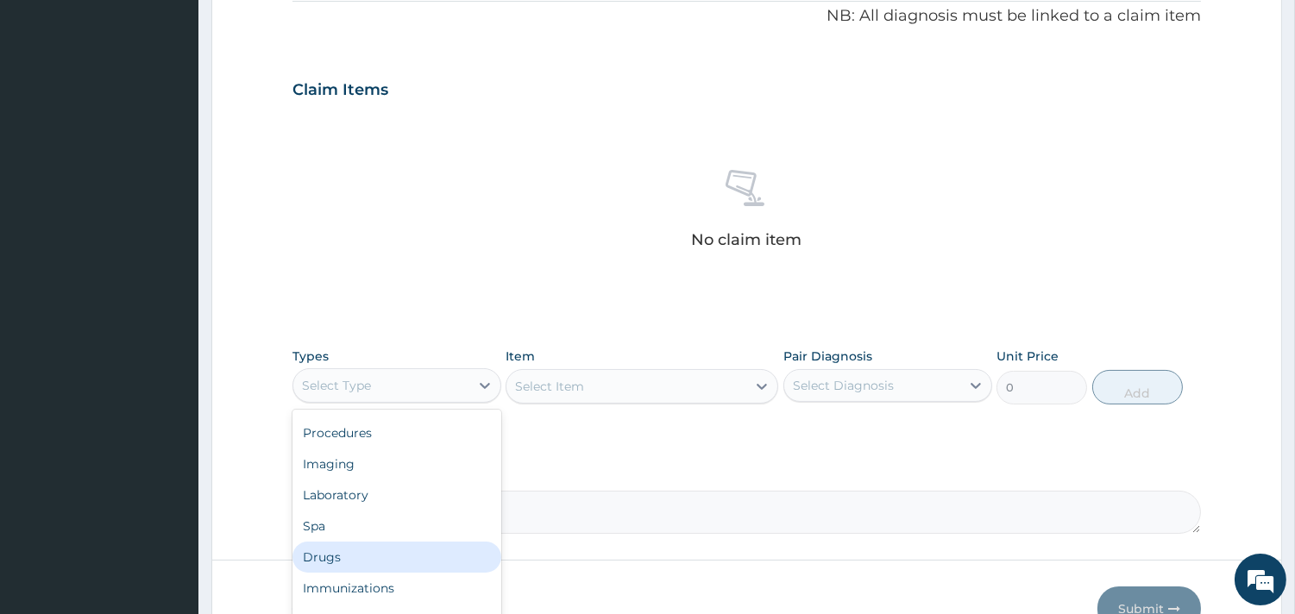
click at [351, 563] on div "Drugs" at bounding box center [396, 557] width 209 height 31
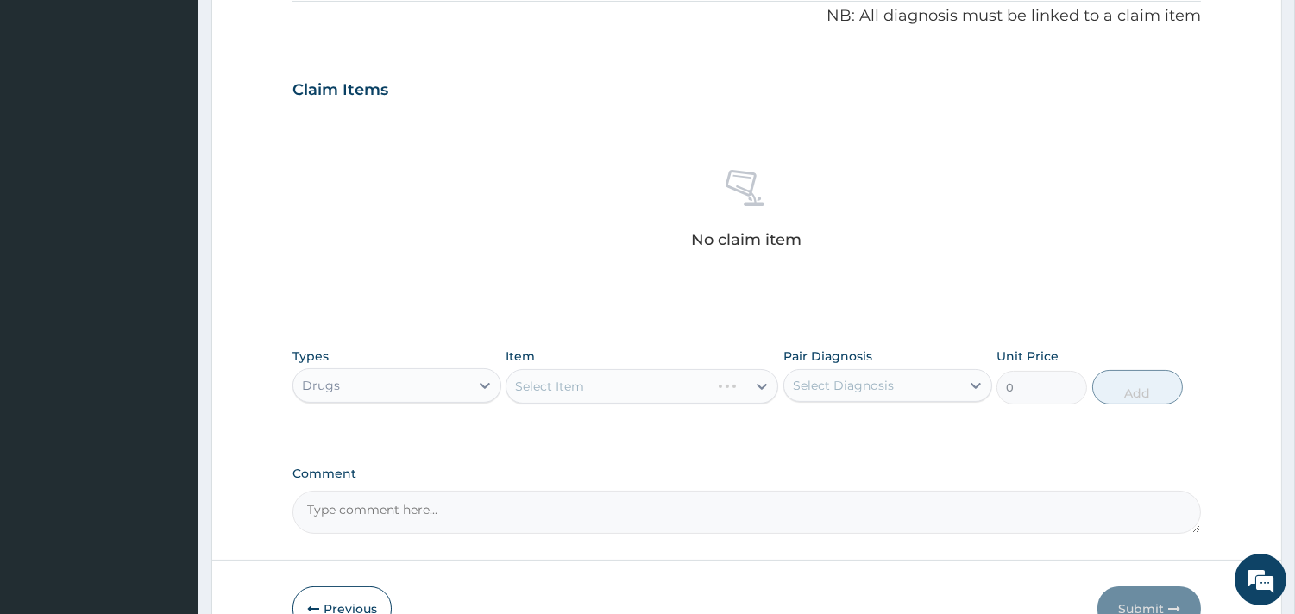
scroll to position [630, 0]
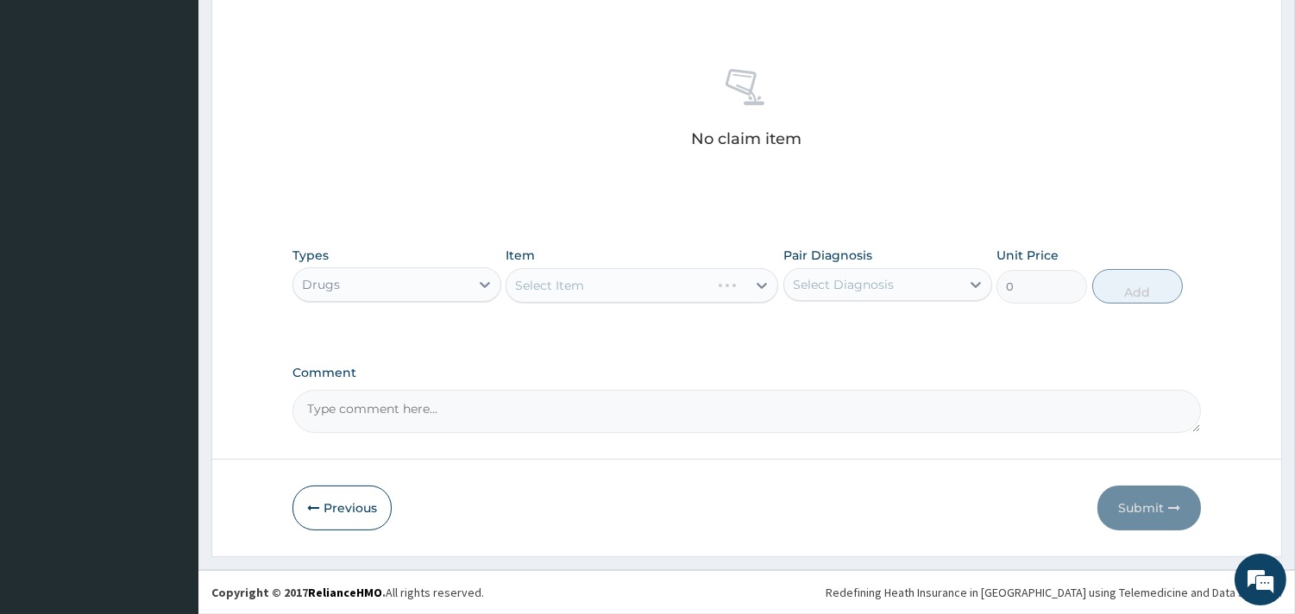
click at [643, 281] on div "Select Item" at bounding box center [641, 285] width 273 height 35
click at [604, 287] on div "Select Item" at bounding box center [626, 286] width 240 height 28
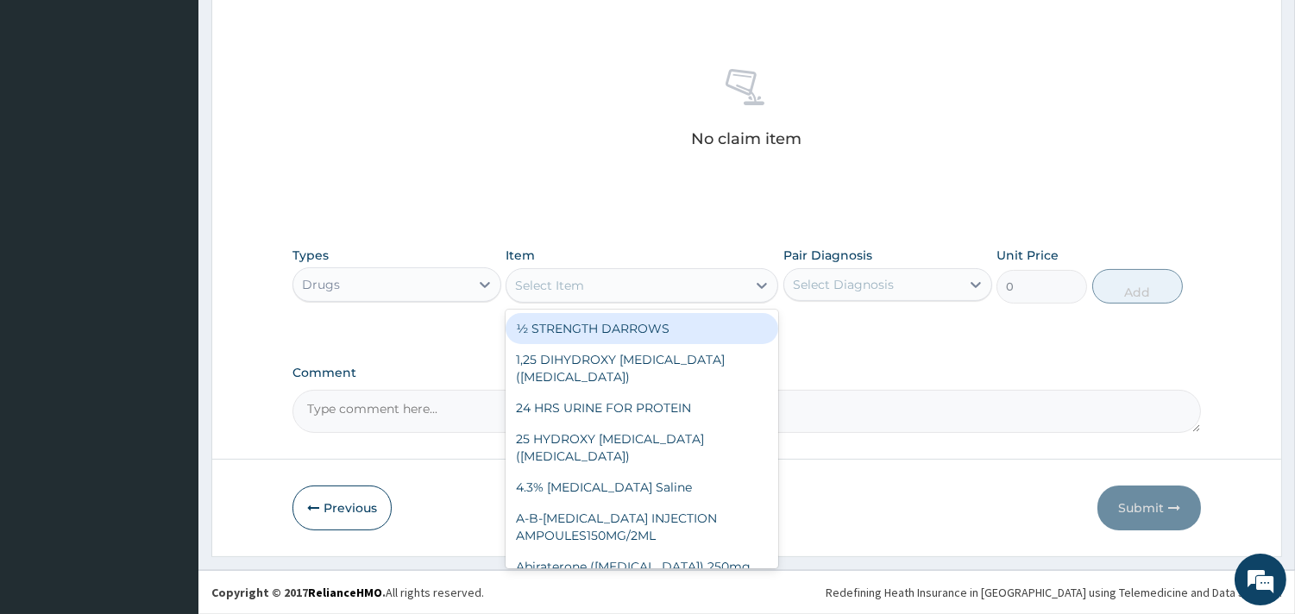
type input "m"
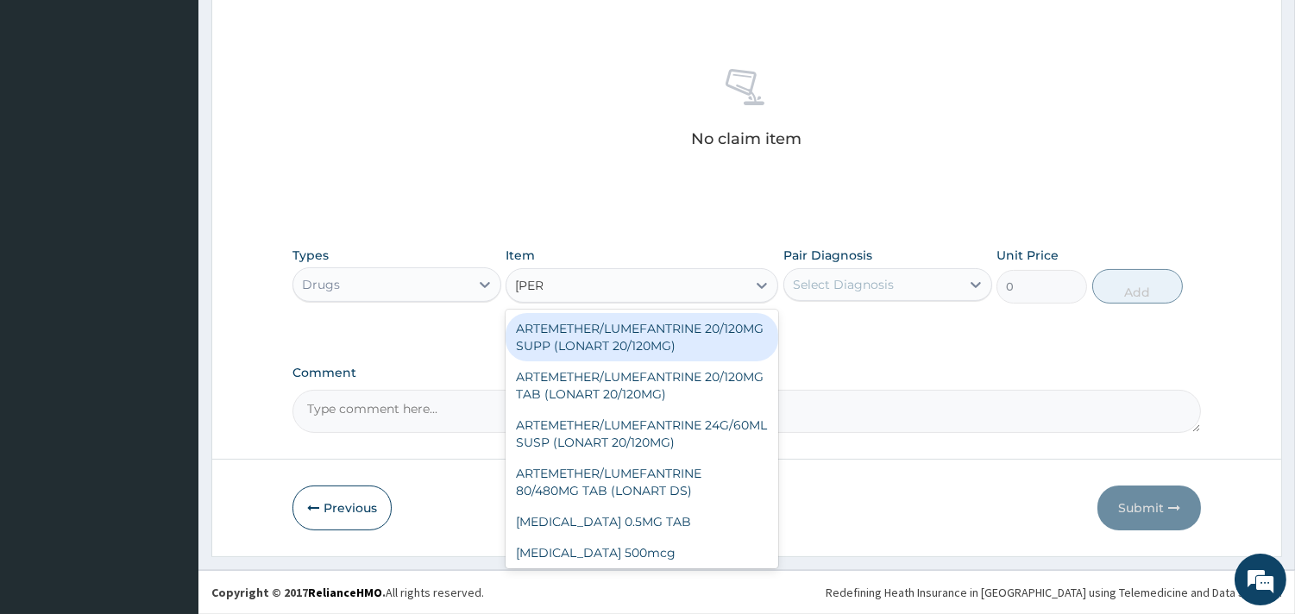
type input "lonar"
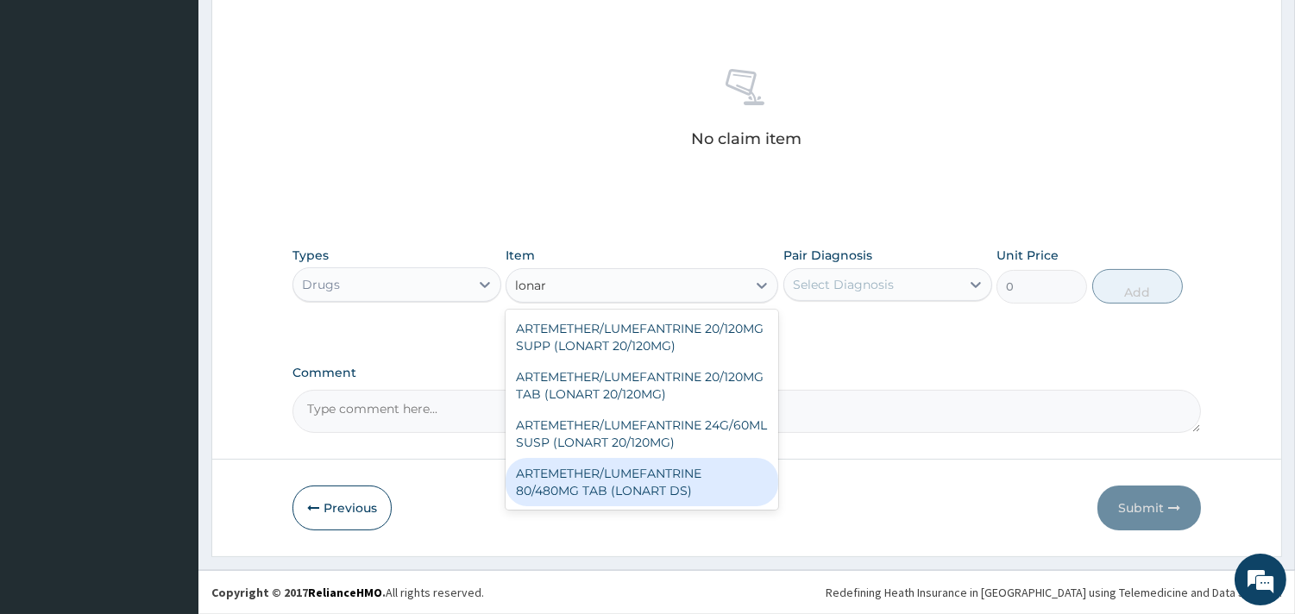
click at [606, 498] on div "ARTEMETHER/LUMEFANTRINE 80/480MG TAB (LONART DS)" at bounding box center [641, 482] width 273 height 48
type input "400"
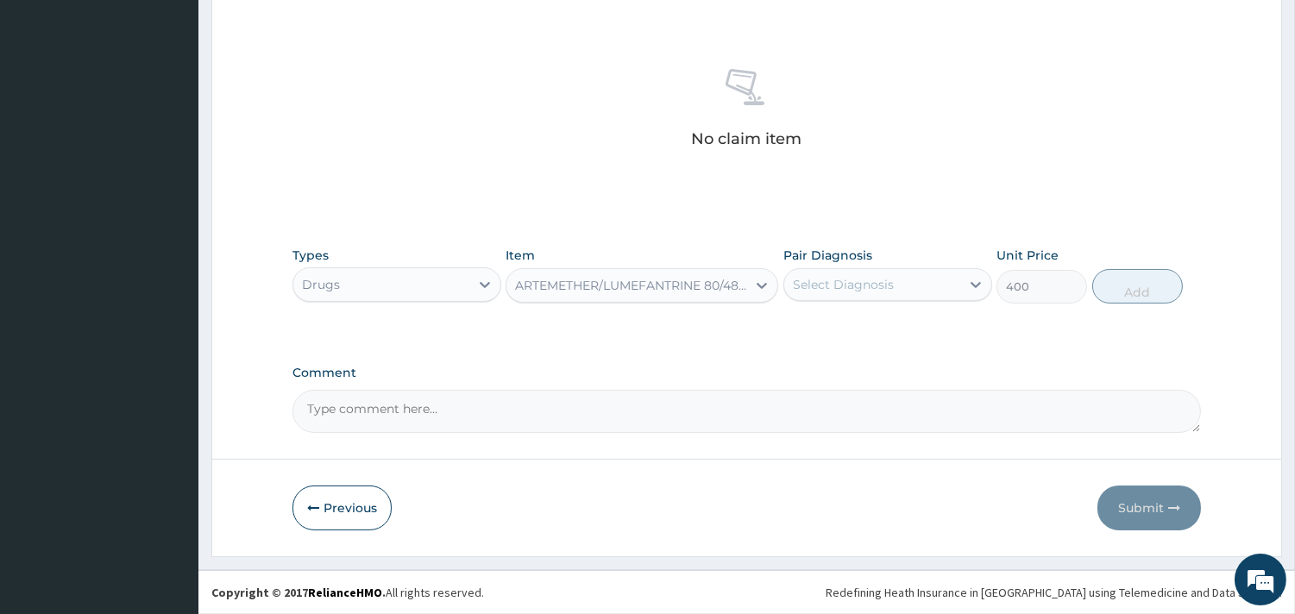
click at [949, 283] on div "Select Diagnosis" at bounding box center [872, 285] width 176 height 28
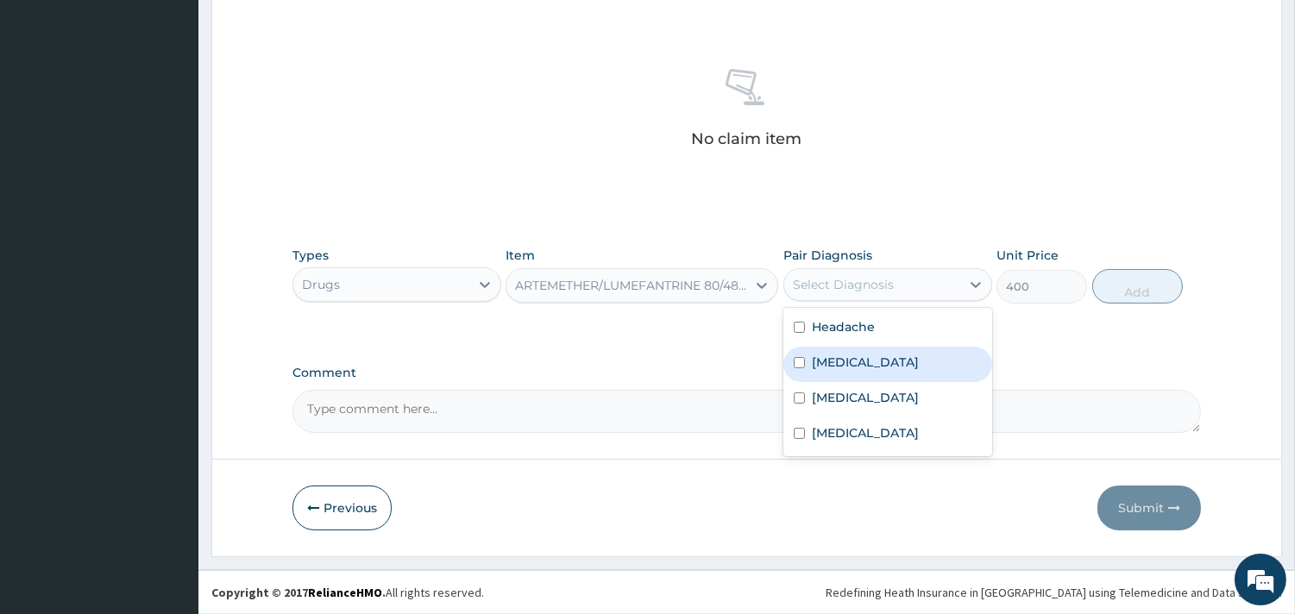
click at [838, 367] on label "[MEDICAL_DATA]" at bounding box center [865, 362] width 107 height 17
checkbox input "true"
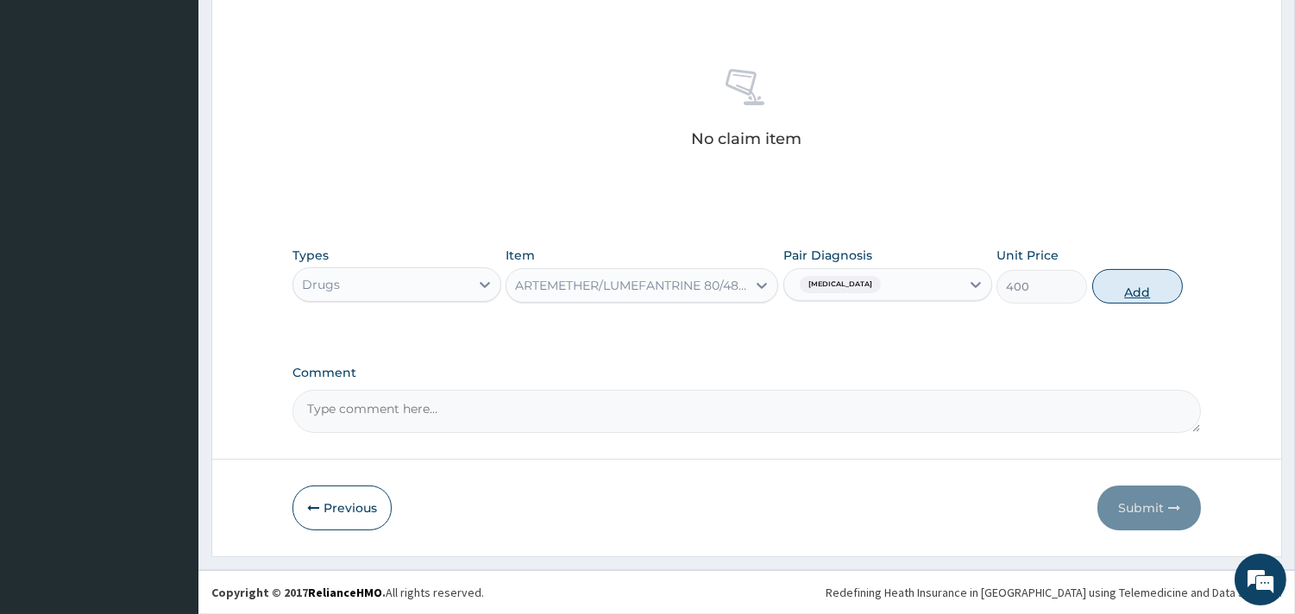
click at [1145, 298] on button "Add" at bounding box center [1137, 286] width 91 height 35
type input "0"
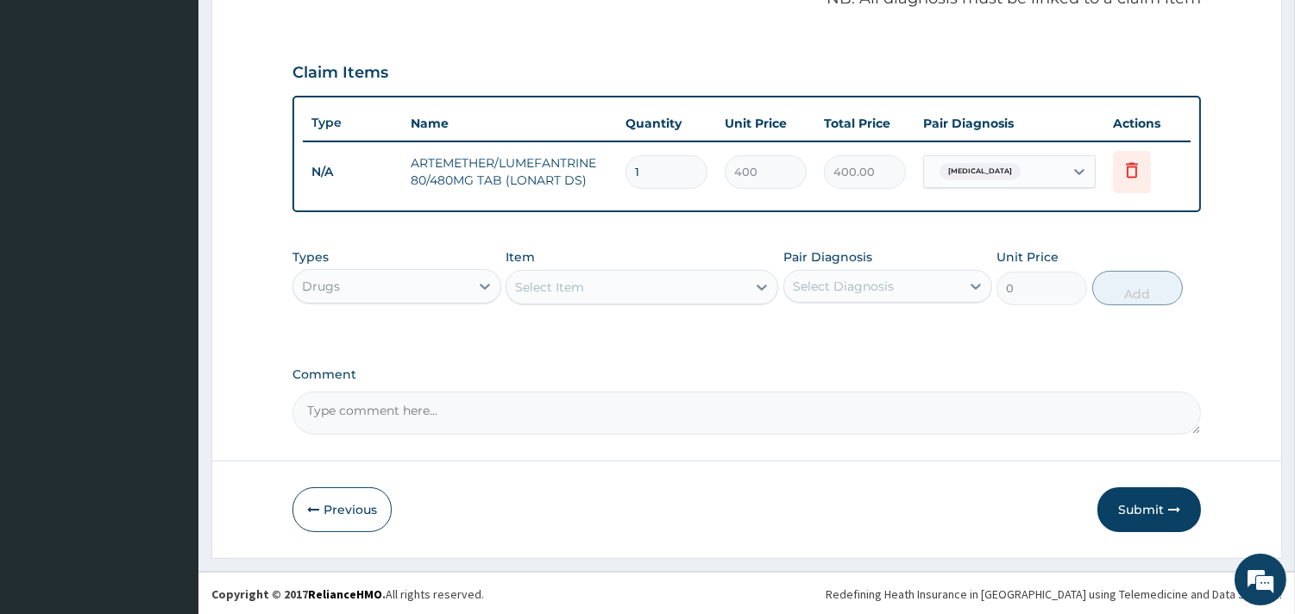
click at [618, 287] on div "Select Item" at bounding box center [626, 287] width 240 height 28
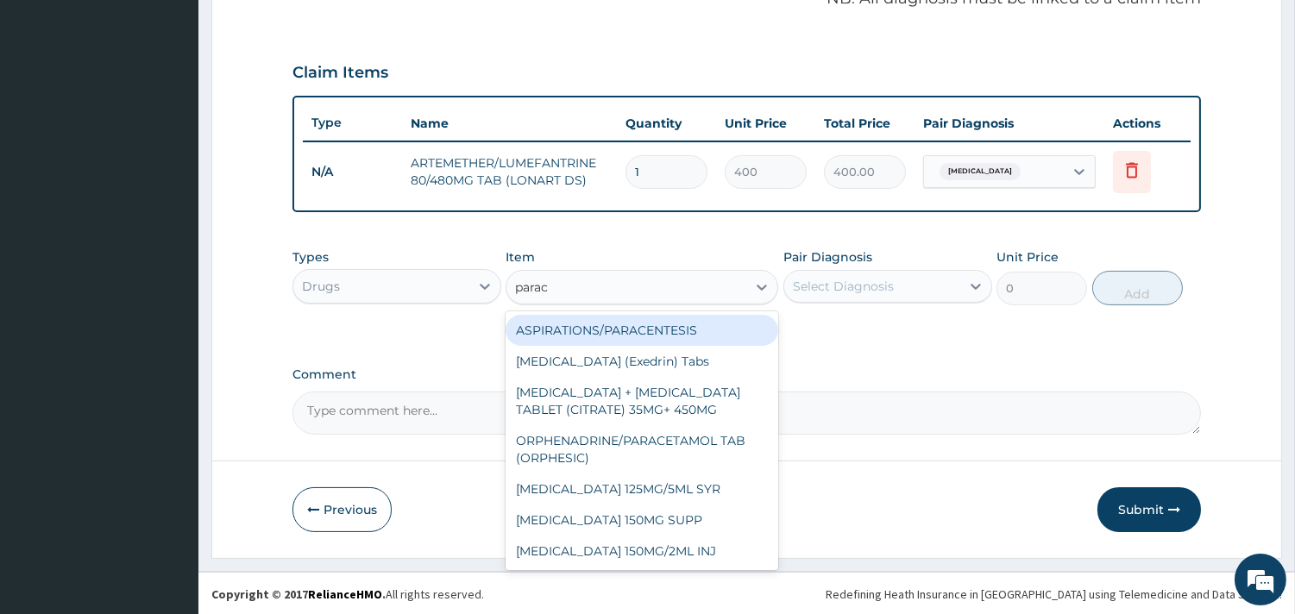
type input "parace"
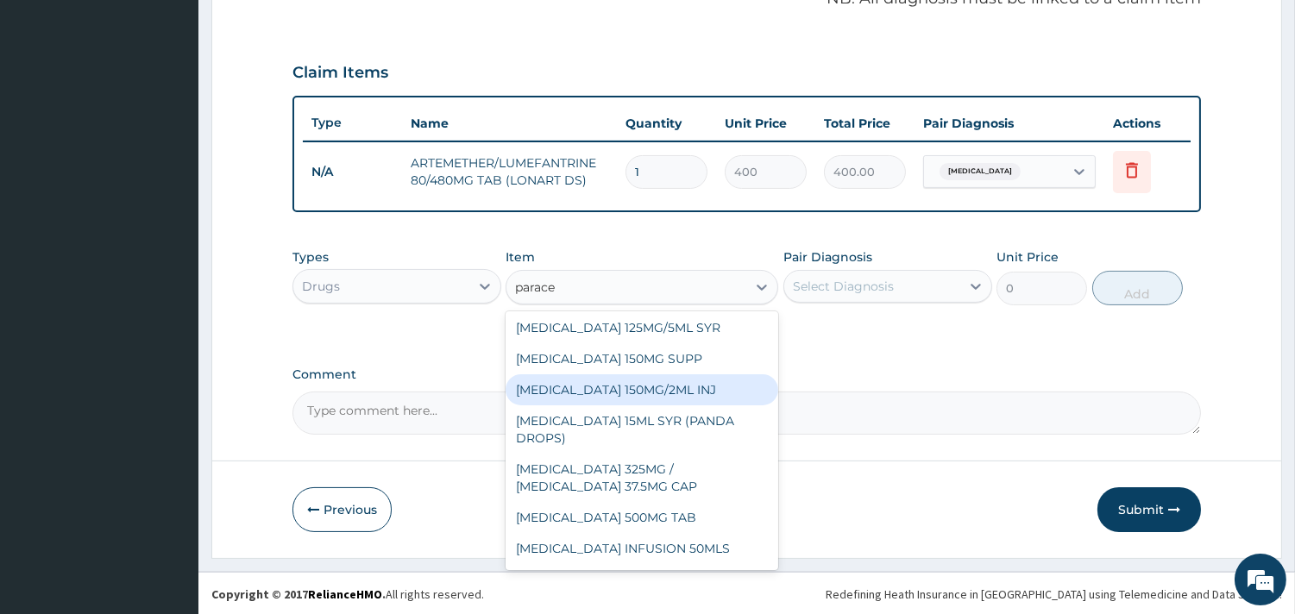
scroll to position [191, 0]
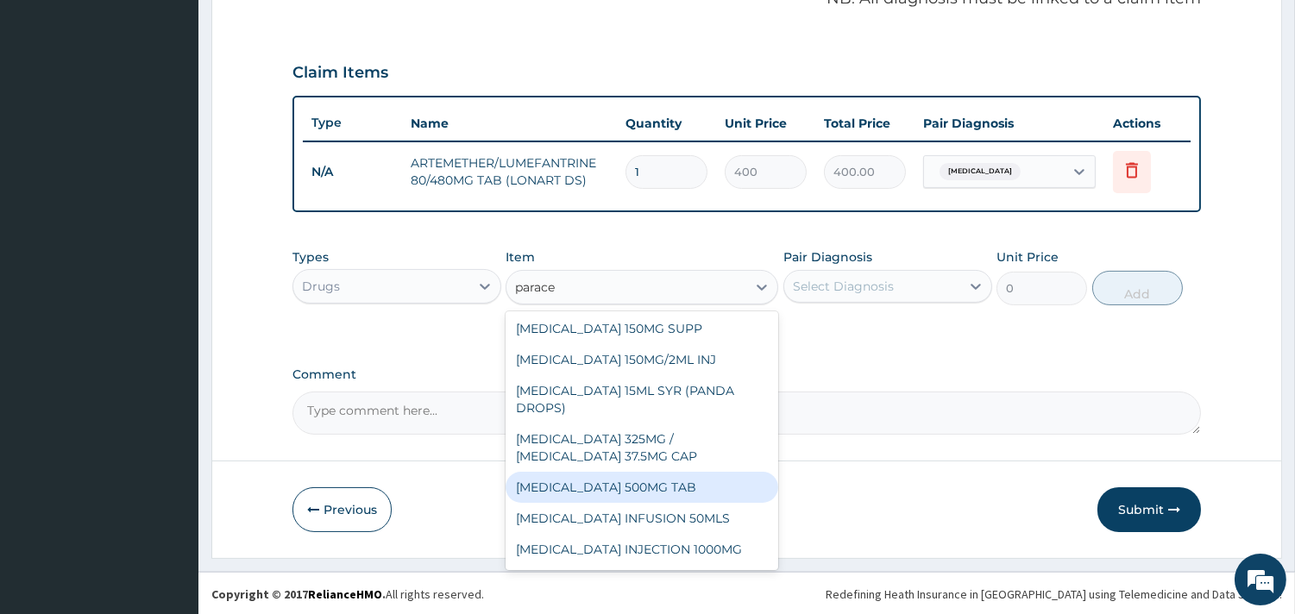
click at [662, 503] on div "[MEDICAL_DATA] 500MG TAB" at bounding box center [641, 487] width 273 height 31
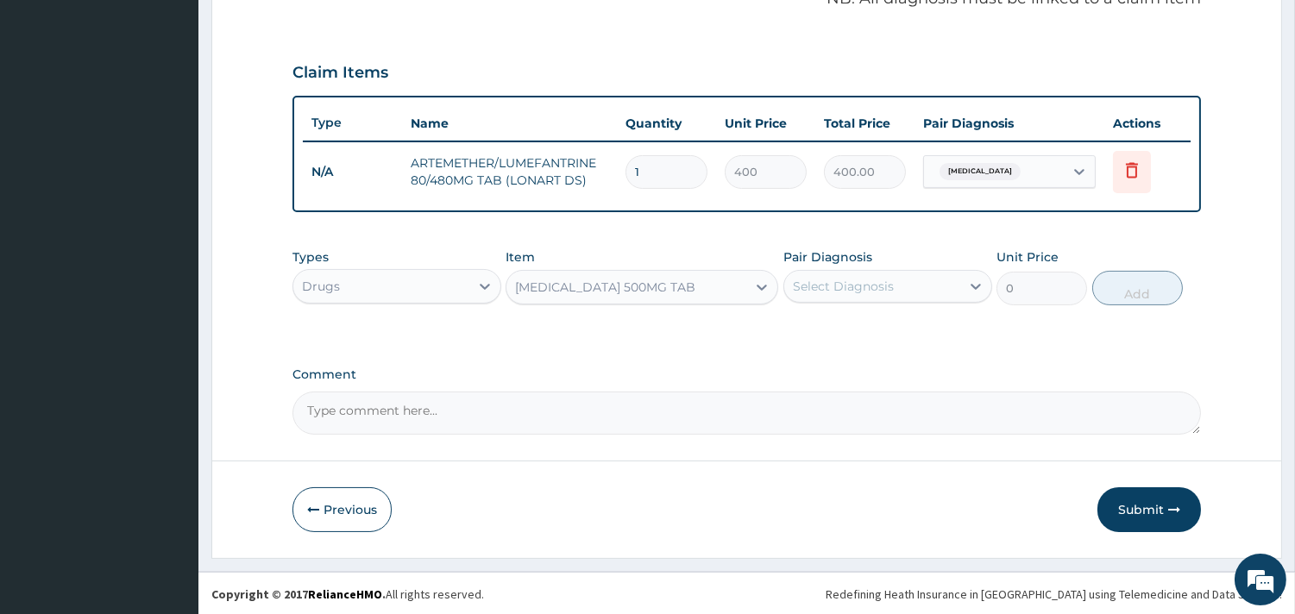
type input "10"
click at [886, 286] on div "Select Diagnosis" at bounding box center [843, 286] width 101 height 17
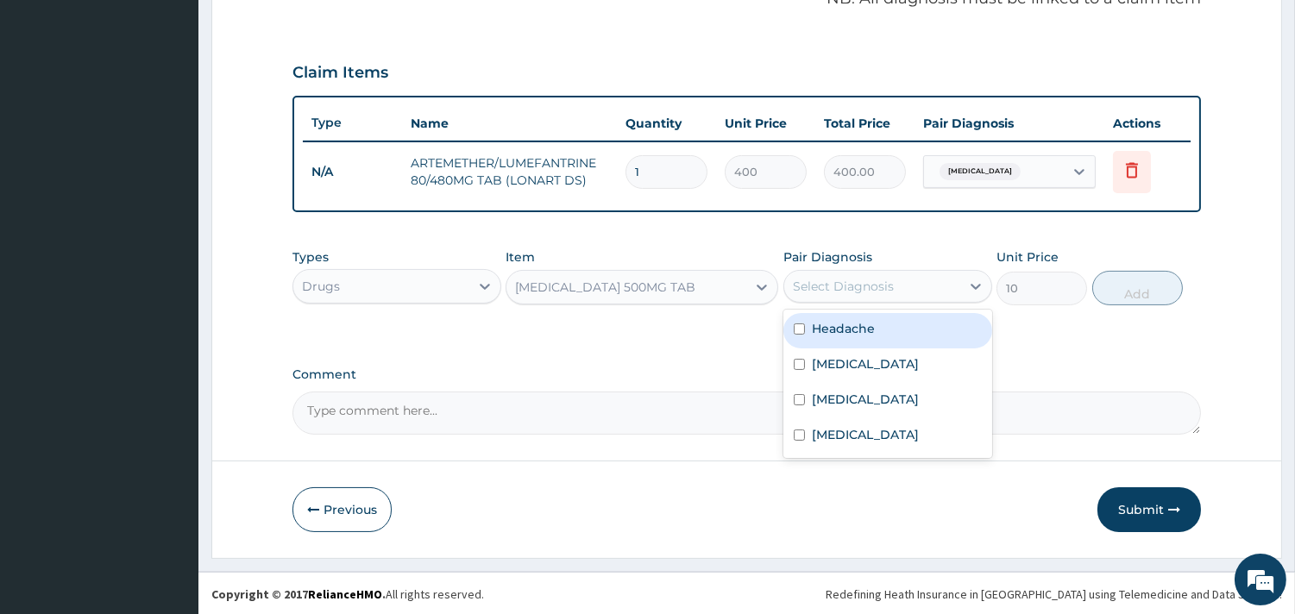
drag, startPoint x: 839, startPoint y: 324, endPoint x: 1083, endPoint y: 277, distance: 248.7
click at [840, 323] on label "Headache" at bounding box center [843, 328] width 63 height 17
checkbox input "true"
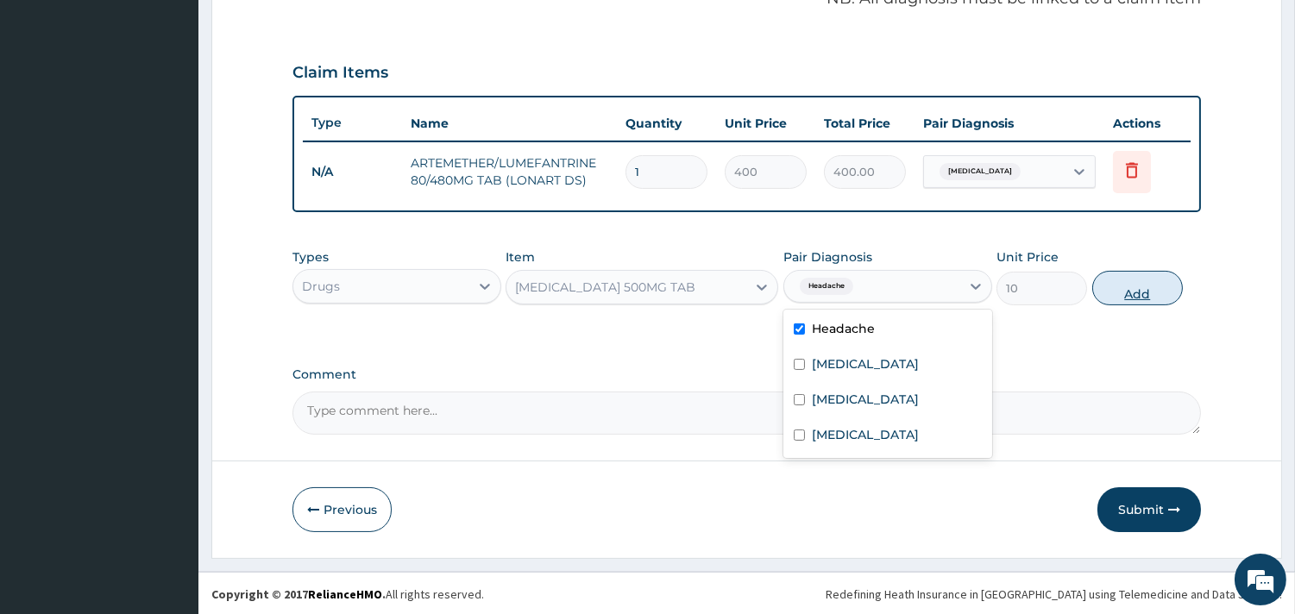
click at [1124, 295] on button "Add" at bounding box center [1137, 288] width 91 height 35
type input "0"
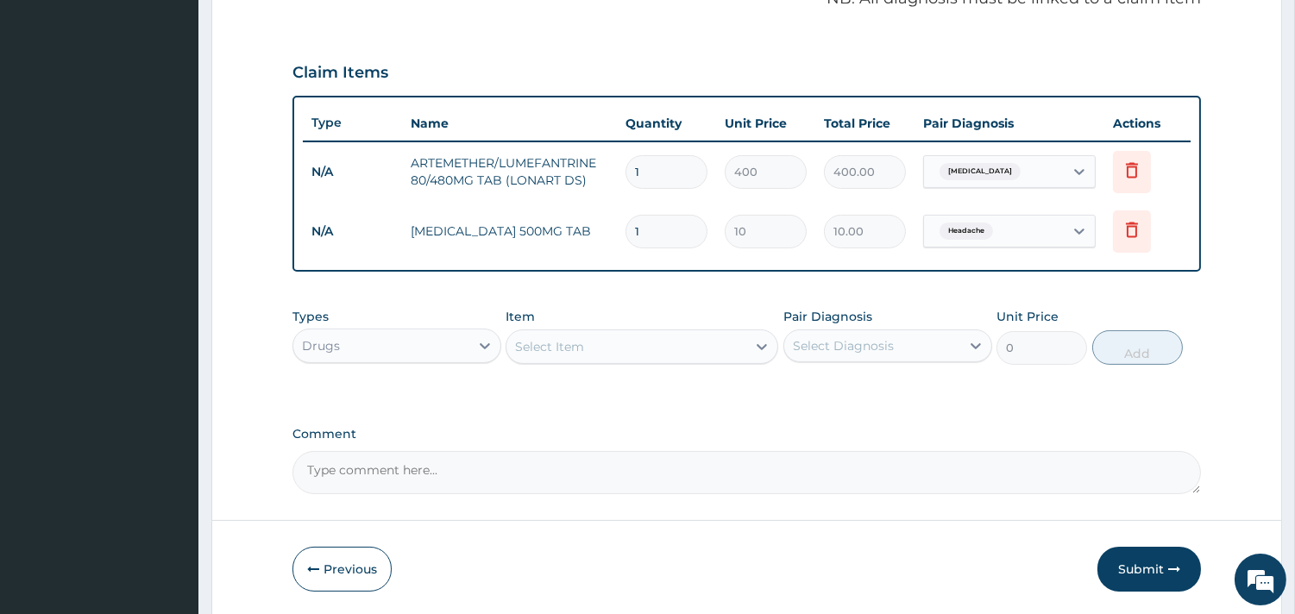
click at [613, 345] on div "Select Item" at bounding box center [626, 347] width 240 height 28
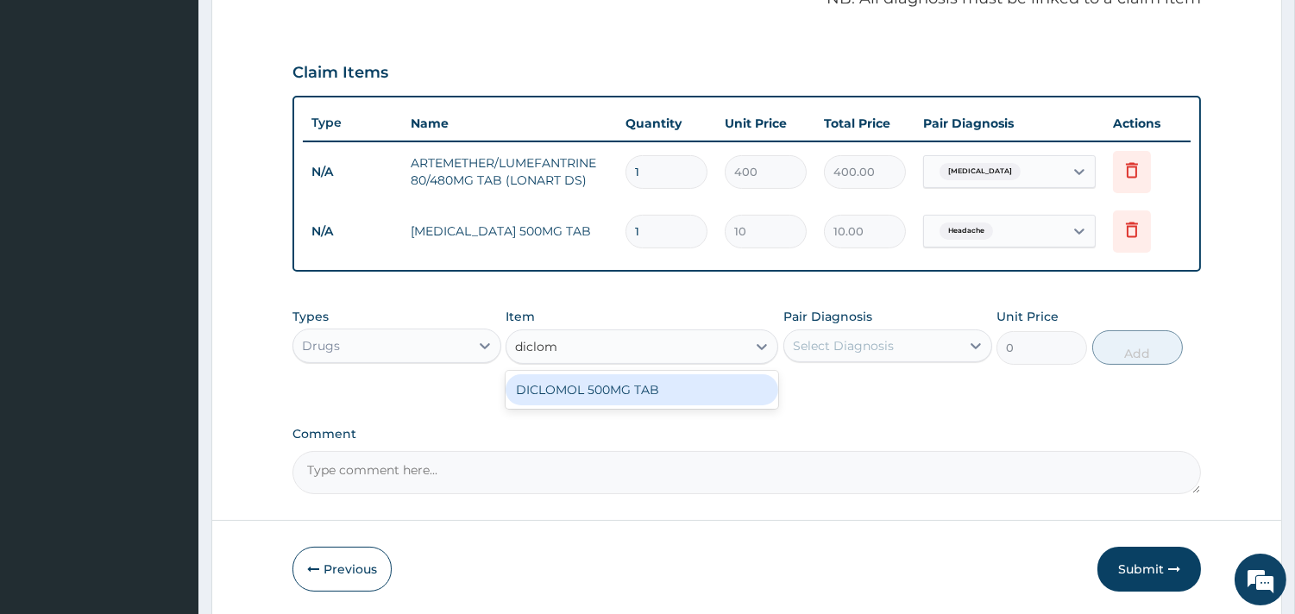
type input "diclo"
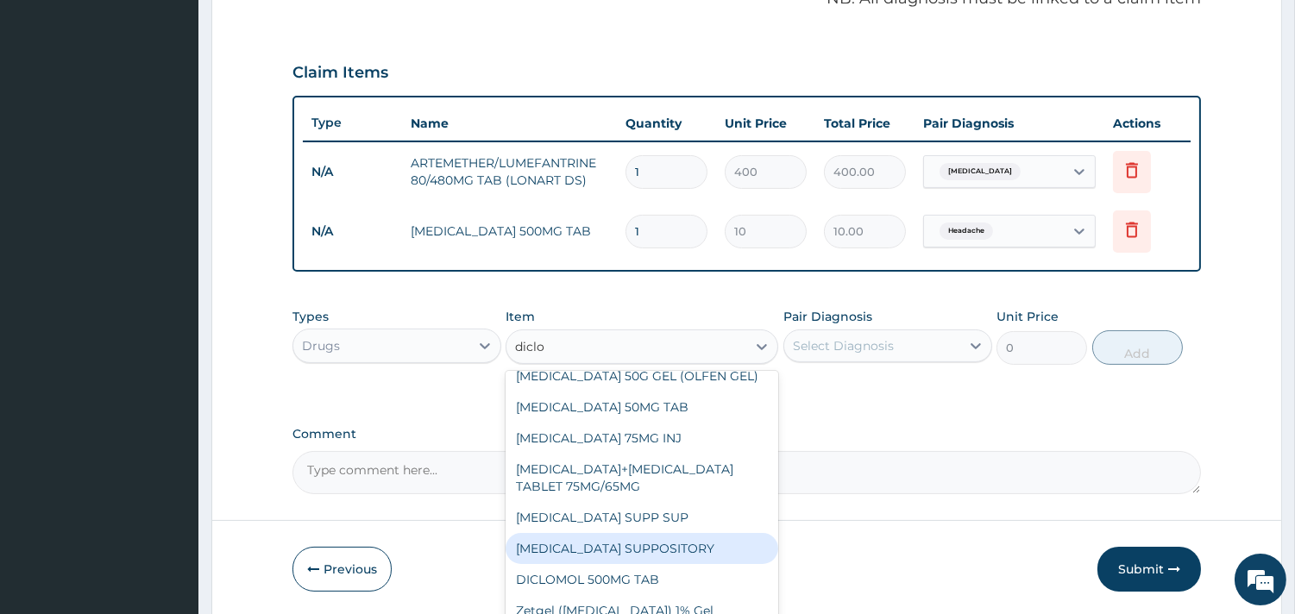
scroll to position [320, 0]
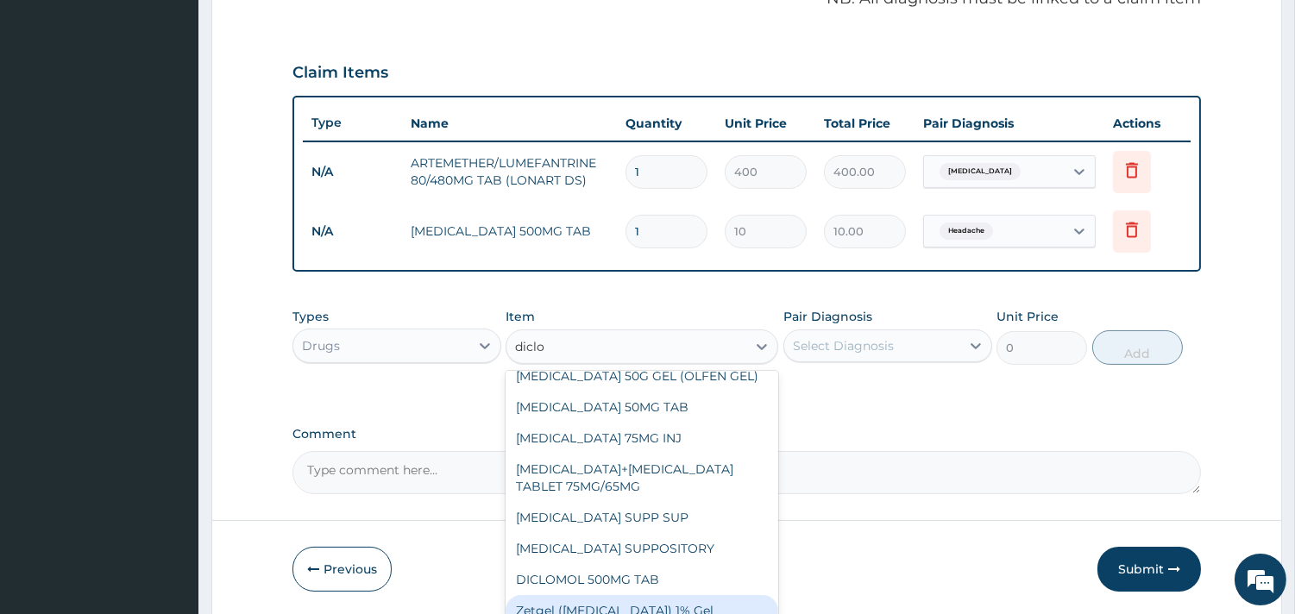
click at [618, 608] on div "Zetgel ([MEDICAL_DATA]) 1% Gel" at bounding box center [641, 610] width 273 height 31
type input "1200"
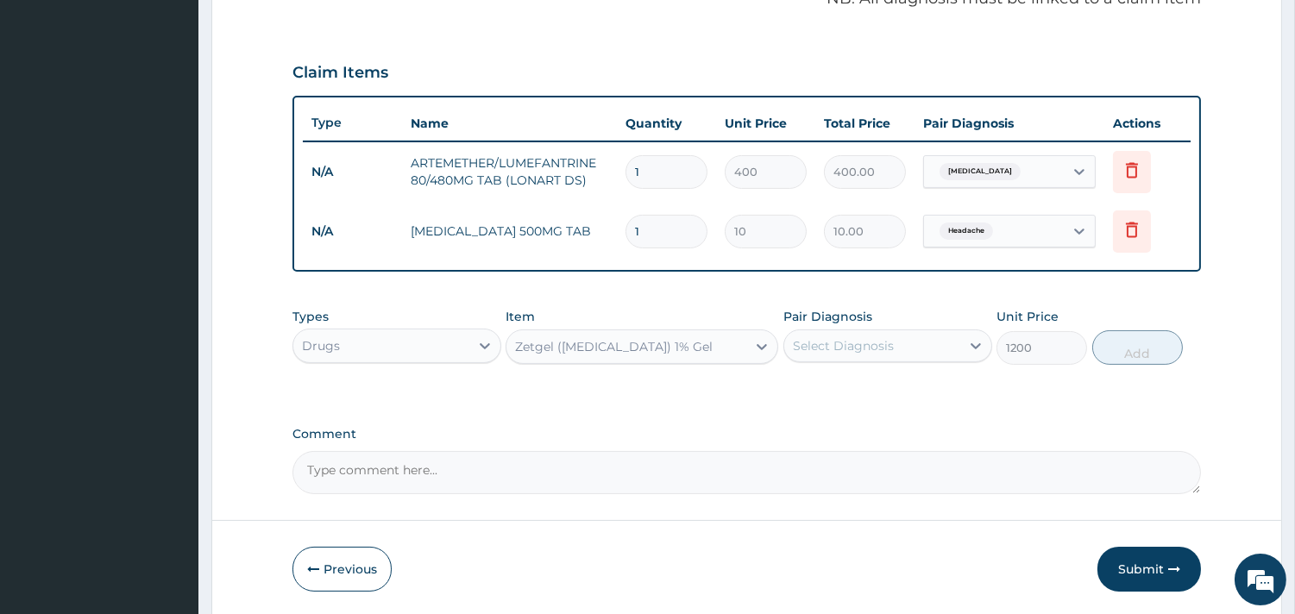
click at [854, 338] on div "Select Diagnosis" at bounding box center [843, 345] width 101 height 17
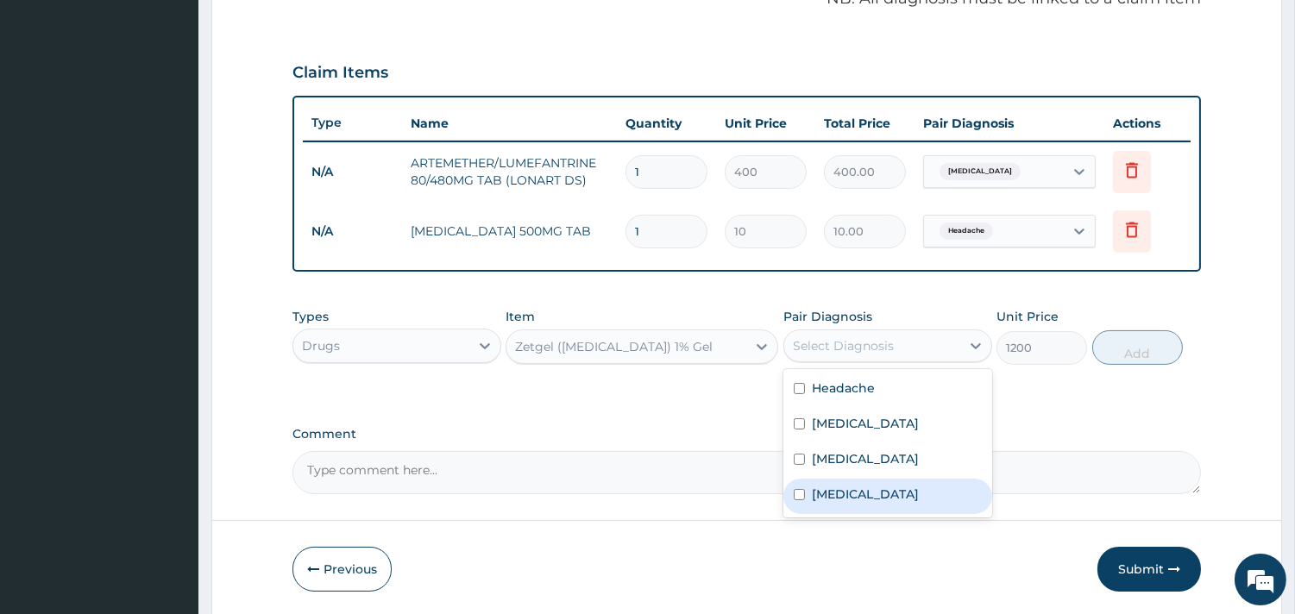
click at [829, 501] on label "[MEDICAL_DATA]" at bounding box center [865, 494] width 107 height 17
checkbox input "true"
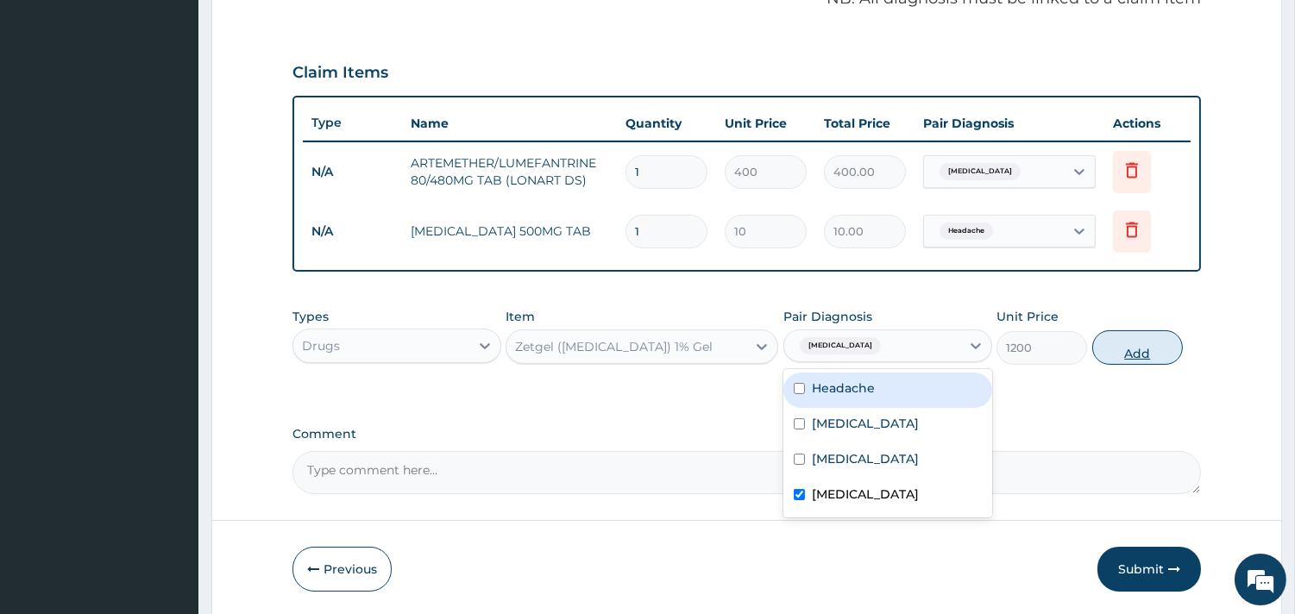
click at [1132, 342] on button "Add" at bounding box center [1137, 347] width 91 height 35
type input "0"
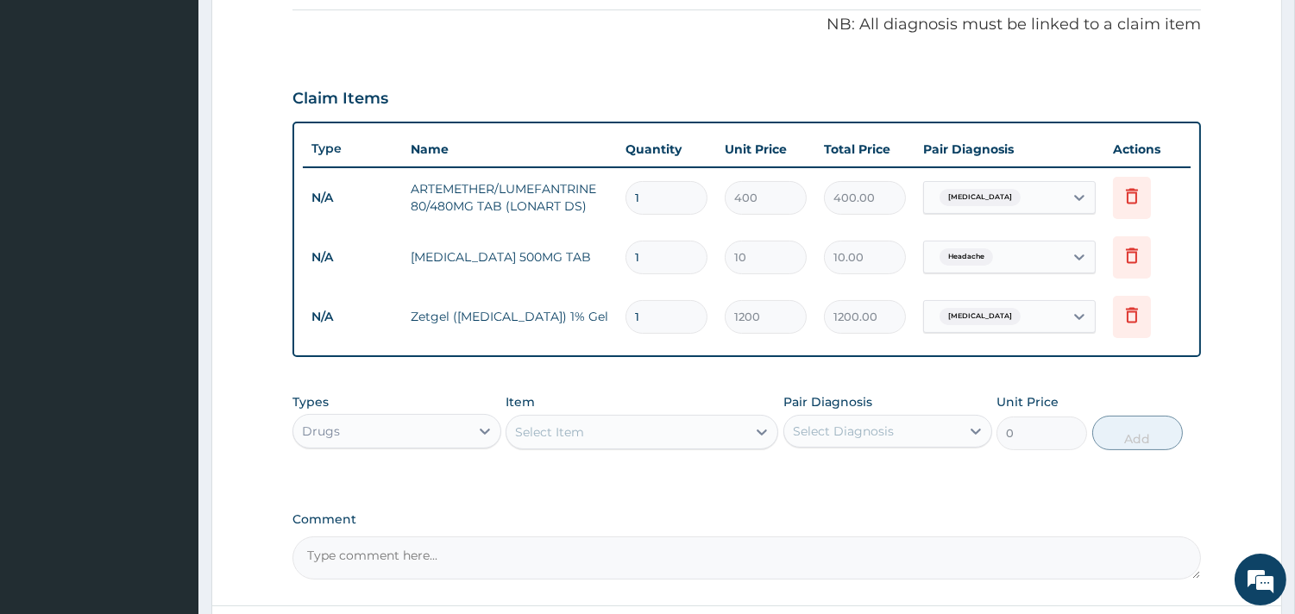
scroll to position [474, 0]
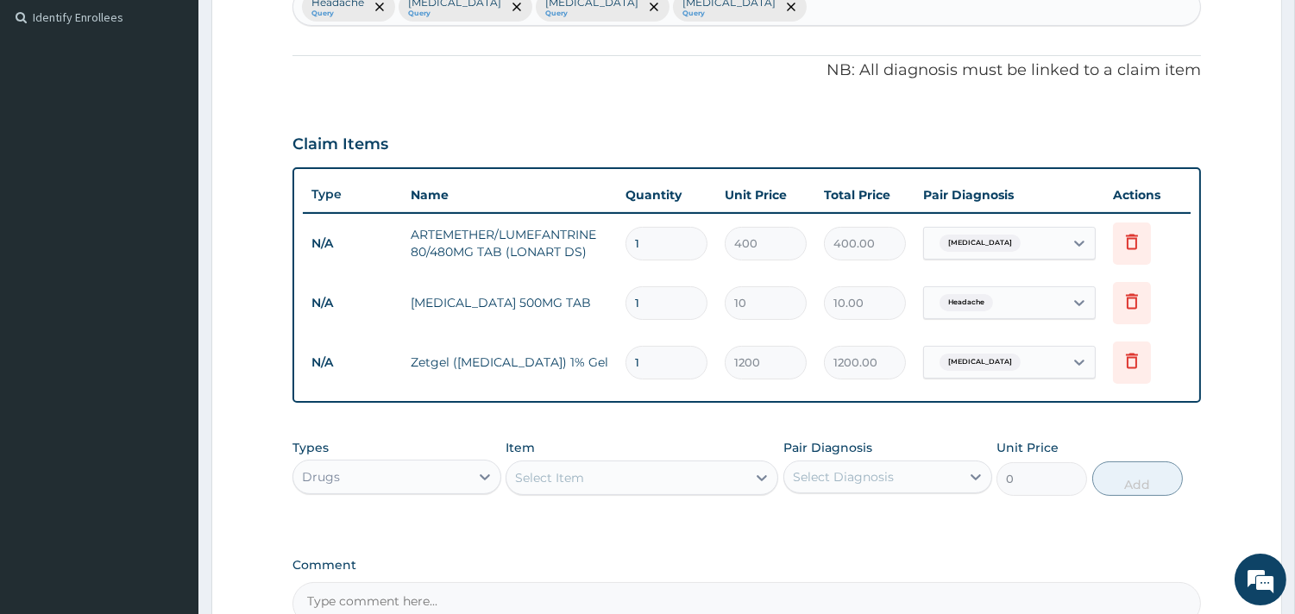
drag, startPoint x: 644, startPoint y: 316, endPoint x: 631, endPoint y: 313, distance: 14.0
click at [631, 313] on input "1" at bounding box center [666, 303] width 82 height 34
type input "2"
type input "20.00"
type input "24"
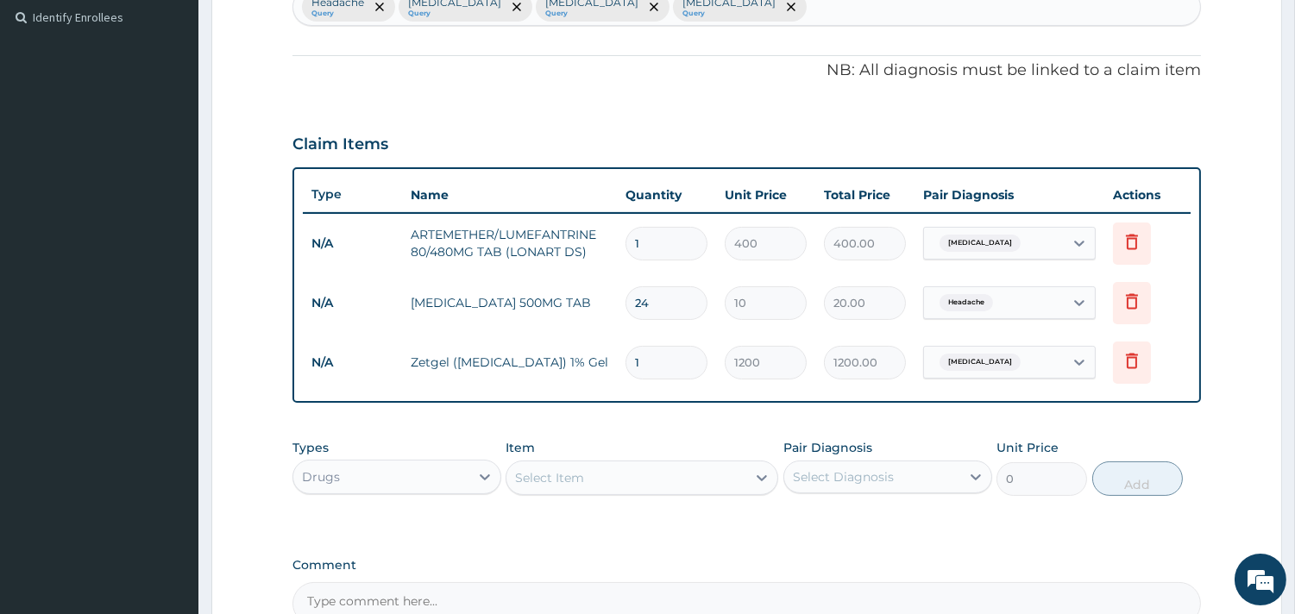
type input "240.00"
type input "24"
drag, startPoint x: 671, startPoint y: 235, endPoint x: 587, endPoint y: 240, distance: 84.6
click at [587, 240] on tr "N/A ARTEMETHER/LUMEFANTRINE 80/480MG TAB (LONART DS) 1 400 400.00 [MEDICAL_DATA…" at bounding box center [747, 244] width 888 height 60
type input "6"
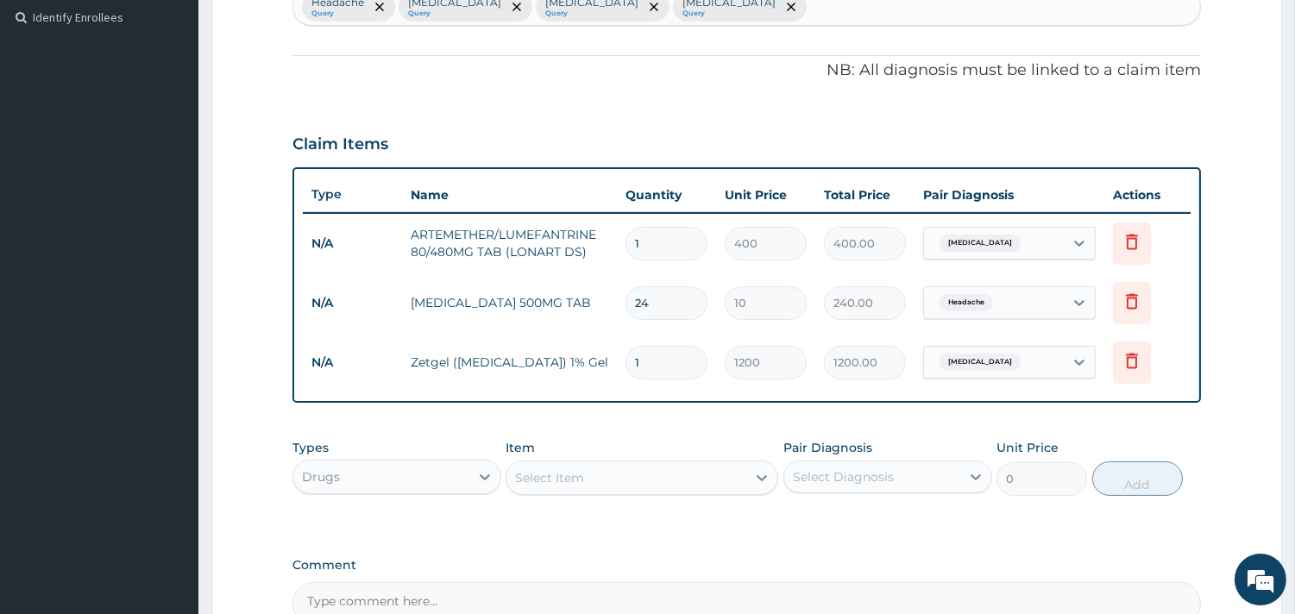
type input "2400.00"
type input "6"
click at [671, 428] on div "PA Code / Prescription Code Enter Code(Secondary Care Only) Encounter Date [DAT…" at bounding box center [746, 157] width 908 height 935
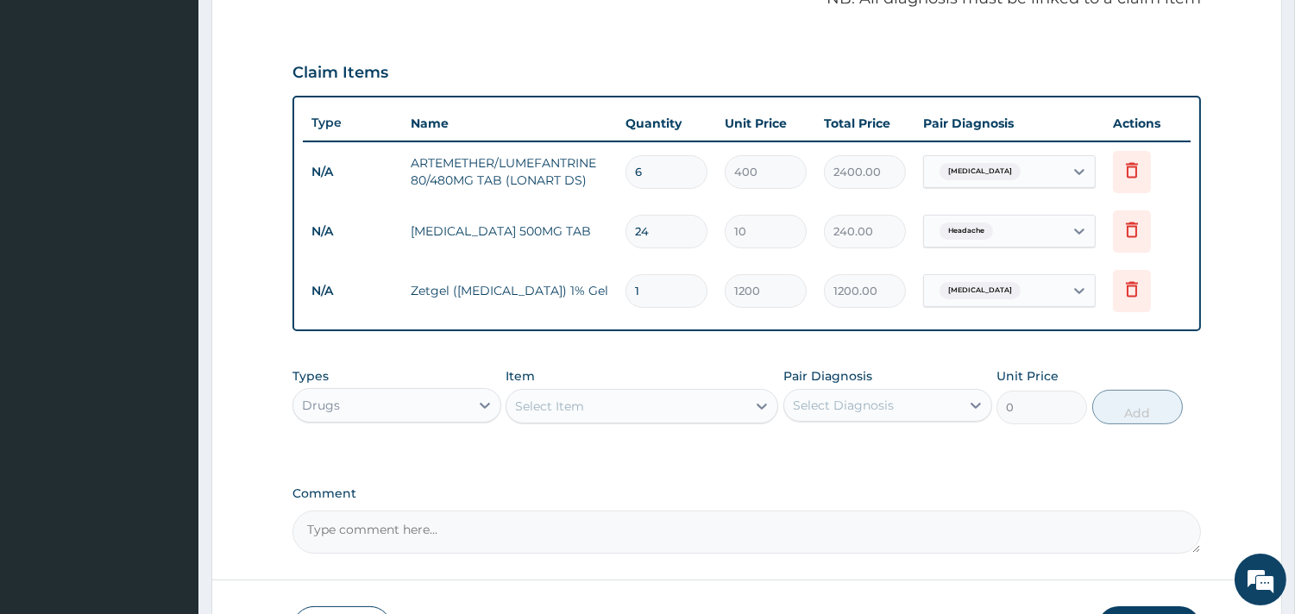
scroll to position [666, 0]
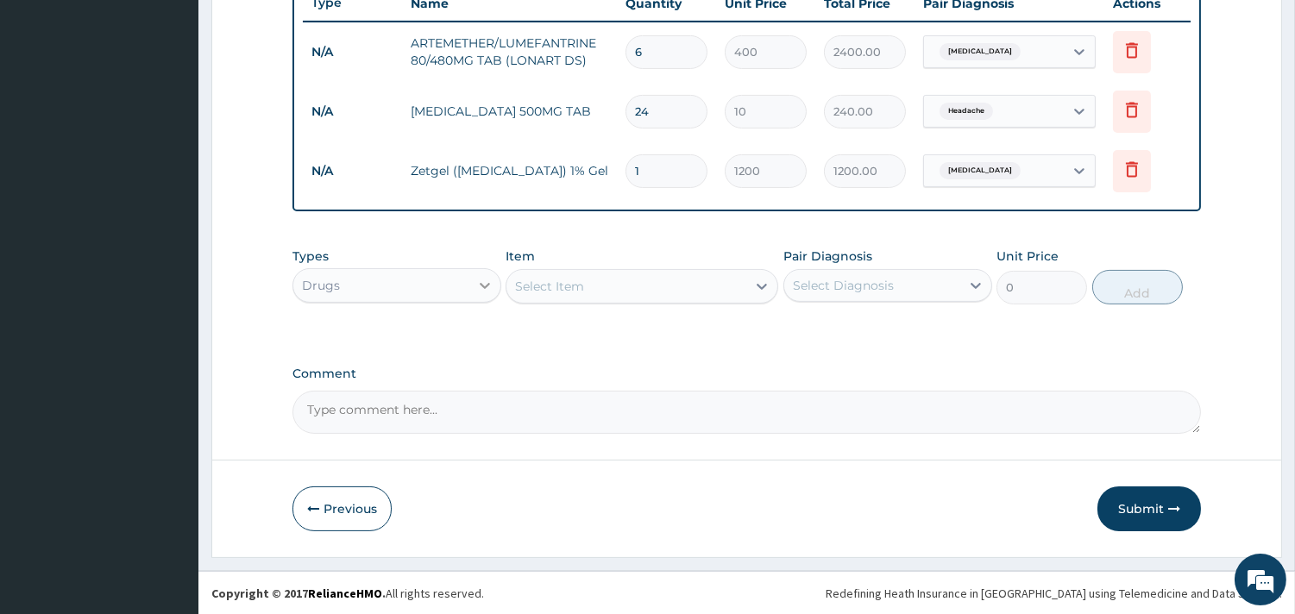
click at [476, 286] on icon at bounding box center [484, 285] width 17 height 17
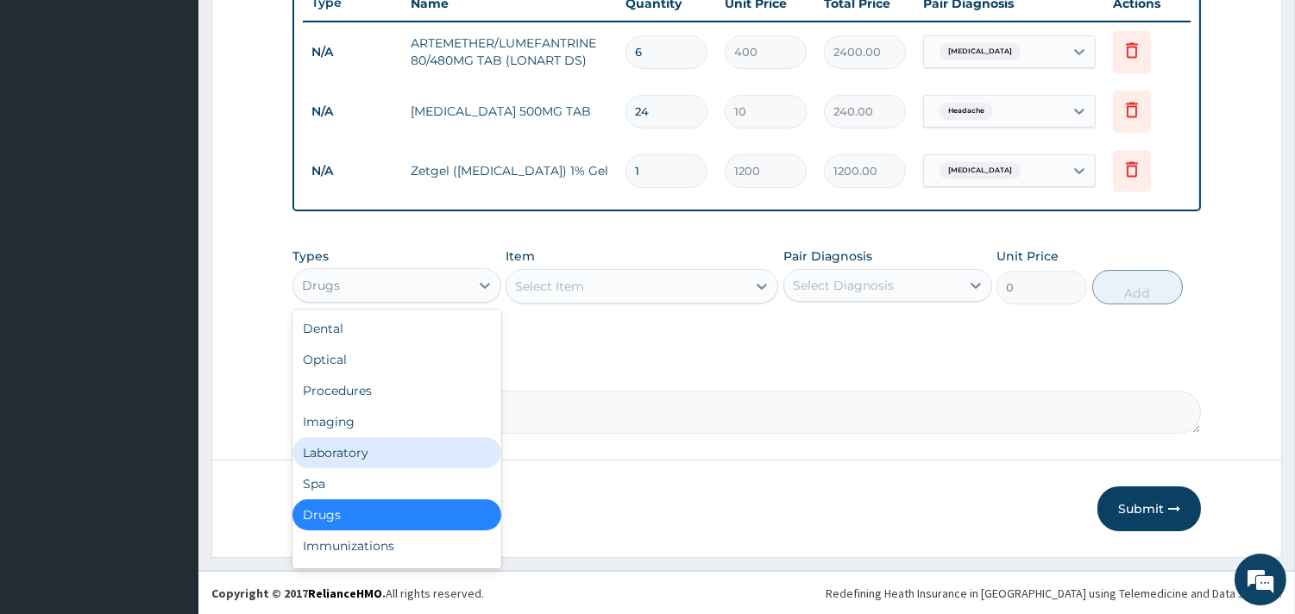
click at [355, 447] on div "Laboratory" at bounding box center [396, 452] width 209 height 31
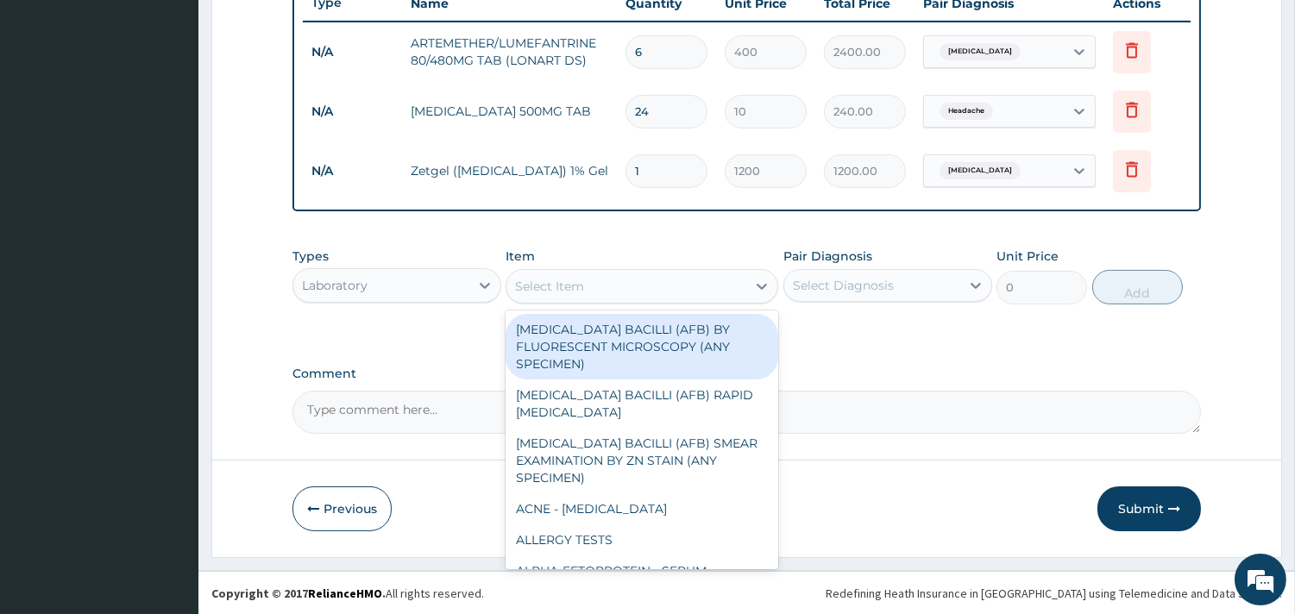
click at [622, 273] on div "Select Item" at bounding box center [626, 287] width 240 height 28
type input "v"
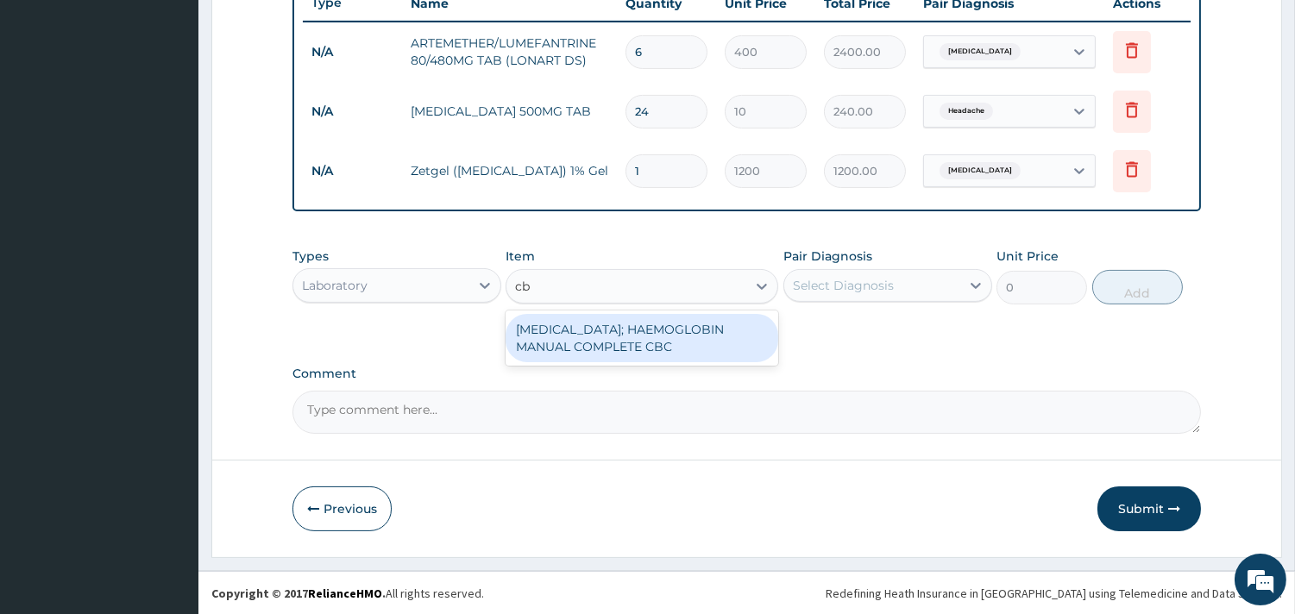
type input "cbc"
click at [626, 342] on div "[MEDICAL_DATA]; HAEMOGLOBIN MANUAL COMPLETE CBC" at bounding box center [641, 338] width 273 height 48
type input "2500"
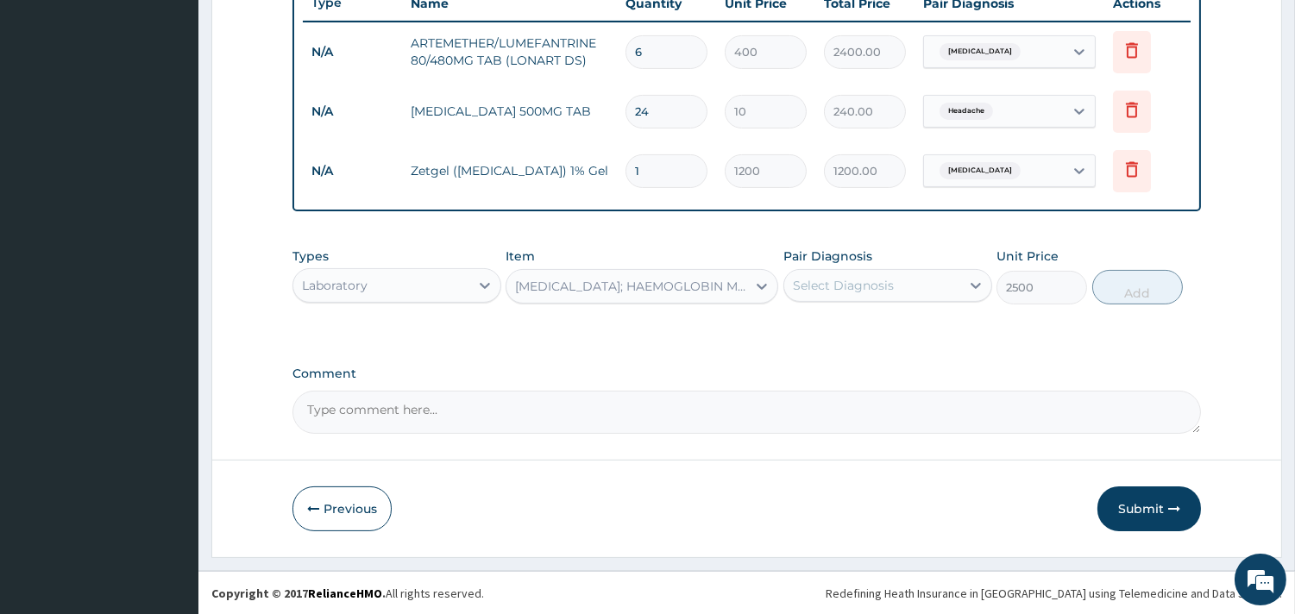
click at [824, 296] on div "Select Diagnosis" at bounding box center [872, 286] width 176 height 28
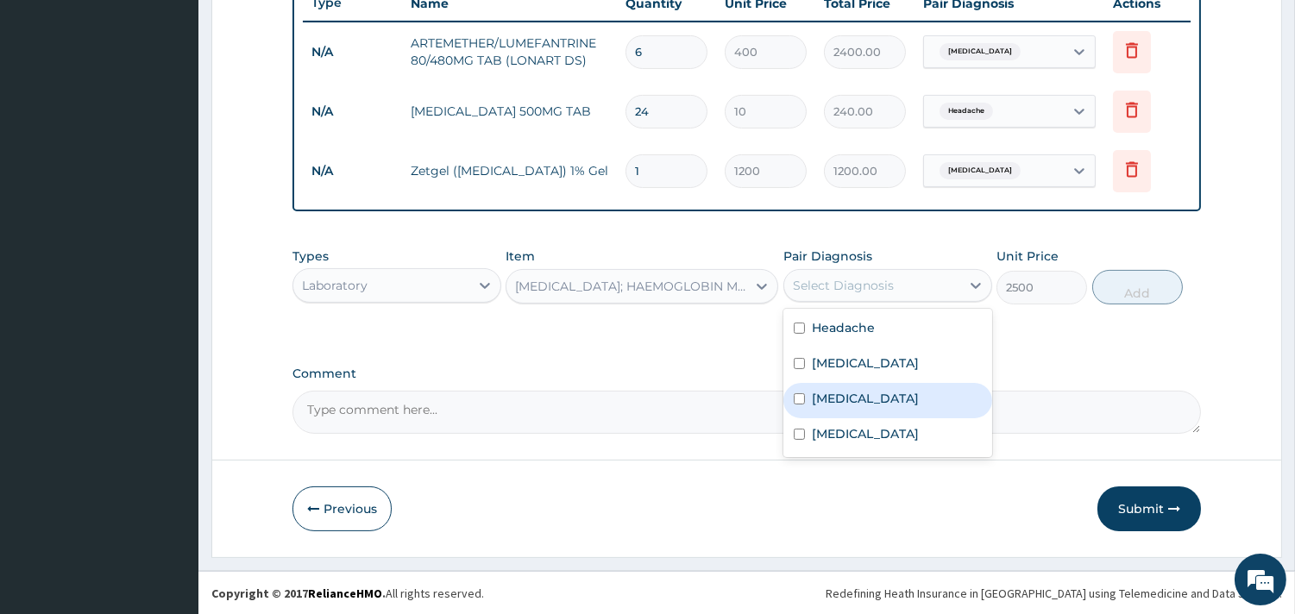
click at [818, 399] on label "[MEDICAL_DATA]" at bounding box center [865, 398] width 107 height 17
checkbox input "true"
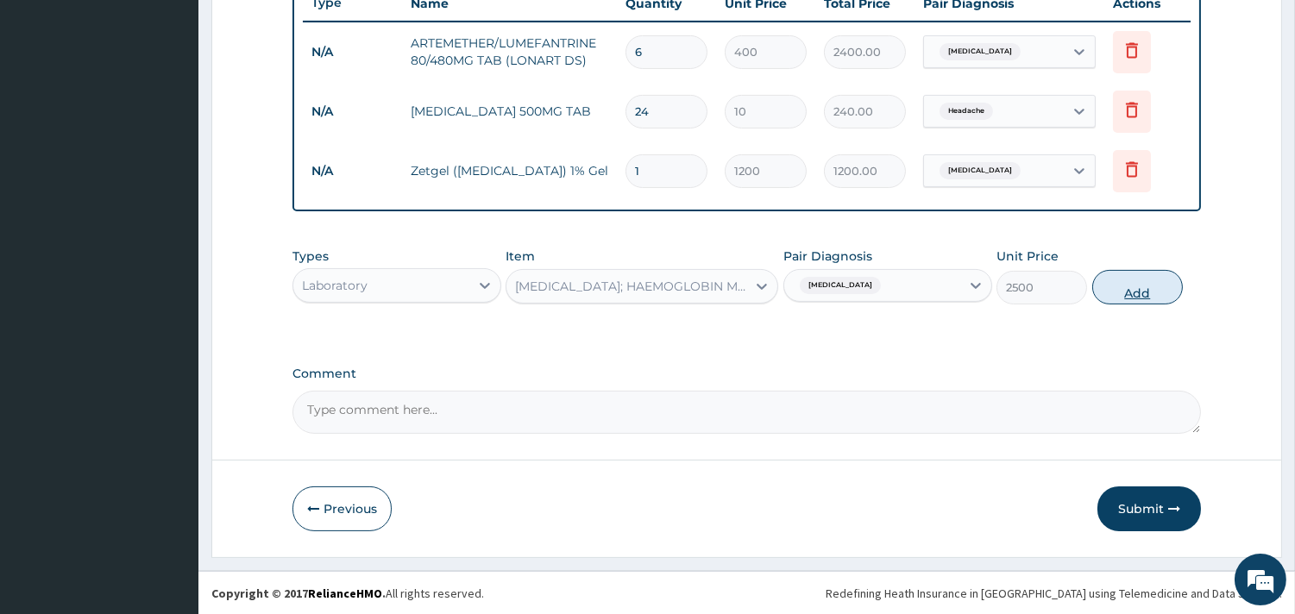
click at [1123, 282] on button "Add" at bounding box center [1137, 287] width 91 height 35
type input "0"
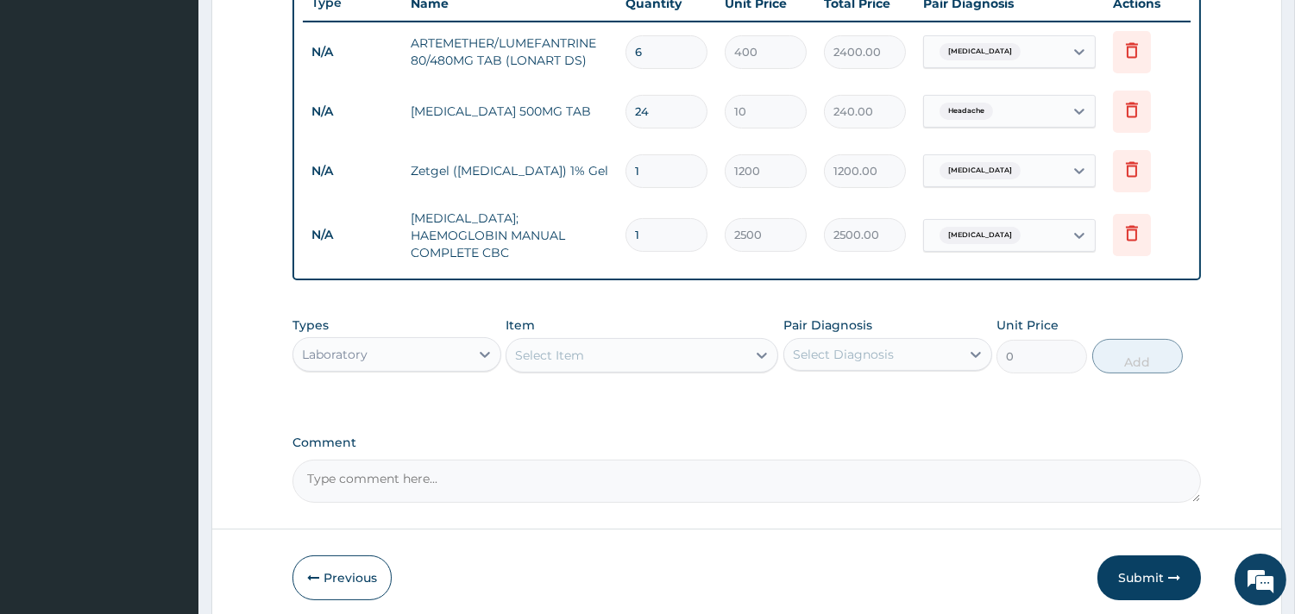
click at [393, 350] on div "Laboratory" at bounding box center [381, 355] width 176 height 28
click at [639, 402] on div "PA Code / Prescription Code Enter Code(Secondary Care Only) Encounter Date [DAT…" at bounding box center [746, 1] width 908 height 1004
click at [645, 338] on div "Select Item" at bounding box center [641, 355] width 273 height 35
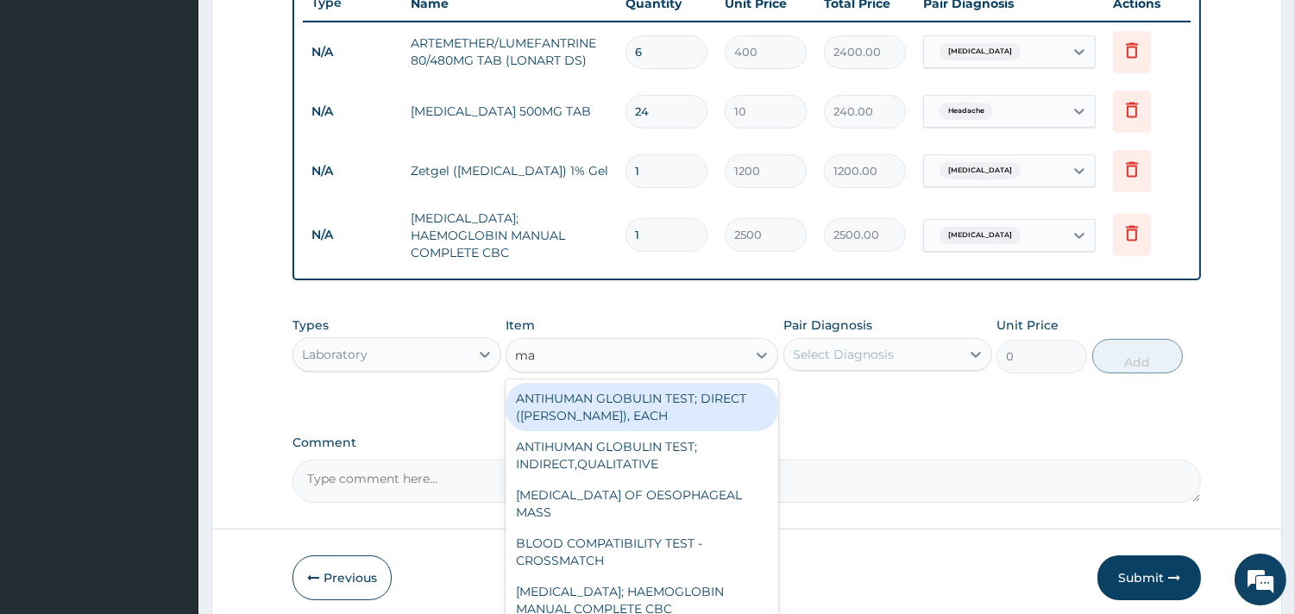
type input "mal"
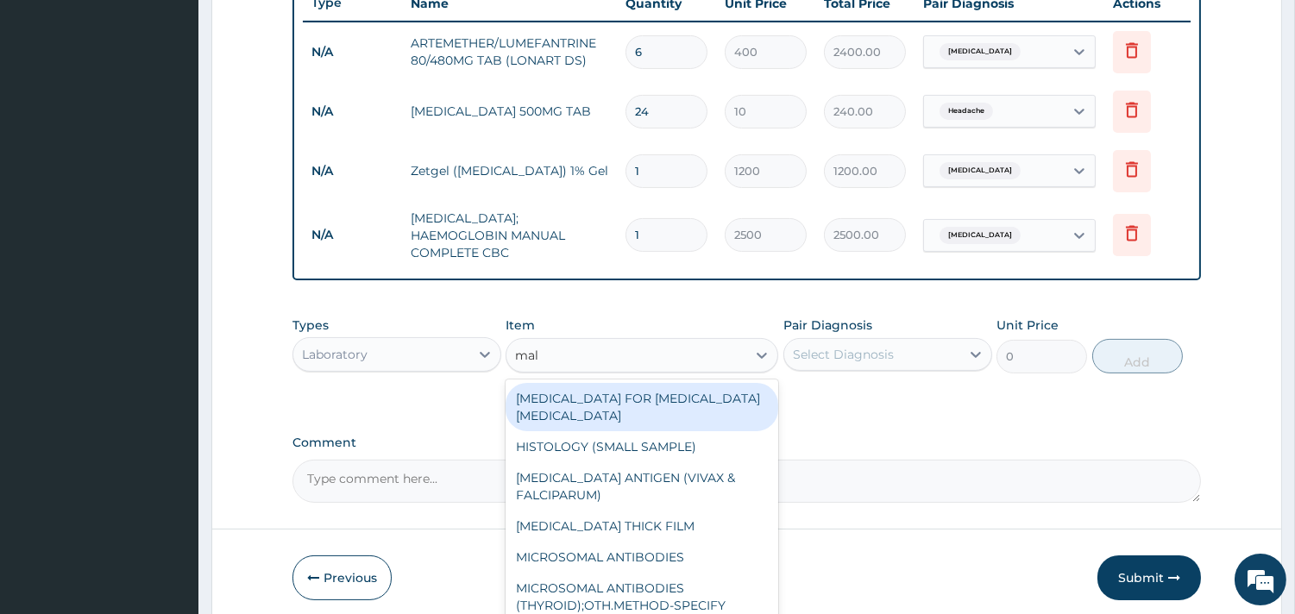
drag, startPoint x: 656, startPoint y: 388, endPoint x: 838, endPoint y: 355, distance: 185.1
click at [658, 386] on div "[MEDICAL_DATA] FOR [MEDICAL_DATA] [MEDICAL_DATA]" at bounding box center [641, 407] width 273 height 48
type input "1100"
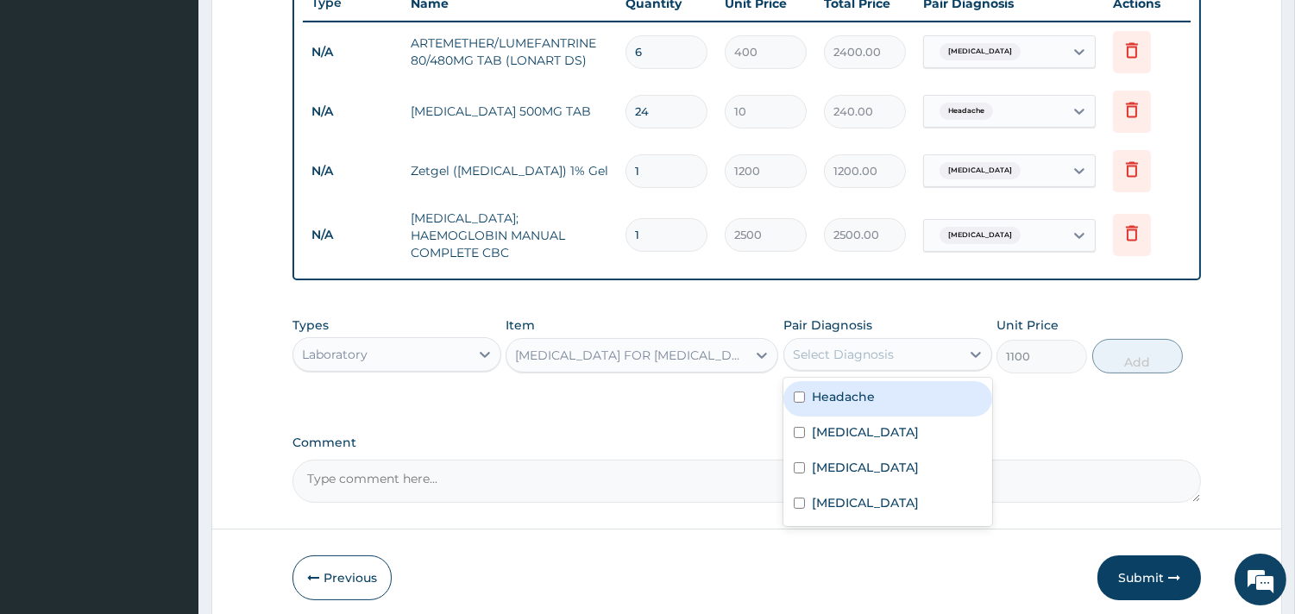
click at [838, 355] on div "Select Diagnosis" at bounding box center [872, 355] width 176 height 28
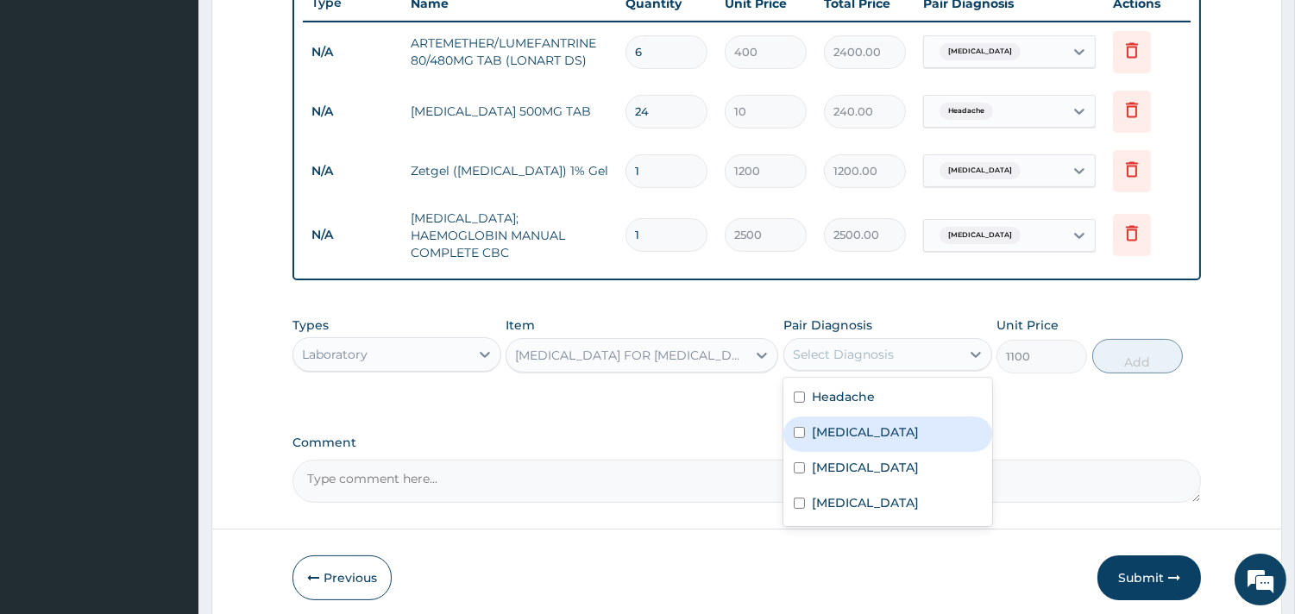
click at [817, 428] on label "[MEDICAL_DATA]" at bounding box center [865, 432] width 107 height 17
checkbox input "true"
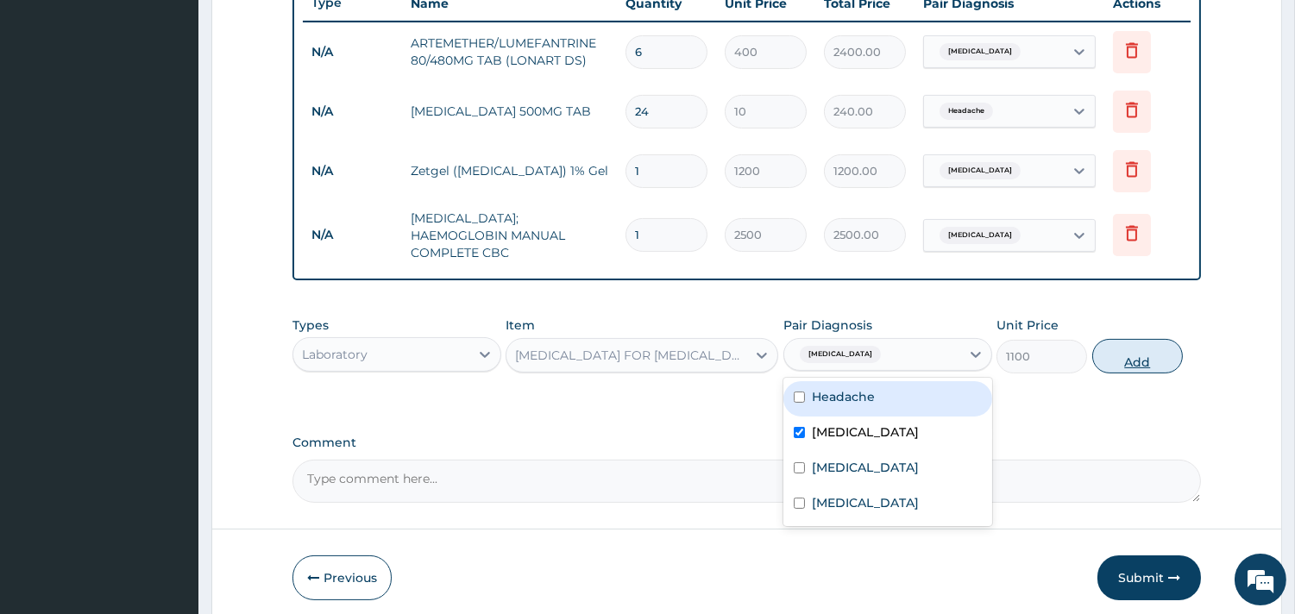
click at [1125, 355] on button "Add" at bounding box center [1137, 356] width 91 height 35
type input "0"
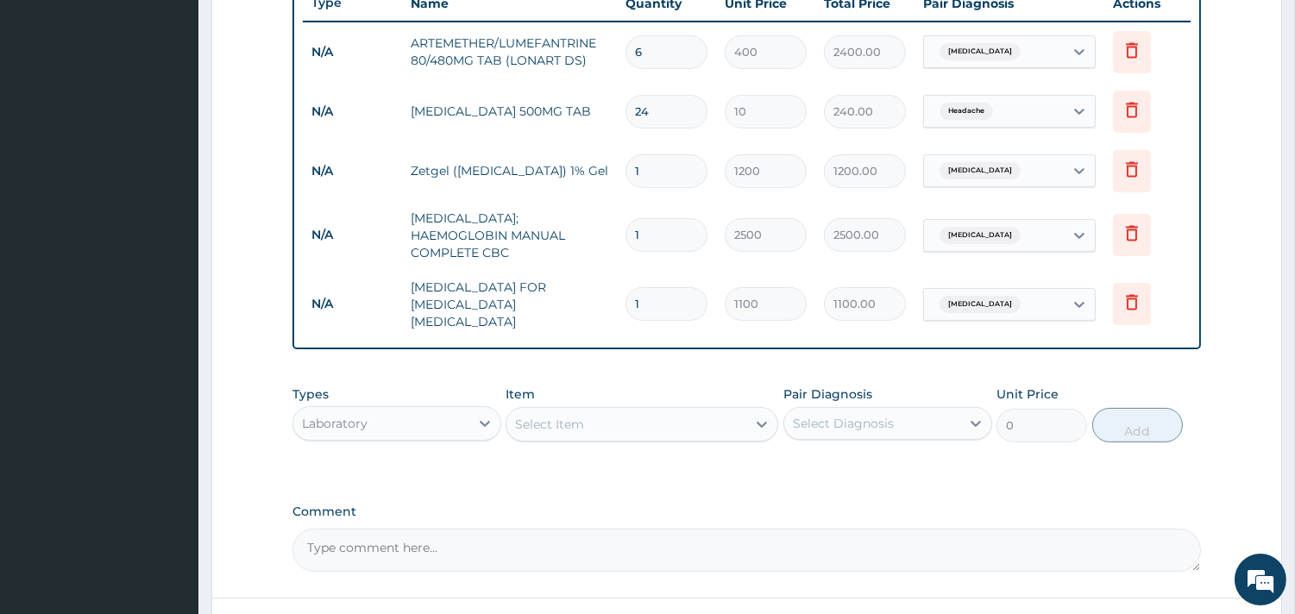
scroll to position [786, 0]
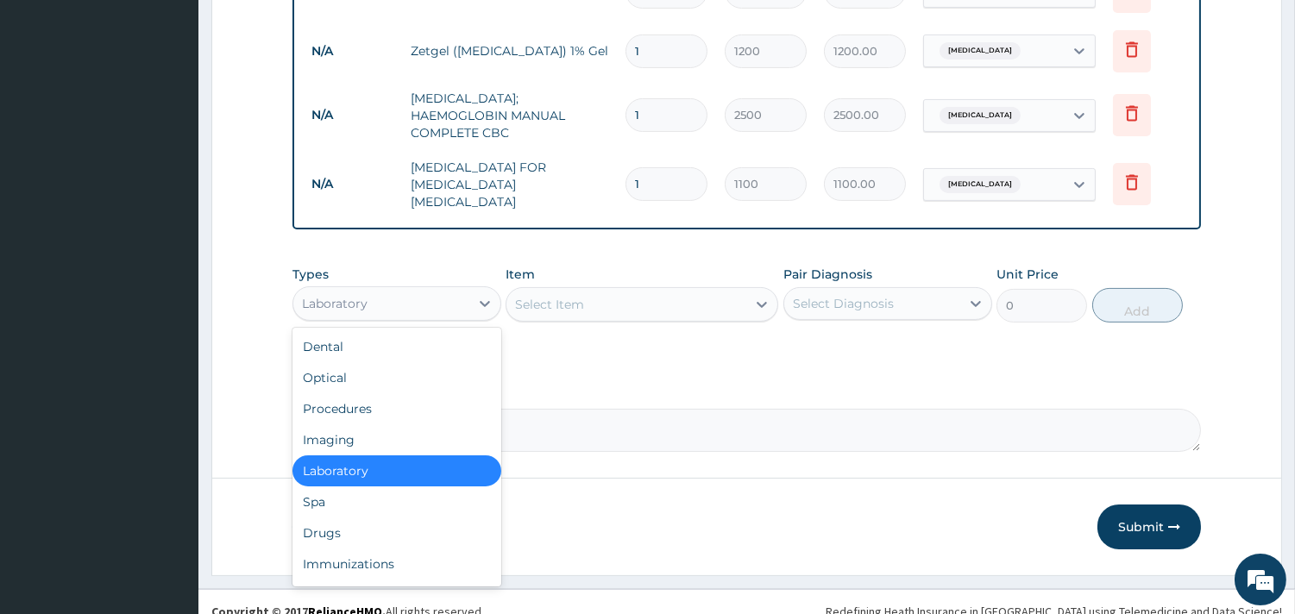
click at [438, 290] on div "Laboratory" at bounding box center [381, 304] width 176 height 28
drag, startPoint x: 346, startPoint y: 480, endPoint x: 332, endPoint y: 523, distance: 45.3
click at [337, 504] on div "Dental Optical Procedures Imaging Laboratory Spa Drugs Immunizations Others Gym" at bounding box center [396, 457] width 209 height 259
click at [332, 523] on div "Drugs" at bounding box center [396, 533] width 209 height 31
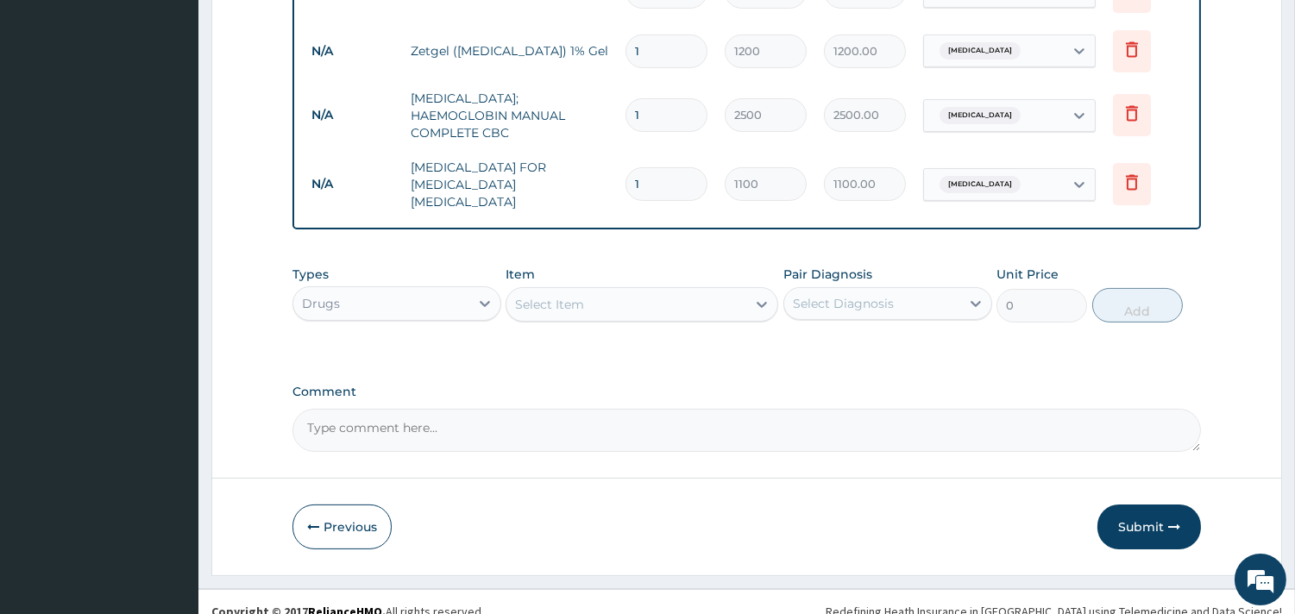
click at [633, 291] on div "Select Item" at bounding box center [626, 305] width 240 height 28
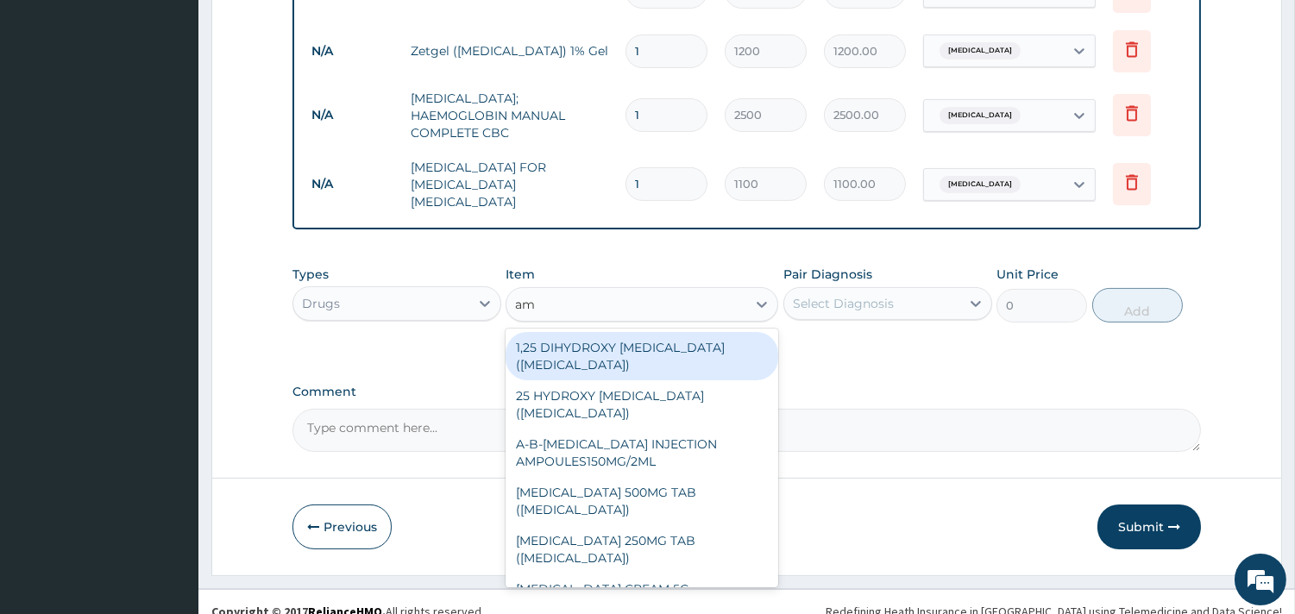
type input "amo"
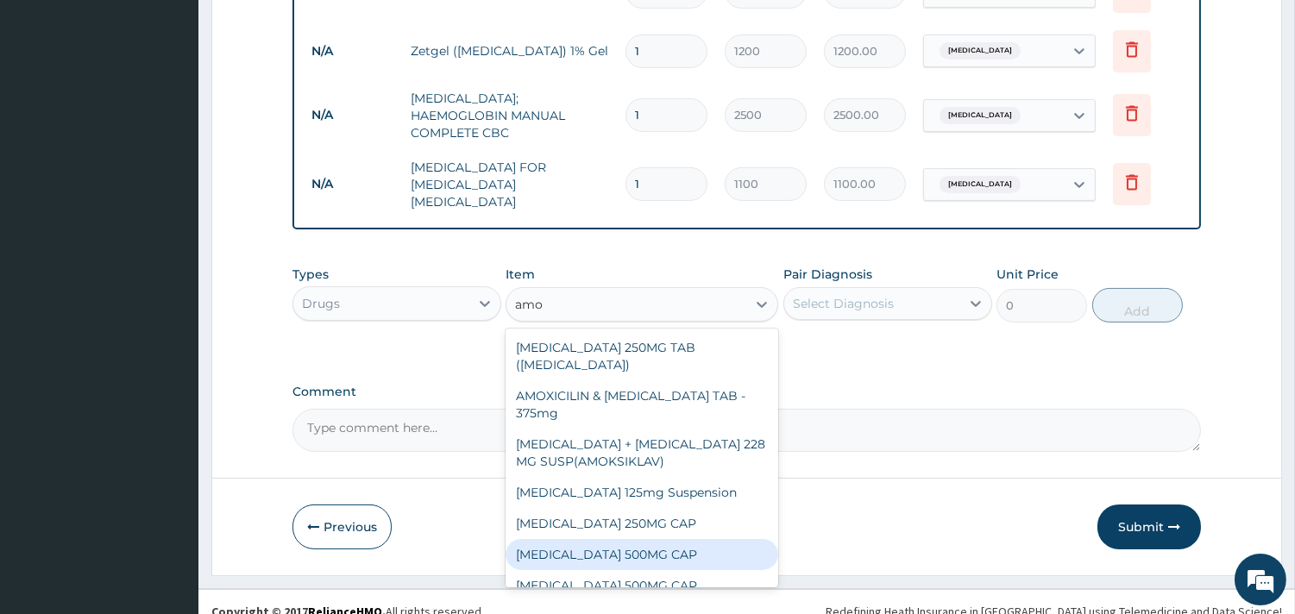
click at [668, 539] on div "[MEDICAL_DATA] 500MG CAP" at bounding box center [641, 554] width 273 height 31
type input "50"
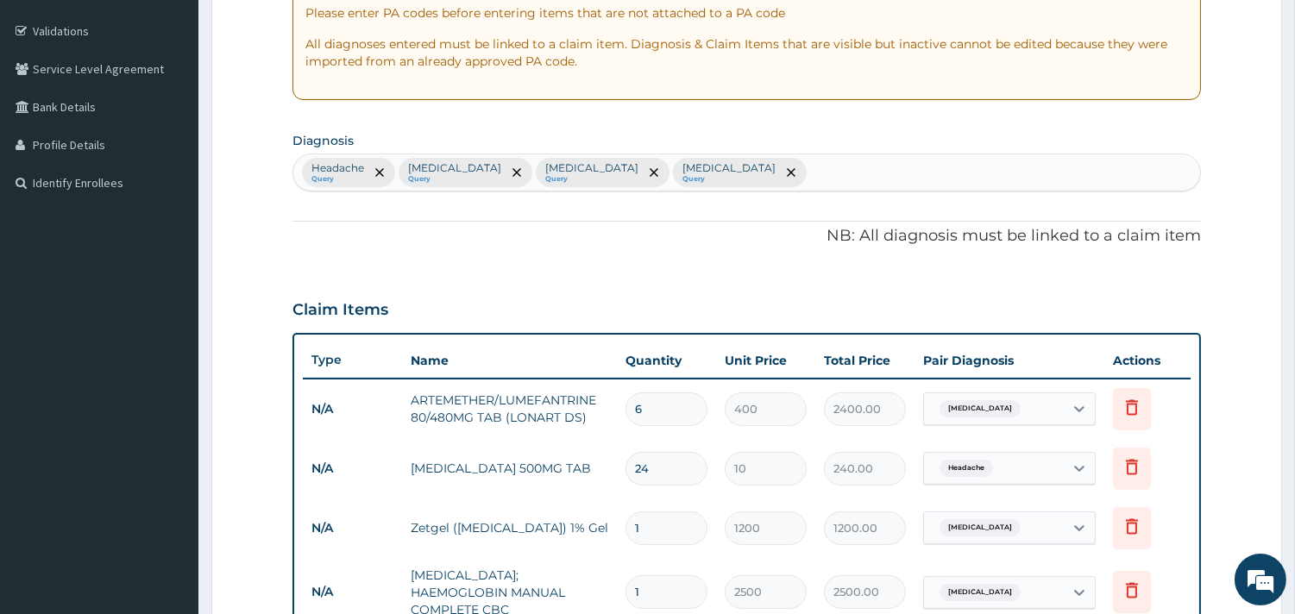
scroll to position [306, 0]
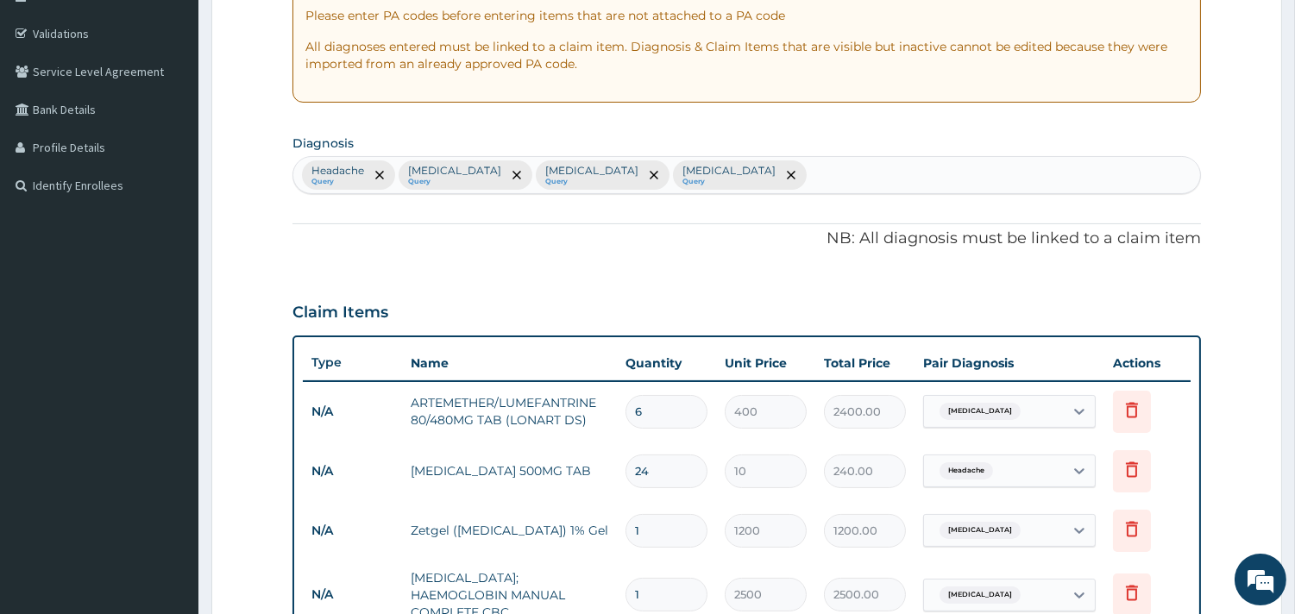
click at [694, 152] on section "Diagnosis Headache Query [MEDICAL_DATA] Query [MEDICAL_DATA] Query [MEDICAL_DAT…" at bounding box center [746, 162] width 908 height 64
click at [686, 185] on div "Headache Query [MEDICAL_DATA] Query [MEDICAL_DATA] Query [MEDICAL_DATA] Query" at bounding box center [746, 175] width 907 height 36
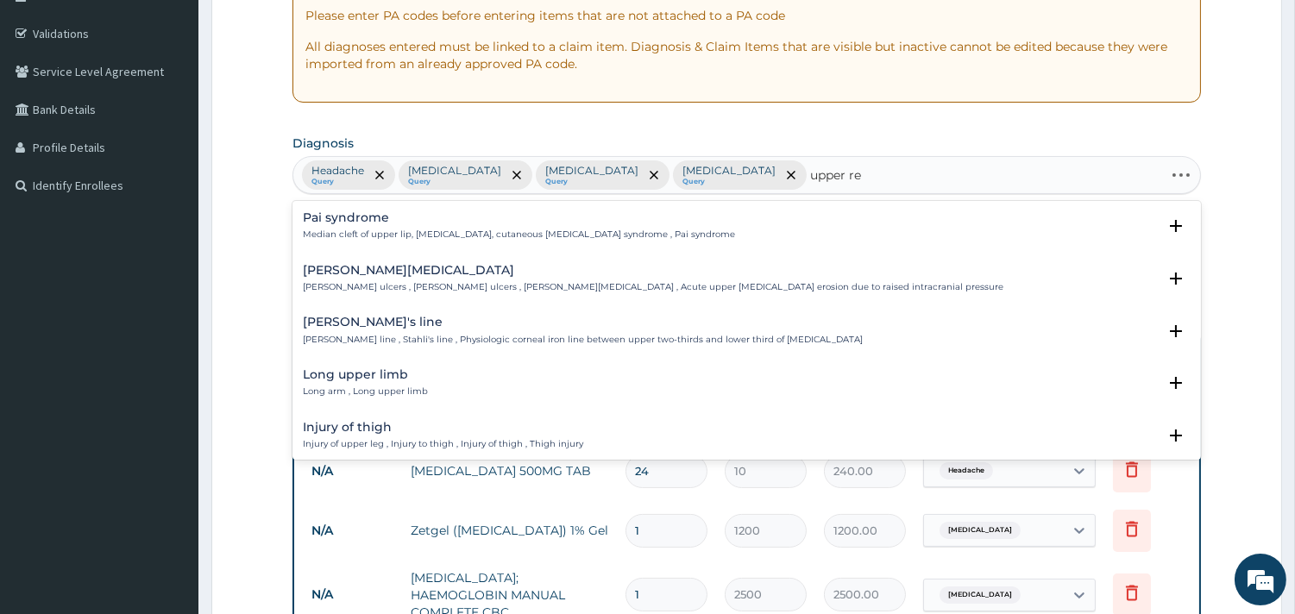
type input "upper res"
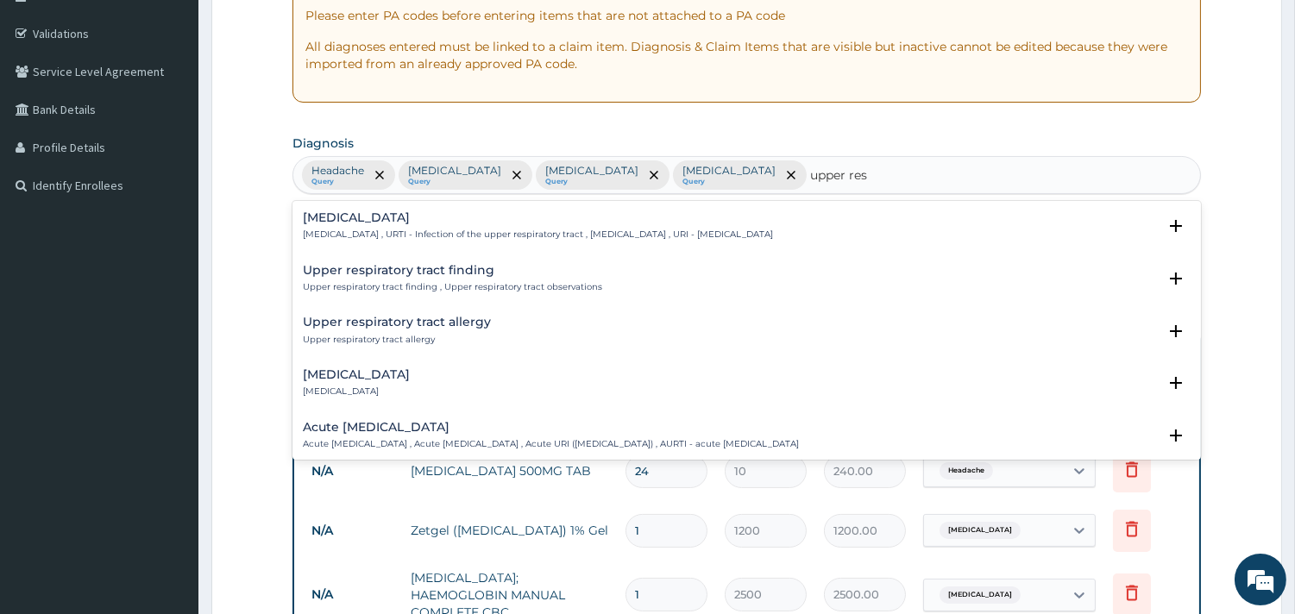
click at [444, 239] on p "[MEDICAL_DATA] , URTI - Infection of the upper respiratory tract , [MEDICAL_DAT…" at bounding box center [538, 235] width 470 height 12
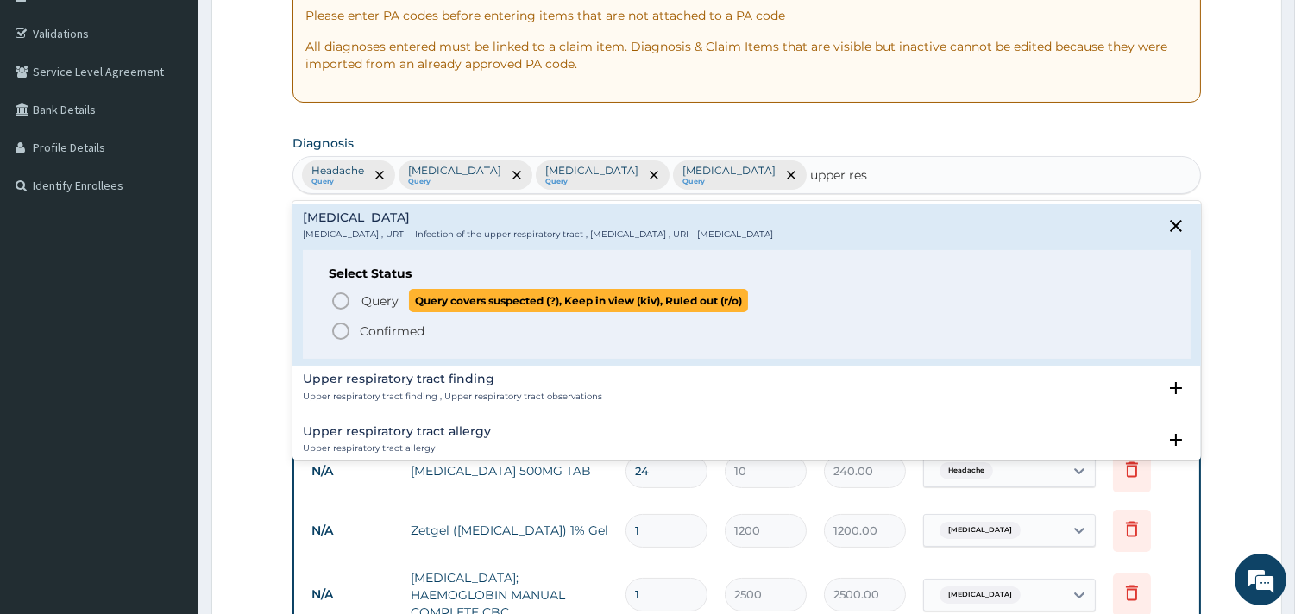
click at [339, 308] on circle "status option query" at bounding box center [341, 301] width 16 height 16
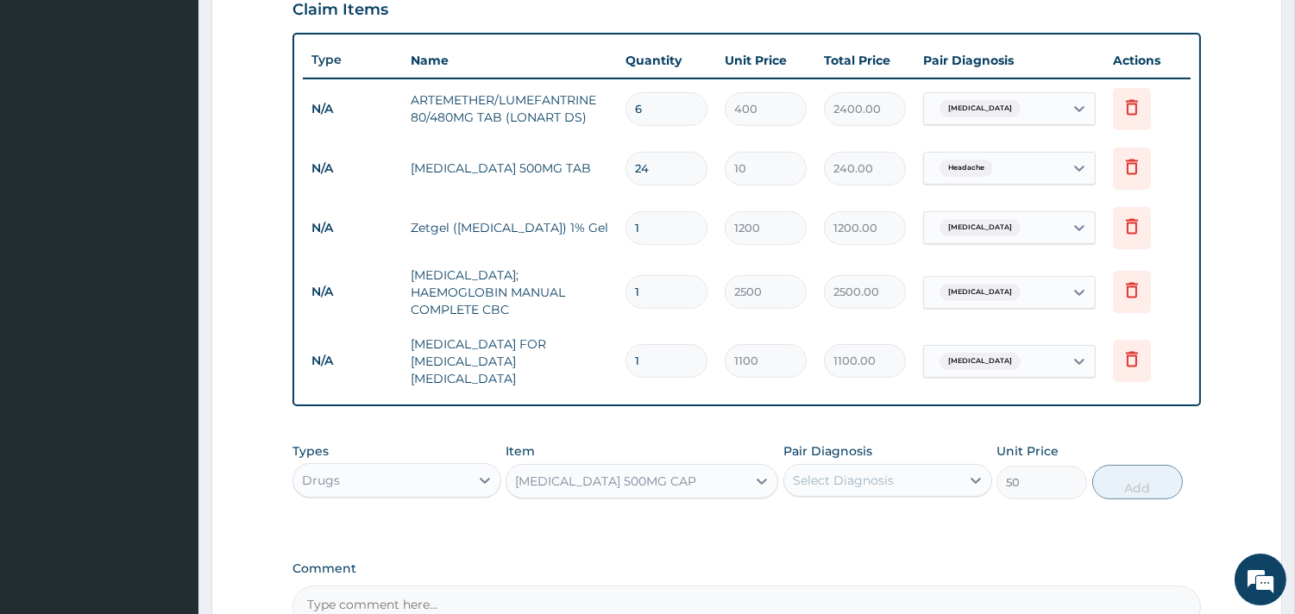
scroll to position [690, 0]
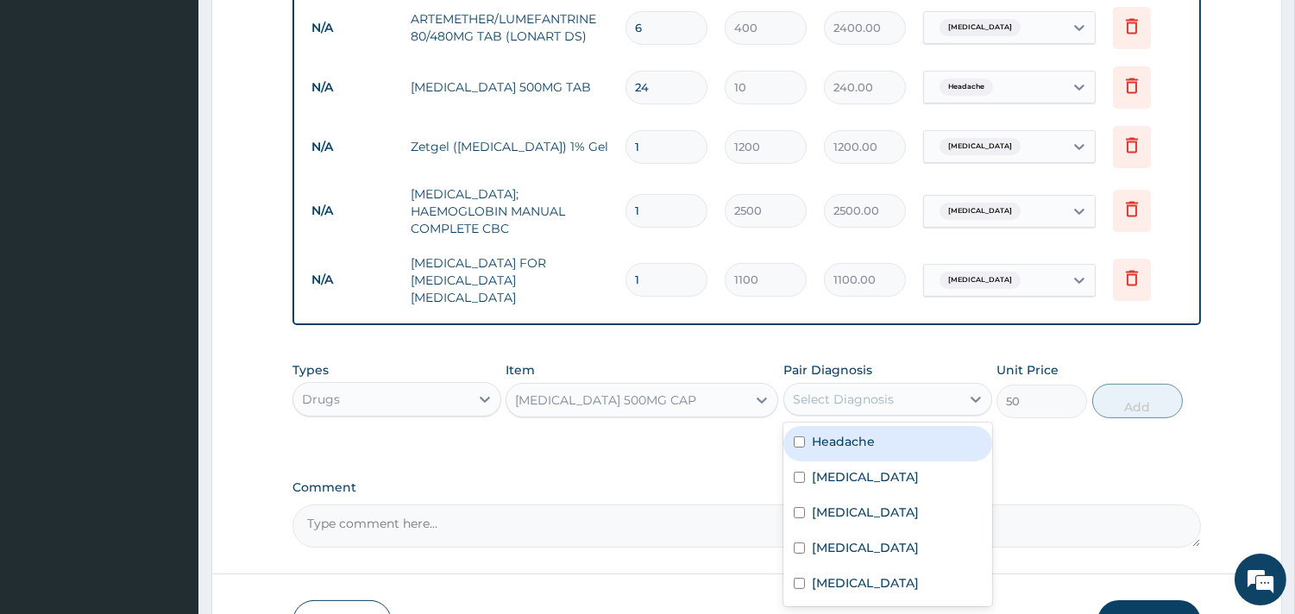
click at [829, 391] on div "Select Diagnosis" at bounding box center [843, 399] width 101 height 17
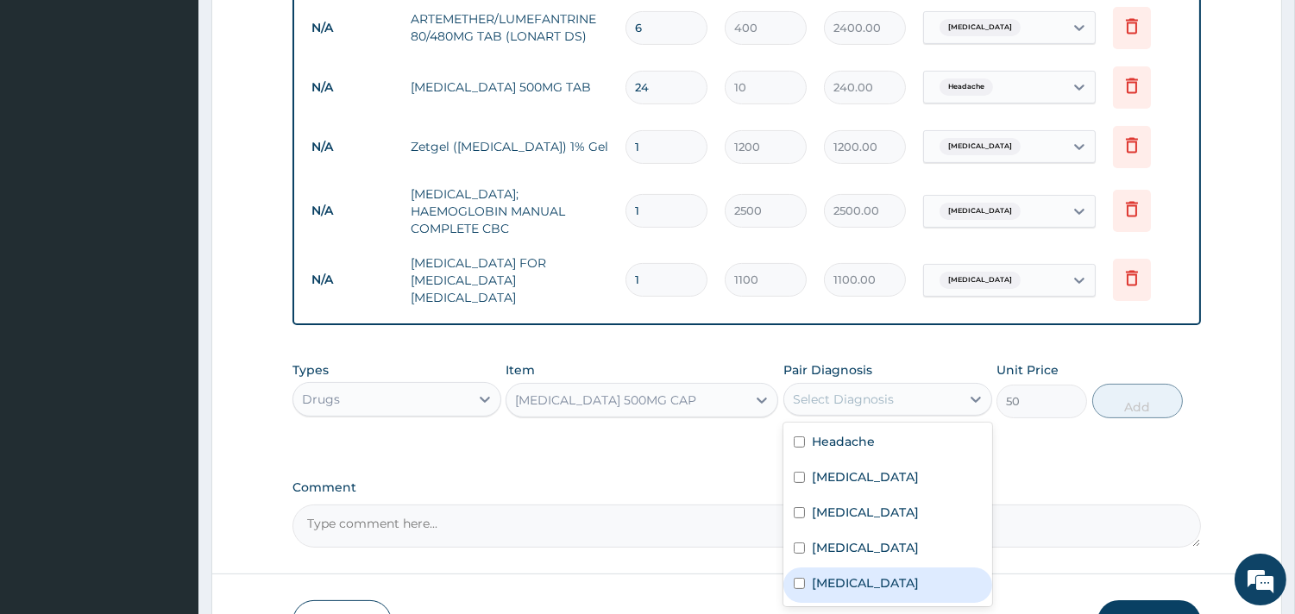
drag, startPoint x: 878, startPoint y: 573, endPoint x: 958, endPoint y: 510, distance: 102.0
click at [880, 572] on div "[MEDICAL_DATA]" at bounding box center [887, 585] width 209 height 35
checkbox input "true"
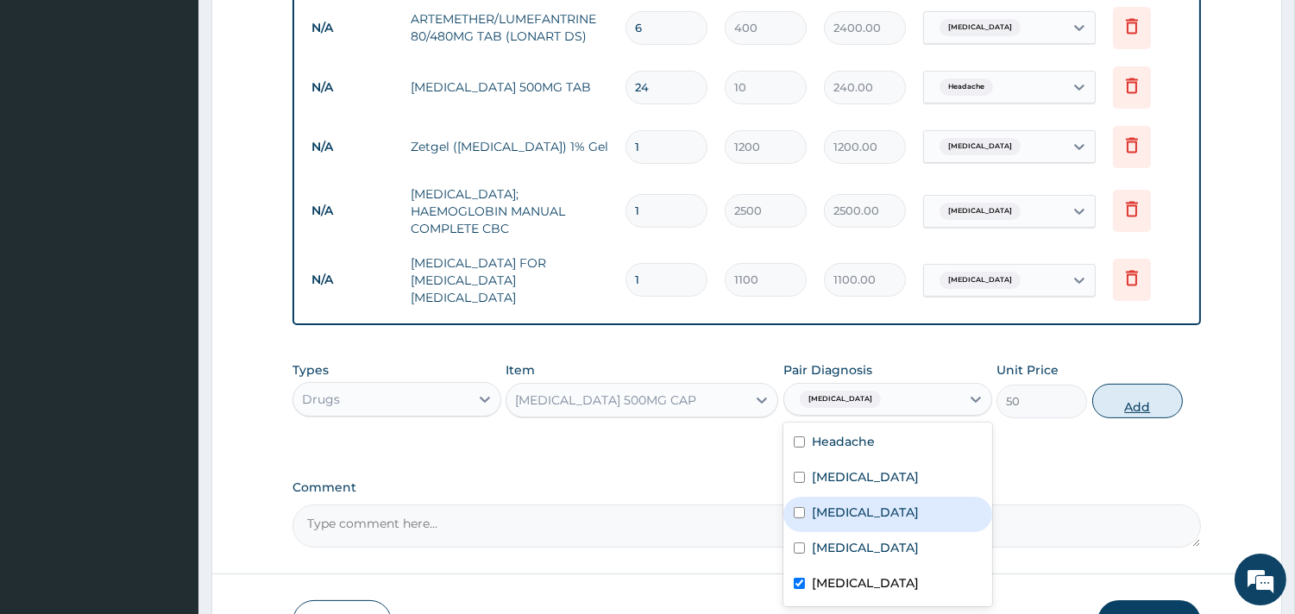
click at [1122, 384] on button "Add" at bounding box center [1137, 401] width 91 height 35
type input "0"
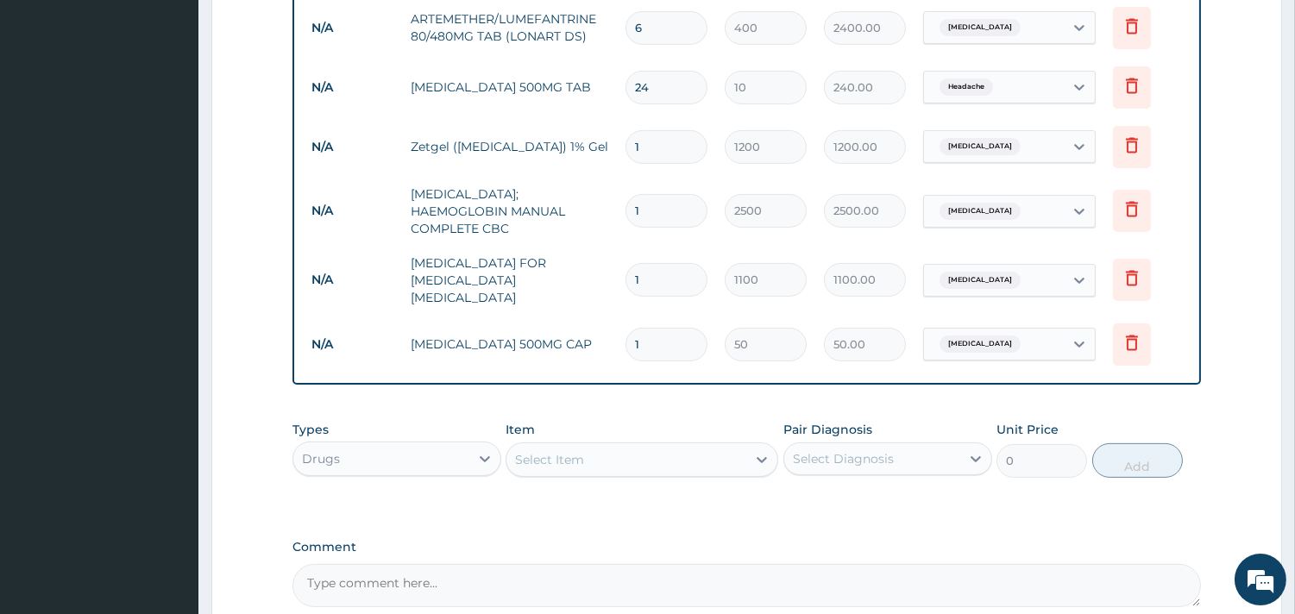
click at [687, 328] on input "1" at bounding box center [666, 345] width 82 height 34
type input "15"
type input "750.00"
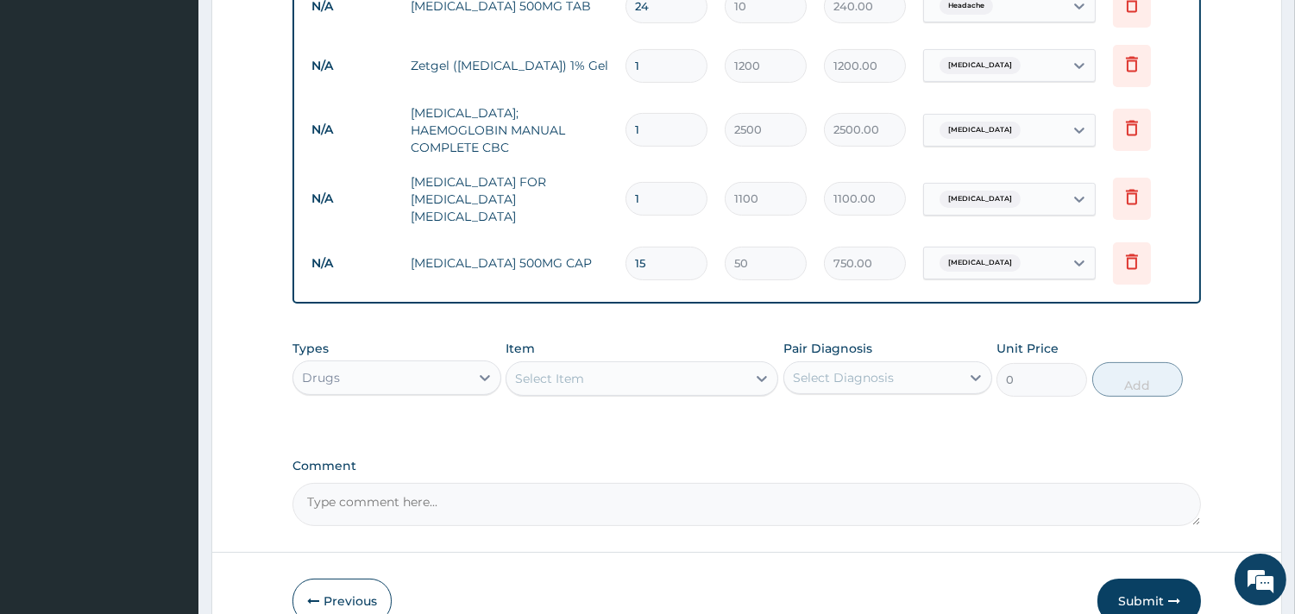
scroll to position [846, 0]
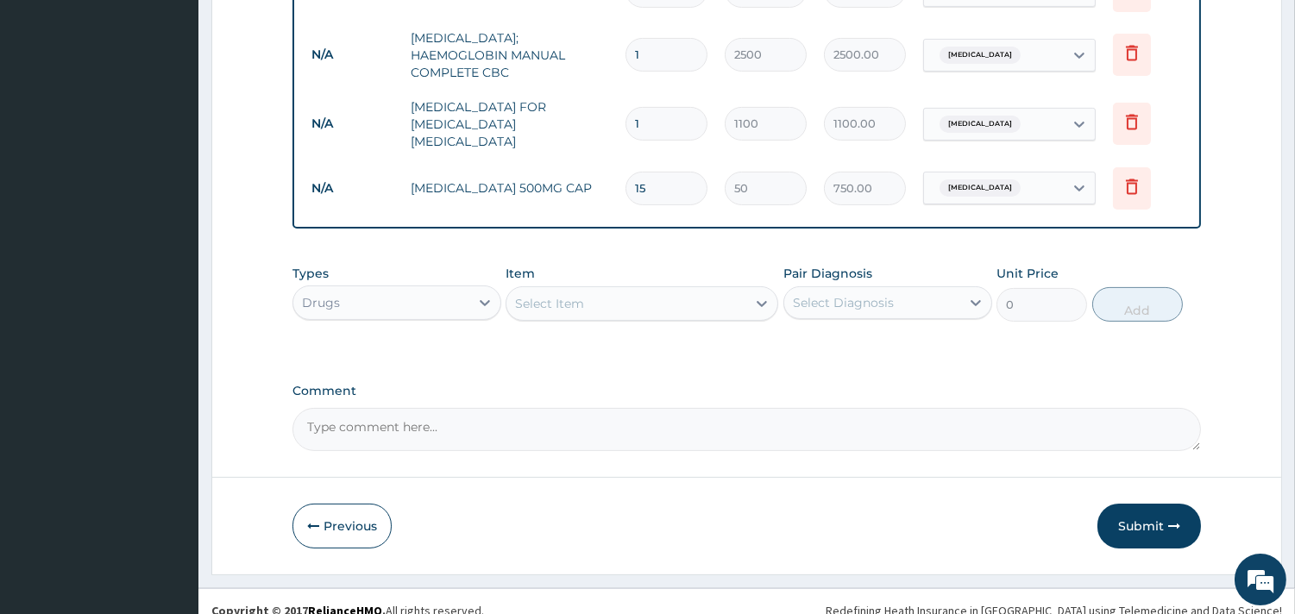
type input "15"
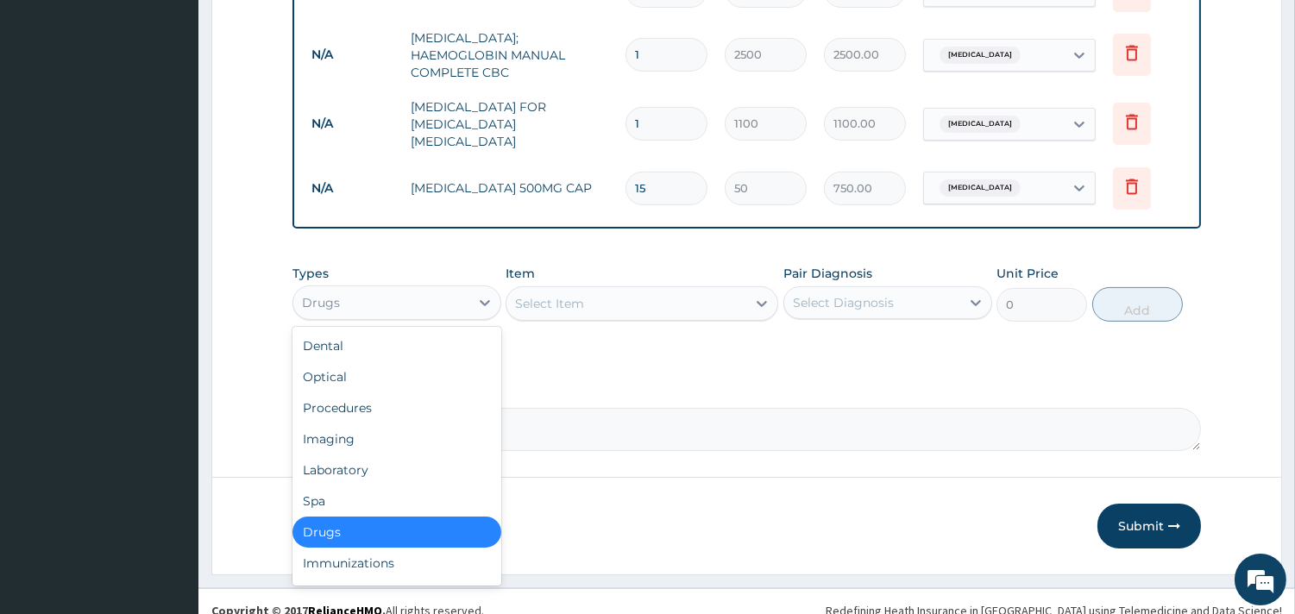
click at [433, 289] on div "Drugs" at bounding box center [381, 303] width 176 height 28
click at [359, 401] on div "Procedures" at bounding box center [396, 407] width 209 height 31
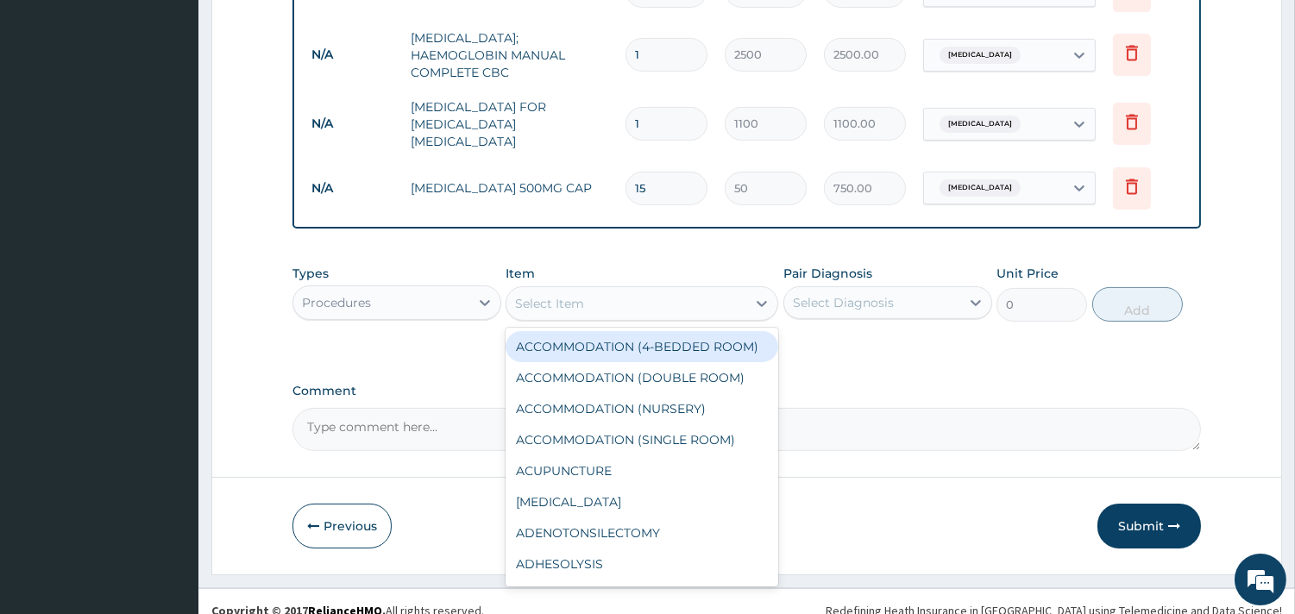
click at [688, 290] on div "Select Item" at bounding box center [626, 304] width 240 height 28
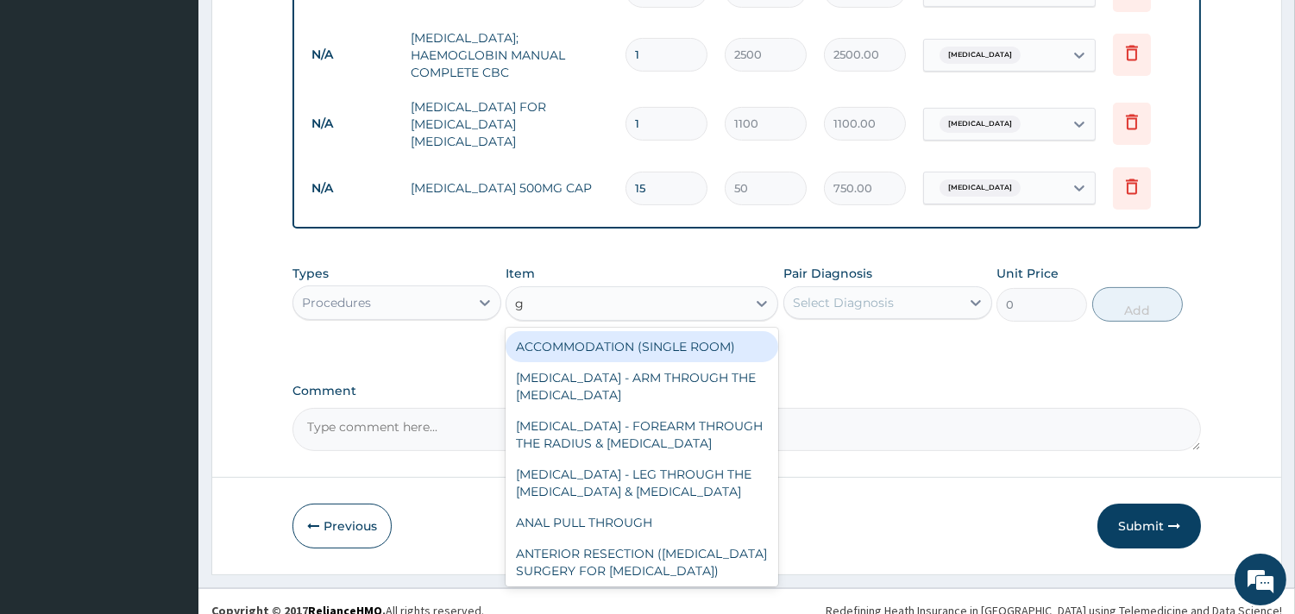
type input "gp"
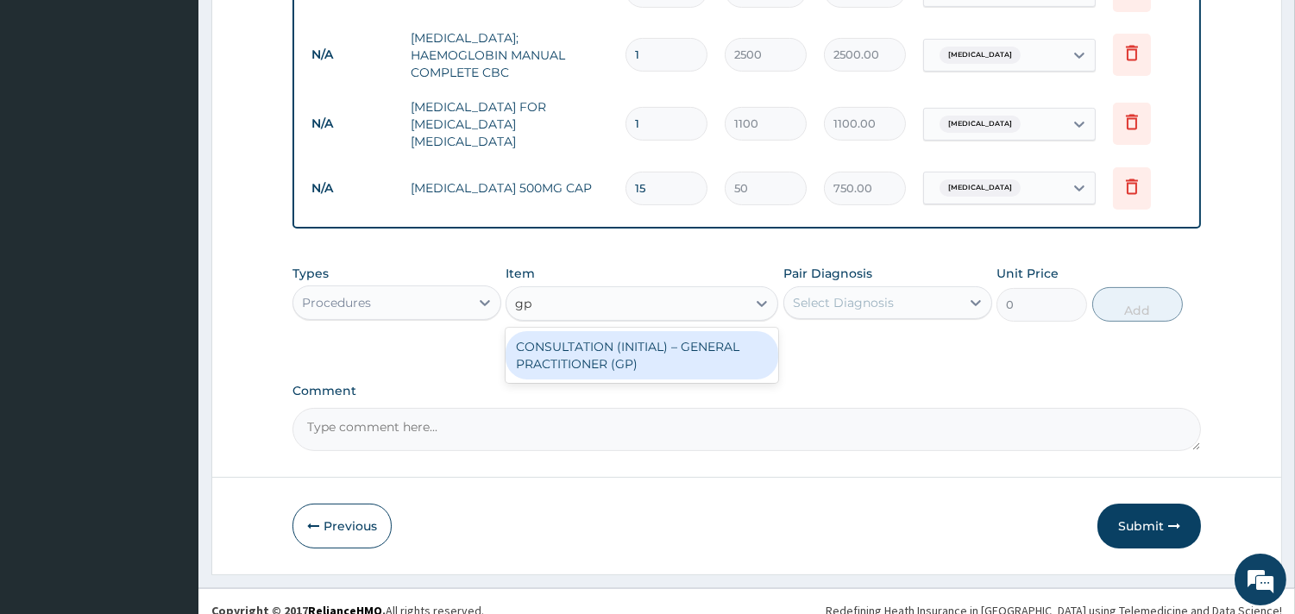
click at [650, 331] on div "CONSULTATION (INITIAL) – GENERAL PRACTITIONER (GP)" at bounding box center [641, 355] width 273 height 48
type input "1500"
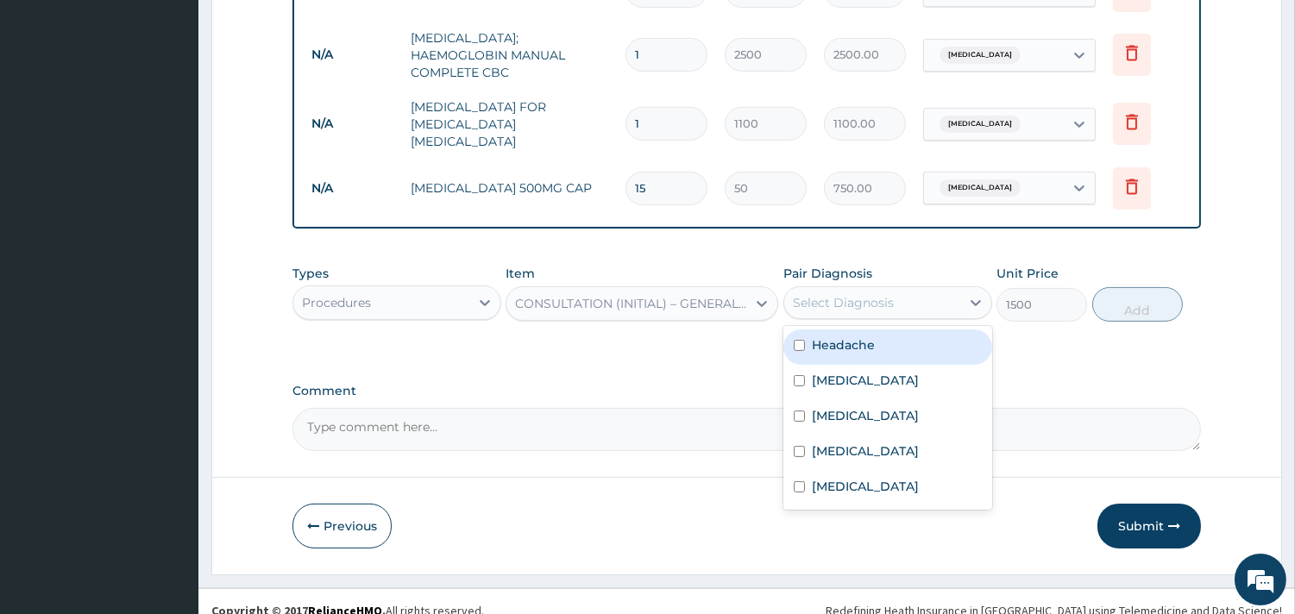
click at [846, 294] on div "Select Diagnosis" at bounding box center [843, 302] width 101 height 17
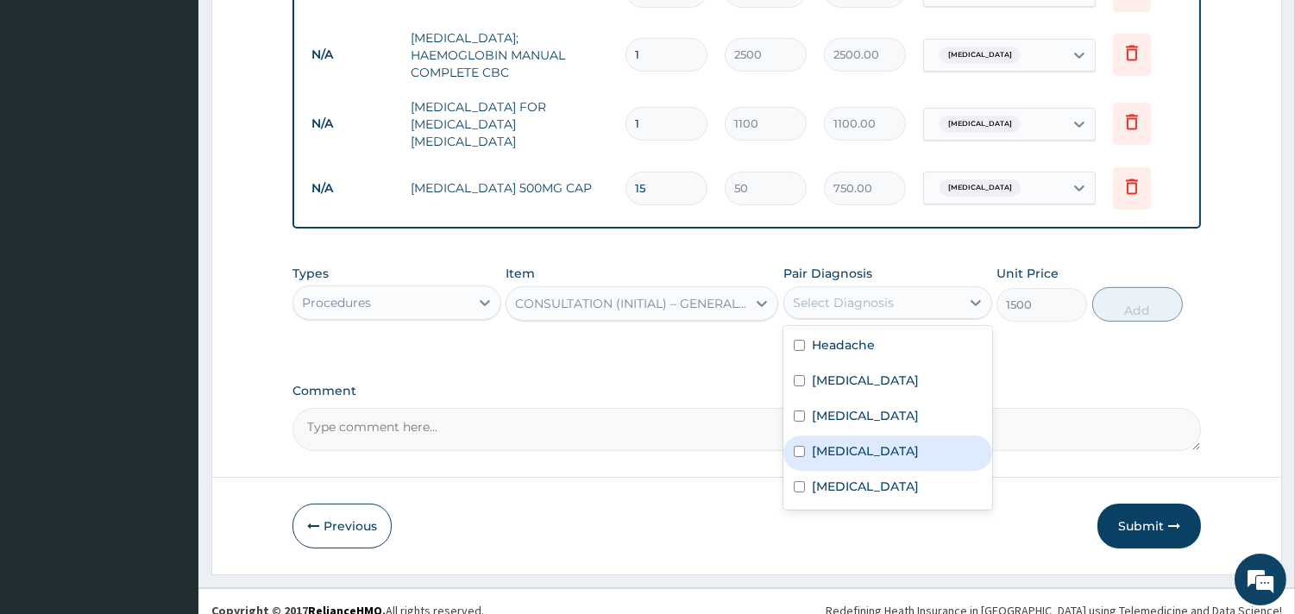
click at [825, 443] on label "[MEDICAL_DATA]" at bounding box center [865, 451] width 107 height 17
checkbox input "true"
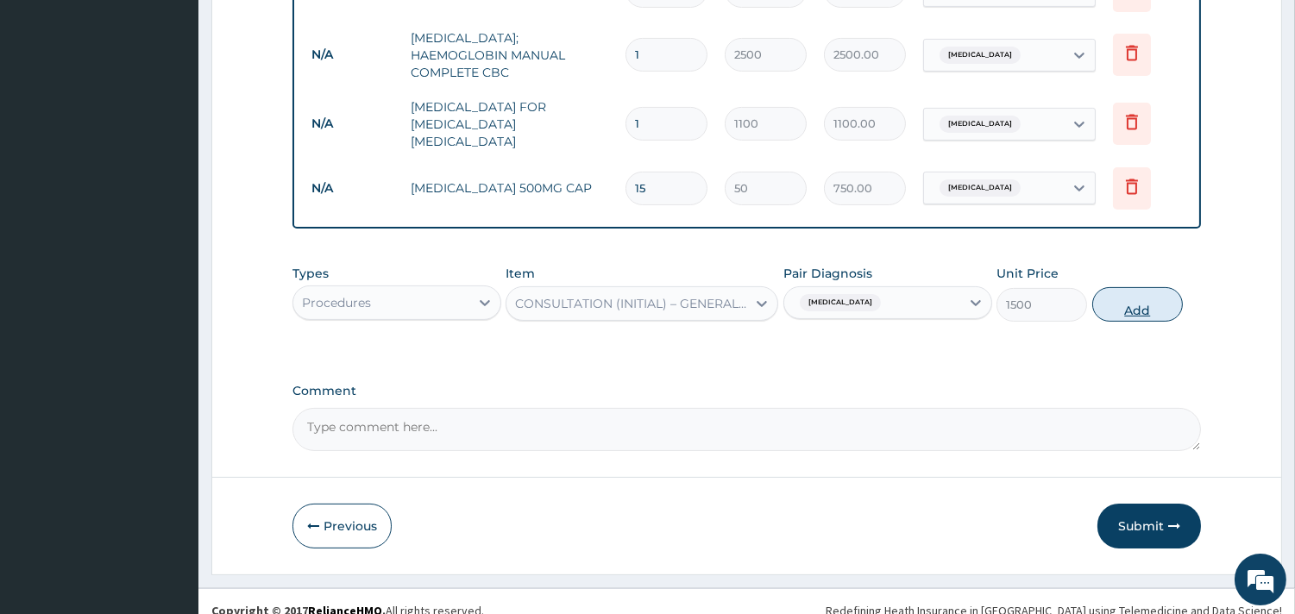
click at [1143, 293] on button "Add" at bounding box center [1137, 304] width 91 height 35
type input "0"
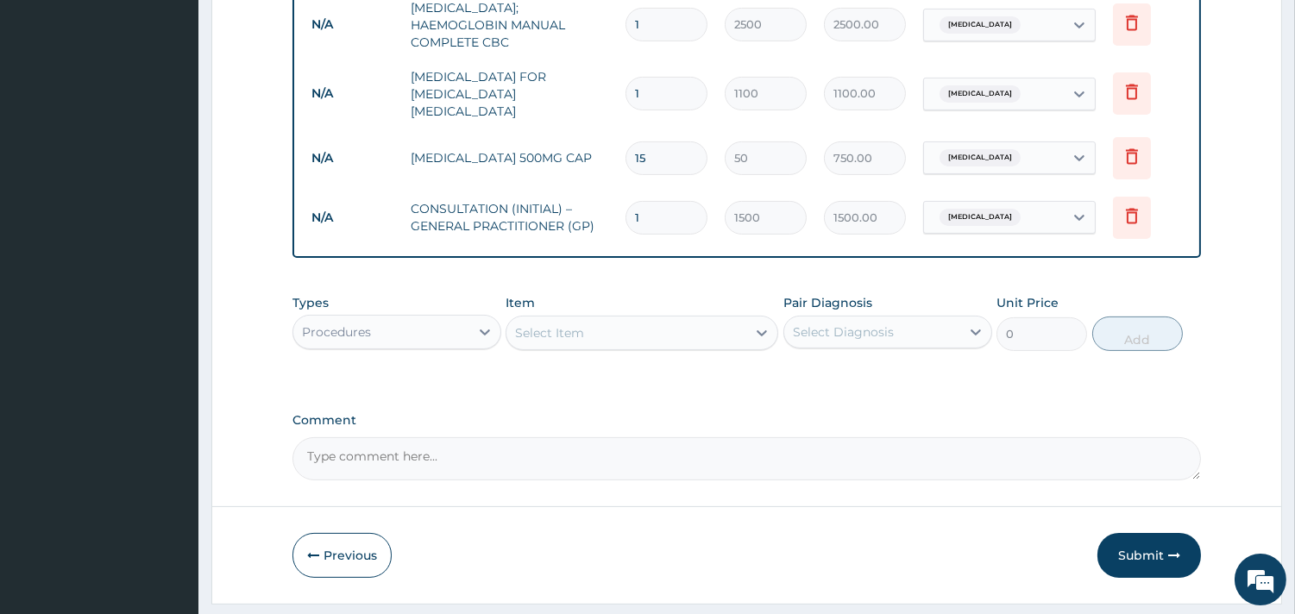
scroll to position [906, 0]
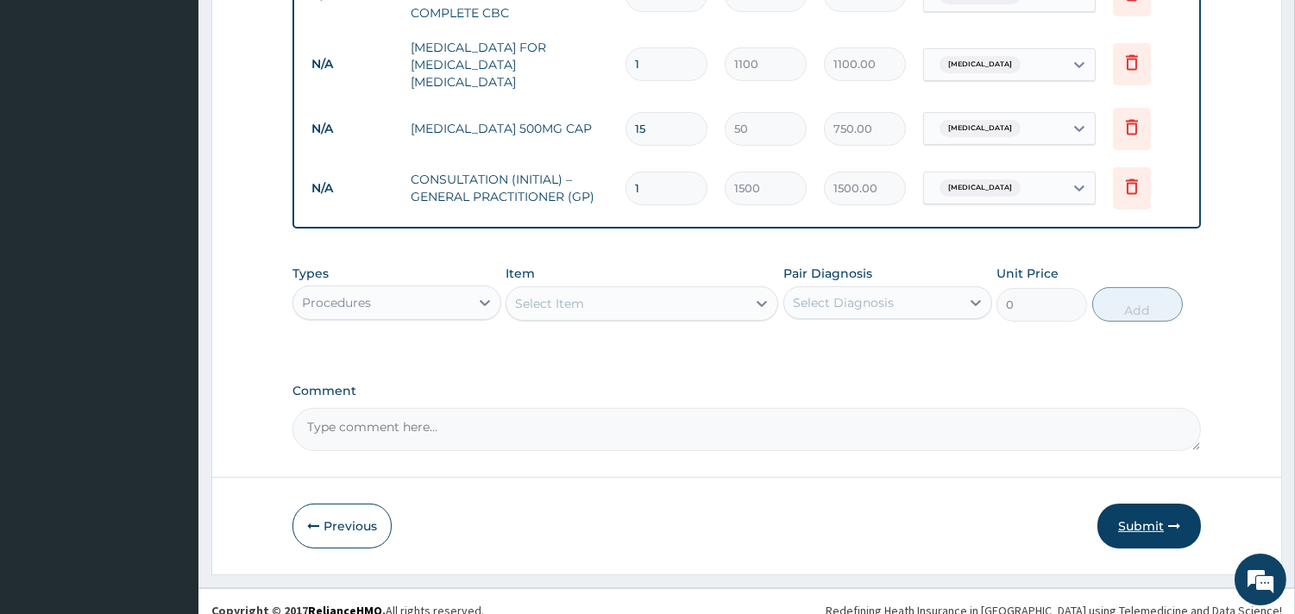
click at [1137, 514] on button "Submit" at bounding box center [1149, 526] width 104 height 45
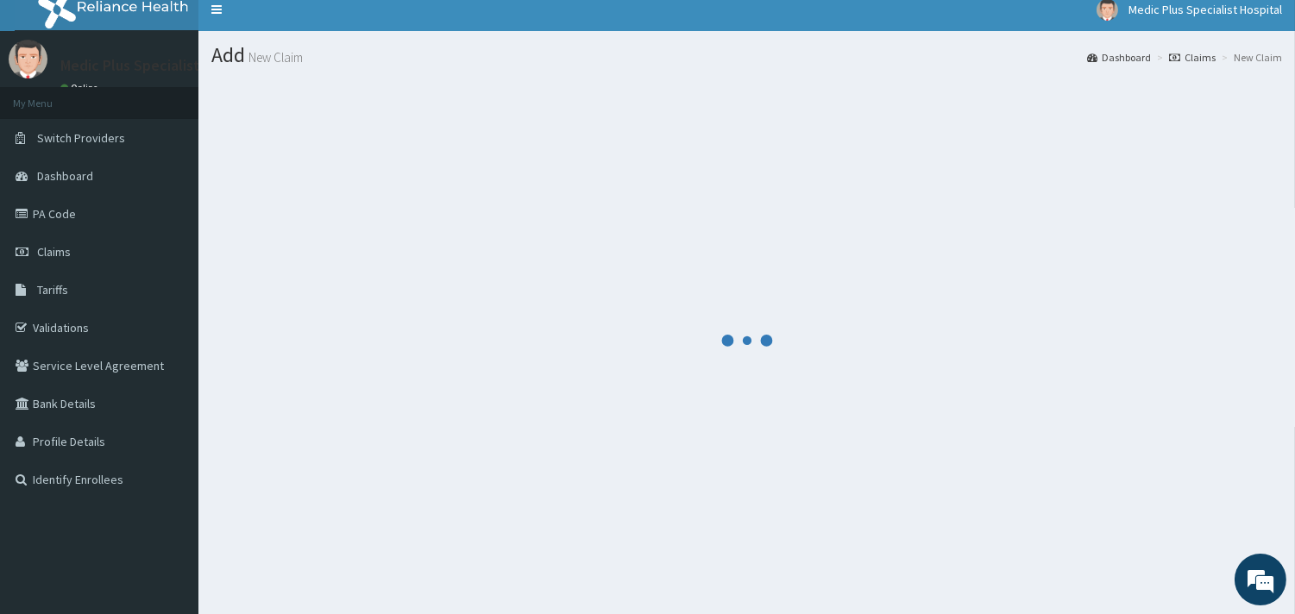
scroll to position [0, 0]
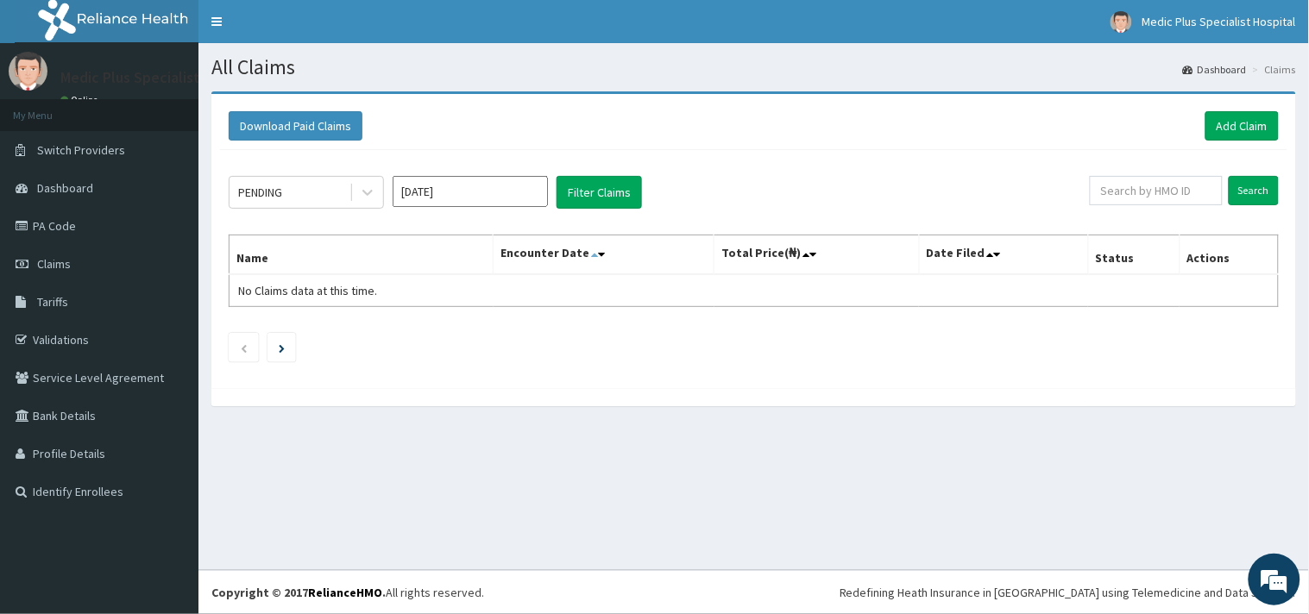
click at [598, 260] on icon at bounding box center [594, 254] width 7 height 12
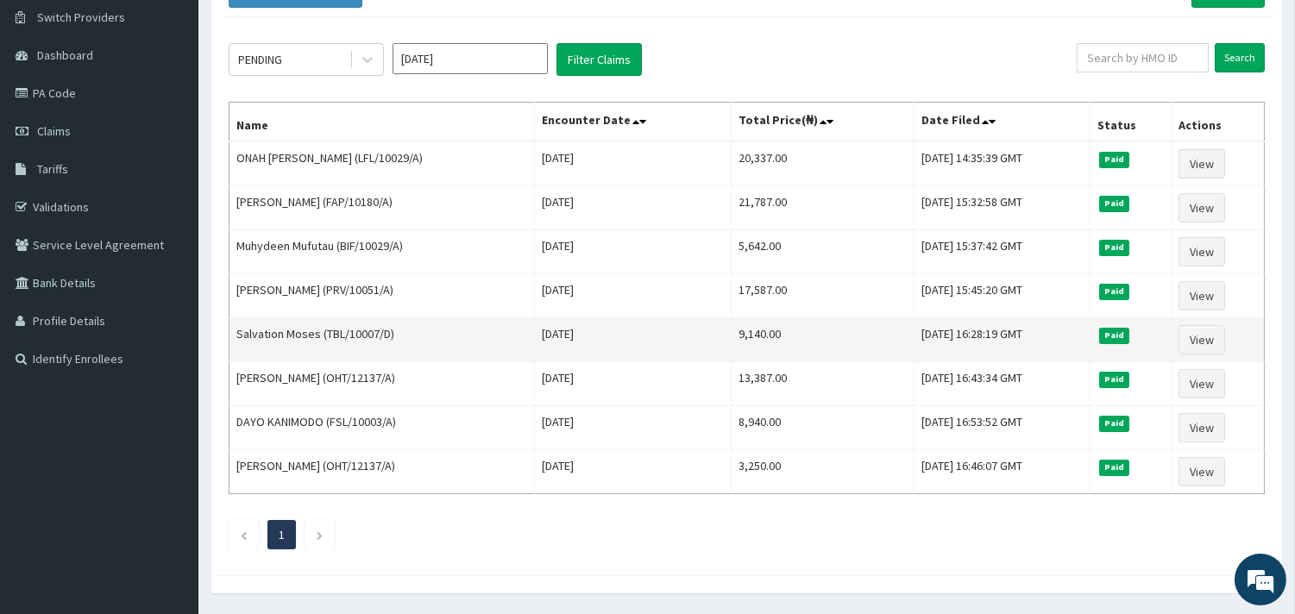
scroll to position [187, 0]
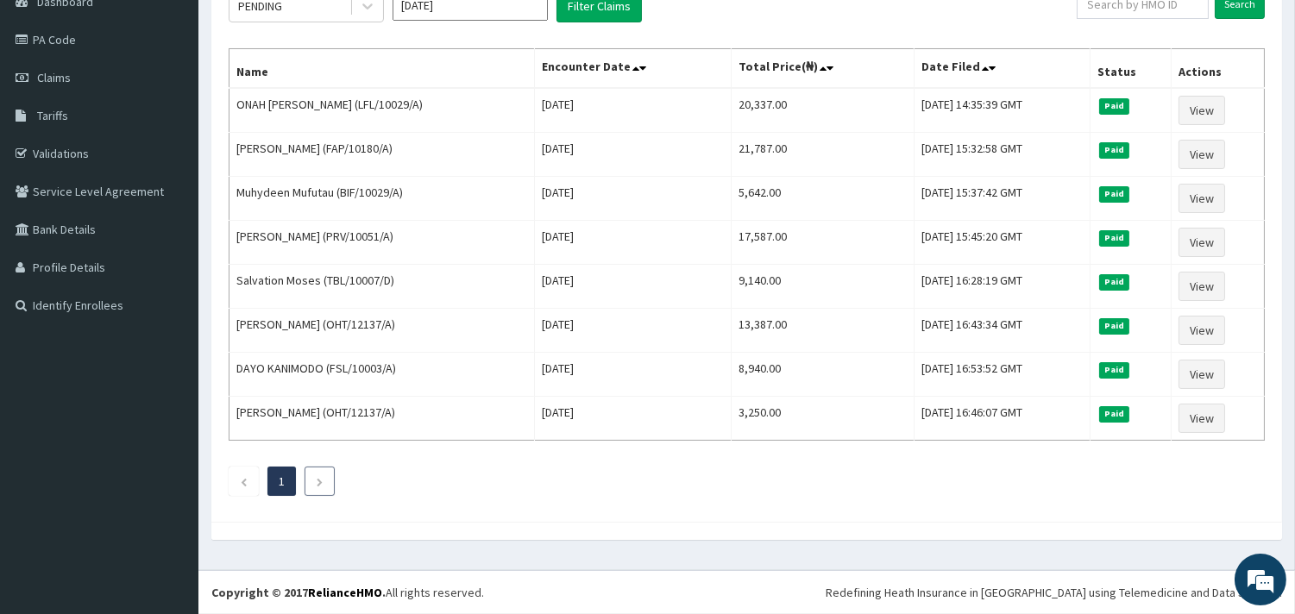
click at [324, 480] on li at bounding box center [319, 481] width 30 height 29
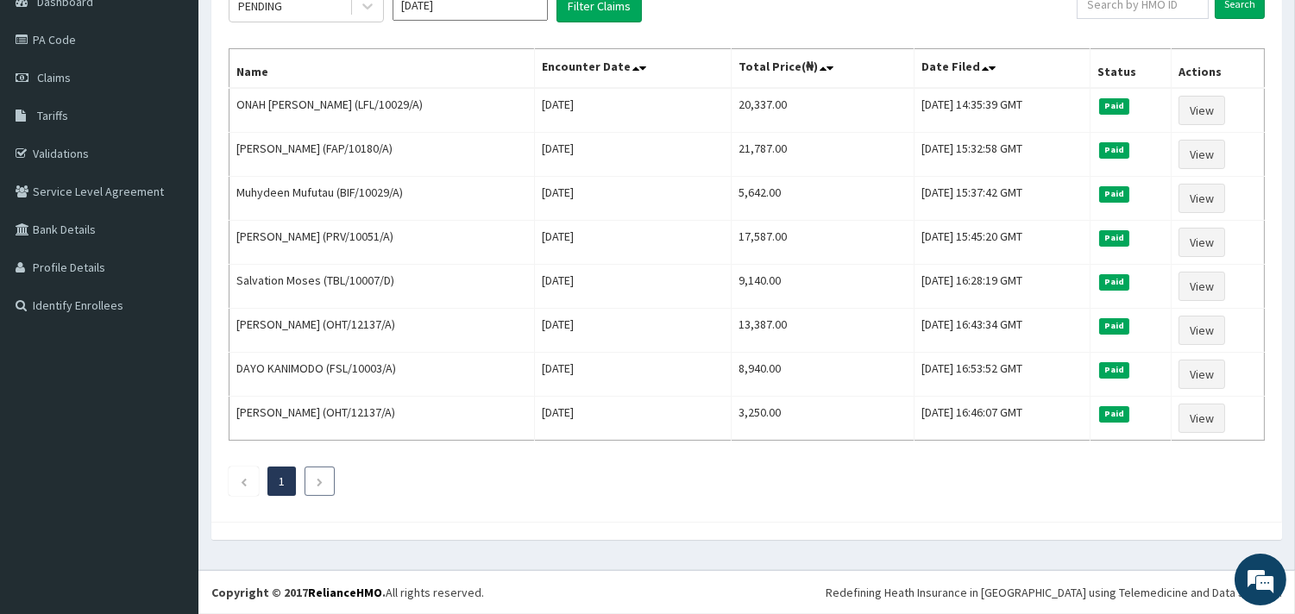
click at [324, 480] on li at bounding box center [319, 481] width 30 height 29
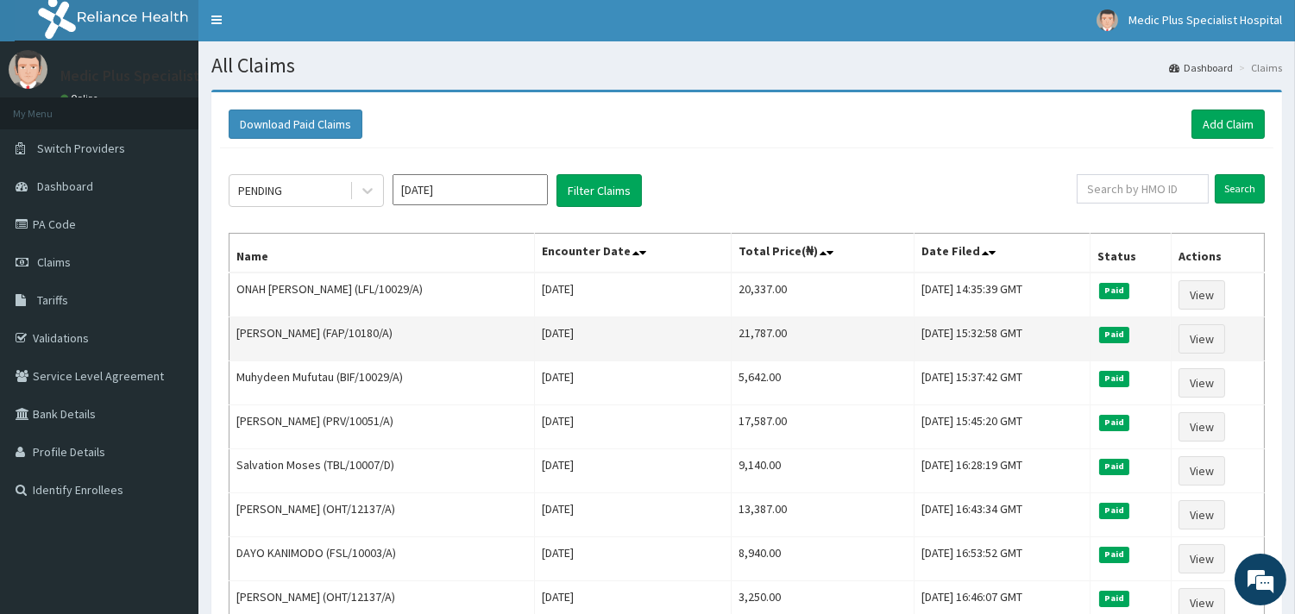
scroll to position [0, 0]
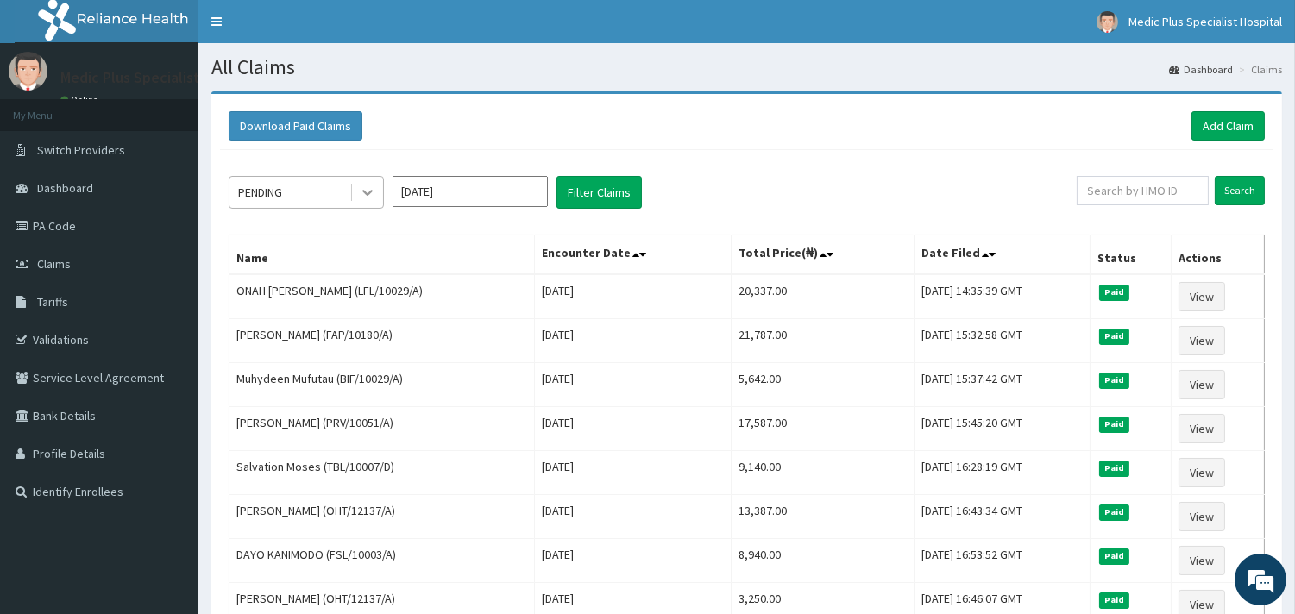
click at [372, 181] on div at bounding box center [367, 192] width 31 height 31
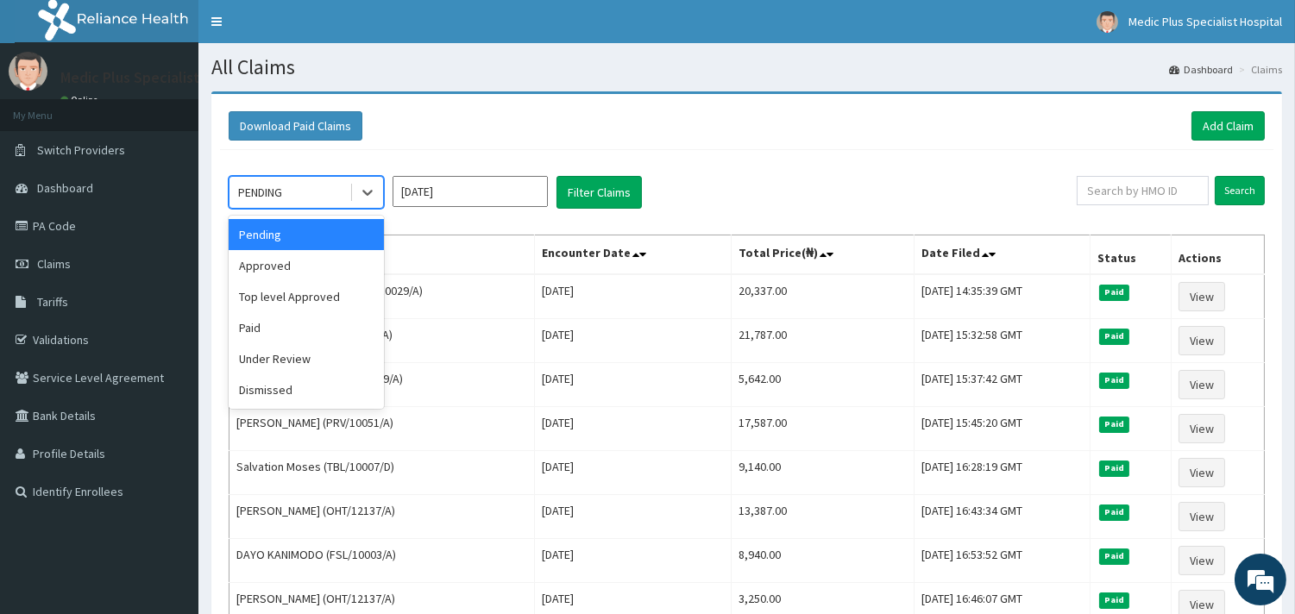
click at [331, 238] on div "Pending" at bounding box center [306, 234] width 155 height 31
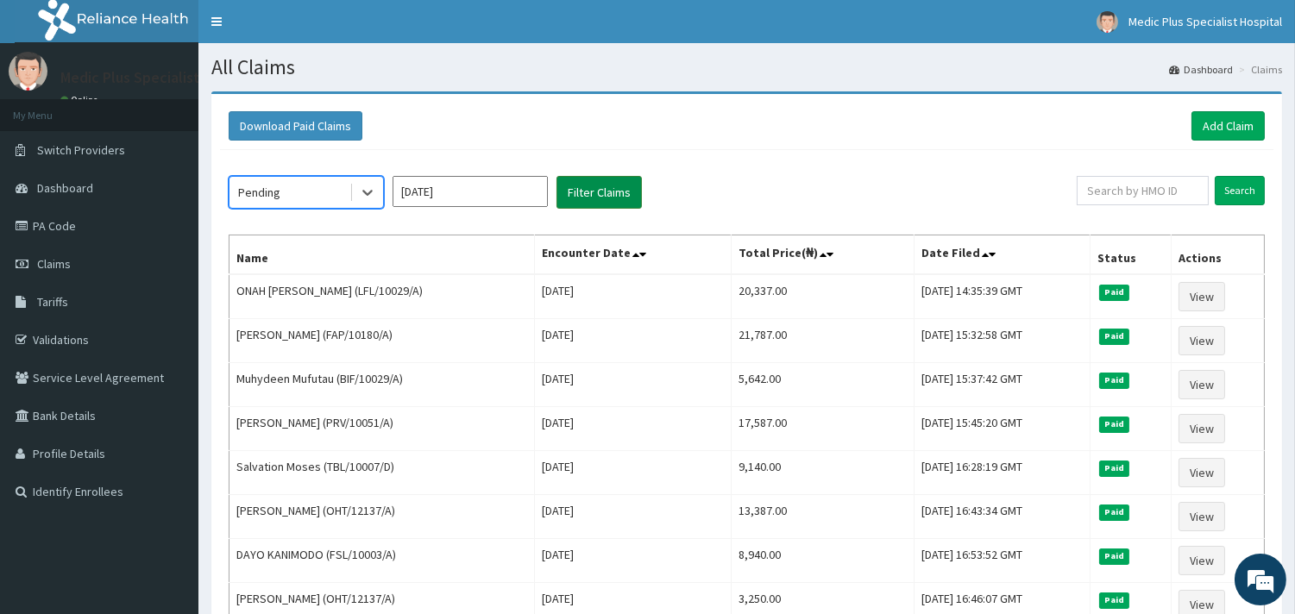
click at [616, 183] on button "Filter Claims" at bounding box center [598, 192] width 85 height 33
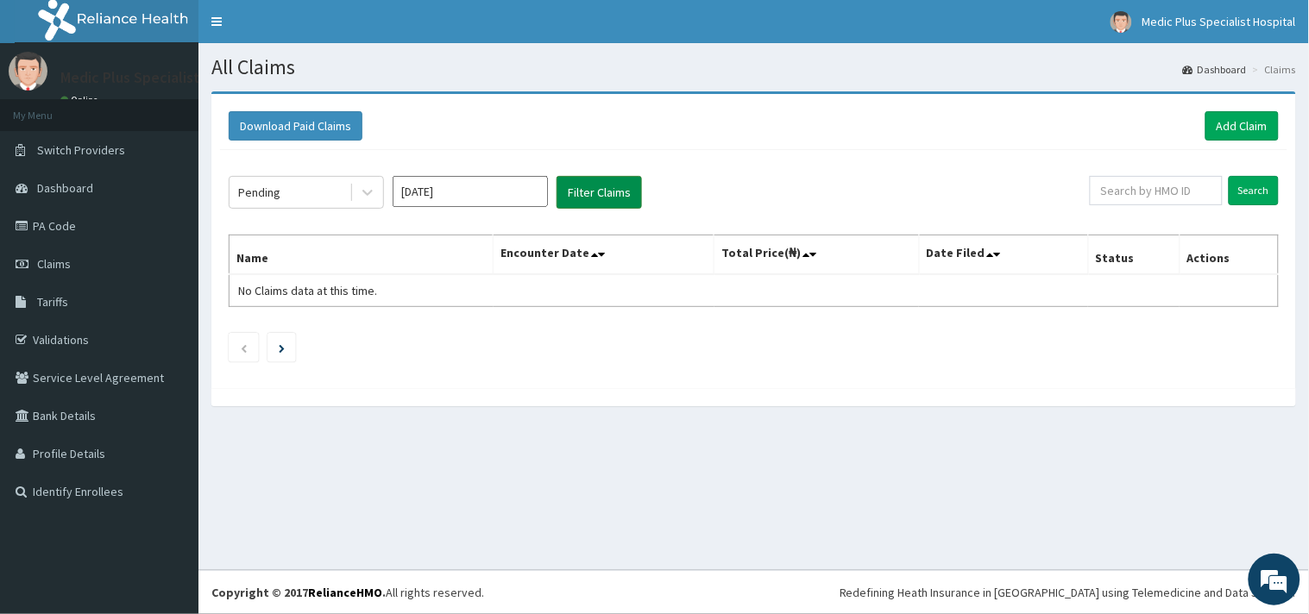
click at [575, 207] on button "Filter Claims" at bounding box center [598, 192] width 85 height 33
click at [597, 254] on icon at bounding box center [594, 254] width 7 height 12
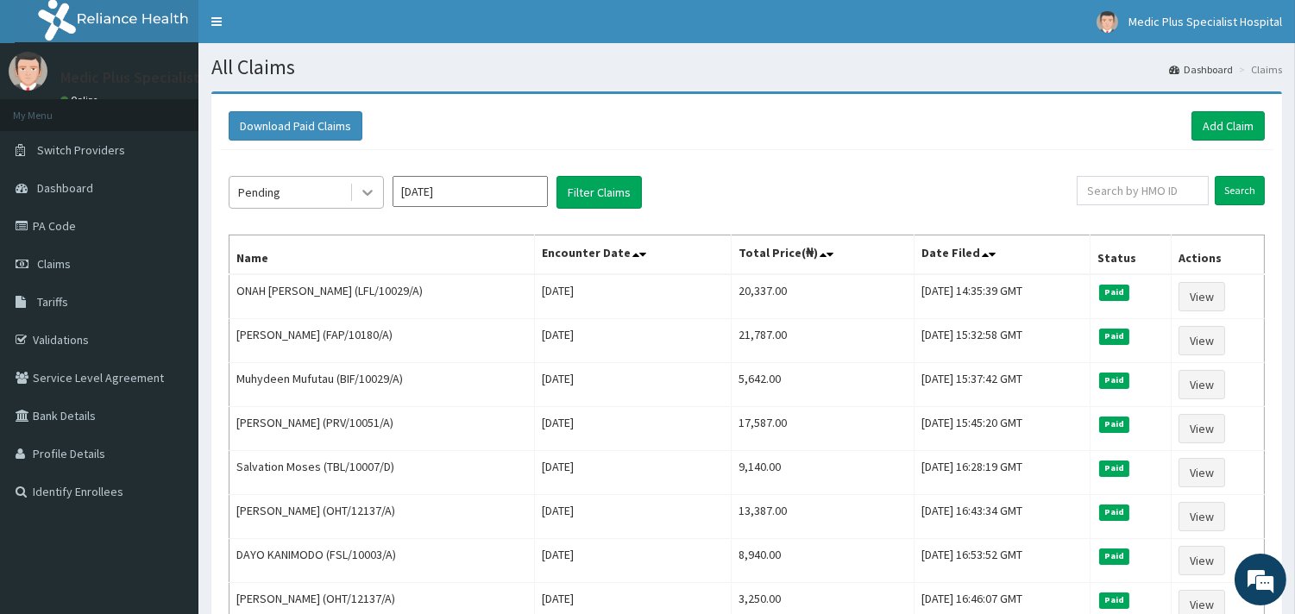
click at [360, 192] on icon at bounding box center [367, 192] width 17 height 17
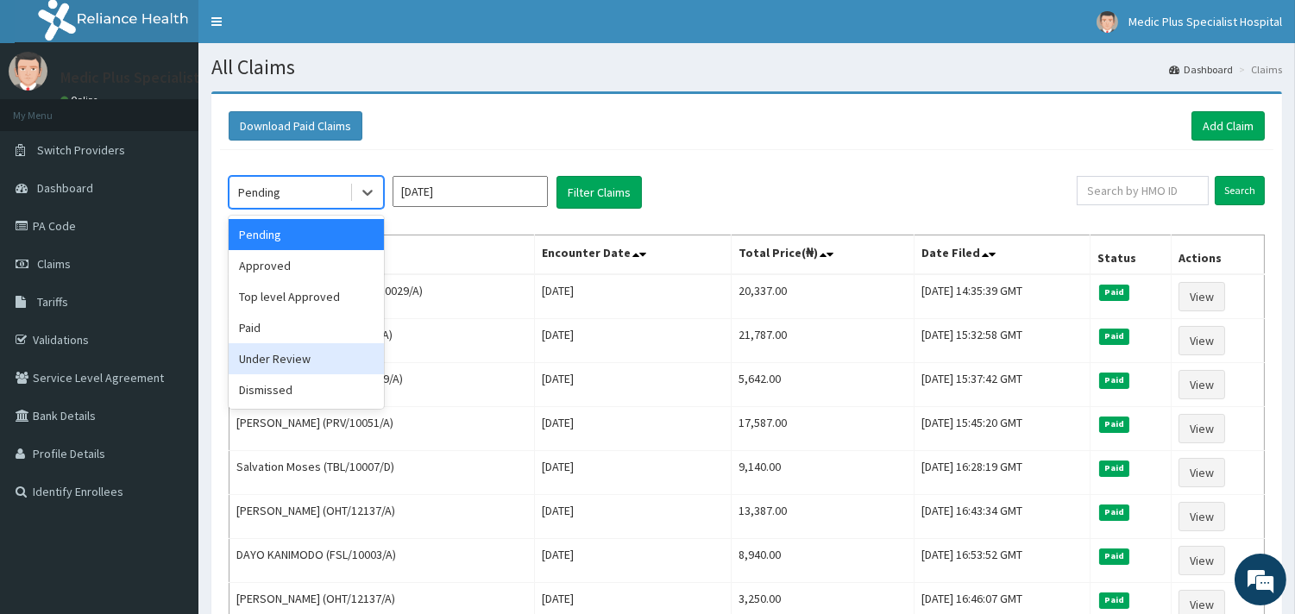
click at [293, 360] on div "Under Review" at bounding box center [306, 358] width 155 height 31
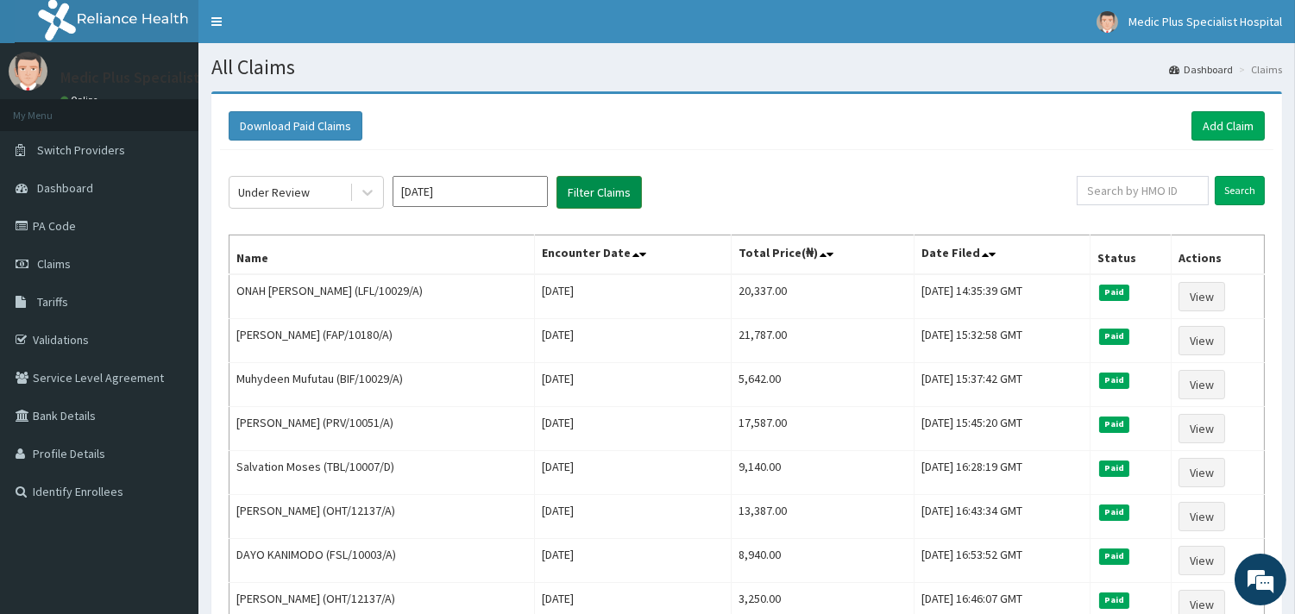
click at [570, 195] on button "Filter Claims" at bounding box center [598, 192] width 85 height 33
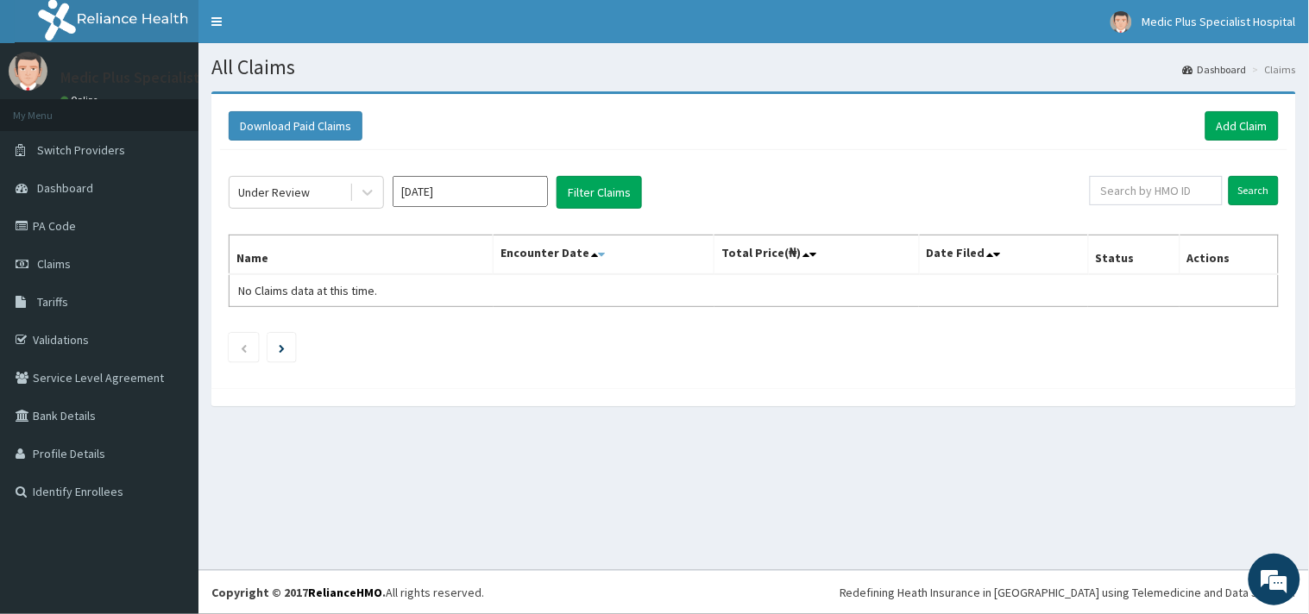
click at [602, 254] on icon at bounding box center [601, 254] width 7 height 12
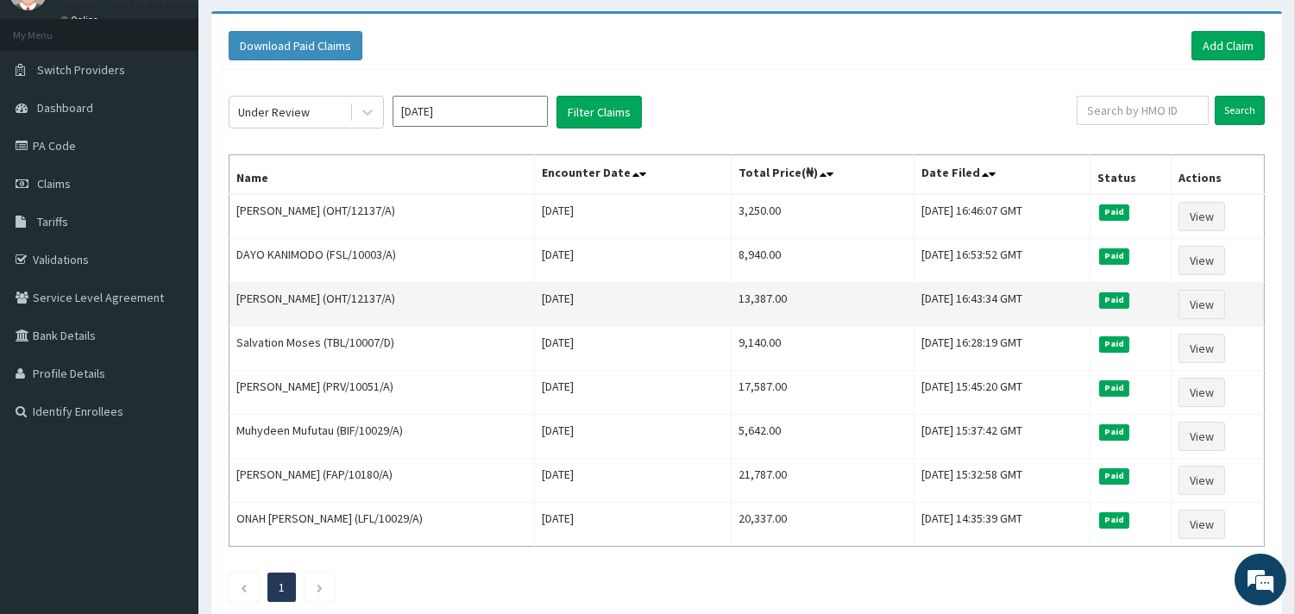
scroll to position [187, 0]
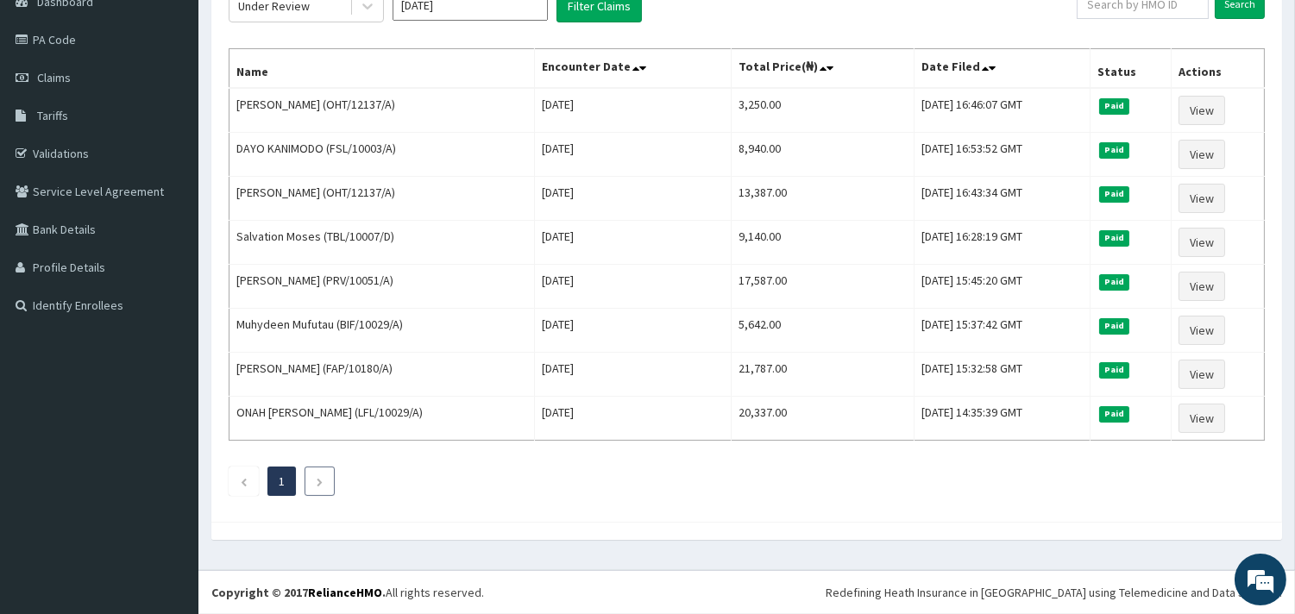
click at [328, 490] on li at bounding box center [319, 481] width 30 height 29
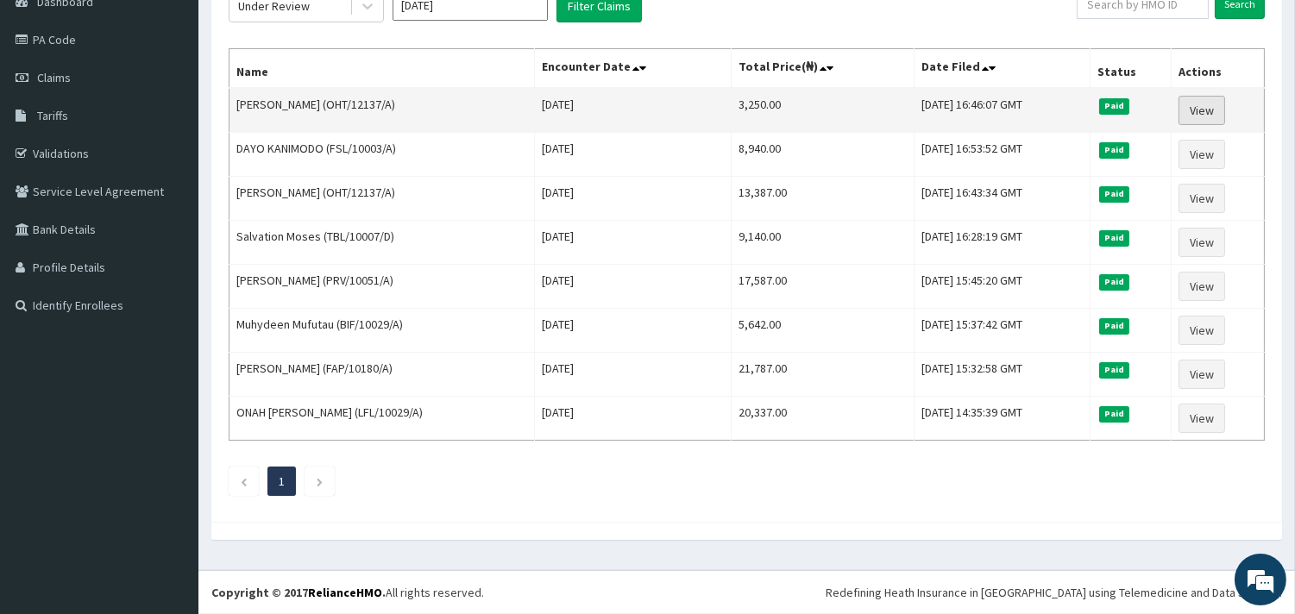
click at [1189, 113] on link "View" at bounding box center [1201, 110] width 47 height 29
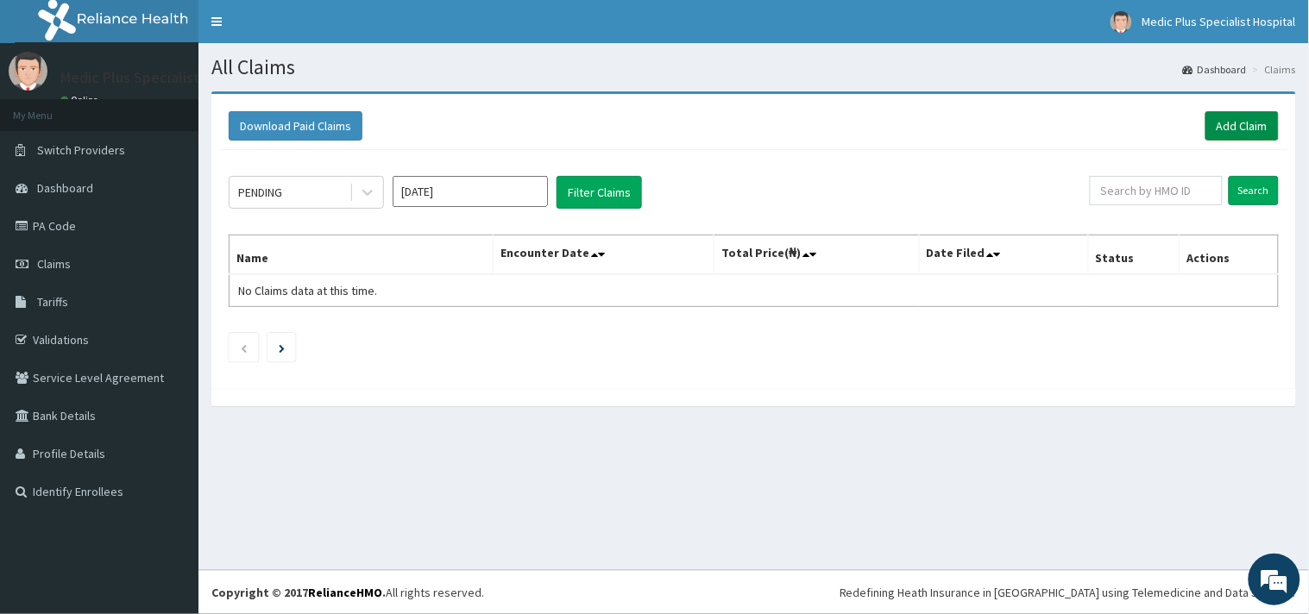
click at [1240, 126] on link "Add Claim" at bounding box center [1241, 125] width 73 height 29
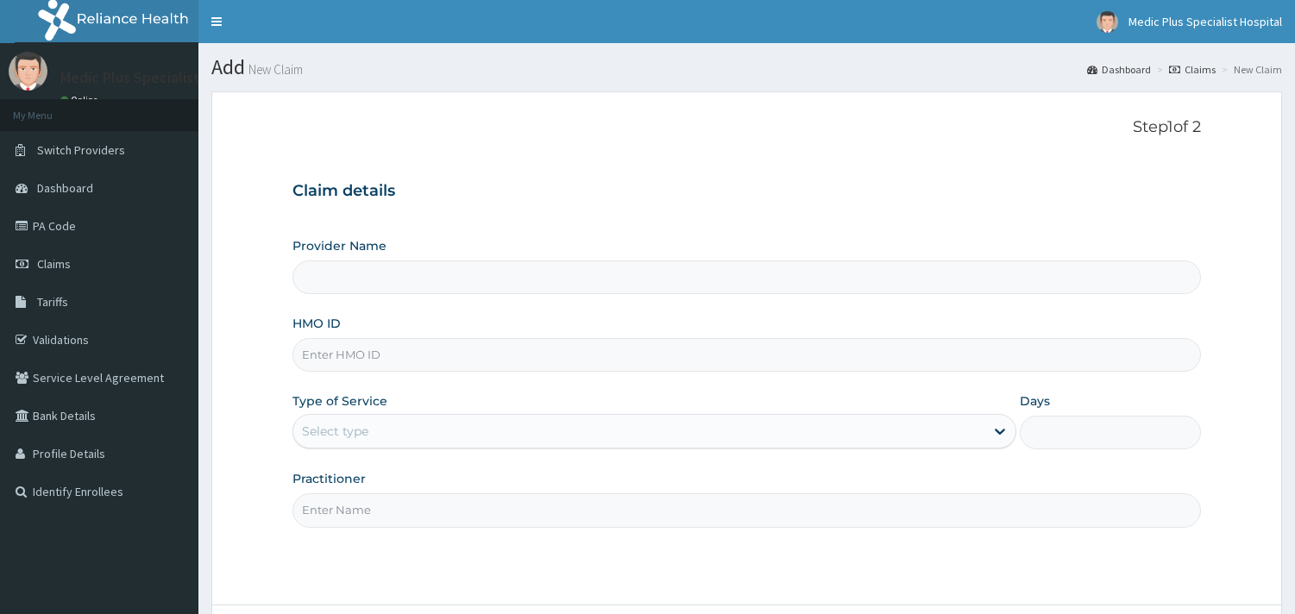
click at [397, 338] on input "HMO ID" at bounding box center [746, 355] width 908 height 34
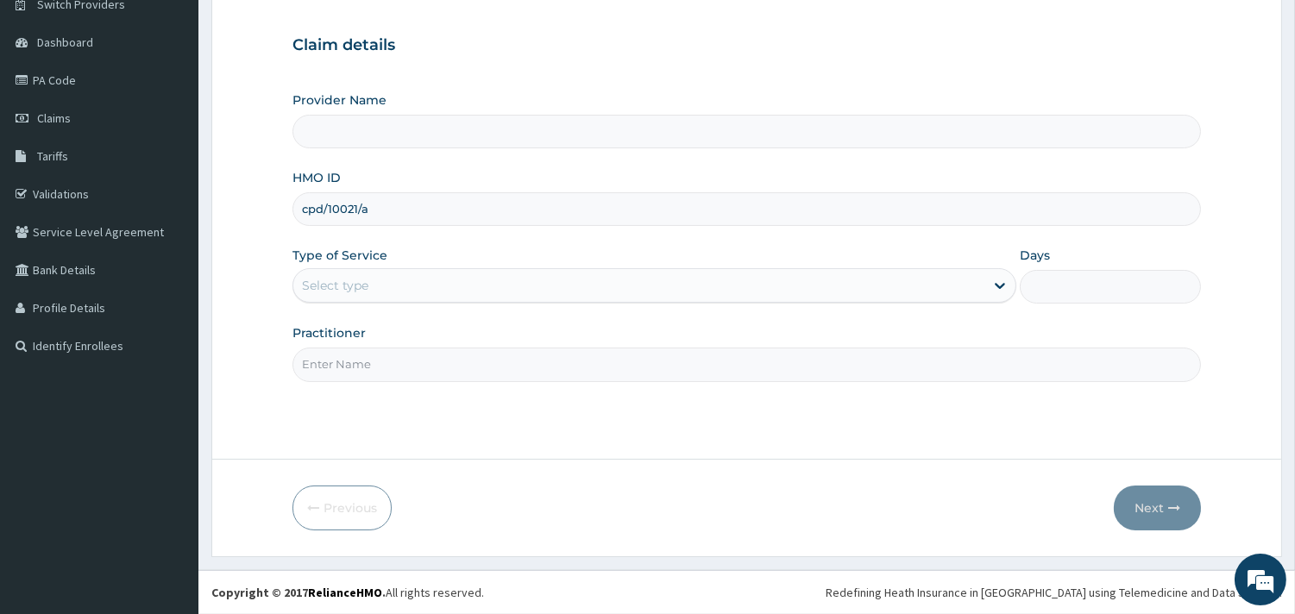
type input "cpd/10021/a"
click at [671, 290] on div "Select type" at bounding box center [638, 286] width 691 height 28
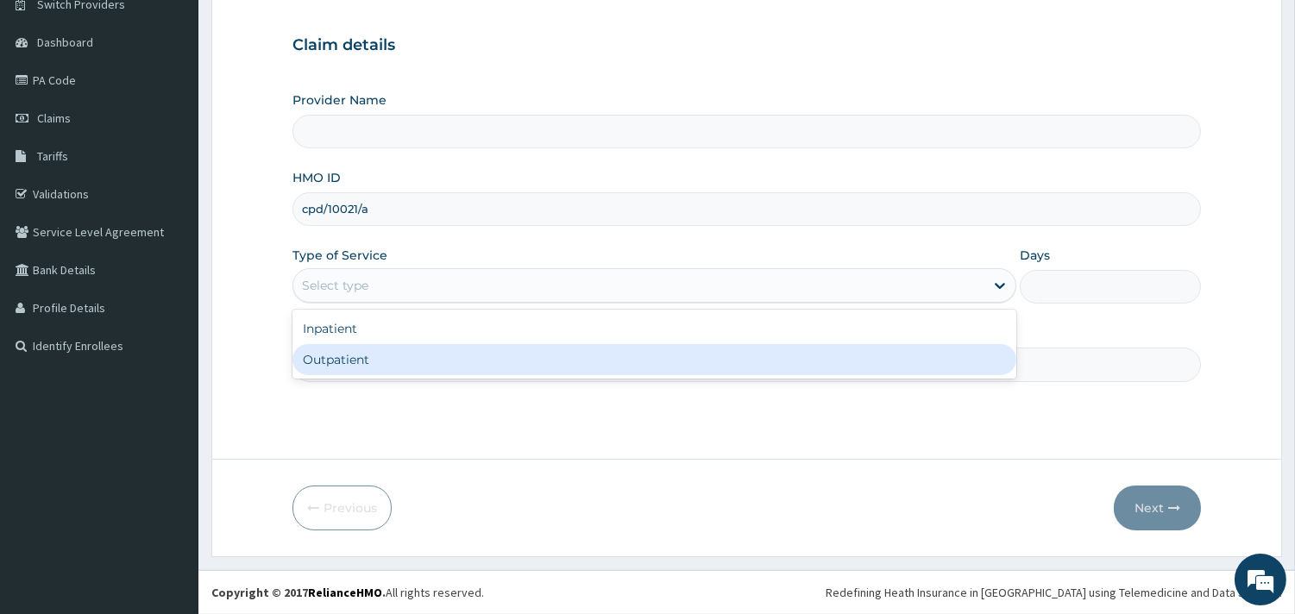
click at [526, 348] on div "Outpatient" at bounding box center [654, 359] width 724 height 31
type input "MedicPlus Specialist Hospital"
type input "1"
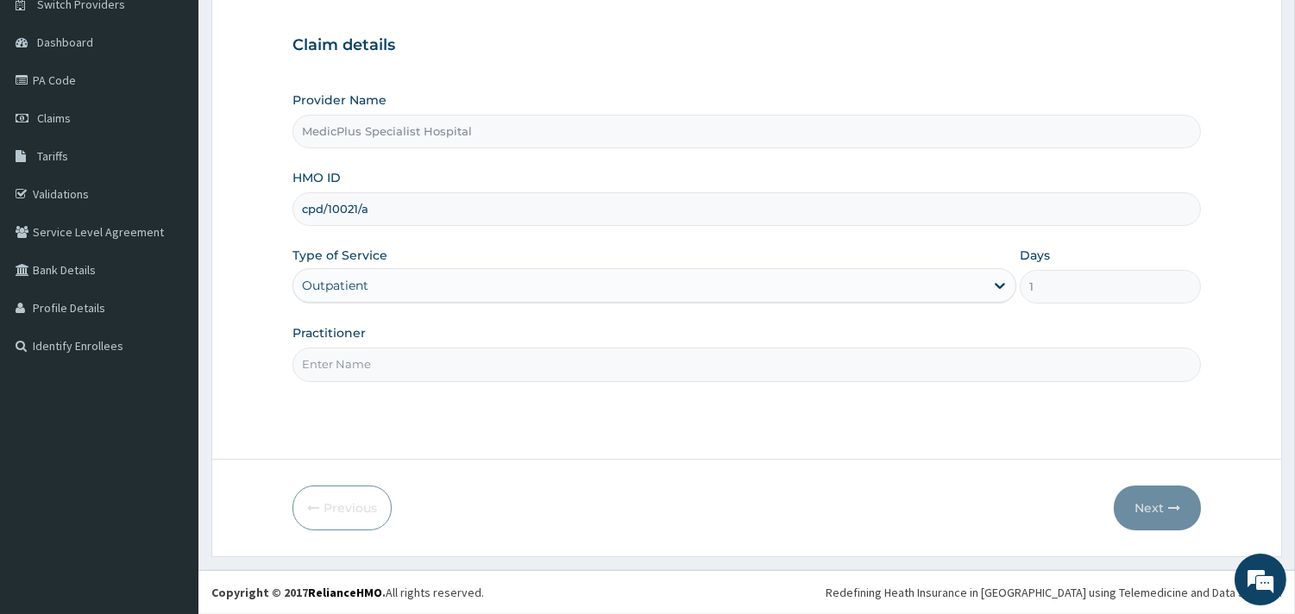
click at [513, 359] on input "Practitioner" at bounding box center [746, 365] width 908 height 34
type input "[PERSON_NAME]"
drag, startPoint x: 1174, startPoint y: 512, endPoint x: 856, endPoint y: 1, distance: 601.7
click at [1166, 504] on button "Next" at bounding box center [1157, 508] width 87 height 45
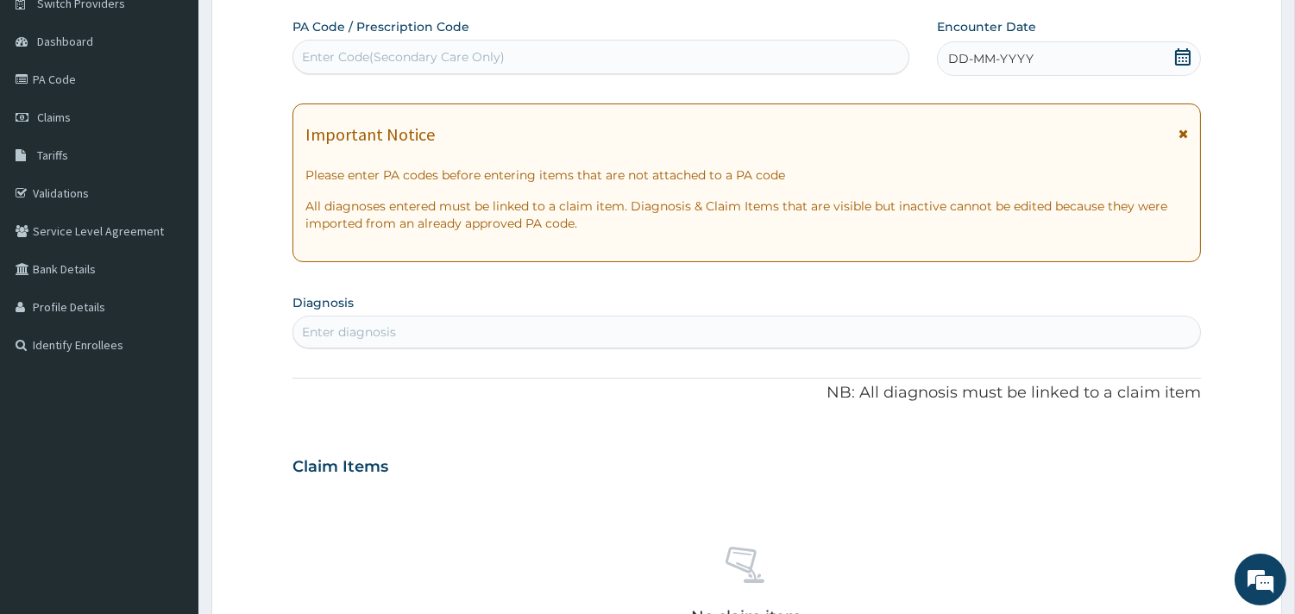
click at [1180, 66] on span at bounding box center [1182, 59] width 17 height 22
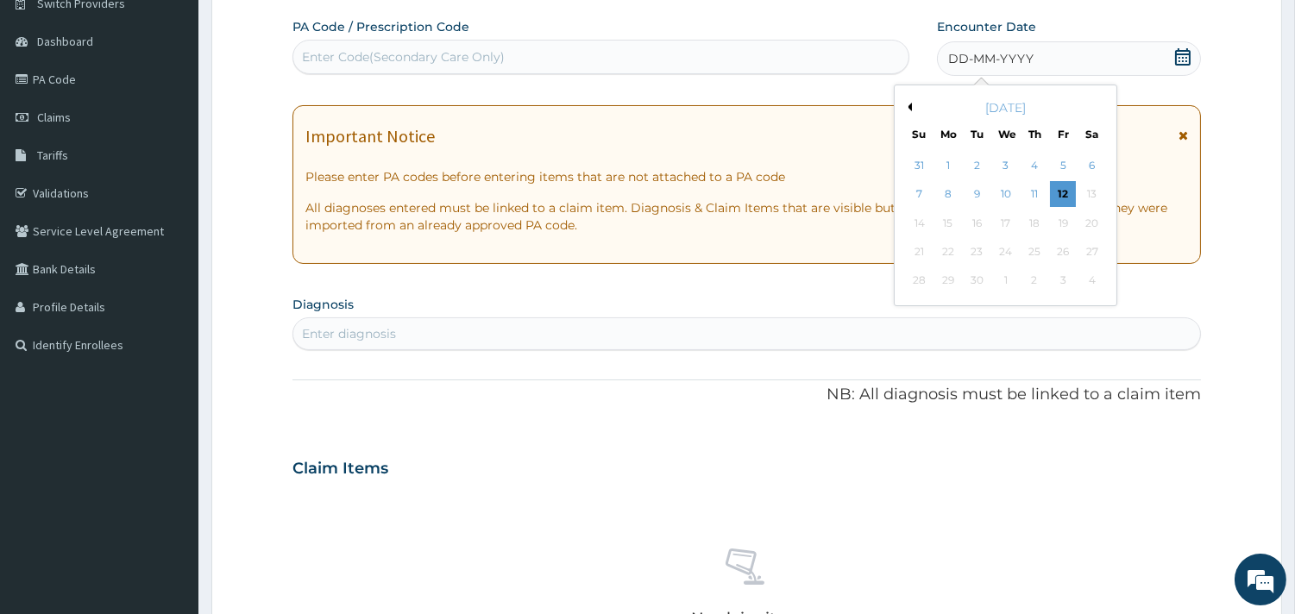
click at [916, 108] on div "[DATE]" at bounding box center [1005, 107] width 208 height 17
click at [912, 107] on div "[DATE]" at bounding box center [1005, 107] width 208 height 17
click at [910, 107] on button "Previous Month" at bounding box center [907, 107] width 9 height 9
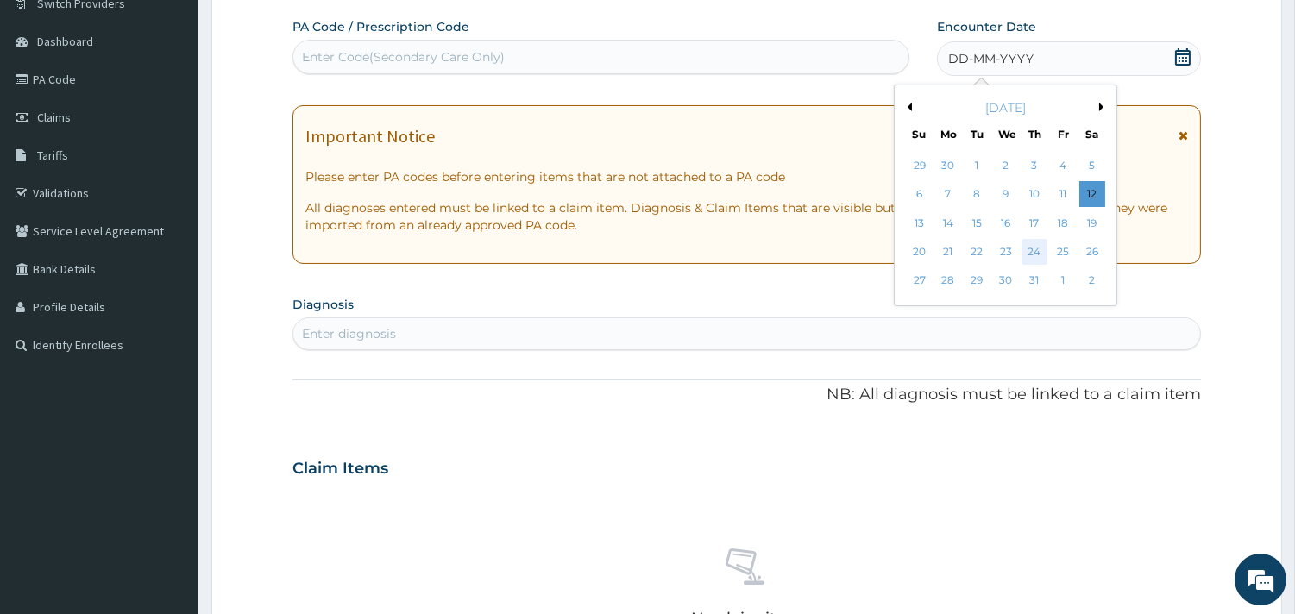
click at [1041, 254] on div "24" at bounding box center [1034, 252] width 26 height 26
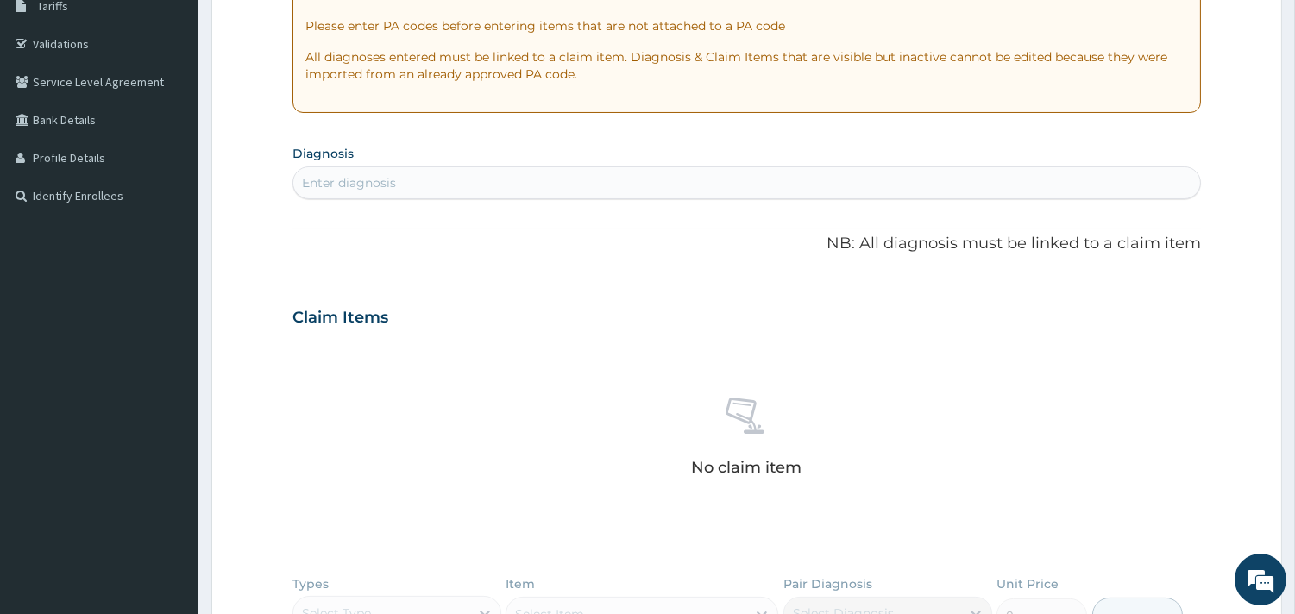
scroll to position [434, 0]
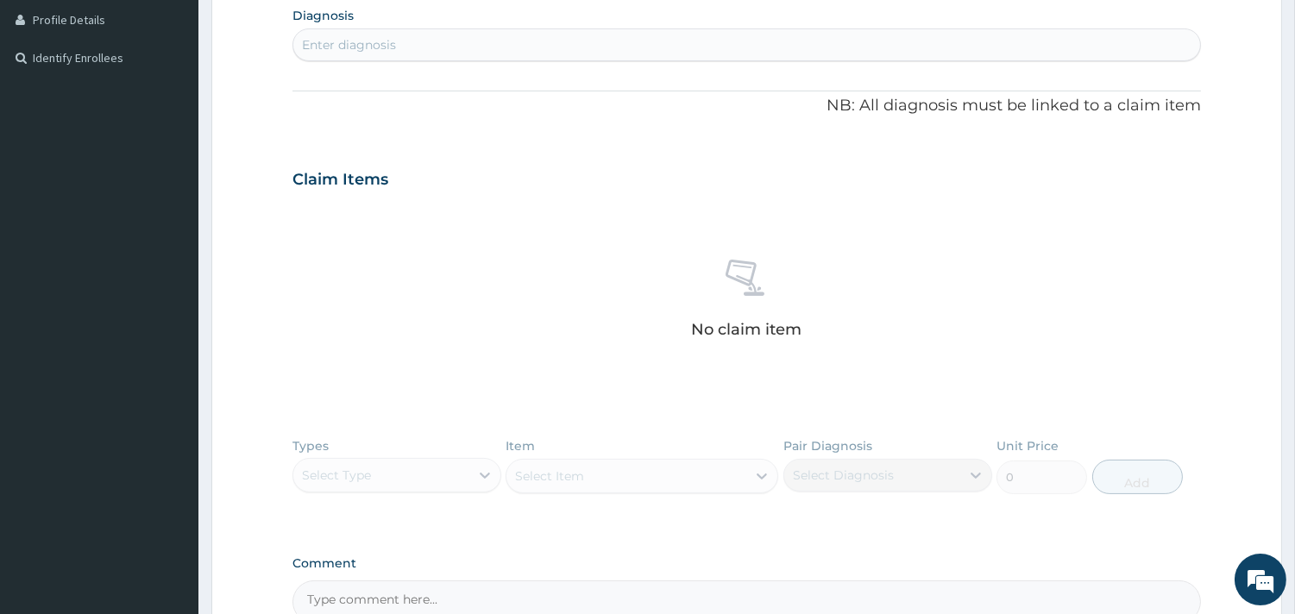
click at [445, 53] on div "Enter diagnosis" at bounding box center [746, 45] width 907 height 28
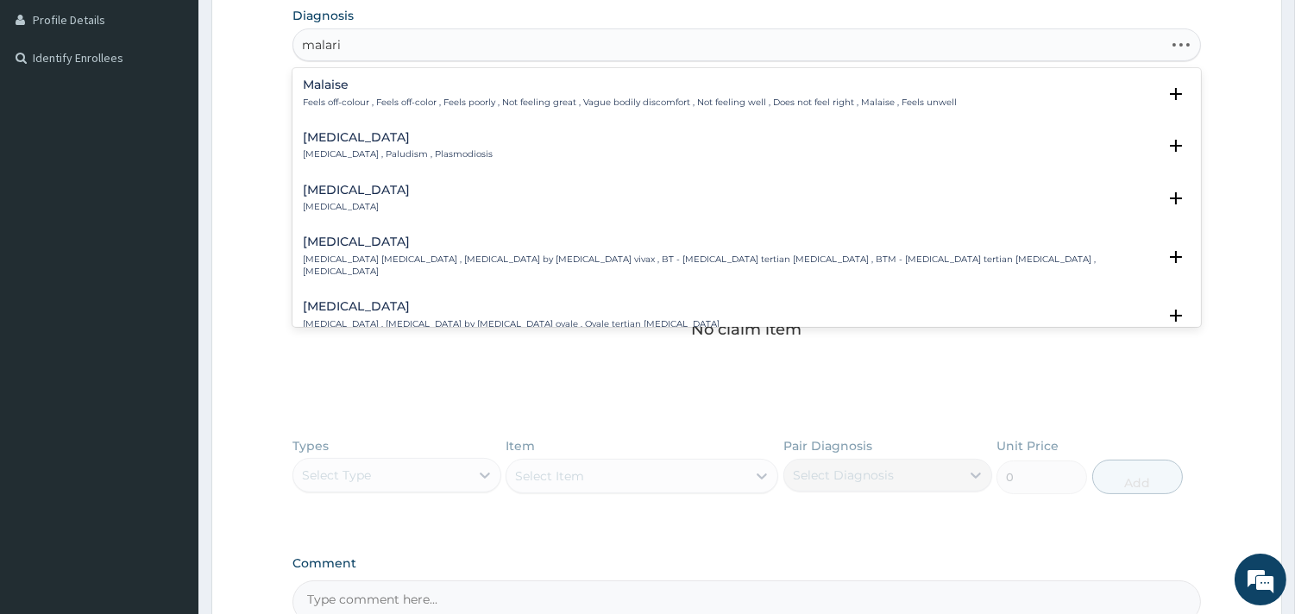
type input "[MEDICAL_DATA]"
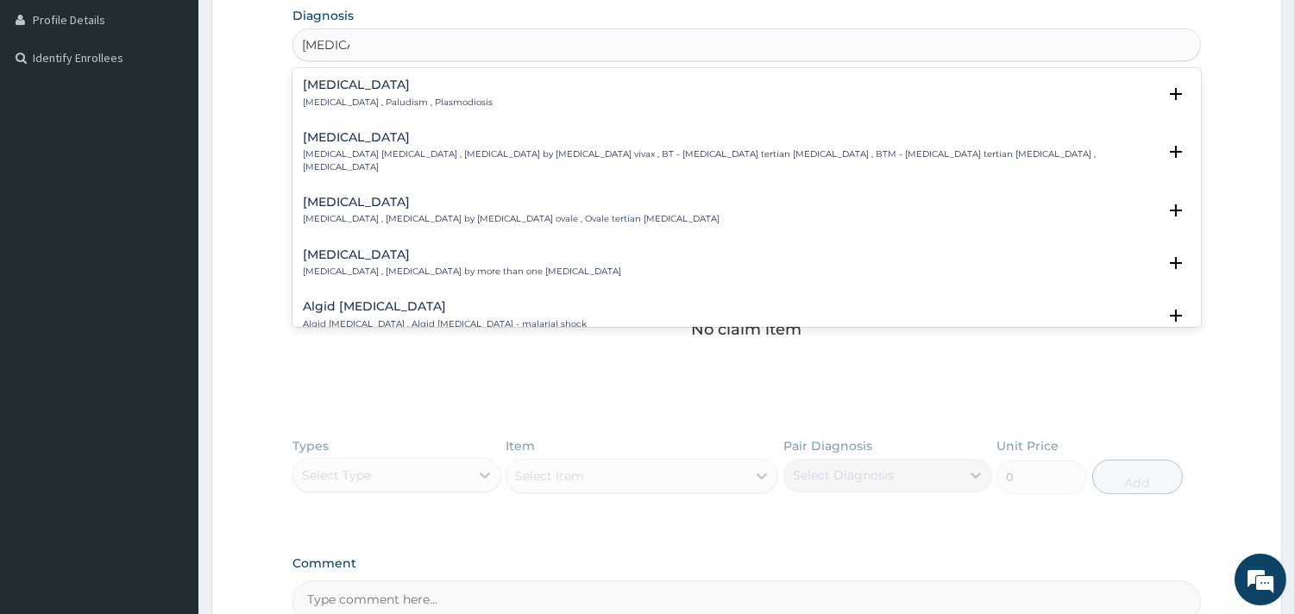
click at [397, 98] on p "[MEDICAL_DATA] , Paludism , Plasmodiosis" at bounding box center [398, 103] width 190 height 12
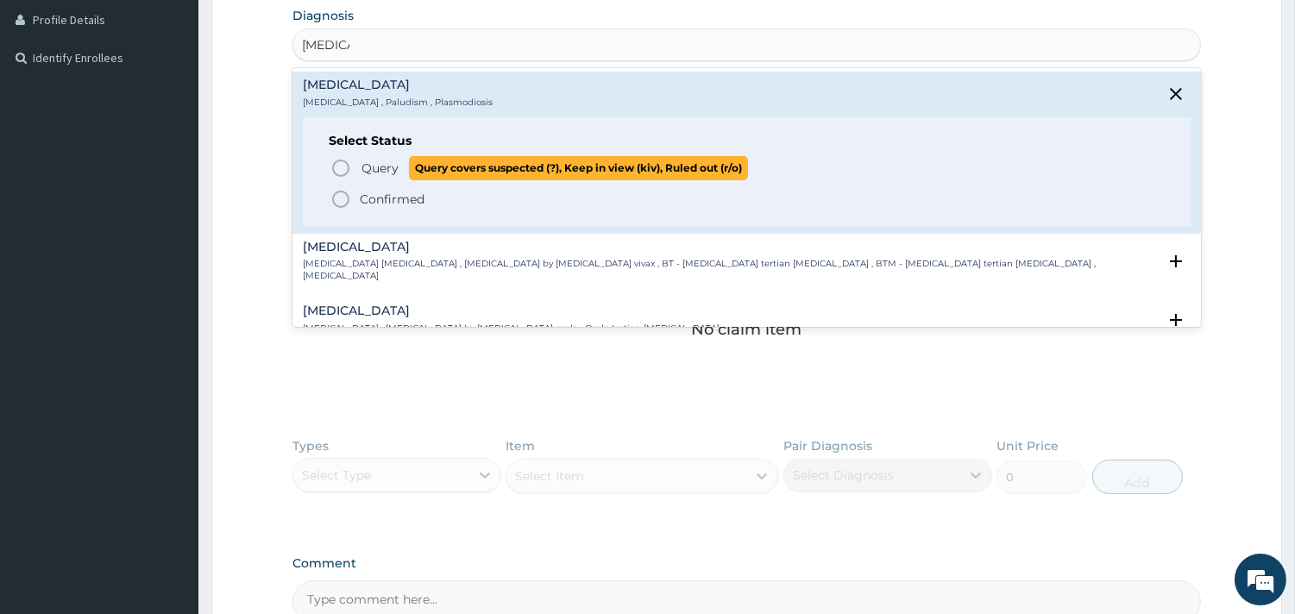
click at [341, 160] on circle "status option query" at bounding box center [341, 168] width 16 height 16
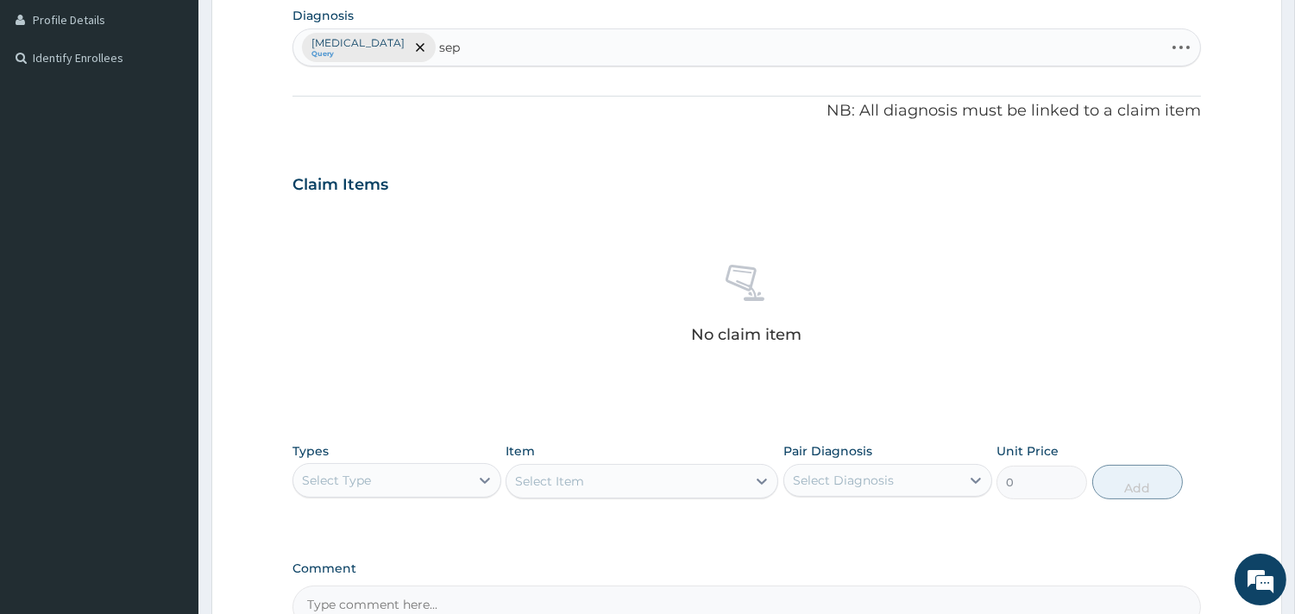
type input "seps"
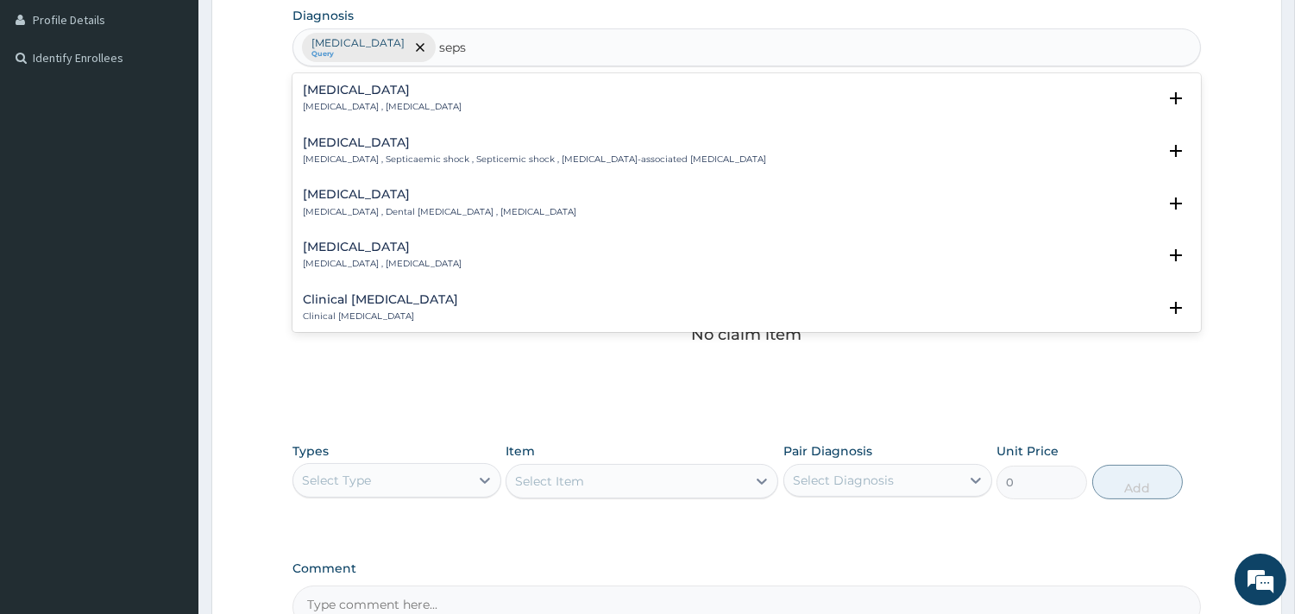
click at [410, 88] on h4 "[MEDICAL_DATA]" at bounding box center [382, 90] width 159 height 13
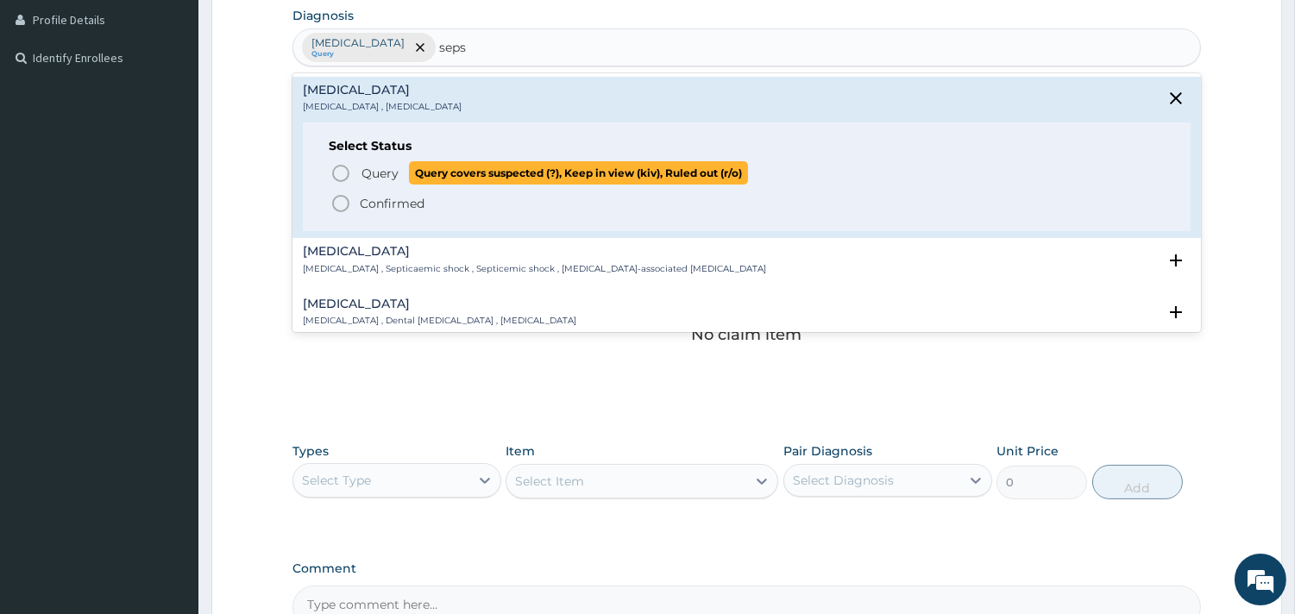
click at [346, 178] on circle "status option query" at bounding box center [341, 174] width 16 height 16
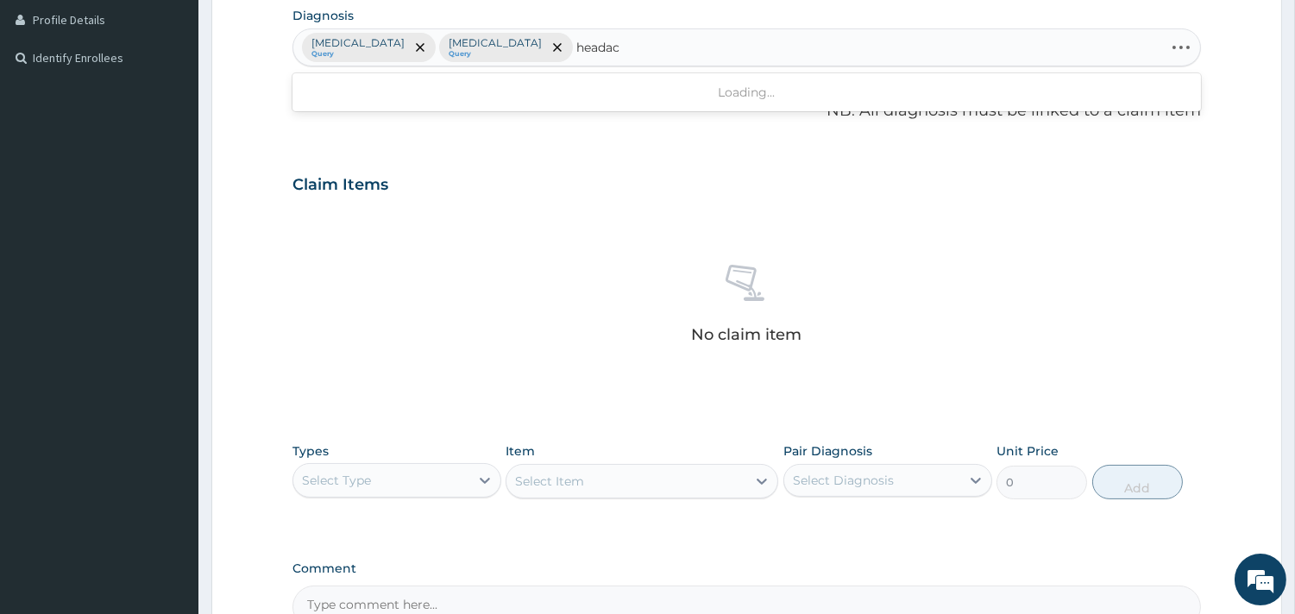
type input "headach"
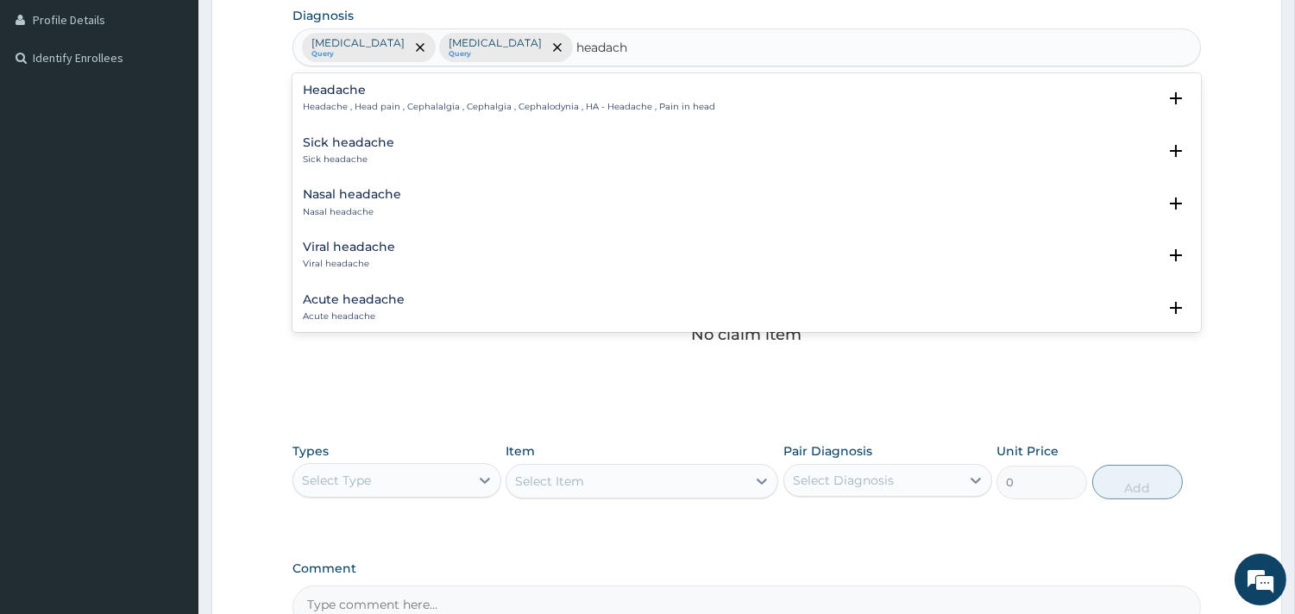
click at [366, 93] on h4 "Headache" at bounding box center [509, 90] width 412 height 13
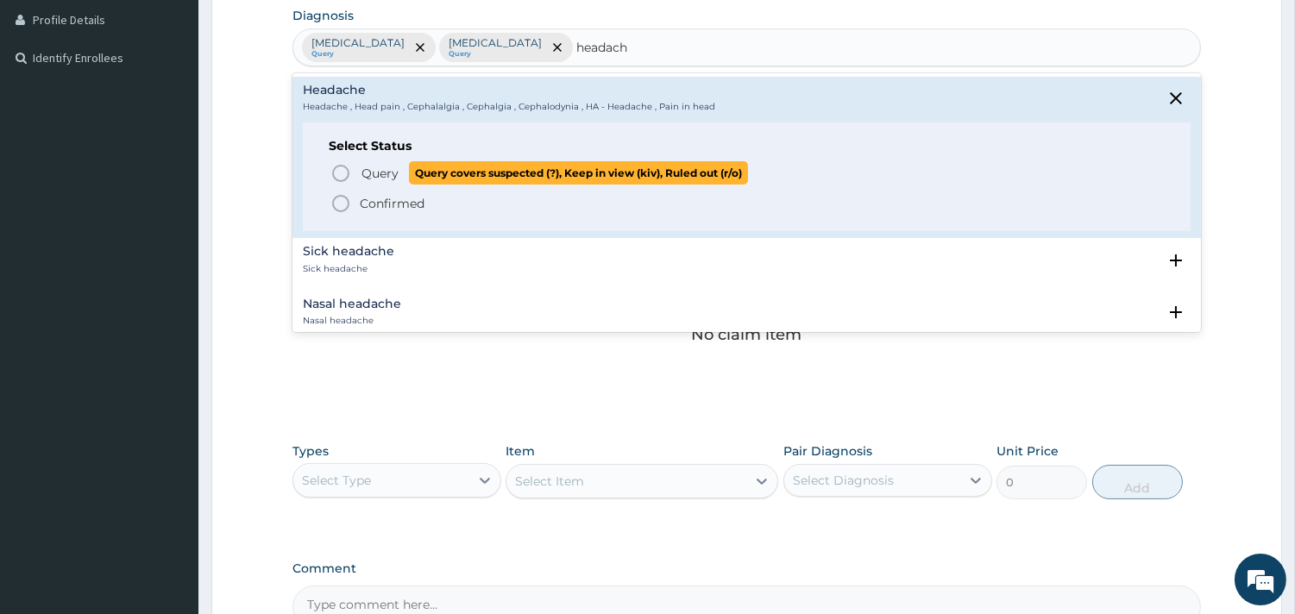
click at [333, 166] on icon "status option query" at bounding box center [340, 173] width 21 height 21
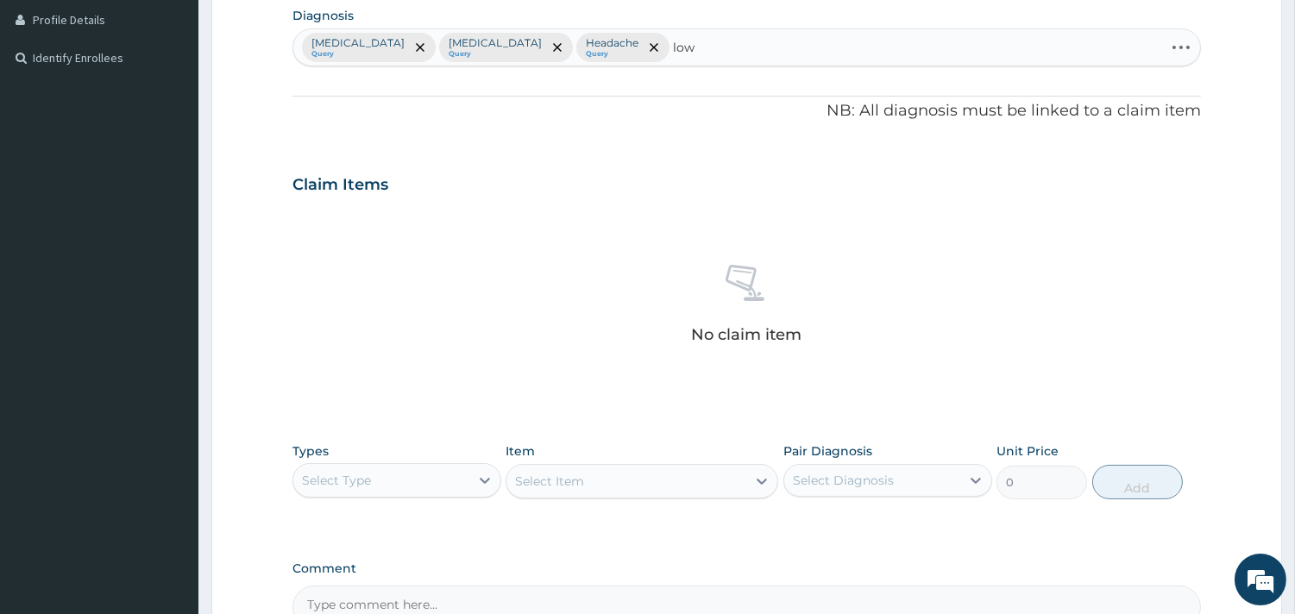
type input "low ba"
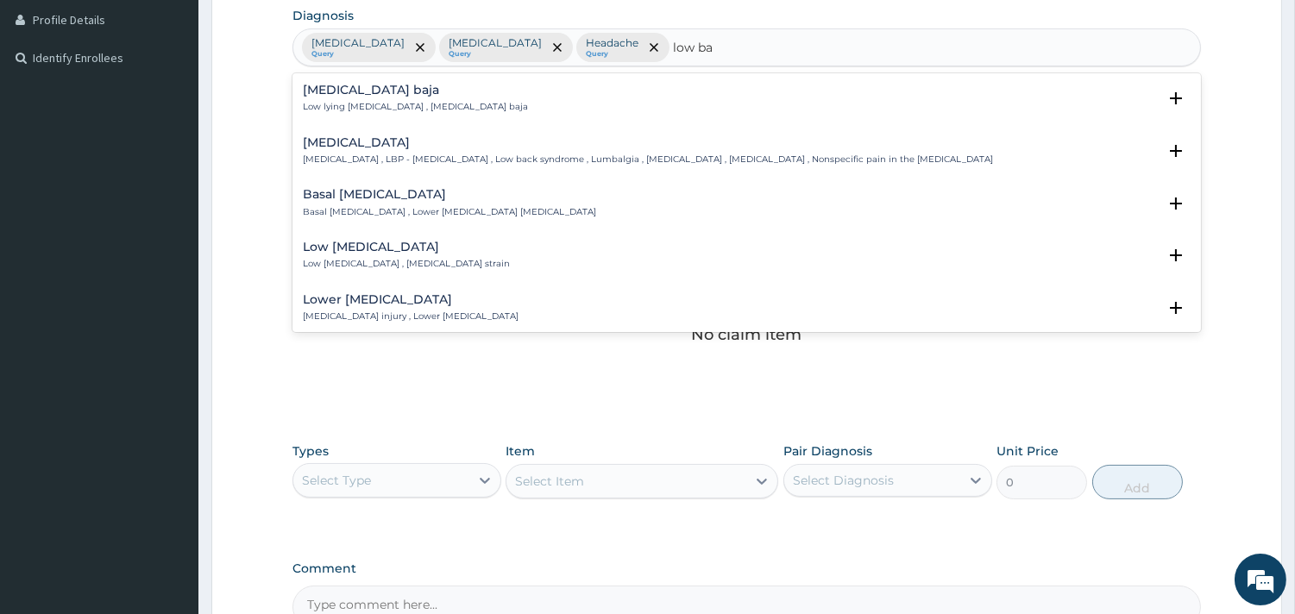
click at [350, 165] on p "[MEDICAL_DATA] , LBP - [MEDICAL_DATA] , Low back syndrome , Lumbalgia , [MEDICA…" at bounding box center [648, 160] width 690 height 12
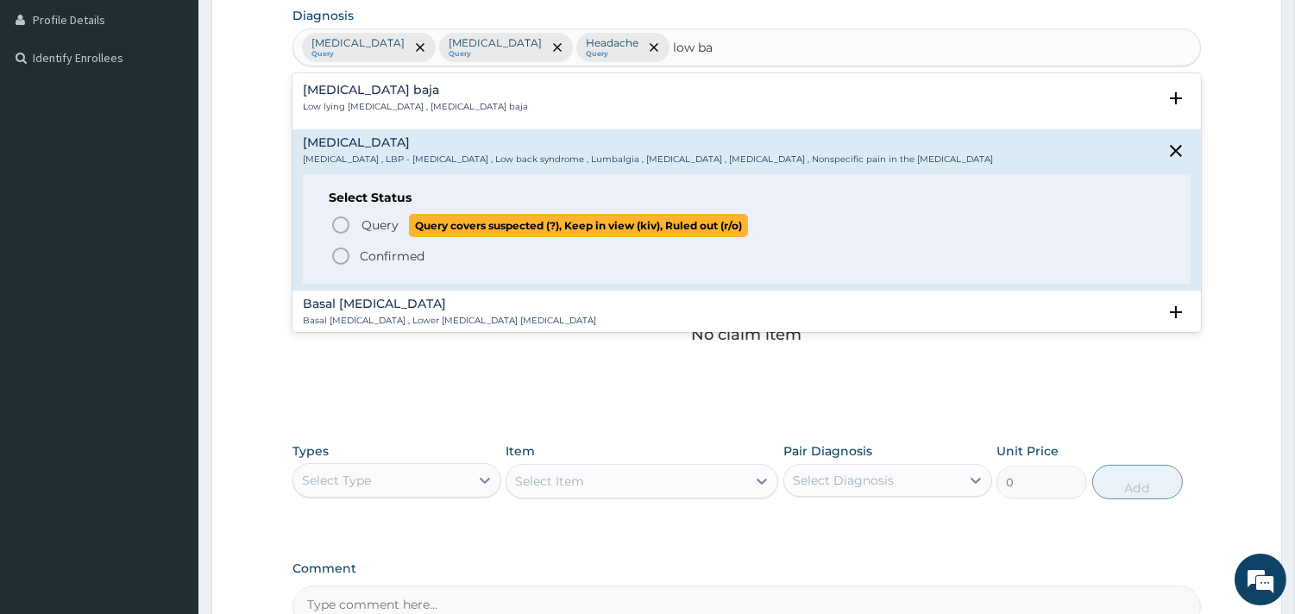
click at [374, 235] on p "Query Query covers suspected (?), Keep in view (kiv), Ruled out (r/o)" at bounding box center [554, 225] width 388 height 23
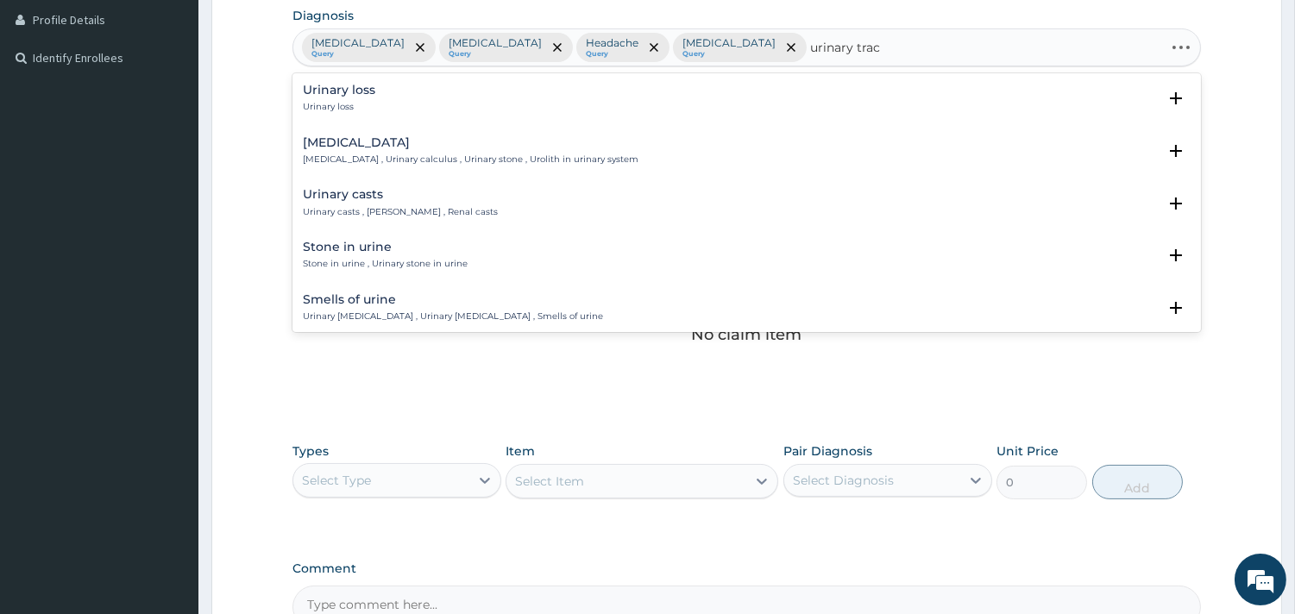
type input "urinary tract"
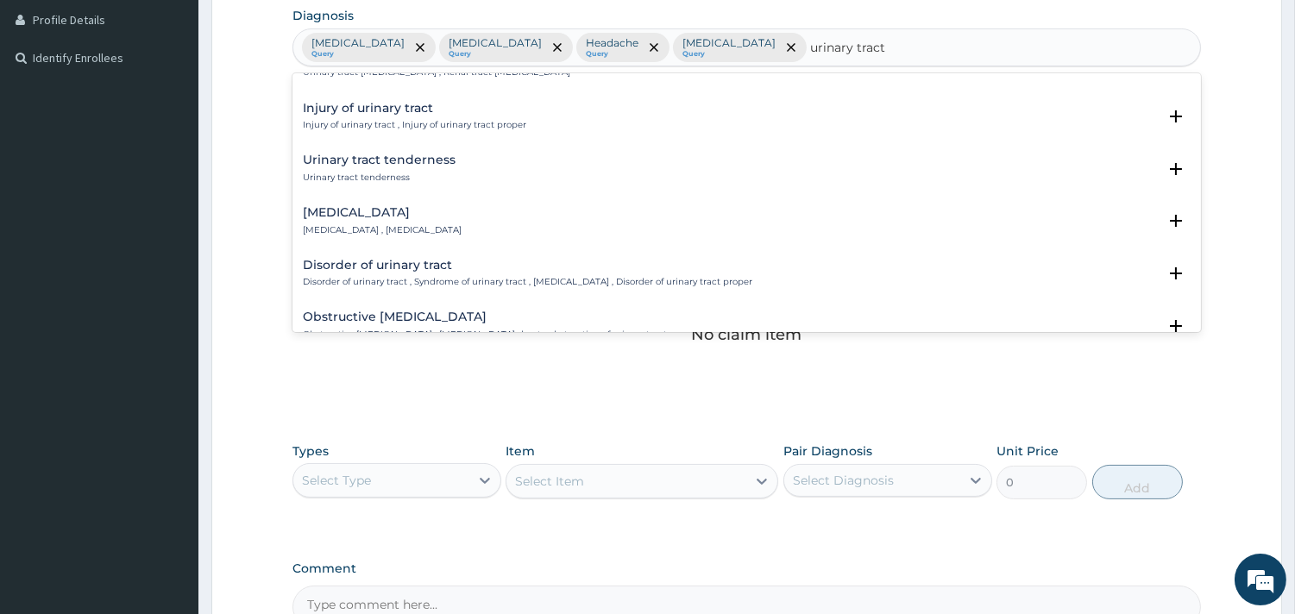
scroll to position [96, 0]
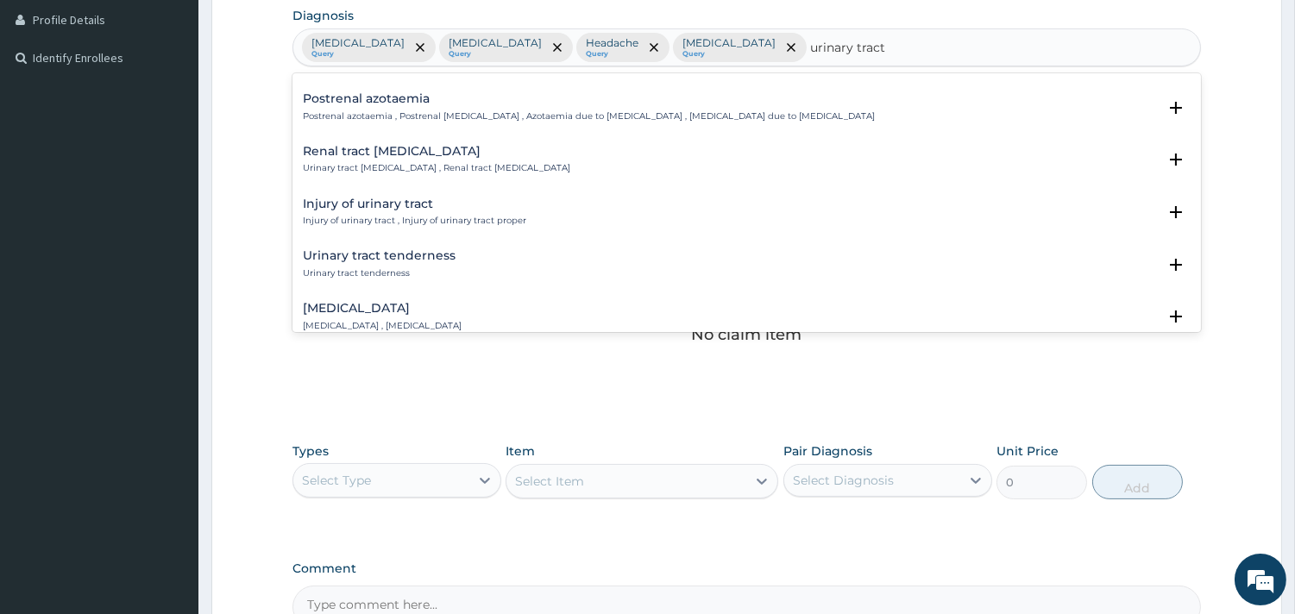
click at [428, 271] on p "Urinary tract tenderness" at bounding box center [379, 273] width 153 height 12
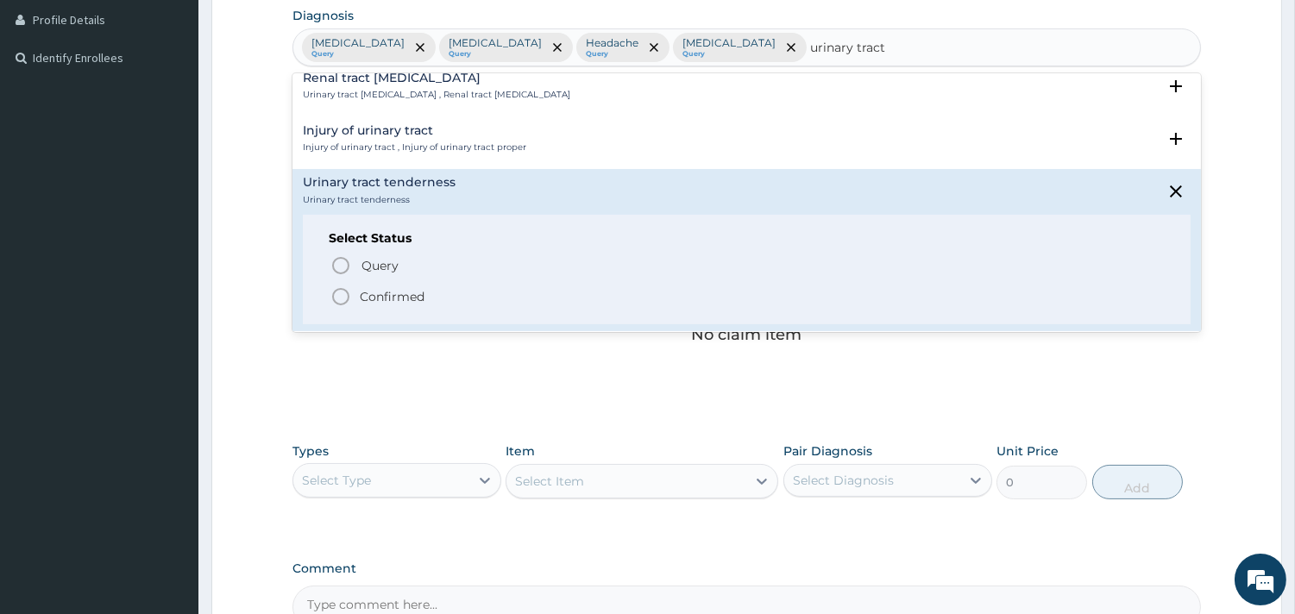
scroll to position [191, 0]
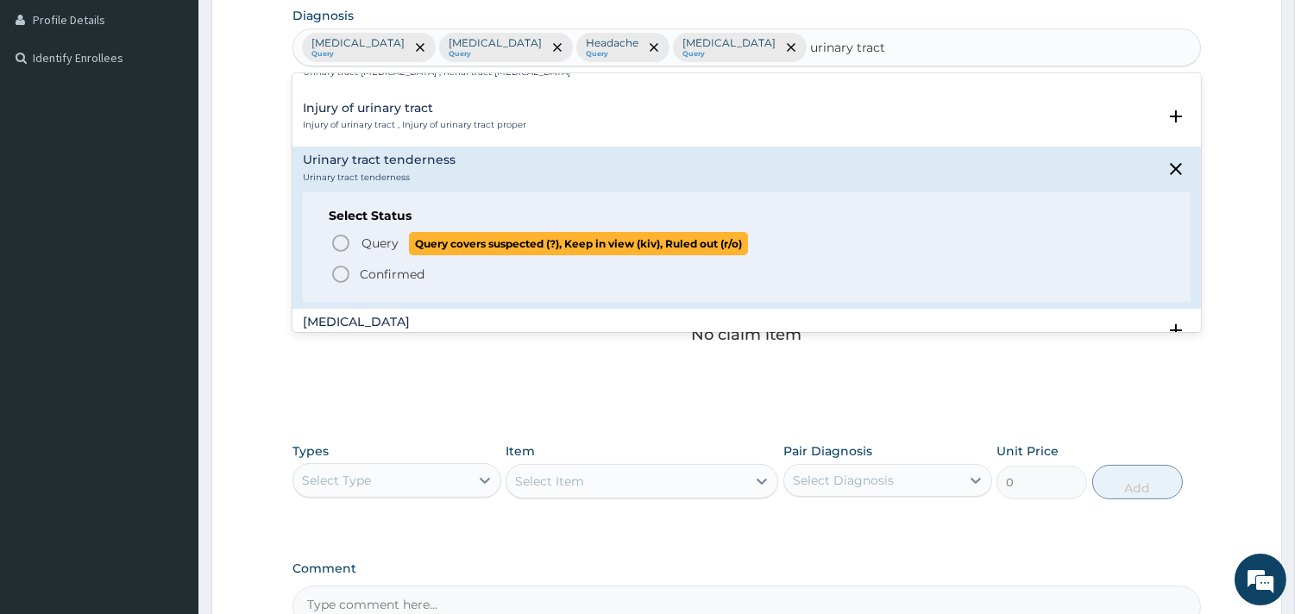
click at [341, 245] on icon "status option query" at bounding box center [340, 243] width 21 height 21
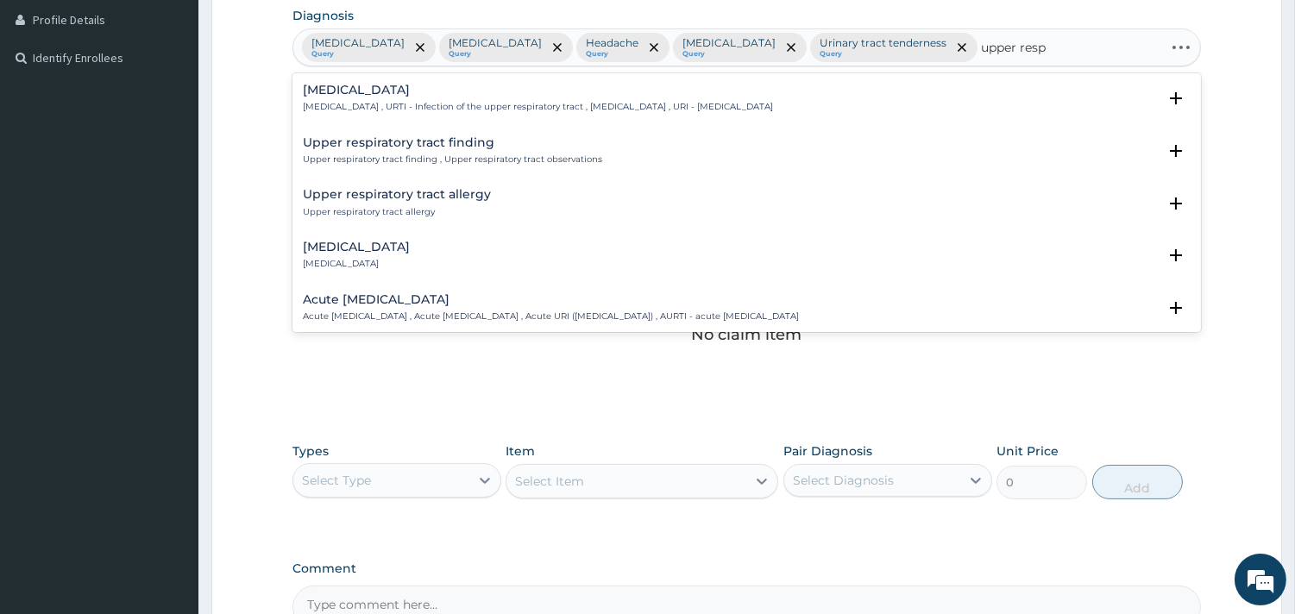
type input "upper respi"
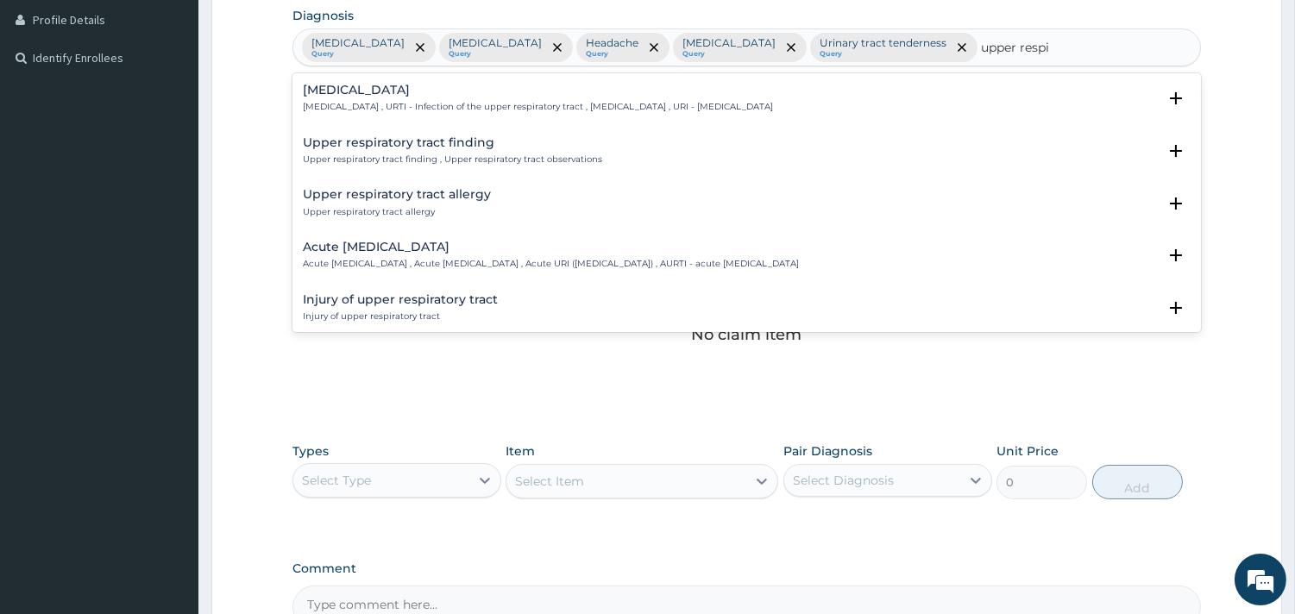
click at [399, 91] on h4 "[MEDICAL_DATA]" at bounding box center [538, 90] width 470 height 13
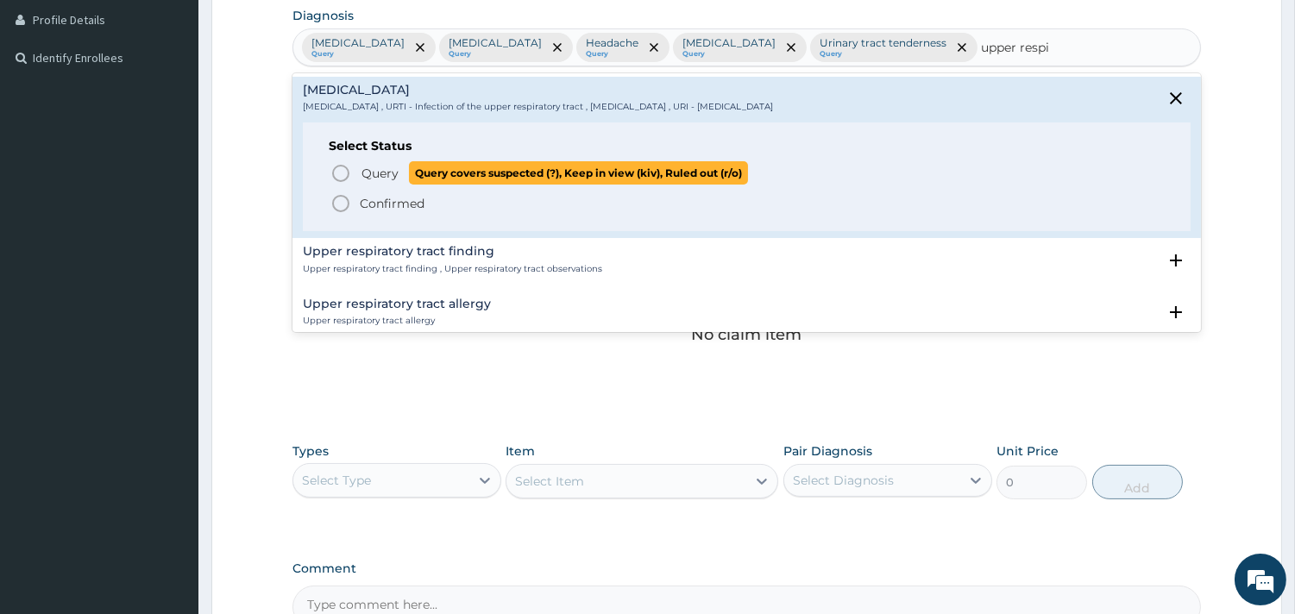
click at [373, 166] on span "Query" at bounding box center [379, 173] width 37 height 17
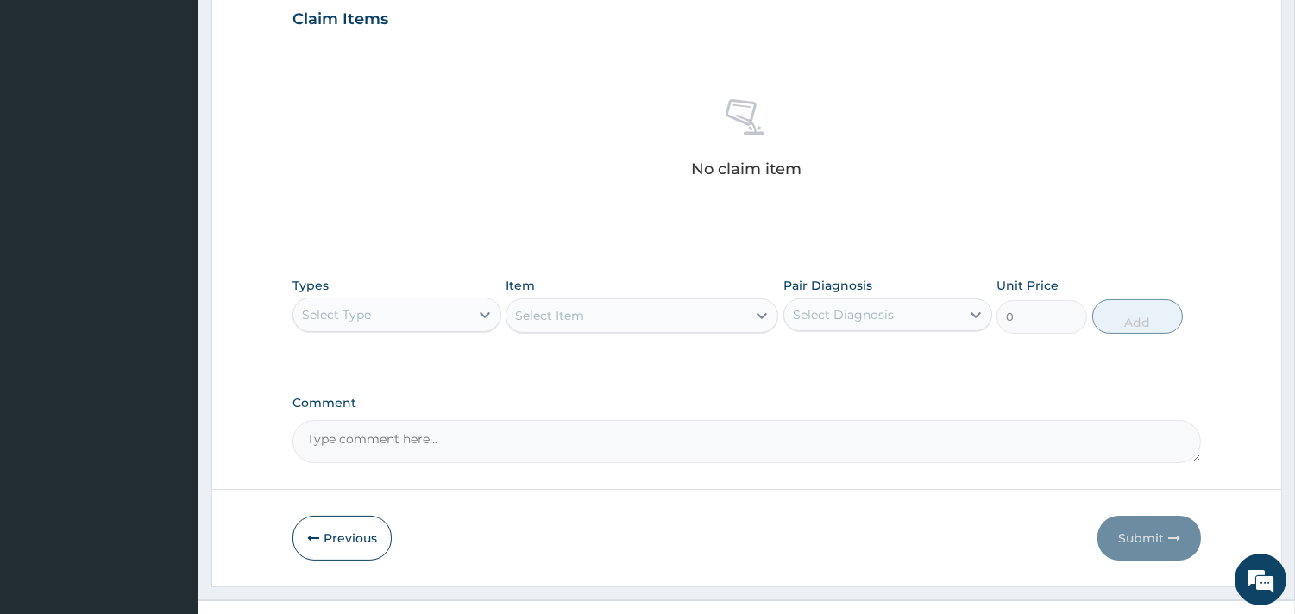
scroll to position [630, 0]
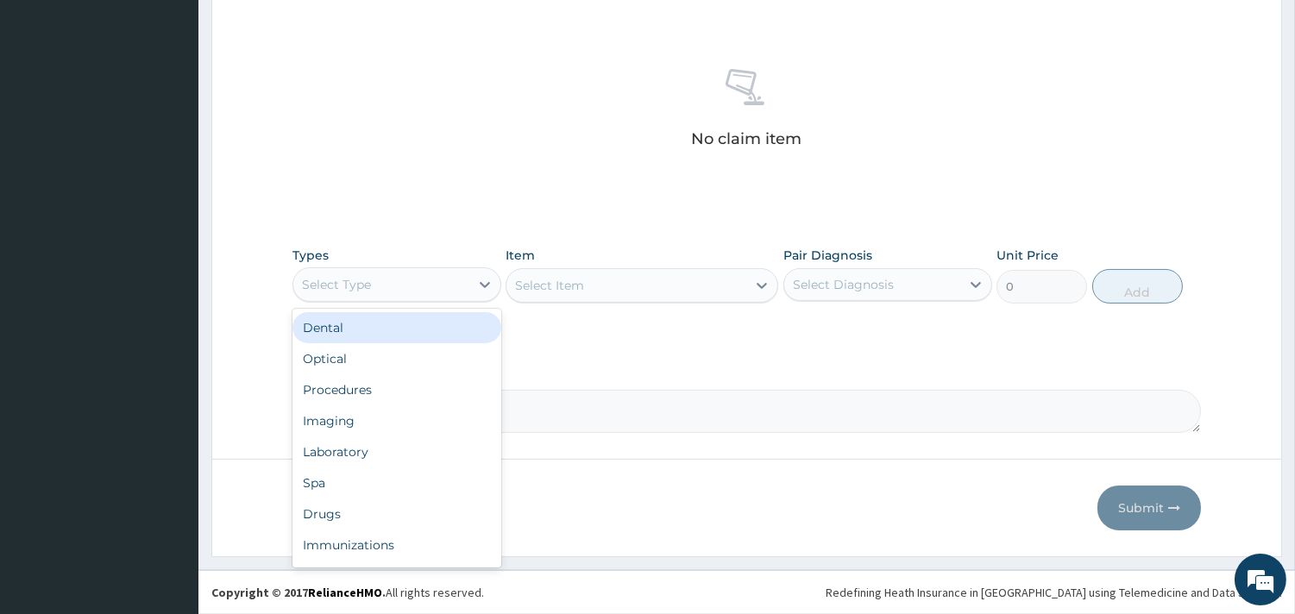
click at [429, 291] on div "Select Type" at bounding box center [381, 285] width 176 height 28
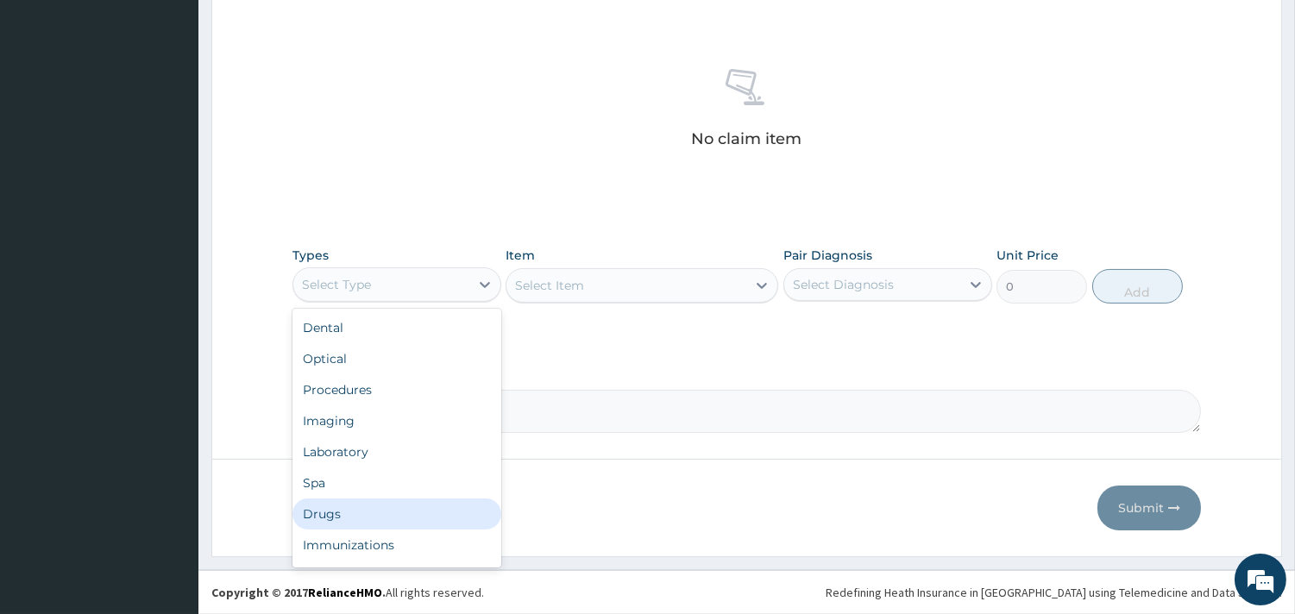
click at [350, 505] on div "Drugs" at bounding box center [396, 514] width 209 height 31
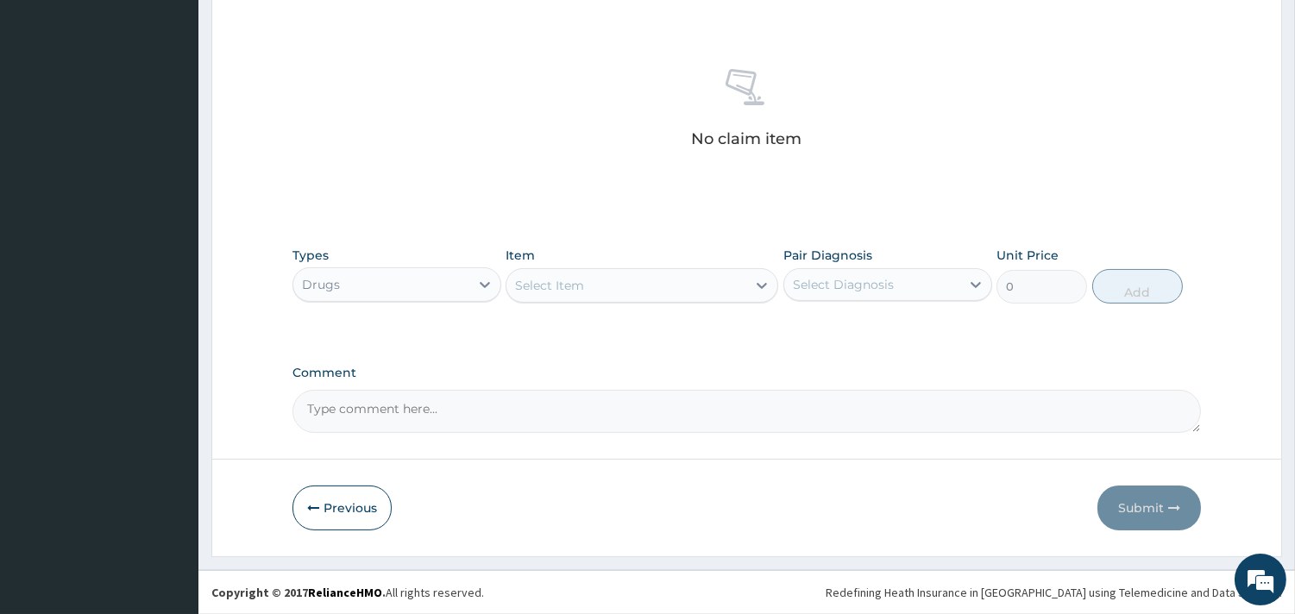
click at [592, 276] on div "Select Item" at bounding box center [626, 286] width 240 height 28
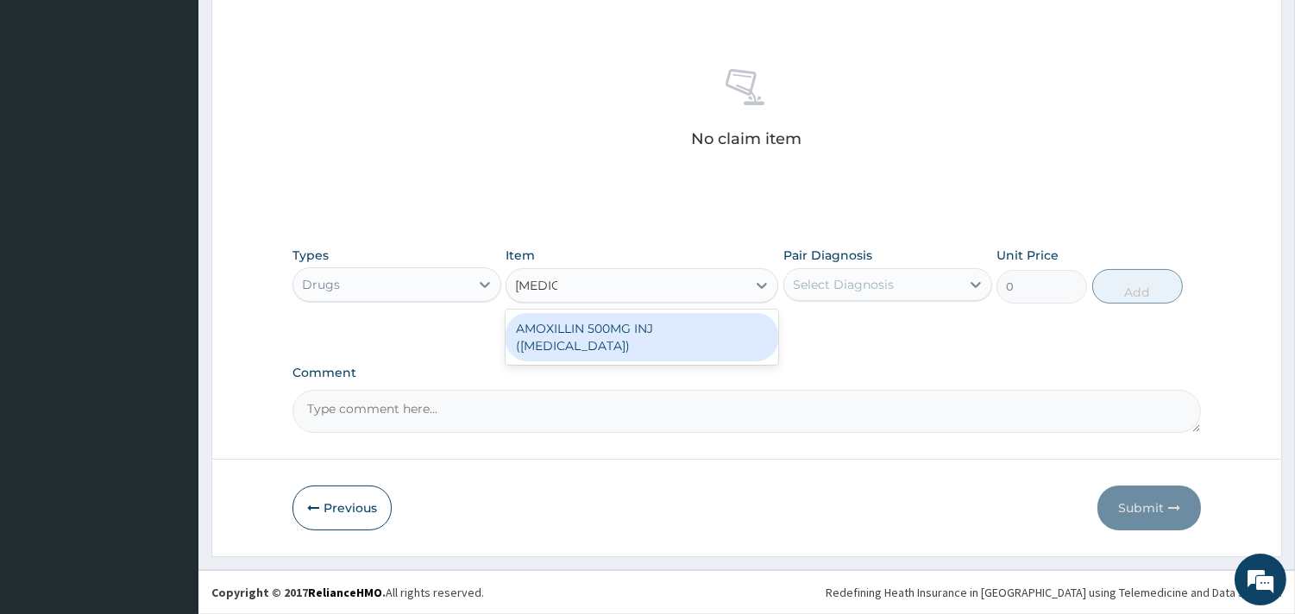
type input "amoxi"
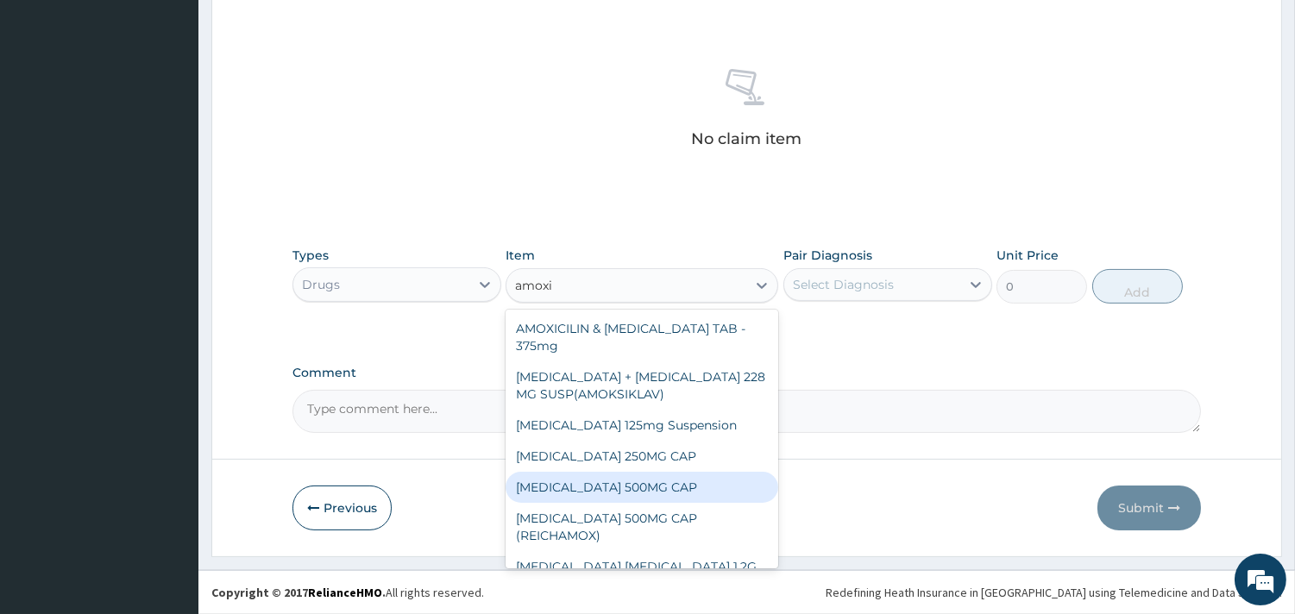
click at [617, 483] on div "[MEDICAL_DATA] 500MG CAP" at bounding box center [641, 487] width 273 height 31
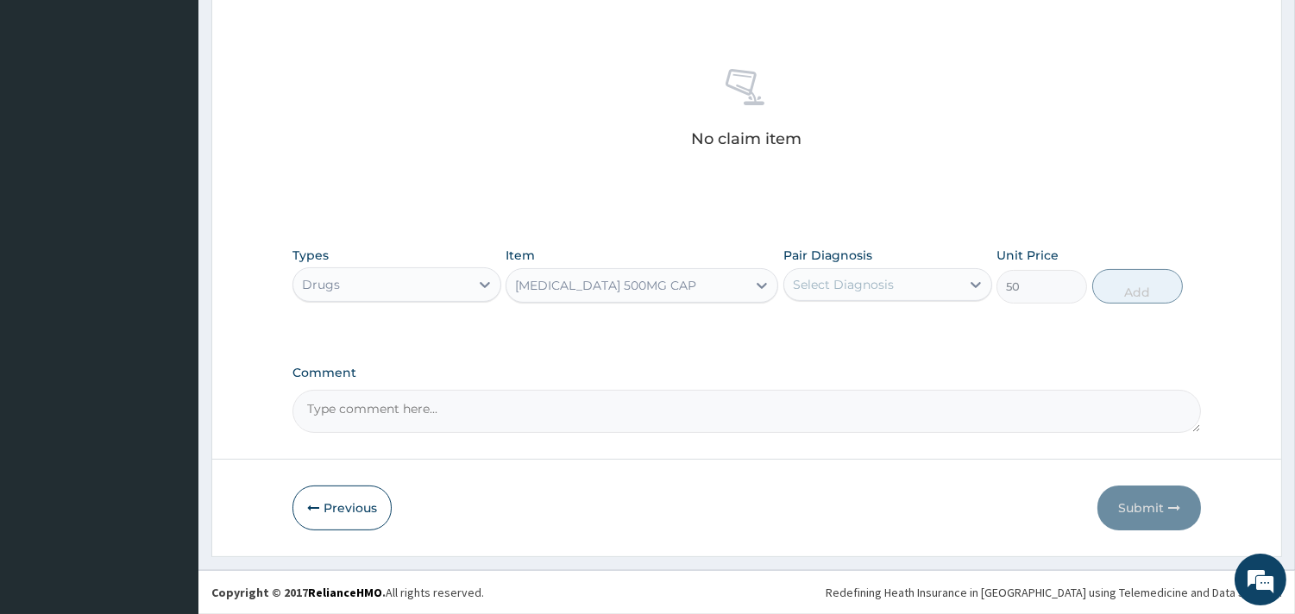
type input "50"
click at [907, 276] on div "Select Diagnosis" at bounding box center [872, 285] width 176 height 28
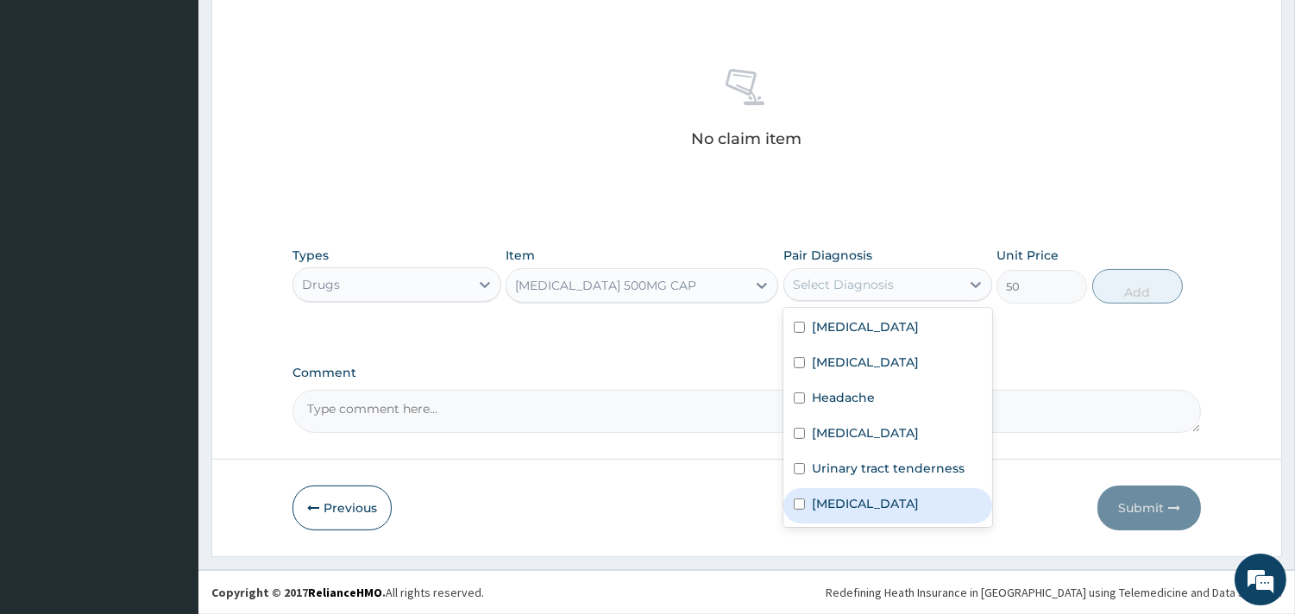
click at [869, 505] on label "[MEDICAL_DATA]" at bounding box center [865, 503] width 107 height 17
checkbox input "true"
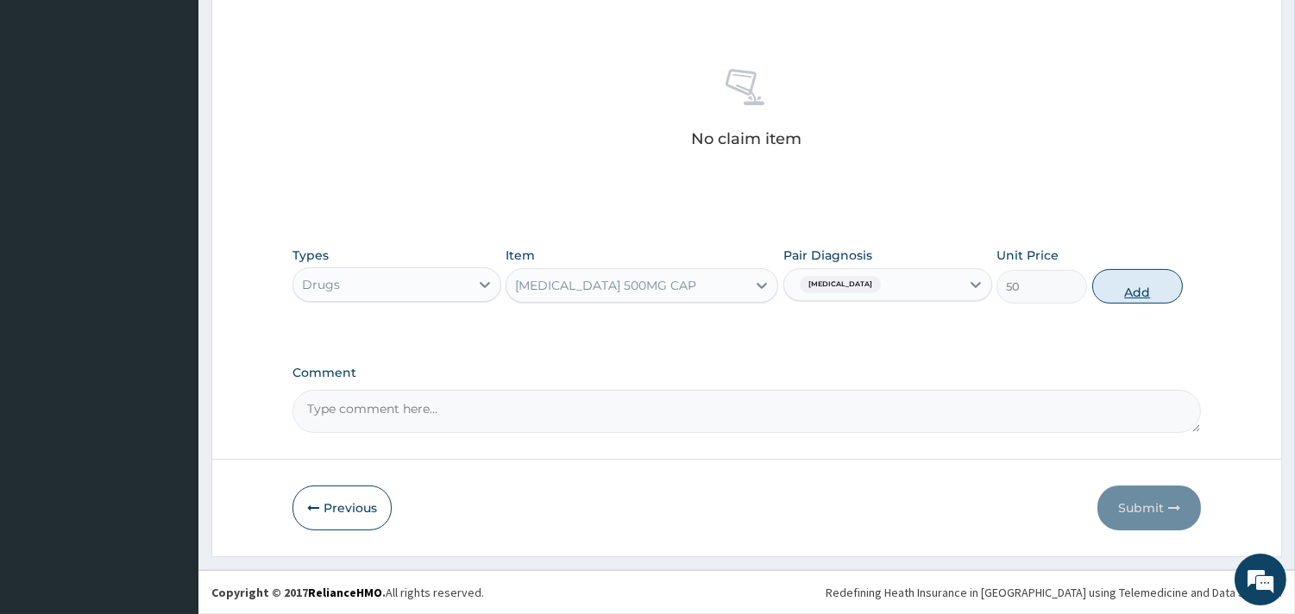
click at [1153, 304] on button "Add" at bounding box center [1137, 286] width 91 height 35
type input "0"
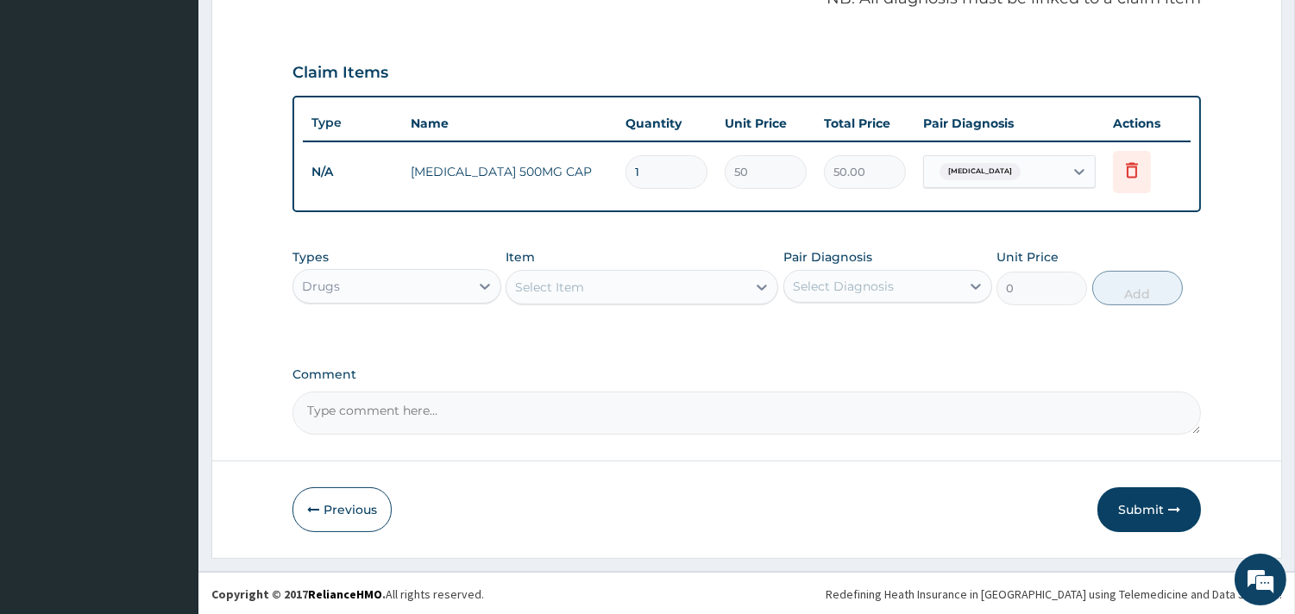
drag, startPoint x: 683, startPoint y: 303, endPoint x: 712, endPoint y: 286, distance: 33.3
click at [690, 295] on div "Item Select Item" at bounding box center [641, 276] width 273 height 57
click at [712, 286] on div "Select Item" at bounding box center [626, 287] width 240 height 28
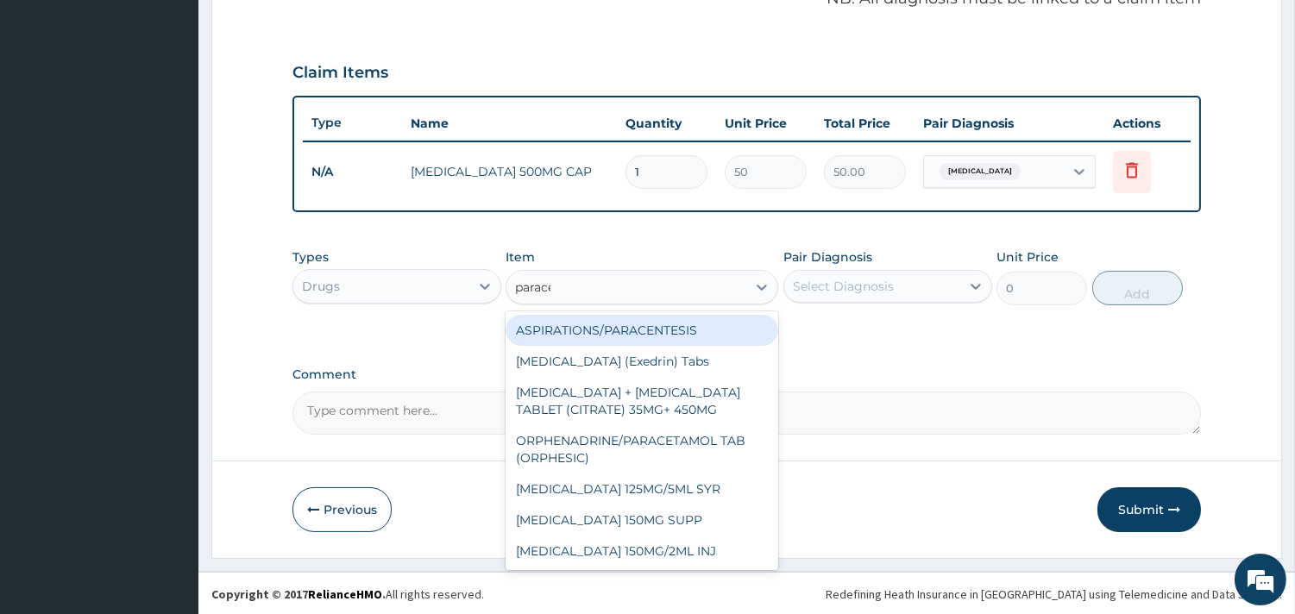
type input "paracet"
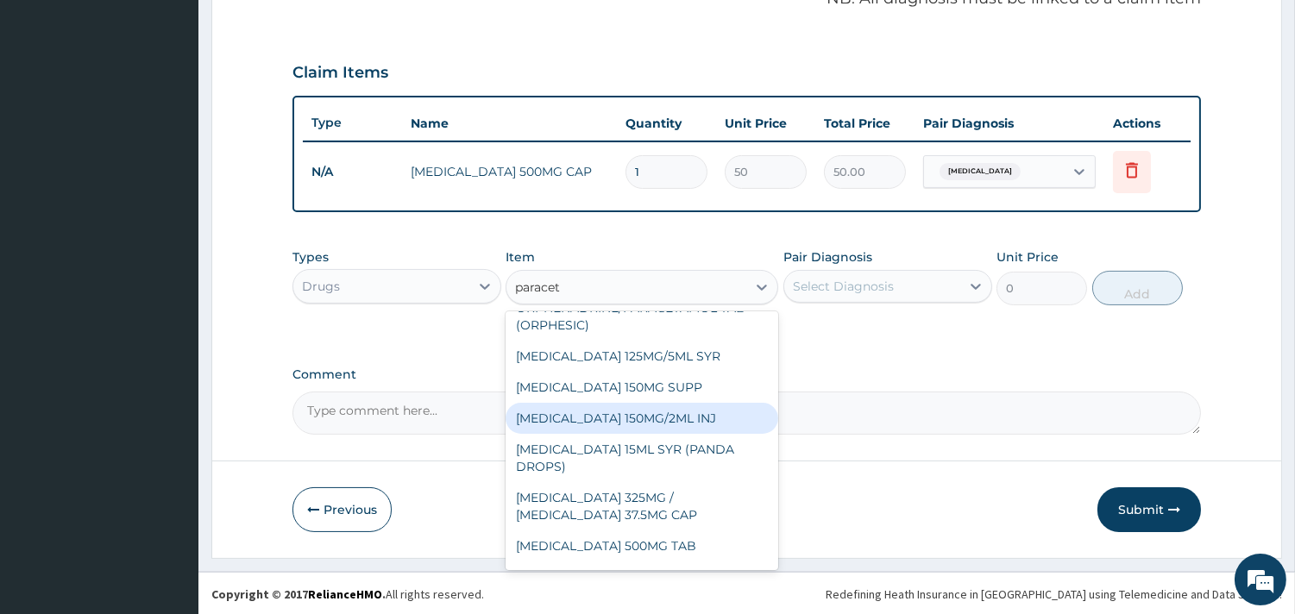
scroll to position [191, 0]
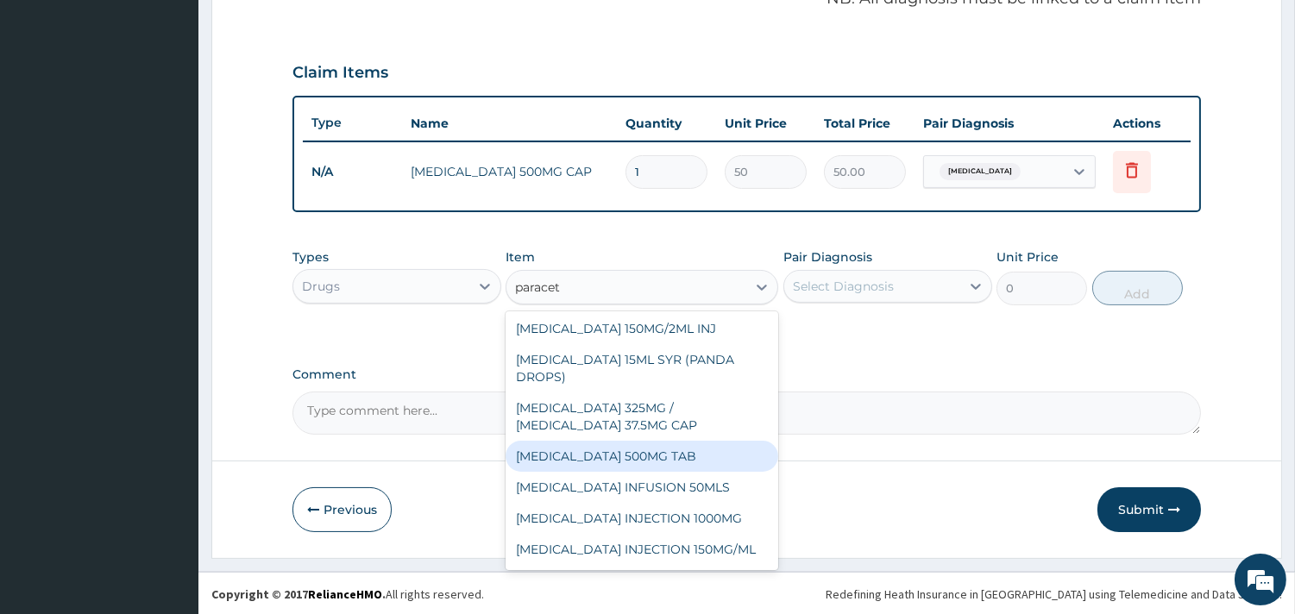
click at [636, 461] on div "[MEDICAL_DATA] 500MG TAB" at bounding box center [641, 456] width 273 height 31
type input "10"
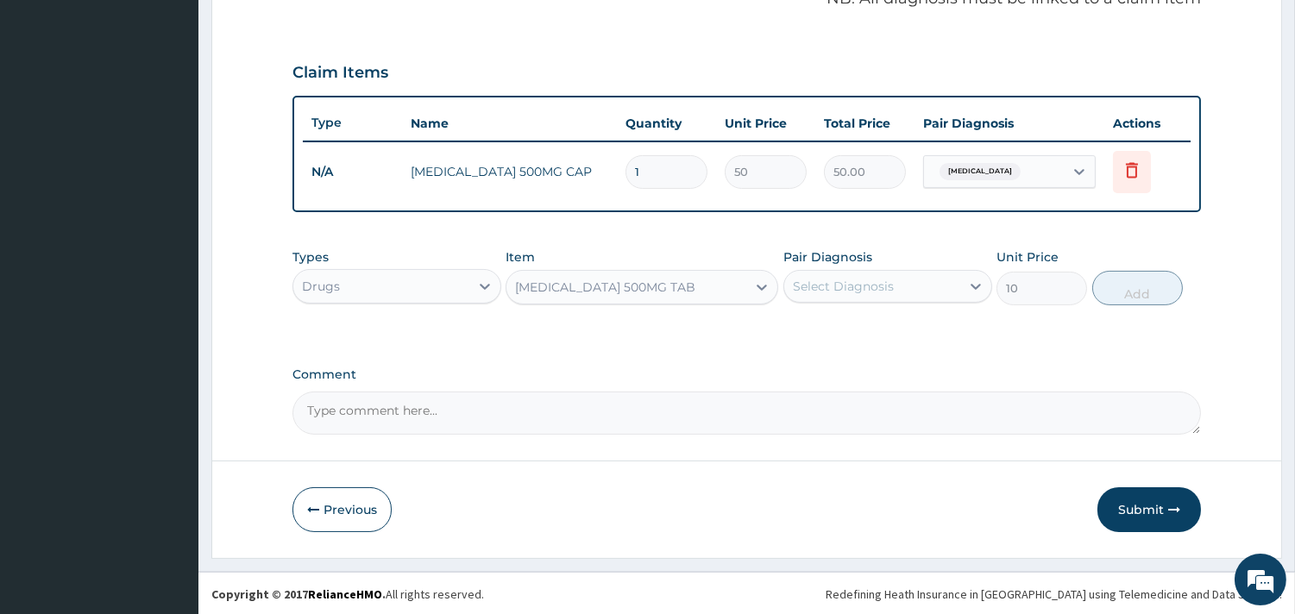
click at [861, 287] on div "Select Diagnosis" at bounding box center [843, 286] width 101 height 17
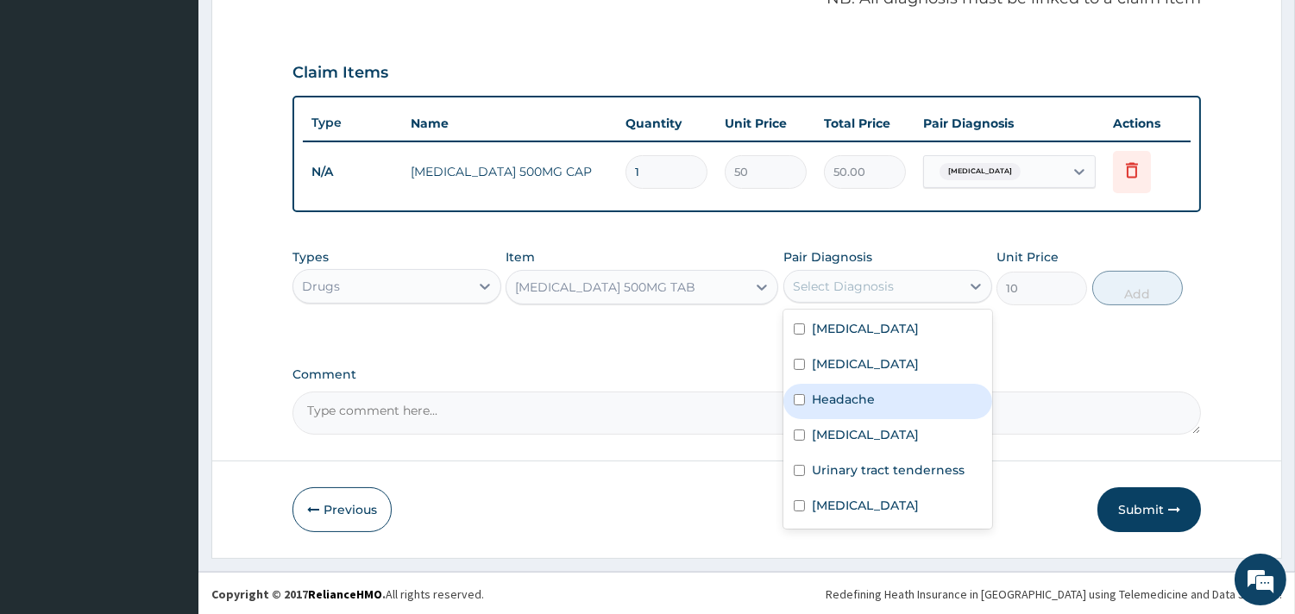
click at [837, 399] on label "Headache" at bounding box center [843, 399] width 63 height 17
checkbox input "true"
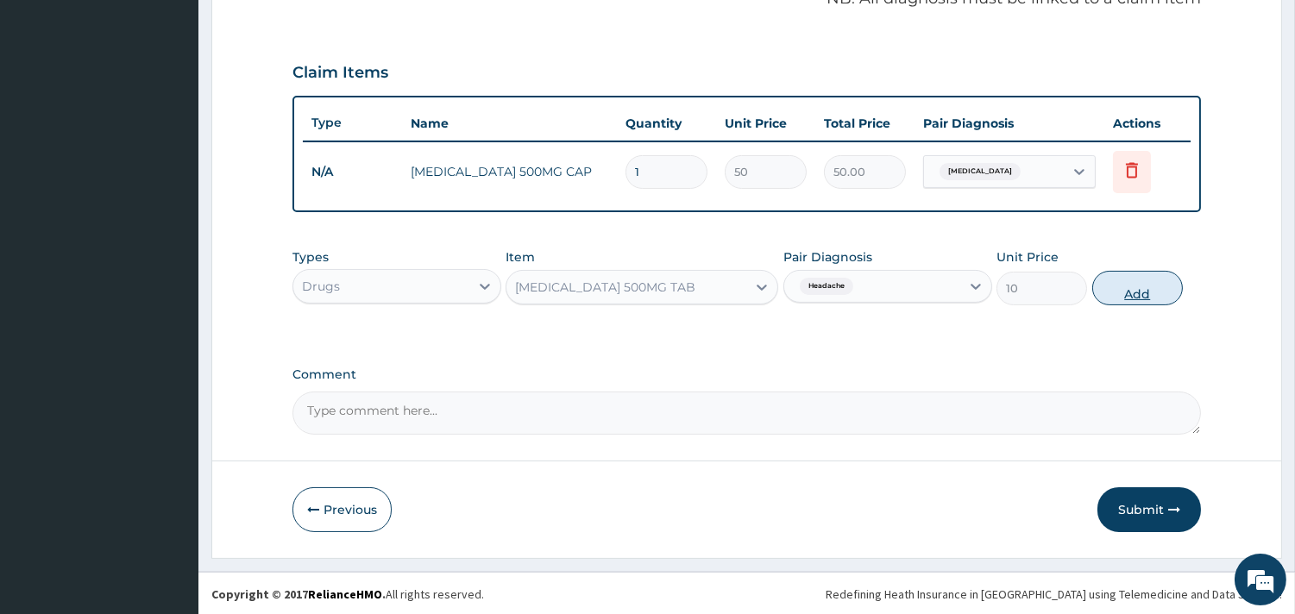
click at [1130, 291] on button "Add" at bounding box center [1137, 288] width 91 height 35
type input "0"
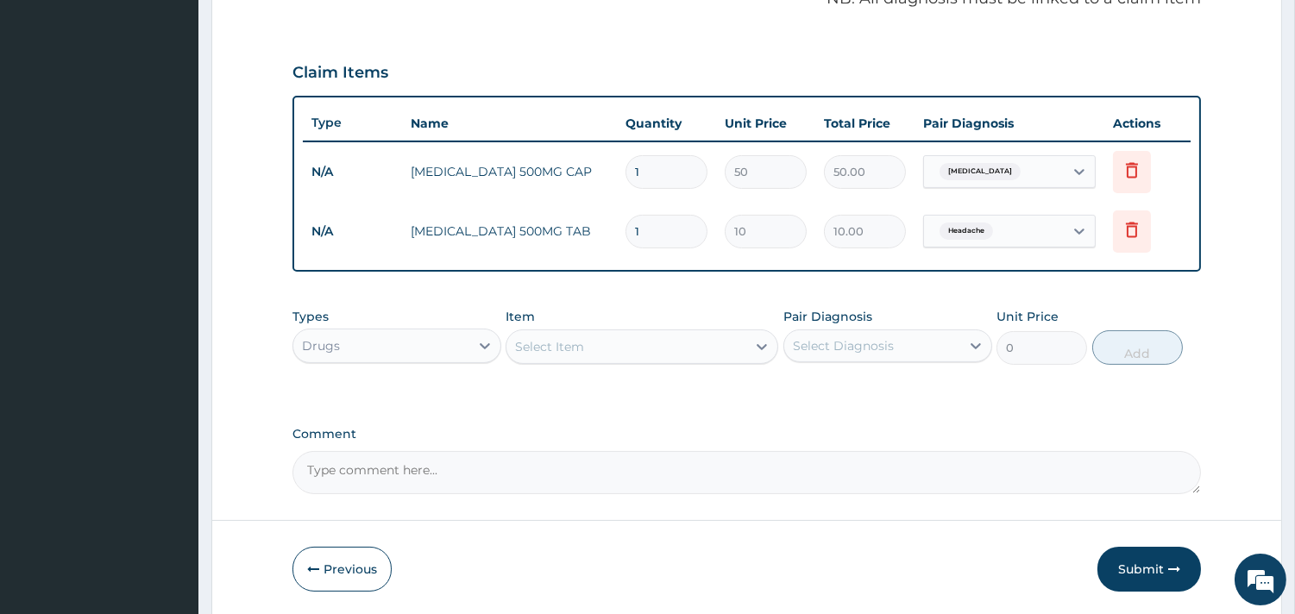
click at [648, 357] on div "Select Item" at bounding box center [626, 347] width 240 height 28
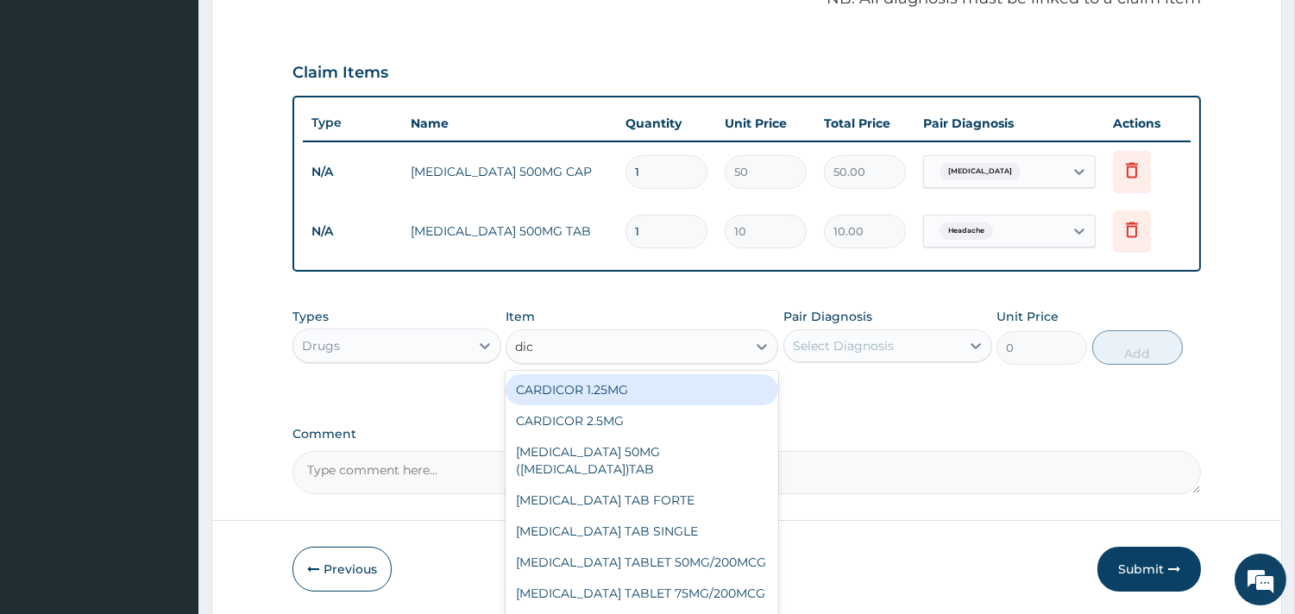
type input "dicl"
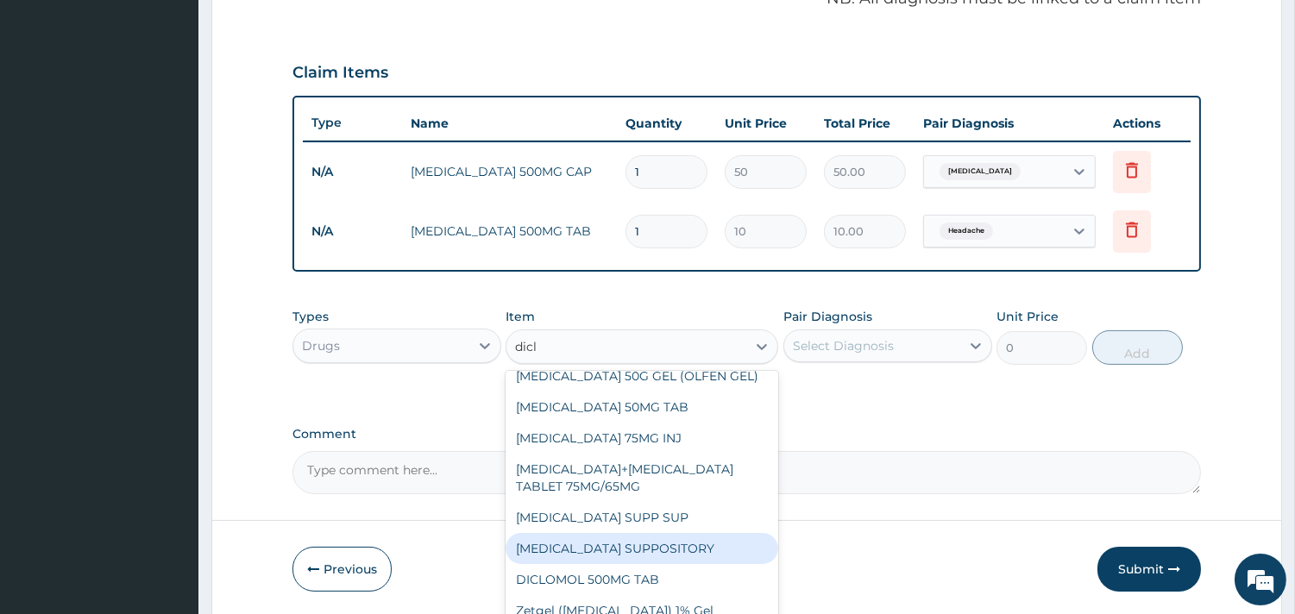
scroll to position [320, 0]
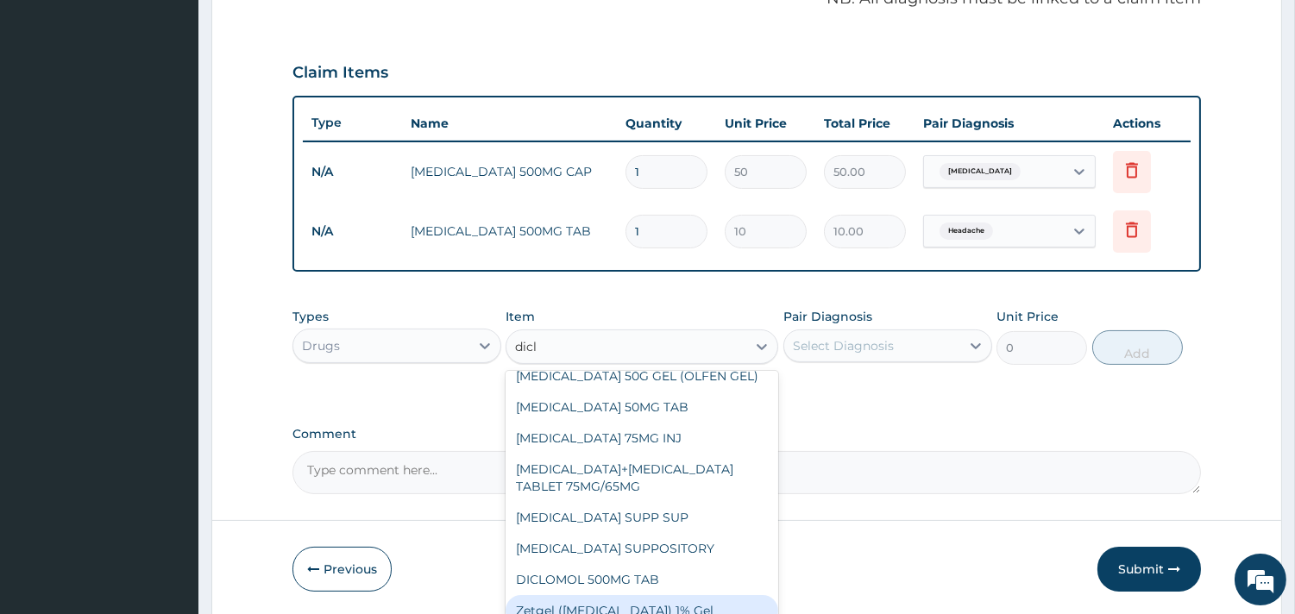
click at [626, 611] on div "Zetgel ([MEDICAL_DATA]) 1% Gel" at bounding box center [641, 610] width 273 height 31
type input "1200"
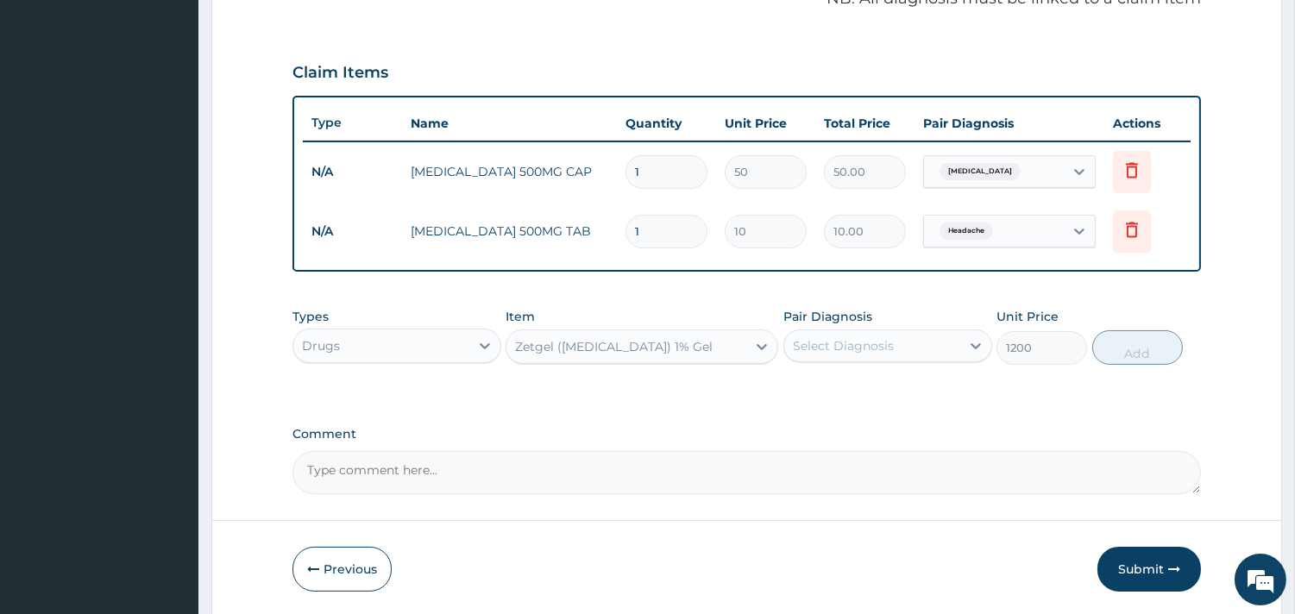
drag, startPoint x: 851, startPoint y: 309, endPoint x: 852, endPoint y: 325, distance: 16.4
click at [852, 309] on label "Pair Diagnosis" at bounding box center [827, 316] width 89 height 17
click at [852, 340] on div "Select Diagnosis" at bounding box center [843, 345] width 101 height 17
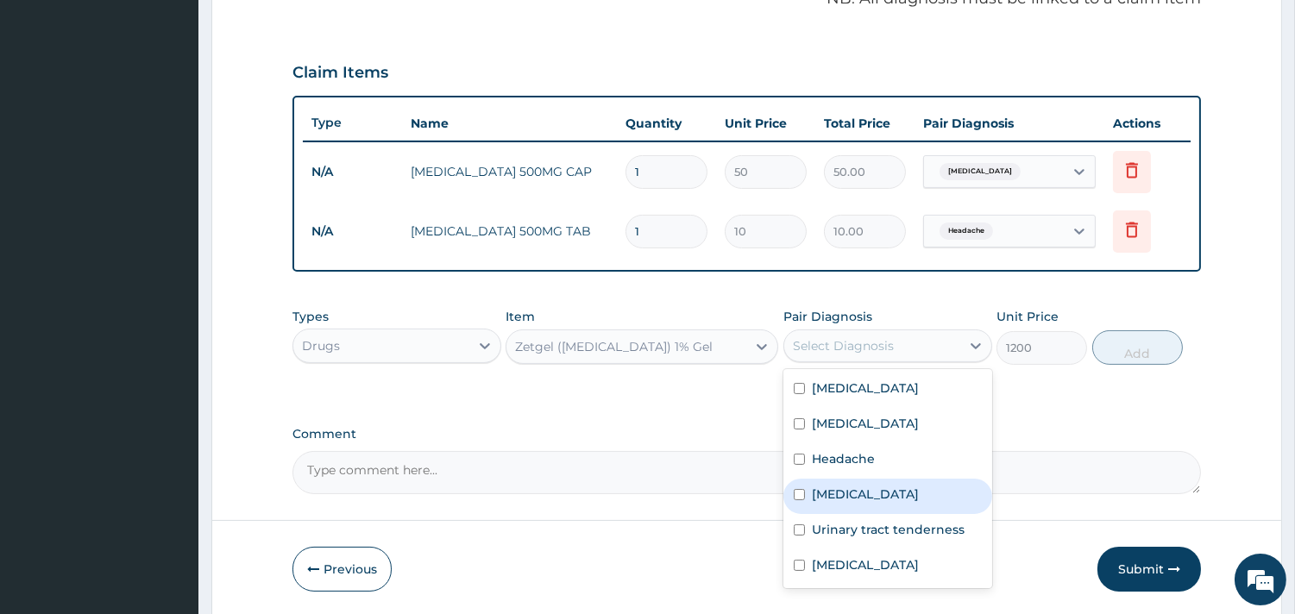
drag, startPoint x: 833, startPoint y: 493, endPoint x: 1152, endPoint y: 388, distance: 335.0
click at [837, 493] on label "[MEDICAL_DATA]" at bounding box center [865, 494] width 107 height 17
checkbox input "true"
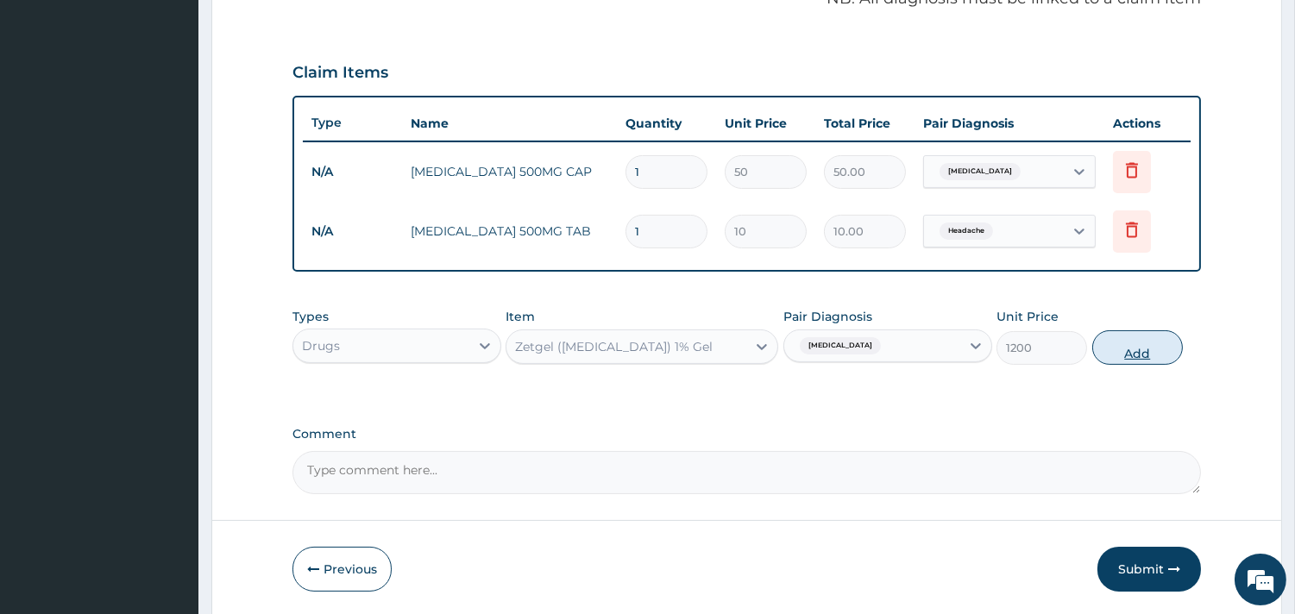
click at [1141, 340] on button "Add" at bounding box center [1137, 347] width 91 height 35
type input "0"
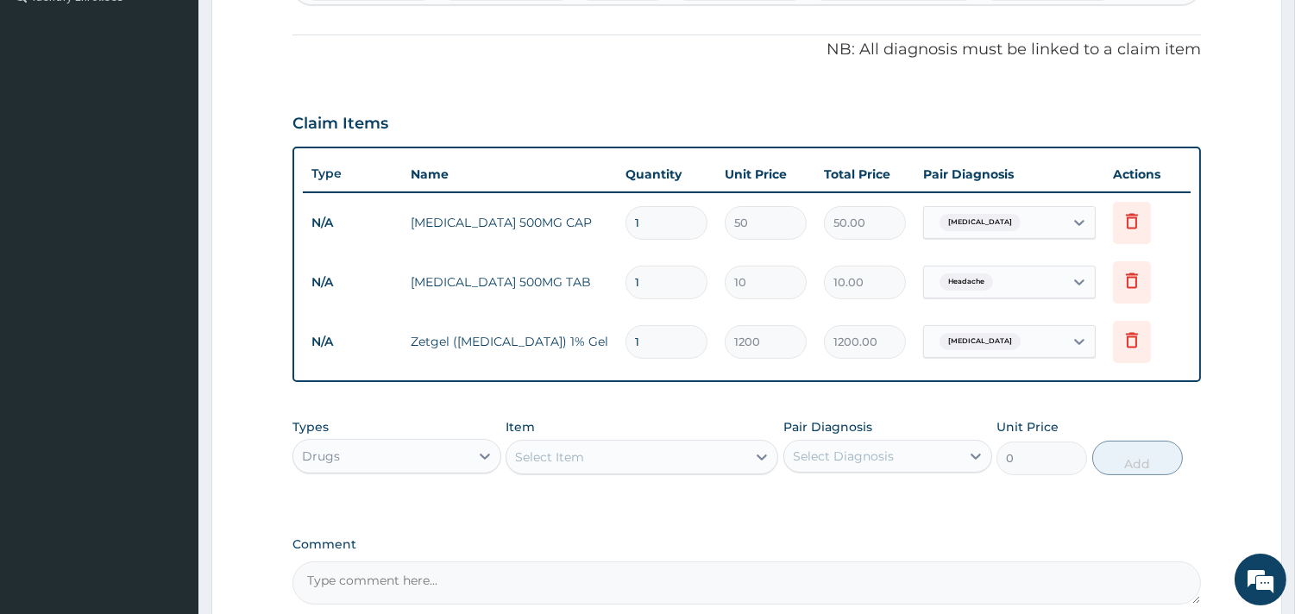
scroll to position [450, 0]
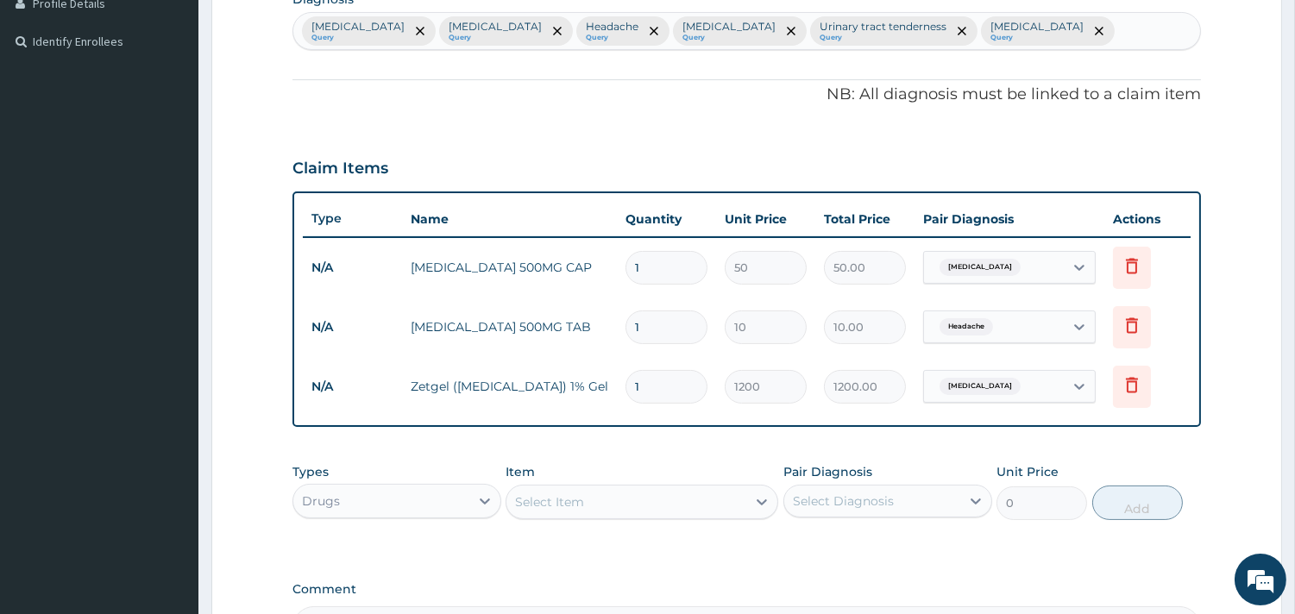
click at [532, 505] on div "Select Item" at bounding box center [549, 501] width 69 height 17
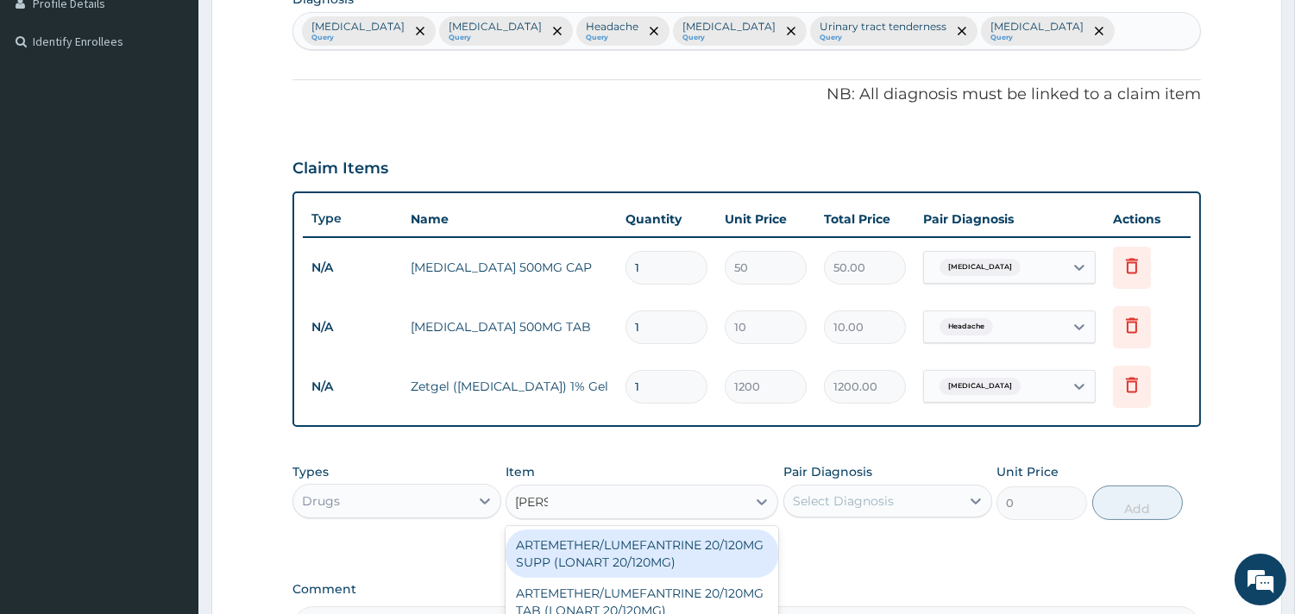
type input "lonar"
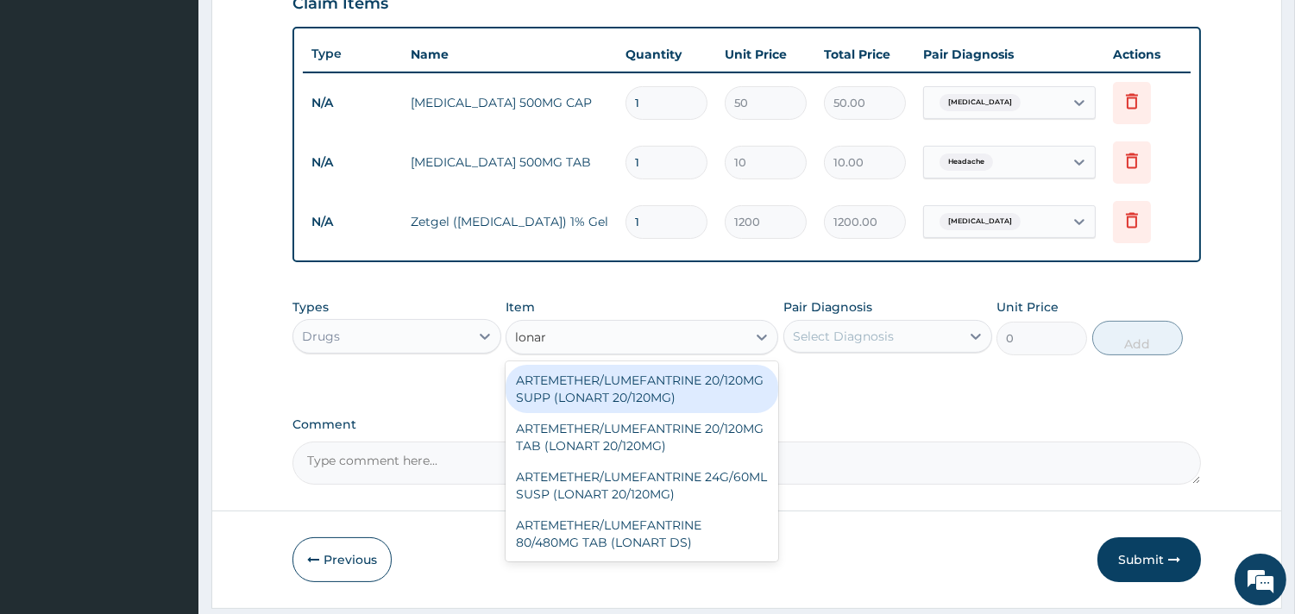
scroll to position [642, 0]
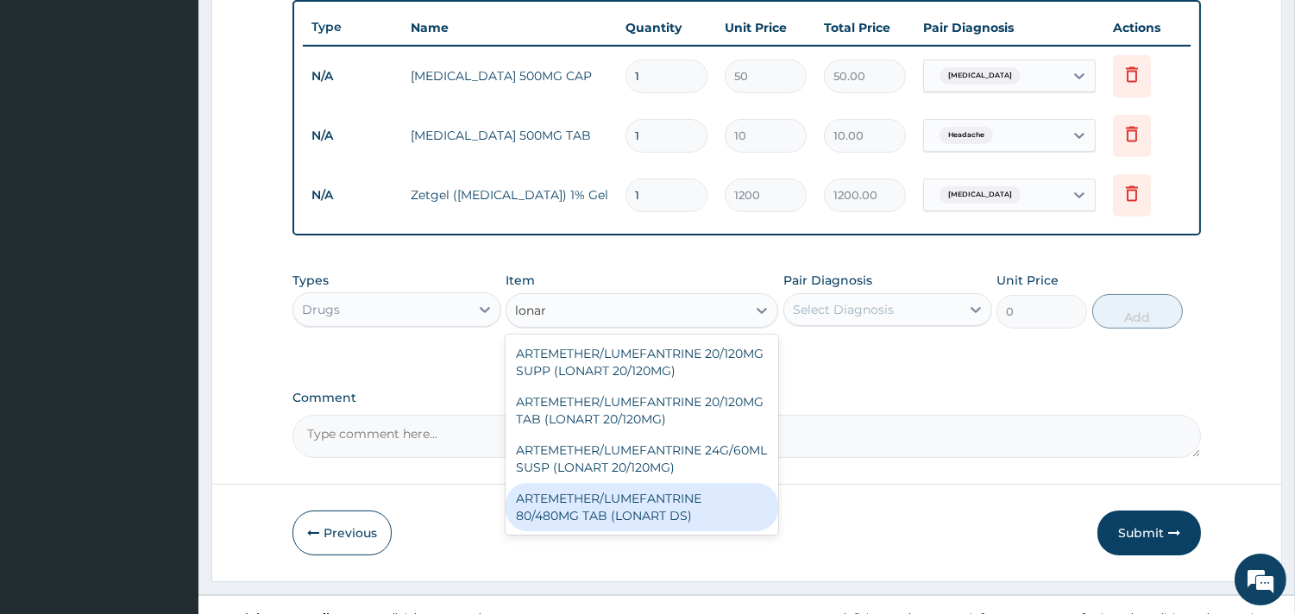
click at [607, 513] on div "ARTEMETHER/LUMEFANTRINE 80/480MG TAB (LONART DS)" at bounding box center [641, 507] width 273 height 48
type input "400"
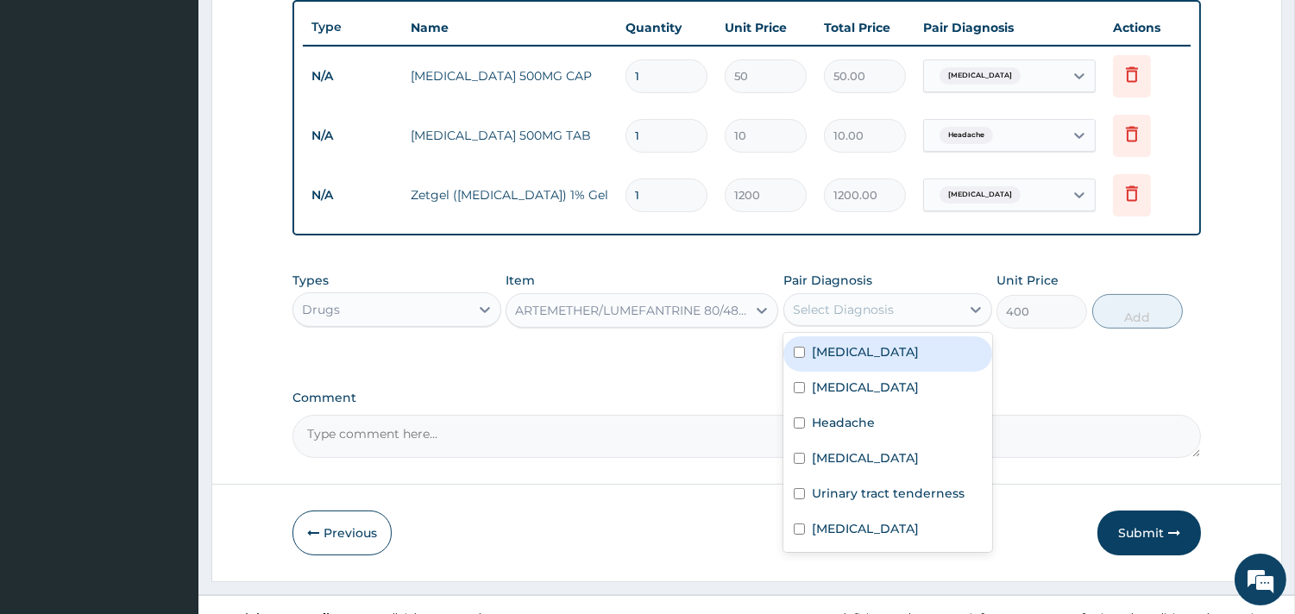
click at [832, 315] on div "Select Diagnosis" at bounding box center [843, 309] width 101 height 17
click at [813, 343] on label "[MEDICAL_DATA]" at bounding box center [865, 351] width 107 height 17
checkbox input "true"
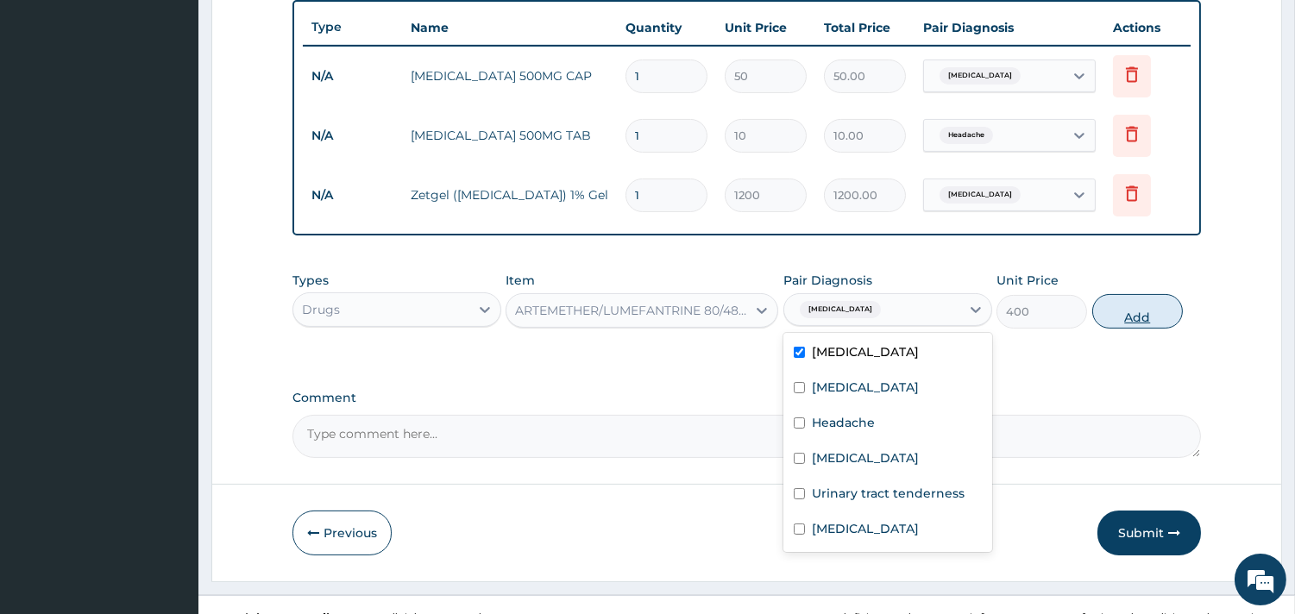
click at [1133, 304] on button "Add" at bounding box center [1137, 311] width 91 height 35
type input "0"
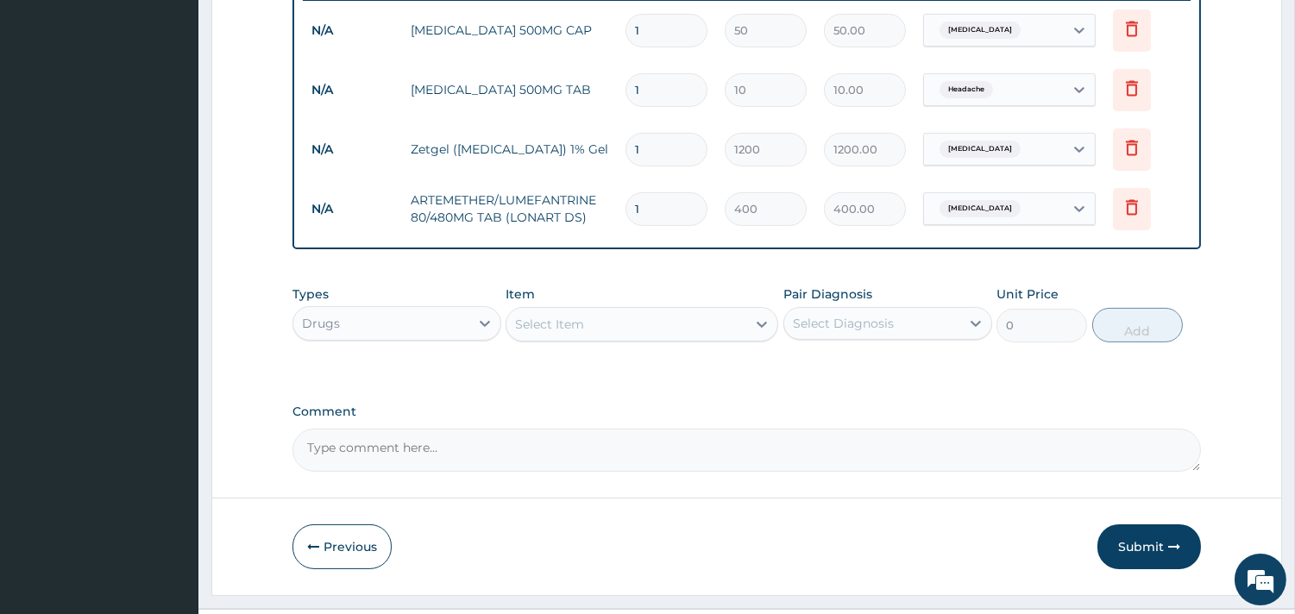
scroll to position [726, 0]
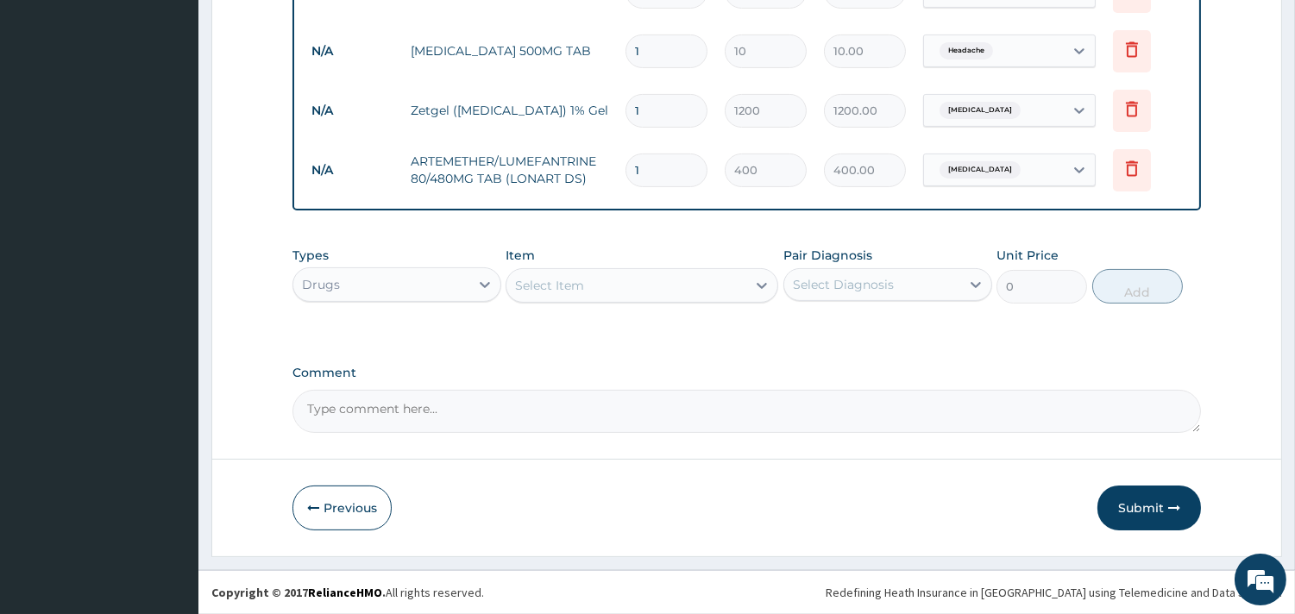
click at [637, 299] on div "Select Item" at bounding box center [641, 285] width 273 height 35
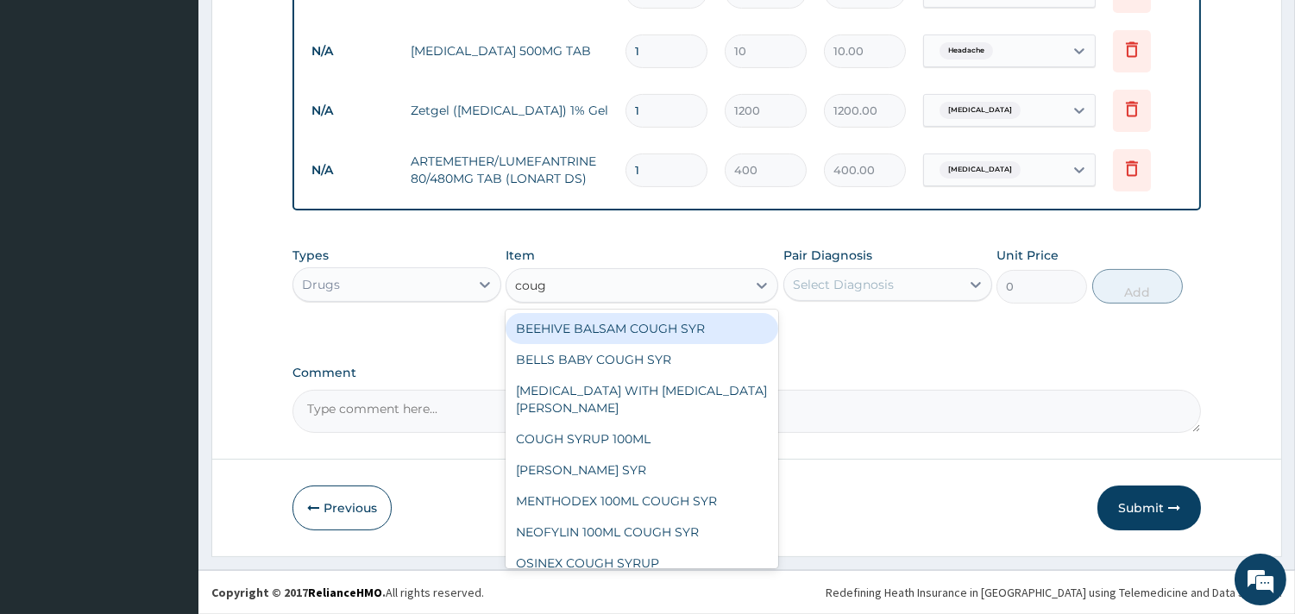
type input "cough"
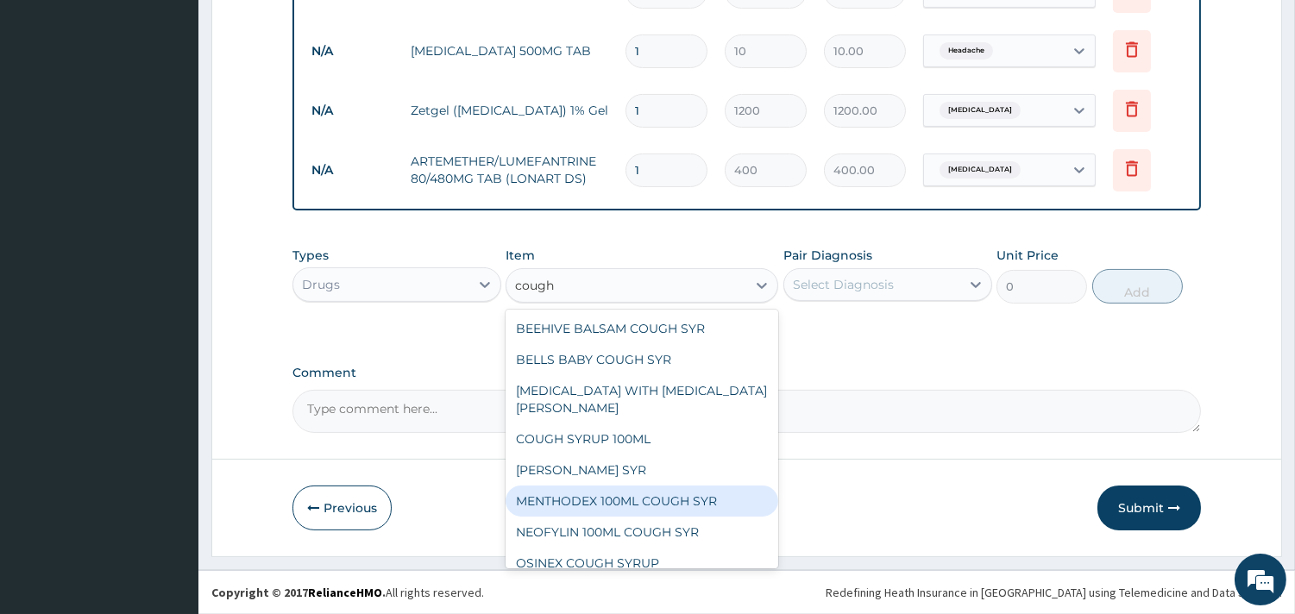
click at [571, 496] on div "MENTHODEX 100ML COUGH SYR" at bounding box center [641, 501] width 273 height 31
type input "847"
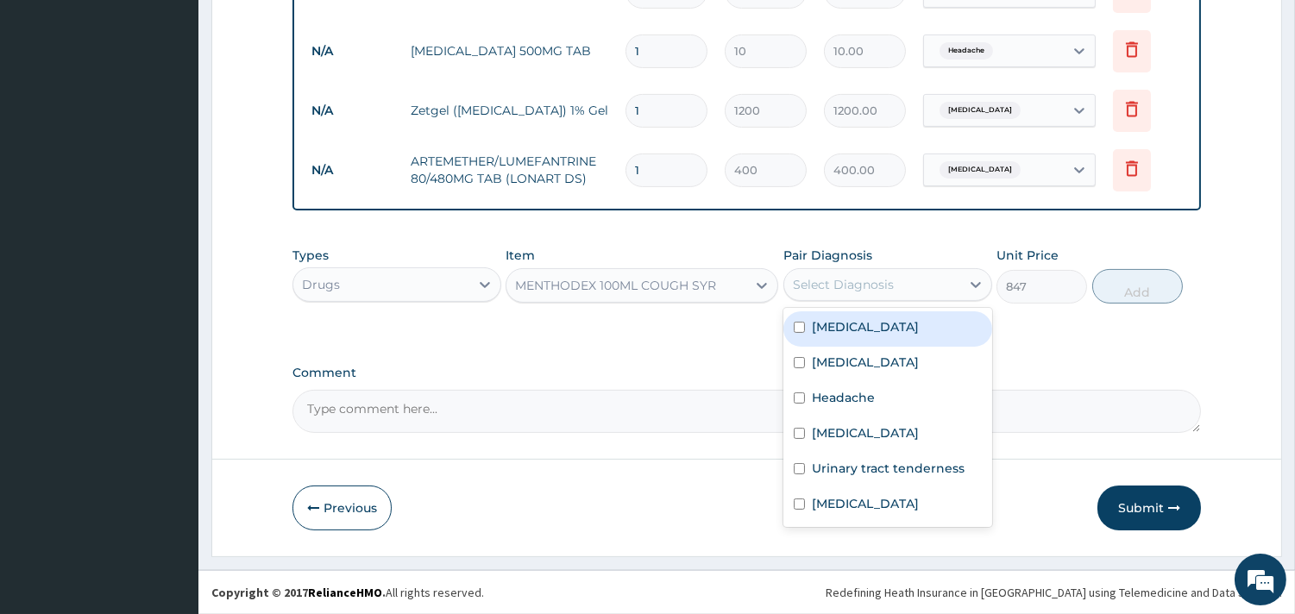
click at [902, 277] on div "Select Diagnosis" at bounding box center [872, 285] width 176 height 28
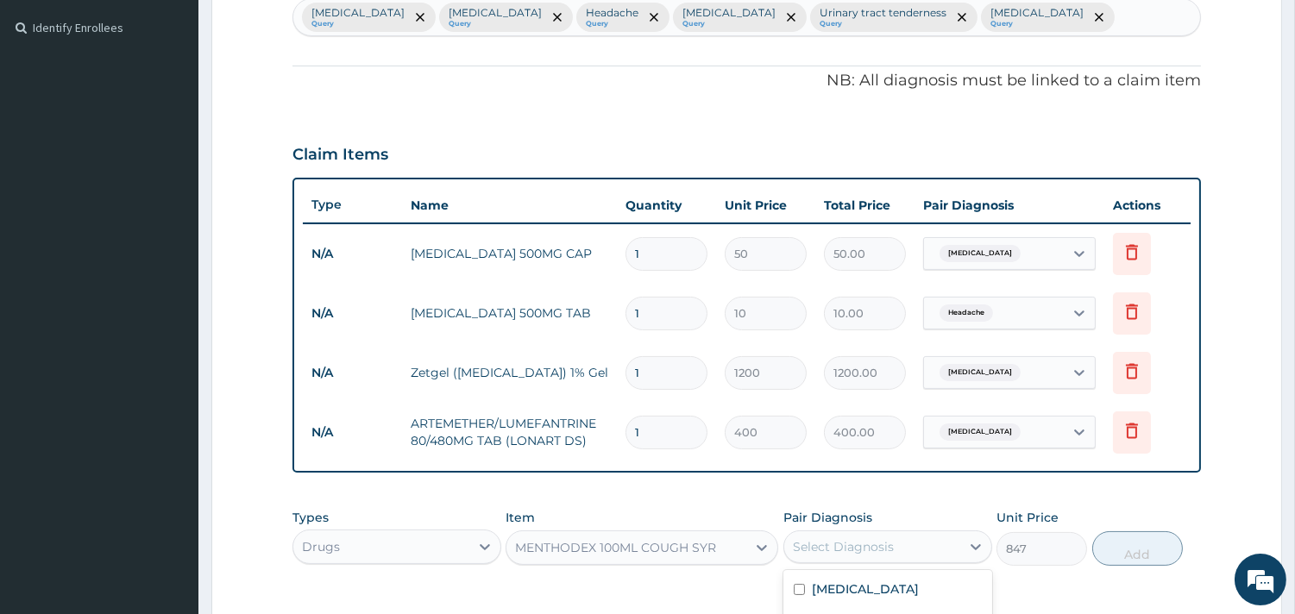
scroll to position [438, 0]
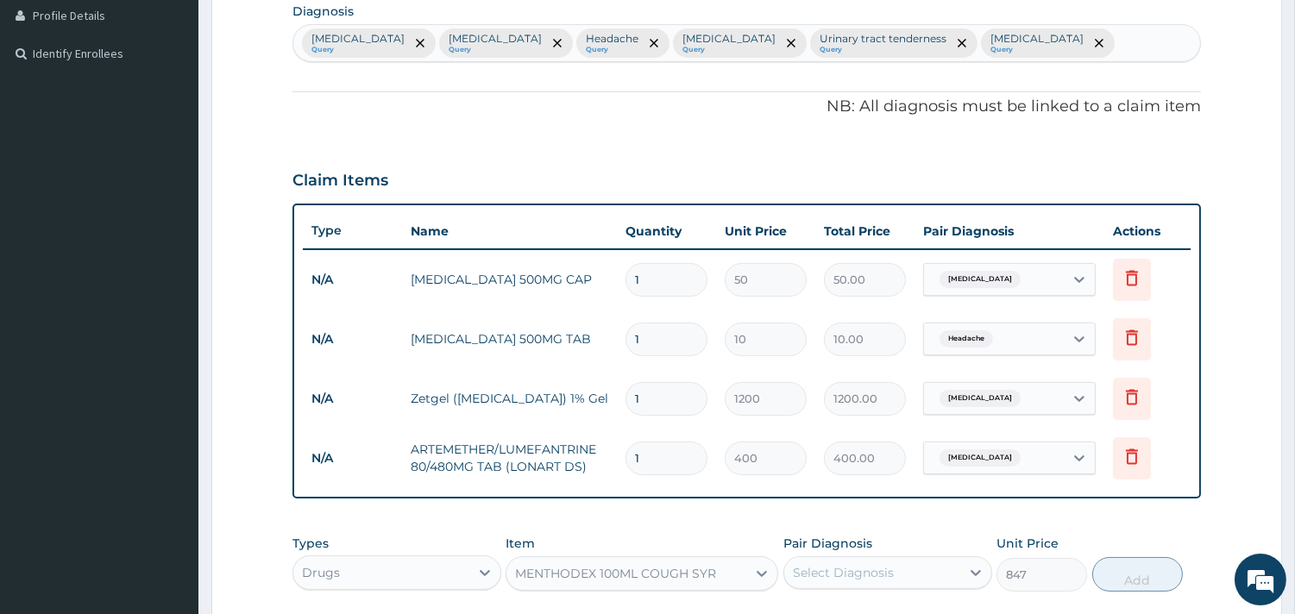
click at [1041, 36] on div "[MEDICAL_DATA] Query [MEDICAL_DATA] Query Headache Query [MEDICAL_DATA] Query U…" at bounding box center [746, 43] width 907 height 36
type input "cough"
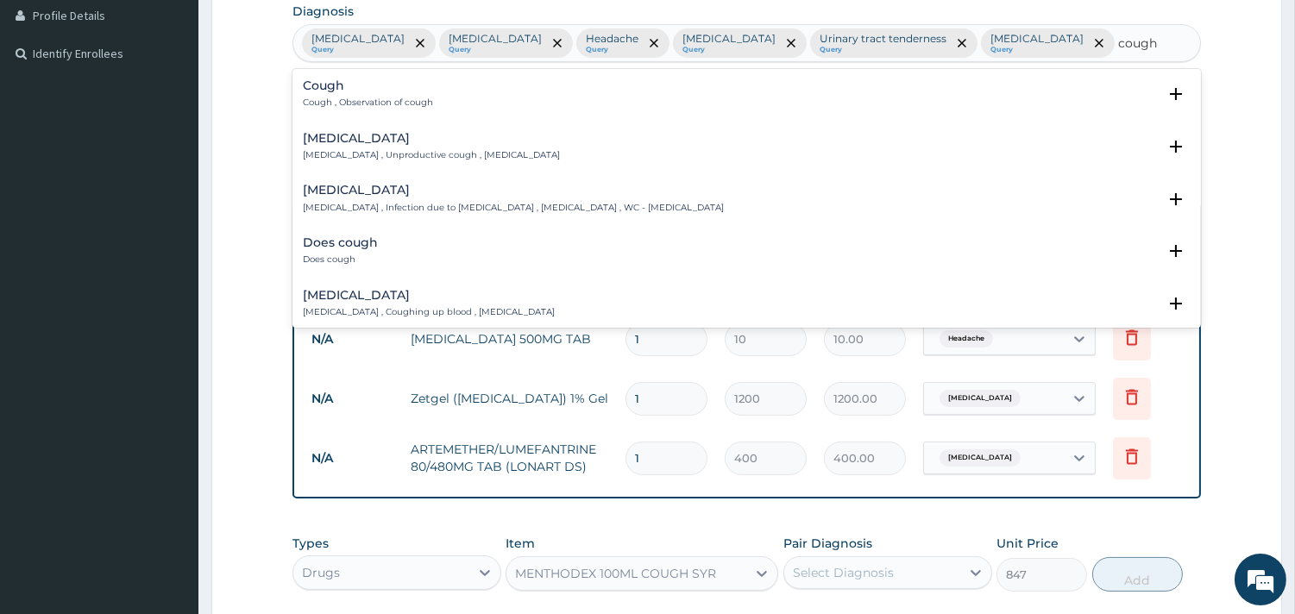
click at [381, 97] on p "Cough , Observation of cough" at bounding box center [368, 103] width 130 height 12
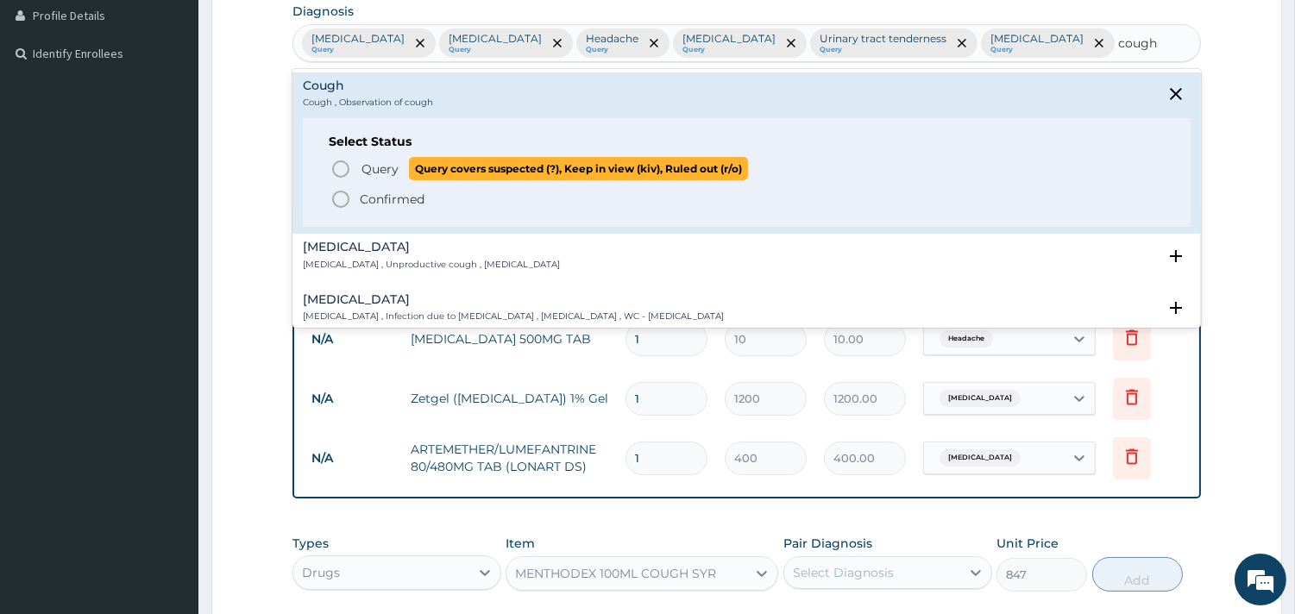
click at [380, 173] on span "Query" at bounding box center [379, 168] width 37 height 17
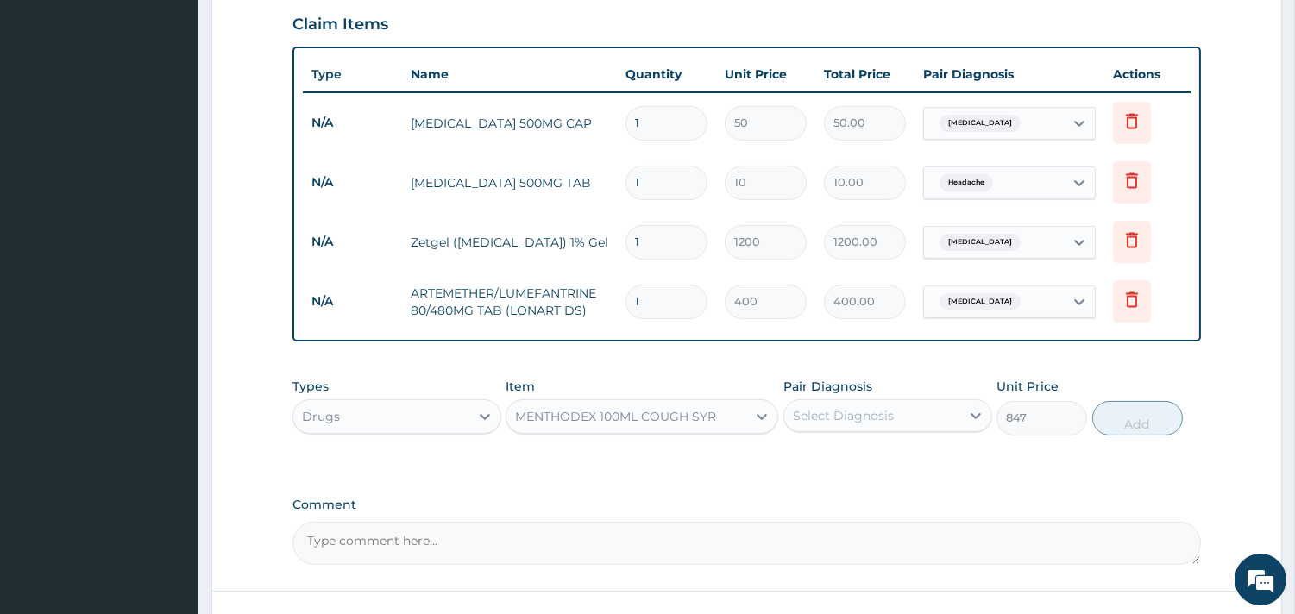
scroll to position [631, 0]
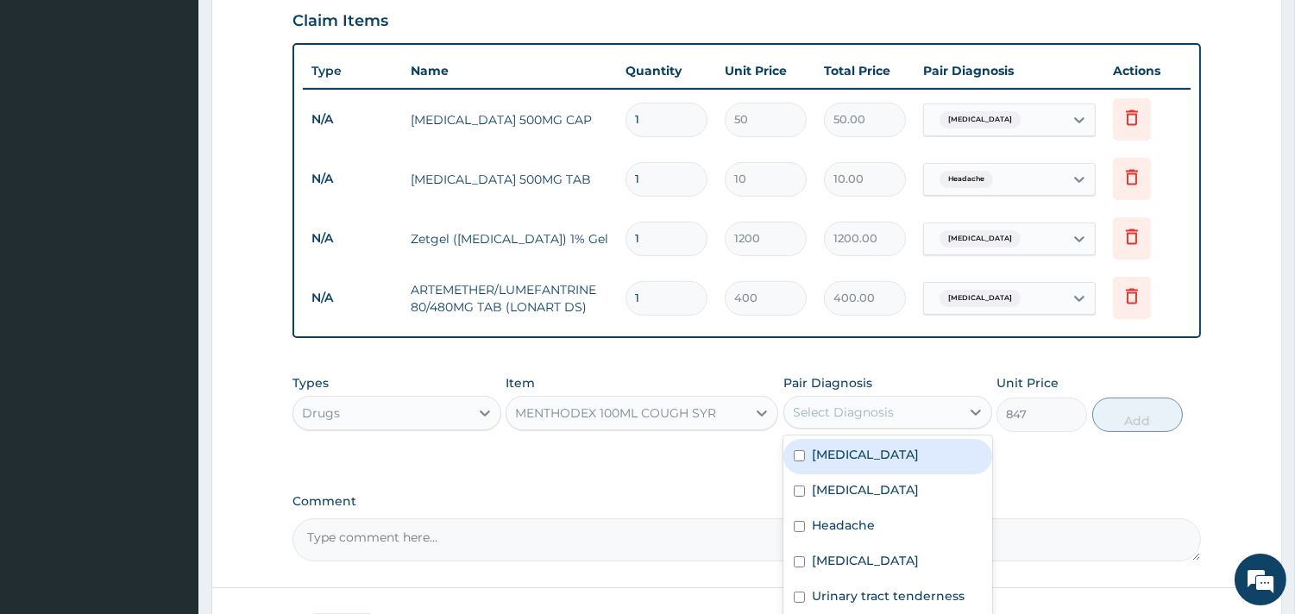
click at [876, 404] on div "Select Diagnosis" at bounding box center [843, 412] width 101 height 17
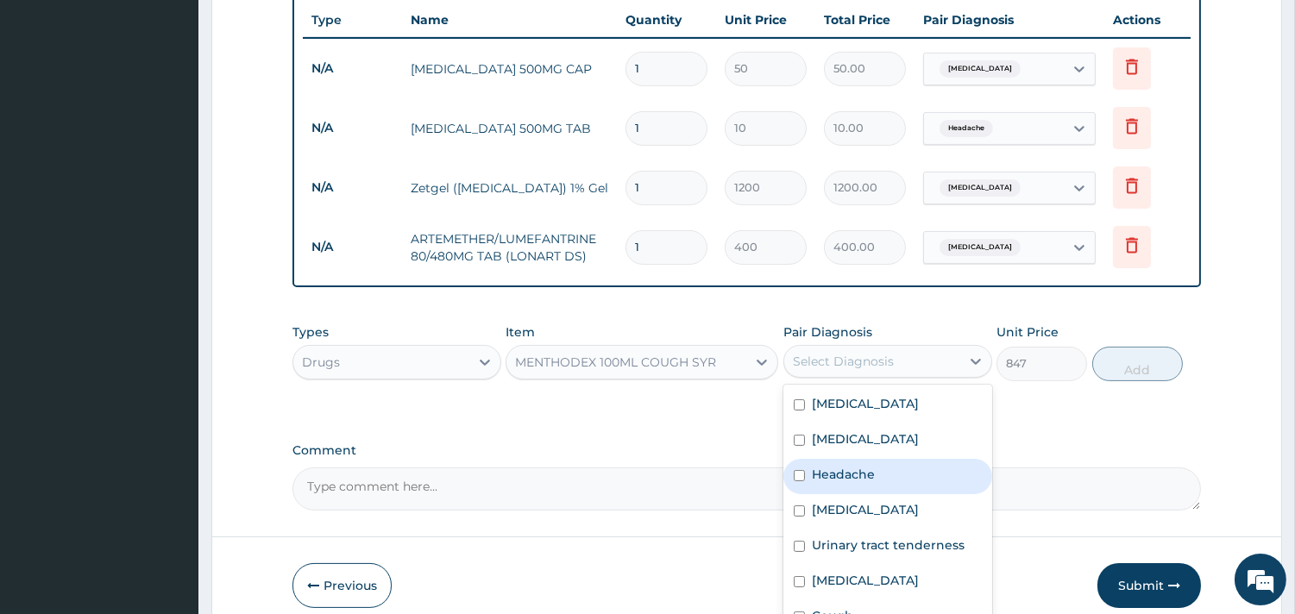
scroll to position [726, 0]
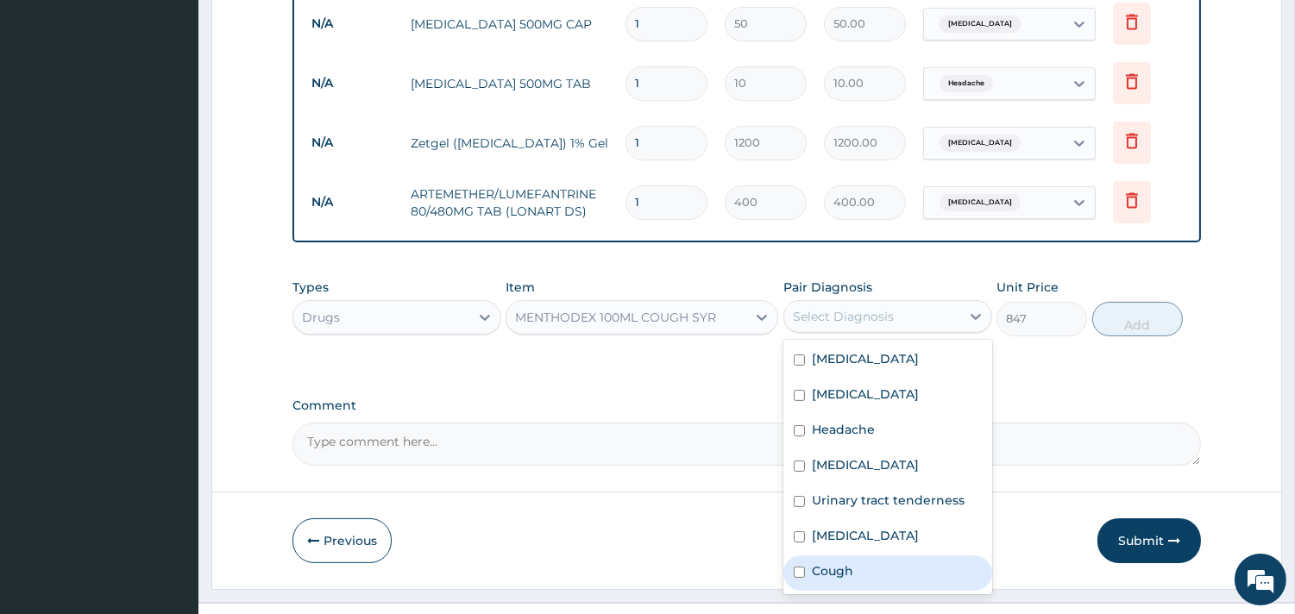
drag, startPoint x: 804, startPoint y: 537, endPoint x: 1014, endPoint y: 386, distance: 259.0
click at [805, 556] on div "Cough" at bounding box center [887, 573] width 209 height 35
checkbox input "true"
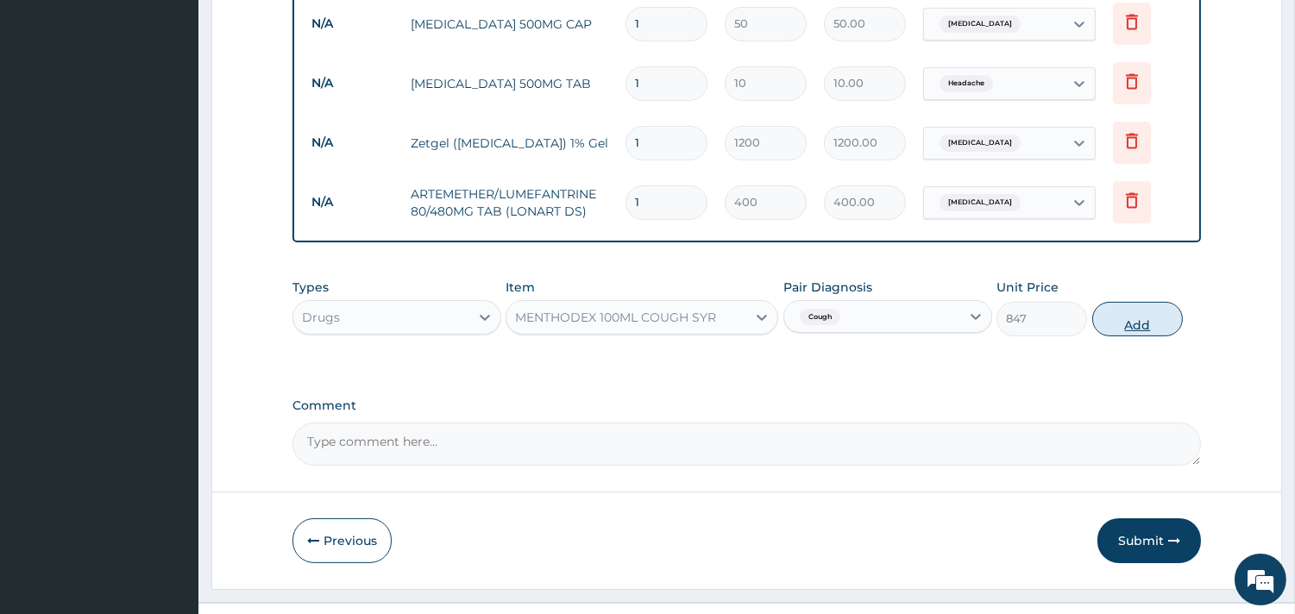
click at [1134, 302] on button "Add" at bounding box center [1137, 319] width 91 height 35
type input "0"
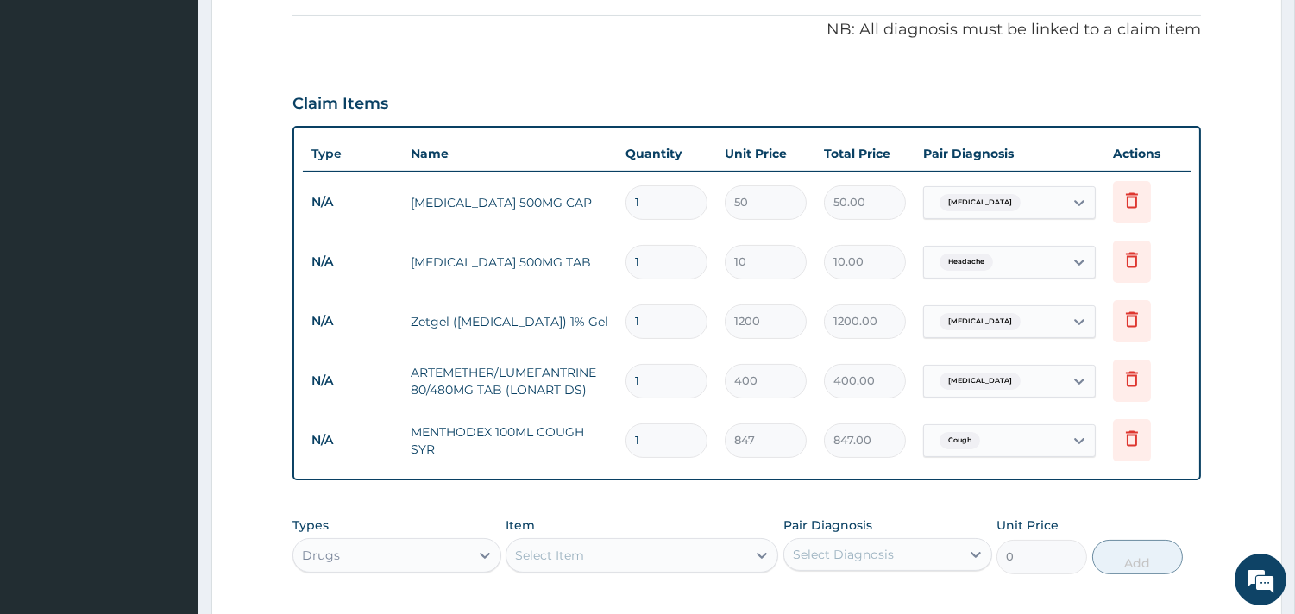
scroll to position [631, 0]
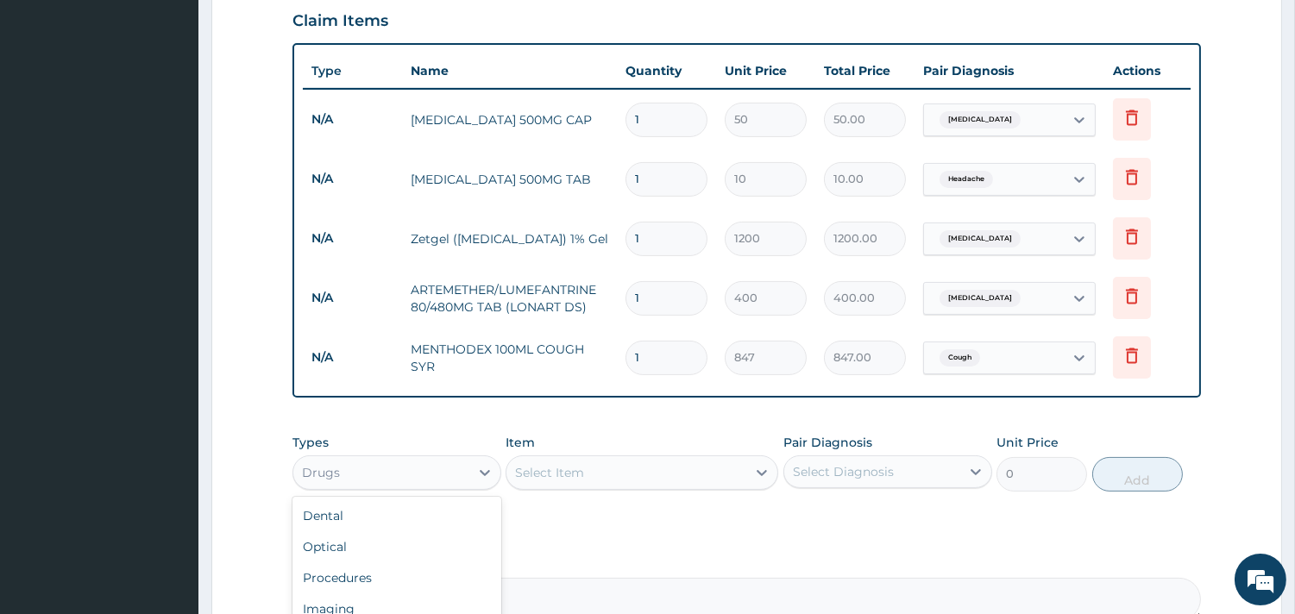
click at [381, 459] on div "Drugs" at bounding box center [381, 473] width 176 height 28
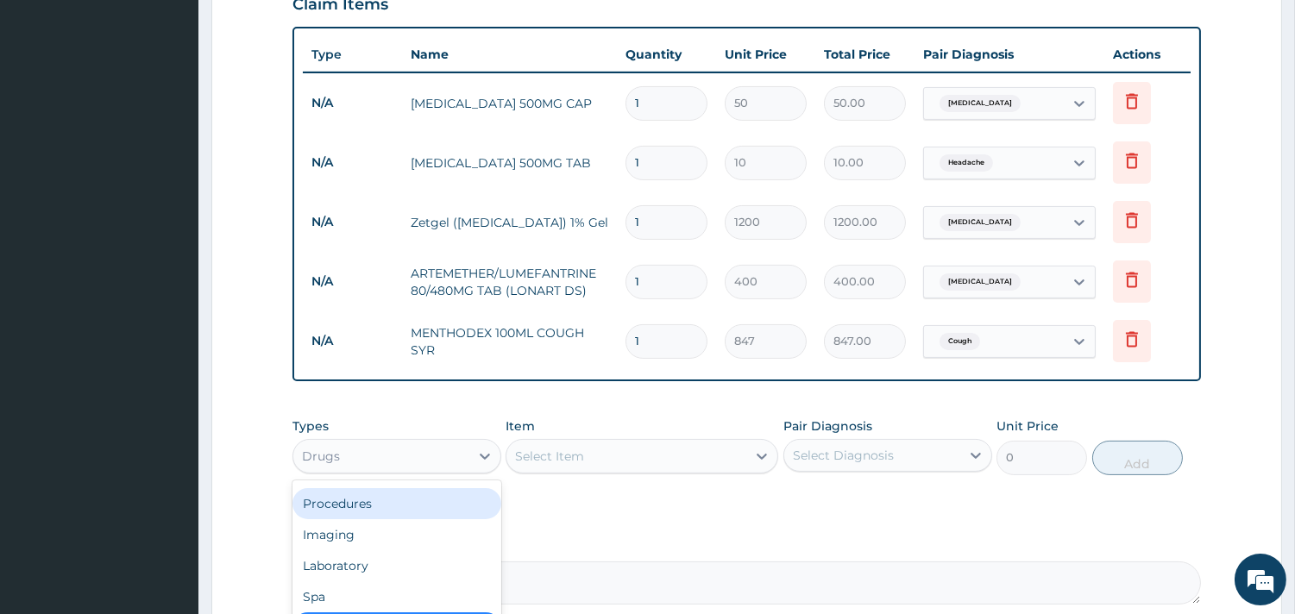
scroll to position [786, 0]
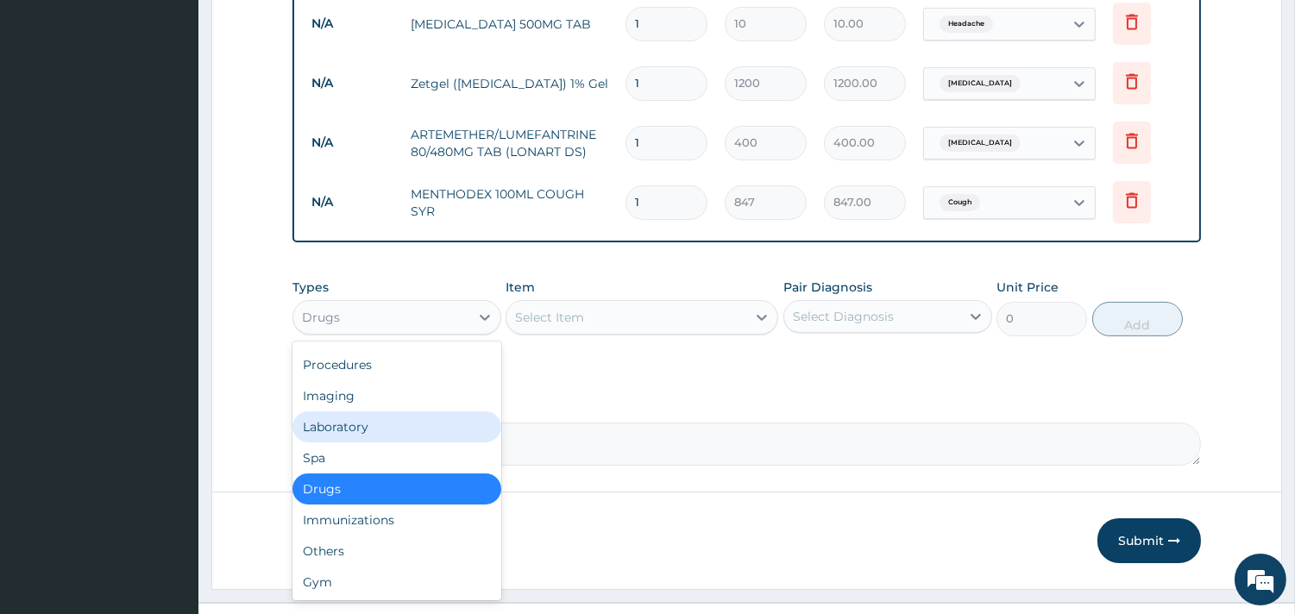
click at [367, 411] on div "Laboratory" at bounding box center [396, 426] width 209 height 31
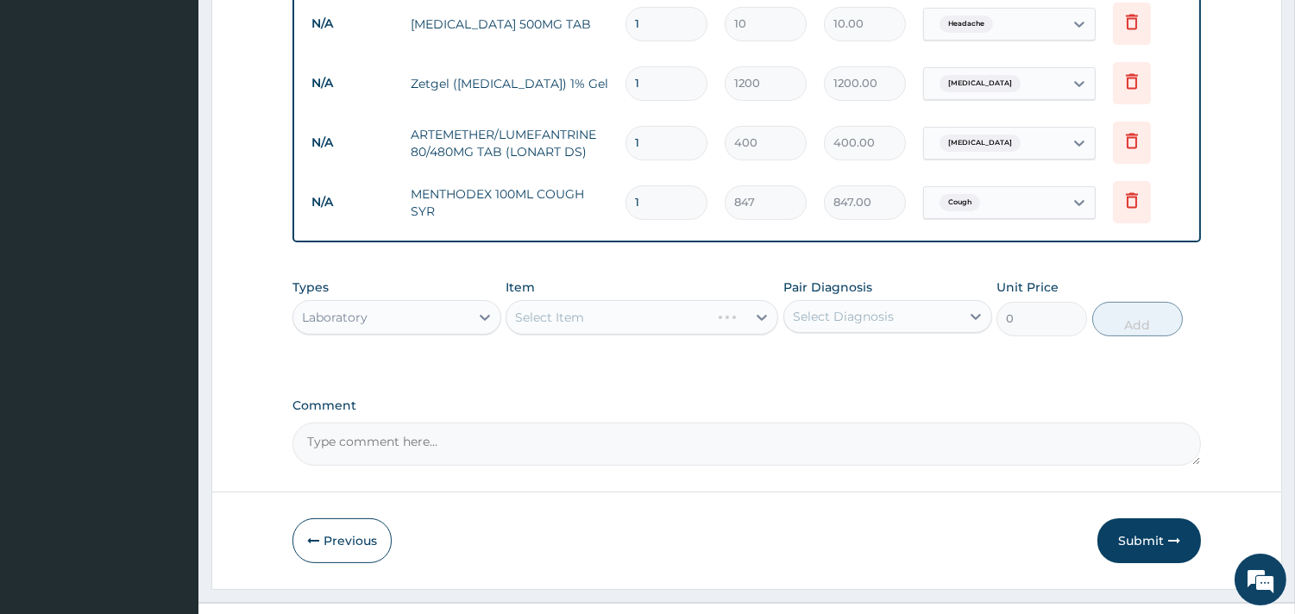
click at [609, 300] on div "Select Item" at bounding box center [641, 317] width 273 height 35
click at [651, 304] on div "Select Item" at bounding box center [626, 318] width 240 height 28
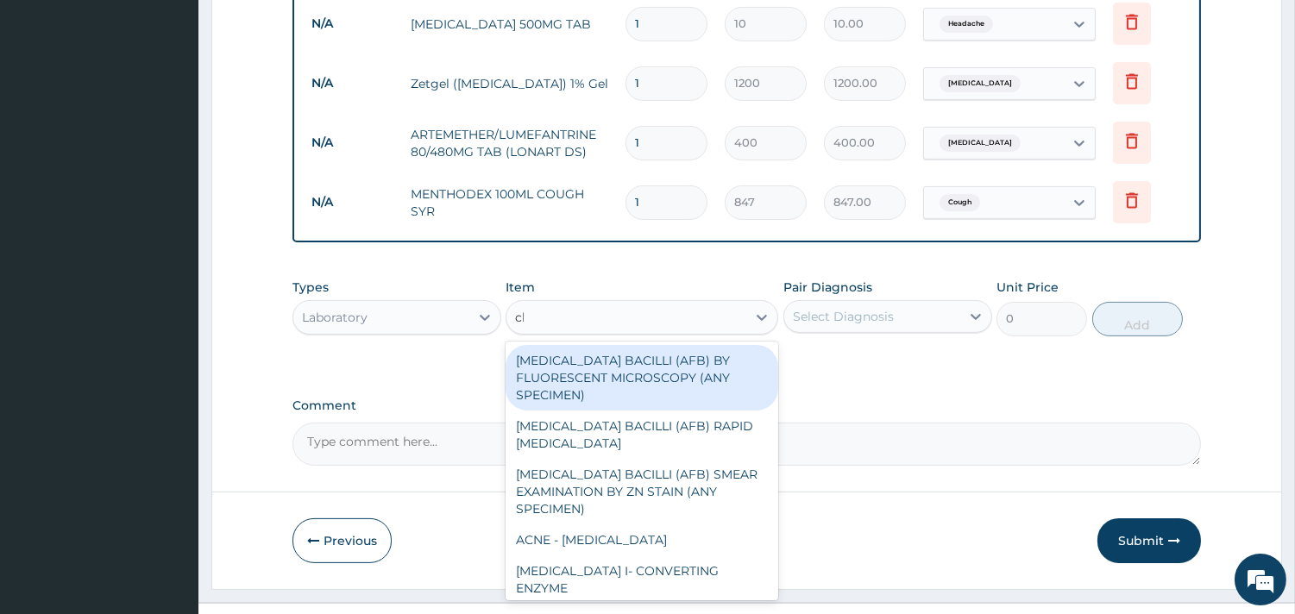
type input "cbc"
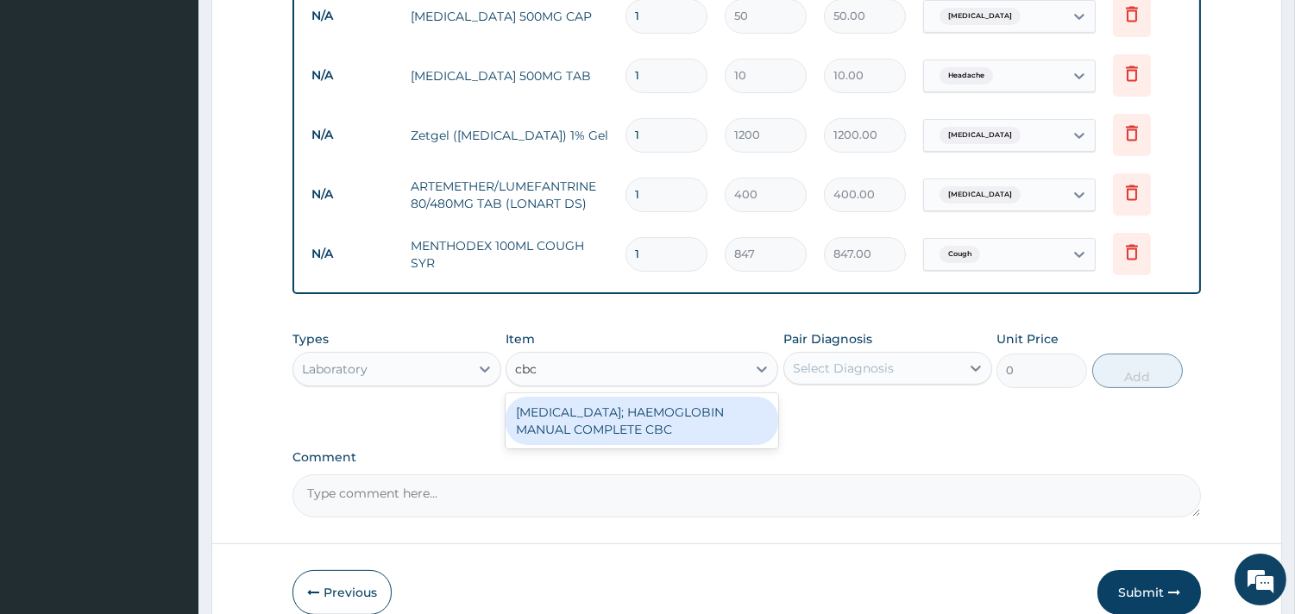
scroll to position [690, 0]
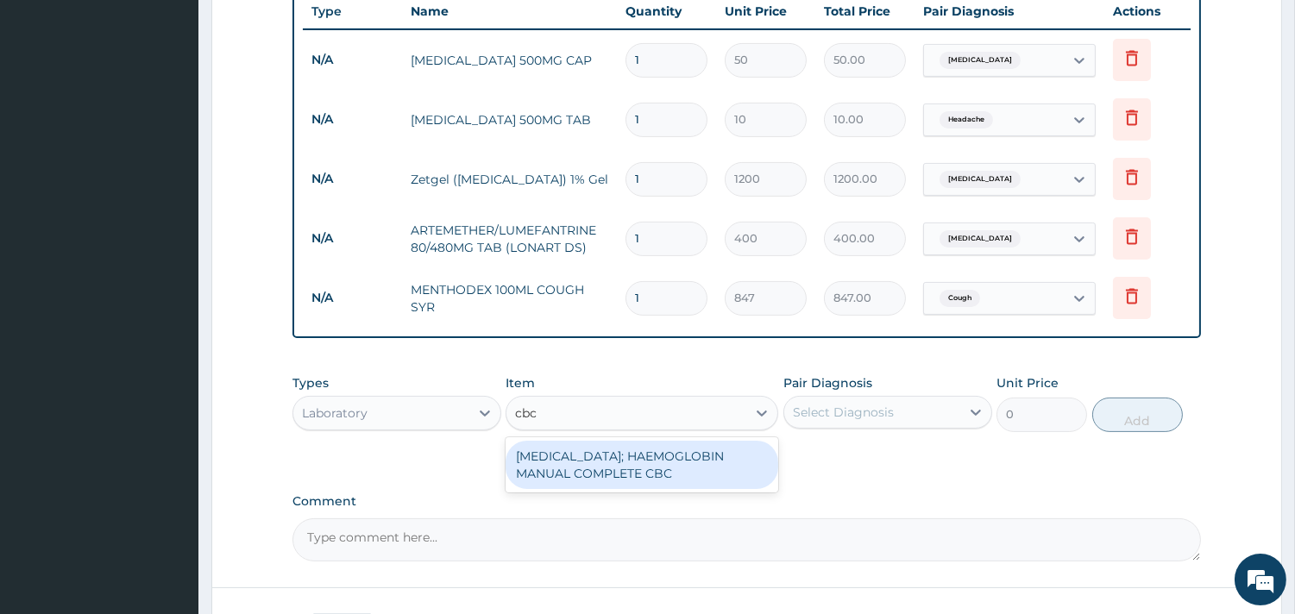
click at [619, 441] on div "[MEDICAL_DATA]; HAEMOGLOBIN MANUAL COMPLETE CBC" at bounding box center [641, 465] width 273 height 48
type input "2500"
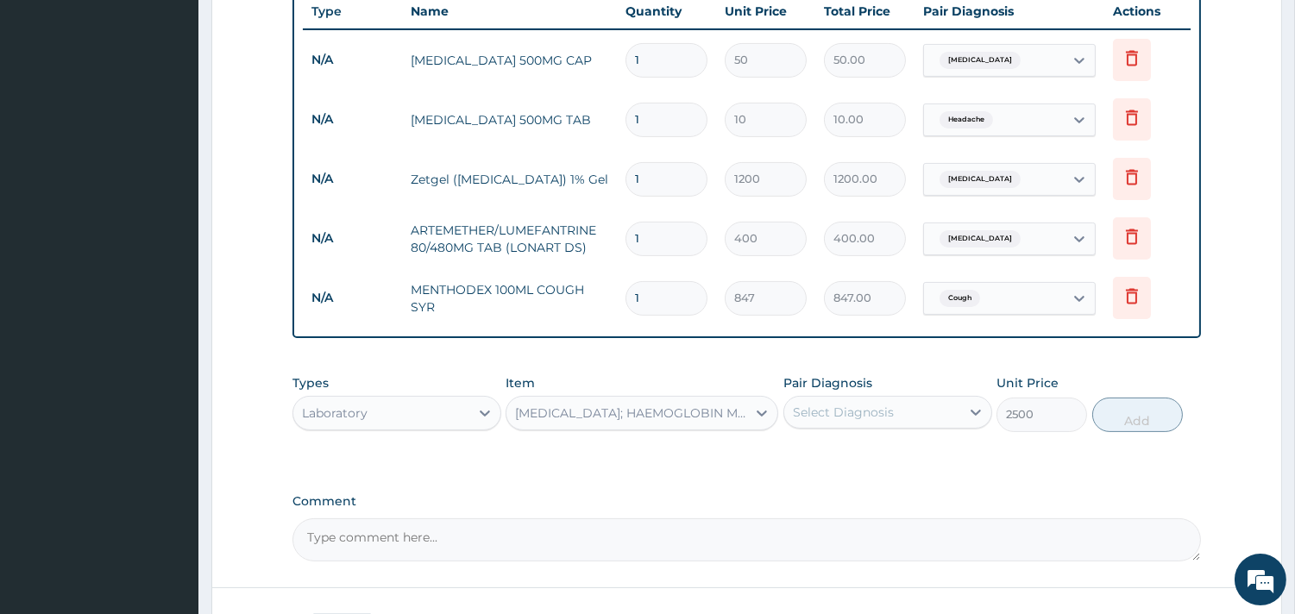
drag, startPoint x: 901, startPoint y: 354, endPoint x: 901, endPoint y: 365, distance: 11.2
click at [901, 374] on div "Pair Diagnosis Select Diagnosis" at bounding box center [887, 402] width 209 height 57
click at [884, 399] on div "Pair Diagnosis Select Diagnosis" at bounding box center [887, 402] width 209 height 57
click at [855, 374] on label "Pair Diagnosis" at bounding box center [827, 382] width 89 height 17
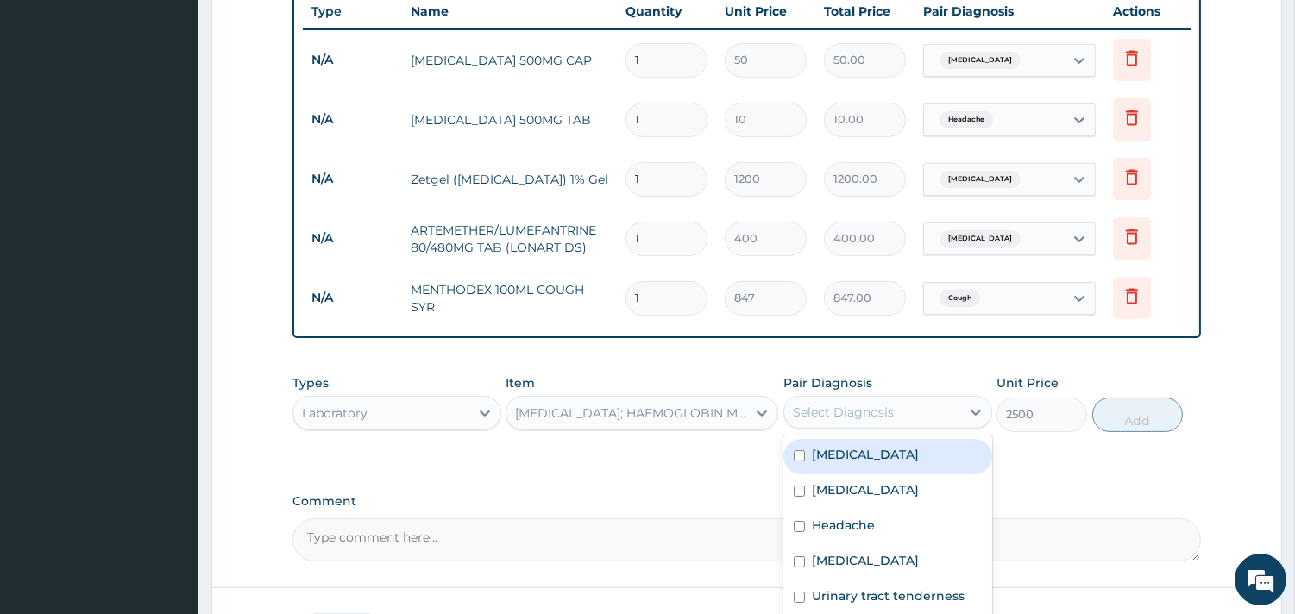
click at [851, 399] on div "Select Diagnosis" at bounding box center [872, 413] width 176 height 28
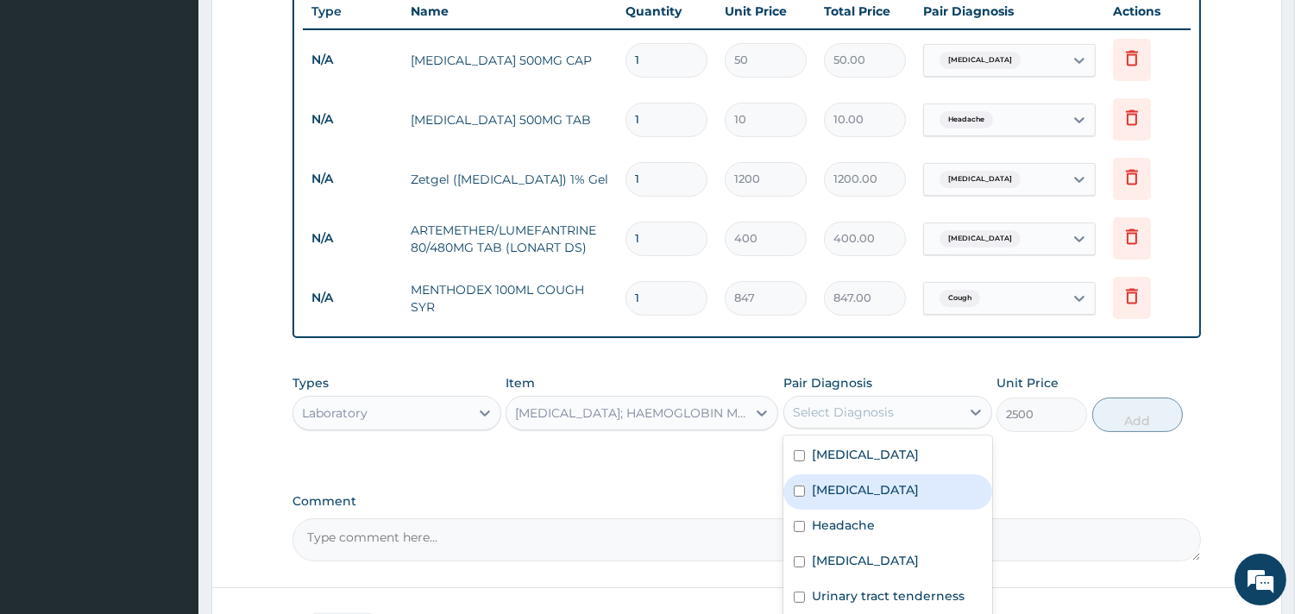
drag, startPoint x: 813, startPoint y: 461, endPoint x: 883, endPoint y: 462, distance: 69.9
click at [819, 481] on label "[MEDICAL_DATA]" at bounding box center [865, 489] width 107 height 17
checkbox input "true"
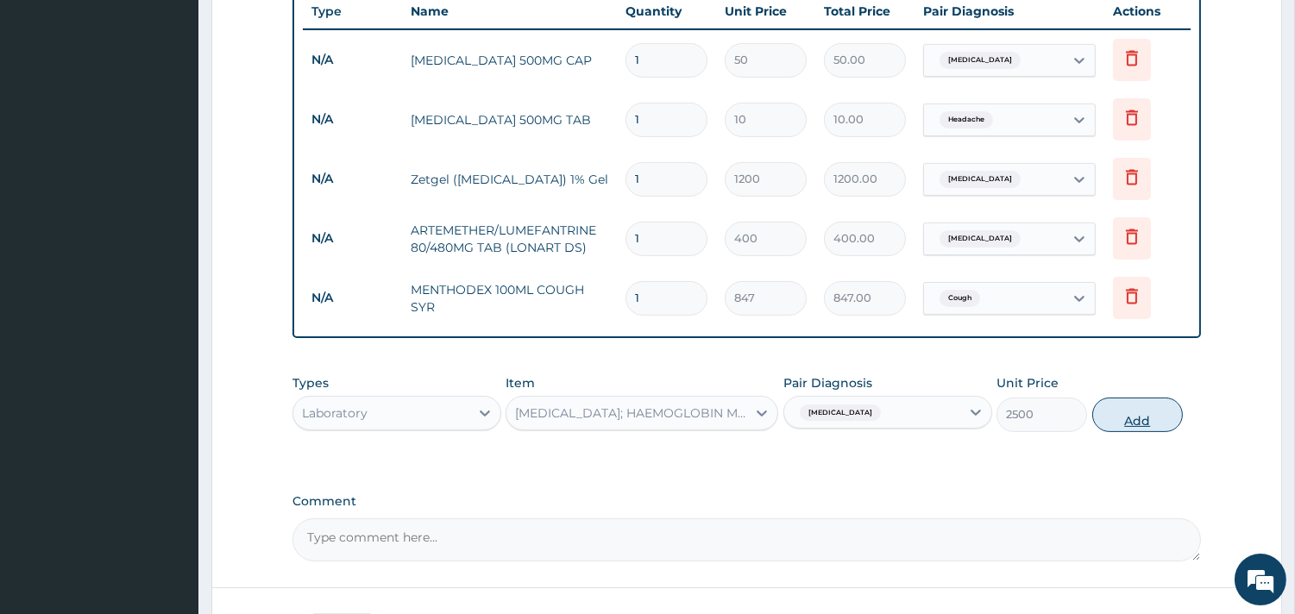
click at [1120, 398] on button "Add" at bounding box center [1137, 415] width 91 height 35
type input "0"
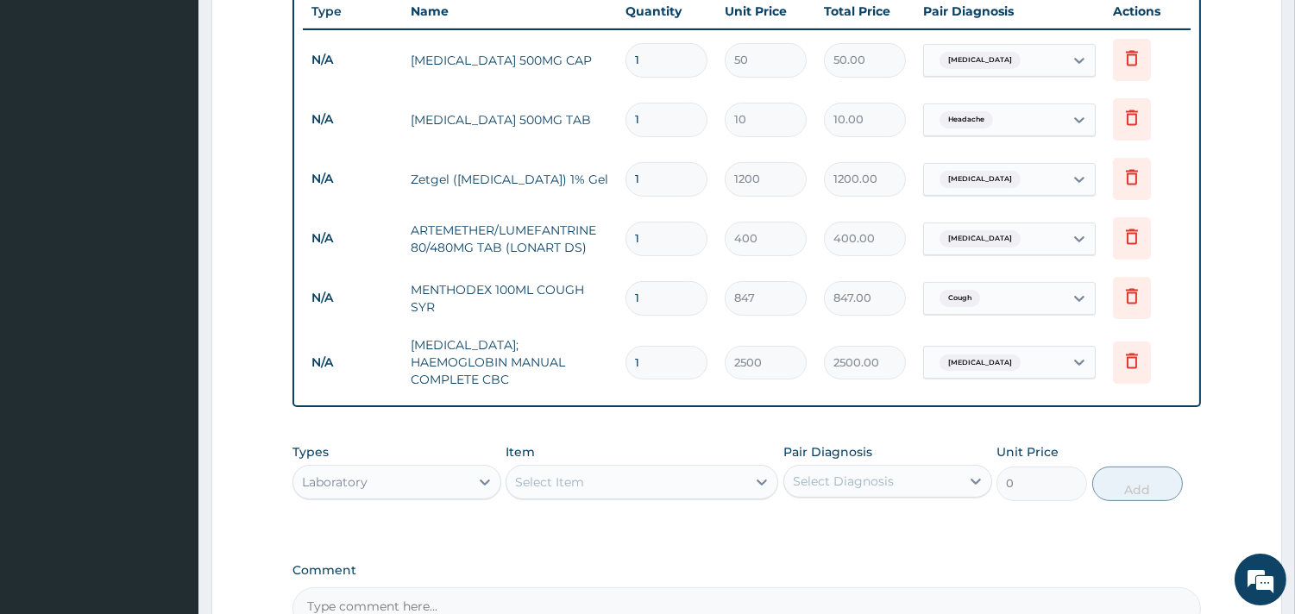
click at [605, 468] on div "Select Item" at bounding box center [626, 482] width 240 height 28
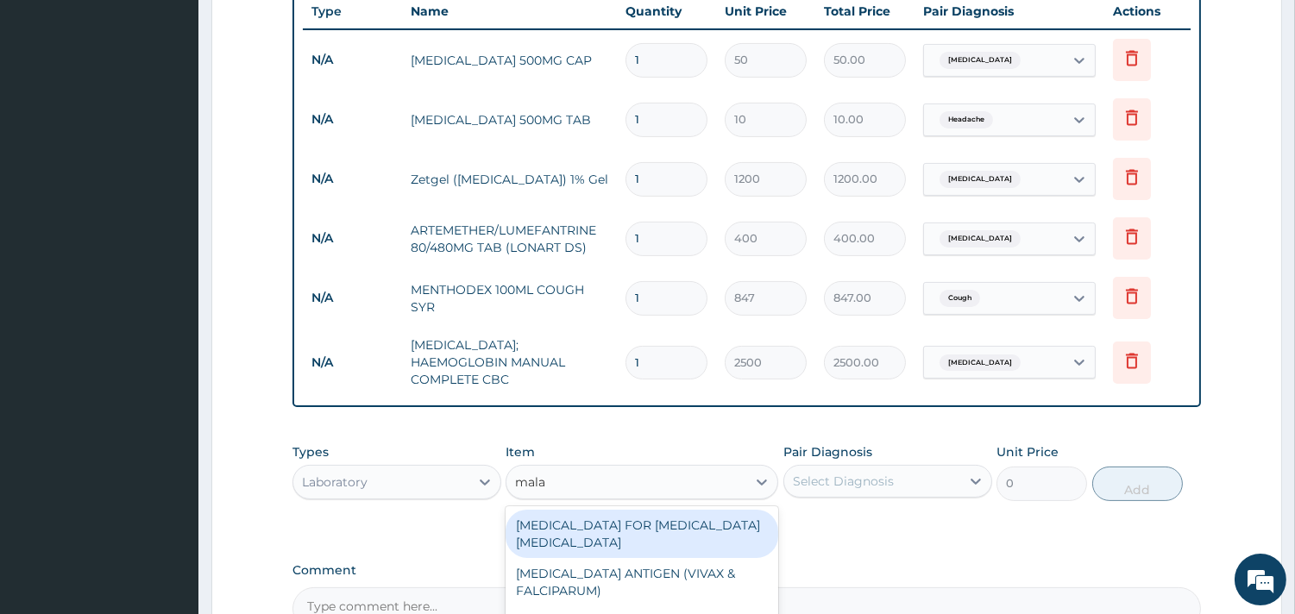
type input "malar"
click at [712, 510] on div "[MEDICAL_DATA] FOR [MEDICAL_DATA] [MEDICAL_DATA]" at bounding box center [641, 534] width 273 height 48
type input "1100"
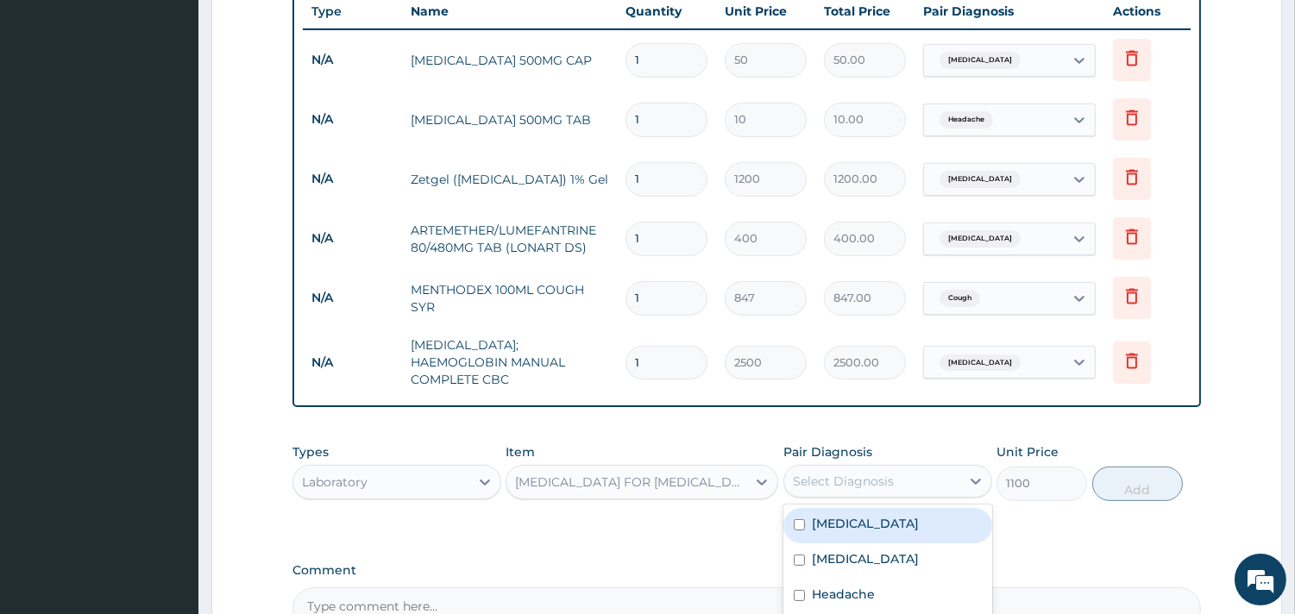
click at [855, 468] on div "Select Diagnosis" at bounding box center [872, 482] width 176 height 28
click at [849, 515] on label "[MEDICAL_DATA]" at bounding box center [865, 523] width 107 height 17
checkbox input "true"
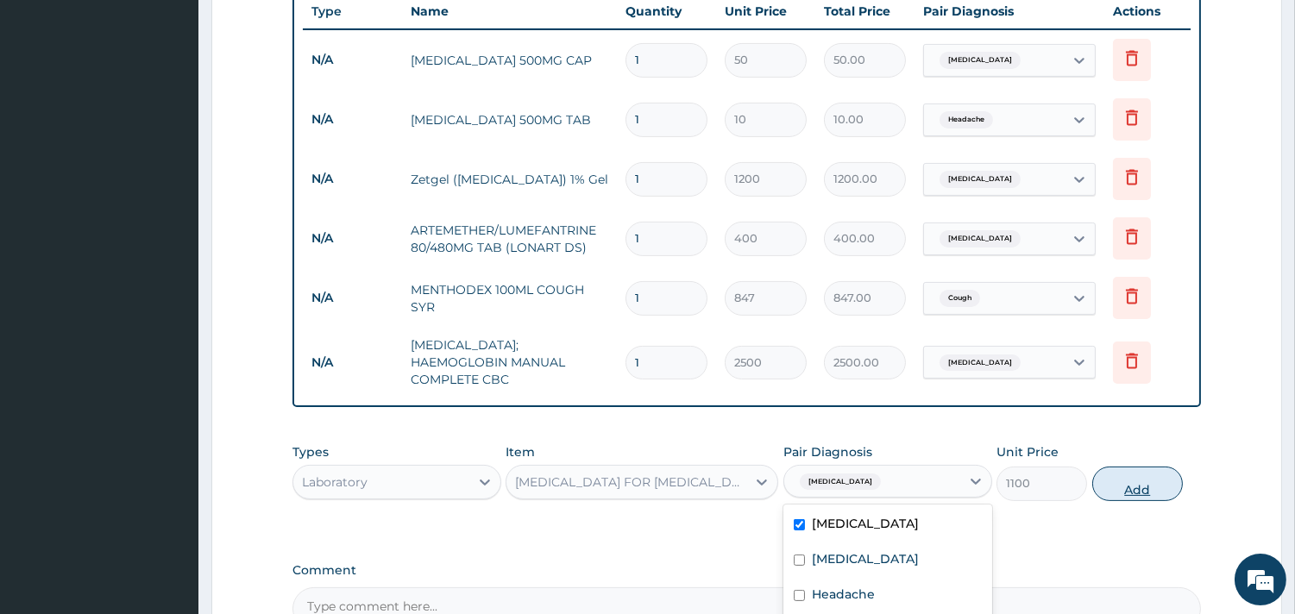
click at [1124, 467] on button "Add" at bounding box center [1137, 484] width 91 height 35
type input "0"
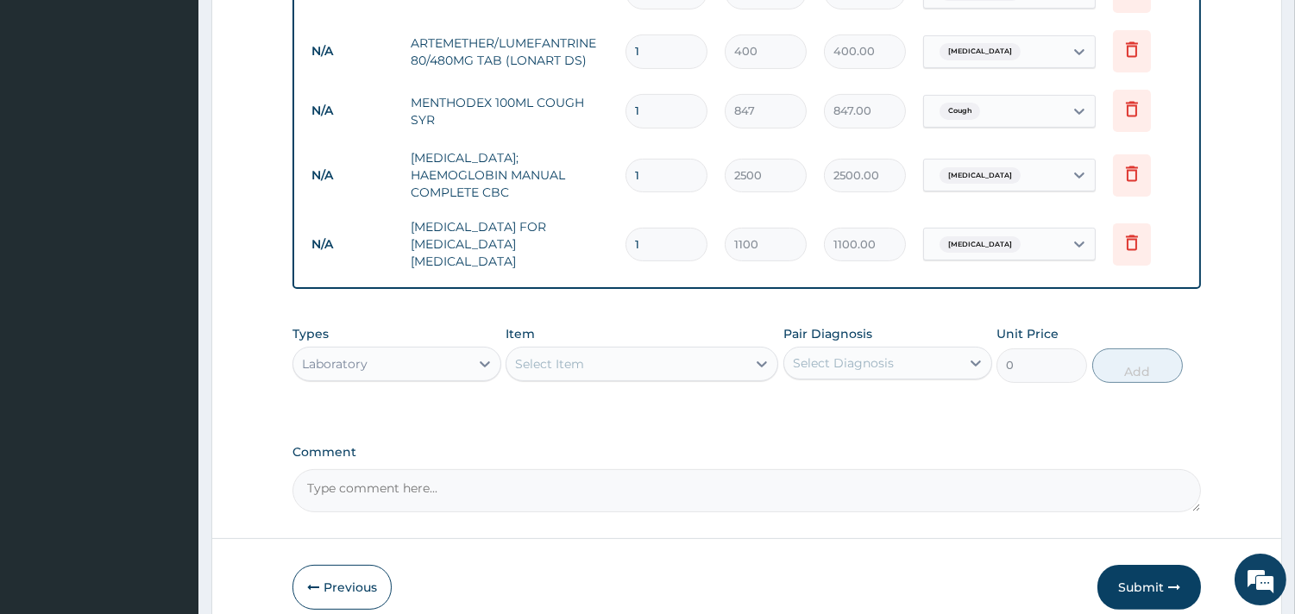
scroll to position [906, 0]
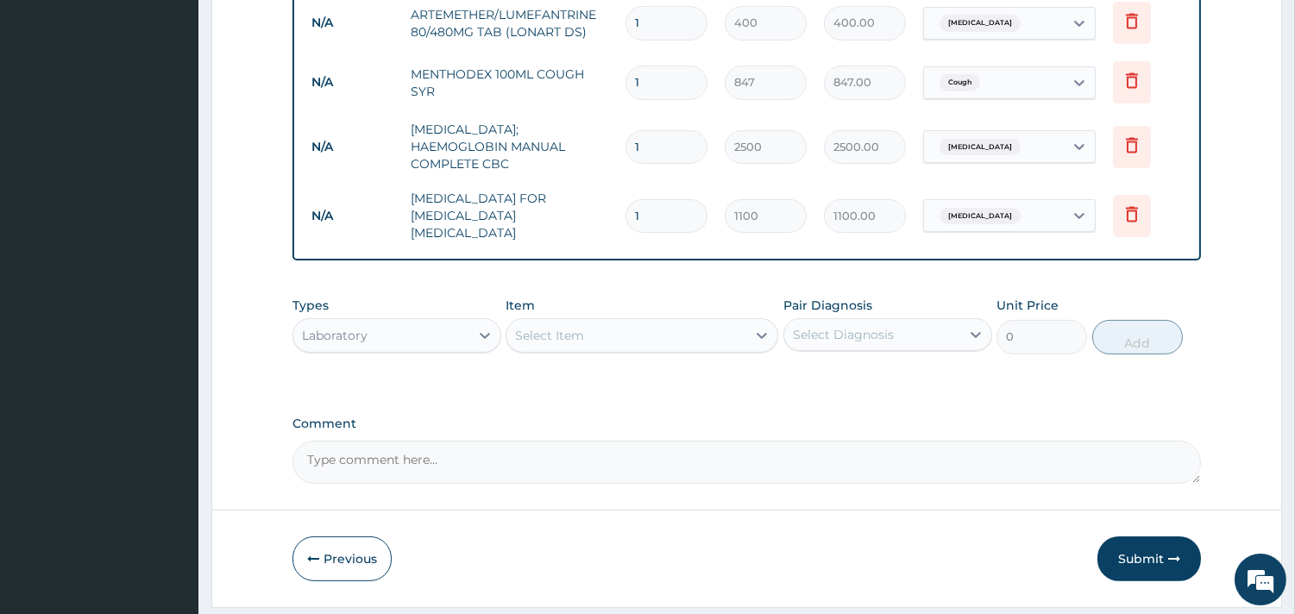
click at [650, 322] on div "Select Item" at bounding box center [626, 336] width 240 height 28
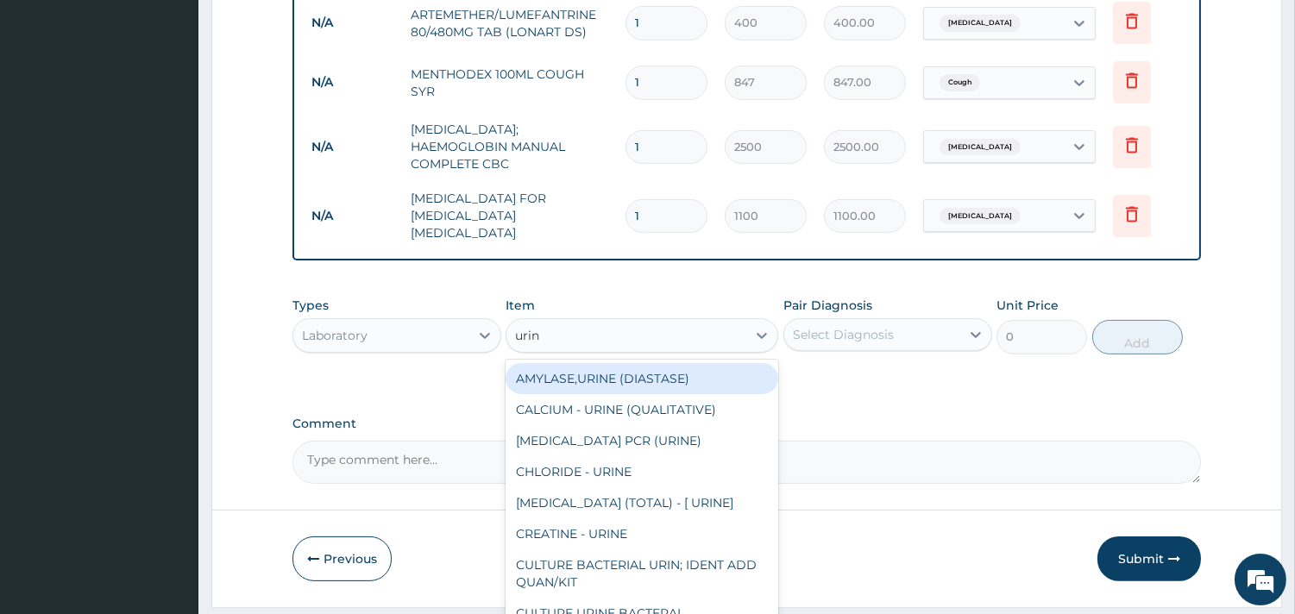
type input "urina"
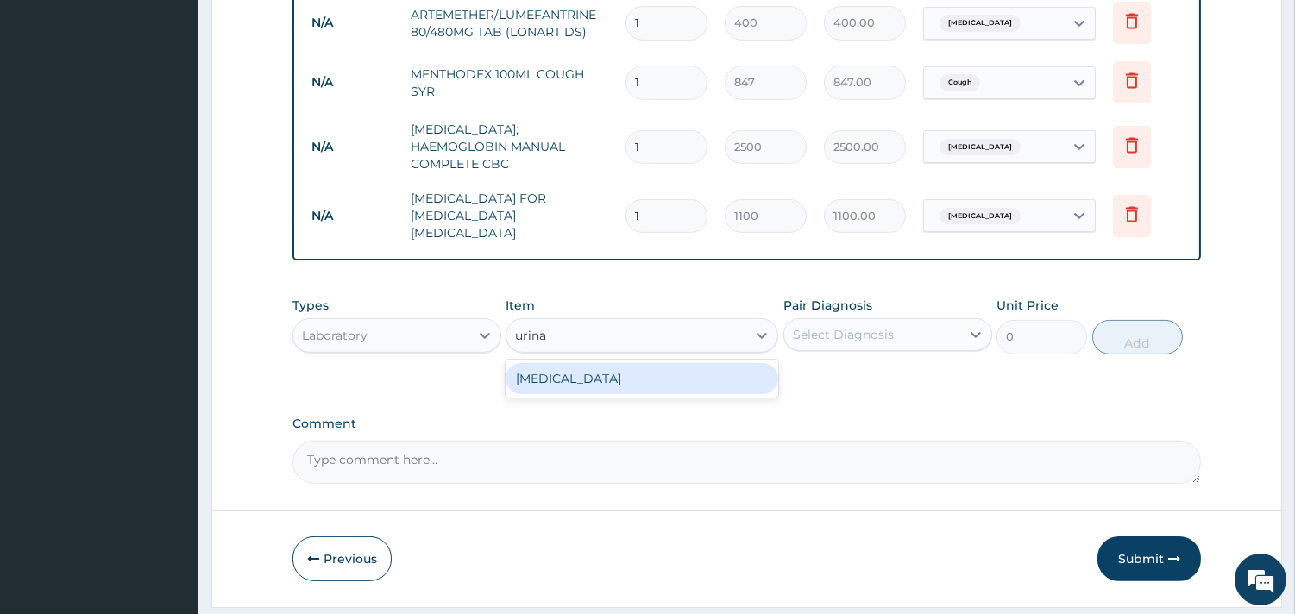
click at [656, 363] on div "[MEDICAL_DATA]" at bounding box center [641, 378] width 273 height 31
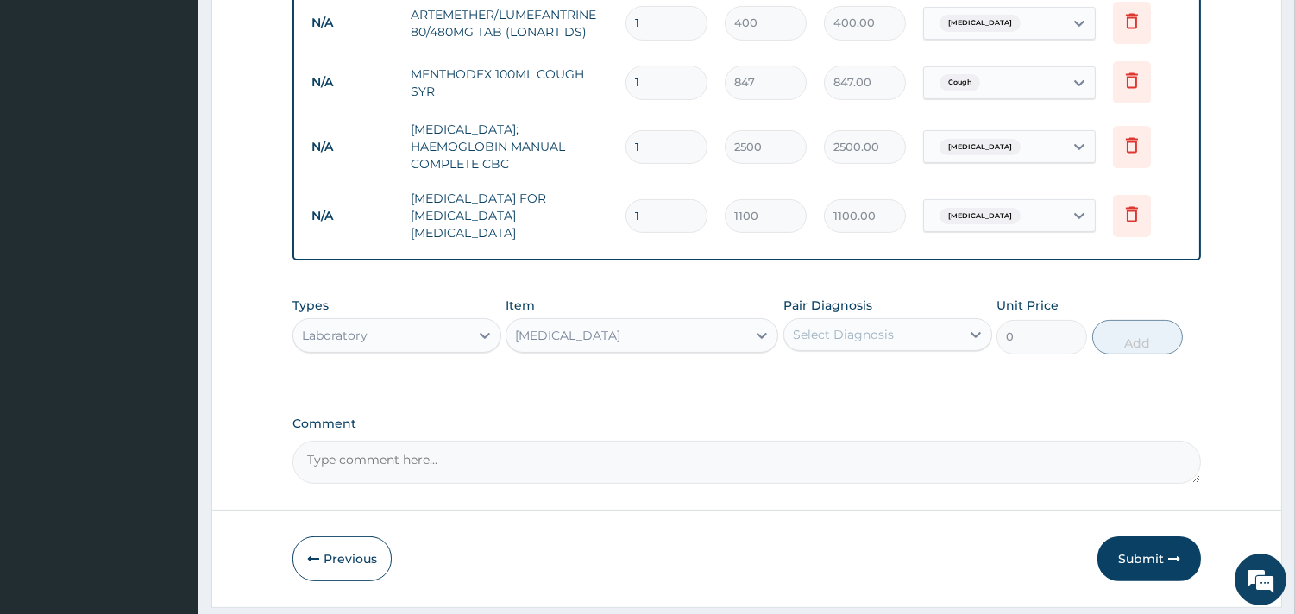
type input "1000"
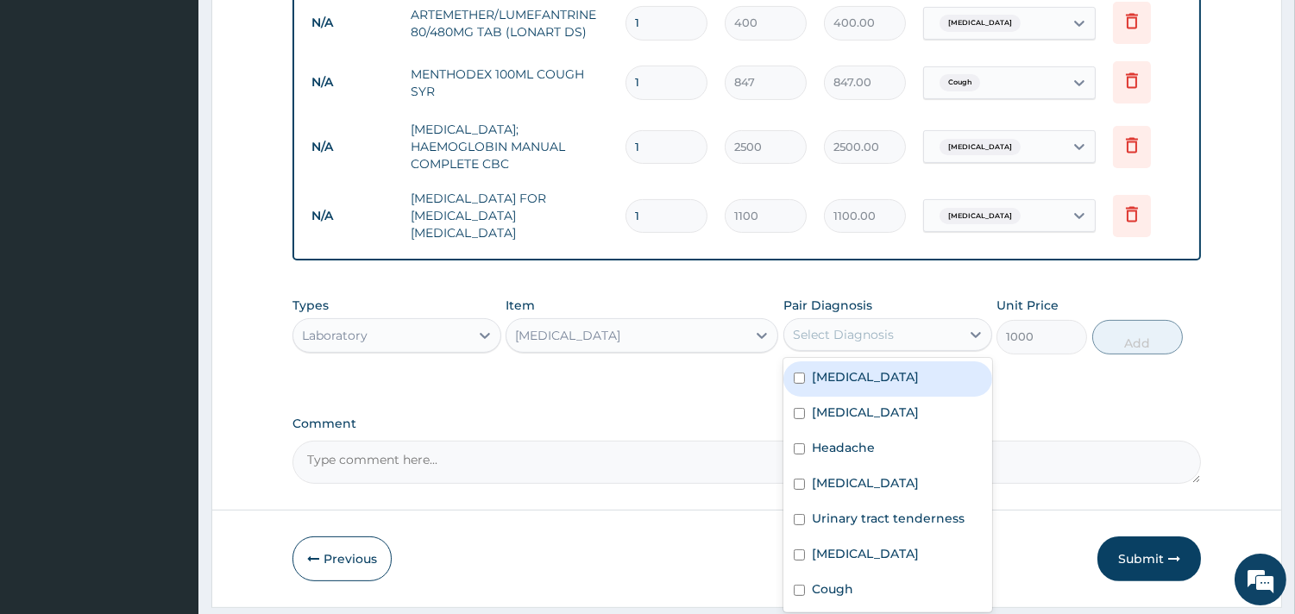
click at [809, 326] on div "Select Diagnosis" at bounding box center [843, 334] width 101 height 17
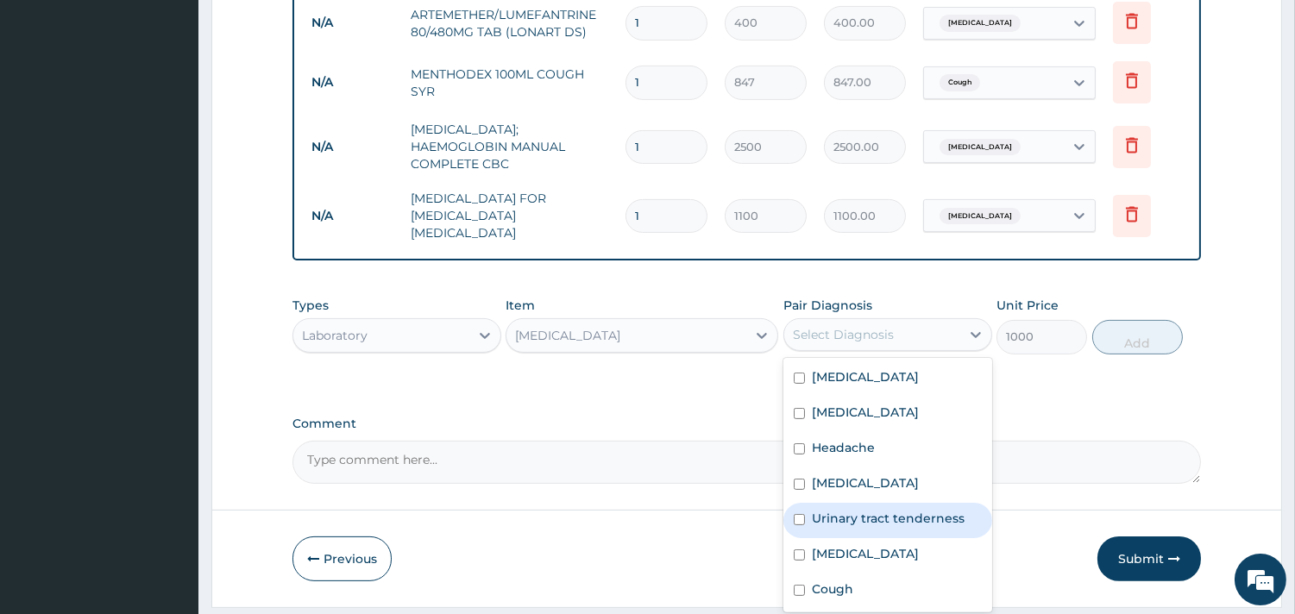
click at [851, 510] on label "Urinary tract tenderness" at bounding box center [888, 518] width 153 height 17
checkbox input "true"
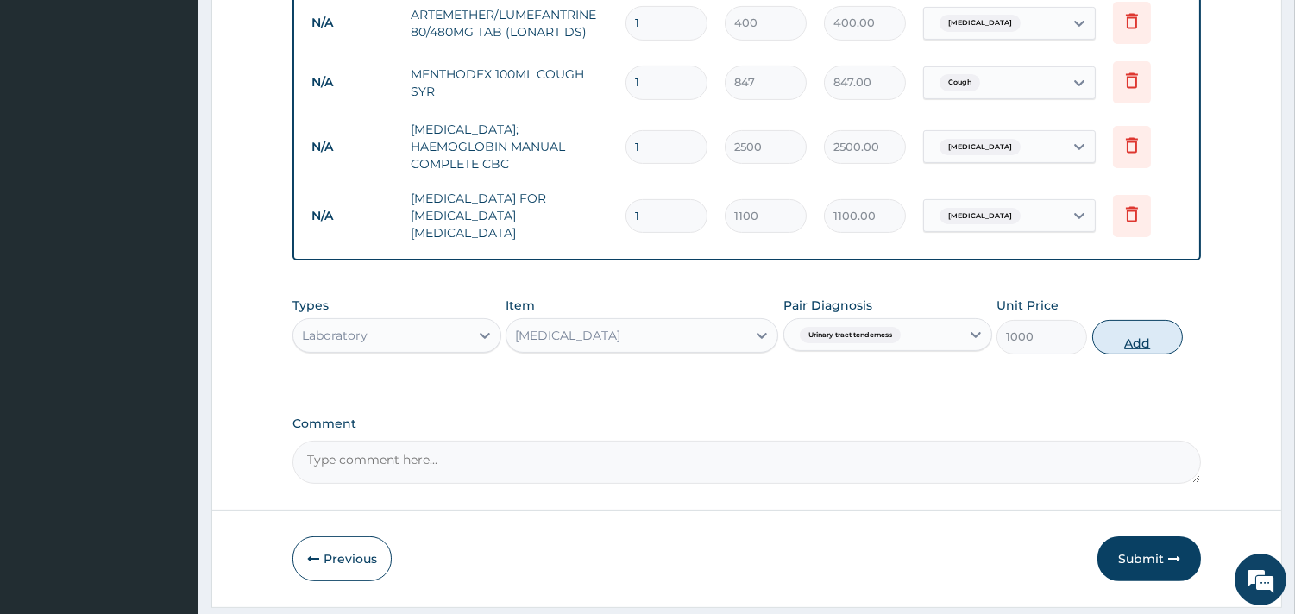
click at [1116, 320] on button "Add" at bounding box center [1137, 337] width 91 height 35
type input "0"
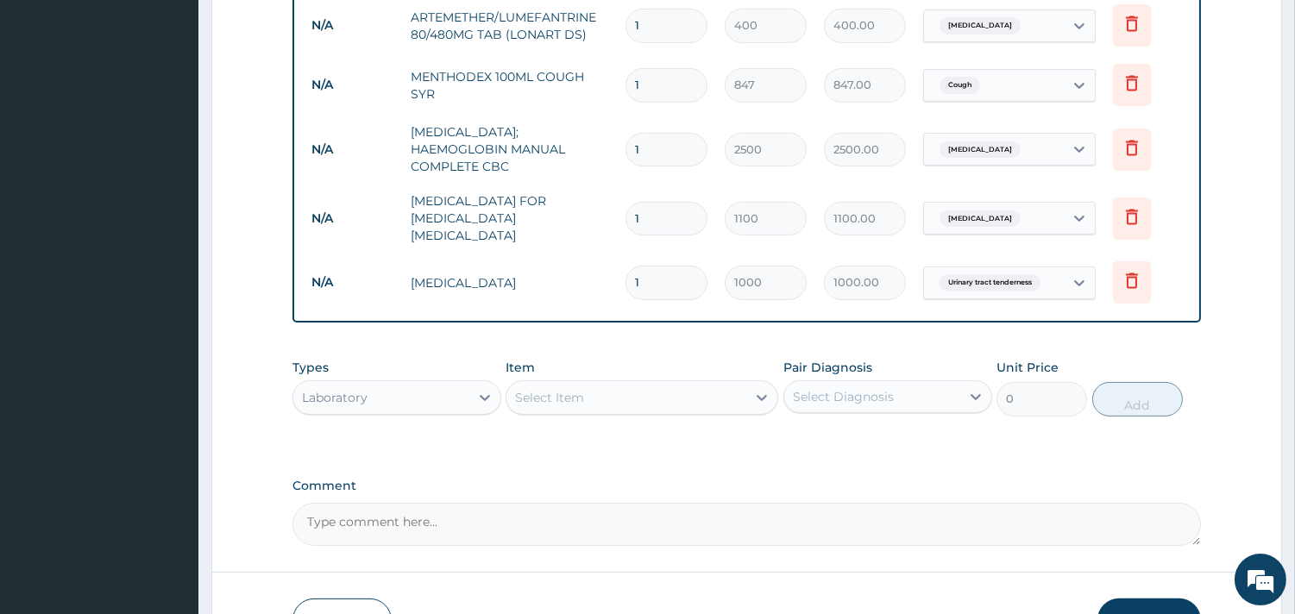
scroll to position [869, 0]
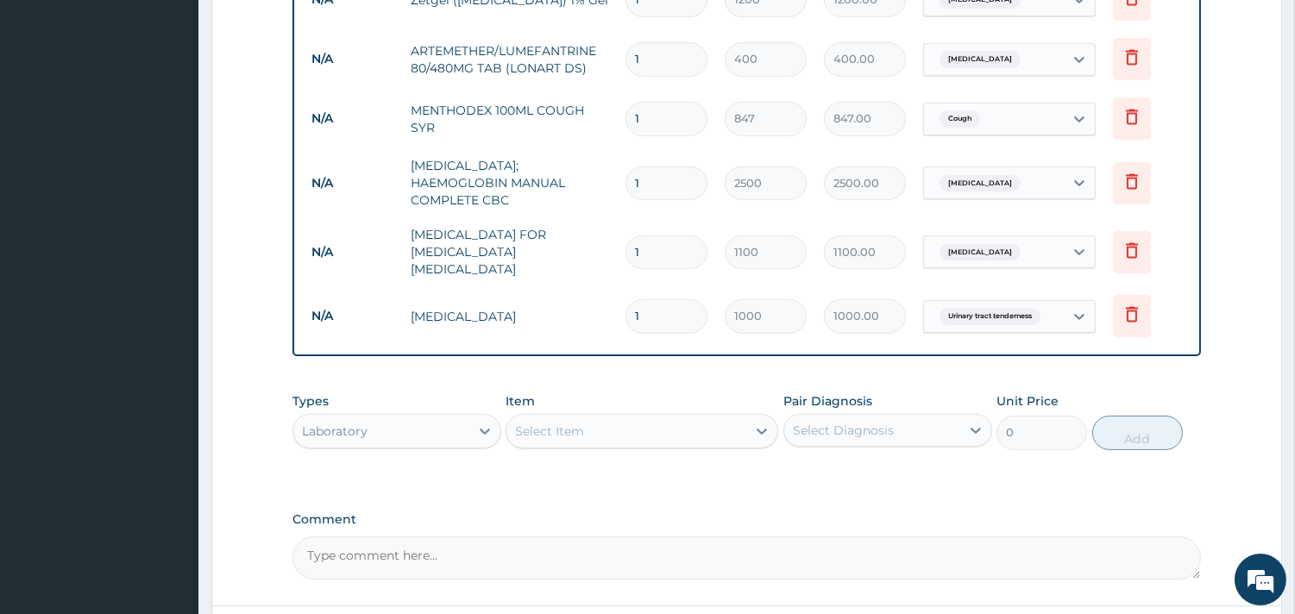
click at [443, 417] on div "Laboratory" at bounding box center [381, 431] width 176 height 28
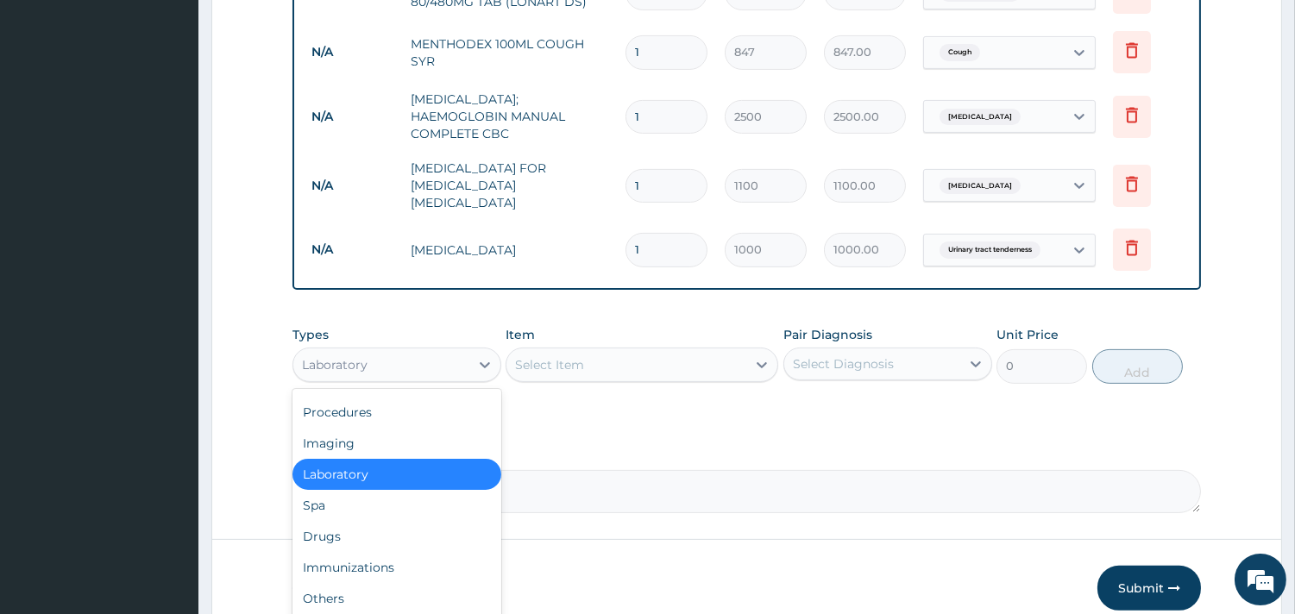
scroll to position [966, 0]
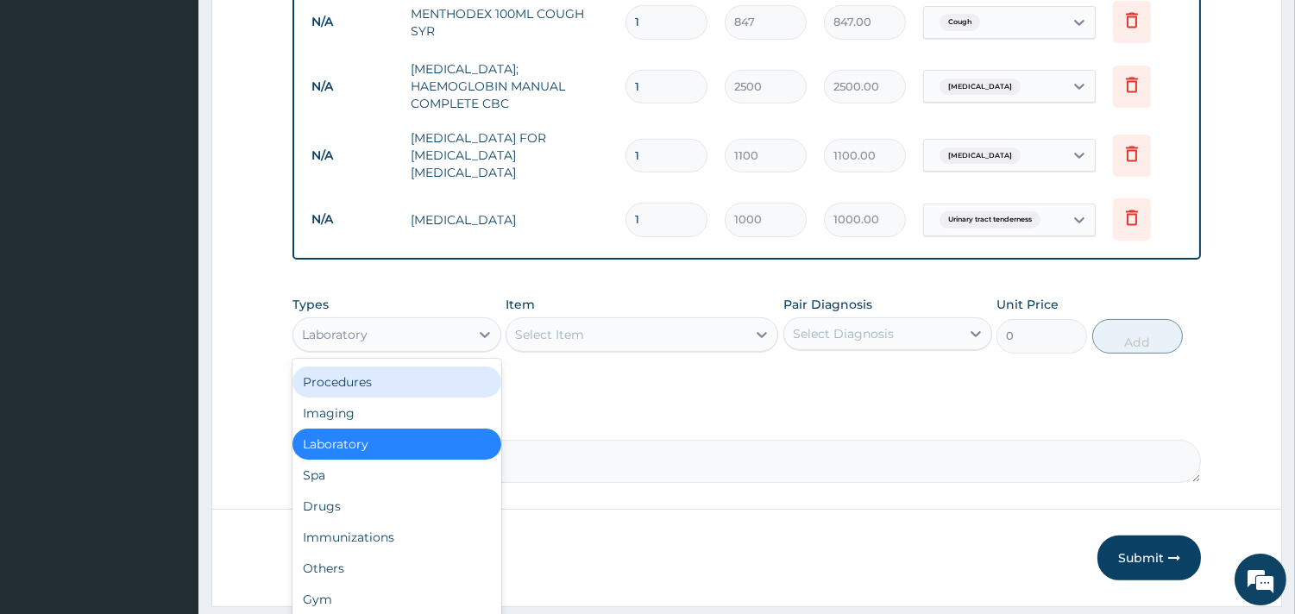
click at [390, 367] on div "Procedures" at bounding box center [396, 382] width 209 height 31
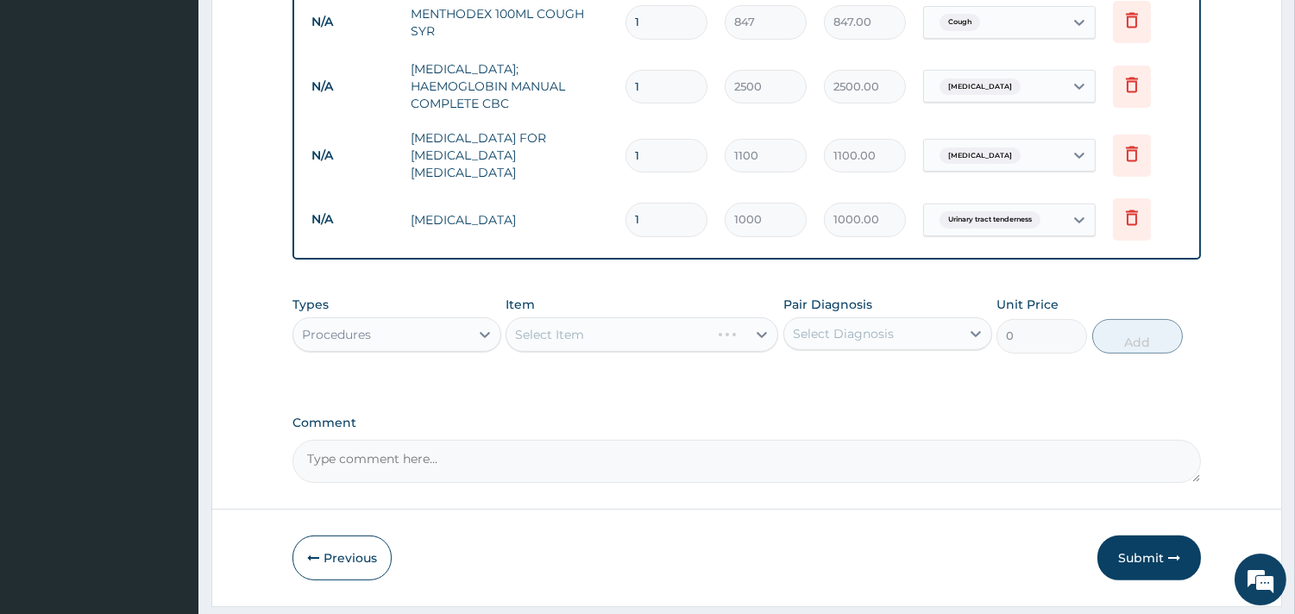
click at [584, 317] on div "Select Item" at bounding box center [641, 334] width 273 height 35
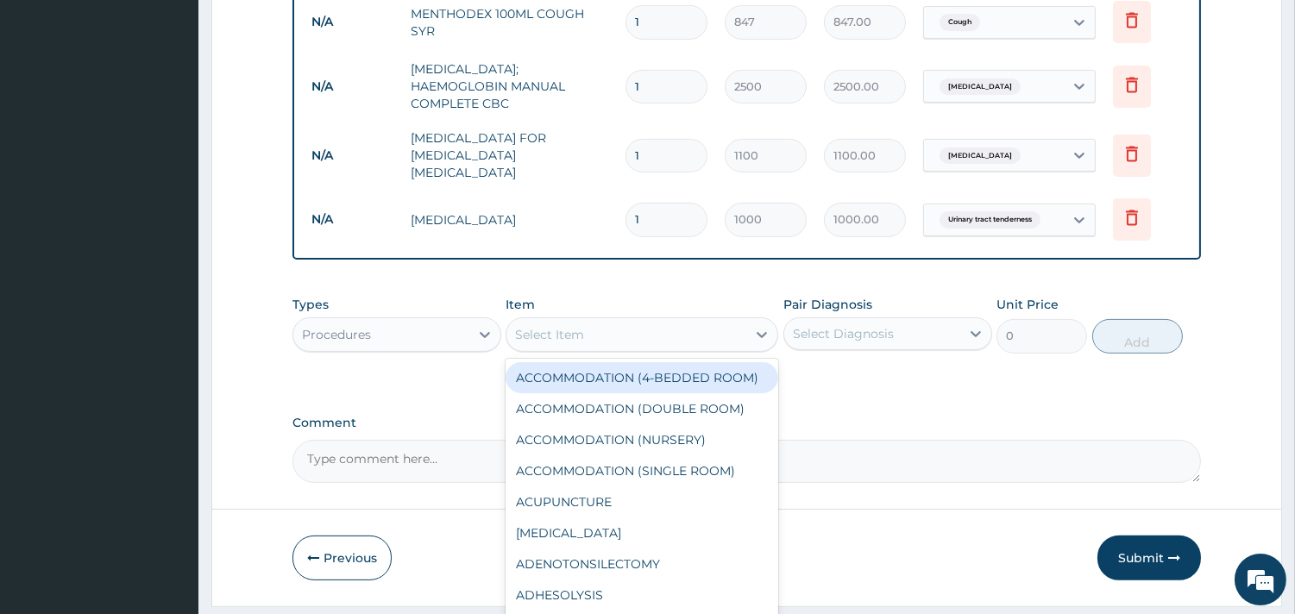
click at [644, 321] on div "Select Item" at bounding box center [626, 335] width 240 height 28
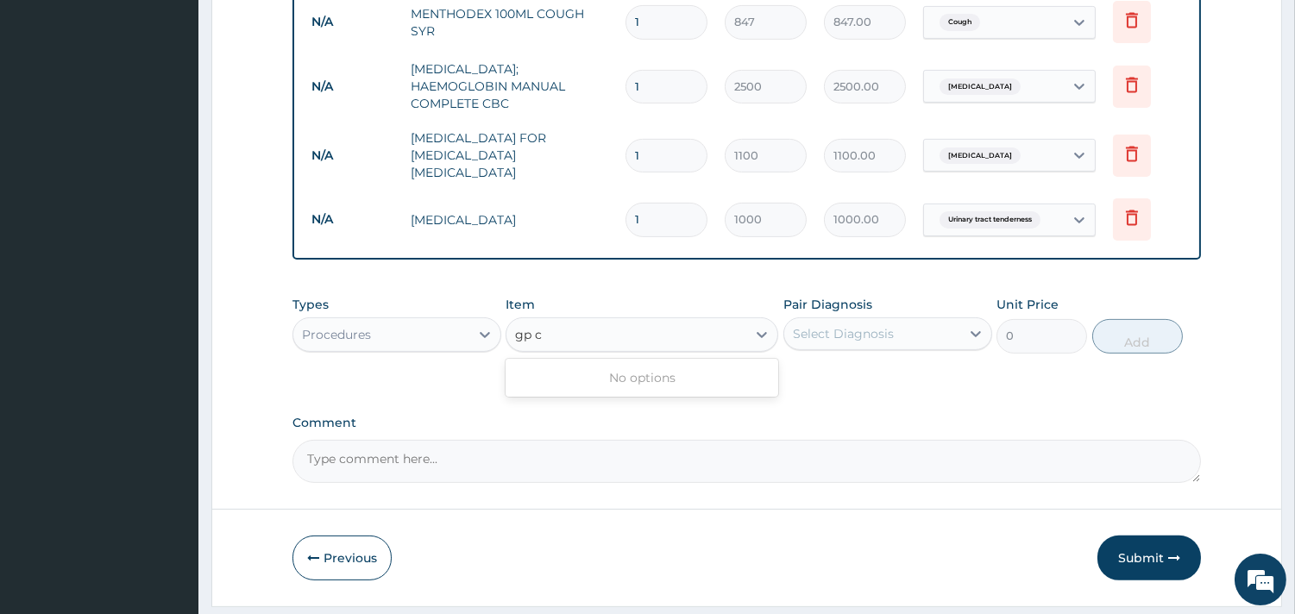
type input "gp"
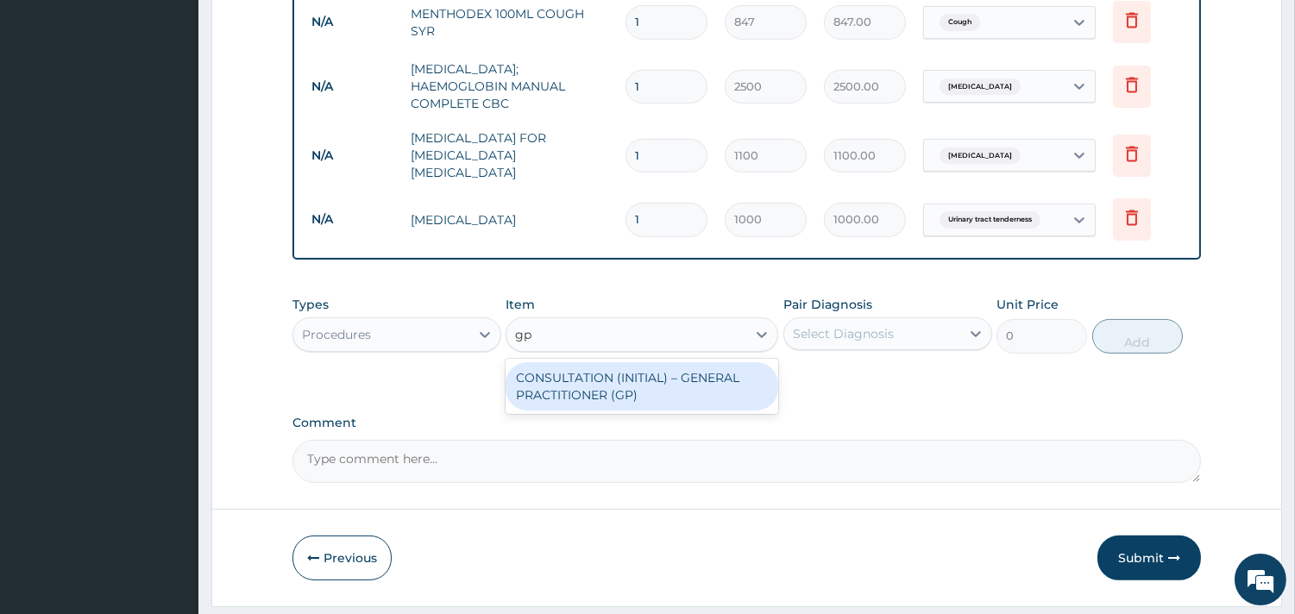
click at [675, 362] on div "CONSULTATION (INITIAL) – GENERAL PRACTITIONER (GP)" at bounding box center [641, 386] width 273 height 48
type input "1500"
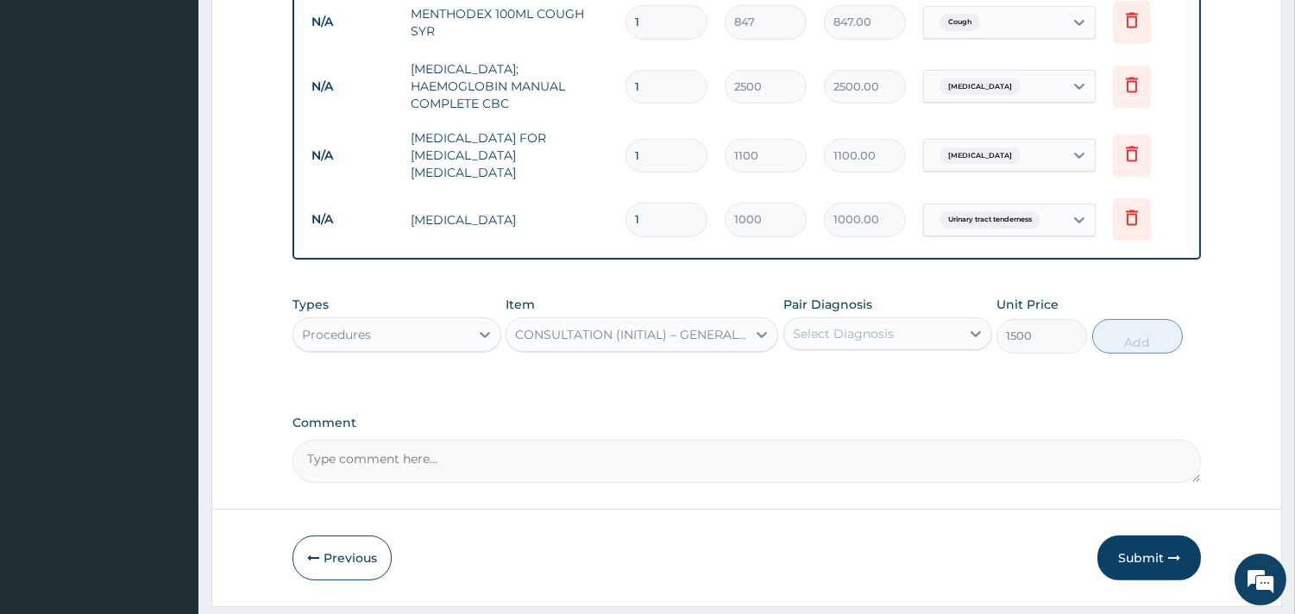
click at [876, 325] on div "Select Diagnosis" at bounding box center [843, 333] width 101 height 17
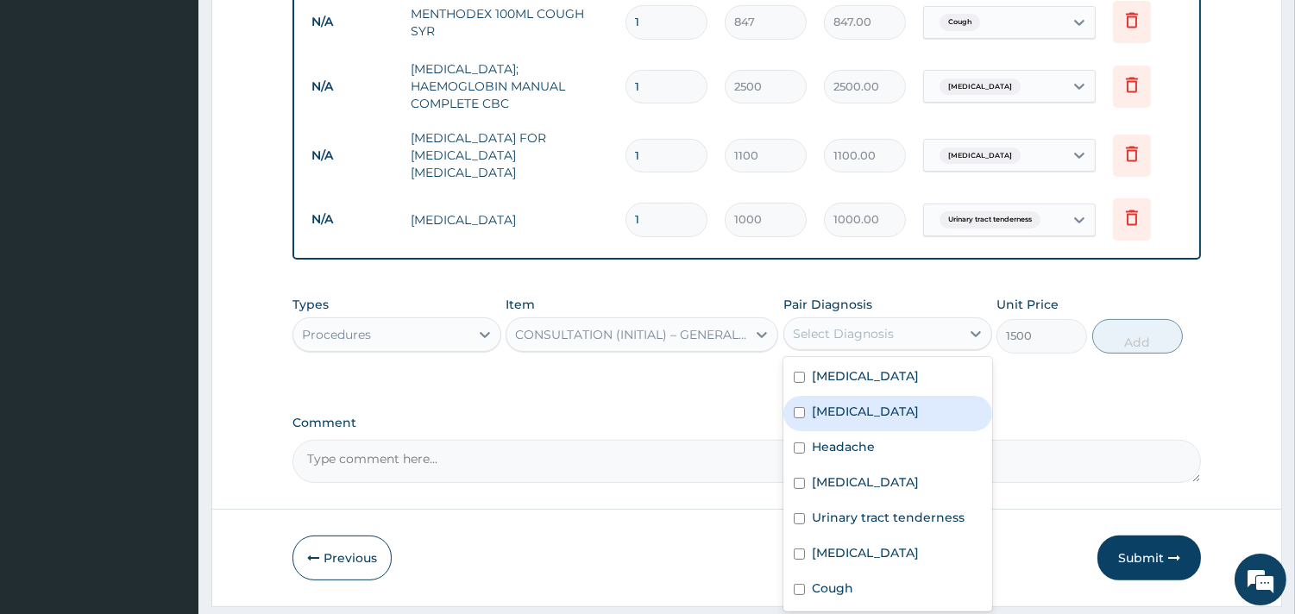
click at [845, 403] on label "[MEDICAL_DATA]" at bounding box center [865, 411] width 107 height 17
checkbox input "true"
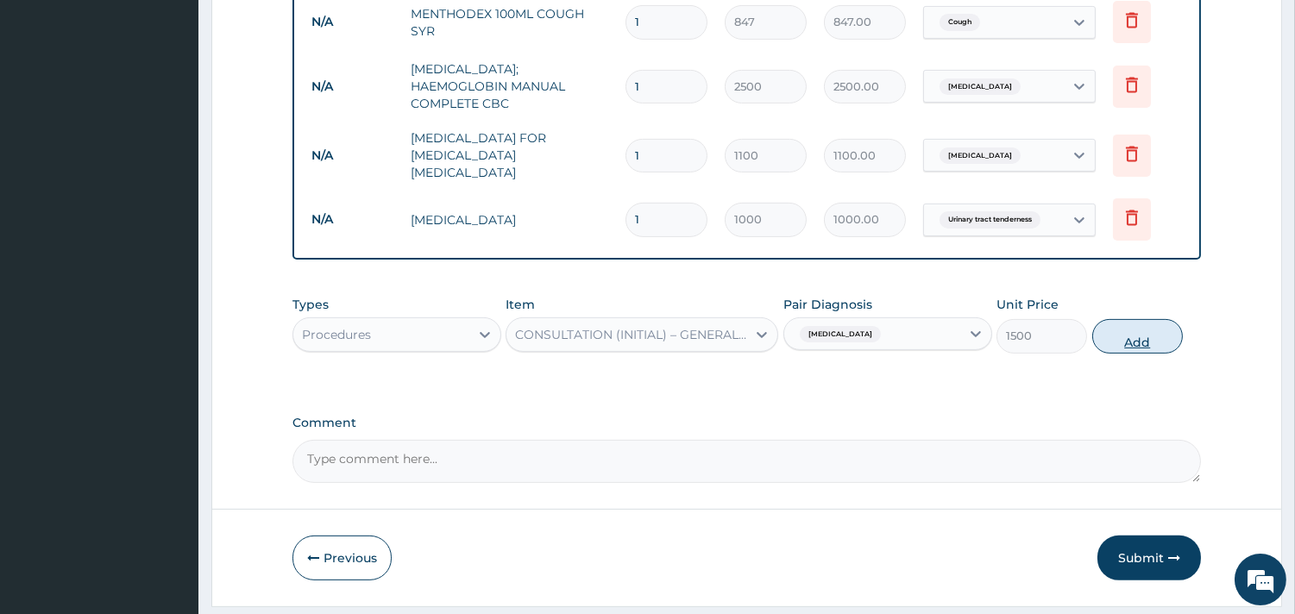
click at [1132, 319] on button "Add" at bounding box center [1137, 336] width 91 height 35
type input "0"
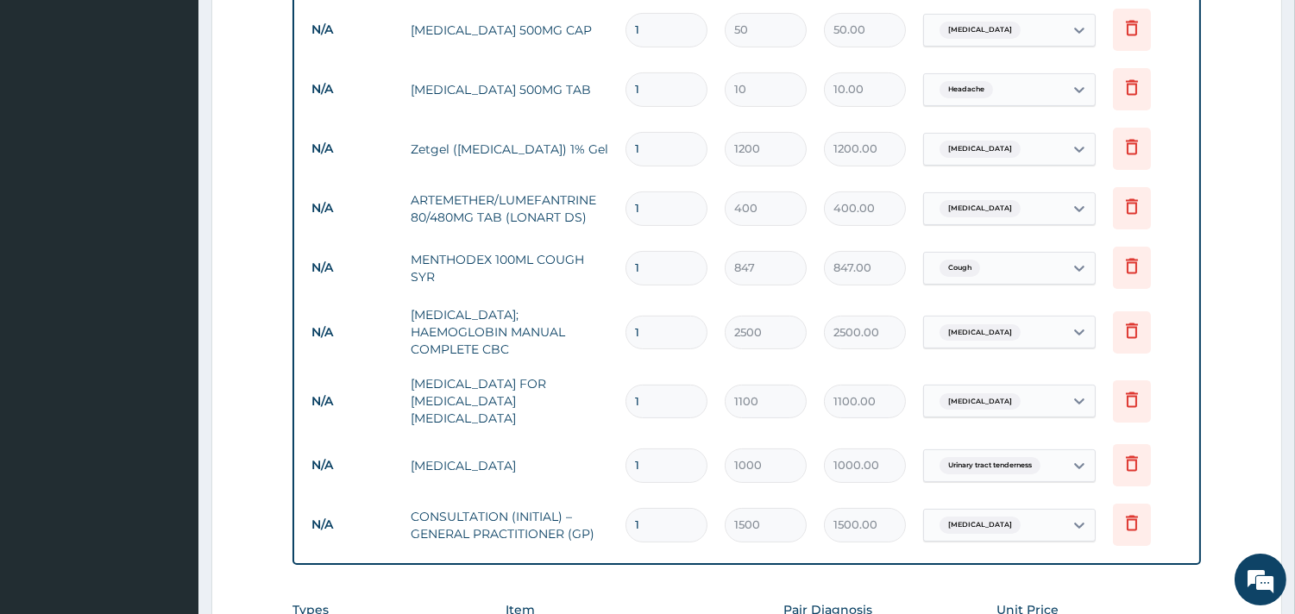
scroll to position [678, 0]
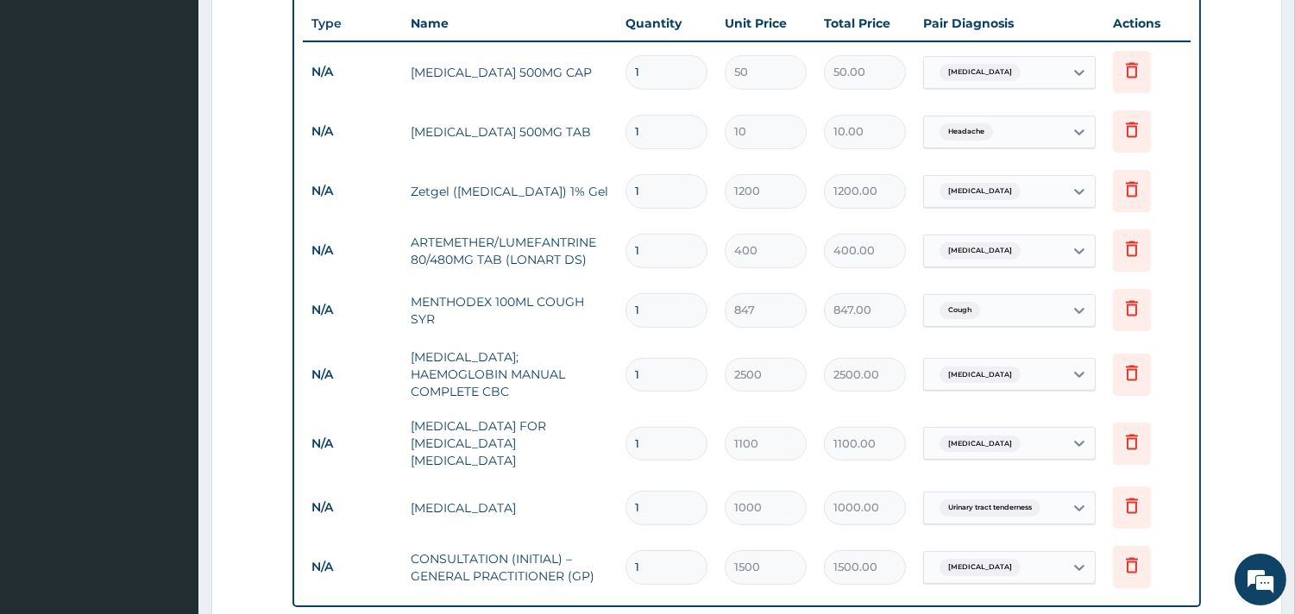
click at [666, 234] on input "1" at bounding box center [666, 251] width 82 height 34
type input "6"
type input "2400.00"
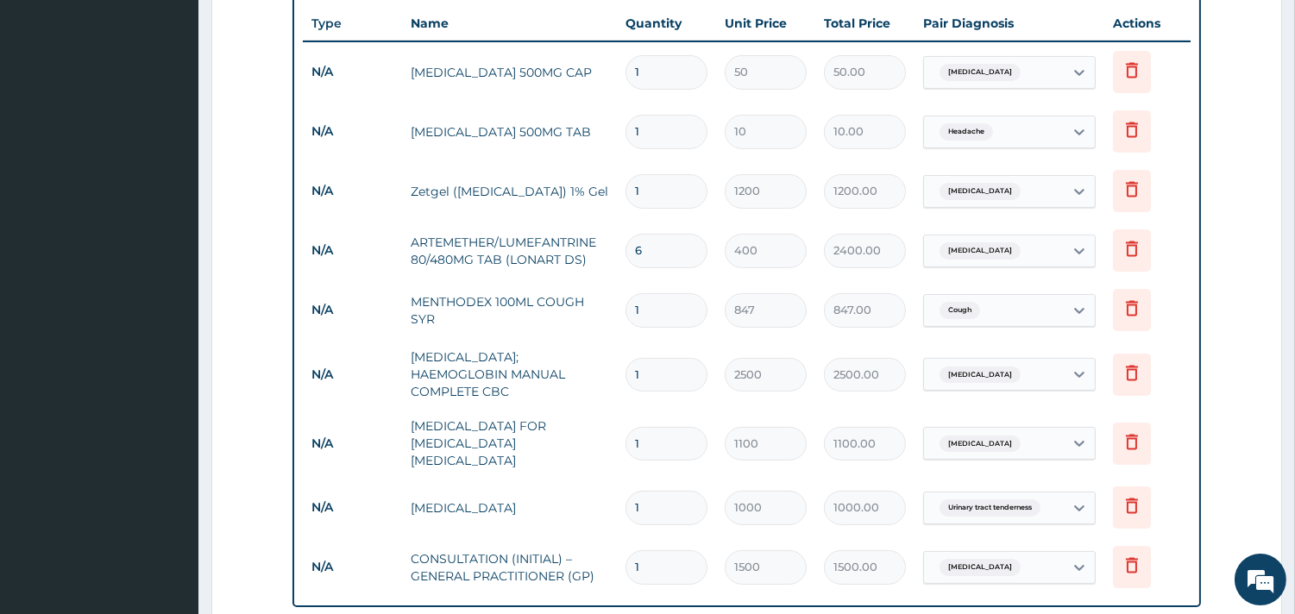
type input "6"
click at [686, 115] on input "1" at bounding box center [666, 132] width 82 height 34
type input "2"
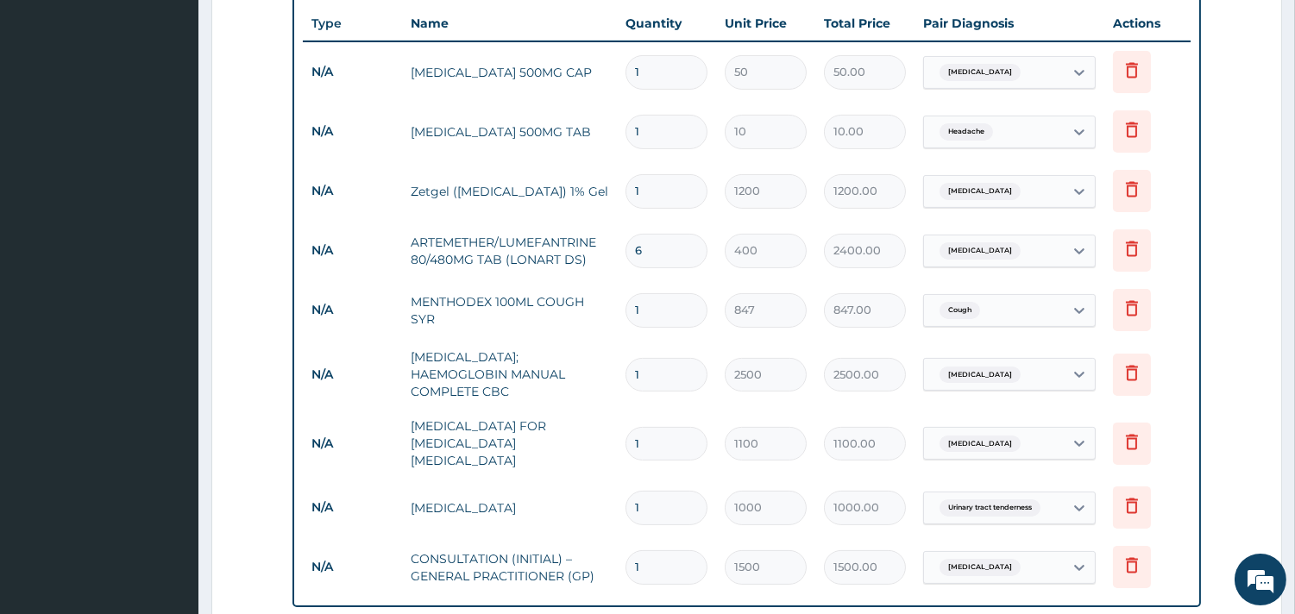
type input "20.00"
type input "24"
type input "240.00"
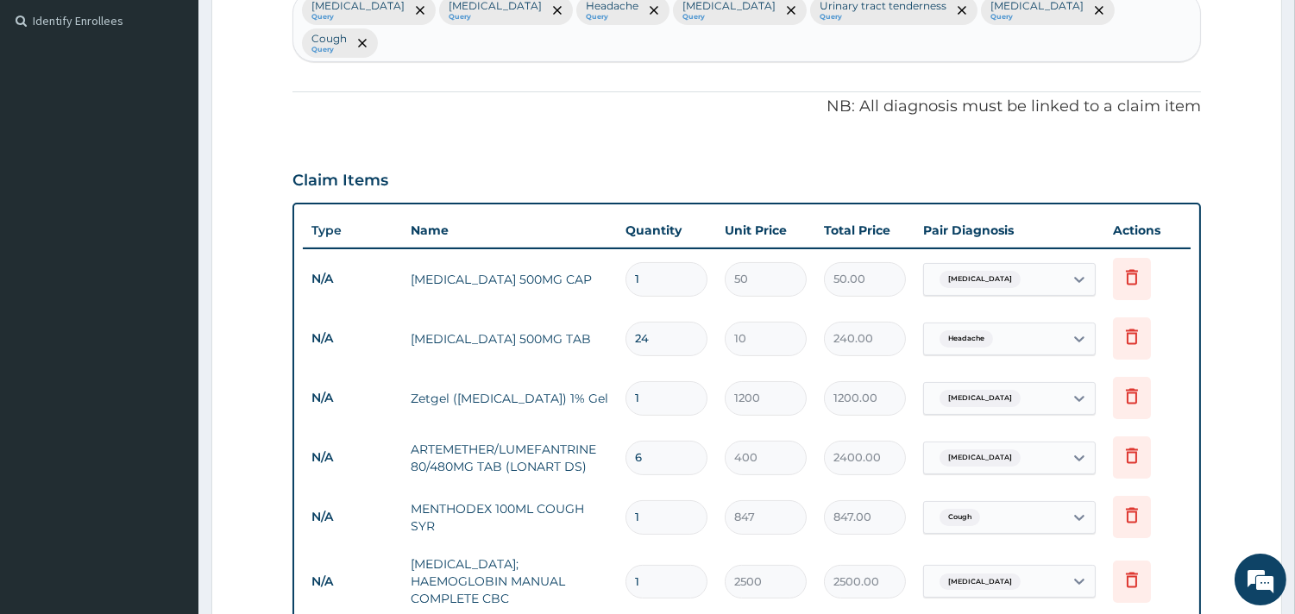
scroll to position [391, 0]
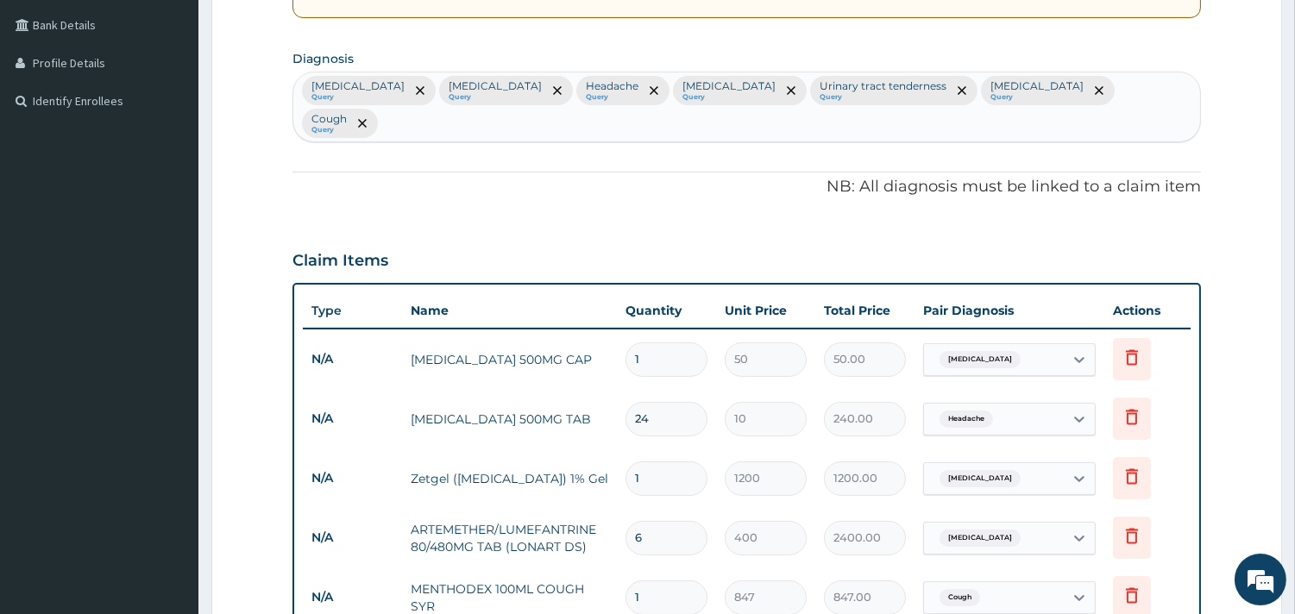
type input "24"
click at [666, 342] on input "1" at bounding box center [666, 359] width 82 height 34
type input "15"
type input "750.00"
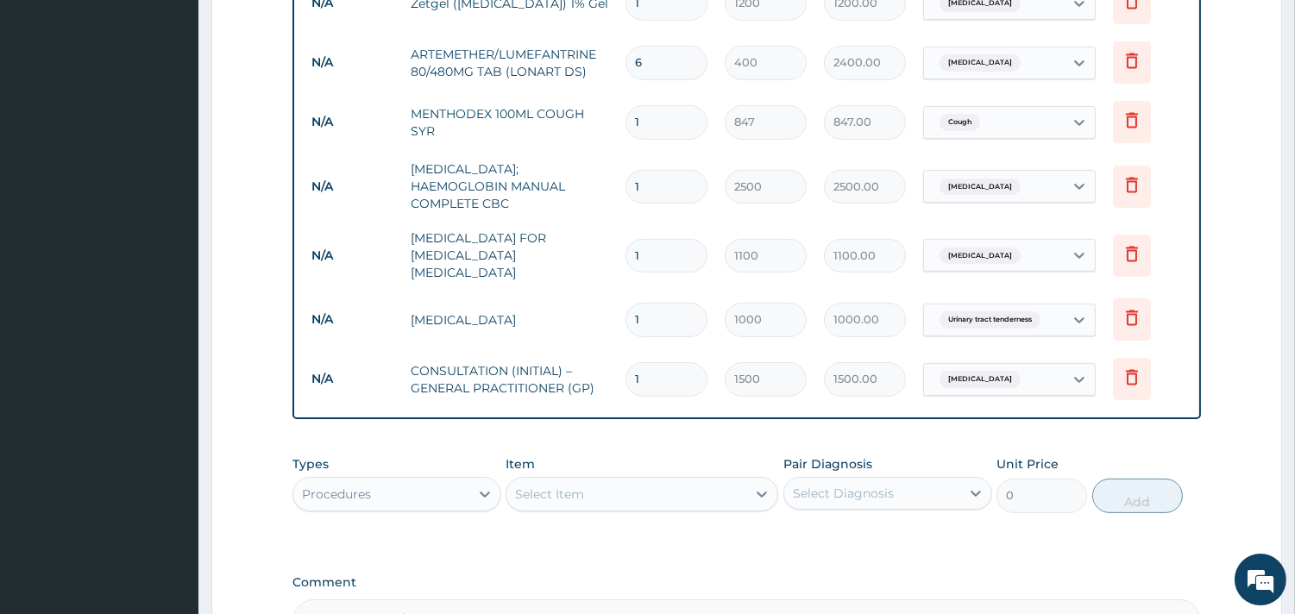
scroll to position [1026, 0]
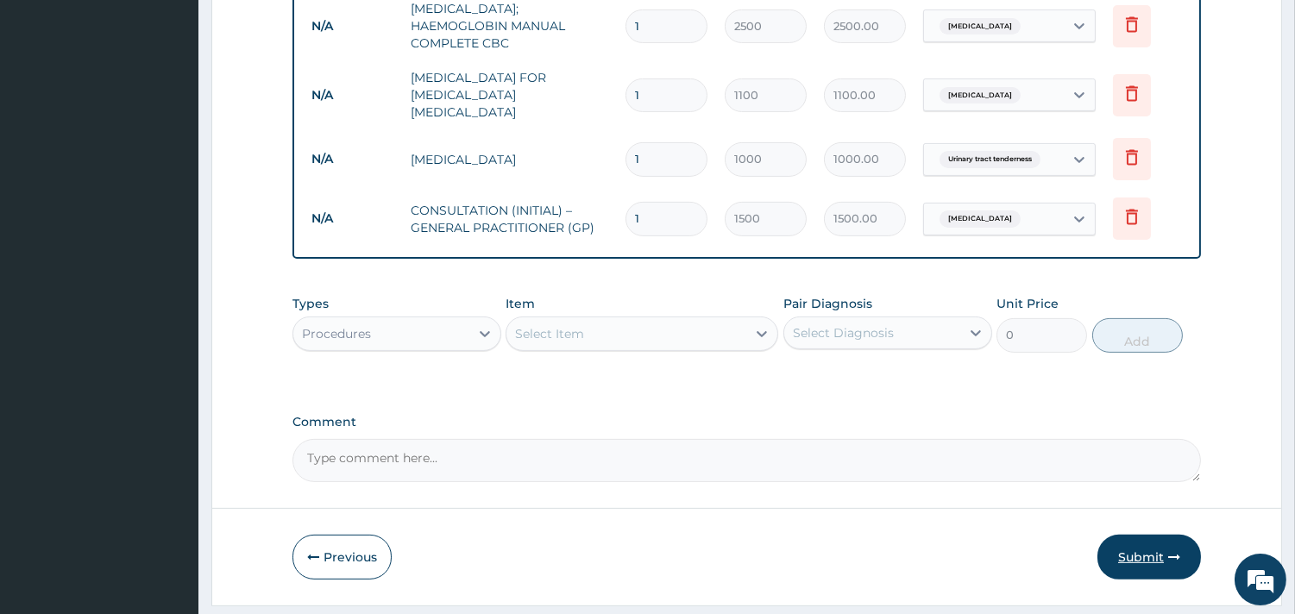
type input "15"
click at [1180, 535] on button "Submit" at bounding box center [1149, 557] width 104 height 45
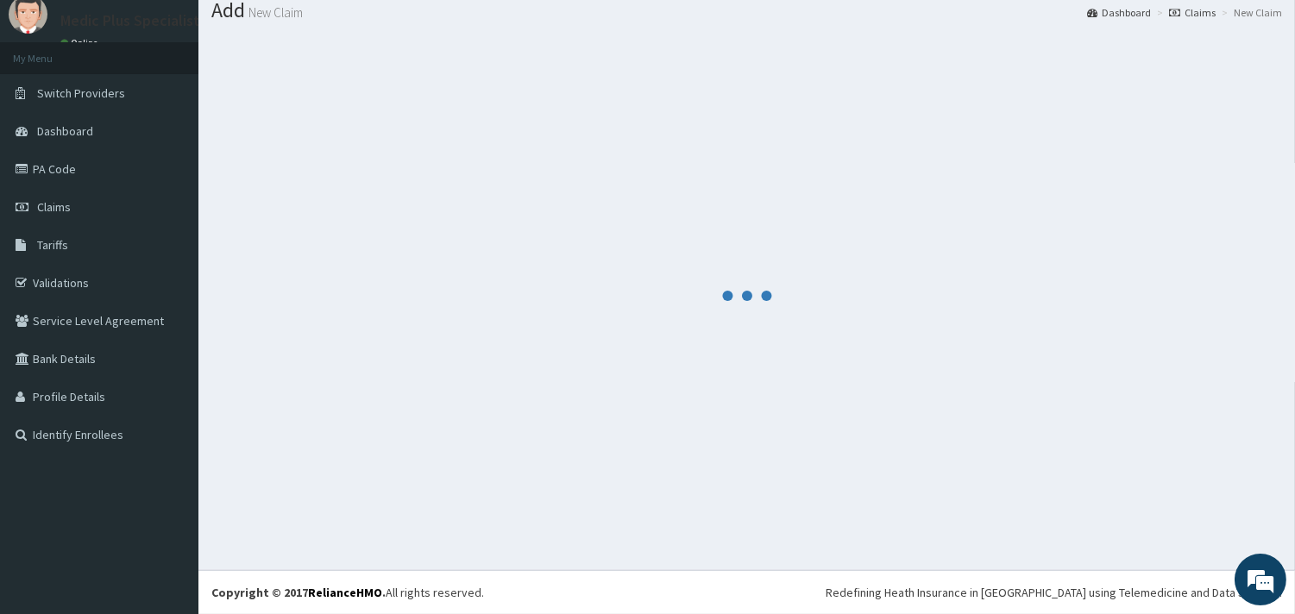
scroll to position [56, 0]
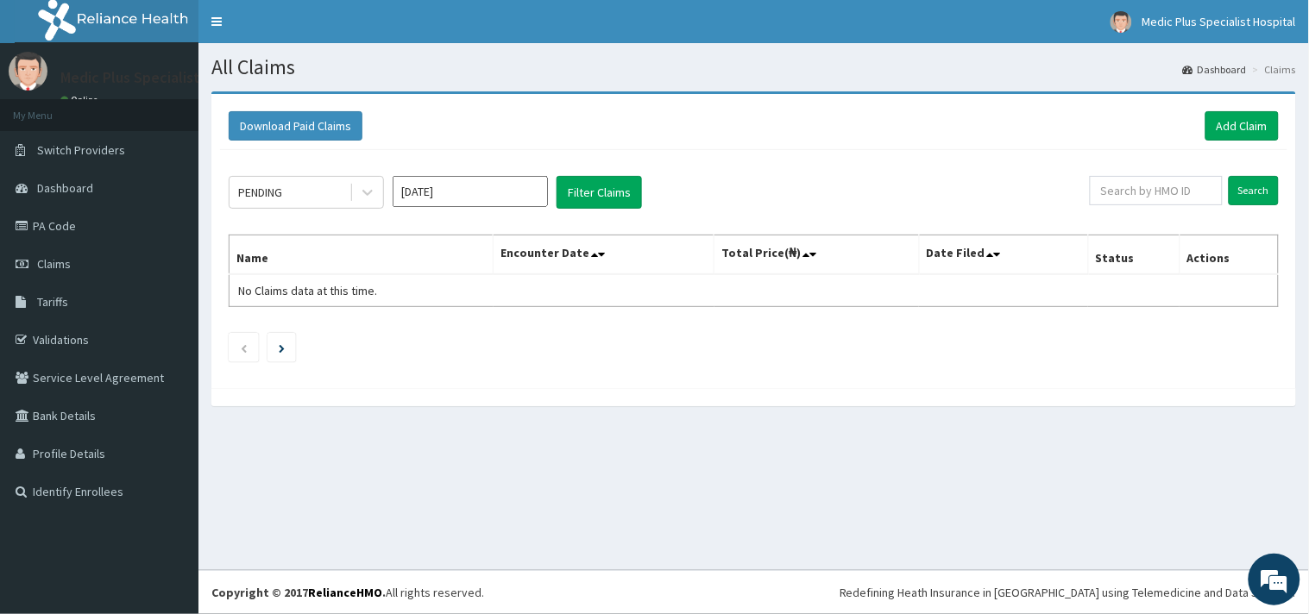
click at [1238, 141] on div "Download Paid Claims Add Claim" at bounding box center [753, 126] width 1067 height 47
click at [1249, 135] on link "Add Claim" at bounding box center [1241, 125] width 73 height 29
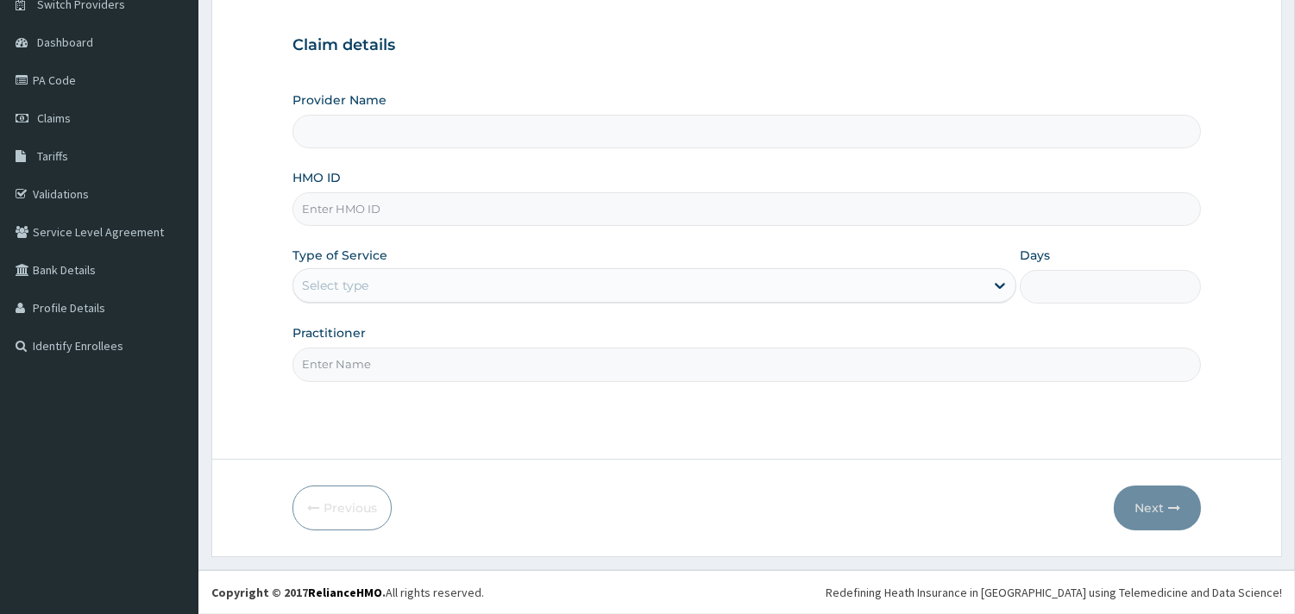
click at [406, 217] on input "HMO ID" at bounding box center [746, 209] width 908 height 34
paste input "CHL/10330/B"
type input "CHL/10330/B"
type input "MedicPlus Specialist Hospital"
type input "CHL/10330/B"
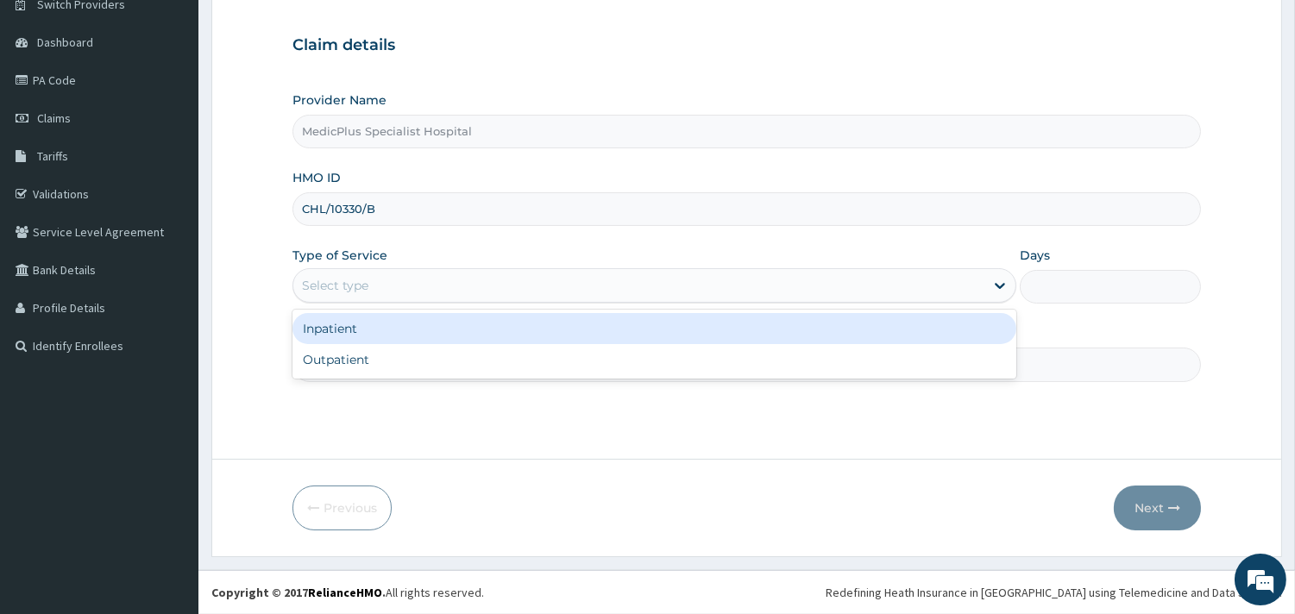
click at [399, 279] on div "Select type" at bounding box center [638, 286] width 691 height 28
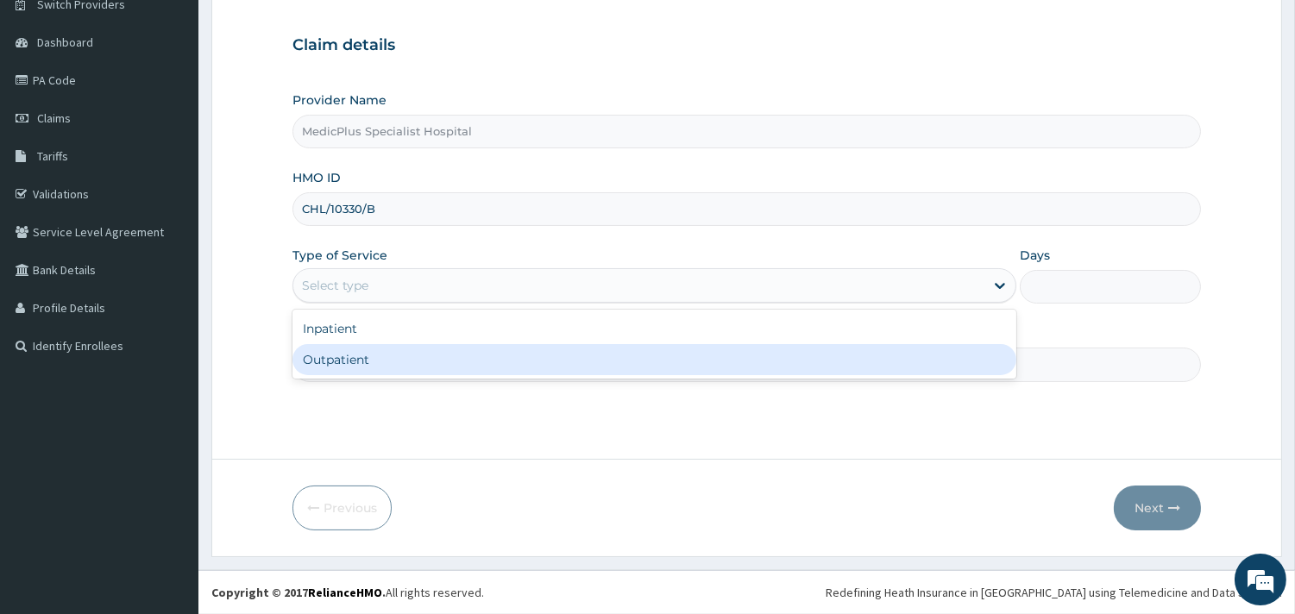
drag, startPoint x: 378, startPoint y: 364, endPoint x: 388, endPoint y: 374, distance: 14.0
click at [378, 368] on div "Outpatient" at bounding box center [654, 359] width 724 height 31
type input "1"
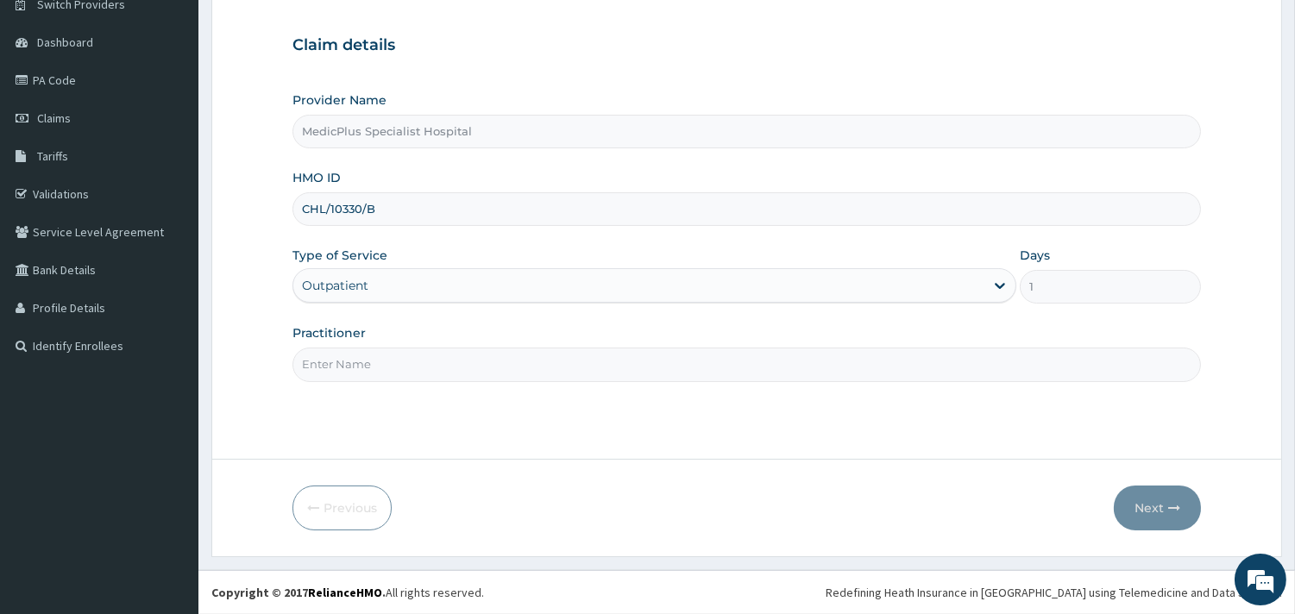
click at [407, 373] on input "Practitioner" at bounding box center [746, 365] width 908 height 34
type input "[PERSON_NAME] testimony"
click at [1164, 496] on button "Next" at bounding box center [1157, 508] width 87 height 45
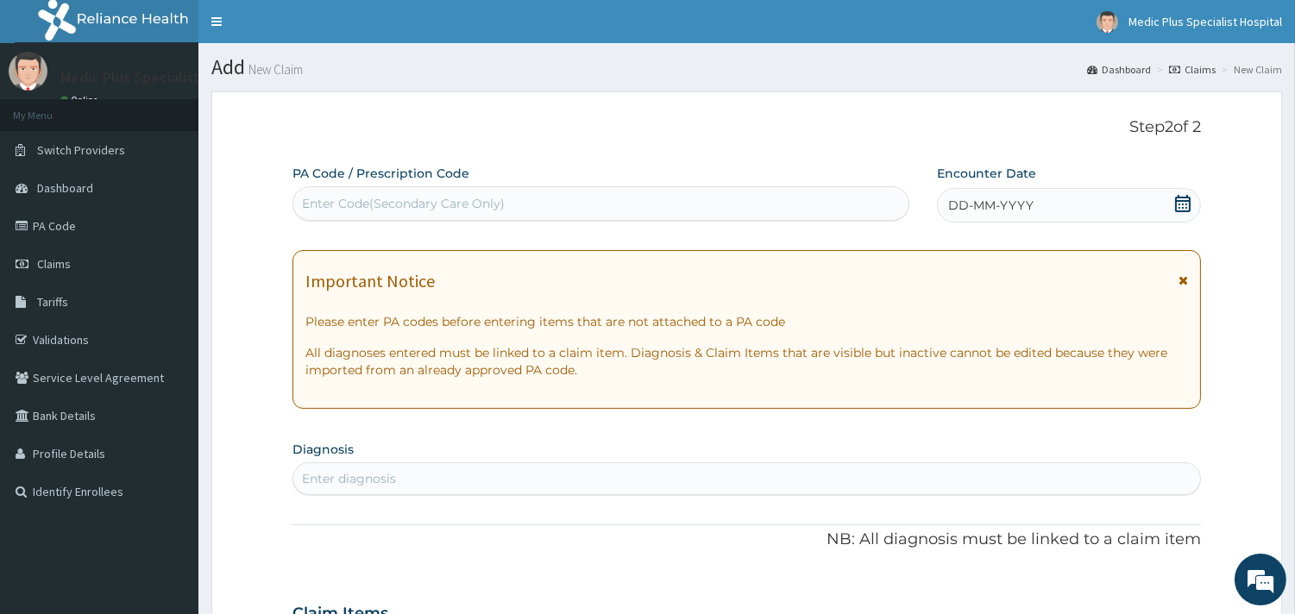
click at [1197, 209] on div "DD-MM-YYYY" at bounding box center [1069, 205] width 264 height 35
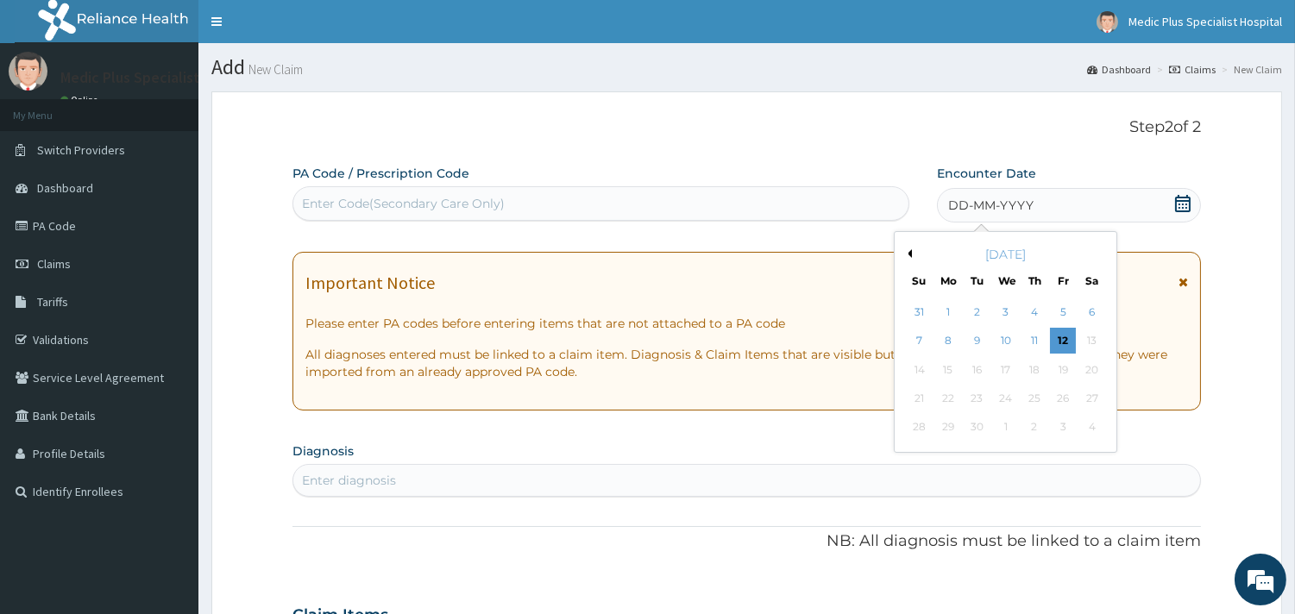
click at [1186, 205] on icon at bounding box center [1182, 203] width 17 height 17
click at [1029, 309] on div "4" at bounding box center [1034, 312] width 26 height 26
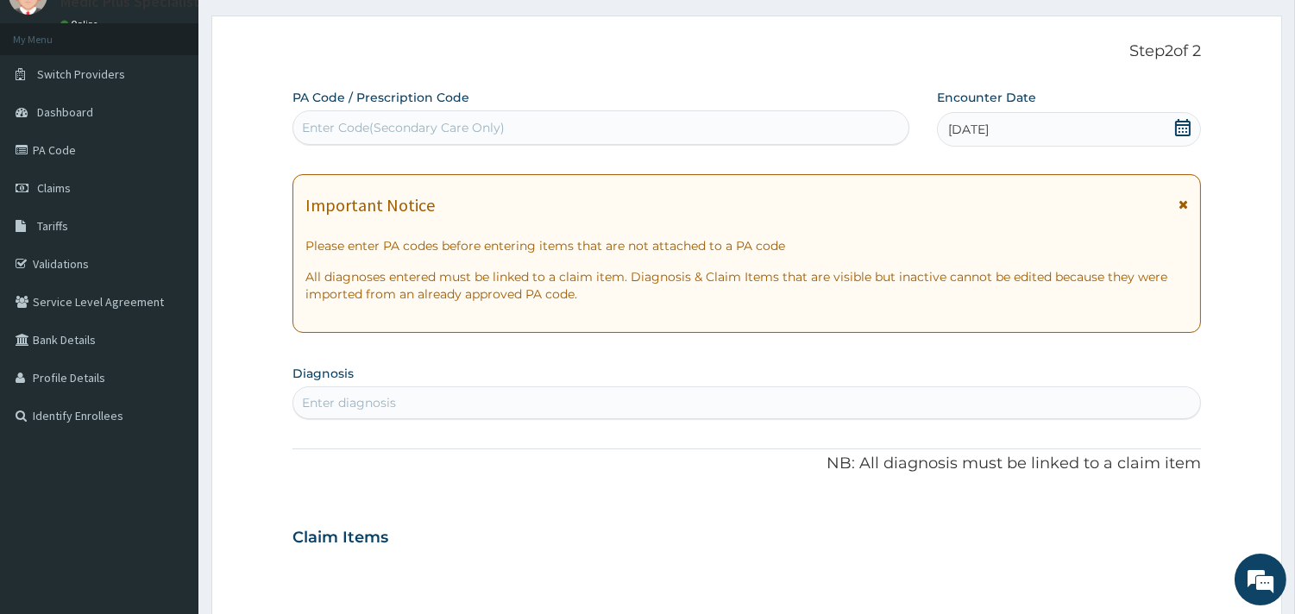
scroll to position [287, 0]
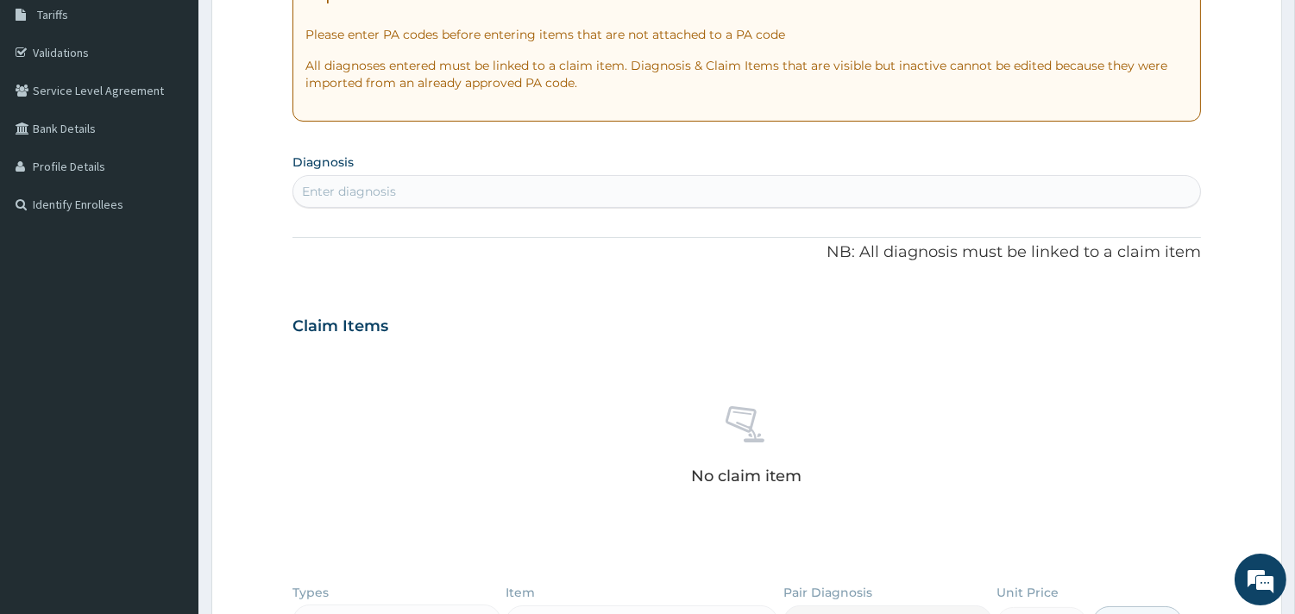
click at [430, 186] on div "Enter diagnosis" at bounding box center [746, 192] width 907 height 28
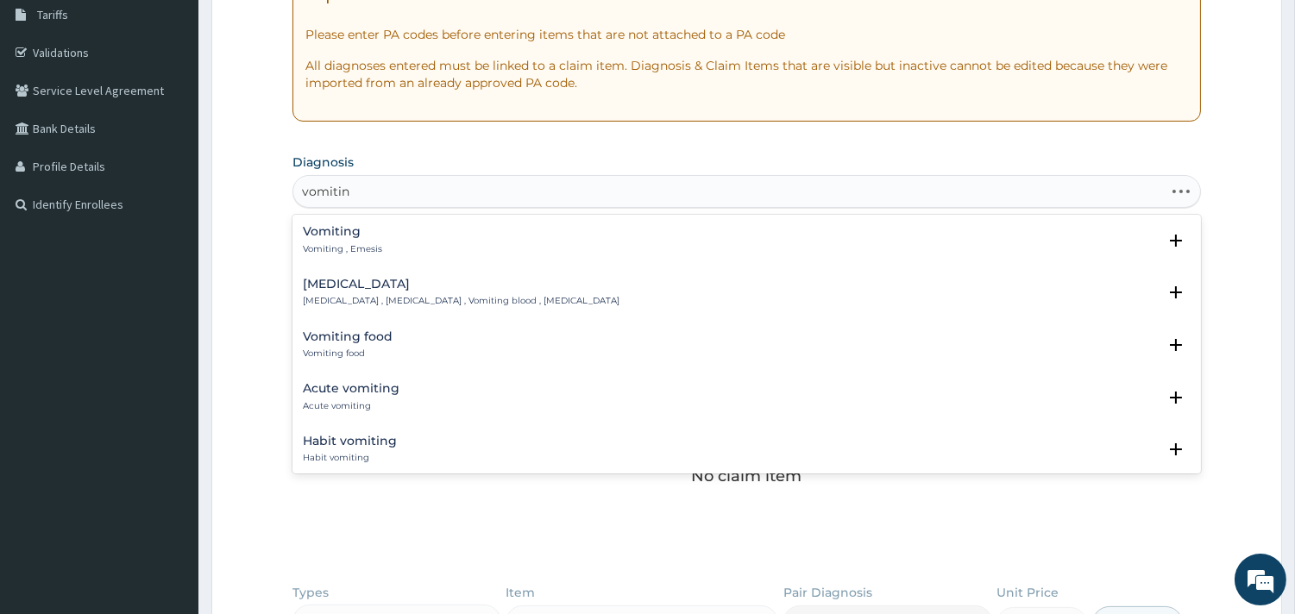
type input "vomiting"
click at [380, 392] on h4 "Acute vomiting" at bounding box center [351, 388] width 97 height 13
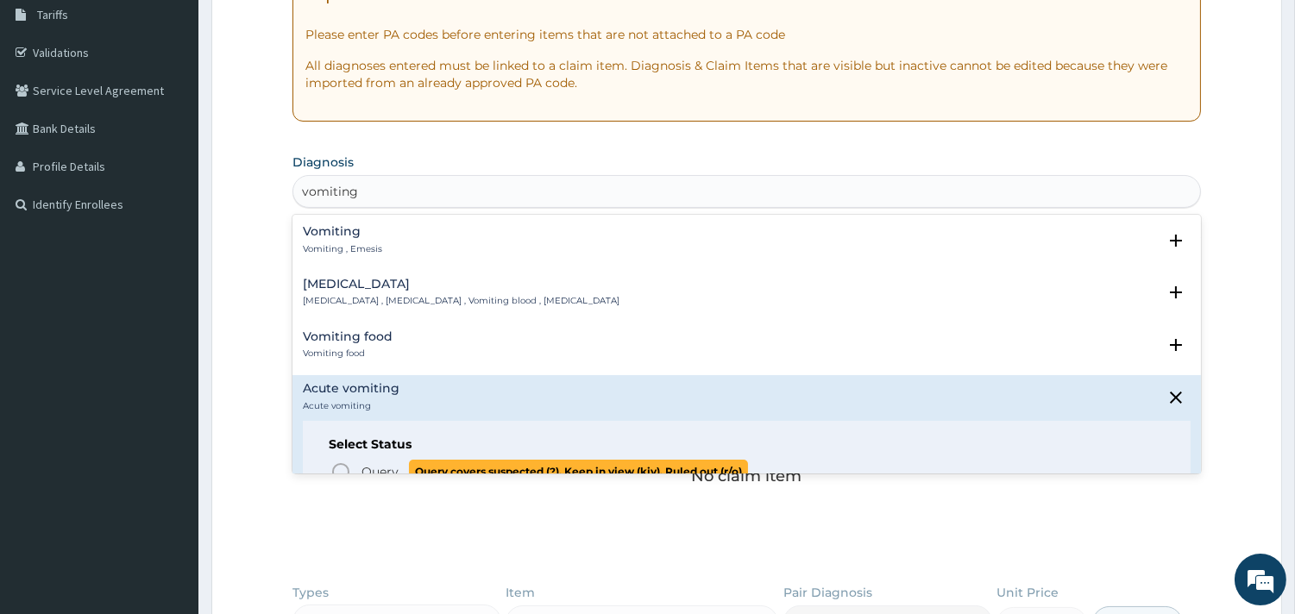
click at [340, 467] on icon "status option query" at bounding box center [340, 471] width 21 height 21
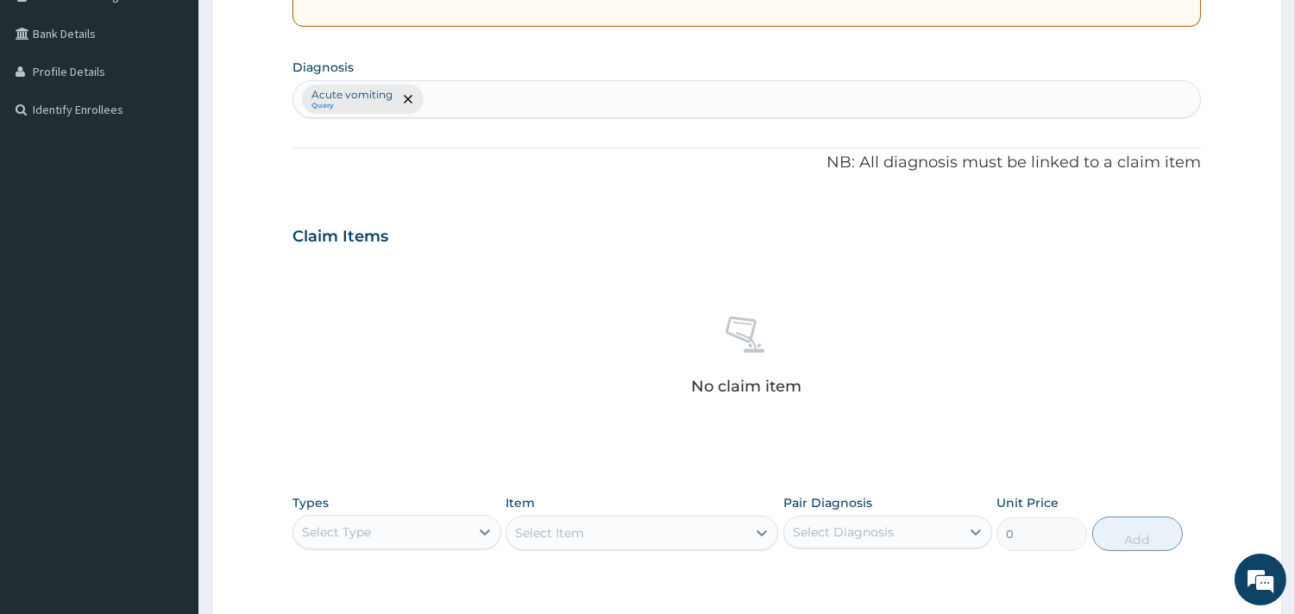
scroll to position [630, 0]
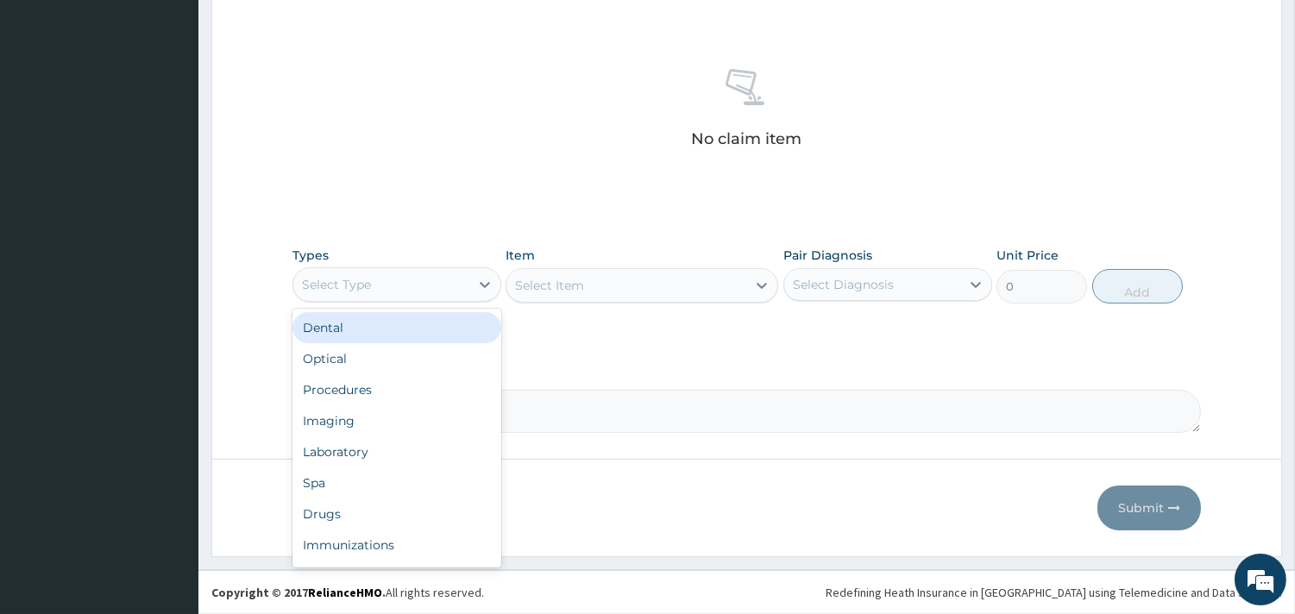
click at [386, 283] on div "Select Type" at bounding box center [381, 285] width 176 height 28
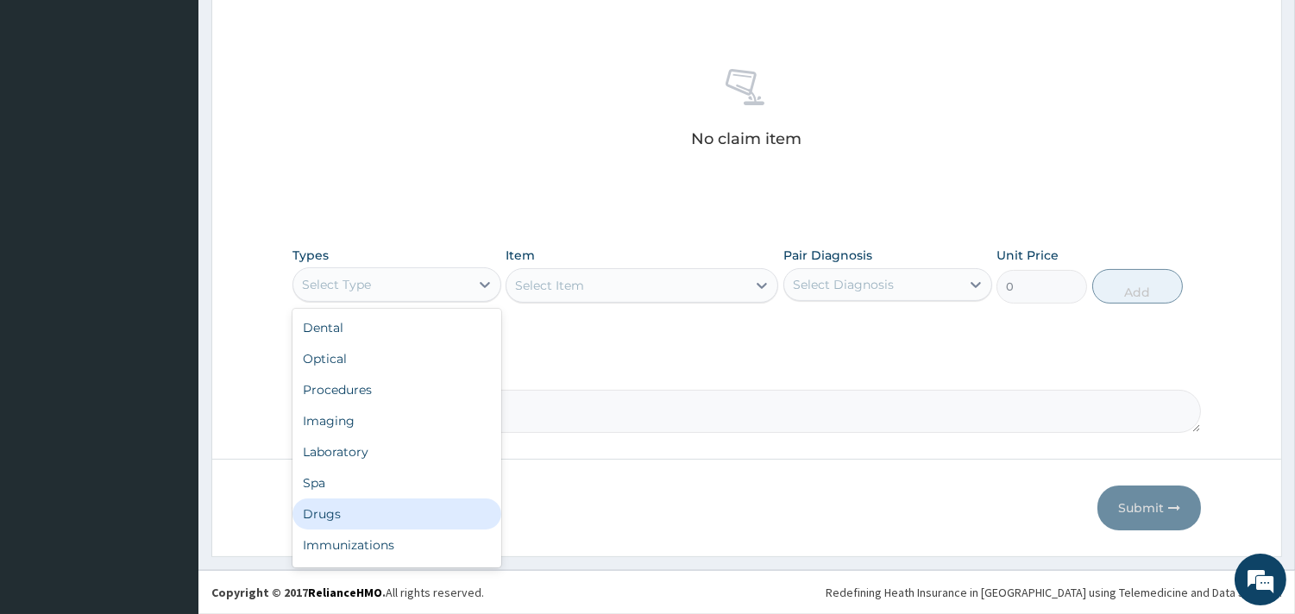
click at [329, 515] on div "Drugs" at bounding box center [396, 514] width 209 height 31
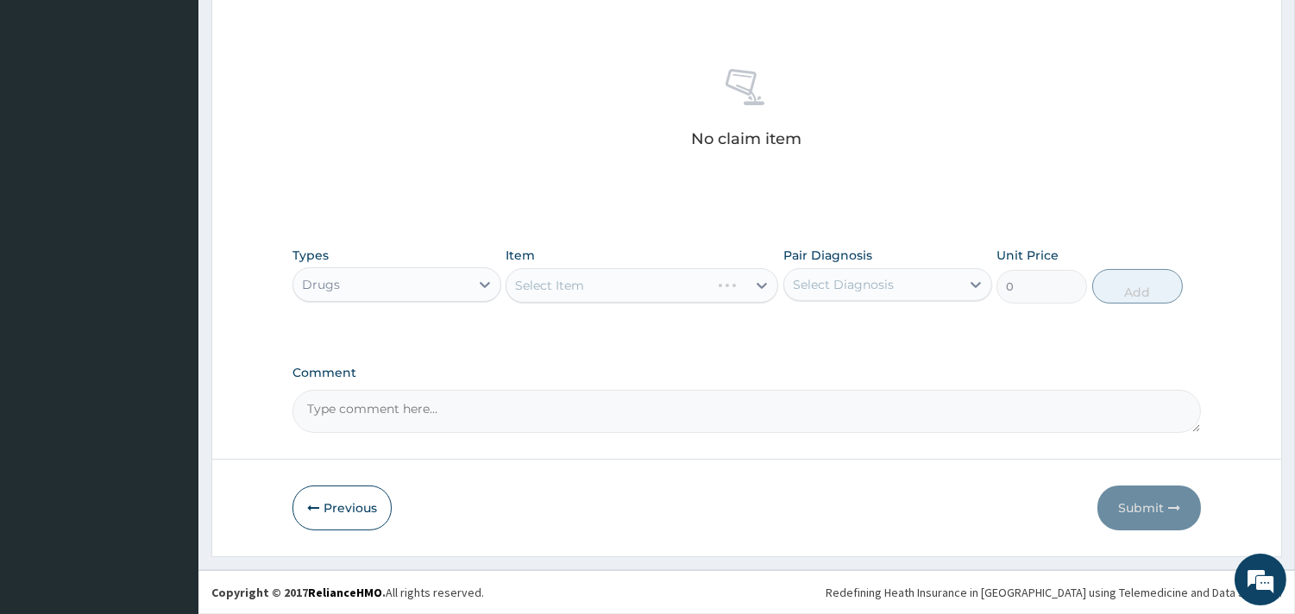
click at [634, 295] on div "Select Item" at bounding box center [641, 285] width 273 height 35
click at [633, 292] on div "Select Item" at bounding box center [626, 286] width 240 height 28
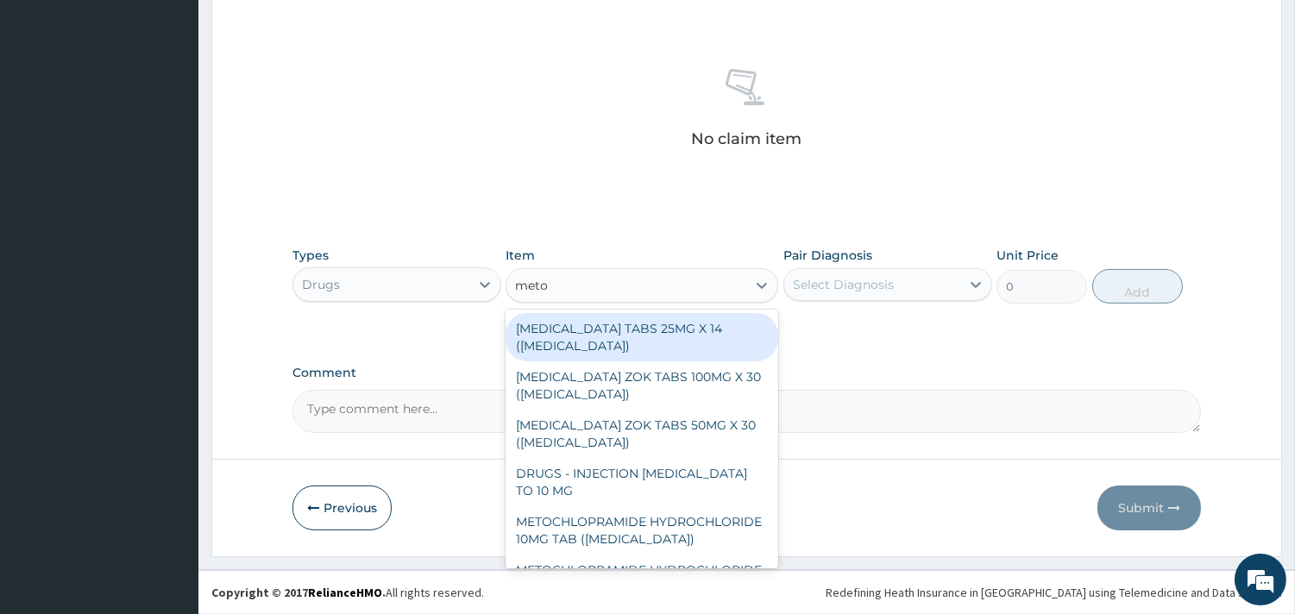
type input "metoc"
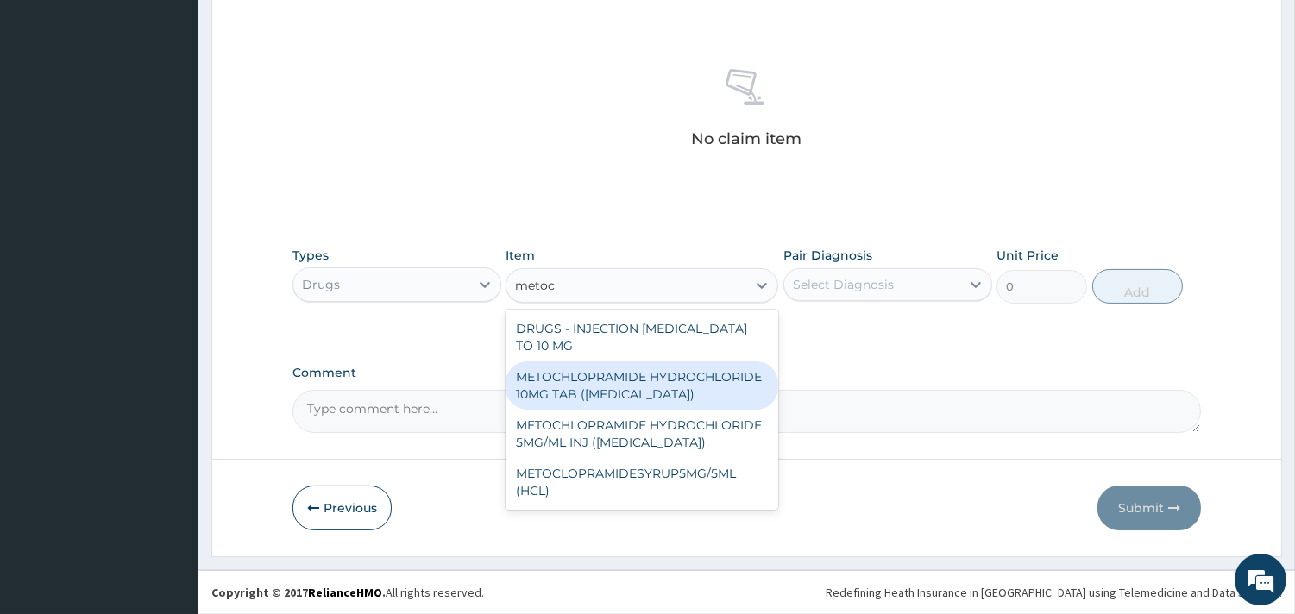
click at [615, 385] on div "METOCHLOPRAMIDE HYDROCHLORIDE 10MG TAB ([MEDICAL_DATA])" at bounding box center [641, 385] width 273 height 48
type input "22"
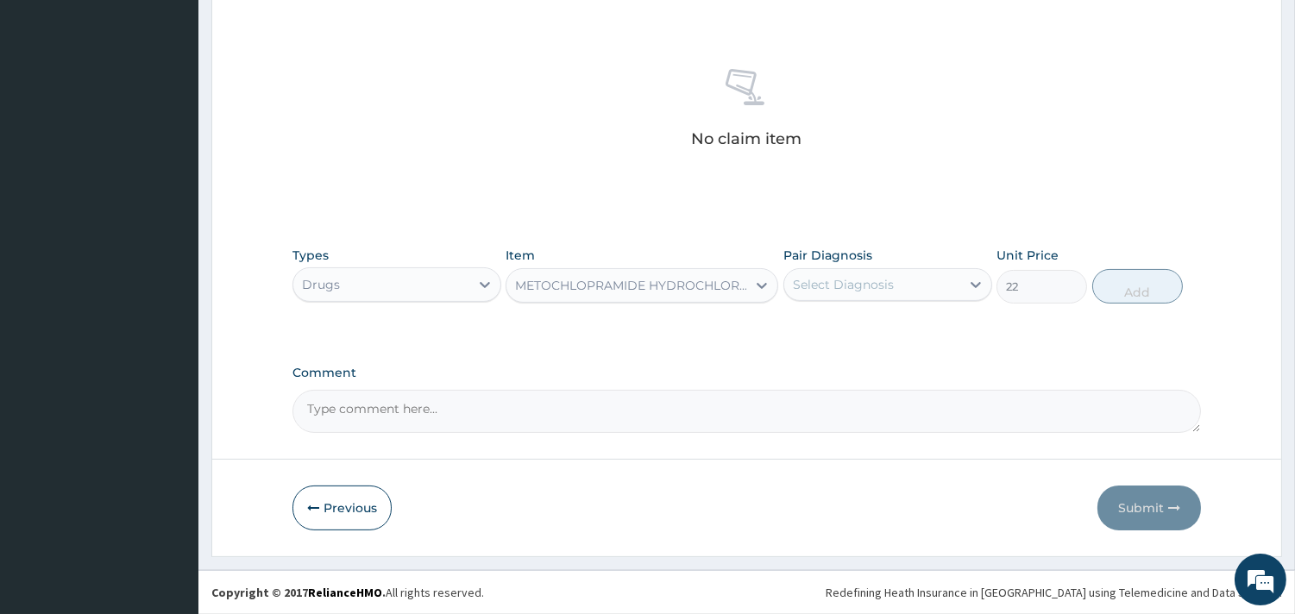
click at [838, 293] on div "Select Diagnosis" at bounding box center [843, 284] width 101 height 17
click at [823, 318] on label "Acute vomiting" at bounding box center [860, 326] width 97 height 17
checkbox input "true"
click at [1123, 288] on button "Add" at bounding box center [1137, 286] width 91 height 35
type input "0"
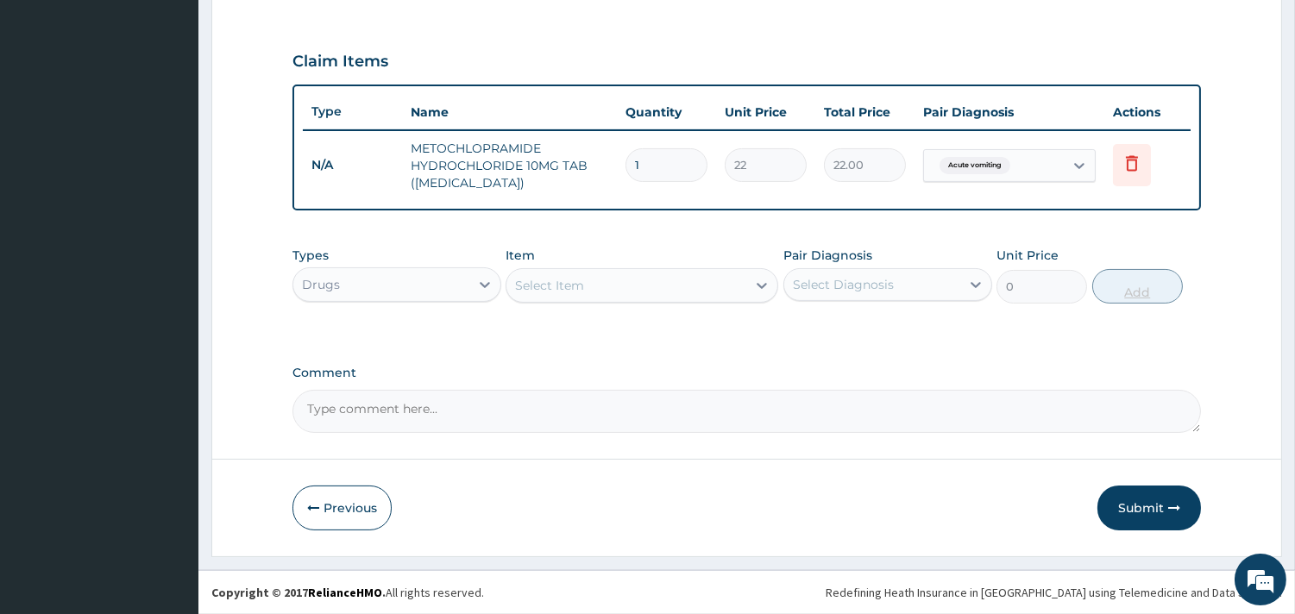
scroll to position [555, 0]
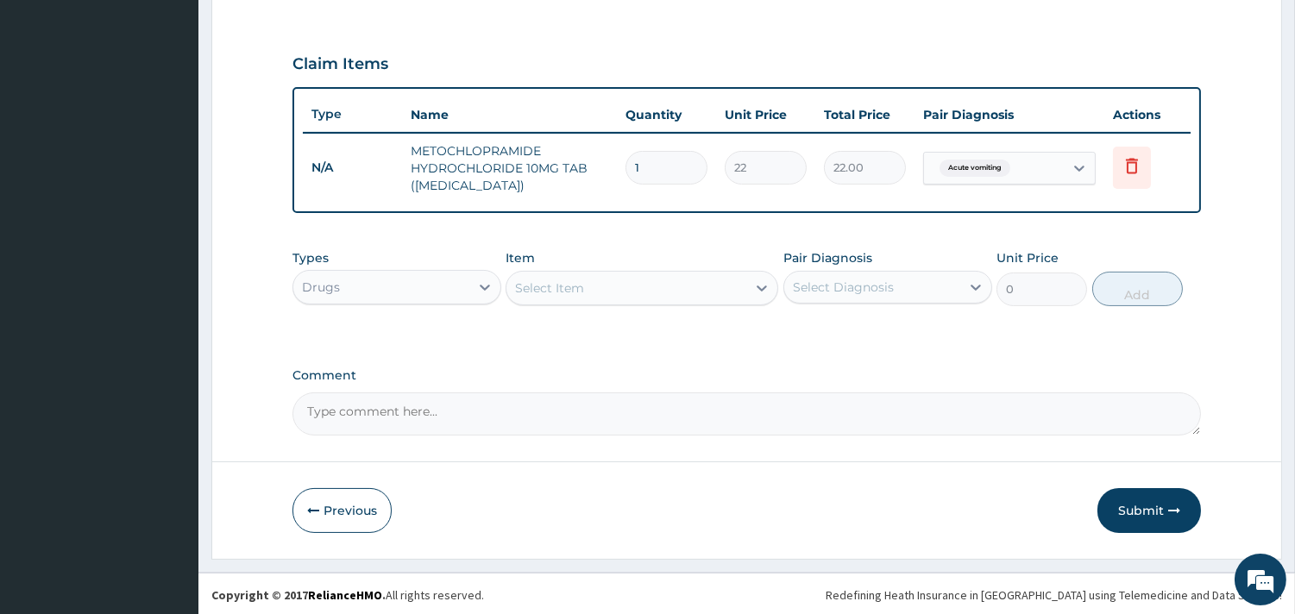
click at [375, 287] on div "Drugs" at bounding box center [381, 287] width 176 height 28
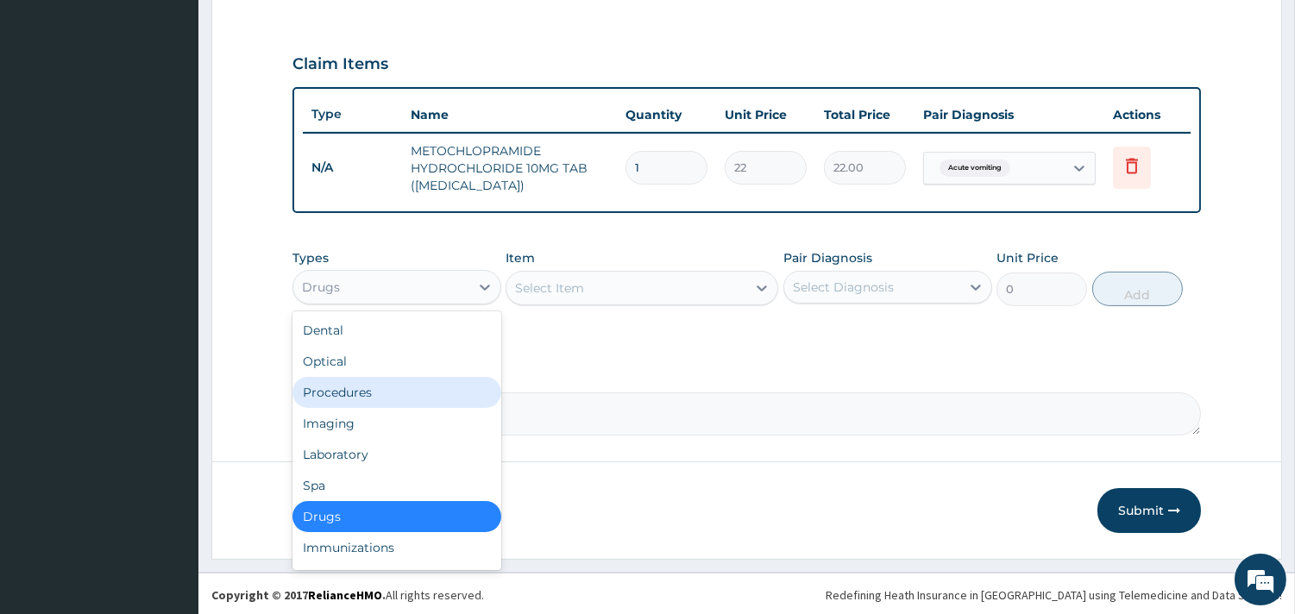
click at [347, 394] on div "Procedures" at bounding box center [396, 392] width 209 height 31
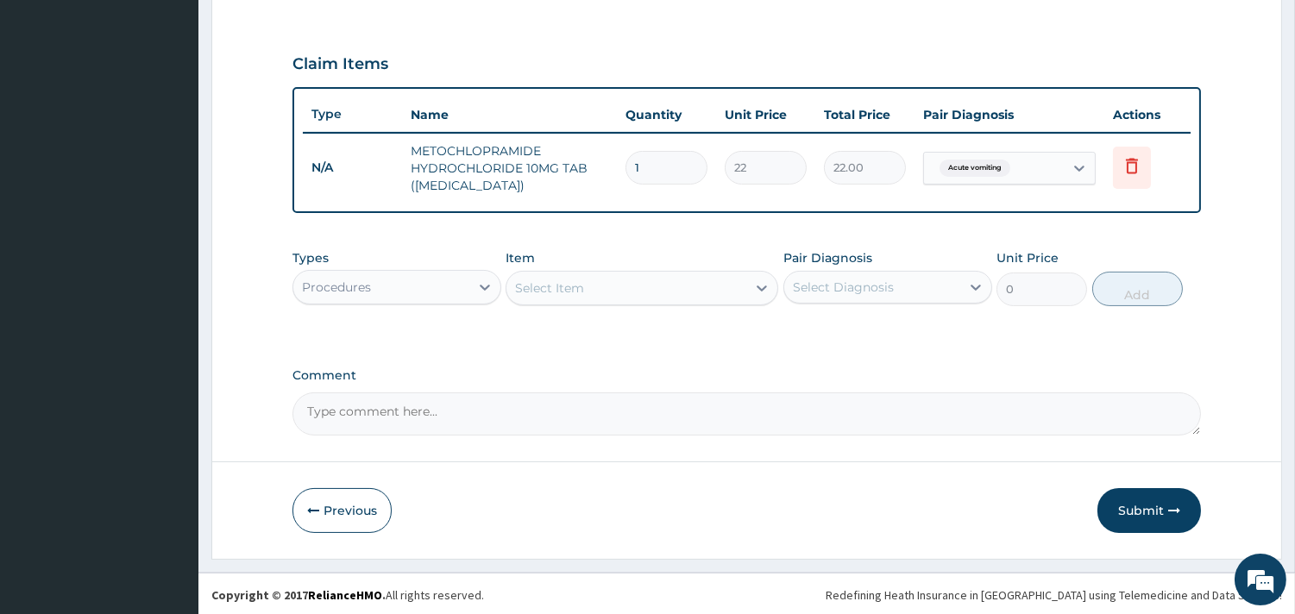
click at [580, 298] on div "Select Item" at bounding box center [626, 288] width 240 height 28
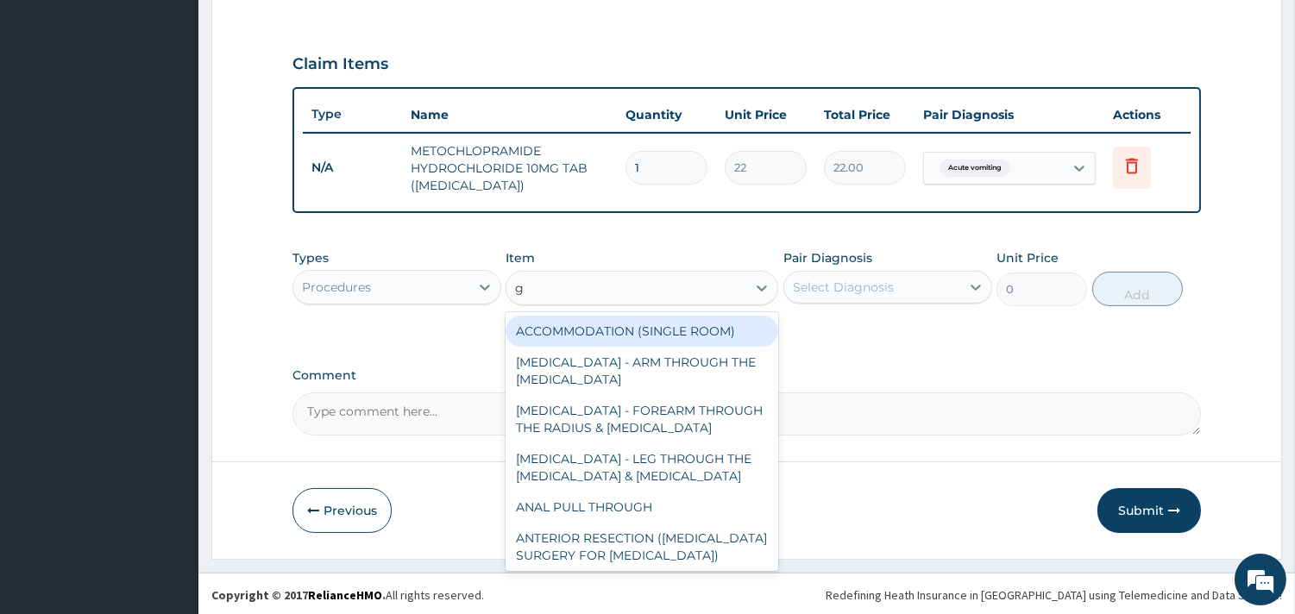
type input "gp"
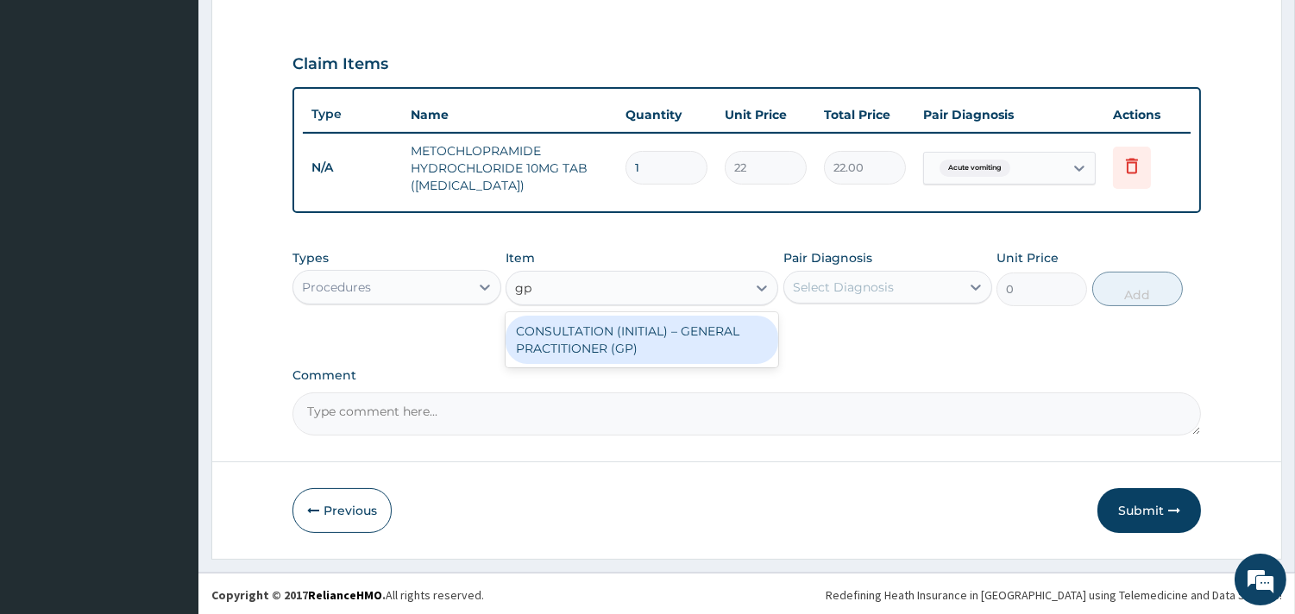
click at [589, 338] on div "CONSULTATION (INITIAL) – GENERAL PRACTITIONER (GP)" at bounding box center [641, 340] width 273 height 48
type input "1500"
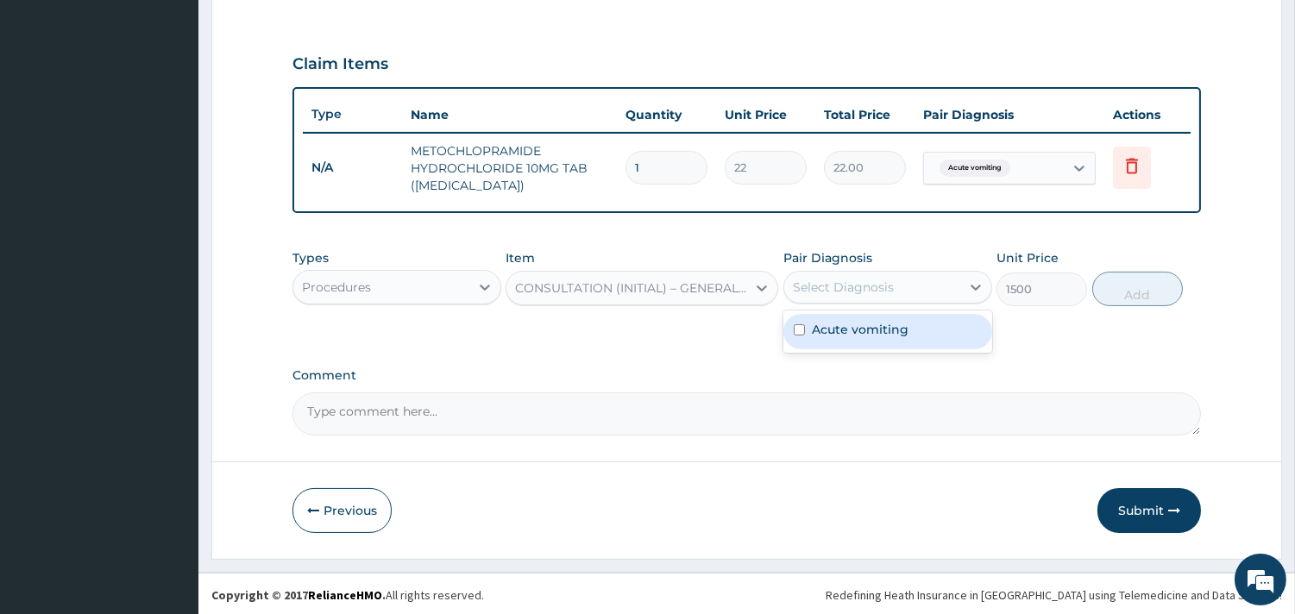
click at [851, 279] on div "Select Diagnosis" at bounding box center [843, 287] width 101 height 17
click at [844, 333] on label "Acute vomiting" at bounding box center [860, 329] width 97 height 17
checkbox input "true"
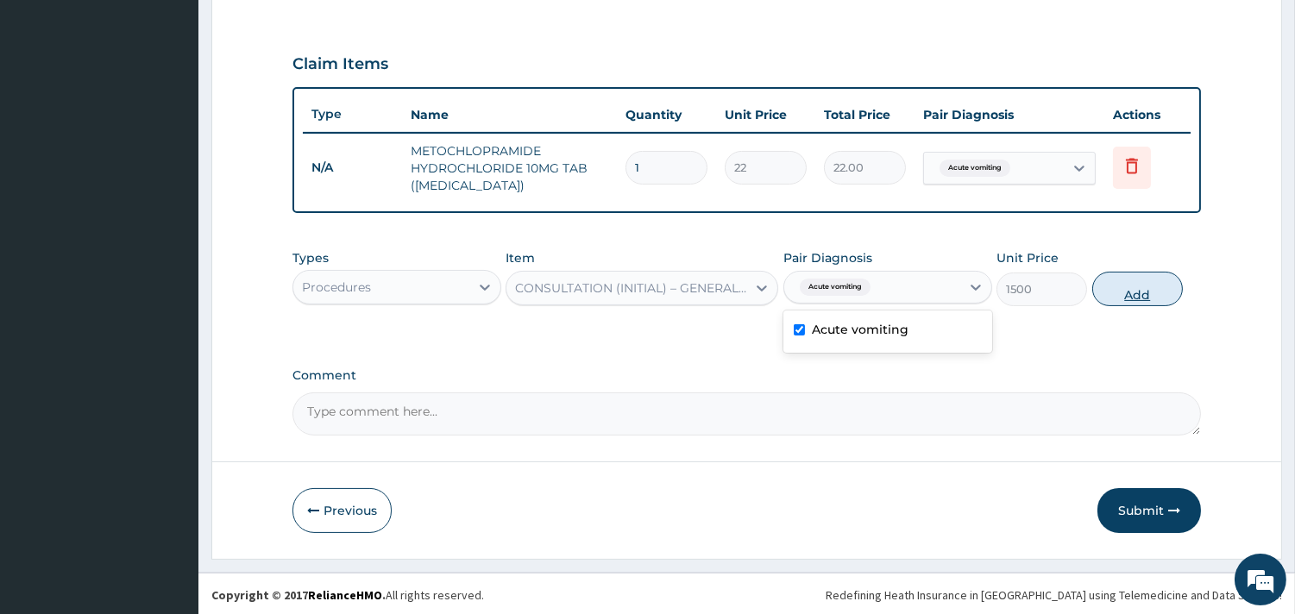
click at [1131, 292] on button "Add" at bounding box center [1137, 289] width 91 height 35
type input "0"
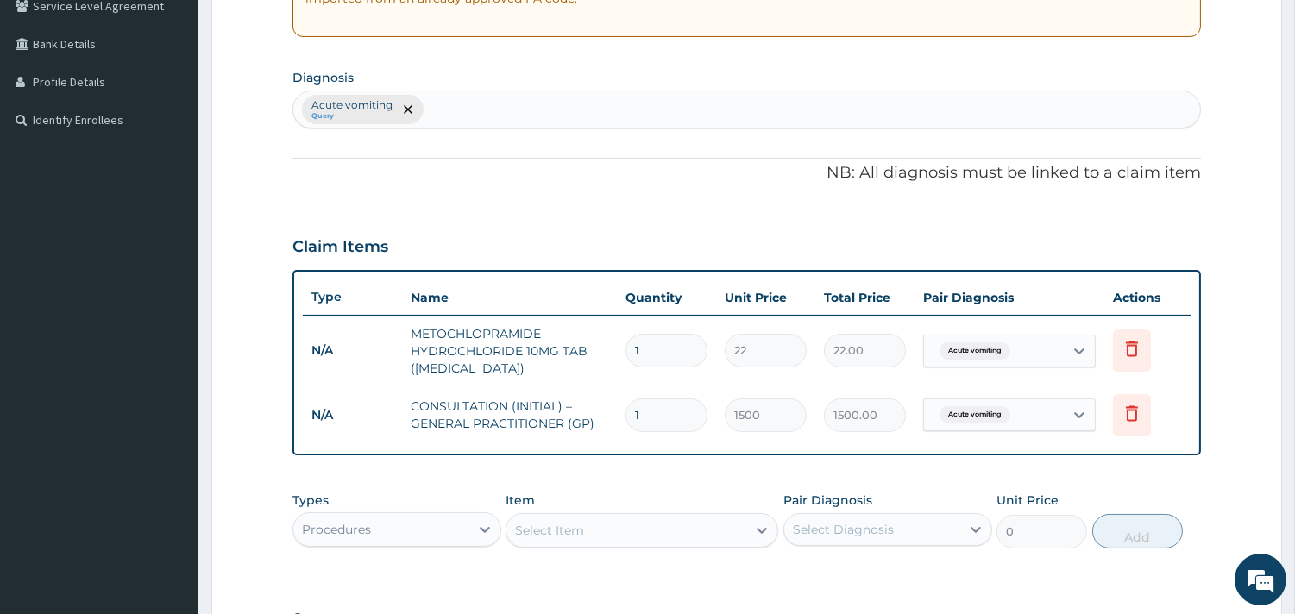
scroll to position [363, 0]
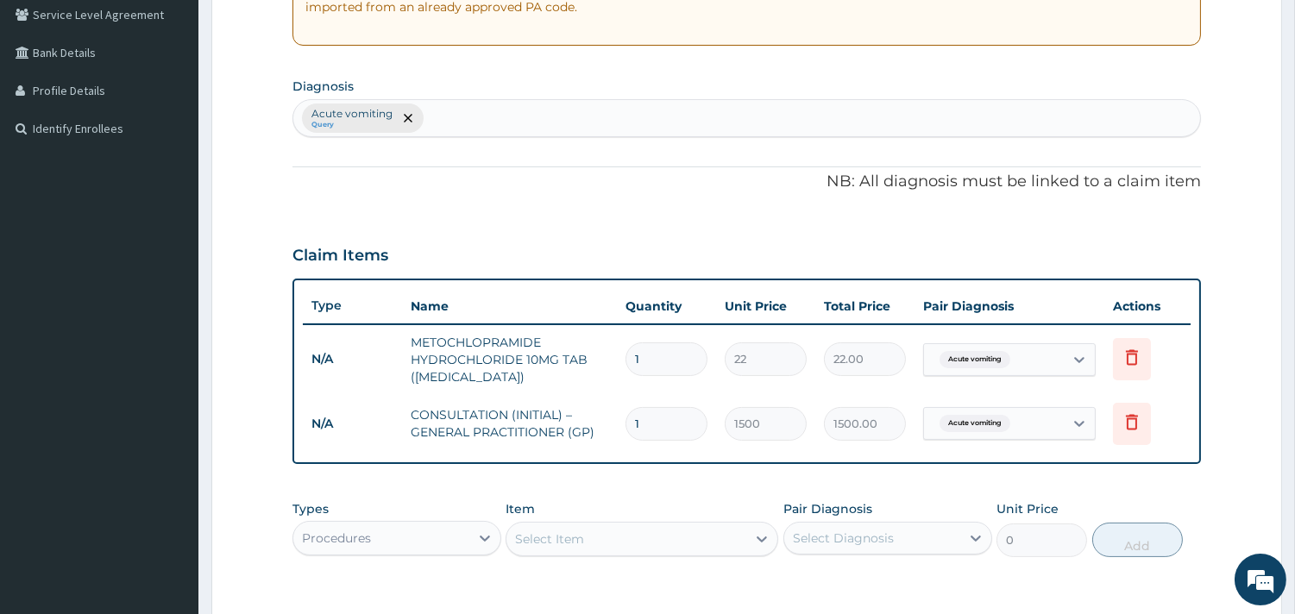
click at [480, 121] on div "Acute vomiting Query" at bounding box center [746, 118] width 907 height 36
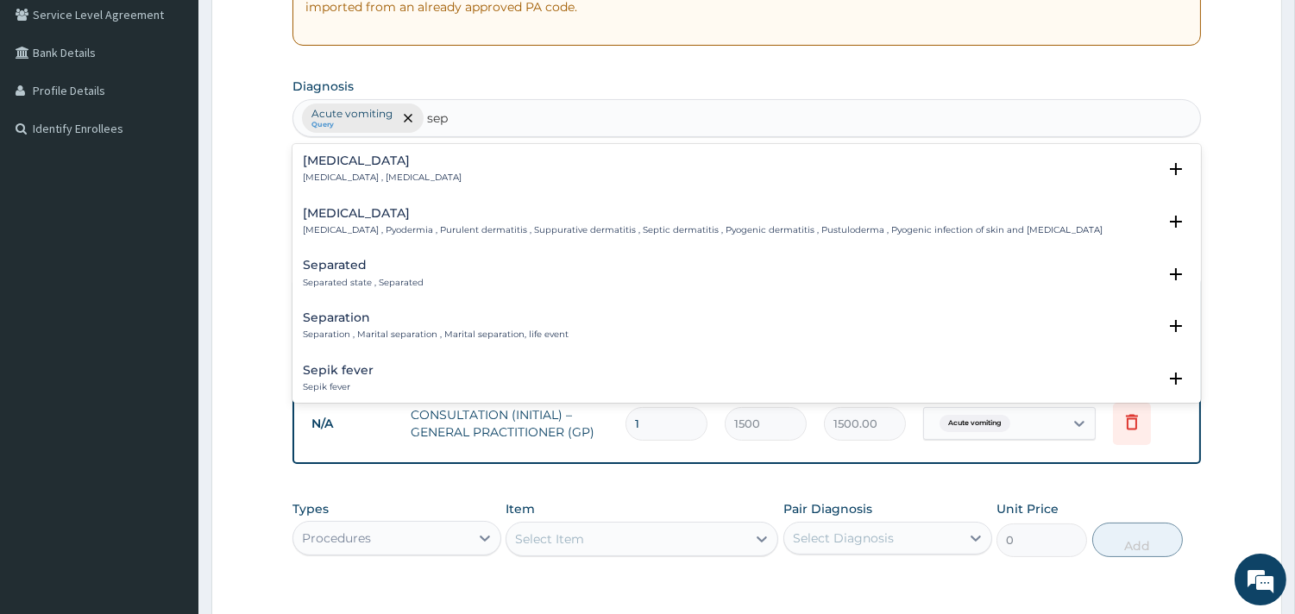
type input "seps"
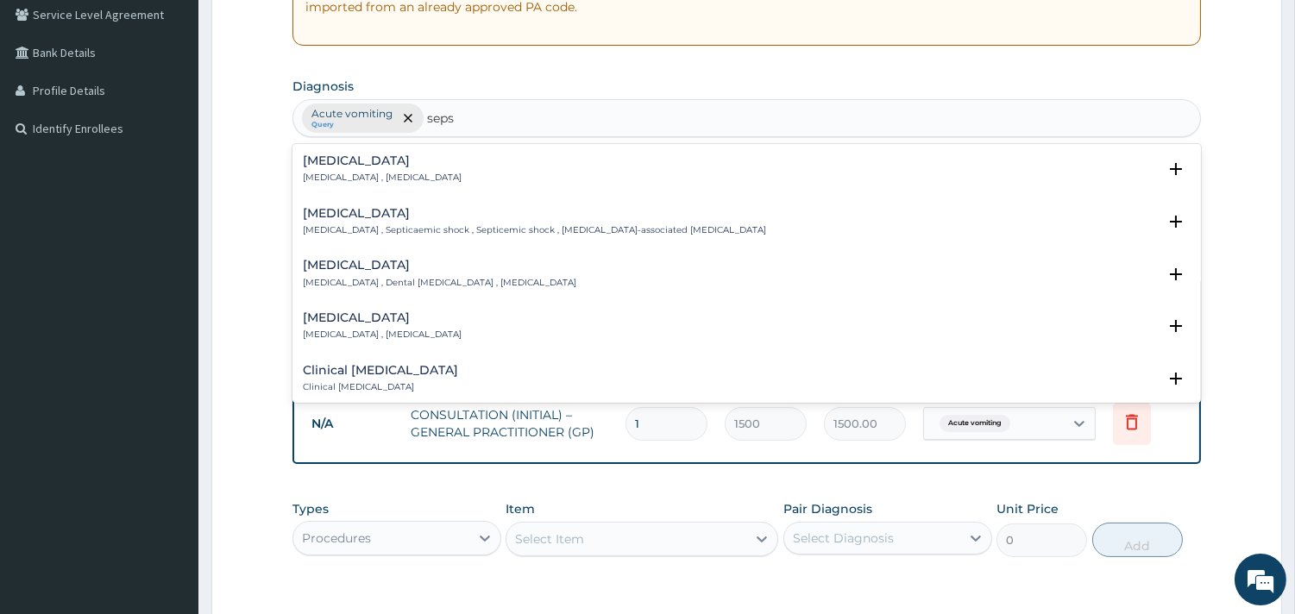
click at [363, 161] on h4 "[MEDICAL_DATA]" at bounding box center [382, 160] width 159 height 13
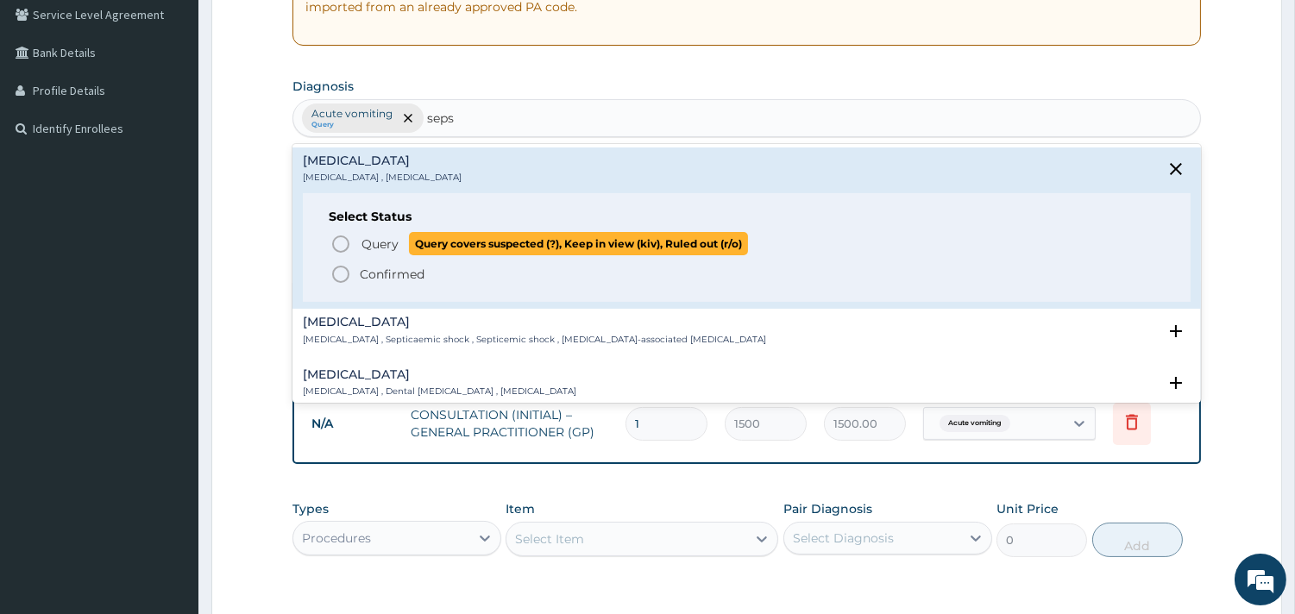
click at [348, 248] on circle "status option query" at bounding box center [341, 244] width 16 height 16
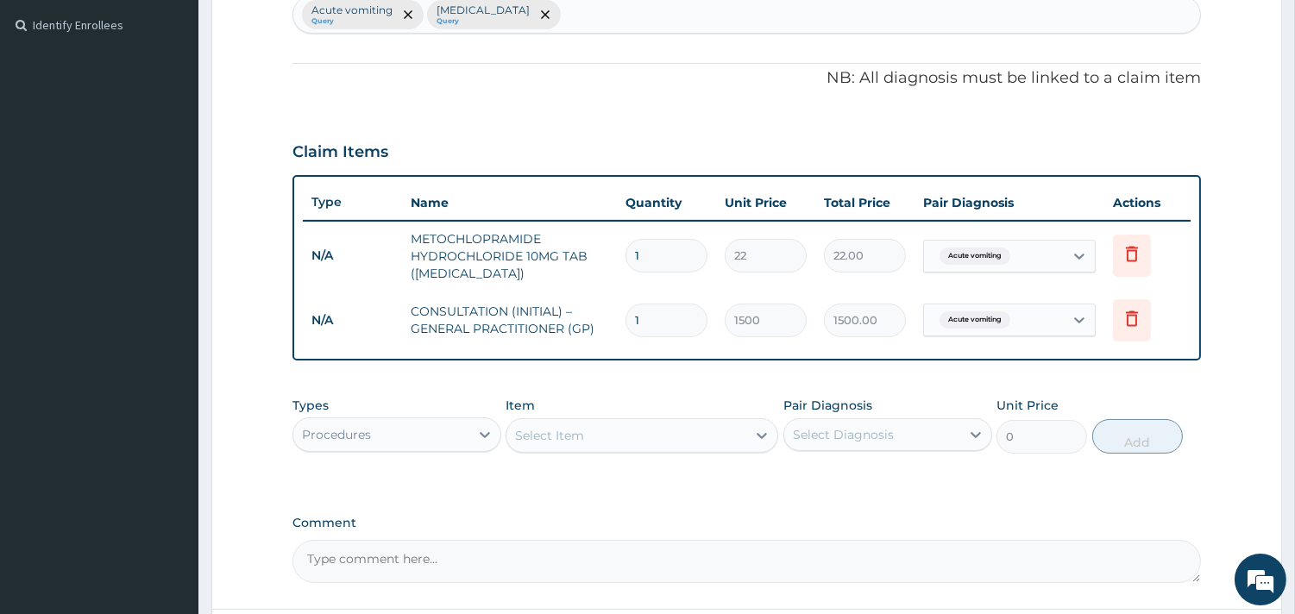
scroll to position [615, 0]
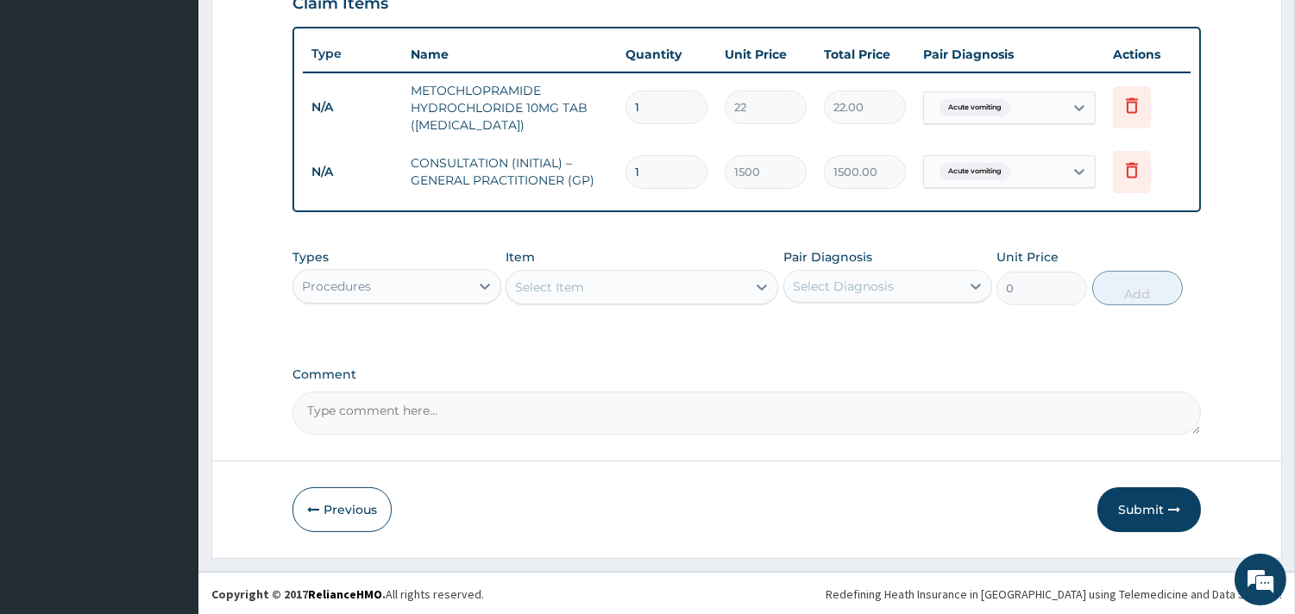
click at [535, 290] on div "Select Item" at bounding box center [549, 287] width 69 height 17
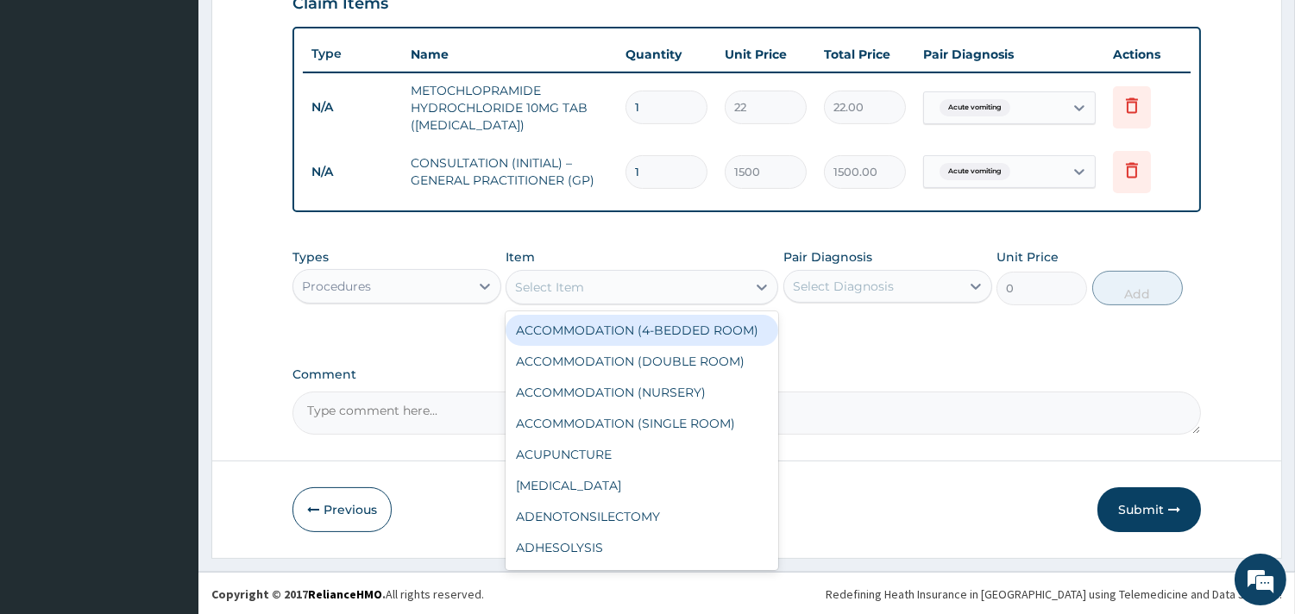
click at [444, 291] on div "Procedures" at bounding box center [381, 287] width 176 height 28
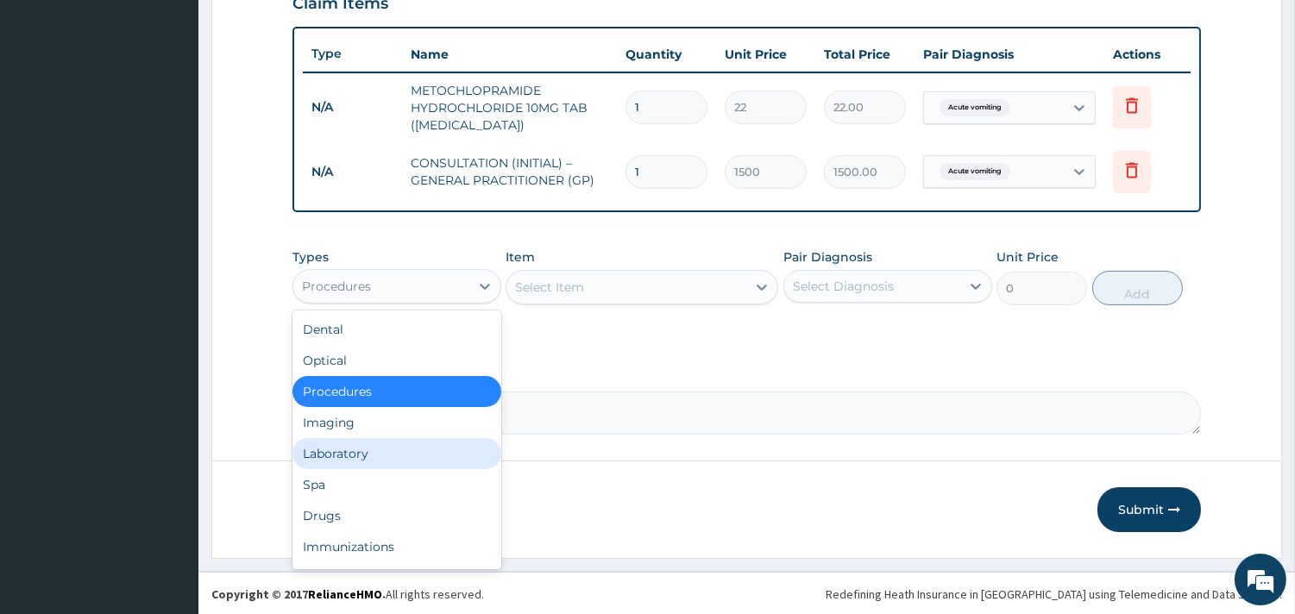
click at [363, 453] on div "Laboratory" at bounding box center [396, 453] width 209 height 31
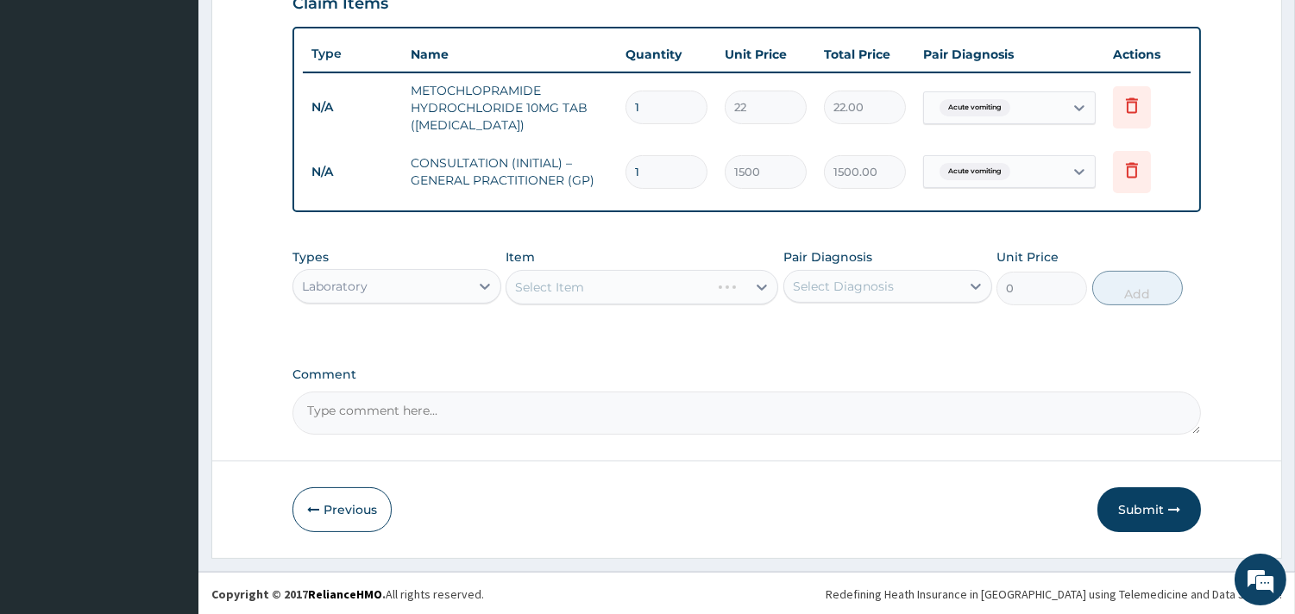
click at [628, 292] on div "Select Item" at bounding box center [641, 287] width 273 height 35
click at [627, 293] on div "Select Item" at bounding box center [626, 287] width 240 height 28
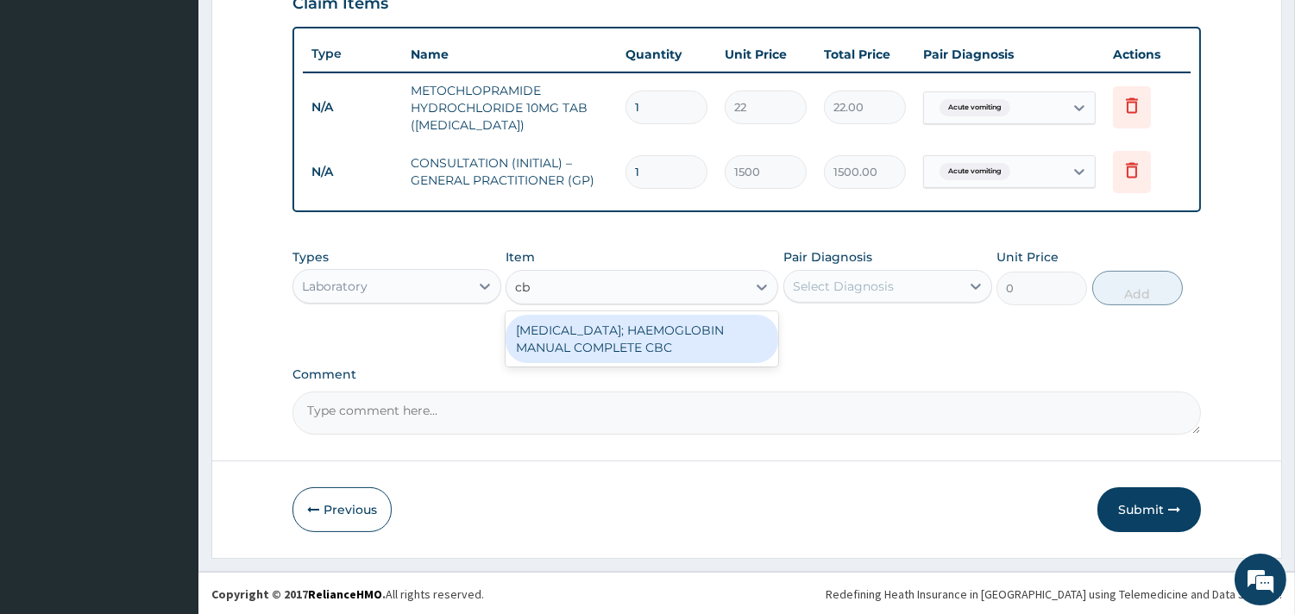
type input "cbc"
click at [637, 343] on div "[MEDICAL_DATA]; HAEMOGLOBIN MANUAL COMPLETE CBC" at bounding box center [641, 339] width 273 height 48
type input "2500"
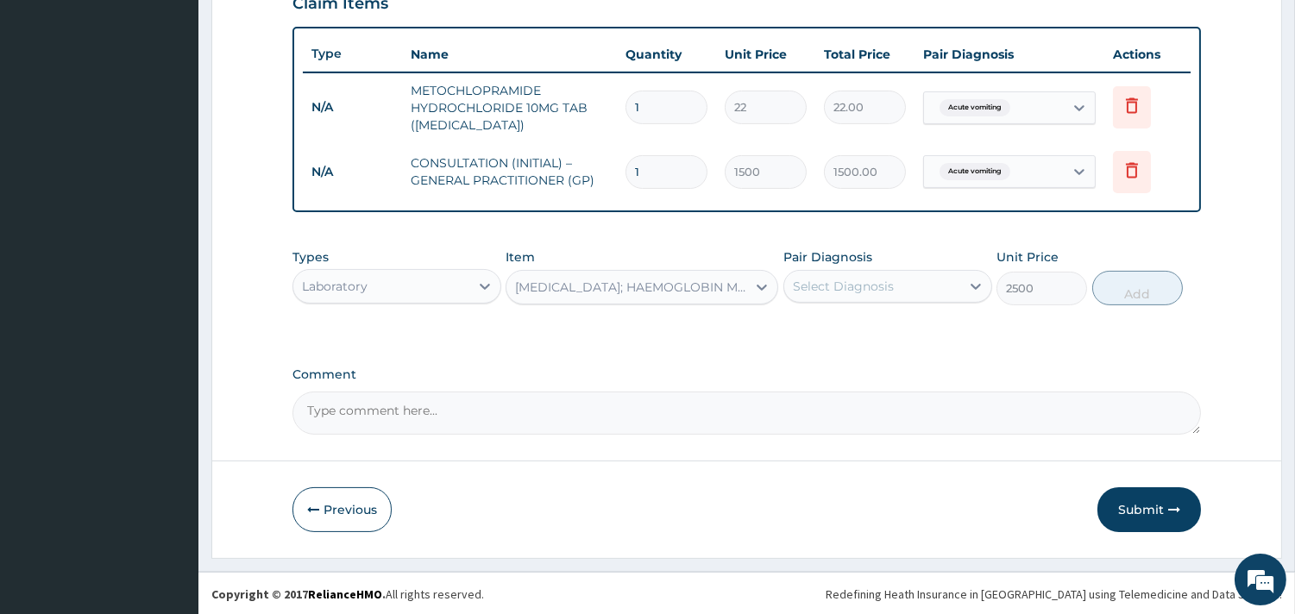
click at [814, 289] on div "Select Diagnosis" at bounding box center [843, 286] width 101 height 17
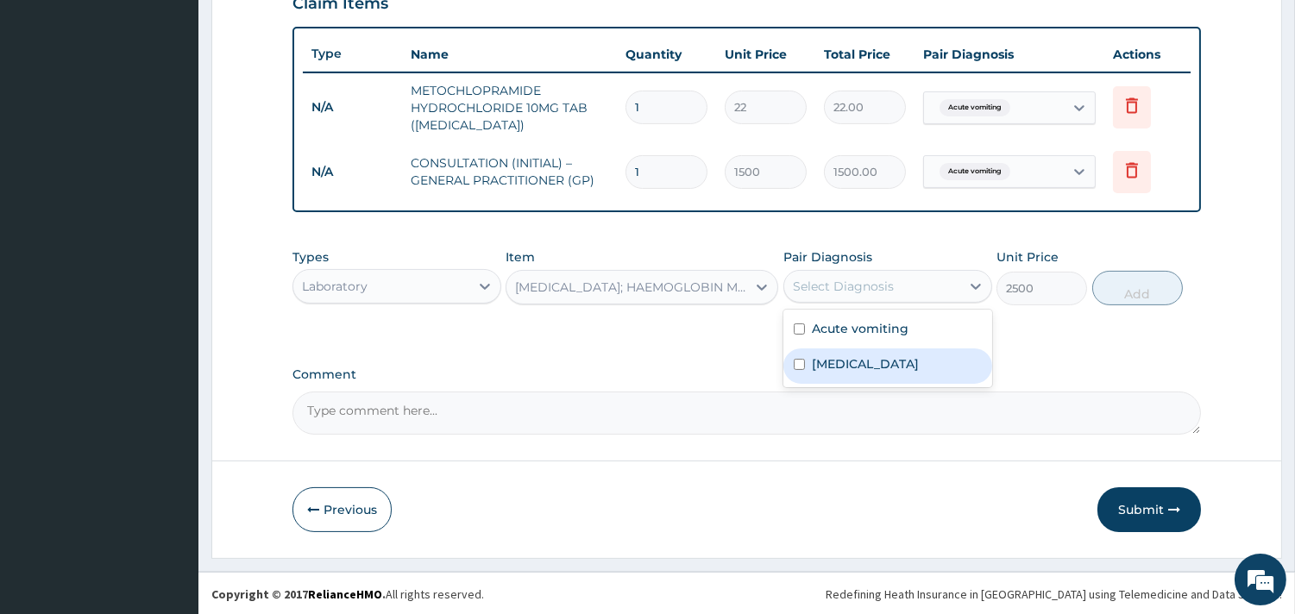
click at [814, 376] on div "[MEDICAL_DATA]" at bounding box center [887, 365] width 209 height 35
checkbox input "true"
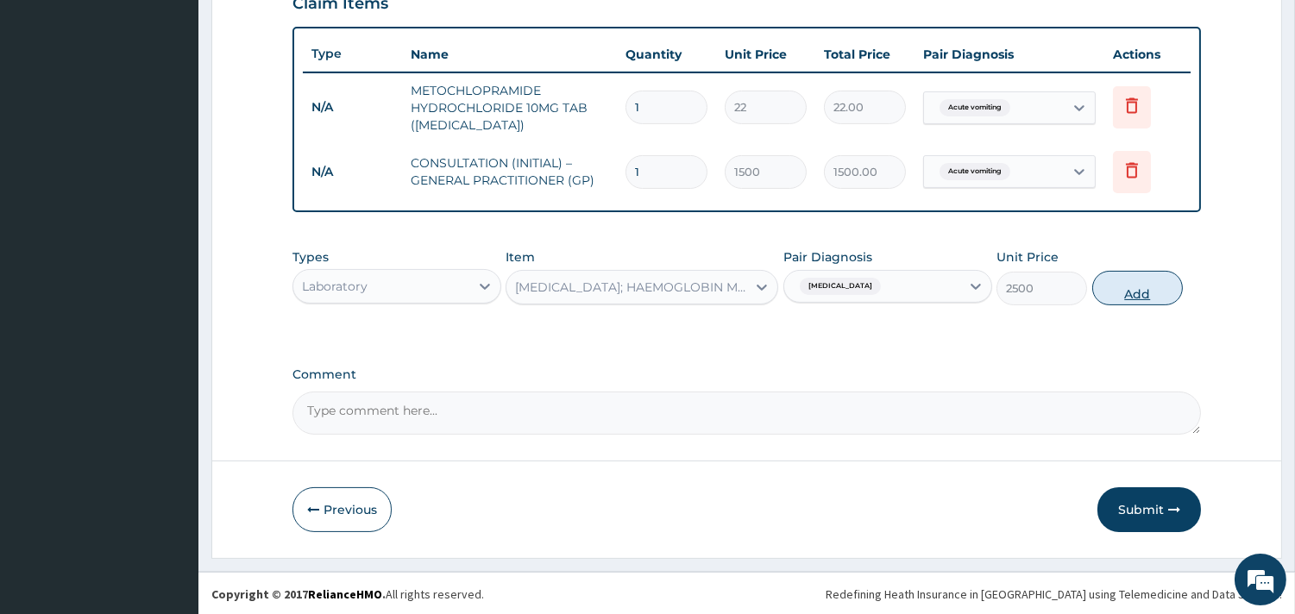
click at [1124, 288] on button "Add" at bounding box center [1137, 288] width 91 height 35
type input "0"
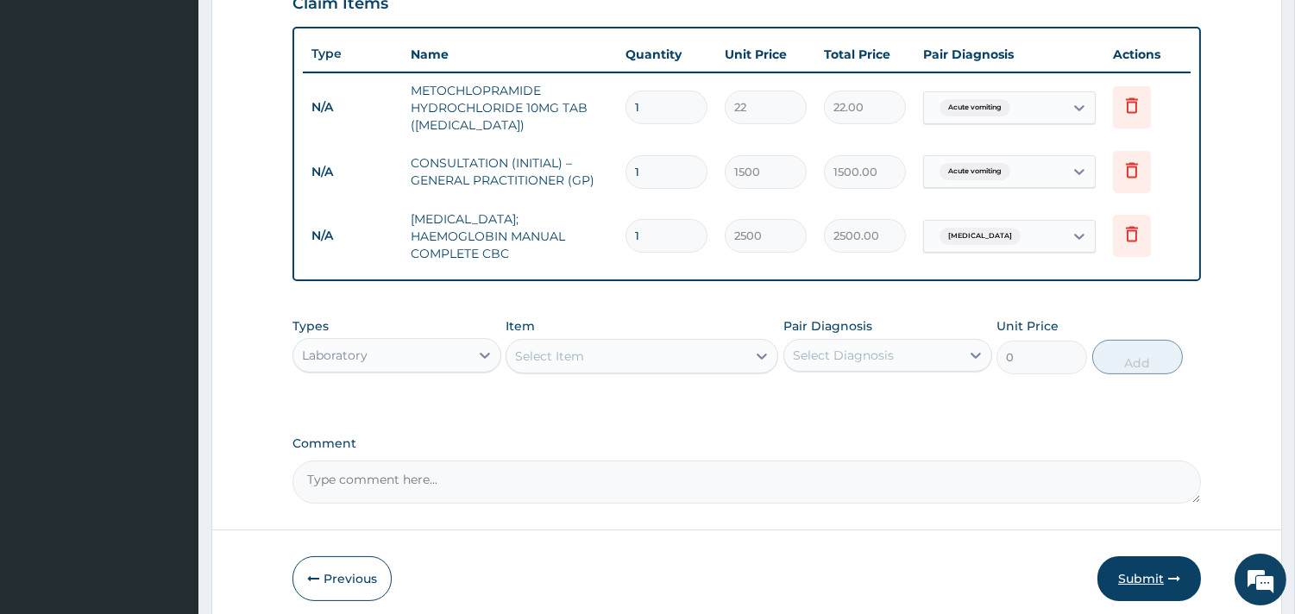
click at [1165, 580] on button "Submit" at bounding box center [1149, 578] width 104 height 45
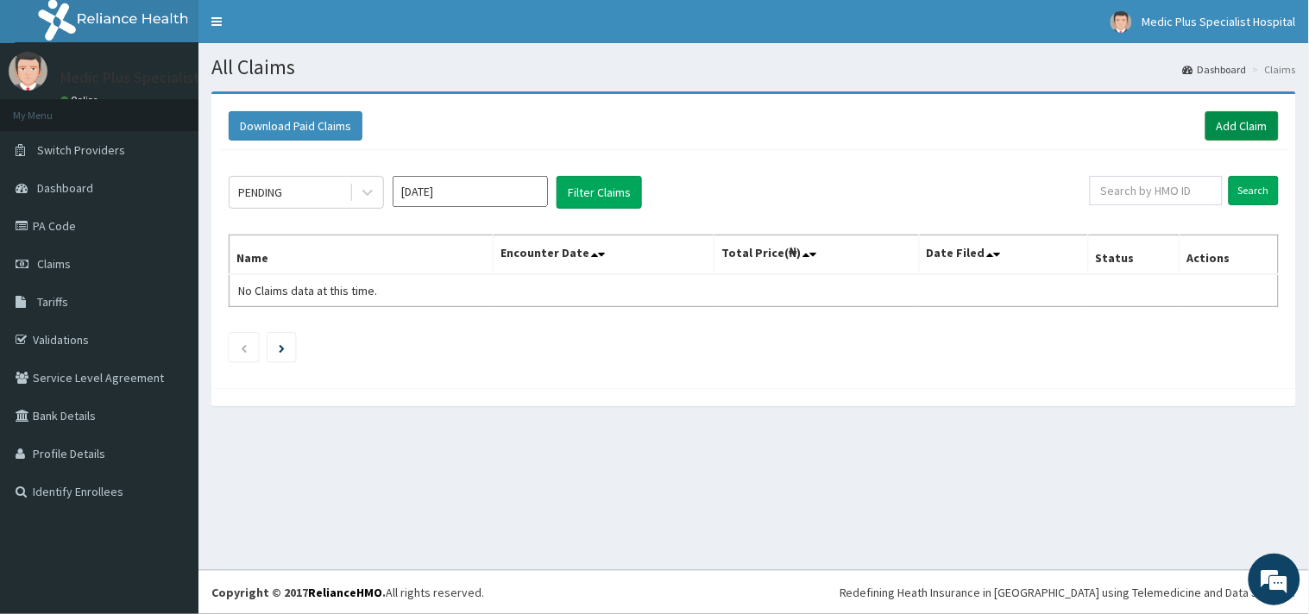
click at [1236, 127] on link "Add Claim" at bounding box center [1241, 125] width 73 height 29
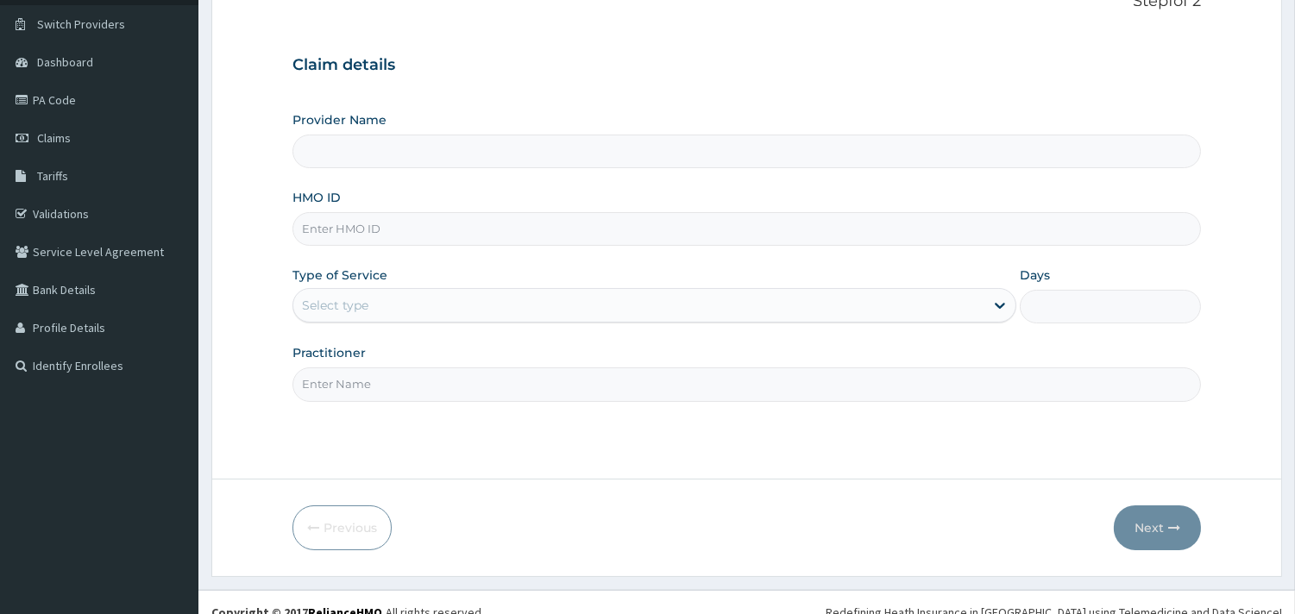
scroll to position [147, 0]
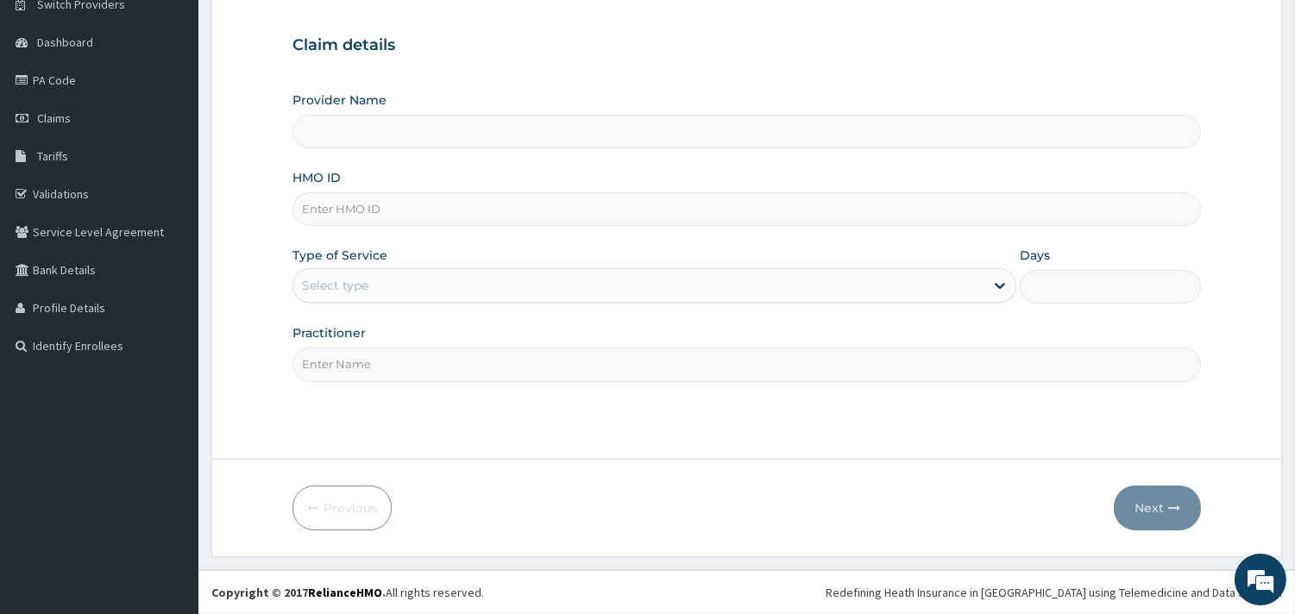
click at [384, 202] on input "HMO ID" at bounding box center [746, 209] width 908 height 34
type input "MedicPlus Specialist Hospital"
paste input "CHL/10330/B"
type input "CHL/10330/B"
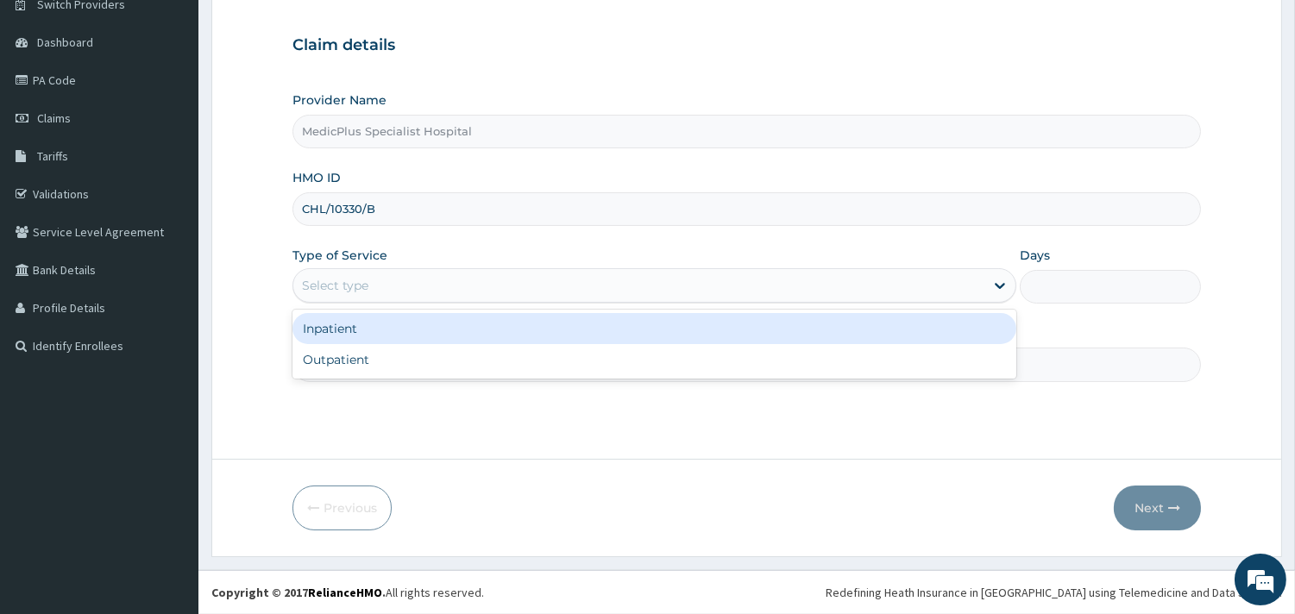
click at [384, 285] on div "Select type" at bounding box center [638, 286] width 691 height 28
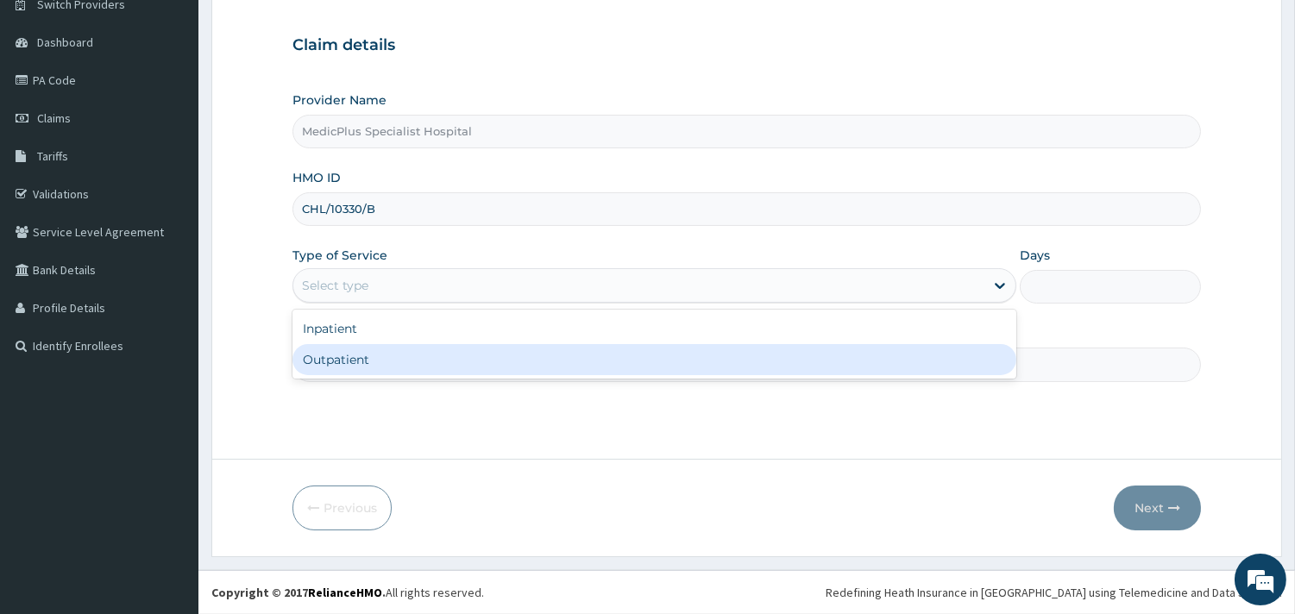
click at [371, 352] on div "Outpatient" at bounding box center [654, 359] width 724 height 31
type input "1"
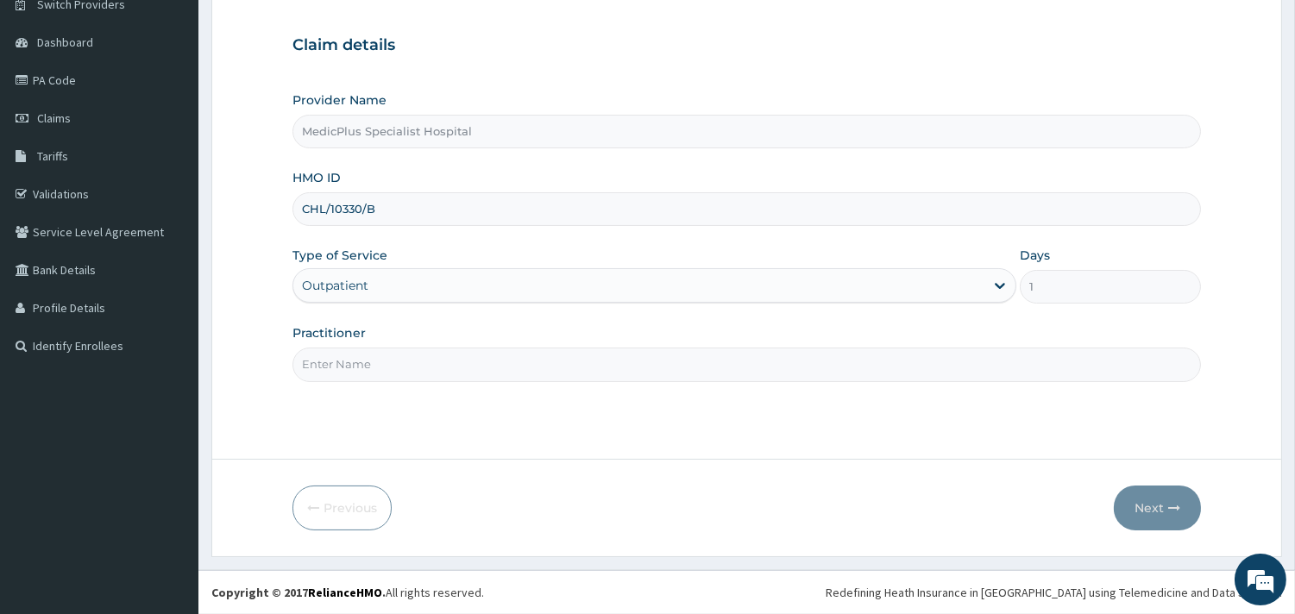
click at [399, 358] on input "Practitioner" at bounding box center [746, 365] width 908 height 34
type input "dr oladapo"
click at [1161, 518] on button "Next" at bounding box center [1157, 508] width 87 height 45
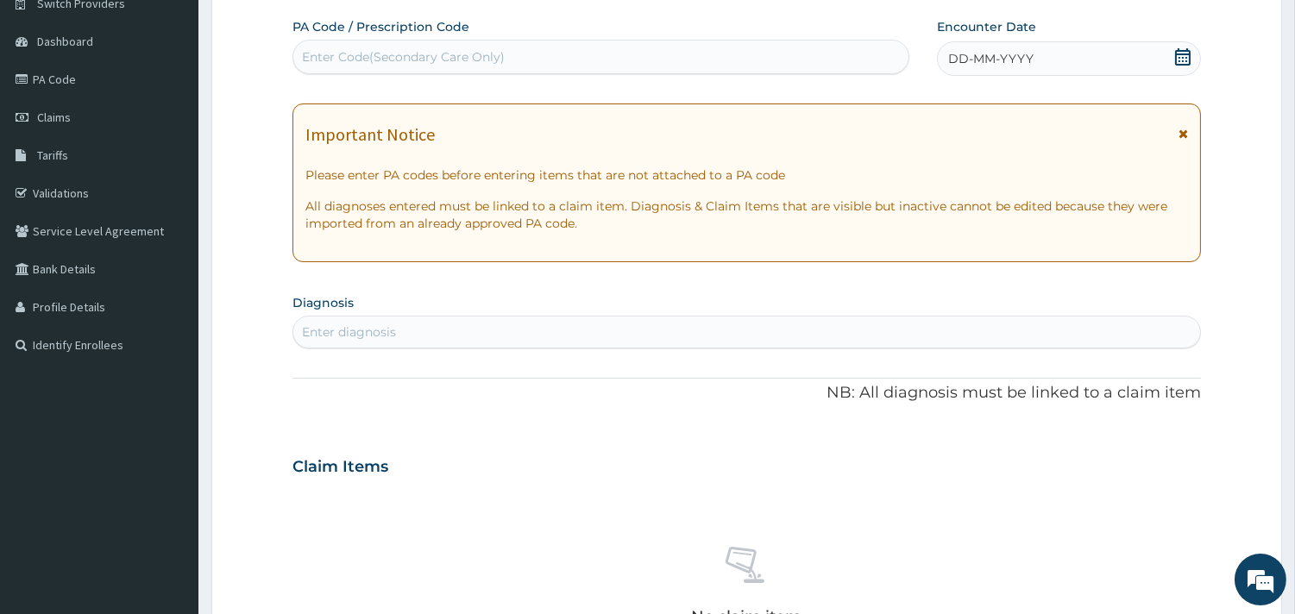
click at [1183, 64] on icon at bounding box center [1183, 56] width 16 height 17
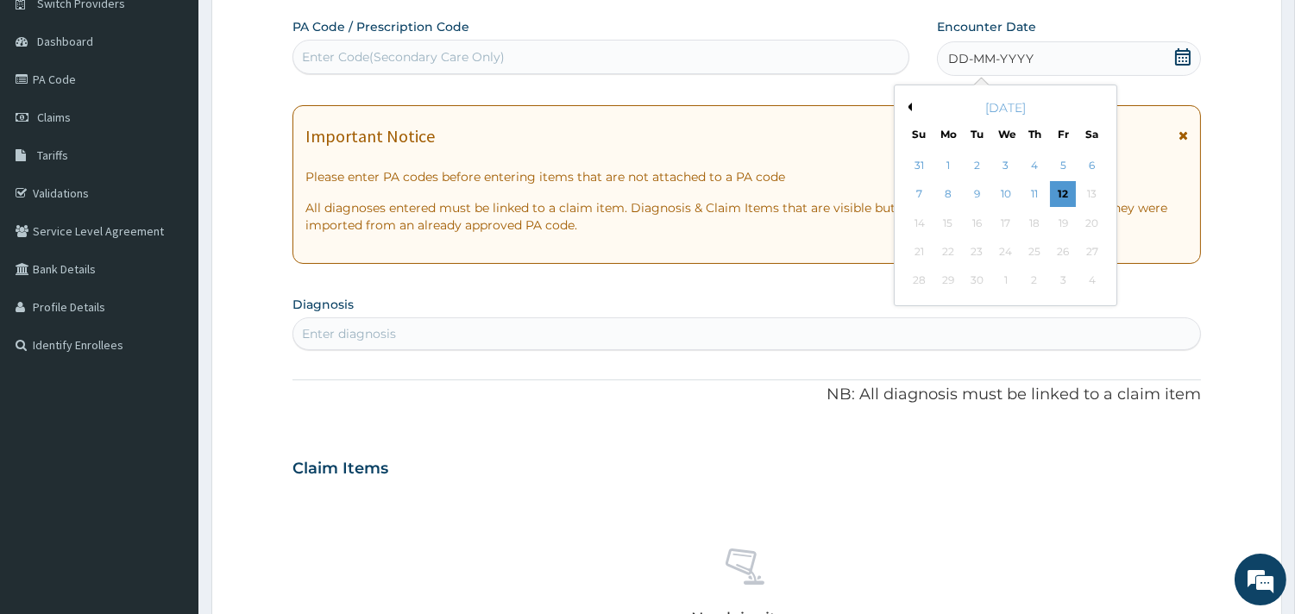
click at [911, 108] on div "September 2025" at bounding box center [1005, 107] width 208 height 17
click at [910, 108] on button "Previous Month" at bounding box center [907, 107] width 9 height 9
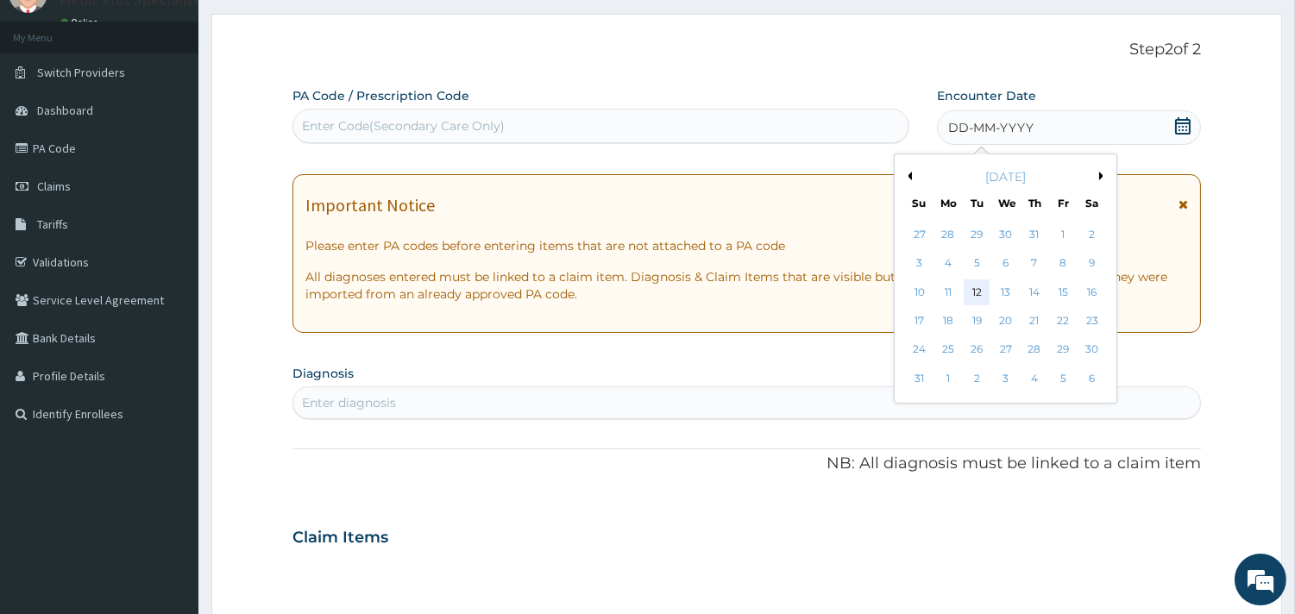
scroll to position [96, 0]
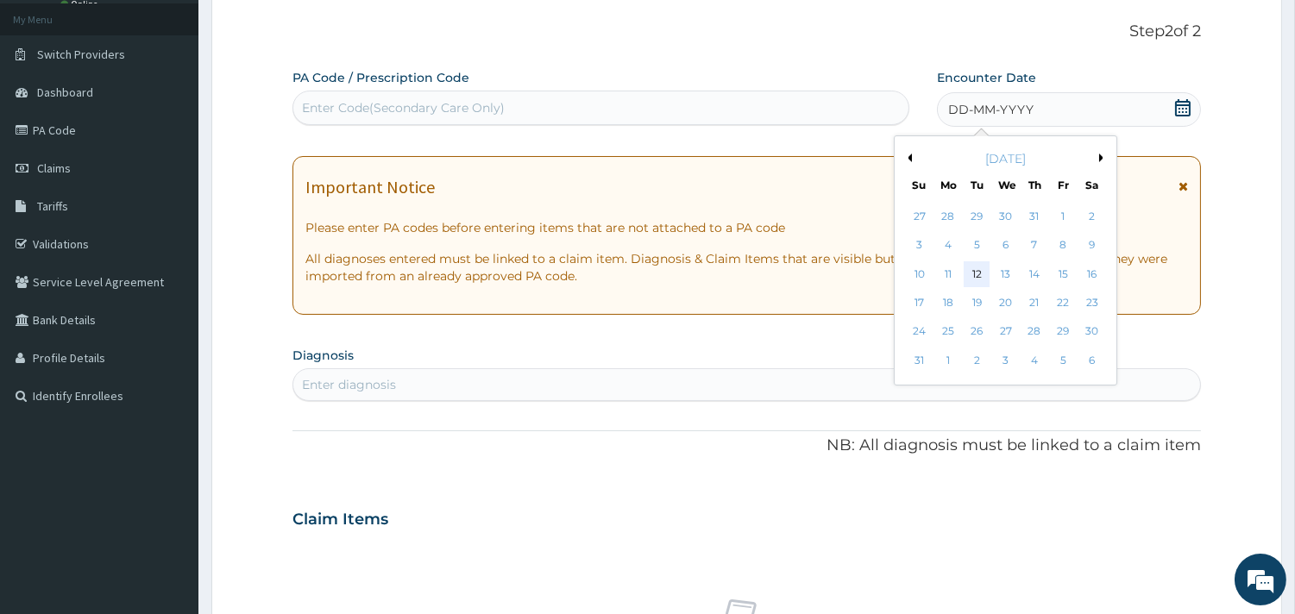
click at [981, 279] on div "12" at bounding box center [977, 274] width 26 height 26
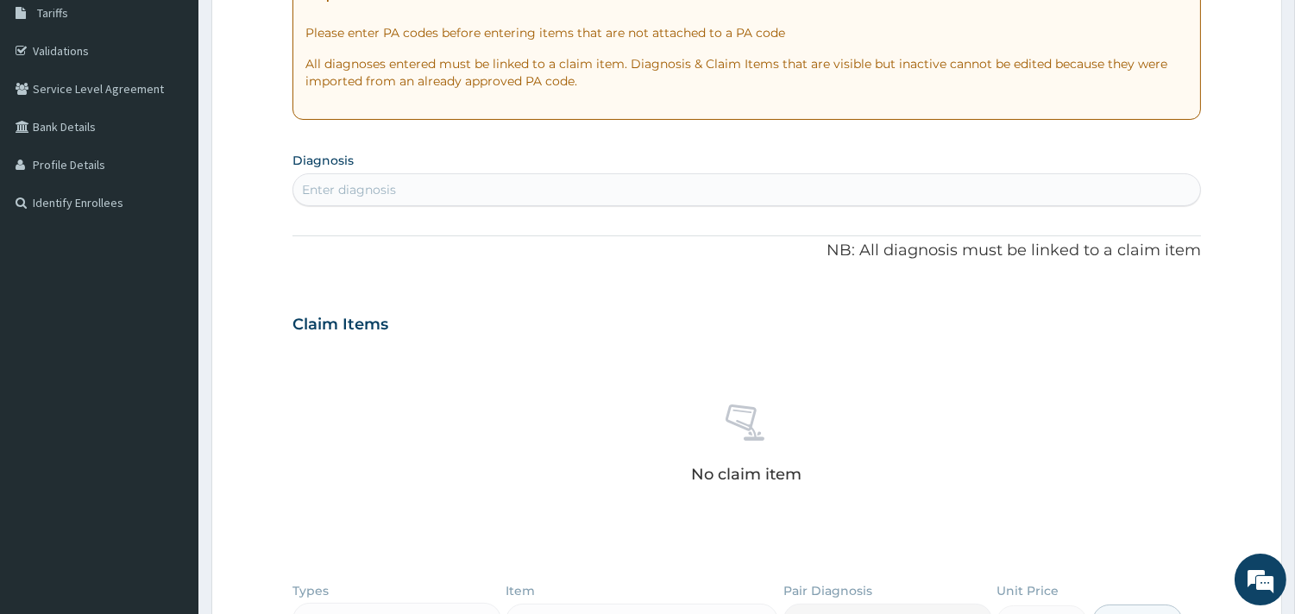
scroll to position [287, 0]
click at [489, 201] on div "Enter diagnosis" at bounding box center [746, 192] width 907 height 28
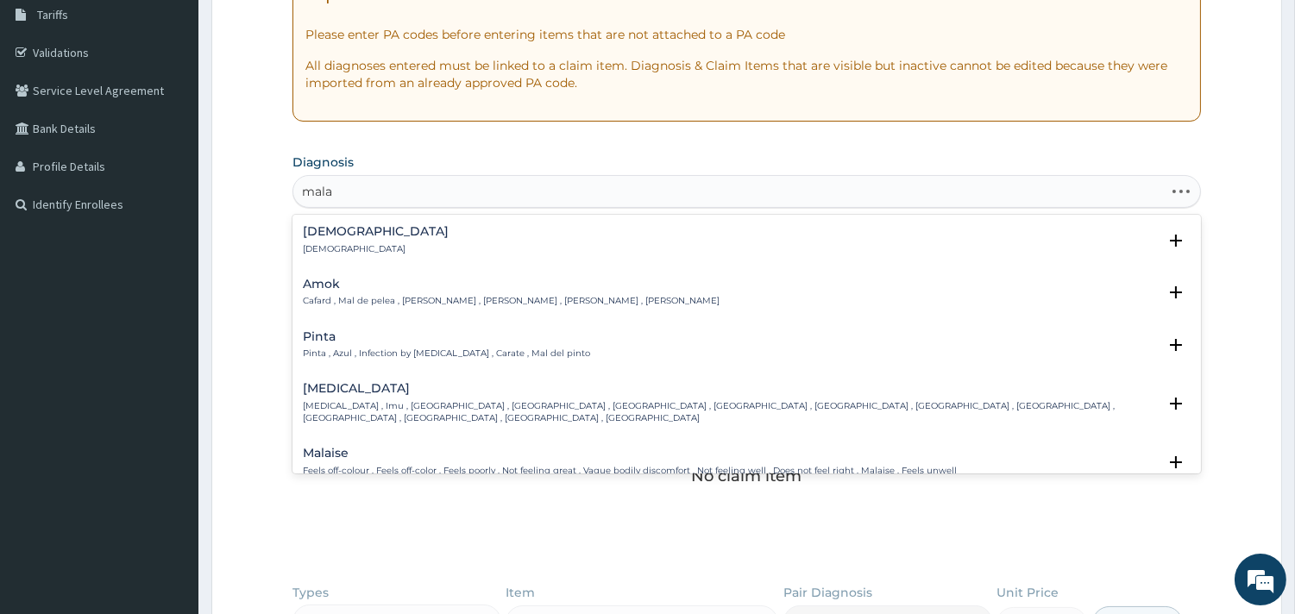
type input "malar"
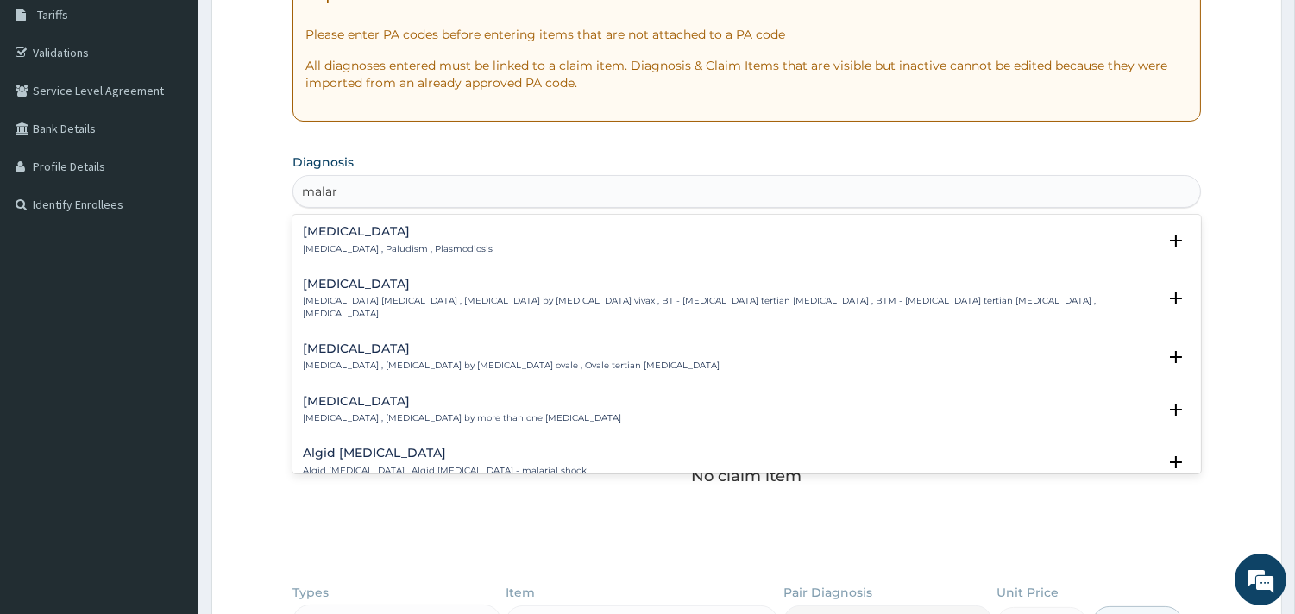
click at [431, 254] on p "Malaria , Paludism , Plasmodiosis" at bounding box center [398, 249] width 190 height 12
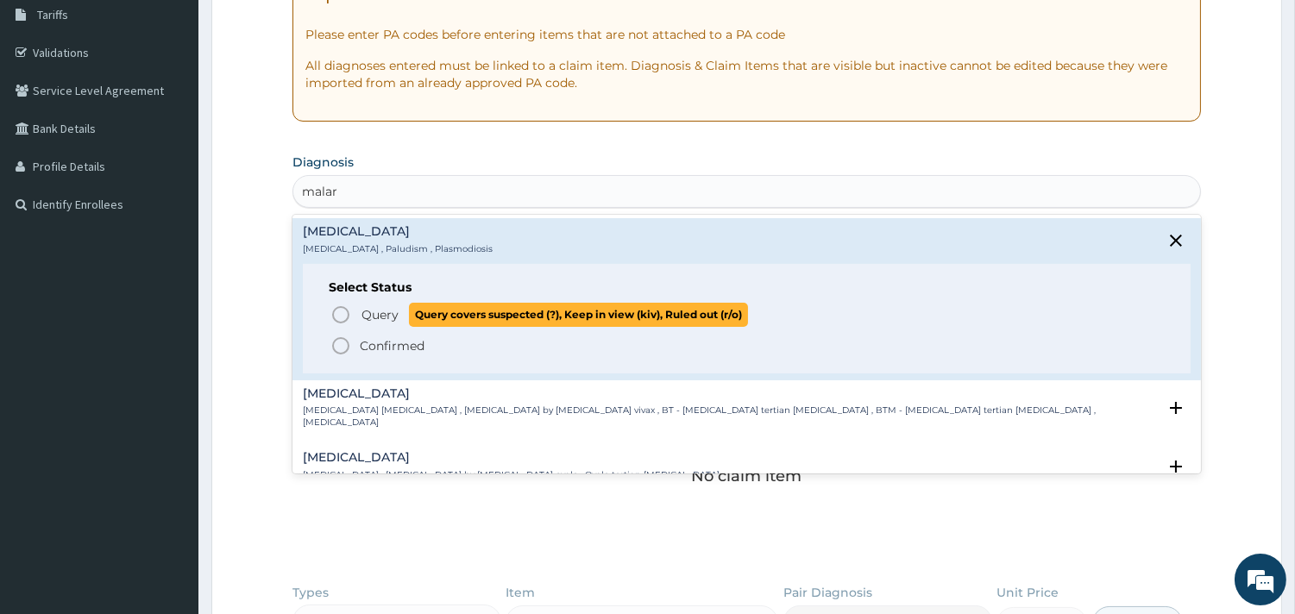
drag, startPoint x: 331, startPoint y: 319, endPoint x: 375, endPoint y: 320, distance: 44.0
click at [348, 320] on icon "status option query" at bounding box center [340, 314] width 21 height 21
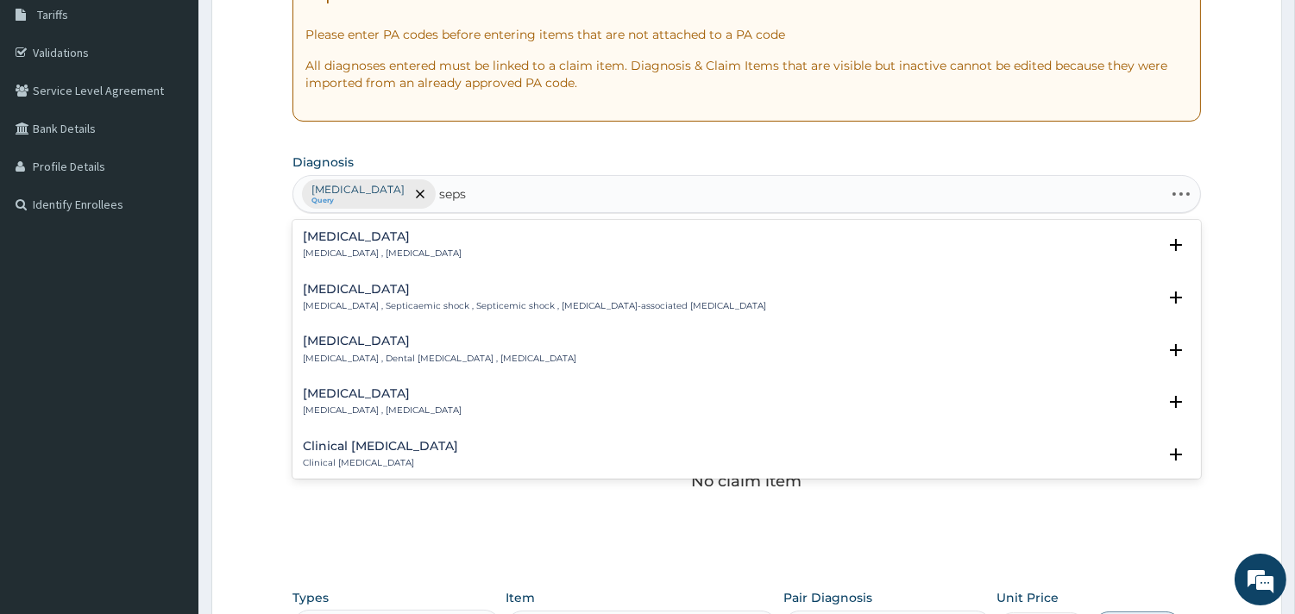
type input "sepsi"
click at [342, 251] on p "Systemic infection , Sepsis" at bounding box center [382, 254] width 159 height 12
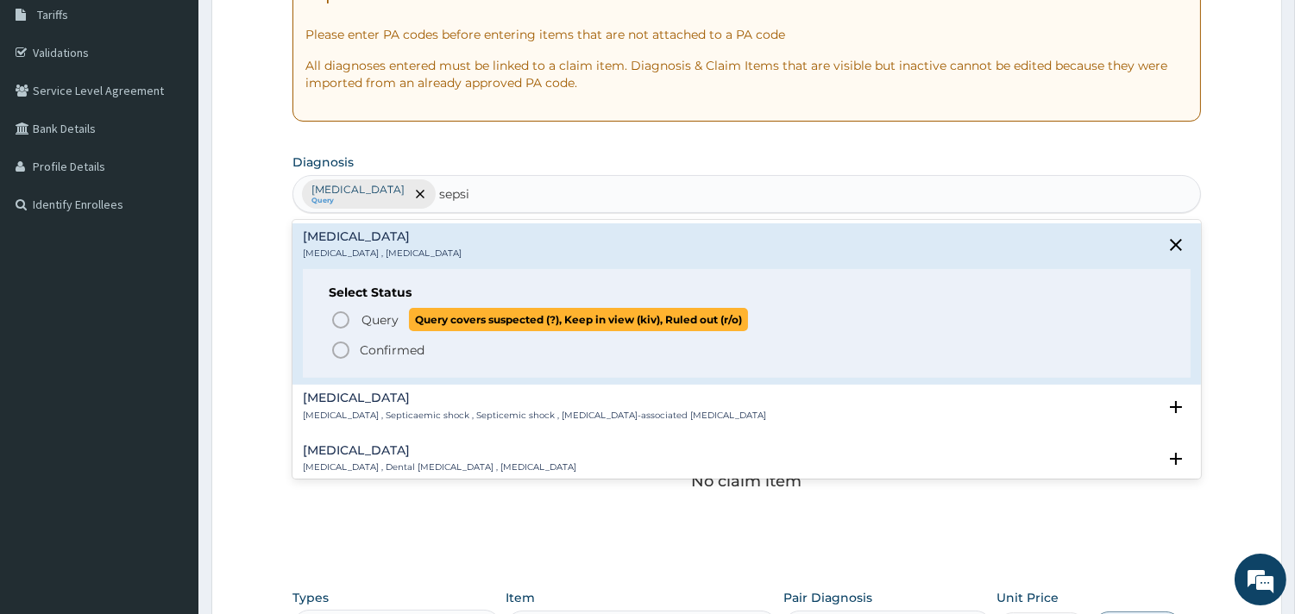
click at [355, 319] on span "Query Query covers suspected (?), Keep in view (kiv), Ruled out (r/o)" at bounding box center [747, 319] width 834 height 23
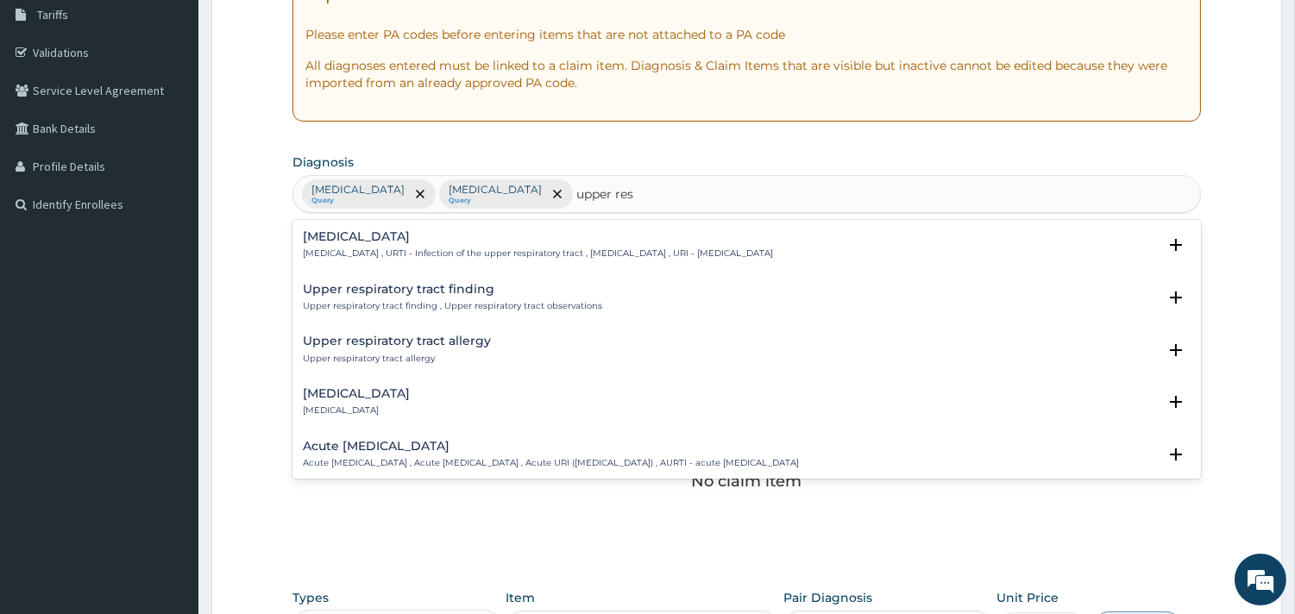
type input "upper resp"
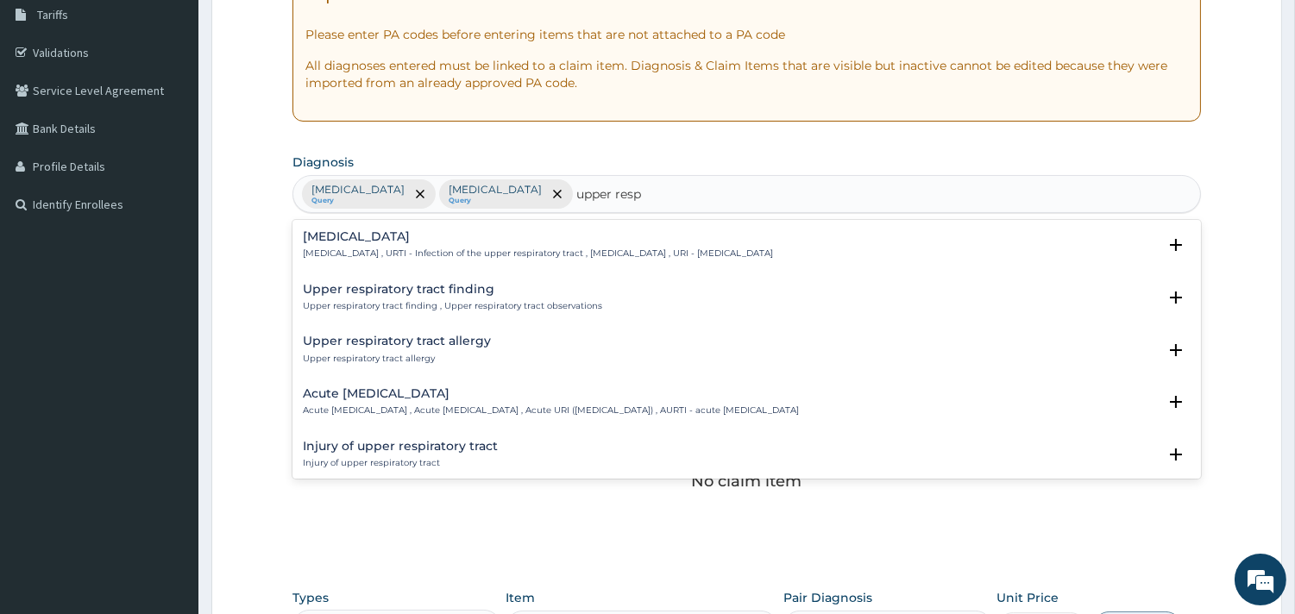
click at [414, 248] on p "Upper respiratory infection , URTI - Infection of the upper respiratory tract ,…" at bounding box center [538, 254] width 470 height 12
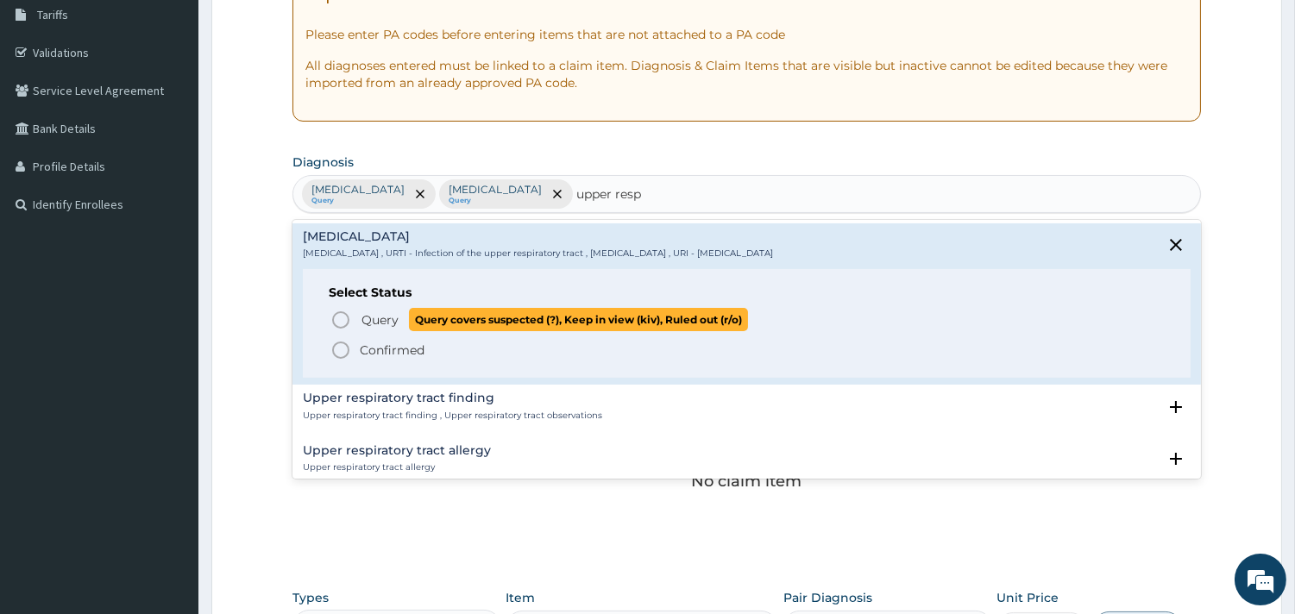
drag, startPoint x: 338, startPoint y: 311, endPoint x: 378, endPoint y: 311, distance: 39.7
click at [342, 311] on icon "status option query" at bounding box center [340, 320] width 21 height 21
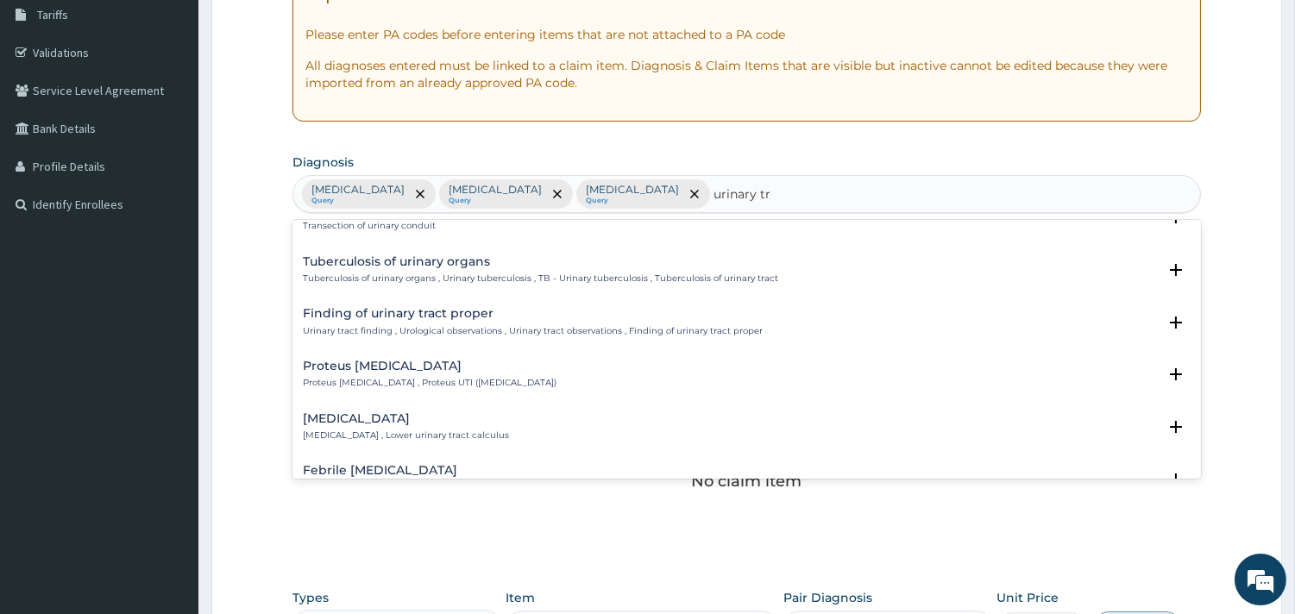
scroll to position [841, 0]
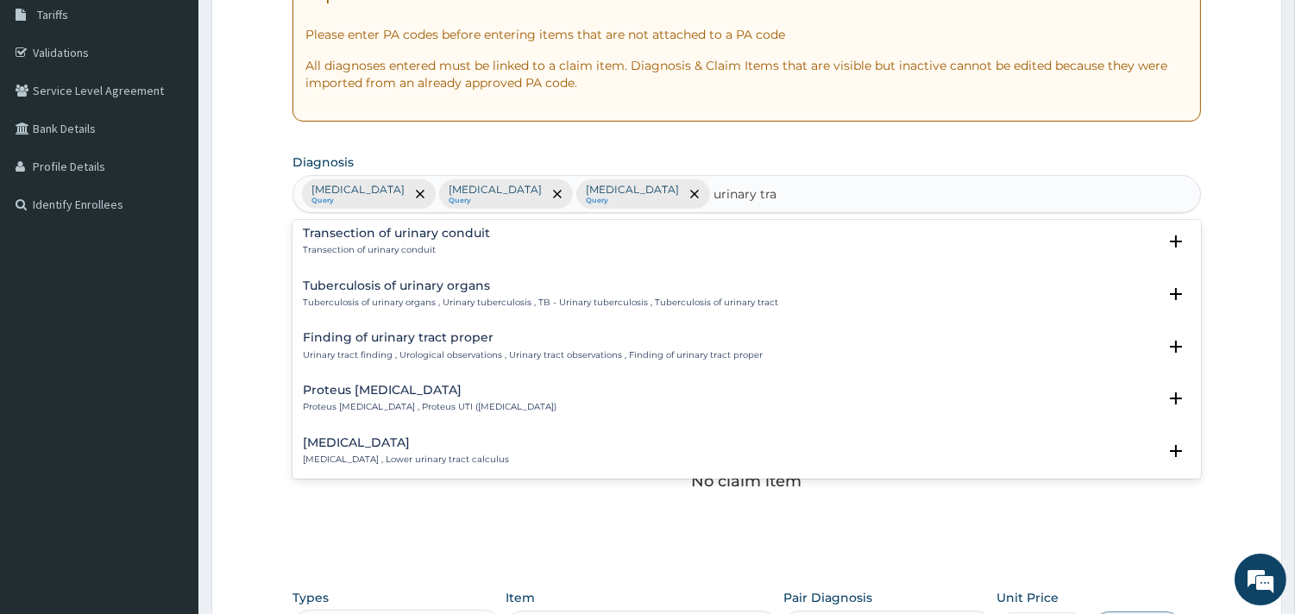
type input "urinary trac"
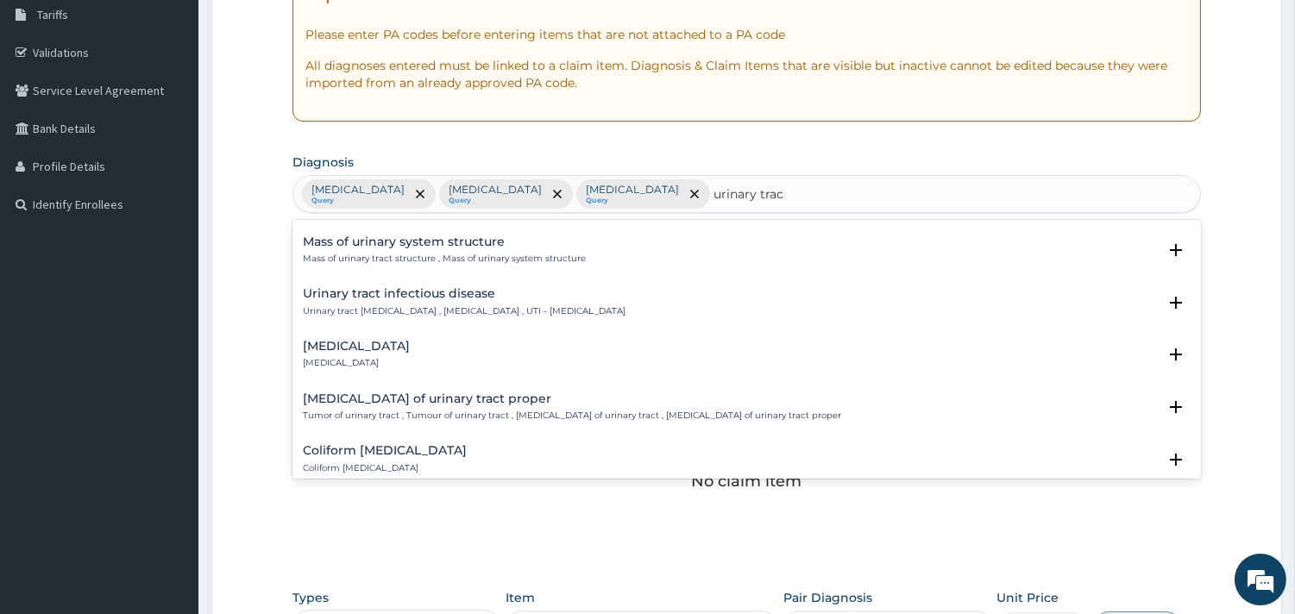
scroll to position [1225, 0]
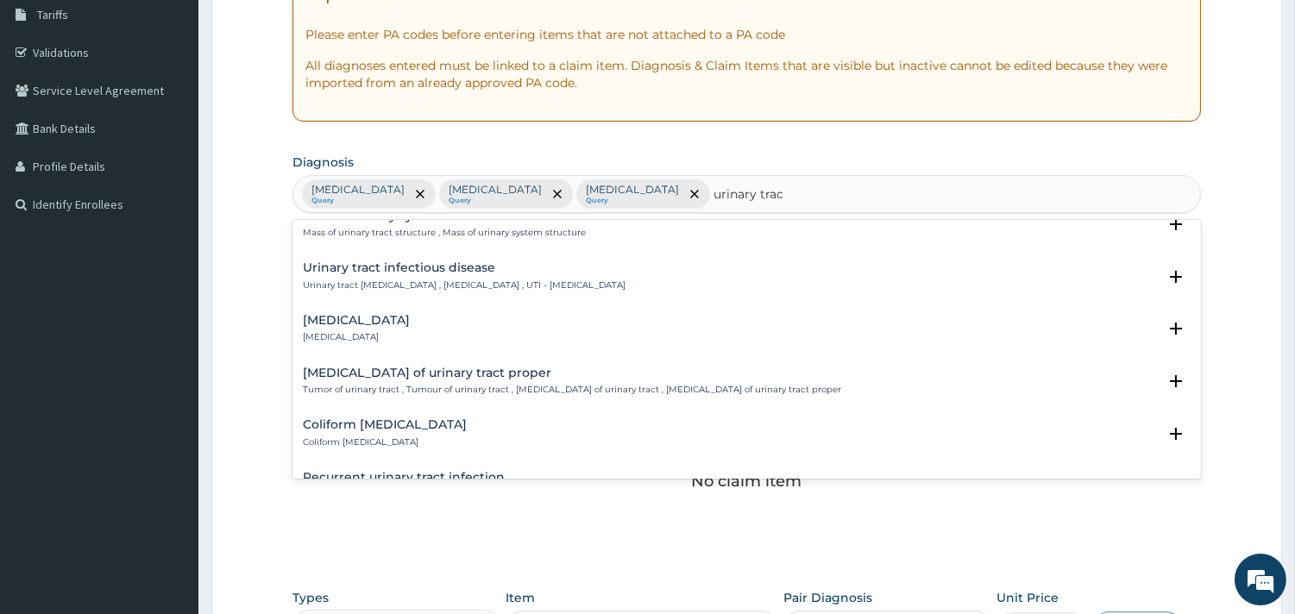
click at [484, 294] on div "Urinary tract infectious disease Urinary tract infectious disease , Urinary tra…" at bounding box center [747, 280] width 888 height 39
click at [473, 286] on p "Urinary tract infectious disease , Urinary tract infection , UTI - Urinary trac…" at bounding box center [464, 285] width 323 height 12
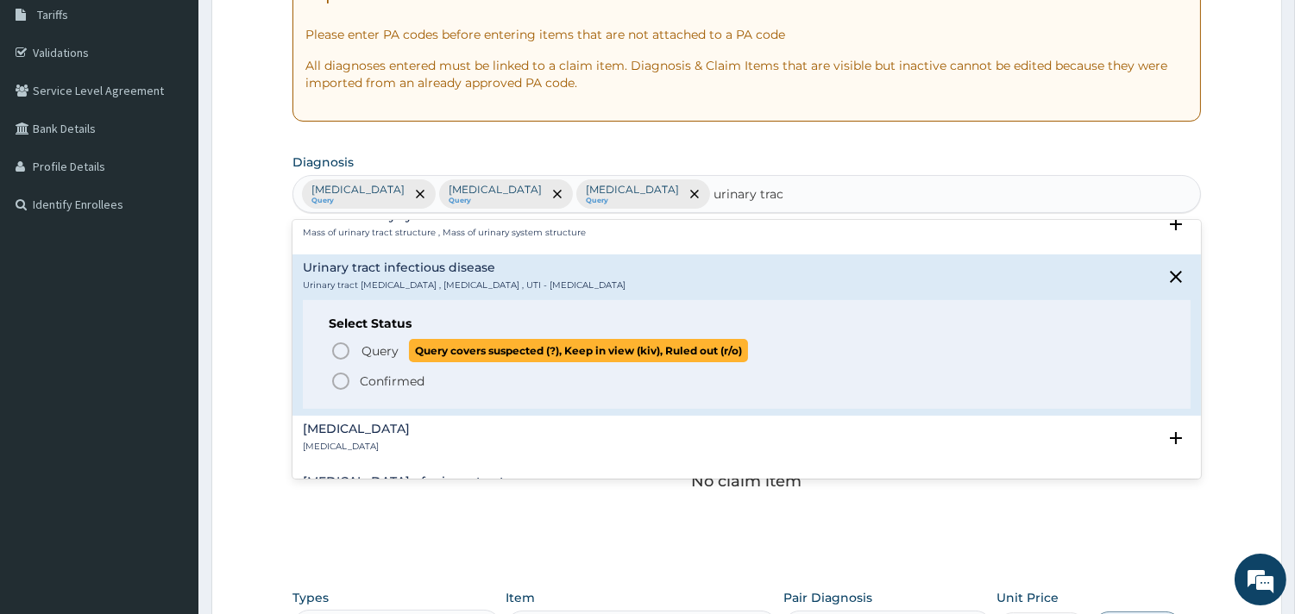
drag, startPoint x: 348, startPoint y: 342, endPoint x: 361, endPoint y: 337, distance: 13.9
click at [347, 343] on icon "status option query" at bounding box center [340, 351] width 21 height 21
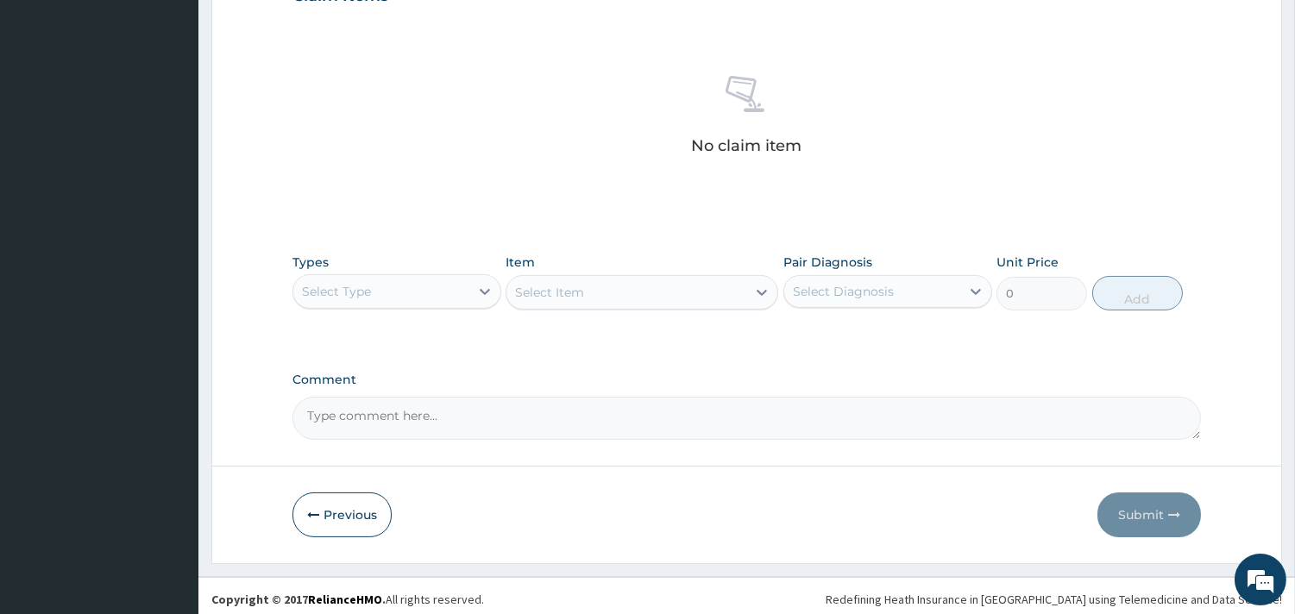
scroll to position [630, 0]
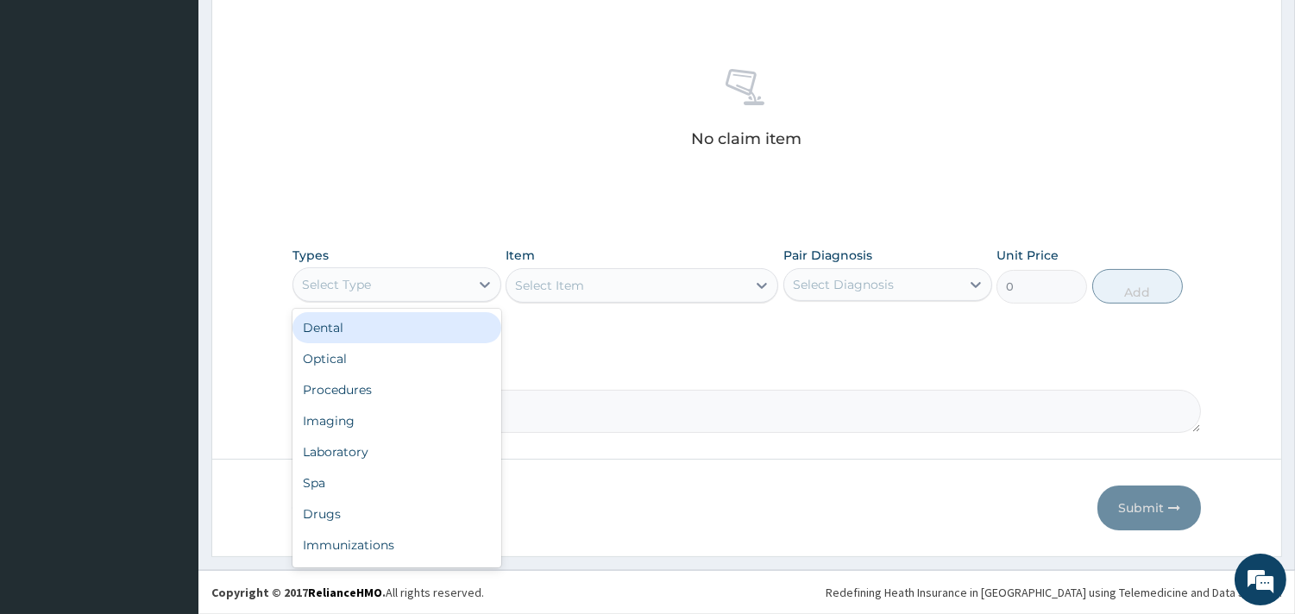
click at [406, 293] on div "Select Type" at bounding box center [381, 285] width 176 height 28
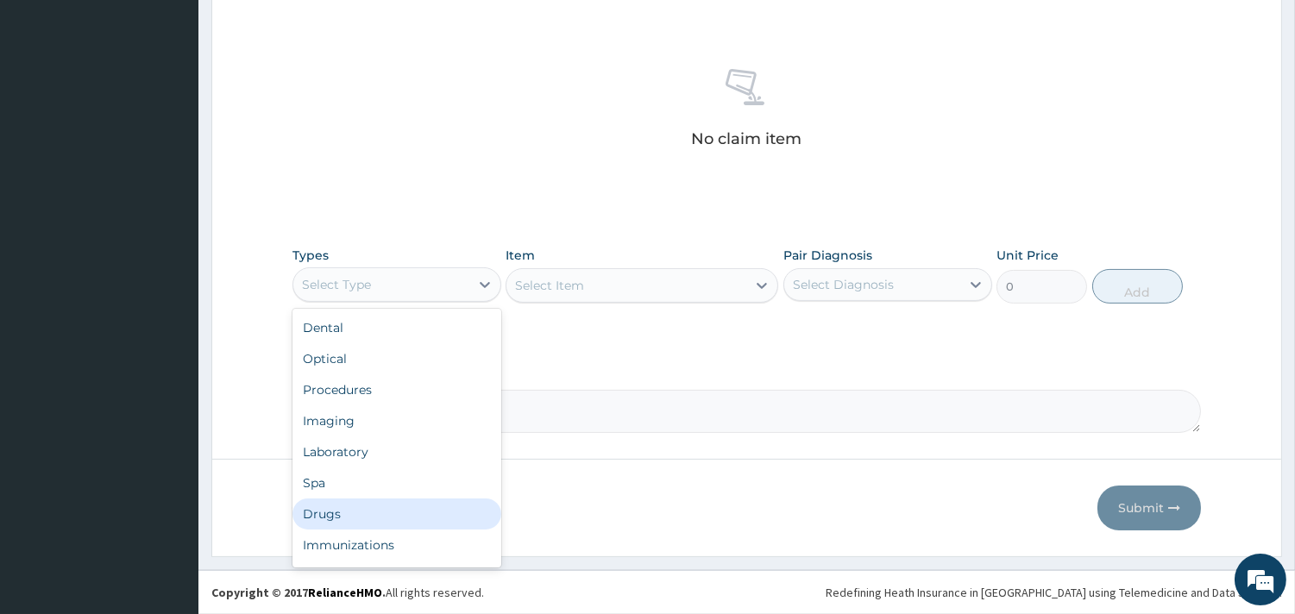
click at [316, 513] on div "Drugs" at bounding box center [396, 514] width 209 height 31
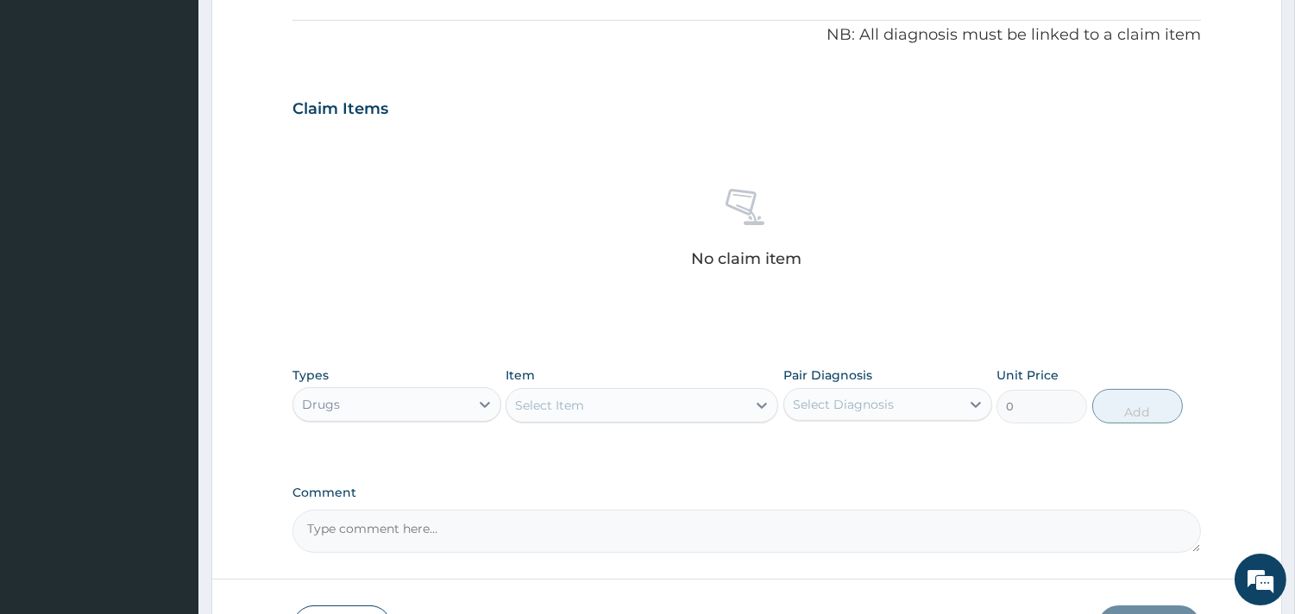
scroll to position [437, 0]
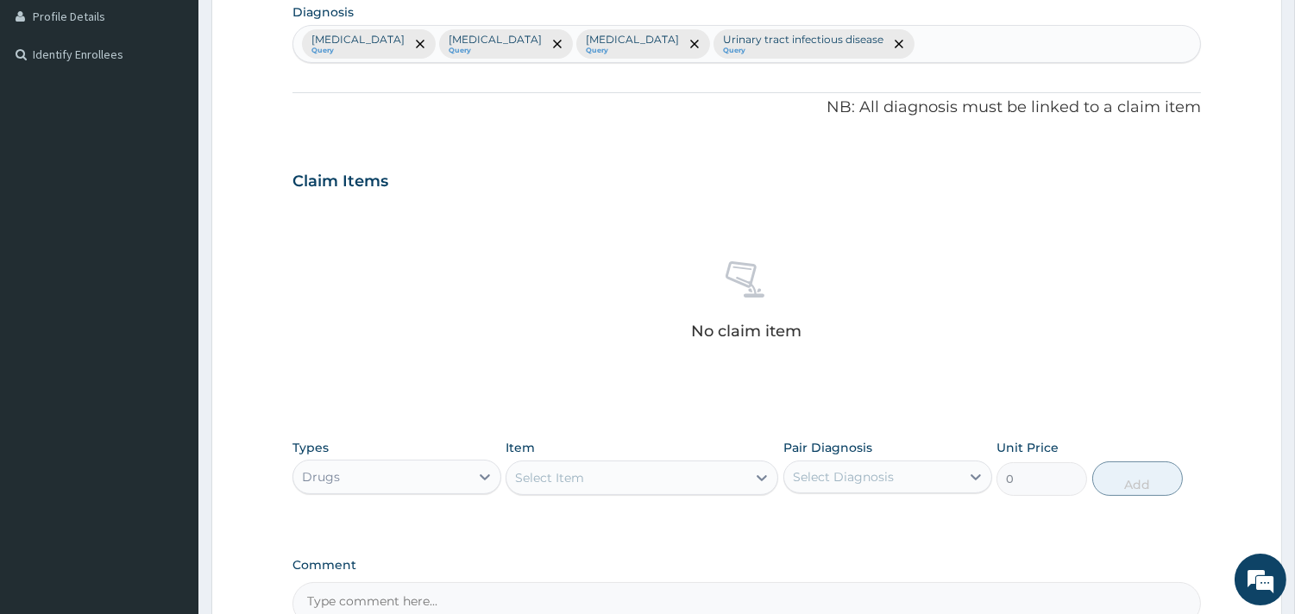
click at [790, 214] on div "No claim item" at bounding box center [746, 303] width 908 height 198
click at [907, 43] on div "Malaria Query Sepsis Query Upper respiratory infection Query Urinary tract infe…" at bounding box center [746, 44] width 907 height 36
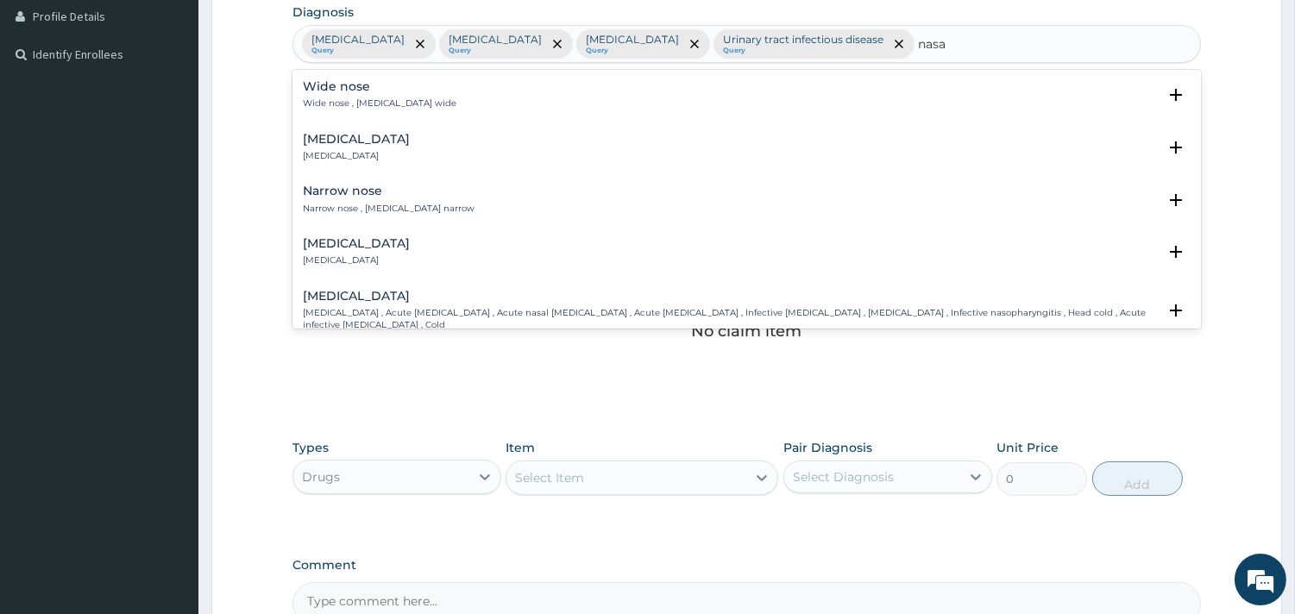
type input "nasa c"
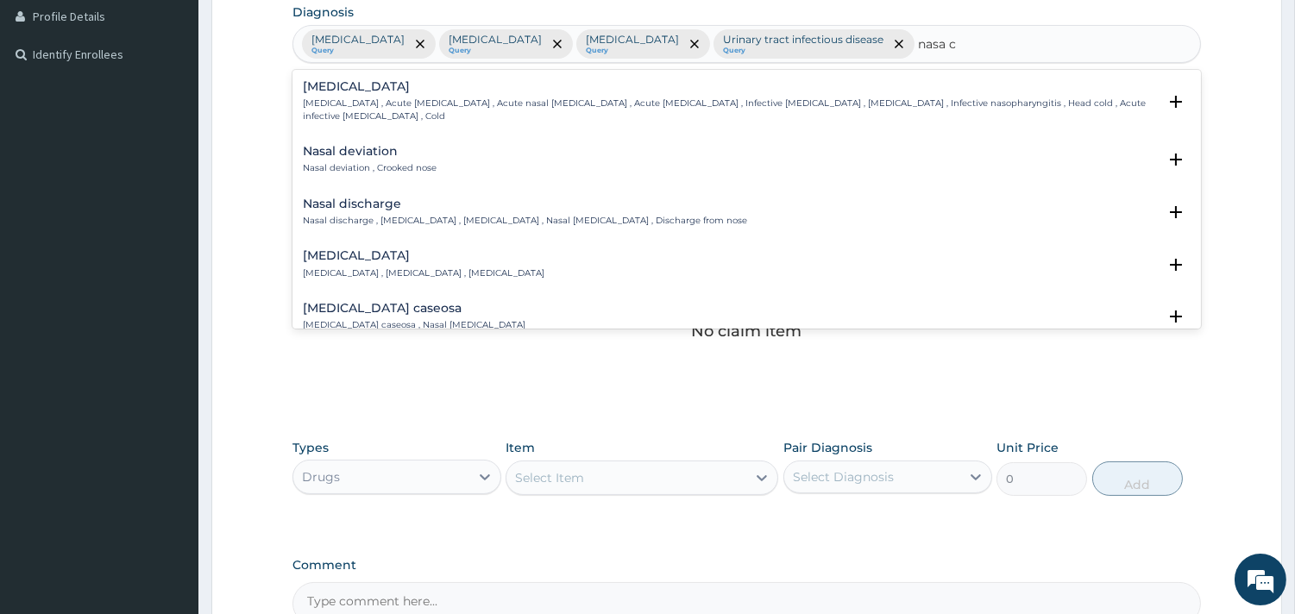
click at [377, 252] on div "Nasal congestion Nasal congestion , Stuffed-up nose , Congested nose" at bounding box center [424, 264] width 242 height 30
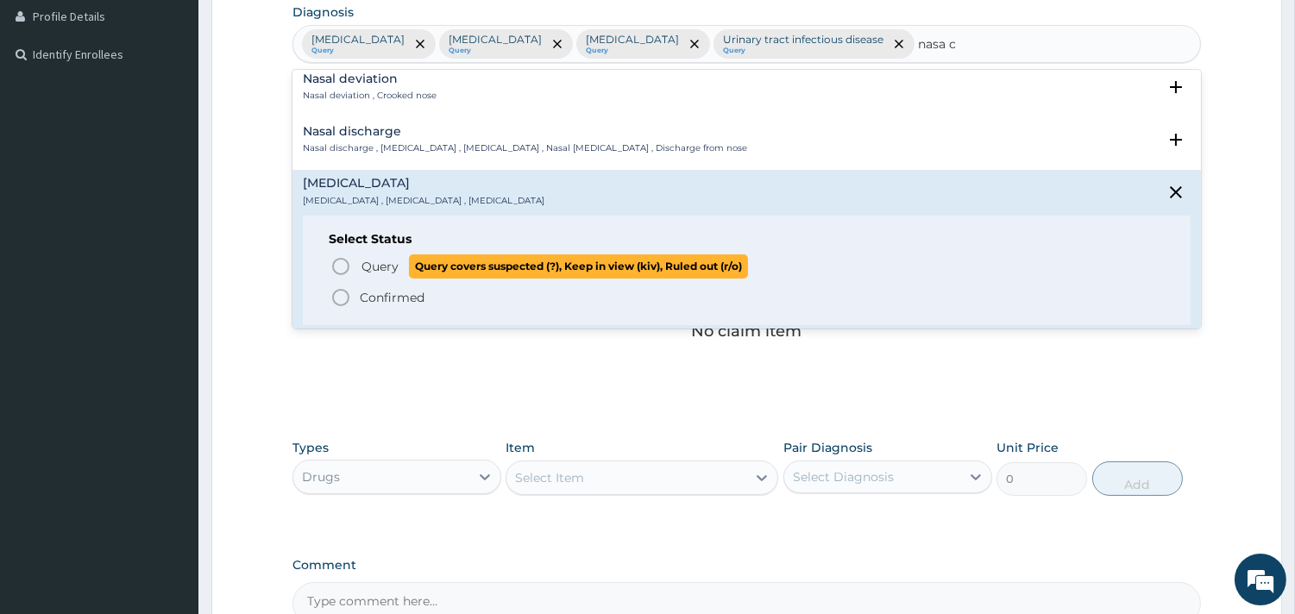
scroll to position [191, 0]
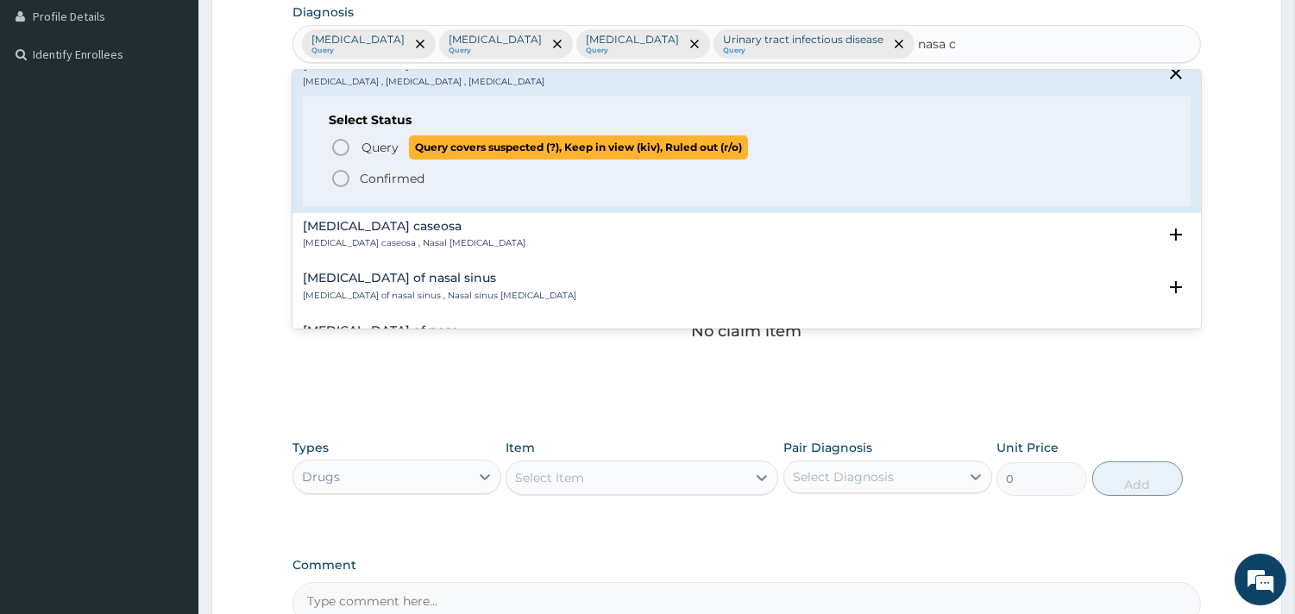
click at [380, 139] on span "Query" at bounding box center [379, 147] width 37 height 17
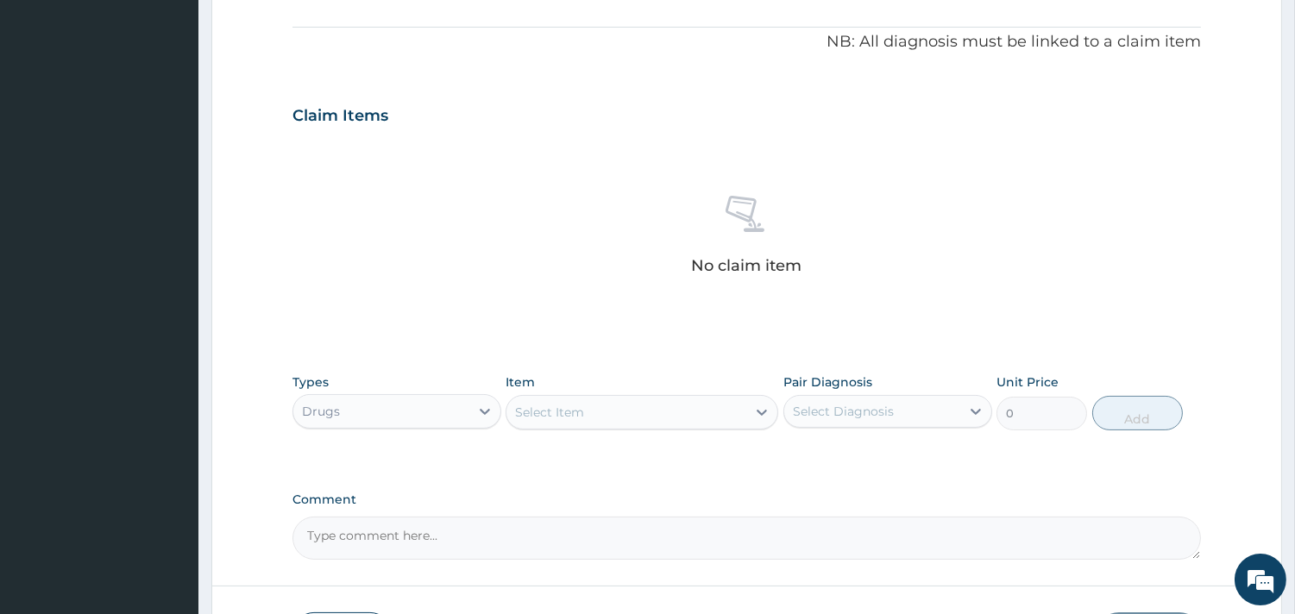
scroll to position [630, 0]
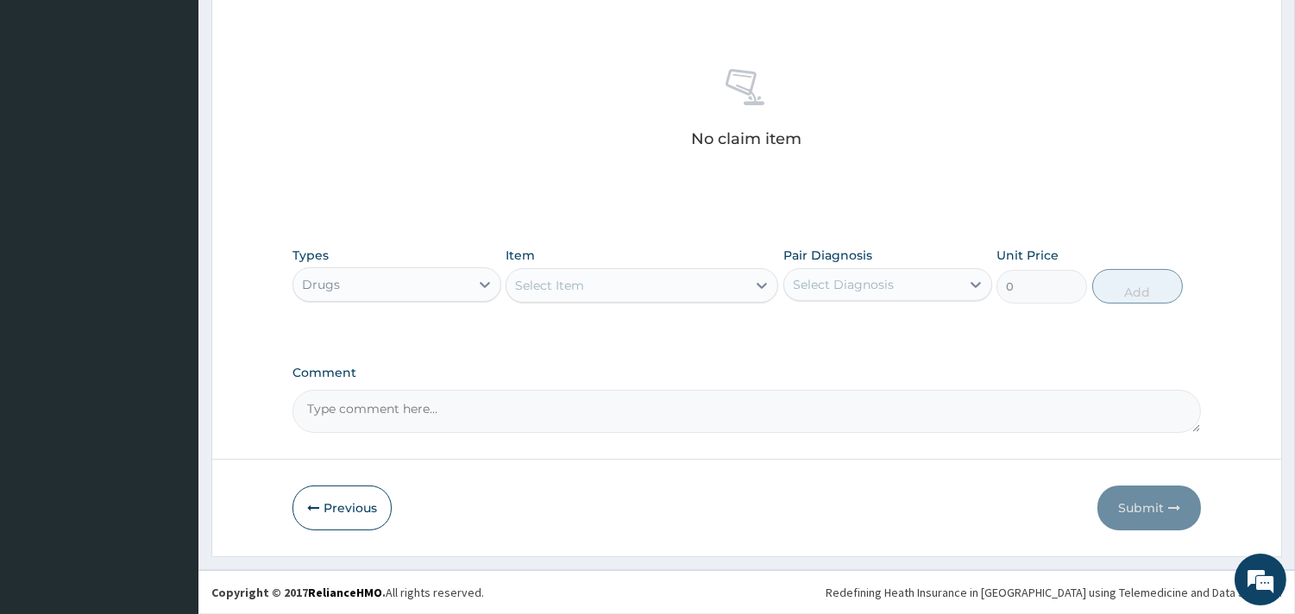
click at [618, 281] on div "Select Item" at bounding box center [626, 286] width 240 height 28
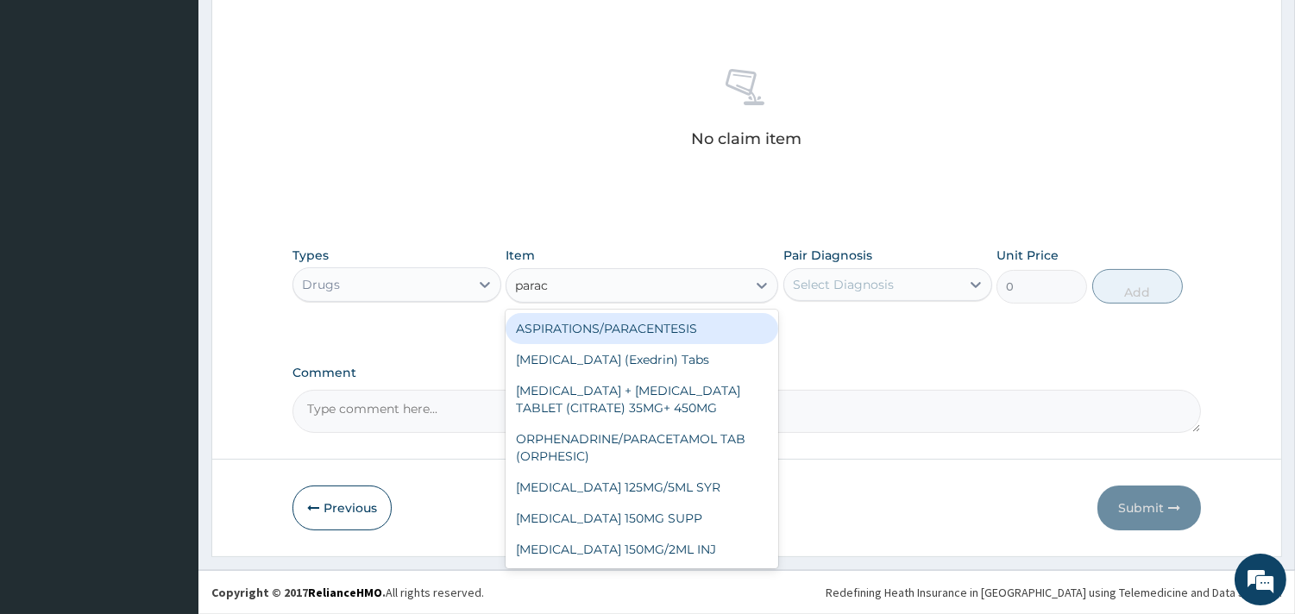
type input "parace"
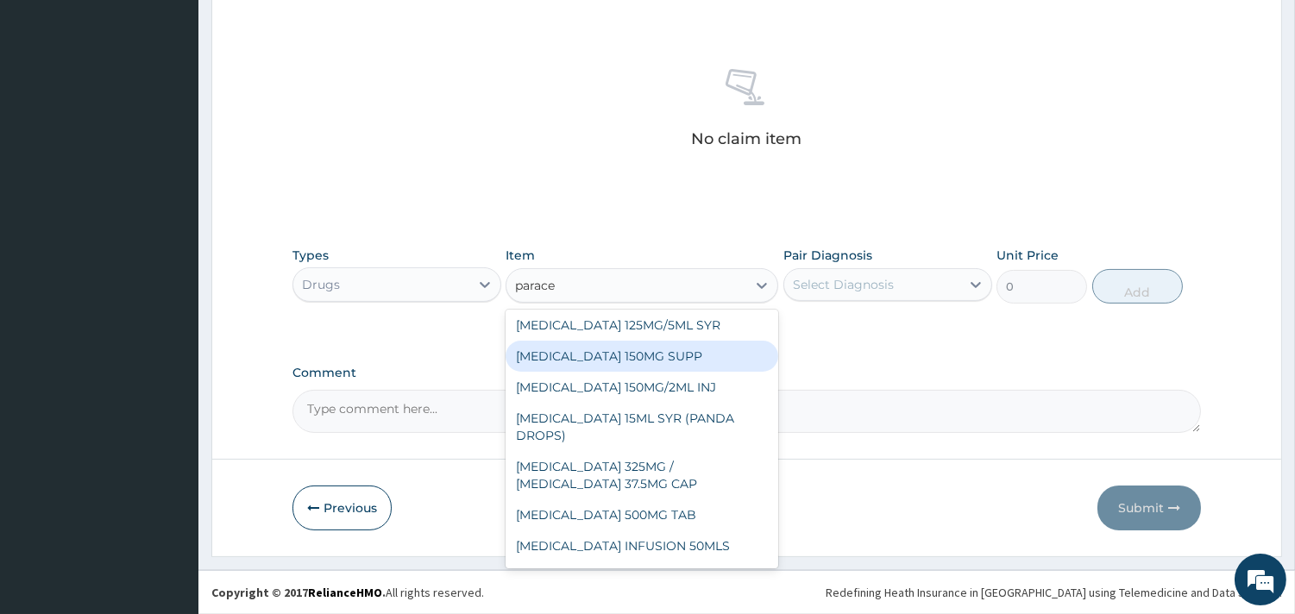
scroll to position [191, 0]
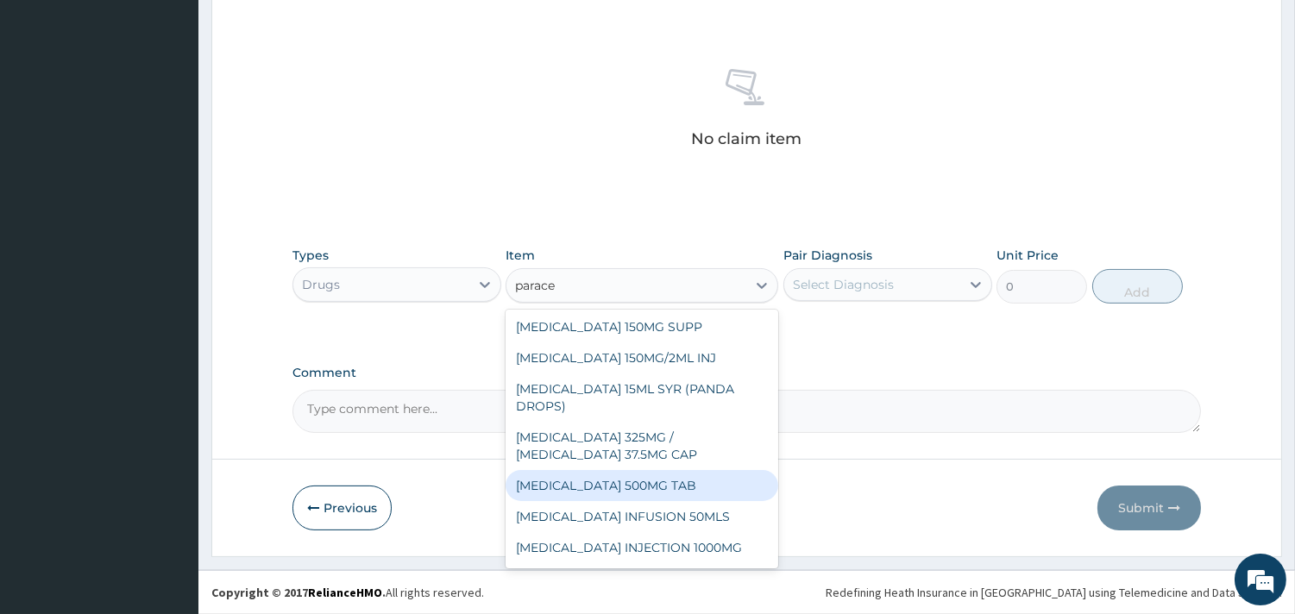
click at [643, 492] on div "PARACETAMOL 500MG TAB" at bounding box center [641, 485] width 273 height 31
type input "10"
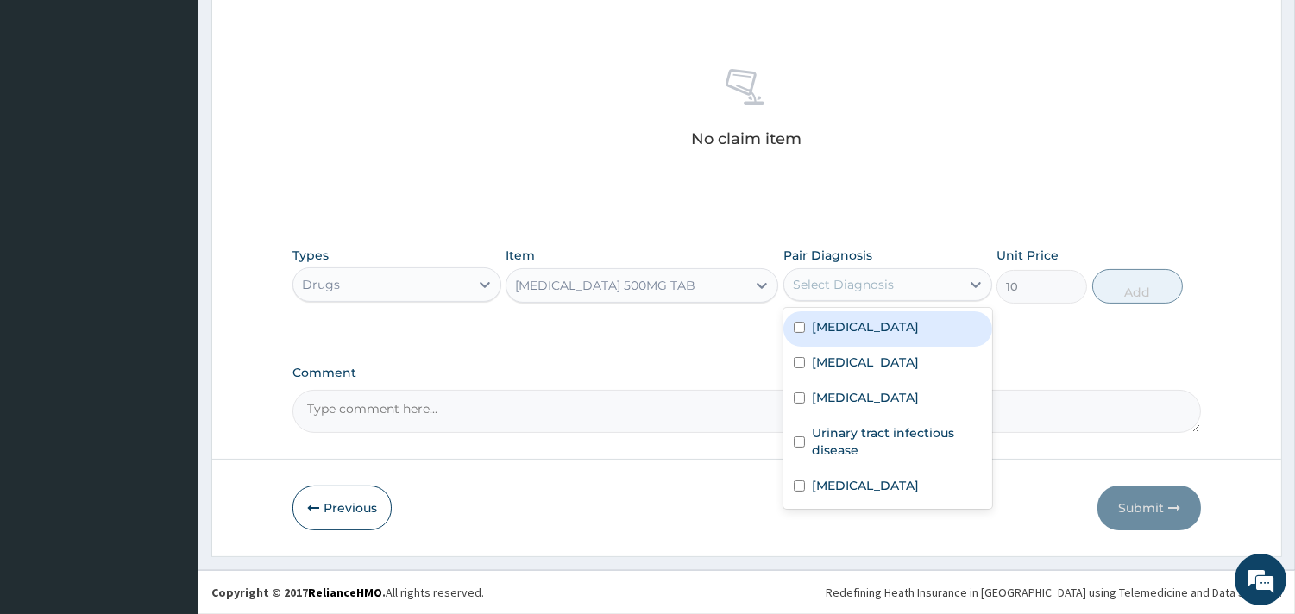
click at [881, 282] on div "Select Diagnosis" at bounding box center [843, 284] width 101 height 17
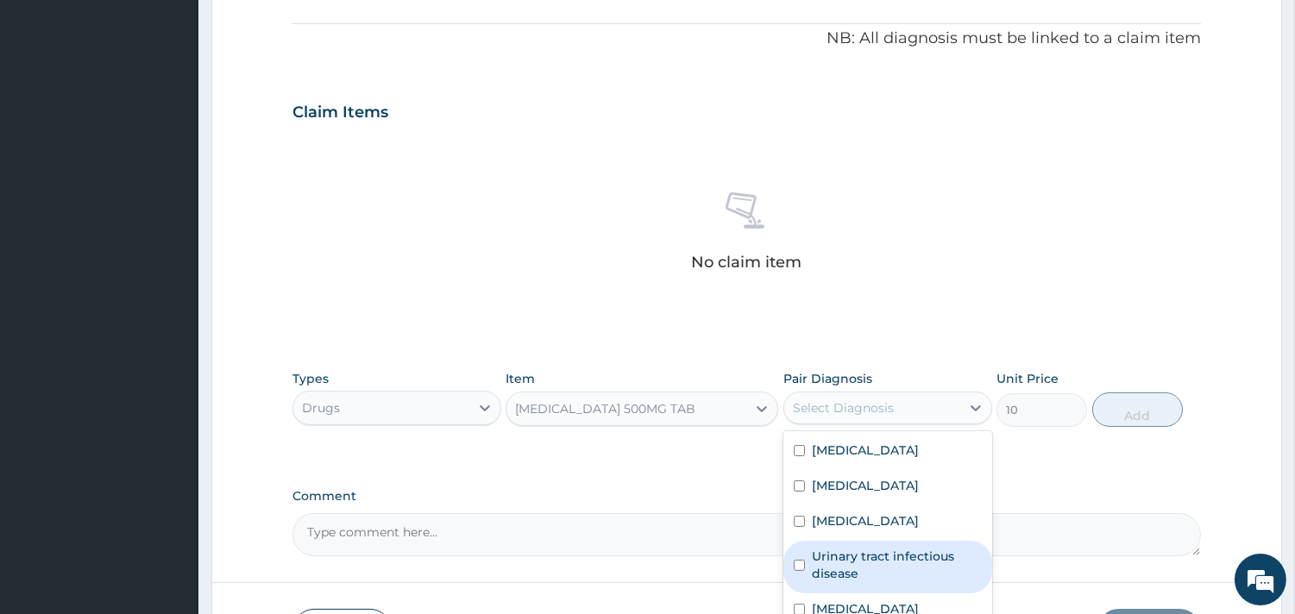
scroll to position [246, 0]
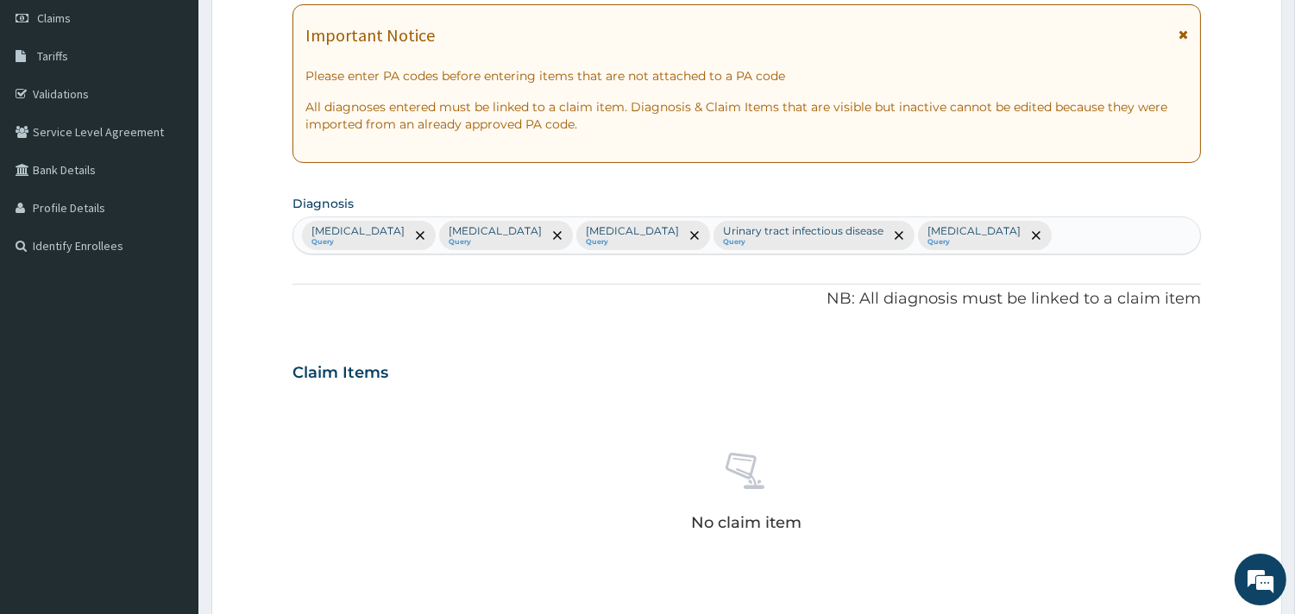
click at [1004, 229] on div "Malaria Query Sepsis Query Upper respiratory infection Query Urinary tract infe…" at bounding box center [746, 235] width 907 height 36
type input "heada"
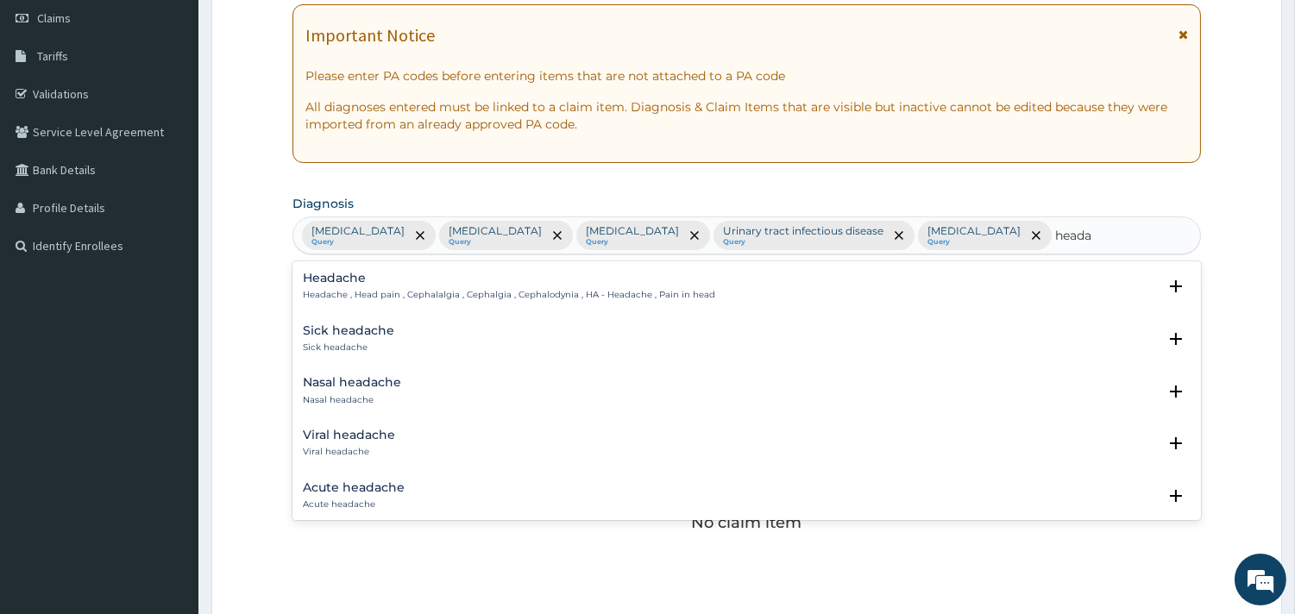
click at [433, 317] on div "Sick headache Sick headache Select Status Query Query covers suspected (?), Kee…" at bounding box center [746, 343] width 908 height 53
click at [438, 298] on p "Headache , Head pain , Cephalalgia , Cephalgia , Cephalodynia , HA - Headache ,…" at bounding box center [509, 295] width 412 height 12
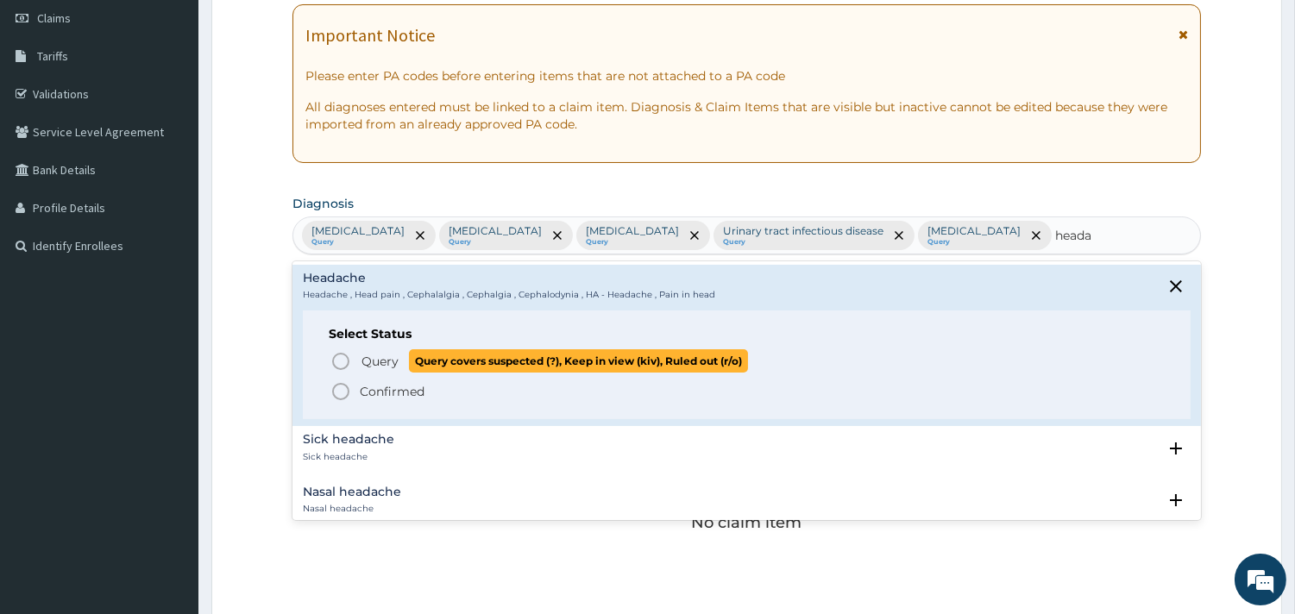
click at [337, 358] on icon "status option query" at bounding box center [340, 361] width 21 height 21
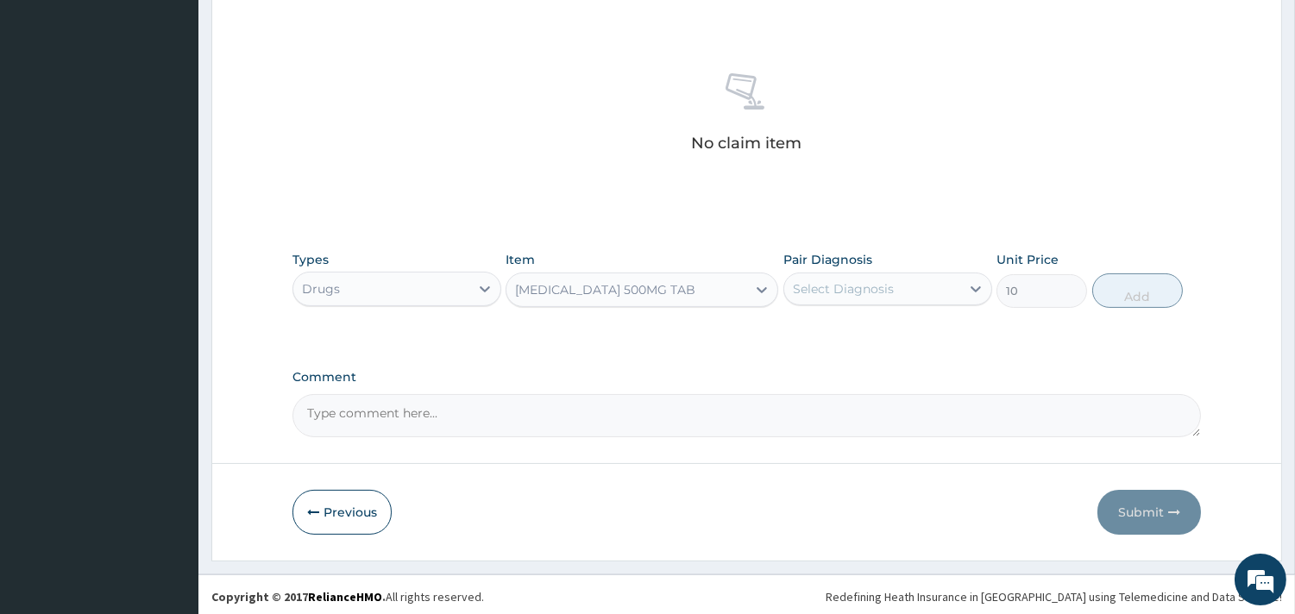
scroll to position [630, 0]
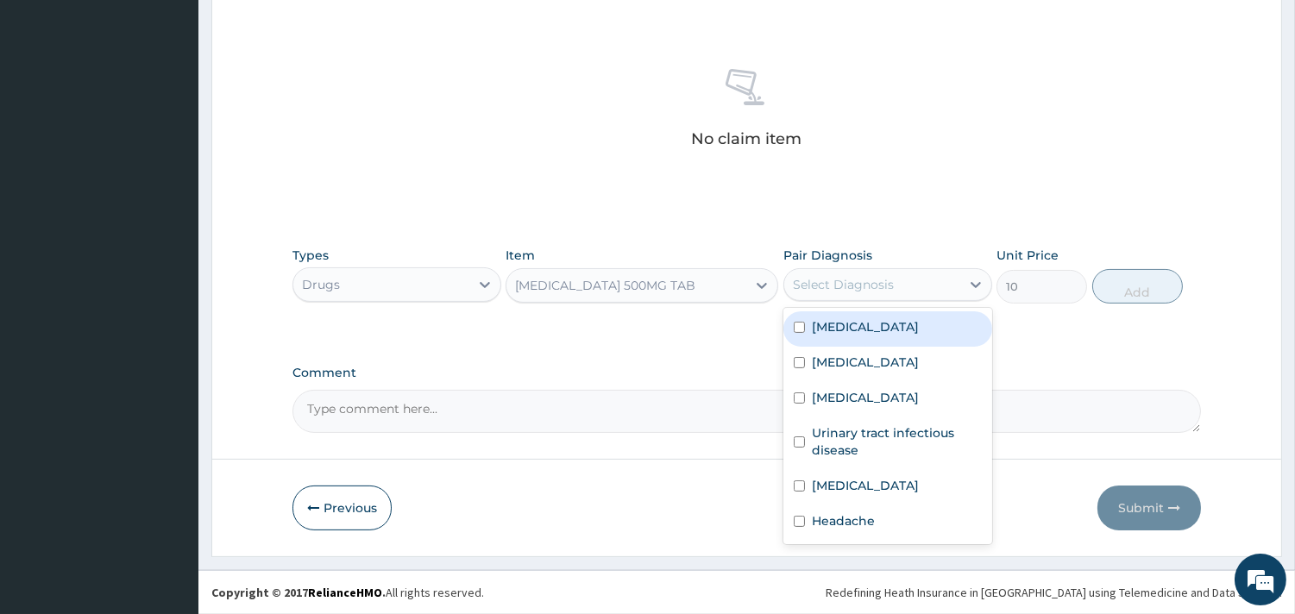
click at [847, 272] on div "Select Diagnosis" at bounding box center [872, 285] width 176 height 28
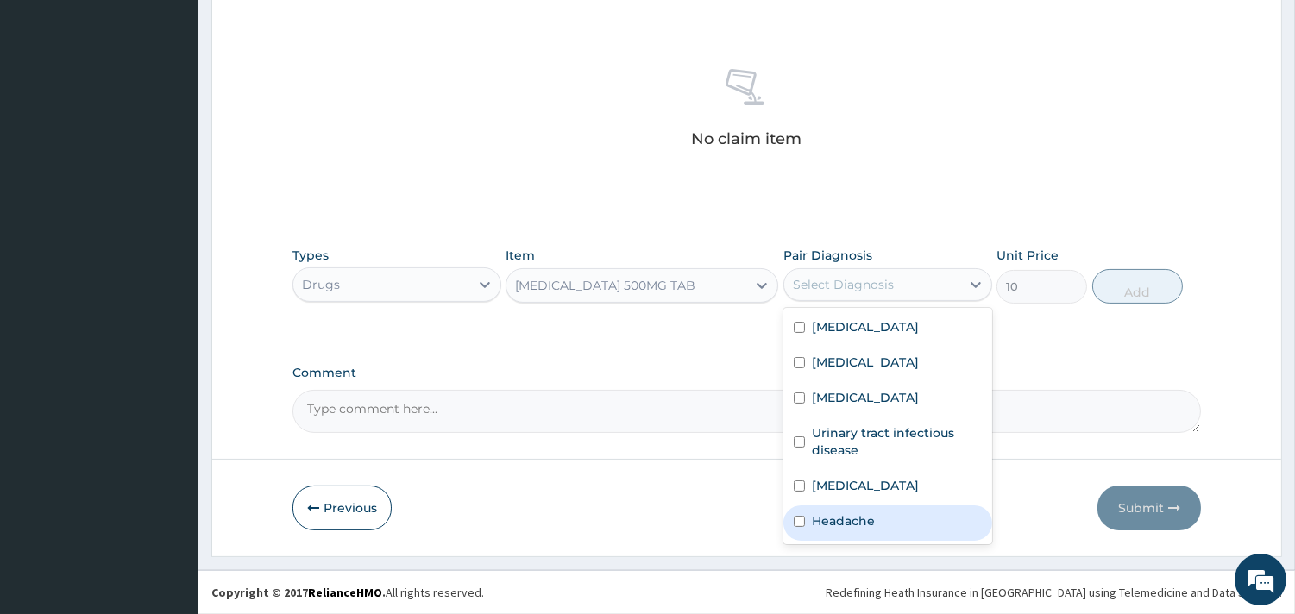
drag, startPoint x: 837, startPoint y: 524, endPoint x: 887, endPoint y: 499, distance: 56.3
click at [840, 524] on label "Headache" at bounding box center [843, 520] width 63 height 17
checkbox input "true"
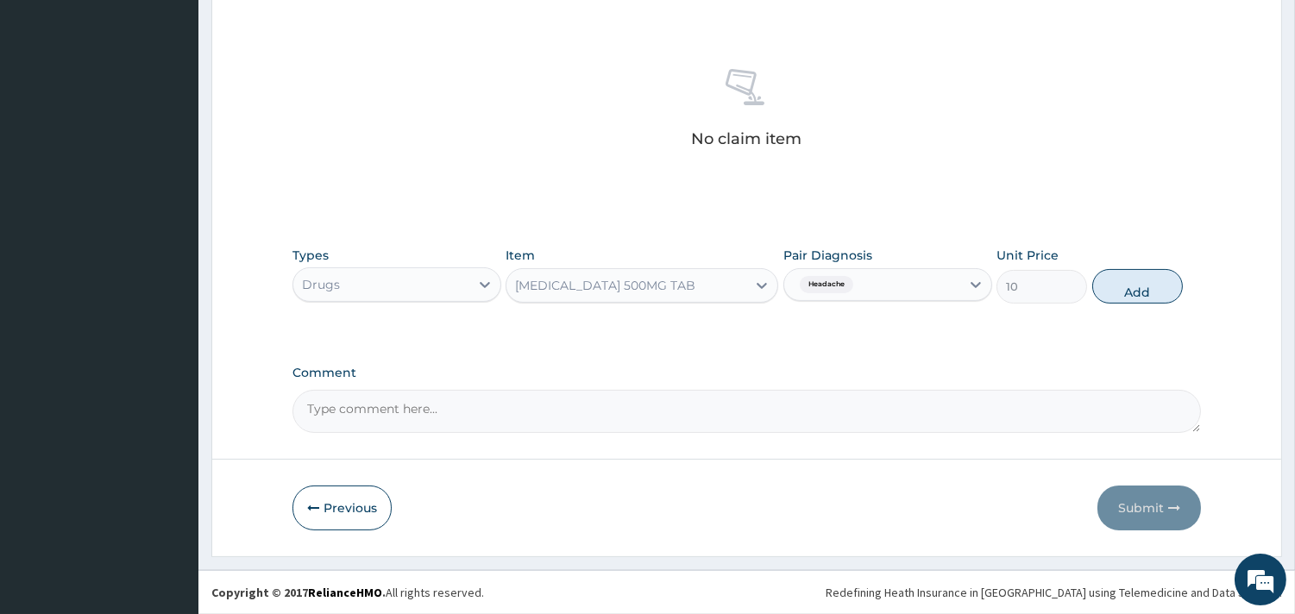
click at [1131, 260] on div "Types Drugs Item PARACETAMOL 500MG TAB Pair Diagnosis Headache Unit Price 10 Add" at bounding box center [746, 275] width 908 height 74
click at [1135, 304] on div "Types Drugs Item PARACETAMOL 500MG TAB Pair Diagnosis Headache Unit Price 10 Add" at bounding box center [746, 275] width 908 height 74
click at [1131, 297] on button "Add" at bounding box center [1137, 286] width 91 height 35
type input "0"
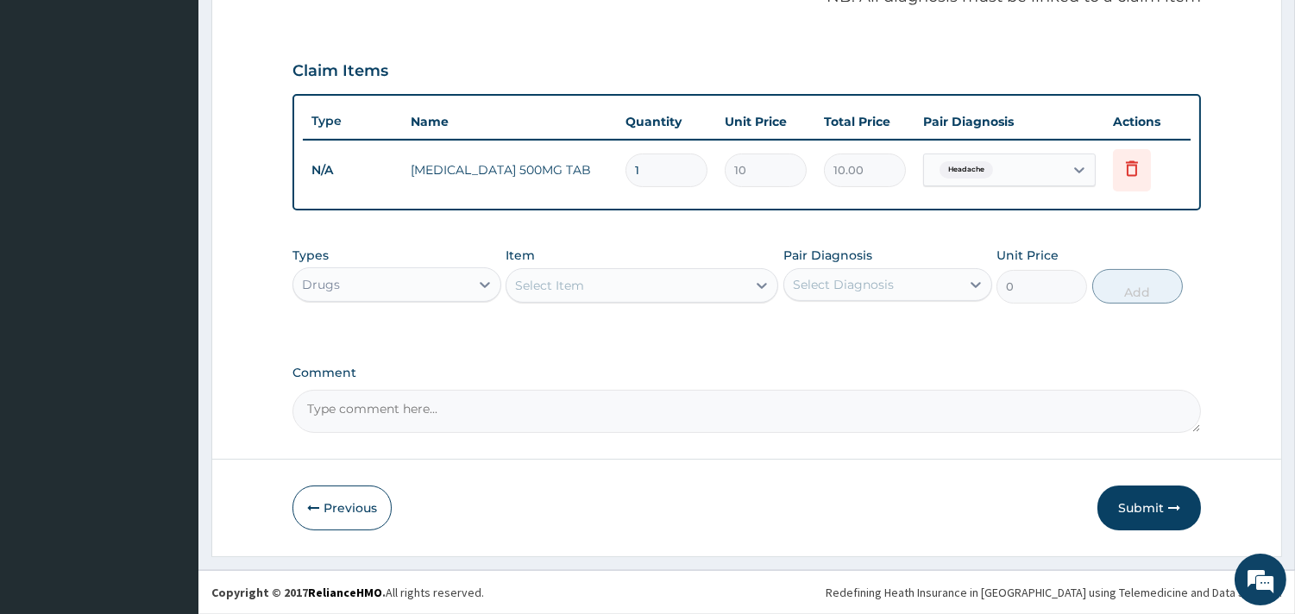
scroll to position [546, 0]
click at [625, 282] on div "Select Item" at bounding box center [626, 287] width 240 height 28
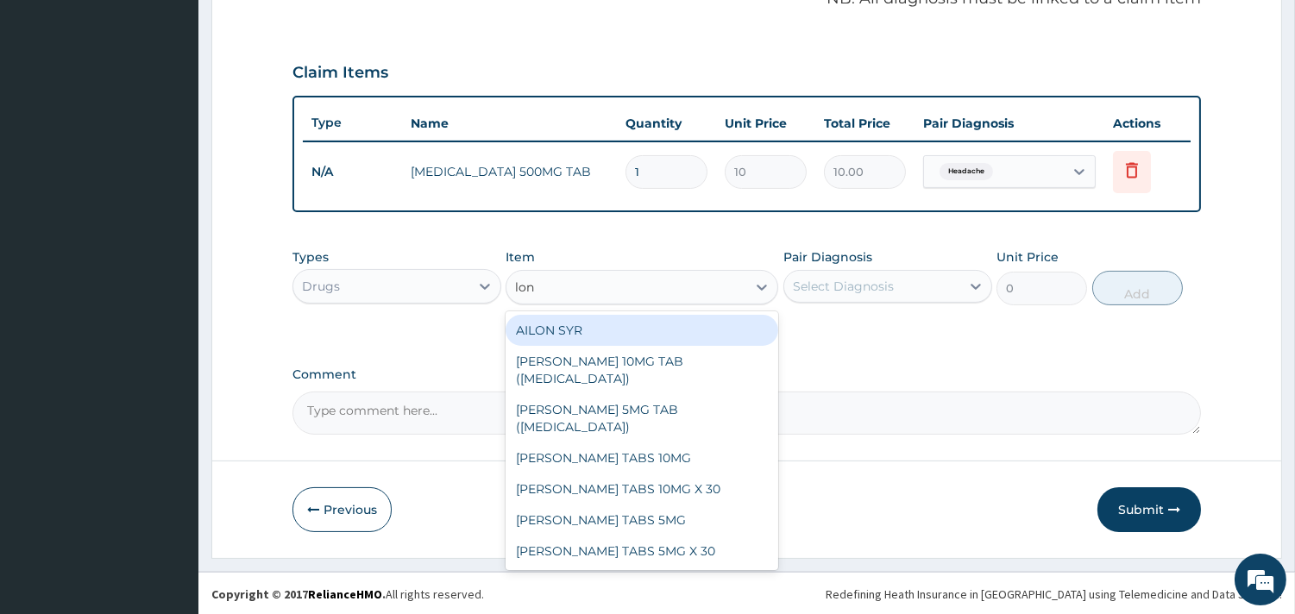
type input "lona"
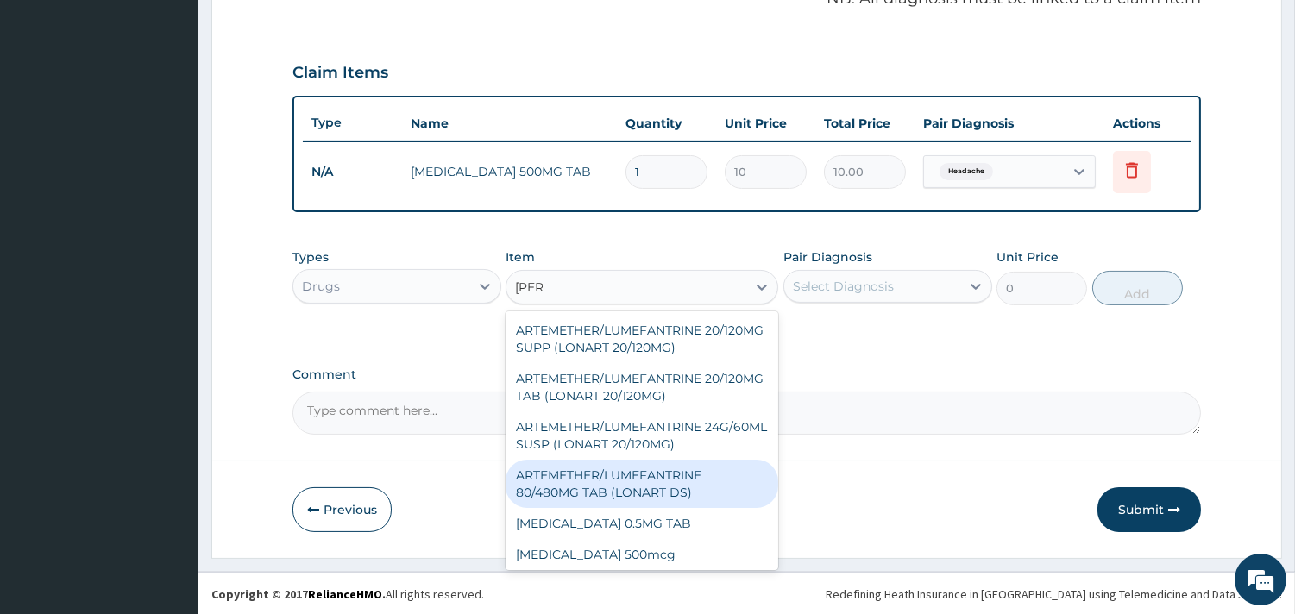
click at [614, 490] on div "ARTEMETHER/LUMEFANTRINE 80/480MG TAB (LONART DS)" at bounding box center [641, 484] width 273 height 48
type input "400"
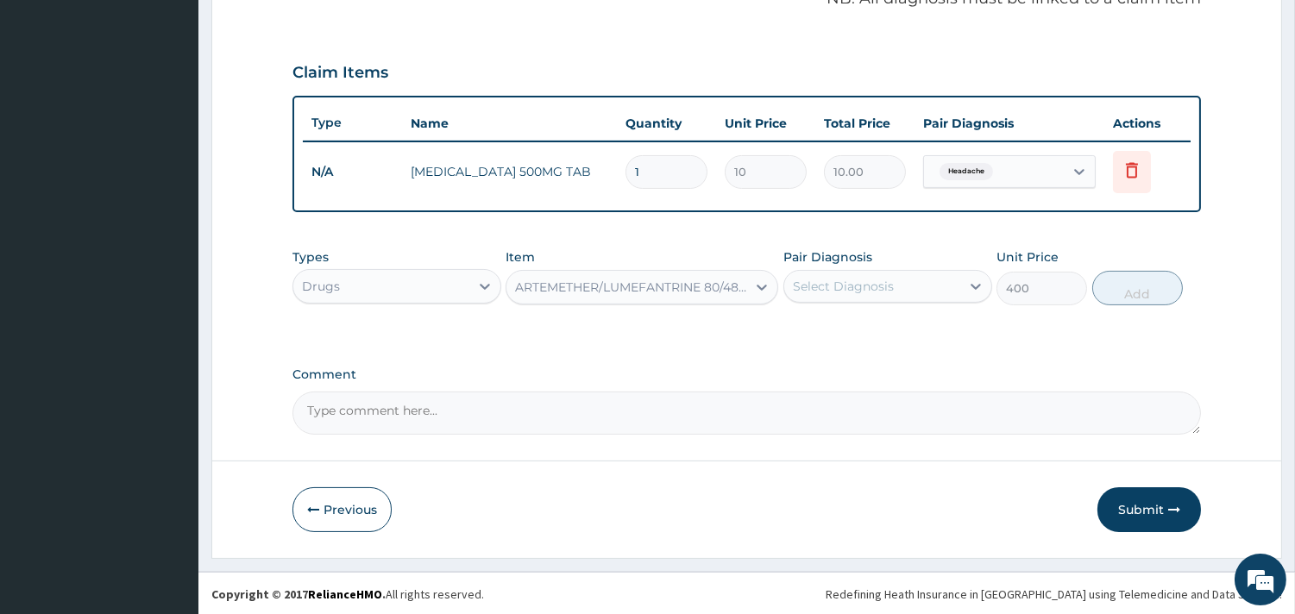
click at [895, 294] on div "Select Diagnosis" at bounding box center [872, 287] width 176 height 28
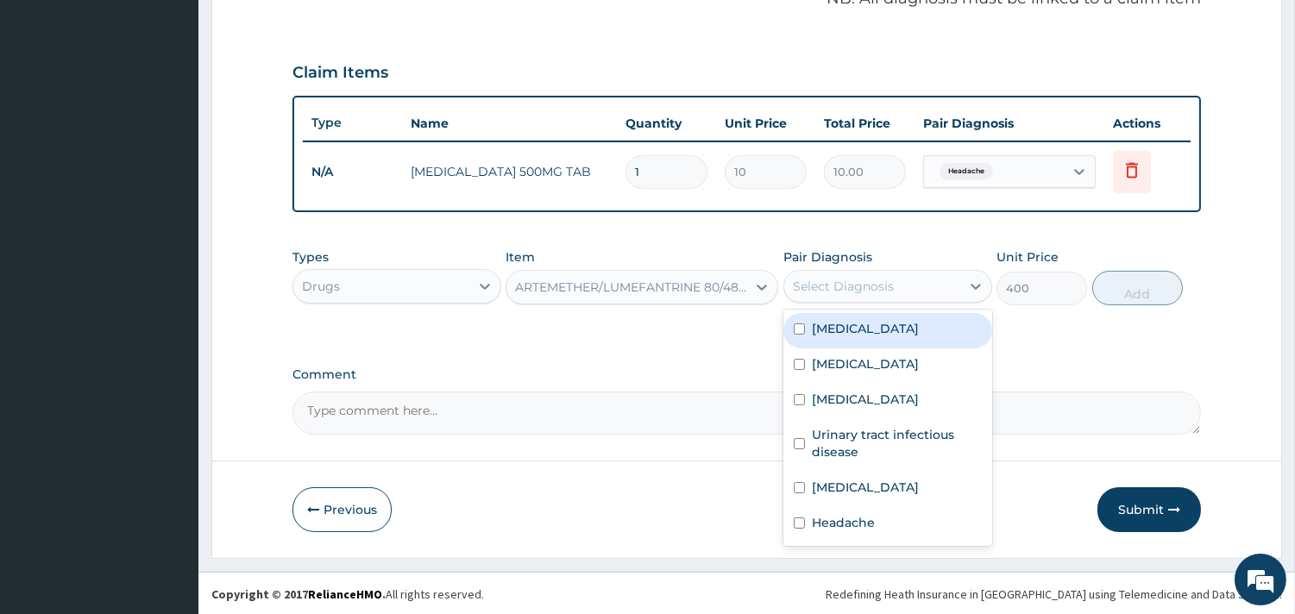
click at [869, 325] on div "Malaria" at bounding box center [887, 330] width 209 height 35
checkbox input "true"
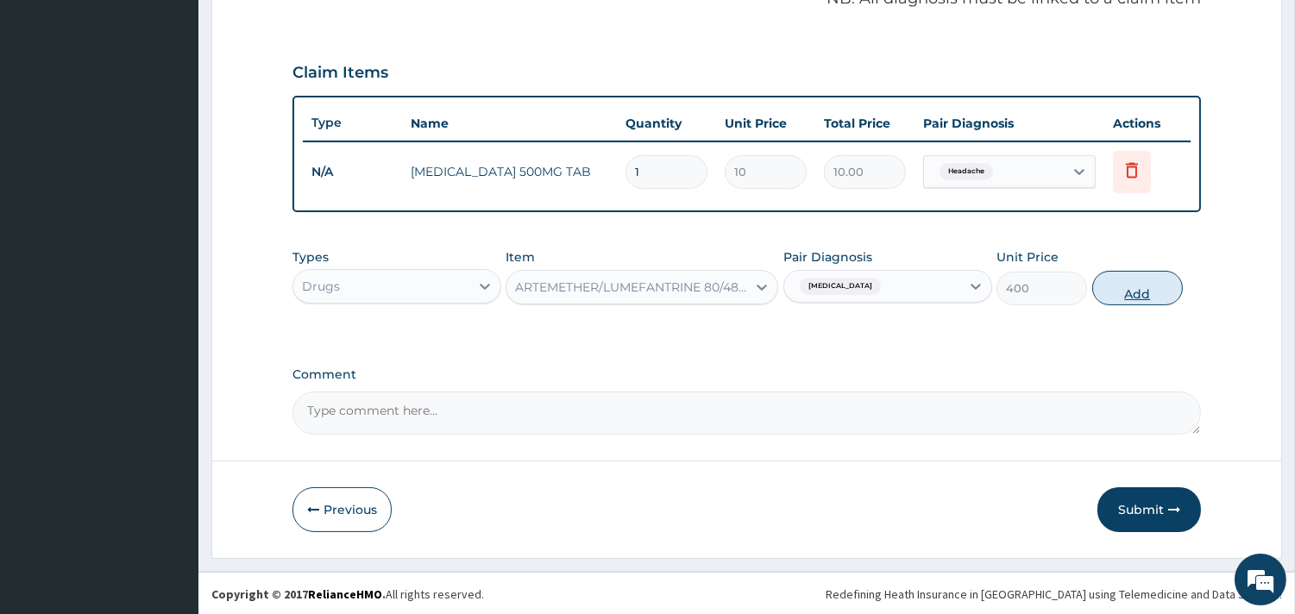
click at [1141, 283] on button "Add" at bounding box center [1137, 288] width 91 height 35
type input "0"
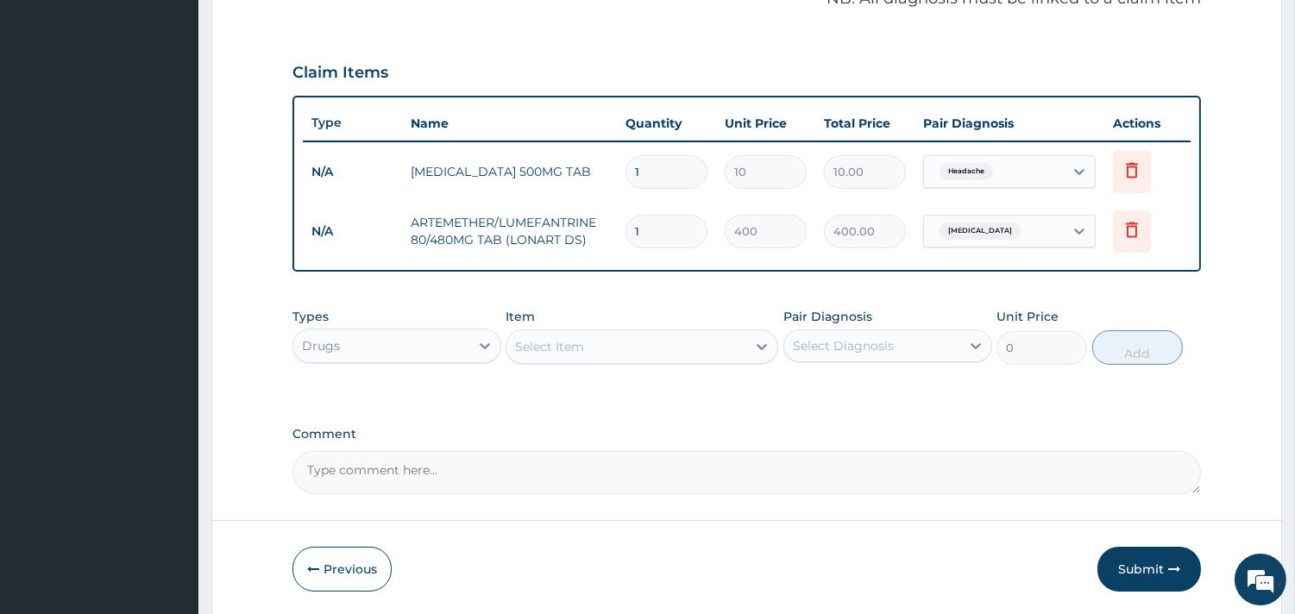
click at [608, 356] on div "Select Item" at bounding box center [626, 347] width 240 height 28
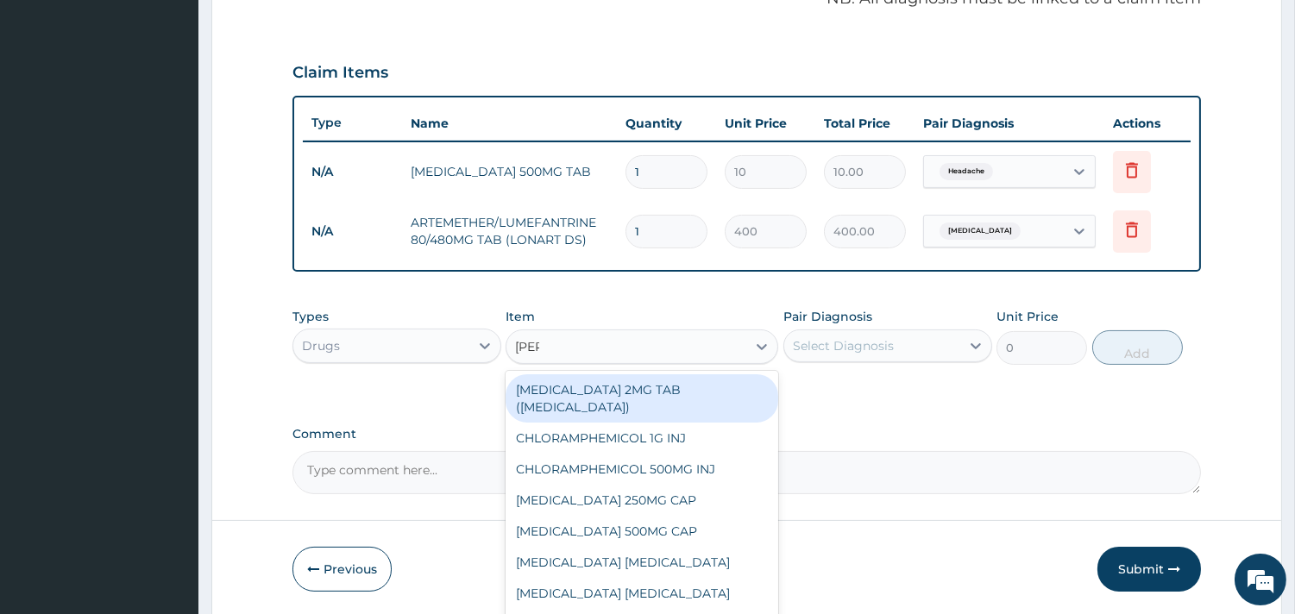
type input "lorat"
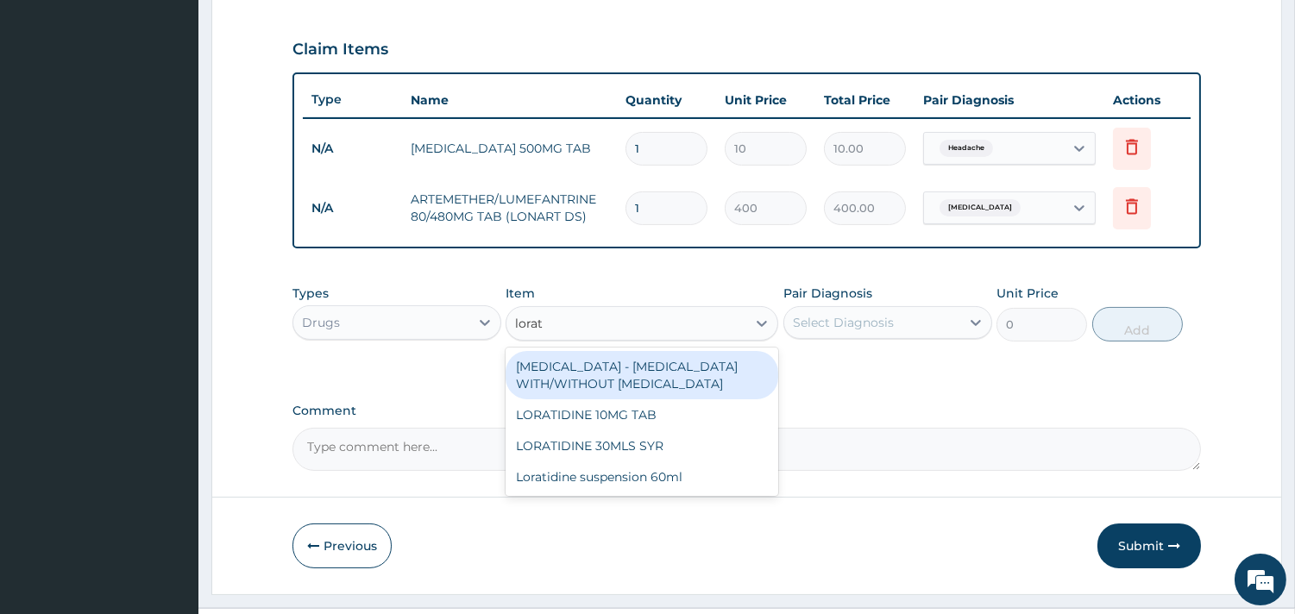
scroll to position [606, 0]
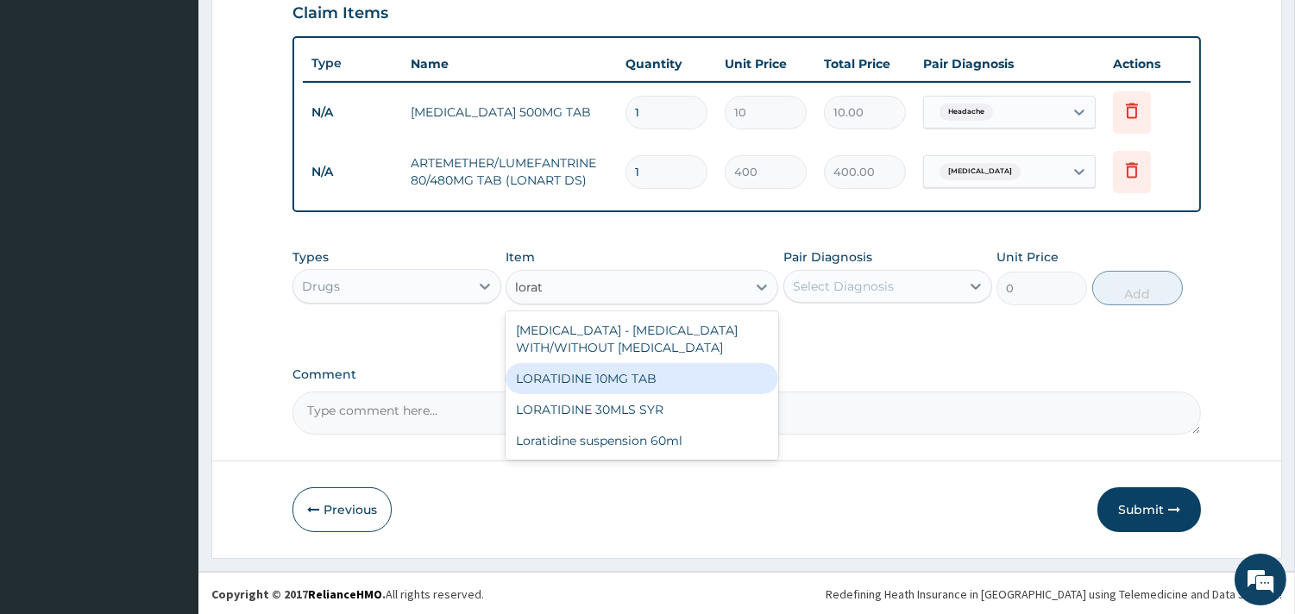
drag, startPoint x: 604, startPoint y: 377, endPoint x: 669, endPoint y: 366, distance: 65.7
click at [608, 377] on div "LORATIDINE 10MG TAB" at bounding box center [641, 378] width 273 height 31
type input "45"
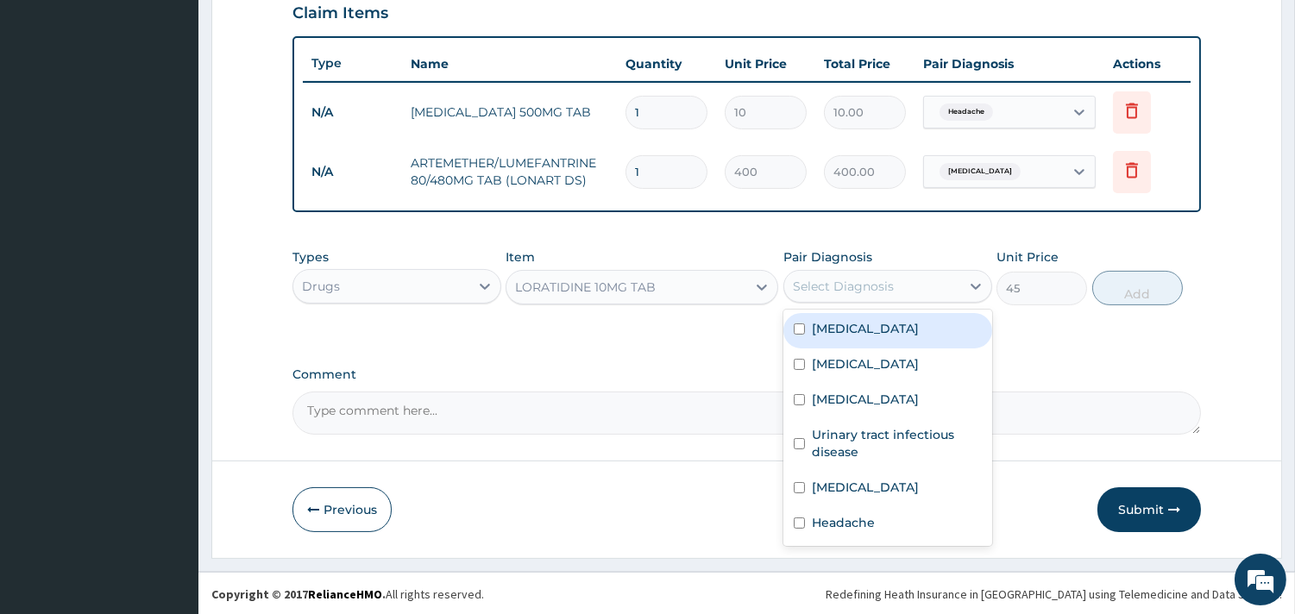
click at [933, 291] on div "Select Diagnosis" at bounding box center [872, 287] width 176 height 28
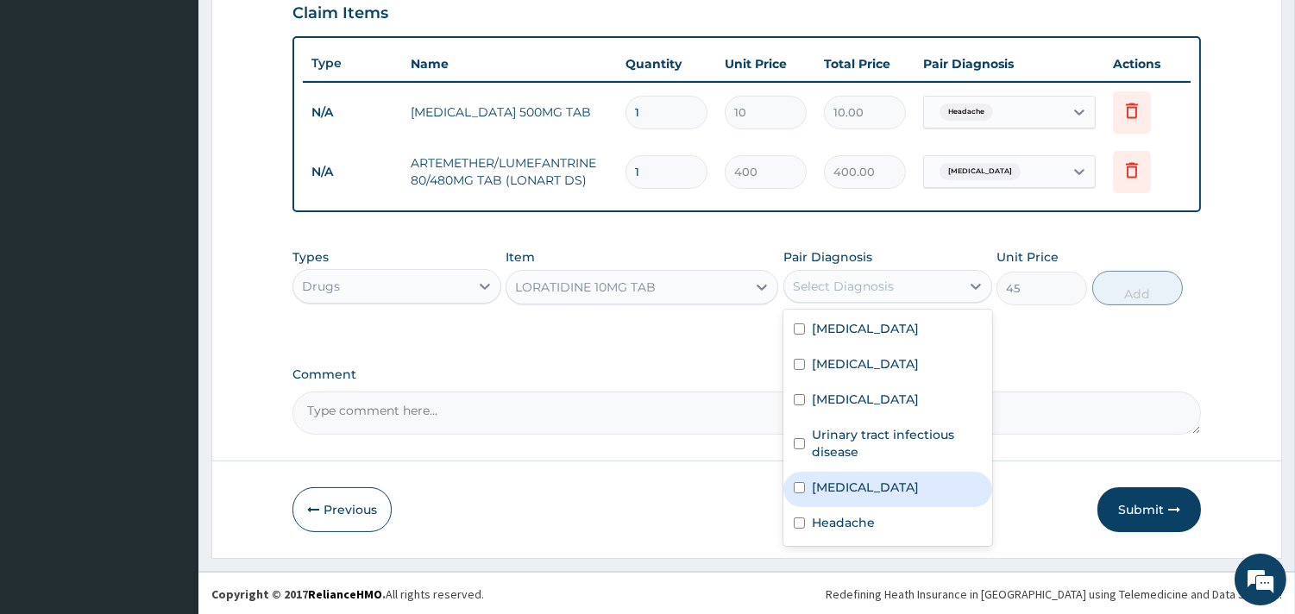
click at [865, 488] on label "Nasal congestion" at bounding box center [865, 487] width 107 height 17
checkbox input "true"
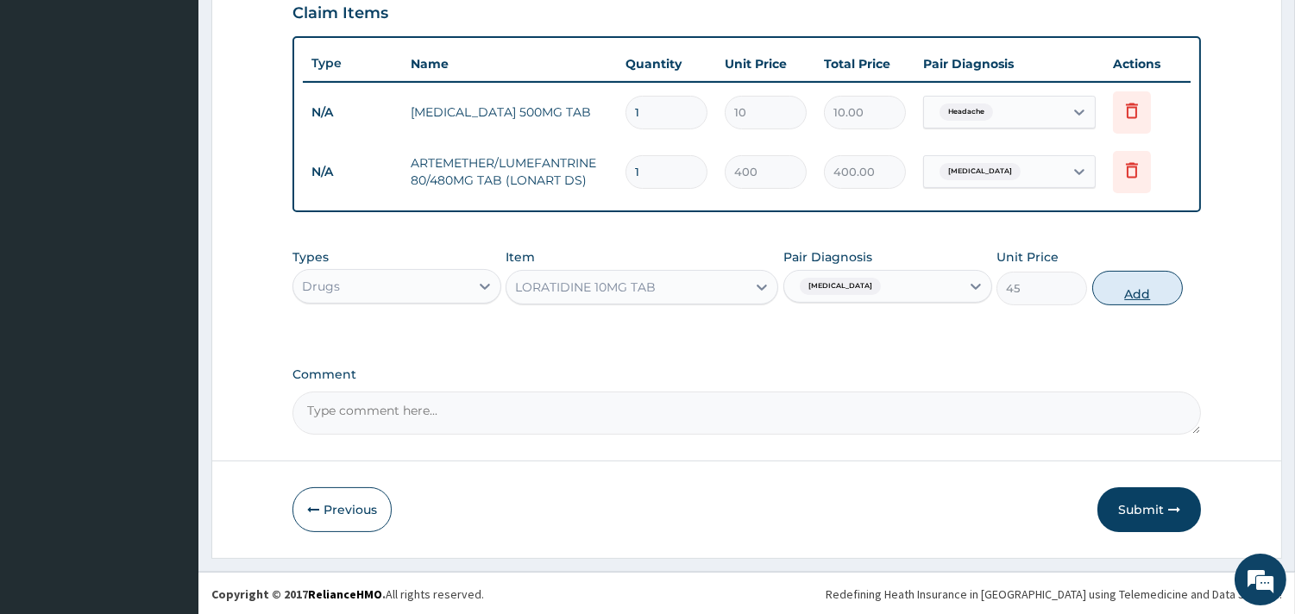
click at [1123, 294] on button "Add" at bounding box center [1137, 288] width 91 height 35
type input "0"
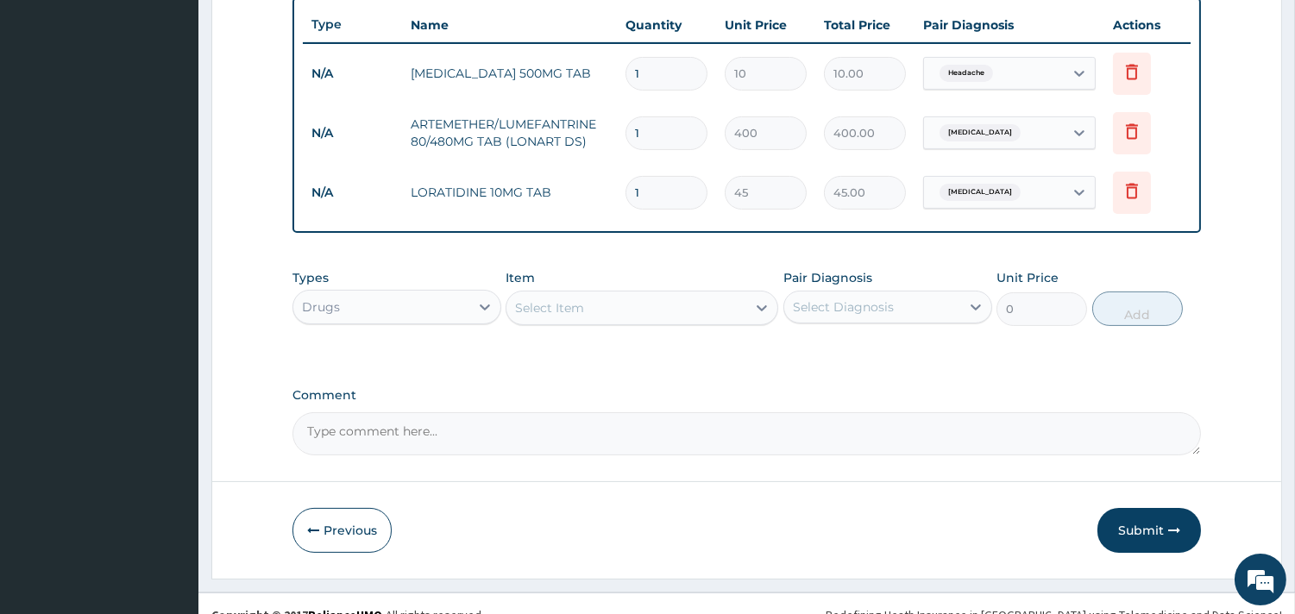
scroll to position [666, 0]
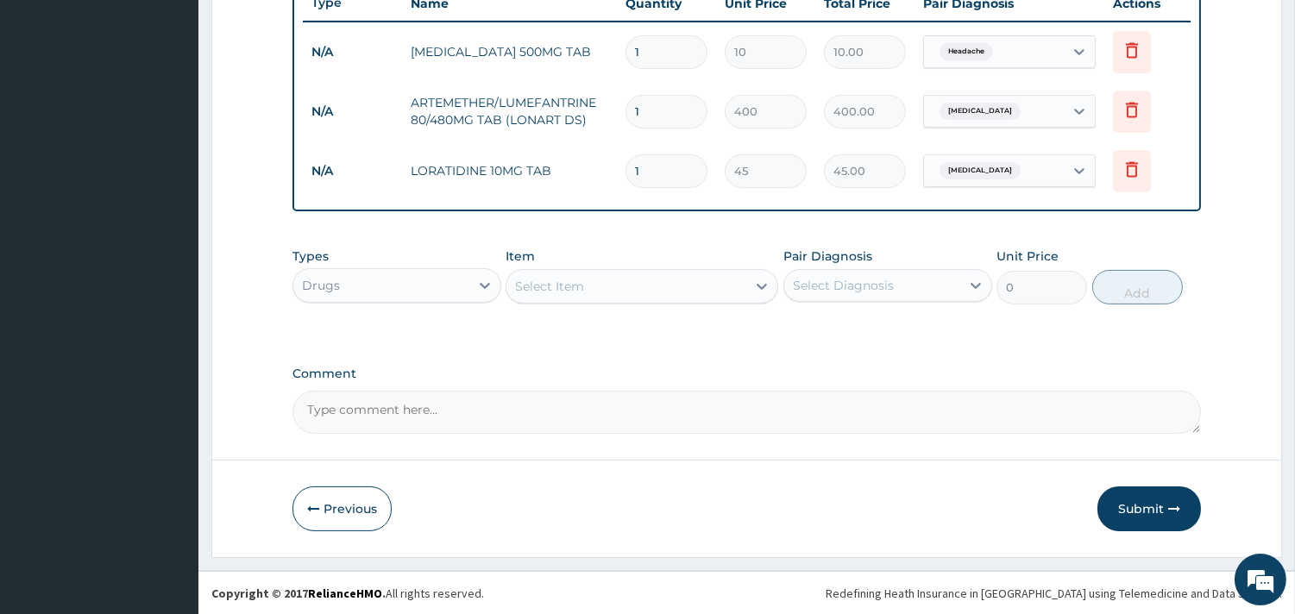
click at [587, 273] on div "Select Item" at bounding box center [626, 287] width 240 height 28
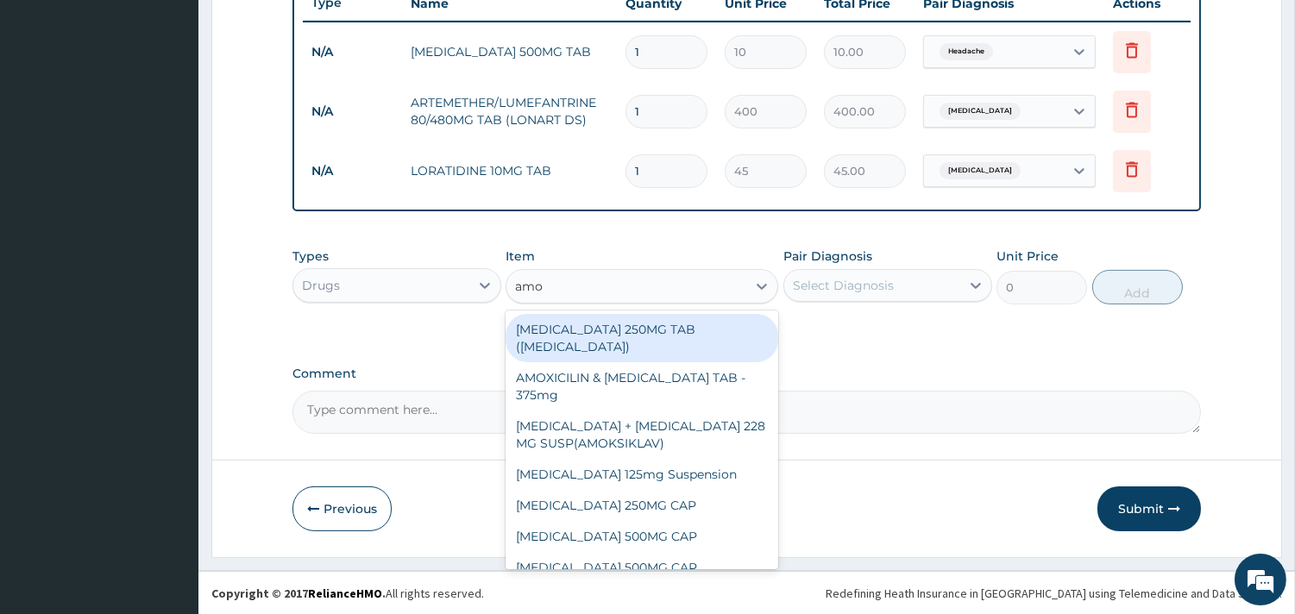
type input "amox"
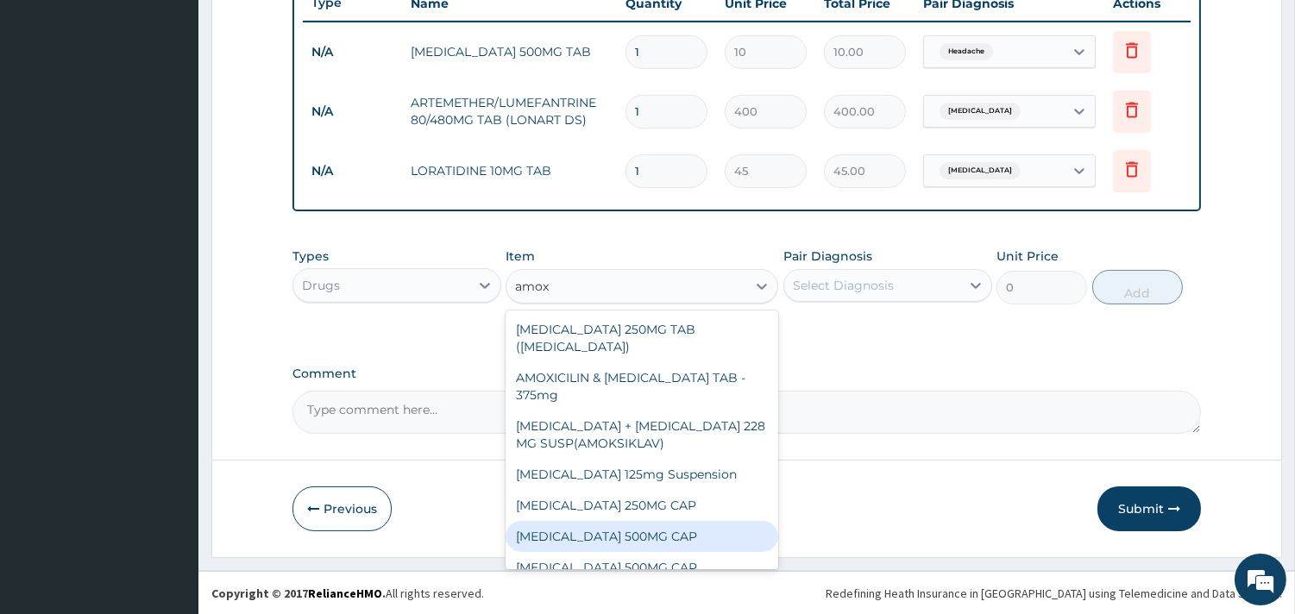
drag, startPoint x: 651, startPoint y: 526, endPoint x: 897, endPoint y: 317, distance: 322.5
click at [670, 526] on div "AMOXICILLIN 500MG CAP" at bounding box center [641, 536] width 273 height 31
type input "50"
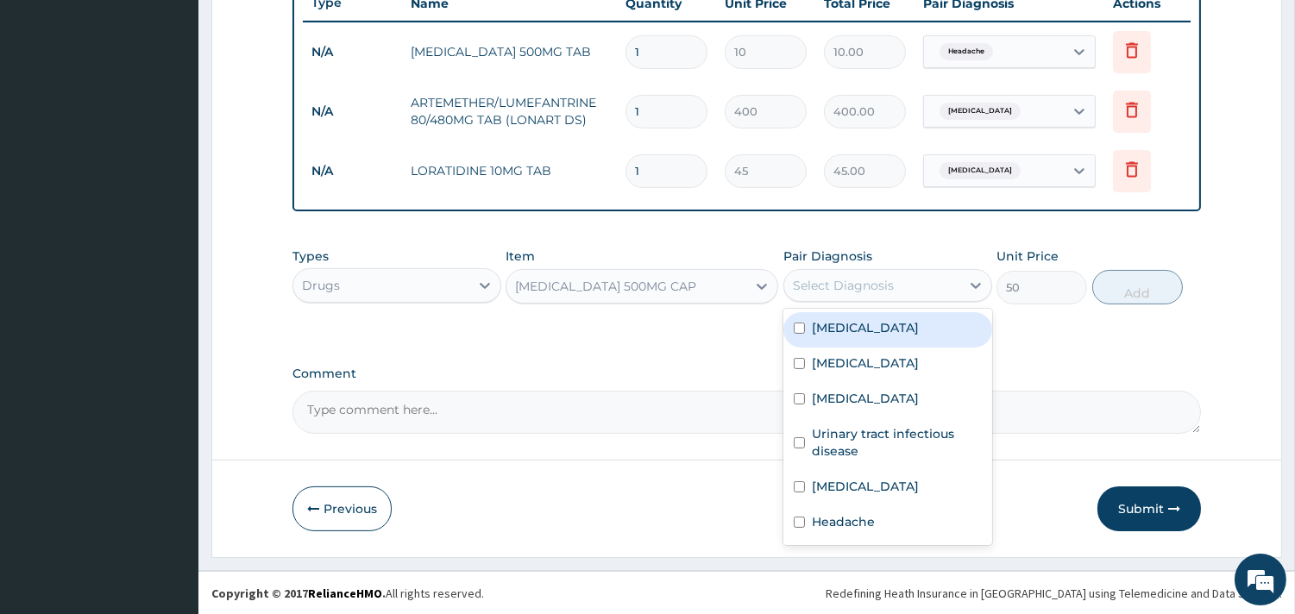
click at [912, 282] on div "Select Diagnosis" at bounding box center [872, 286] width 176 height 28
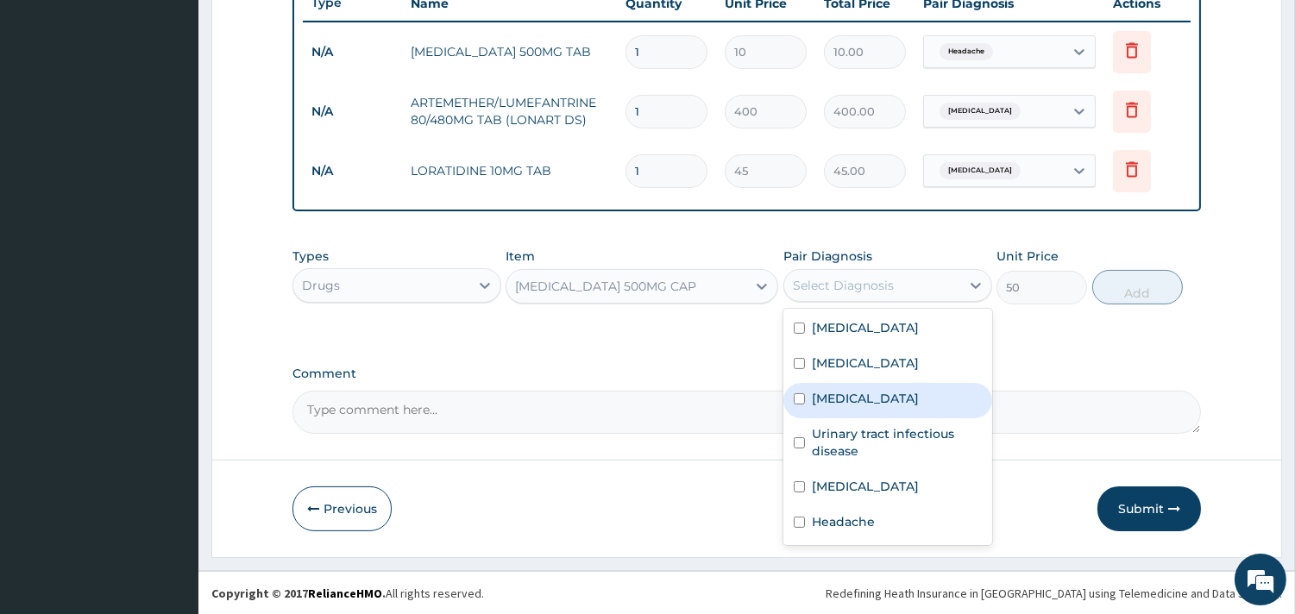
click at [903, 401] on label "Upper respiratory infection" at bounding box center [865, 398] width 107 height 17
checkbox input "true"
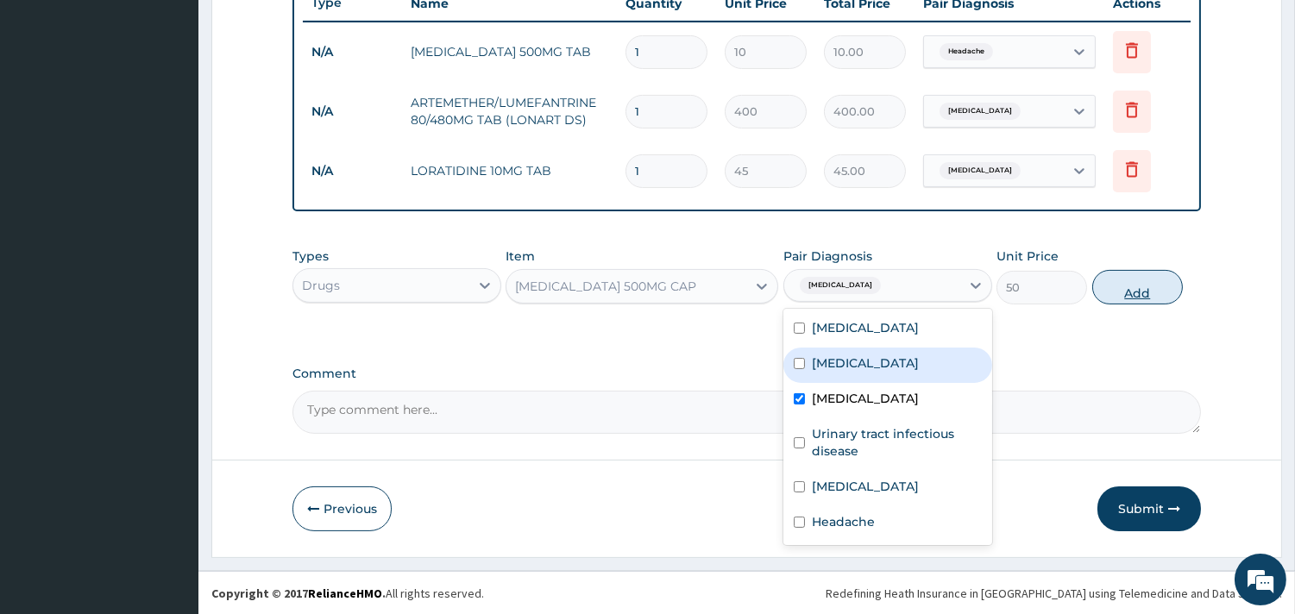
click at [1133, 281] on button "Add" at bounding box center [1137, 287] width 91 height 35
type input "0"
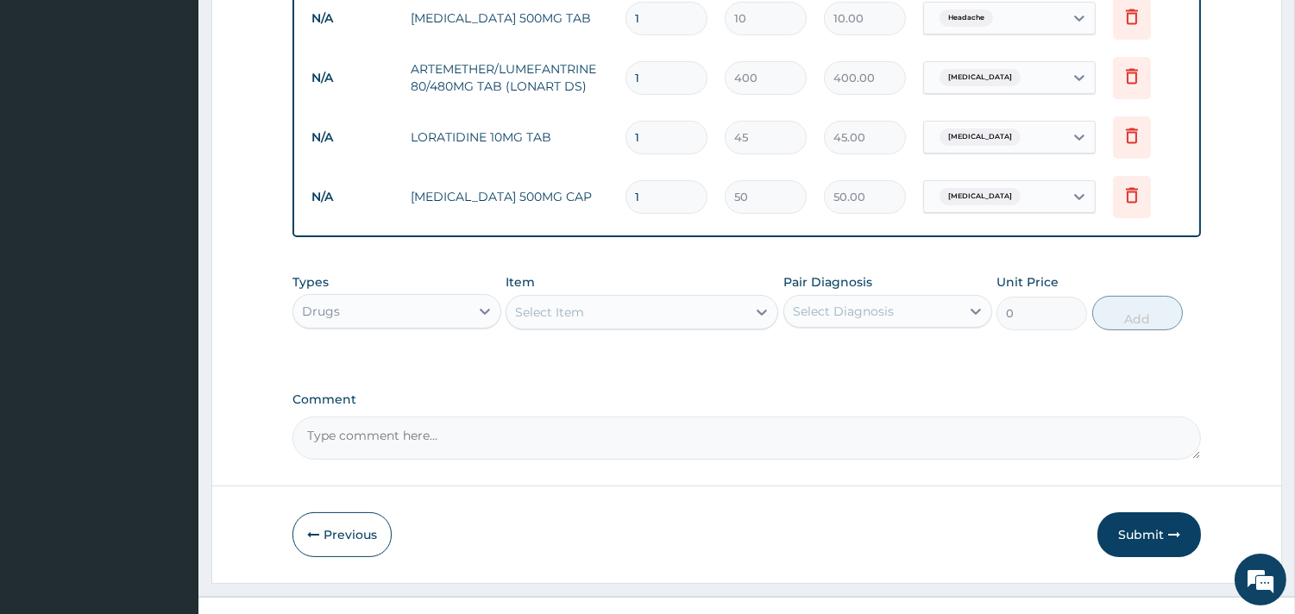
scroll to position [726, 0]
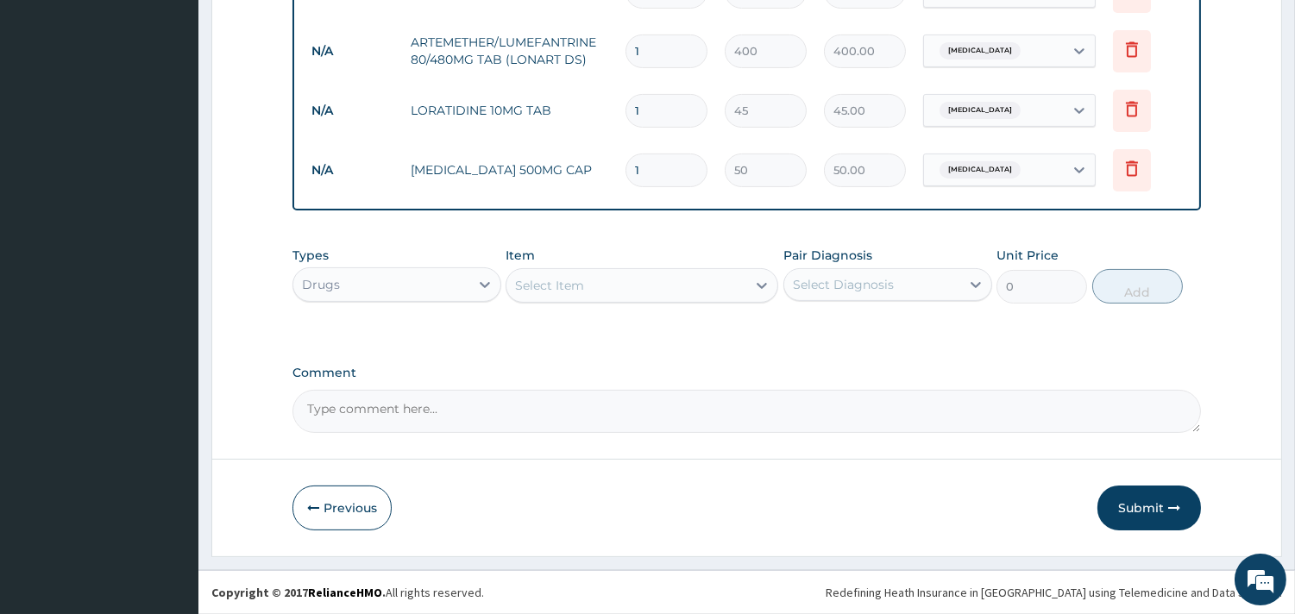
click at [631, 303] on div "Item Select Item" at bounding box center [641, 275] width 273 height 57
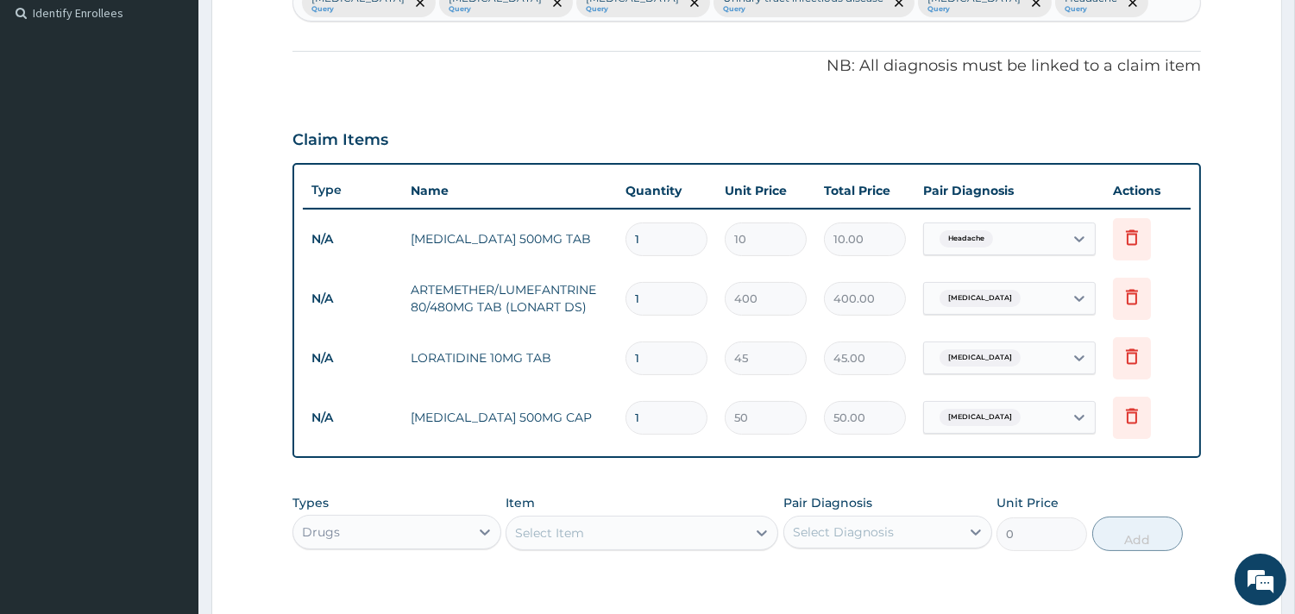
scroll to position [438, 0]
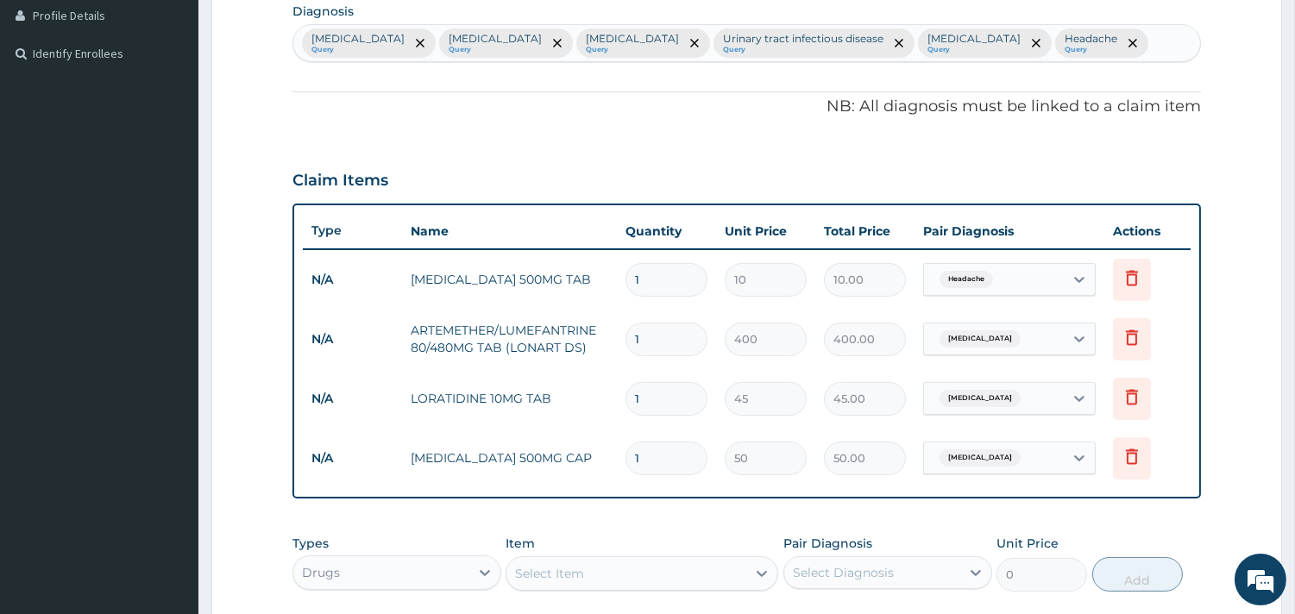
click at [1127, 43] on div "Malaria Query Sepsis Query Upper respiratory infection Query Urinary tract infe…" at bounding box center [746, 43] width 907 height 36
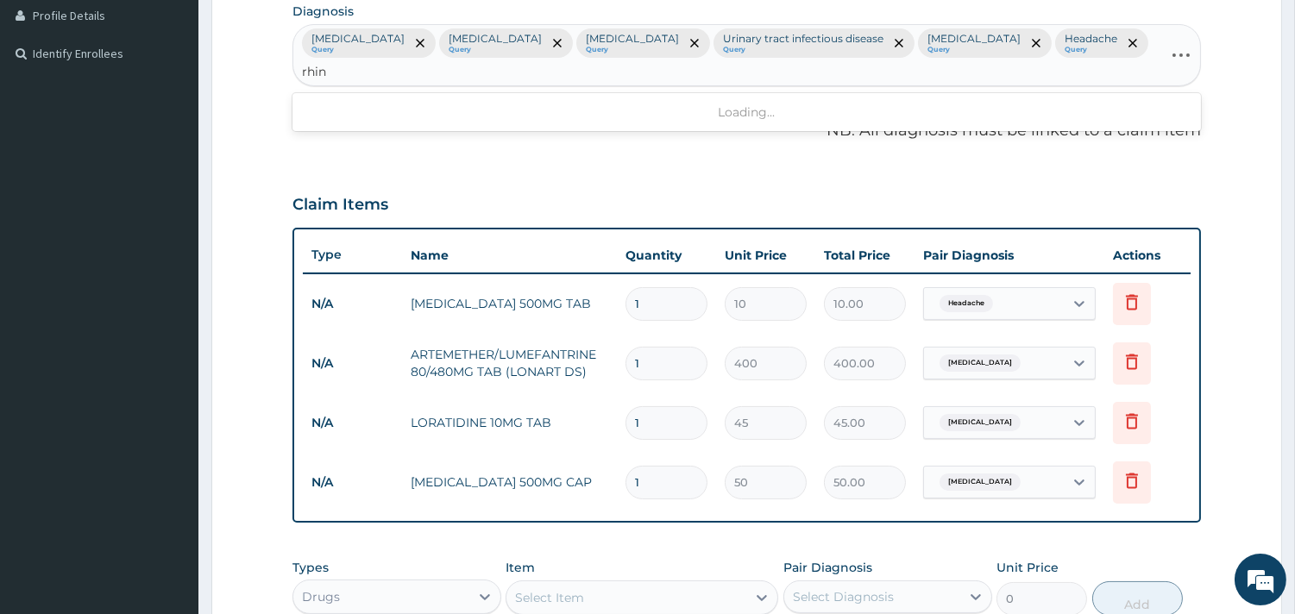
type input "rhini"
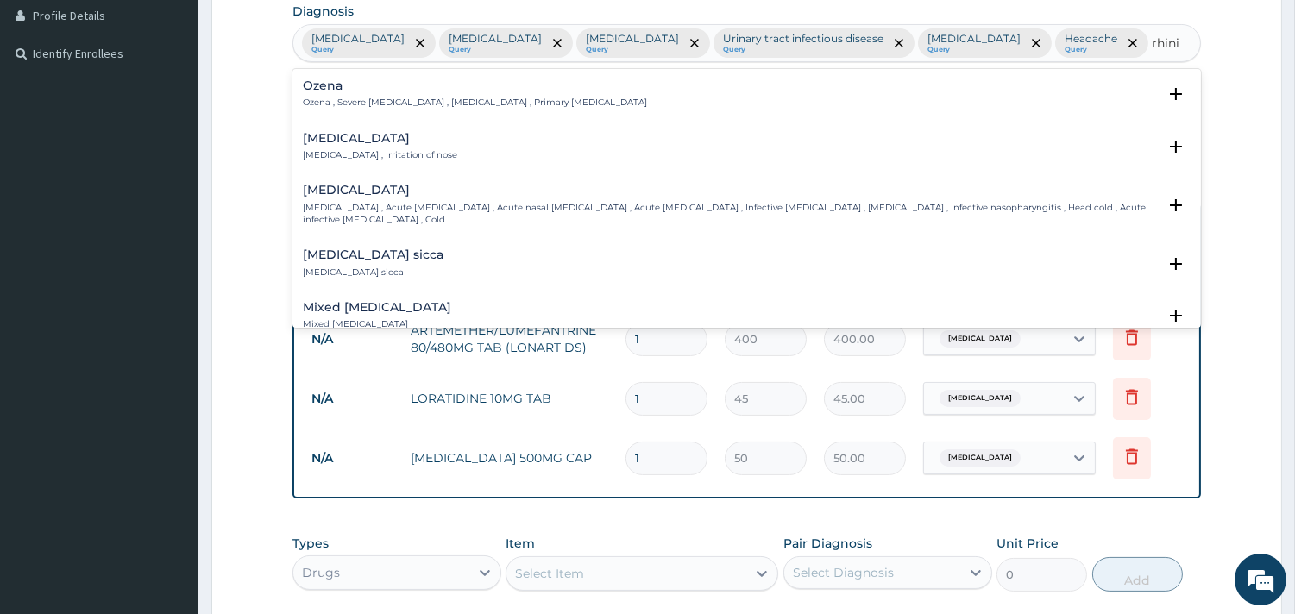
click at [337, 144] on div "Rhinitis Rhinitis , Irritation of nose" at bounding box center [380, 147] width 154 height 30
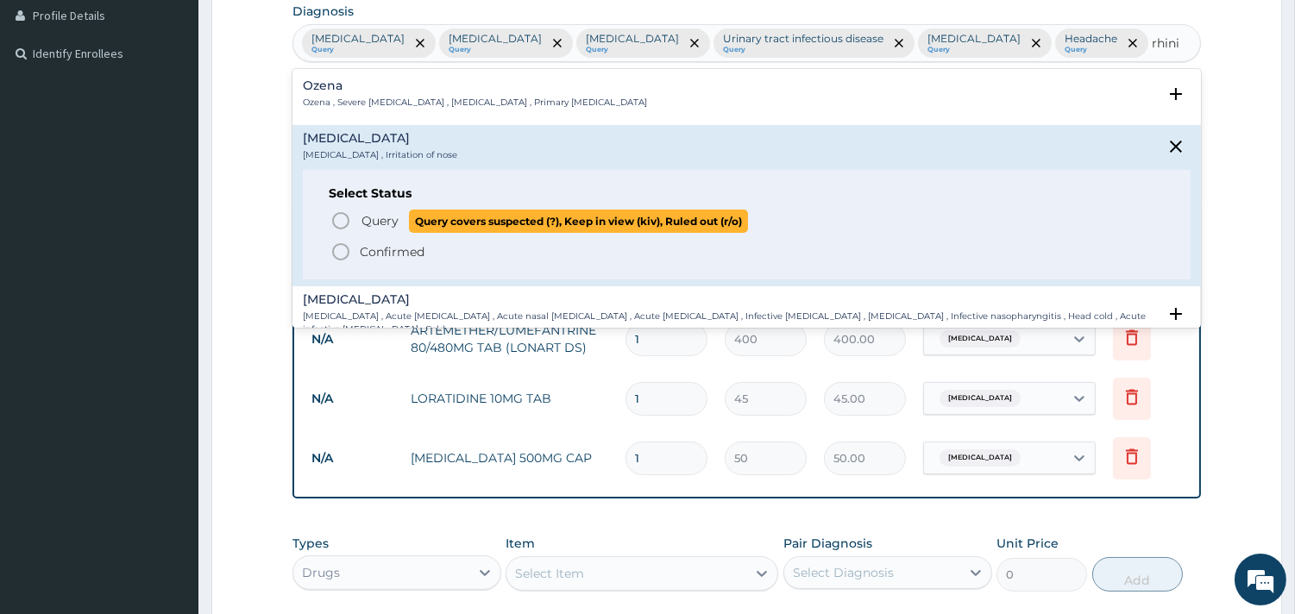
click at [336, 217] on icon "status option query" at bounding box center [340, 220] width 21 height 21
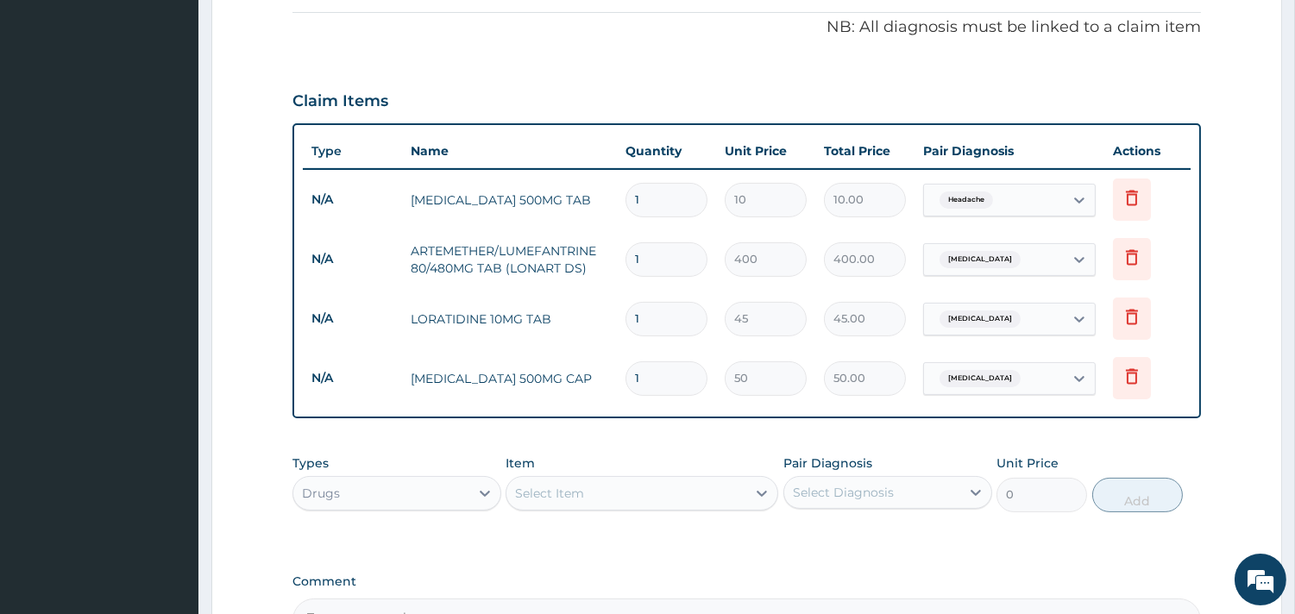
scroll to position [726, 0]
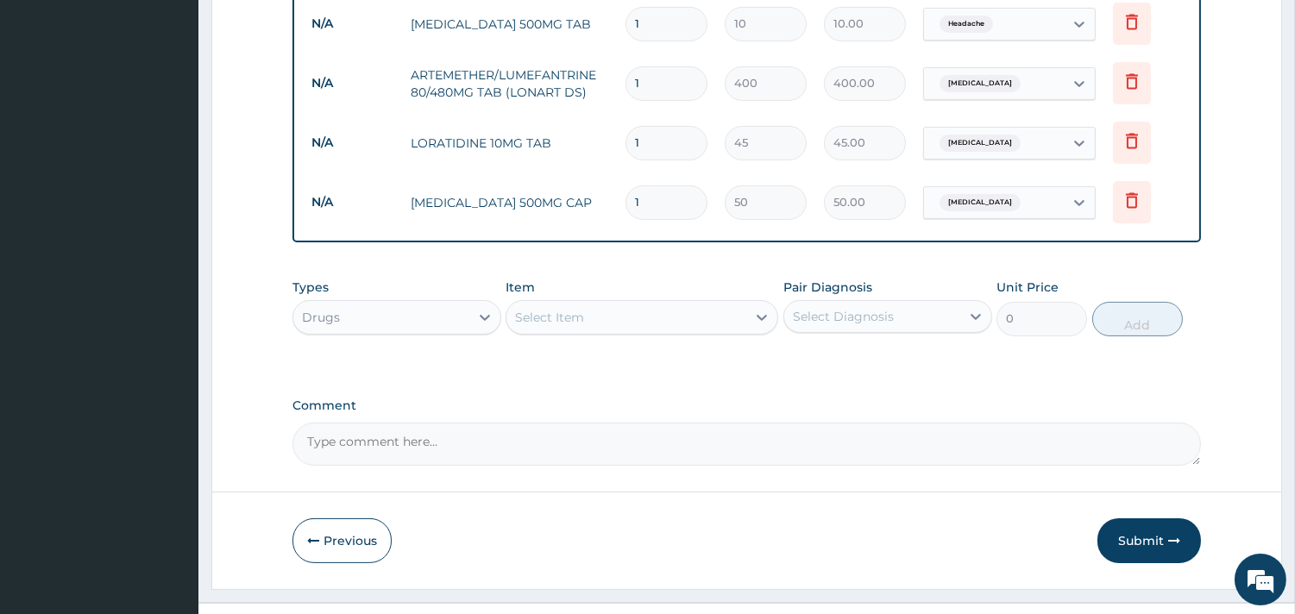
click at [643, 304] on div "Select Item" at bounding box center [626, 318] width 240 height 28
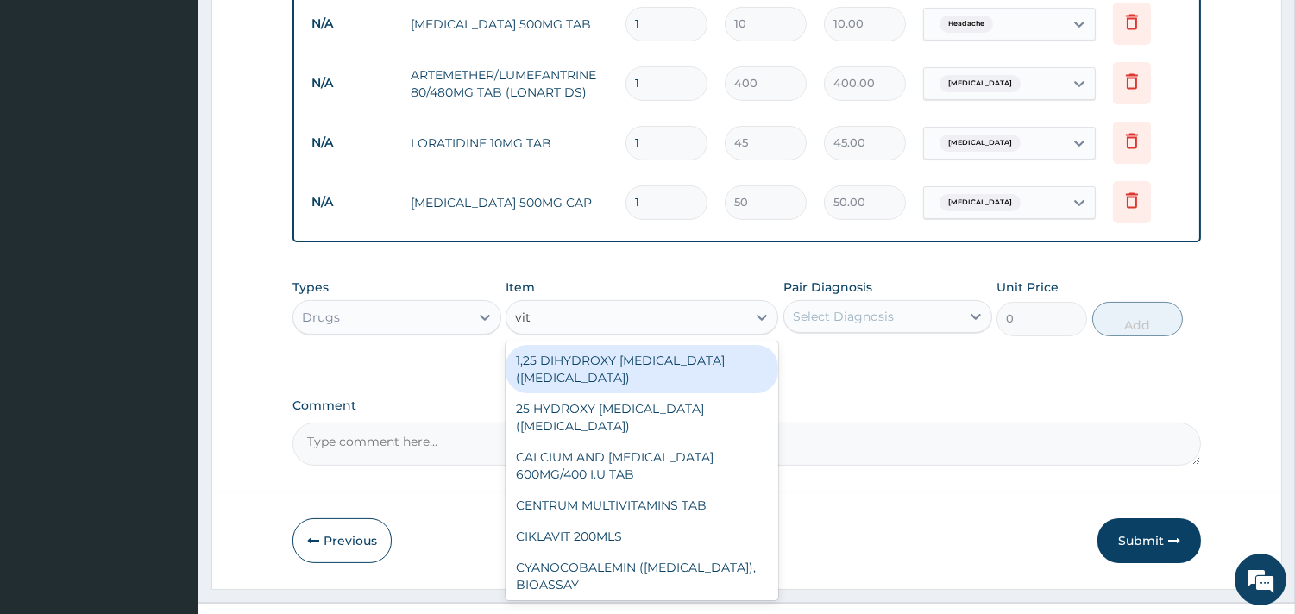
type input "vit c"
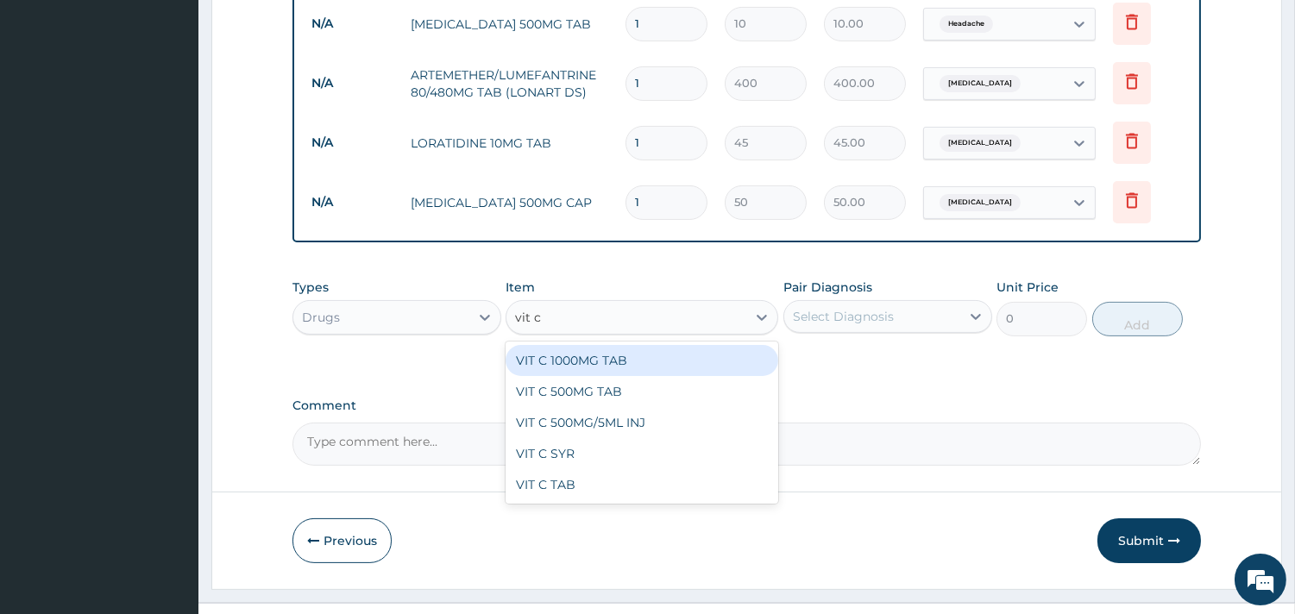
click at [648, 345] on div "VIT C 1000MG TAB" at bounding box center [641, 360] width 273 height 31
type input "55"
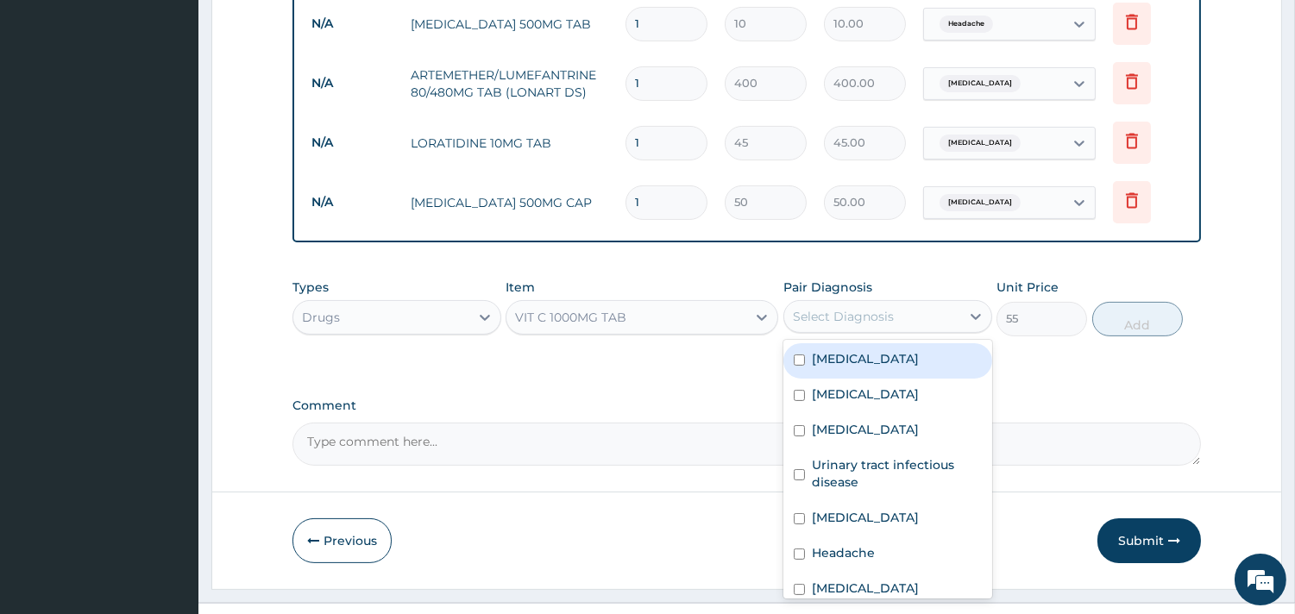
click at [851, 308] on div "Select Diagnosis" at bounding box center [843, 316] width 101 height 17
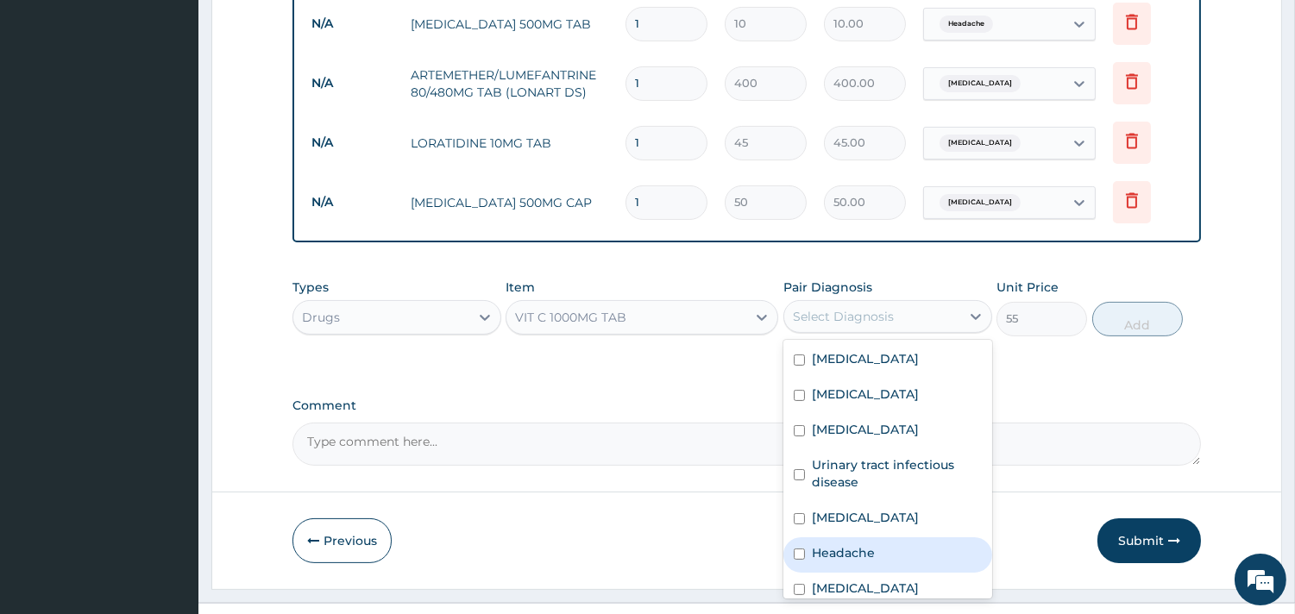
scroll to position [29, 0]
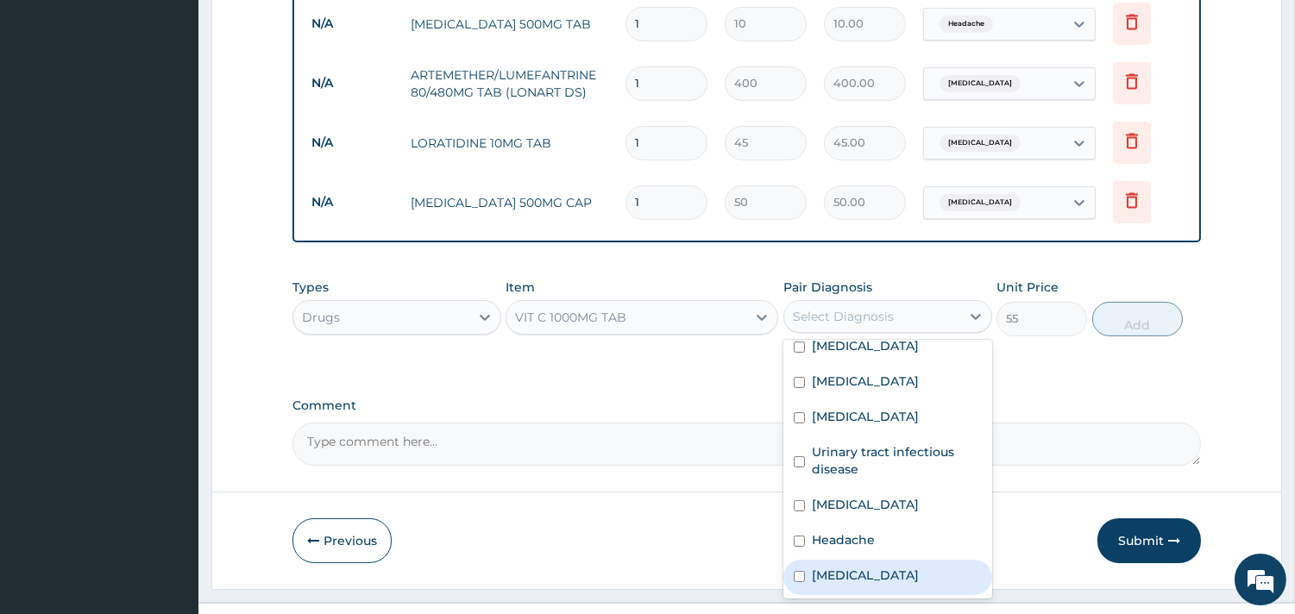
click at [821, 567] on label "Rhinitis" at bounding box center [865, 575] width 107 height 17
checkbox input "true"
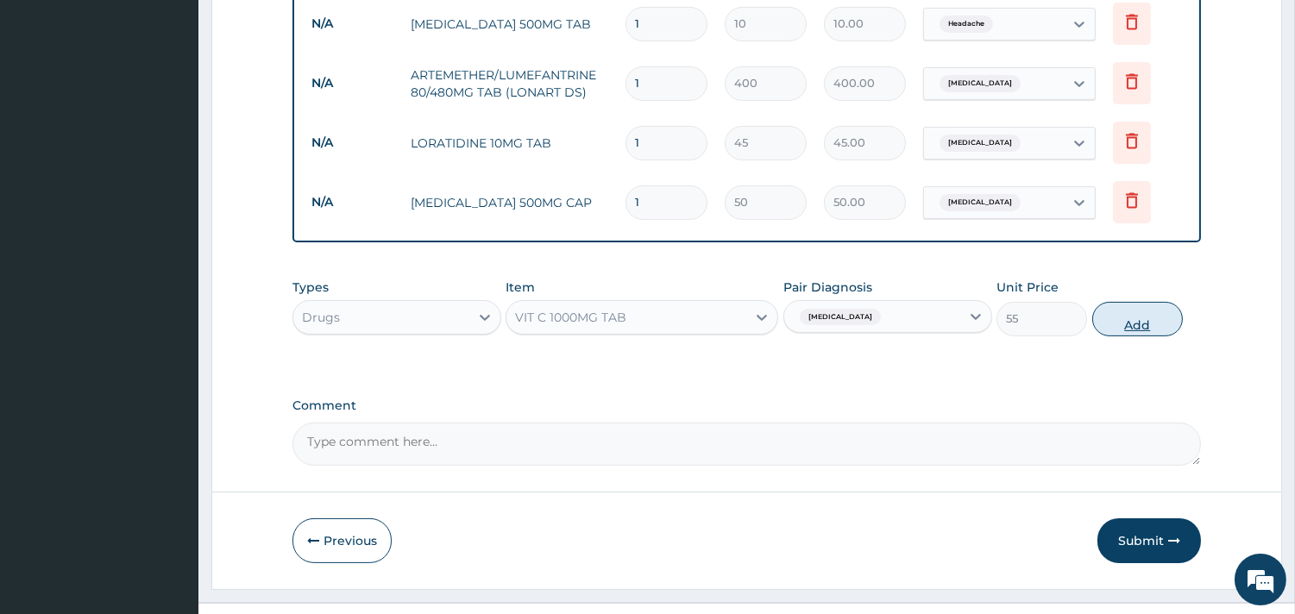
click at [1150, 302] on button "Add" at bounding box center [1137, 319] width 91 height 35
type input "0"
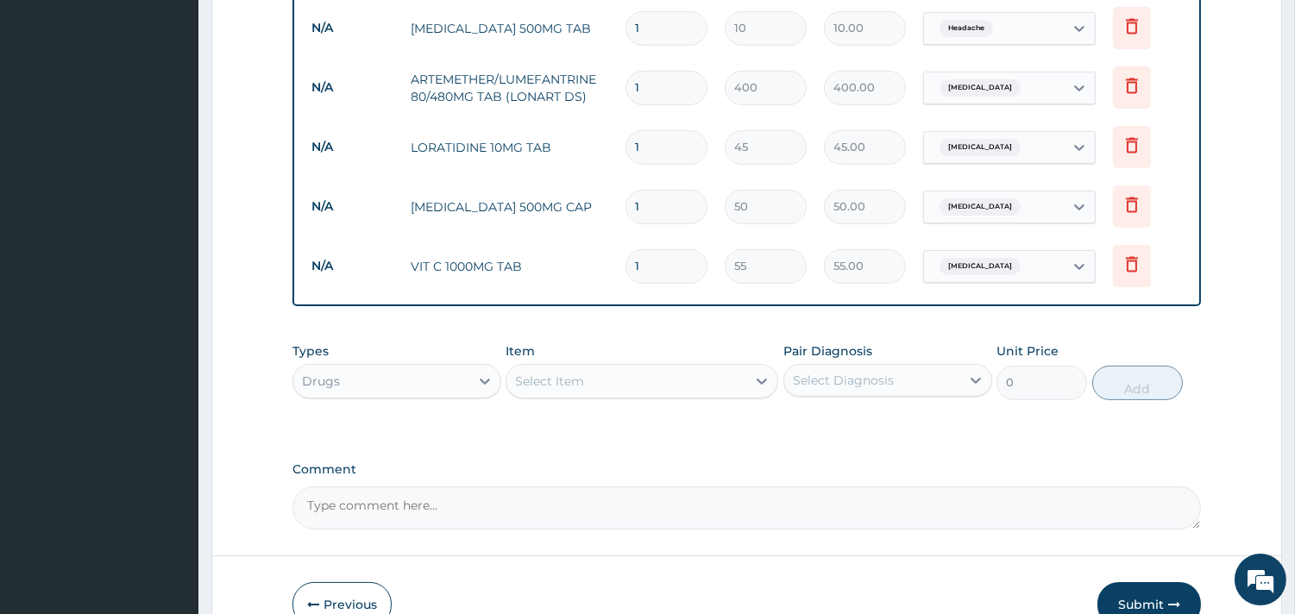
scroll to position [726, 0]
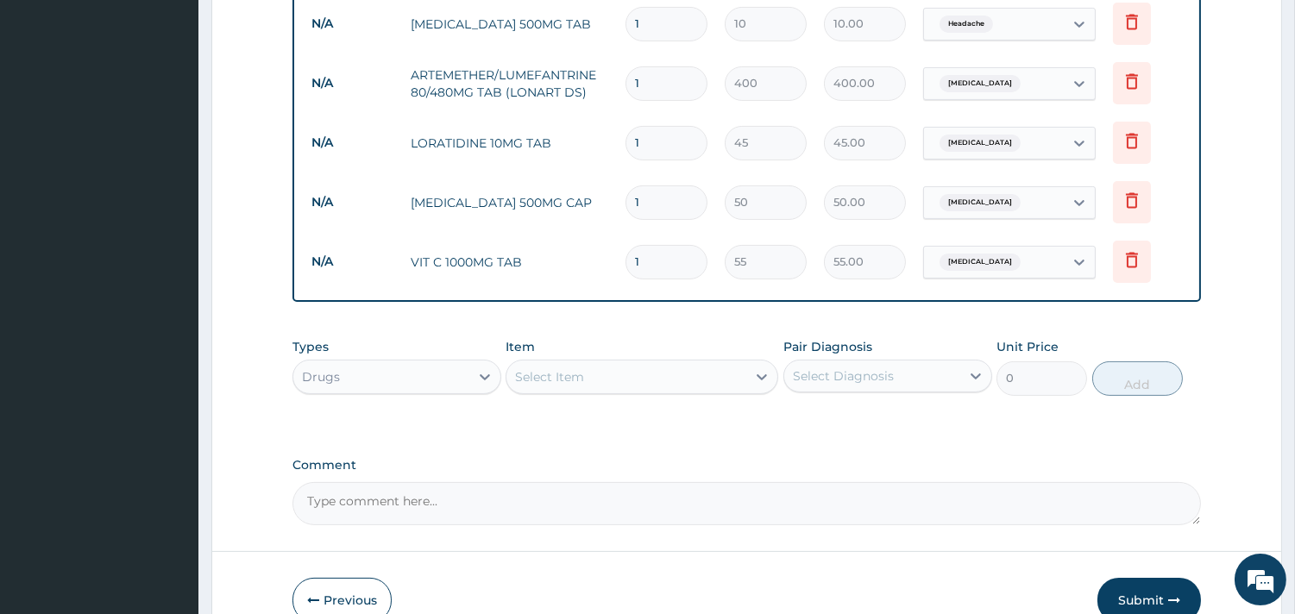
click at [670, 126] on input "1" at bounding box center [666, 143] width 82 height 34
type input "10"
type input "450.00"
type input "10"
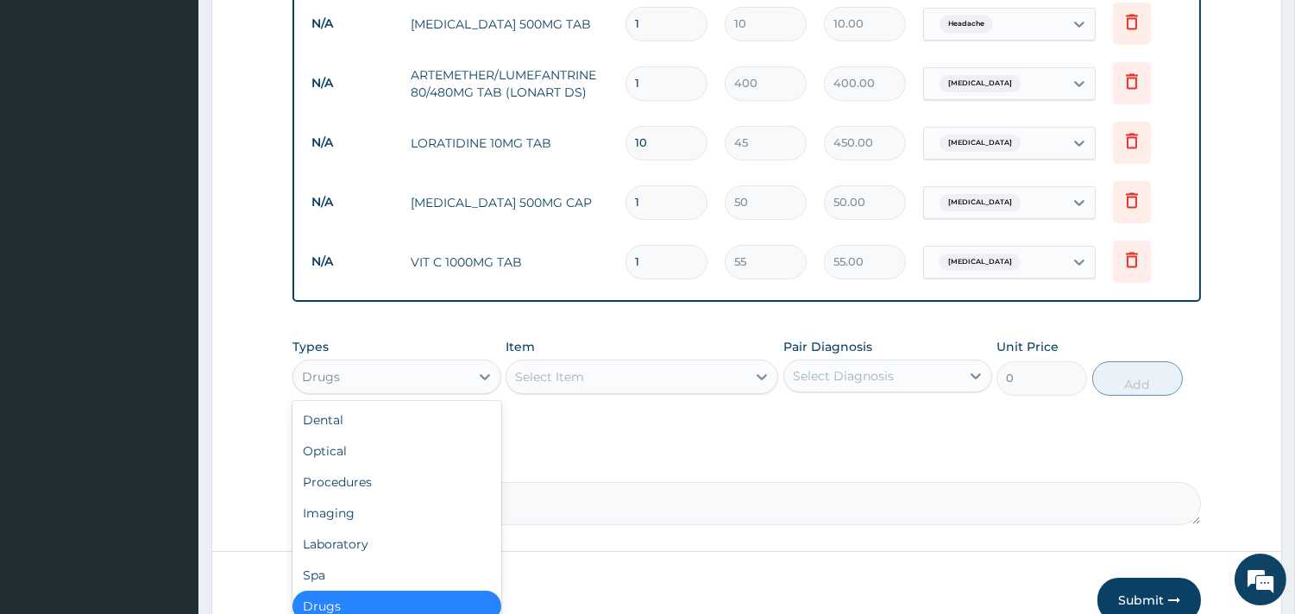
click at [445, 363] on div "Drugs" at bounding box center [381, 377] width 176 height 28
click at [438, 498] on div "Imaging" at bounding box center [396, 513] width 209 height 31
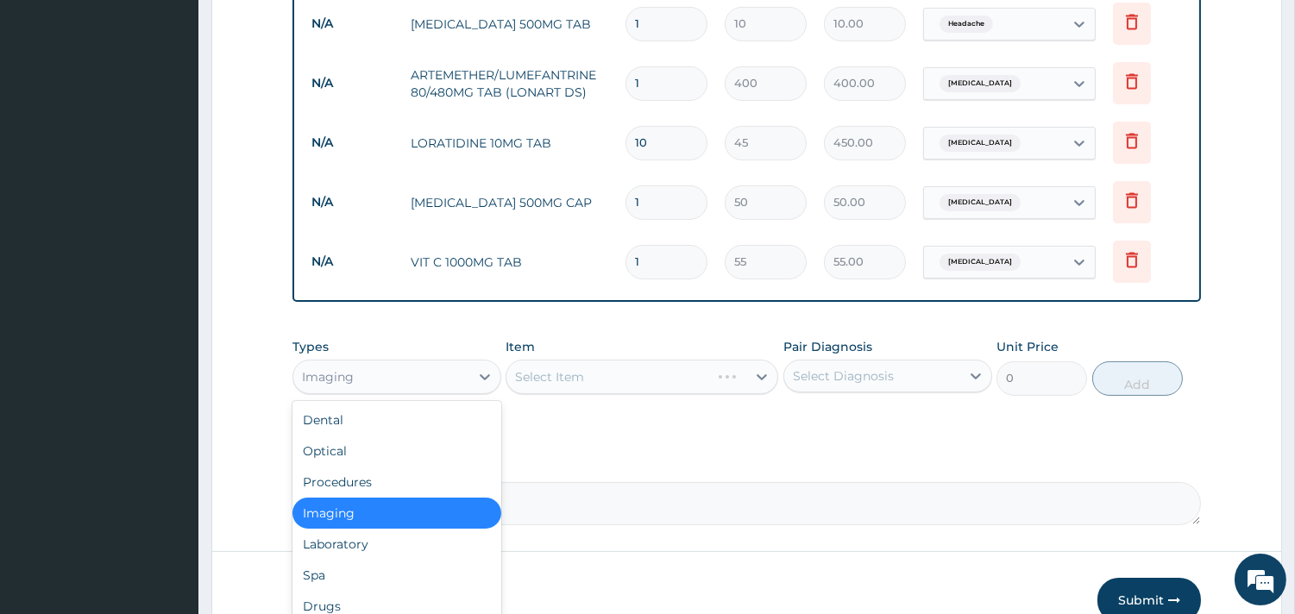
click at [451, 363] on div "Imaging" at bounding box center [381, 377] width 176 height 28
click at [377, 467] on div "Procedures" at bounding box center [396, 482] width 209 height 31
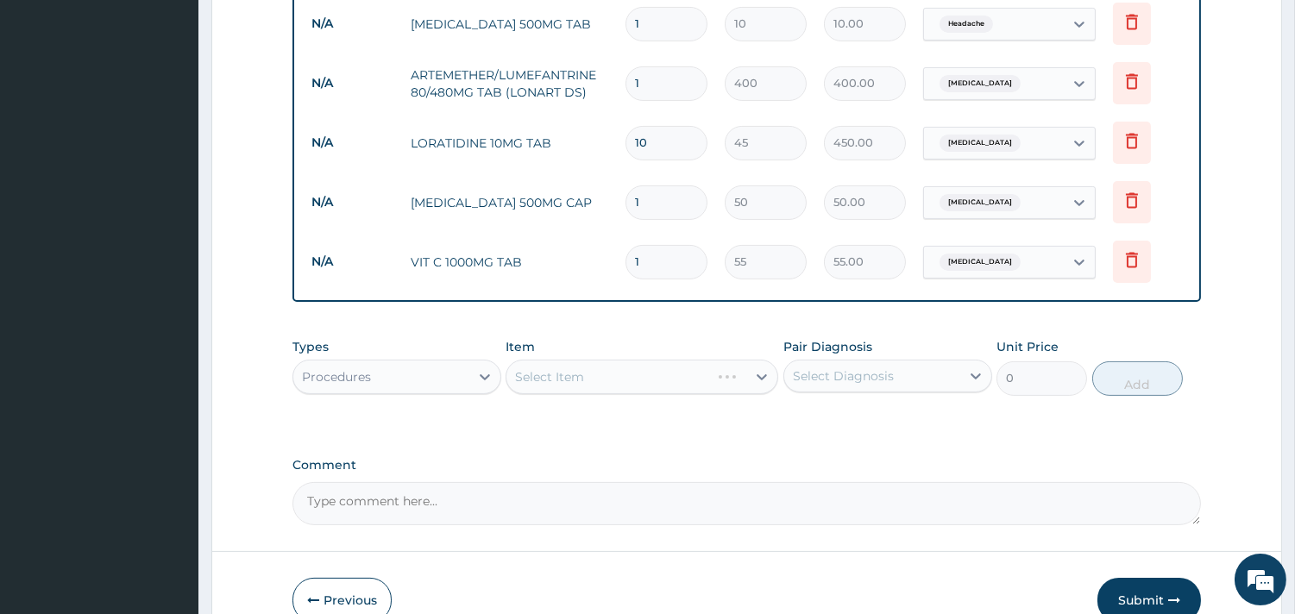
click at [682, 245] on input "1" at bounding box center [666, 262] width 82 height 34
type input "0.00"
type input "3"
type input "165.00"
type input "30"
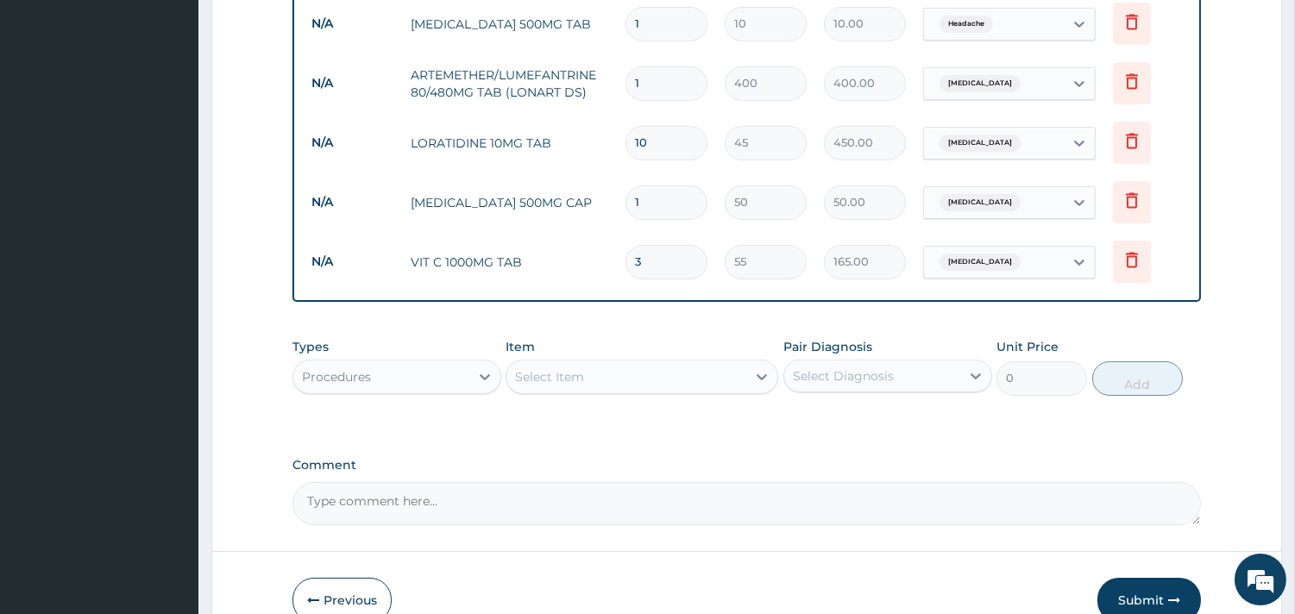
type input "1650.00"
type input "30"
click at [669, 185] on input "1" at bounding box center [666, 202] width 82 height 34
type input "15"
type input "750.00"
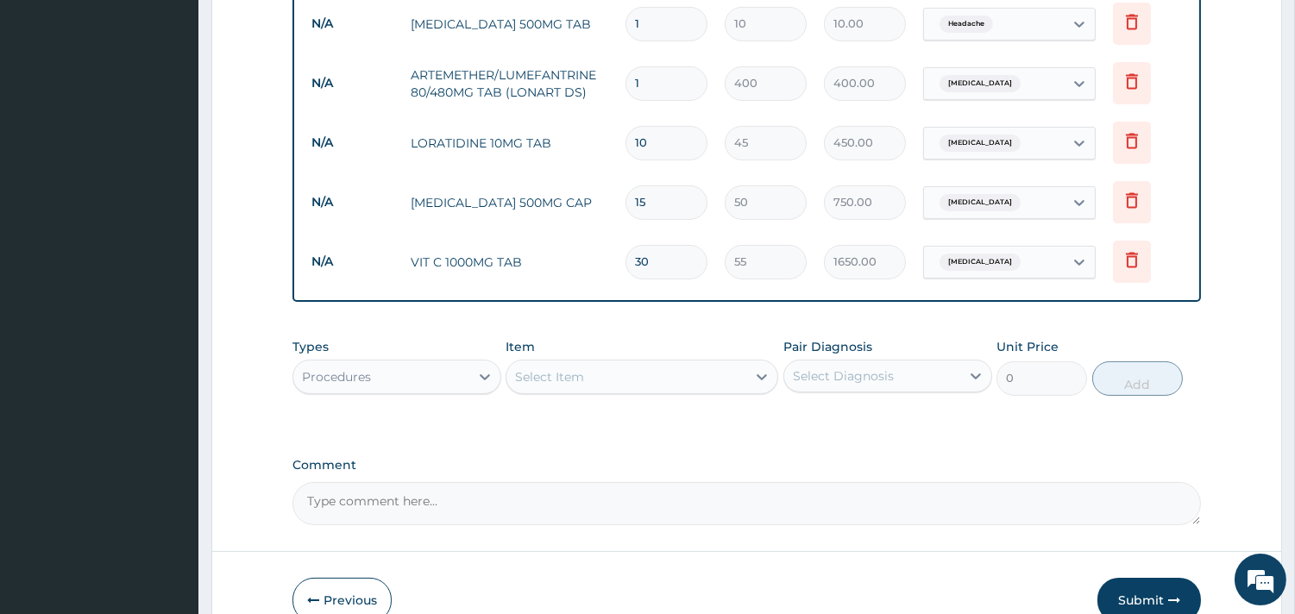
scroll to position [631, 0]
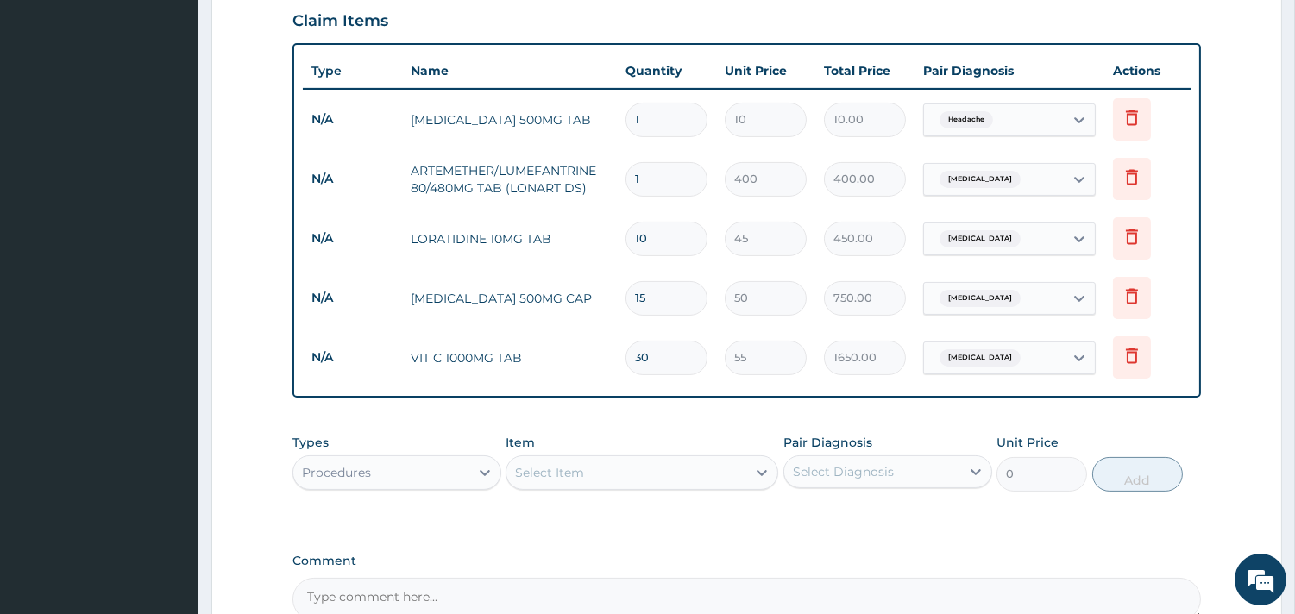
type input "15"
drag, startPoint x: 657, startPoint y: 150, endPoint x: 631, endPoint y: 148, distance: 26.8
click at [631, 162] on input "1" at bounding box center [666, 179] width 82 height 34
type input "6"
type input "2400.00"
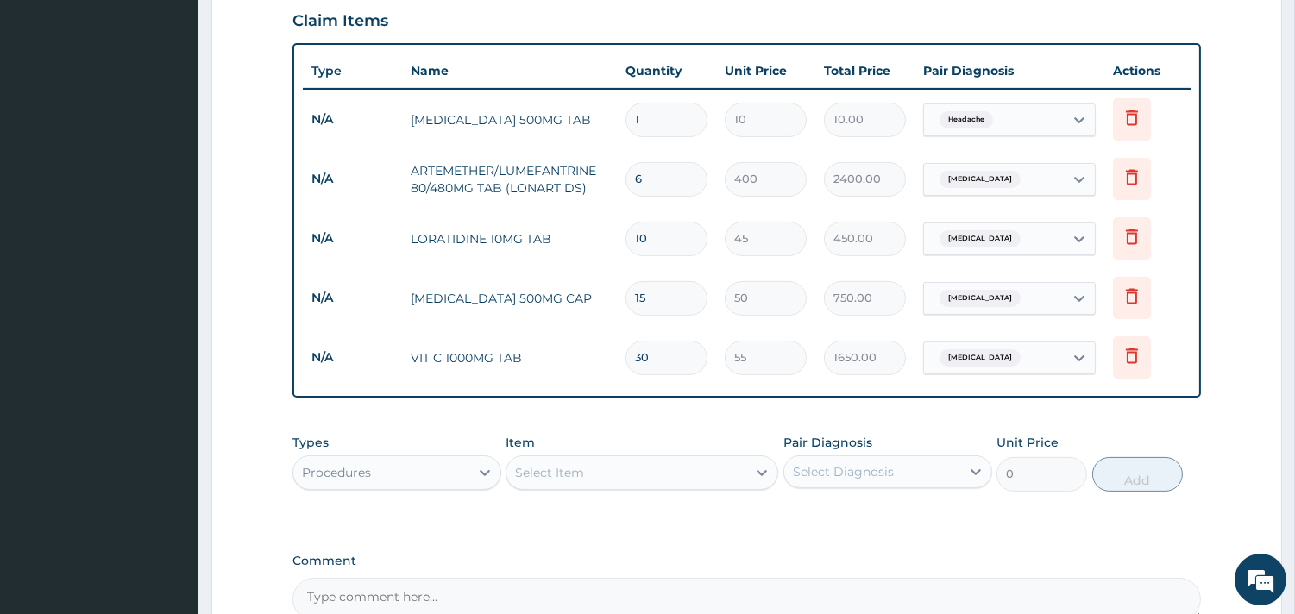
type input "6"
drag, startPoint x: 669, startPoint y: 89, endPoint x: 616, endPoint y: 91, distance: 52.7
click at [616, 91] on tr "N/A PARACETAMOL 500MG TAB 1 10 10.00 Headache Delete" at bounding box center [747, 120] width 888 height 60
type input "2"
type input "20.00"
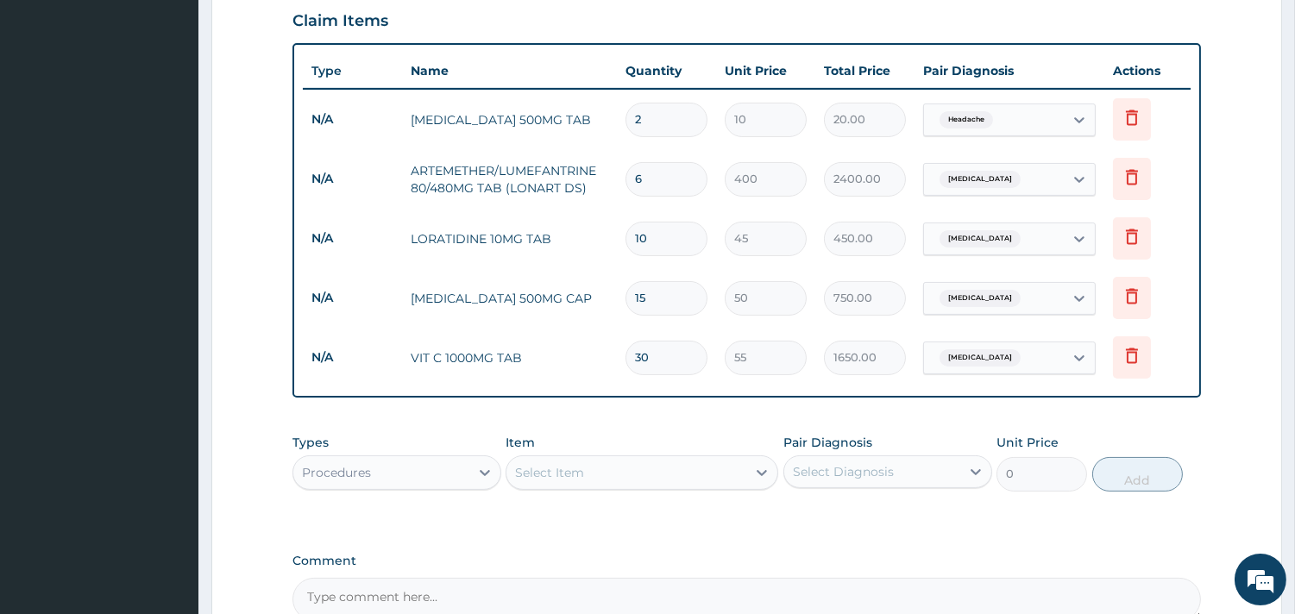
type input "24"
type input "240.00"
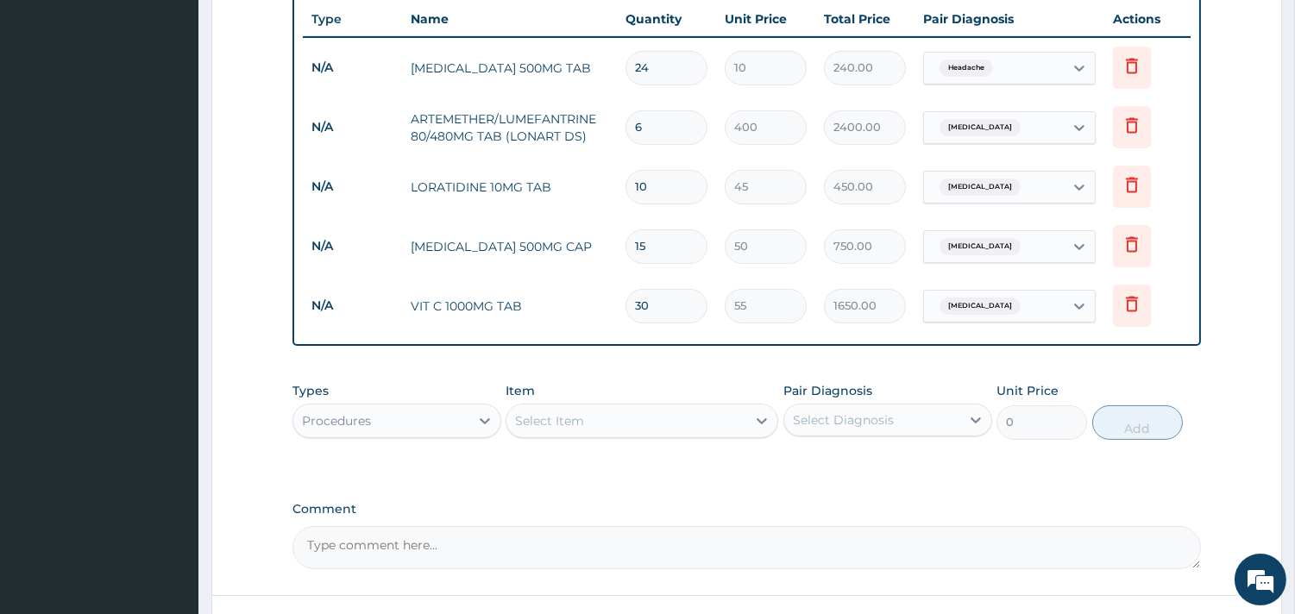
scroll to position [786, 0]
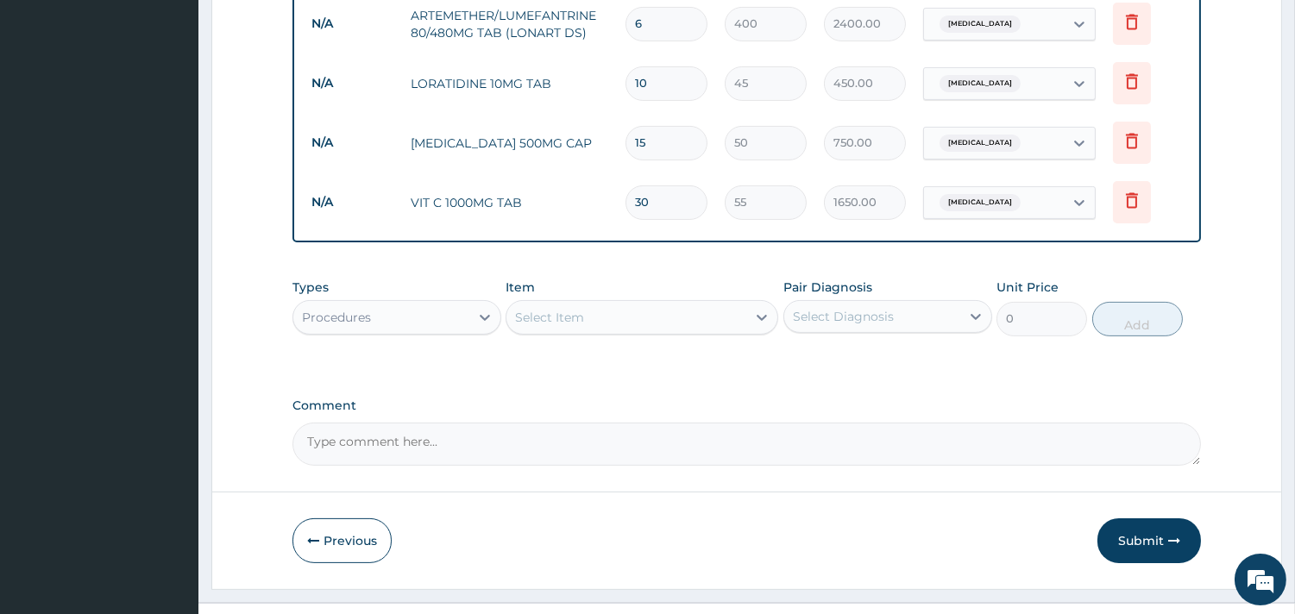
type input "24"
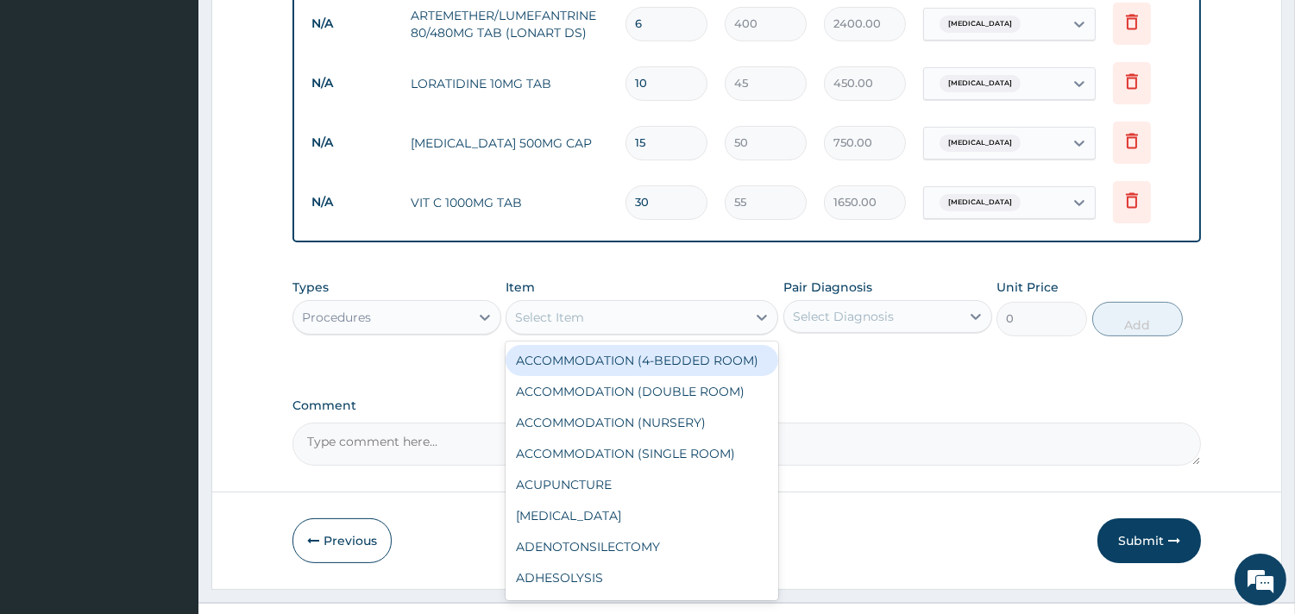
click at [625, 304] on div "Select Item" at bounding box center [626, 318] width 240 height 28
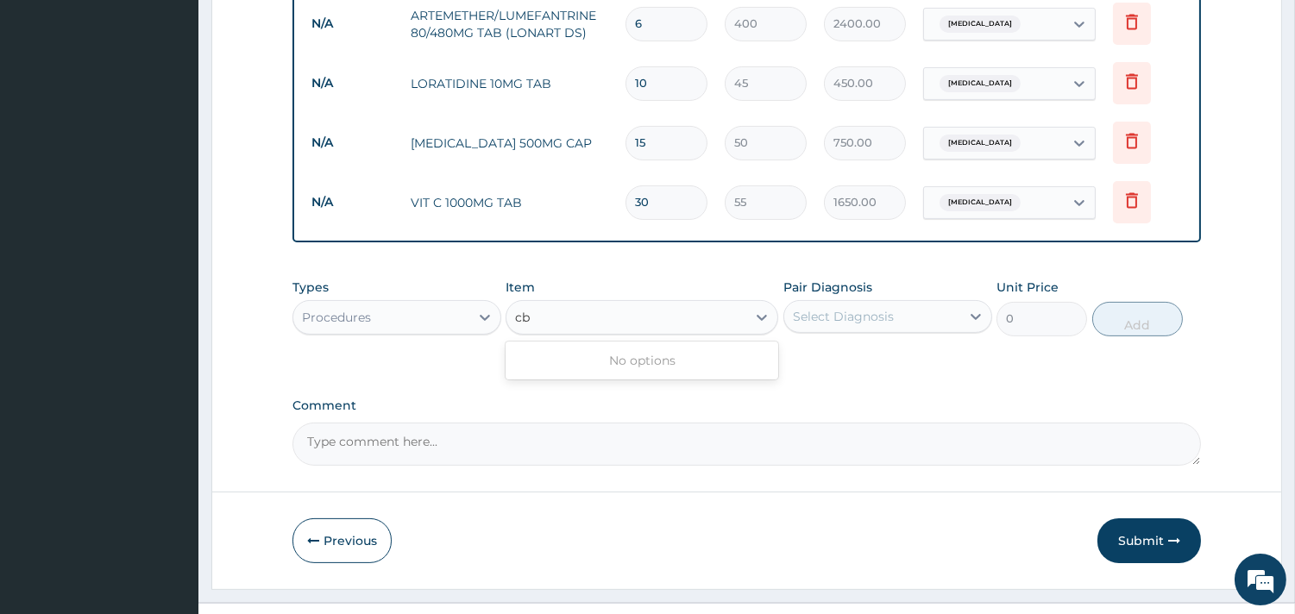
type input "c"
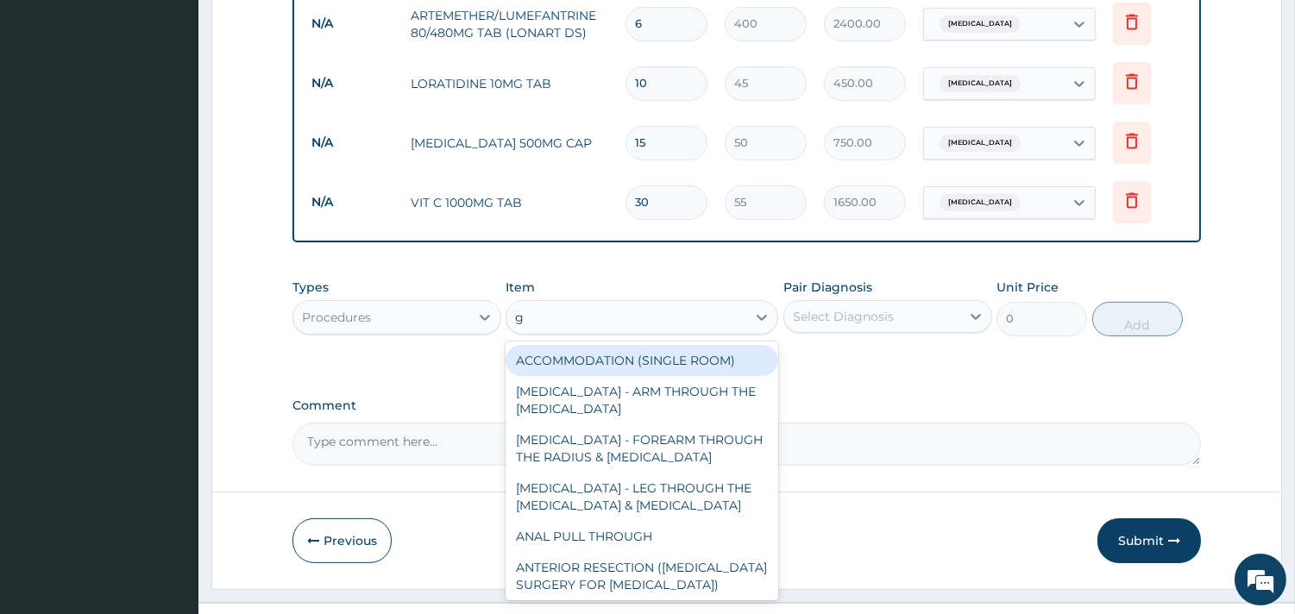
type input "gp"
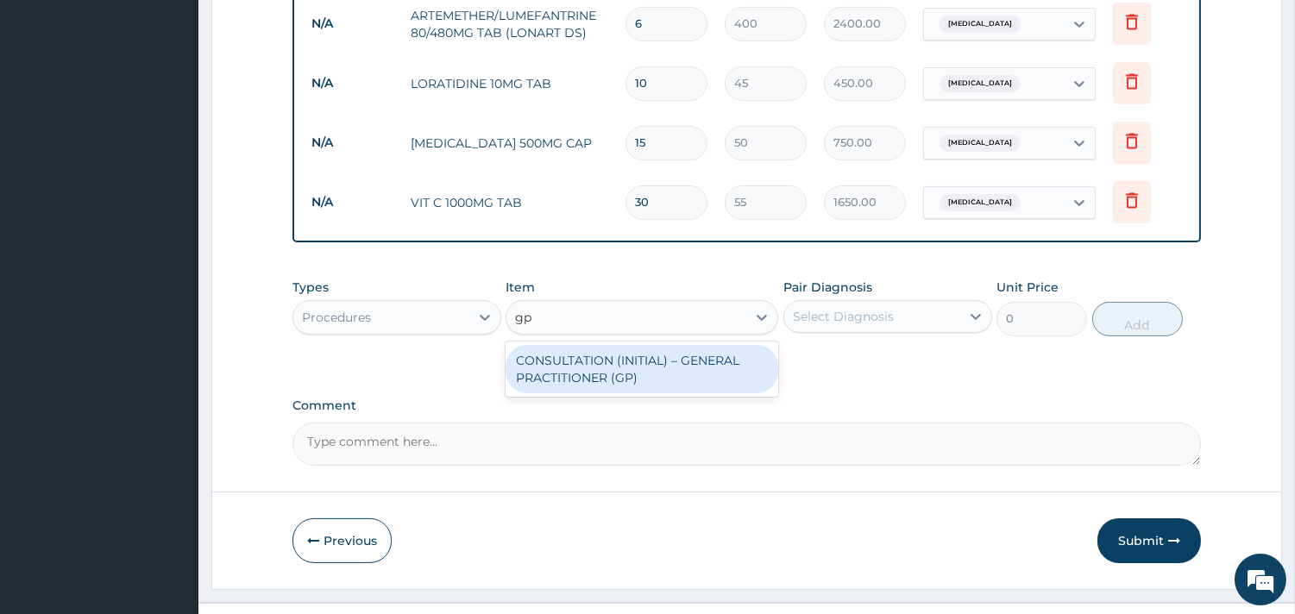
drag, startPoint x: 599, startPoint y: 339, endPoint x: 648, endPoint y: 332, distance: 48.8
click at [600, 345] on div "CONSULTATION (INITIAL) – GENERAL PRACTITIONER (GP)" at bounding box center [641, 369] width 273 height 48
type input "1500"
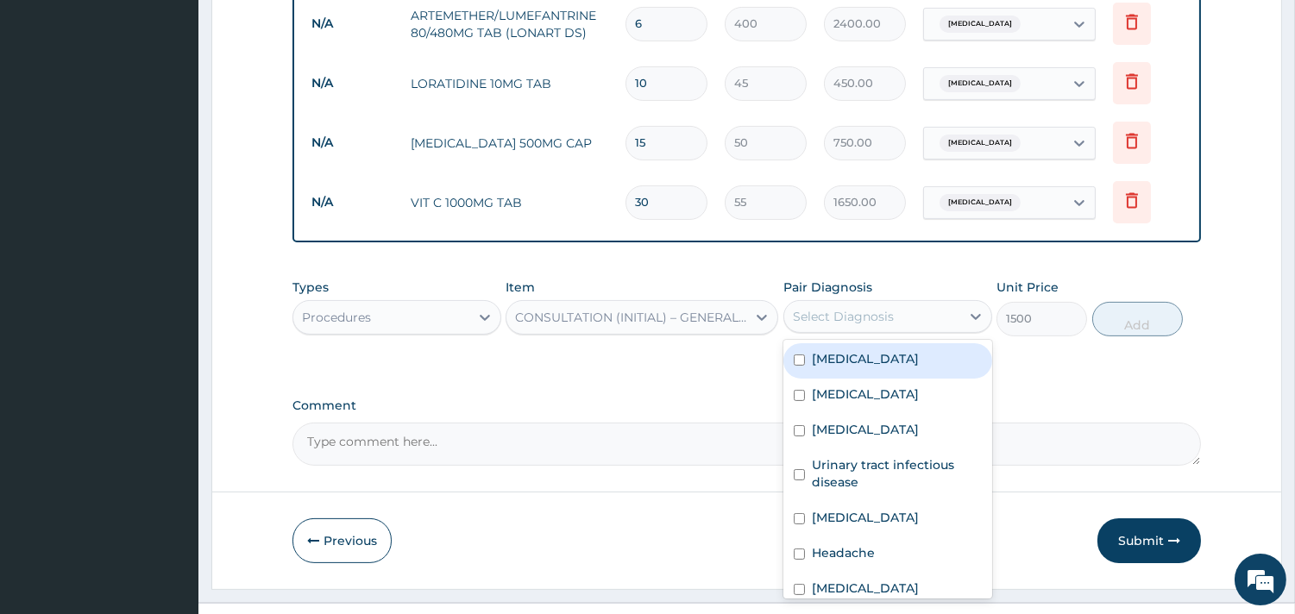
click at [807, 308] on div "Select Diagnosis" at bounding box center [843, 316] width 101 height 17
click at [818, 343] on div "Malaria" at bounding box center [887, 360] width 209 height 35
checkbox input "true"
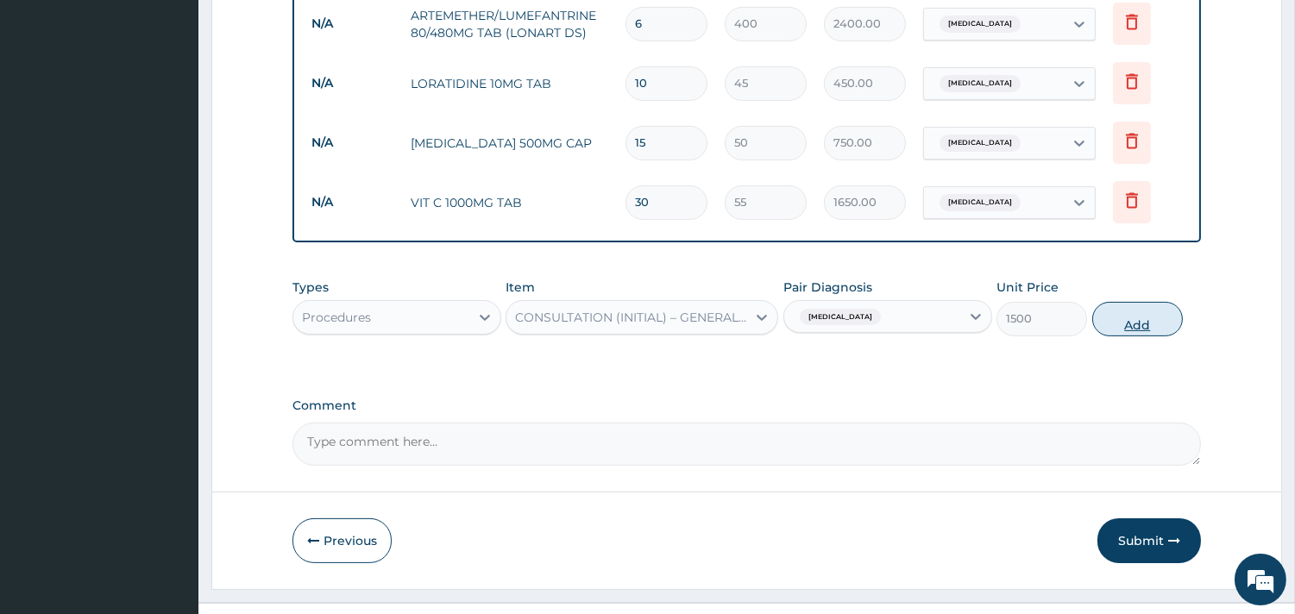
click at [1100, 302] on button "Add" at bounding box center [1137, 319] width 91 height 35
type input "0"
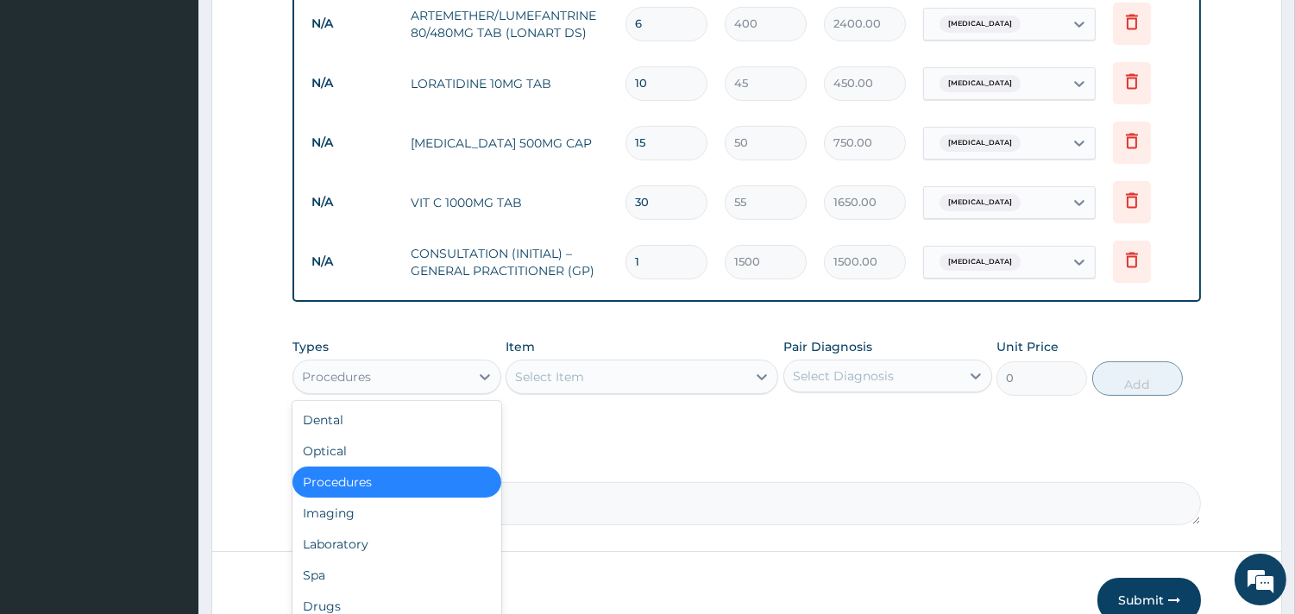
click at [398, 363] on div "Procedures" at bounding box center [381, 377] width 176 height 28
click at [368, 498] on div "Imaging" at bounding box center [396, 513] width 209 height 31
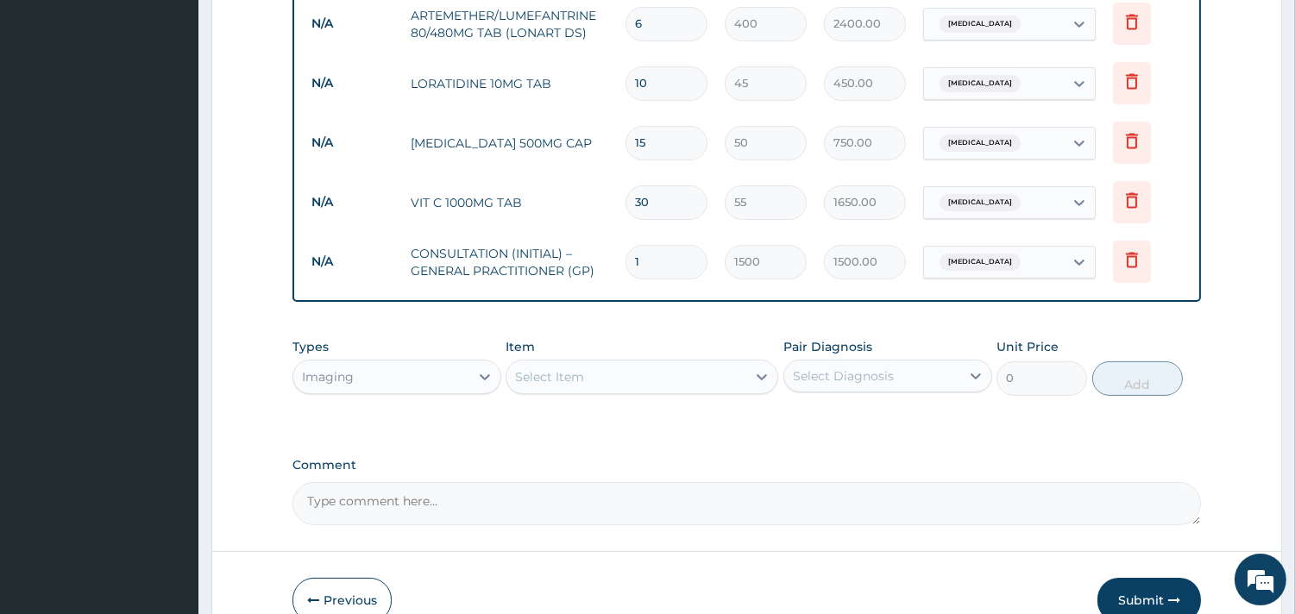
click at [455, 363] on div "Imaging" at bounding box center [381, 377] width 176 height 28
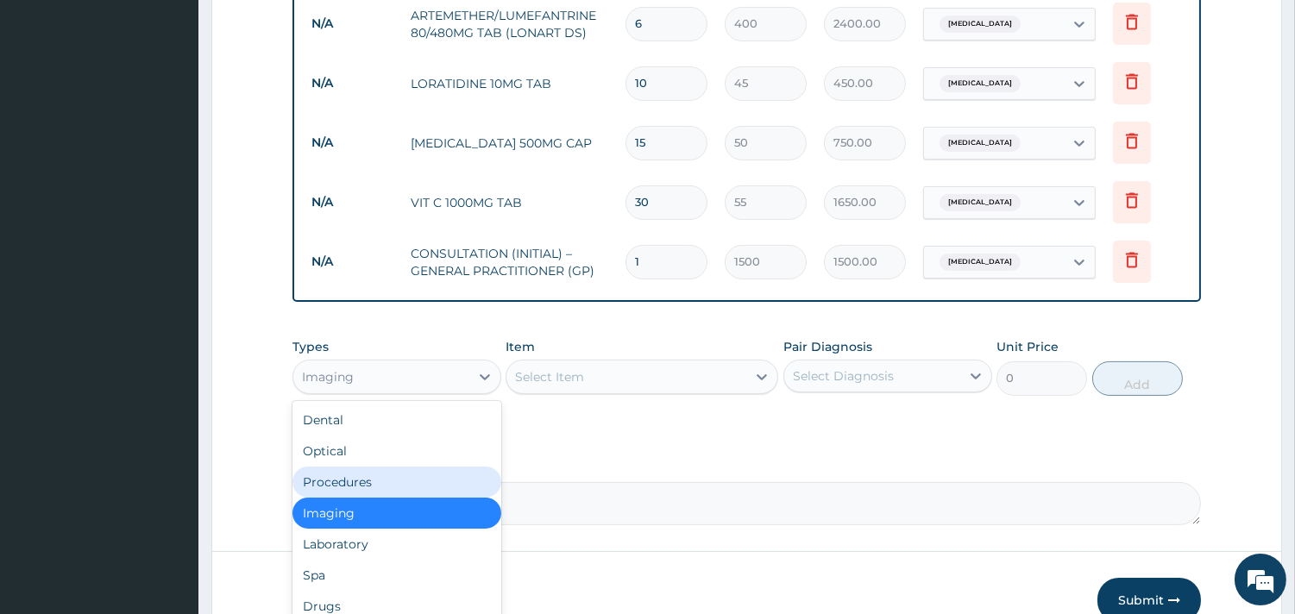
click at [351, 467] on div "Procedures" at bounding box center [396, 482] width 209 height 31
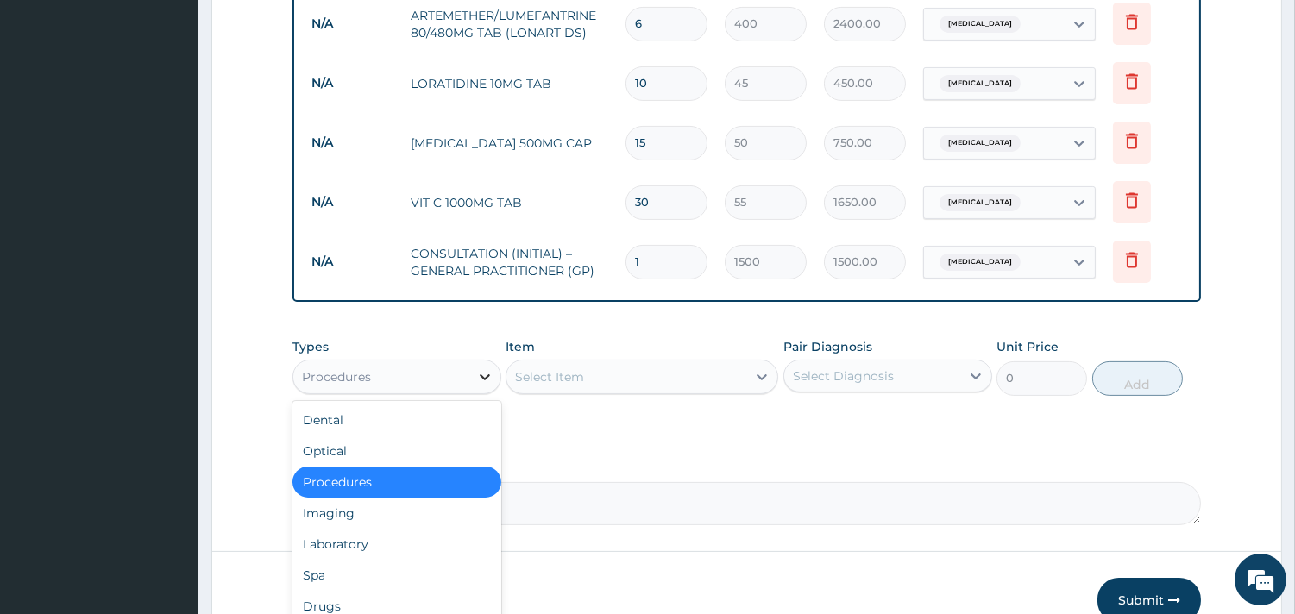
click at [485, 361] on div at bounding box center [484, 376] width 31 height 31
click at [351, 529] on div "Laboratory" at bounding box center [396, 544] width 209 height 31
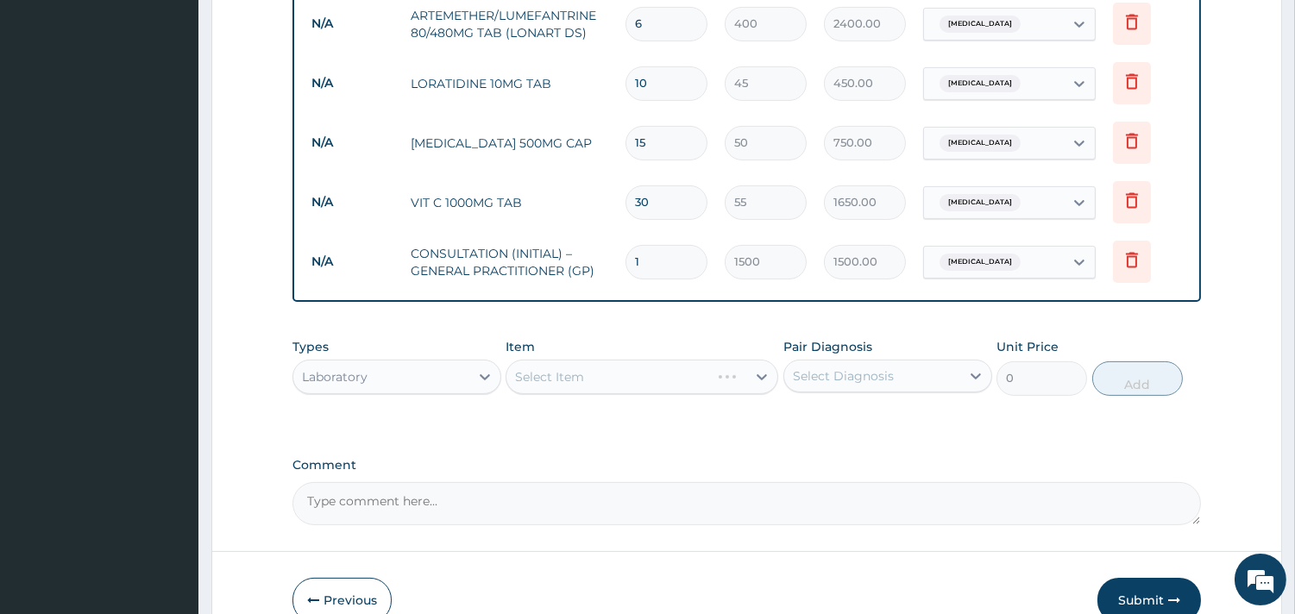
click at [625, 360] on div "Select Item" at bounding box center [641, 377] width 273 height 35
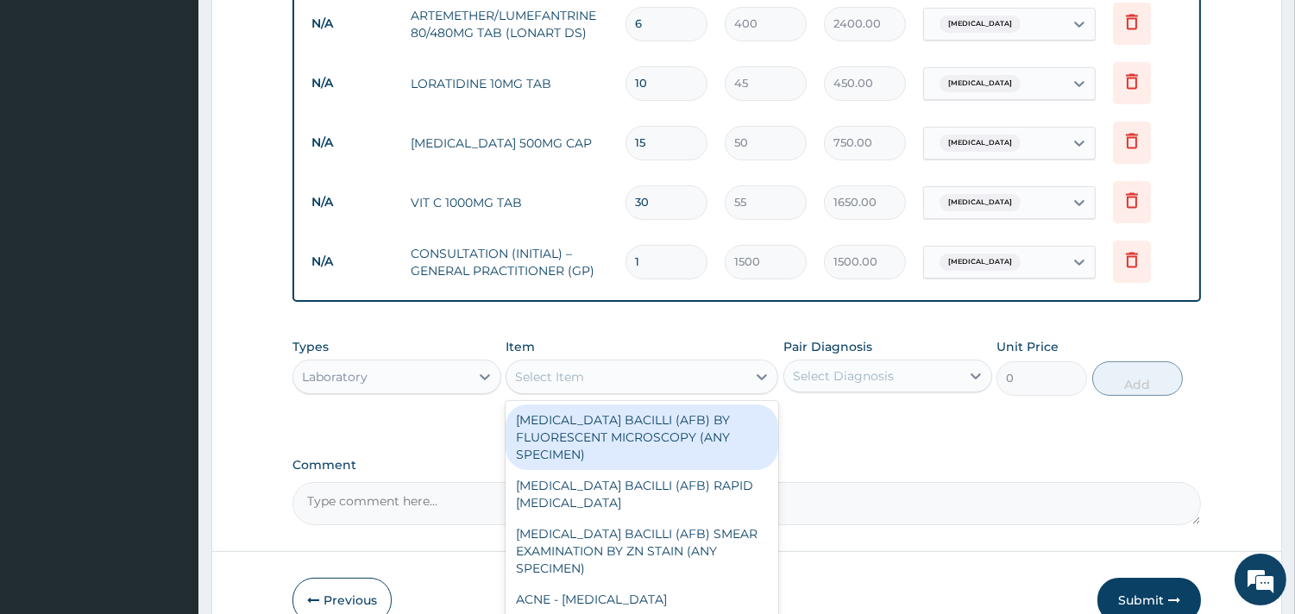
click at [638, 363] on div "Select Item" at bounding box center [626, 377] width 240 height 28
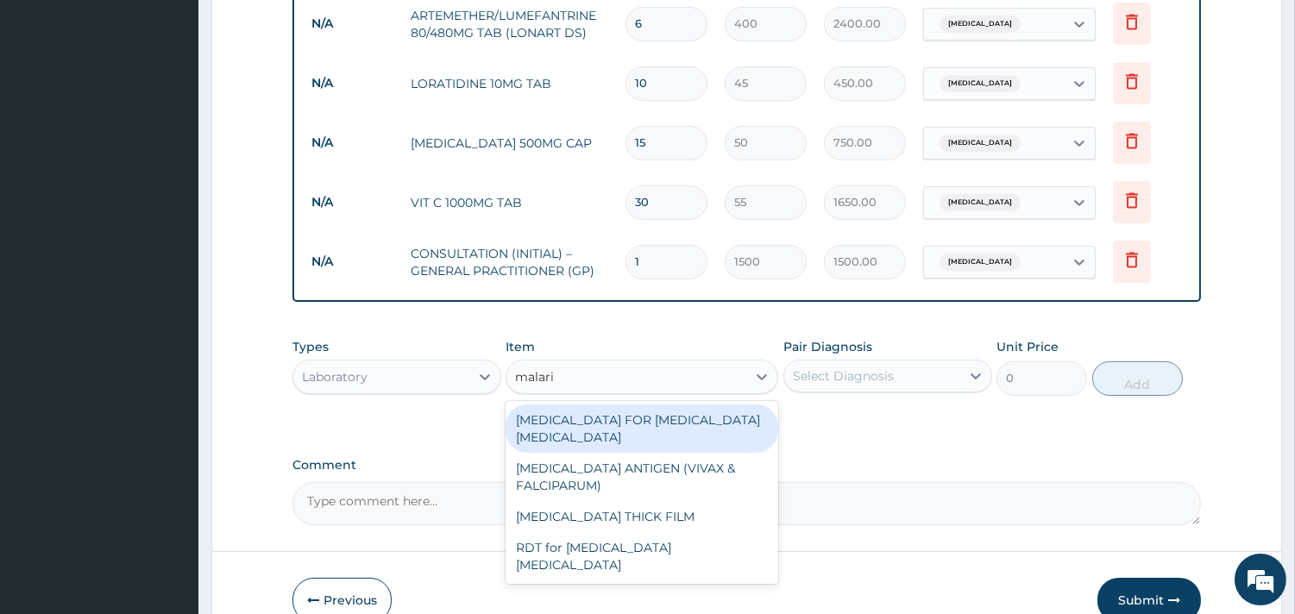
type input "malari"
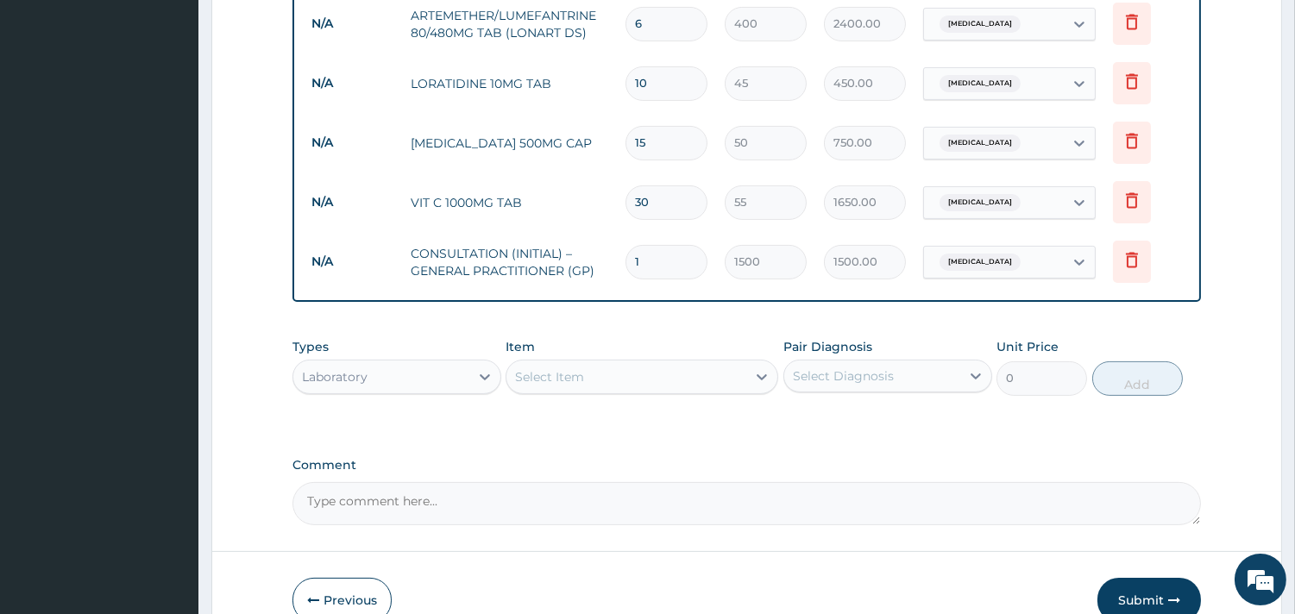
click at [621, 363] on div "Item Select Item" at bounding box center [641, 366] width 273 height 57
click at [621, 360] on div "Select Item" at bounding box center [641, 377] width 273 height 35
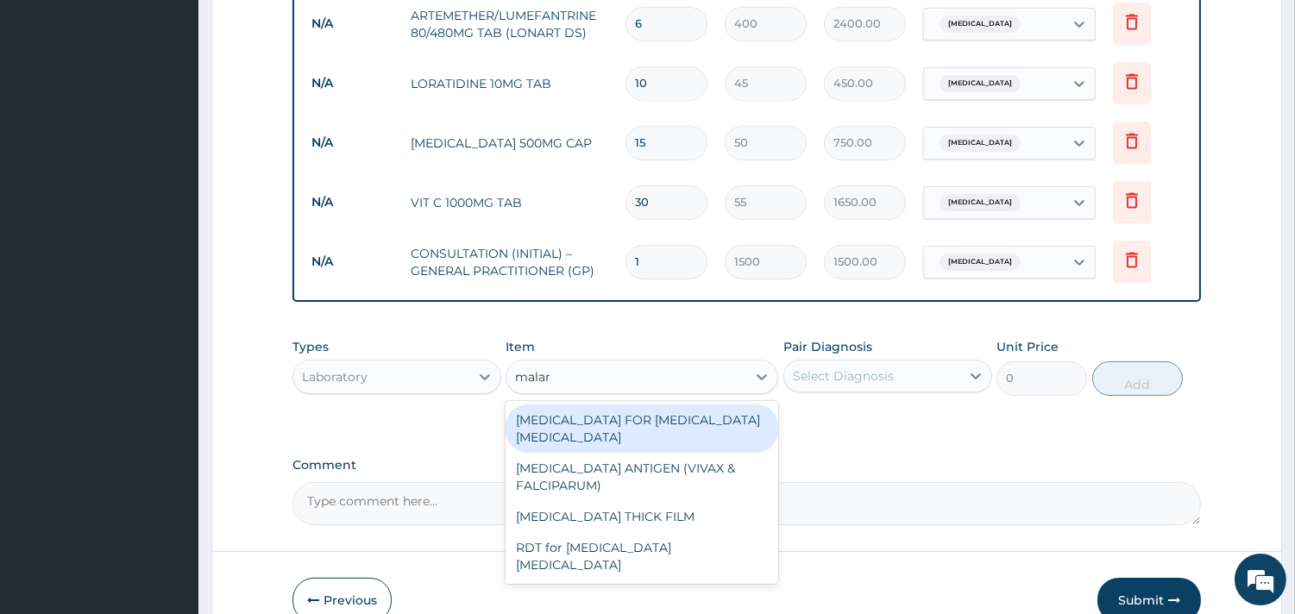
type input "malari"
click at [581, 405] on div "BLOOD FILM FOR MALARIA PARASITE" at bounding box center [641, 429] width 273 height 48
type input "1100"
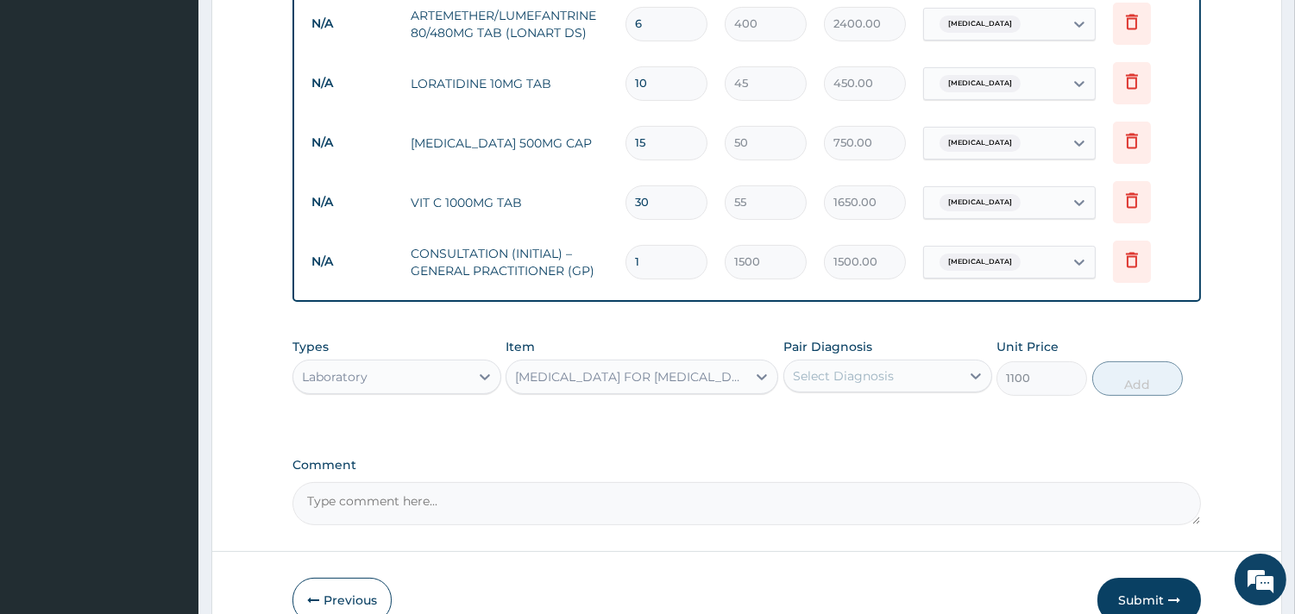
click at [831, 367] on div "Select Diagnosis" at bounding box center [843, 375] width 101 height 17
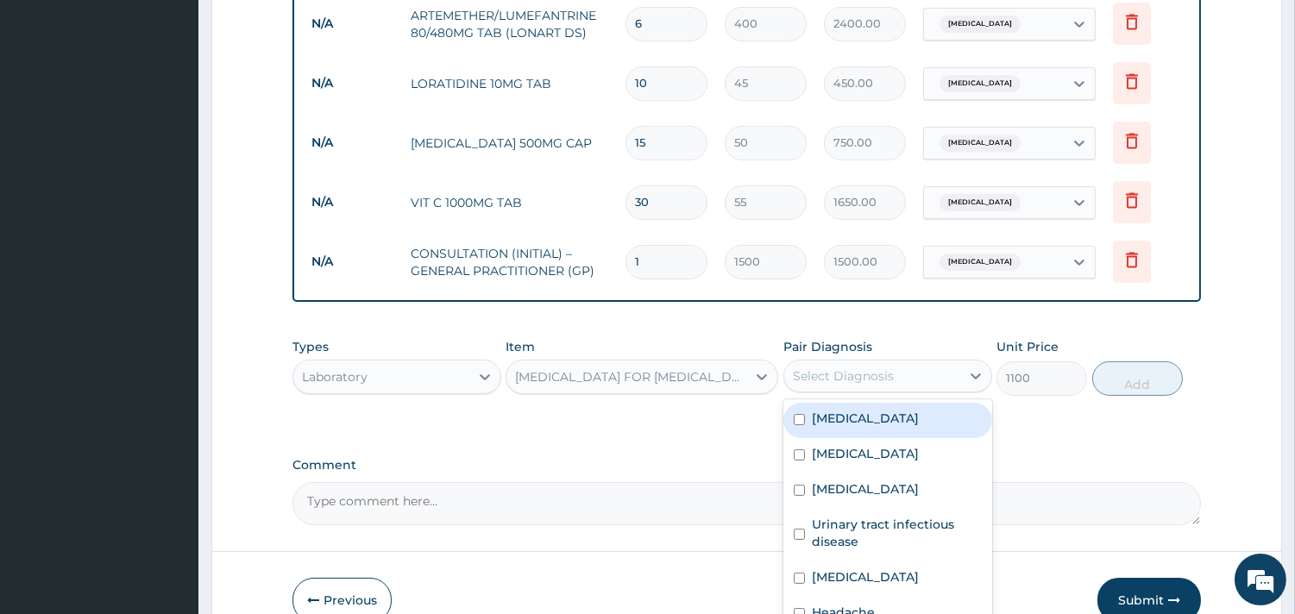
click at [823, 403] on div "Malaria" at bounding box center [887, 420] width 209 height 35
checkbox input "true"
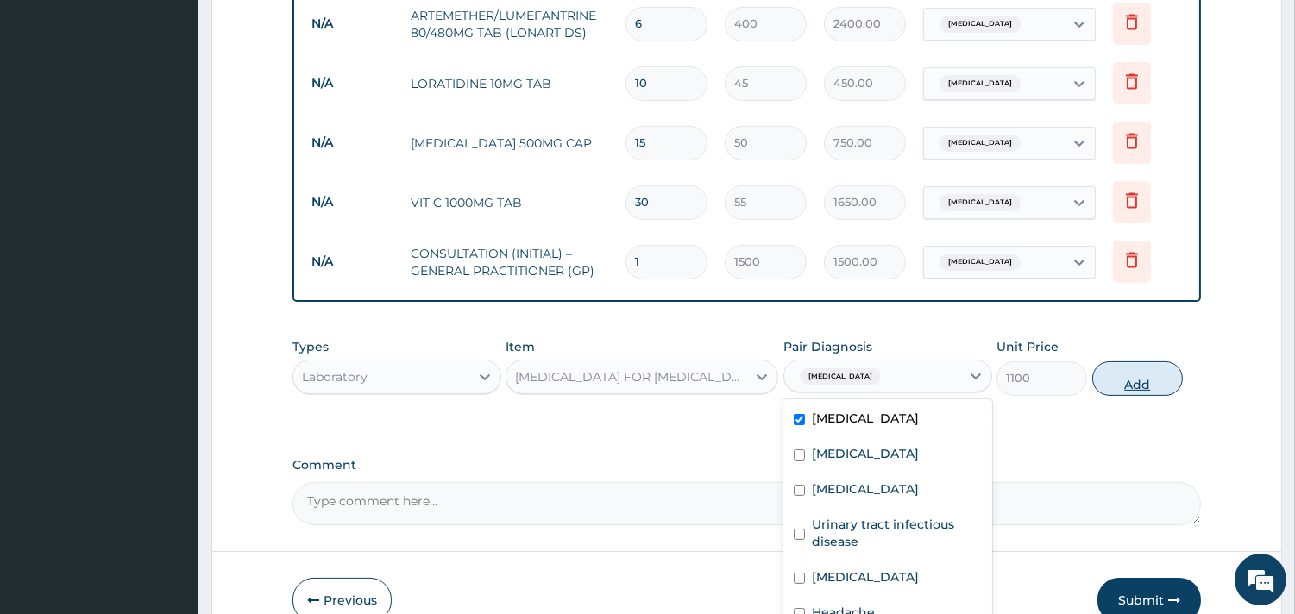
click at [1158, 361] on button "Add" at bounding box center [1137, 378] width 91 height 35
type input "0"
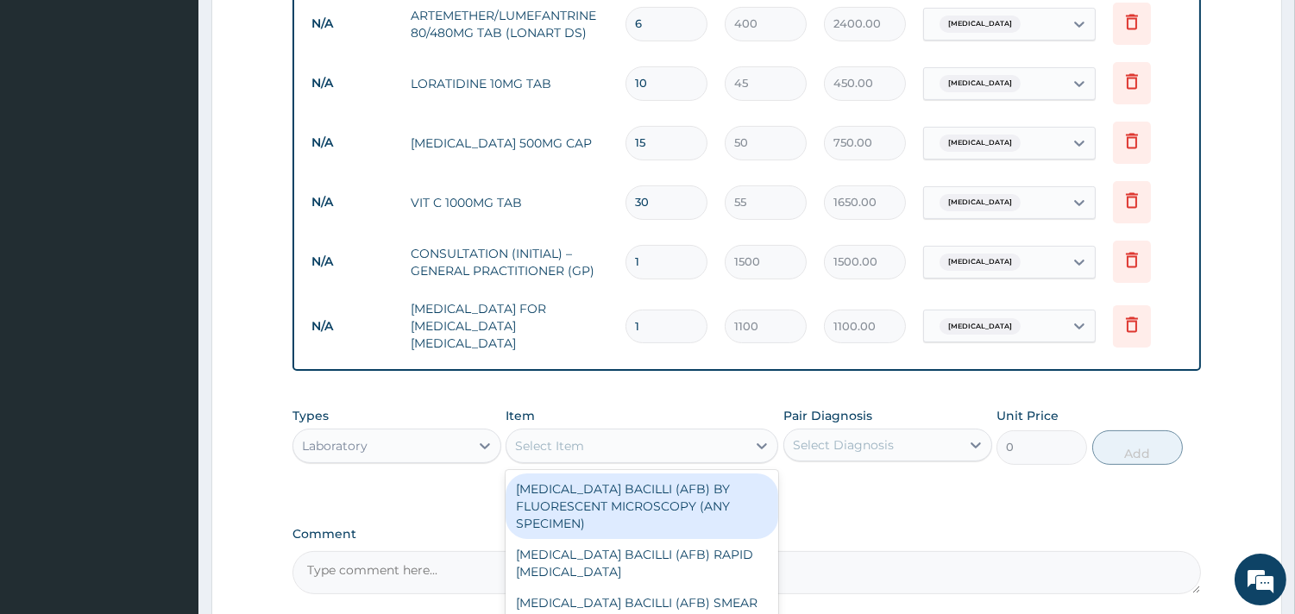
click at [562, 437] on div "Select Item" at bounding box center [549, 445] width 69 height 17
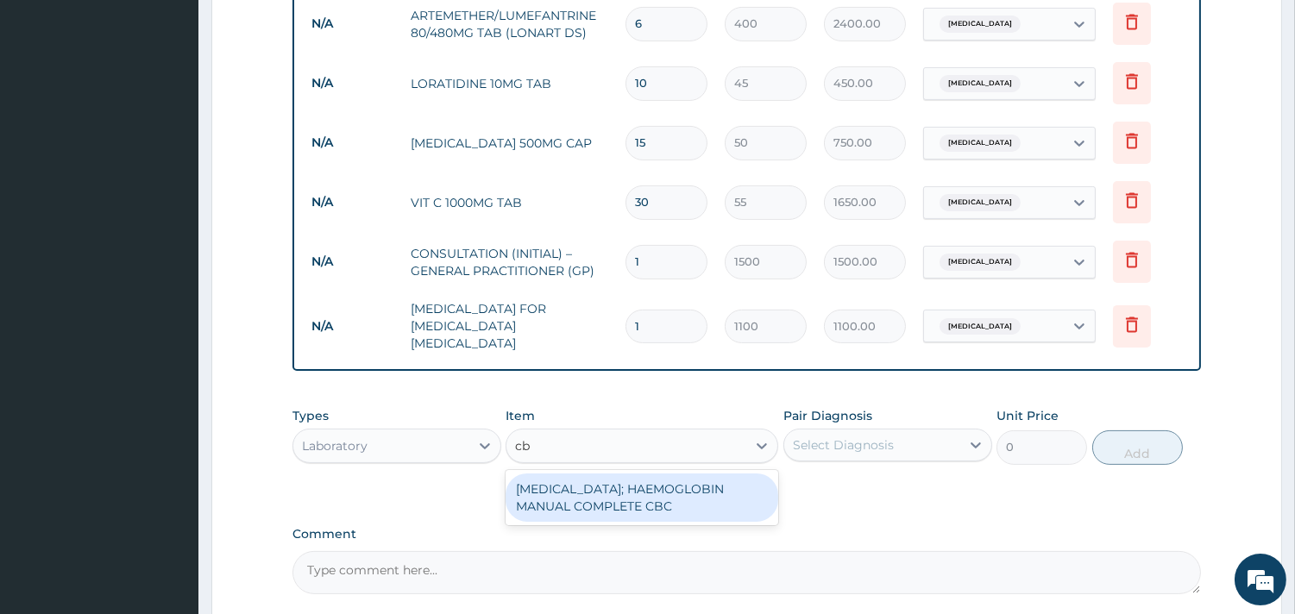
type input "cbc"
drag, startPoint x: 572, startPoint y: 451, endPoint x: 651, endPoint y: 438, distance: 80.4
click at [588, 474] on div "BLOOD COUNT; HAEMOGLOBIN MANUAL COMPLETE CBC" at bounding box center [641, 498] width 273 height 48
type input "2500"
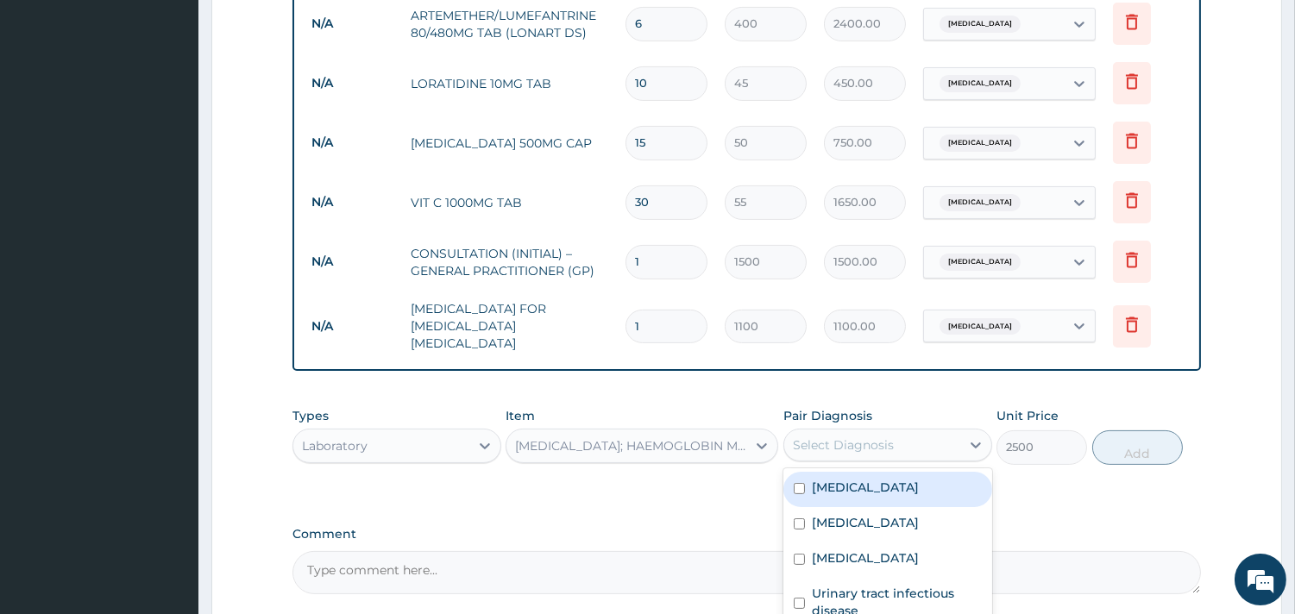
click at [857, 436] on div "Select Diagnosis" at bounding box center [843, 444] width 101 height 17
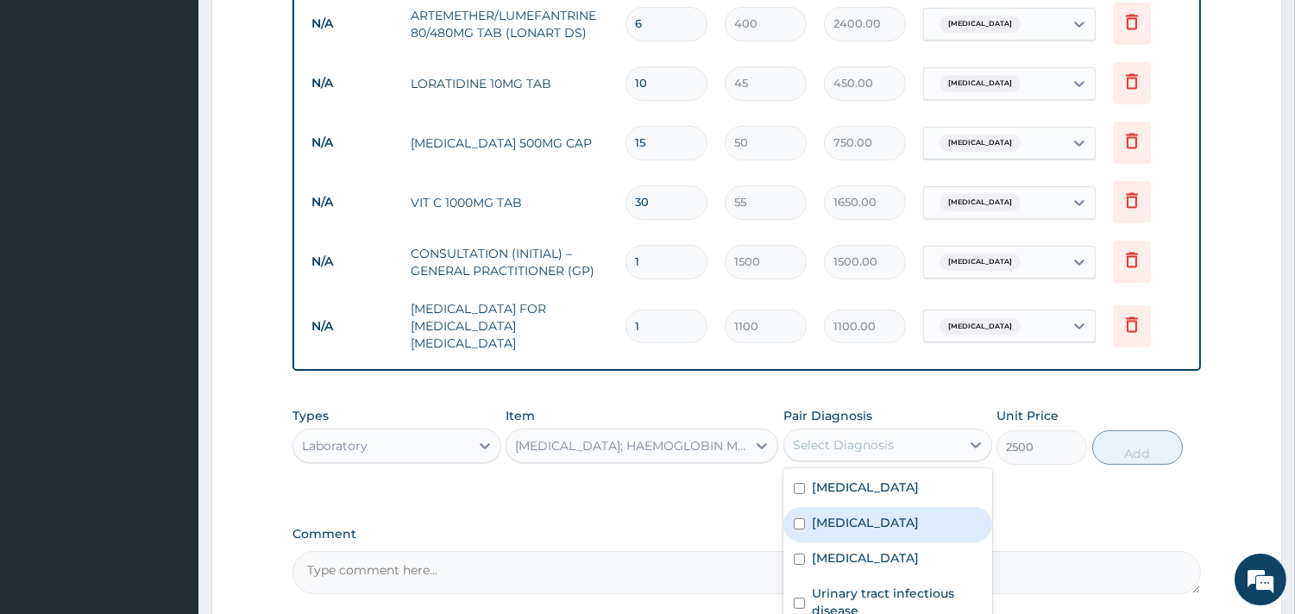
click at [844, 514] on label "Sepsis" at bounding box center [865, 522] width 107 height 17
checkbox input "true"
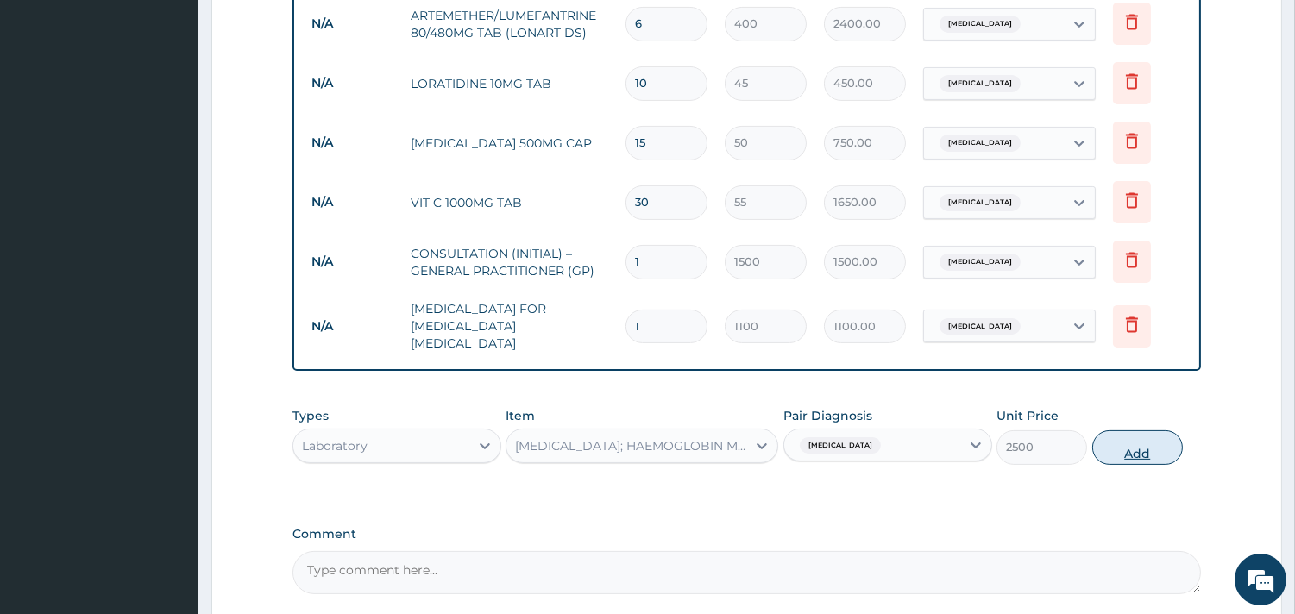
click at [1145, 430] on button "Add" at bounding box center [1137, 447] width 91 height 35
type input "0"
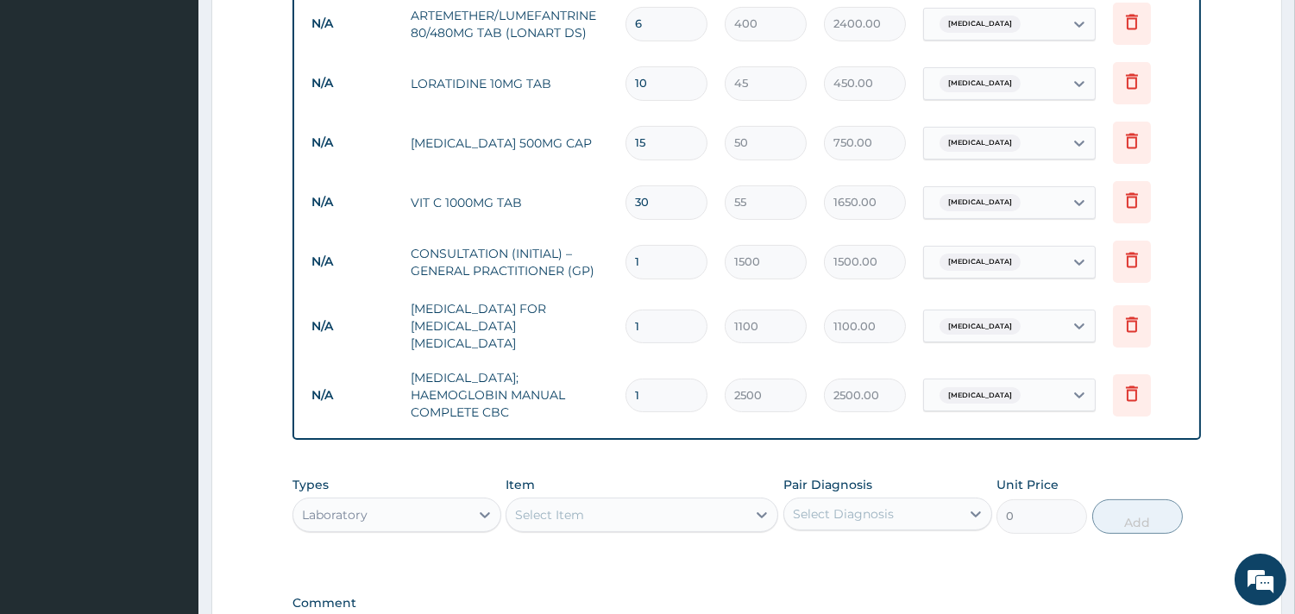
scroll to position [966, 0]
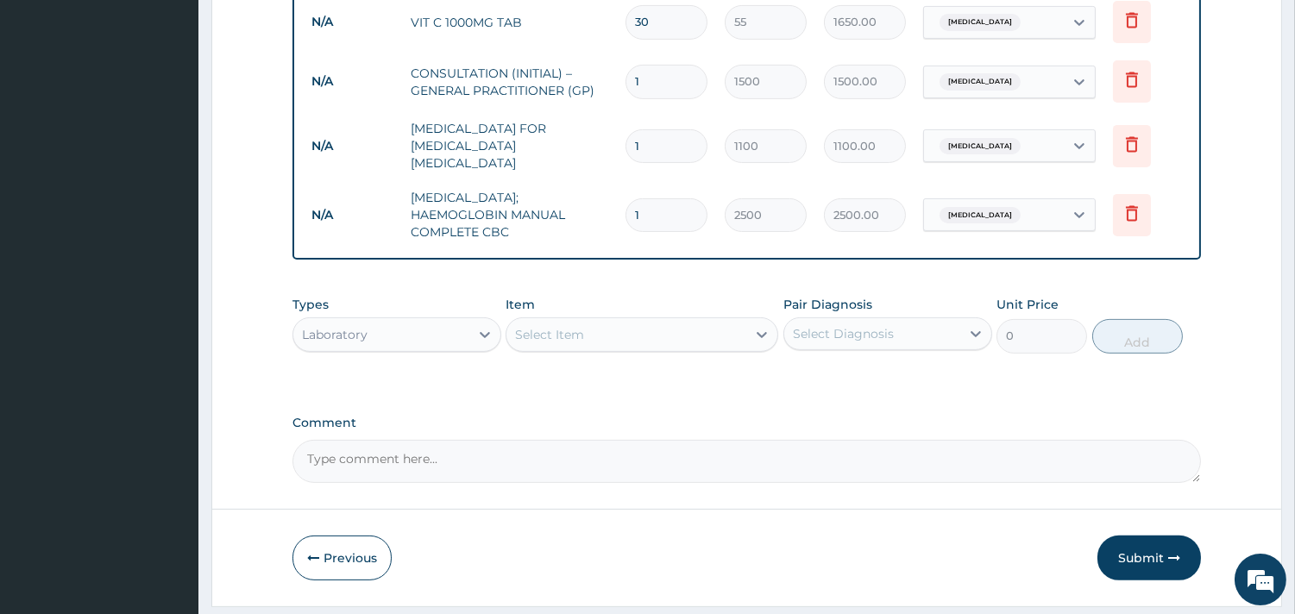
click at [604, 321] on div "Select Item" at bounding box center [626, 335] width 240 height 28
type input "urina"
click at [599, 362] on div "URINALYSIS" at bounding box center [641, 377] width 273 height 31
type input "1000"
click at [858, 325] on div "Select Diagnosis" at bounding box center [843, 333] width 101 height 17
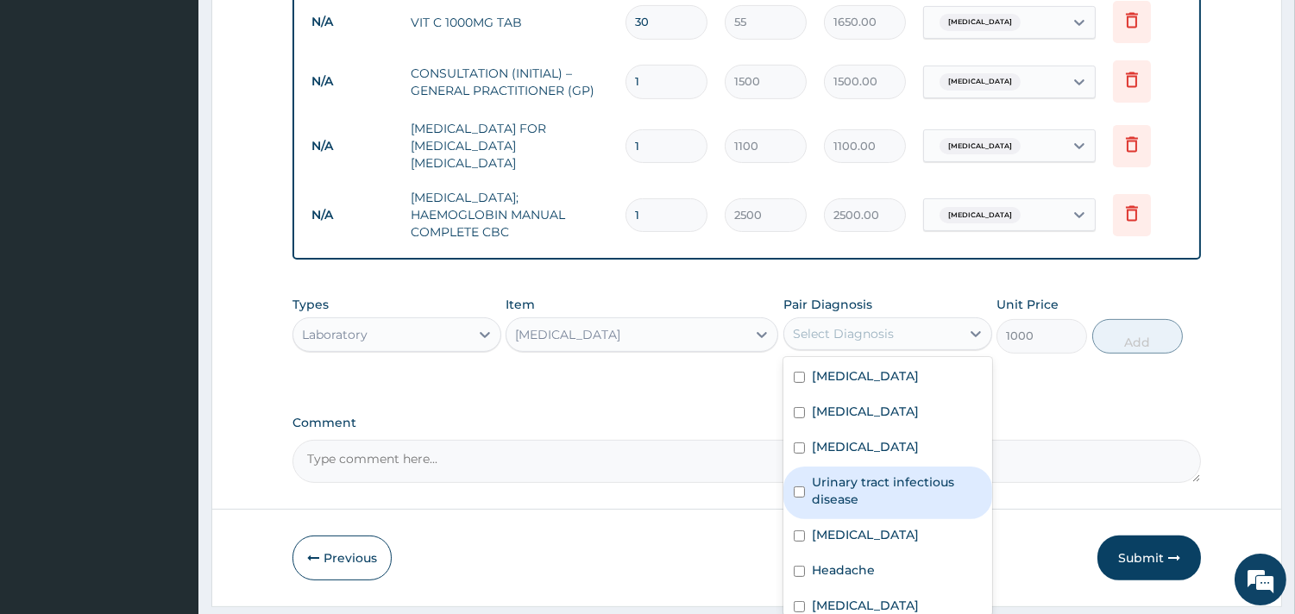
click at [871, 474] on label "Urinary tract infectious disease" at bounding box center [897, 491] width 170 height 35
checkbox input "true"
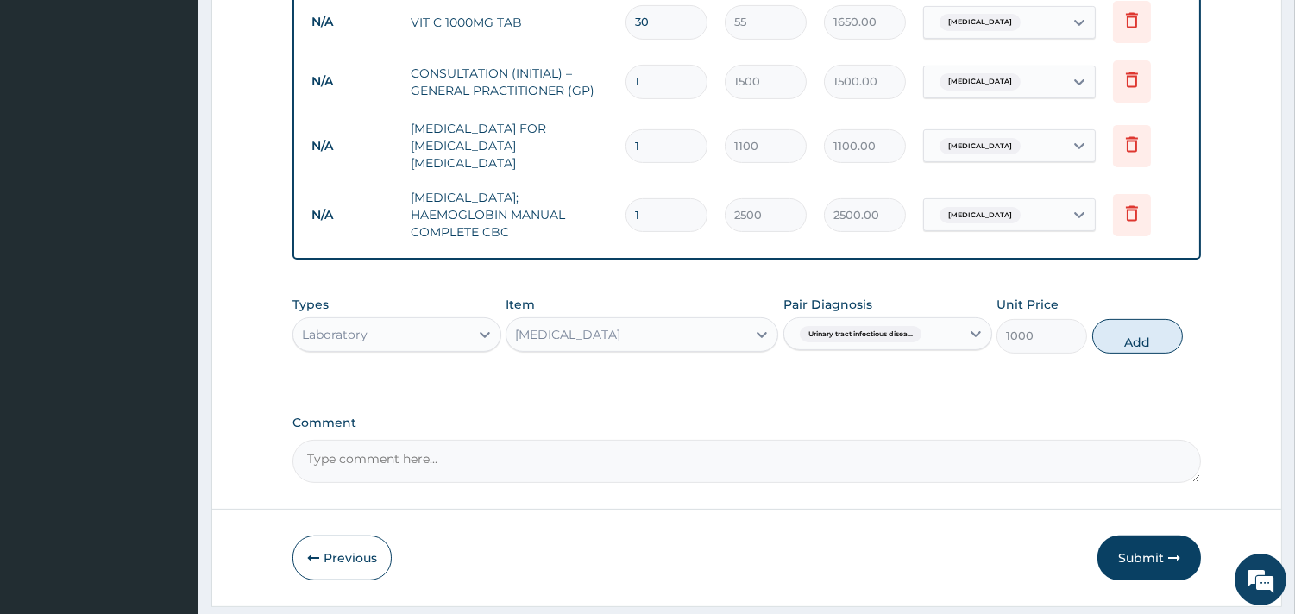
click at [1148, 319] on button "Add" at bounding box center [1137, 336] width 91 height 35
type input "0"
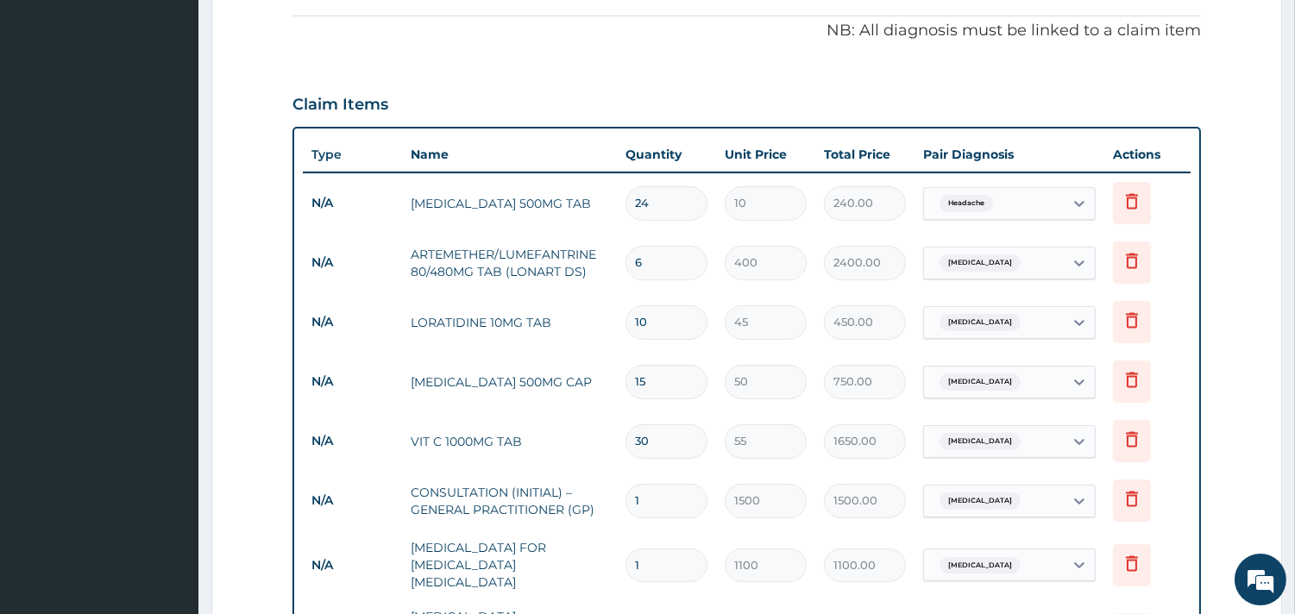
scroll to position [1026, 0]
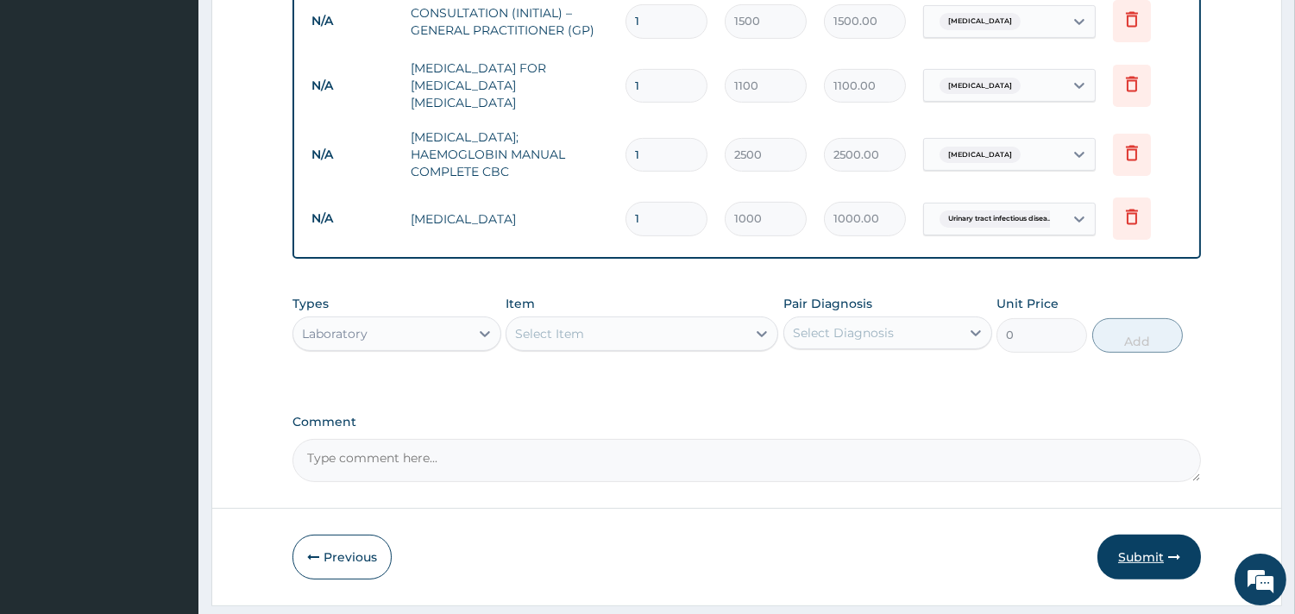
click at [1140, 535] on button "Submit" at bounding box center [1149, 557] width 104 height 45
